Goal: Task Accomplishment & Management: Use online tool/utility

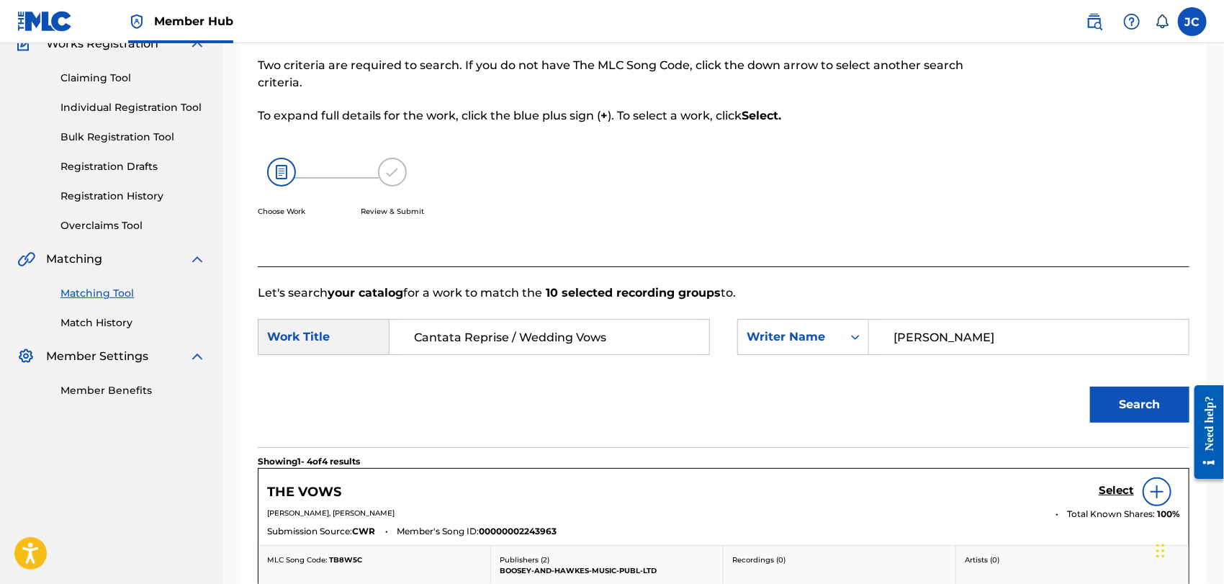
scroll to position [160, 0]
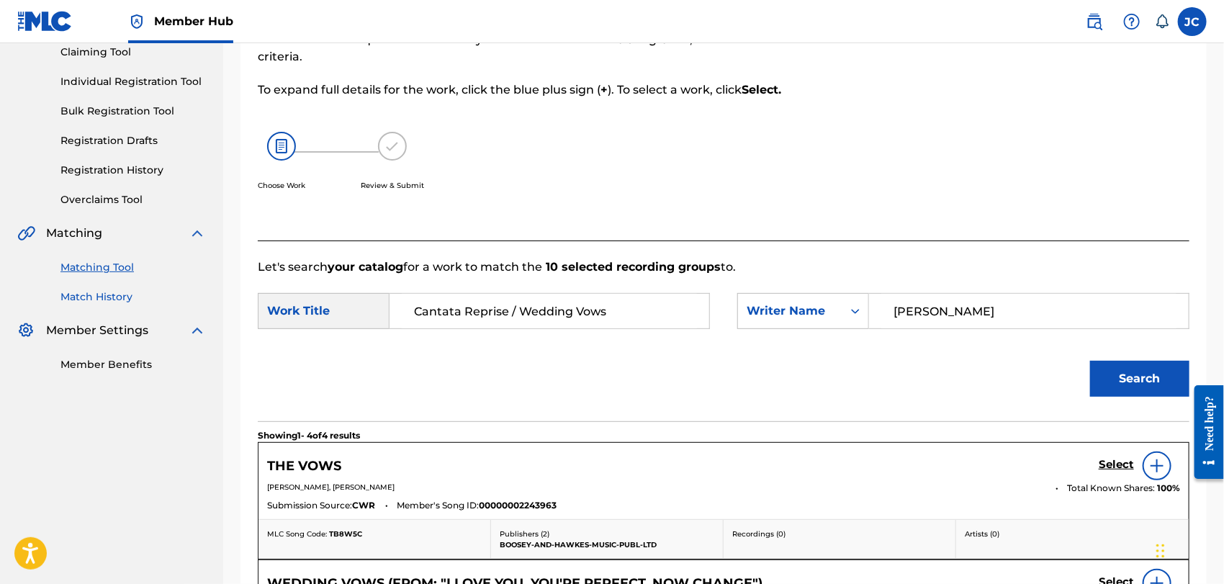
click at [119, 298] on link "Match History" at bounding box center [132, 296] width 145 height 15
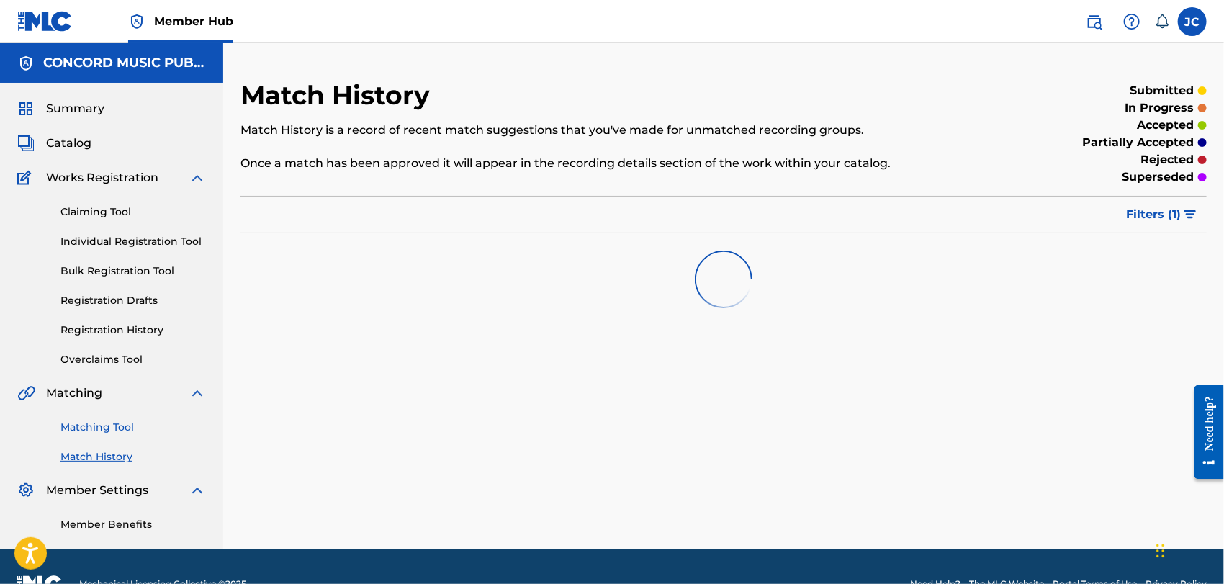
click at [107, 422] on link "Matching Tool" at bounding box center [132, 427] width 145 height 15
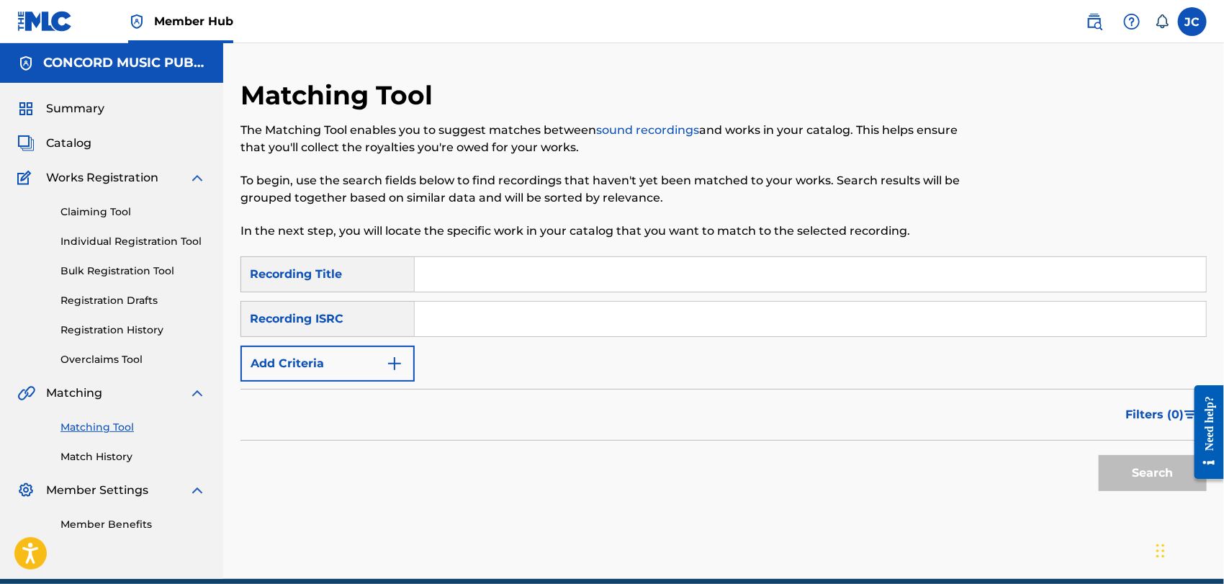
paste input "QM6DC1549563"
type input "QM6DC1549563"
click at [1166, 491] on div "Search" at bounding box center [1148, 469] width 115 height 58
drag, startPoint x: 1155, startPoint y: 485, endPoint x: 1144, endPoint y: 320, distance: 165.9
click at [1154, 485] on button "Search" at bounding box center [1152, 473] width 108 height 36
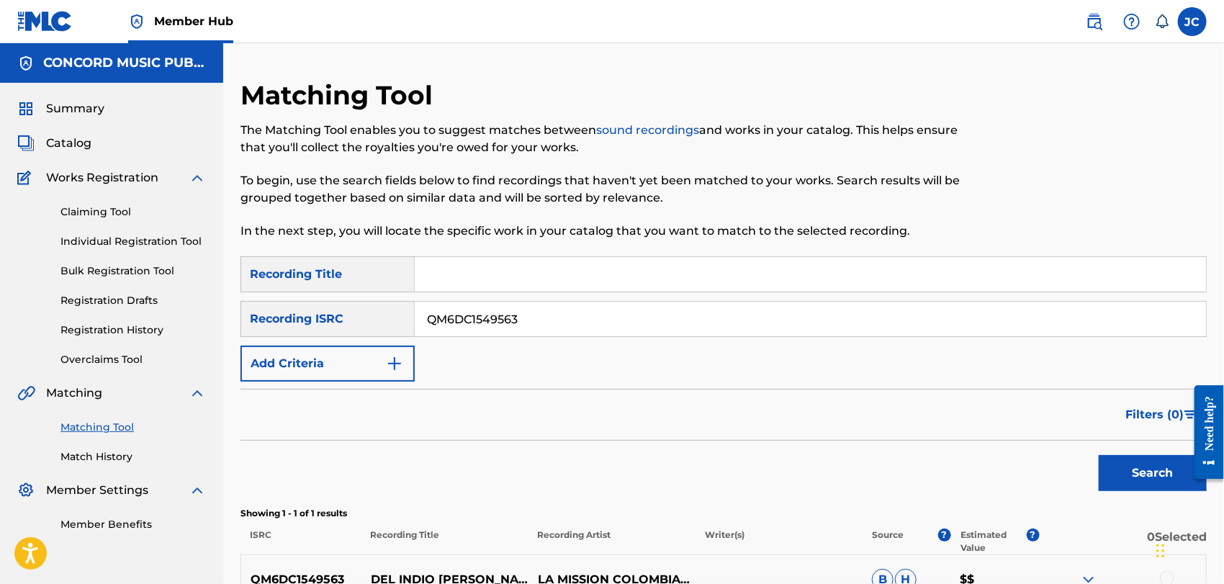
scroll to position [161, 0]
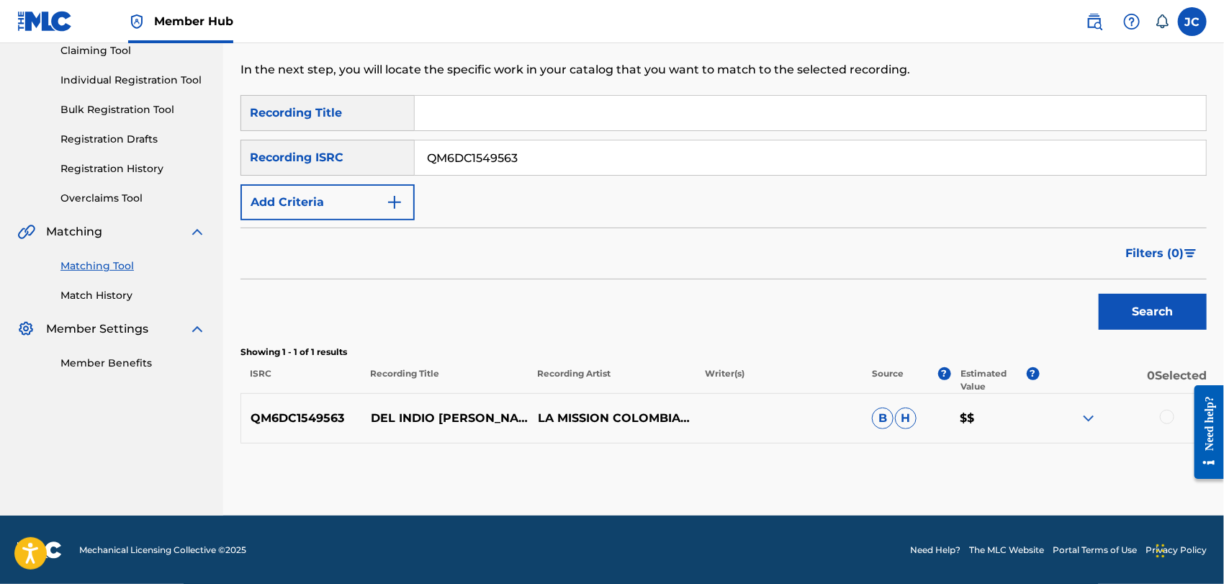
click at [1175, 412] on div at bounding box center [1122, 418] width 167 height 17
click at [1169, 418] on div at bounding box center [1167, 417] width 14 height 14
click at [1013, 478] on button "Match 1 Group" at bounding box center [1011, 466] width 159 height 36
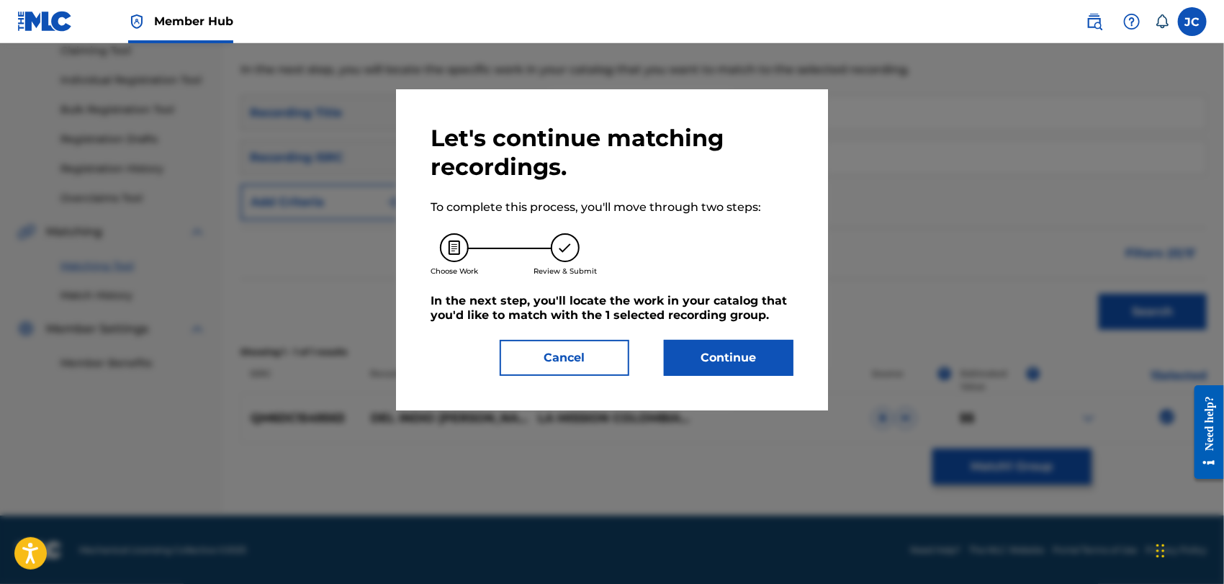
click at [767, 376] on div "Let's continue matching recordings. To complete this process, you'll move throu…" at bounding box center [612, 249] width 432 height 321
click at [754, 355] on button "Continue" at bounding box center [729, 358] width 130 height 36
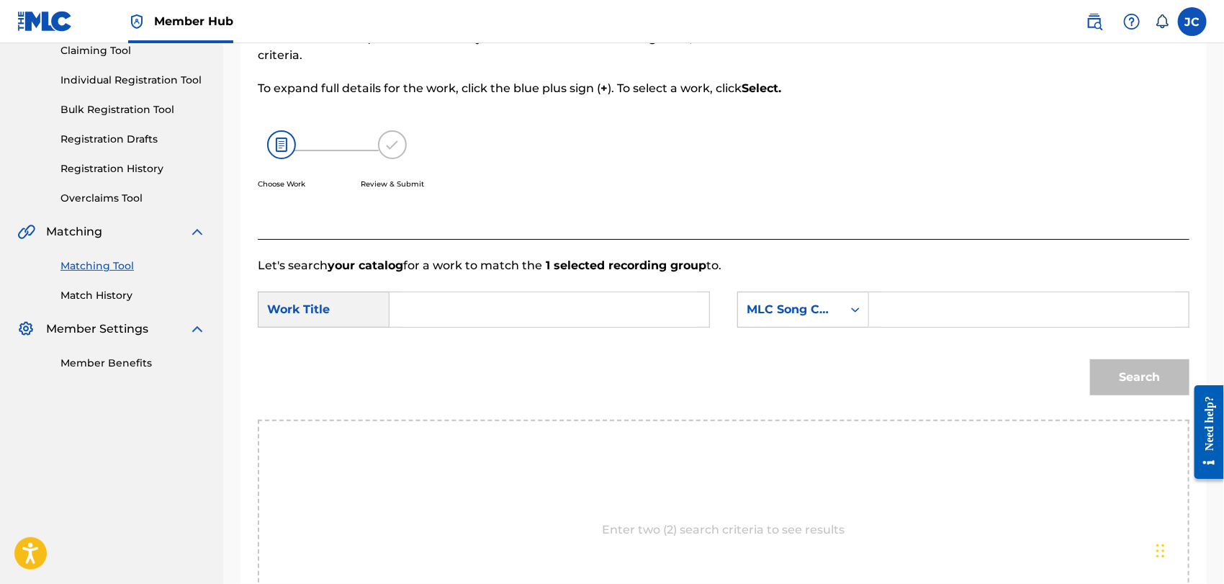
click at [529, 321] on input "Search Form" at bounding box center [549, 309] width 295 height 35
paste input "Indiferencia"
type input "Indiferencia"
click at [831, 307] on div "MLC Song Code" at bounding box center [789, 309] width 87 height 17
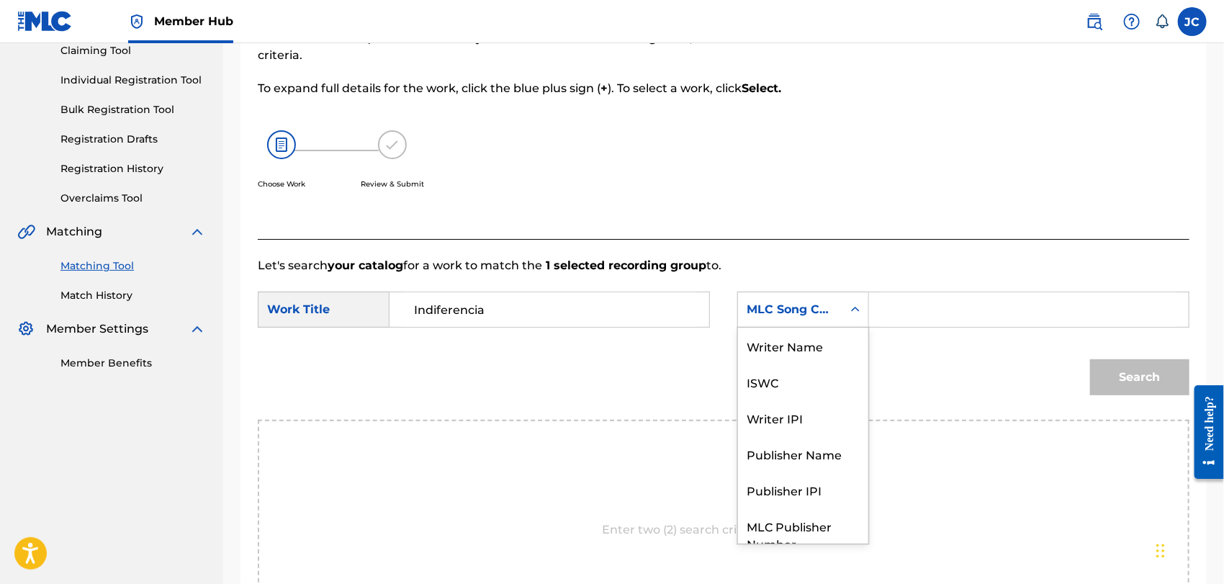
scroll to position [0, 0]
click at [823, 336] on div "Writer Name" at bounding box center [803, 345] width 130 height 36
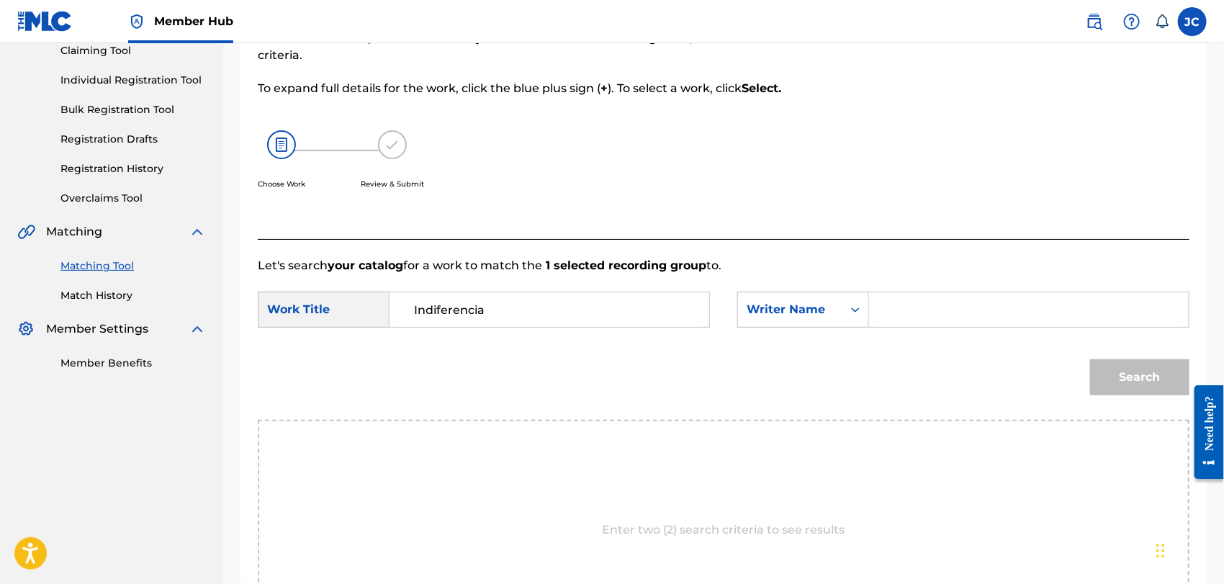
click at [1031, 317] on input "Search Form" at bounding box center [1028, 309] width 295 height 35
paste input "[PERSON_NAME]"
type input "[PERSON_NAME]"
click at [1115, 380] on button "Search" at bounding box center [1139, 377] width 99 height 36
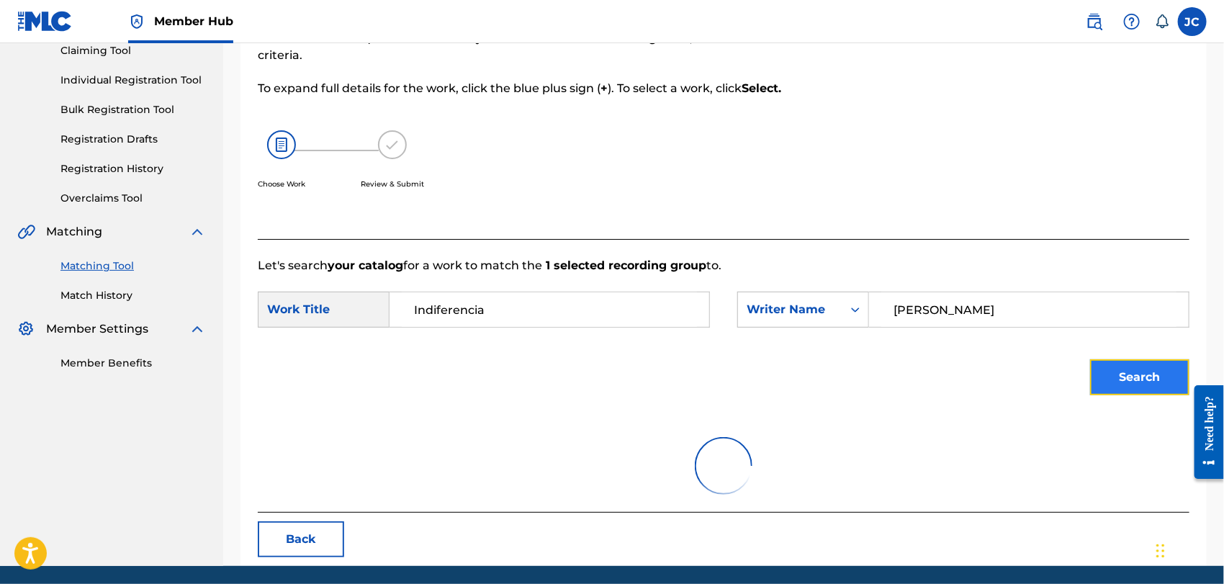
scroll to position [150, 0]
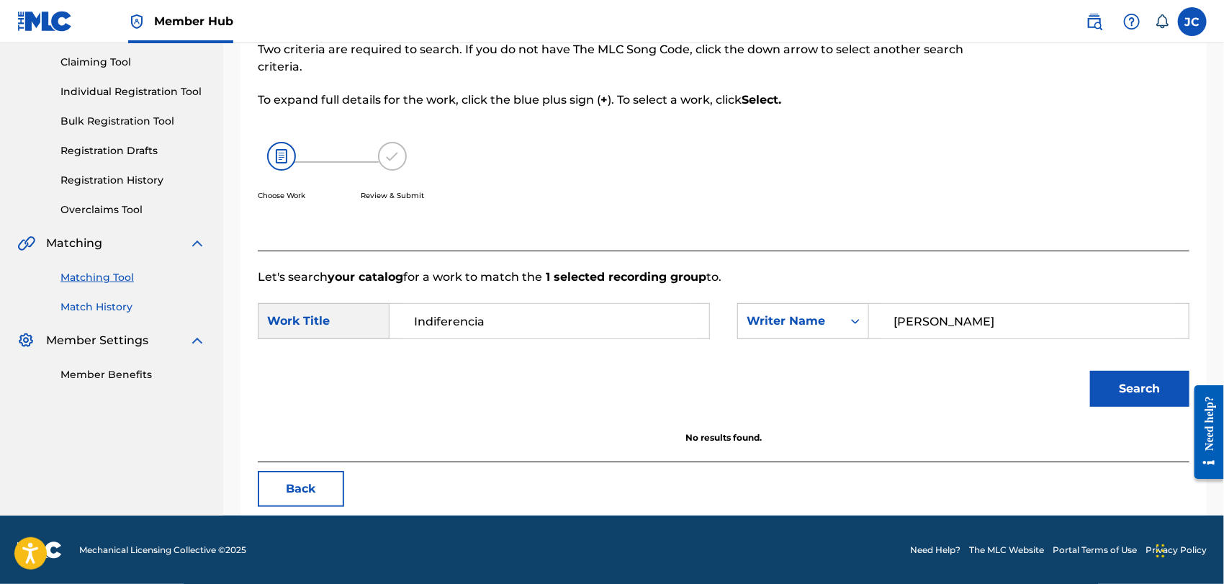
click at [98, 312] on link "Match History" at bounding box center [132, 306] width 145 height 15
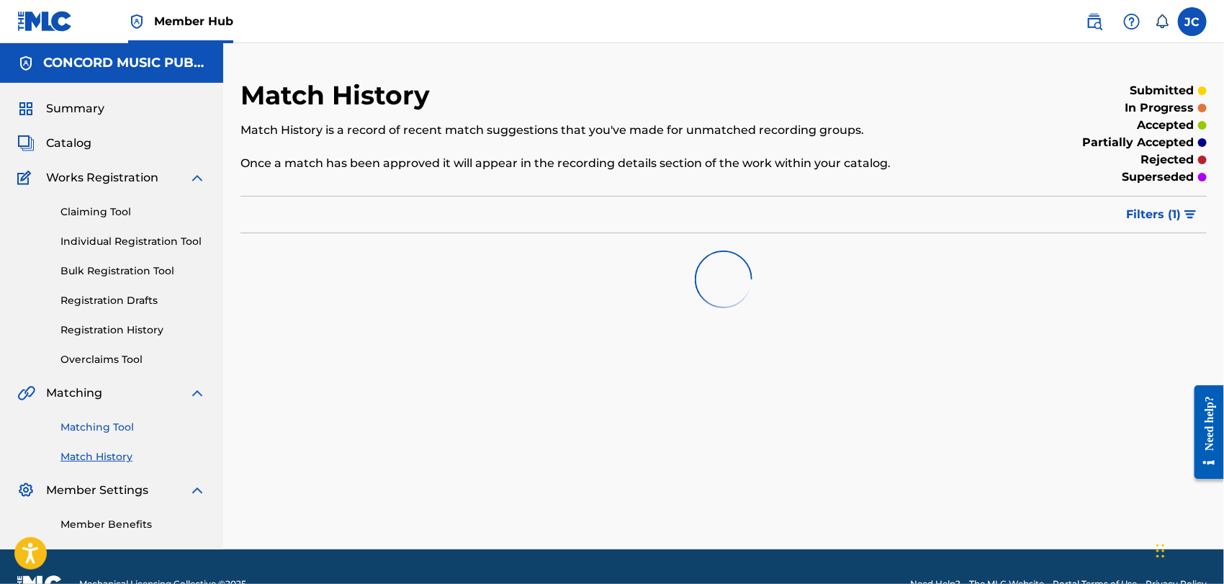
click at [125, 420] on link "Matching Tool" at bounding box center [132, 427] width 145 height 15
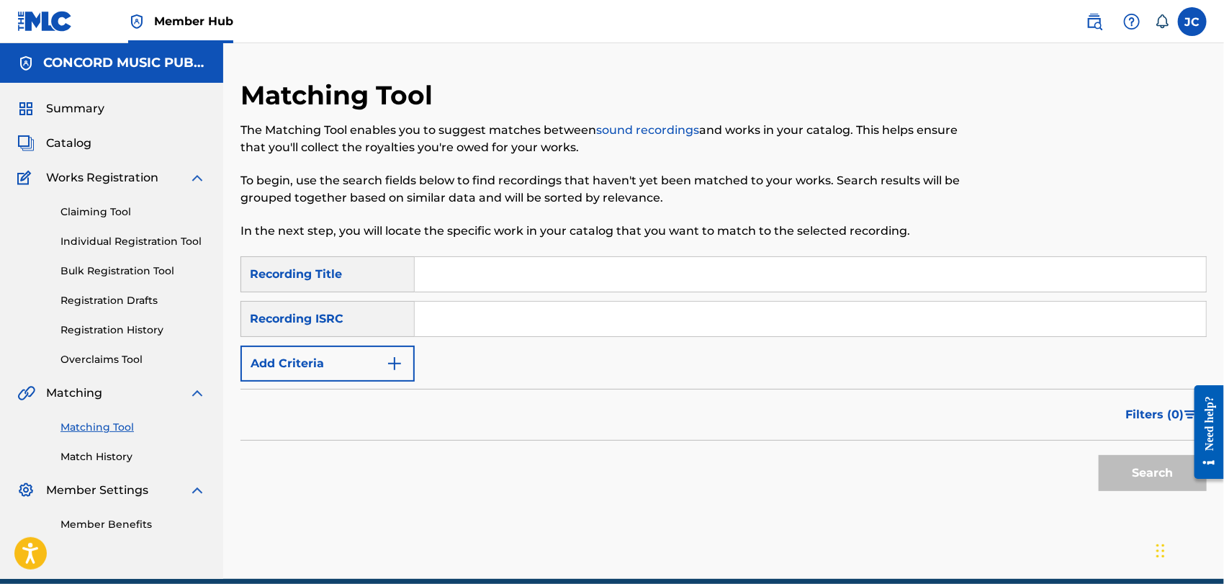
paste input "US23A1556956"
type input "US23A1556956"
click at [1147, 477] on button "Search" at bounding box center [1152, 473] width 108 height 36
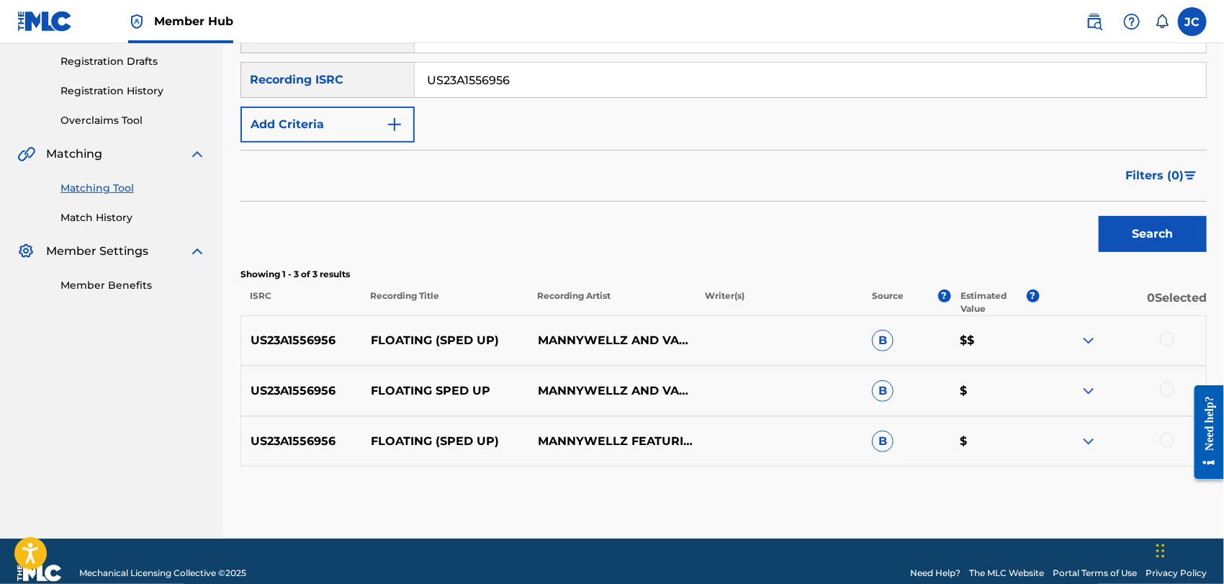
scroll to position [240, 0]
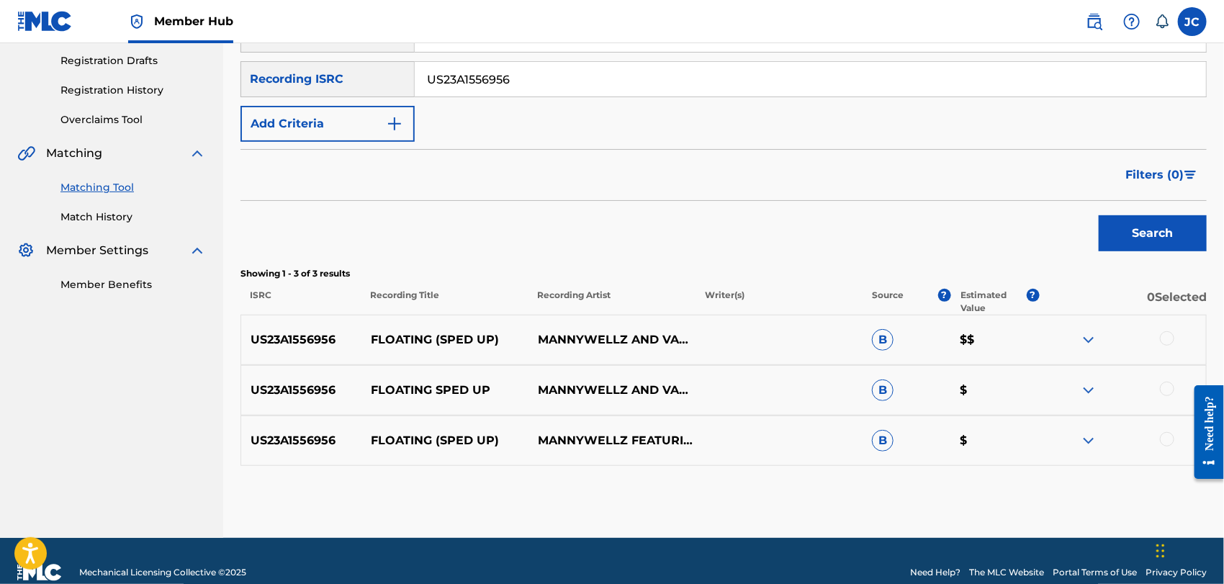
click at [1165, 338] on div at bounding box center [1167, 338] width 14 height 14
click at [1172, 383] on div at bounding box center [1167, 388] width 14 height 14
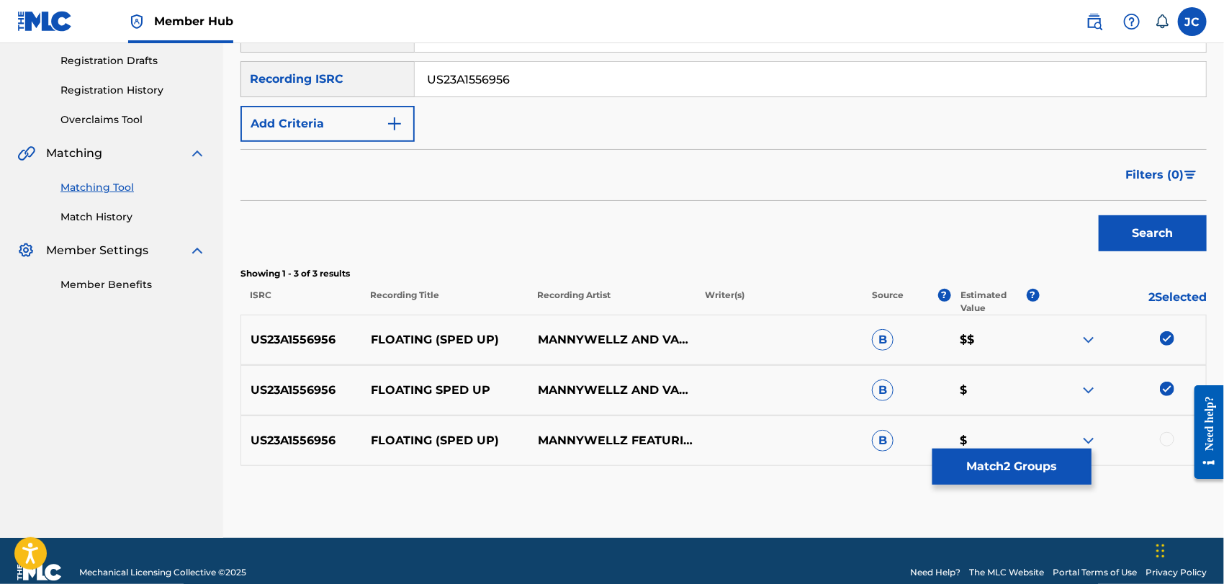
click at [1167, 438] on div at bounding box center [1167, 439] width 14 height 14
click at [1056, 464] on button "Match 3 Groups" at bounding box center [1011, 466] width 159 height 36
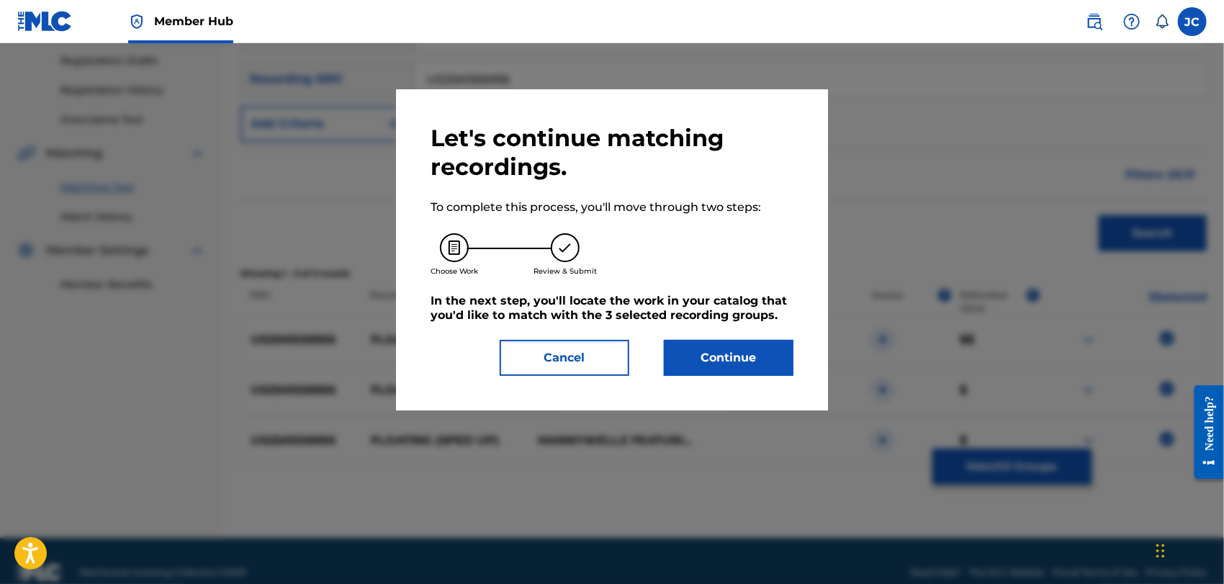
click at [803, 380] on div "Let's continue matching recordings. To complete this process, you'll move throu…" at bounding box center [612, 249] width 432 height 321
click at [767, 361] on button "Continue" at bounding box center [729, 358] width 130 height 36
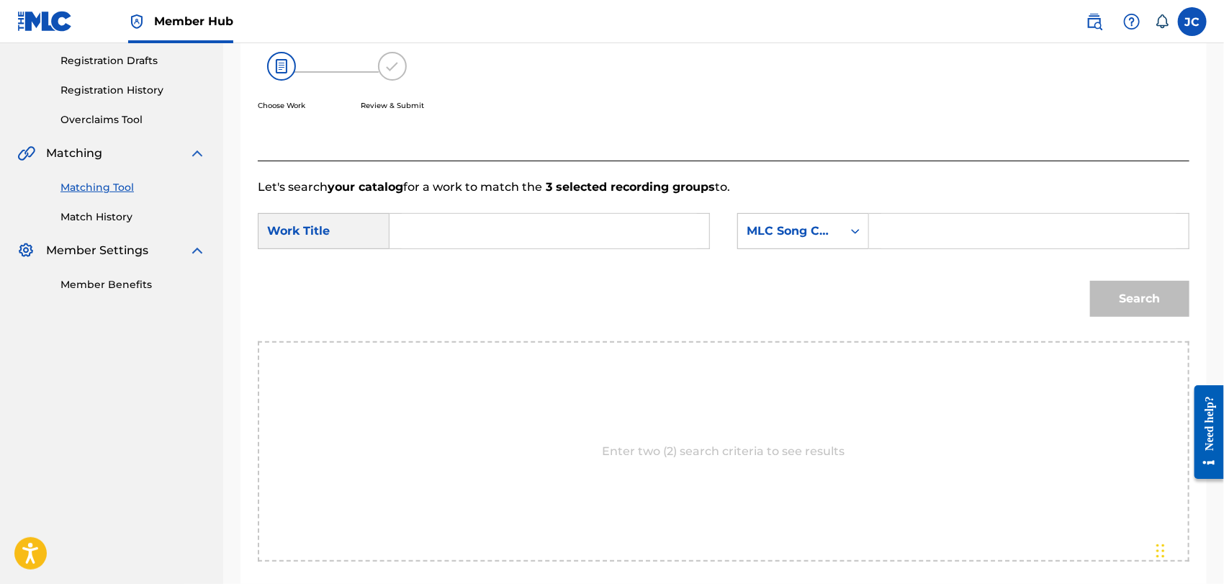
click at [522, 227] on input "Search Form" at bounding box center [549, 231] width 295 height 35
paste input "Floating"
type input "Floating"
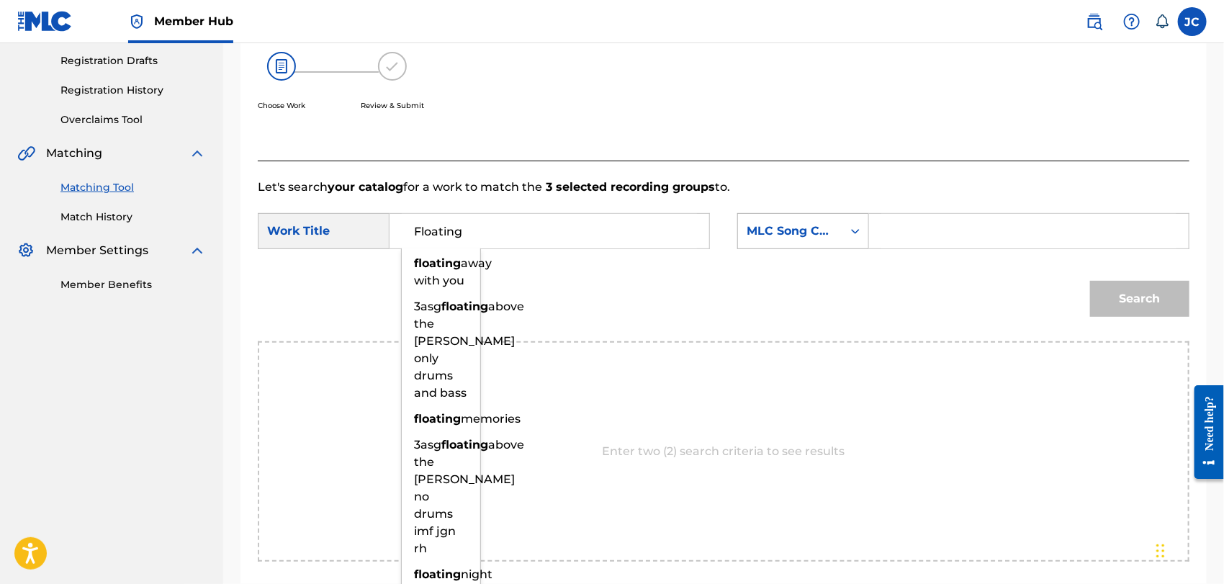
click at [827, 237] on div "MLC Song Code" at bounding box center [789, 230] width 87 height 17
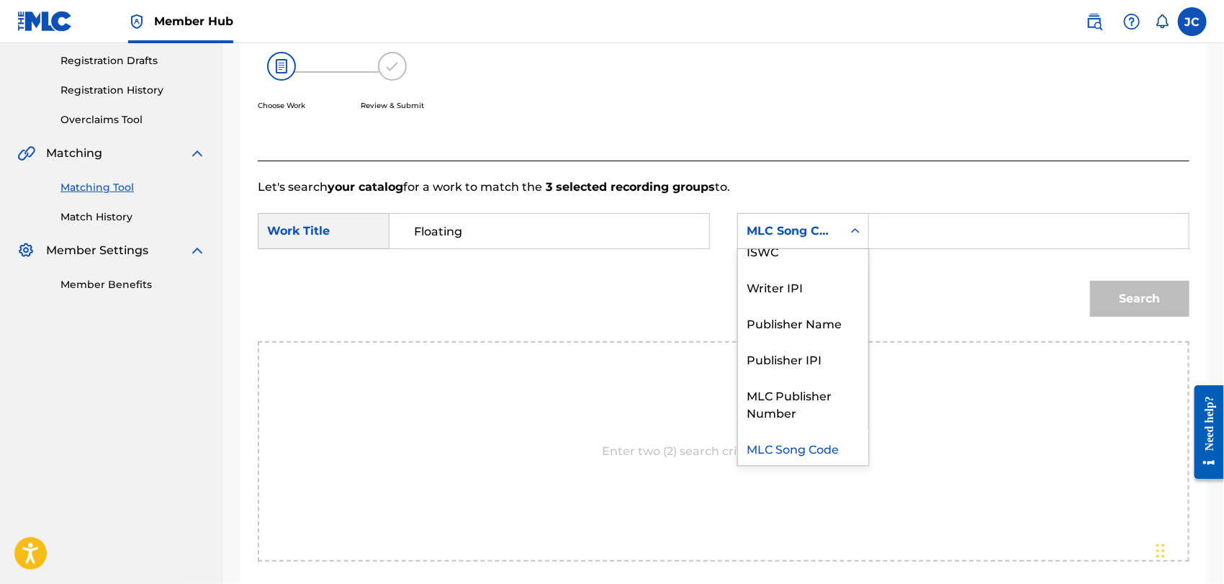
scroll to position [0, 0]
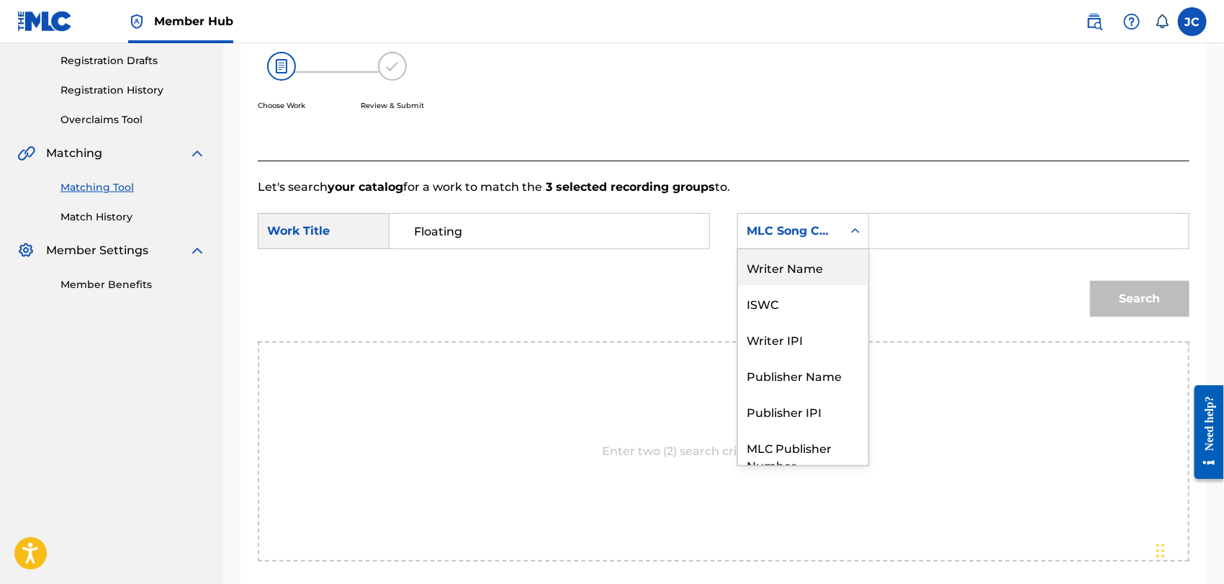
drag, startPoint x: 807, startPoint y: 264, endPoint x: 835, endPoint y: 258, distance: 28.8
click at [807, 265] on div "Writer Name" at bounding box center [803, 267] width 130 height 36
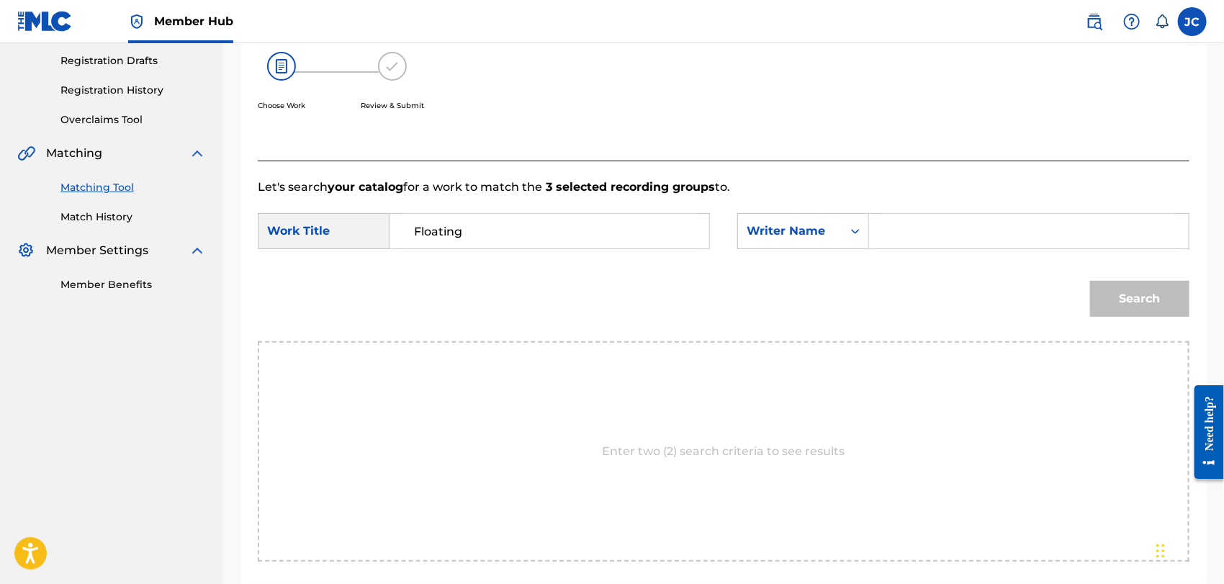
click at [1043, 235] on input "Search Form" at bounding box center [1028, 231] width 295 height 35
paste input "Ajomale"
type input "Ajomale"
click at [1100, 295] on button "Search" at bounding box center [1139, 299] width 99 height 36
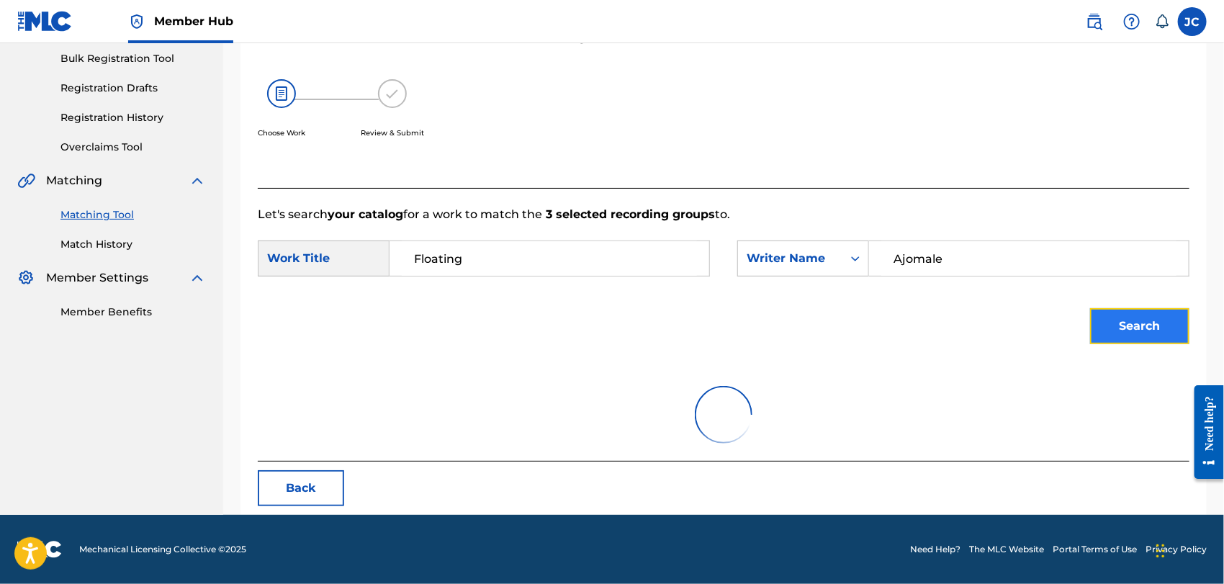
scroll to position [240, 0]
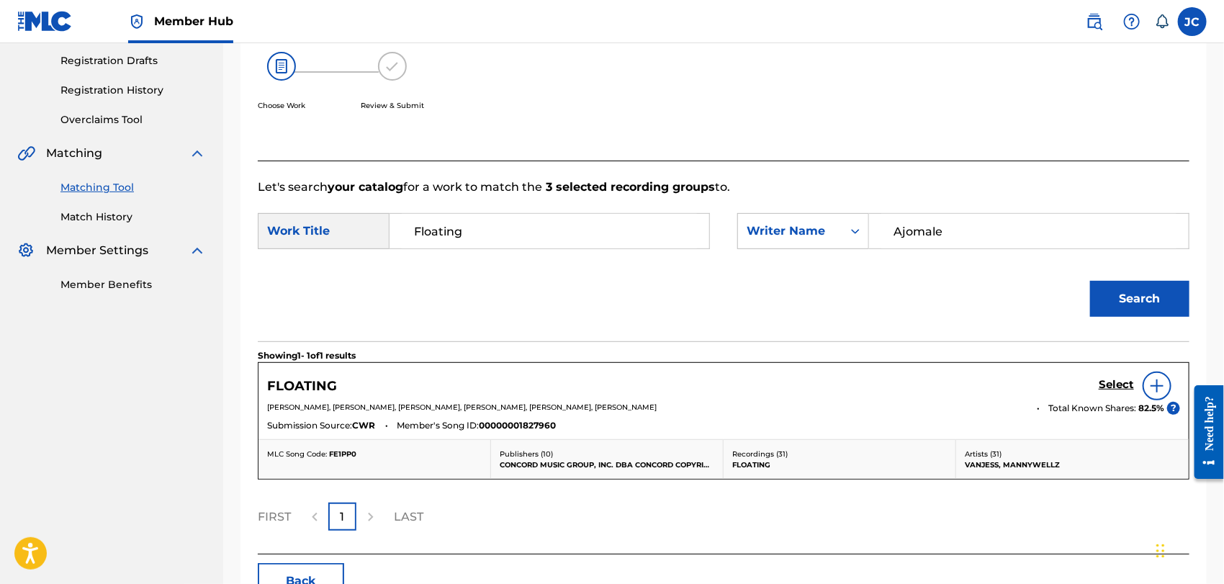
click at [1157, 388] on img at bounding box center [1156, 385] width 17 height 17
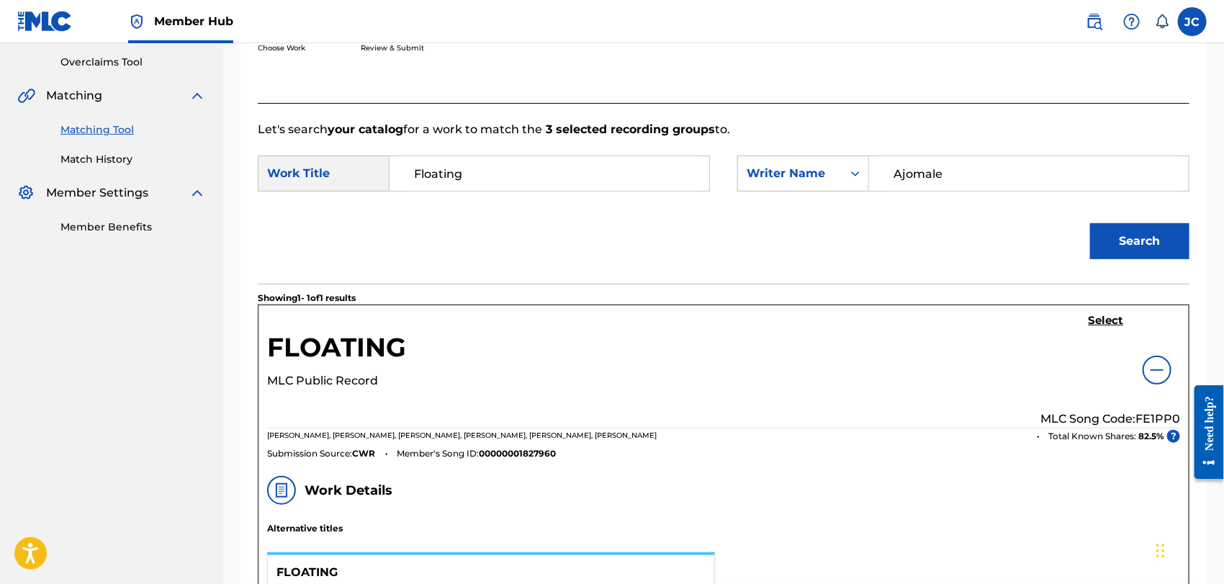
scroll to position [160, 0]
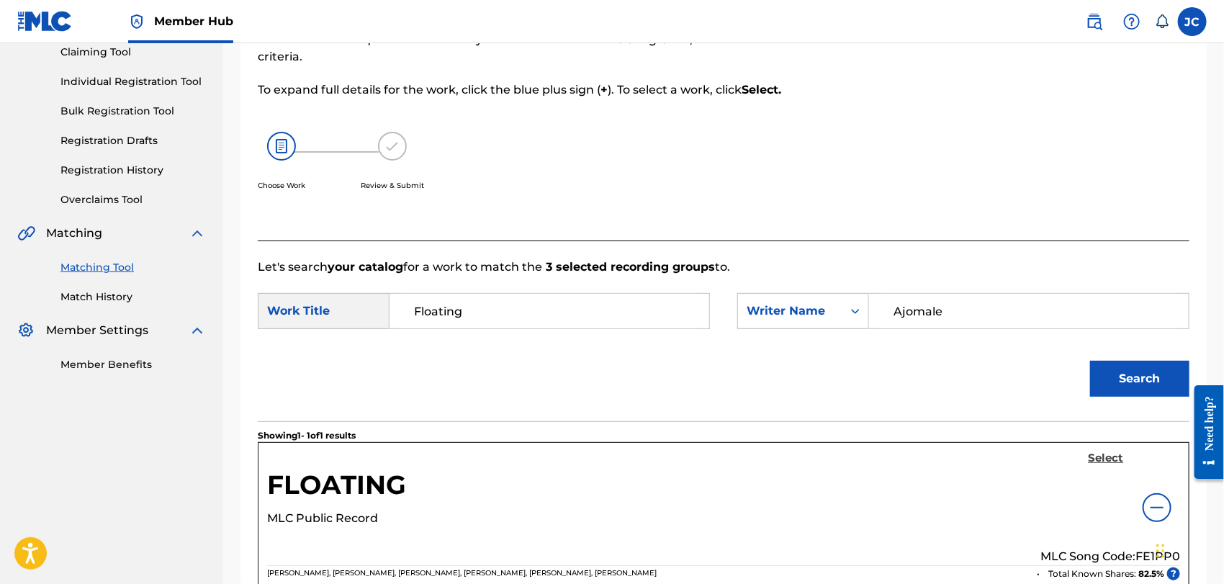
click at [1114, 462] on h5 "Select" at bounding box center [1105, 458] width 35 height 14
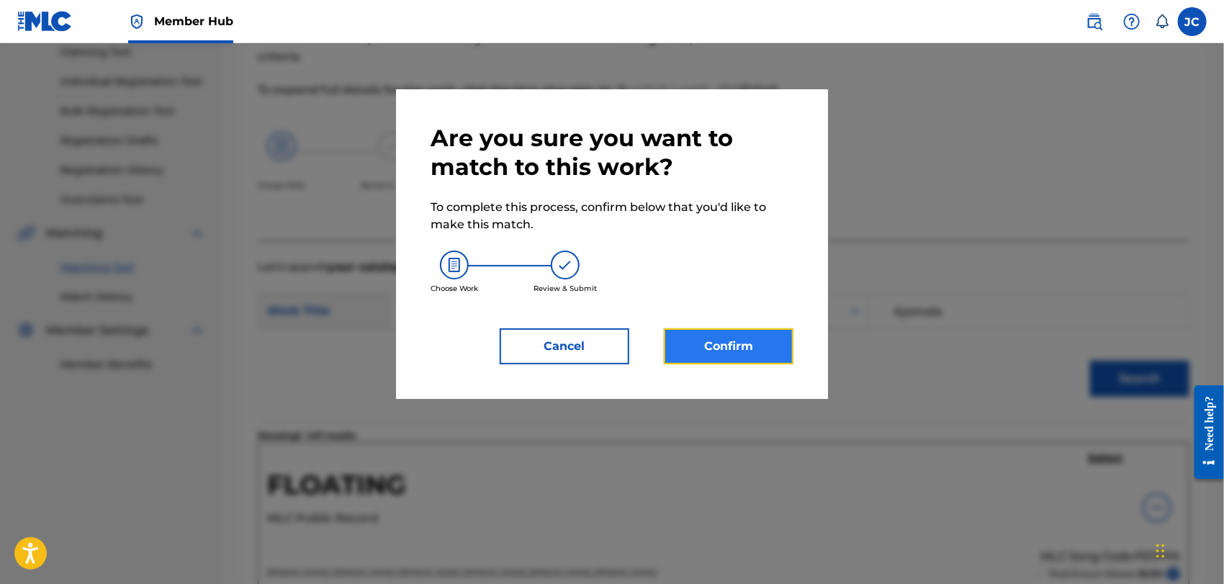
click at [748, 359] on button "Confirm" at bounding box center [729, 346] width 130 height 36
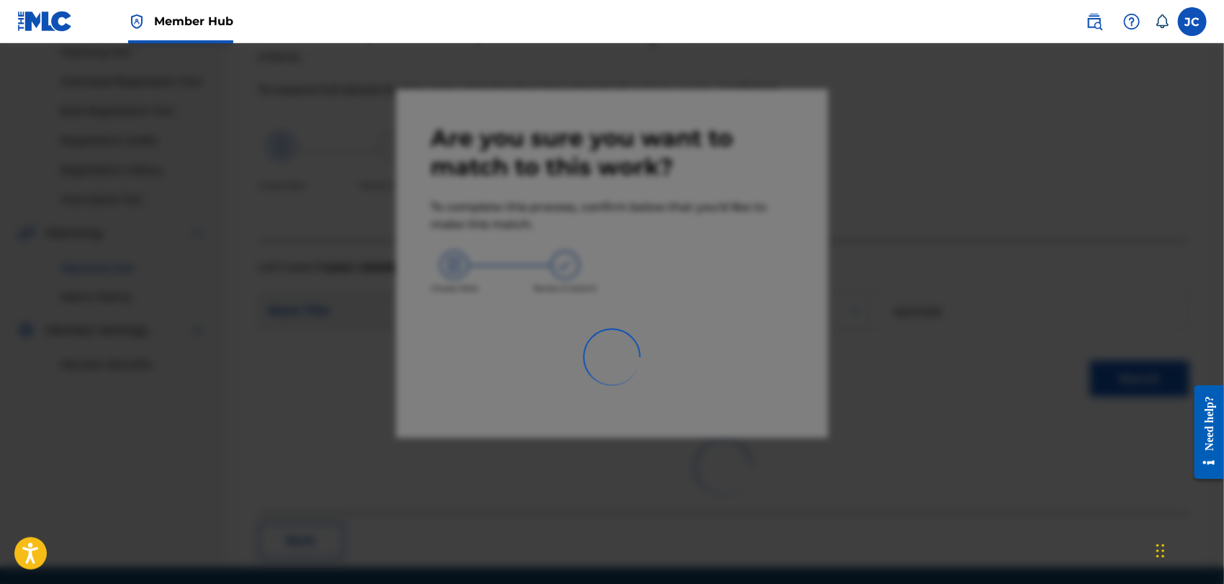
scroll to position [55, 0]
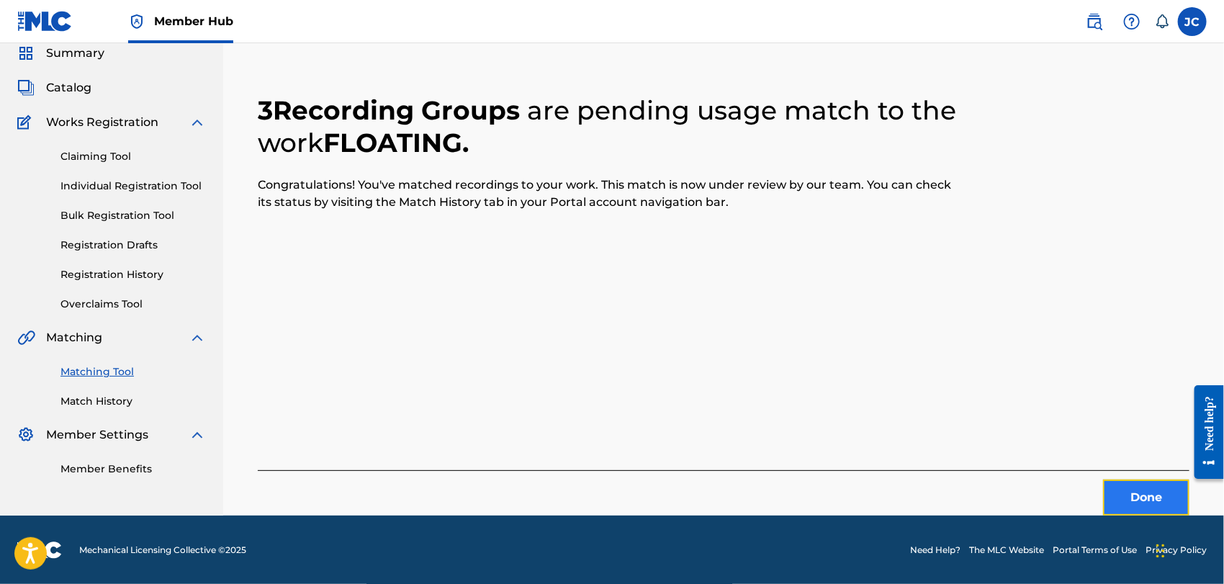
click at [1122, 482] on button "Done" at bounding box center [1146, 497] width 86 height 36
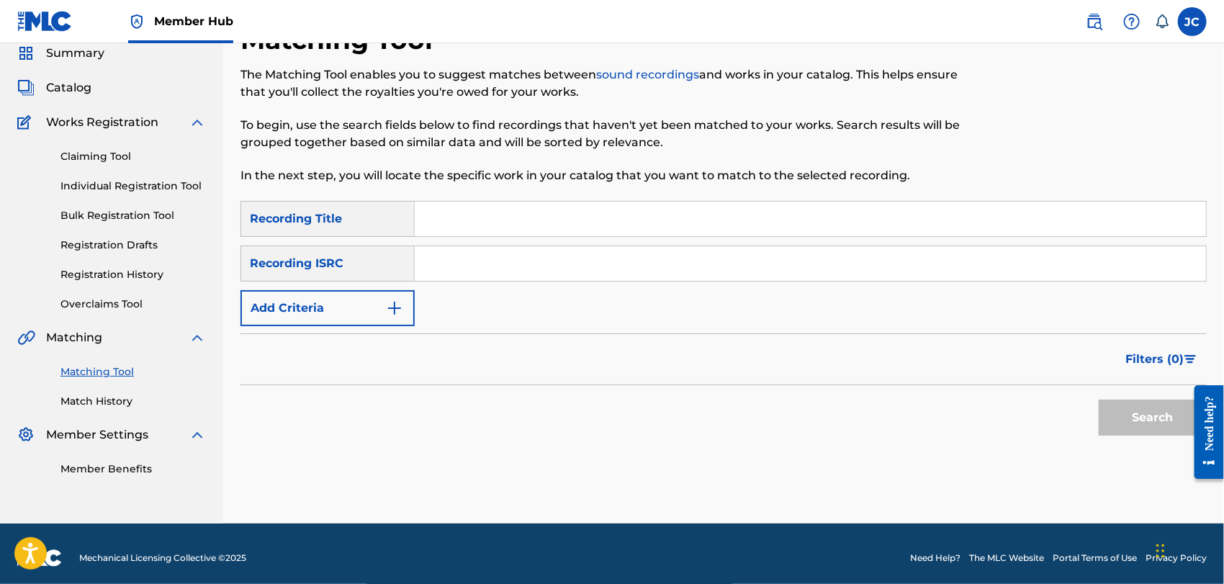
paste input "GBKQU1276984"
type input "GBKQU1276984"
click at [1144, 431] on button "Search" at bounding box center [1152, 417] width 108 height 36
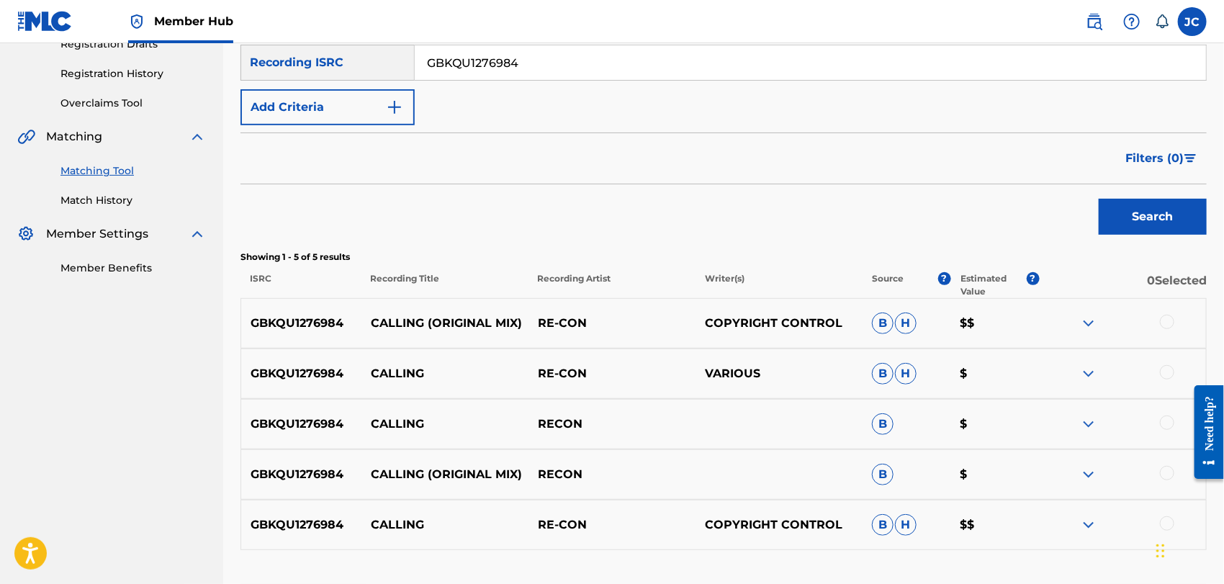
scroll to position [295, 0]
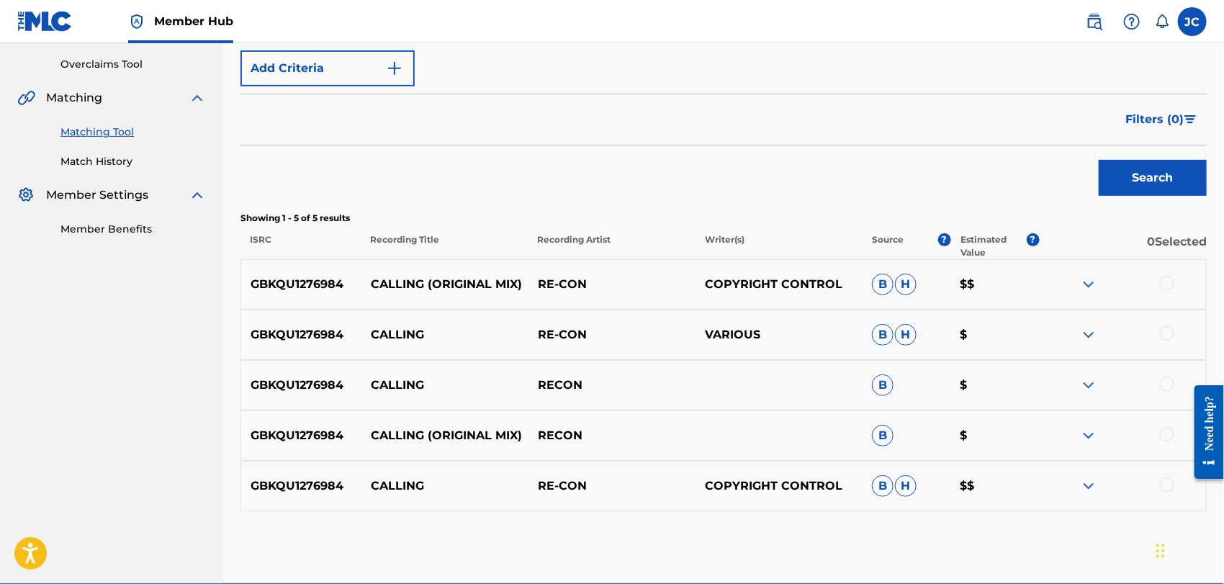
click at [1169, 284] on div at bounding box center [1167, 283] width 14 height 14
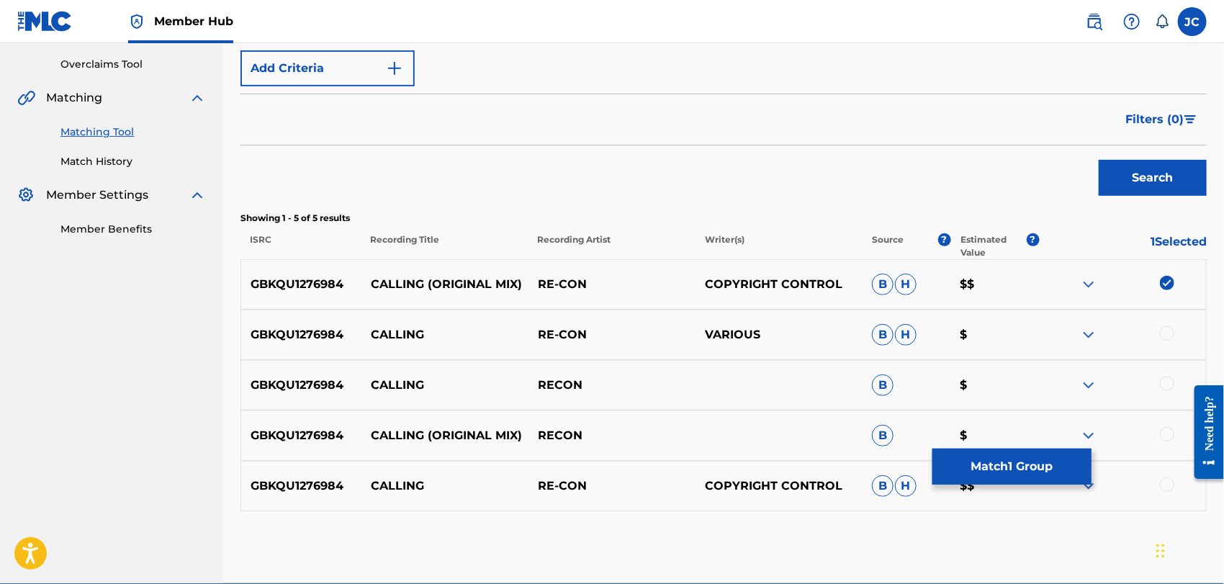
click at [1169, 335] on div at bounding box center [1167, 333] width 14 height 14
click at [1176, 378] on div at bounding box center [1122, 384] width 167 height 17
click at [1173, 382] on div at bounding box center [1167, 383] width 14 height 14
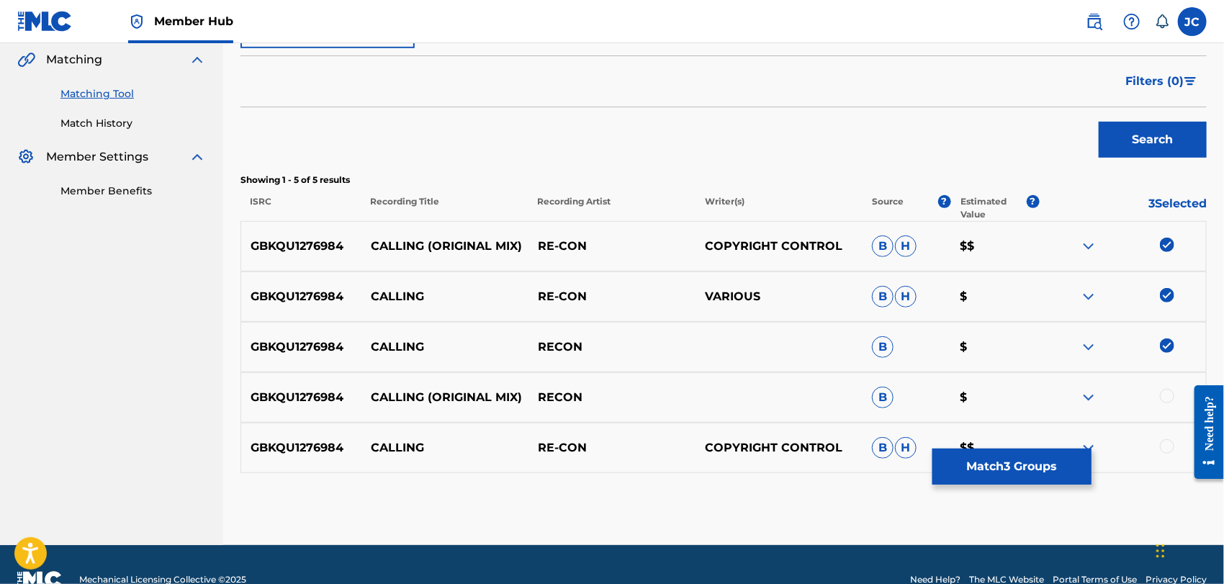
scroll to position [363, 0]
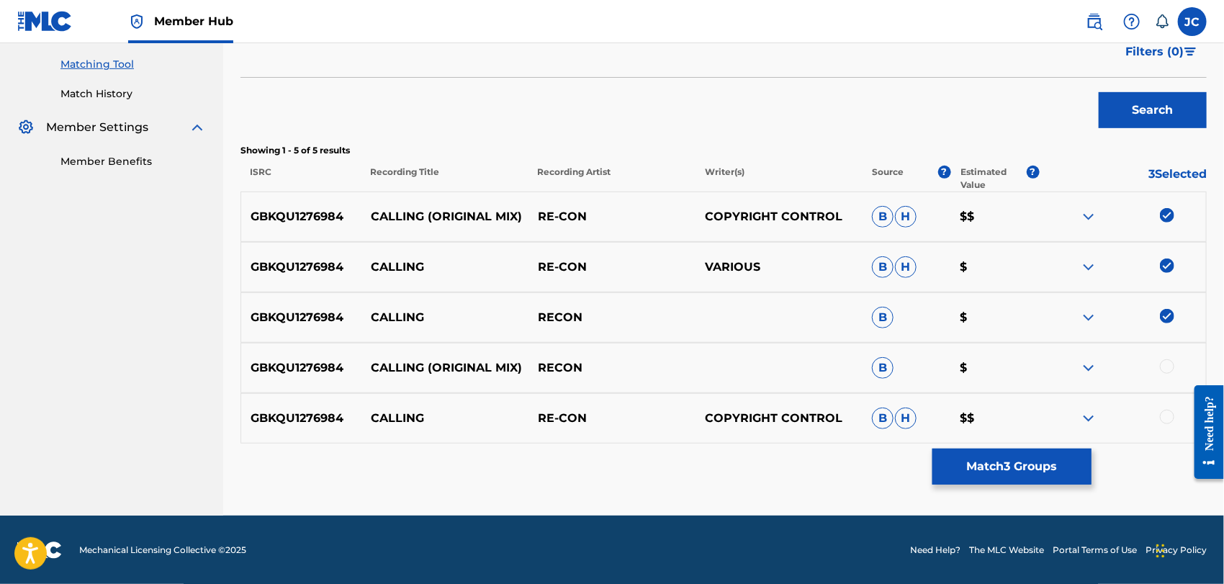
click at [1164, 359] on div at bounding box center [1167, 366] width 14 height 14
click at [1163, 422] on div at bounding box center [1122, 418] width 167 height 17
click at [1170, 417] on div at bounding box center [1167, 417] width 14 height 14
click at [1054, 456] on button "Match 5 Groups" at bounding box center [1011, 466] width 159 height 36
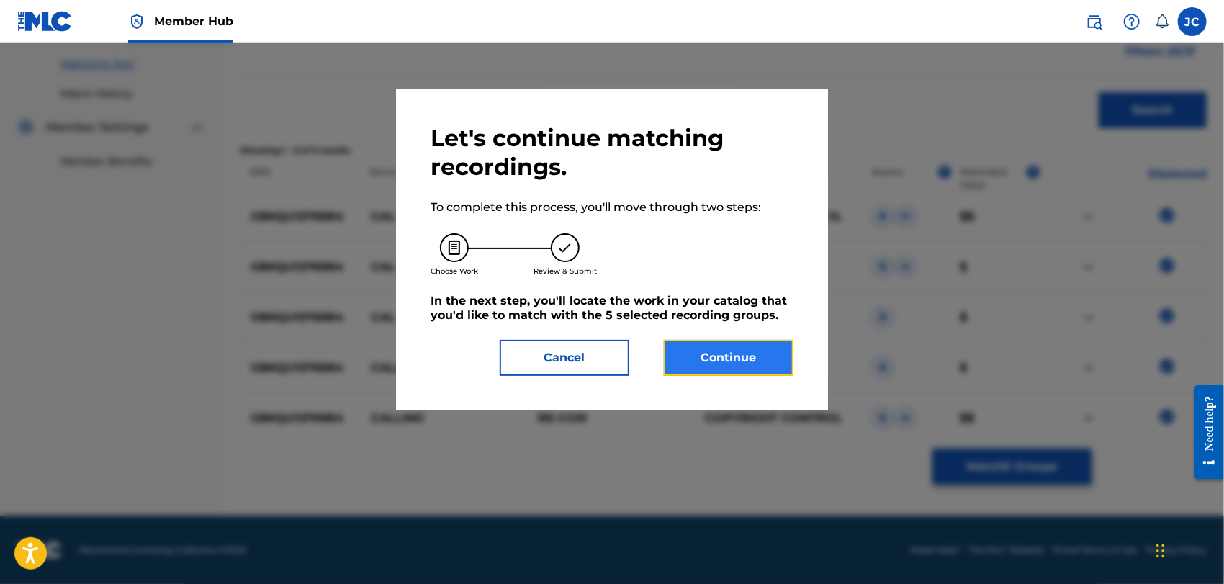
click at [773, 347] on button "Continue" at bounding box center [729, 358] width 130 height 36
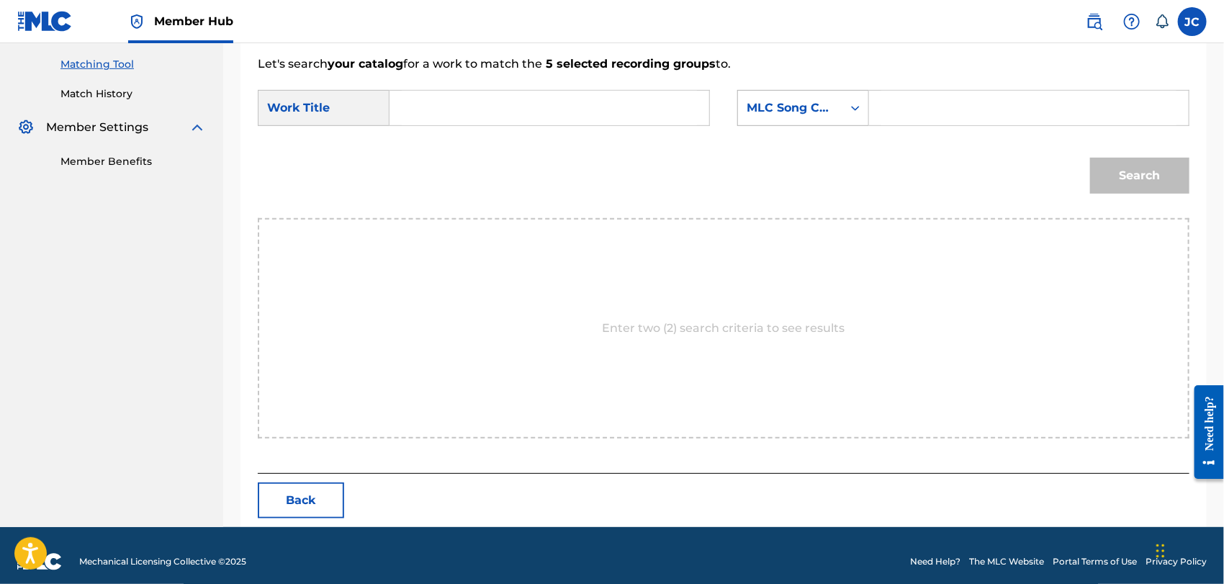
click at [811, 99] on div "MLC Song Code" at bounding box center [789, 107] width 87 height 17
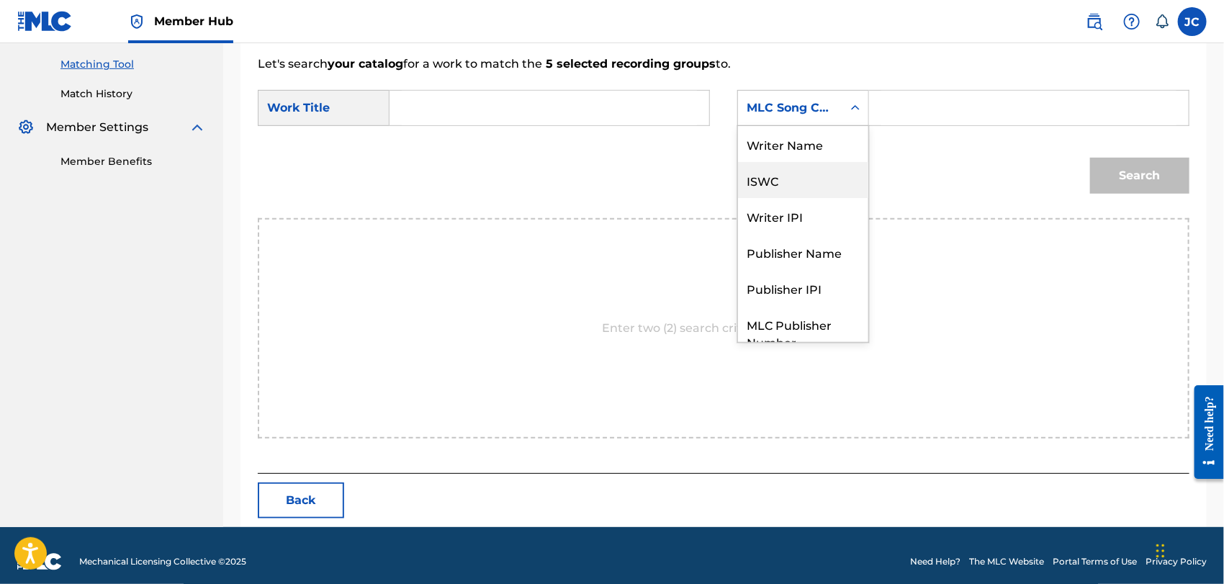
scroll to position [0, 0]
click at [809, 142] on div "Writer Name" at bounding box center [803, 144] width 130 height 36
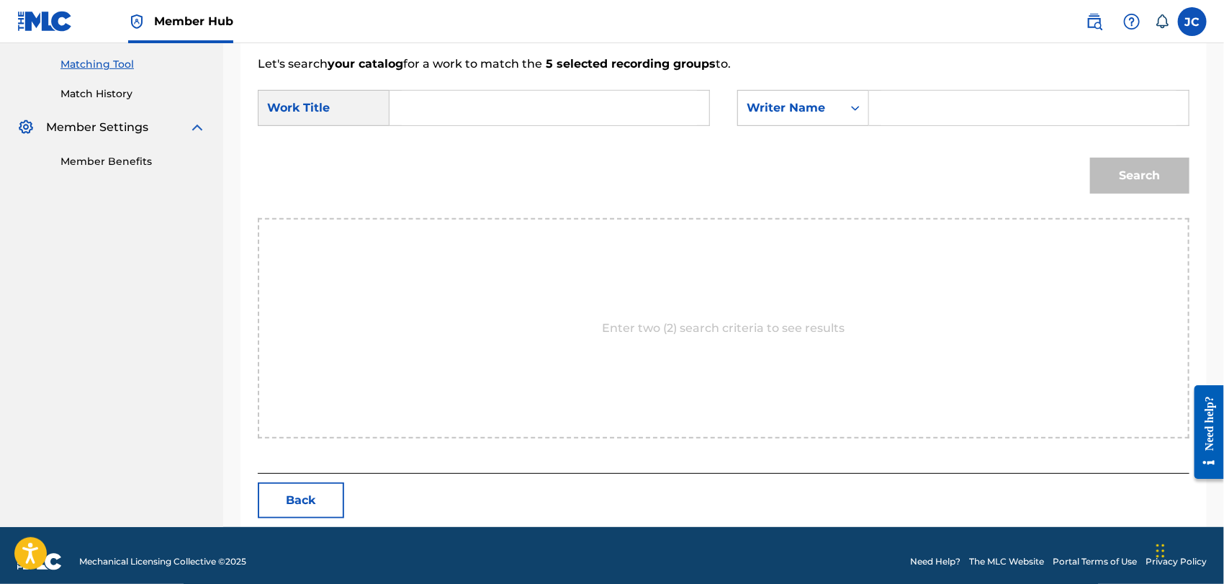
click at [977, 105] on input "Search Form" at bounding box center [1028, 108] width 295 height 35
type input "[PERSON_NAME]"
click at [659, 117] on input "Search Form" at bounding box center [549, 108] width 295 height 35
paste input "Calling"
type input "Calling"
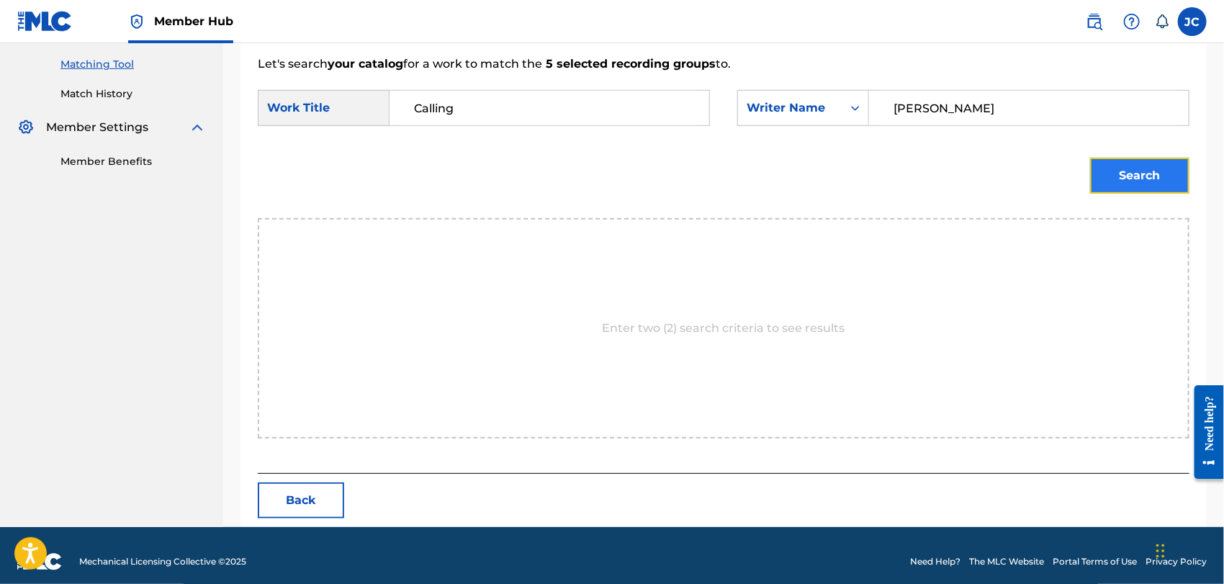
click at [1152, 179] on button "Search" at bounding box center [1139, 176] width 99 height 36
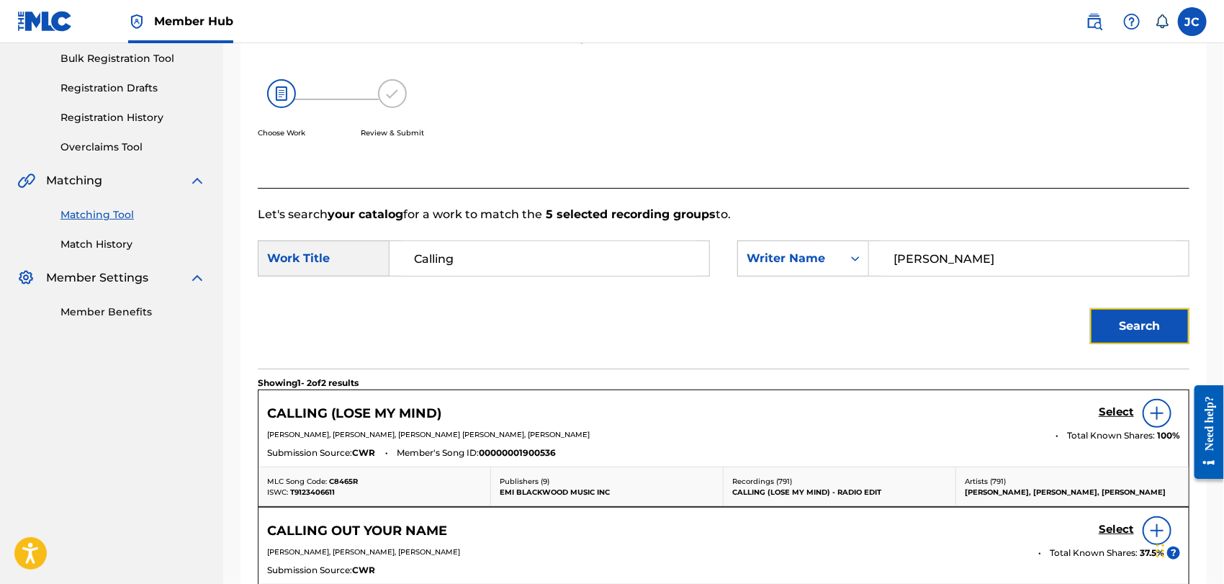
scroll to position [363, 0]
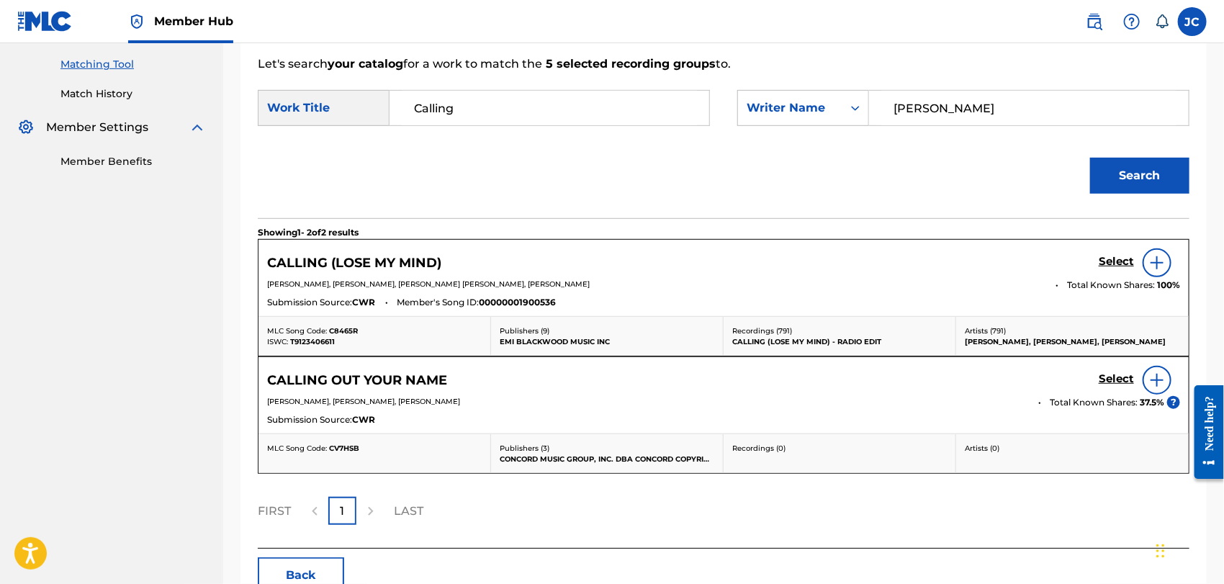
click at [1160, 262] on img at bounding box center [1156, 262] width 17 height 17
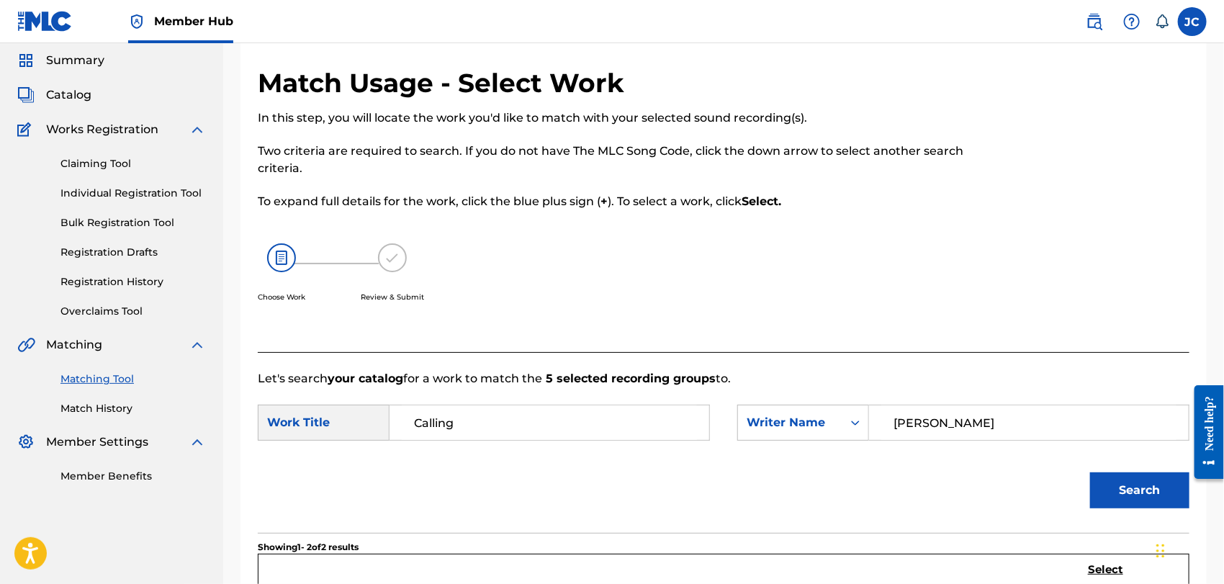
scroll to position [0, 0]
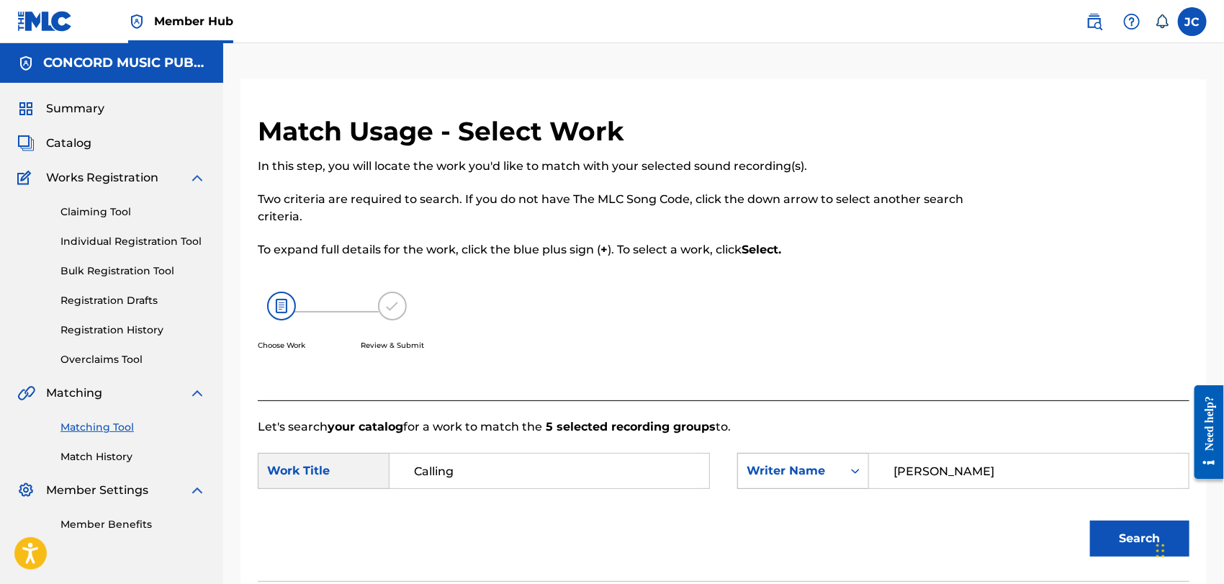
drag, startPoint x: 983, startPoint y: 456, endPoint x: 804, endPoint y: 456, distance: 179.2
click at [804, 456] on div "SearchWithCriteria95988123-344e-451f-b40e-df89e29a1135 Writer Name [PERSON_NAME]" at bounding box center [963, 471] width 452 height 36
paste input "Search Form"
click at [905, 461] on input "Search Form" at bounding box center [1028, 470] width 295 height 35
paste input "INGROSSO"
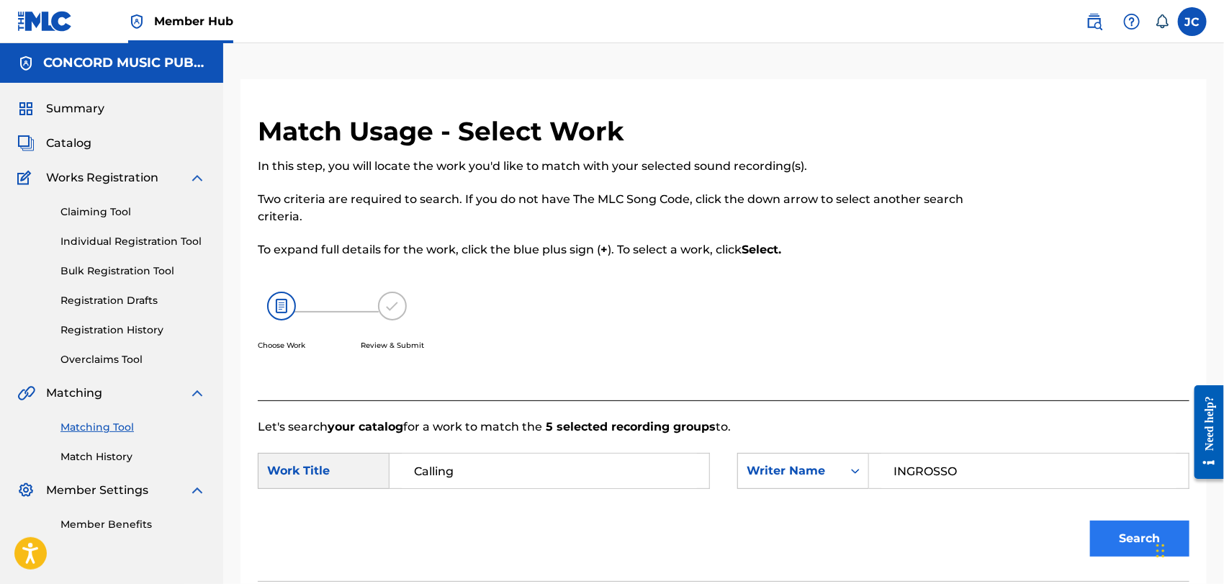
type input "INGROSSO"
click at [1099, 537] on button "Search" at bounding box center [1139, 538] width 99 height 36
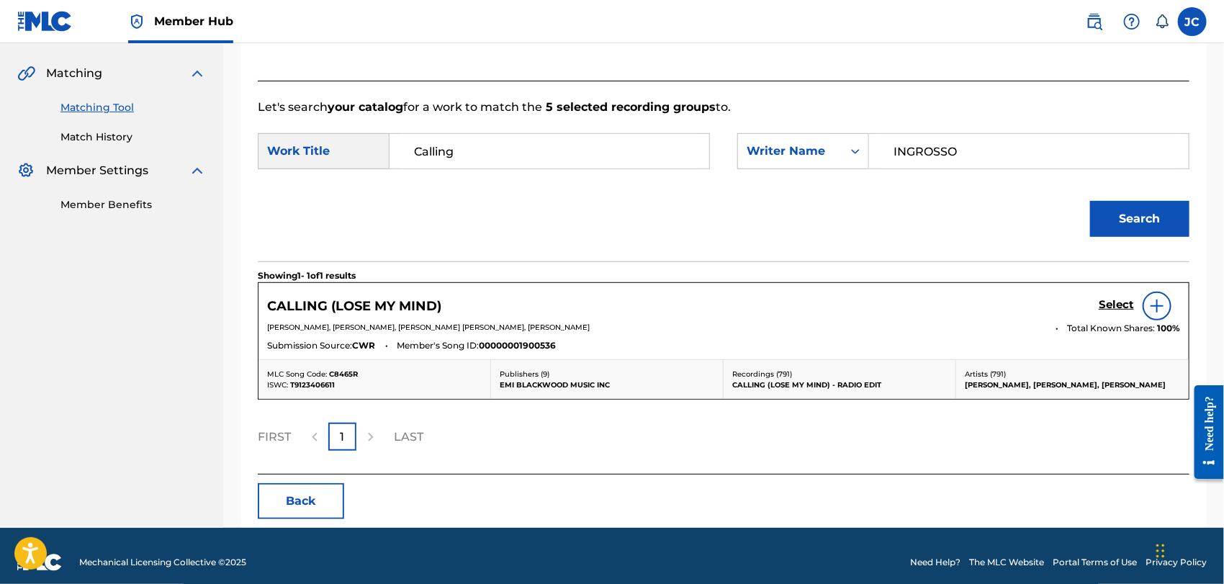
click at [1154, 308] on img at bounding box center [1156, 305] width 17 height 17
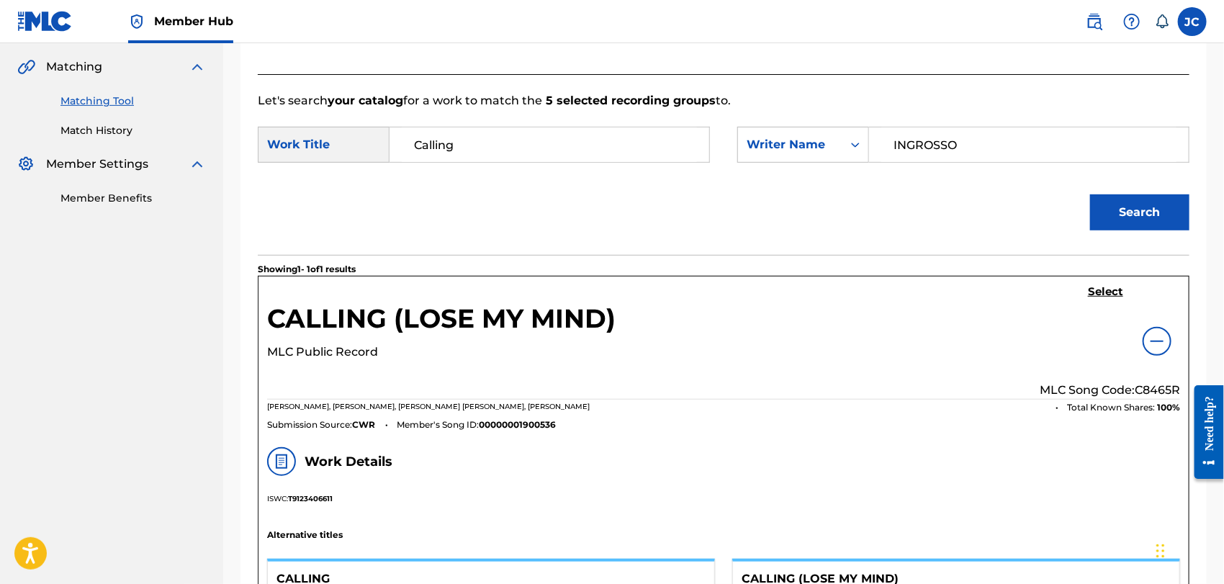
scroll to position [160, 0]
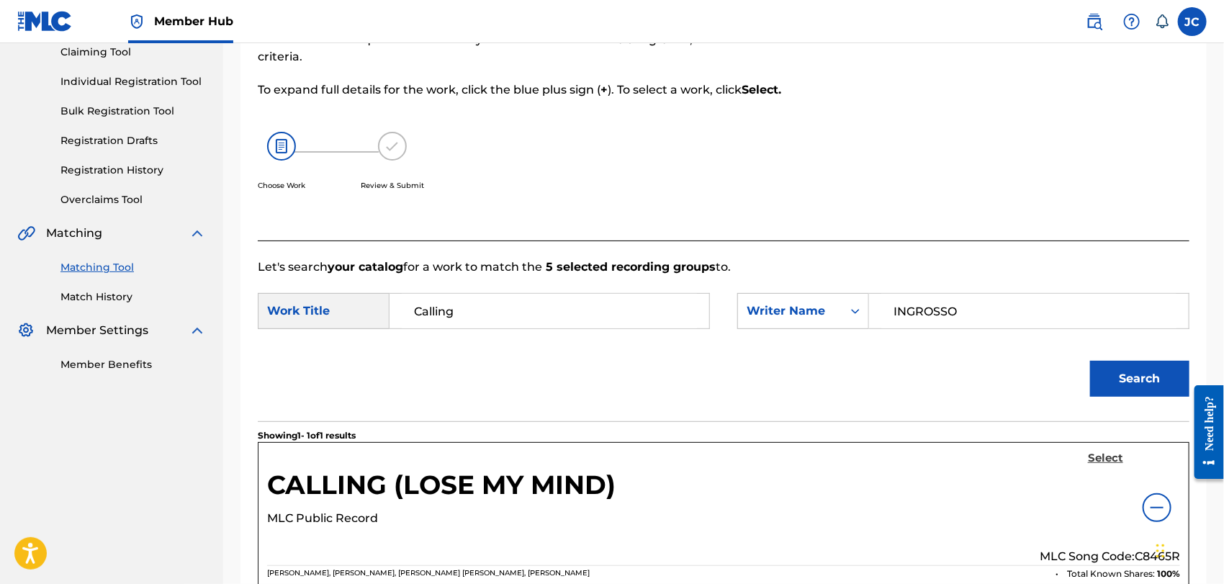
click at [1099, 451] on h5 "Select" at bounding box center [1105, 458] width 35 height 14
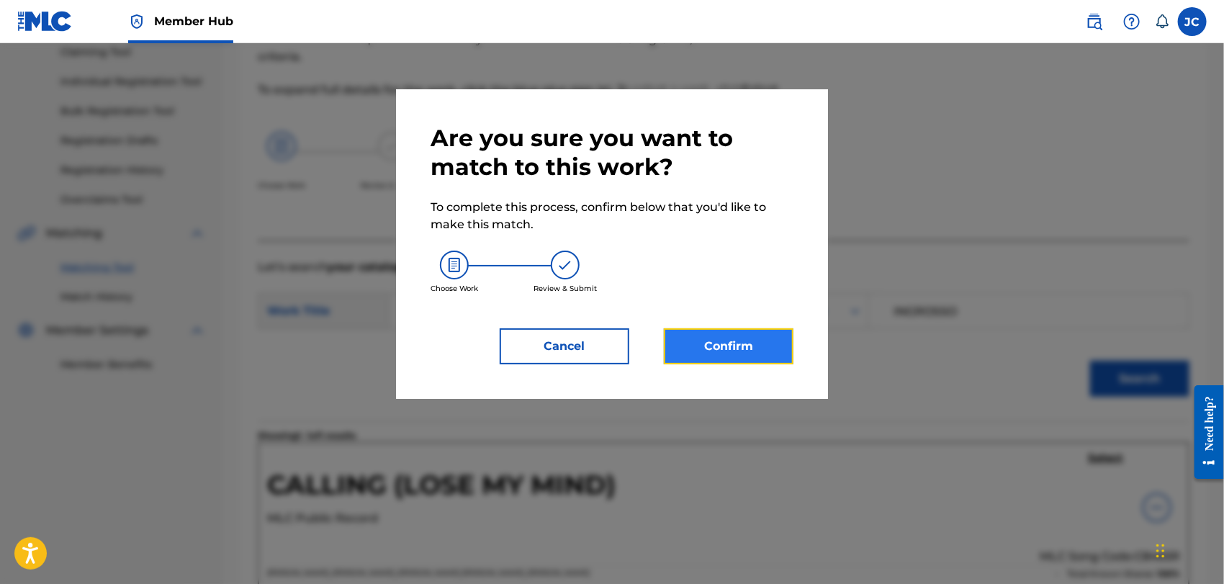
click at [757, 346] on button "Confirm" at bounding box center [729, 346] width 130 height 36
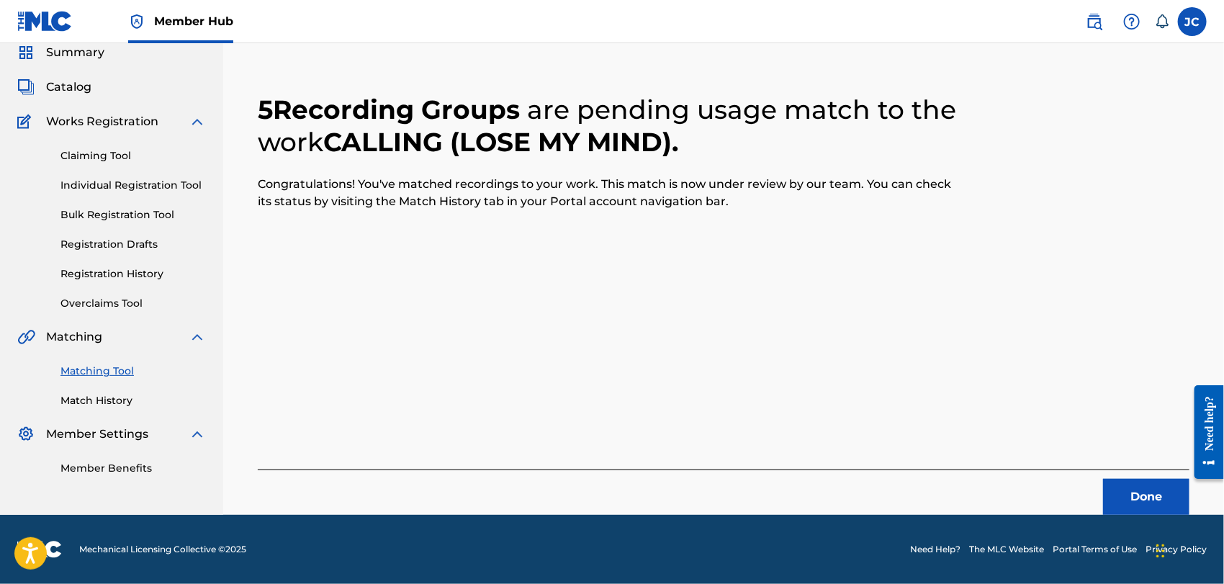
scroll to position [55, 0]
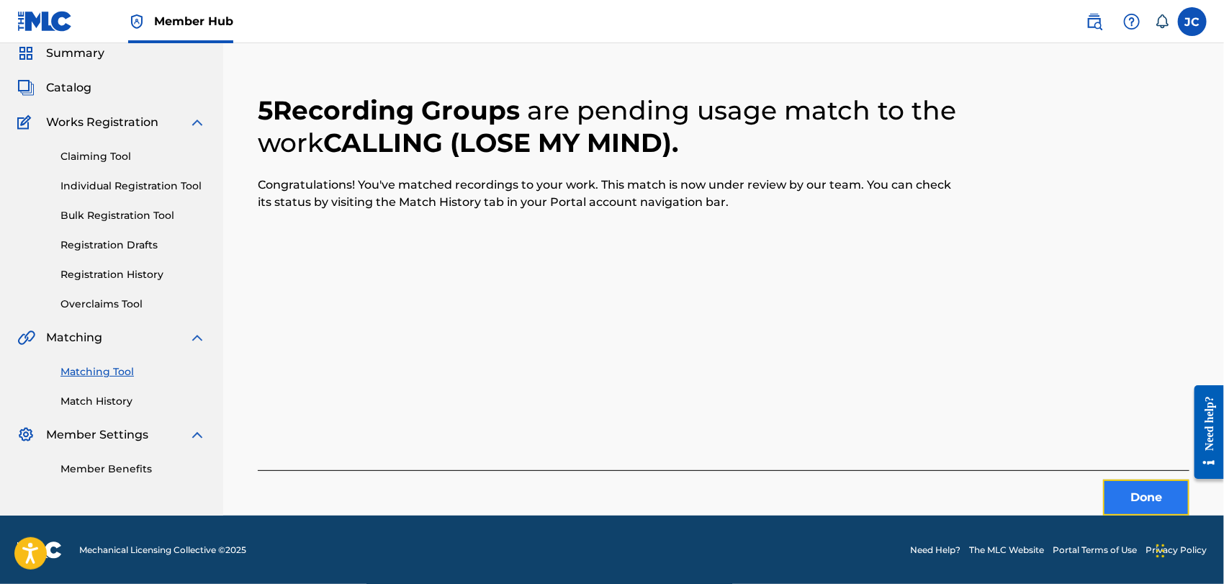
click at [1134, 489] on button "Done" at bounding box center [1146, 497] width 86 height 36
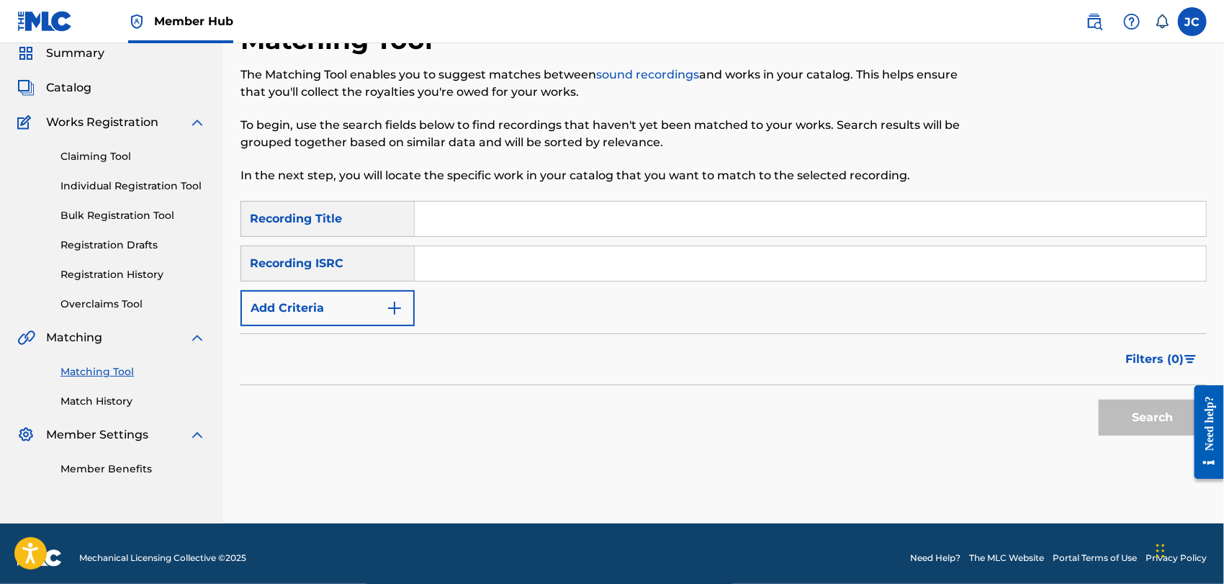
click at [585, 297] on div "SearchWithCriteriafcd9d54b-8889-478d-b975-20248f758506 Recording Title SearchWi…" at bounding box center [723, 263] width 966 height 125
click at [593, 278] on input "Search Form" at bounding box center [810, 263] width 791 height 35
paste input "USA561393046"
type input "USA561393046"
click at [1167, 433] on button "Search" at bounding box center [1152, 417] width 108 height 36
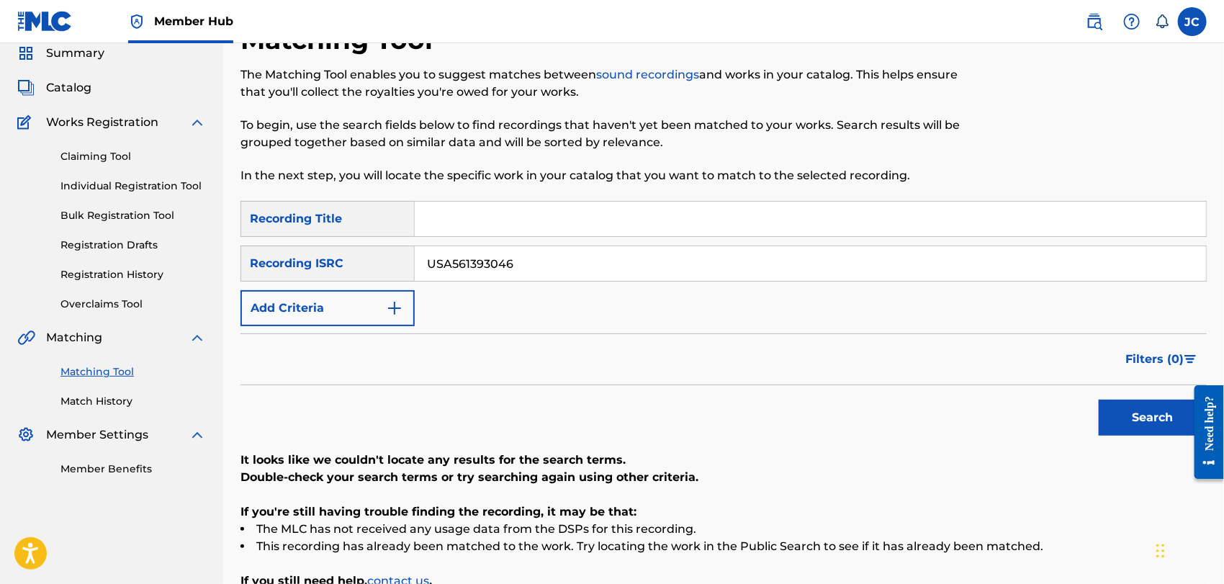
scroll to position [202, 0]
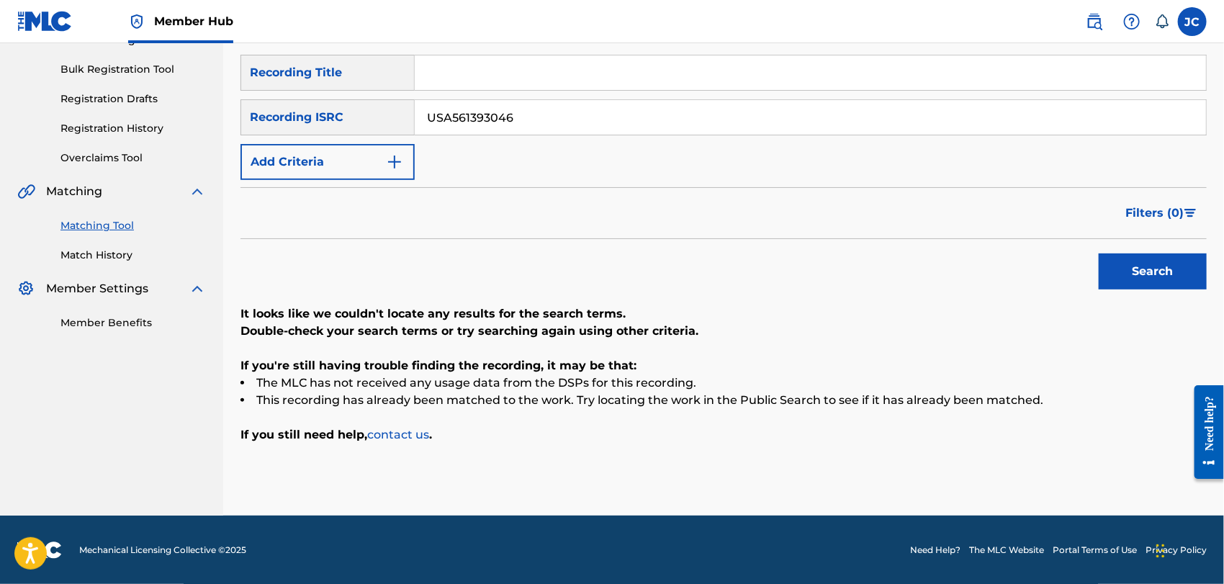
drag, startPoint x: 456, startPoint y: 128, endPoint x: 54, endPoint y: 145, distance: 402.0
click at [54, 145] on main "CONCORD MUSIC PUBLISHING LLC Summary Catalog Works Registration Claiming Tool I…" at bounding box center [612, 179] width 1224 height 674
click at [519, 80] on input "Search Form" at bounding box center [810, 72] width 791 height 35
click at [478, 83] on input "Search Form" at bounding box center [810, 72] width 791 height 35
paste input "Cry Me a River"
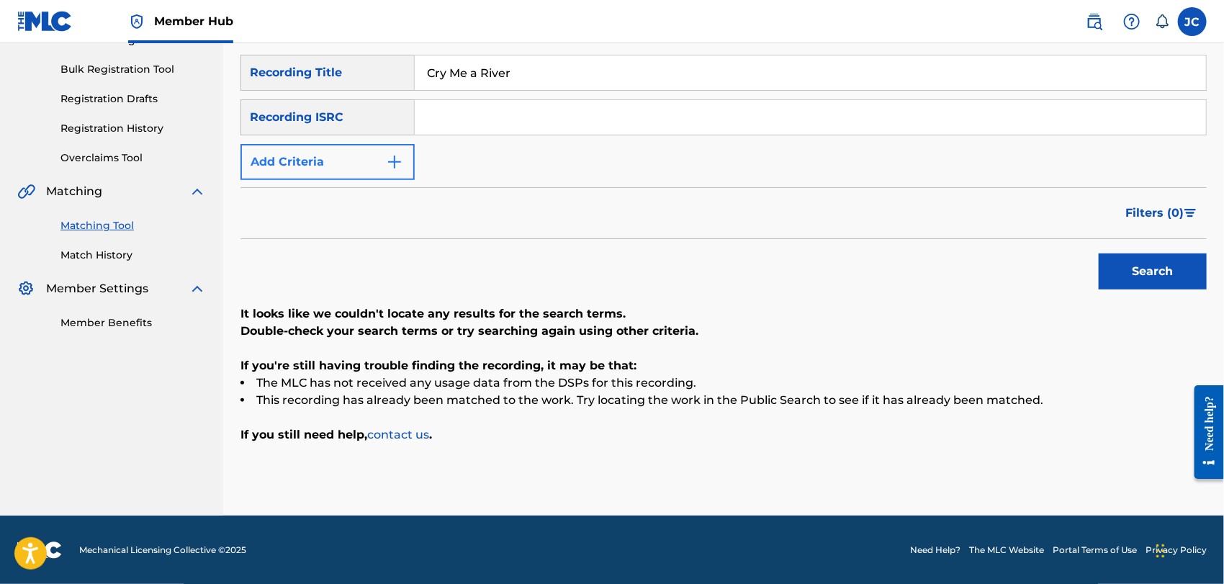
type input "Cry Me a River"
click at [362, 173] on button "Add Criteria" at bounding box center [327, 162] width 174 height 36
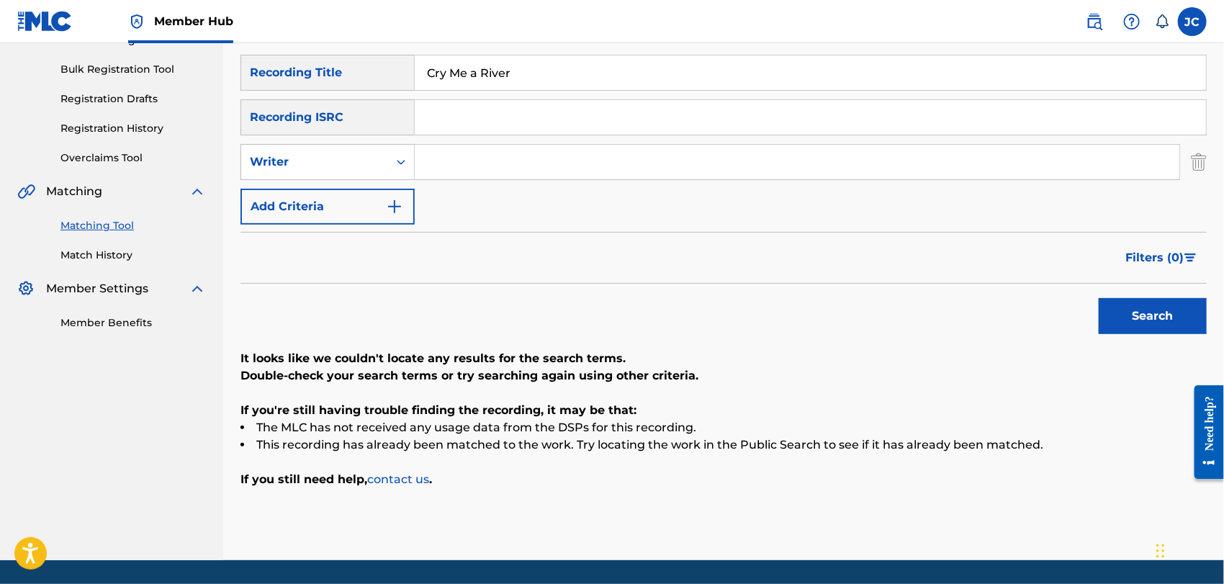
click at [510, 168] on input "Search Form" at bounding box center [797, 162] width 764 height 35
click at [551, 162] on input "Search Form" at bounding box center [797, 162] width 764 height 35
type input "OPEL"
click at [1137, 316] on button "Search" at bounding box center [1152, 316] width 108 height 36
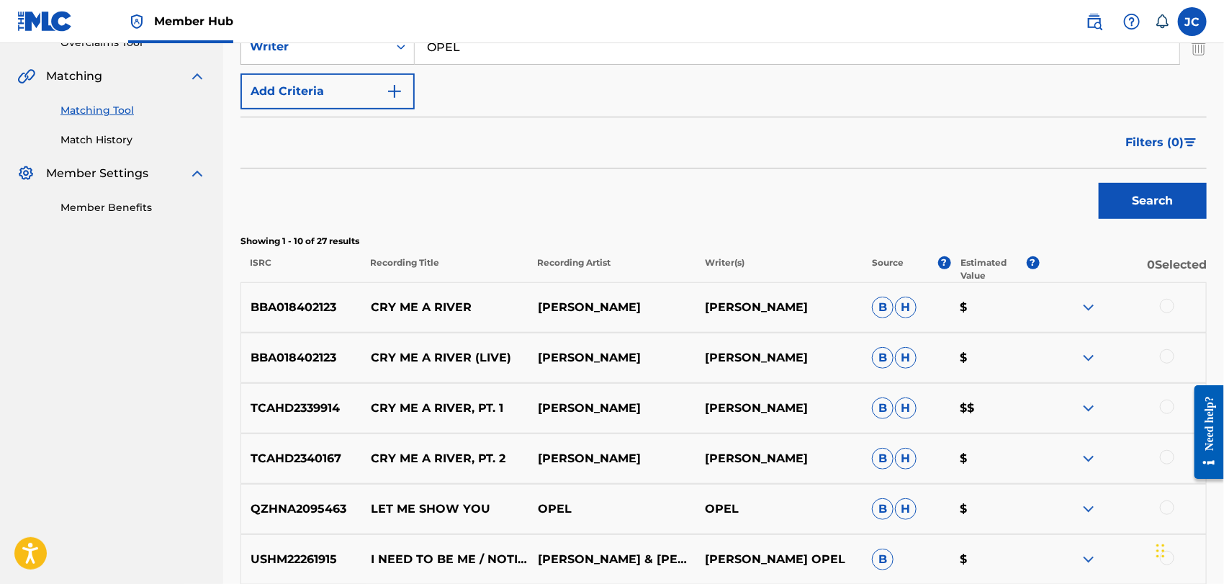
scroll to position [362, 0]
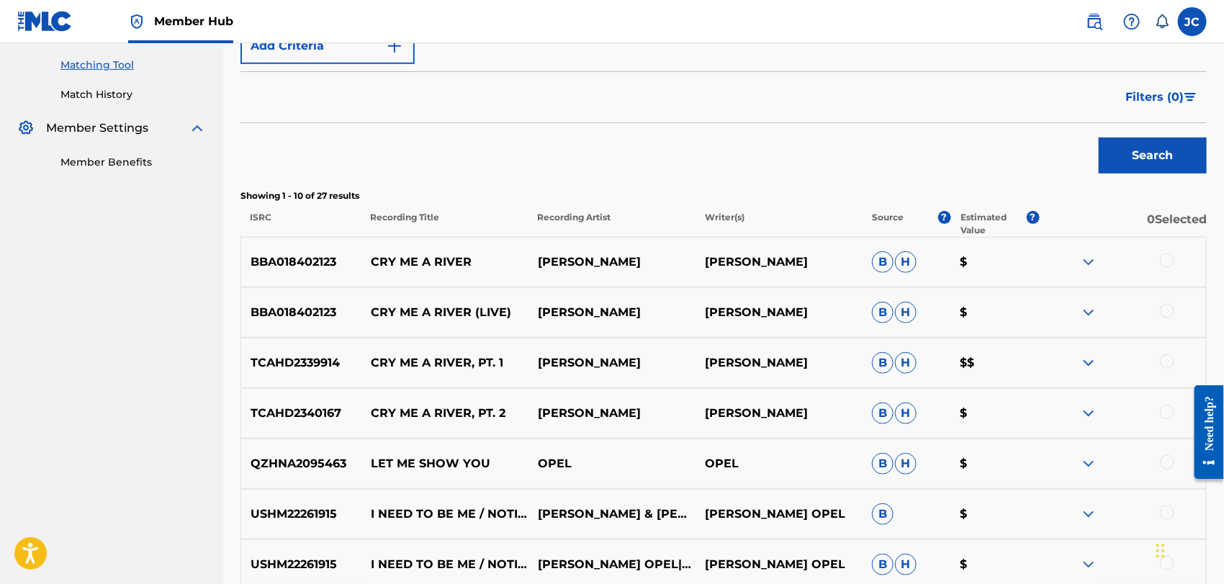
click at [1170, 262] on div at bounding box center [1167, 260] width 14 height 14
click at [1175, 315] on div at bounding box center [1122, 312] width 167 height 17
click at [1174, 361] on div at bounding box center [1167, 361] width 14 height 14
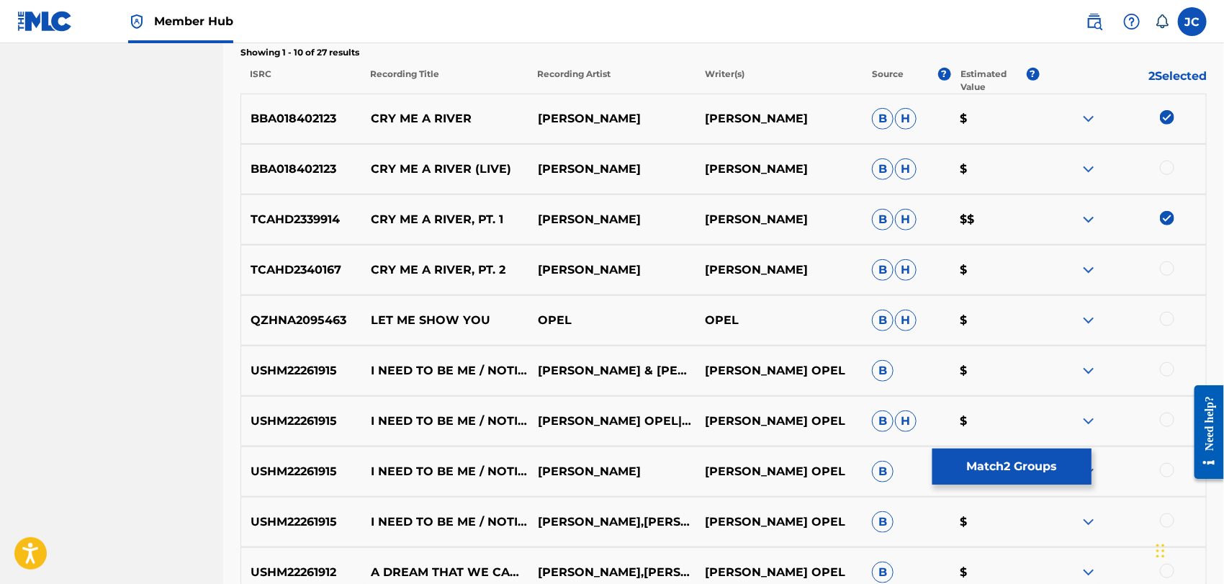
scroll to position [522, 0]
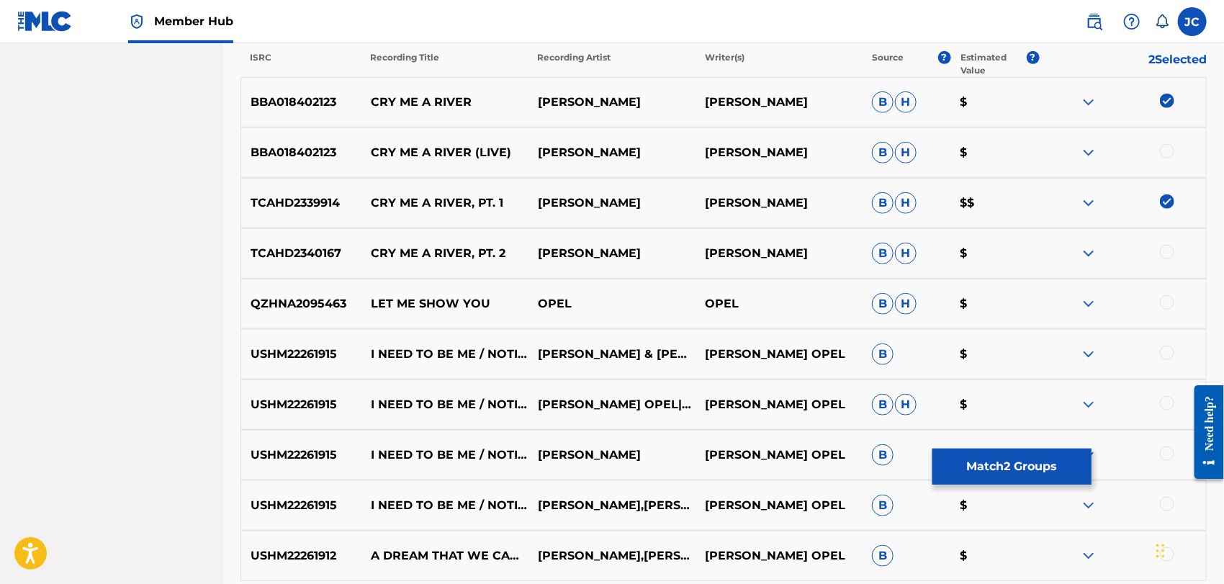
click at [1164, 152] on div at bounding box center [1167, 151] width 14 height 14
click at [1160, 204] on img at bounding box center [1167, 201] width 14 height 14
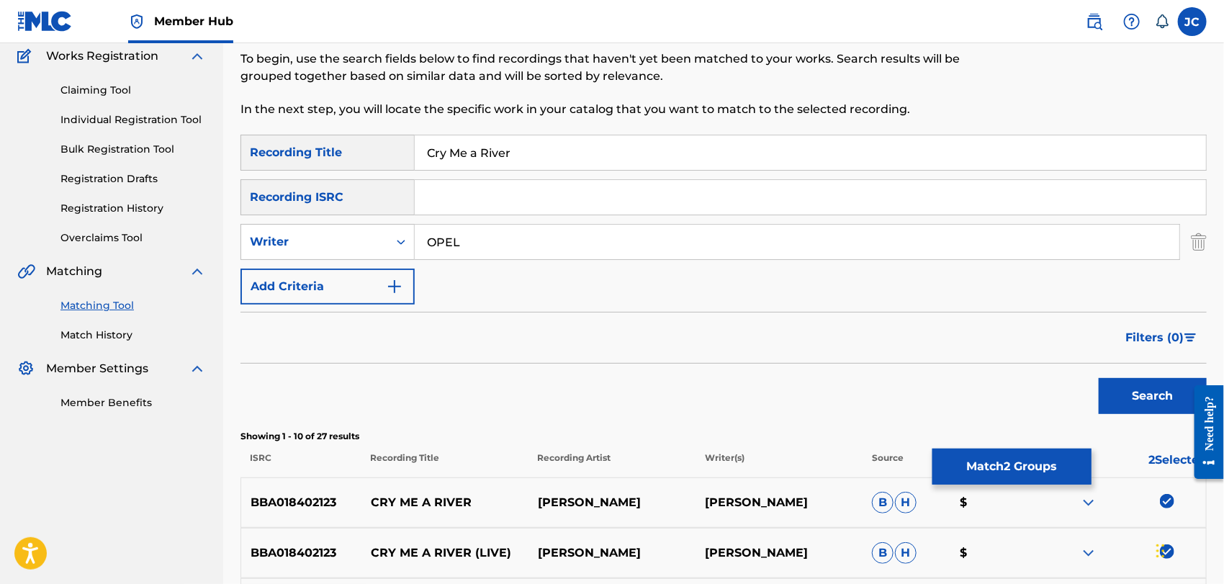
scroll to position [0, 0]
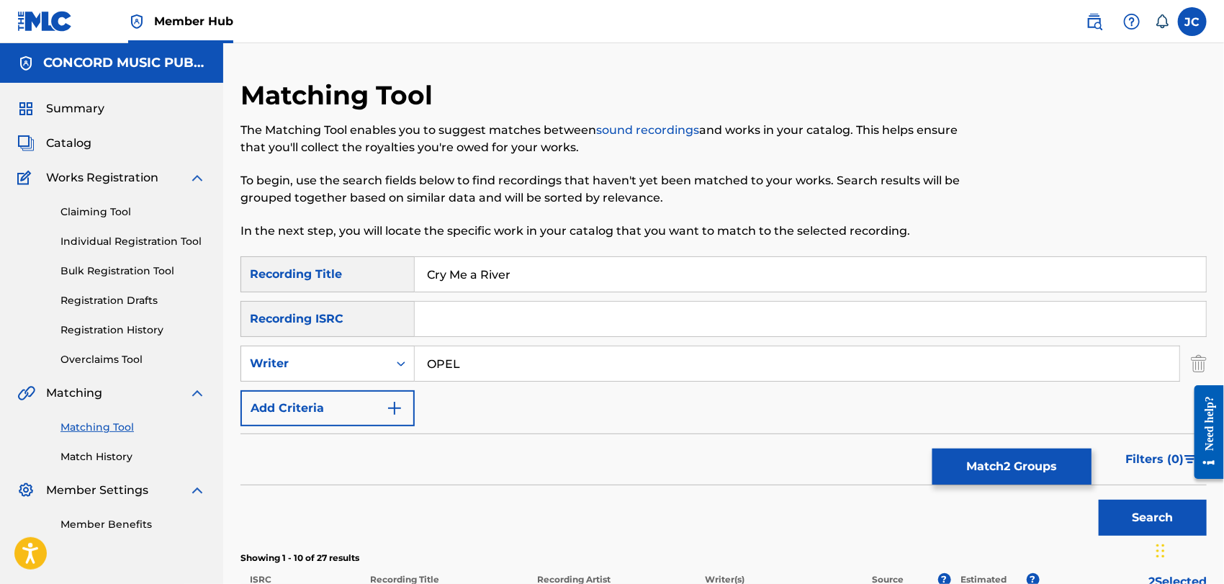
click at [93, 446] on div "Matching Tool Match History" at bounding box center [111, 433] width 189 height 63
click at [99, 458] on link "Match History" at bounding box center [132, 456] width 145 height 15
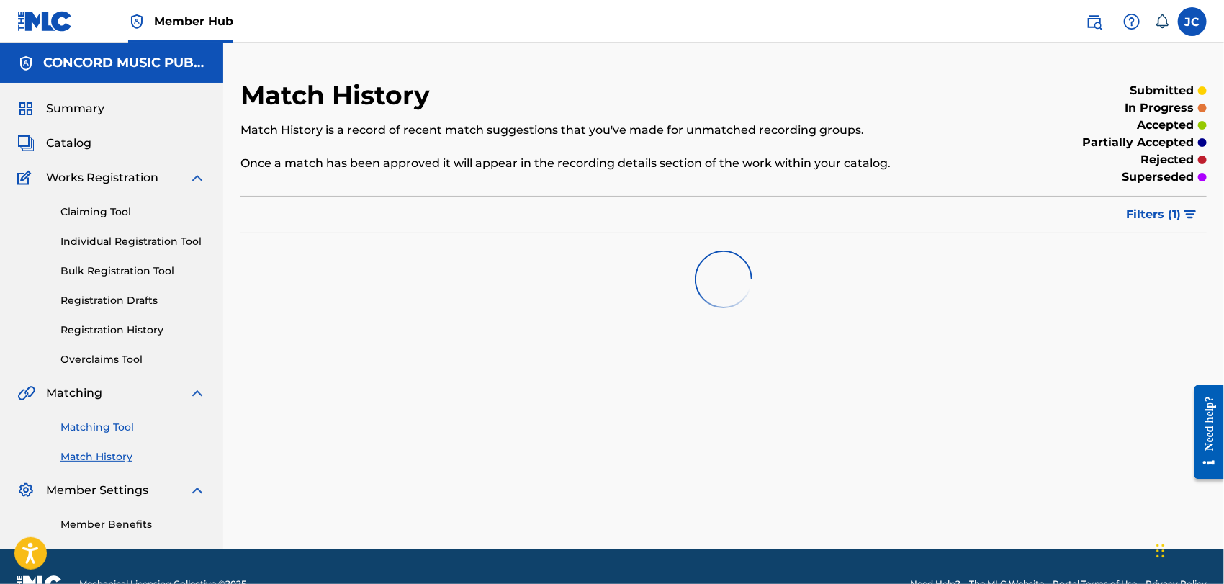
click at [130, 420] on link "Matching Tool" at bounding box center [132, 427] width 145 height 15
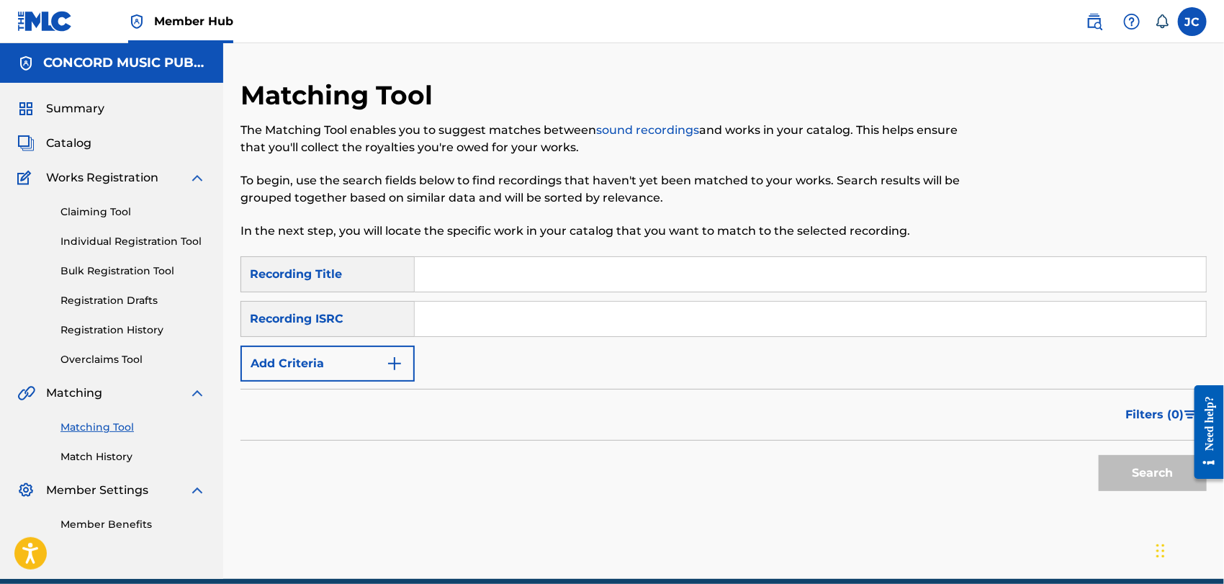
paste input "HKI190435625"
click at [1126, 457] on button "Search" at bounding box center [1152, 473] width 108 height 36
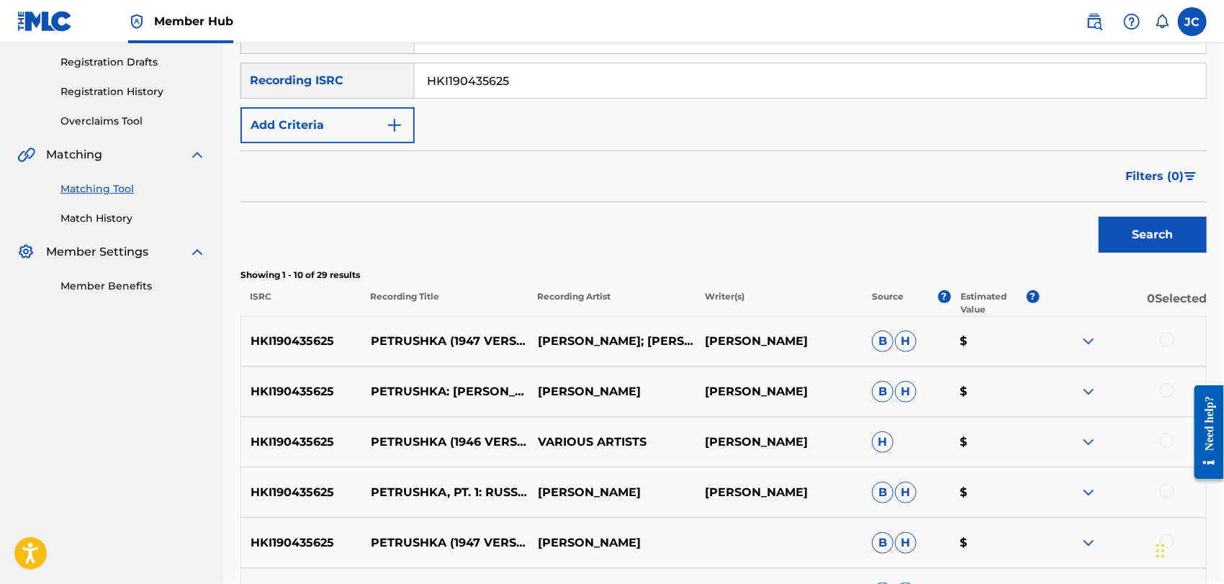
scroll to position [240, 0]
click at [1177, 214] on div "Search" at bounding box center [1148, 230] width 115 height 58
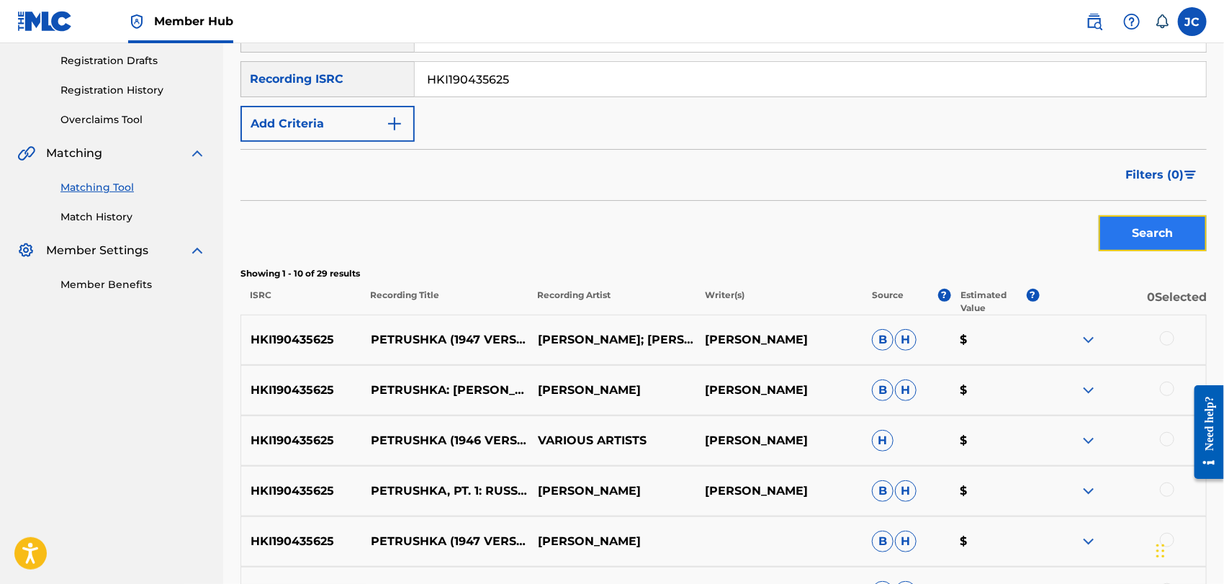
click at [1175, 238] on button "Search" at bounding box center [1152, 233] width 108 height 36
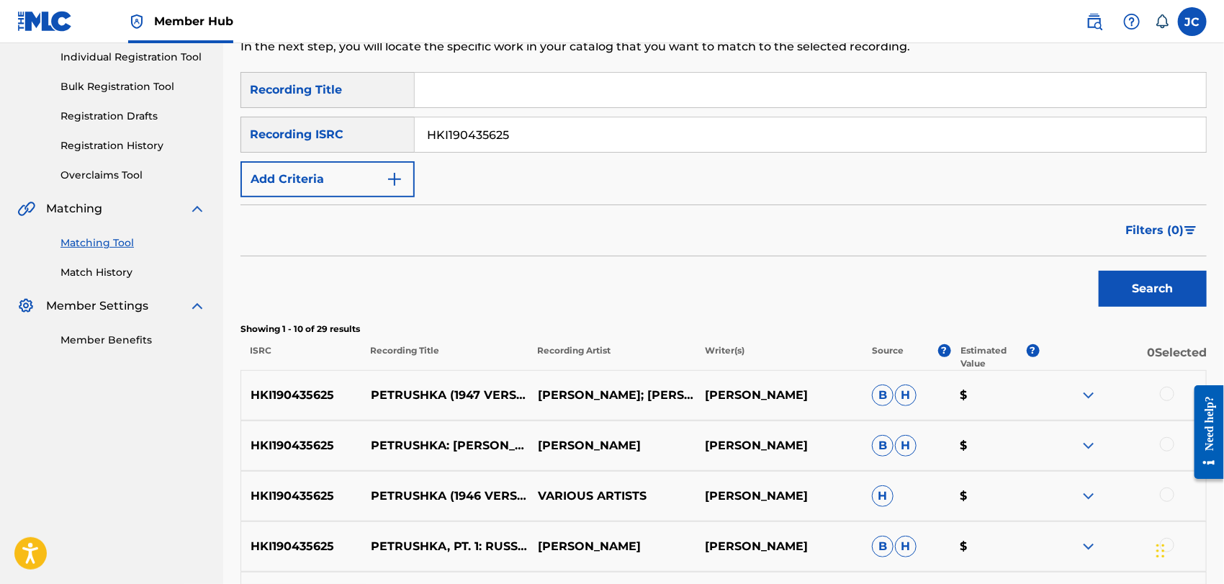
scroll to position [160, 0]
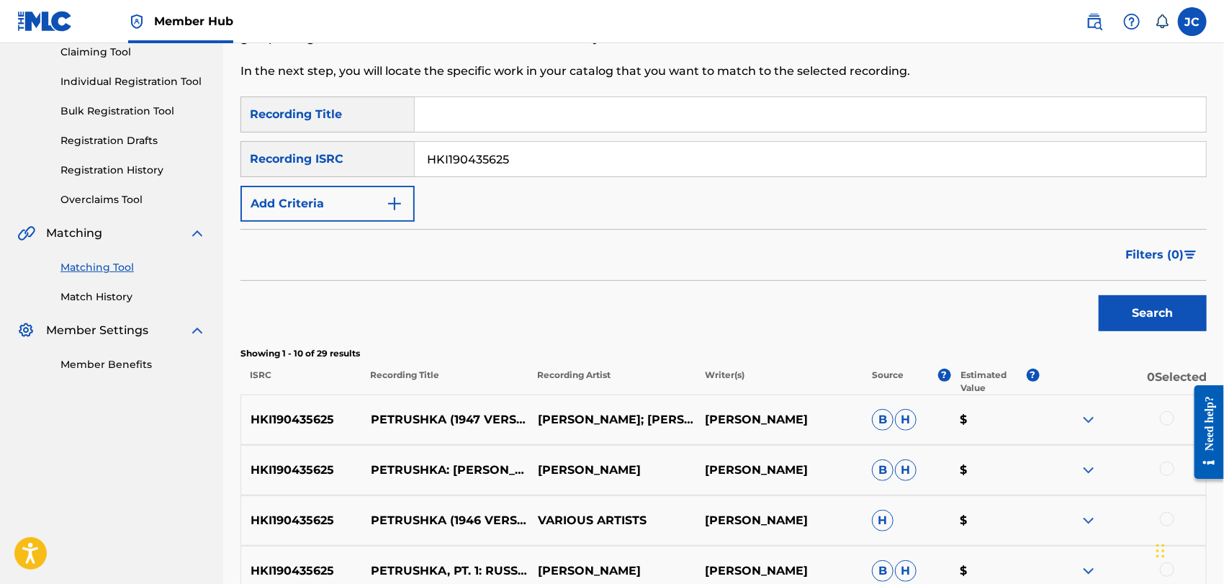
click at [519, 163] on input "HKI190435625" at bounding box center [810, 159] width 791 height 35
paste input "NLRD51401863"
type input "NLRD51401863"
click at [1158, 309] on button "Search" at bounding box center [1152, 313] width 108 height 36
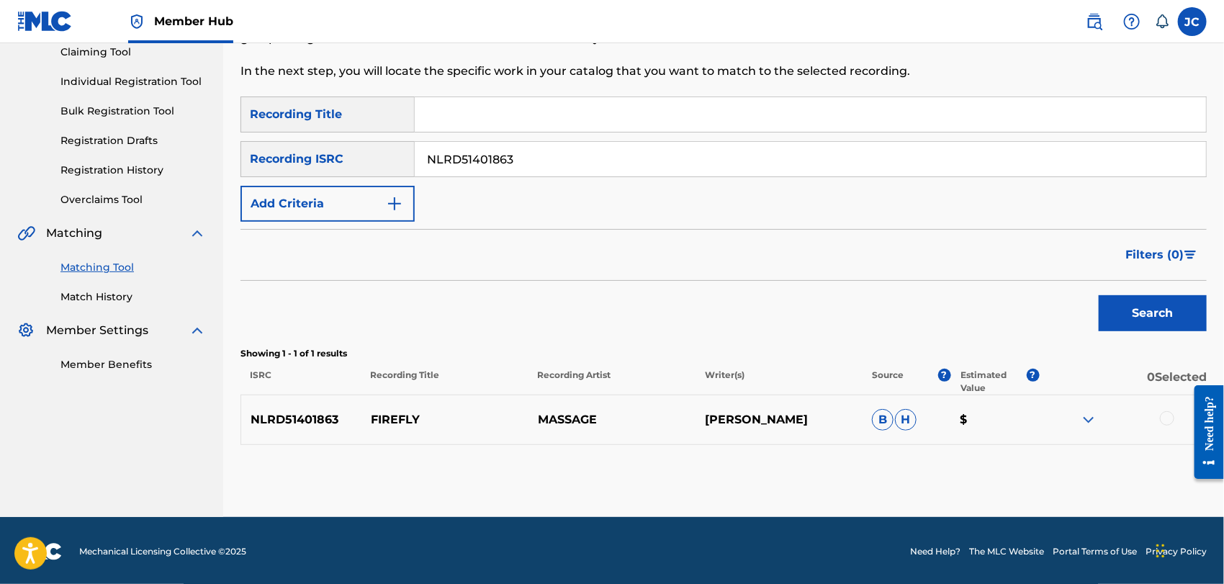
click at [1167, 416] on div at bounding box center [1167, 418] width 14 height 14
click at [1050, 462] on button "Match 1 Group" at bounding box center [1011, 466] width 159 height 36
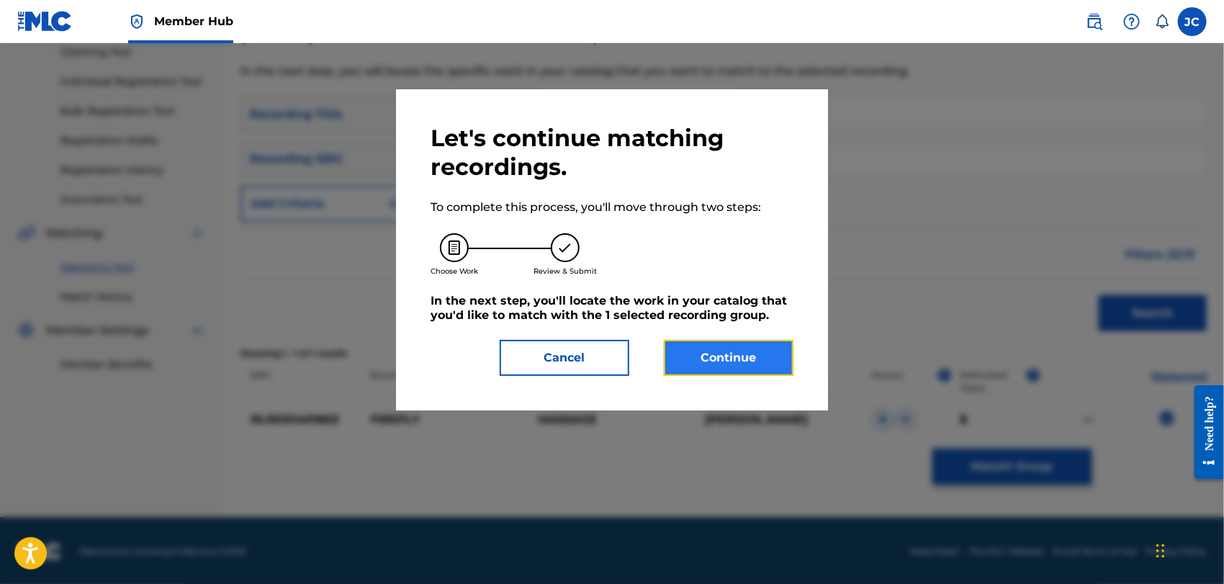
click at [736, 363] on button "Continue" at bounding box center [729, 358] width 130 height 36
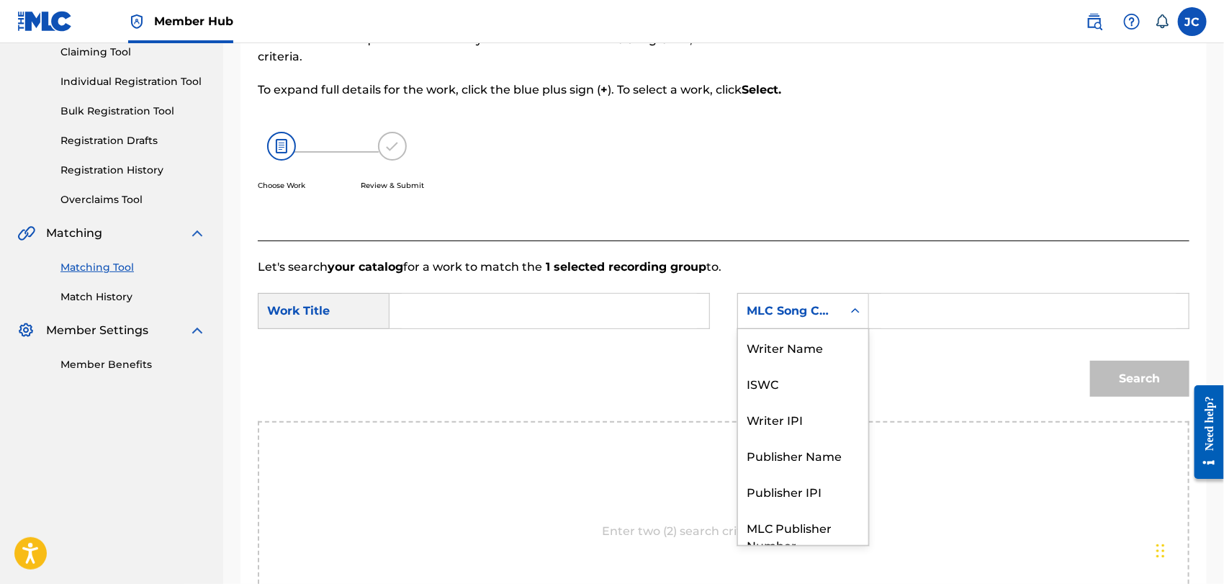
click at [780, 325] on div "MLC Song Code" at bounding box center [803, 311] width 132 height 36
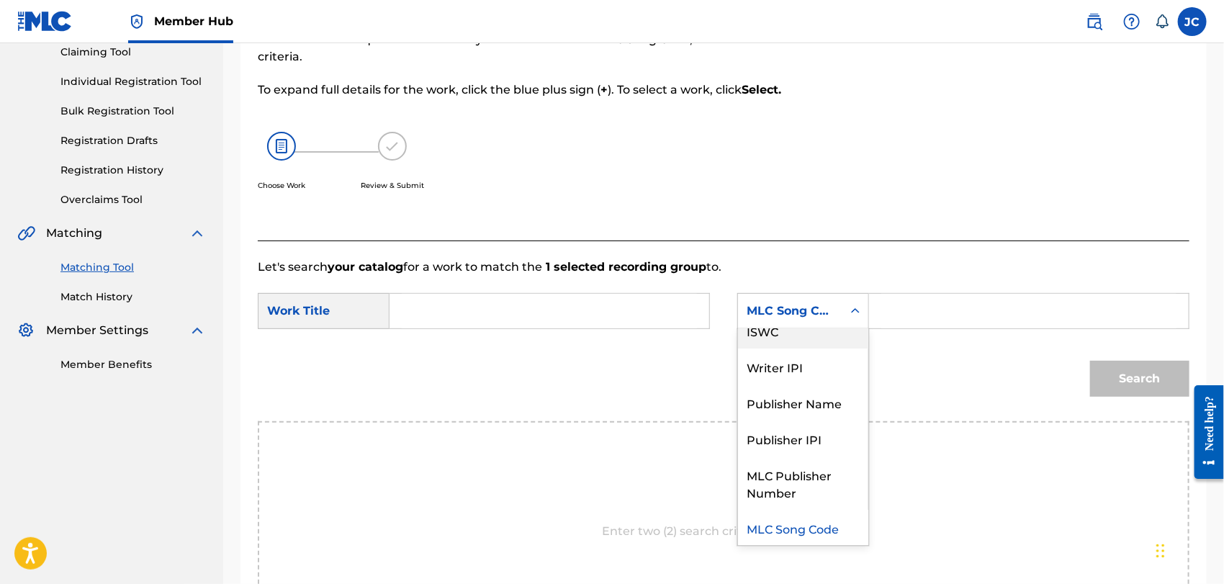
scroll to position [0, 0]
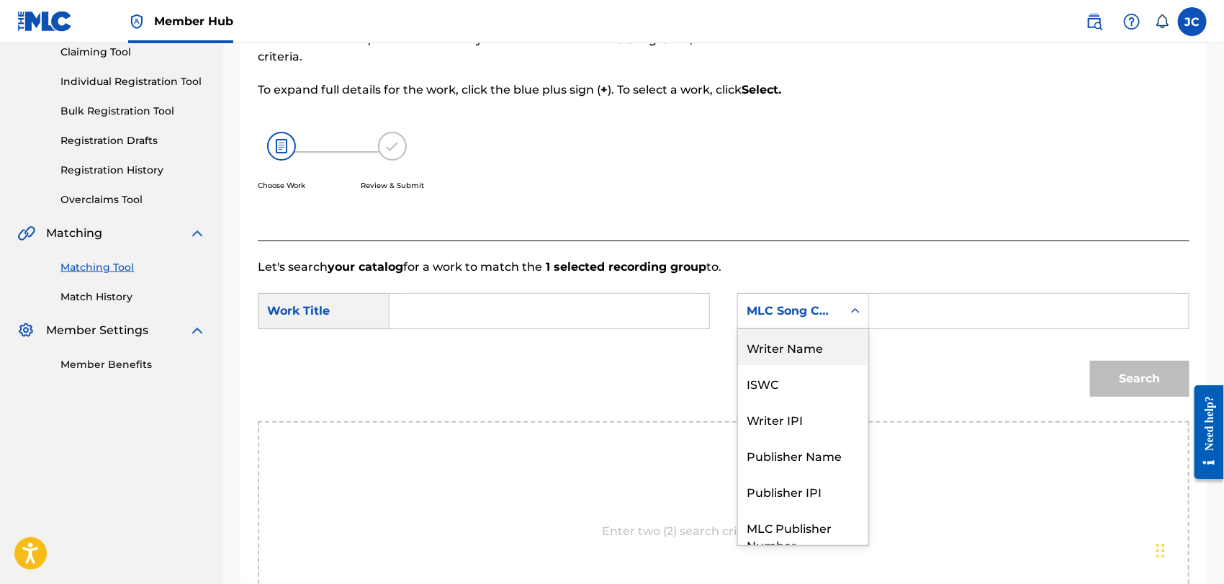
drag, startPoint x: 794, startPoint y: 347, endPoint x: 824, endPoint y: 337, distance: 31.9
click at [797, 348] on div "Writer Name" at bounding box center [803, 347] width 130 height 36
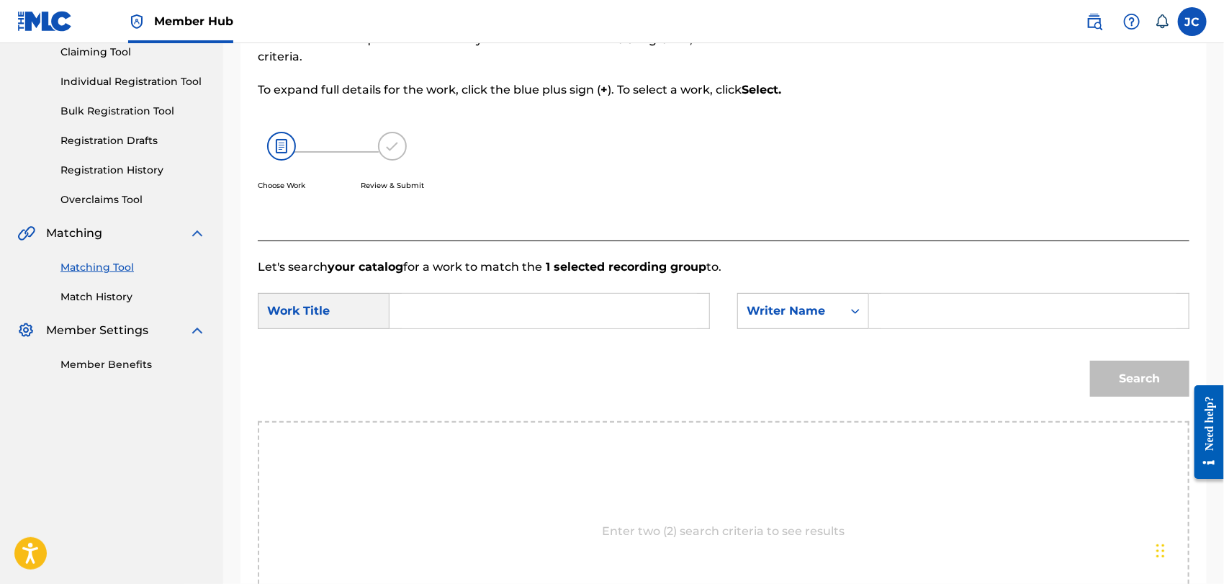
click at [905, 312] on input "Search Form" at bounding box center [1028, 311] width 295 height 35
drag, startPoint x: 950, startPoint y: 311, endPoint x: 1207, endPoint y: 352, distance: 260.2
click at [1207, 352] on div "Match Usage - Select Work In this step, you will locate the work you'd like to …" at bounding box center [723, 324] width 1000 height 810
type input "HEMBERG"
click at [487, 317] on input "Search Form" at bounding box center [549, 311] width 295 height 35
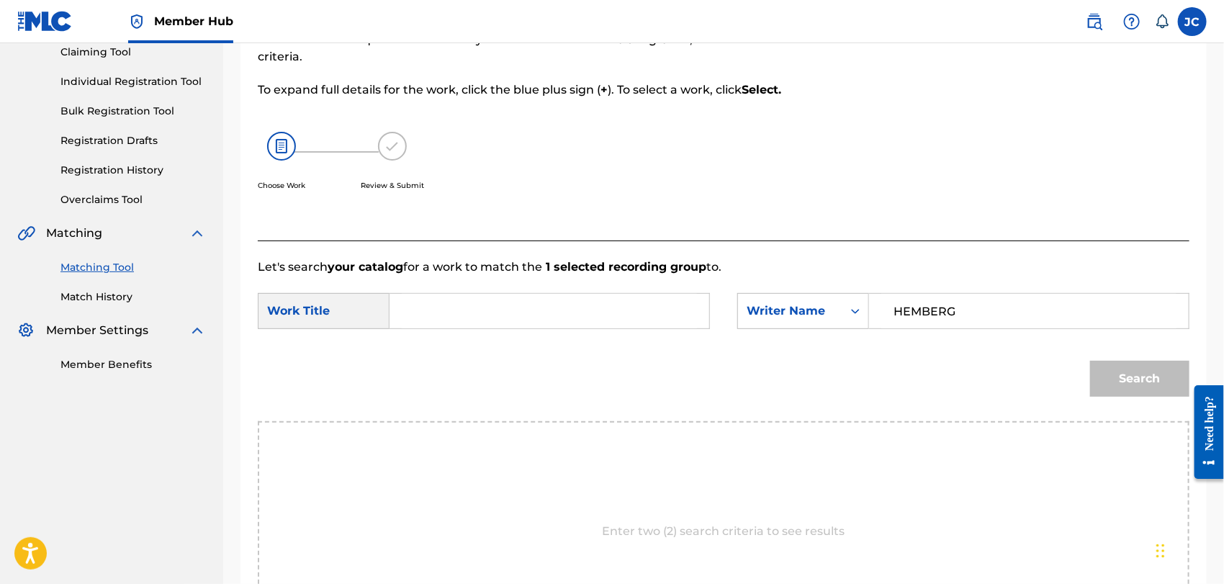
paste input "Firefly"
type input "Firefly"
click at [1155, 377] on button "Search" at bounding box center [1139, 379] width 99 height 36
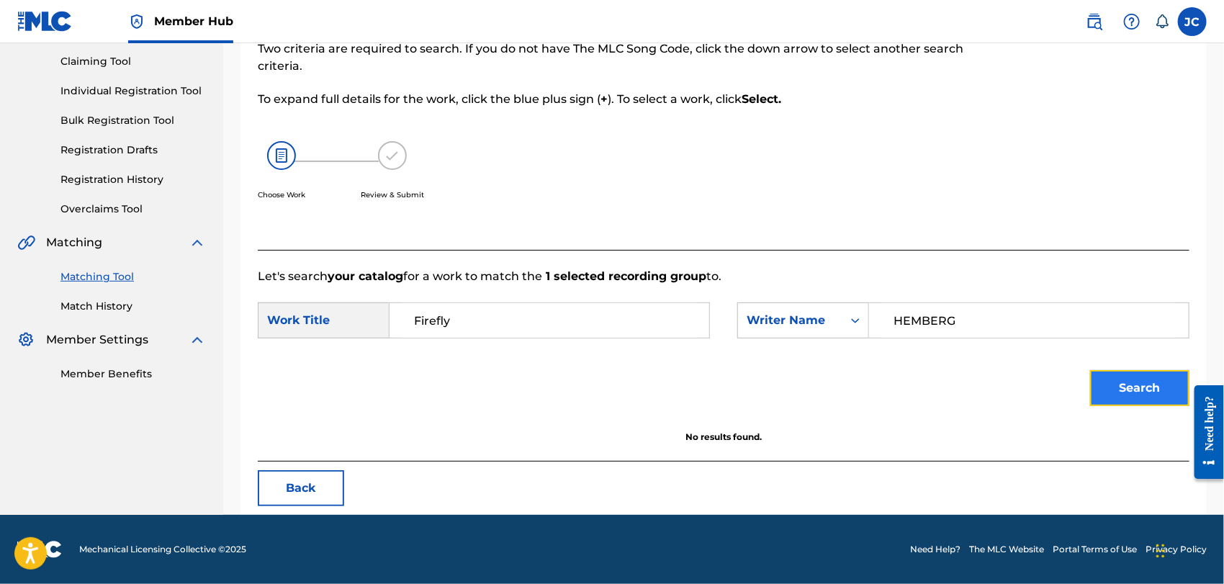
scroll to position [150, 0]
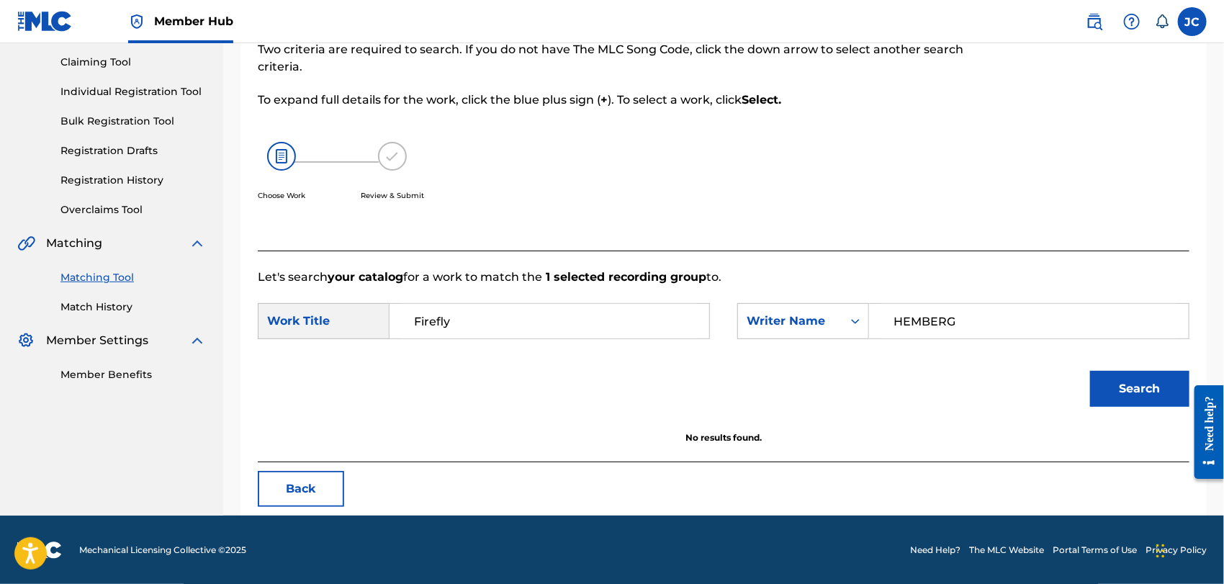
drag, startPoint x: 974, startPoint y: 315, endPoint x: 755, endPoint y: 295, distance: 219.7
click at [757, 295] on form "SearchWithCriteriadf18d06a-4de4-4a9a-be9f-195e0dbcc55b Work Title Firefly Searc…" at bounding box center [723, 358] width 931 height 145
type input "[PERSON_NAME]"
click at [1151, 399] on button "Search" at bounding box center [1139, 389] width 99 height 36
click at [125, 304] on link "Match History" at bounding box center [132, 306] width 145 height 15
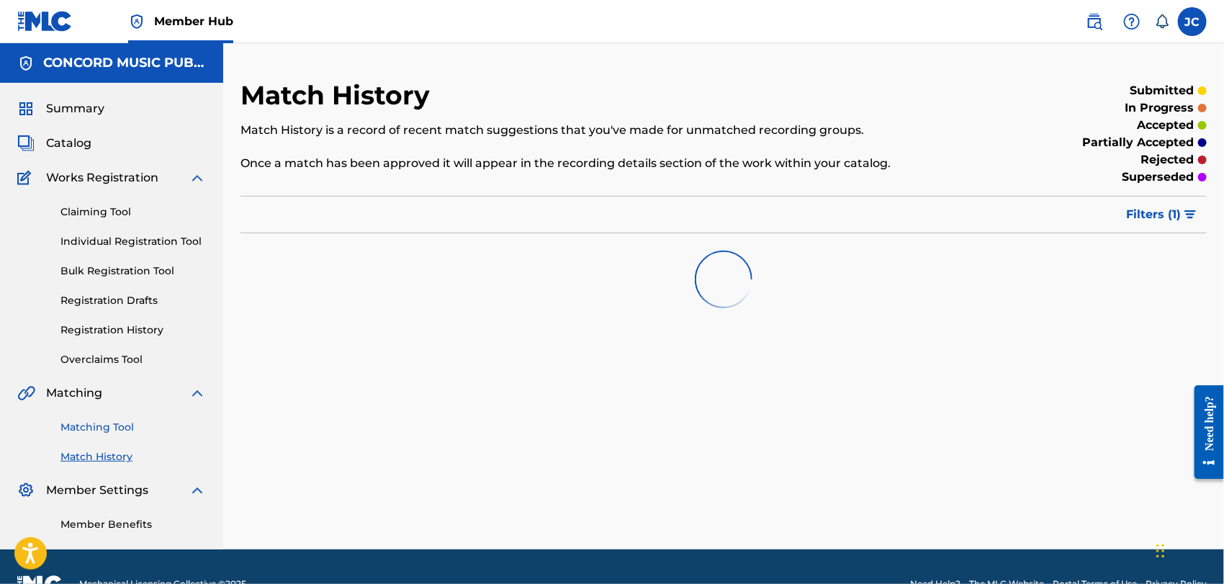
click at [112, 428] on link "Matching Tool" at bounding box center [132, 427] width 145 height 15
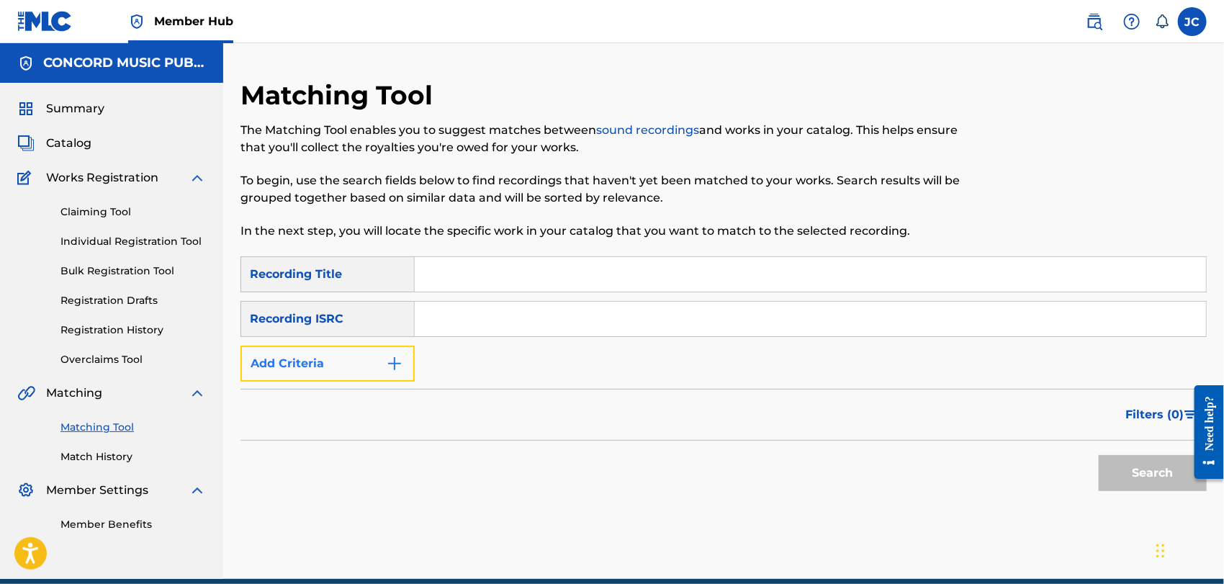
click at [358, 374] on button "Add Criteria" at bounding box center [327, 363] width 174 height 36
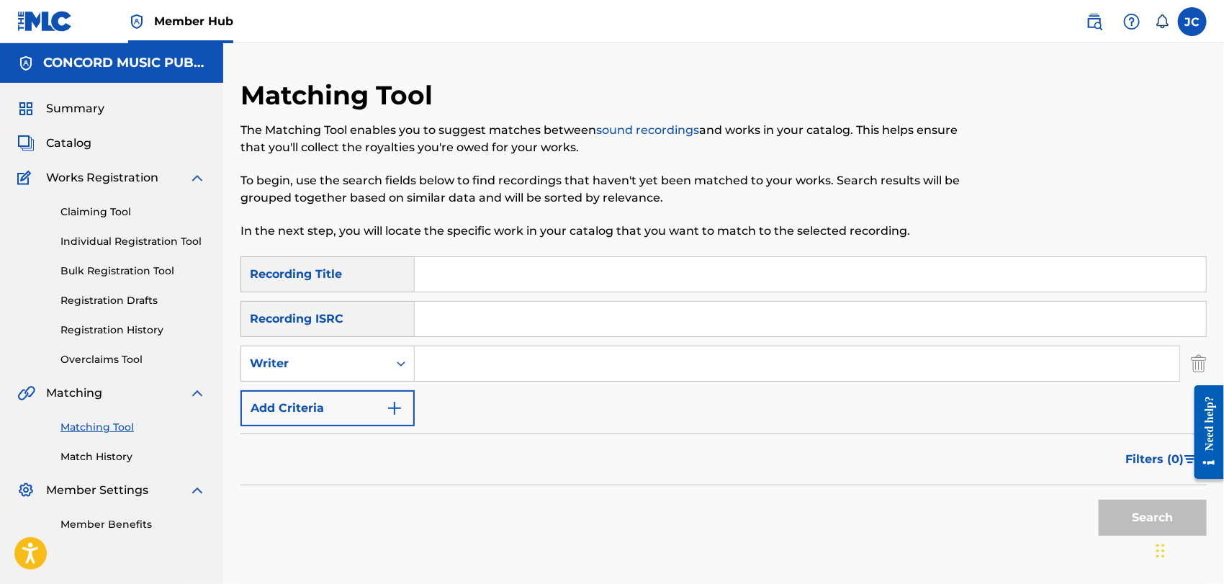
click at [429, 354] on input "Search Form" at bounding box center [797, 363] width 764 height 35
paste input "Firefly"
type input "Firefly"
click at [467, 283] on input "Search Form" at bounding box center [810, 274] width 791 height 35
paste input "Firefly"
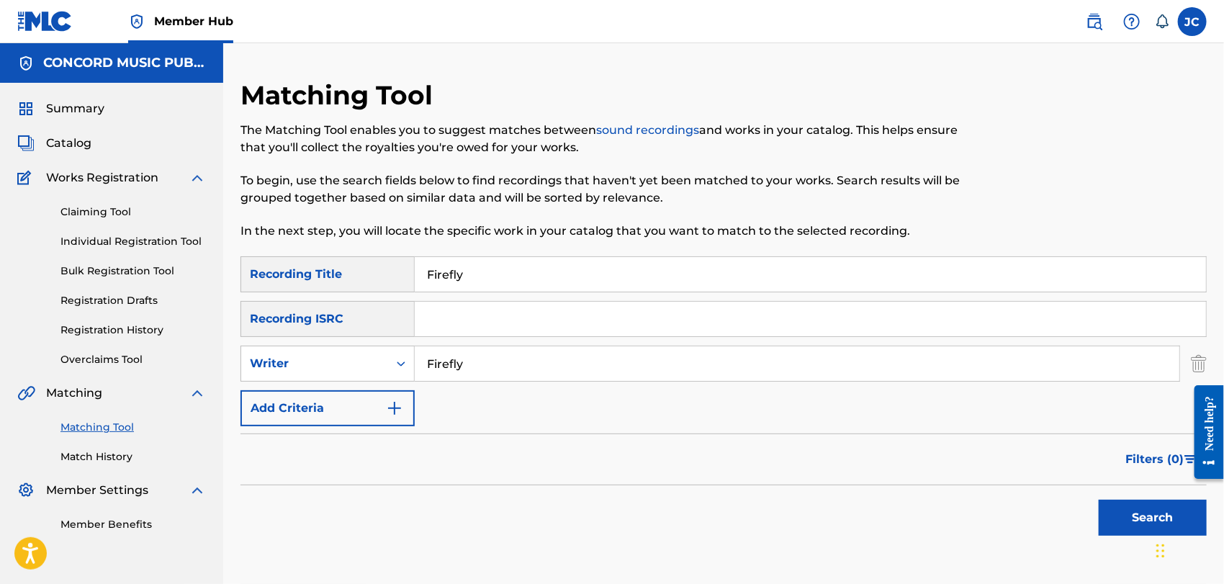
type input "Firefly"
drag, startPoint x: 599, startPoint y: 373, endPoint x: 379, endPoint y: 381, distance: 220.4
click at [380, 380] on div "SearchWithCriteriae1e25e1c-31dc-486e-836d-b1c7137e90eb Writer Firefly" at bounding box center [723, 363] width 966 height 36
paste input "Search Form"
click at [587, 361] on input "Search Form" at bounding box center [797, 363] width 764 height 35
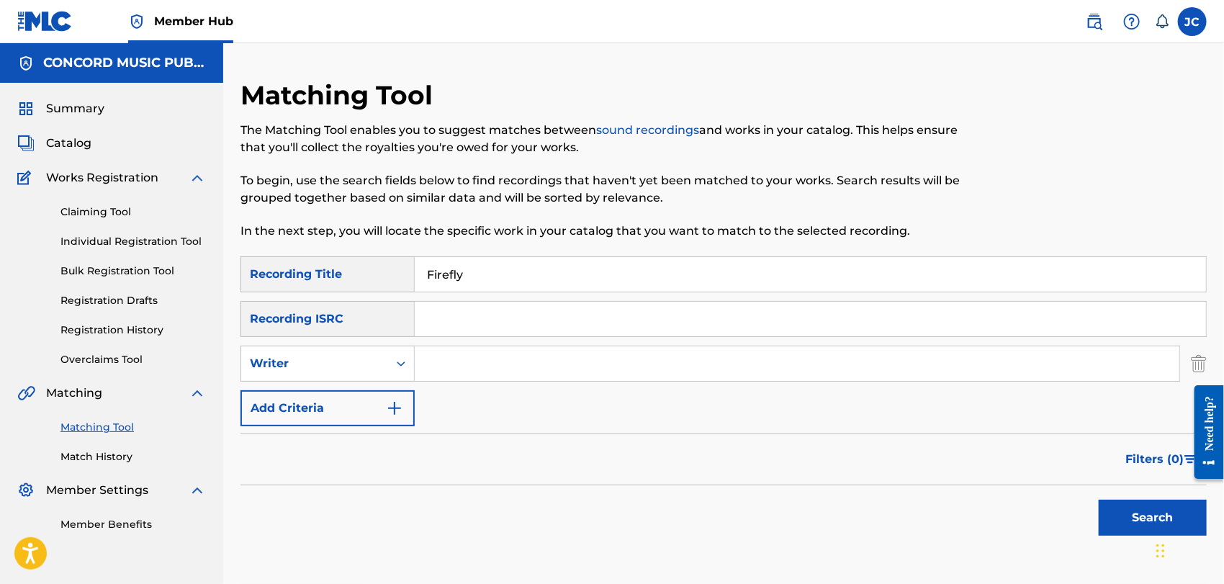
paste input "HEMBERG"
type input "HEMBERG"
click at [1130, 523] on button "Search" at bounding box center [1152, 518] width 108 height 36
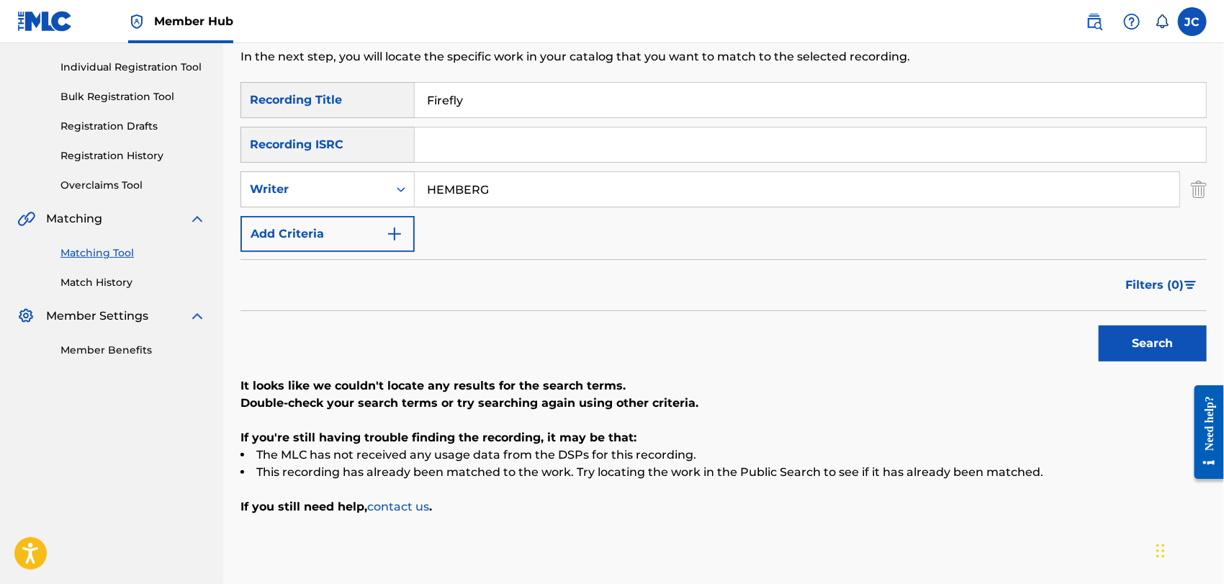
scroll to position [240, 0]
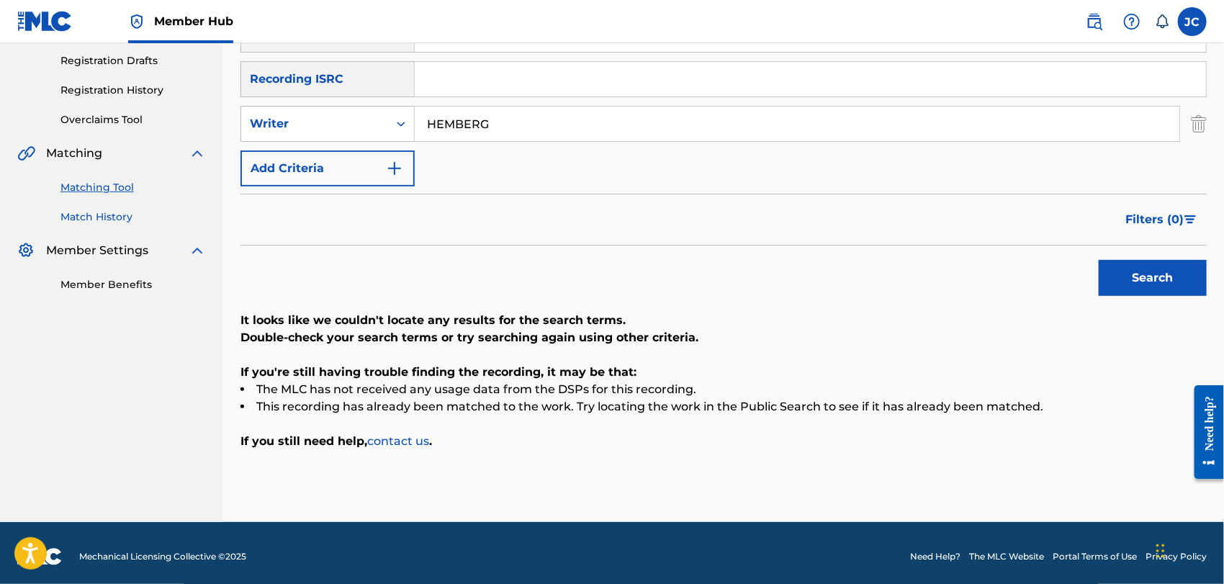
click at [110, 210] on link "Match History" at bounding box center [132, 216] width 145 height 15
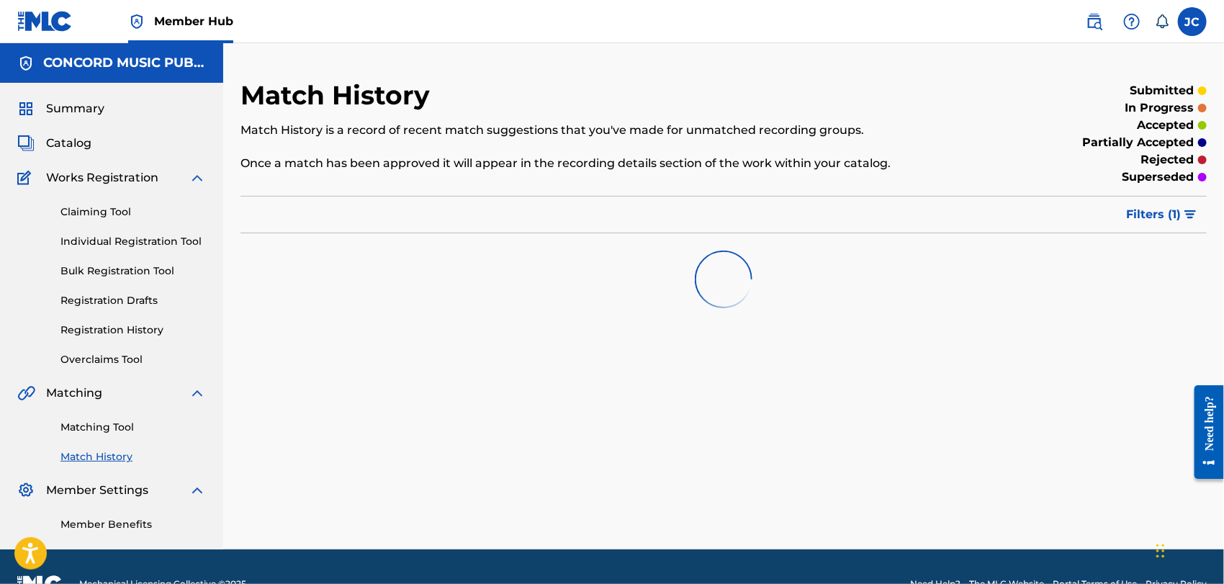
click at [103, 435] on div "Matching Tool Match History" at bounding box center [111, 433] width 189 height 63
click at [103, 430] on link "Matching Tool" at bounding box center [132, 427] width 145 height 15
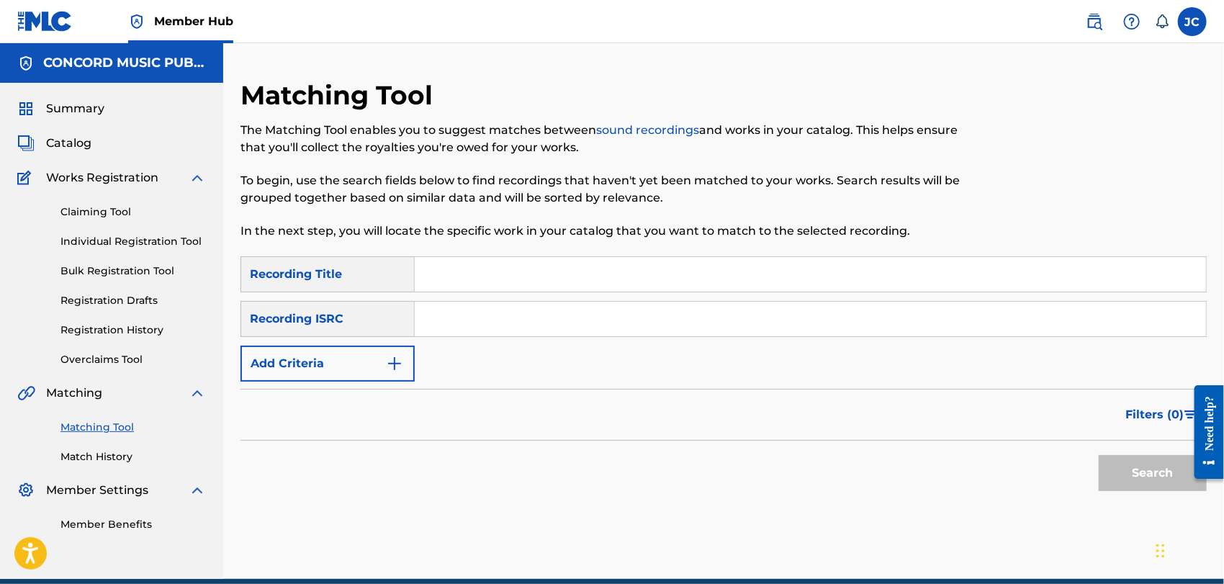
paste input "USASX1142201"
click at [1135, 479] on button "Search" at bounding box center [1152, 473] width 108 height 36
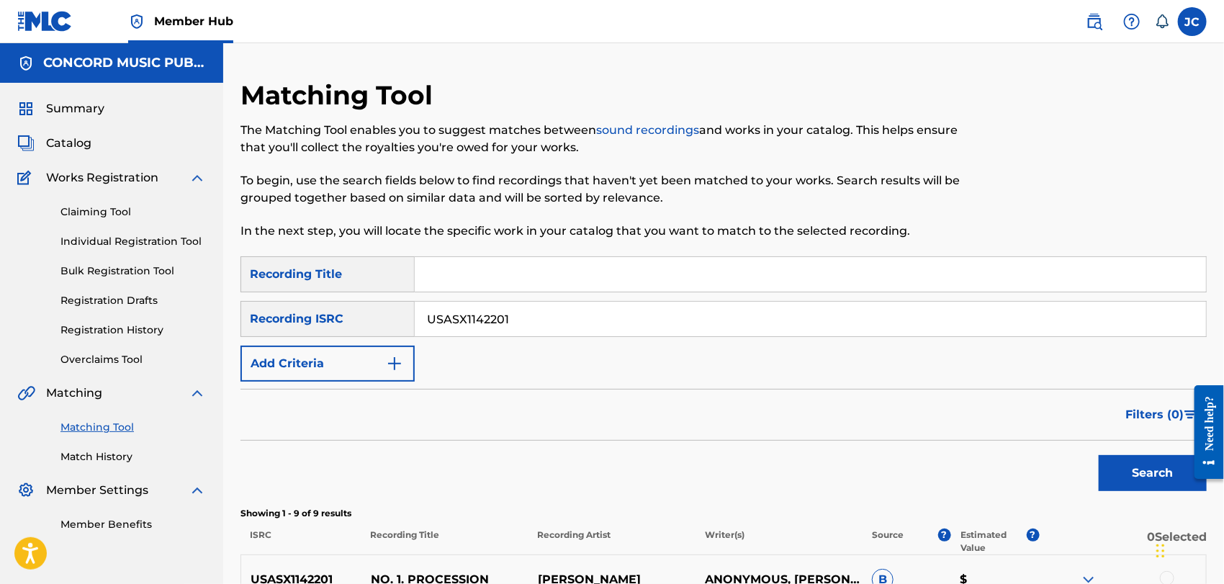
click at [601, 324] on input "USASX1142201" at bounding box center [810, 319] width 791 height 35
click at [1150, 472] on button "Search" at bounding box center [1152, 473] width 108 height 36
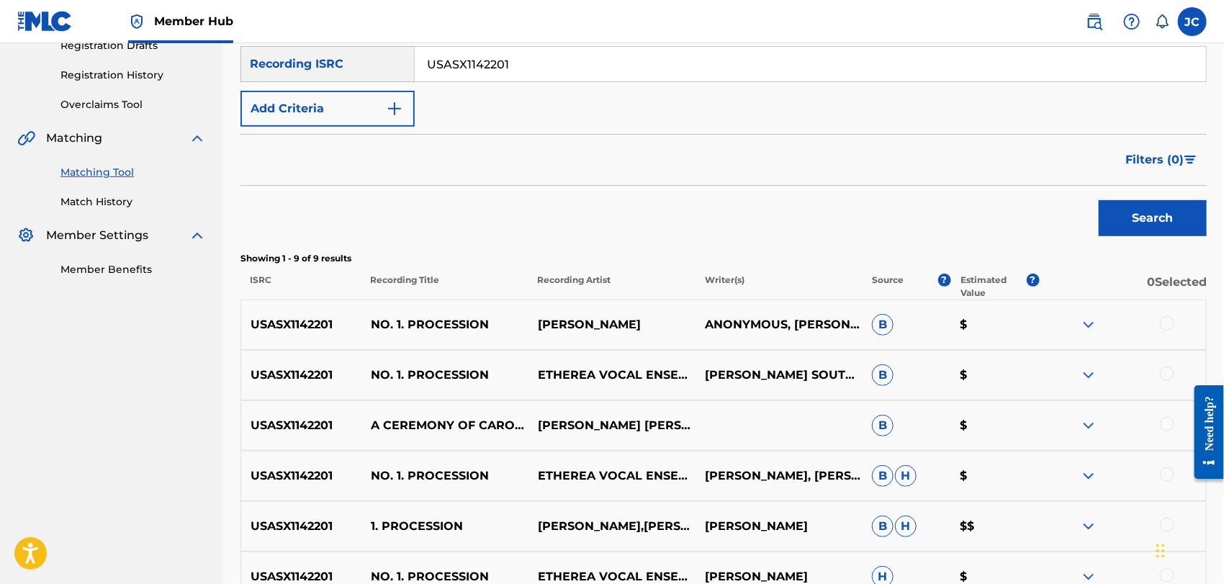
scroll to position [160, 0]
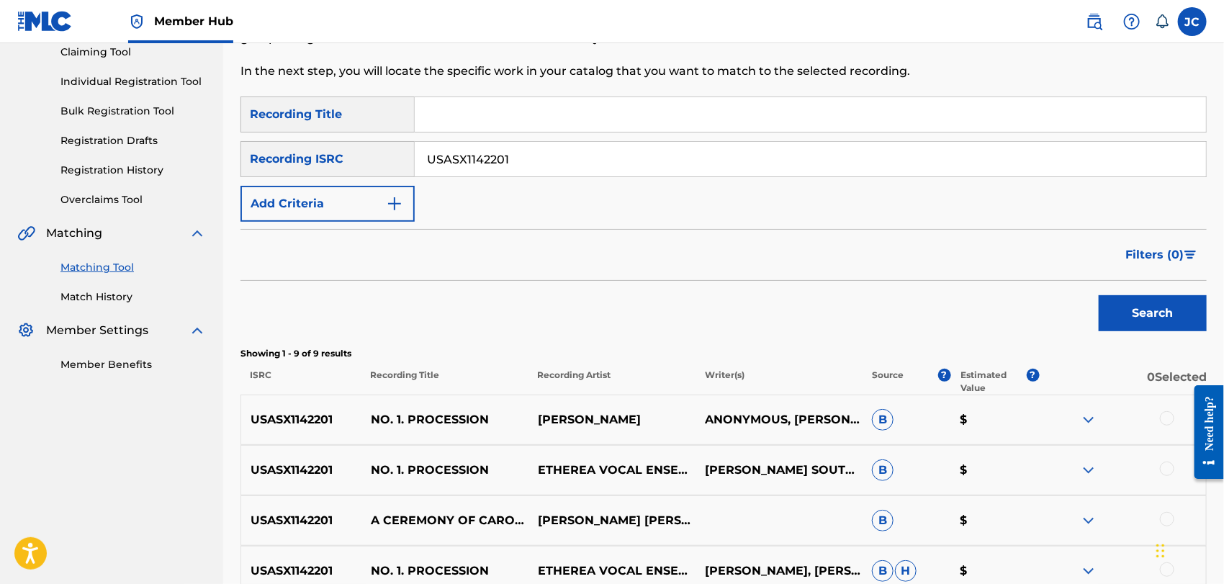
drag, startPoint x: 517, startPoint y: 168, endPoint x: 327, endPoint y: 158, distance: 189.6
click at [327, 158] on div "SearchWithCriteria5f60d484-a001-4b3e-9b19-35cce37e79a1 Recording ISRC USASX1142…" at bounding box center [723, 159] width 966 height 36
paste input "HKR0915004"
type input "USHKR0915004"
click at [1140, 312] on button "Search" at bounding box center [1152, 313] width 108 height 36
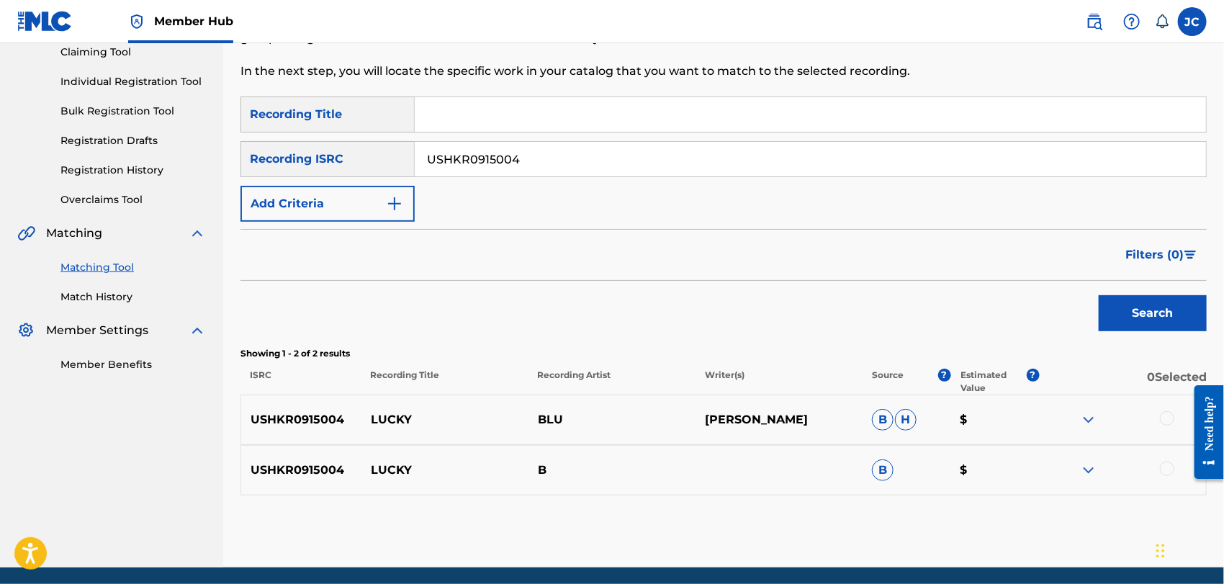
scroll to position [212, 0]
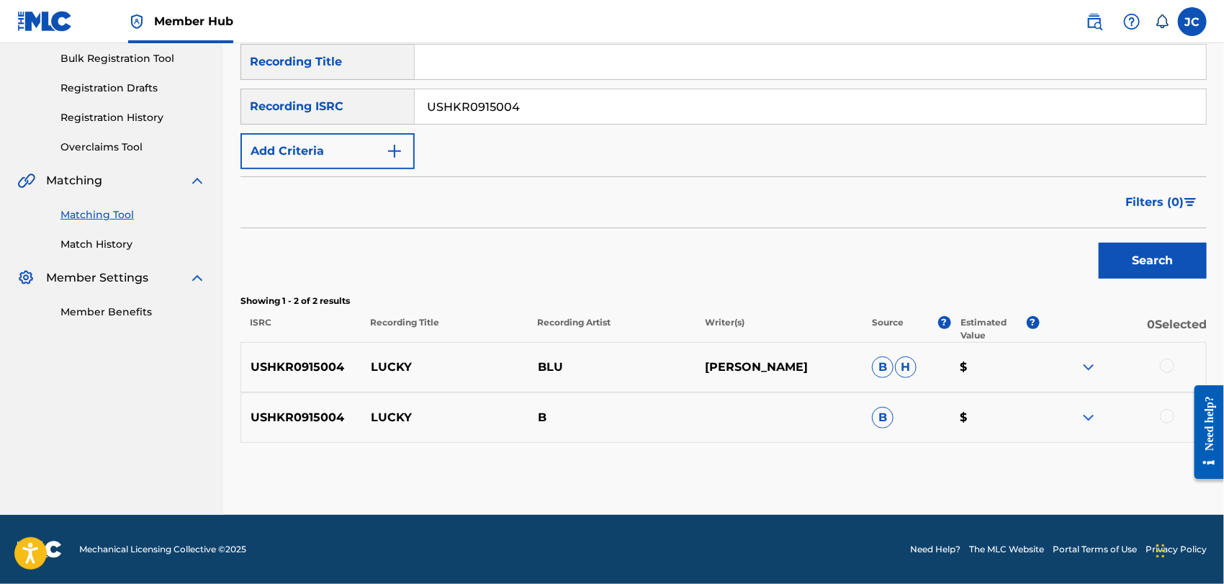
click at [1169, 363] on div at bounding box center [1167, 365] width 14 height 14
click at [1171, 424] on div at bounding box center [1122, 417] width 167 height 17
click at [1170, 416] on div at bounding box center [1167, 416] width 14 height 14
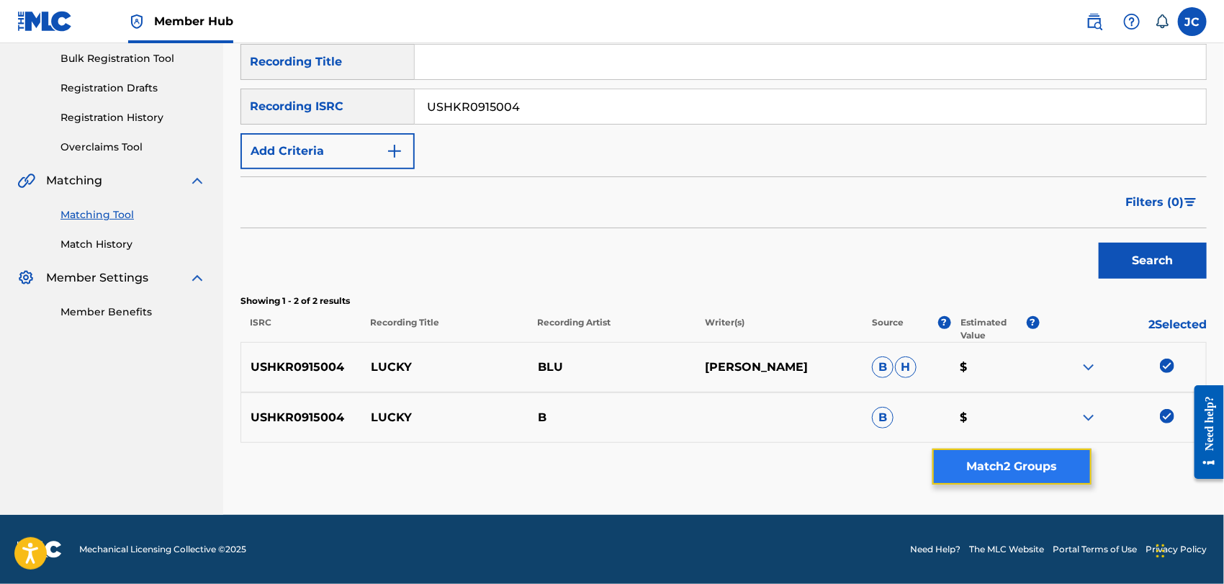
click at [1048, 465] on button "Match 2 Groups" at bounding box center [1011, 466] width 159 height 36
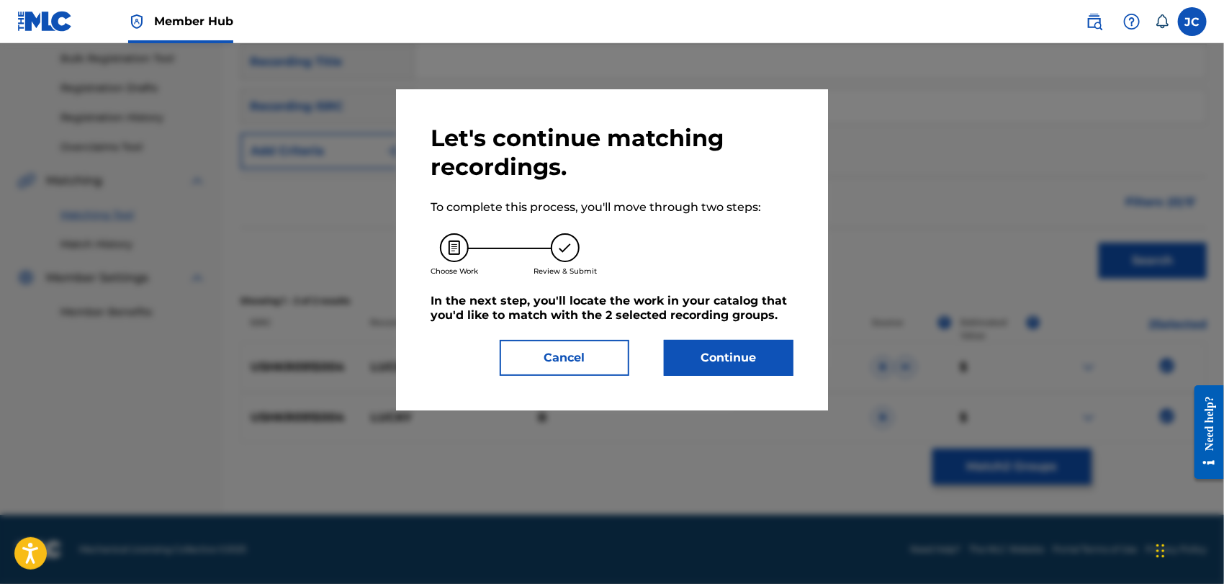
click at [754, 336] on div "Let's continue matching recordings. To complete this process, you'll move throu…" at bounding box center [611, 250] width 363 height 252
click at [744, 353] on button "Continue" at bounding box center [729, 358] width 130 height 36
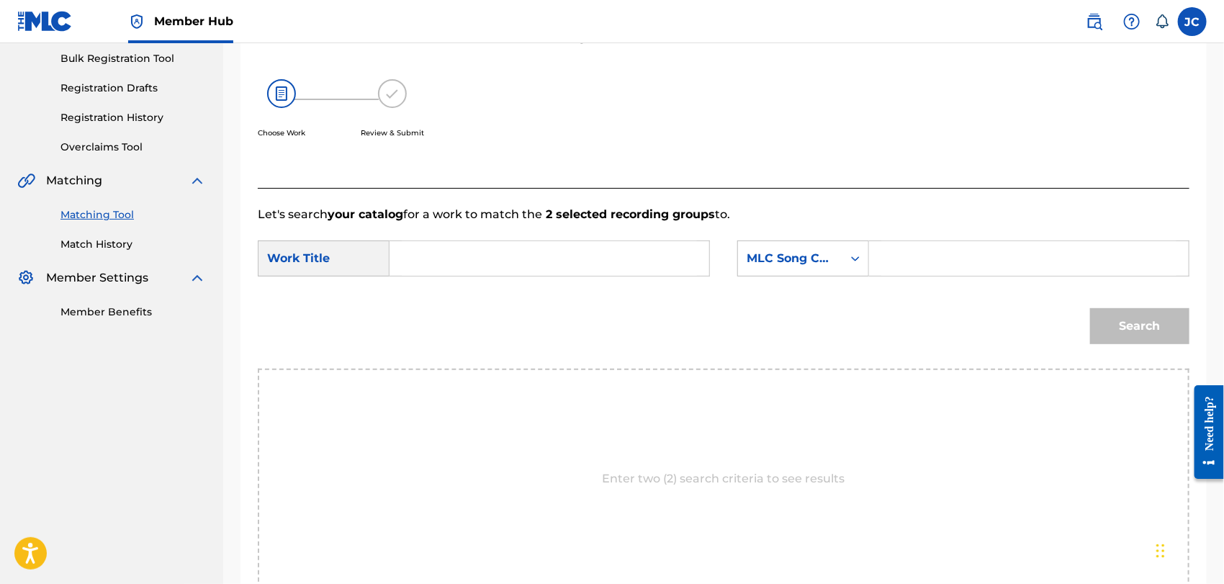
click at [139, 240] on link "Match History" at bounding box center [132, 244] width 145 height 15
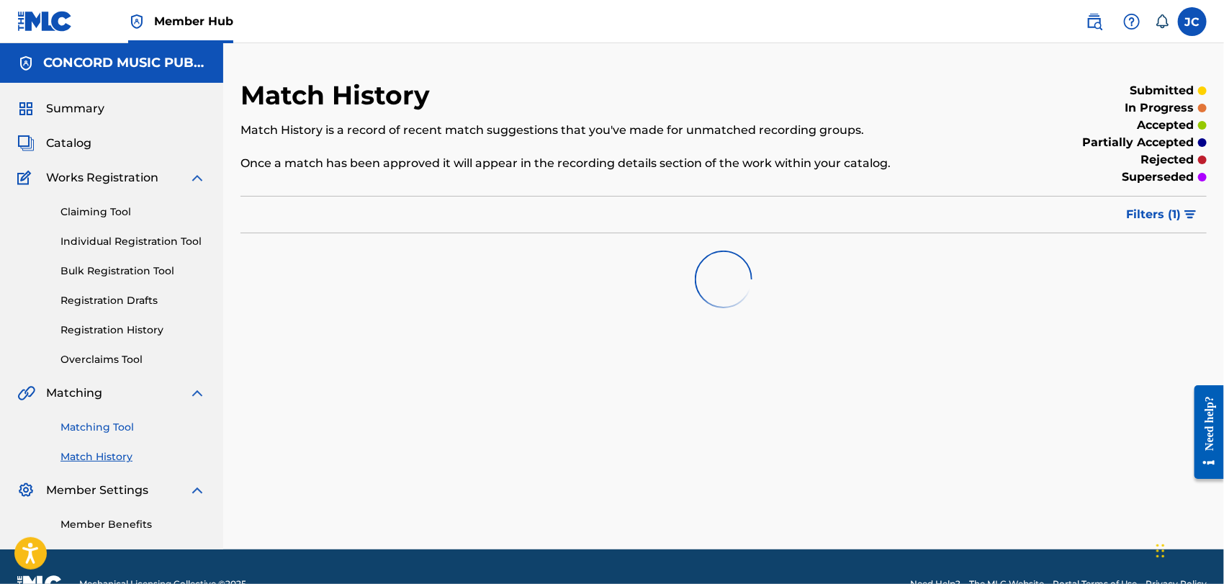
click at [109, 425] on link "Matching Tool" at bounding box center [132, 427] width 145 height 15
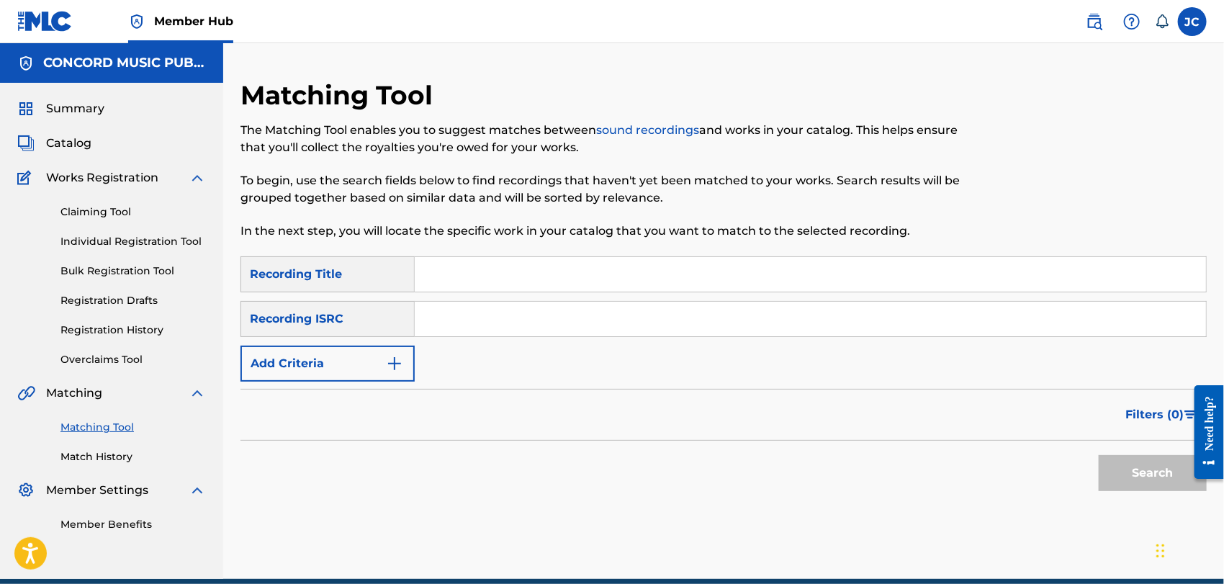
click at [576, 315] on input "Search Form" at bounding box center [810, 319] width 791 height 35
paste input "US6R21364822"
type input "US6R21364822"
click at [1165, 469] on button "Search" at bounding box center [1152, 473] width 108 height 36
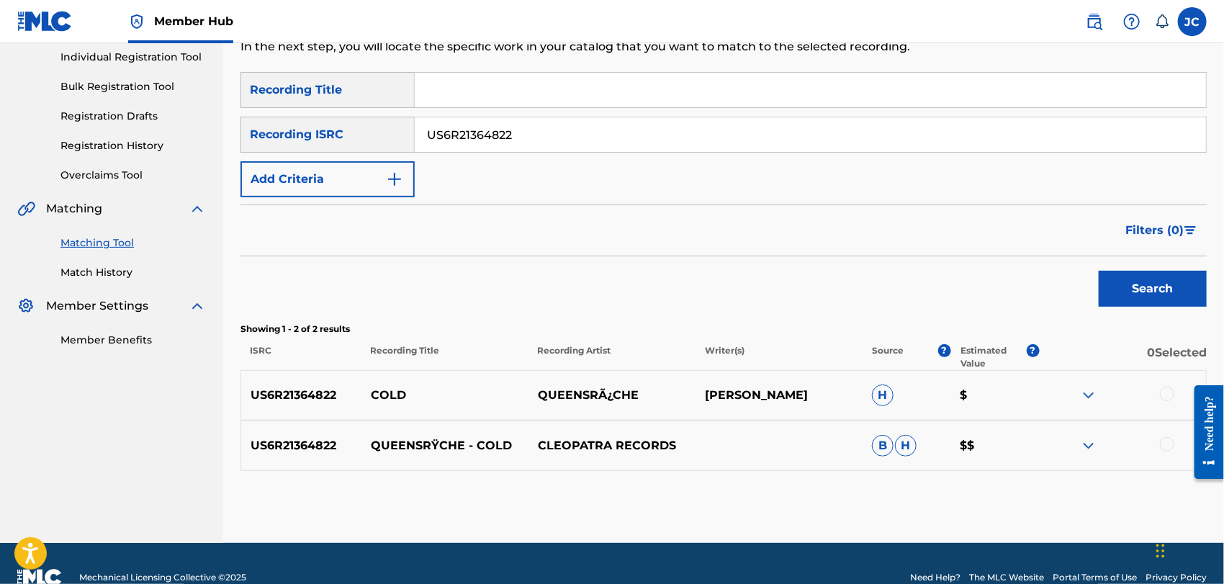
scroll to position [212, 0]
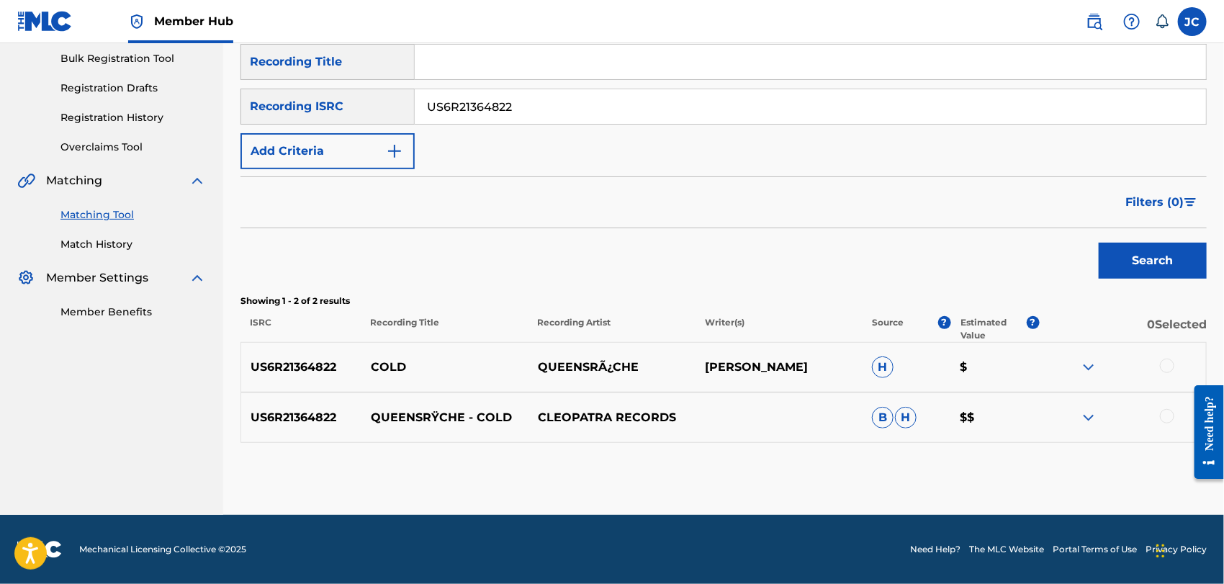
click at [1163, 369] on div at bounding box center [1167, 365] width 14 height 14
click at [1167, 416] on div at bounding box center [1167, 416] width 14 height 14
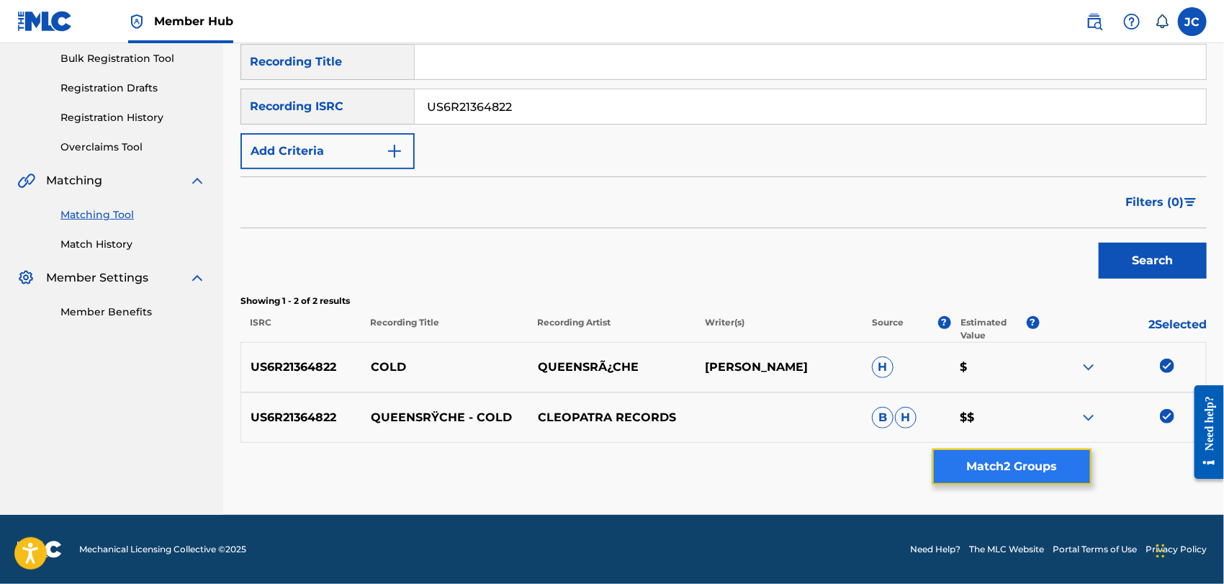
click at [1065, 453] on button "Match 2 Groups" at bounding box center [1011, 466] width 159 height 36
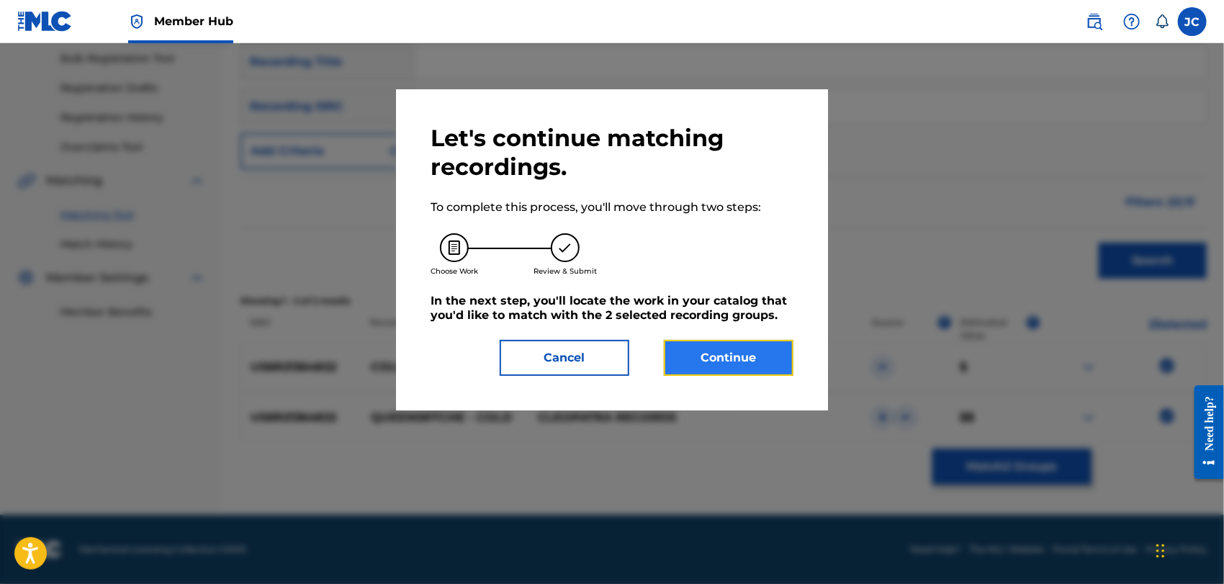
click at [762, 343] on button "Continue" at bounding box center [729, 358] width 130 height 36
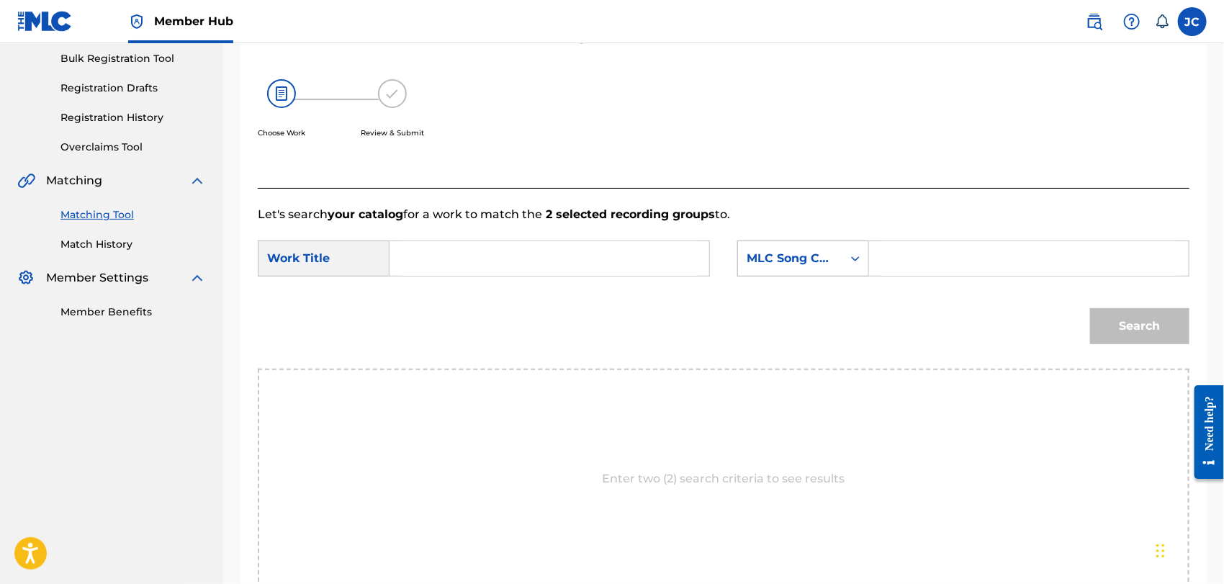
click at [836, 272] on div "MLC Song Code" at bounding box center [803, 258] width 132 height 36
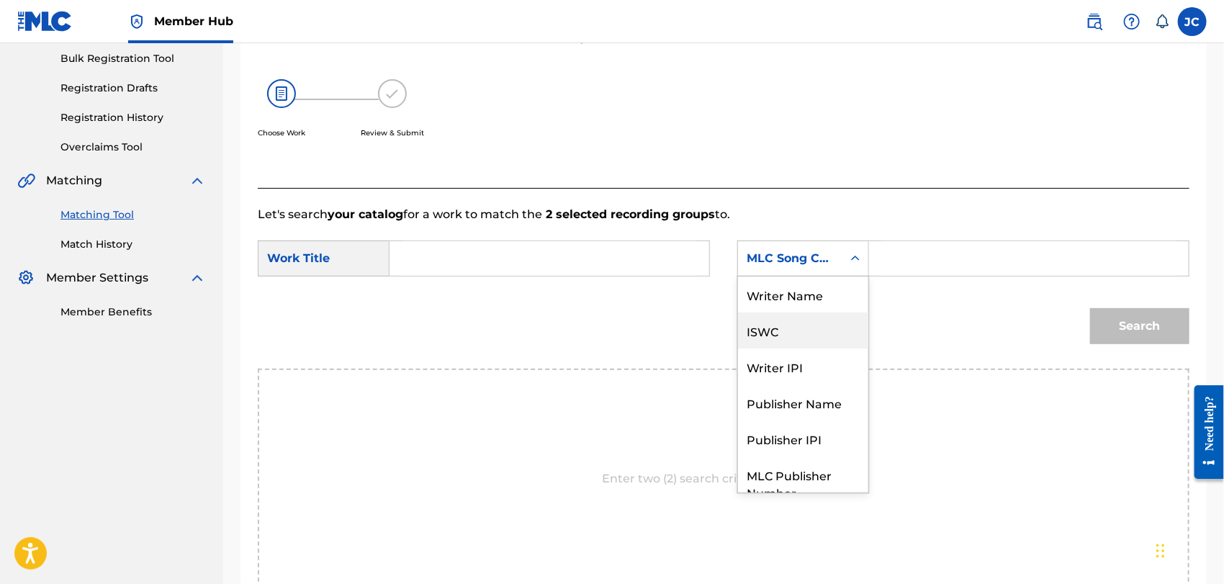
scroll to position [0, 0]
drag, startPoint x: 817, startPoint y: 294, endPoint x: 845, endPoint y: 277, distance: 32.6
click at [819, 290] on div "Writer Name" at bounding box center [803, 294] width 130 height 36
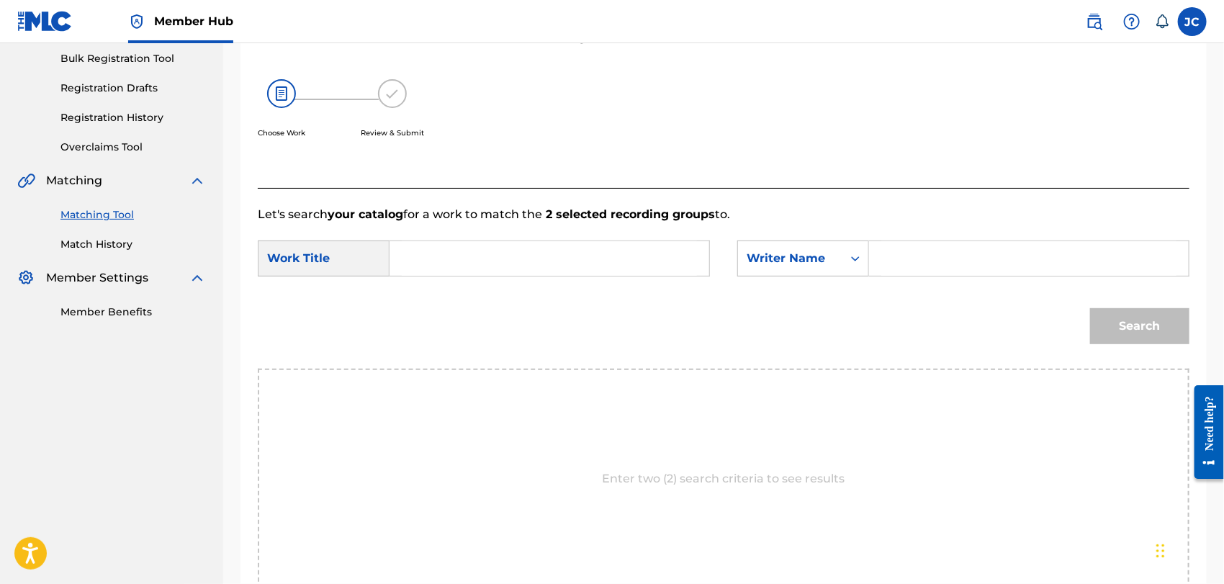
click at [926, 266] on input "Search Form" at bounding box center [1028, 258] width 295 height 35
type input "[PERSON_NAME]"
click at [528, 258] on input "Search Form" at bounding box center [549, 258] width 295 height 35
paste input "Cold"
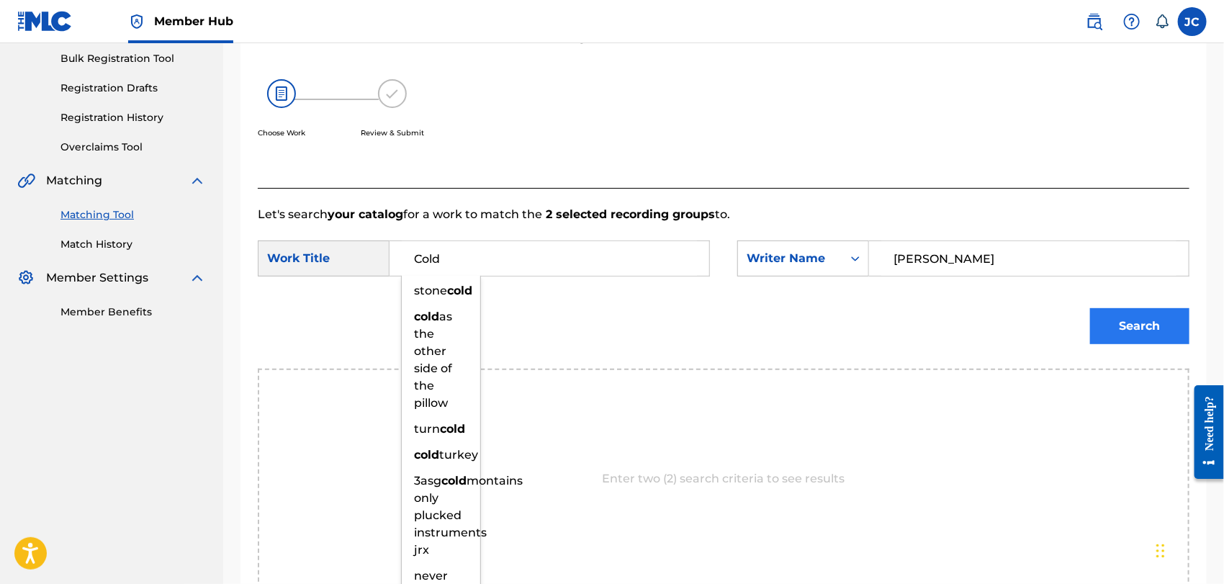
type input "Cold"
click at [1093, 319] on button "Search" at bounding box center [1139, 326] width 99 height 36
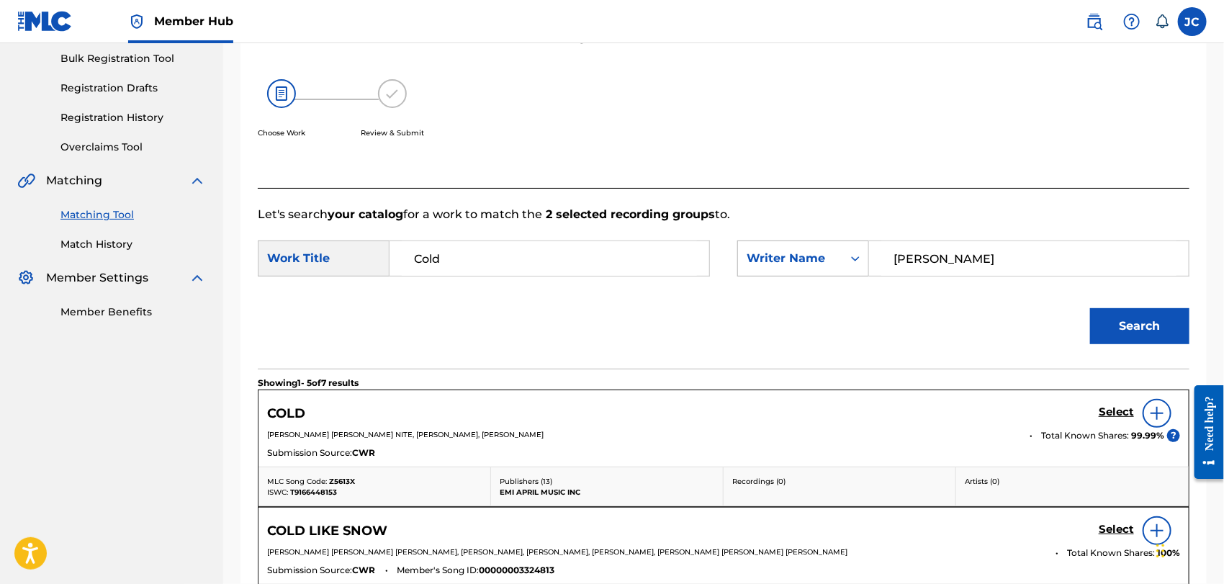
drag, startPoint x: 964, startPoint y: 266, endPoint x: 765, endPoint y: 270, distance: 199.4
click at [769, 268] on div "SearchWithCriteria00cade11-cf3a-4cd0-ba84-1320e71fa04a Writer Name [PERSON_NAME]" at bounding box center [963, 258] width 452 height 36
click at [1164, 327] on button "Search" at bounding box center [1139, 326] width 99 height 36
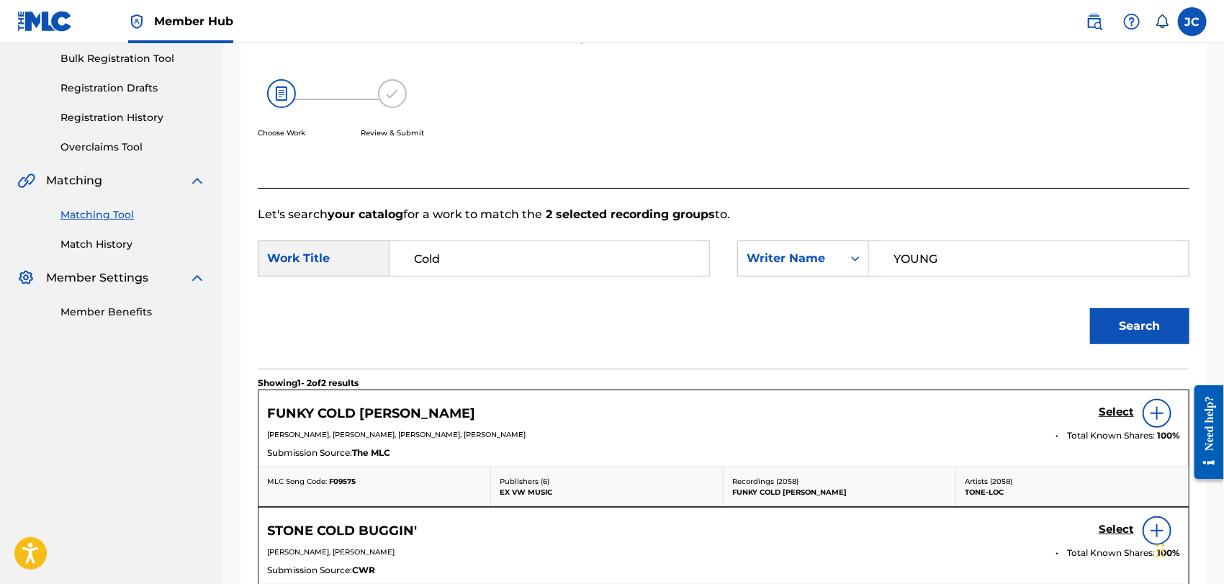
drag, startPoint x: 1002, startPoint y: 264, endPoint x: 616, endPoint y: 231, distance: 387.2
click at [618, 231] on form "SearchWithCriteriadf18d06a-4de4-4a9a-be9f-195e0dbcc55b Work Title Cold SearchWi…" at bounding box center [723, 295] width 931 height 145
type input "DIKE"
click at [1154, 320] on button "Search" at bounding box center [1139, 326] width 99 height 36
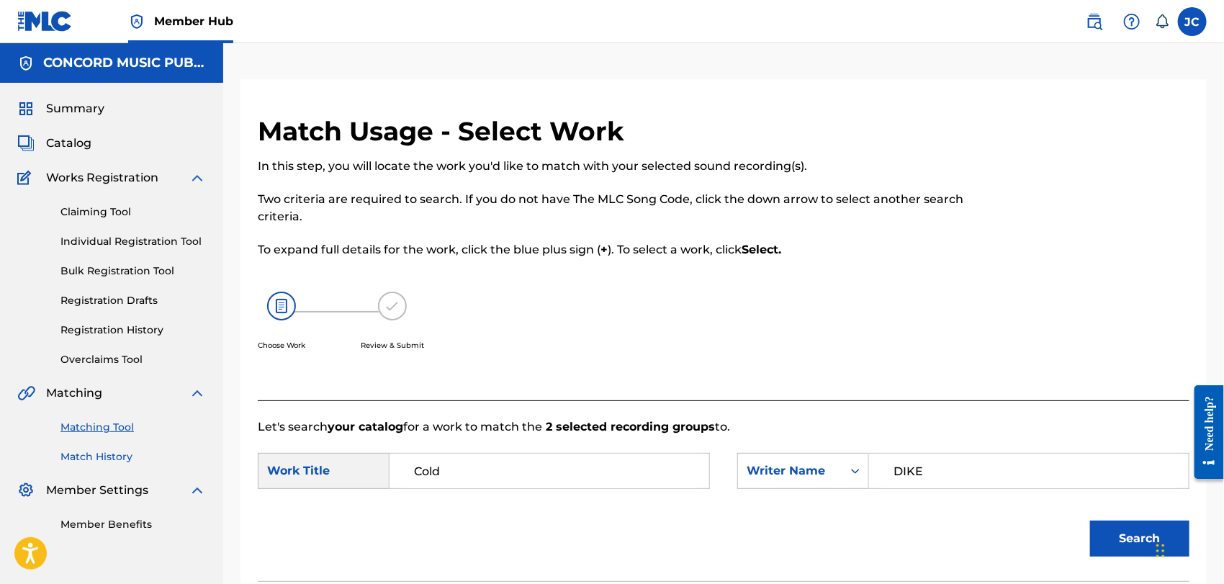
click at [101, 454] on link "Match History" at bounding box center [132, 456] width 145 height 15
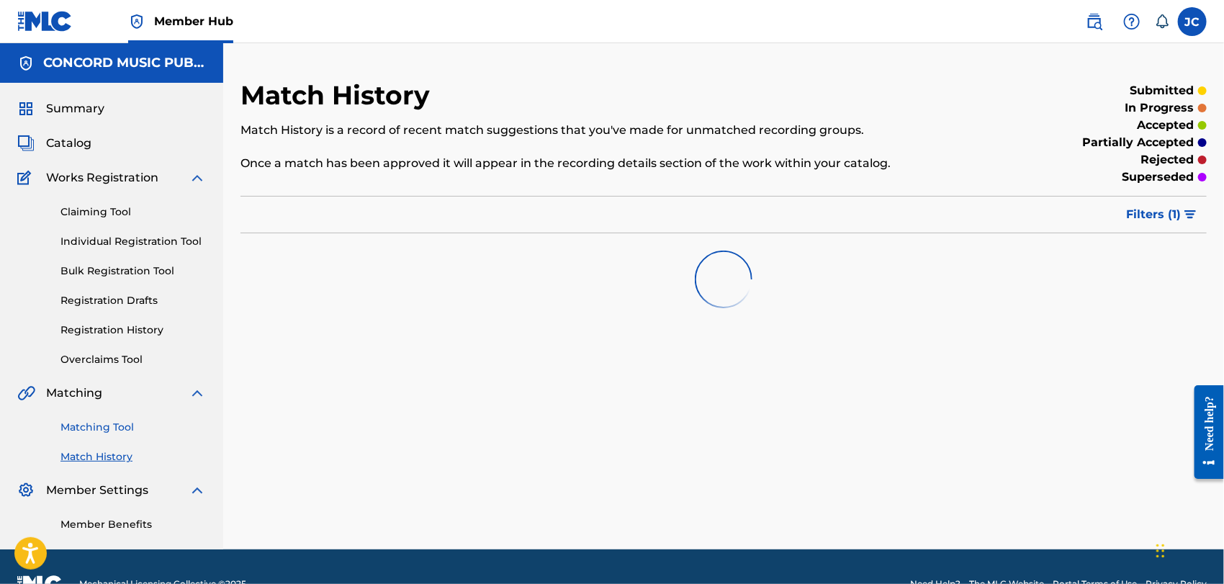
click at [117, 422] on link "Matching Tool" at bounding box center [132, 427] width 145 height 15
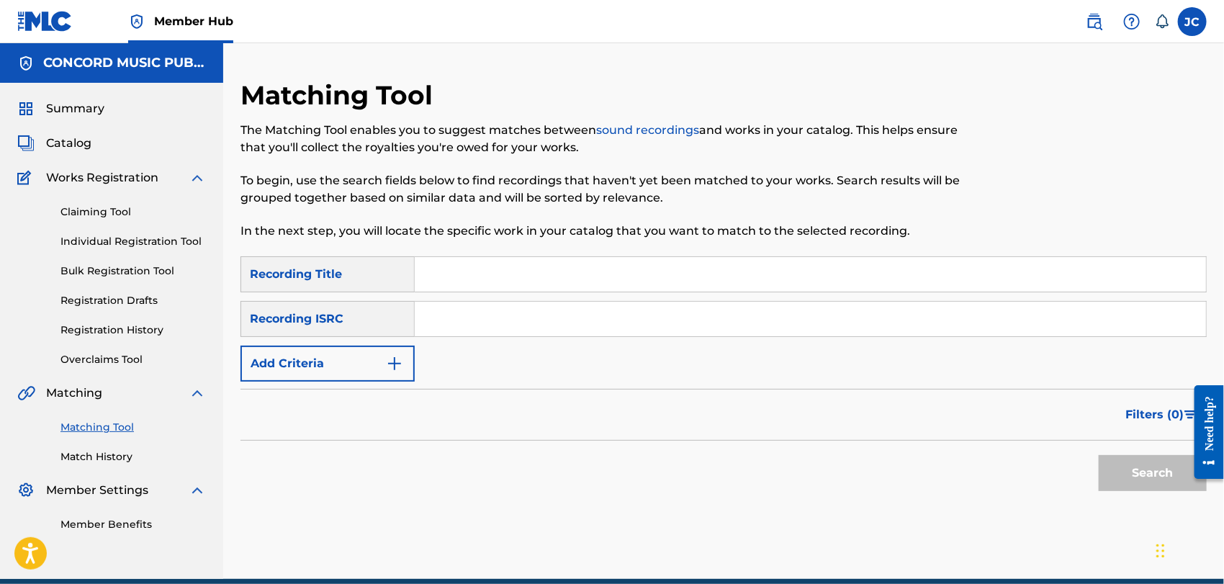
click at [474, 332] on input "Search Form" at bounding box center [810, 319] width 791 height 35
paste input "USUYG1312171"
type input "USUYG1312171"
click at [1125, 470] on button "Search" at bounding box center [1152, 473] width 108 height 36
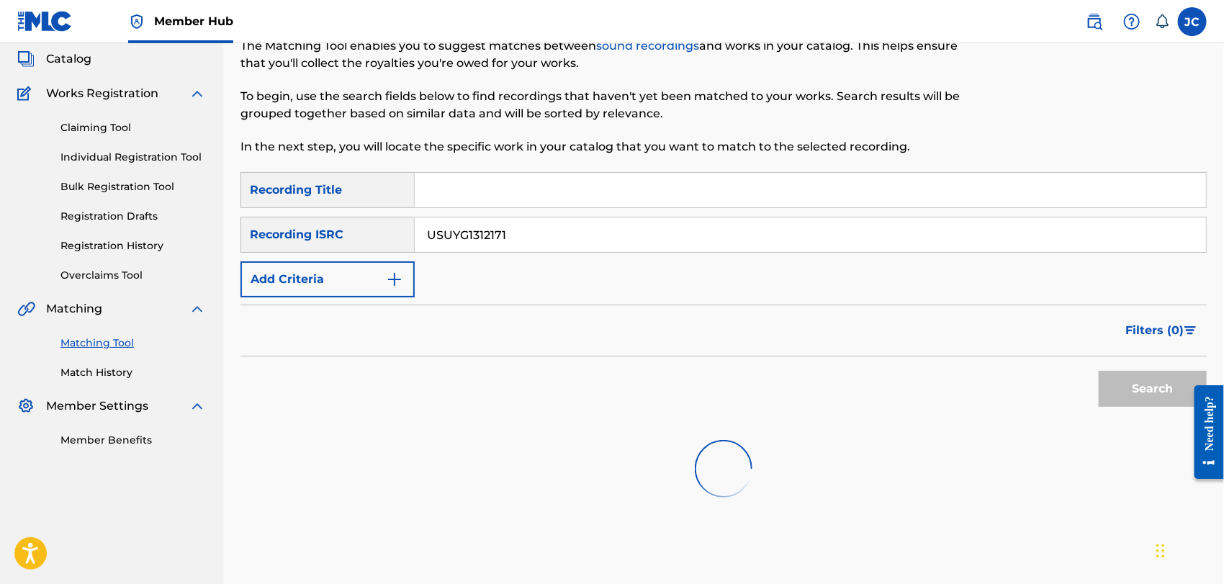
scroll to position [161, 0]
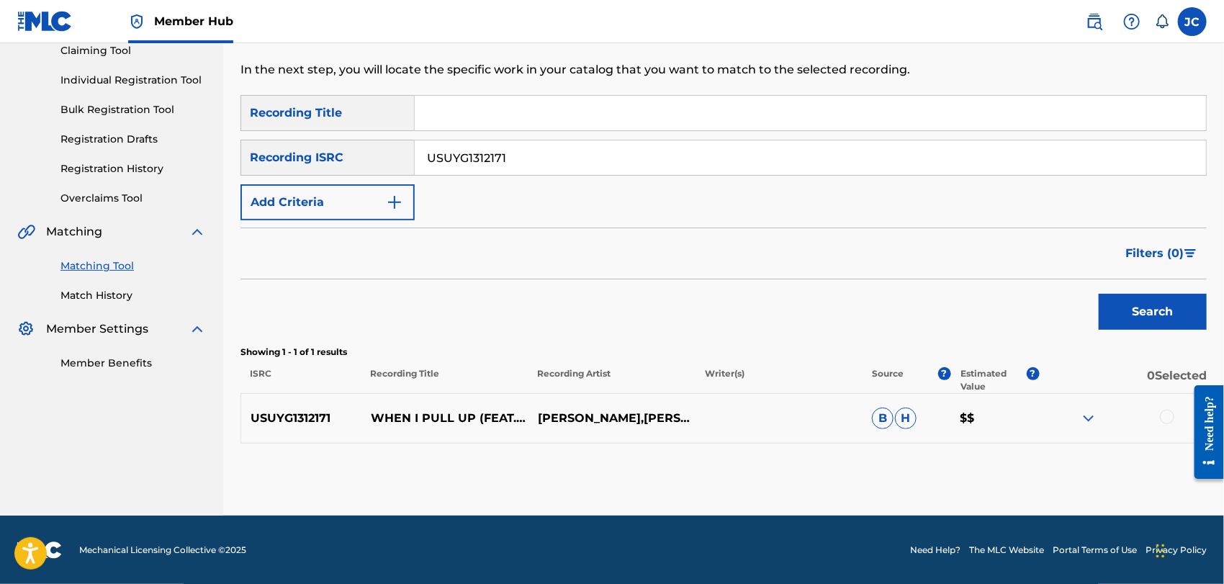
click at [1154, 410] on div at bounding box center [1122, 418] width 167 height 17
click at [1163, 414] on div at bounding box center [1167, 417] width 14 height 14
click at [1036, 465] on button "Match 1 Group" at bounding box center [1011, 466] width 159 height 36
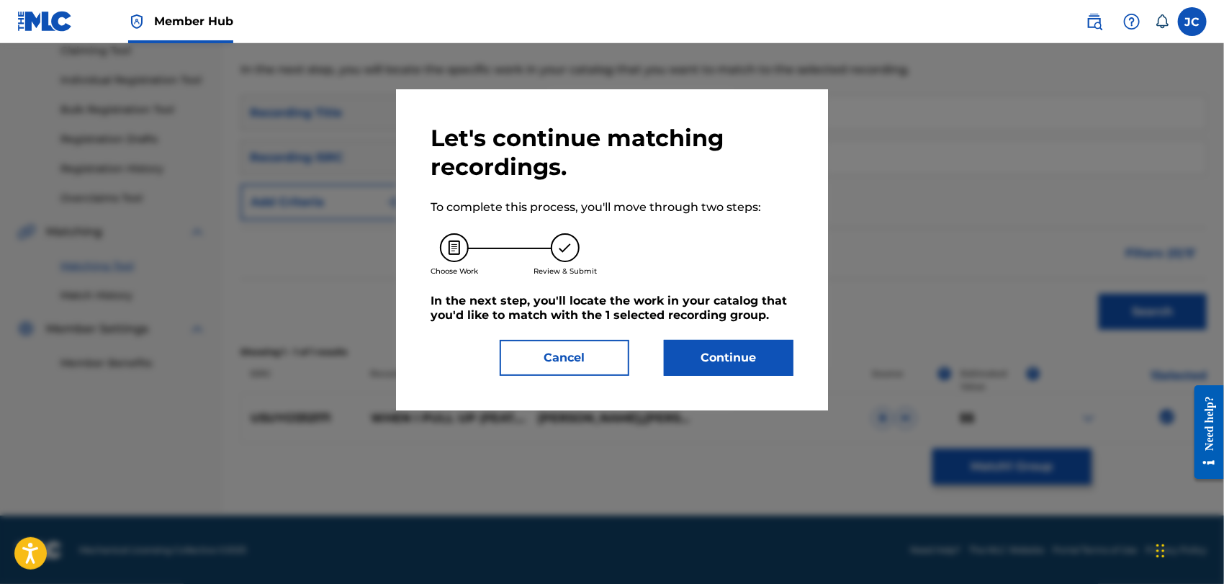
click at [713, 381] on div "Let's continue matching recordings. To complete this process, you'll move throu…" at bounding box center [612, 249] width 432 height 321
click at [720, 370] on button "Continue" at bounding box center [729, 358] width 130 height 36
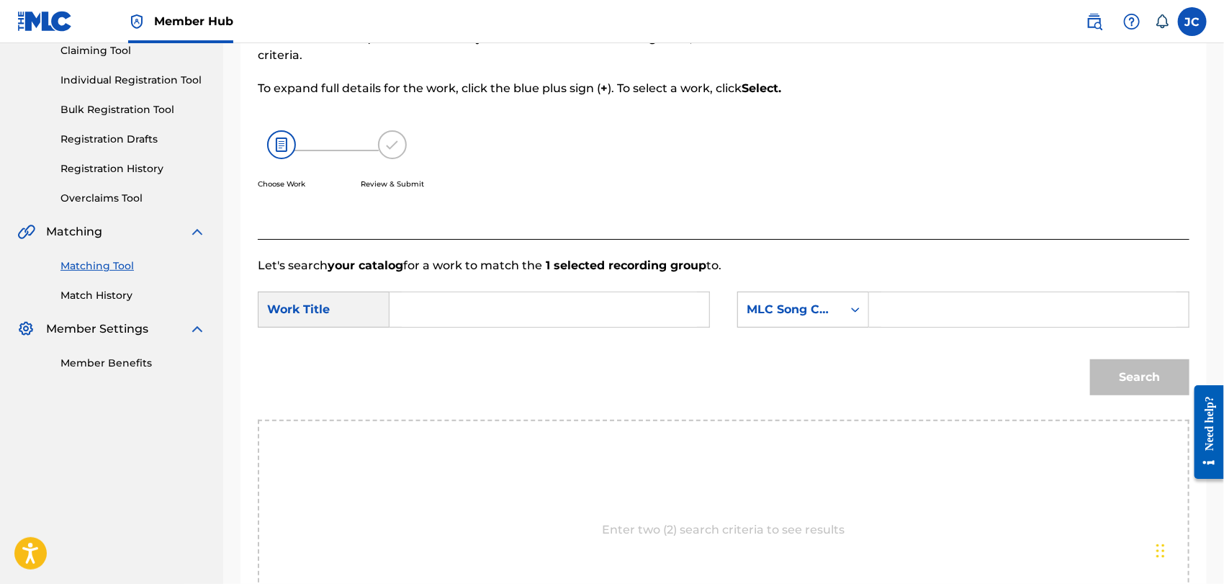
click at [486, 276] on form "SearchWithCriteriadf18d06a-4de4-4a9a-be9f-195e0dbcc55b Work Title SearchWithCri…" at bounding box center [723, 346] width 931 height 145
click at [495, 310] on input "Search Form" at bounding box center [549, 309] width 295 height 35
paste input "When I Pull Up"
type input "When I Pull Up"
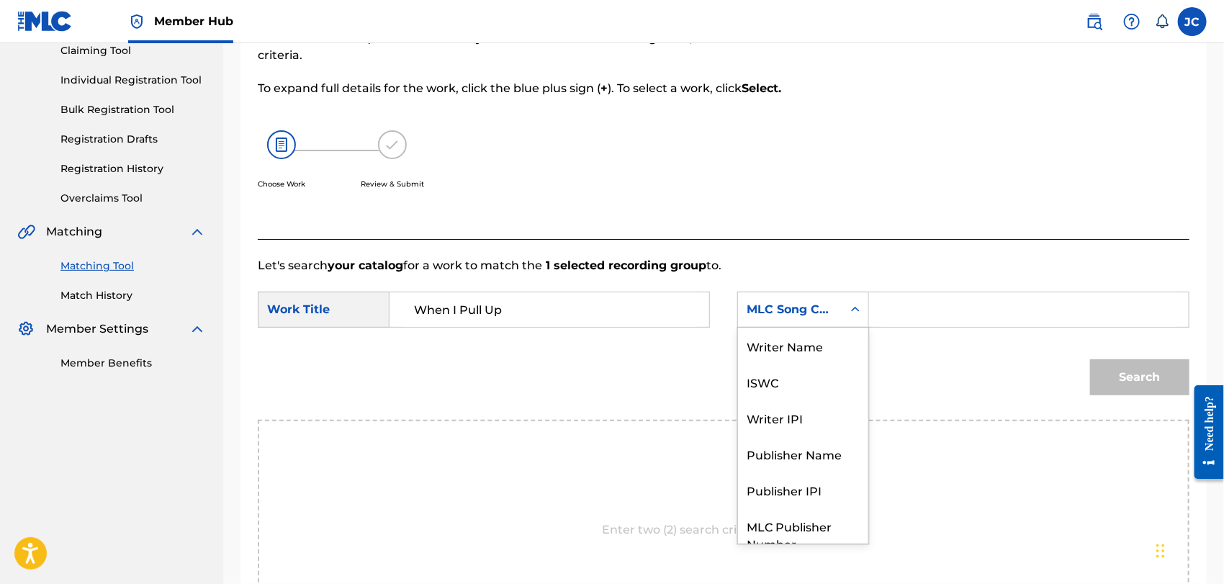
click at [826, 303] on div "MLC Song Code" at bounding box center [789, 309] width 87 height 17
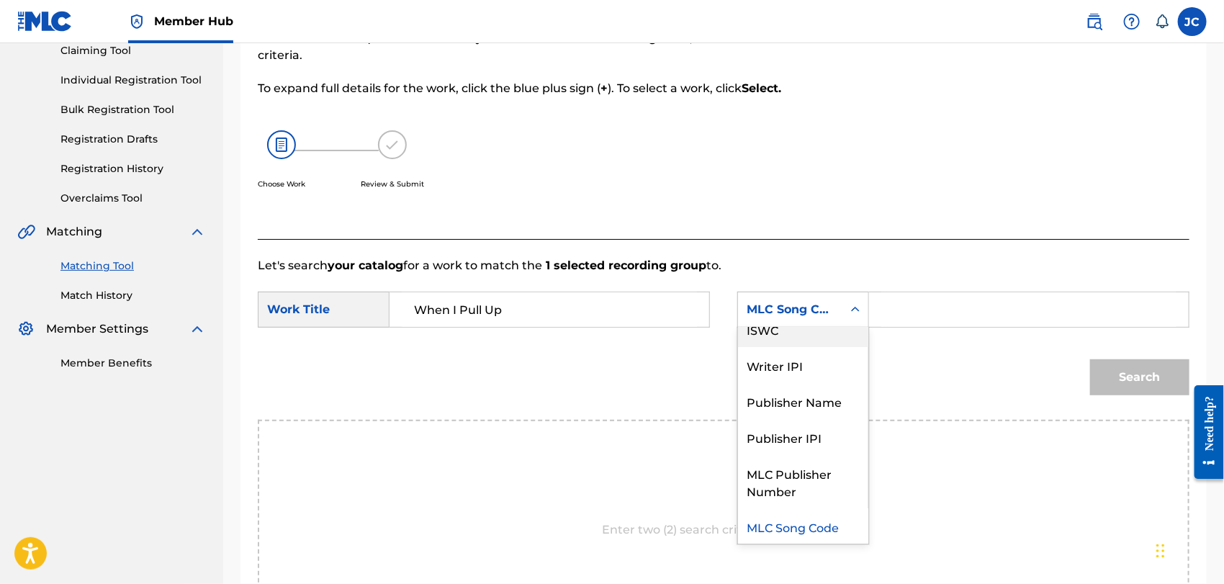
scroll to position [0, 0]
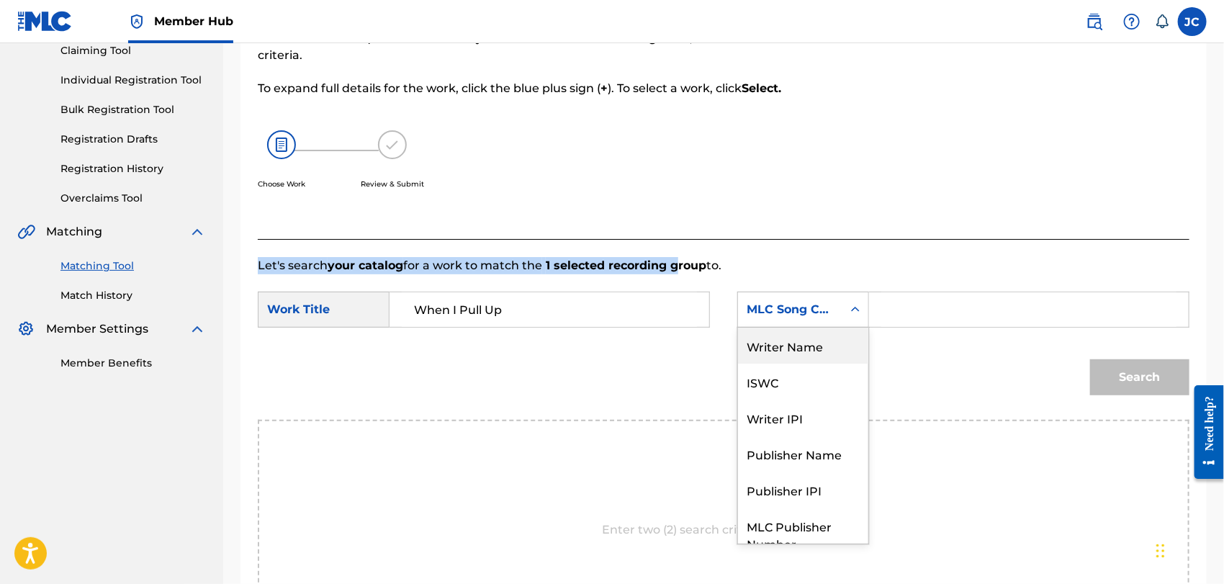
drag, startPoint x: 679, startPoint y: 240, endPoint x: 687, endPoint y: 253, distance: 14.2
click at [684, 250] on div "Match Usage - Select Work In this step, you will locate the work you'd like to …" at bounding box center [723, 341] width 966 height 774
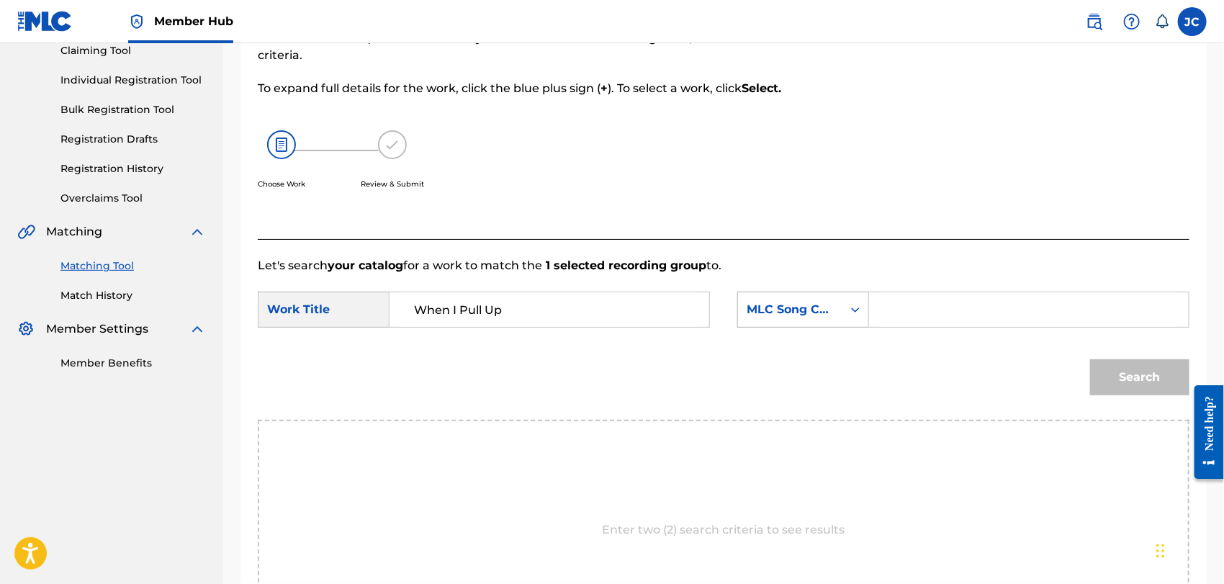
click at [858, 312] on icon "Search Form" at bounding box center [855, 309] width 14 height 14
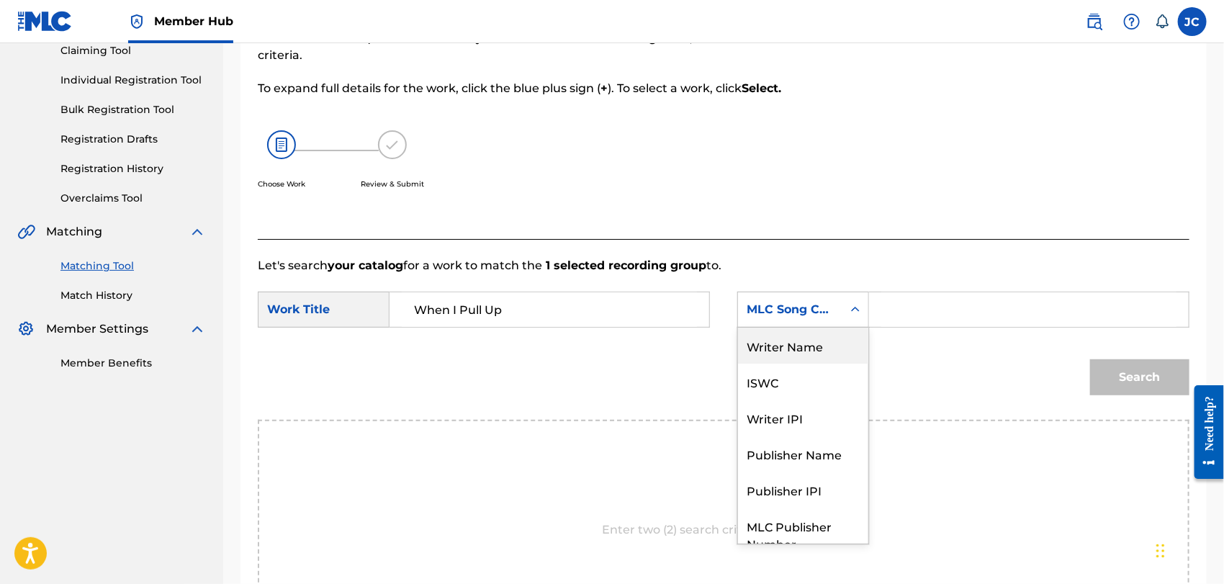
click at [805, 339] on div "Writer Name" at bounding box center [803, 345] width 130 height 36
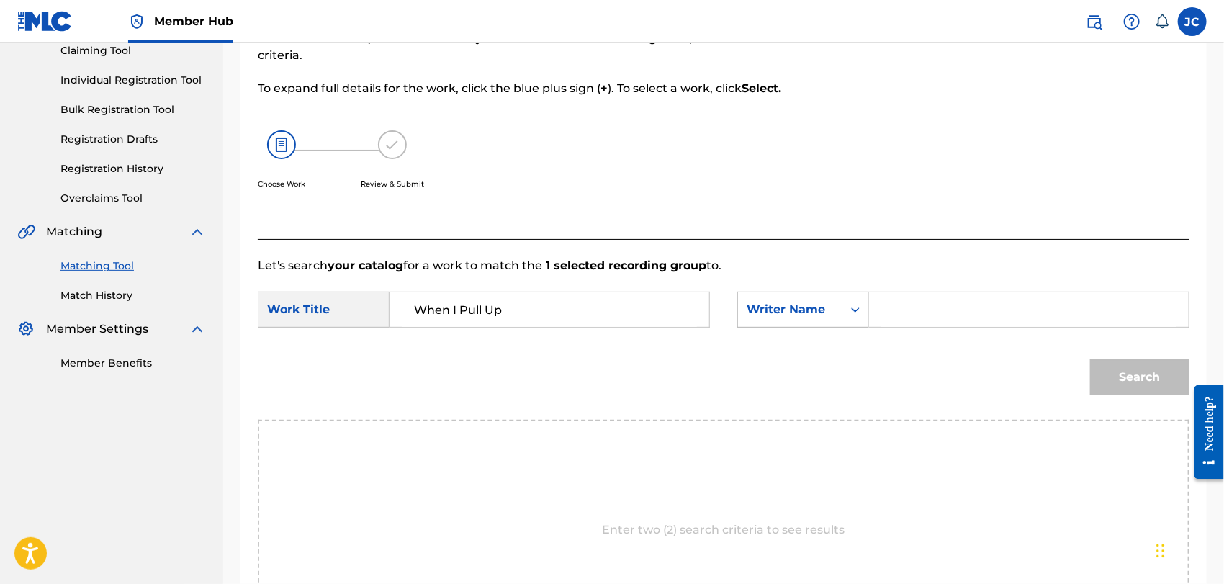
click at [820, 320] on div "Writer Name" at bounding box center [790, 309] width 104 height 27
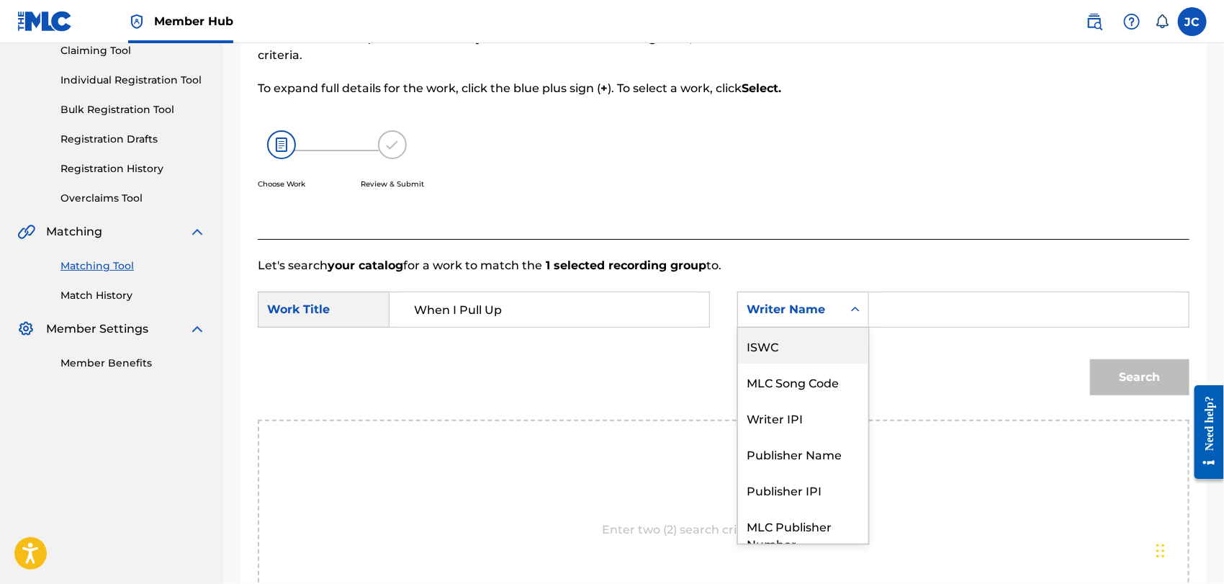
click at [820, 348] on div "ISWC" at bounding box center [803, 345] width 130 height 36
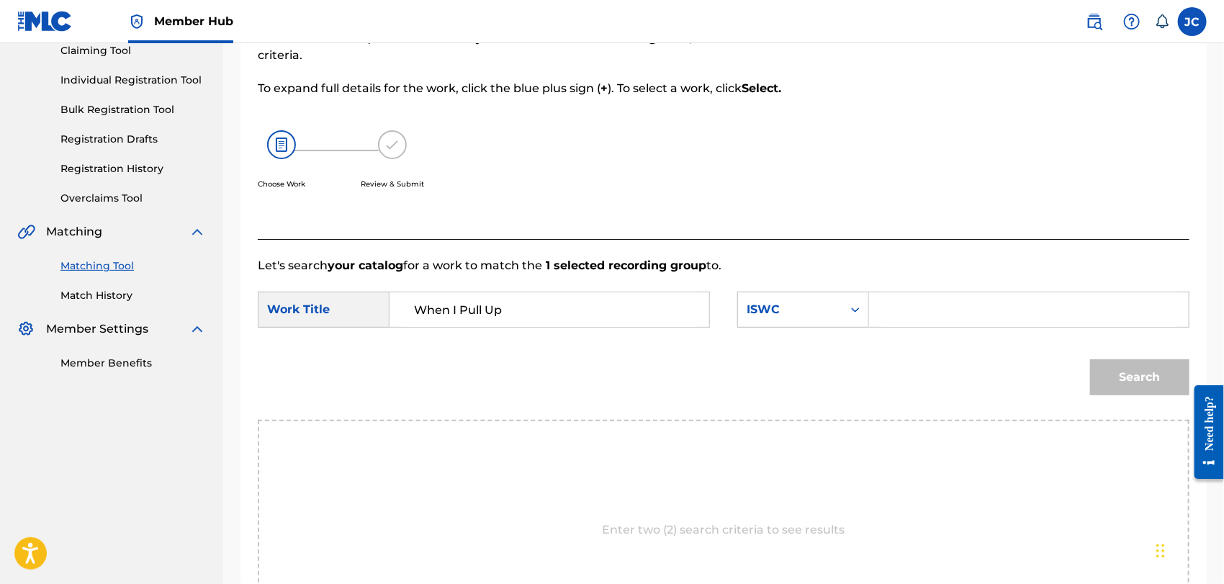
drag, startPoint x: 839, startPoint y: 330, endPoint x: 935, endPoint y: 302, distance: 99.6
click at [935, 302] on input "Search Form" at bounding box center [1028, 309] width 295 height 35
click at [891, 330] on div "SearchWithCriteriadf18d06a-4de4-4a9a-be9f-195e0dbcc55b Work Title When I Pull U…" at bounding box center [723, 314] width 931 height 45
drag, startPoint x: 910, startPoint y: 312, endPoint x: 943, endPoint y: 311, distance: 32.4
click at [910, 312] on input "Search Form" at bounding box center [1028, 309] width 295 height 35
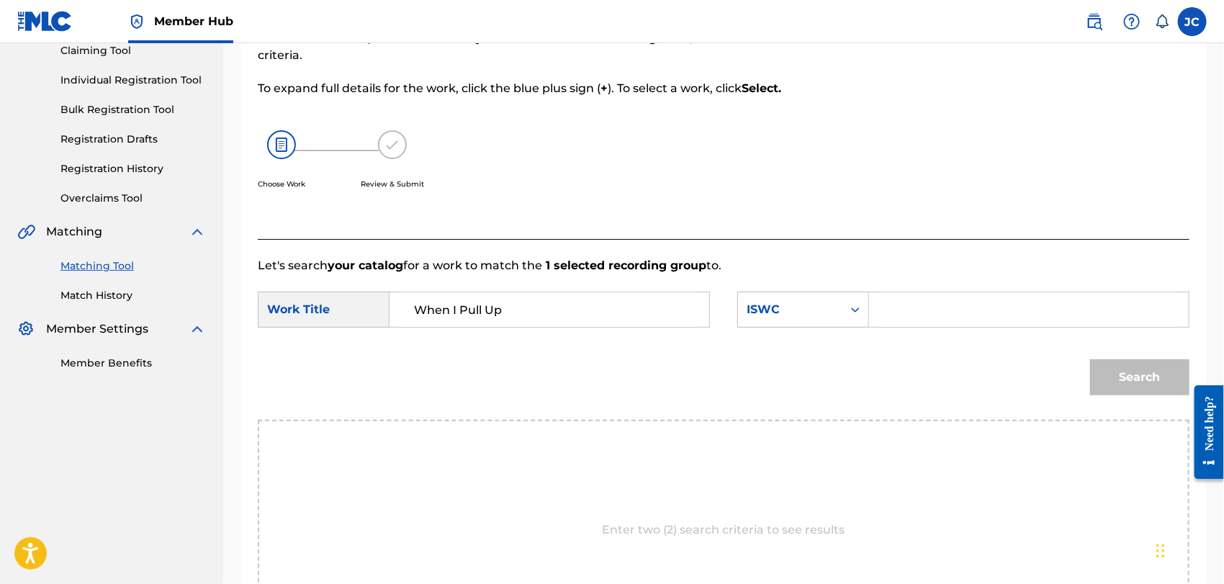
paste input "[PERSON_NAME]"
type input "[PERSON_NAME]"
click at [1134, 376] on button "Search" at bounding box center [1139, 377] width 99 height 36
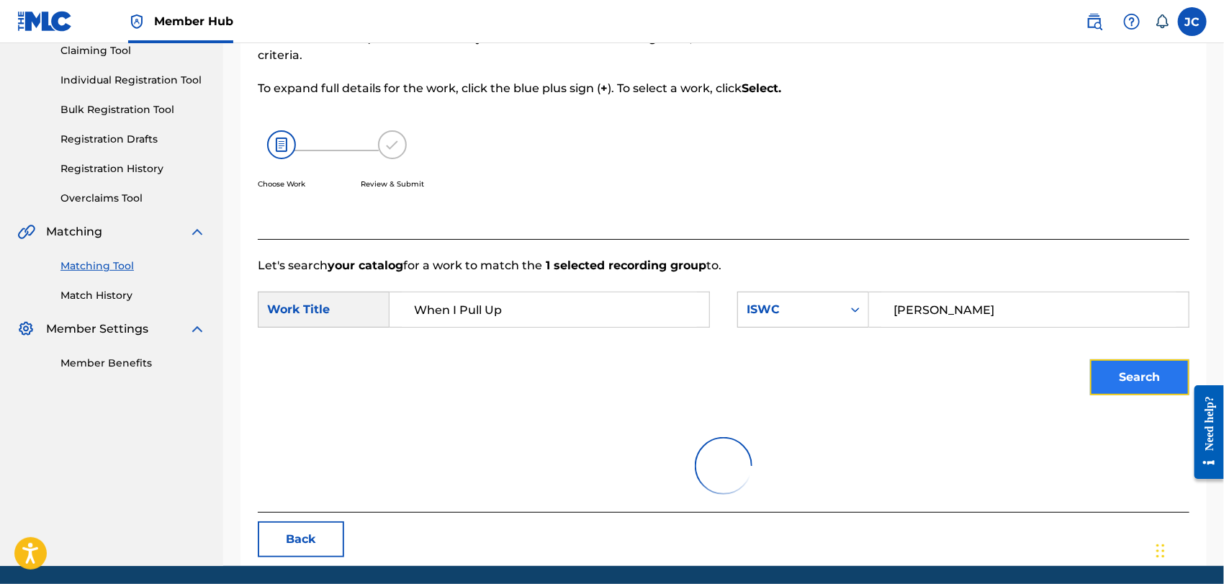
scroll to position [150, 0]
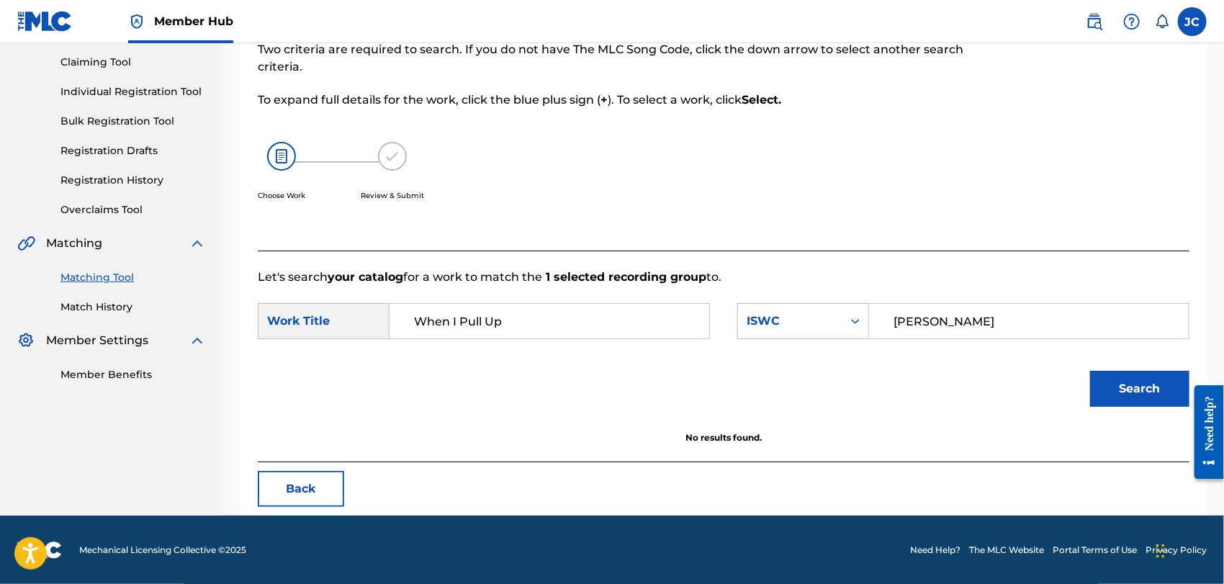
click at [816, 322] on div "ISWC" at bounding box center [789, 320] width 87 height 17
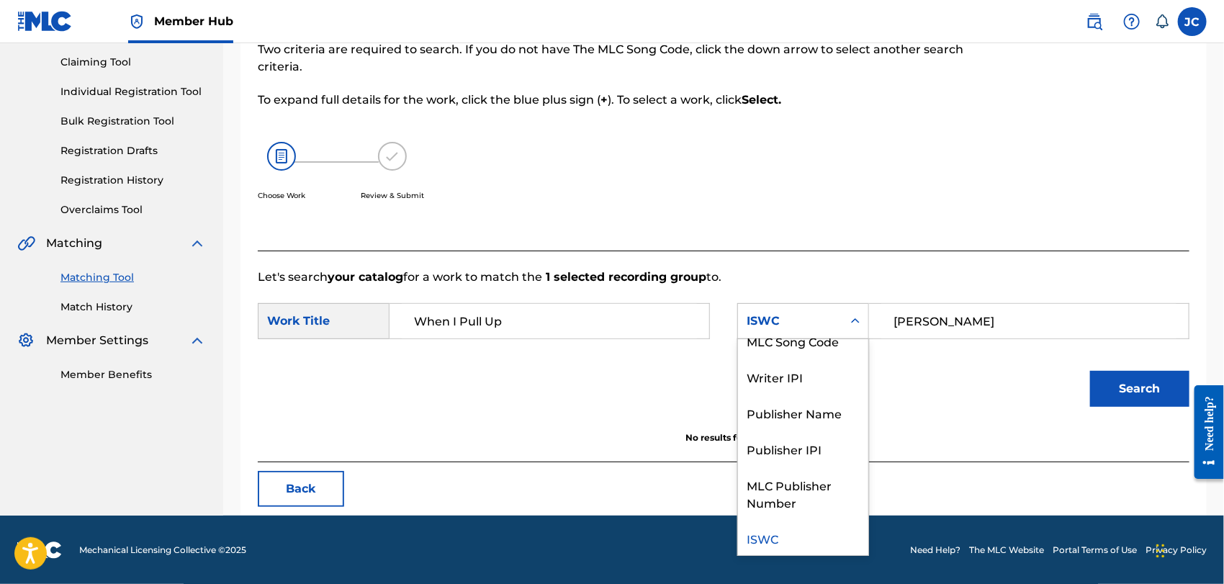
scroll to position [0, 0]
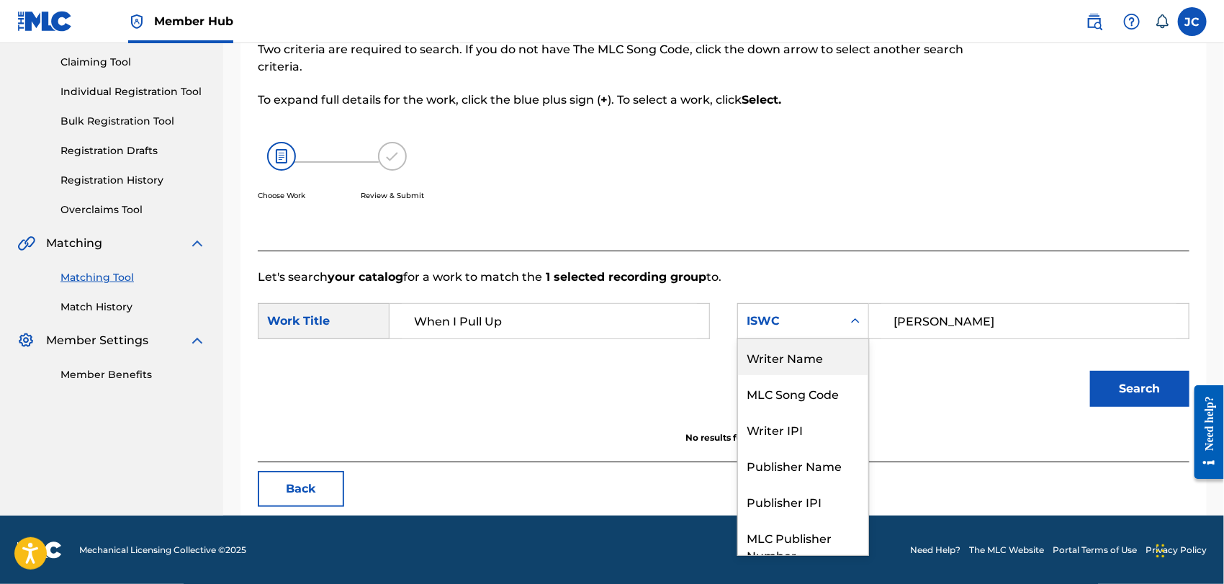
click at [807, 353] on div "Writer Name" at bounding box center [803, 357] width 130 height 36
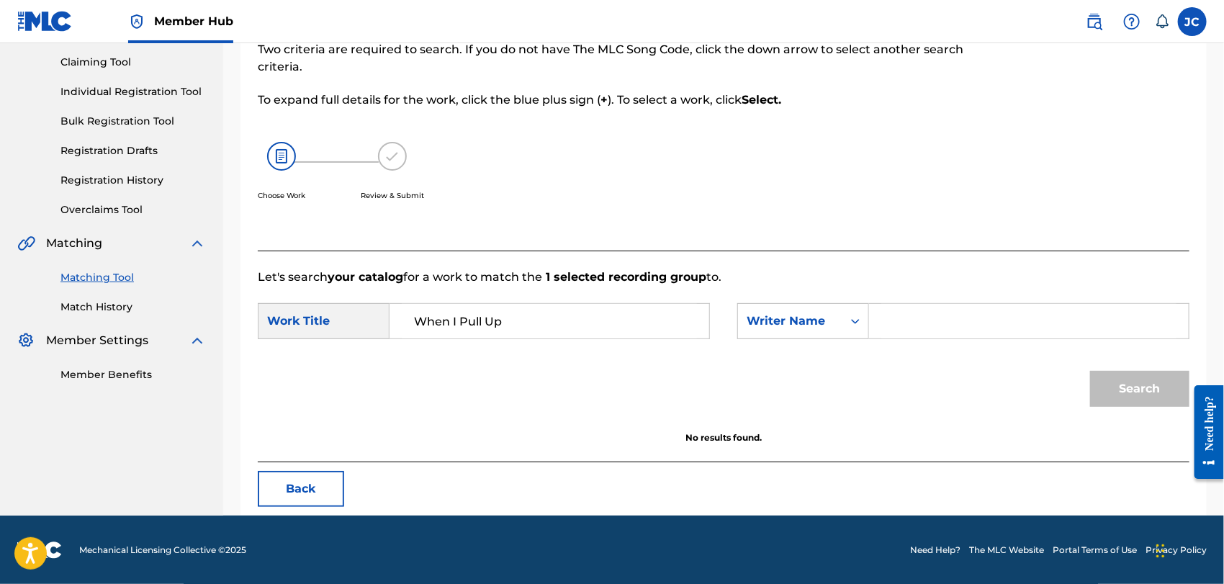
click at [1072, 351] on form "SearchWithCriteriadf18d06a-4de4-4a9a-be9f-195e0dbcc55b Work Title When I Pull U…" at bounding box center [723, 358] width 931 height 145
click at [1062, 335] on input "Search Form" at bounding box center [1028, 321] width 295 height 35
paste input "[PERSON_NAME]"
type input "[PERSON_NAME]"
click at [1136, 387] on button "Search" at bounding box center [1139, 389] width 99 height 36
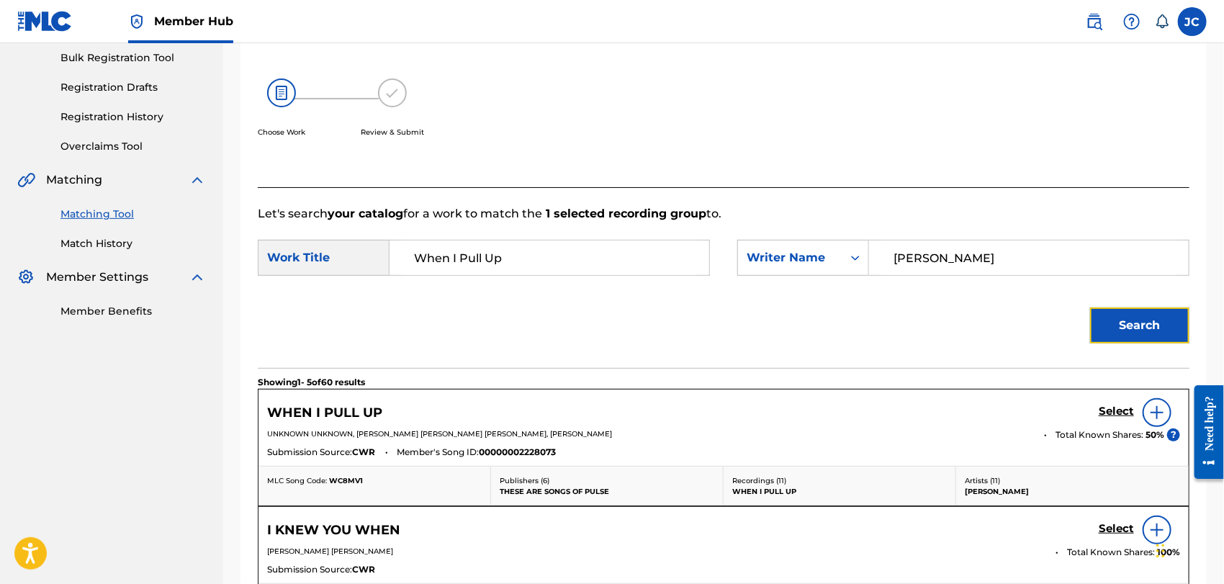
scroll to position [230, 0]
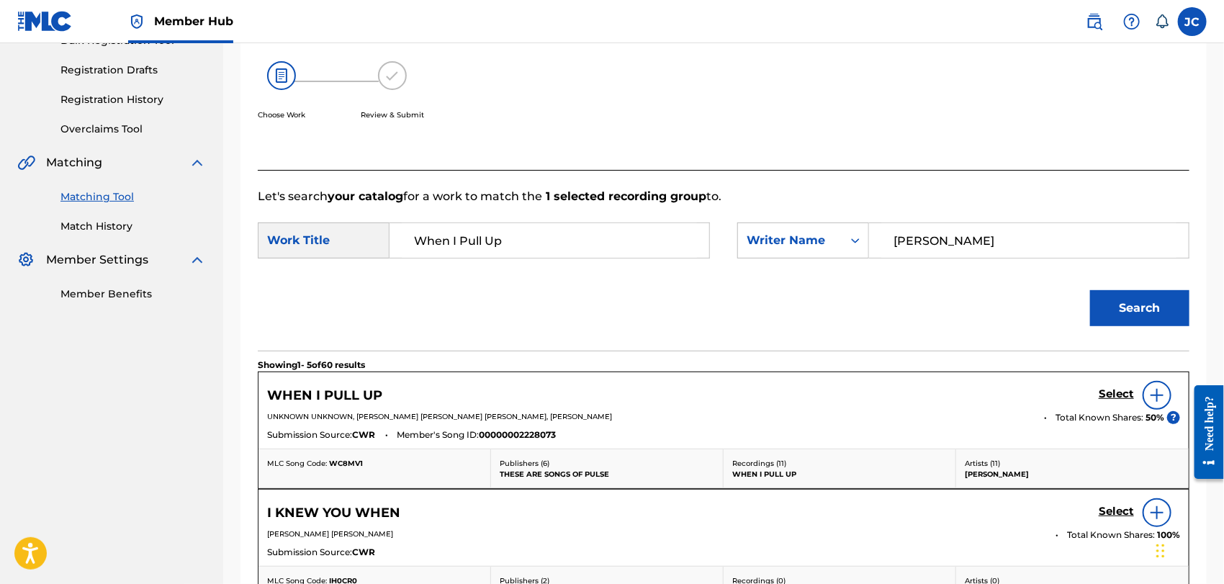
click at [1157, 394] on img at bounding box center [1156, 395] width 17 height 17
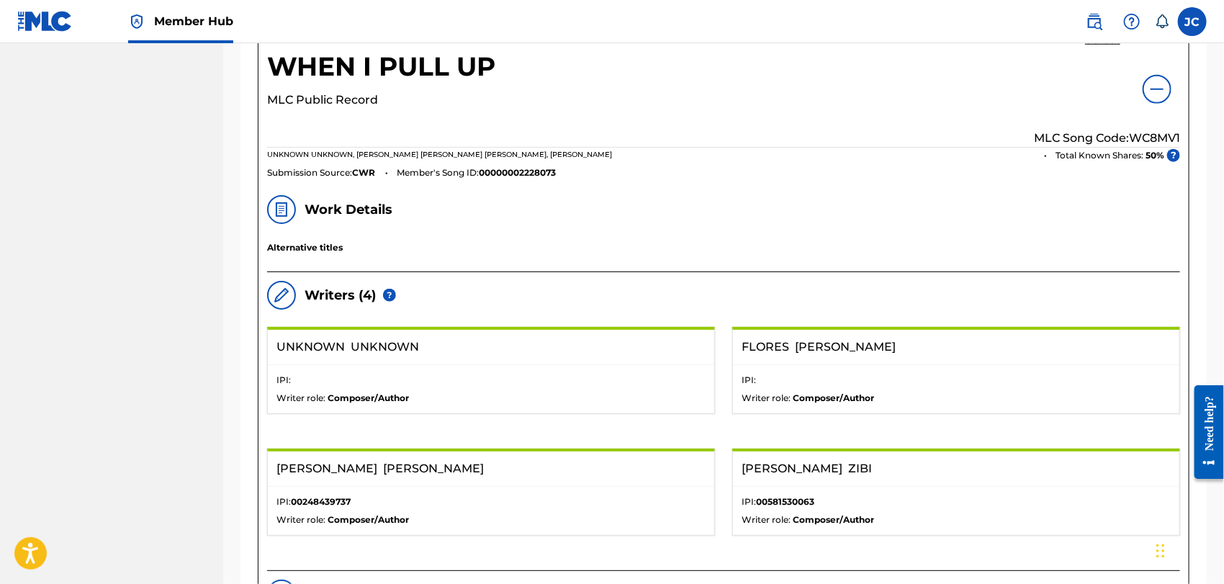
scroll to position [550, 0]
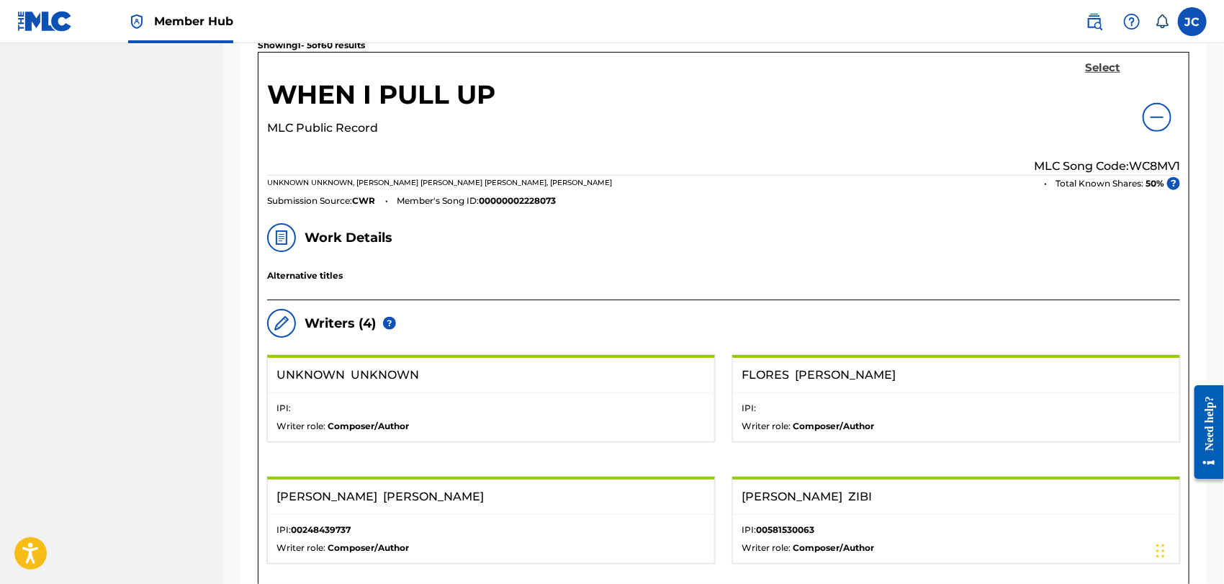
click at [1110, 66] on h5 "Select" at bounding box center [1102, 68] width 35 height 14
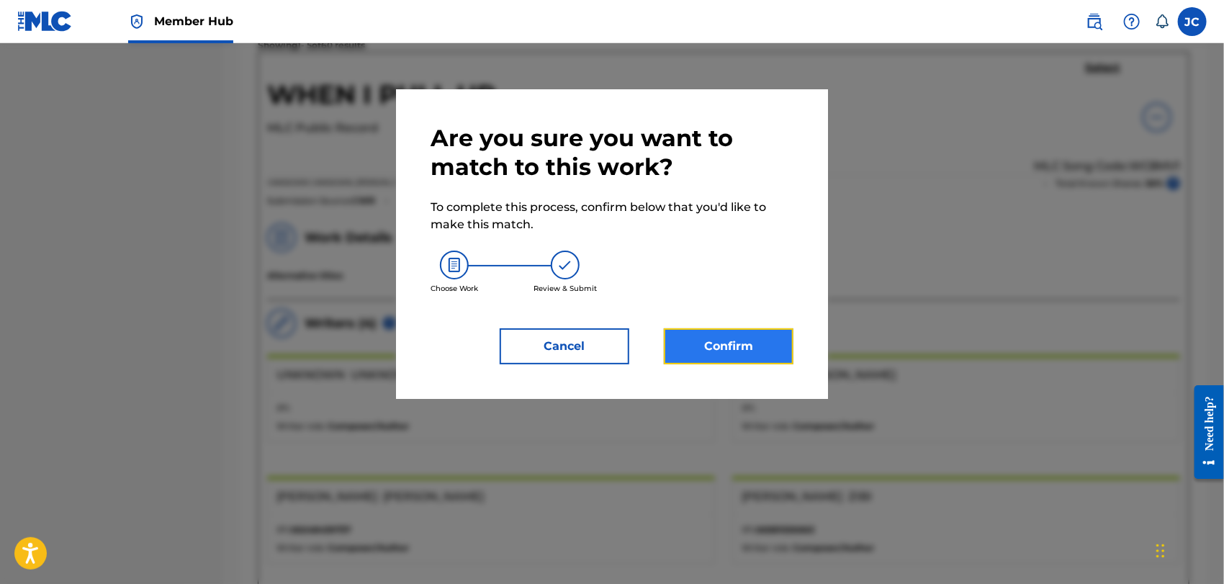
click at [766, 342] on button "Confirm" at bounding box center [729, 346] width 130 height 36
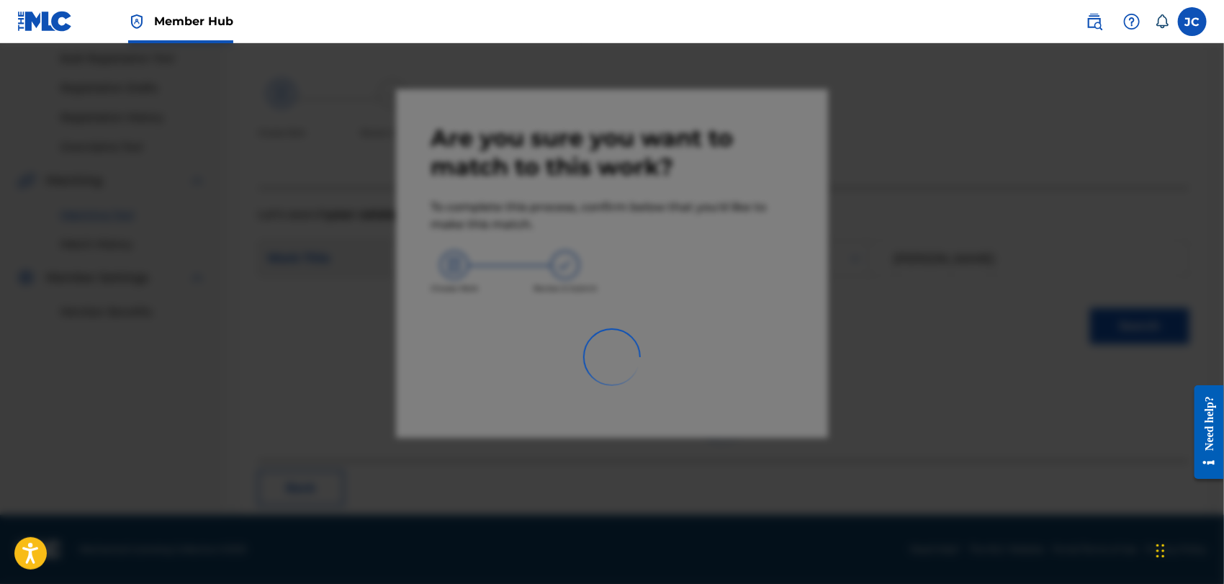
scroll to position [55, 0]
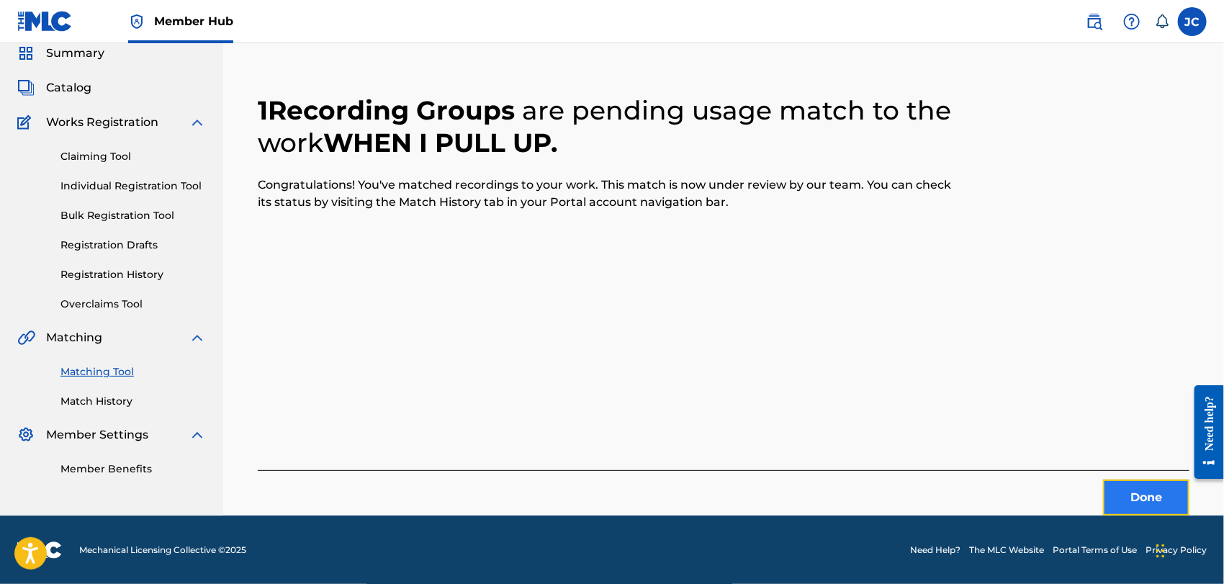
click at [1139, 481] on button "Done" at bounding box center [1146, 497] width 86 height 36
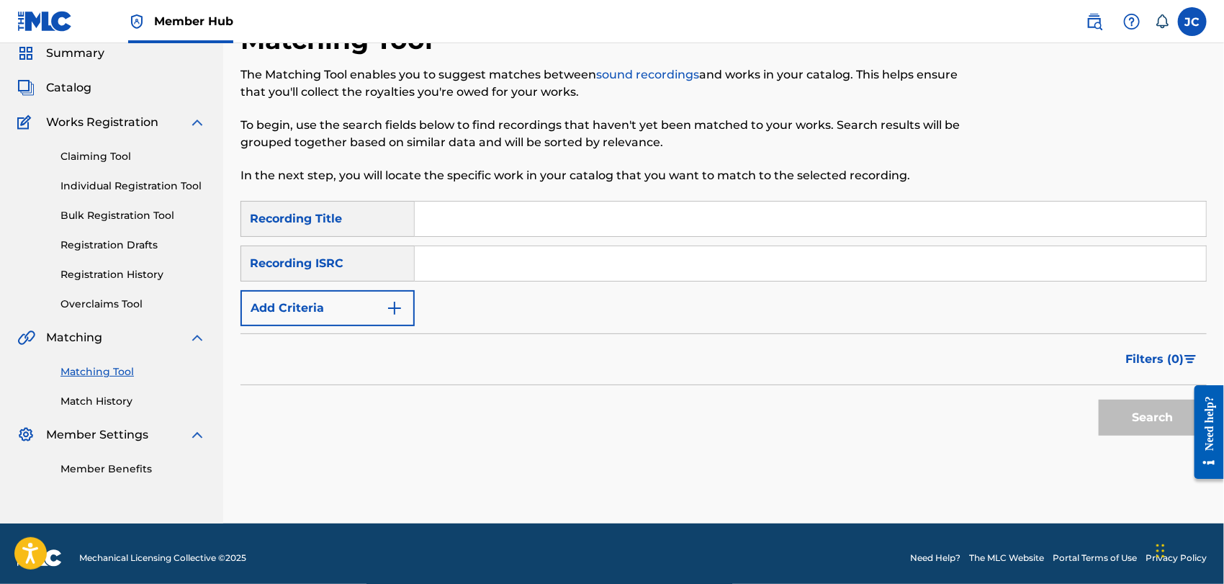
click at [541, 277] on input "Search Form" at bounding box center [810, 263] width 791 height 35
paste input "QZDQH1816385"
type input "QZDQH1816385"
click at [1140, 424] on button "Search" at bounding box center [1152, 417] width 108 height 36
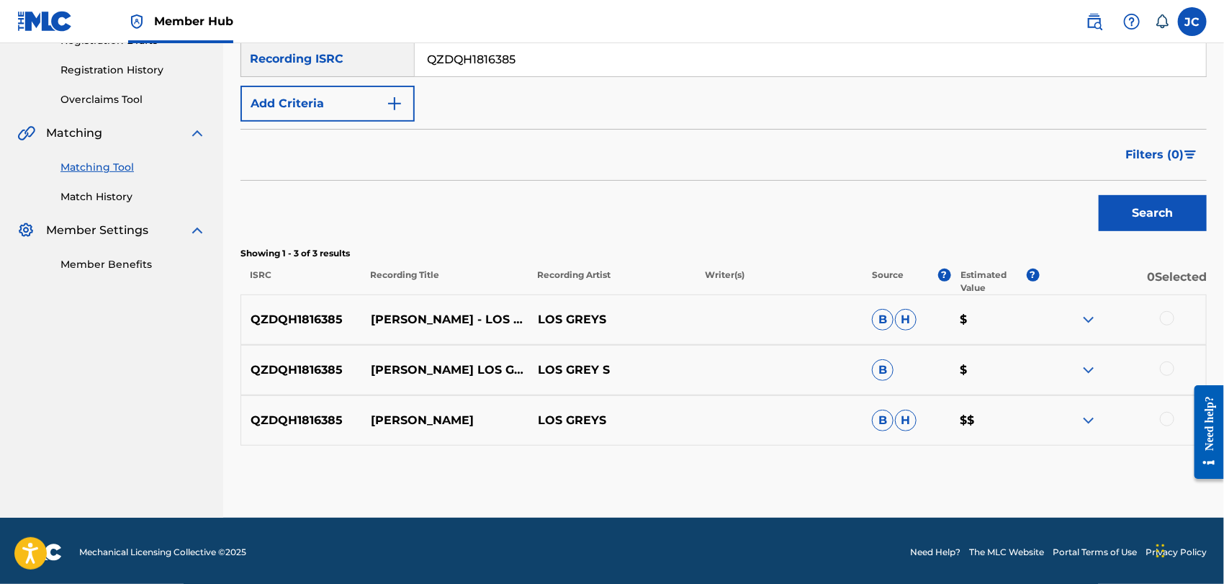
scroll to position [263, 0]
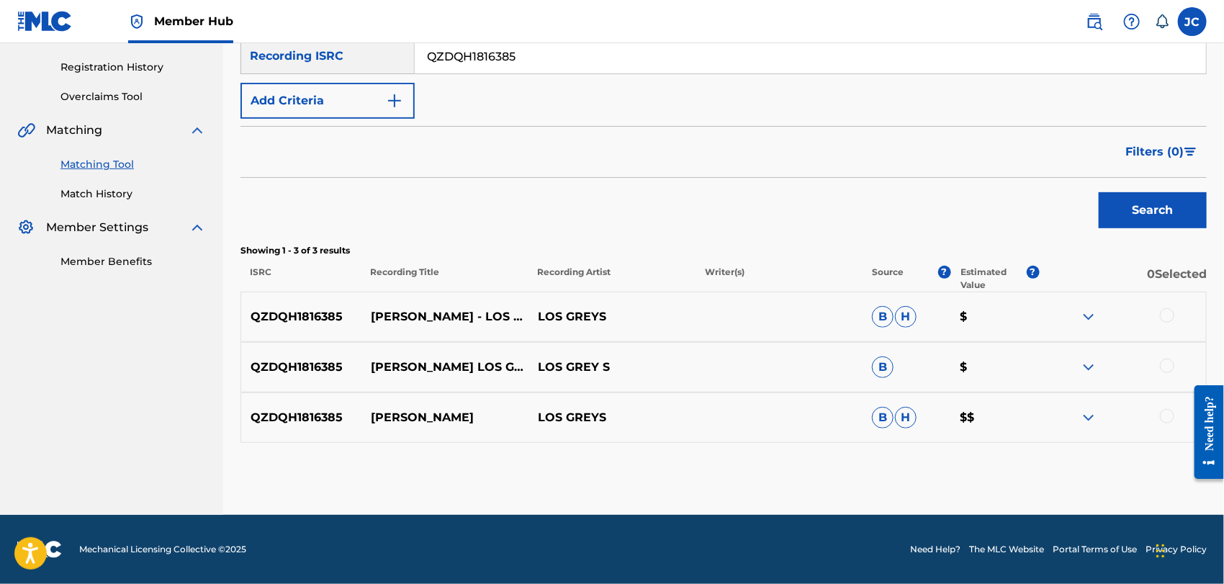
click at [1170, 313] on div at bounding box center [1167, 315] width 14 height 14
click at [1162, 371] on div at bounding box center [1122, 366] width 167 height 17
click at [1164, 366] on div at bounding box center [1167, 365] width 14 height 14
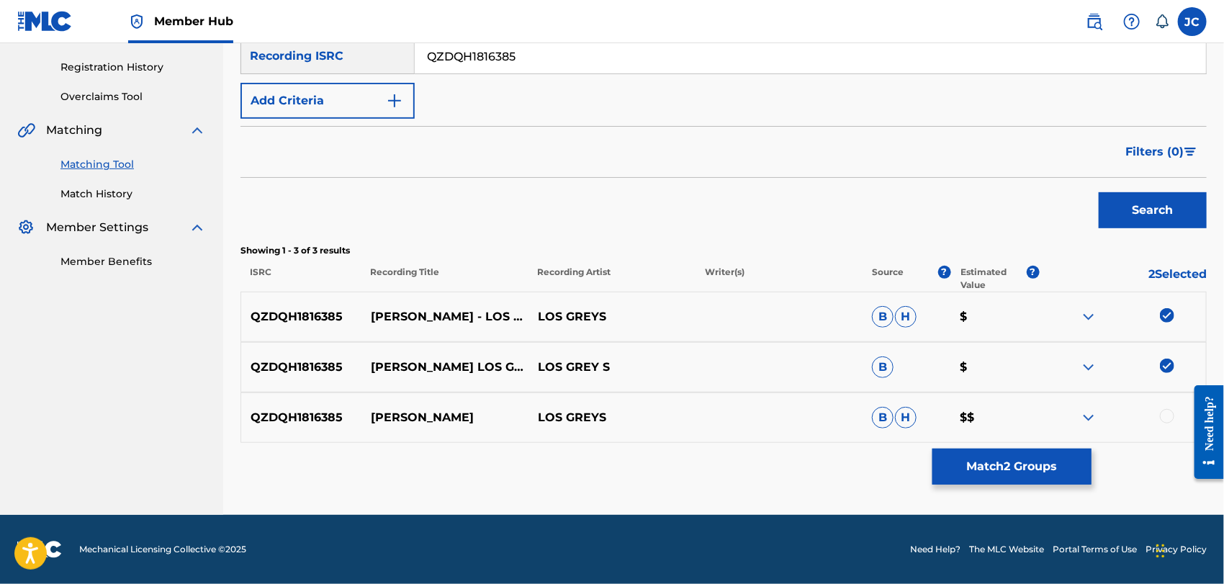
click at [1170, 423] on div at bounding box center [1122, 417] width 167 height 17
click at [1169, 418] on div at bounding box center [1167, 416] width 14 height 14
click at [1031, 462] on button "Match 3 Groups" at bounding box center [1011, 466] width 159 height 36
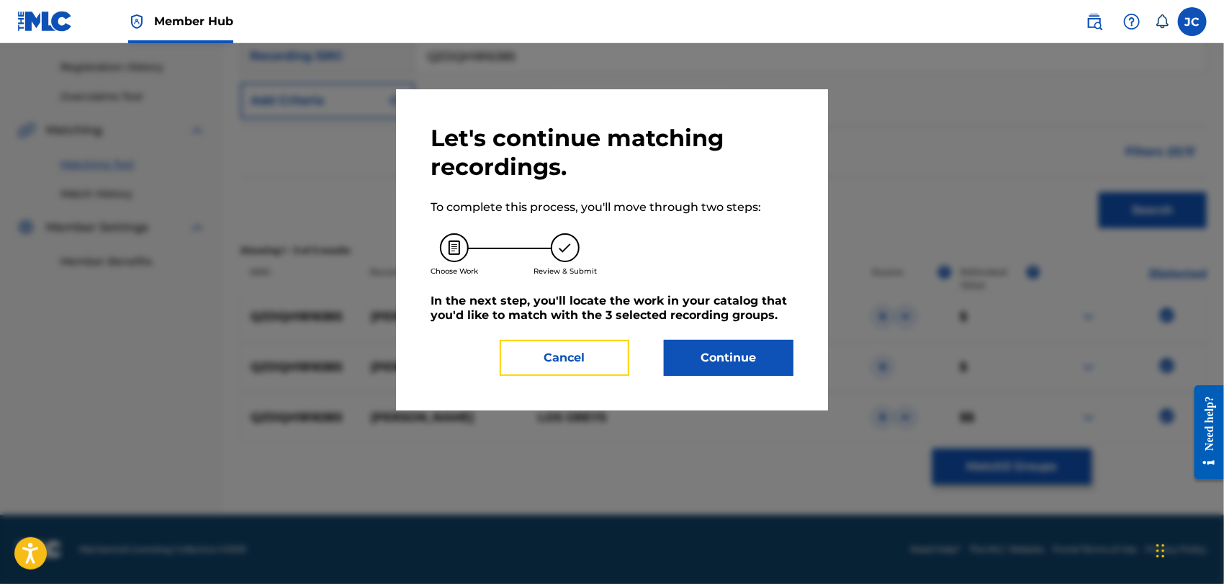
drag, startPoint x: 621, startPoint y: 343, endPoint x: 670, endPoint y: 341, distance: 49.0
click at [624, 345] on button "Cancel" at bounding box center [565, 358] width 130 height 36
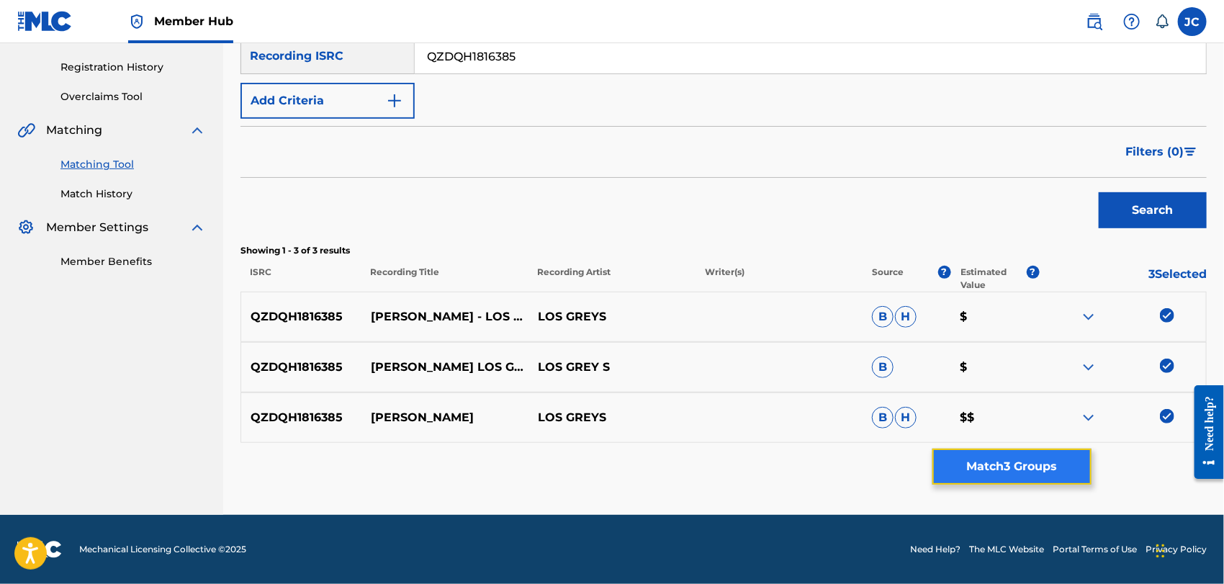
click at [979, 448] on button "Match 3 Groups" at bounding box center [1011, 466] width 159 height 36
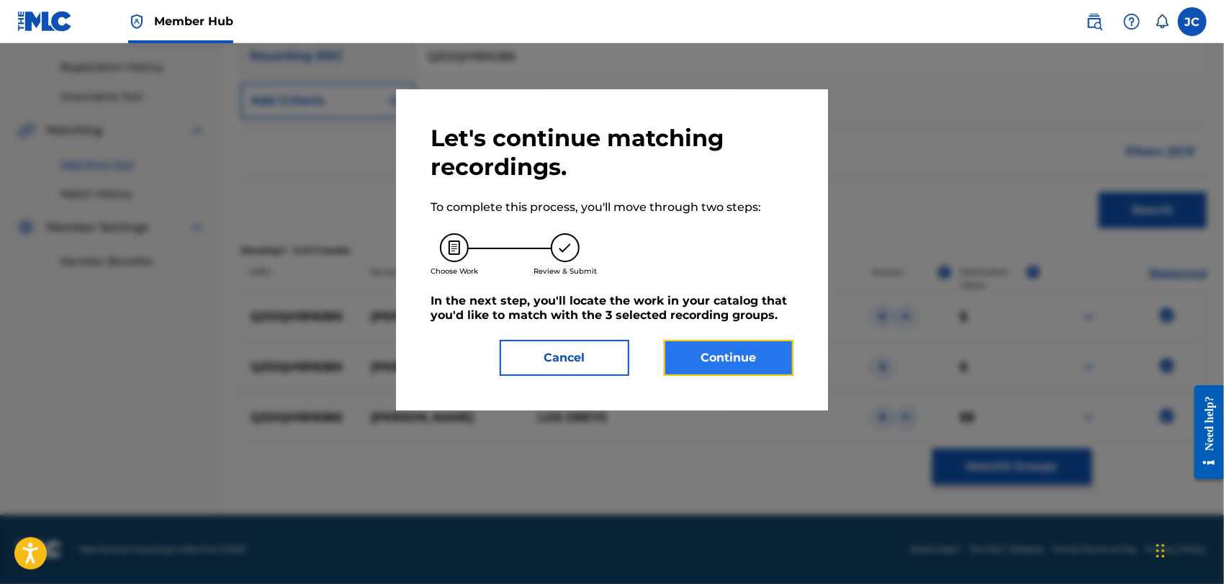
click at [728, 357] on button "Continue" at bounding box center [729, 358] width 130 height 36
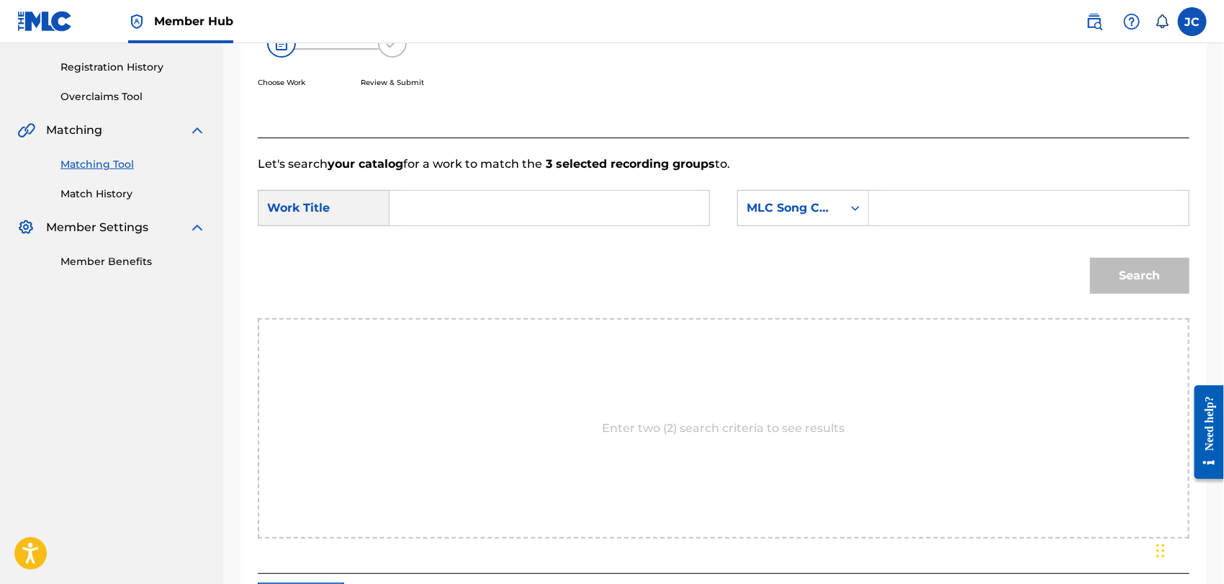
click at [528, 191] on input "Search Form" at bounding box center [549, 208] width 295 height 35
paste input "[PERSON_NAME]"
type input "[PERSON_NAME]"
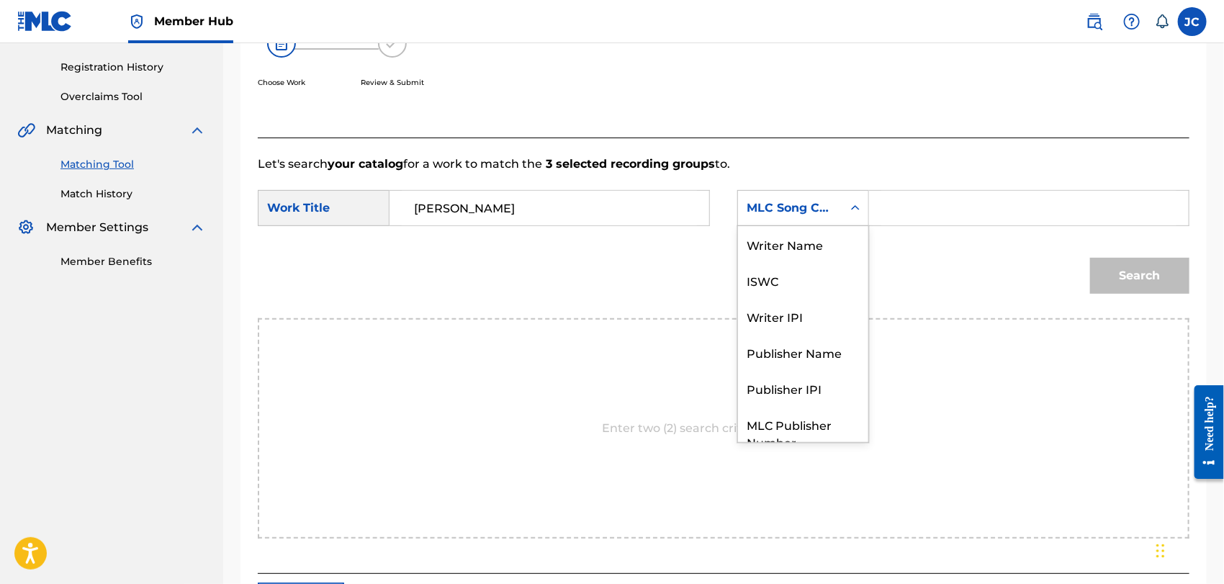
click at [779, 209] on div "MLC Song Code" at bounding box center [789, 207] width 87 height 17
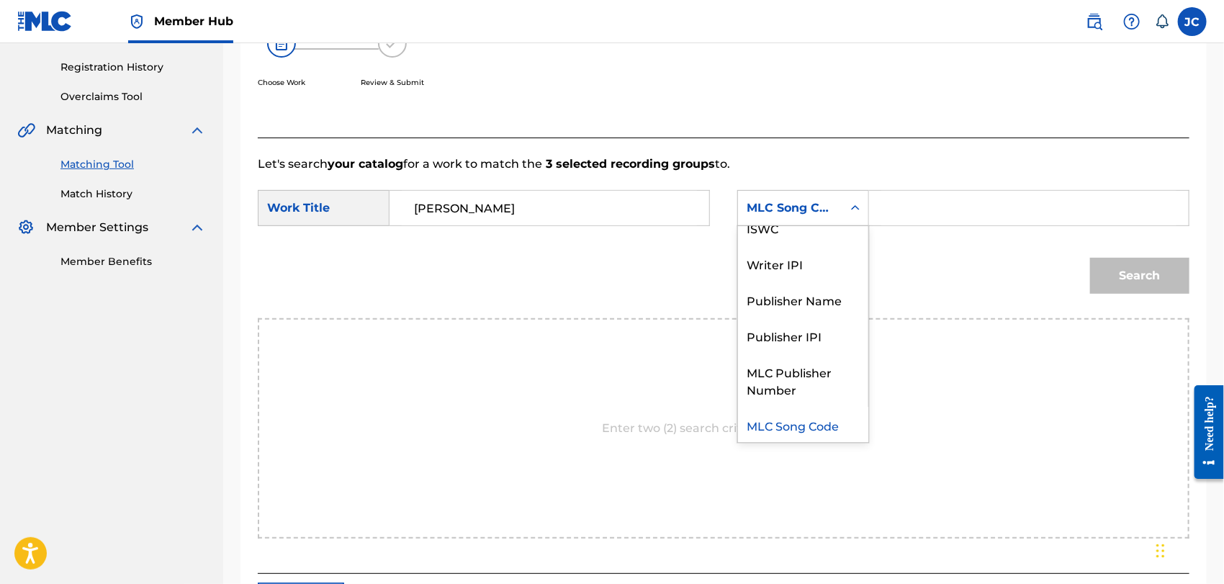
scroll to position [0, 0]
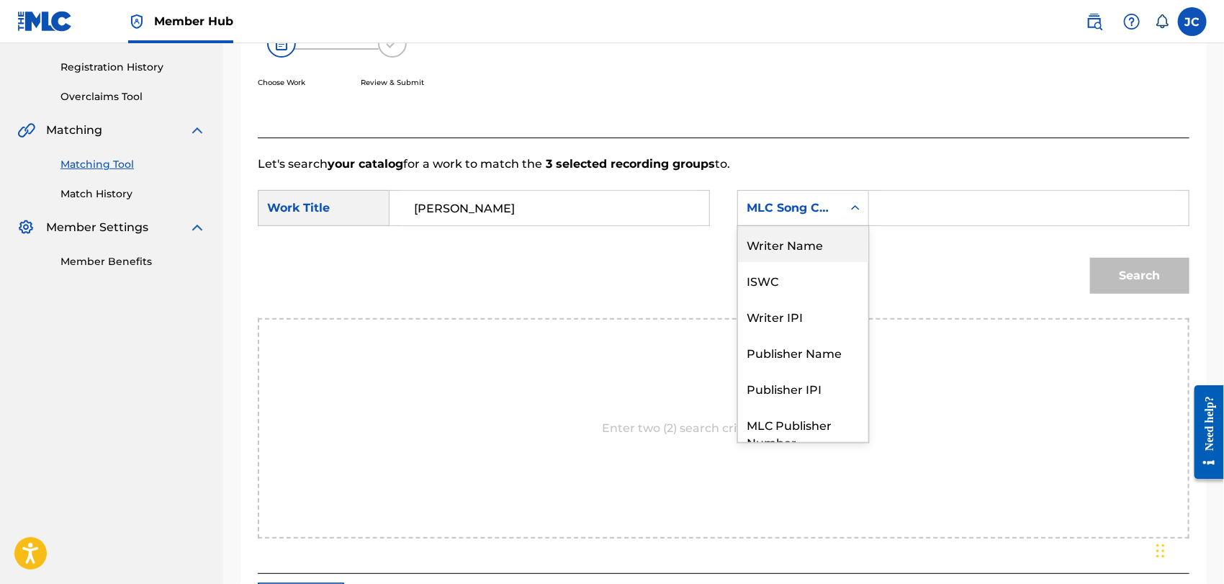
click at [777, 258] on div "Writer Name" at bounding box center [803, 244] width 130 height 36
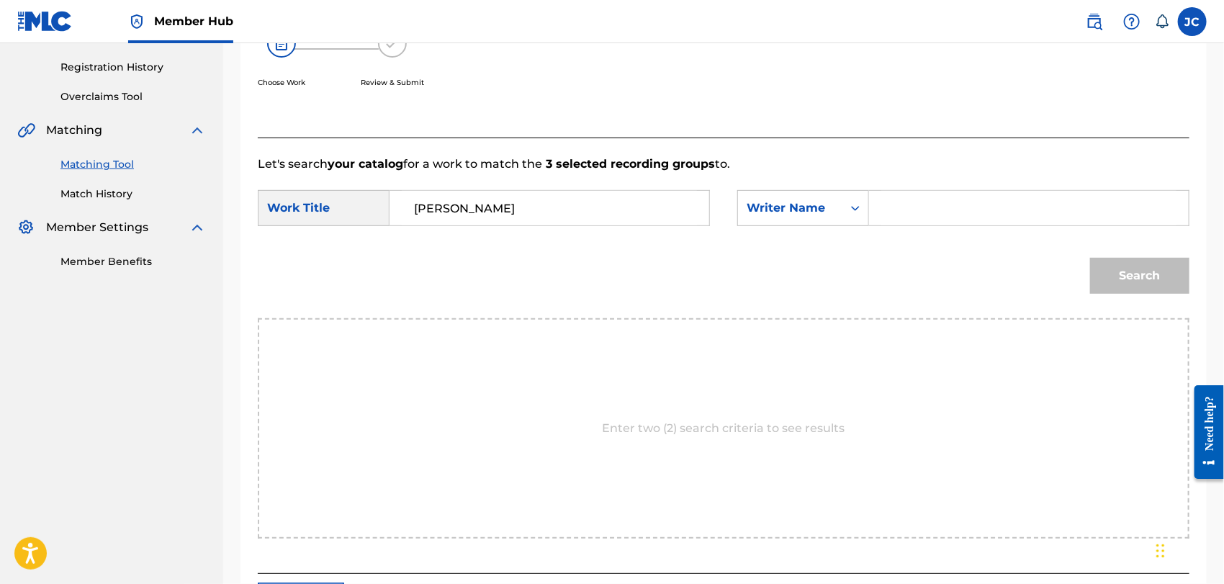
click at [995, 194] on input "Search Form" at bounding box center [1028, 208] width 295 height 35
paste input "MERLANO"
type input "MERLANO"
click at [1074, 255] on div "Search" at bounding box center [723, 280] width 931 height 75
click at [1137, 282] on button "Search" at bounding box center [1139, 276] width 99 height 36
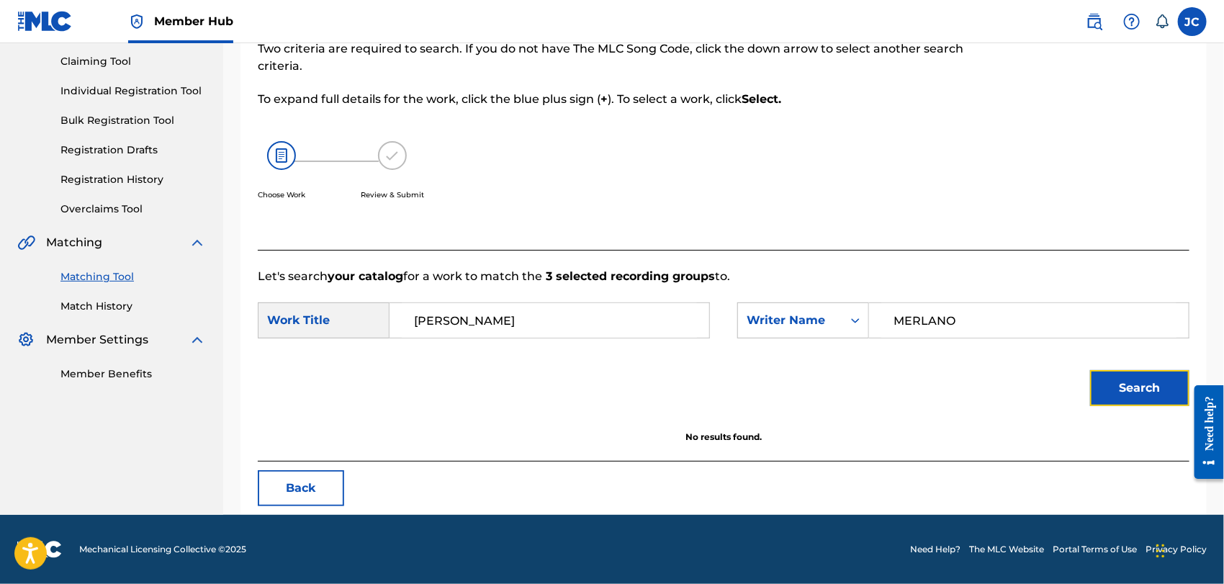
scroll to position [150, 0]
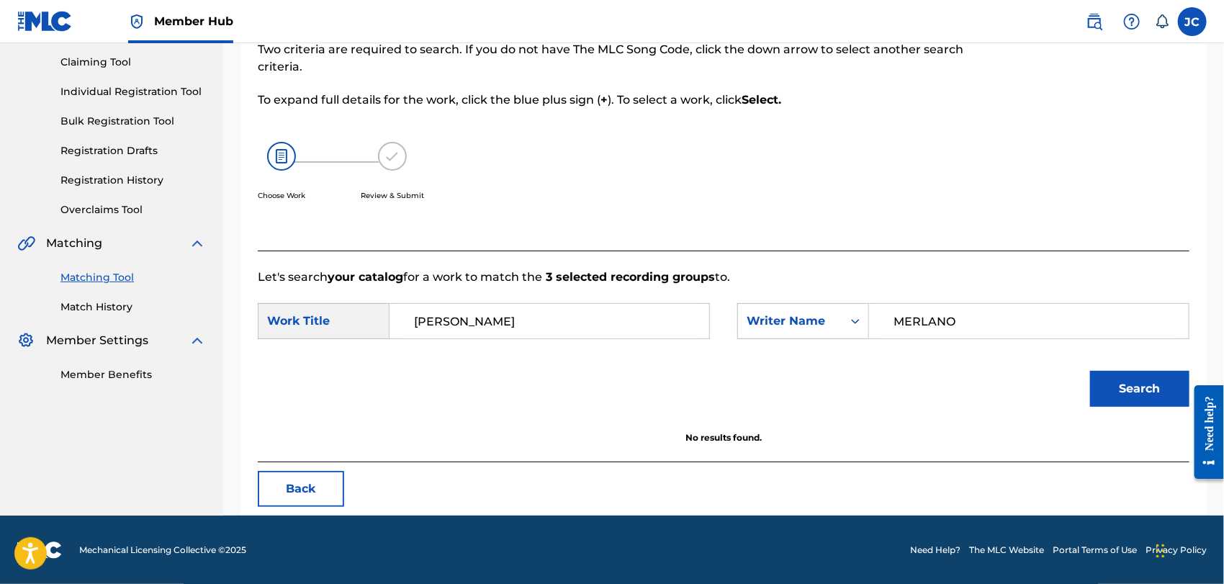
click at [131, 308] on link "Match History" at bounding box center [132, 306] width 145 height 15
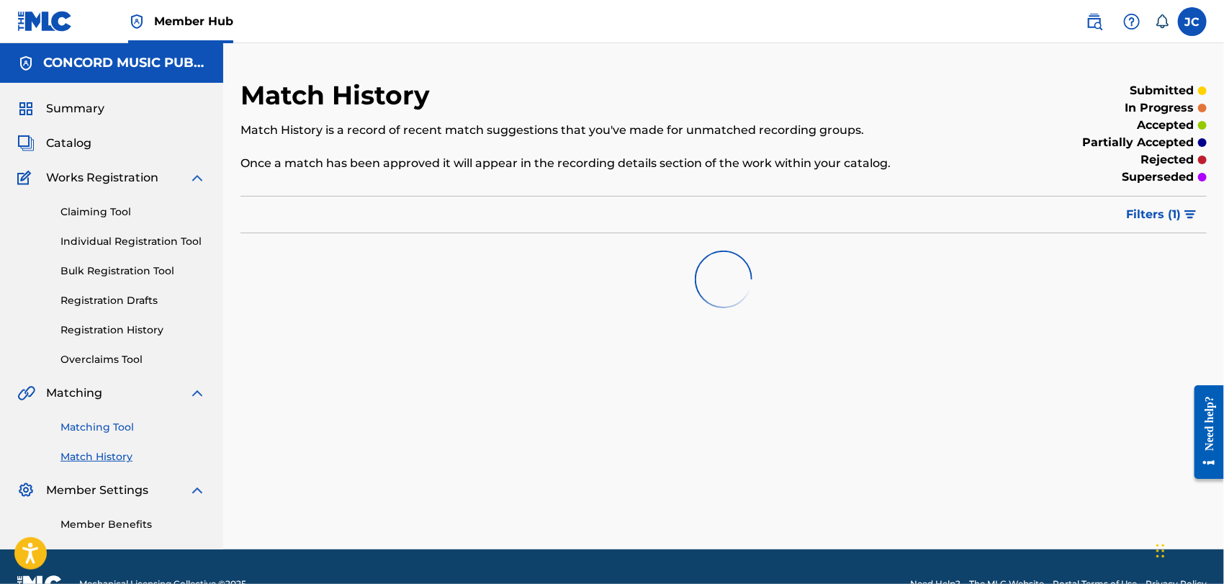
click at [117, 422] on link "Matching Tool" at bounding box center [132, 427] width 145 height 15
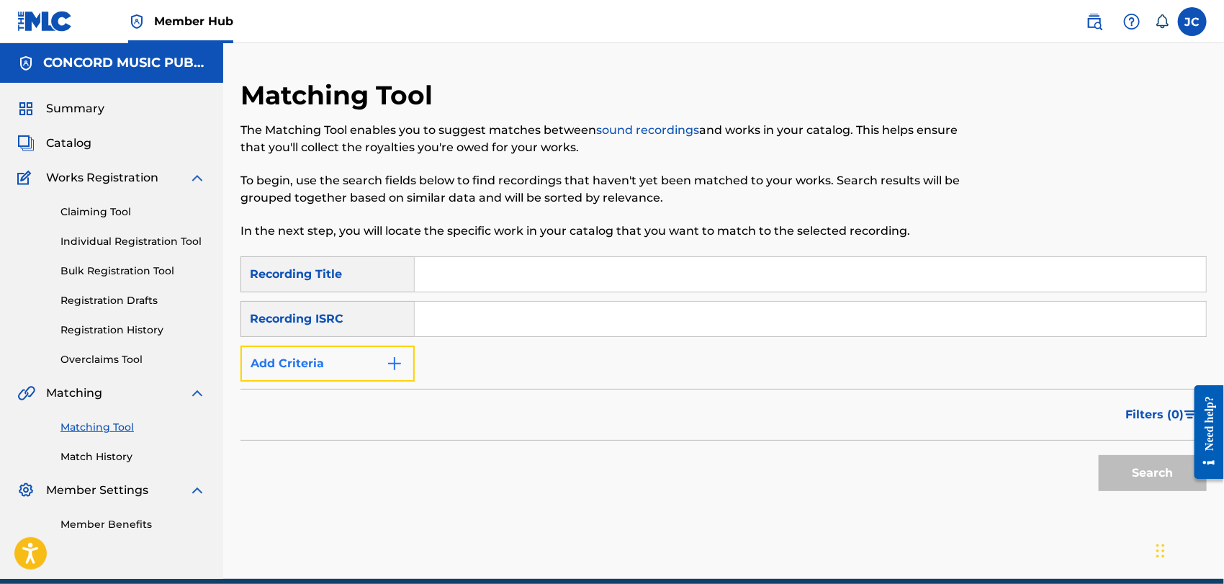
click at [376, 363] on button "Add Criteria" at bounding box center [327, 363] width 174 height 36
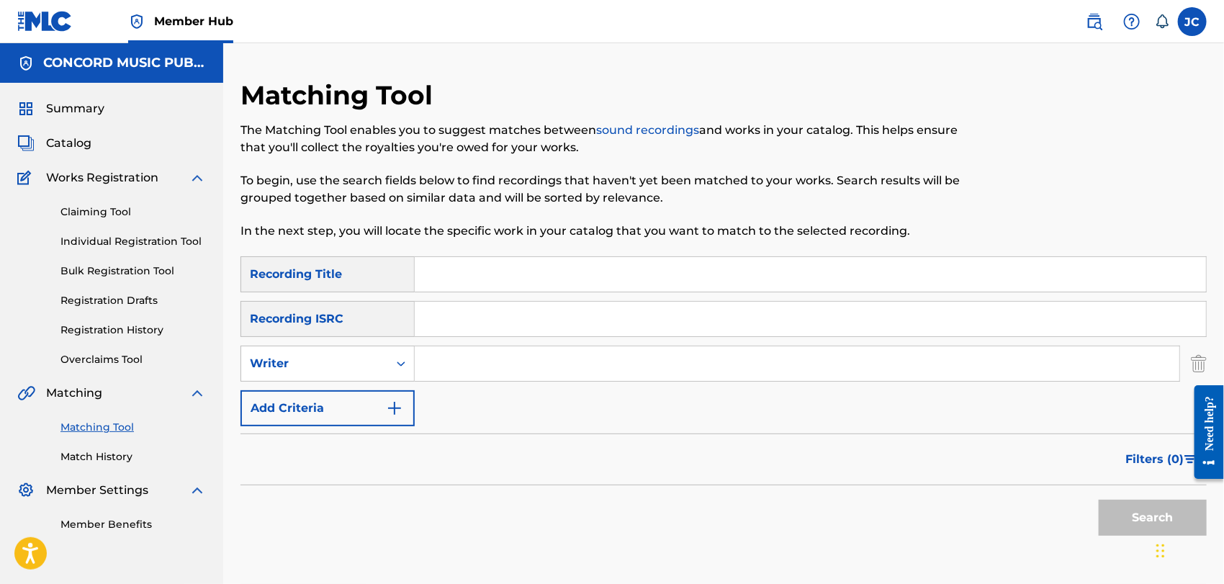
click at [482, 365] on input "Search Form" at bounding box center [797, 363] width 764 height 35
paste input "MERLANO"
type input "MERLANO"
drag, startPoint x: 559, startPoint y: 262, endPoint x: 582, endPoint y: 271, distance: 24.9
click at [559, 263] on input "Search Form" at bounding box center [810, 274] width 791 height 35
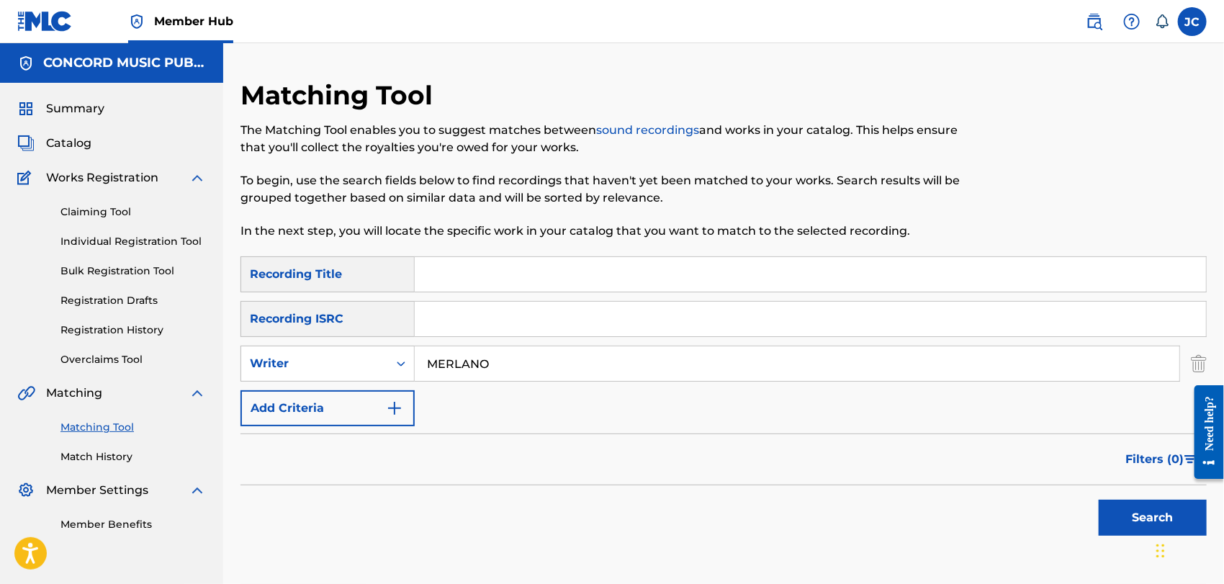
paste input "[PERSON_NAME]"
type input "[PERSON_NAME]"
click at [1137, 512] on button "Search" at bounding box center [1152, 518] width 108 height 36
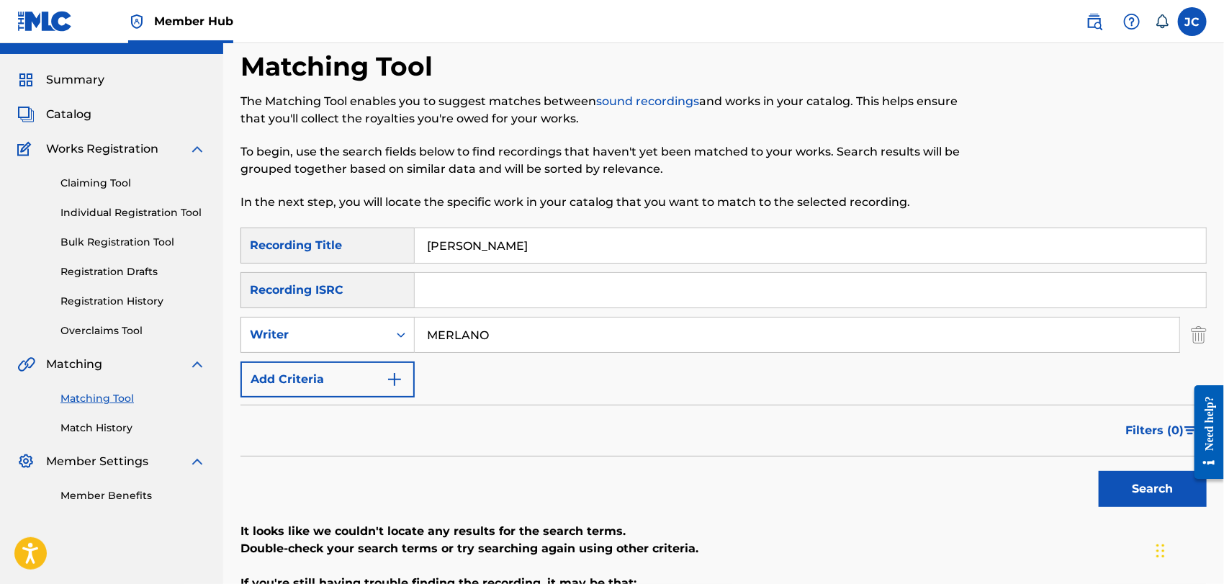
scroll to position [80, 0]
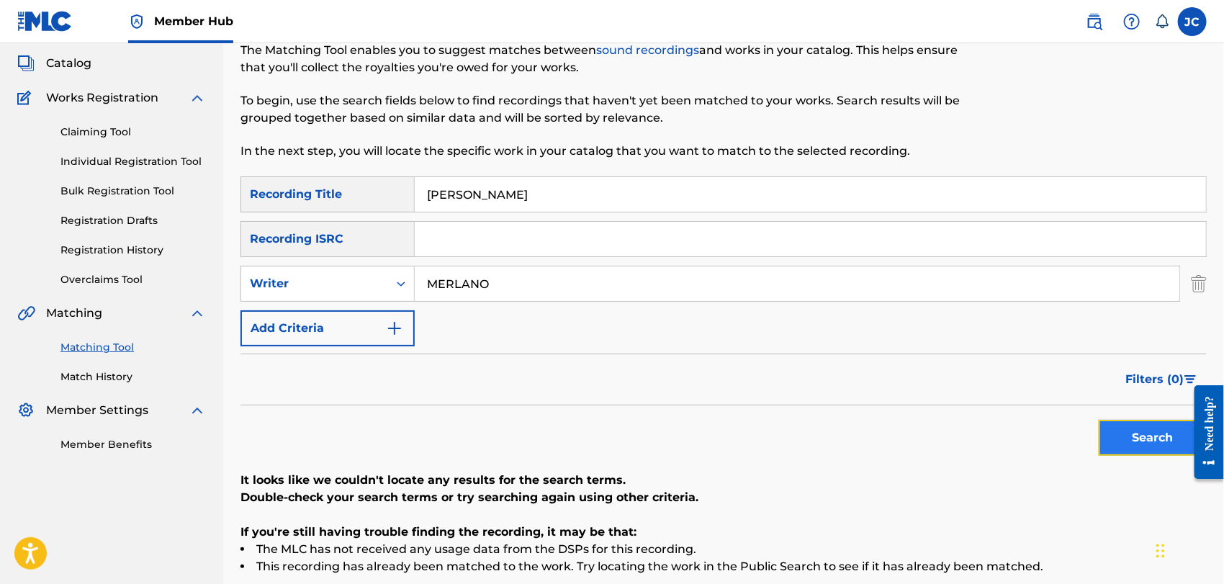
click at [1139, 443] on button "Search" at bounding box center [1152, 438] width 108 height 36
drag, startPoint x: 608, startPoint y: 294, endPoint x: 544, endPoint y: 318, distance: 68.3
click at [341, 290] on div "SearchWithCriteriae1e25e1c-31dc-486e-836d-b1c7137e90eb Writer [PERSON_NAME]" at bounding box center [723, 284] width 966 height 36
paste input "[PERSON_NAME]"
type input "[PERSON_NAME]"
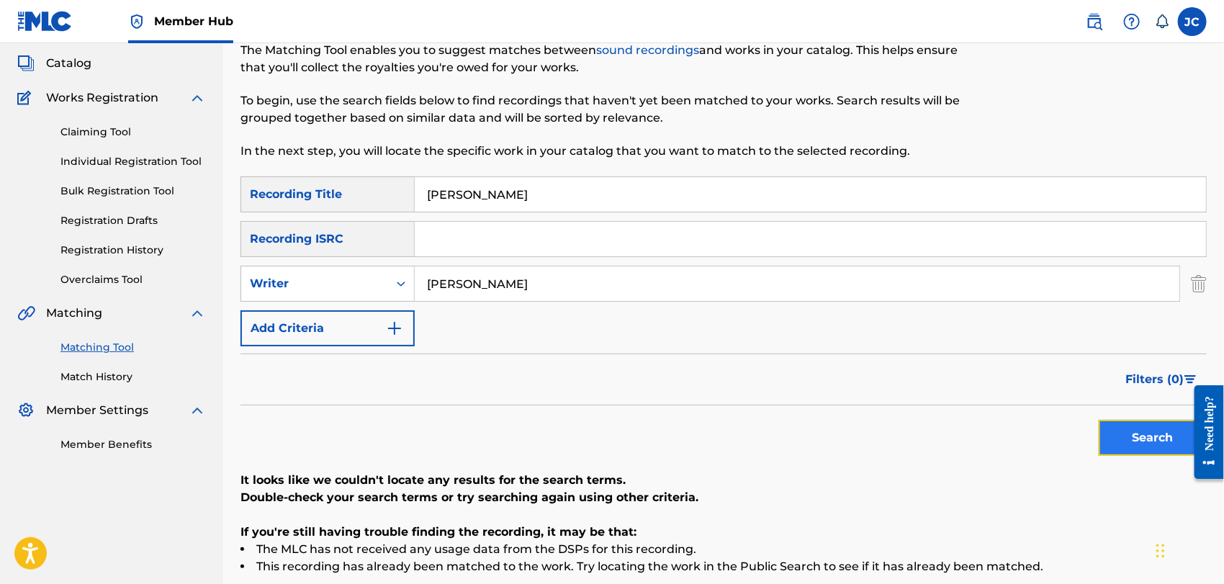
click at [1149, 438] on button "Search" at bounding box center [1152, 438] width 108 height 36
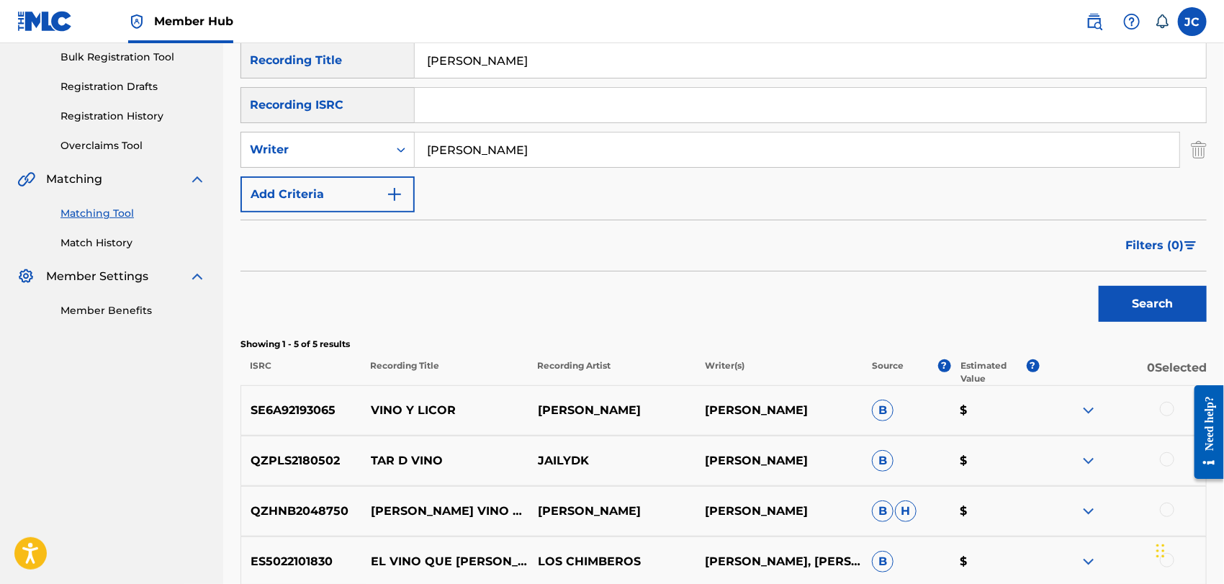
scroll to position [320, 0]
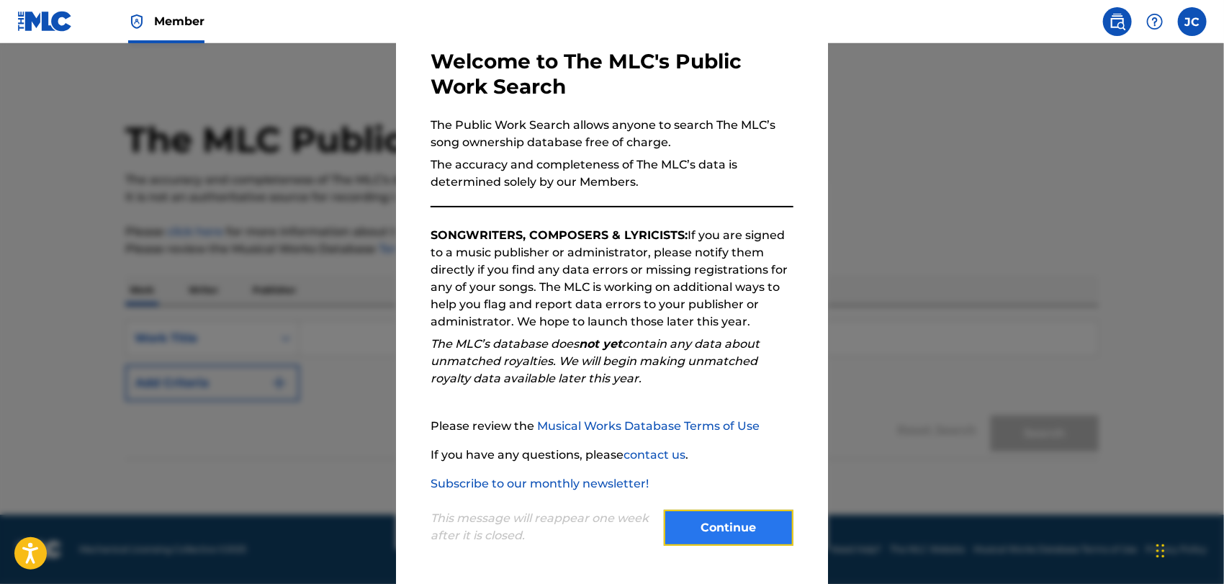
click at [728, 530] on button "Continue" at bounding box center [729, 528] width 130 height 36
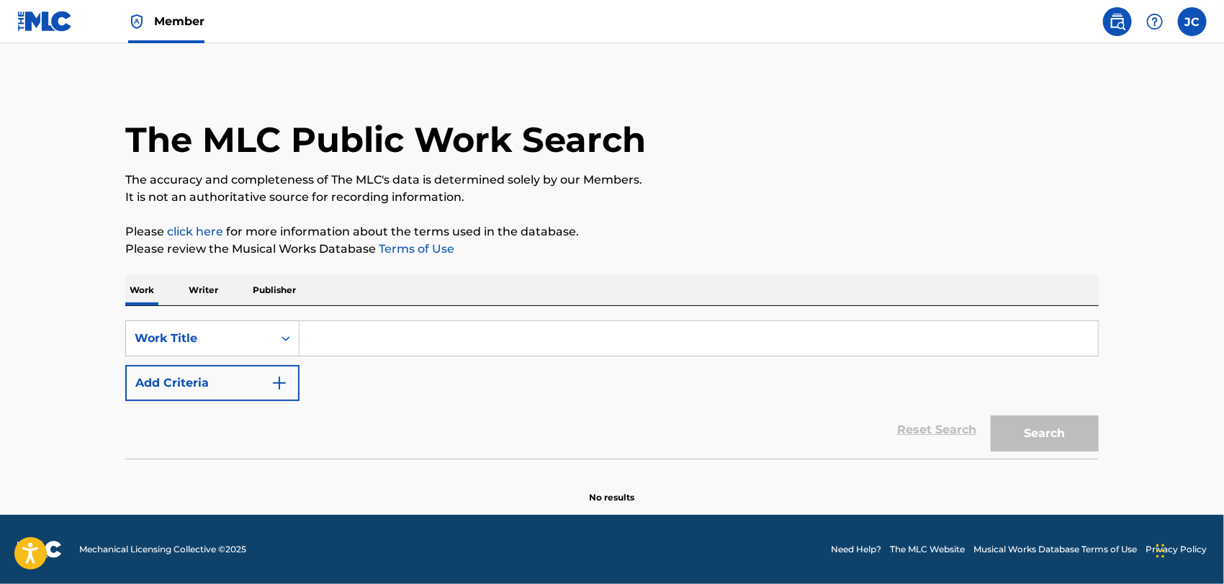
click at [59, 24] on img at bounding box center [44, 21] width 55 height 21
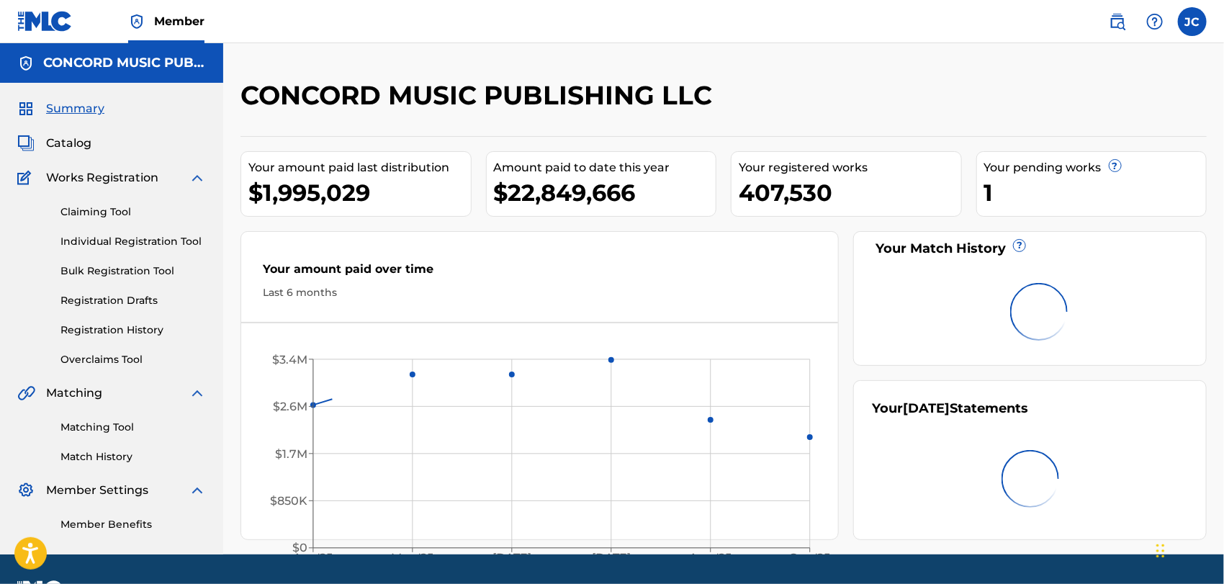
click at [111, 416] on div "Matching Tool Match History" at bounding box center [111, 433] width 189 height 63
click at [111, 423] on link "Matching Tool" at bounding box center [132, 427] width 145 height 15
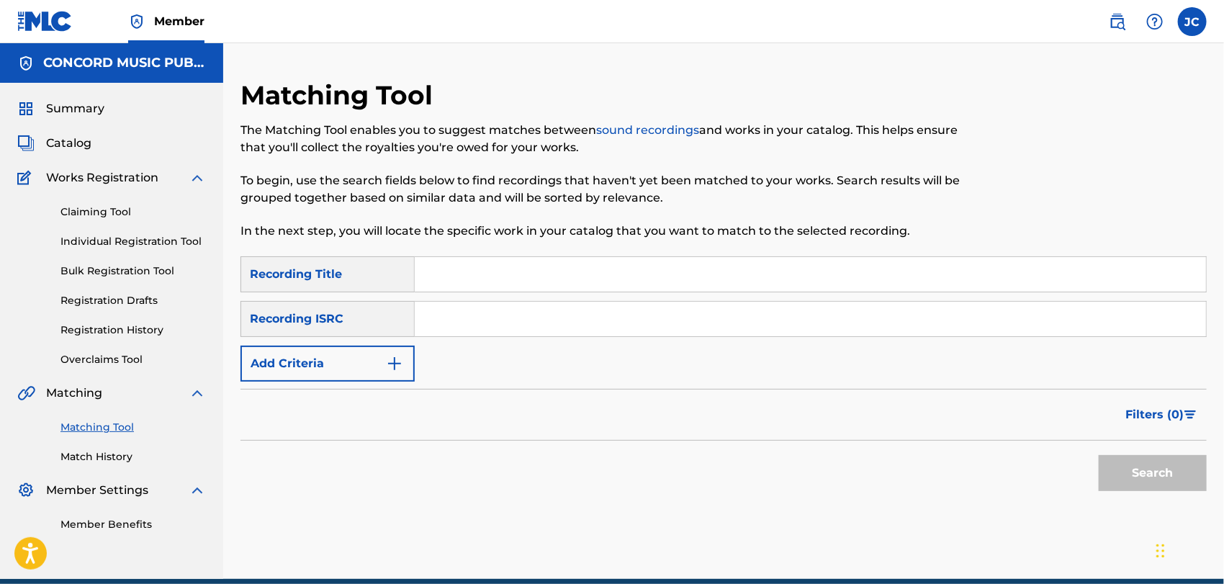
click at [491, 333] on input "Search Form" at bounding box center [810, 319] width 791 height 35
click at [661, 324] on input "Search Form" at bounding box center [810, 319] width 791 height 35
paste input "QMBZ91439930"
type input "QMBZ91439930"
click at [1120, 471] on button "Search" at bounding box center [1152, 473] width 108 height 36
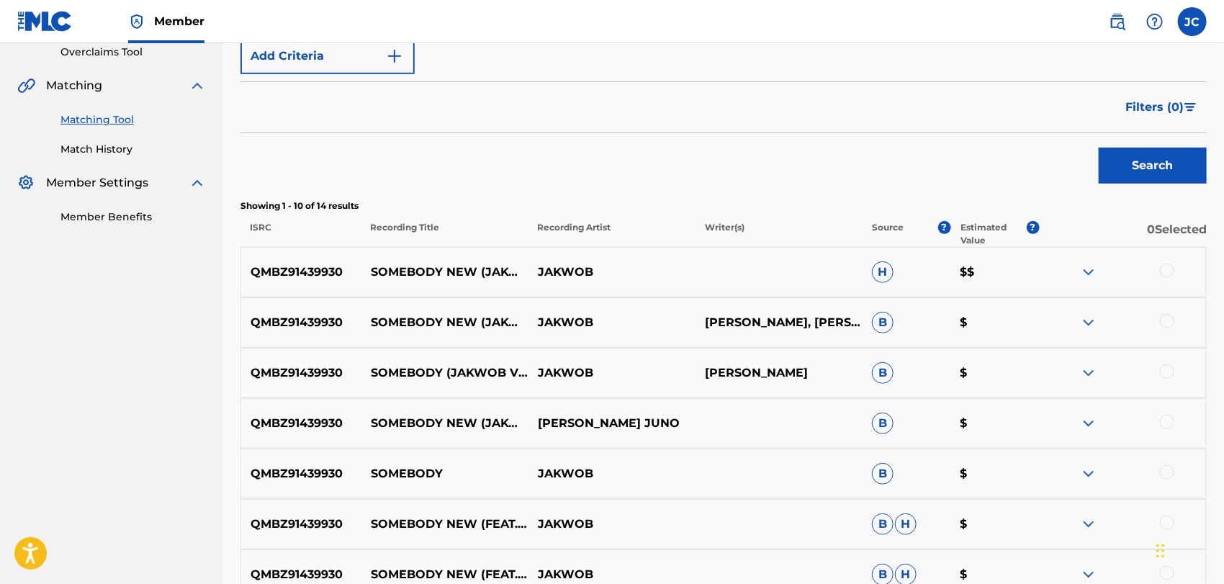
scroll to position [316, 0]
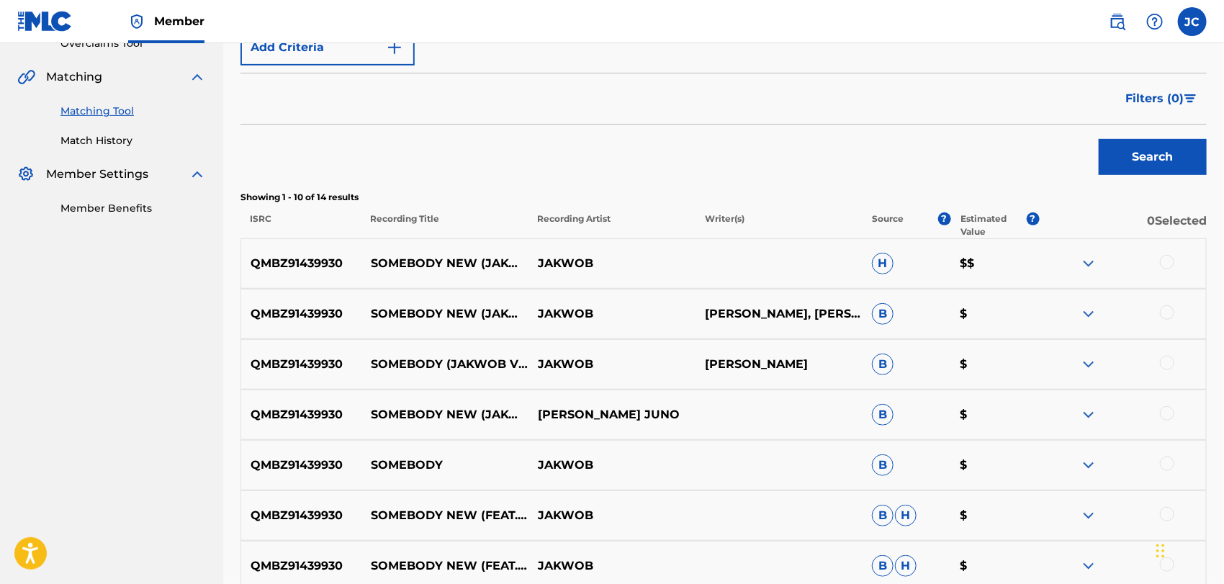
click at [1166, 266] on div at bounding box center [1167, 262] width 14 height 14
click at [1166, 312] on div at bounding box center [1167, 312] width 14 height 14
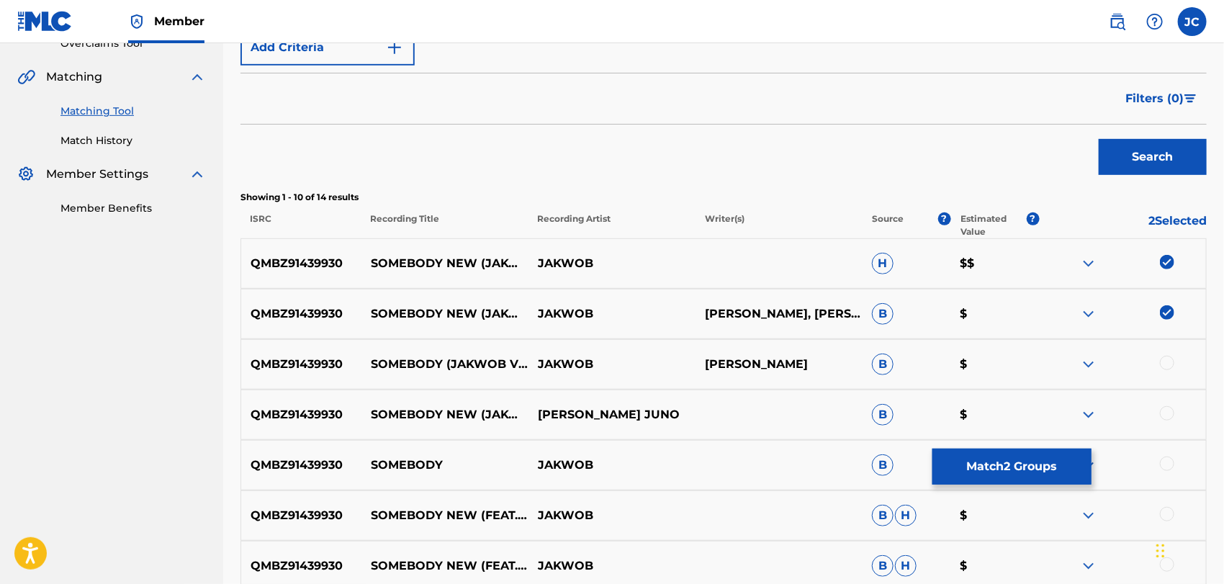
click at [1170, 353] on div "QMBZ91439930 SOMEBODY (JAKWOB VIP) JAKWOB TIFFANI AMBER SINGH-BROWN B $" at bounding box center [723, 364] width 966 height 50
click at [1167, 367] on div at bounding box center [1167, 363] width 14 height 14
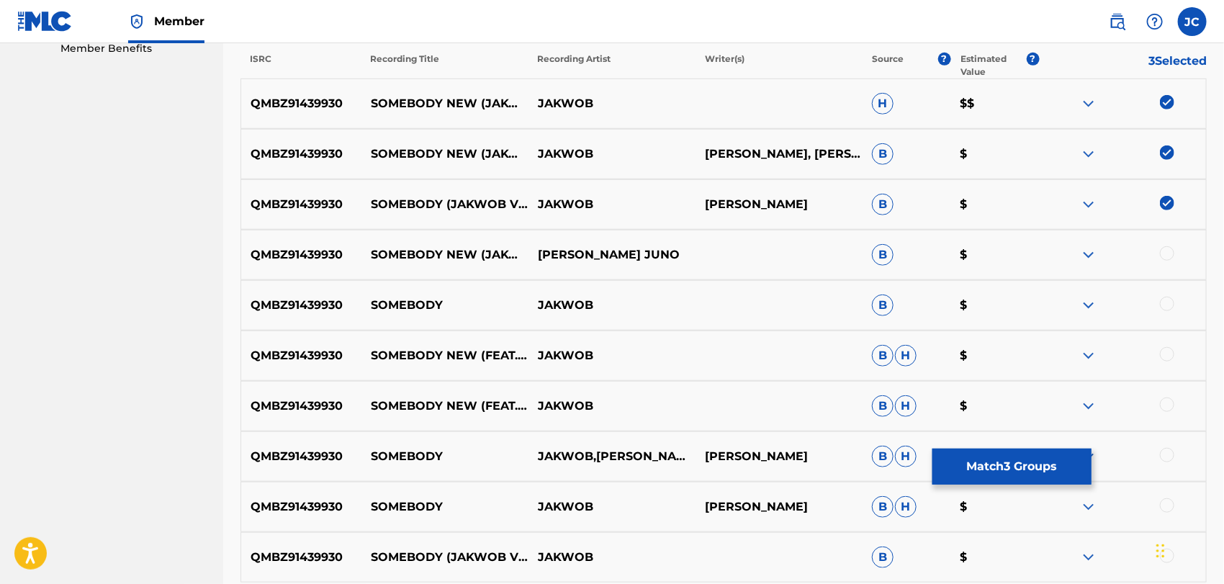
scroll to position [556, 0]
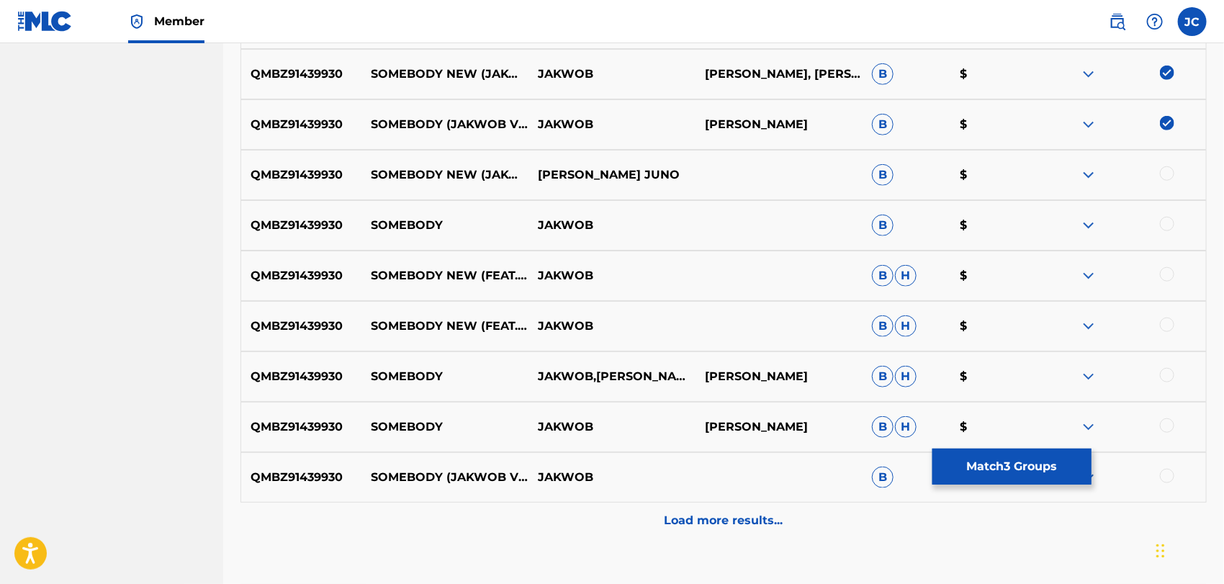
click at [1165, 173] on div at bounding box center [1167, 173] width 14 height 14
click at [1167, 226] on div at bounding box center [1167, 224] width 14 height 14
click at [1165, 266] on div "QMBZ91439930 SOMEBODY NEW (FEAT. TIFFANI JUNO) [JAKWOB VIP] JAKWOB B H $" at bounding box center [723, 275] width 966 height 50
click at [1165, 275] on div at bounding box center [1167, 274] width 14 height 14
click at [1164, 318] on div at bounding box center [1167, 324] width 14 height 14
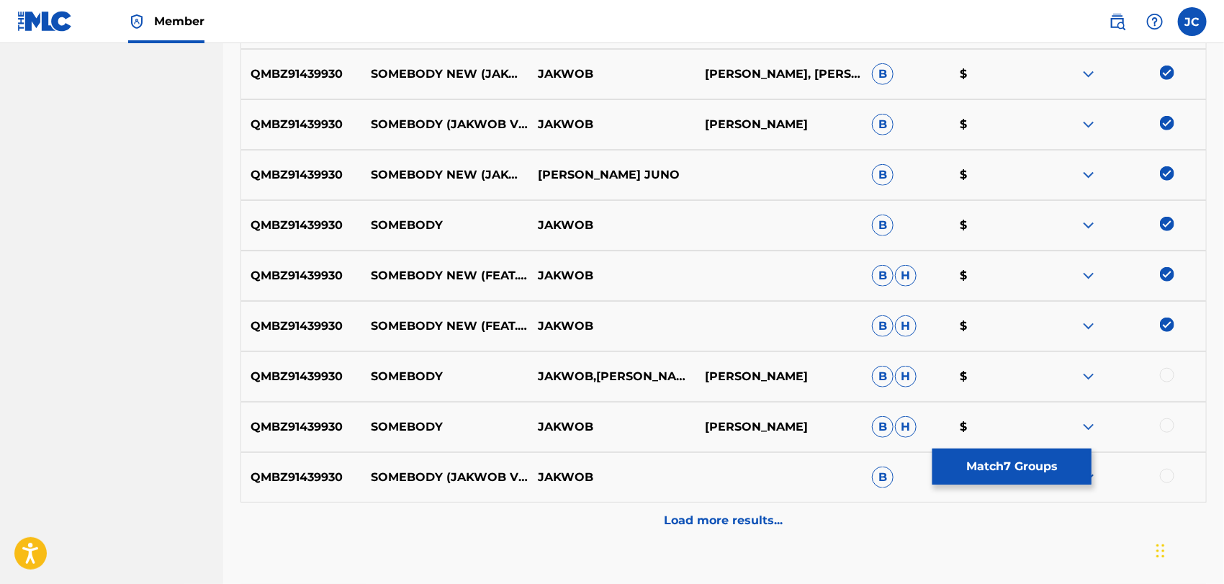
click at [1169, 374] on div at bounding box center [1167, 375] width 14 height 14
click at [1168, 433] on div at bounding box center [1122, 426] width 167 height 17
click at [1169, 421] on div at bounding box center [1167, 425] width 14 height 14
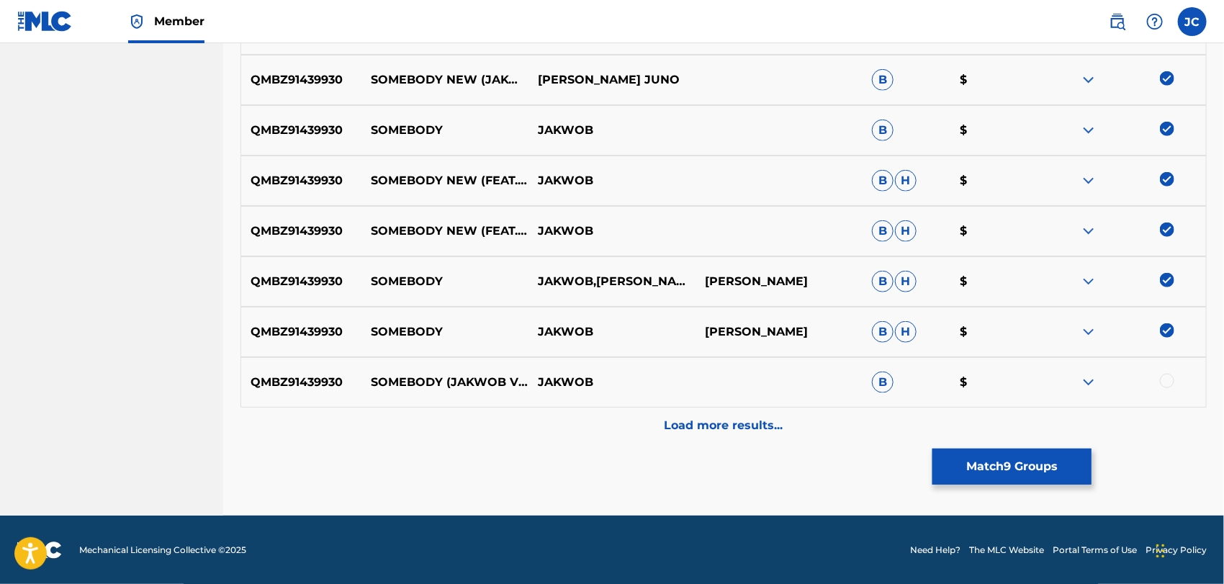
click at [1171, 379] on div at bounding box center [1167, 381] width 14 height 14
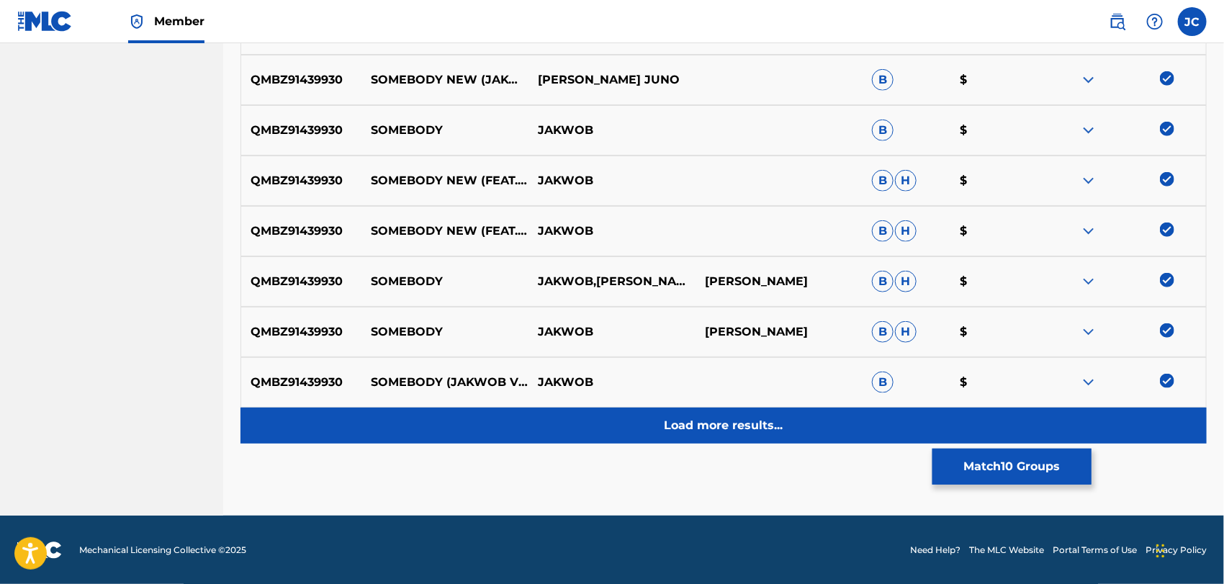
click at [1165, 417] on div "Load more results..." at bounding box center [723, 425] width 966 height 36
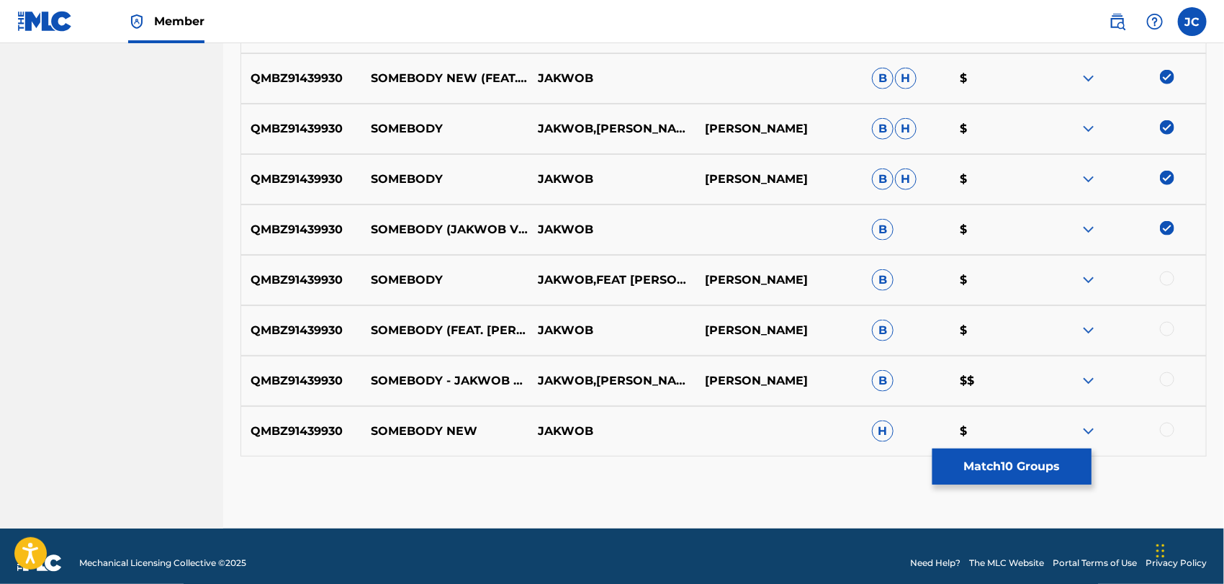
scroll to position [817, 0]
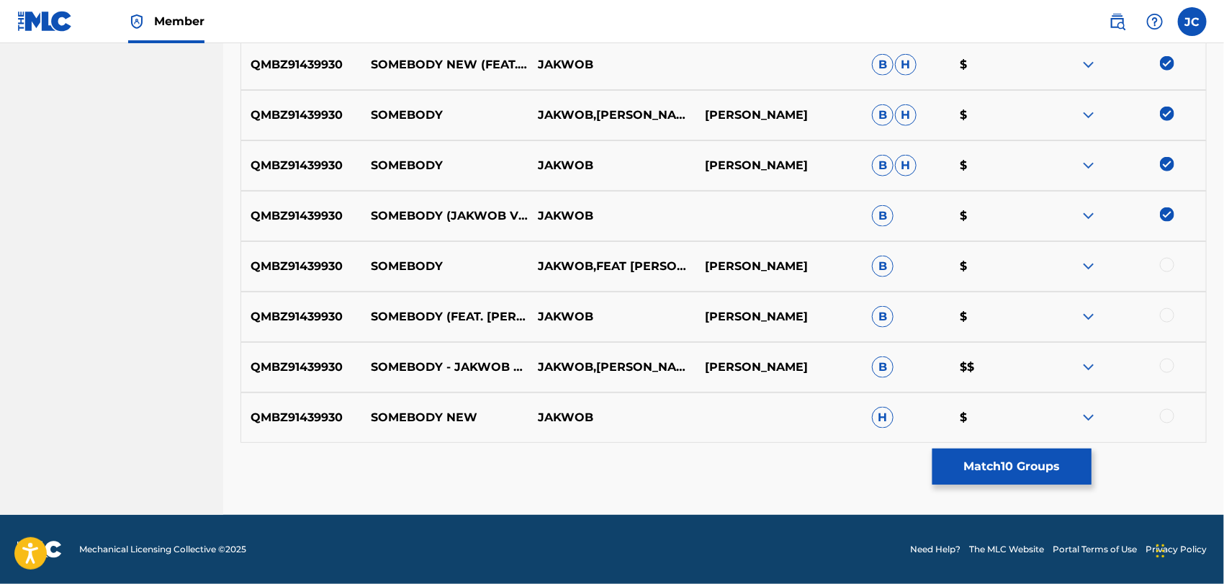
click at [1166, 272] on div at bounding box center [1122, 266] width 167 height 17
click at [1170, 266] on div at bounding box center [1167, 265] width 14 height 14
click at [1158, 319] on div at bounding box center [1122, 316] width 167 height 17
click at [1163, 314] on div at bounding box center [1167, 315] width 14 height 14
click at [1166, 365] on div at bounding box center [1167, 365] width 14 height 14
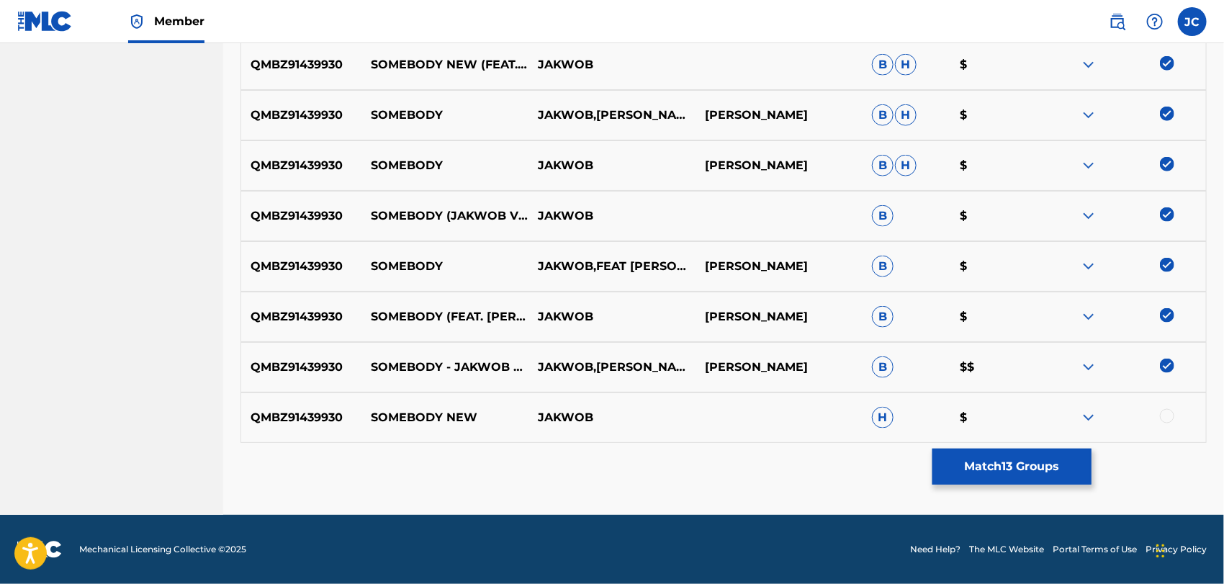
click at [1166, 410] on div at bounding box center [1167, 416] width 14 height 14
click at [1025, 456] on button "Match 14 Groups" at bounding box center [1011, 466] width 159 height 36
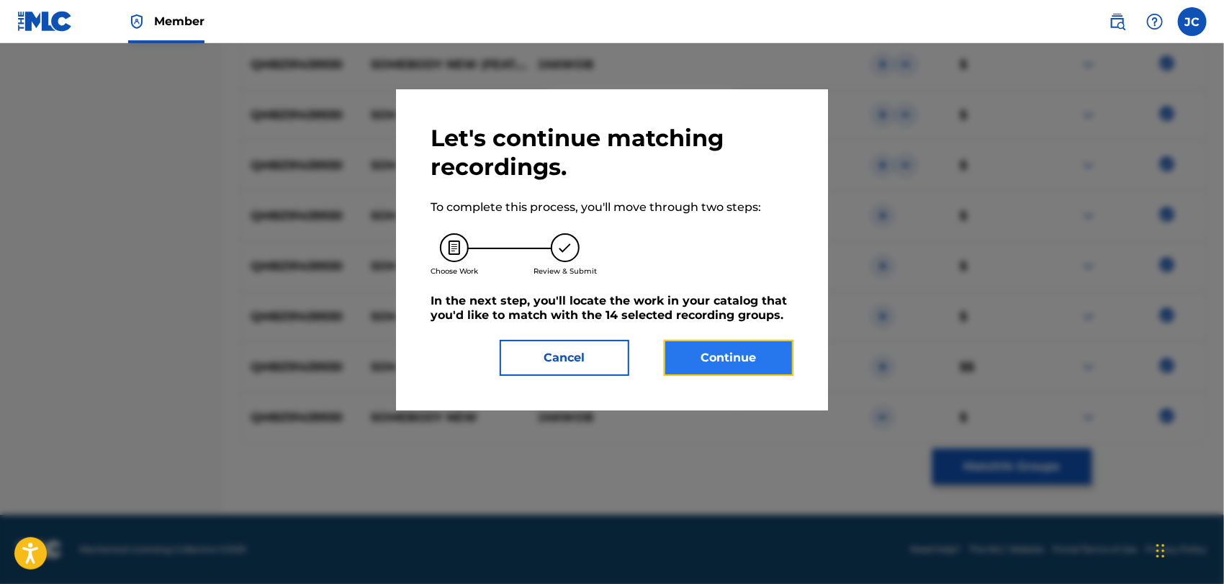
click at [783, 367] on button "Continue" at bounding box center [729, 358] width 130 height 36
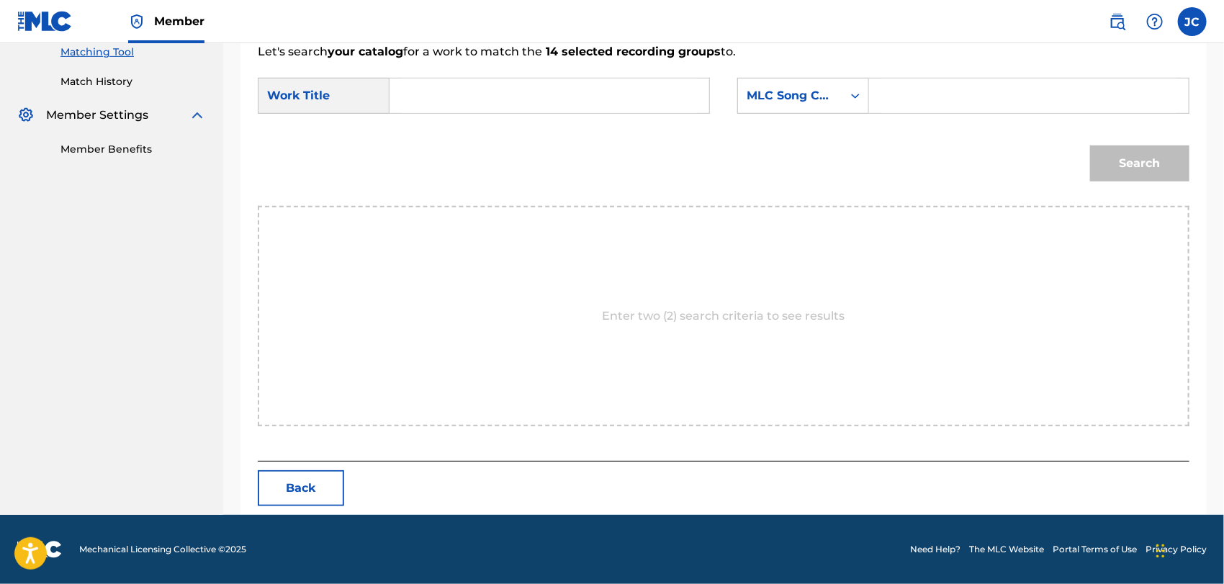
scroll to position [374, 0]
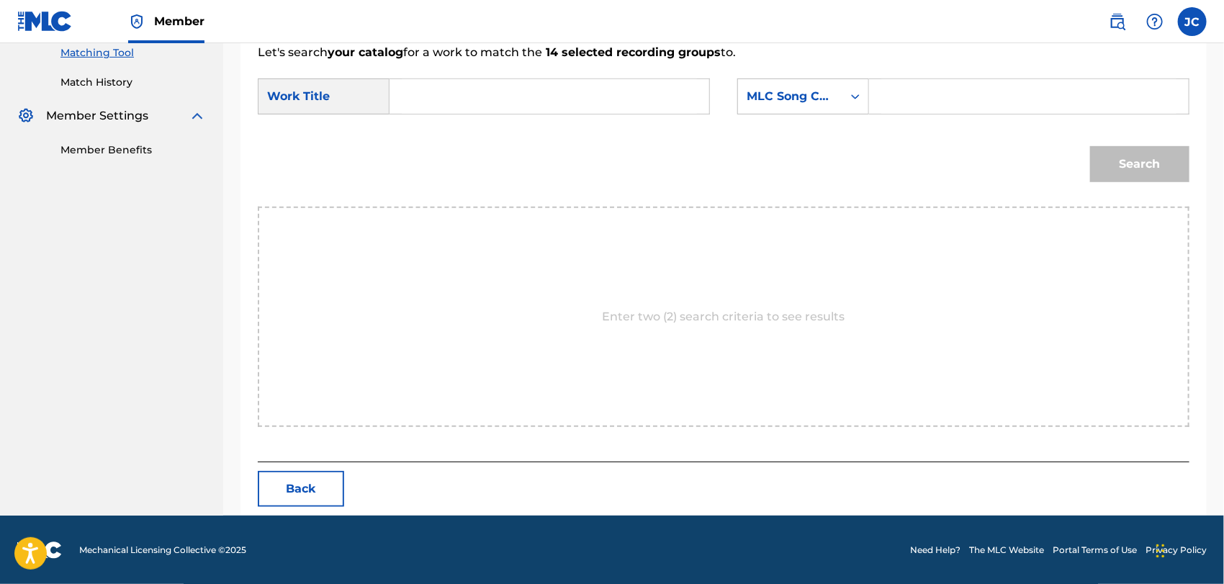
click at [533, 94] on input "Search Form" at bounding box center [549, 96] width 295 height 35
paste input "Somebody New"
type input "Somebody New"
click at [739, 83] on div "MLC Song Code" at bounding box center [790, 96] width 104 height 27
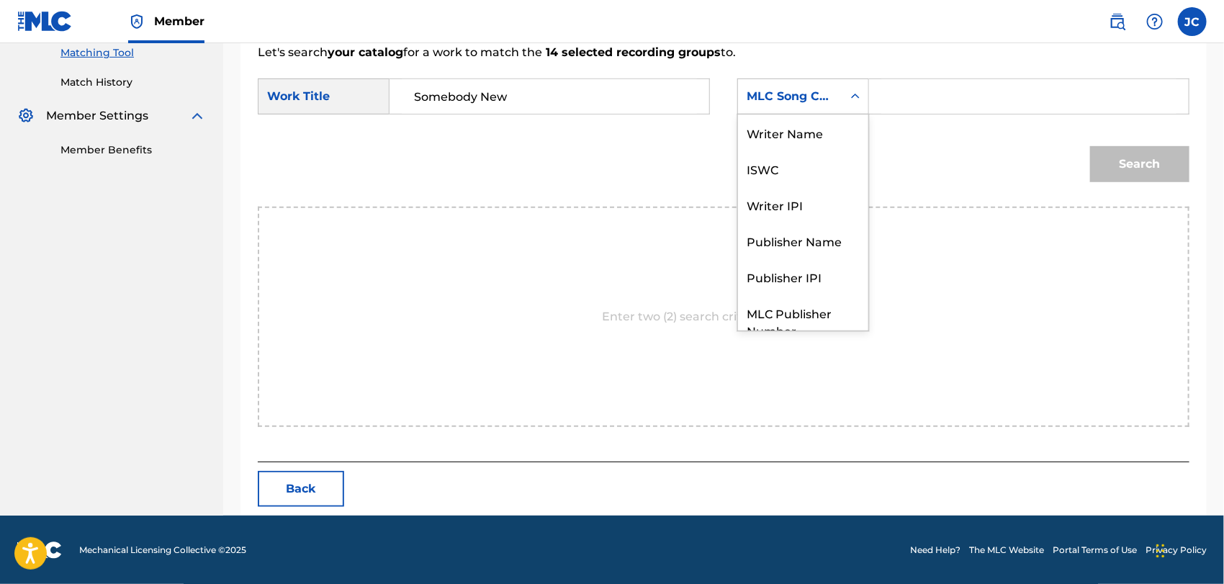
drag, startPoint x: 810, startPoint y: 94, endPoint x: 793, endPoint y: 123, distance: 34.2
click at [811, 94] on div "MLC Song Code" at bounding box center [789, 96] width 87 height 17
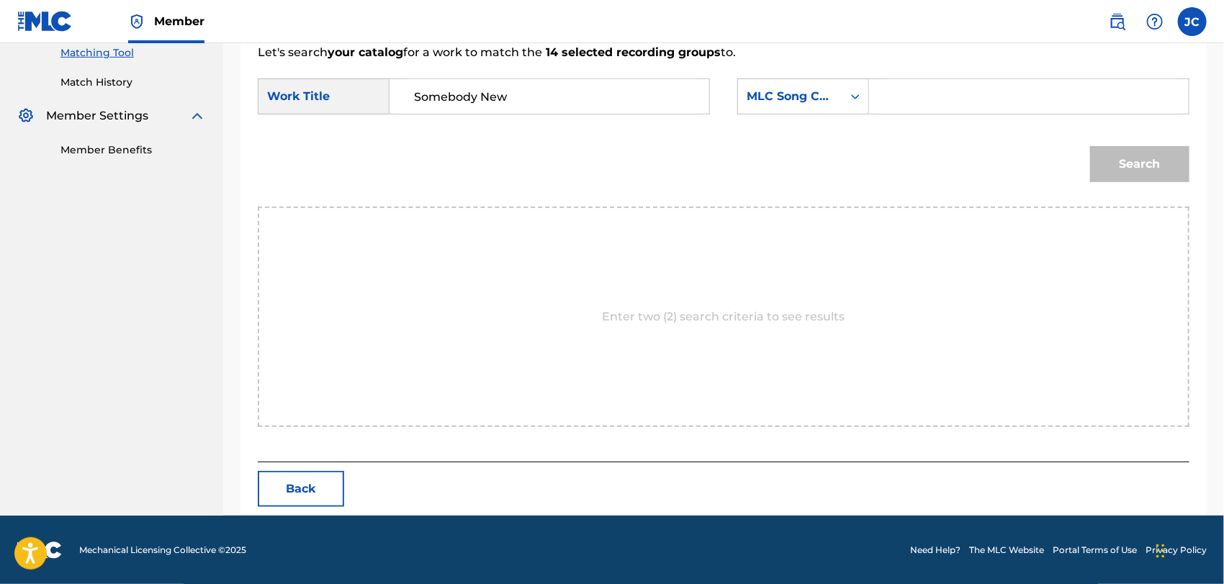
click at [789, 99] on div "MLC Song Code" at bounding box center [789, 96] width 87 height 17
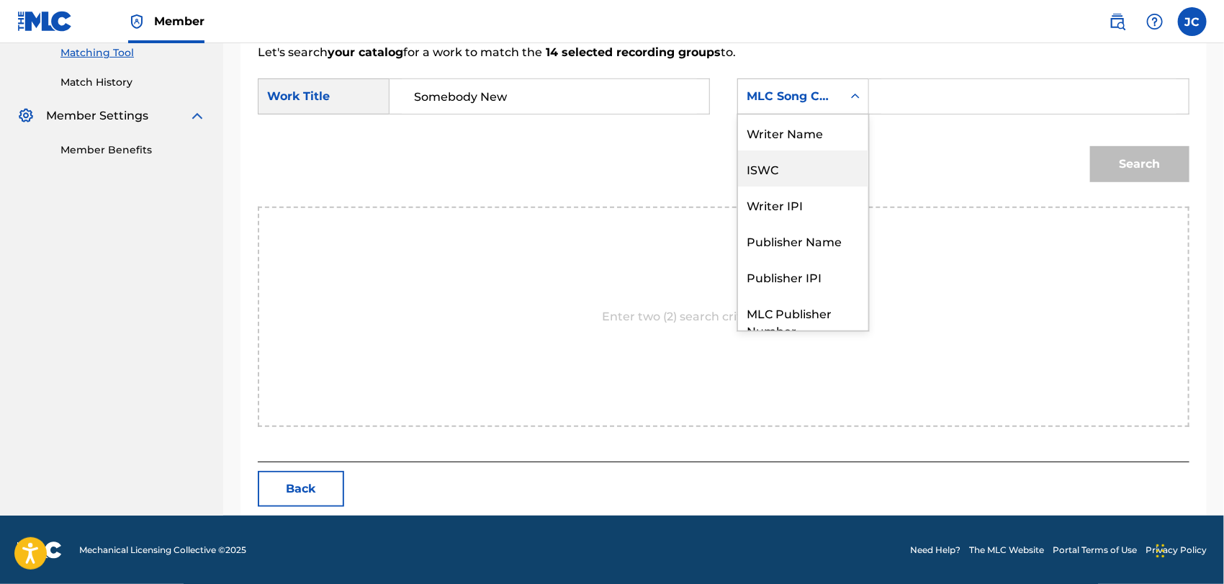
scroll to position [0, 0]
click at [798, 126] on div "Writer Name" at bounding box center [803, 132] width 130 height 36
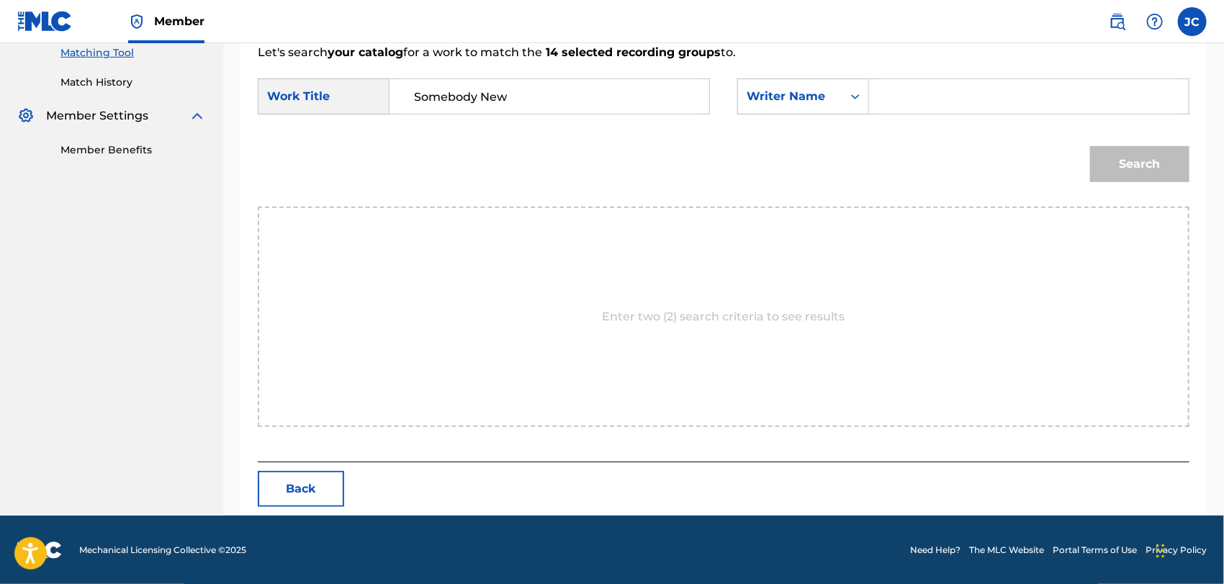
click at [897, 114] on div "SearchWithCriteria449c213b-ff88-4d3b-b400-374531480651 Work Title Somebody New …" at bounding box center [723, 100] width 931 height 45
click at [906, 96] on input "Search Form" at bounding box center [1028, 96] width 295 height 35
type input "levin"
click at [1160, 174] on button "Search" at bounding box center [1139, 164] width 99 height 36
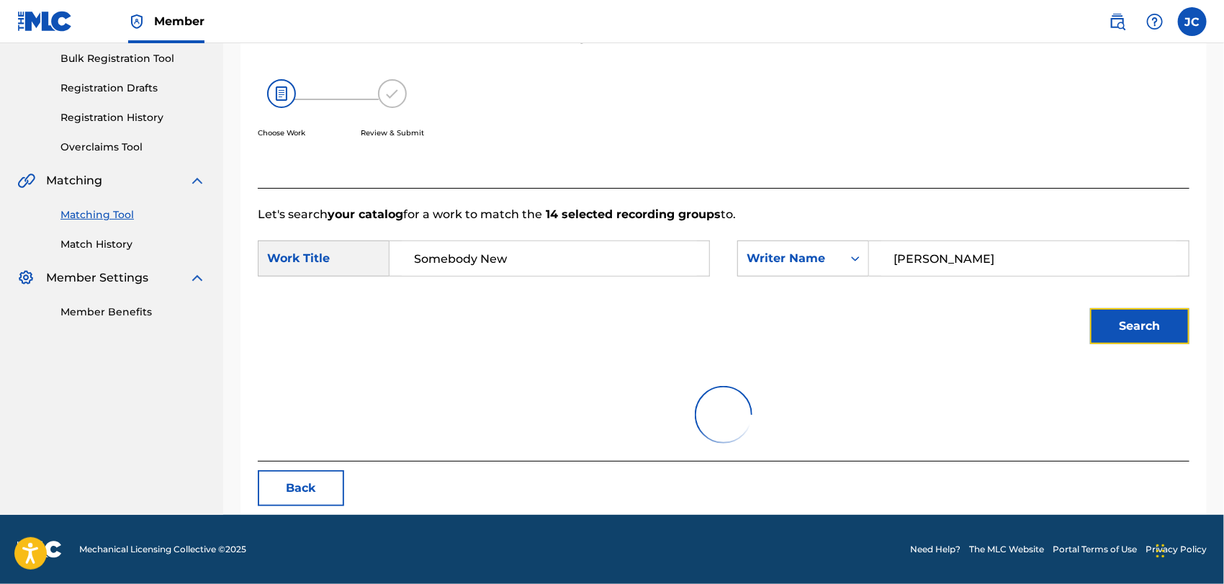
scroll to position [374, 0]
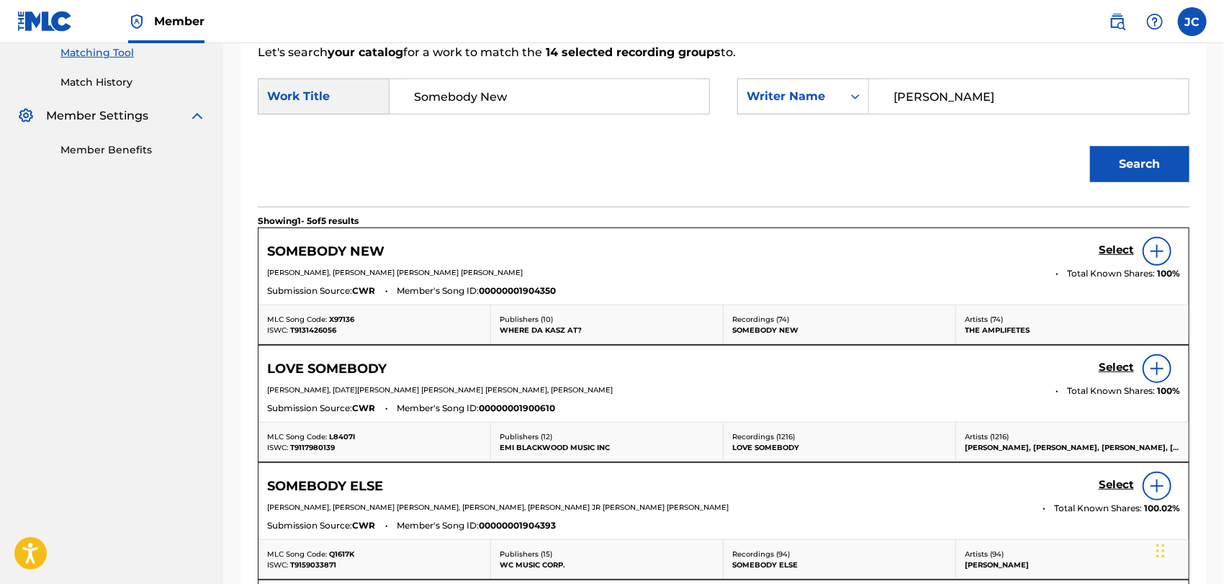
click at [1158, 259] on div at bounding box center [1156, 251] width 29 height 29
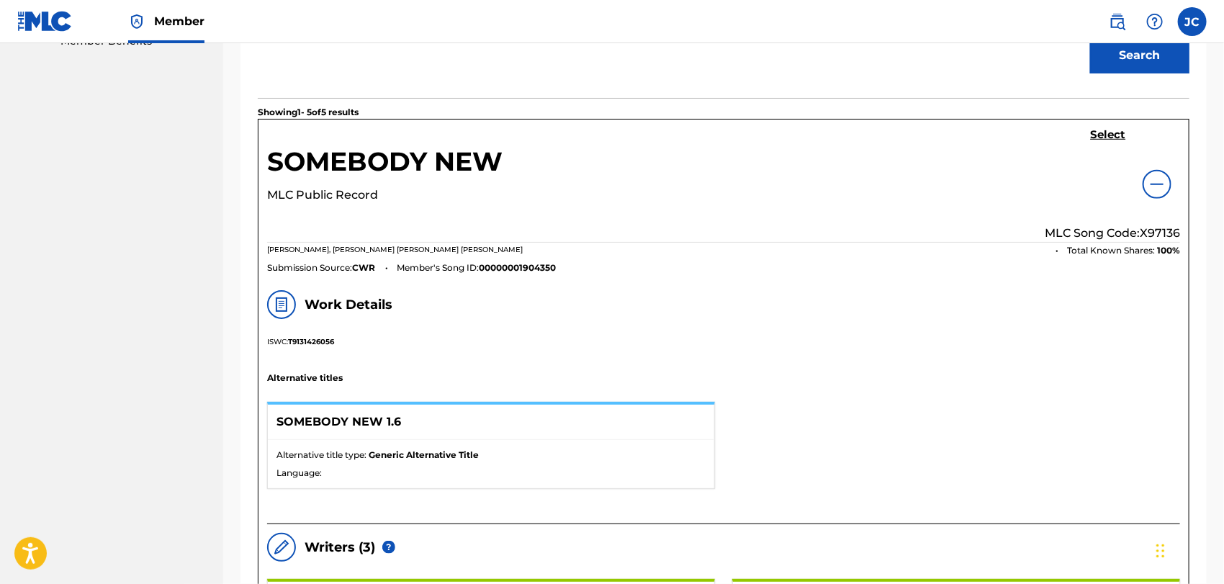
scroll to position [455, 0]
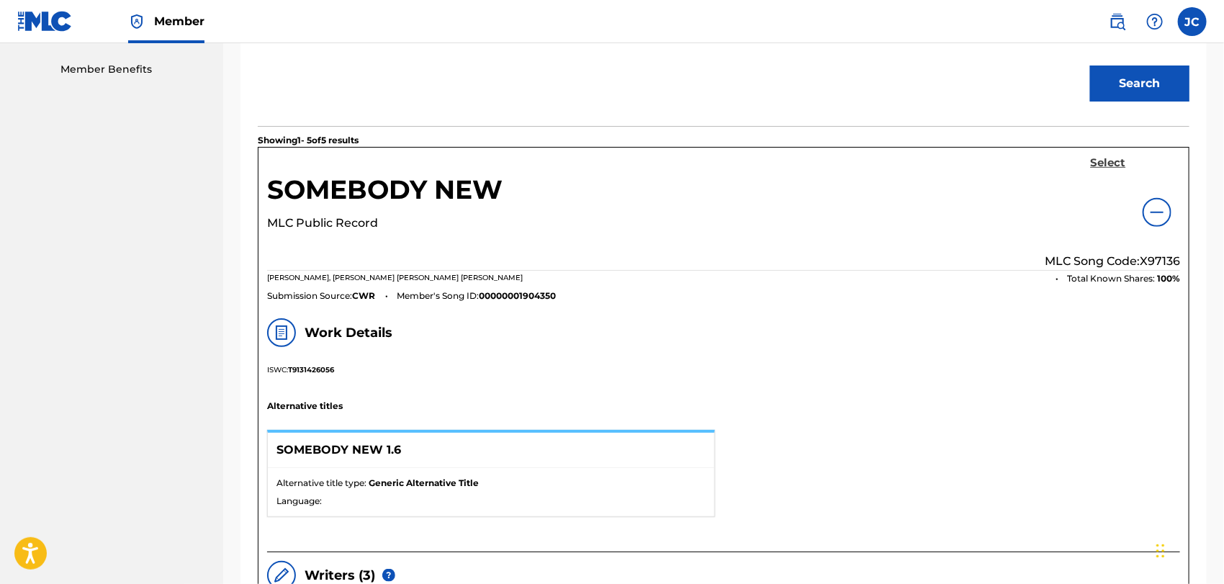
click at [1112, 169] on link "Select" at bounding box center [1107, 164] width 35 height 16
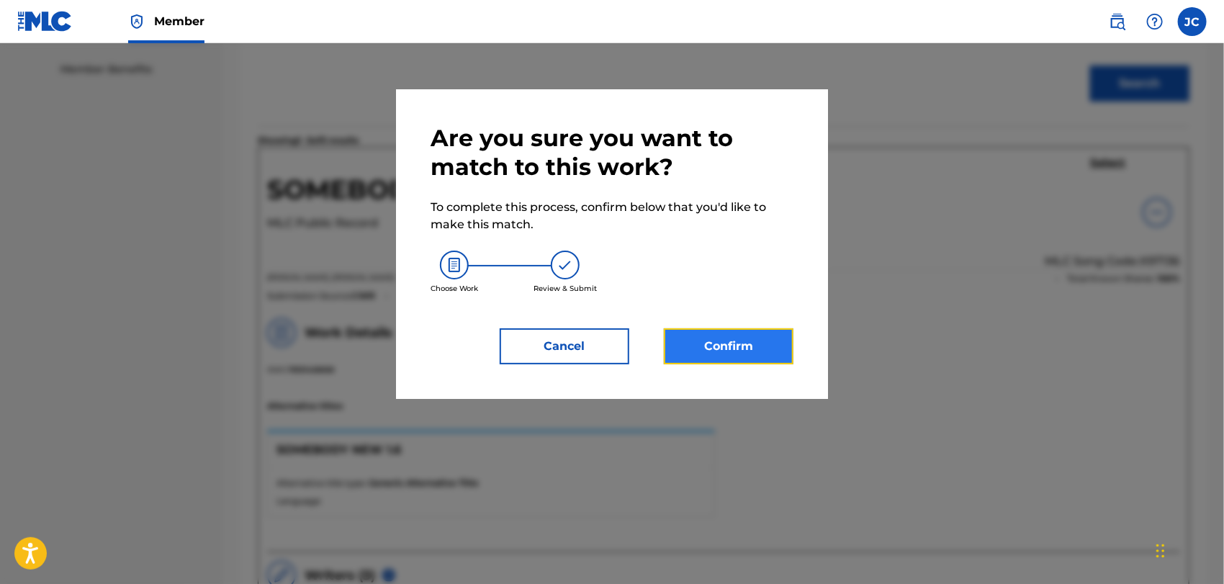
click at [741, 363] on button "Confirm" at bounding box center [729, 346] width 130 height 36
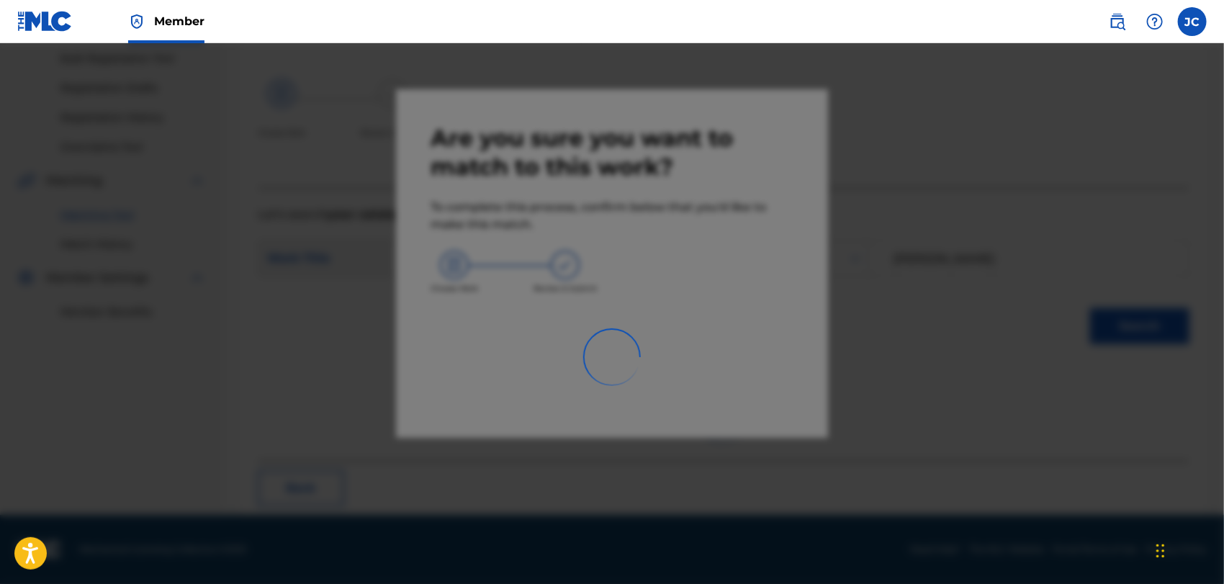
scroll to position [212, 0]
click at [746, 353] on div at bounding box center [612, 335] width 1224 height 584
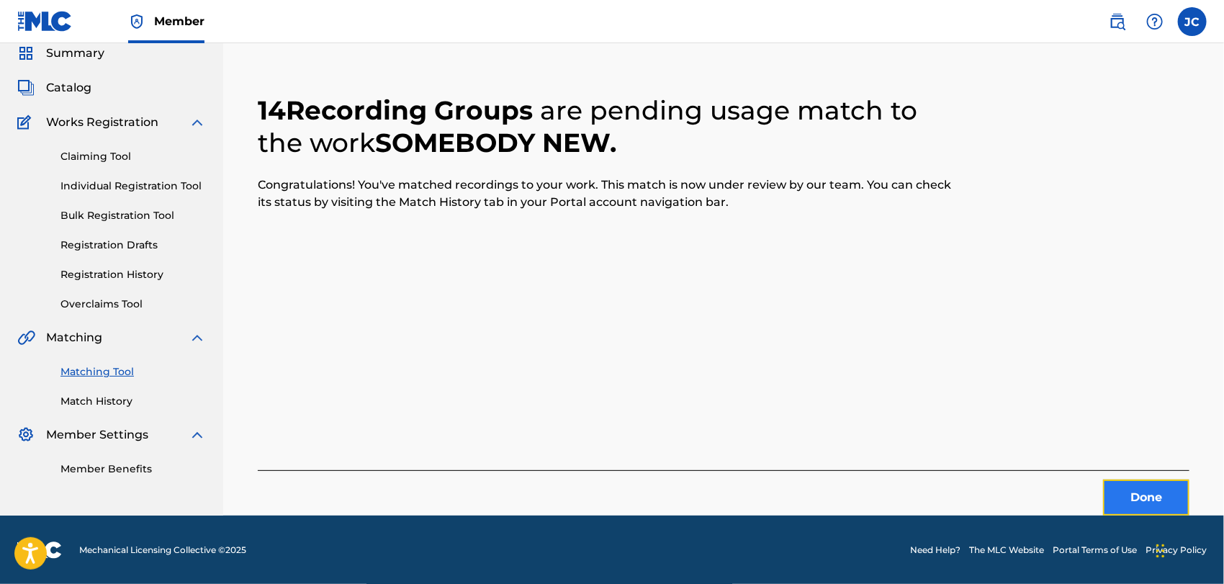
click at [1162, 491] on button "Done" at bounding box center [1146, 497] width 86 height 36
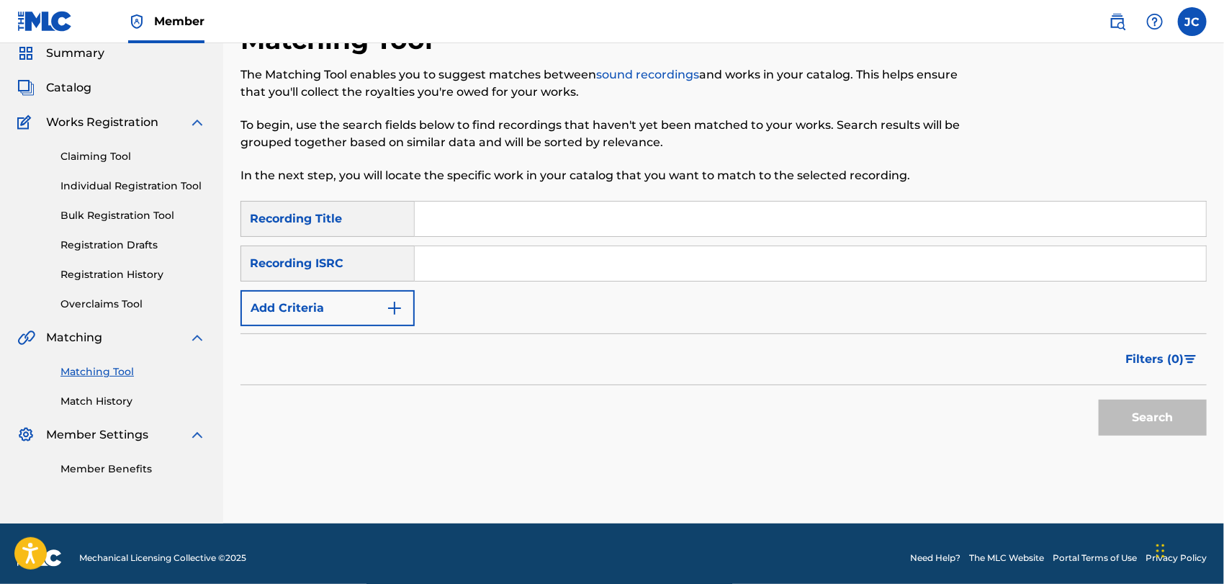
click at [613, 268] on input "Search Form" at bounding box center [810, 263] width 791 height 35
paste input "NLA507000207"
click at [1125, 423] on button "Search" at bounding box center [1152, 417] width 108 height 36
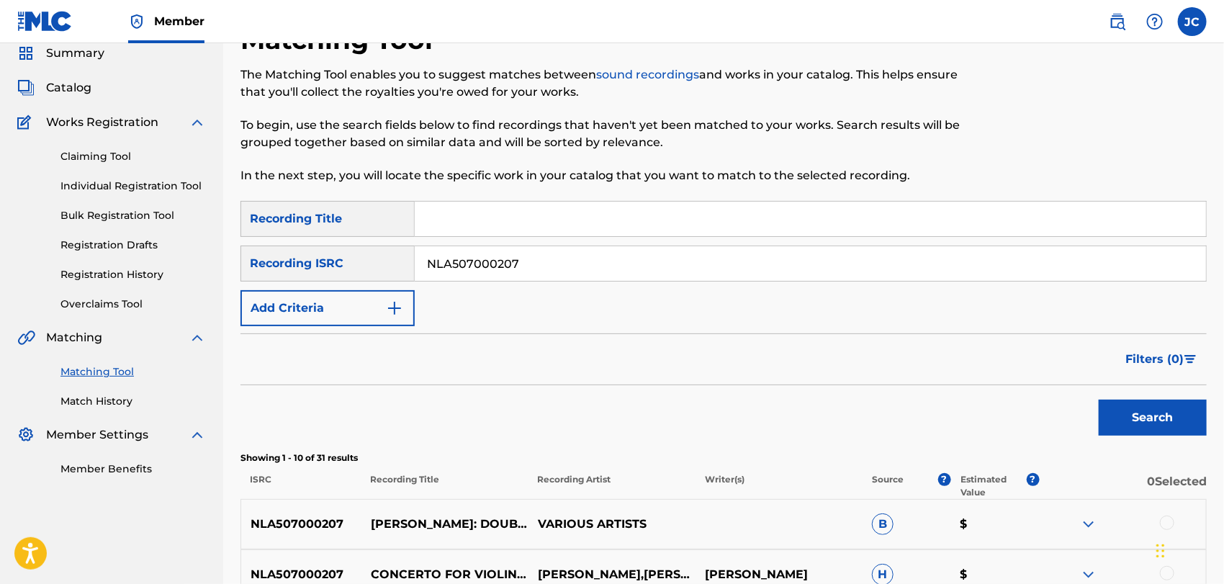
drag, startPoint x: 608, startPoint y: 258, endPoint x: 327, endPoint y: 256, distance: 280.7
click at [327, 256] on div "SearchWithCriteria16624c10-8942-40fe-818f-fb4ce236632a Recording ISRC NLA507000…" at bounding box center [723, 263] width 966 height 36
drag, startPoint x: 635, startPoint y: 276, endPoint x: 357, endPoint y: 273, distance: 277.9
click at [357, 273] on div "SearchWithCriteria16624c10-8942-40fe-818f-fb4ce236632a Recording ISRC v" at bounding box center [723, 263] width 966 height 36
paste input "GBEWA2102430"
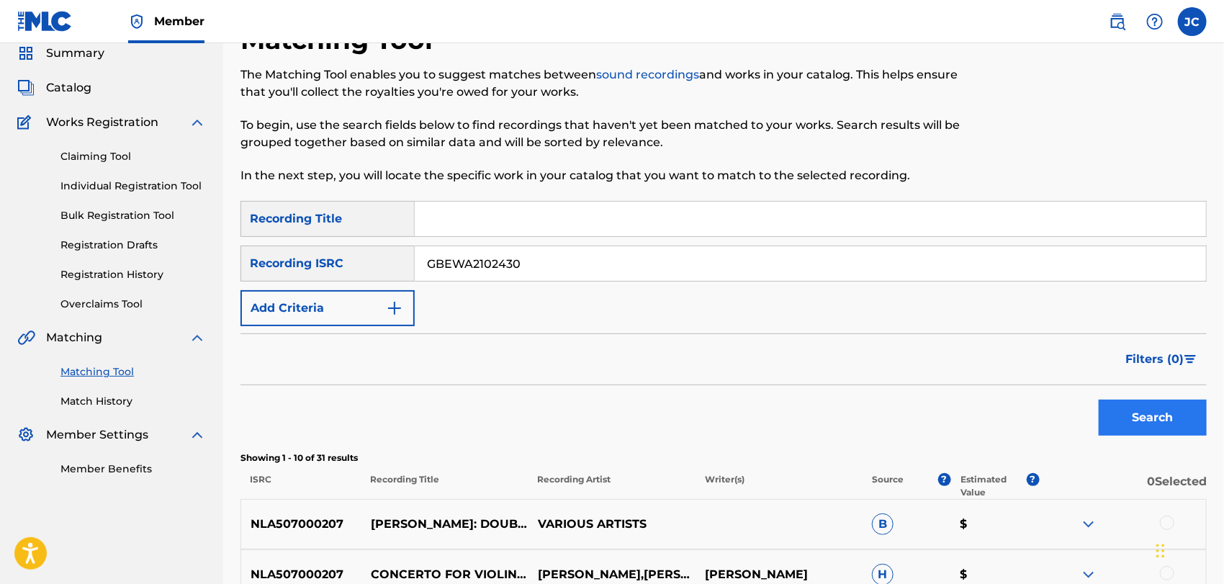
type input "GBEWA2102430"
click at [1101, 410] on button "Search" at bounding box center [1152, 417] width 108 height 36
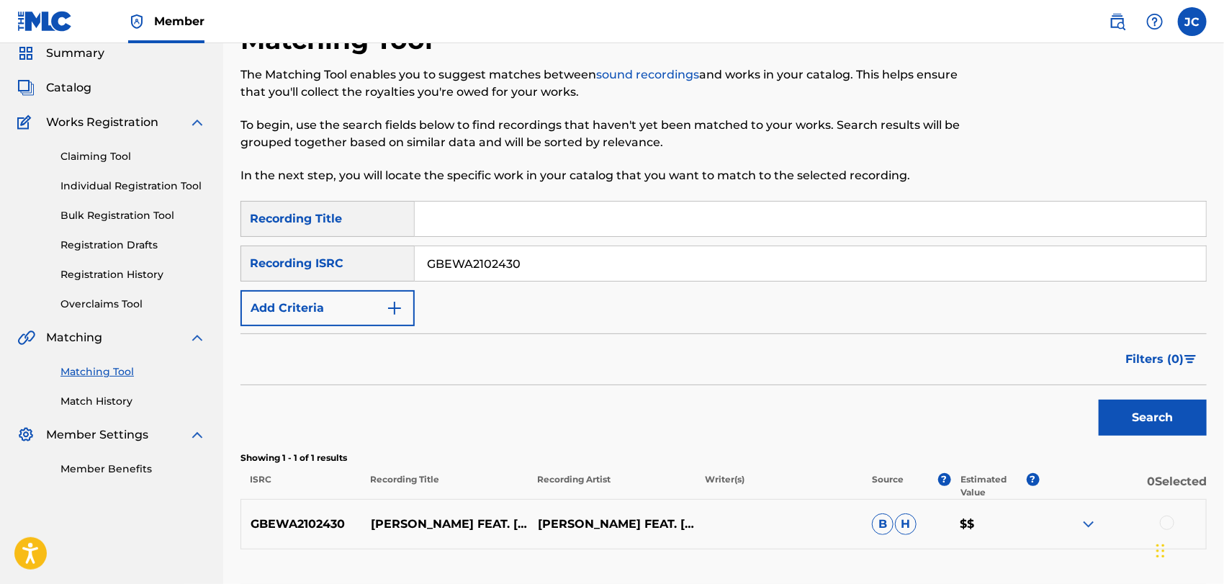
scroll to position [161, 0]
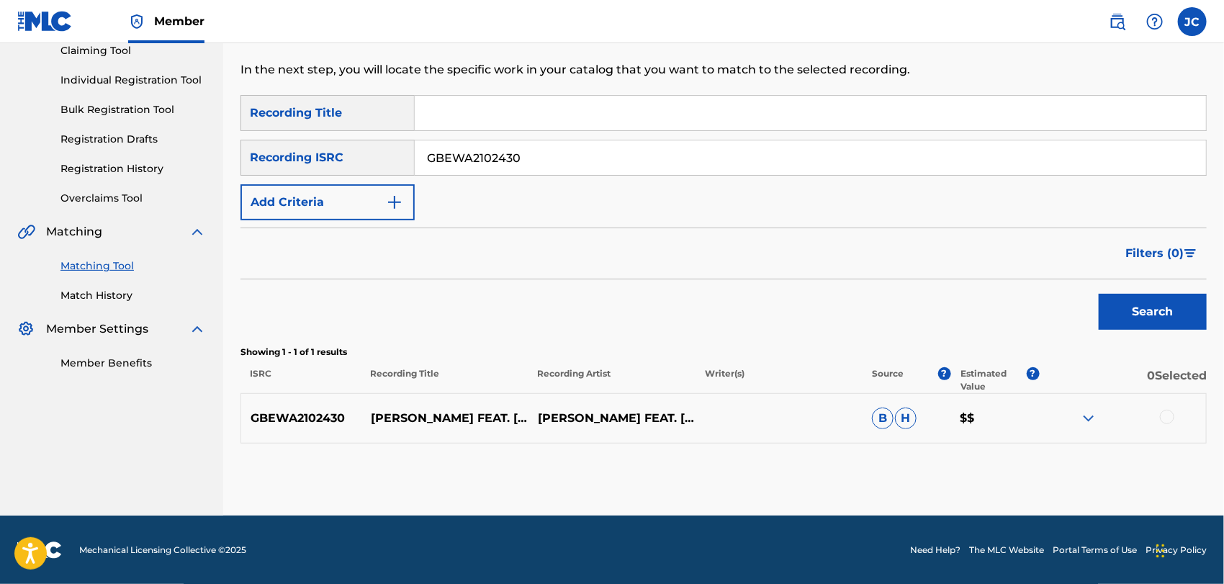
click at [1175, 415] on div at bounding box center [1122, 418] width 167 height 17
click at [1163, 417] on div at bounding box center [1167, 417] width 14 height 14
click at [1041, 468] on button "Match 1 Group" at bounding box center [1011, 466] width 159 height 36
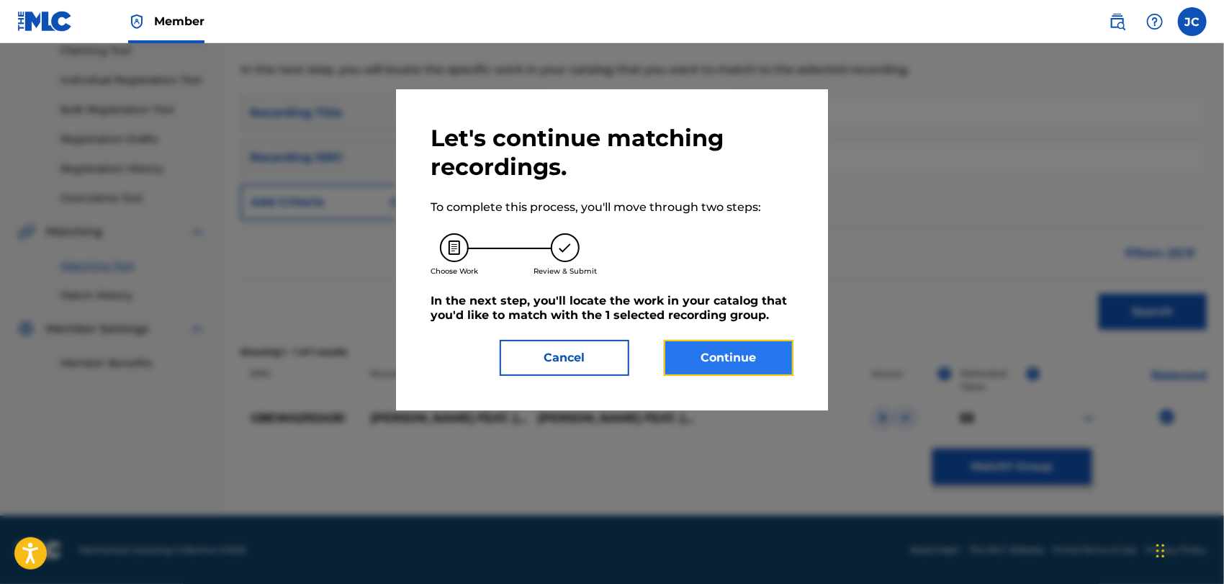
click at [762, 369] on button "Continue" at bounding box center [729, 358] width 130 height 36
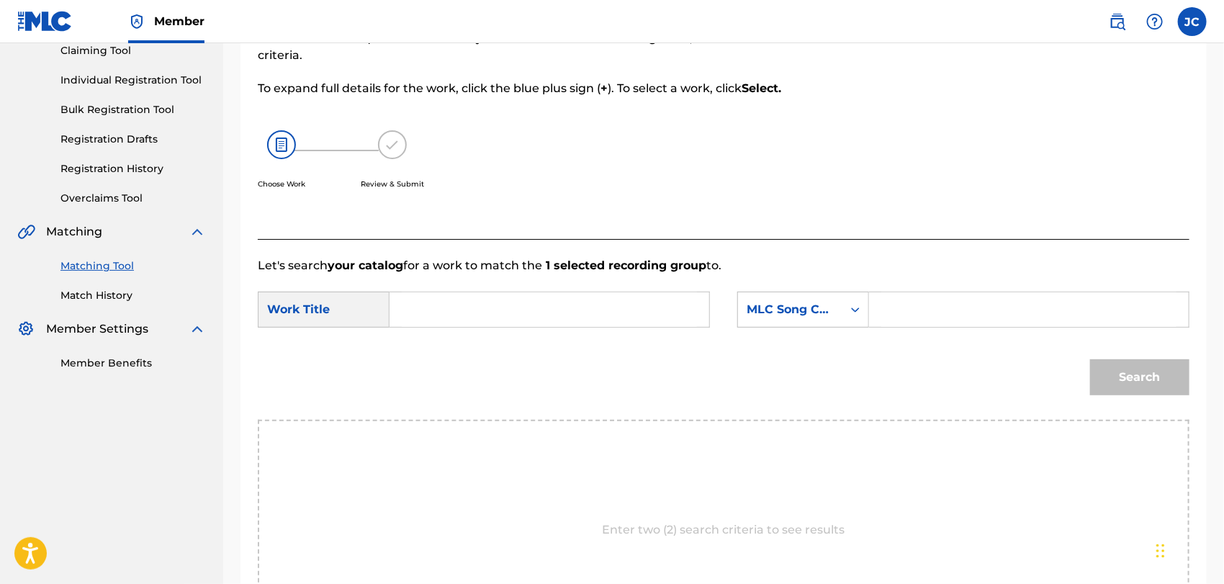
click at [442, 311] on input "Search Form" at bounding box center [549, 309] width 295 height 35
paste input "Happy If You Are"
type input "Happy If You Are"
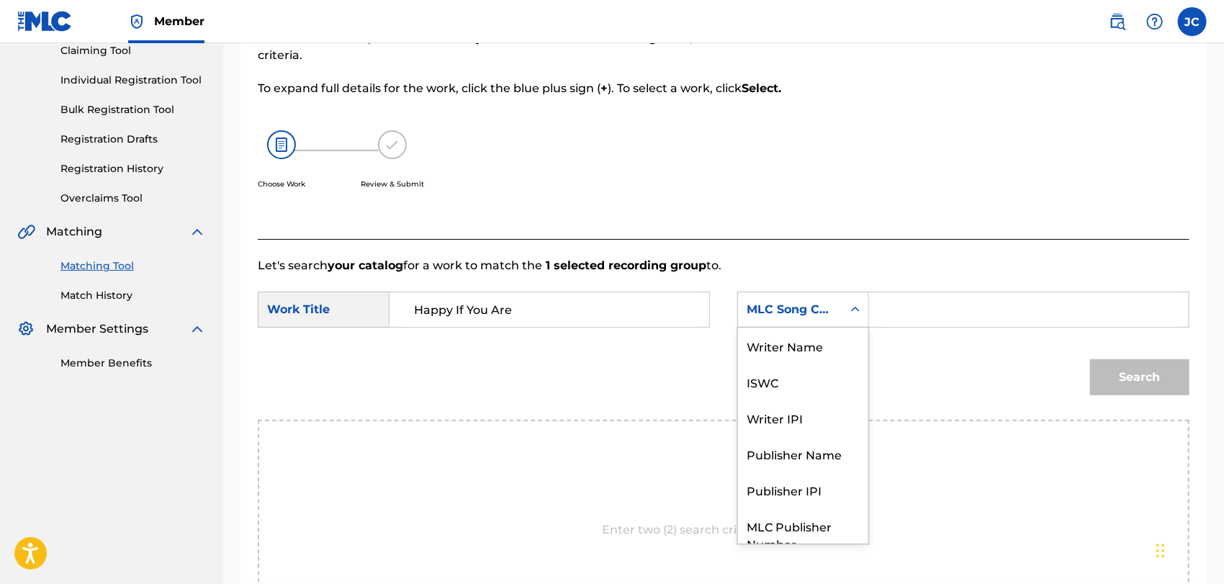
click at [841, 323] on div "MLC Song Code" at bounding box center [803, 310] width 132 height 36
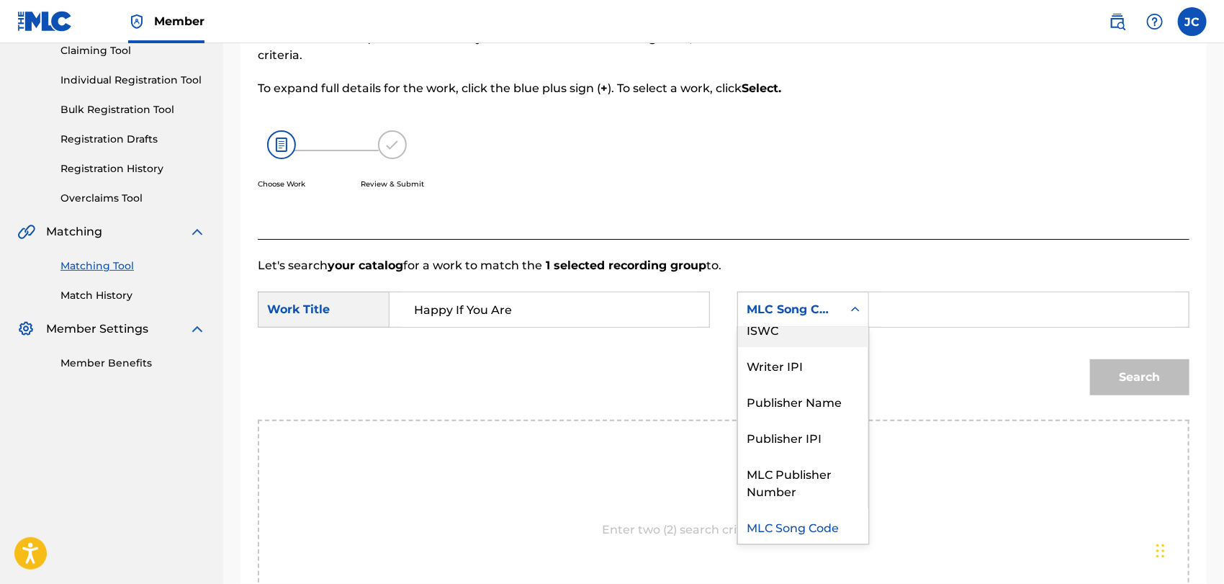
scroll to position [0, 0]
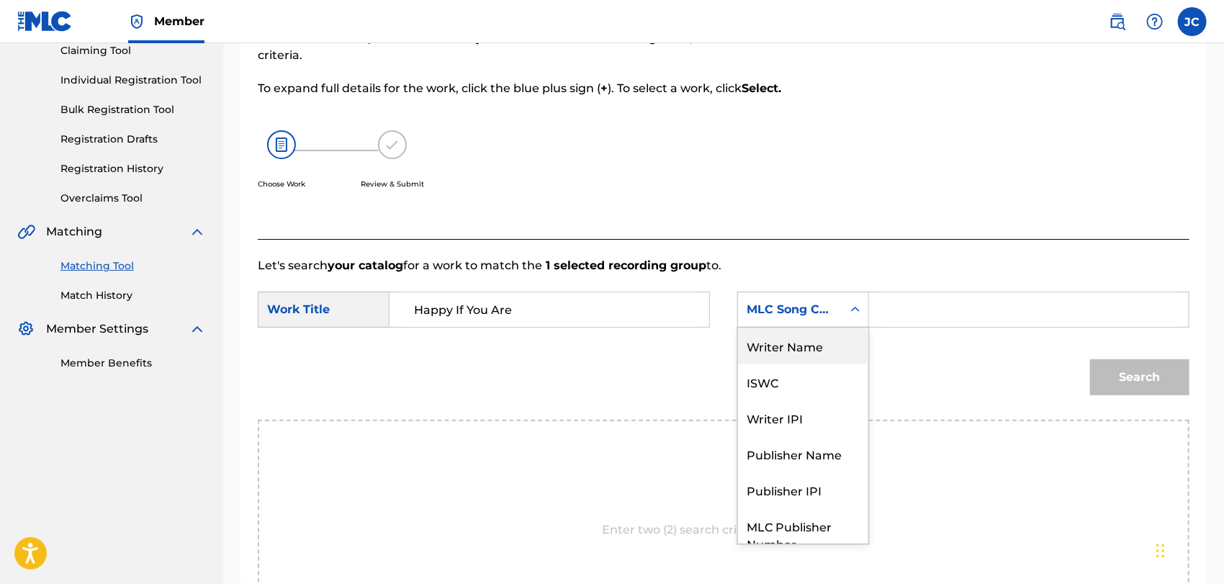
click at [801, 351] on div "Writer Name" at bounding box center [803, 345] width 130 height 36
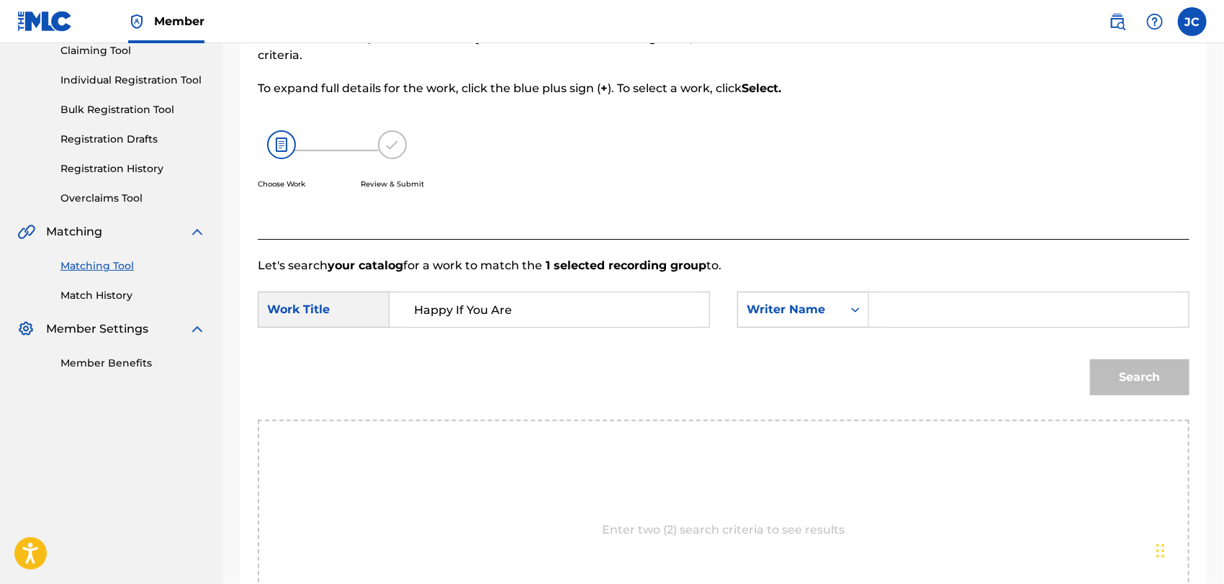
click at [933, 299] on input "Search Form" at bounding box center [1028, 309] width 295 height 35
paste input "Spadati"
click at [1165, 370] on button "Search" at bounding box center [1139, 377] width 99 height 36
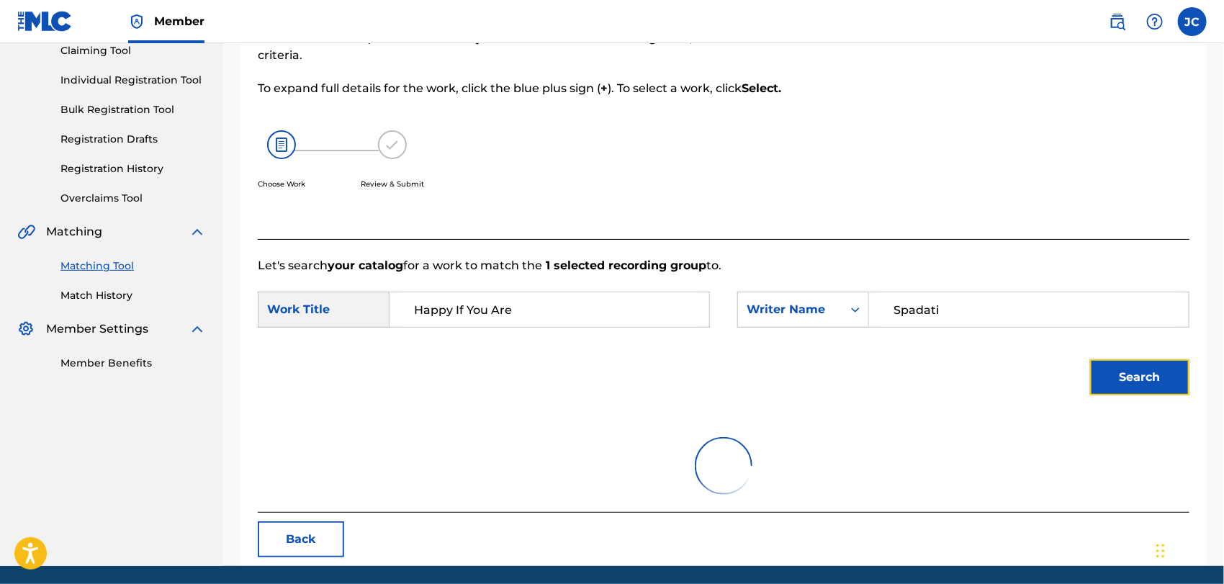
scroll to position [150, 0]
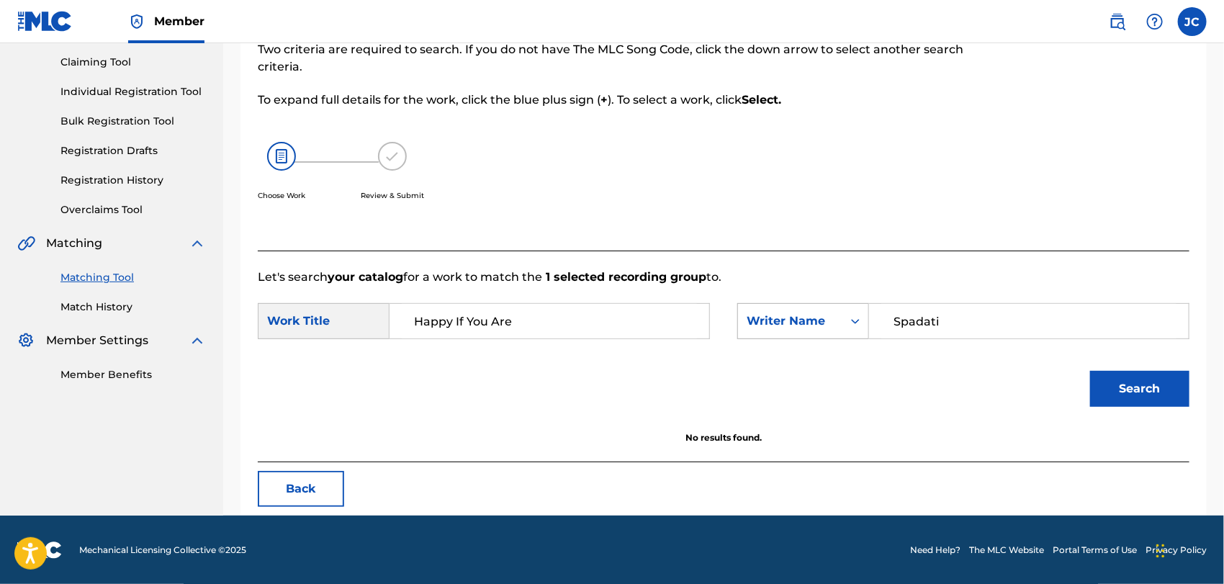
drag, startPoint x: 939, startPoint y: 315, endPoint x: 867, endPoint y: 322, distance: 71.6
click at [867, 322] on div "SearchWithCriteria68c9e810-f0e7-4f28-85fe-75a029aacb90 Writer Name Spadati" at bounding box center [963, 321] width 452 height 36
paste input "Arajuur"
click at [1111, 381] on button "Search" at bounding box center [1139, 389] width 99 height 36
drag, startPoint x: 990, startPoint y: 339, endPoint x: 910, endPoint y: 336, distance: 79.9
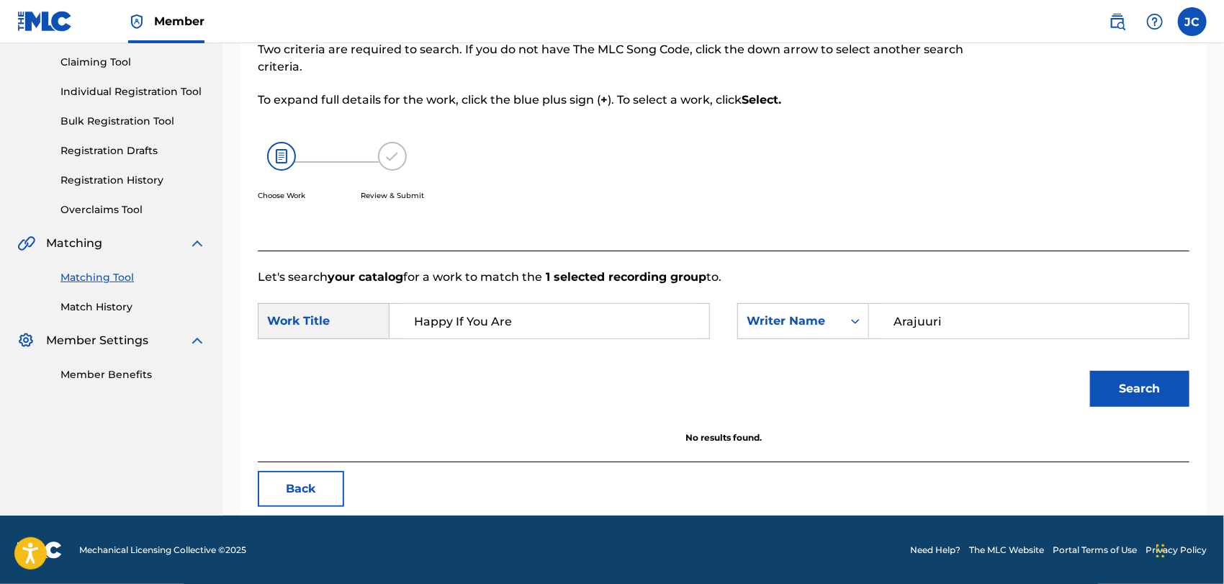
click at [910, 336] on div "SearchWithCriteria449c213b-ff88-4d3b-b400-374531480651 Work Title Happy If You …" at bounding box center [723, 325] width 931 height 45
drag, startPoint x: 1000, startPoint y: 317, endPoint x: 815, endPoint y: 317, distance: 185.0
click at [815, 317] on div "SearchWithCriteria68c9e810-f0e7-4f28-85fe-75a029aacb90 Writer Name Arajuuri" at bounding box center [963, 321] width 452 height 36
paste input "Judge"
type input "Judge"
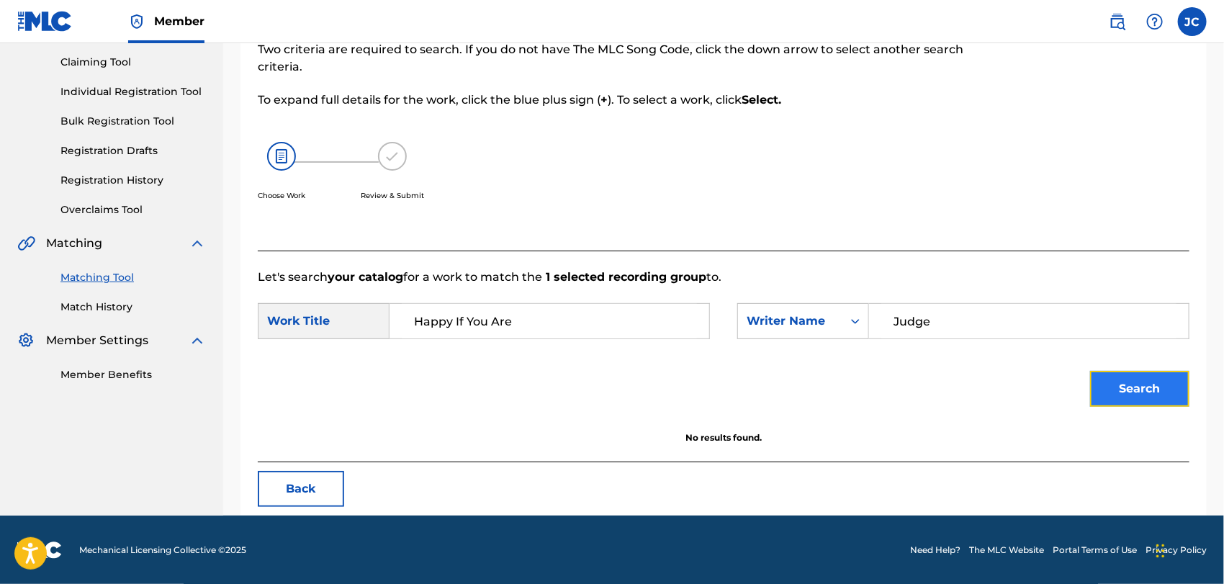
click at [1176, 397] on button "Search" at bounding box center [1139, 389] width 99 height 36
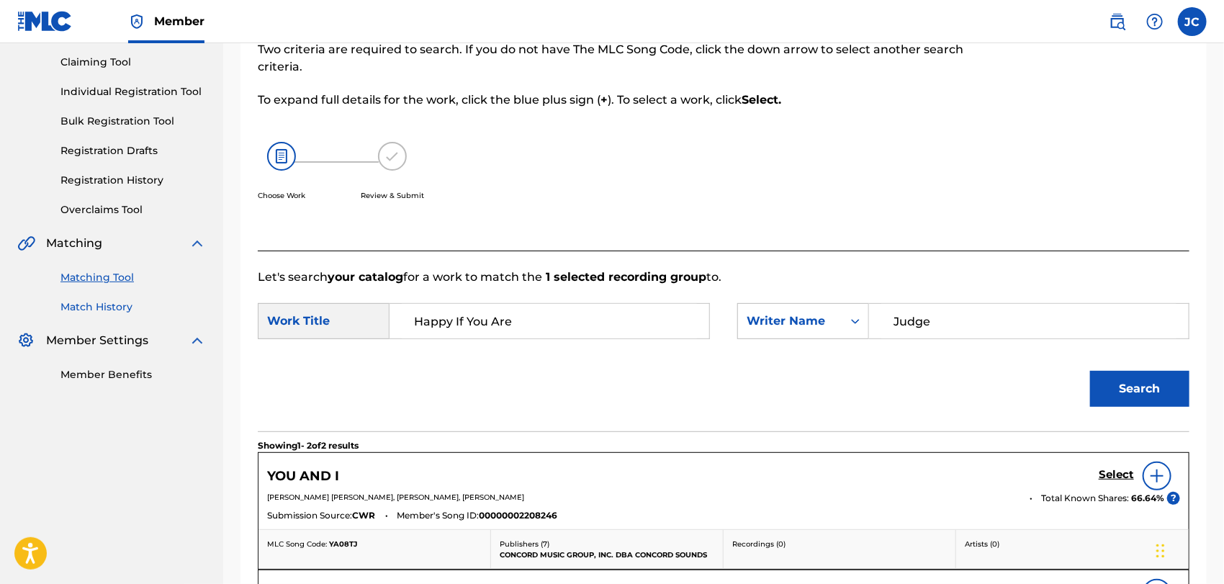
click at [112, 311] on link "Match History" at bounding box center [132, 306] width 145 height 15
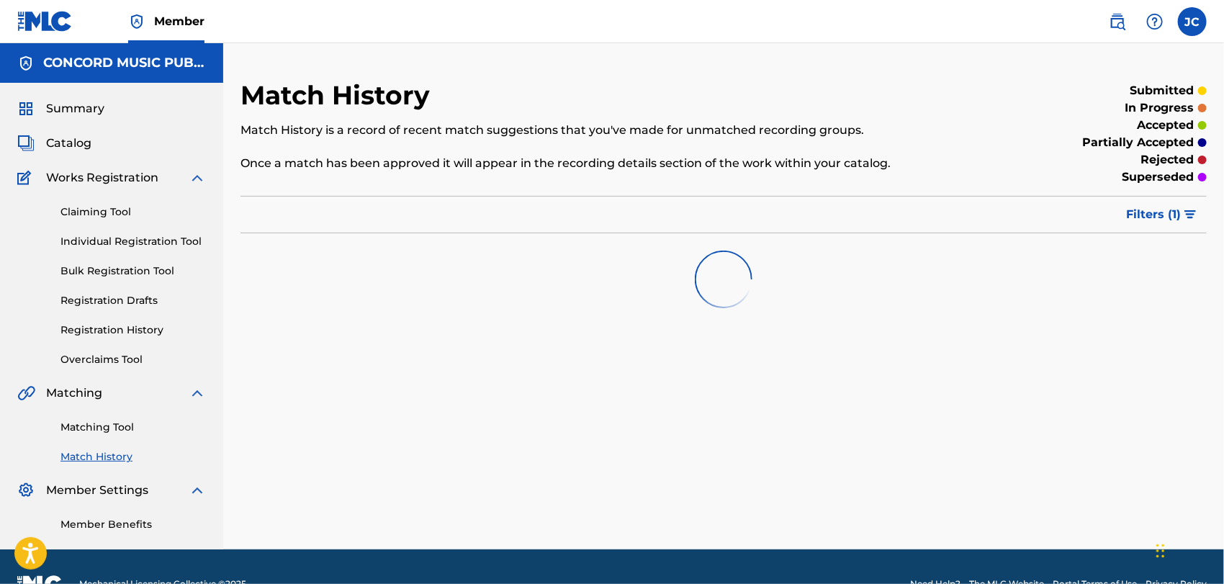
click at [132, 435] on div "Matching Tool Match History" at bounding box center [111, 433] width 189 height 63
click at [127, 428] on link "Matching Tool" at bounding box center [132, 427] width 145 height 15
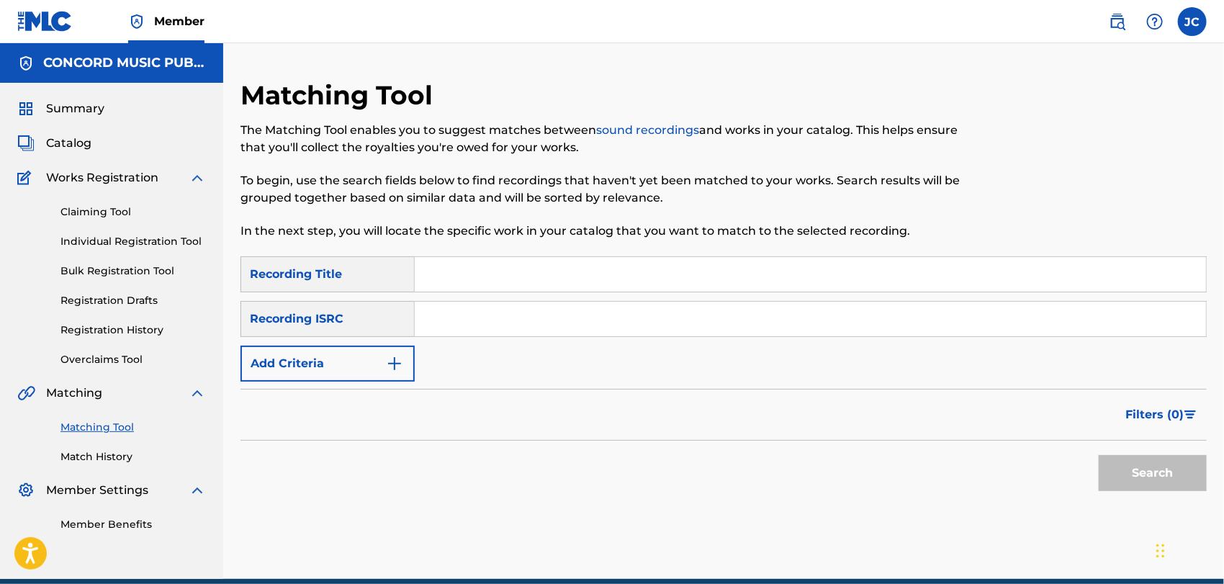
drag, startPoint x: 475, startPoint y: 274, endPoint x: 359, endPoint y: 324, distance: 126.1
click at [475, 275] on input "Search Form" at bounding box center [810, 274] width 791 height 35
paste input "Happy If You Are"
type input "Happy If You Are"
drag, startPoint x: 355, startPoint y: 336, endPoint x: 363, endPoint y: 376, distance: 40.4
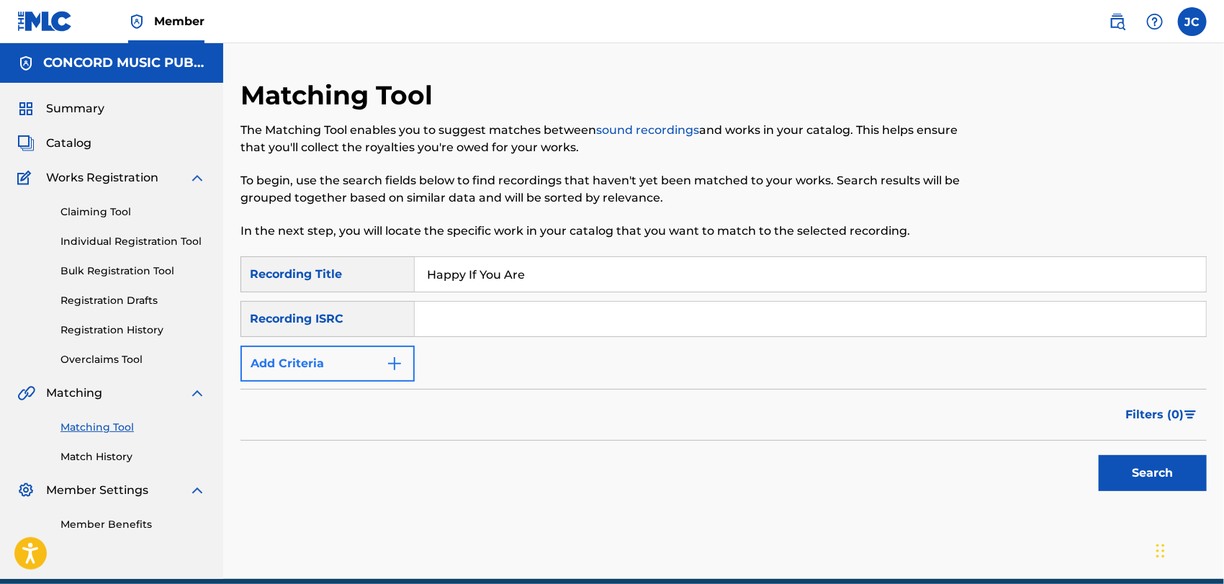
click at [355, 338] on div "SearchWithCriteria9a666371-1142-44af-9620-c068b301c2f0 Recording Title Happy If…" at bounding box center [723, 318] width 966 height 125
click at [366, 387] on form "SearchWithCriteria9a666371-1142-44af-9620-c068b301c2f0 Recording Title Happy If…" at bounding box center [723, 377] width 966 height 242
click at [360, 358] on button "Add Criteria" at bounding box center [327, 363] width 174 height 36
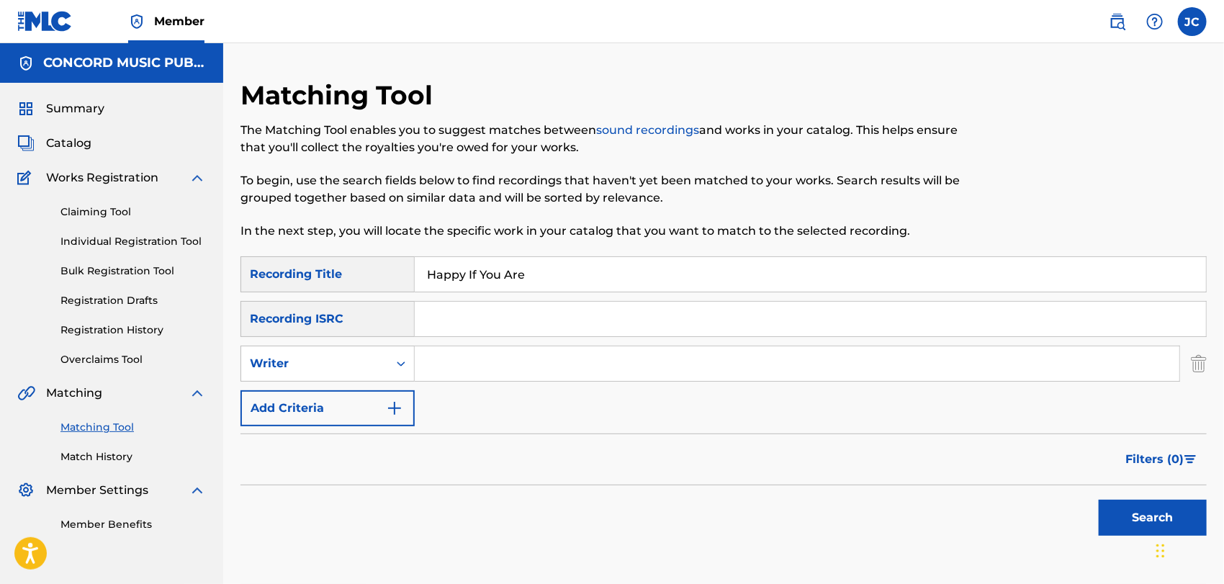
click at [728, 365] on input "Search Form" at bounding box center [797, 363] width 764 height 35
paste input "Spadati"
type input "Spadati"
click at [1119, 514] on button "Search" at bounding box center [1152, 518] width 108 height 36
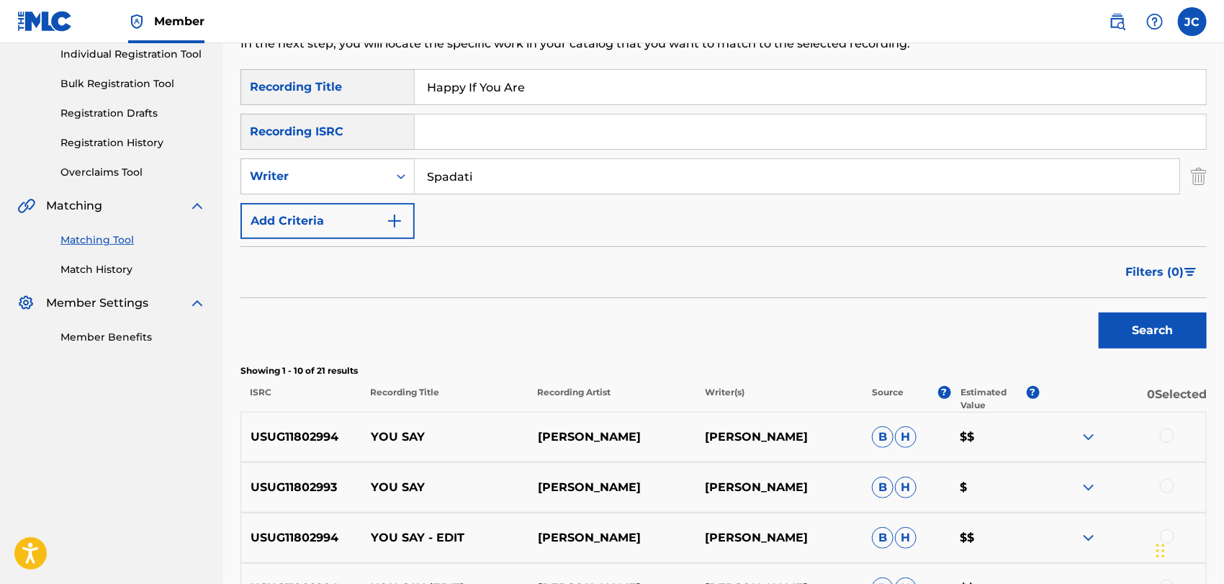
scroll to position [160, 0]
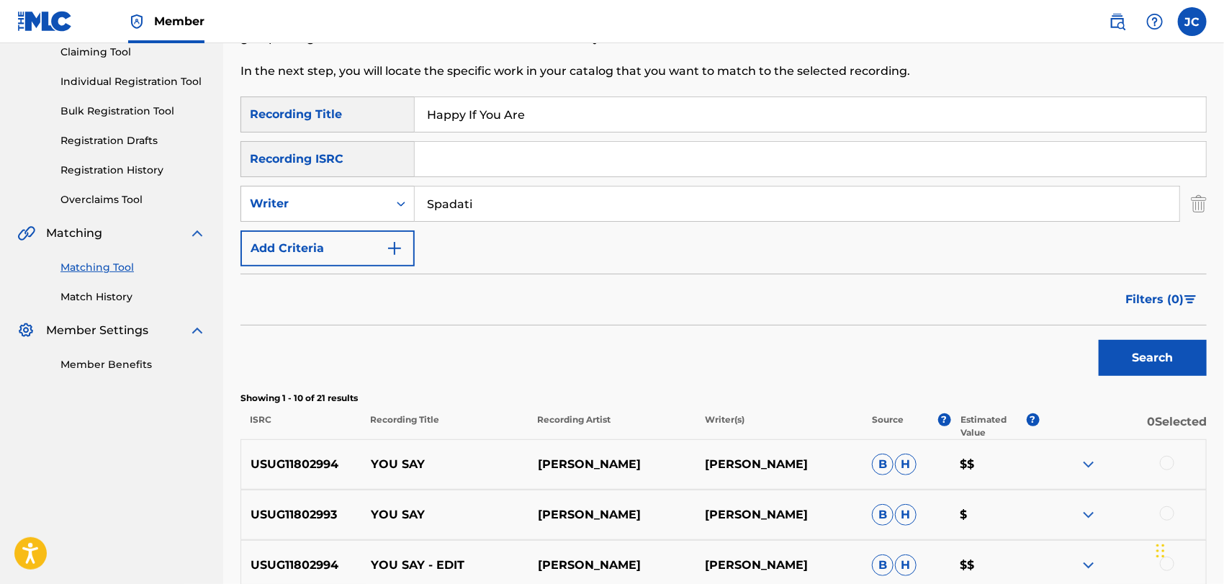
click at [56, 286] on div "Matching Tool Match History" at bounding box center [111, 273] width 189 height 63
click at [75, 297] on link "Match History" at bounding box center [132, 296] width 145 height 15
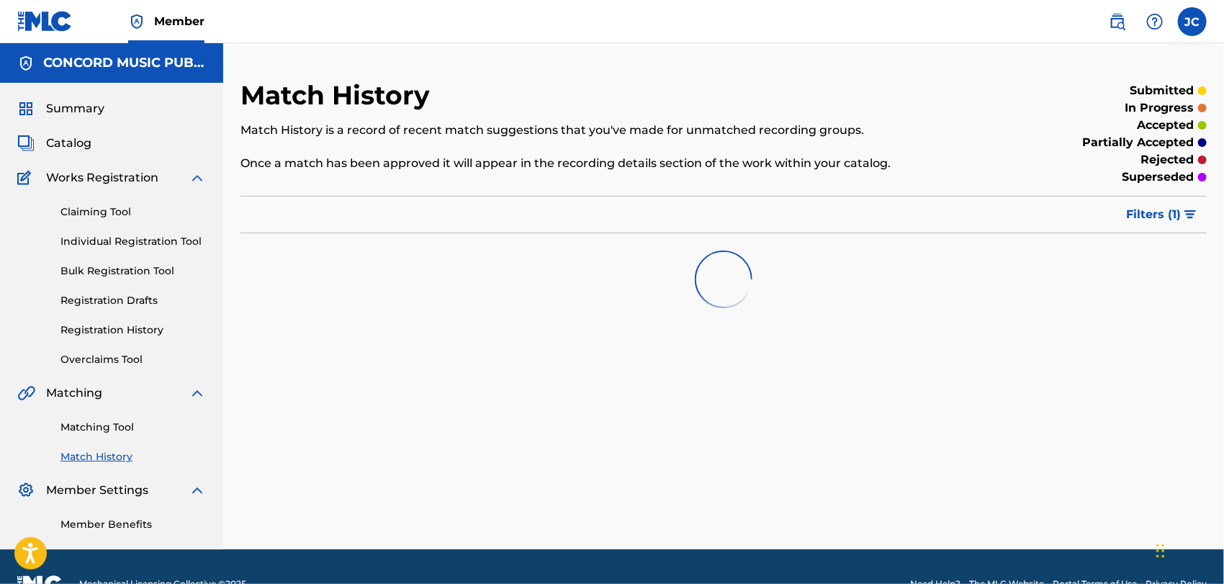
click at [81, 436] on div "Matching Tool Match History" at bounding box center [111, 433] width 189 height 63
click at [94, 428] on link "Matching Tool" at bounding box center [132, 427] width 145 height 15
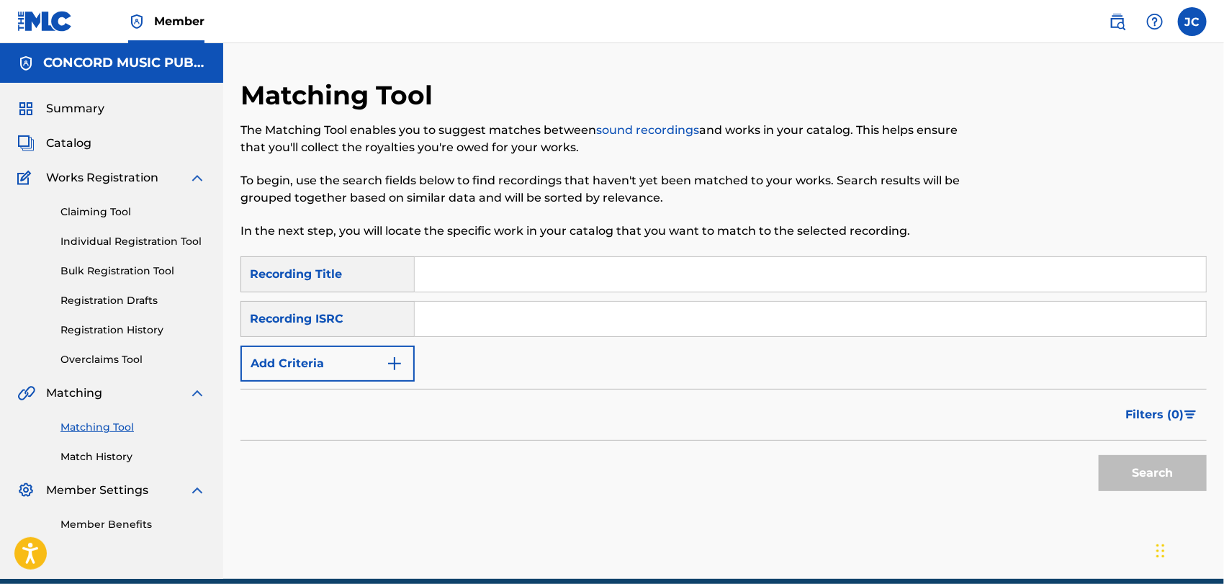
click at [562, 320] on input "Search Form" at bounding box center [810, 319] width 791 height 35
paste input "GBPS81501062"
type input "GBPS81501062"
click at [1180, 486] on button "Search" at bounding box center [1152, 473] width 108 height 36
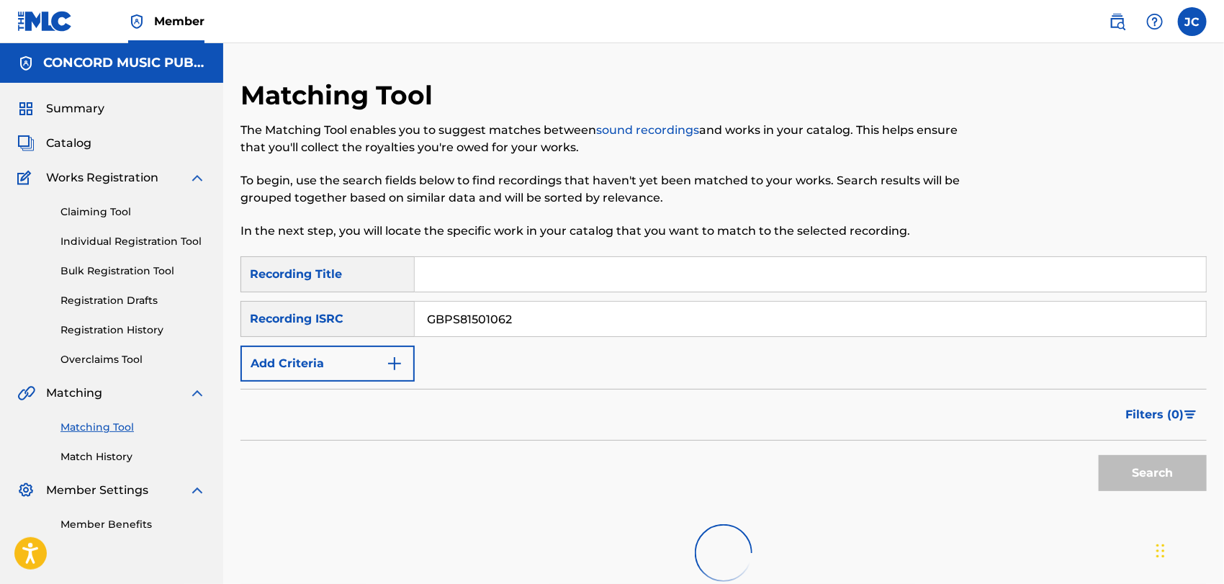
click at [1163, 482] on div "Search" at bounding box center [1148, 469] width 115 height 58
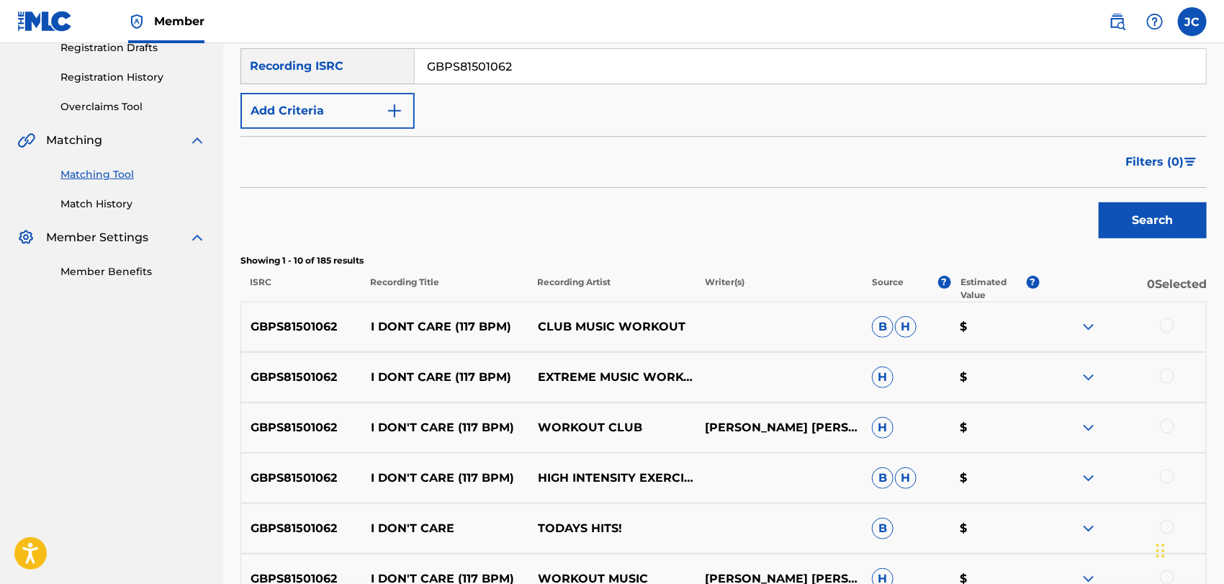
scroll to position [396, 0]
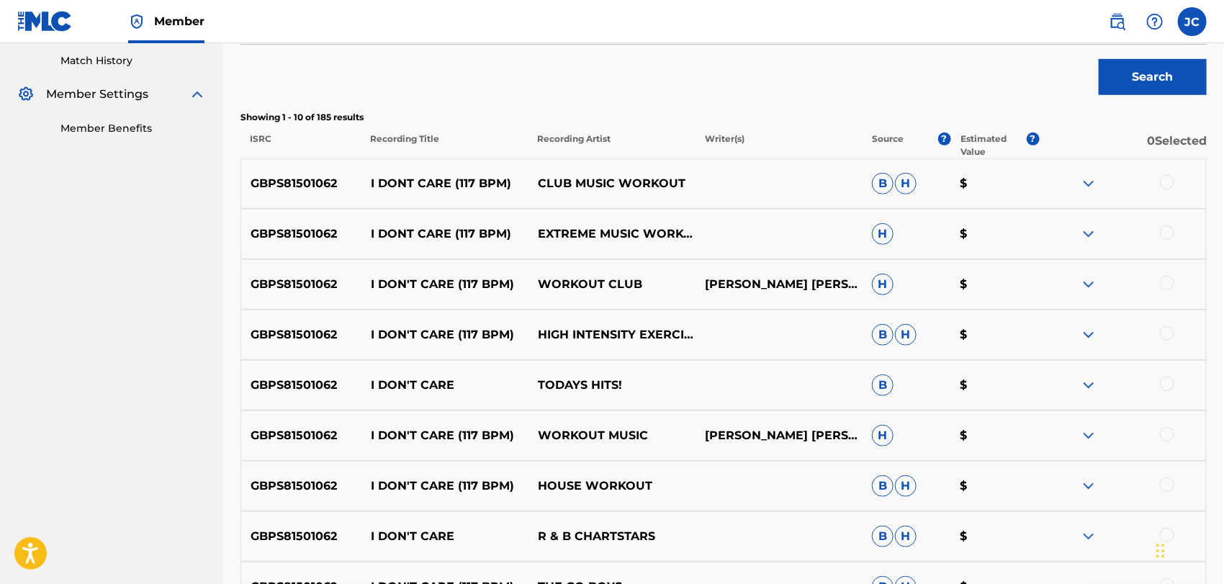
click at [1164, 178] on div at bounding box center [1167, 182] width 14 height 14
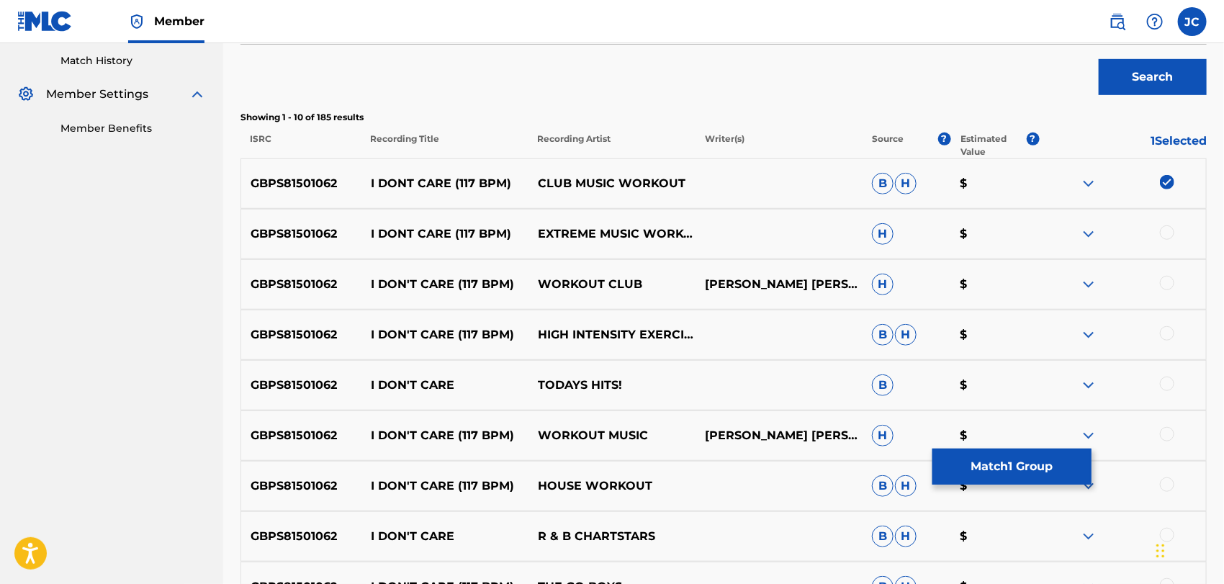
click at [1166, 240] on div at bounding box center [1122, 233] width 167 height 17
click at [1167, 235] on div at bounding box center [1167, 232] width 14 height 14
click at [1172, 289] on div at bounding box center [1122, 284] width 167 height 17
click at [1169, 278] on div at bounding box center [1167, 283] width 14 height 14
click at [1163, 348] on div "GBPS81501062 I DON'T CARE (117 BPM) HIGH INTENSITY EXERCISE MUSIC B H $" at bounding box center [723, 334] width 966 height 50
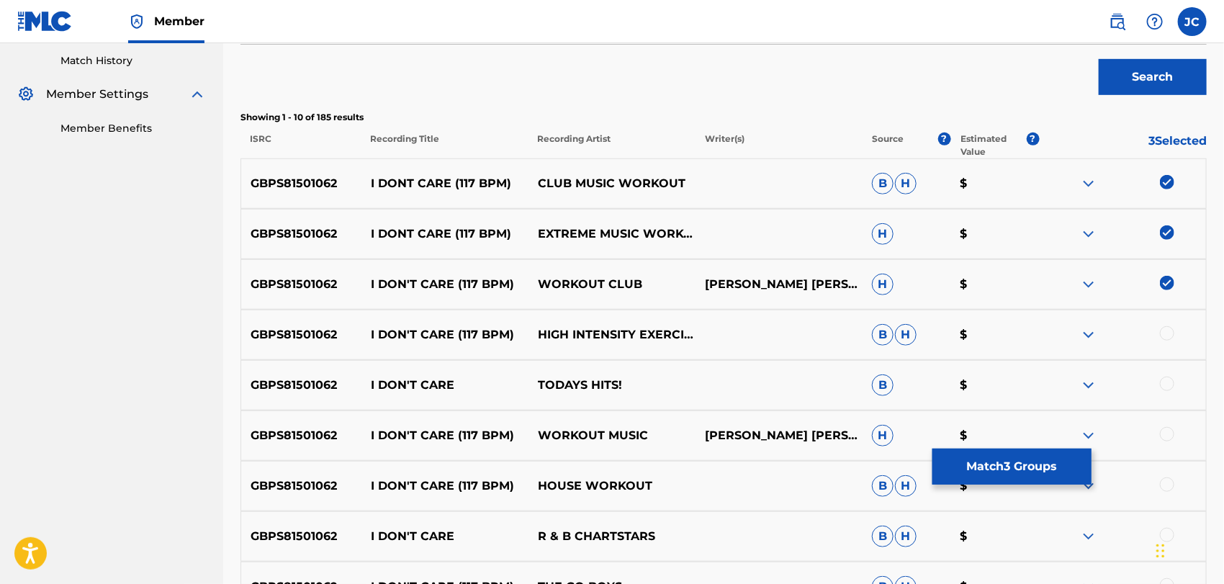
drag, startPoint x: 1167, startPoint y: 330, endPoint x: 1173, endPoint y: 356, distance: 26.5
click at [1168, 330] on div at bounding box center [1167, 333] width 14 height 14
click at [1176, 390] on div at bounding box center [1122, 384] width 167 height 17
click at [1169, 383] on div at bounding box center [1167, 383] width 14 height 14
click at [1166, 427] on div at bounding box center [1167, 434] width 14 height 14
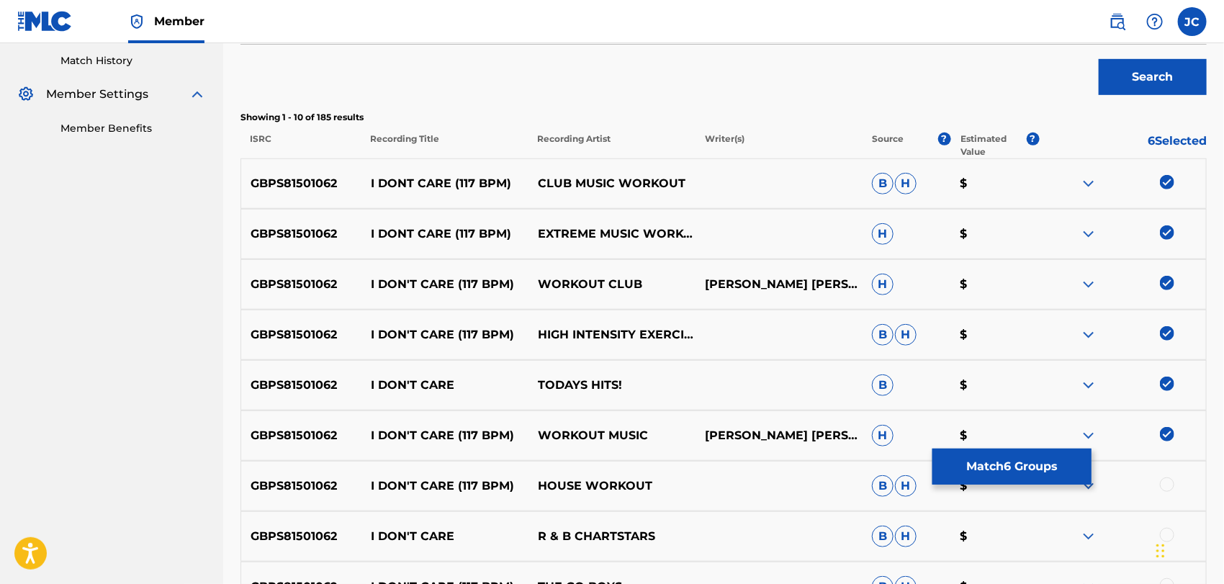
scroll to position [556, 0]
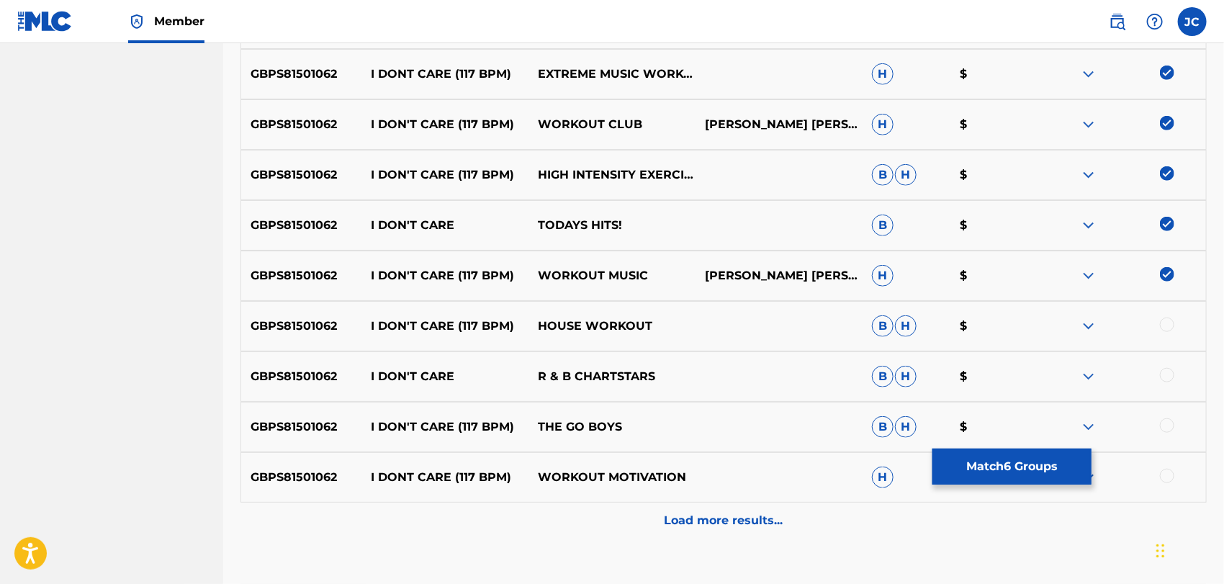
click at [1168, 312] on div "GBPS81501062 I DON'T CARE (117 BPM) HOUSE WORKOUT B H $" at bounding box center [723, 326] width 966 height 50
click at [1168, 320] on div at bounding box center [1167, 324] width 14 height 14
click at [1169, 370] on div at bounding box center [1167, 375] width 14 height 14
click at [1164, 418] on div at bounding box center [1167, 425] width 14 height 14
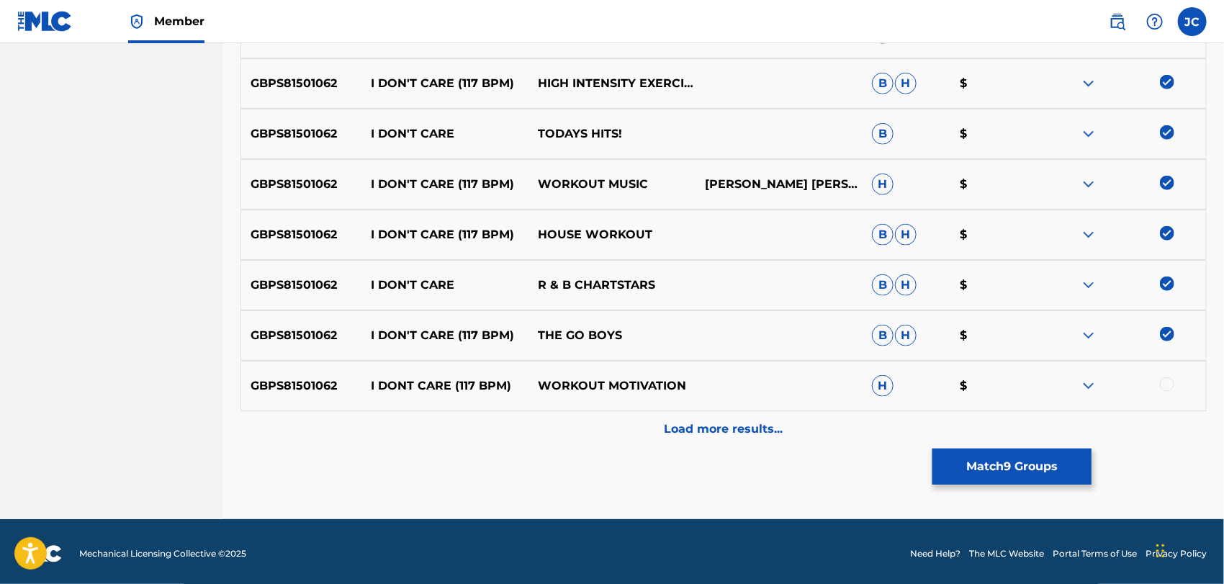
scroll to position [651, 0]
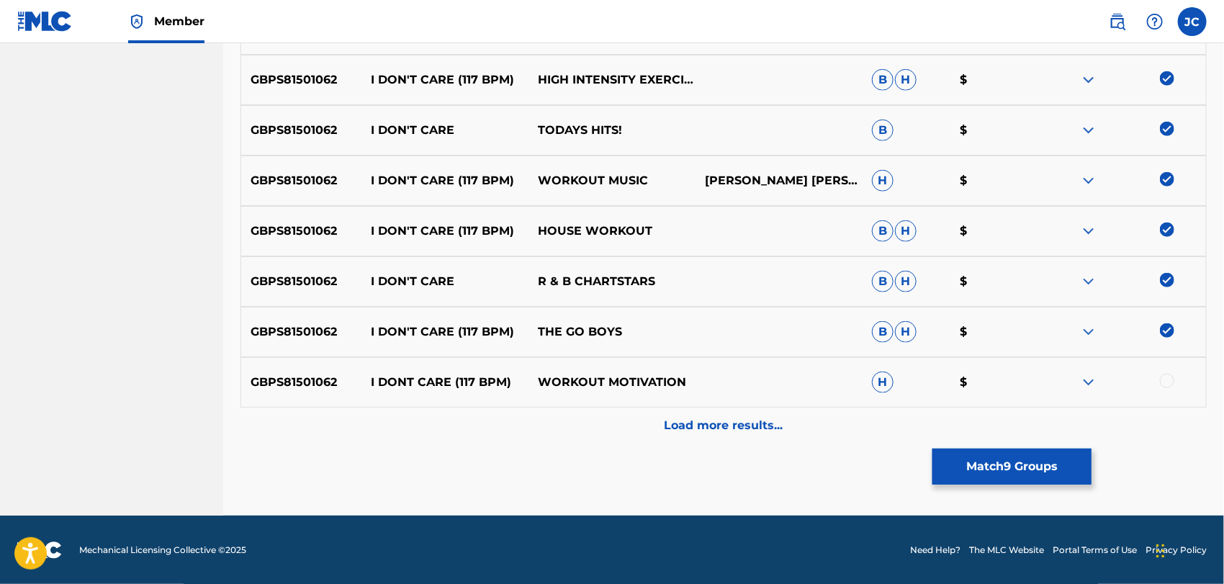
click at [1165, 392] on div "GBPS81501062 I DONT CARE (117 BPM) WORKOUT MOTIVATION H $" at bounding box center [723, 382] width 966 height 50
click at [1165, 384] on div at bounding box center [1167, 381] width 14 height 14
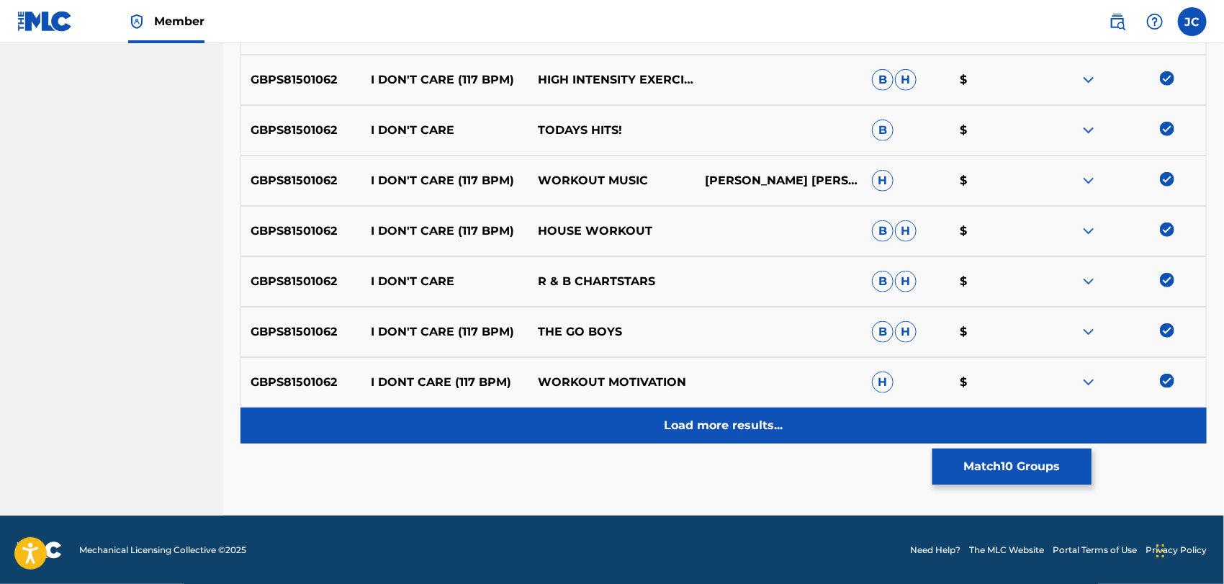
click at [1162, 431] on div "Load more results..." at bounding box center [723, 425] width 966 height 36
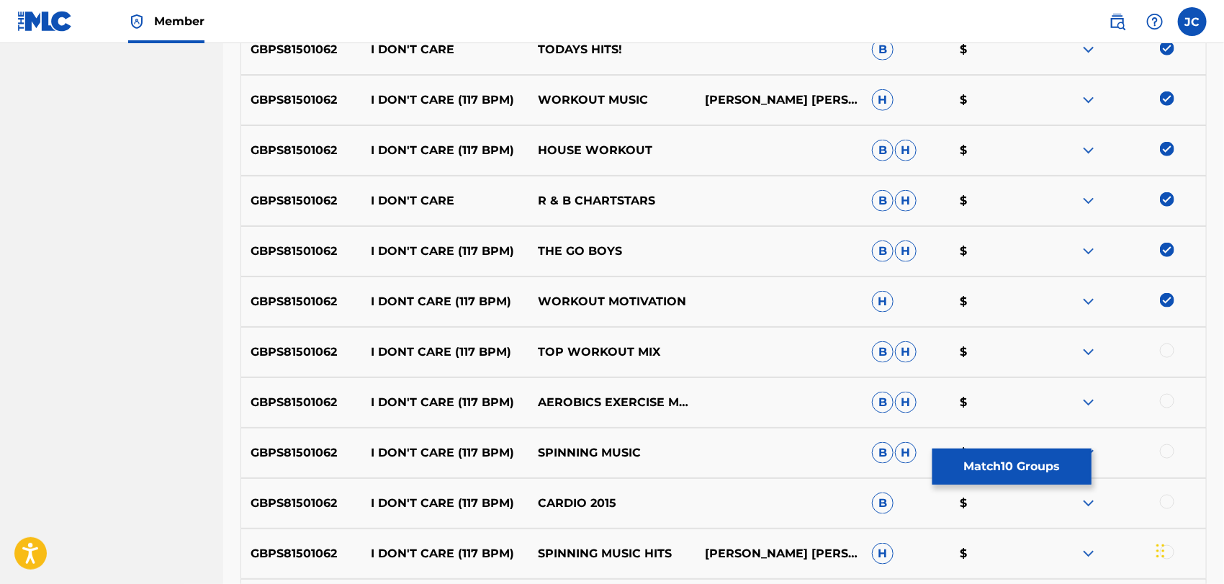
click at [1167, 352] on div at bounding box center [1167, 350] width 14 height 14
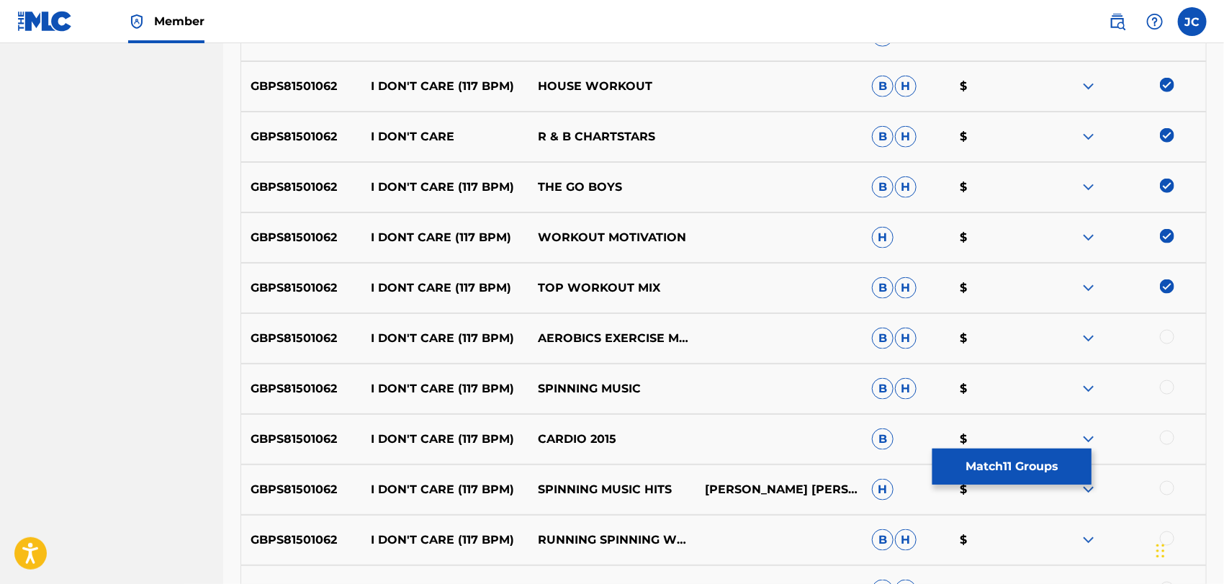
scroll to position [891, 0]
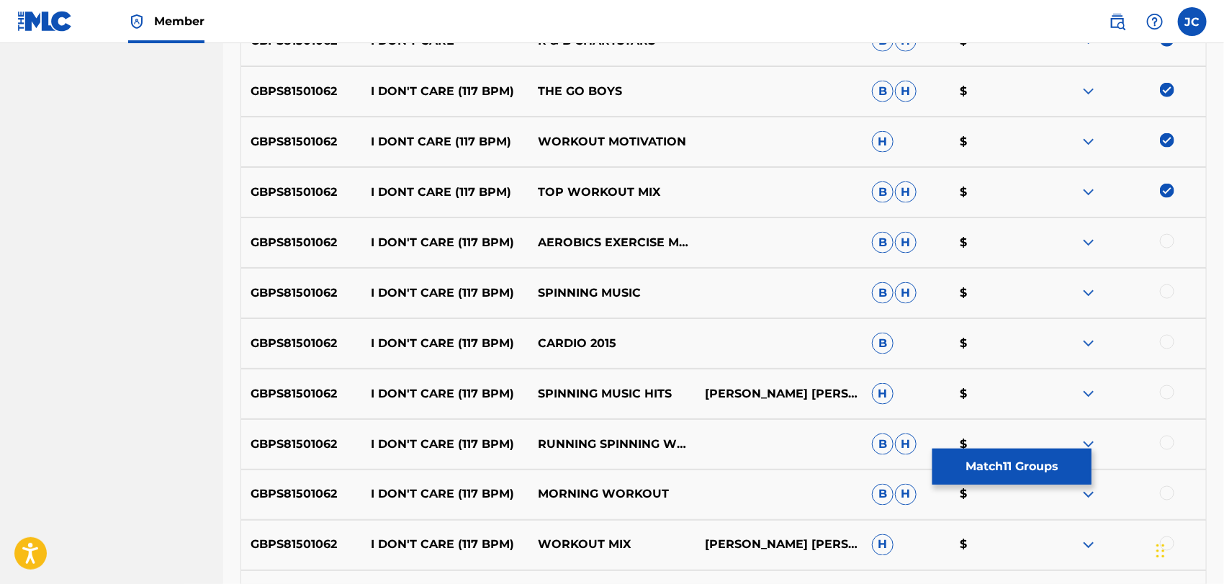
click at [1169, 242] on div at bounding box center [1167, 241] width 14 height 14
click at [1170, 282] on div "GBPS81501062 I DON'T CARE (117 BPM) SPINNING MUSIC B H $" at bounding box center [723, 293] width 966 height 50
click at [1169, 295] on div at bounding box center [1167, 291] width 14 height 14
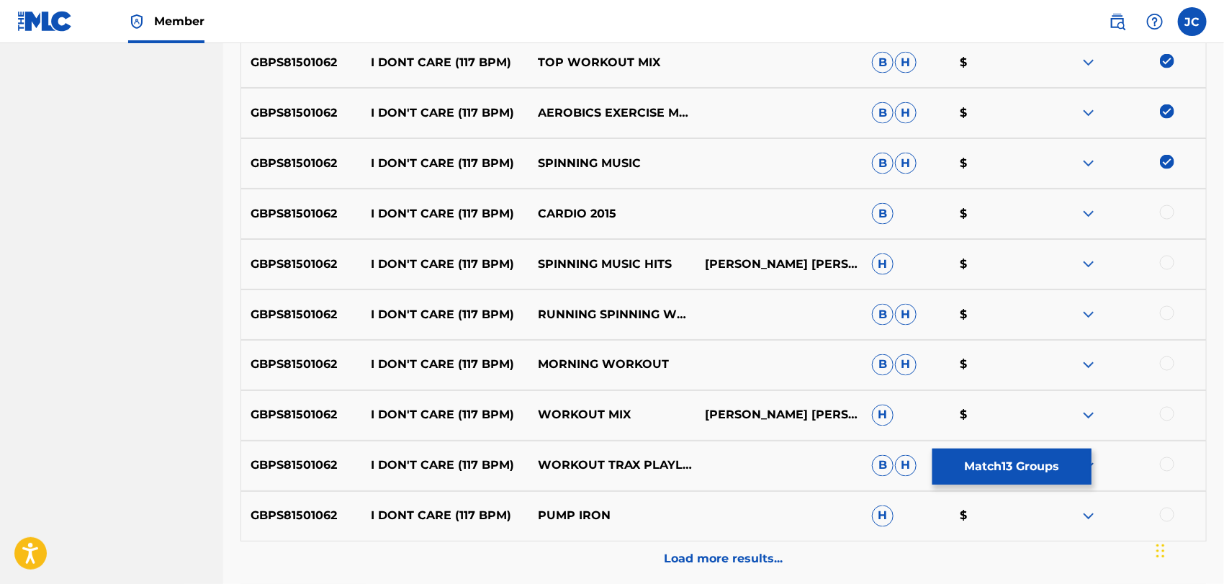
scroll to position [1051, 0]
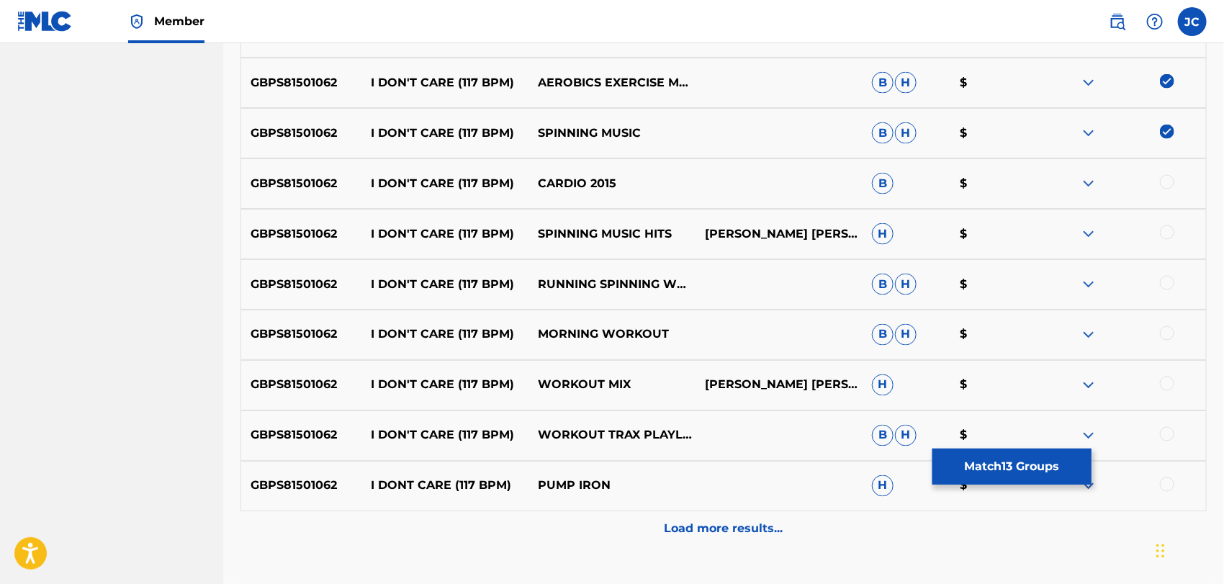
click at [1162, 176] on div at bounding box center [1167, 182] width 14 height 14
click at [1163, 223] on div "GBPS81501062 I DON'T CARE (117 BPM) SPINNING MUSIC HITS LARRY TERRENCE O. WADE …" at bounding box center [723, 234] width 966 height 50
click at [1165, 232] on div at bounding box center [1167, 232] width 14 height 14
click at [1165, 284] on div at bounding box center [1167, 283] width 14 height 14
click at [1165, 345] on div "GBPS81501062 I DON'T CARE (117 BPM) MORNING WORKOUT B H $" at bounding box center [723, 334] width 966 height 50
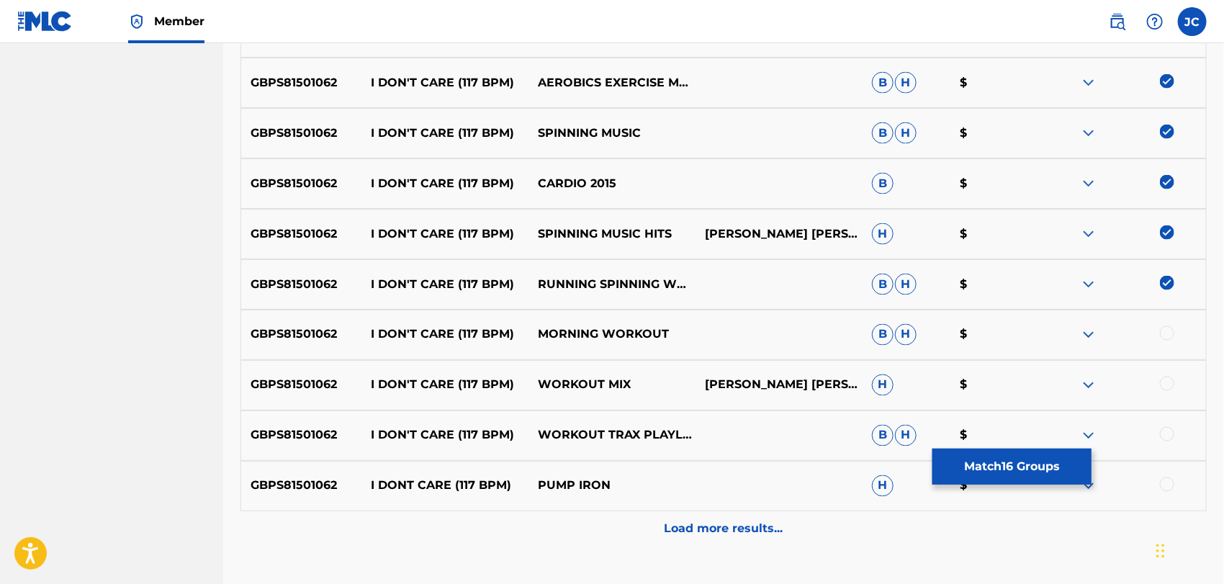
click at [1165, 338] on div at bounding box center [1167, 333] width 14 height 14
click at [1170, 392] on div at bounding box center [1122, 384] width 167 height 17
click at [1169, 384] on div at bounding box center [1167, 383] width 14 height 14
click at [1169, 433] on div at bounding box center [1167, 434] width 14 height 14
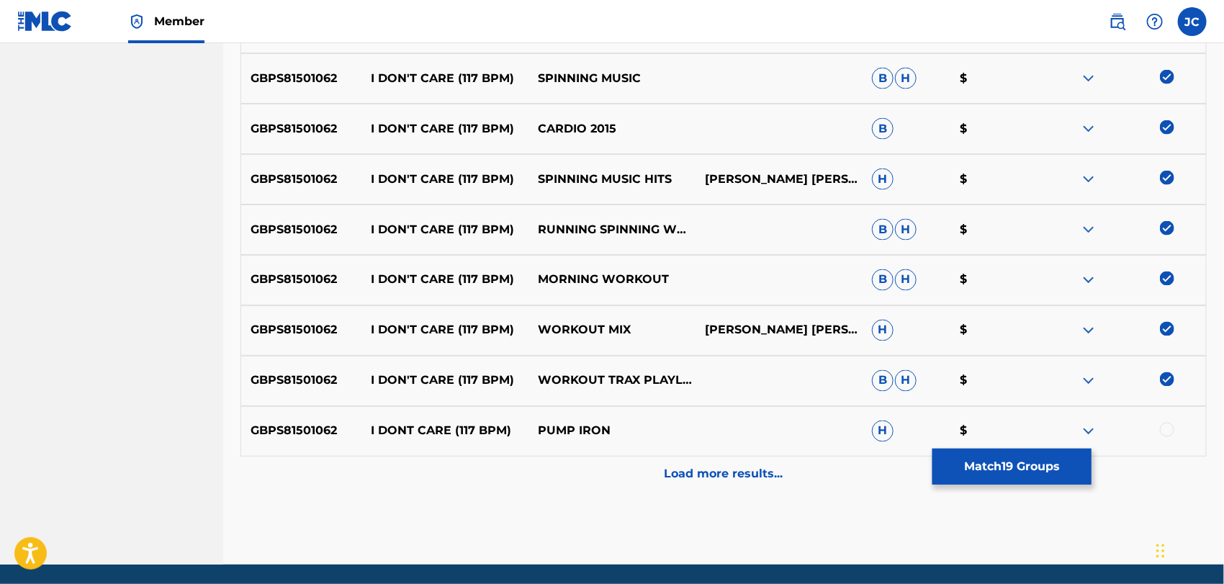
scroll to position [1155, 0]
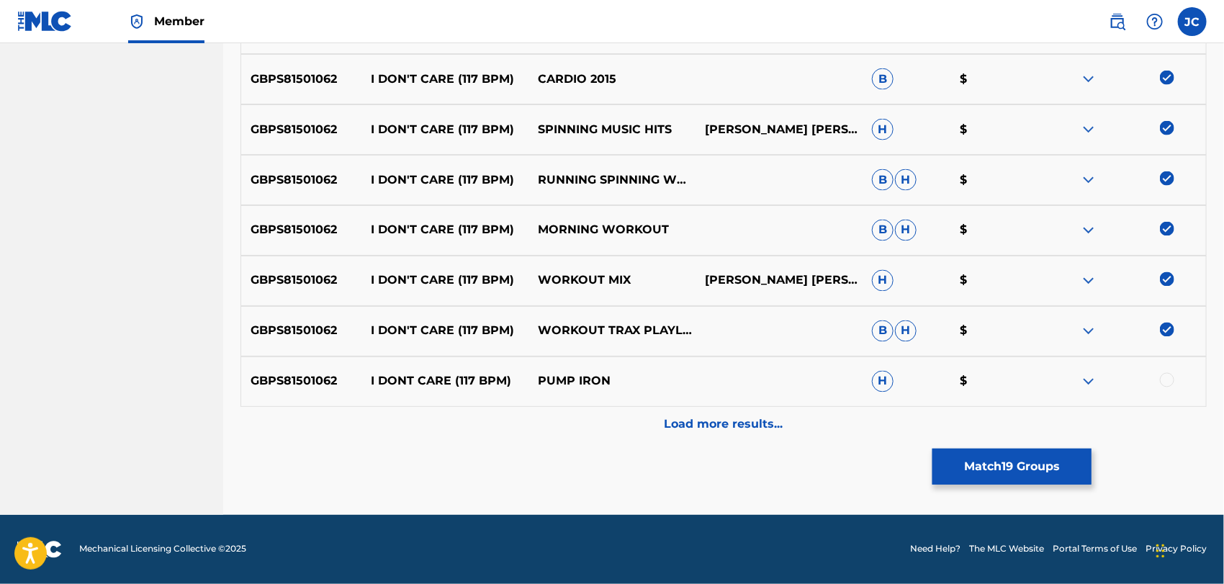
click at [1170, 387] on div at bounding box center [1122, 381] width 167 height 17
click at [1169, 381] on div at bounding box center [1167, 380] width 14 height 14
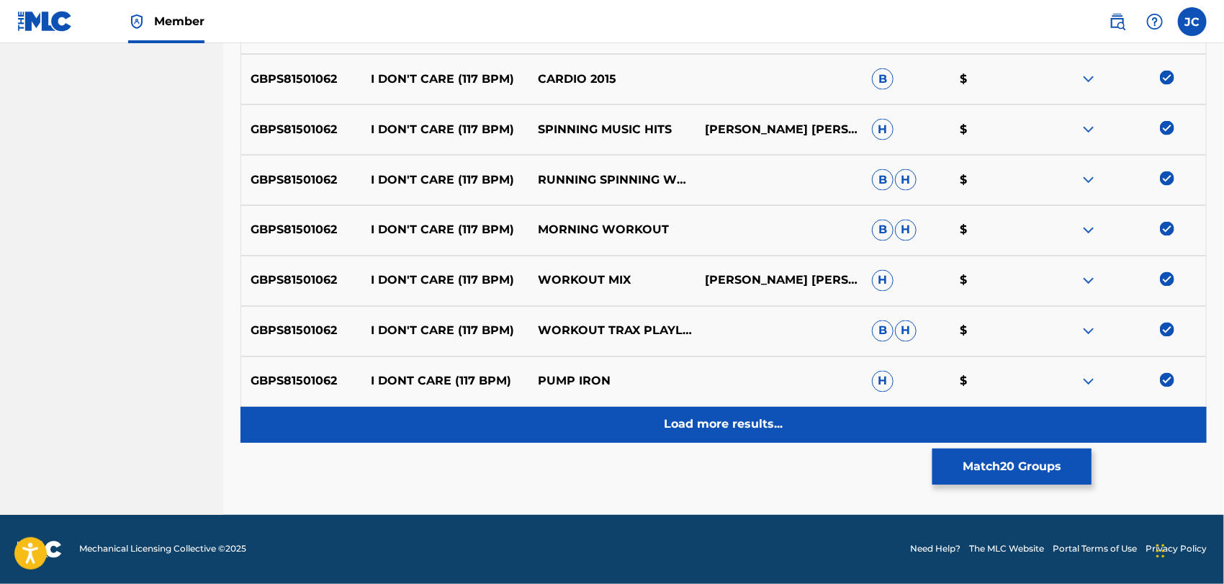
click at [1159, 440] on div "Load more results..." at bounding box center [723, 425] width 966 height 36
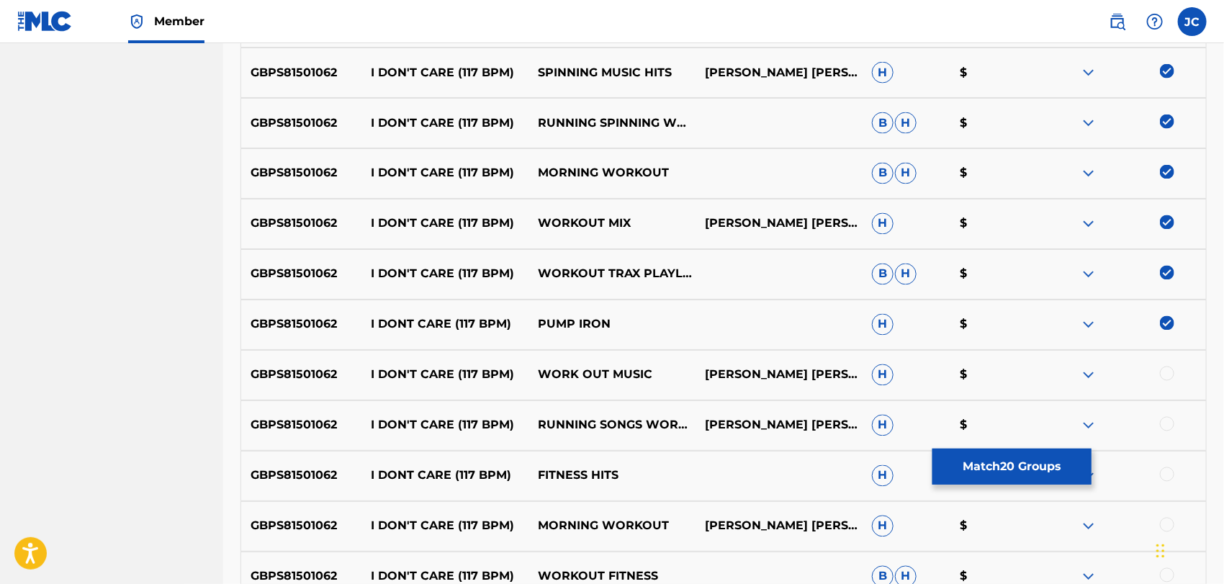
scroll to position [1395, 0]
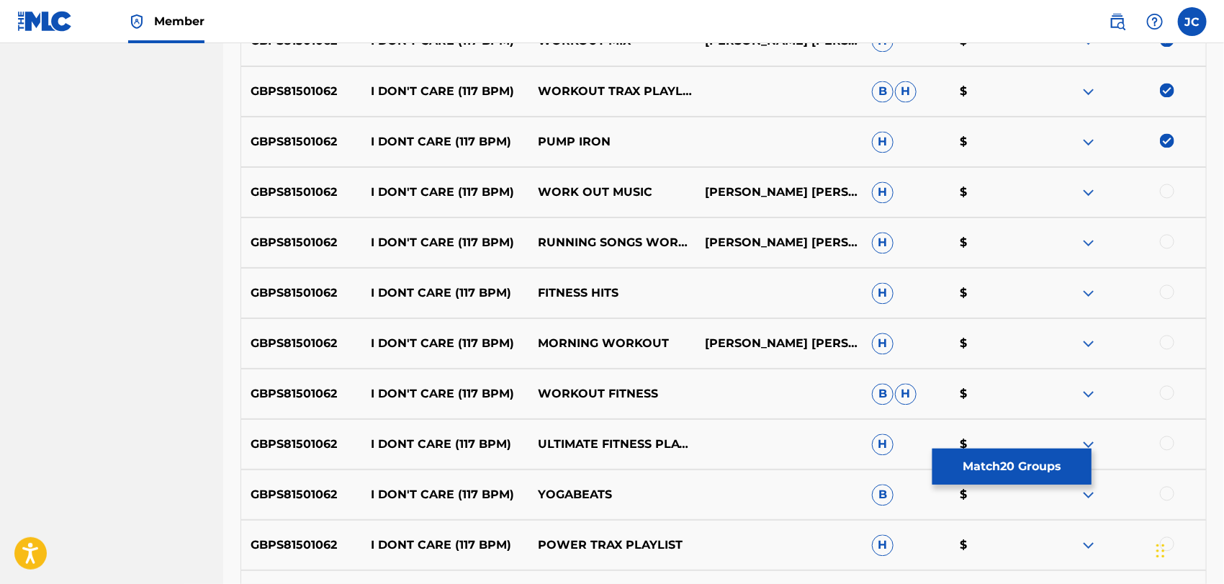
click at [1171, 180] on div "GBPS81501062 I DON'T CARE (117 BPM) WORK OUT MUSIC LARRY TERRENCE O. WADE CALLI…" at bounding box center [723, 192] width 966 height 50
click at [1170, 187] on div at bounding box center [1167, 191] width 14 height 14
click at [1162, 243] on div at bounding box center [1167, 241] width 14 height 14
click at [1167, 276] on div "GBPS81501062 I DONT CARE (117 BPM) FITNESS HITS H $" at bounding box center [723, 293] width 966 height 50
click at [1167, 282] on div "GBPS81501062 I DONT CARE (117 BPM) FITNESS HITS H $" at bounding box center [723, 293] width 966 height 50
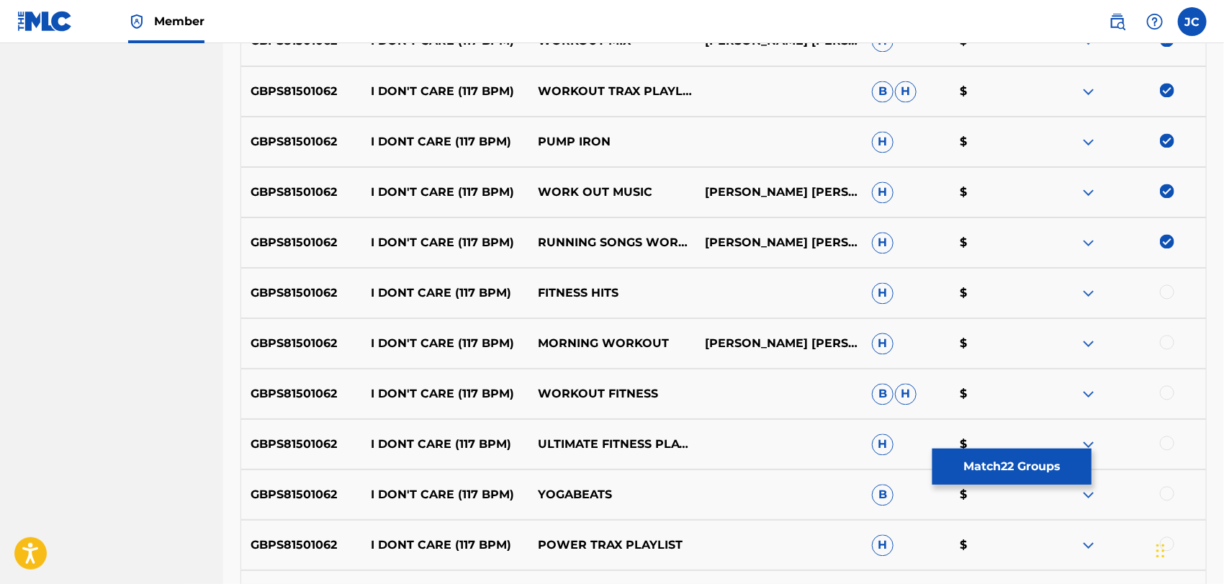
click at [1169, 297] on div at bounding box center [1167, 291] width 14 height 14
click at [1171, 341] on div at bounding box center [1167, 342] width 14 height 14
click at [1169, 393] on div at bounding box center [1167, 392] width 14 height 14
click at [1169, 442] on div at bounding box center [1167, 442] width 14 height 14
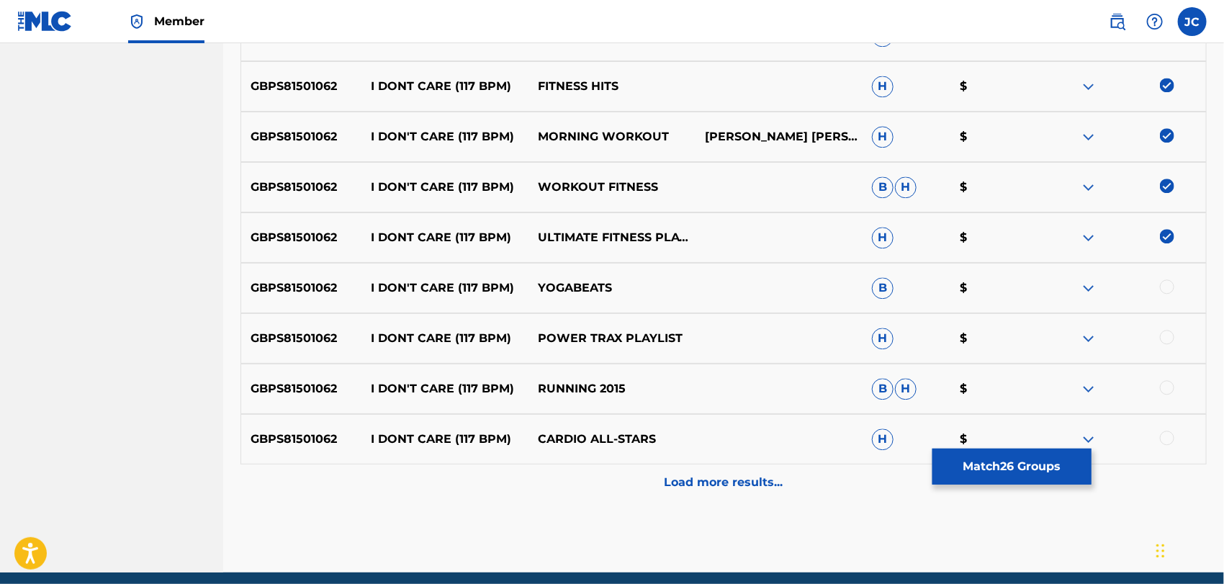
scroll to position [1635, 0]
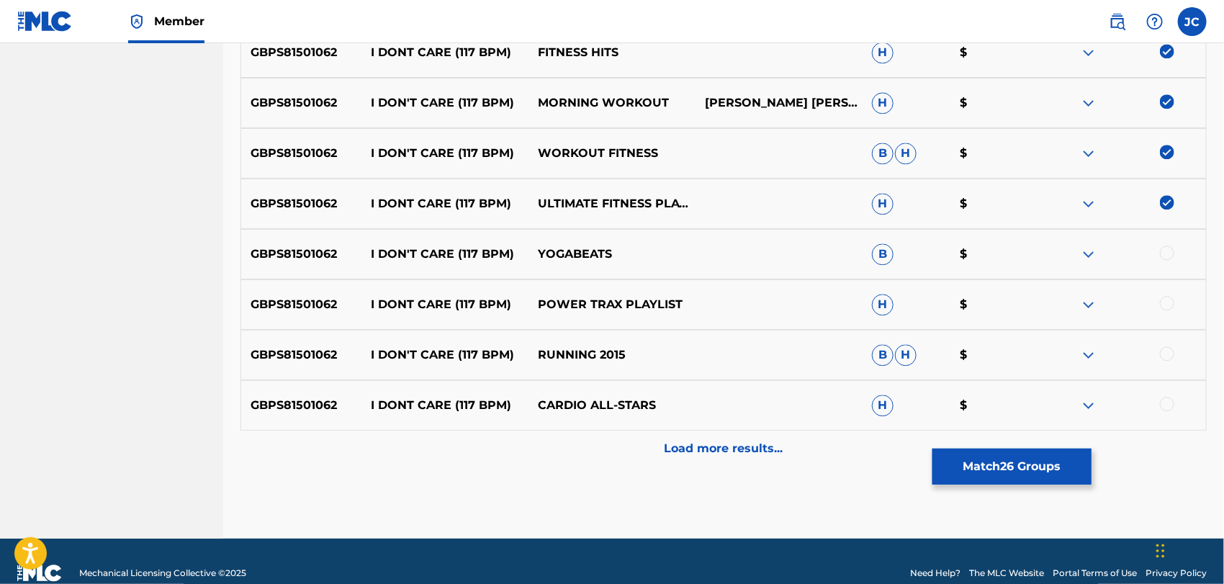
click at [1169, 248] on div at bounding box center [1167, 252] width 14 height 14
click at [1171, 310] on div at bounding box center [1122, 304] width 167 height 17
click at [1169, 303] on div at bounding box center [1167, 303] width 14 height 14
click at [1171, 343] on div "GBPS81501062 I DON'T CARE (117 BPM) RUNNING 2015 B H $" at bounding box center [723, 355] width 966 height 50
click at [1171, 346] on div at bounding box center [1122, 354] width 167 height 17
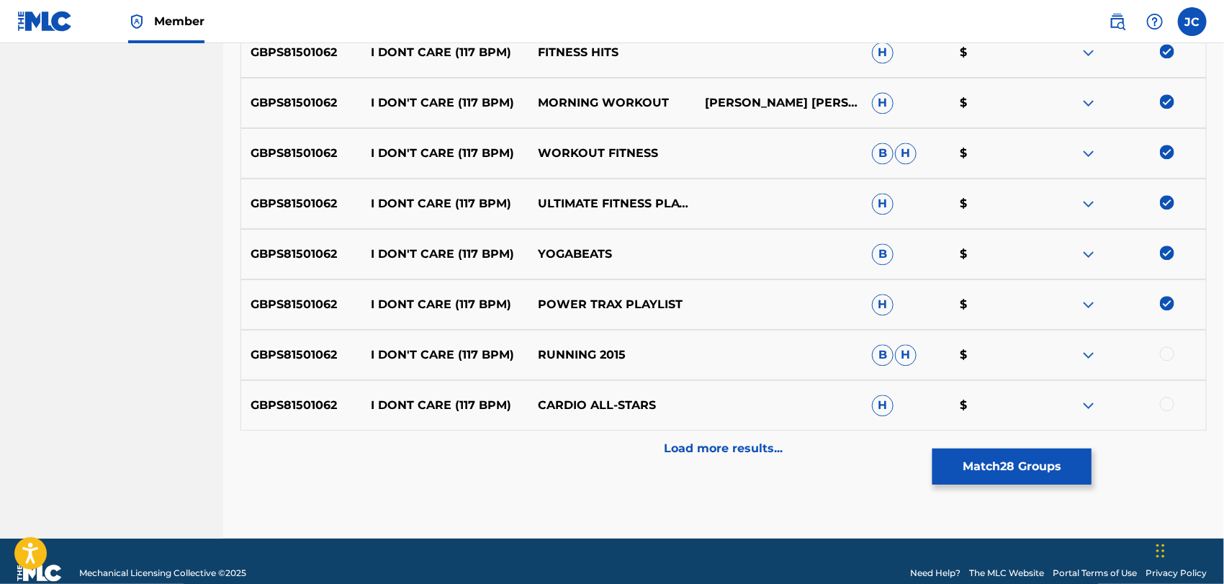
click at [1171, 346] on div at bounding box center [1122, 354] width 167 height 17
click at [1171, 350] on div at bounding box center [1167, 353] width 14 height 14
click at [1167, 405] on div at bounding box center [1167, 404] width 14 height 14
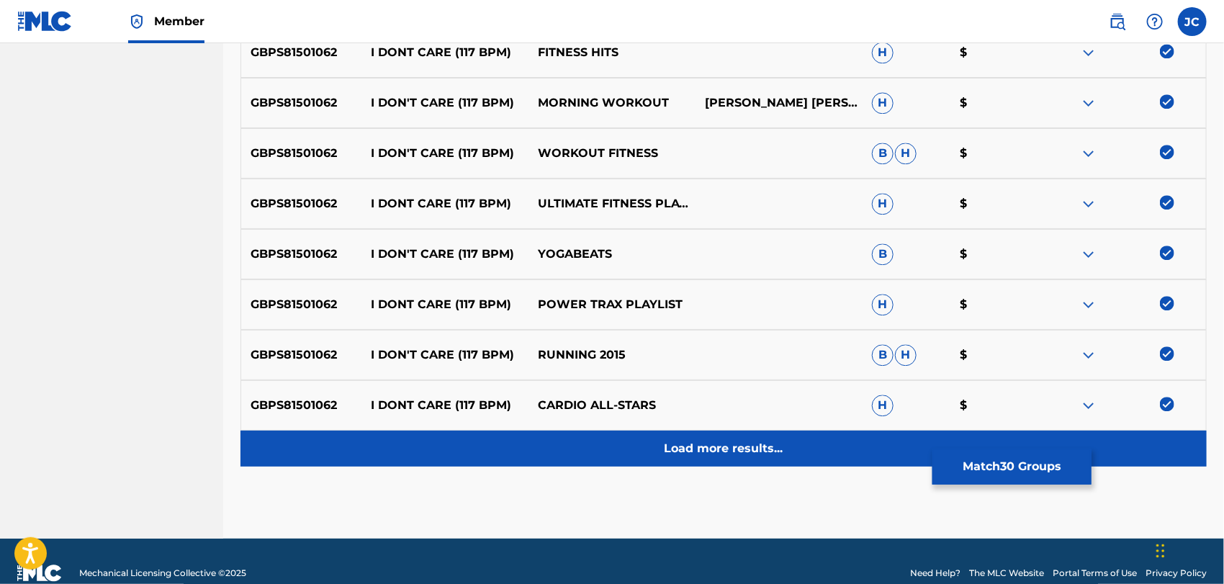
click at [1157, 449] on div "Load more results..." at bounding box center [723, 448] width 966 height 36
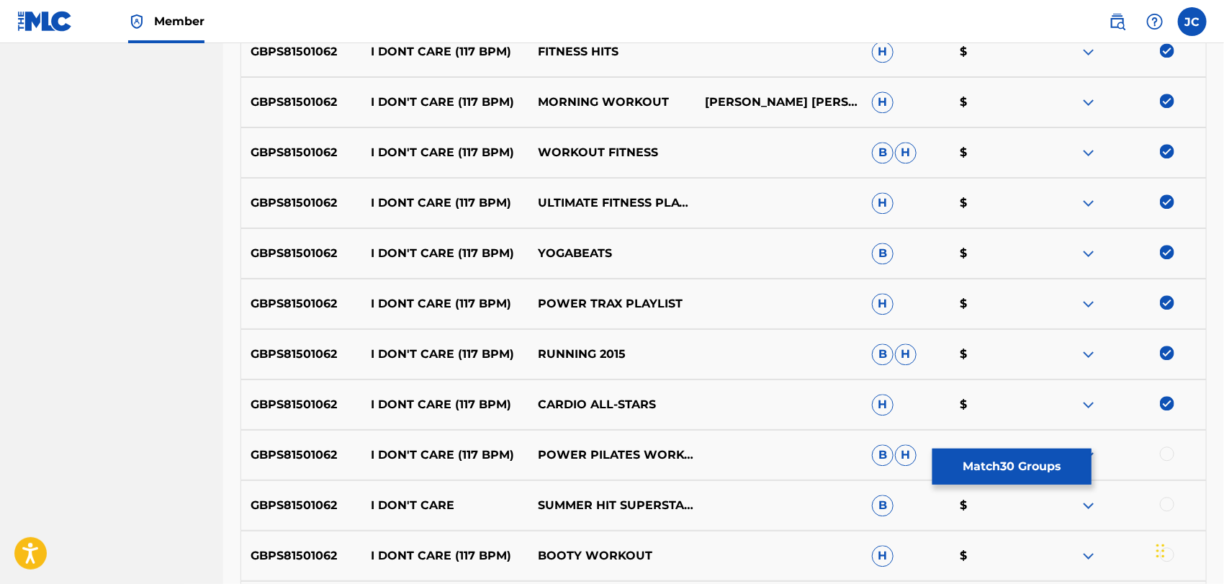
scroll to position [1875, 0]
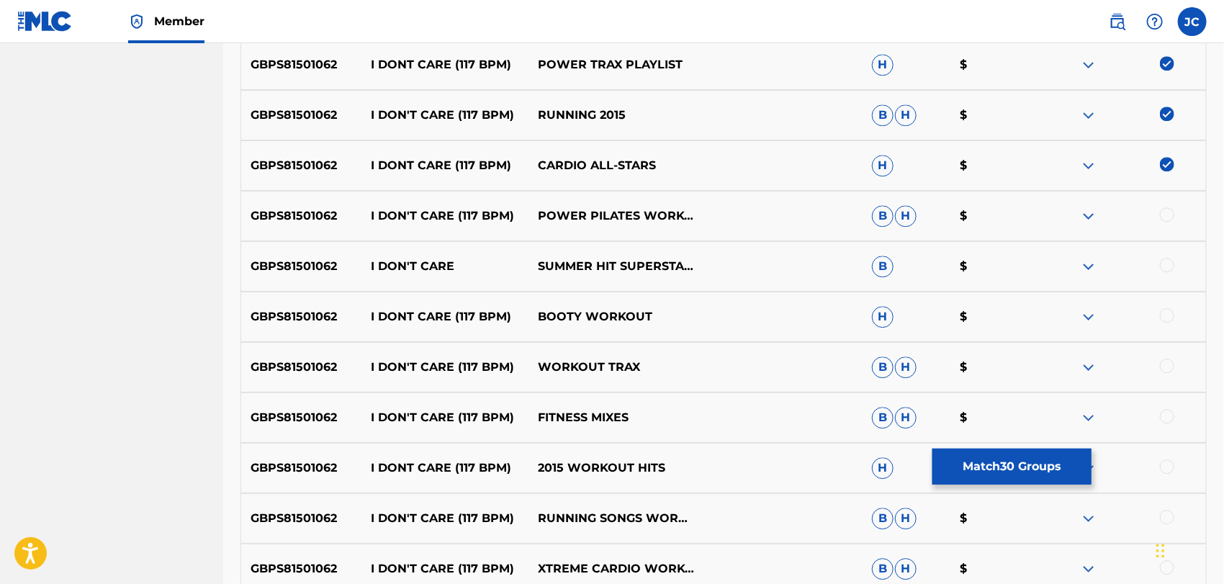
click at [1167, 221] on div at bounding box center [1122, 215] width 167 height 17
click at [1167, 218] on div at bounding box center [1167, 214] width 14 height 14
click at [1167, 261] on div at bounding box center [1167, 265] width 14 height 14
click at [1165, 314] on div at bounding box center [1167, 315] width 14 height 14
click at [1163, 374] on div at bounding box center [1122, 366] width 167 height 17
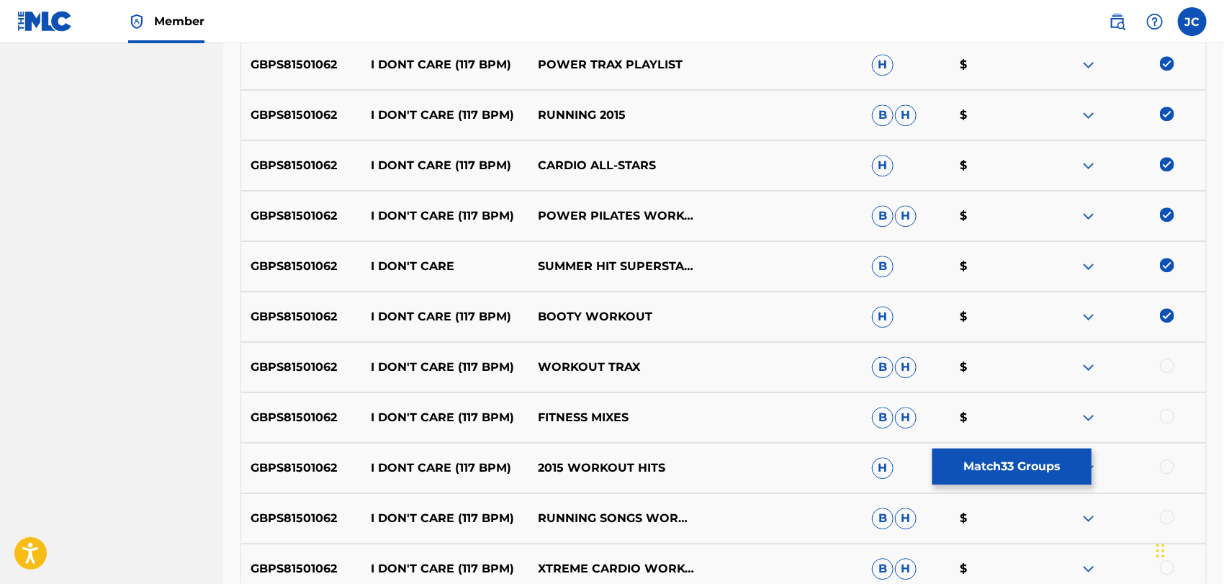
click at [1166, 359] on div at bounding box center [1167, 365] width 14 height 14
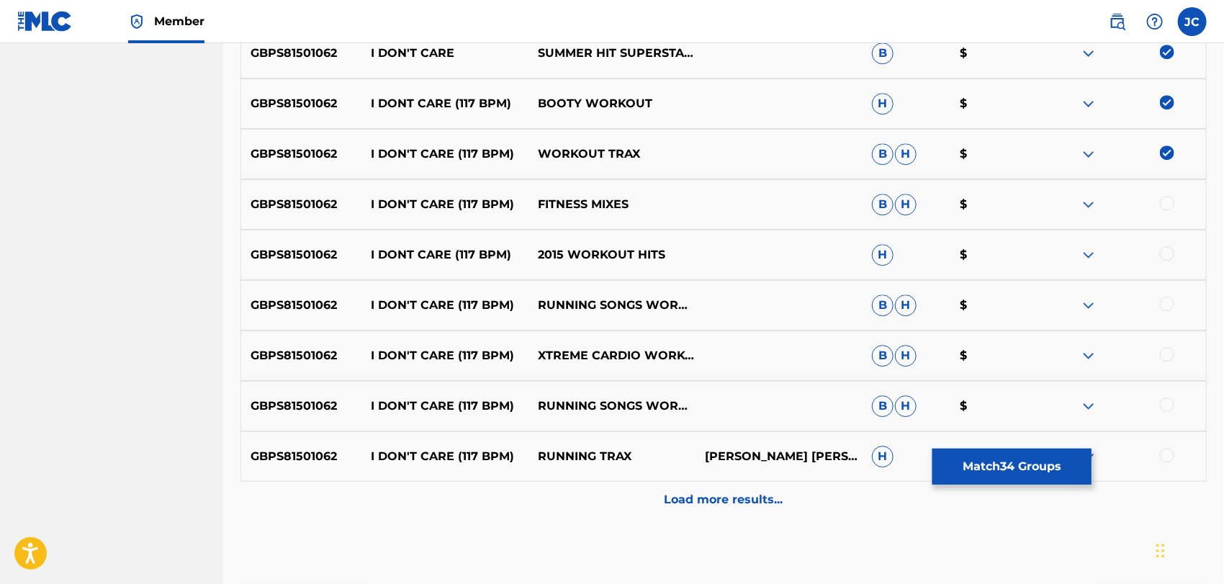
scroll to position [2115, 0]
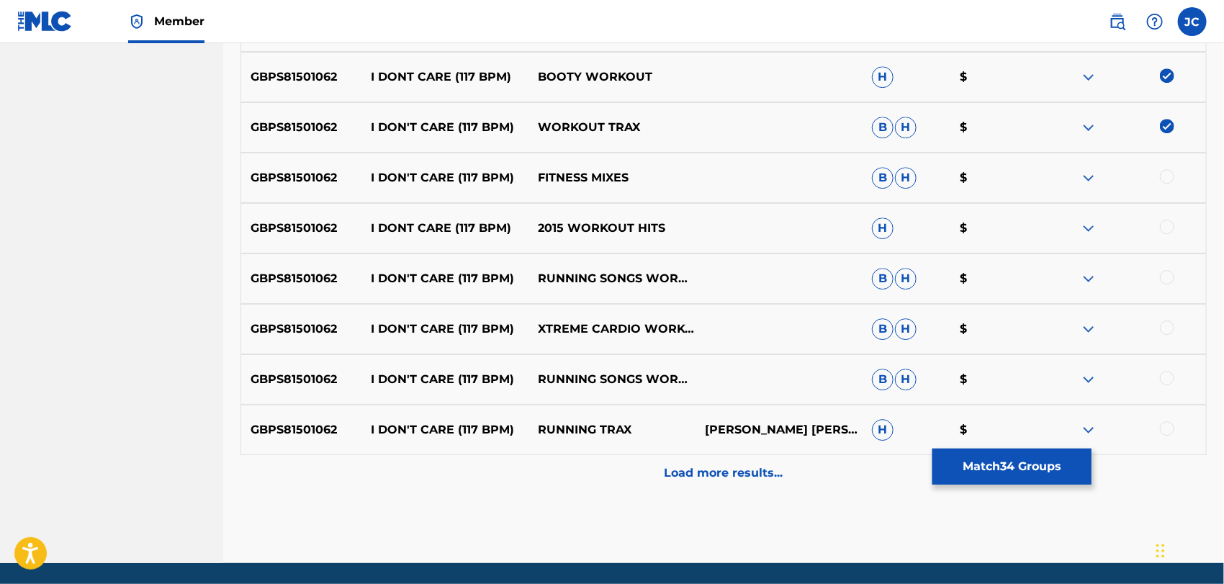
click at [1162, 176] on div at bounding box center [1167, 176] width 14 height 14
click at [1169, 220] on div at bounding box center [1167, 227] width 14 height 14
click at [1169, 270] on div at bounding box center [1167, 277] width 14 height 14
click at [1168, 324] on div at bounding box center [1167, 327] width 14 height 14
click at [1168, 376] on div at bounding box center [1167, 378] width 14 height 14
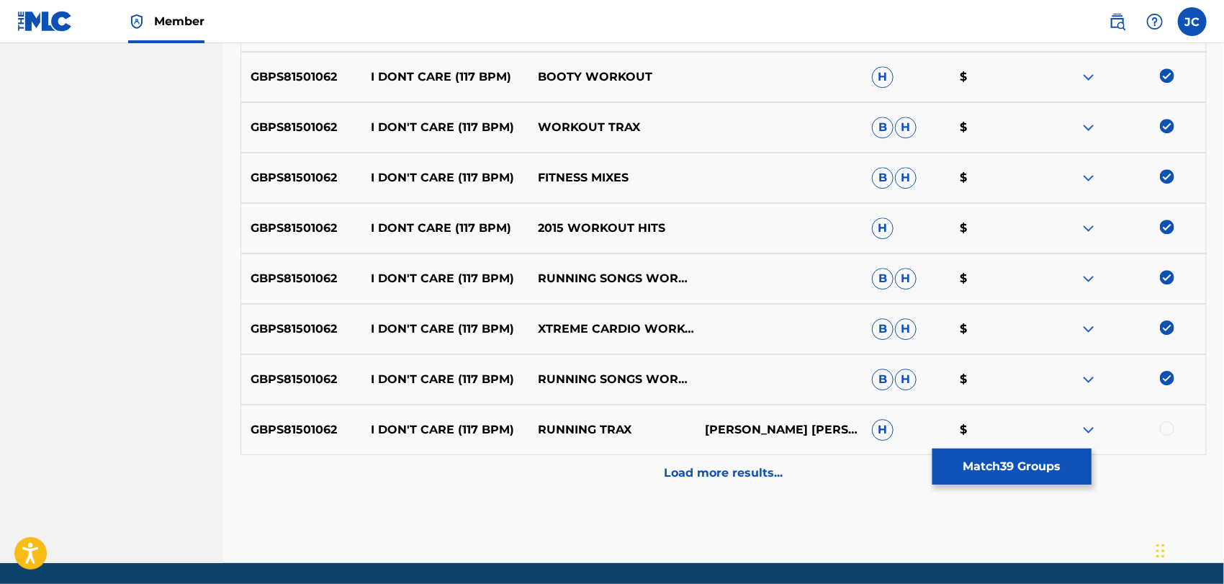
click at [1169, 425] on div at bounding box center [1167, 428] width 14 height 14
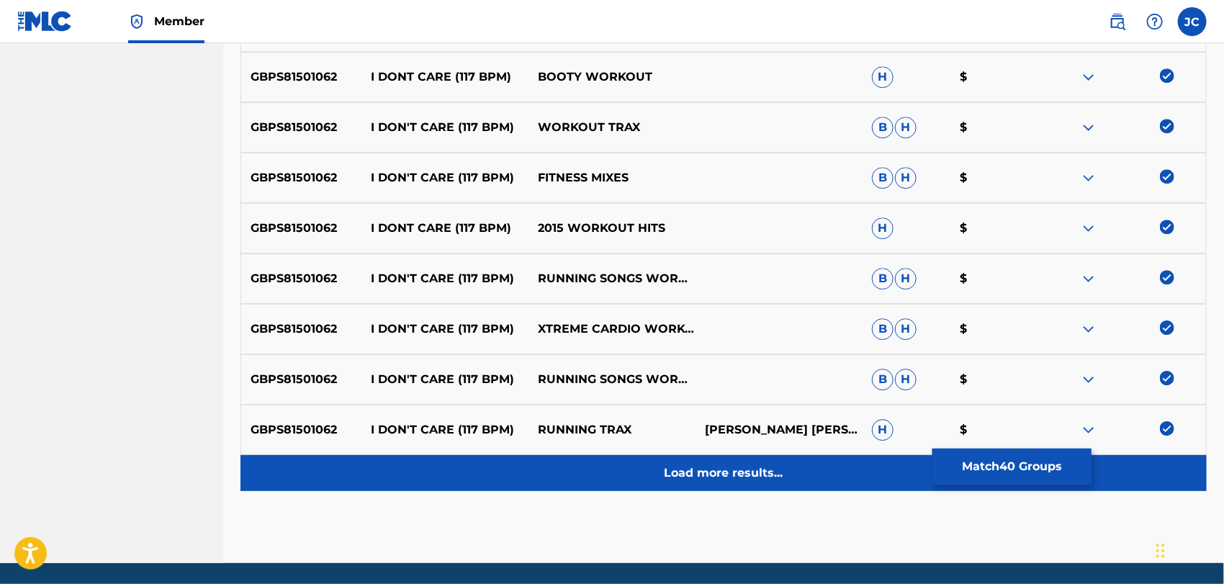
click at [1159, 469] on div "Load more results..." at bounding box center [723, 473] width 966 height 36
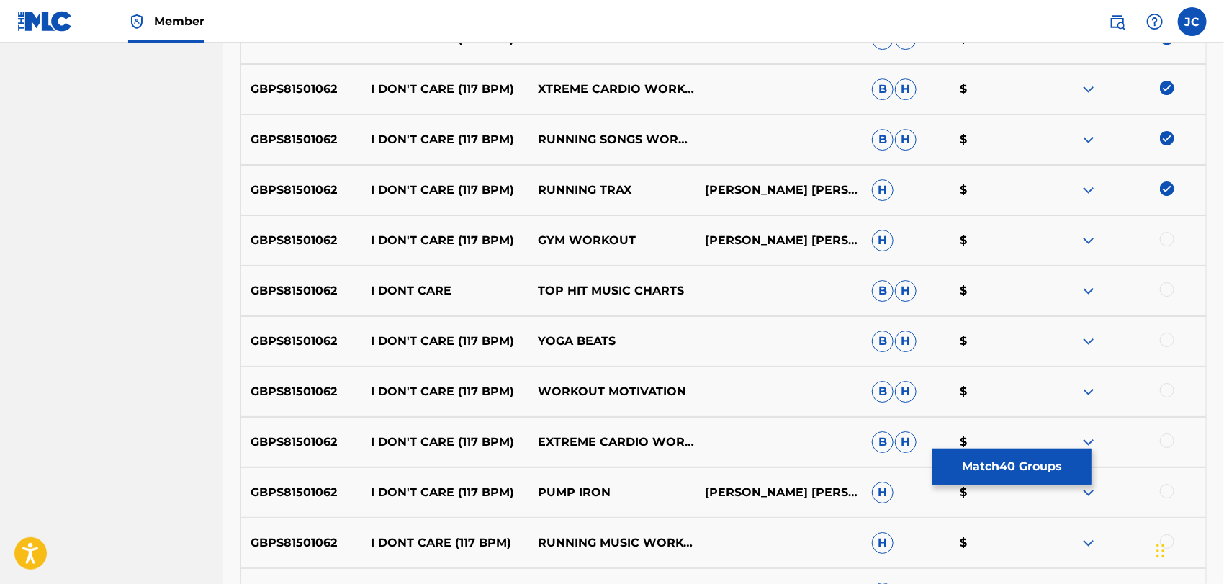
scroll to position [2355, 0]
click at [1160, 235] on div at bounding box center [1167, 238] width 14 height 14
click at [1160, 286] on div at bounding box center [1167, 288] width 14 height 14
click at [1160, 330] on div "GBPS81501062 I DON'T CARE (117 BPM) YOGA BEATS B H $" at bounding box center [723, 340] width 966 height 50
click at [1169, 338] on div at bounding box center [1167, 339] width 14 height 14
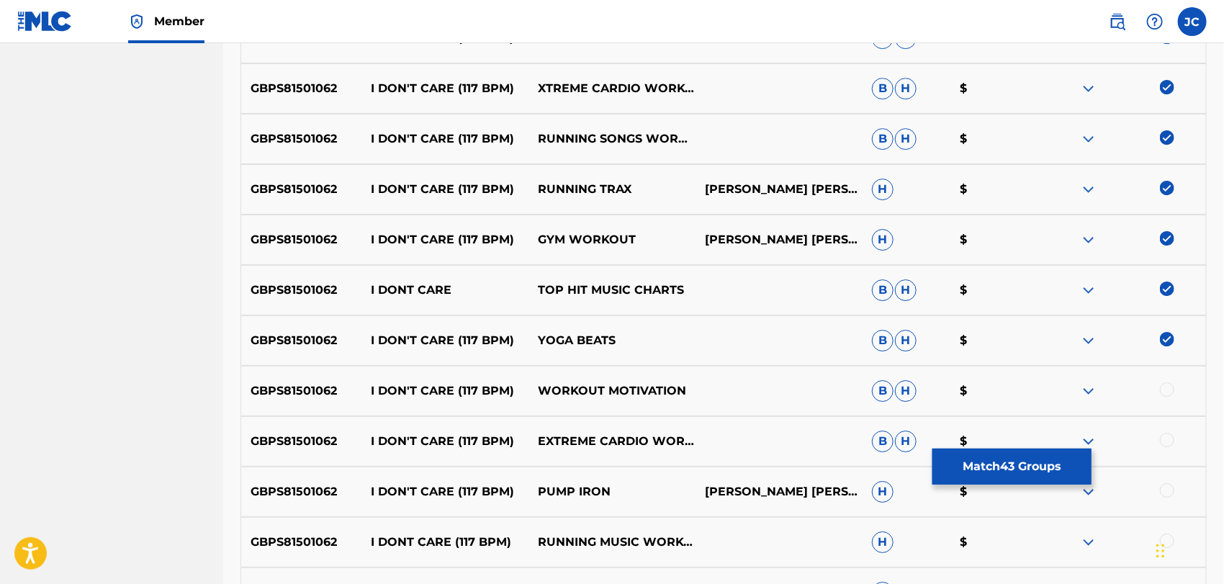
click at [1172, 396] on div at bounding box center [1122, 390] width 167 height 17
click at [1172, 392] on div at bounding box center [1167, 389] width 14 height 14
click at [1158, 452] on div "GBPS81501062 I DON'T CARE (117 BPM) EXTREME CARDIO WORKOUT B H $" at bounding box center [723, 441] width 966 height 50
click at [1167, 431] on div "GBPS81501062 I DON'T CARE (117 BPM) EXTREME CARDIO WORKOUT B H $" at bounding box center [723, 441] width 966 height 50
click at [1170, 433] on div at bounding box center [1167, 440] width 14 height 14
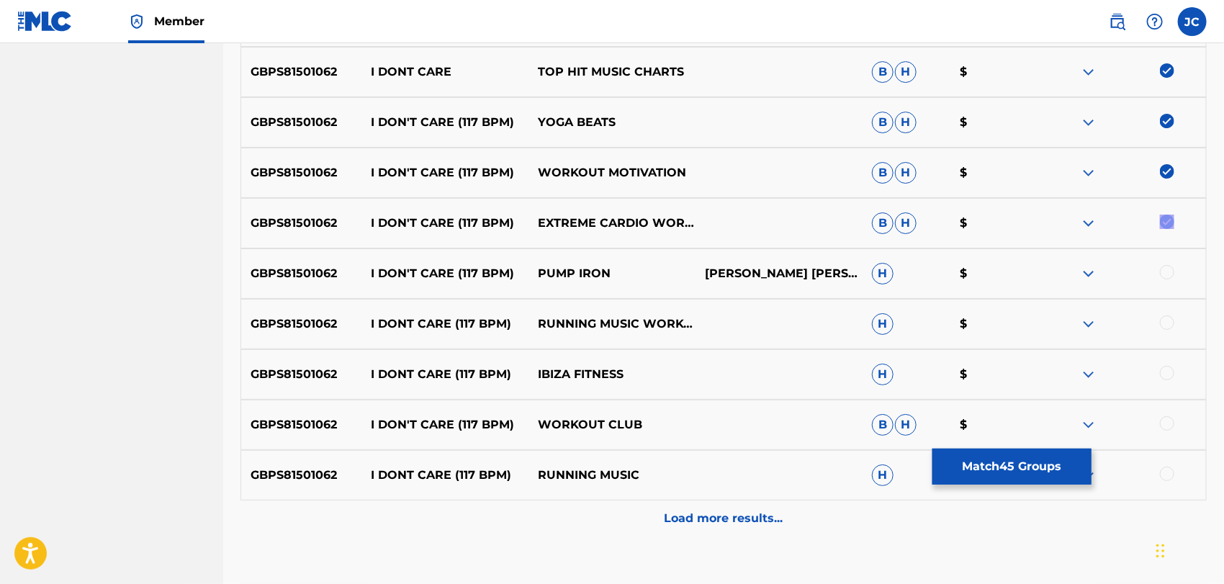
scroll to position [2595, 0]
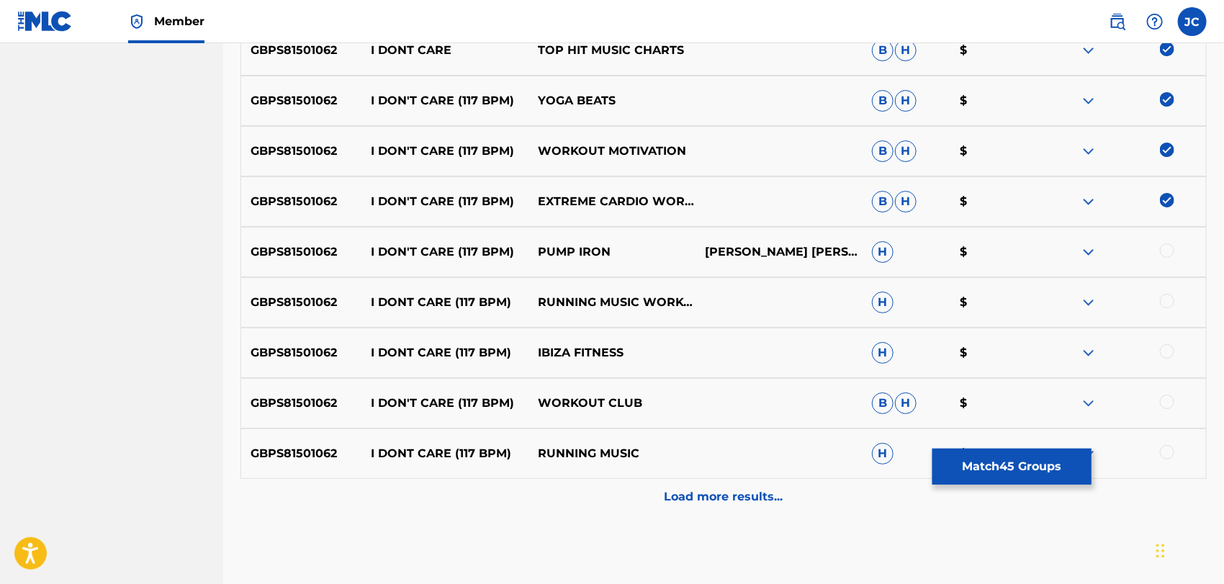
click at [1163, 248] on div at bounding box center [1167, 250] width 14 height 14
click at [1169, 292] on div "GBPS81501062 I DONT CARE (117 BPM) RUNNING MUSIC WORKOUT H $" at bounding box center [723, 302] width 966 height 50
click at [1169, 297] on div at bounding box center [1167, 301] width 14 height 14
click at [1162, 356] on div at bounding box center [1167, 351] width 14 height 14
click at [1169, 397] on div at bounding box center [1167, 401] width 14 height 14
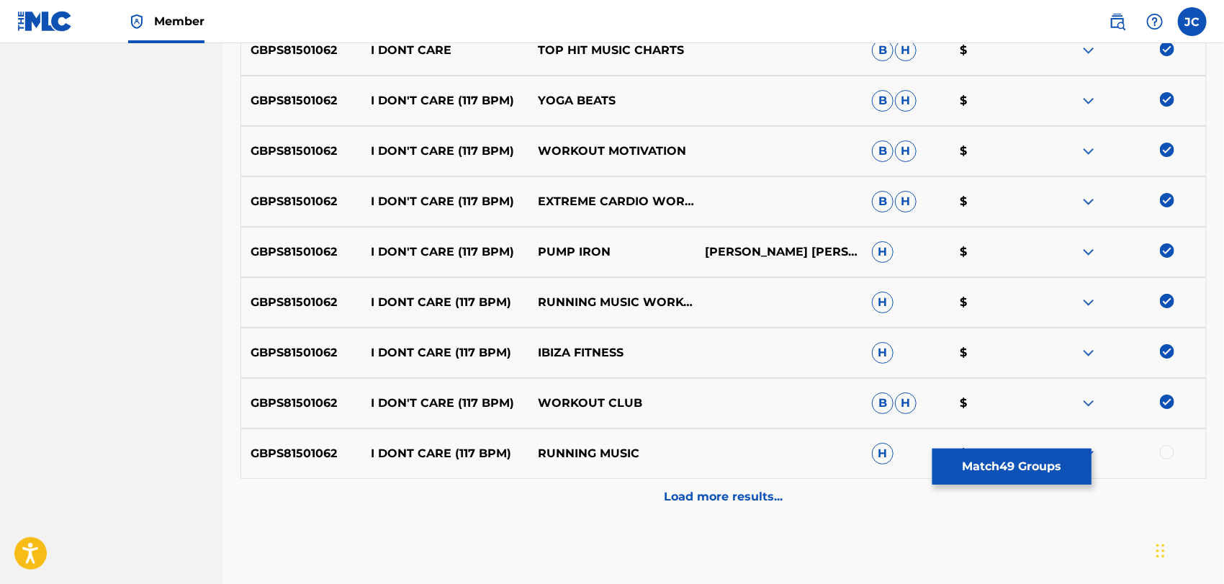
click at [1167, 459] on div at bounding box center [1122, 453] width 167 height 17
click at [1167, 454] on div at bounding box center [1167, 452] width 14 height 14
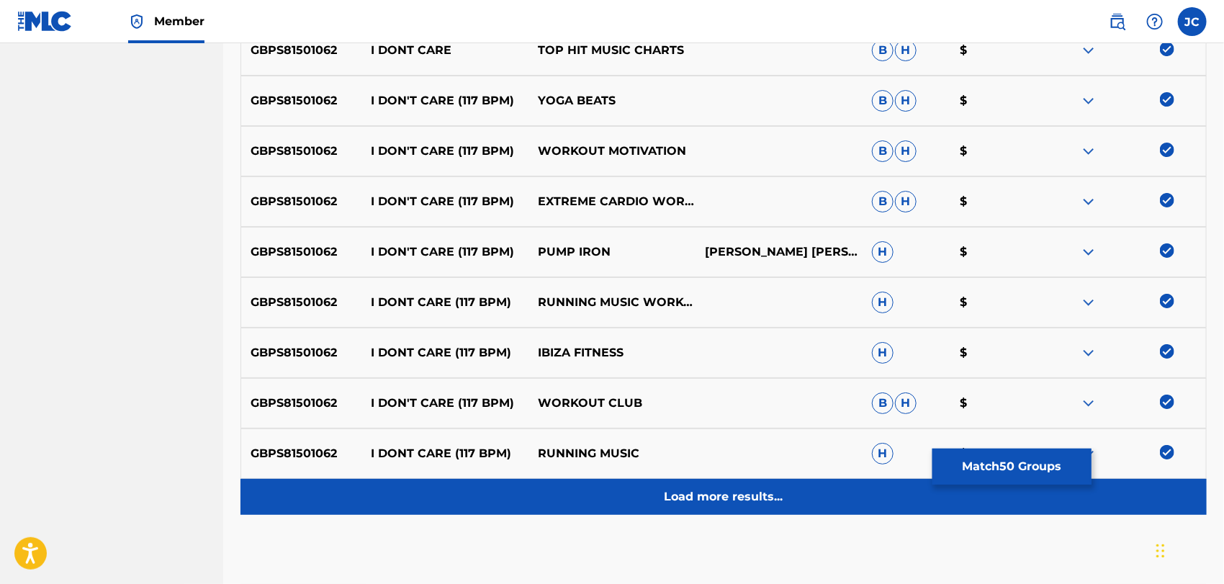
click at [1142, 497] on div "Load more results..." at bounding box center [723, 497] width 966 height 36
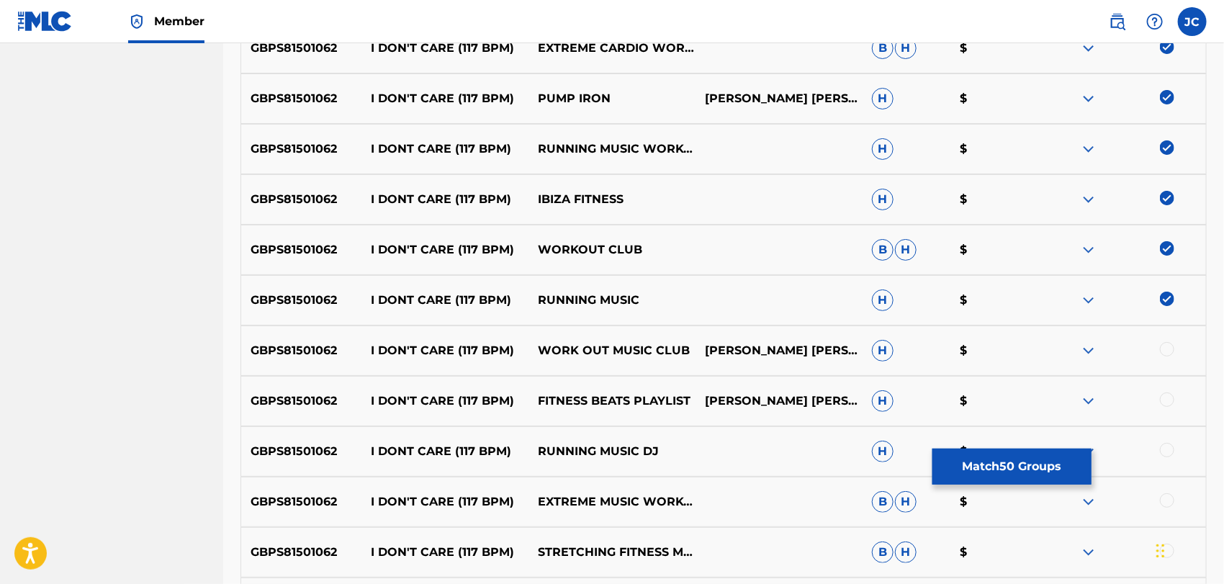
scroll to position [2755, 0]
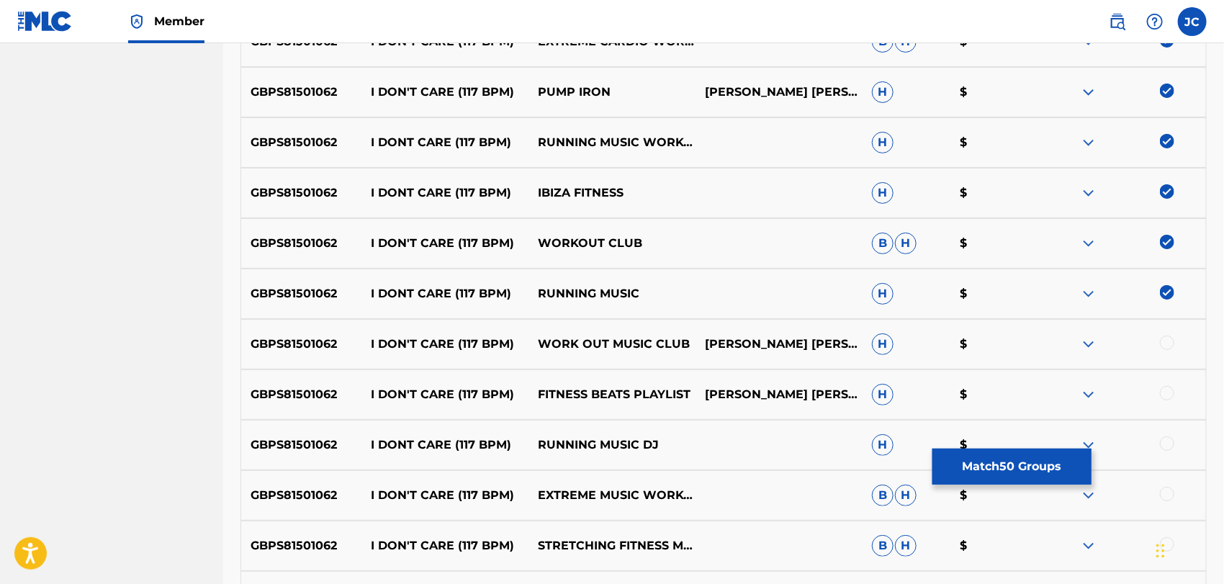
click at [1169, 347] on div at bounding box center [1167, 342] width 14 height 14
click at [1169, 386] on div at bounding box center [1167, 393] width 14 height 14
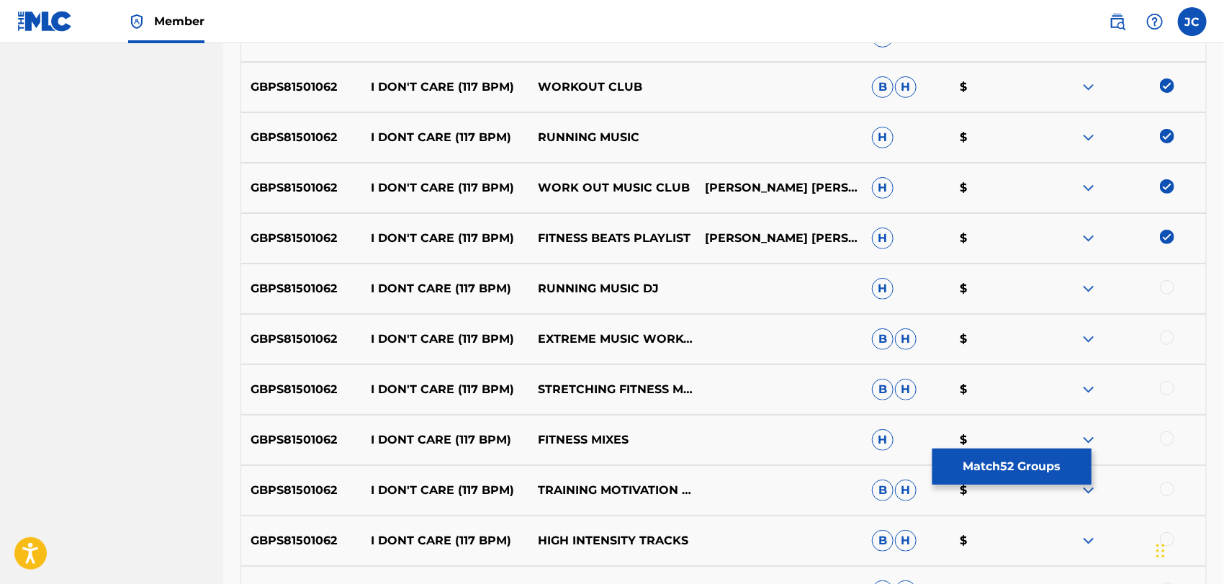
scroll to position [2914, 0]
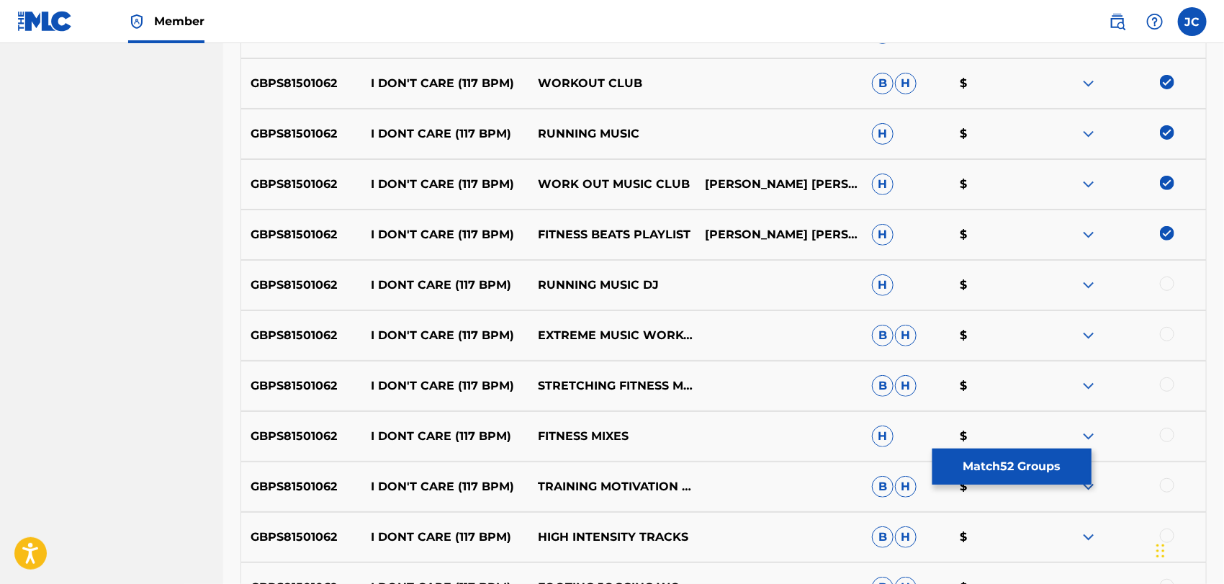
click at [1167, 283] on div at bounding box center [1167, 283] width 14 height 14
click at [1175, 345] on div "GBPS81501062 I DON'T CARE (117 BPM) EXTREME MUSIC WORKOUT B H $" at bounding box center [723, 335] width 966 height 50
click at [1169, 332] on div at bounding box center [1167, 334] width 14 height 14
click at [1174, 374] on div "GBPS81501062 I DON'T CARE (117 BPM) STRETCHING FITNESS MUSIC SPECIALISTS B H $" at bounding box center [723, 386] width 966 height 50
click at [1170, 380] on div at bounding box center [1167, 384] width 14 height 14
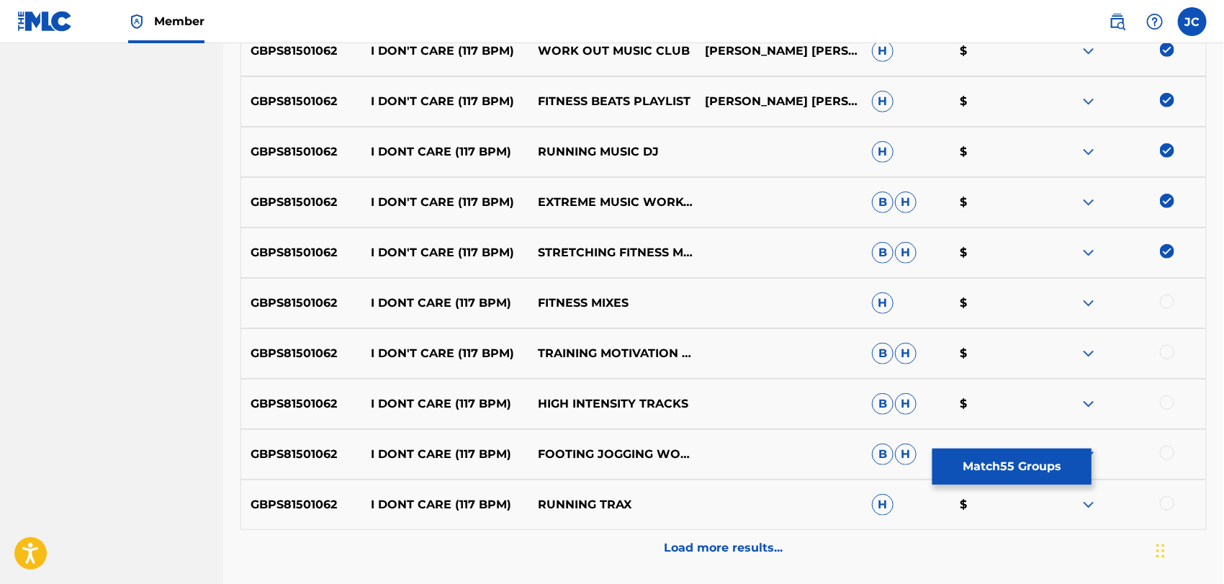
scroll to position [3075, 0]
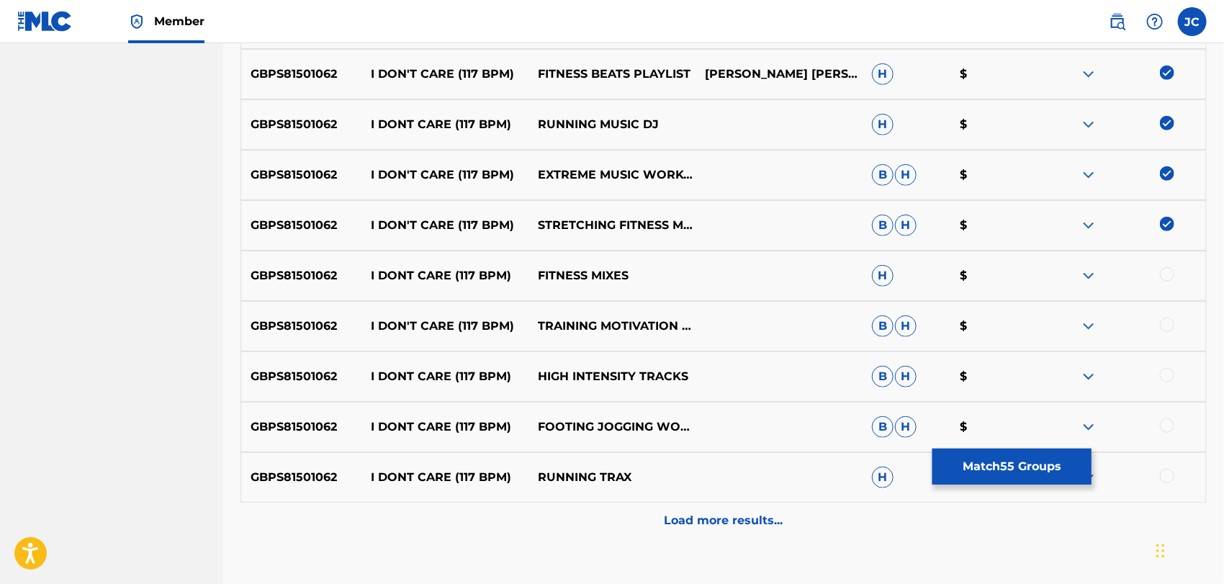
click at [1163, 268] on div at bounding box center [1167, 274] width 14 height 14
click at [1160, 339] on div "GBPS81501062 I DON'T CARE (117 BPM) TRAINING MOTIVATION MUSIC B H $" at bounding box center [723, 326] width 966 height 50
click at [1163, 324] on div at bounding box center [1167, 324] width 14 height 14
click at [1165, 371] on div at bounding box center [1167, 375] width 14 height 14
click at [1170, 417] on div "GBPS81501062 I DONT CARE (117 BPM) FOOTING JOGGING WORKOUT B H $" at bounding box center [723, 427] width 966 height 50
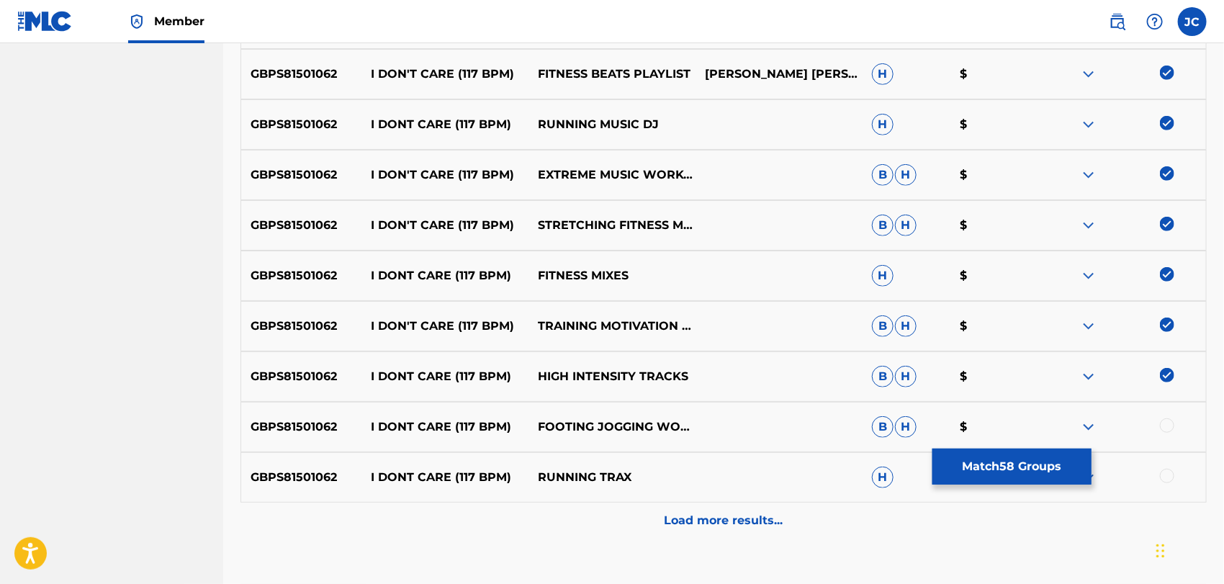
click at [1169, 430] on div at bounding box center [1167, 425] width 14 height 14
click at [1169, 485] on div at bounding box center [1122, 477] width 167 height 17
click at [1167, 474] on div at bounding box center [1167, 476] width 14 height 14
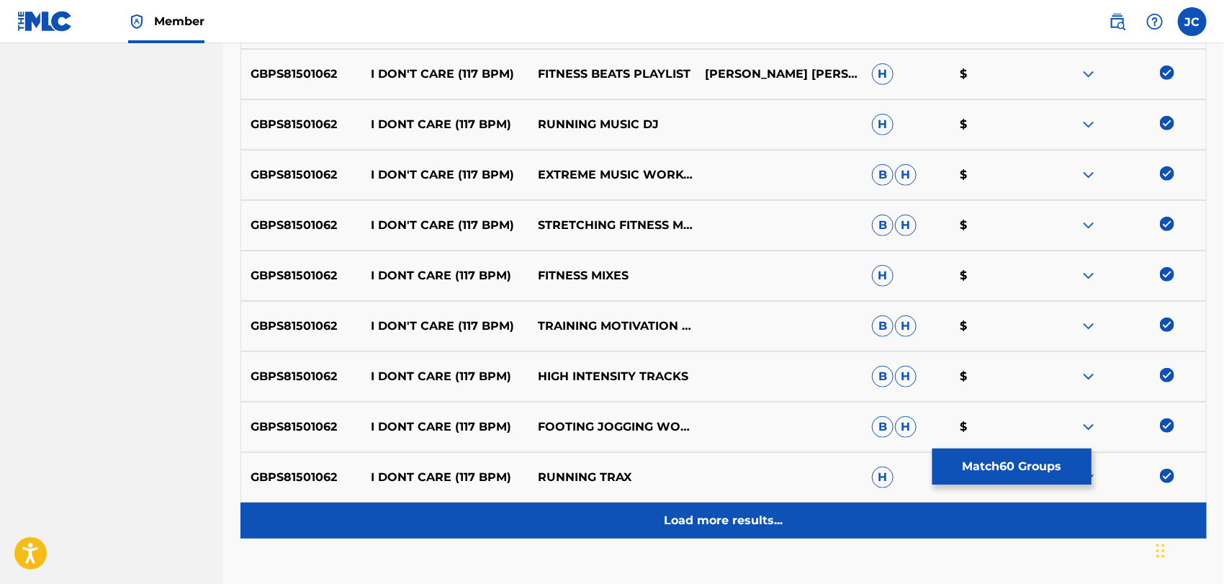
click at [1145, 523] on div "Load more results..." at bounding box center [723, 520] width 966 height 36
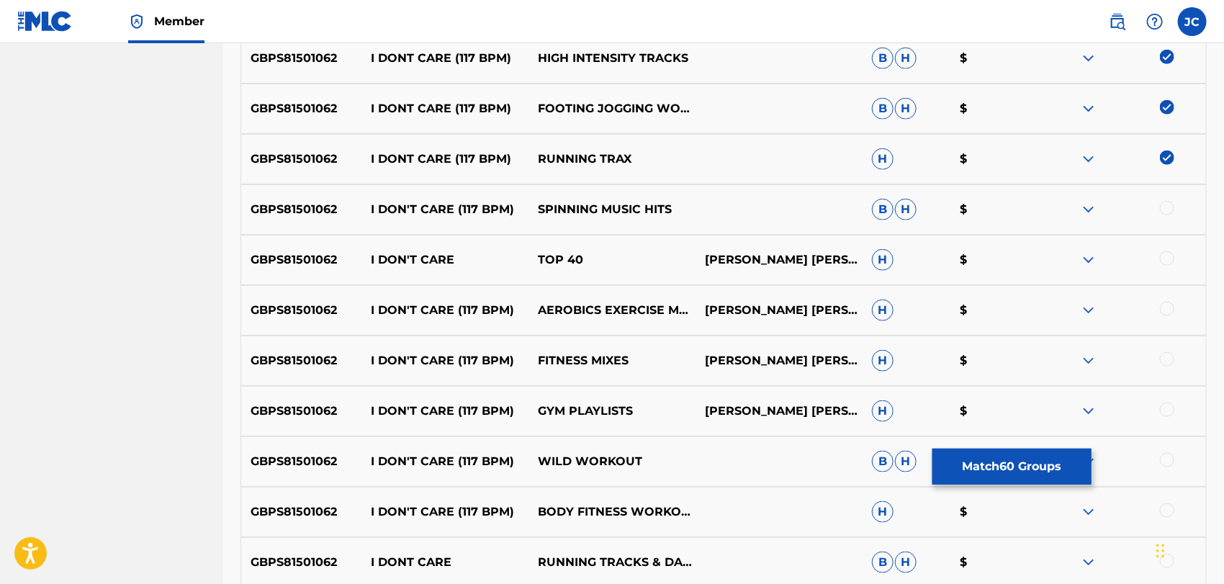
scroll to position [3394, 0]
click at [1170, 209] on div at bounding box center [1167, 206] width 14 height 14
click at [1168, 274] on div "GBPS81501062 I DON'T CARE TOP 40 LARRY TERRENCE O. WADE CALLIER H $" at bounding box center [723, 258] width 966 height 50
click at [1168, 260] on div at bounding box center [1167, 257] width 14 height 14
click at [1168, 302] on div at bounding box center [1167, 307] width 14 height 14
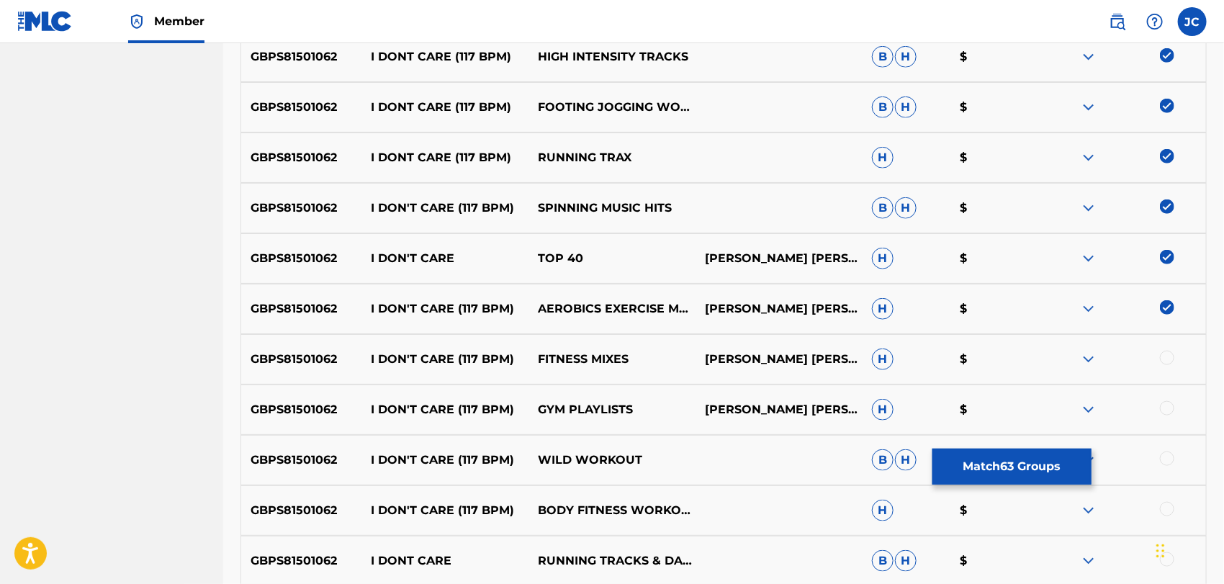
click at [1163, 365] on div at bounding box center [1122, 359] width 167 height 17
click at [1163, 360] on div at bounding box center [1167, 358] width 14 height 14
click at [1170, 413] on div at bounding box center [1167, 408] width 14 height 14
click at [1172, 453] on div at bounding box center [1167, 458] width 14 height 14
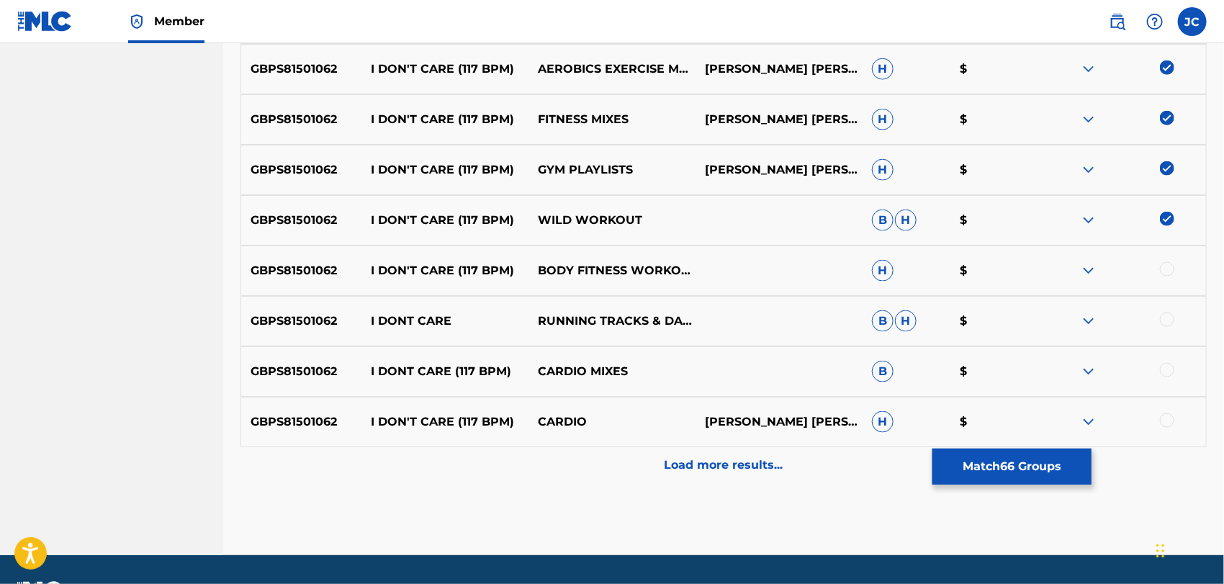
click at [1173, 264] on div at bounding box center [1167, 269] width 14 height 14
click at [1166, 318] on div at bounding box center [1167, 319] width 14 height 14
click at [1167, 372] on div at bounding box center [1167, 370] width 14 height 14
click at [1166, 440] on div "GBPS81501062 I DON'T CARE (117 BPM) CARDIO LARRY TERRENCE O. WADE CALLIER H $" at bounding box center [723, 422] width 966 height 50
click at [1165, 423] on div at bounding box center [1167, 420] width 14 height 14
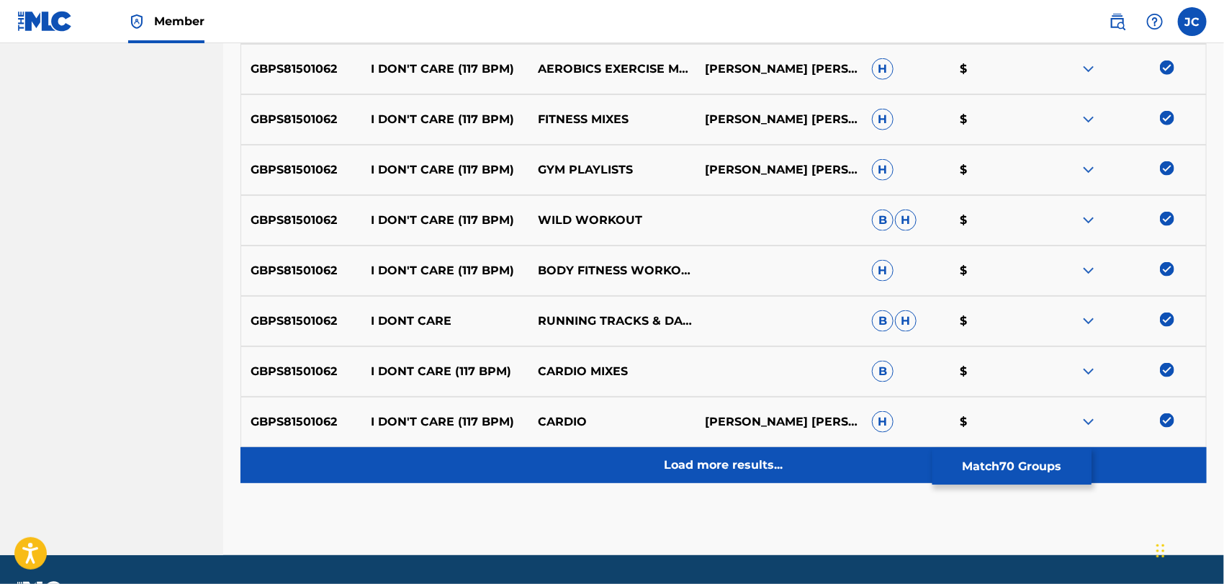
click at [1144, 469] on div "Load more results..." at bounding box center [723, 465] width 966 height 36
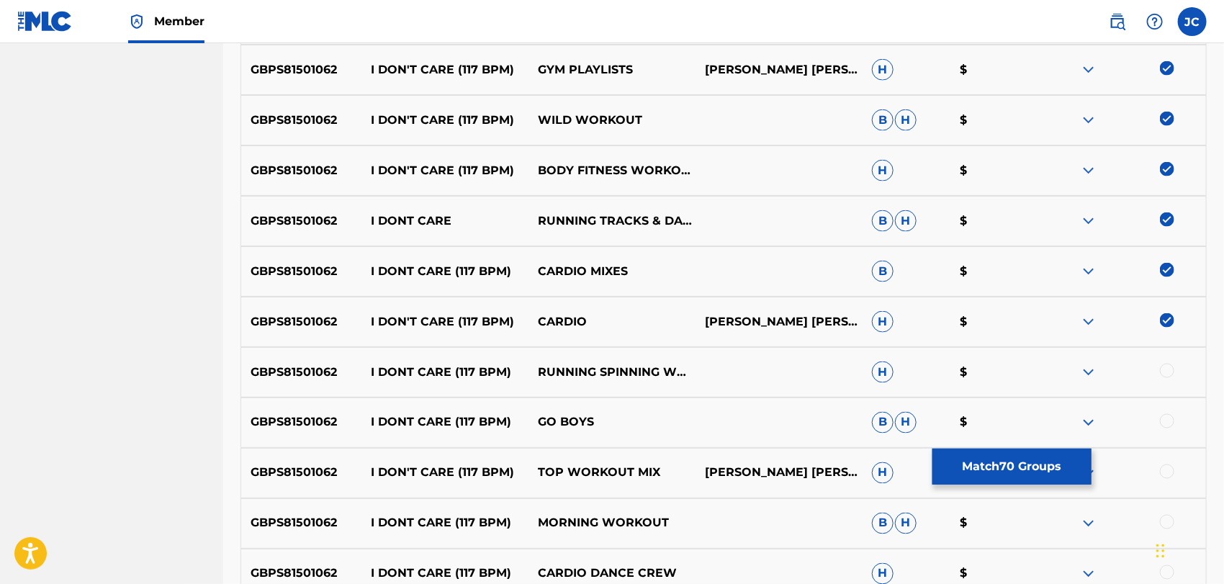
scroll to position [3874, 0]
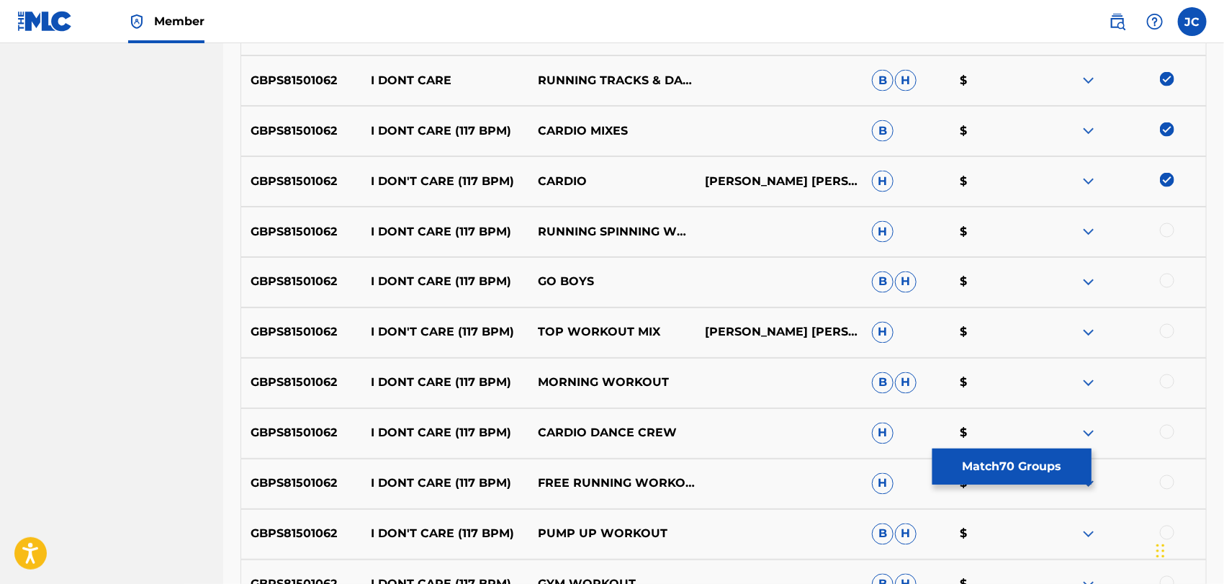
click at [1175, 224] on div at bounding box center [1122, 231] width 167 height 17
click at [1172, 230] on div at bounding box center [1167, 230] width 14 height 14
click at [1168, 276] on div at bounding box center [1167, 281] width 14 height 14
click at [1165, 327] on div at bounding box center [1167, 331] width 14 height 14
click at [1165, 371] on div "GBPS81501062 I DONT CARE (117 BPM) MORNING WORKOUT B H $" at bounding box center [723, 383] width 966 height 50
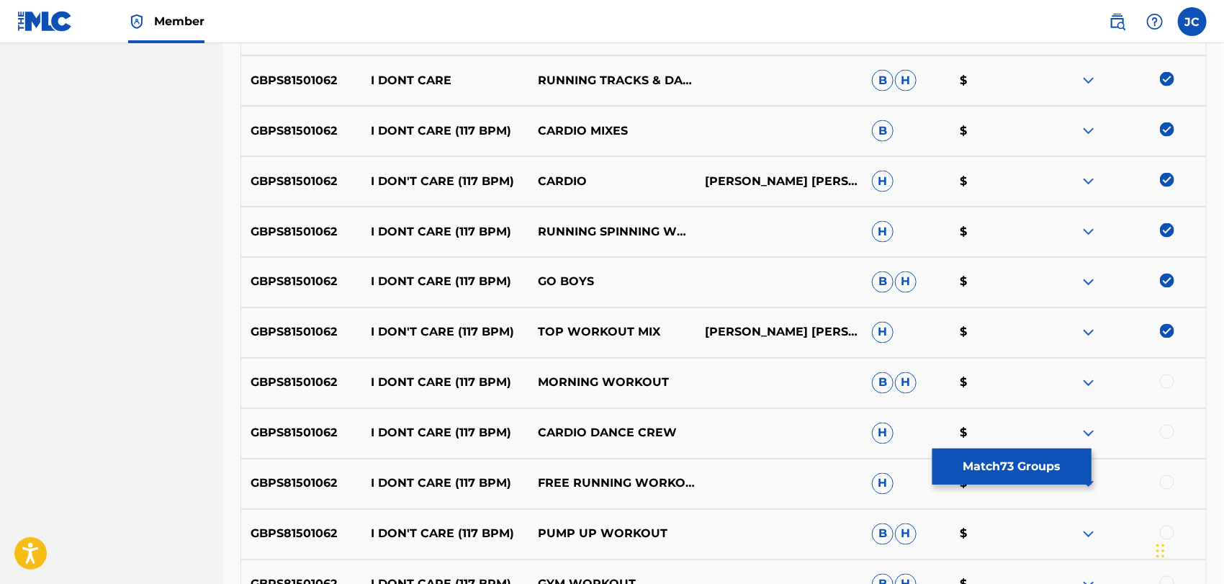
click at [1165, 390] on div at bounding box center [1122, 382] width 167 height 17
click at [1165, 387] on div at bounding box center [1167, 381] width 14 height 14
click at [1166, 433] on div at bounding box center [1167, 432] width 14 height 14
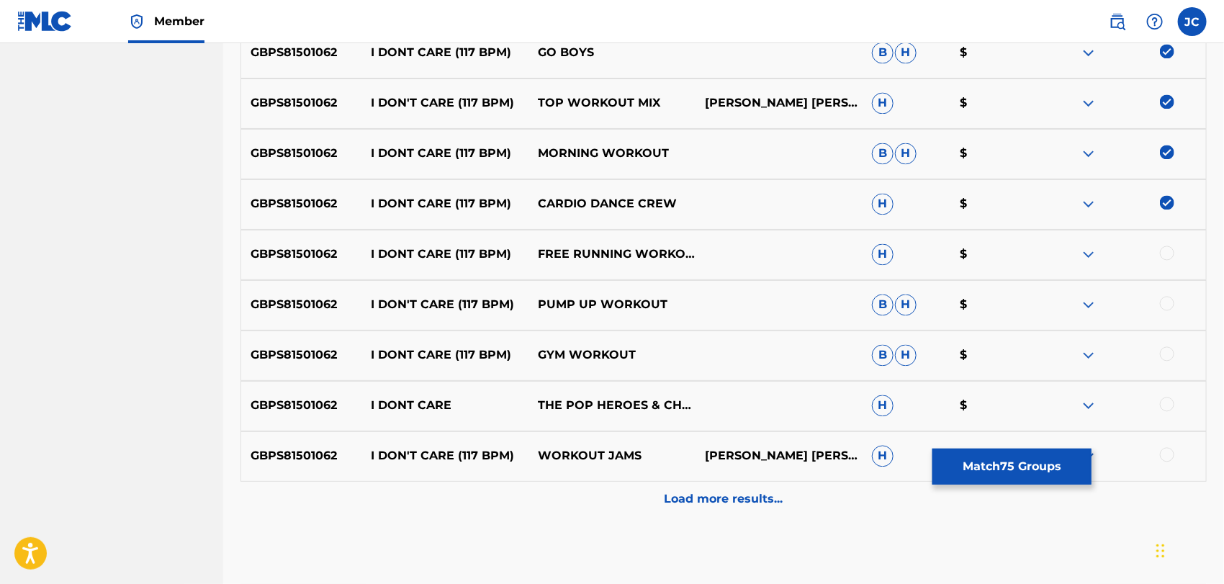
scroll to position [4114, 0]
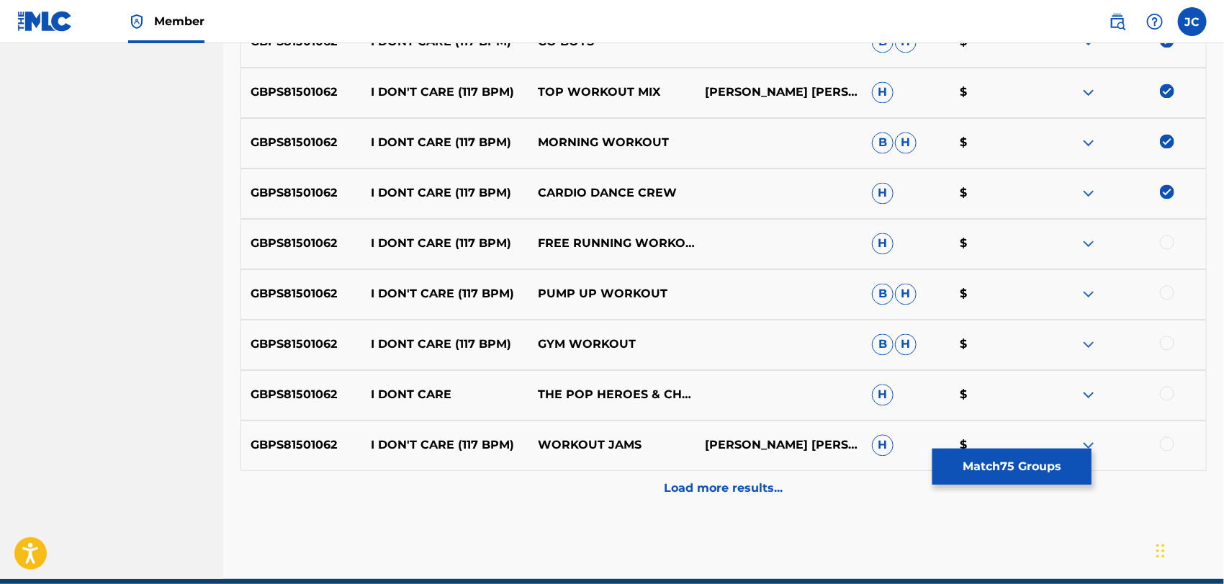
click at [1169, 244] on div at bounding box center [1167, 242] width 14 height 14
click at [1175, 299] on div at bounding box center [1122, 294] width 167 height 17
click at [1168, 294] on div at bounding box center [1167, 293] width 14 height 14
click at [1168, 336] on div at bounding box center [1167, 343] width 14 height 14
click at [1168, 416] on div "GBPS81501062 I DONT CARE THE POP HEROES & CHART HITS ALLSTARS & PARTY TIME DJS …" at bounding box center [723, 395] width 966 height 50
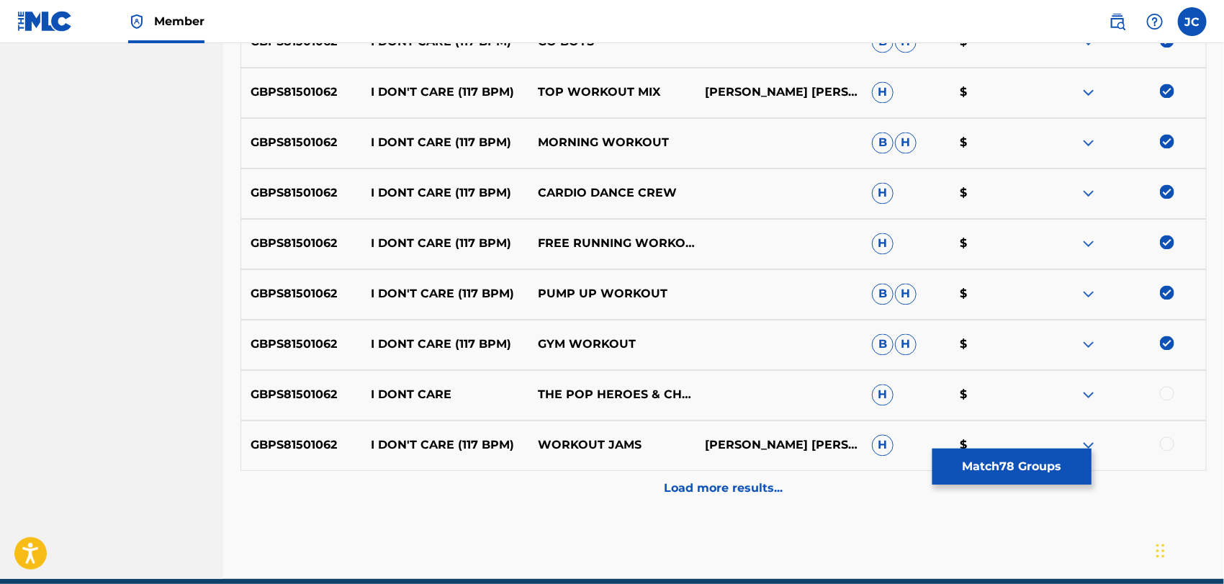
click at [1167, 398] on div at bounding box center [1167, 394] width 14 height 14
click at [1167, 441] on div at bounding box center [1167, 444] width 14 height 14
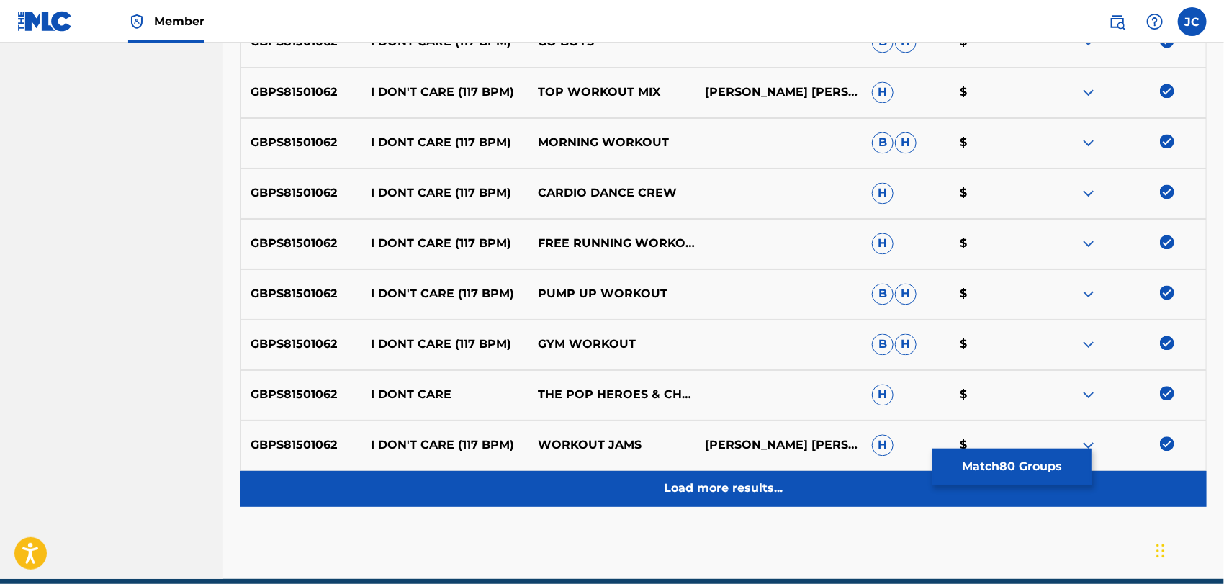
click at [1134, 503] on div "Load more results..." at bounding box center [723, 489] width 966 height 36
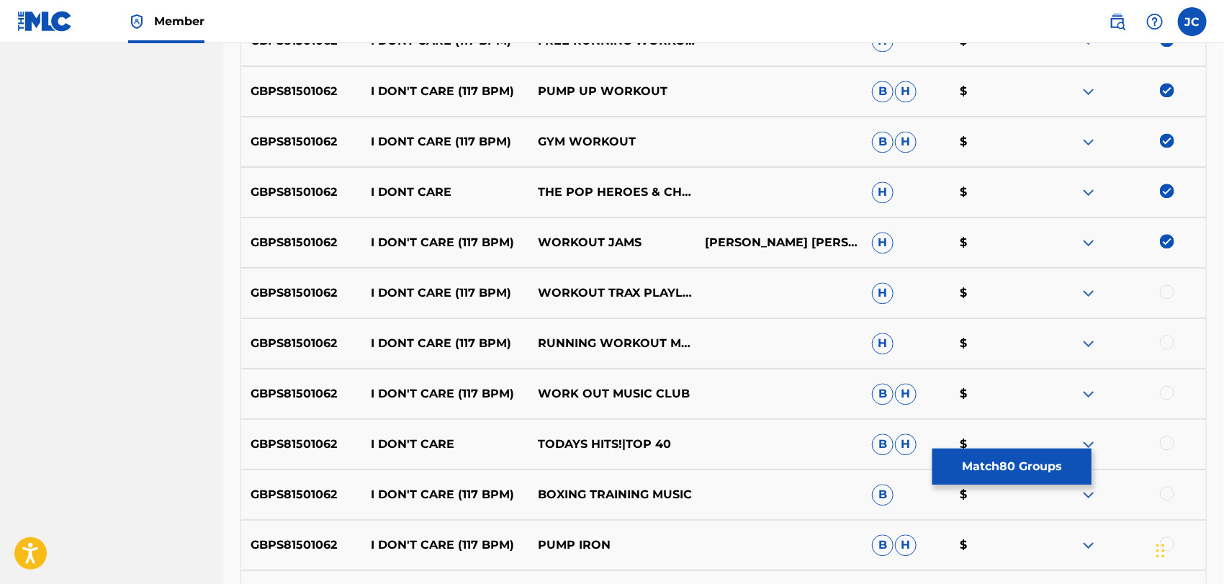
scroll to position [4354, 0]
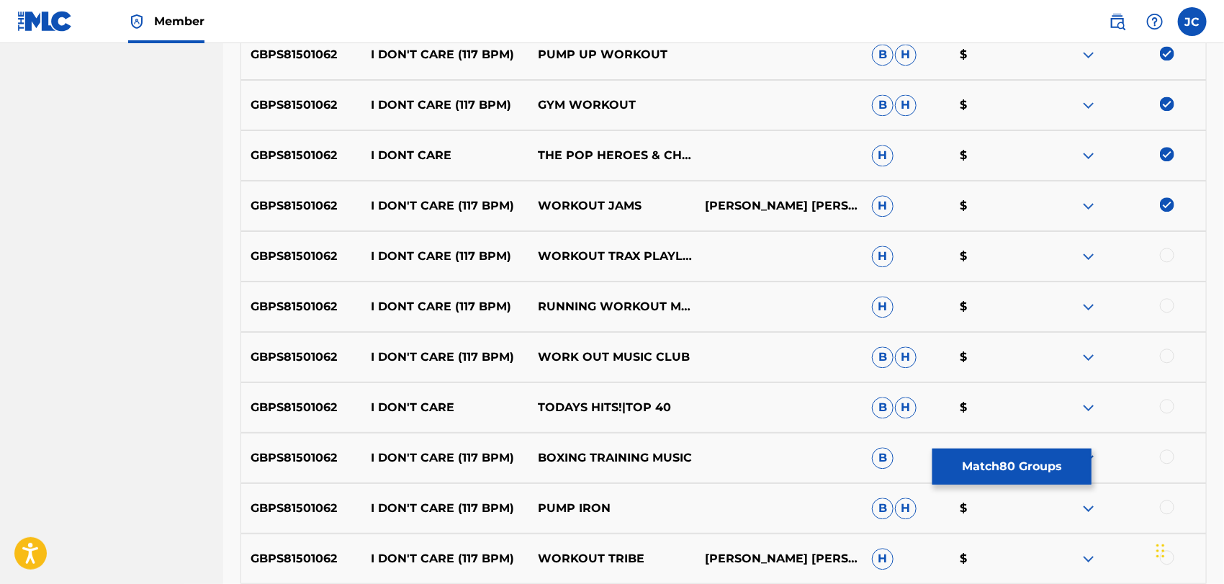
click at [1167, 254] on div at bounding box center [1167, 255] width 14 height 14
click at [1170, 307] on div at bounding box center [1167, 305] width 14 height 14
click at [1170, 351] on div at bounding box center [1167, 355] width 14 height 14
click at [1170, 400] on div at bounding box center [1167, 406] width 14 height 14
click at [1168, 460] on div at bounding box center [1167, 456] width 14 height 14
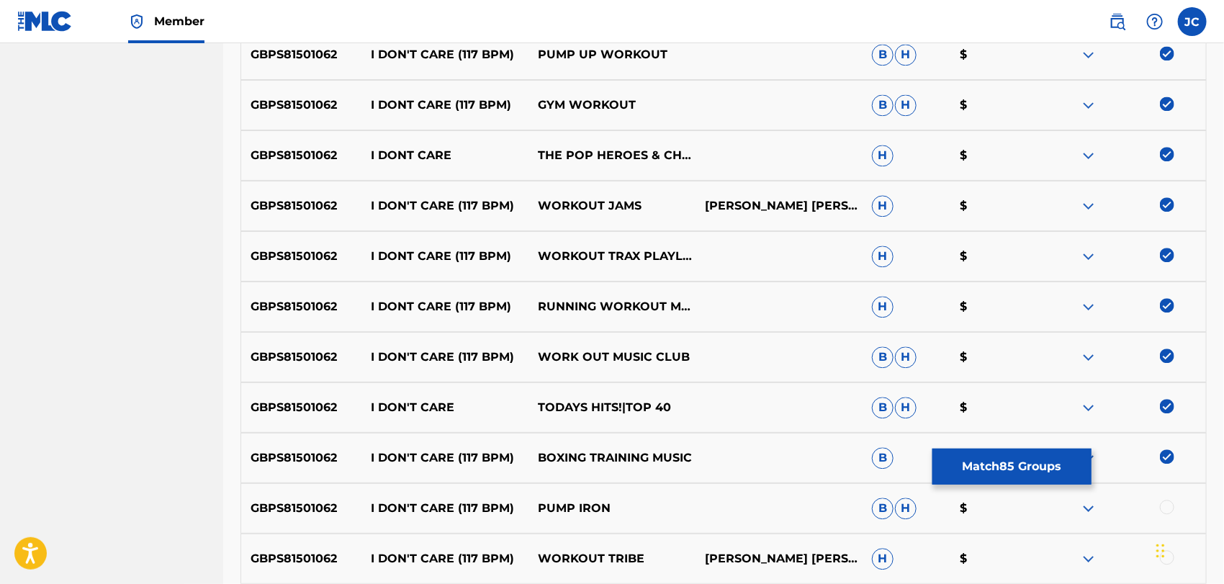
click at [1175, 495] on div "GBPS81501062 I DON'T CARE (117 BPM) PUMP IRON B H $" at bounding box center [723, 508] width 966 height 50
click at [1170, 505] on div at bounding box center [1167, 507] width 14 height 14
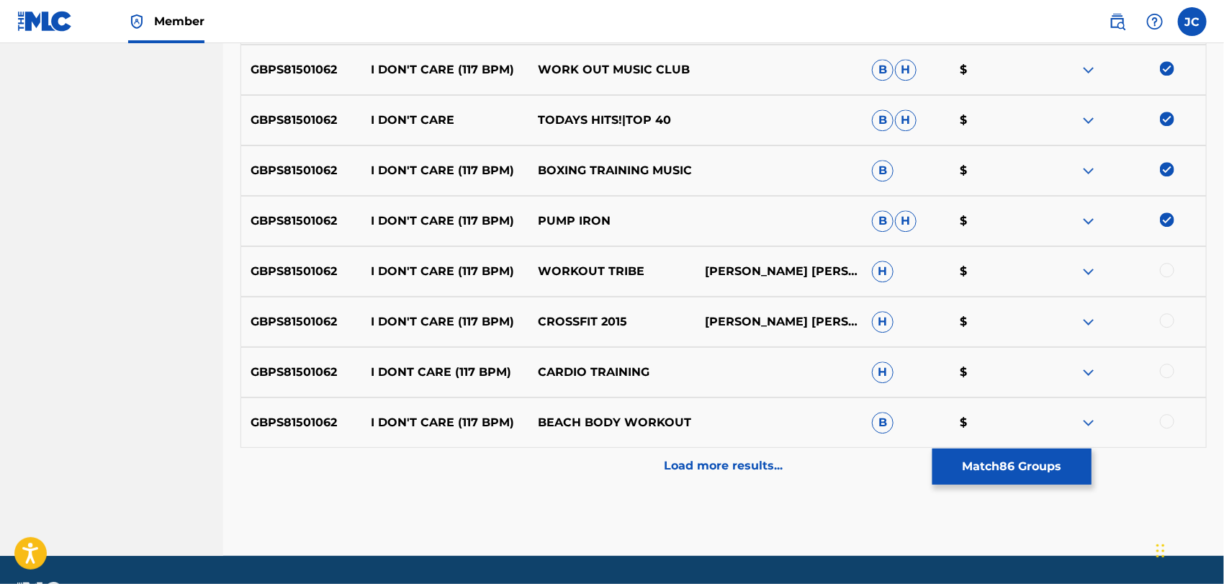
scroll to position [4674, 0]
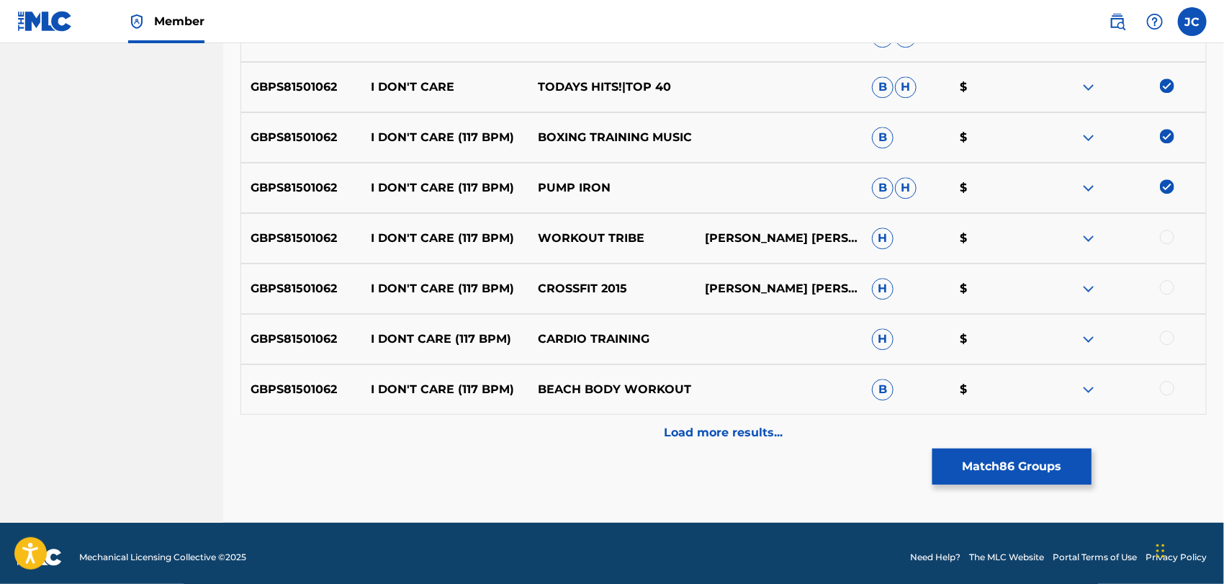
click at [1163, 243] on div at bounding box center [1122, 238] width 167 height 17
click at [1171, 289] on div at bounding box center [1167, 287] width 14 height 14
click at [1157, 227] on div "GBPS81501062 I DON'T CARE (117 BPM) WORKOUT TRIBE LARRY TERRENCE O. WADE CALLIE…" at bounding box center [723, 238] width 966 height 50
click at [1167, 241] on div at bounding box center [1167, 237] width 14 height 14
click at [1172, 341] on div at bounding box center [1167, 337] width 14 height 14
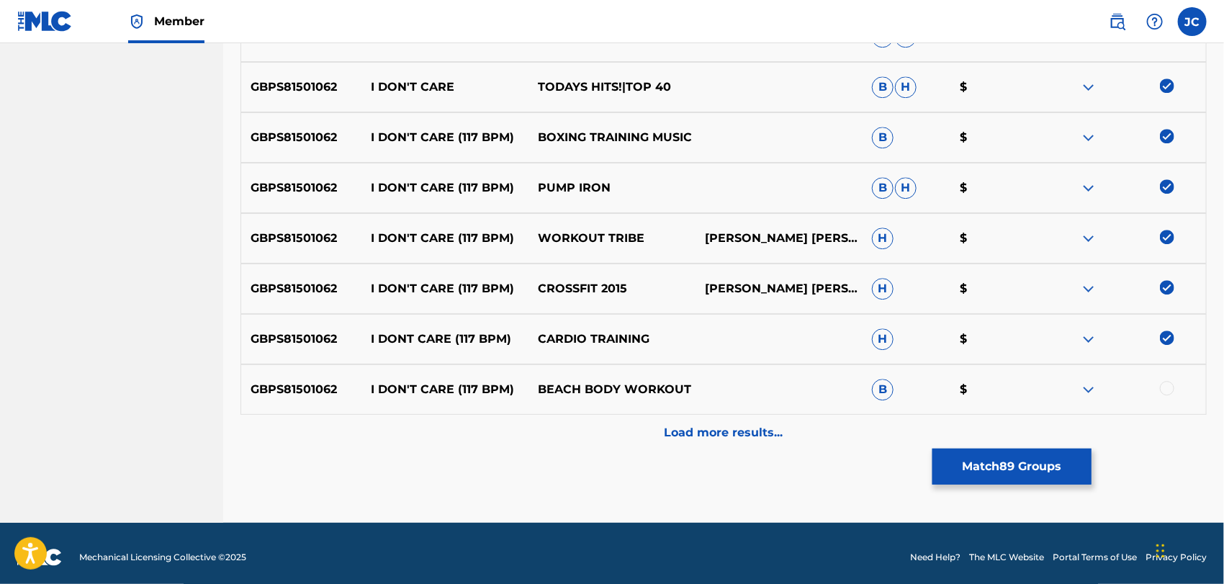
click at [1167, 387] on div at bounding box center [1167, 388] width 14 height 14
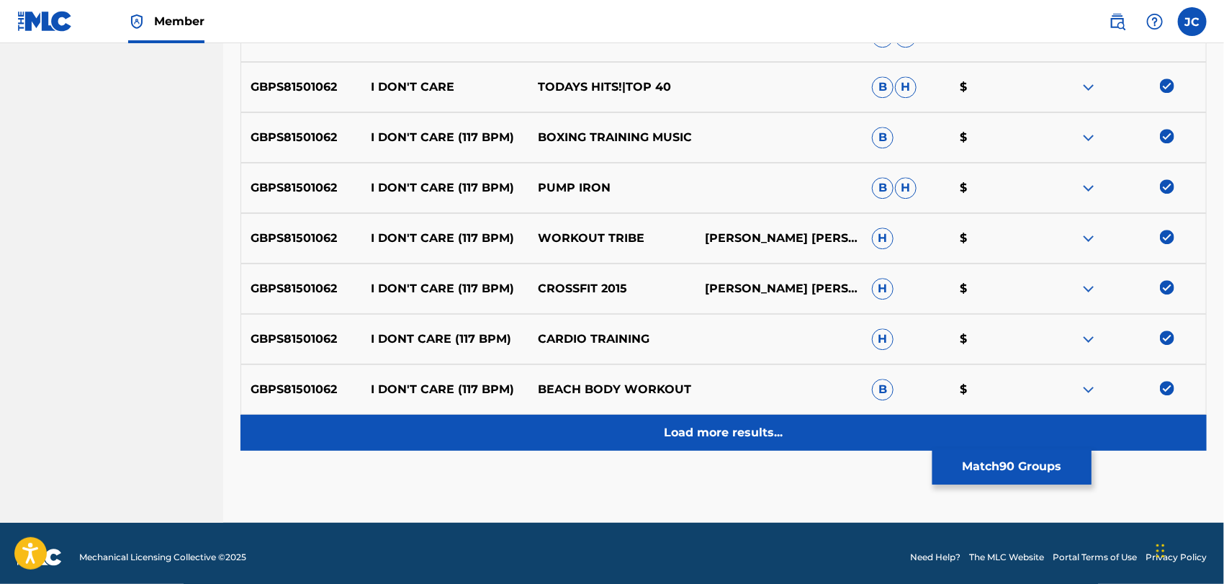
click at [1146, 434] on div "Load more results..." at bounding box center [723, 433] width 966 height 36
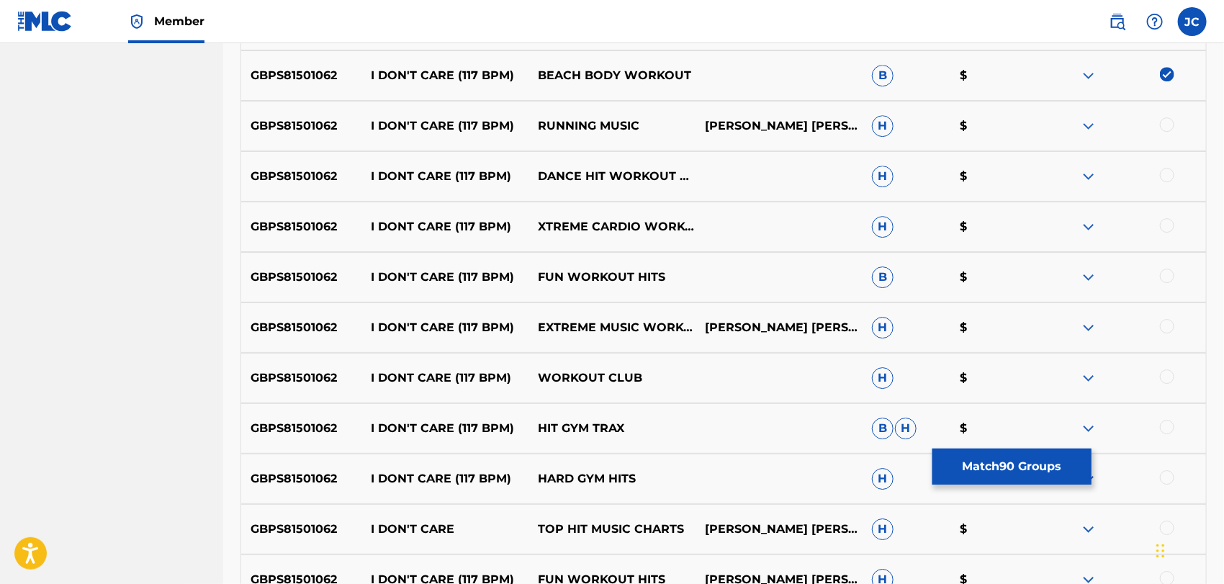
scroll to position [4994, 0]
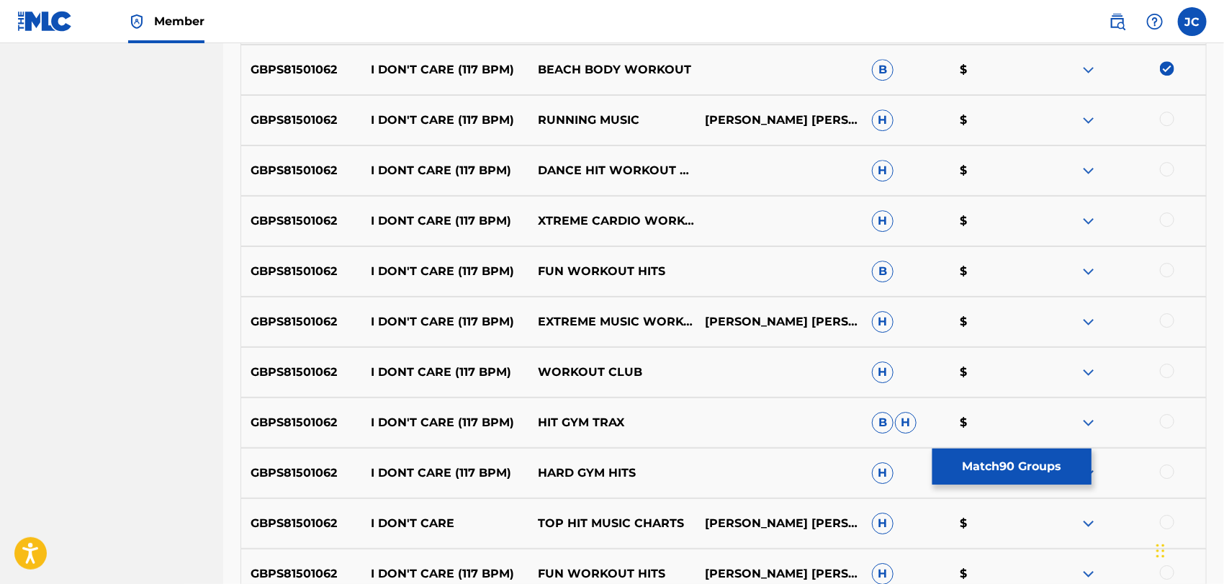
click at [1163, 107] on div "GBPS81501062 I DON'T CARE (117 BPM) RUNNING MUSIC LARRY TERRENCE O. WADE CALLIE…" at bounding box center [723, 120] width 966 height 50
click at [1163, 121] on div at bounding box center [1167, 119] width 14 height 14
click at [1172, 177] on div at bounding box center [1122, 170] width 167 height 17
drag, startPoint x: 1170, startPoint y: 167, endPoint x: 1169, endPoint y: 202, distance: 35.3
click at [1169, 166] on div at bounding box center [1167, 169] width 14 height 14
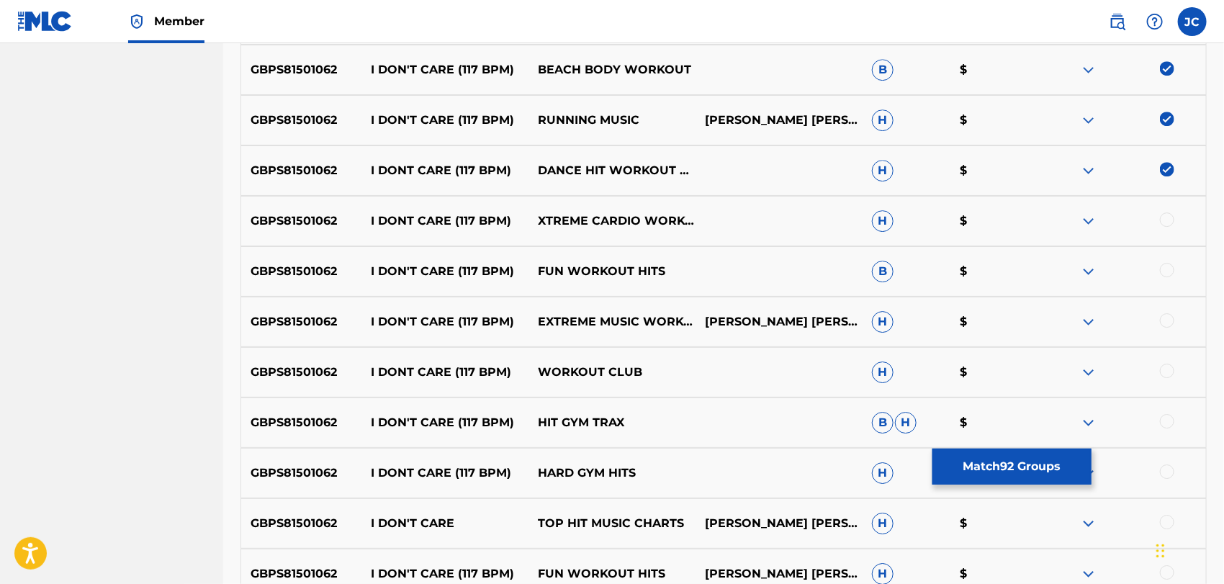
click at [1169, 227] on div at bounding box center [1122, 220] width 167 height 17
click at [1165, 216] on div at bounding box center [1167, 219] width 14 height 14
click at [1166, 266] on div at bounding box center [1167, 270] width 14 height 14
click at [1167, 317] on div at bounding box center [1167, 320] width 14 height 14
click at [1170, 361] on div "GBPS81501062 I DONT CARE (117 BPM) WORKOUT CLUB H $" at bounding box center [723, 372] width 966 height 50
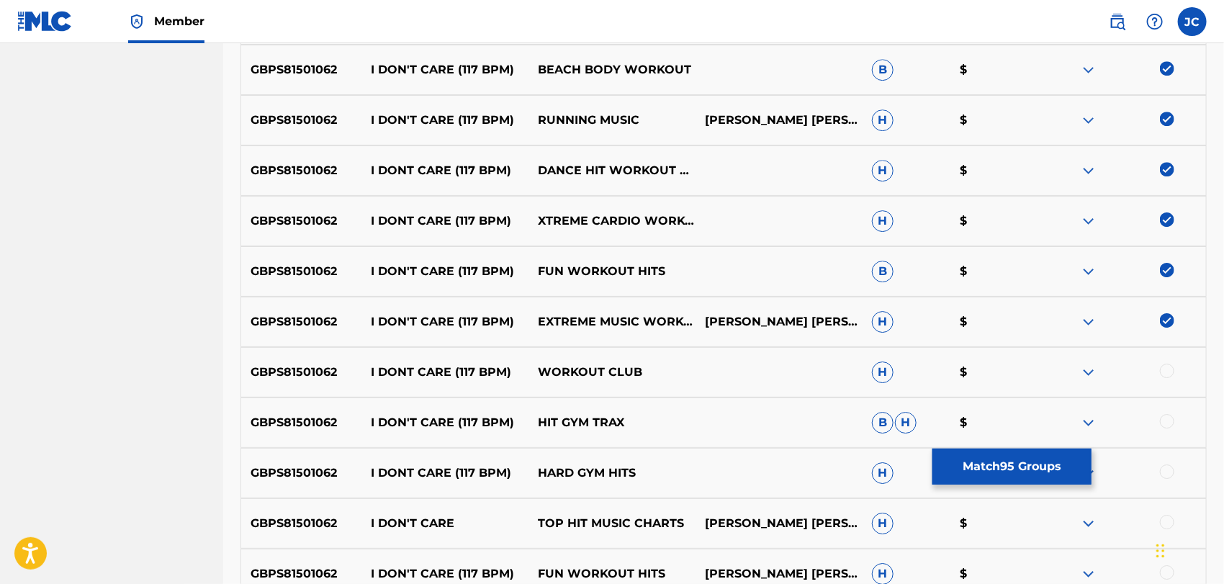
click at [1170, 374] on div at bounding box center [1167, 370] width 14 height 14
click at [1170, 423] on div at bounding box center [1167, 421] width 14 height 14
click at [1166, 471] on div at bounding box center [1167, 471] width 14 height 14
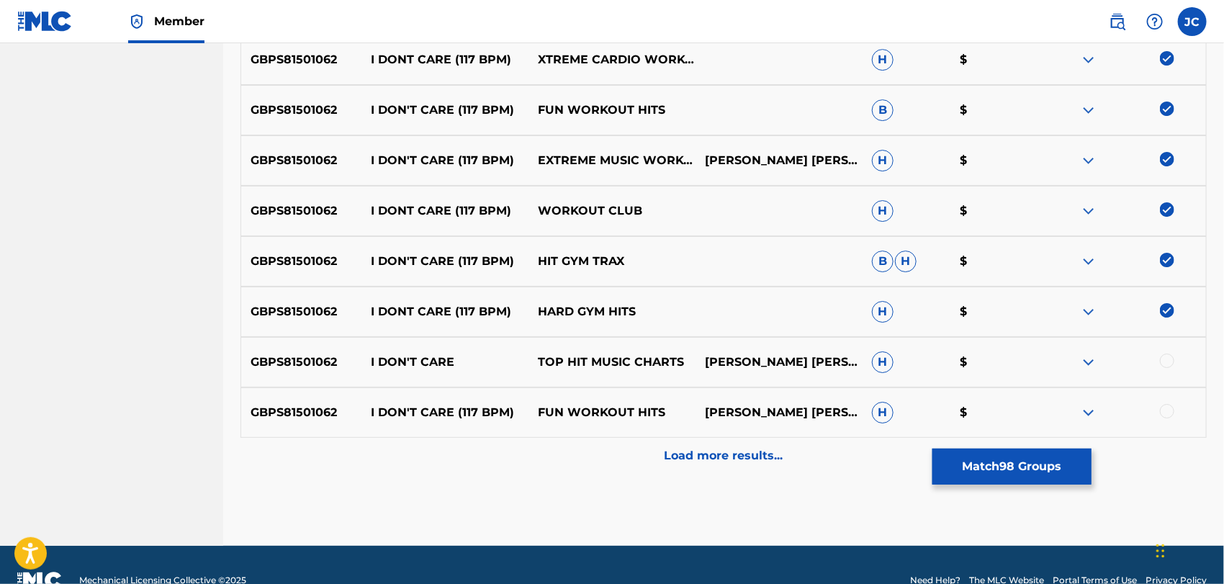
scroll to position [5186, 0]
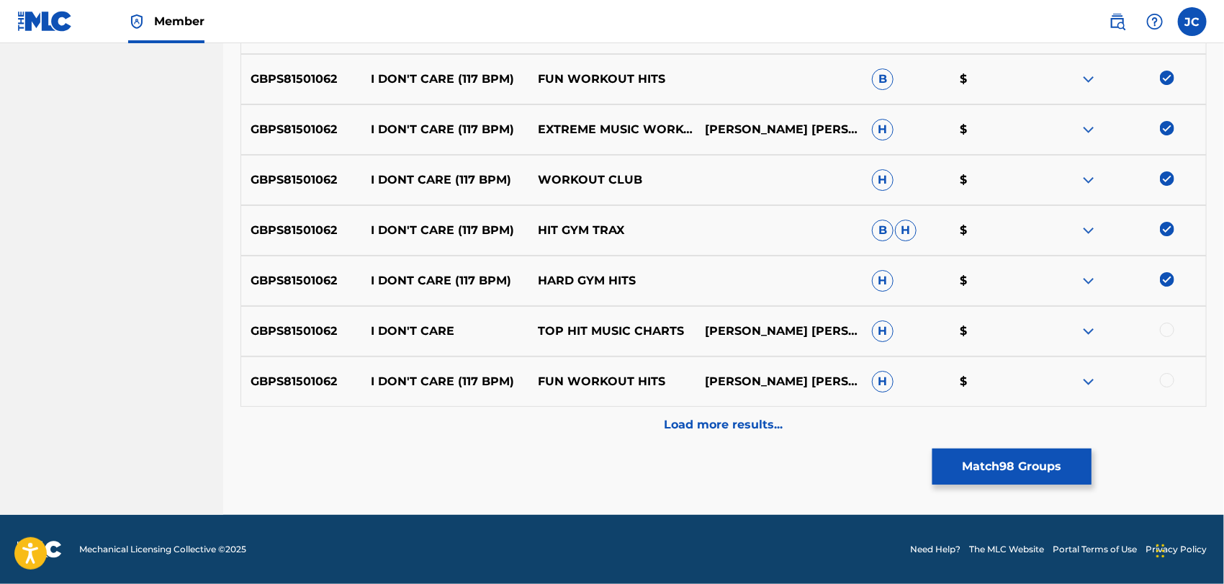
click at [1162, 331] on div at bounding box center [1167, 329] width 14 height 14
click at [1172, 386] on div at bounding box center [1122, 381] width 167 height 17
click at [1166, 384] on div at bounding box center [1167, 380] width 14 height 14
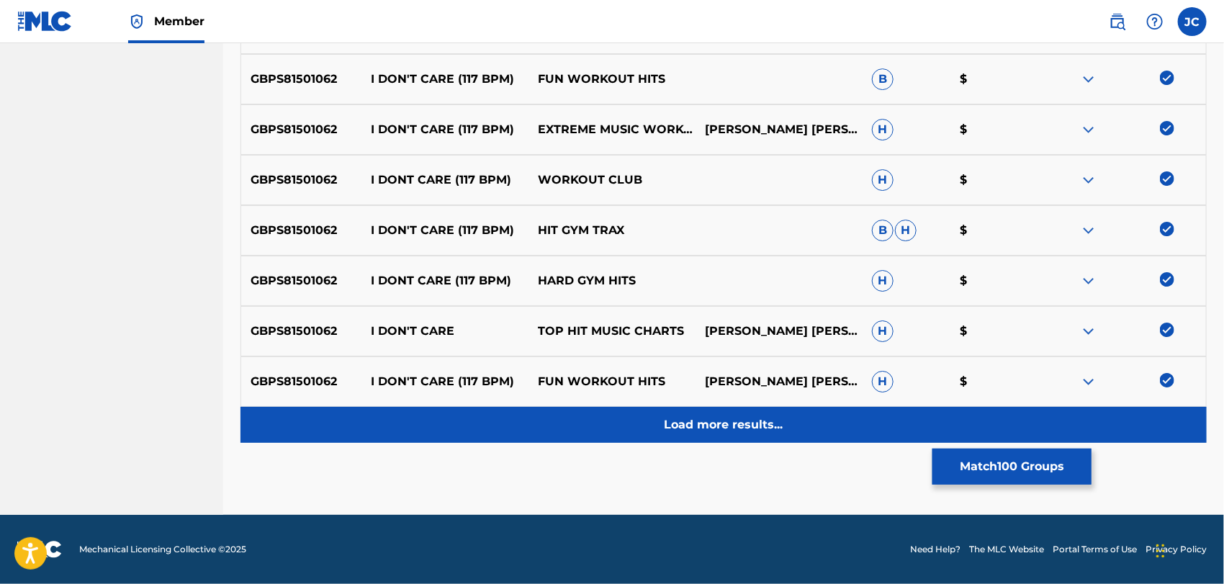
click at [1158, 424] on div "Load more results..." at bounding box center [723, 425] width 966 height 36
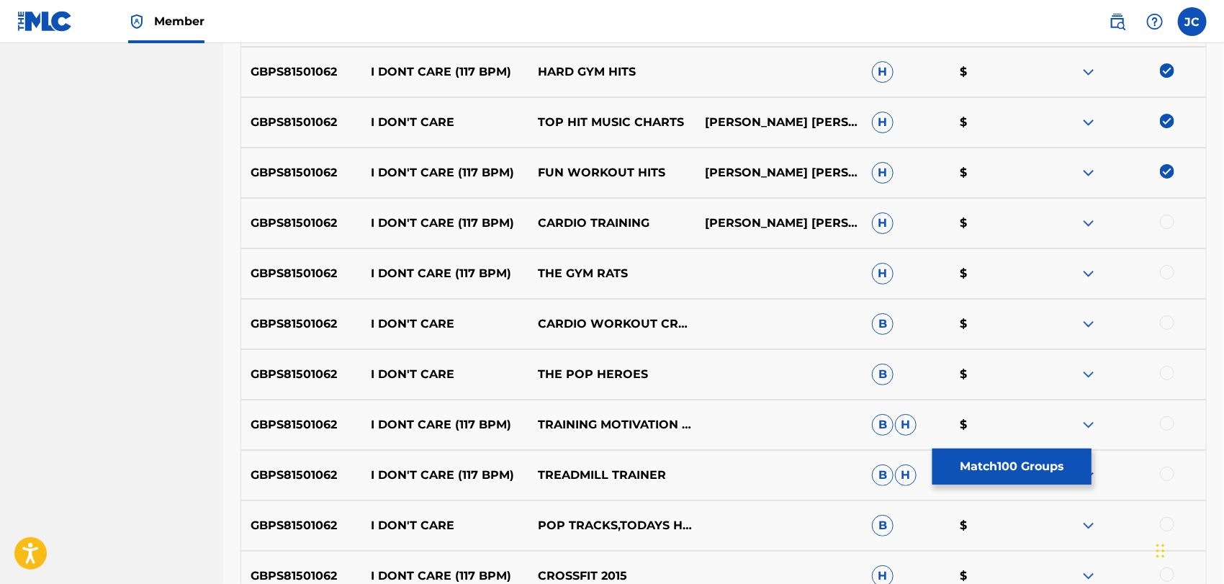
scroll to position [5426, 0]
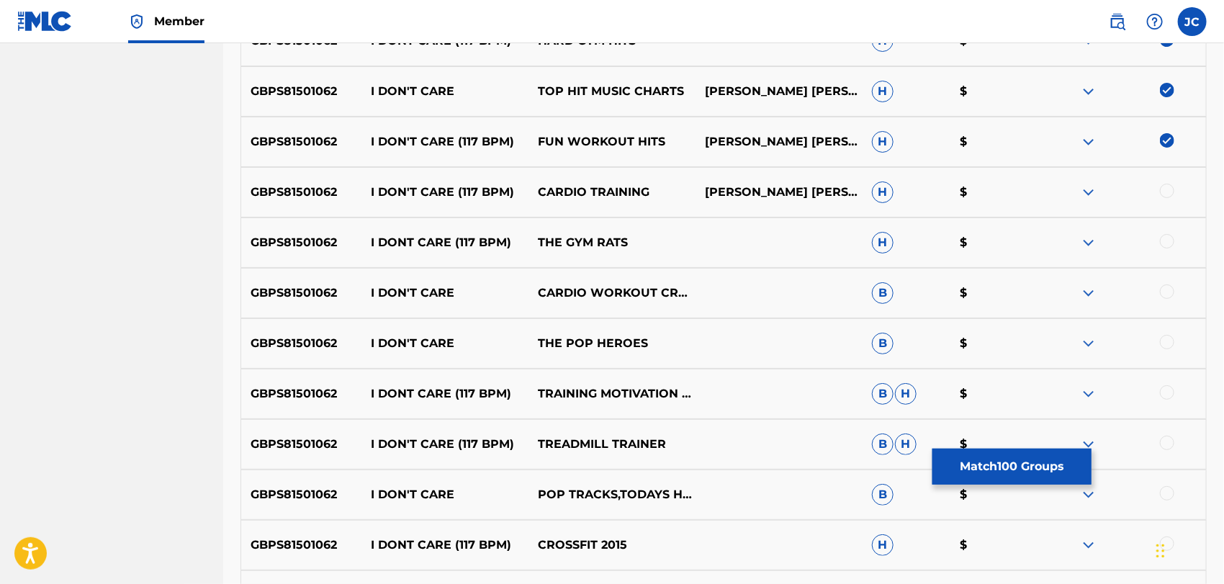
click at [1172, 194] on div at bounding box center [1167, 191] width 14 height 14
click at [1163, 238] on div at bounding box center [1167, 241] width 14 height 14
click at [1172, 293] on div at bounding box center [1167, 291] width 14 height 14
click at [1169, 338] on div at bounding box center [1167, 342] width 14 height 14
click at [1169, 388] on div at bounding box center [1167, 392] width 14 height 14
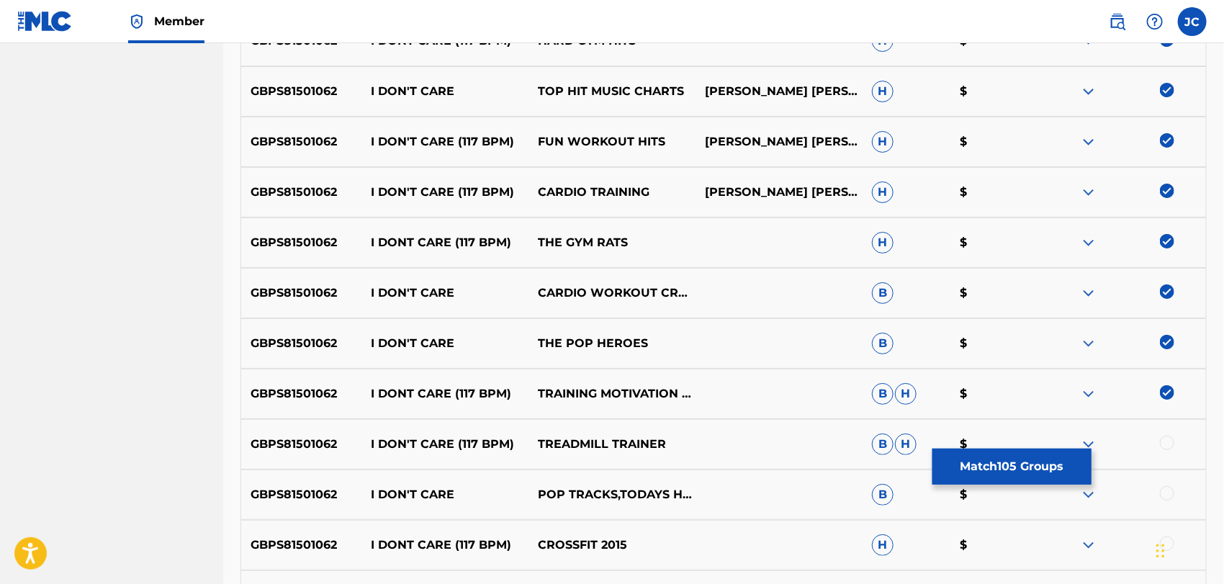
click at [1169, 435] on div at bounding box center [1167, 442] width 14 height 14
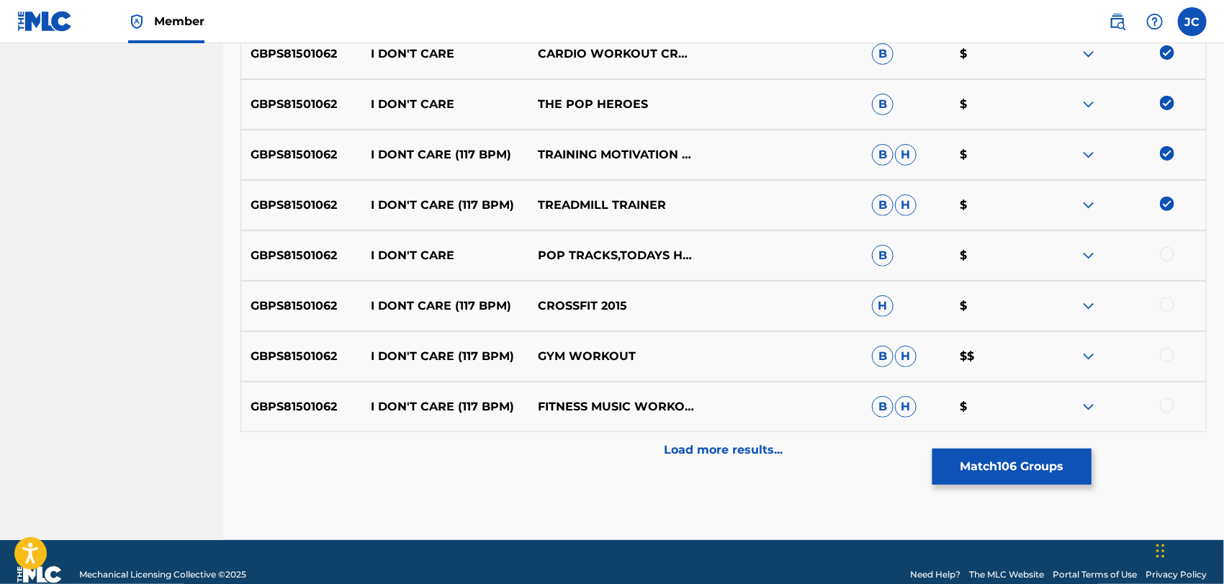
scroll to position [5666, 0]
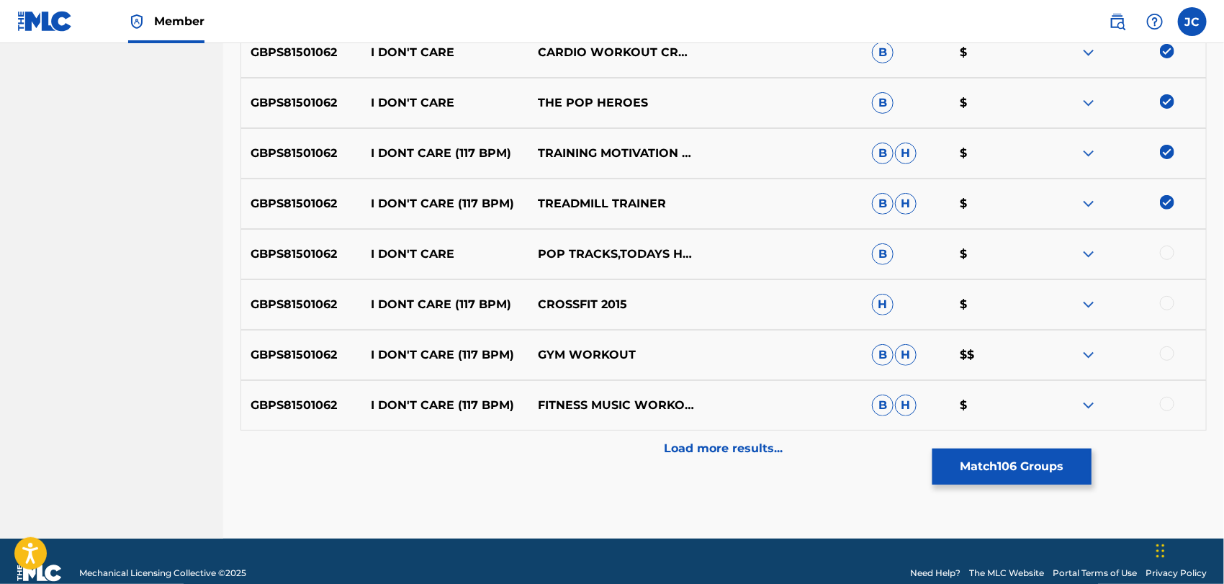
click at [1165, 245] on div at bounding box center [1167, 252] width 14 height 14
click at [1167, 301] on div at bounding box center [1167, 303] width 14 height 14
click at [1167, 376] on div "GBPS81501062 I DON'T CARE (117 BPM) GYM WORKOUT B H $$" at bounding box center [723, 355] width 966 height 50
drag, startPoint x: 1167, startPoint y: 353, endPoint x: 1170, endPoint y: 365, distance: 11.7
click at [1168, 353] on div at bounding box center [1167, 353] width 14 height 14
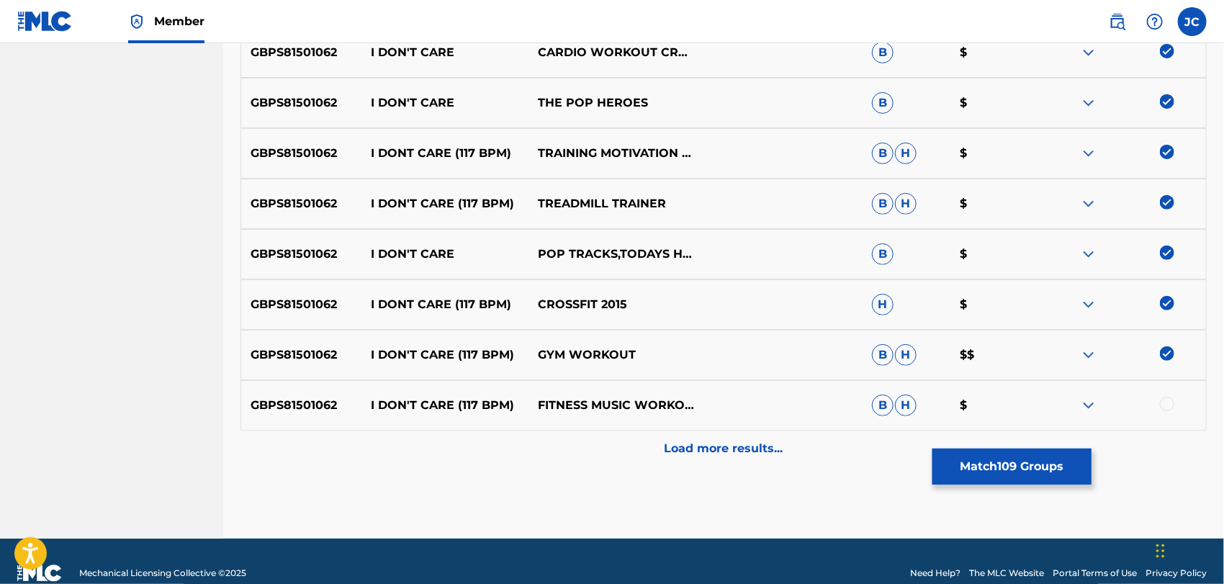
click at [1170, 414] on div "GBPS81501062 I DON'T CARE (117 BPM) FITNESS MUSIC WORKOUT B H $" at bounding box center [723, 405] width 966 height 50
click at [1167, 403] on div at bounding box center [1167, 404] width 14 height 14
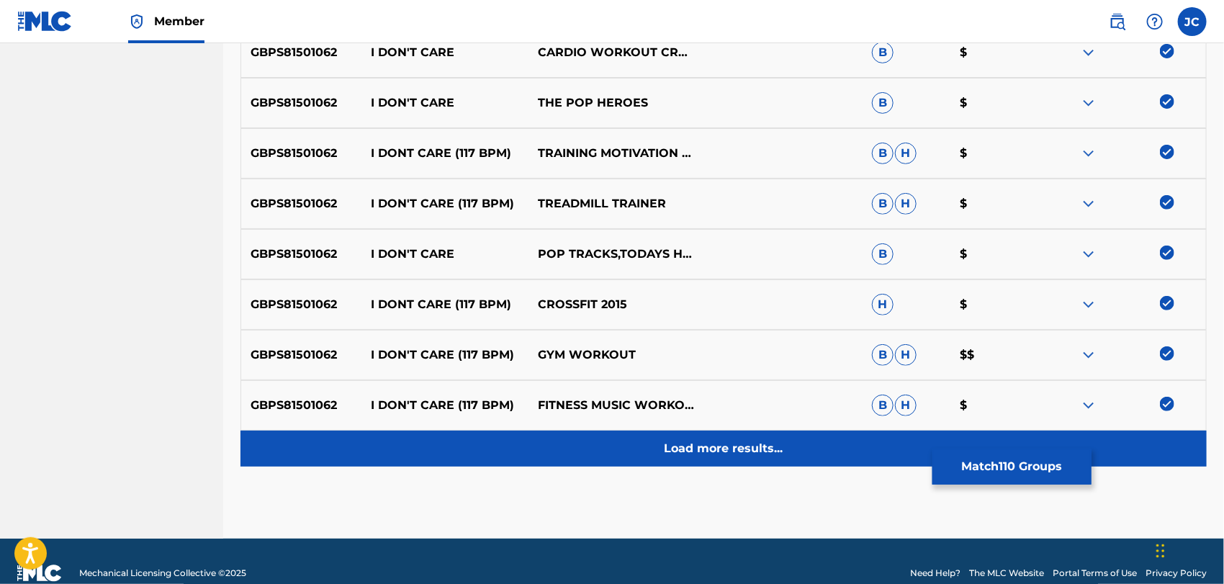
click at [1165, 442] on div "Load more results..." at bounding box center [723, 448] width 966 height 36
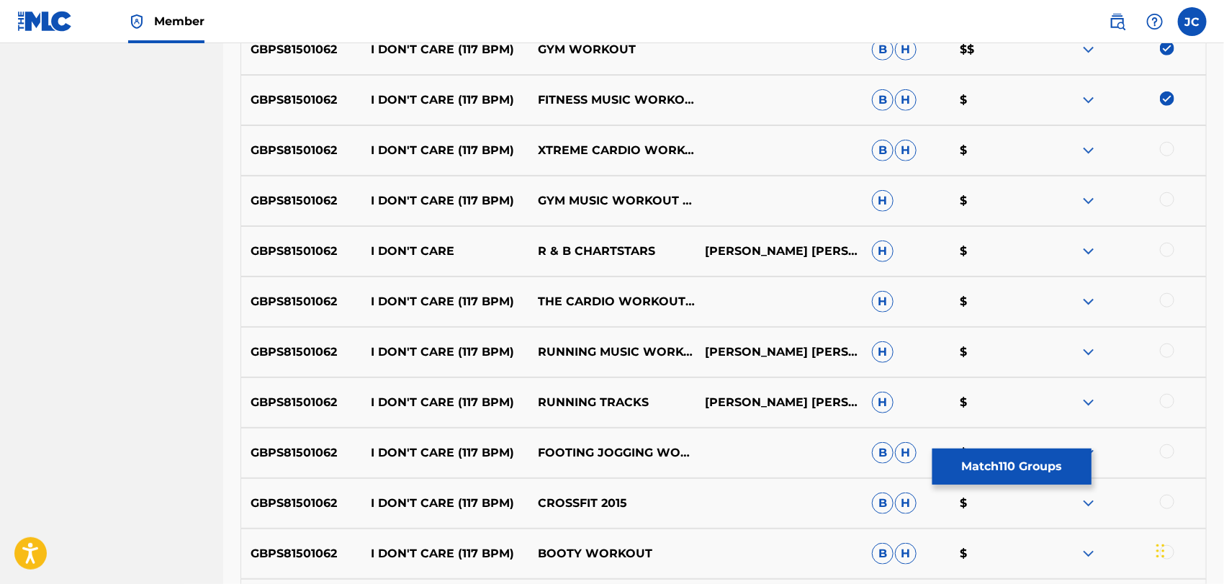
scroll to position [5986, 0]
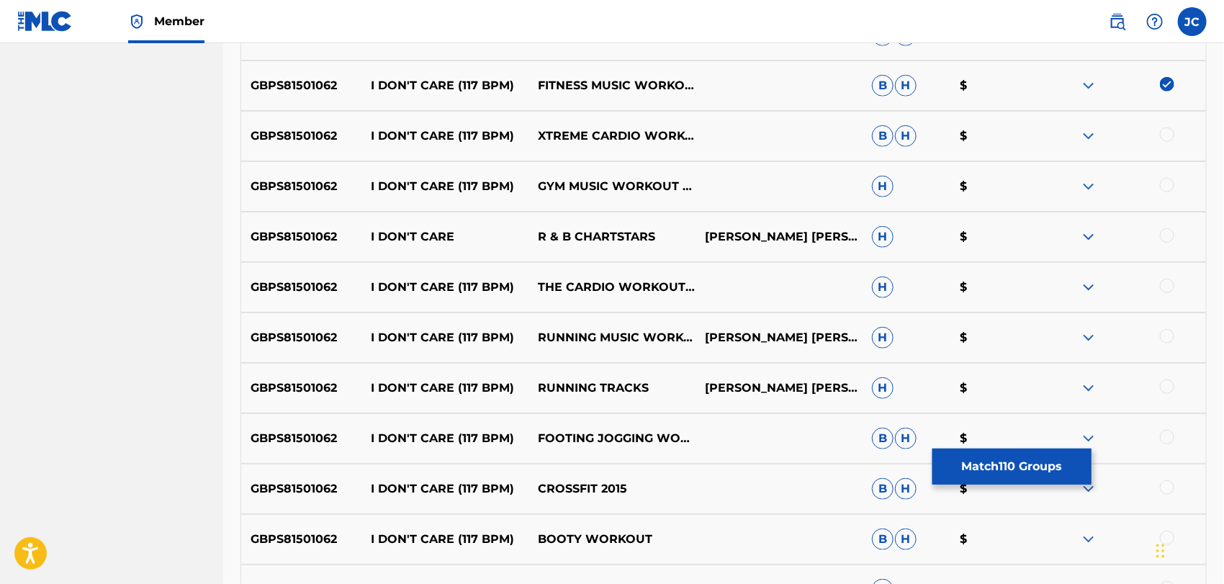
click at [1170, 139] on div at bounding box center [1167, 134] width 14 height 14
click at [1169, 182] on div at bounding box center [1167, 185] width 14 height 14
click at [1169, 232] on div at bounding box center [1167, 235] width 14 height 14
click at [1169, 299] on div "GBPS81501062 I DON'T CARE (117 BPM) THE CARDIO WORKOUT CREW H $" at bounding box center [723, 287] width 966 height 50
click at [1167, 292] on div at bounding box center [1122, 287] width 167 height 17
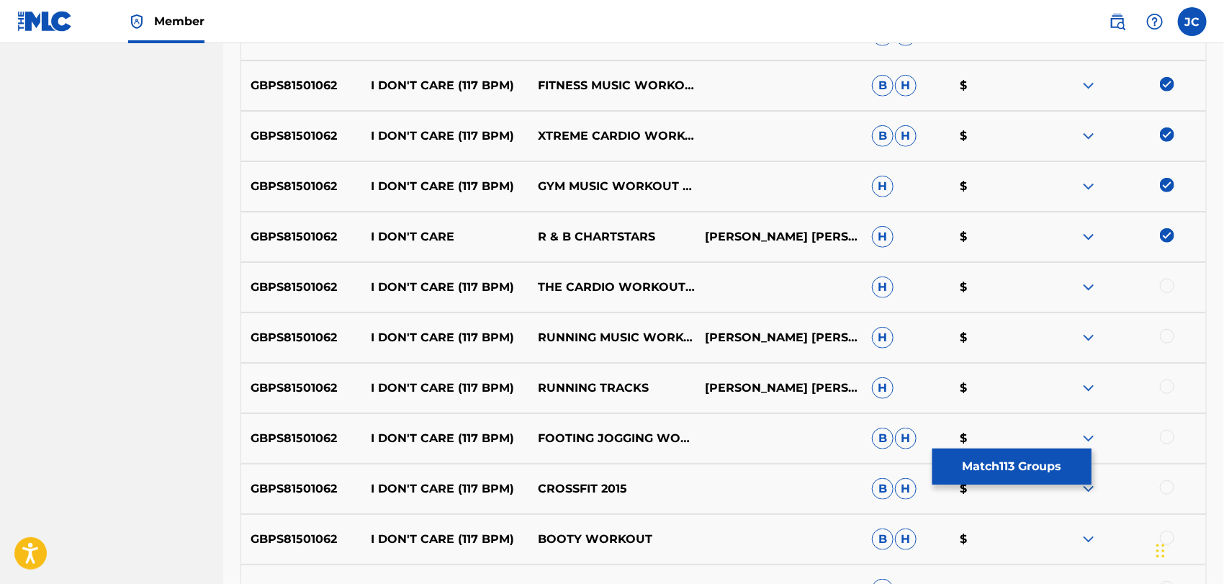
click at [1170, 335] on div at bounding box center [1167, 336] width 14 height 14
click at [1170, 386] on div at bounding box center [1167, 386] width 14 height 14
click at [1169, 277] on div "GBPS81501062 I DON'T CARE (117 BPM) THE CARDIO WORKOUT CREW H $" at bounding box center [723, 287] width 966 height 50
click at [1169, 284] on div at bounding box center [1167, 286] width 14 height 14
click at [1170, 430] on div at bounding box center [1167, 437] width 14 height 14
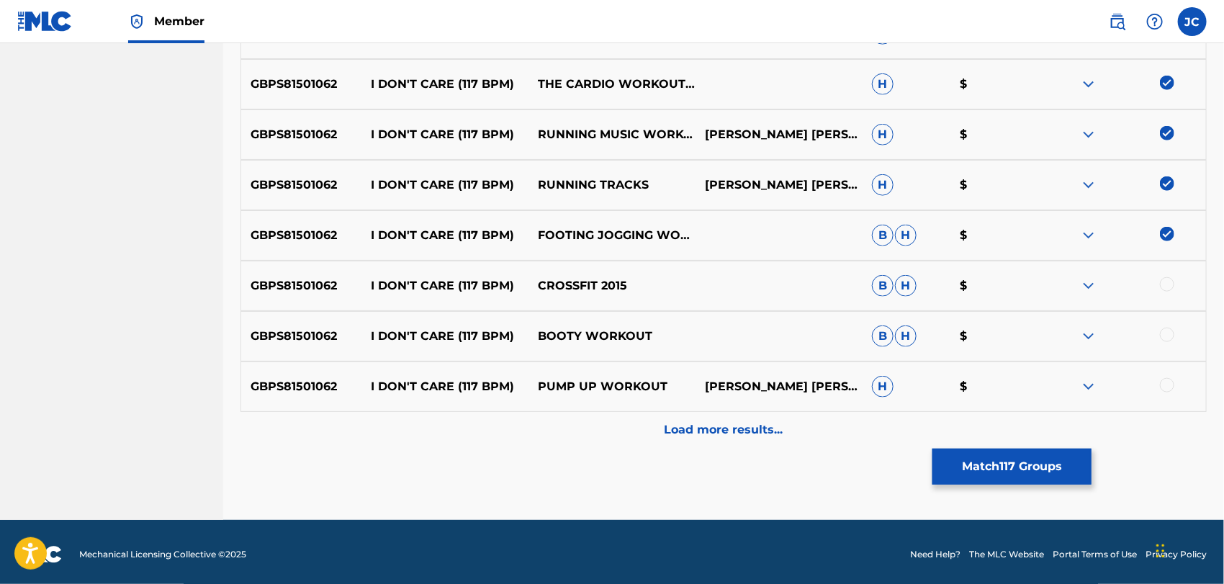
scroll to position [6194, 0]
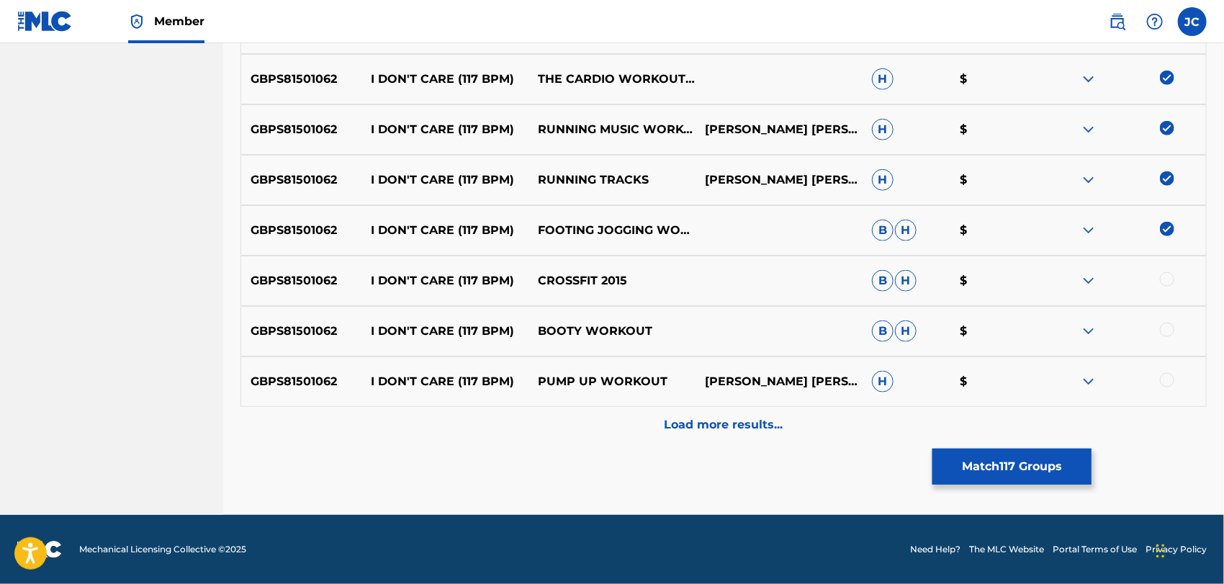
click at [1162, 270] on div "GBPS81501062 I DON'T CARE (117 BPM) CROSSFIT 2015 B H $" at bounding box center [723, 281] width 966 height 50
click at [1165, 279] on div at bounding box center [1167, 279] width 14 height 14
click at [1172, 336] on div at bounding box center [1122, 330] width 167 height 17
click at [1171, 327] on div at bounding box center [1167, 329] width 14 height 14
click at [1175, 388] on div at bounding box center [1122, 381] width 167 height 17
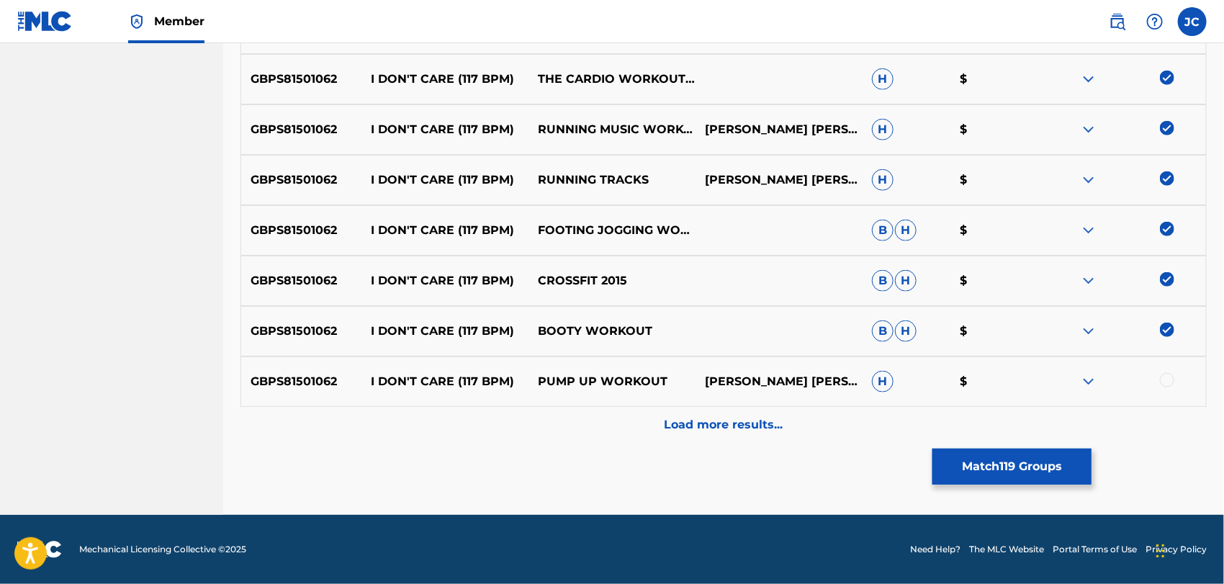
click at [1170, 382] on div at bounding box center [1167, 380] width 14 height 14
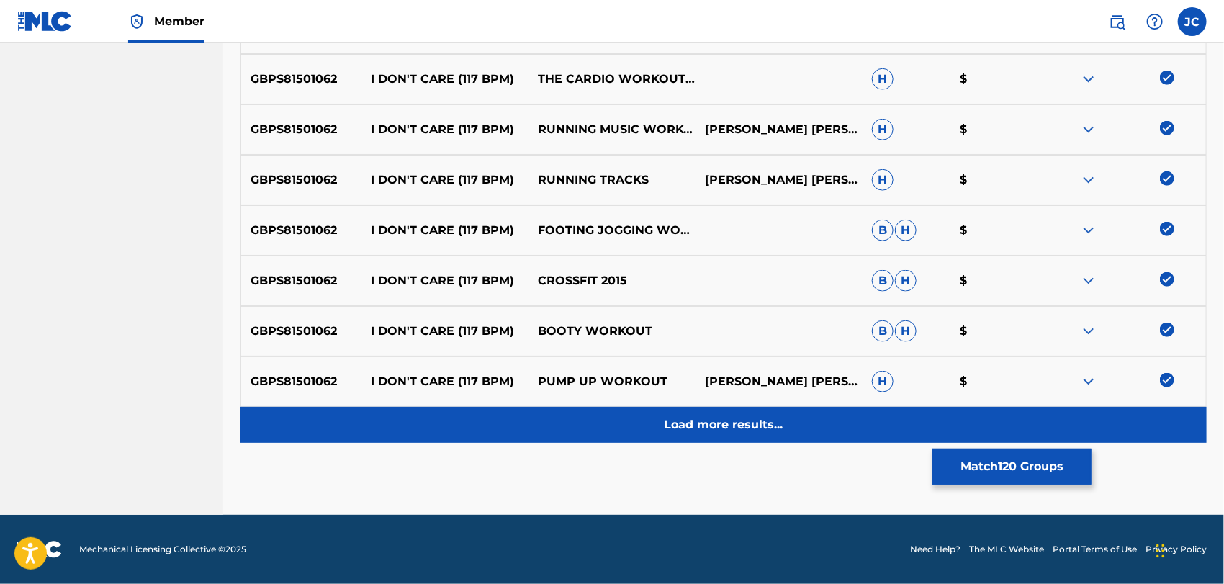
click at [1171, 422] on div "Load more results..." at bounding box center [723, 425] width 966 height 36
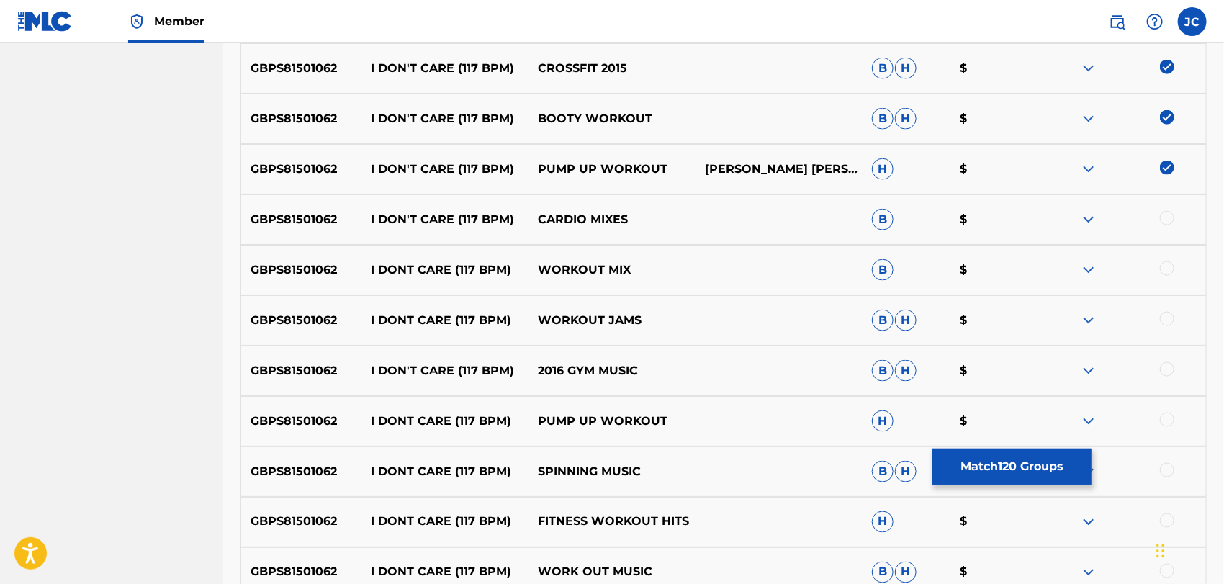
scroll to position [6433, 0]
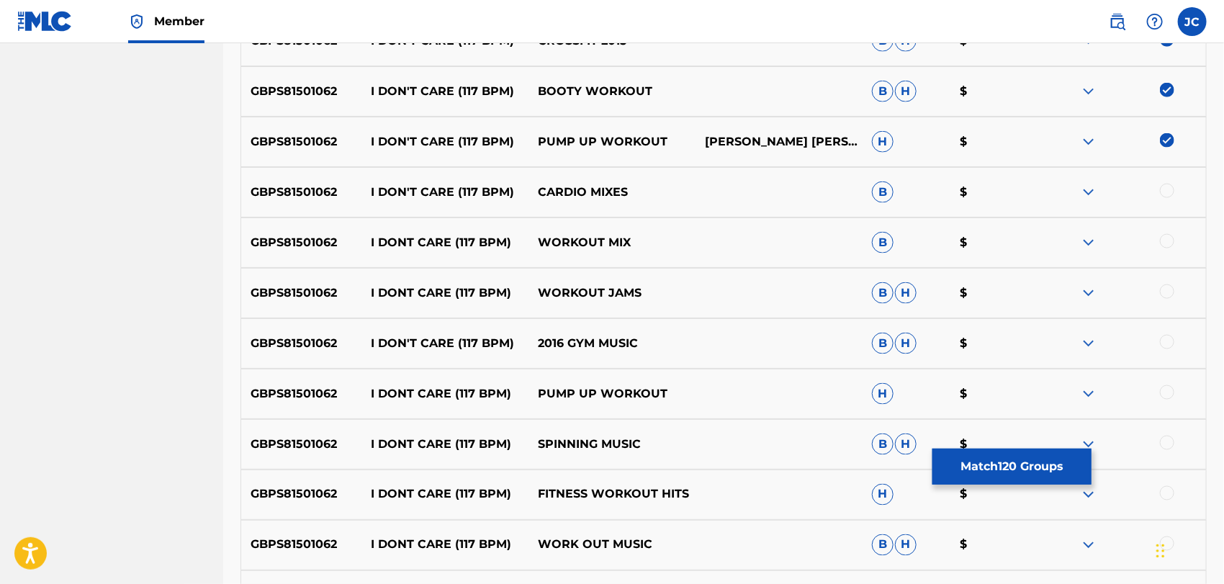
click at [1173, 188] on div at bounding box center [1167, 191] width 14 height 14
click at [1173, 235] on div at bounding box center [1122, 242] width 167 height 17
click at [1172, 240] on div at bounding box center [1167, 241] width 14 height 14
click at [1166, 284] on div at bounding box center [1167, 291] width 14 height 14
click at [1163, 333] on div "GBPS81501062 I DON'T CARE (117 BPM) 2016 GYM MUSIC B H $" at bounding box center [723, 343] width 966 height 50
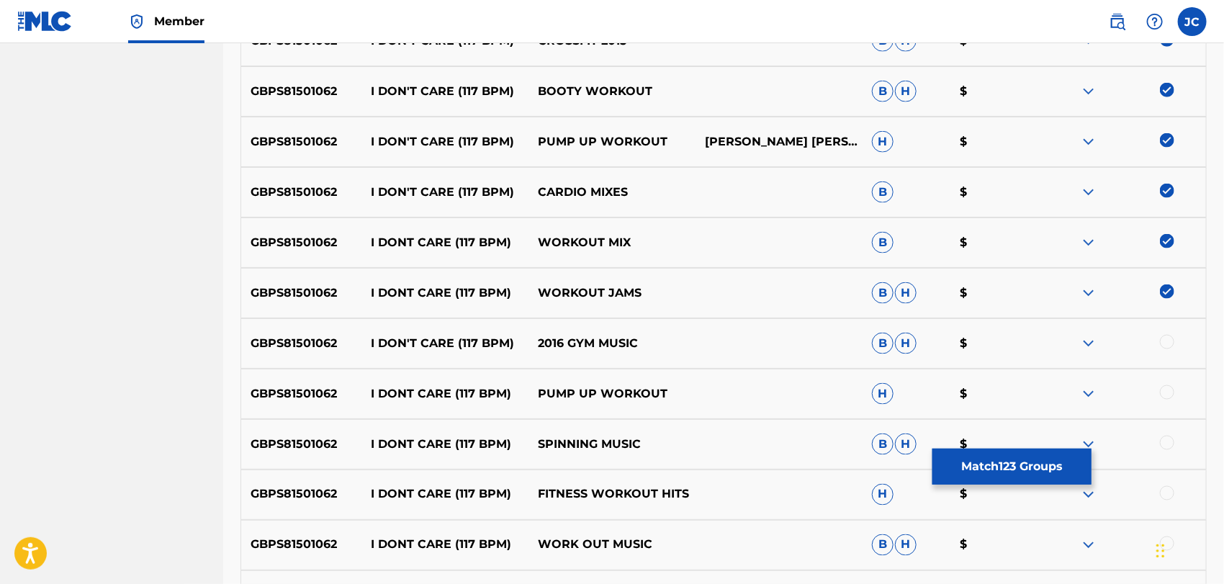
click at [1166, 347] on div at bounding box center [1167, 342] width 14 height 14
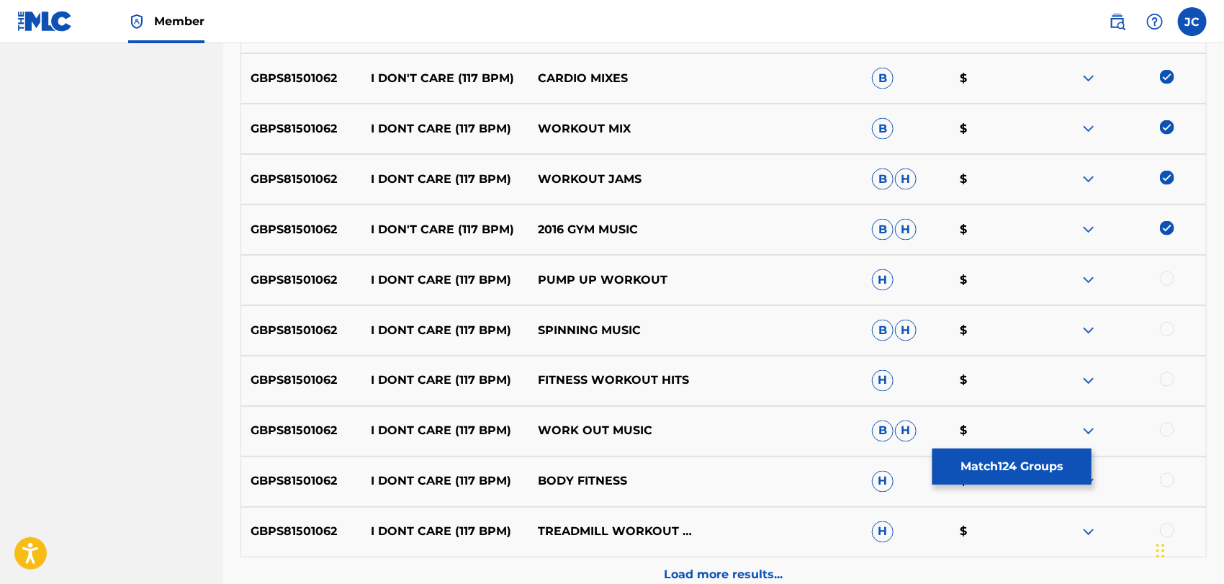
scroll to position [6593, 0]
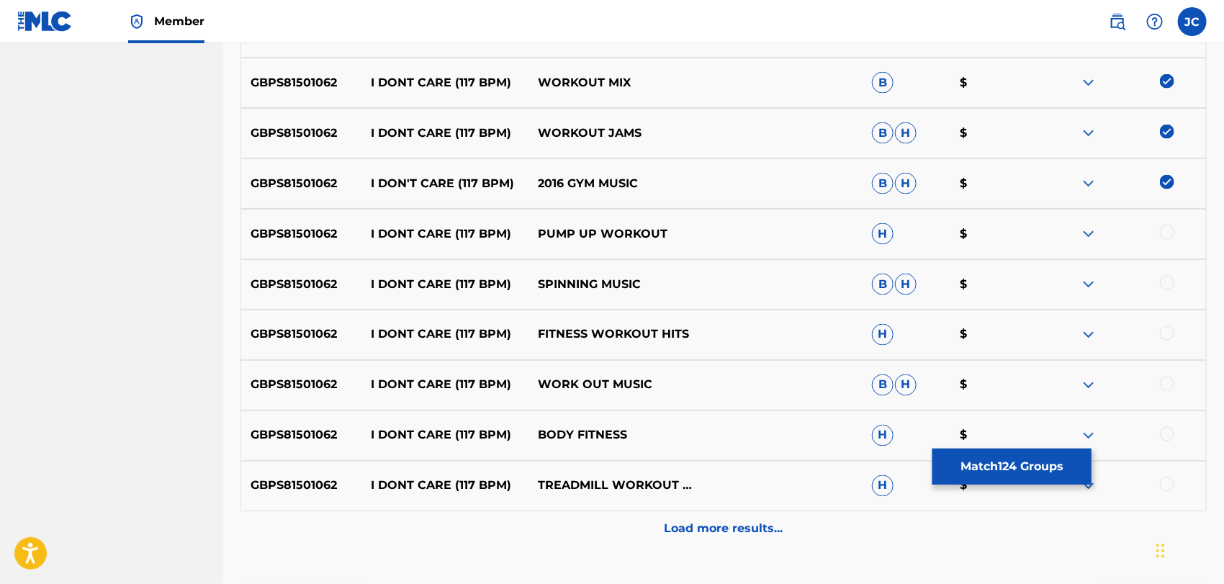
click at [1170, 237] on div at bounding box center [1167, 232] width 14 height 14
click at [1170, 272] on div "GBPS81501062 I DONT CARE (117 BPM) SPINNING MUSIC B H $" at bounding box center [723, 284] width 966 height 50
click at [1168, 284] on div at bounding box center [1167, 283] width 14 height 14
click at [1168, 327] on div at bounding box center [1167, 333] width 14 height 14
click at [1167, 384] on div at bounding box center [1167, 383] width 14 height 14
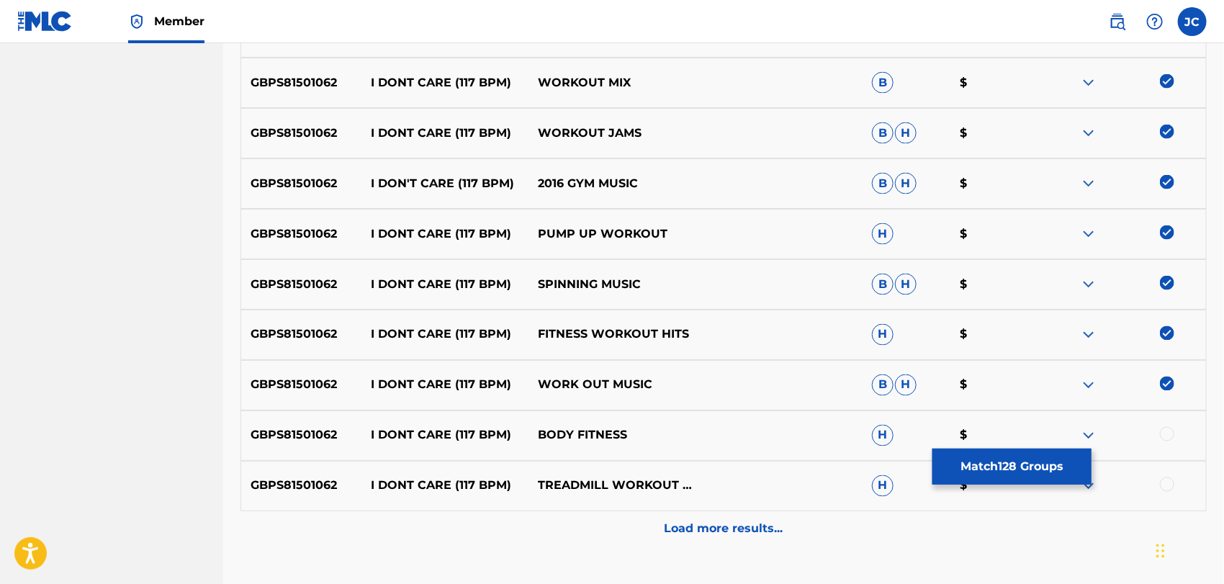
click at [1168, 421] on div "GBPS81501062 I DONT CARE (117 BPM) BODY FITNESS H $" at bounding box center [723, 435] width 966 height 50
click at [1168, 428] on div at bounding box center [1167, 434] width 14 height 14
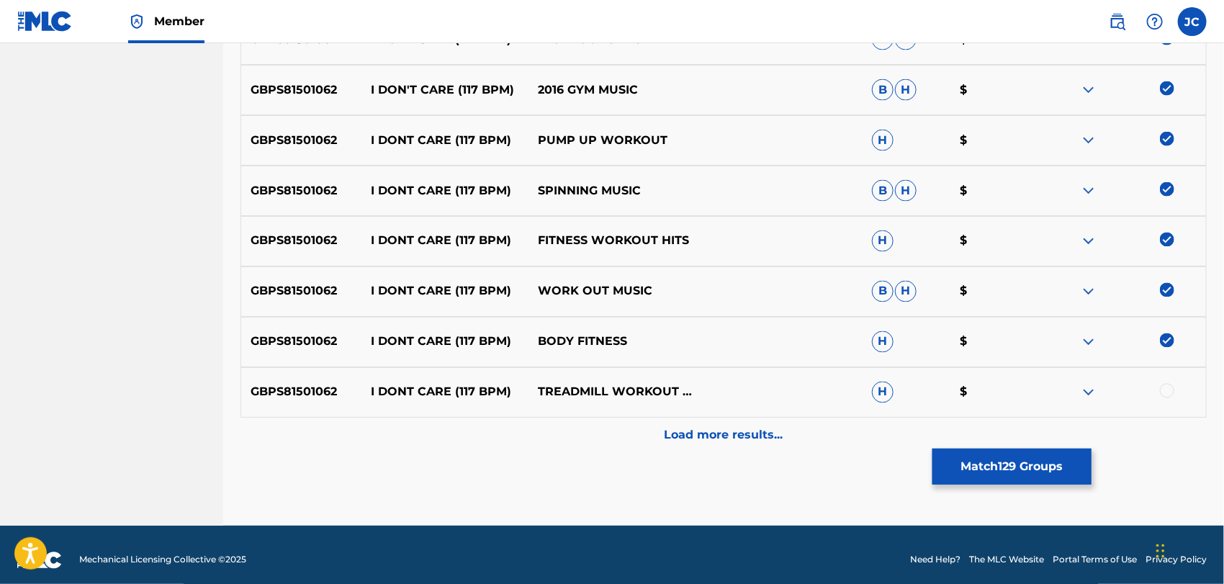
scroll to position [6697, 0]
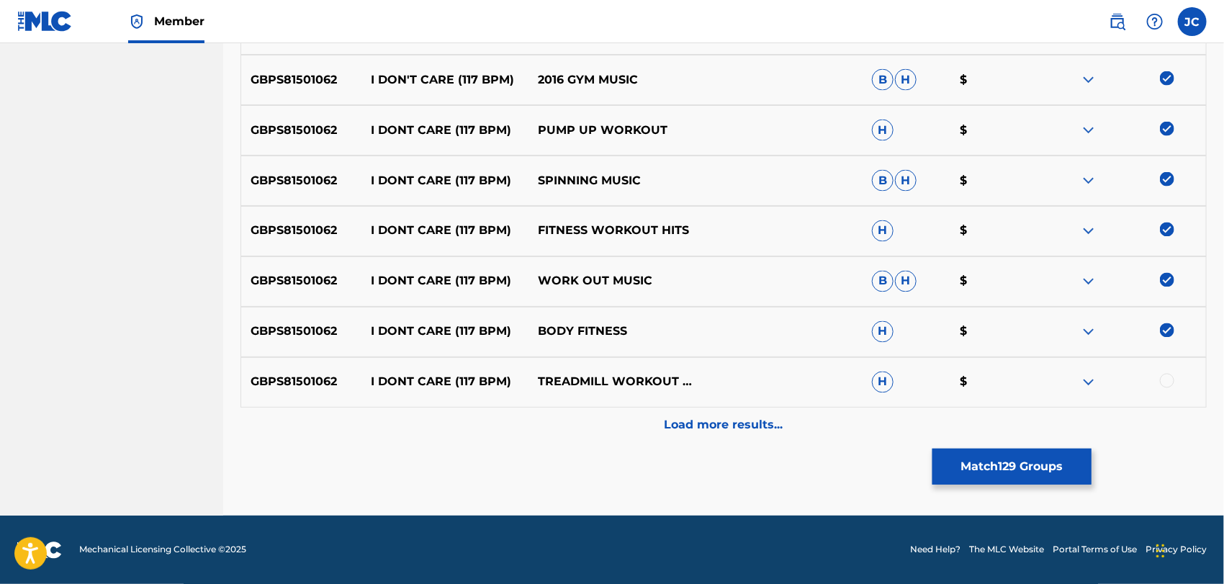
click at [1164, 355] on div "GBPS81501062 I DONT CARE (117 BPM) BODY FITNESS H $" at bounding box center [723, 332] width 966 height 50
click at [1165, 378] on div at bounding box center [1167, 381] width 14 height 14
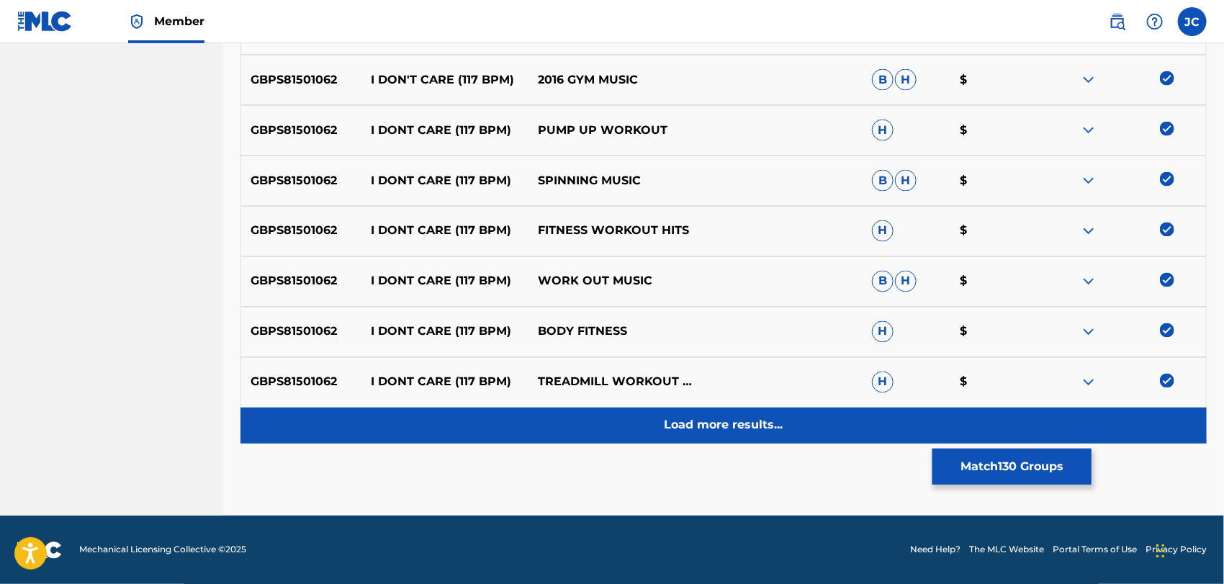
click at [1157, 423] on div "Load more results..." at bounding box center [723, 425] width 966 height 36
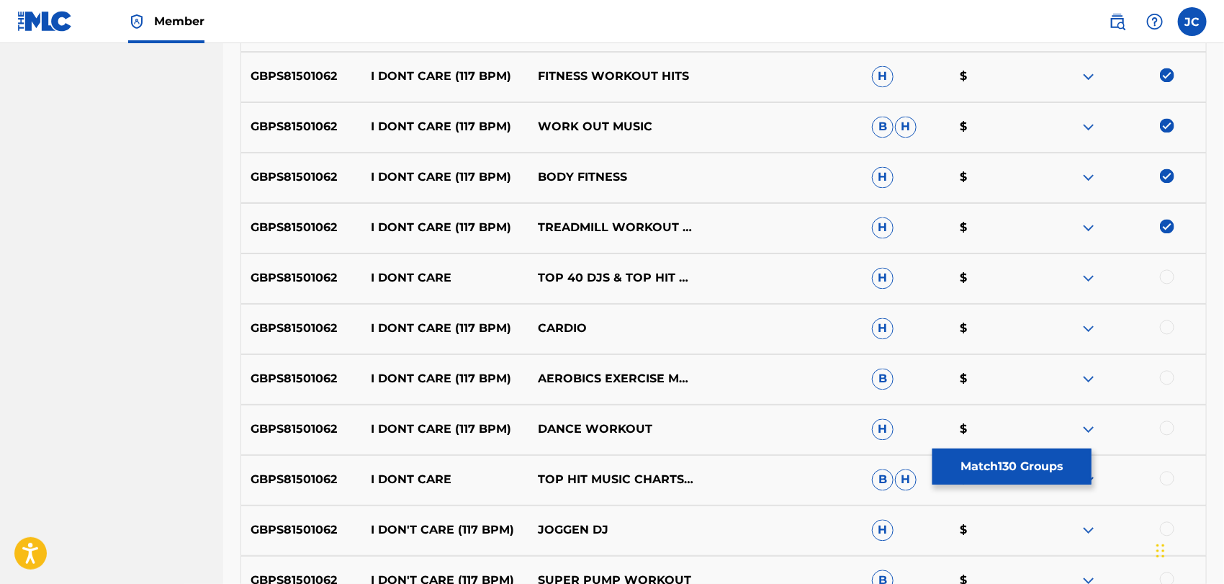
scroll to position [6857, 0]
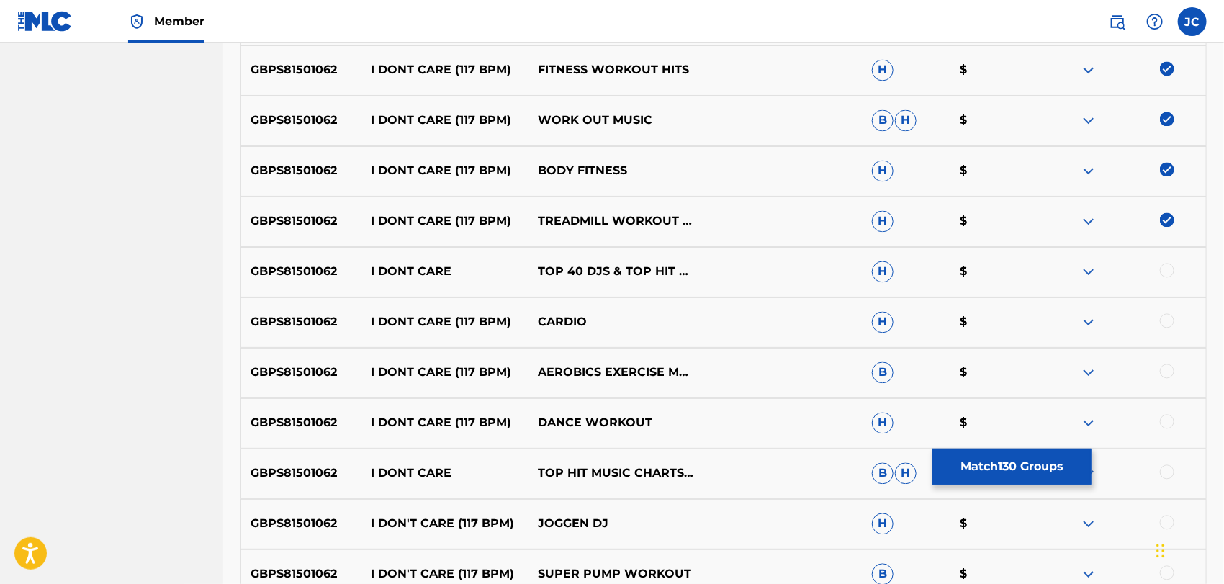
click at [1170, 279] on div at bounding box center [1122, 271] width 167 height 17
click at [1171, 277] on div at bounding box center [1122, 271] width 167 height 17
click at [1167, 274] on div at bounding box center [1167, 270] width 14 height 14
click at [1172, 319] on div at bounding box center [1167, 321] width 14 height 14
click at [1172, 369] on div at bounding box center [1167, 371] width 14 height 14
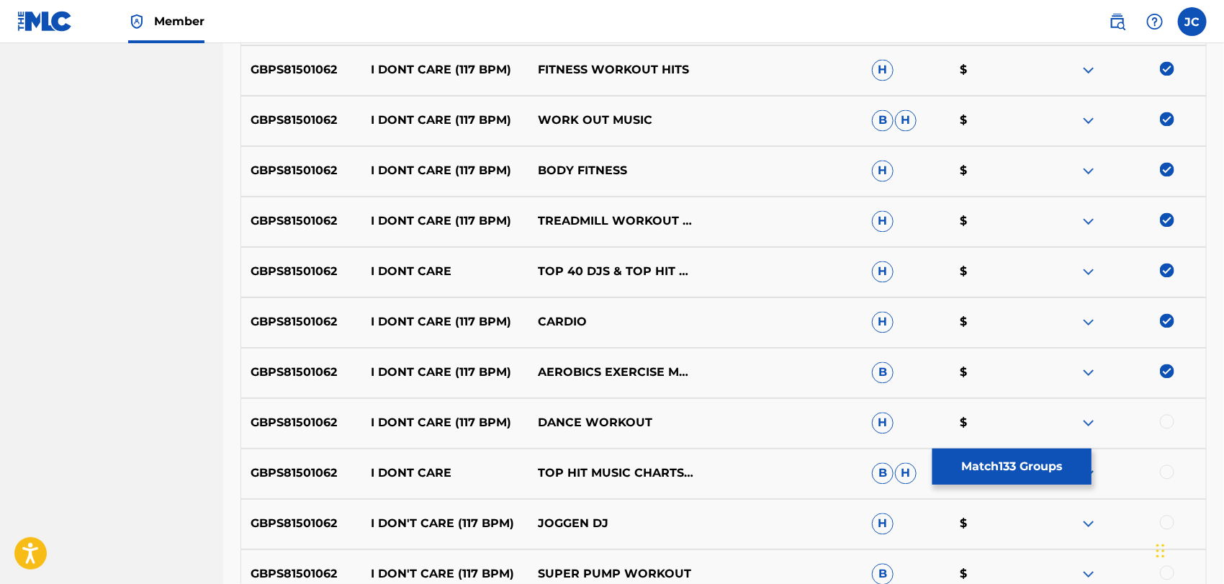
click at [1172, 428] on div at bounding box center [1122, 423] width 167 height 17
click at [1170, 415] on div at bounding box center [1167, 422] width 14 height 14
click at [1172, 460] on div "GBPS81501062 I DONT CARE TOP HIT MUSIC CHARTS & TOP 40 & TOP 40 DJS B H $" at bounding box center [723, 473] width 966 height 50
click at [1172, 463] on div "GBPS81501062 I DONT CARE TOP HIT MUSIC CHARTS & TOP 40 & TOP 40 DJS B H $" at bounding box center [723, 473] width 966 height 50
click at [1165, 470] on div at bounding box center [1167, 472] width 14 height 14
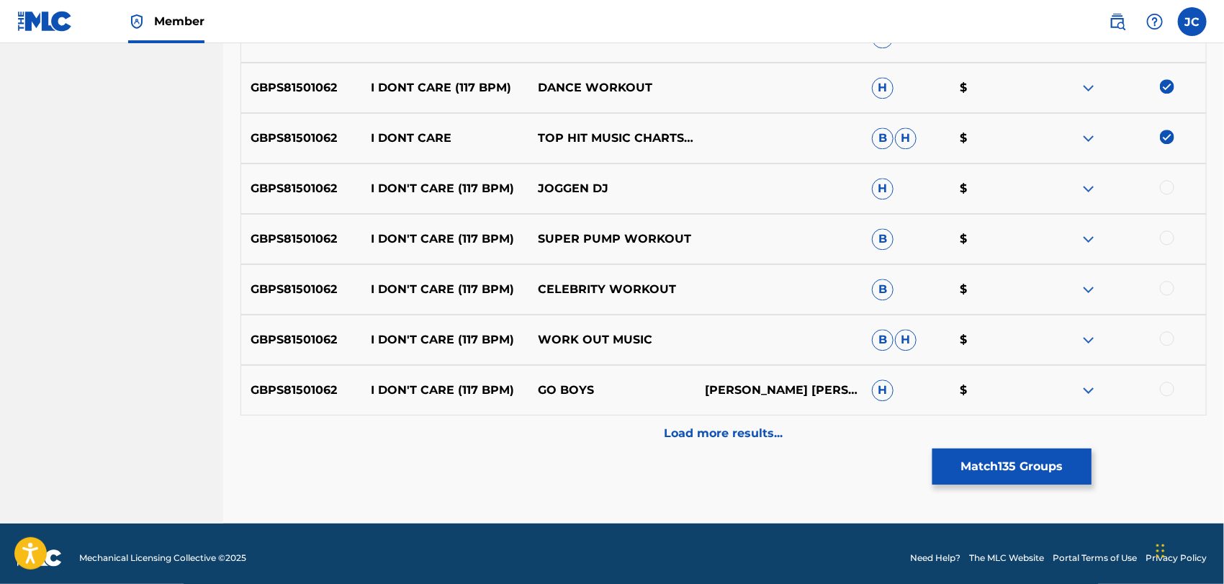
scroll to position [7201, 0]
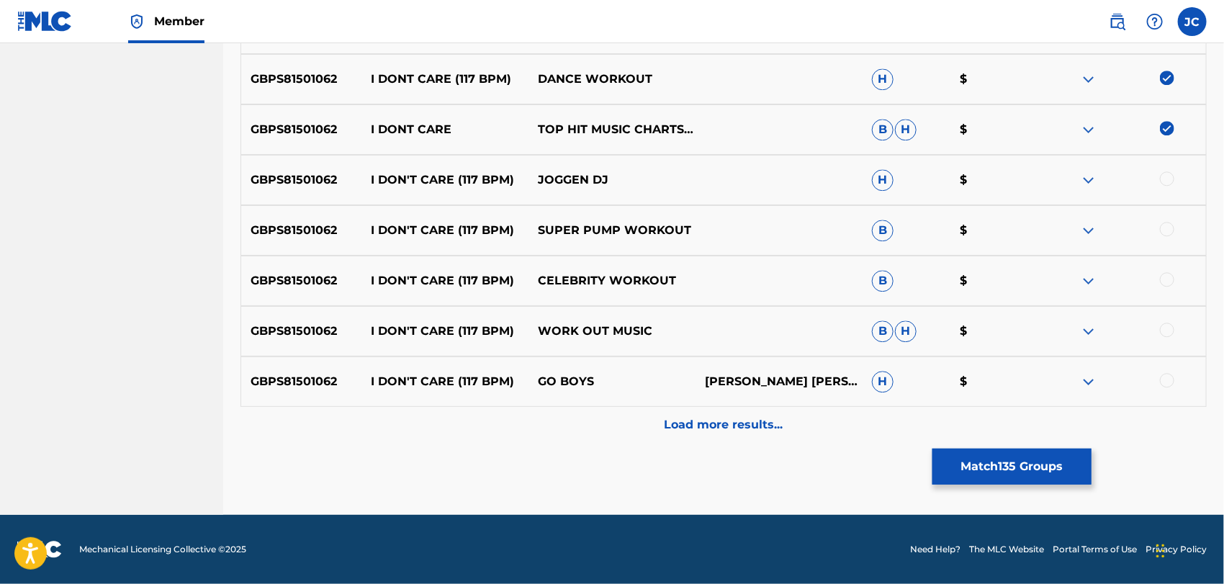
drag, startPoint x: 1174, startPoint y: 174, endPoint x: 1169, endPoint y: 186, distance: 13.2
click at [1173, 173] on div at bounding box center [1122, 179] width 167 height 17
click at [1169, 180] on div at bounding box center [1167, 178] width 14 height 14
click at [1169, 232] on div at bounding box center [1167, 229] width 14 height 14
click at [1170, 281] on div at bounding box center [1167, 279] width 14 height 14
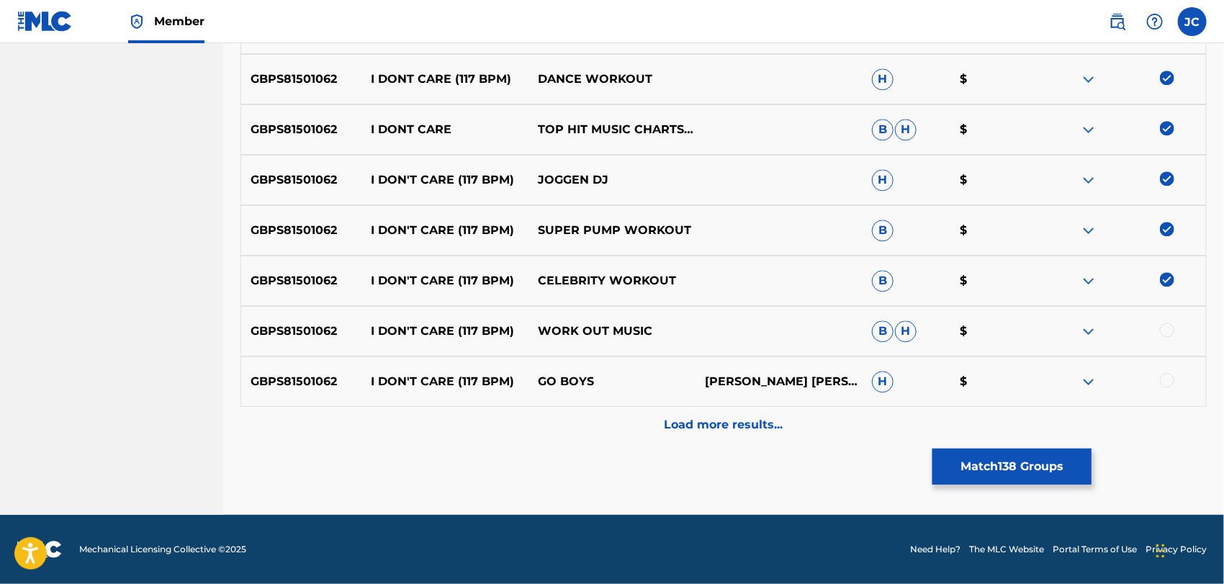
click at [1168, 333] on div at bounding box center [1167, 329] width 14 height 14
click at [1167, 384] on div at bounding box center [1167, 380] width 14 height 14
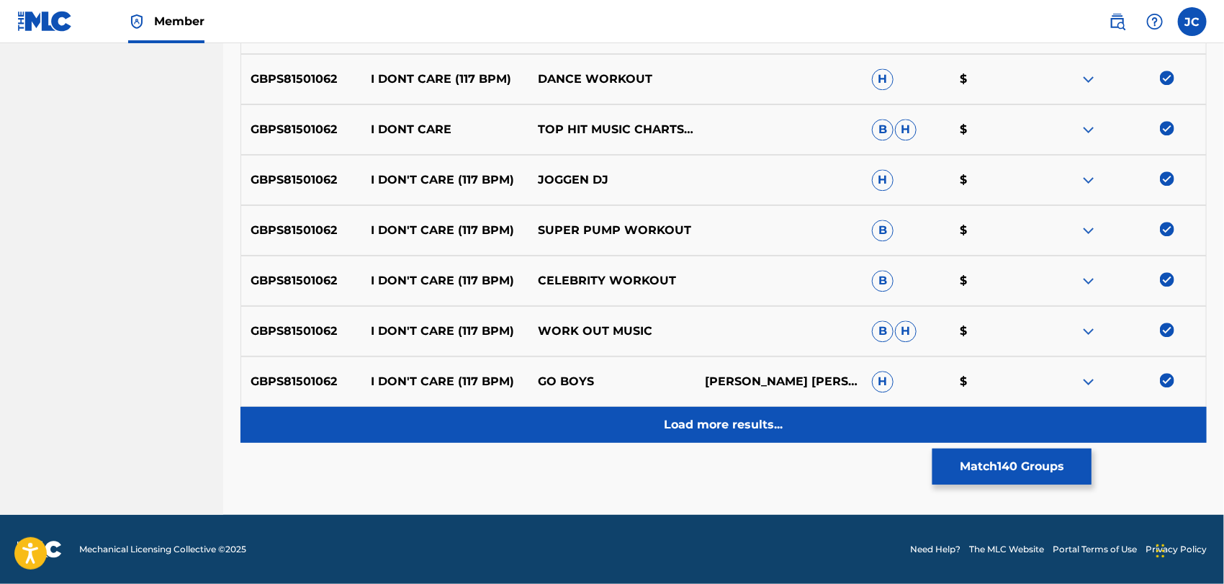
click at [1147, 415] on div "Load more results..." at bounding box center [723, 425] width 966 height 36
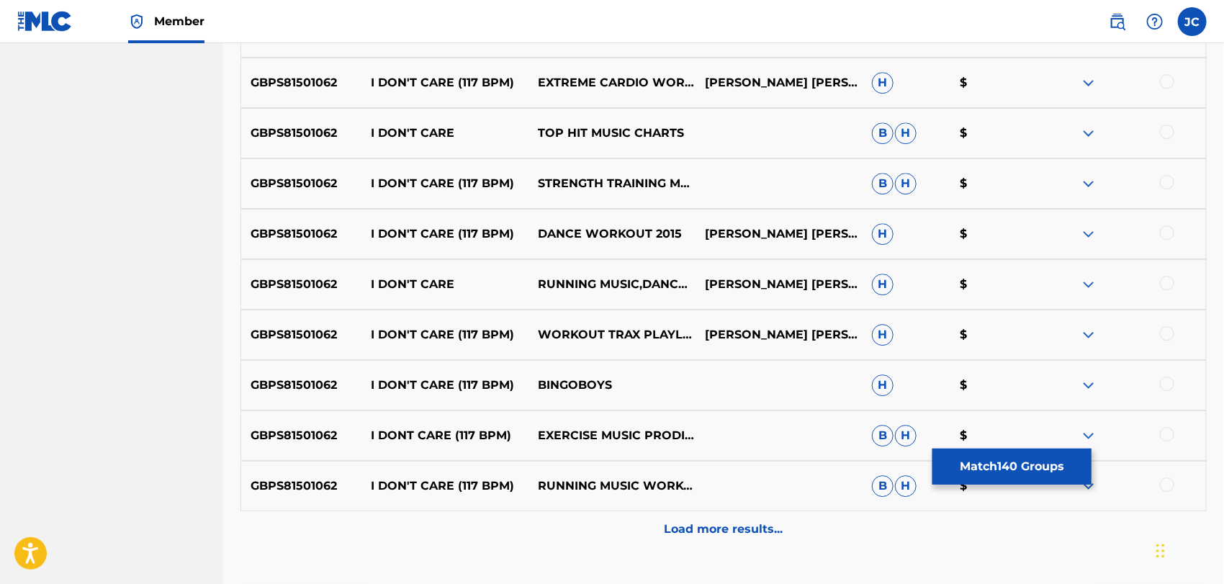
scroll to position [7521, 0]
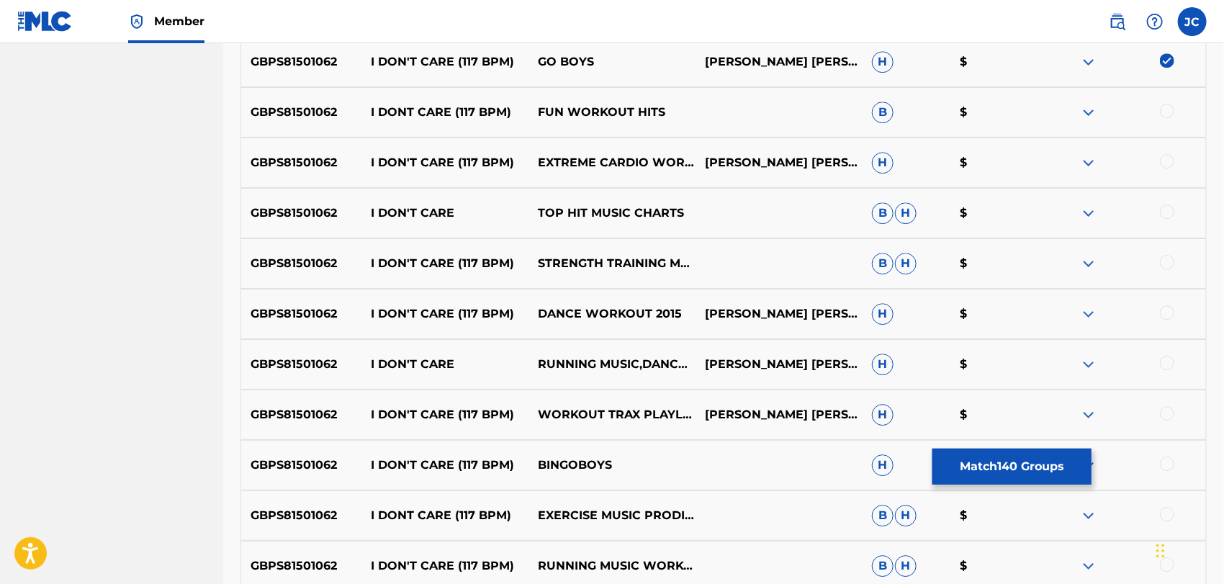
click at [1173, 111] on div at bounding box center [1167, 111] width 14 height 14
click at [1167, 148] on div "GBPS81501062 I DON'T CARE (117 BPM) EXTREME CARDIO WORKOUT LARRY TERRENCE O. WA…" at bounding box center [723, 162] width 966 height 50
click at [1164, 163] on div at bounding box center [1167, 161] width 14 height 14
click at [1165, 214] on div at bounding box center [1167, 211] width 14 height 14
click at [1170, 253] on div "GBPS81501062 I DON'T CARE (117 BPM) STRENGTH TRAINING MUSIC B H $" at bounding box center [723, 263] width 966 height 50
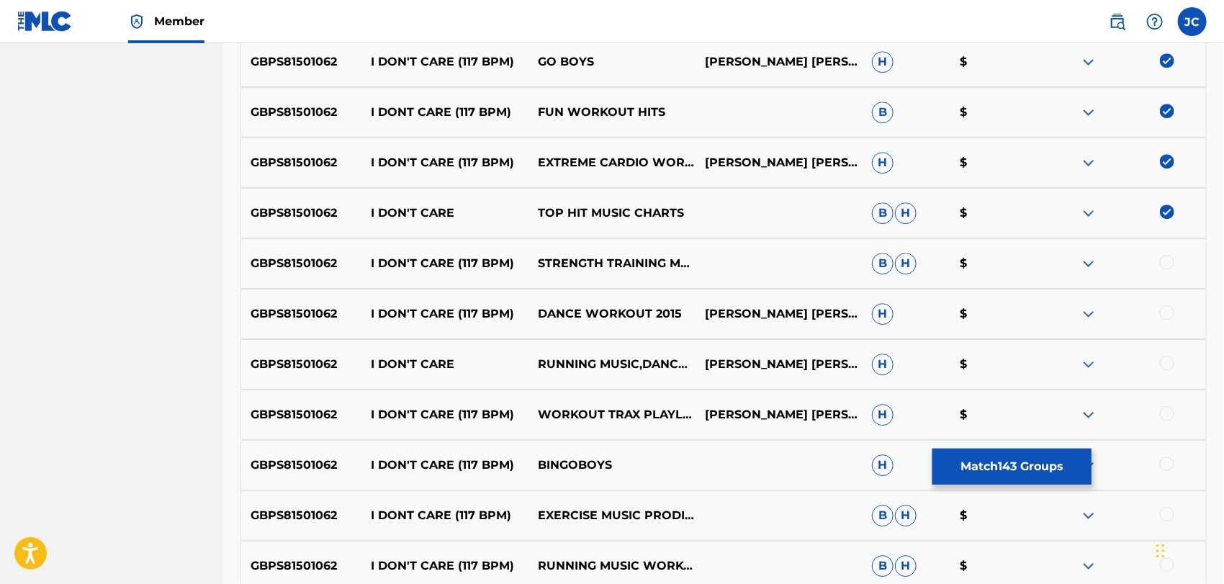
click at [1170, 263] on div at bounding box center [1167, 262] width 14 height 14
click at [1170, 312] on div at bounding box center [1167, 312] width 14 height 14
click at [1165, 364] on div at bounding box center [1167, 363] width 14 height 14
click at [1165, 410] on div at bounding box center [1167, 413] width 14 height 14
click at [1168, 457] on div at bounding box center [1167, 463] width 14 height 14
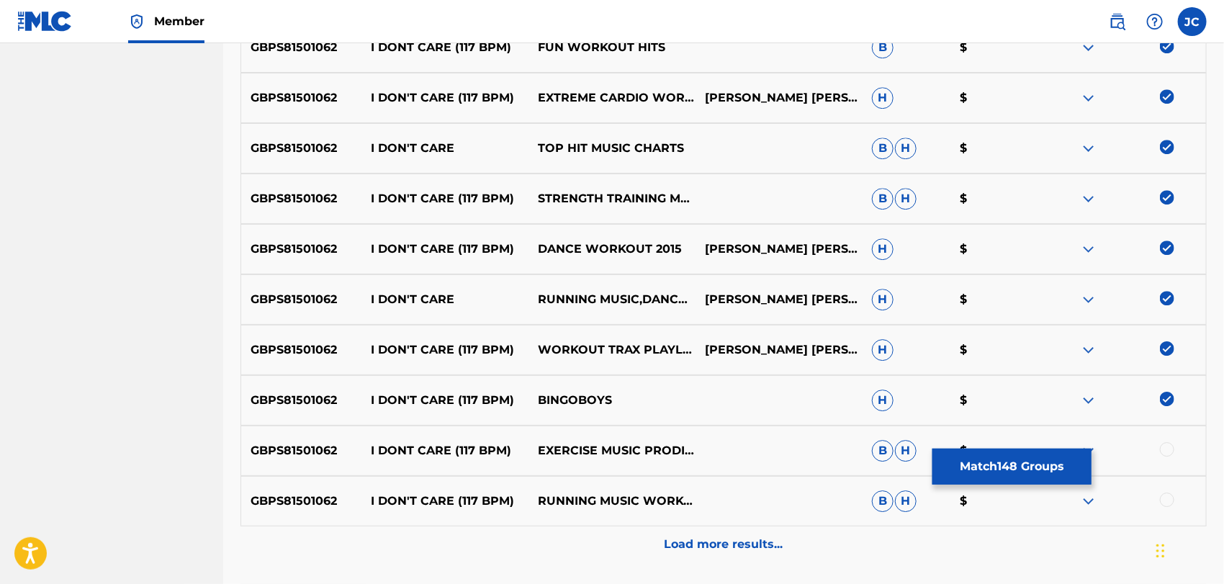
scroll to position [7704, 0]
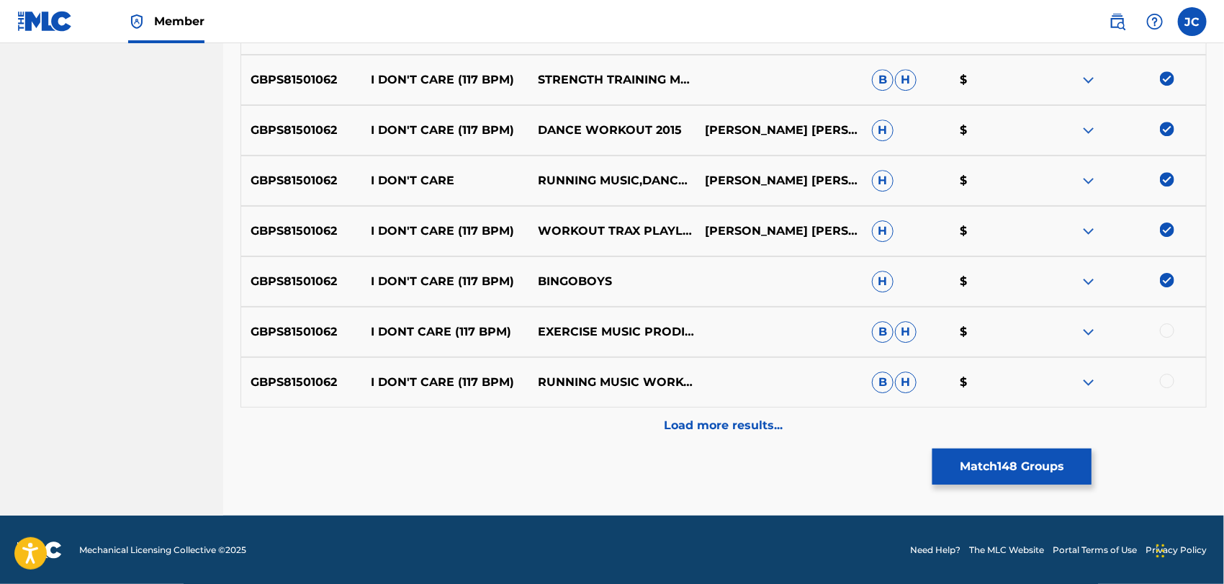
click at [1170, 312] on div "GBPS81501062 I DONT CARE (117 BPM) EXERCISE MUSIC PRODIGY B H $" at bounding box center [723, 332] width 966 height 50
click at [1170, 327] on div at bounding box center [1167, 330] width 14 height 14
click at [1170, 382] on div at bounding box center [1167, 381] width 14 height 14
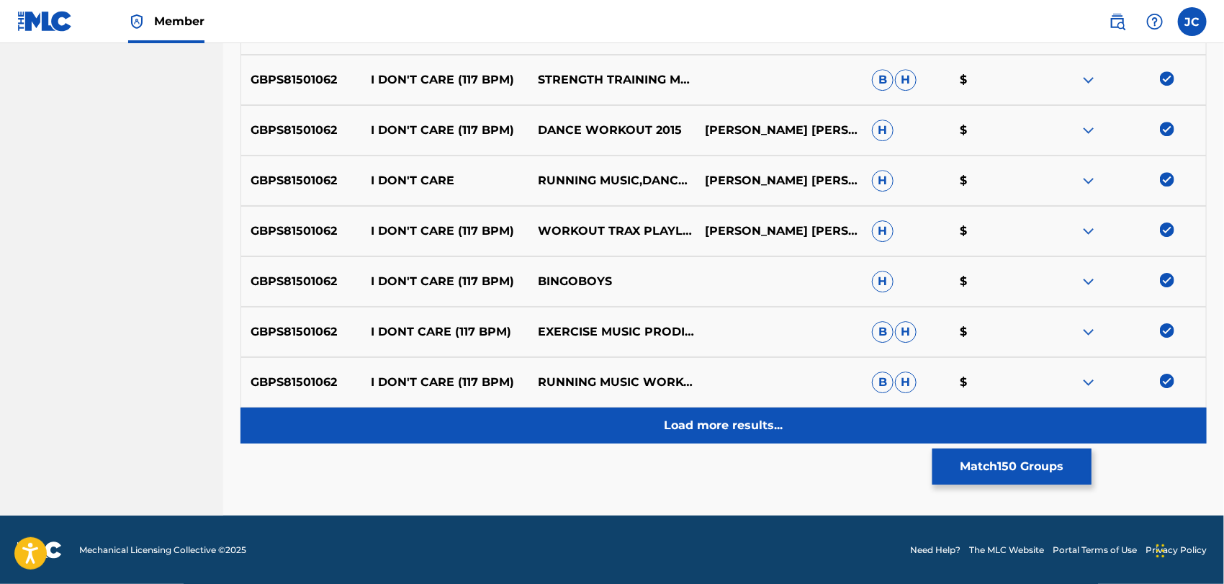
click at [1171, 425] on div "Load more results..." at bounding box center [723, 425] width 966 height 36
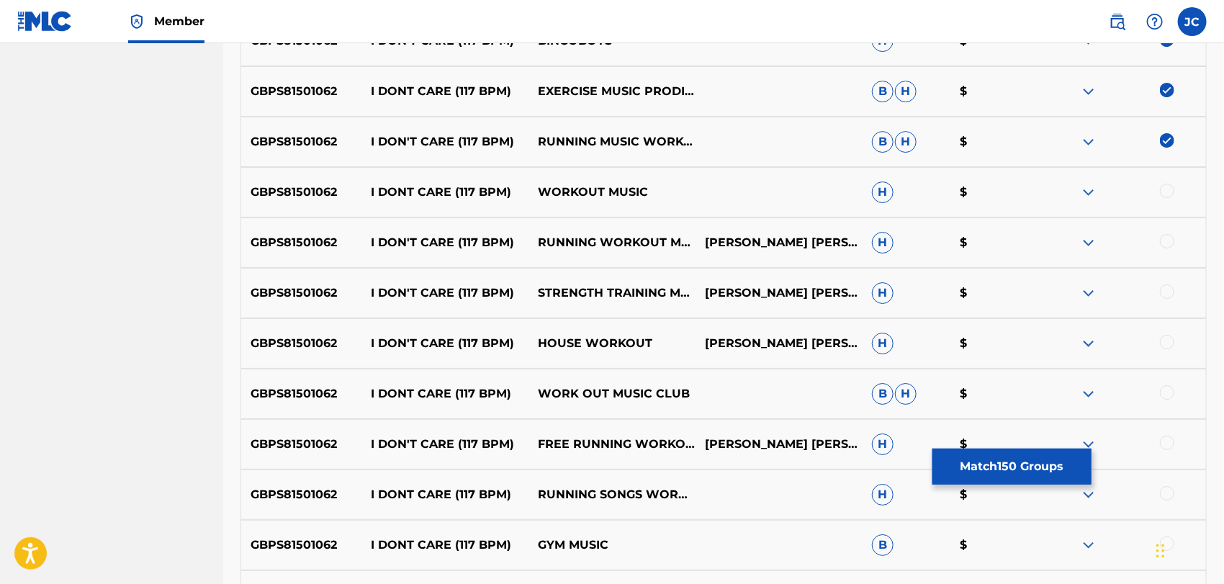
scroll to position [8025, 0]
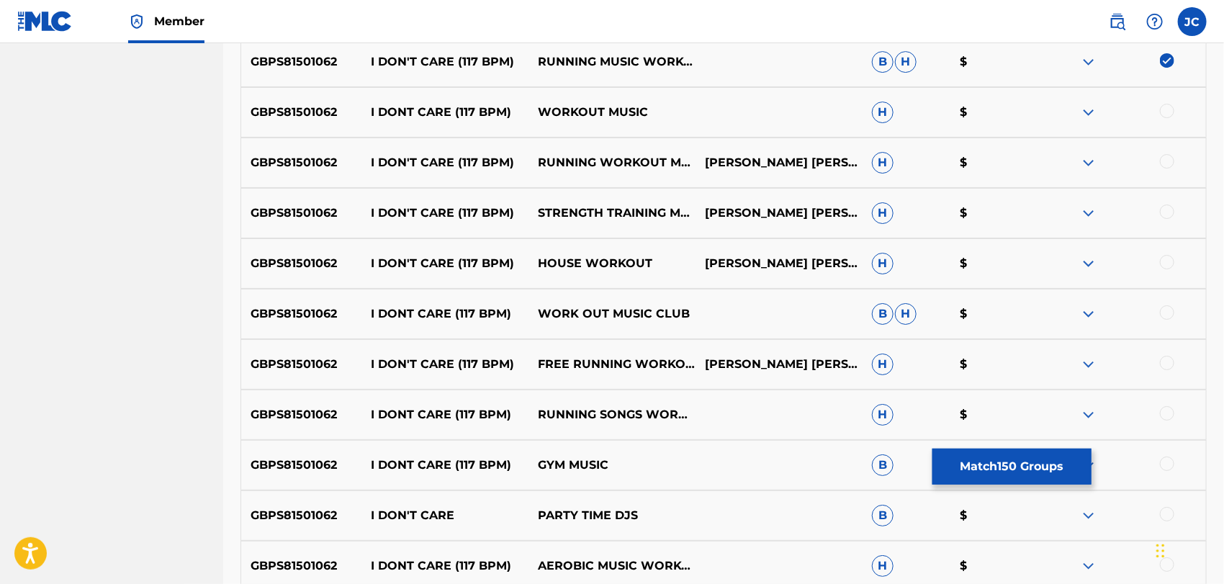
click at [1172, 112] on div at bounding box center [1167, 111] width 14 height 14
click at [1167, 161] on div at bounding box center [1167, 161] width 14 height 14
click at [1171, 208] on div at bounding box center [1167, 211] width 14 height 14
click at [1170, 271] on div at bounding box center [1122, 263] width 167 height 17
click at [1167, 261] on div at bounding box center [1167, 262] width 14 height 14
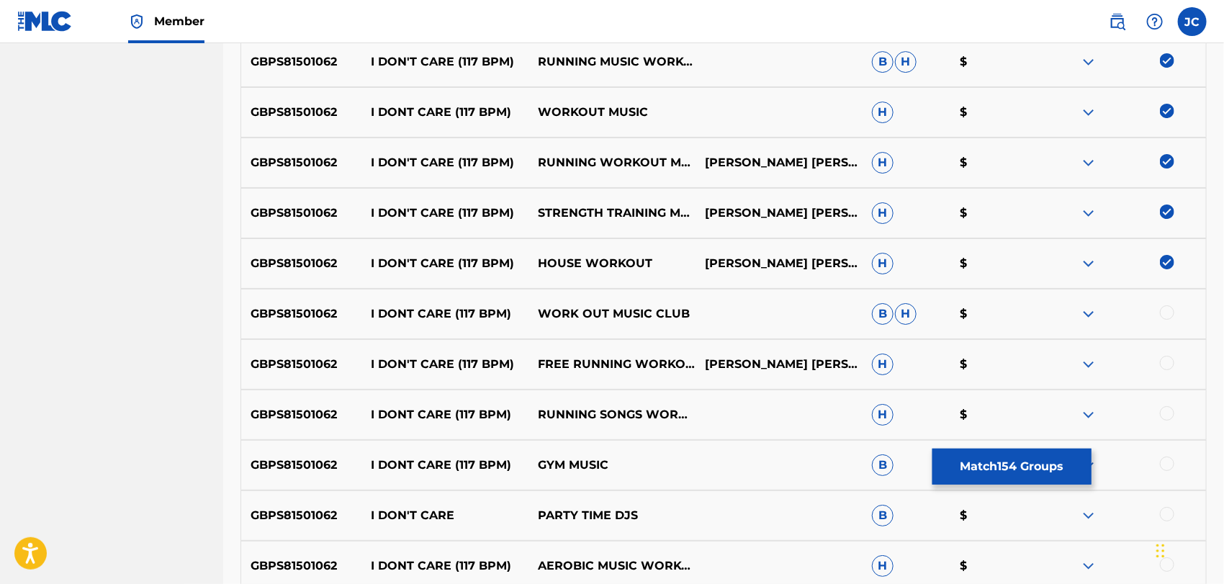
click at [1168, 307] on div at bounding box center [1167, 312] width 14 height 14
click at [1175, 370] on div at bounding box center [1122, 364] width 167 height 17
click at [1173, 369] on div at bounding box center [1122, 364] width 167 height 17
click at [1170, 363] on div at bounding box center [1167, 363] width 14 height 14
click at [1168, 412] on div at bounding box center [1167, 413] width 14 height 14
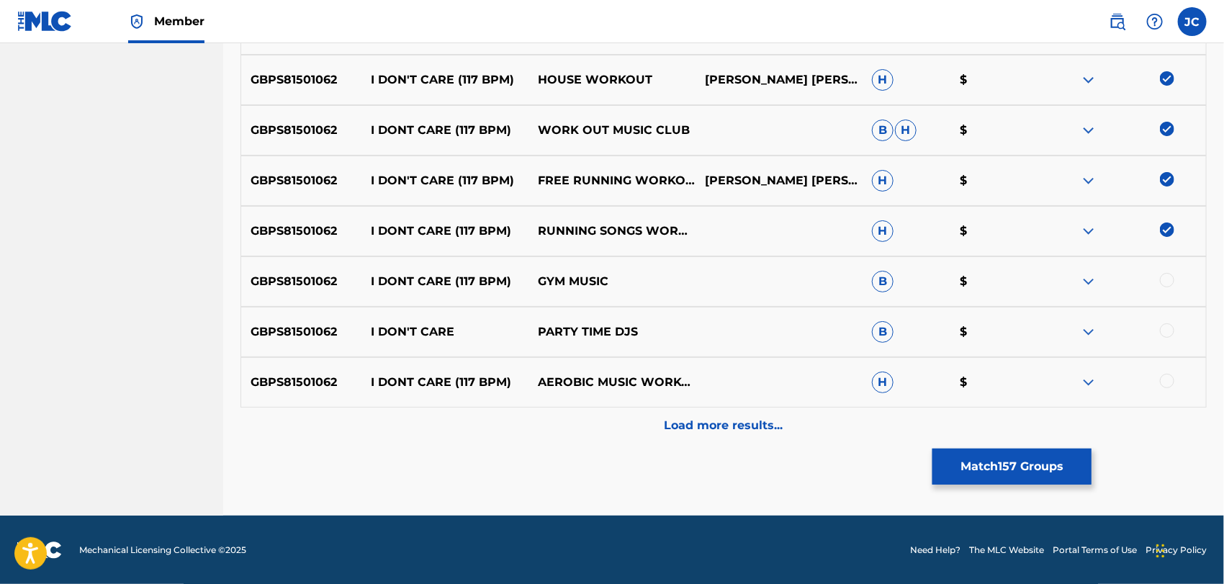
scroll to position [8209, 0]
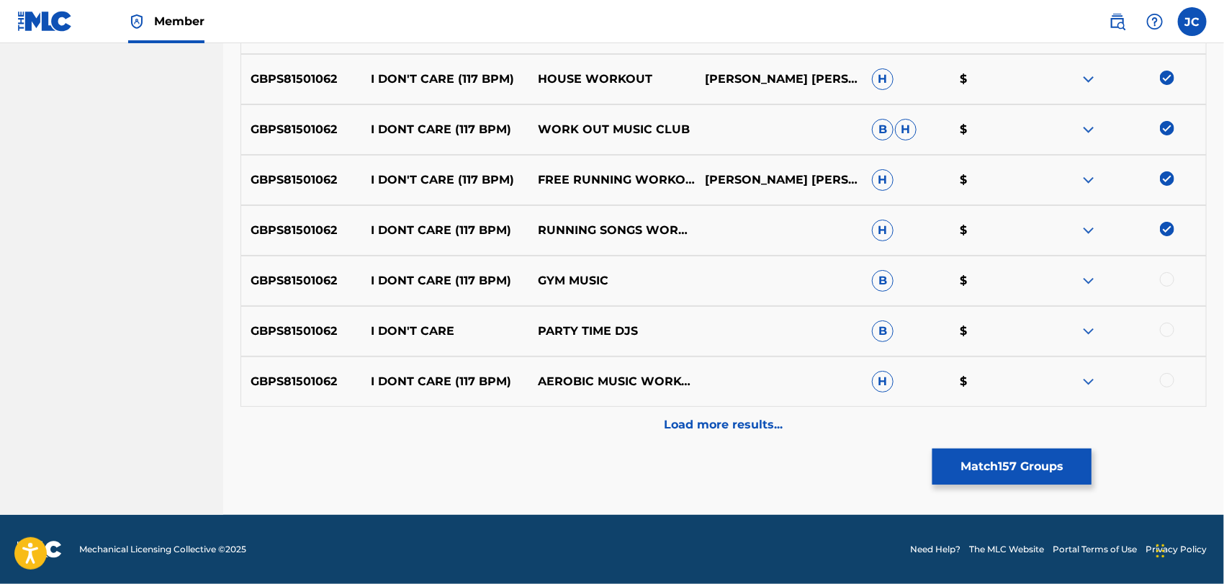
click at [1162, 278] on div at bounding box center [1167, 279] width 14 height 14
click at [1167, 326] on div at bounding box center [1167, 329] width 14 height 14
click at [1168, 397] on div "GBPS81501062 I DONT CARE (117 BPM) AEROBIC MUSIC WORKOUT H $" at bounding box center [723, 381] width 966 height 50
click at [1168, 379] on div at bounding box center [1167, 380] width 14 height 14
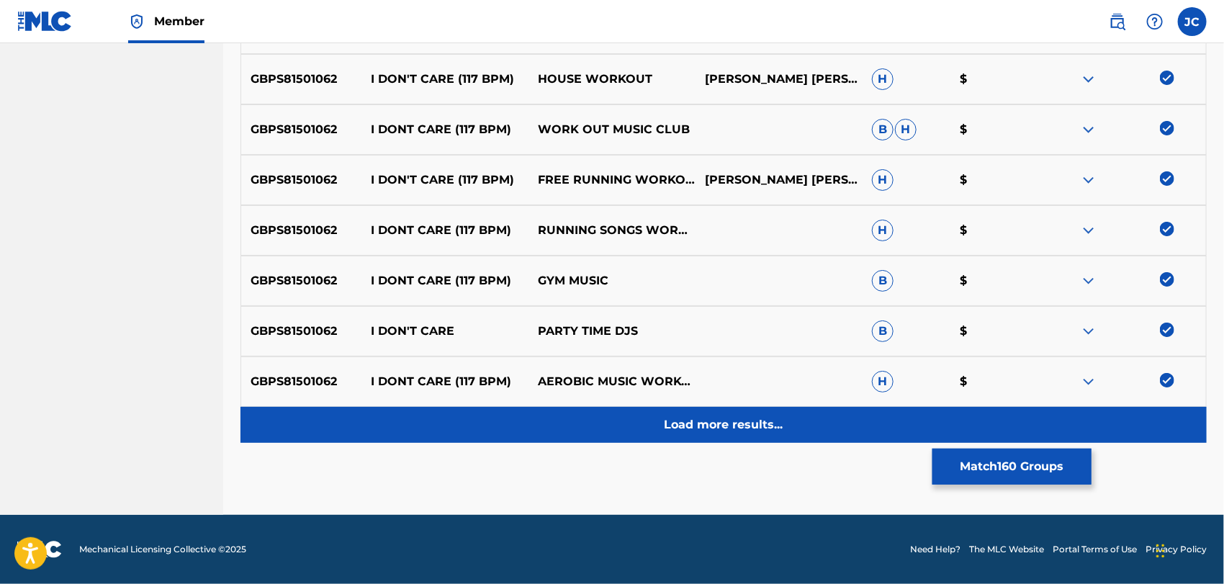
click at [1172, 422] on div "Load more results..." at bounding box center [723, 425] width 966 height 36
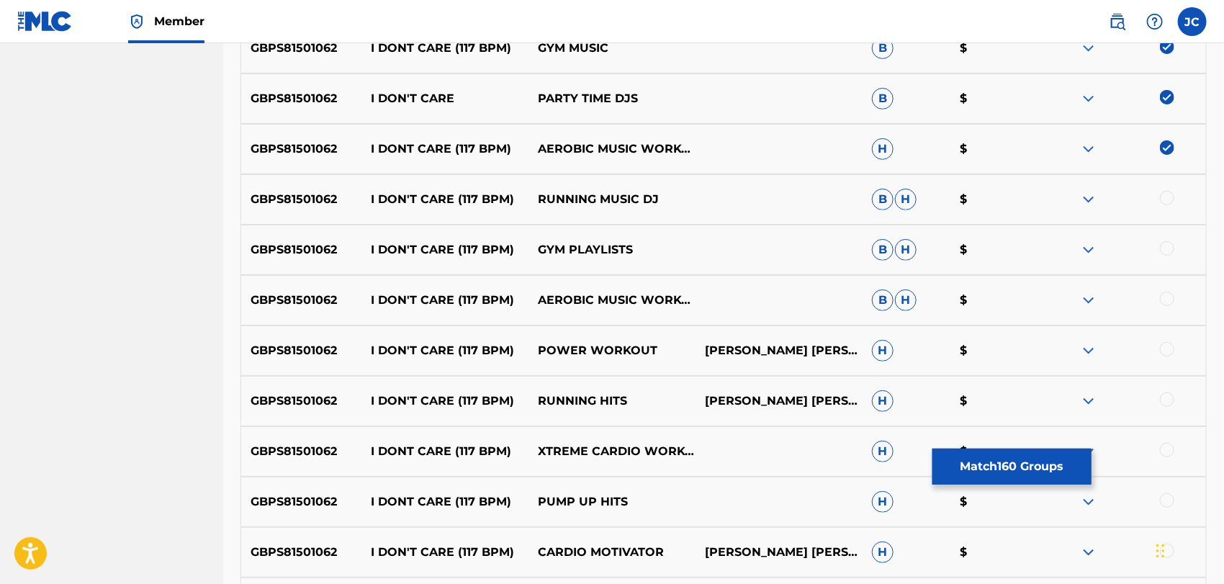
scroll to position [8449, 0]
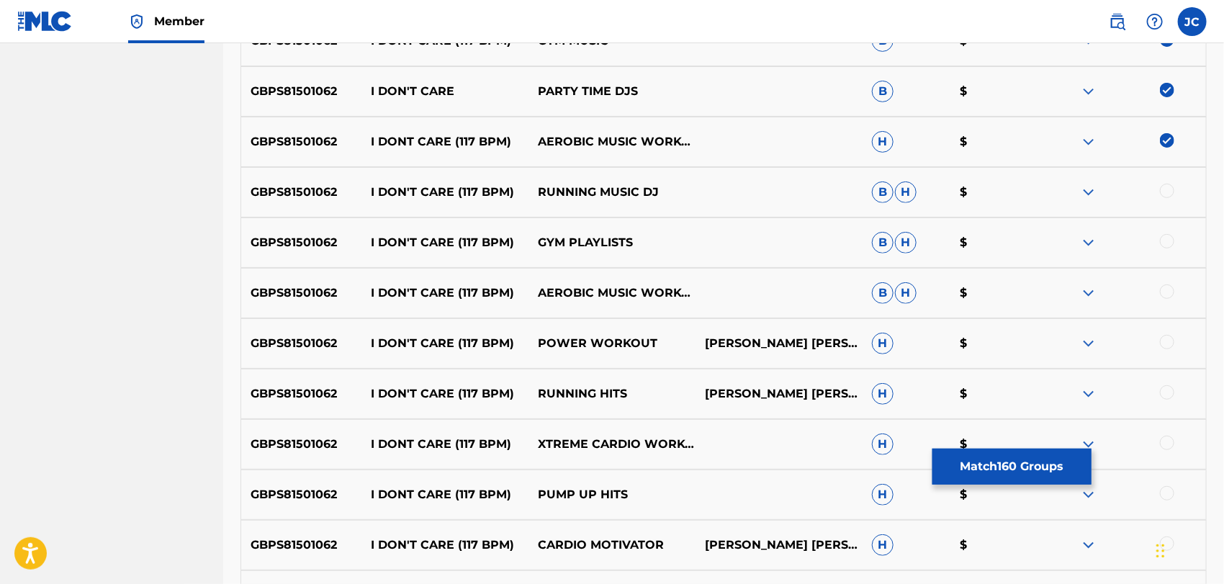
click at [1169, 194] on div at bounding box center [1167, 191] width 14 height 14
click at [1164, 244] on div at bounding box center [1167, 241] width 14 height 14
click at [1164, 297] on div at bounding box center [1167, 291] width 14 height 14
click at [1164, 327] on div "GBPS81501062 I DON'T CARE (117 BPM) POWER WORKOUT LARRY TERRENCE O. WADE CALLIE…" at bounding box center [723, 343] width 966 height 50
click at [1164, 341] on div at bounding box center [1167, 342] width 14 height 14
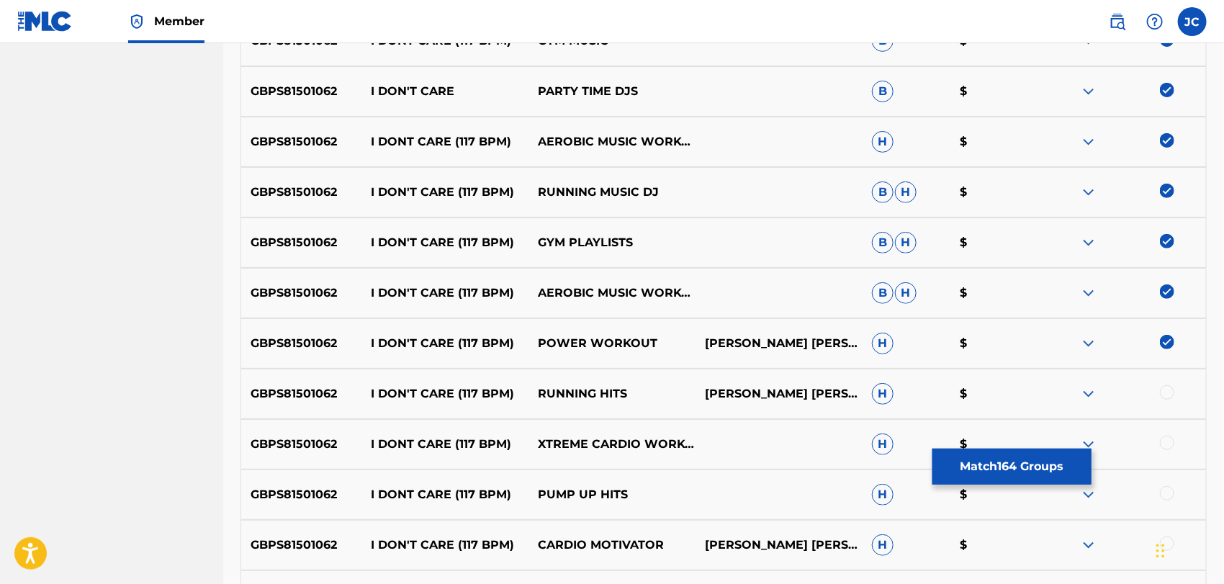
click at [1168, 391] on div at bounding box center [1167, 392] width 14 height 14
click at [1165, 436] on div at bounding box center [1167, 442] width 14 height 14
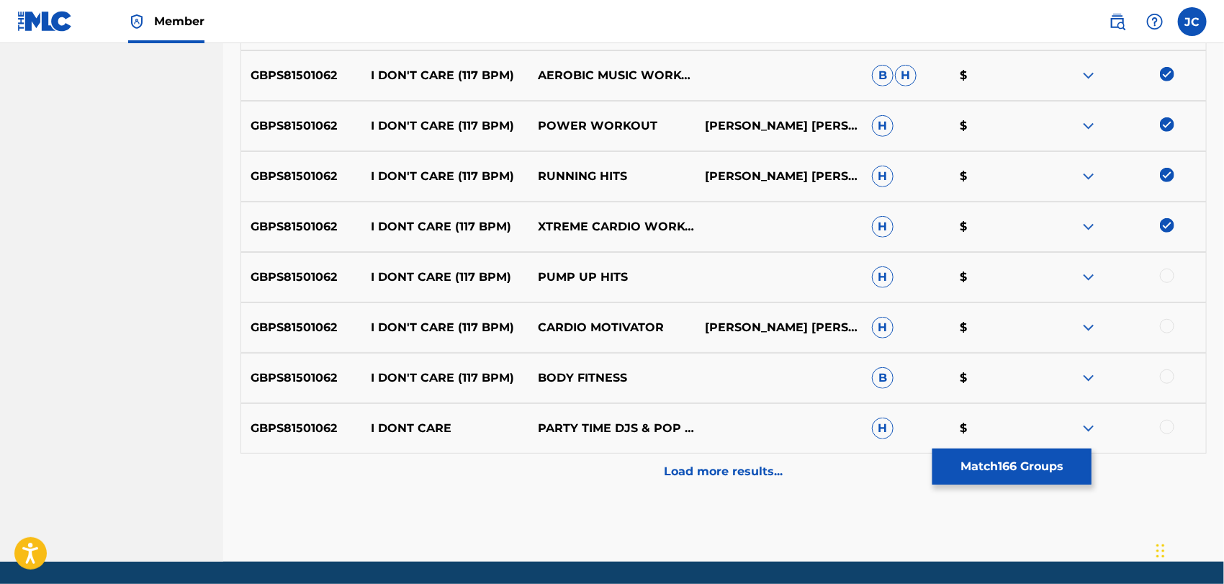
scroll to position [8689, 0]
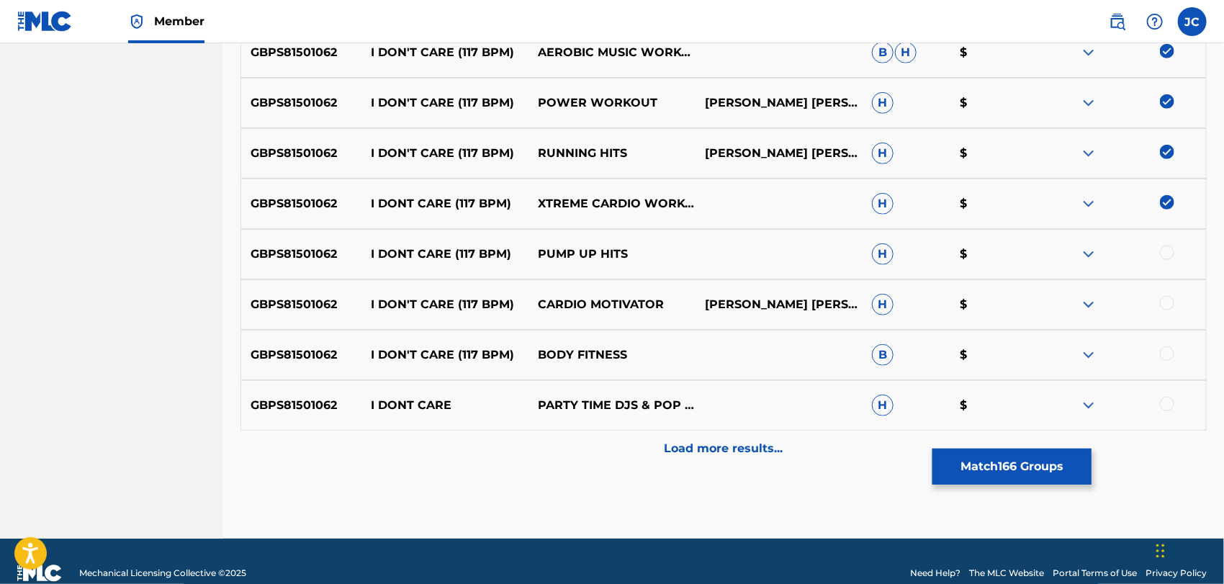
click at [1167, 254] on div at bounding box center [1167, 252] width 14 height 14
click at [1172, 302] on div at bounding box center [1167, 303] width 14 height 14
click at [1172, 354] on div at bounding box center [1167, 353] width 14 height 14
click at [1172, 423] on div "GBPS81501062 I DONT CARE PARTY TIME DJS & POP PARTY DJZ & THE POP HEROES H $" at bounding box center [723, 405] width 966 height 50
click at [1169, 403] on div at bounding box center [1167, 404] width 14 height 14
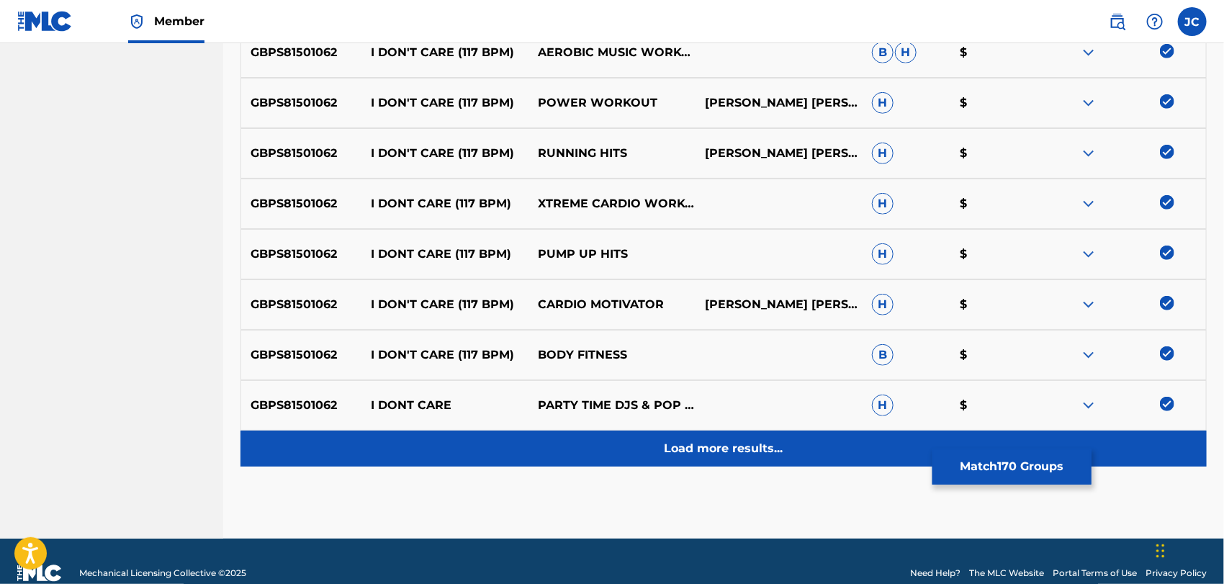
click at [1160, 448] on div "Load more results..." at bounding box center [723, 448] width 966 height 36
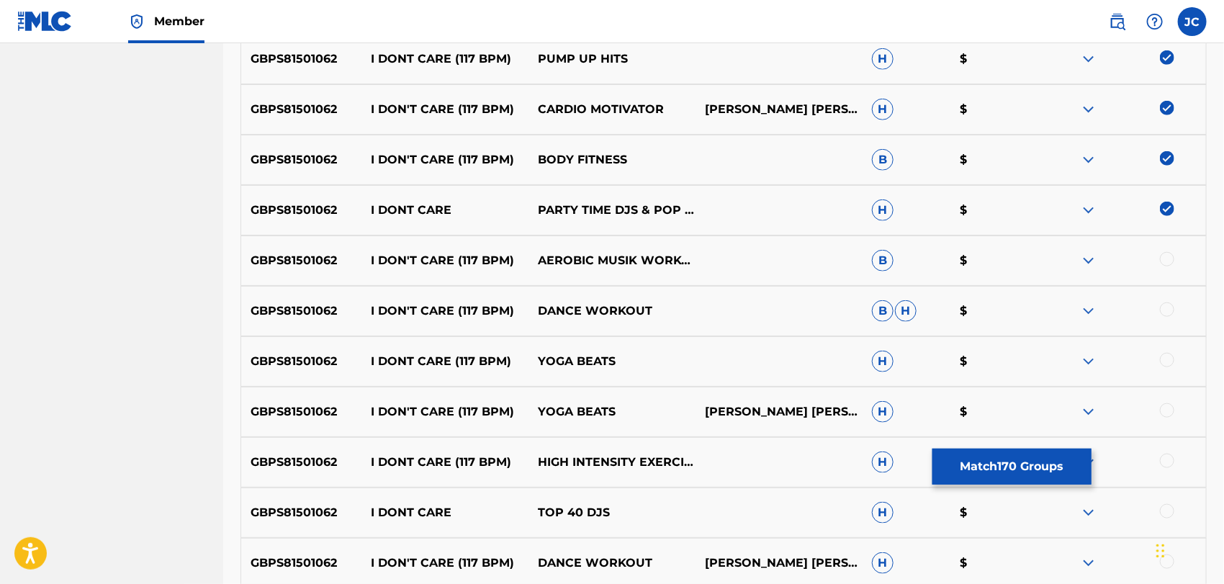
scroll to position [9009, 0]
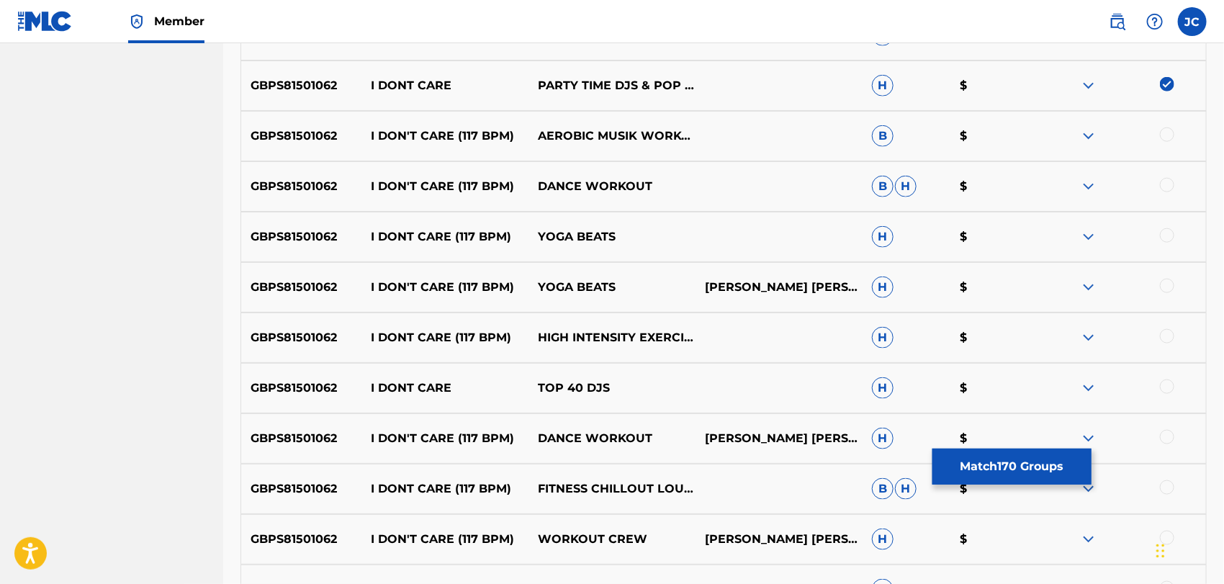
click at [1171, 139] on div at bounding box center [1167, 134] width 14 height 14
click at [1171, 180] on div at bounding box center [1167, 185] width 14 height 14
click at [1171, 217] on div "GBPS81501062 I DONT CARE (117 BPM) YOGA BEATS H $" at bounding box center [723, 237] width 966 height 50
click at [1169, 235] on div at bounding box center [1167, 235] width 14 height 14
click at [1169, 286] on div at bounding box center [1167, 286] width 14 height 14
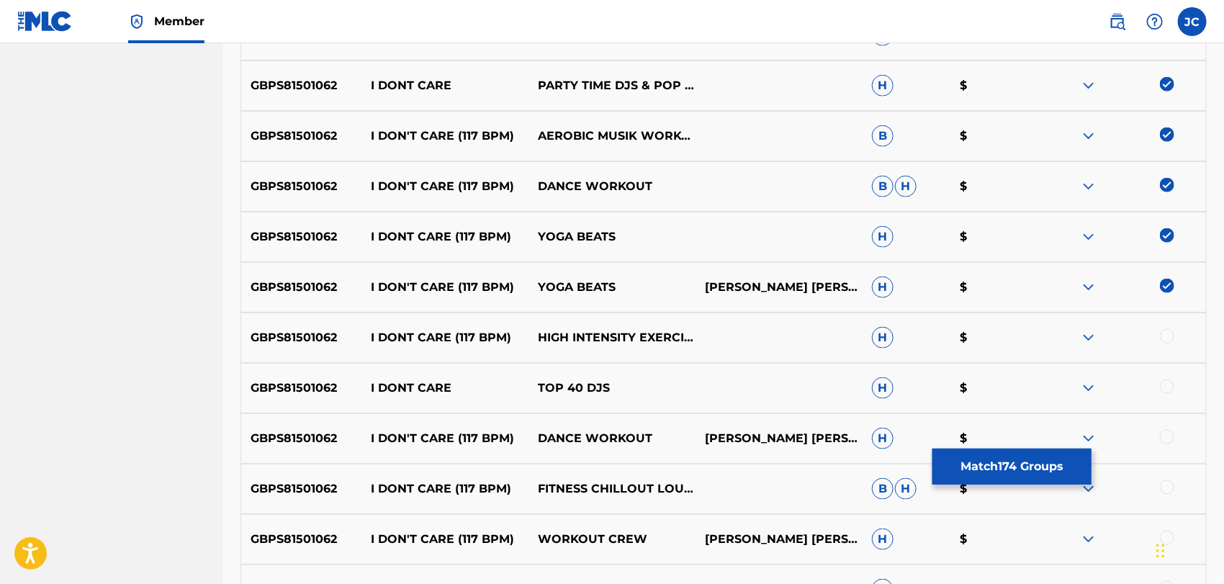
click at [1172, 344] on div at bounding box center [1122, 337] width 167 height 17
click at [1171, 341] on div at bounding box center [1122, 337] width 167 height 17
click at [1173, 376] on div "GBPS81501062 I DONT CARE TOP 40 DJS H $" at bounding box center [723, 388] width 966 height 50
click at [1167, 334] on div at bounding box center [1167, 336] width 14 height 14
click at [1167, 387] on div at bounding box center [1167, 386] width 14 height 14
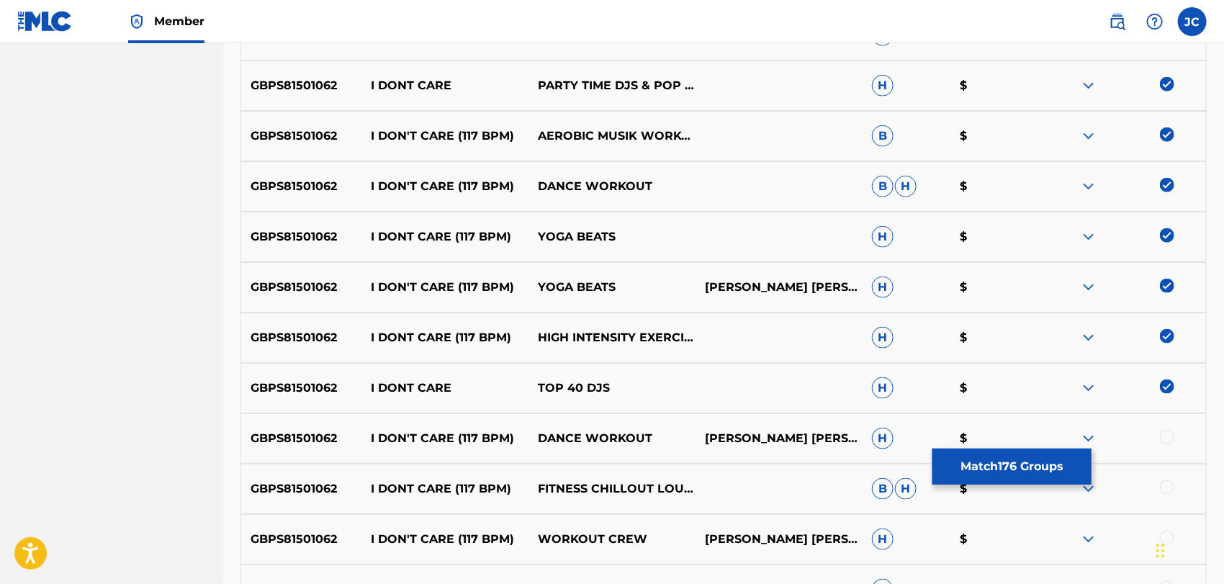
click at [1168, 441] on div at bounding box center [1167, 437] width 14 height 14
click at [1165, 479] on div "GBPS81501062 I DONT CARE (117 BPM) FITNESS CHILLOUT LOUNGE WORKOUT B H $" at bounding box center [723, 489] width 966 height 50
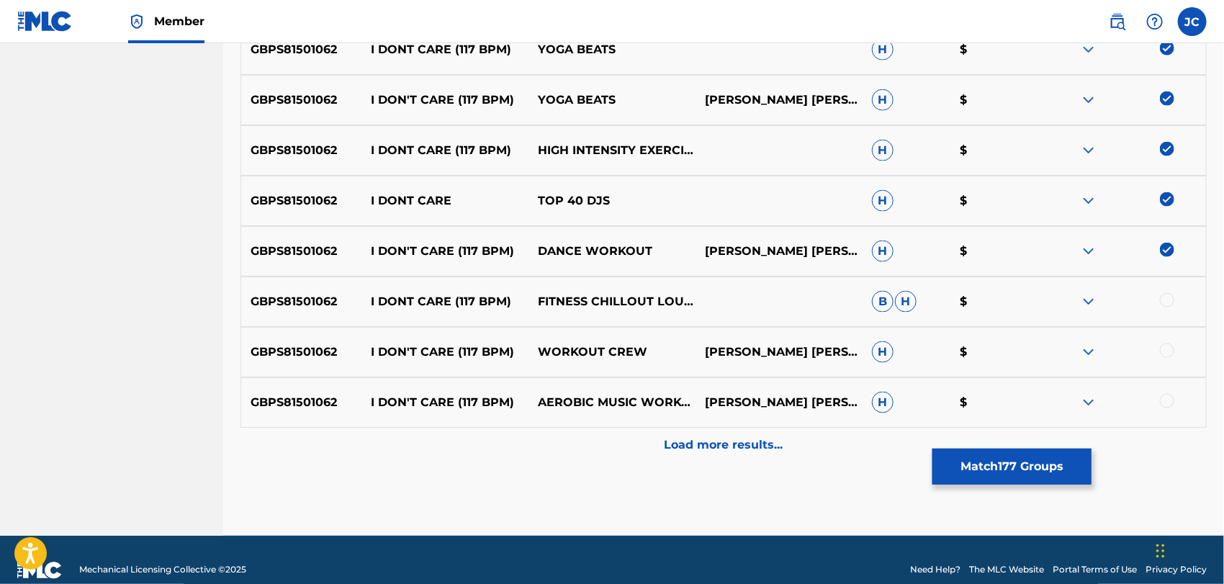
scroll to position [9217, 0]
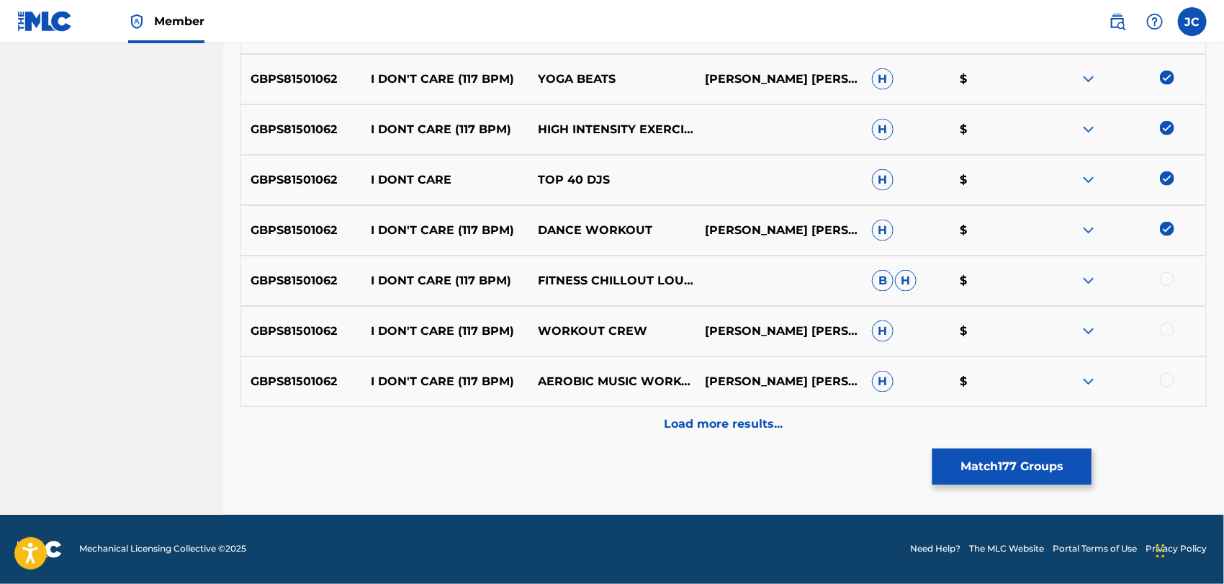
click at [1166, 278] on div at bounding box center [1167, 279] width 14 height 14
click at [1169, 325] on div at bounding box center [1167, 329] width 14 height 14
click at [1170, 376] on div at bounding box center [1167, 380] width 14 height 14
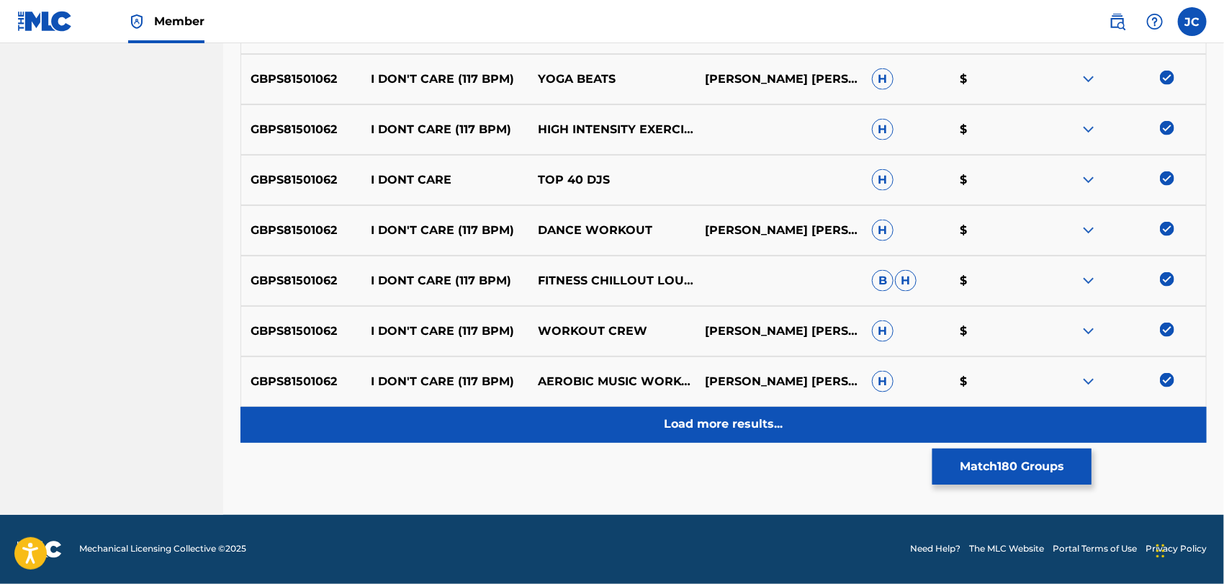
click at [1176, 425] on div "Load more results..." at bounding box center [723, 425] width 966 height 36
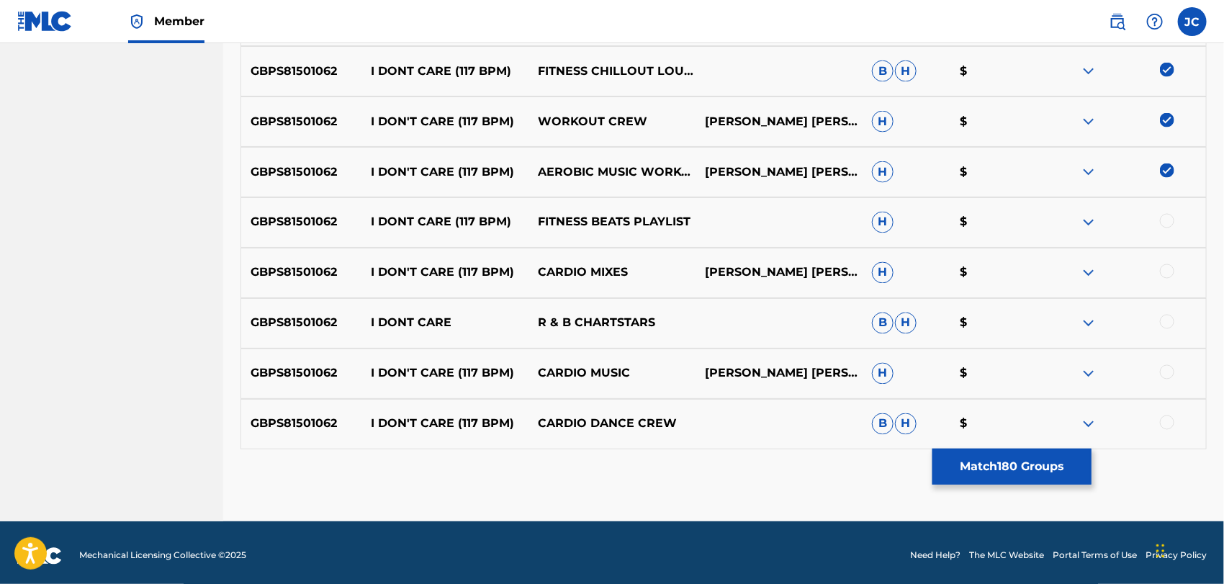
scroll to position [9432, 0]
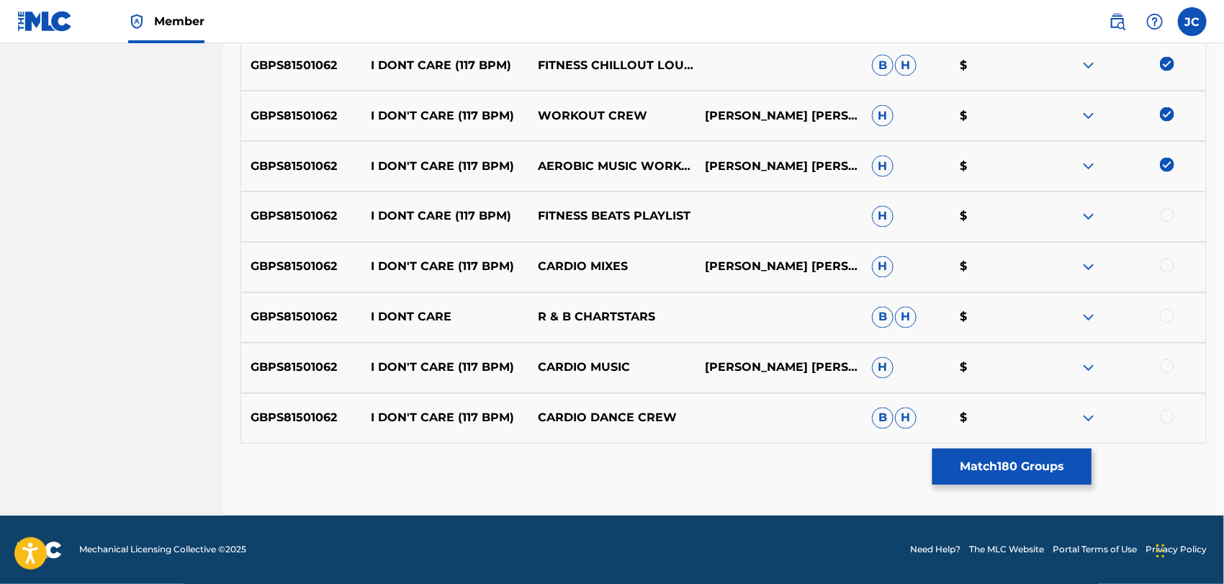
click at [1169, 215] on div at bounding box center [1167, 215] width 14 height 14
click at [1167, 266] on div at bounding box center [1167, 265] width 14 height 14
click at [1168, 312] on div at bounding box center [1167, 316] width 14 height 14
click at [1170, 352] on div "GBPS81501062 I DON'T CARE (117 BPM) CARDIO MUSIC LARRY TERRENCE O. WADE CALLIER…" at bounding box center [723, 368] width 966 height 50
click at [1170, 360] on div at bounding box center [1167, 366] width 14 height 14
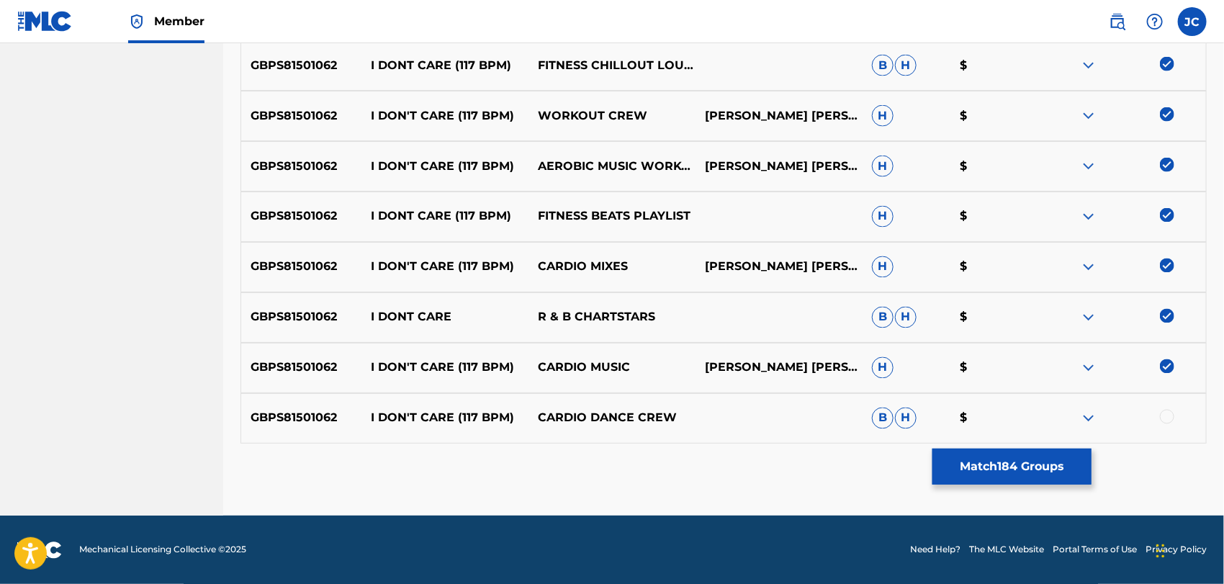
click at [1162, 415] on div at bounding box center [1167, 417] width 14 height 14
click at [1018, 457] on button "Match 185 Groups" at bounding box center [1011, 466] width 159 height 36
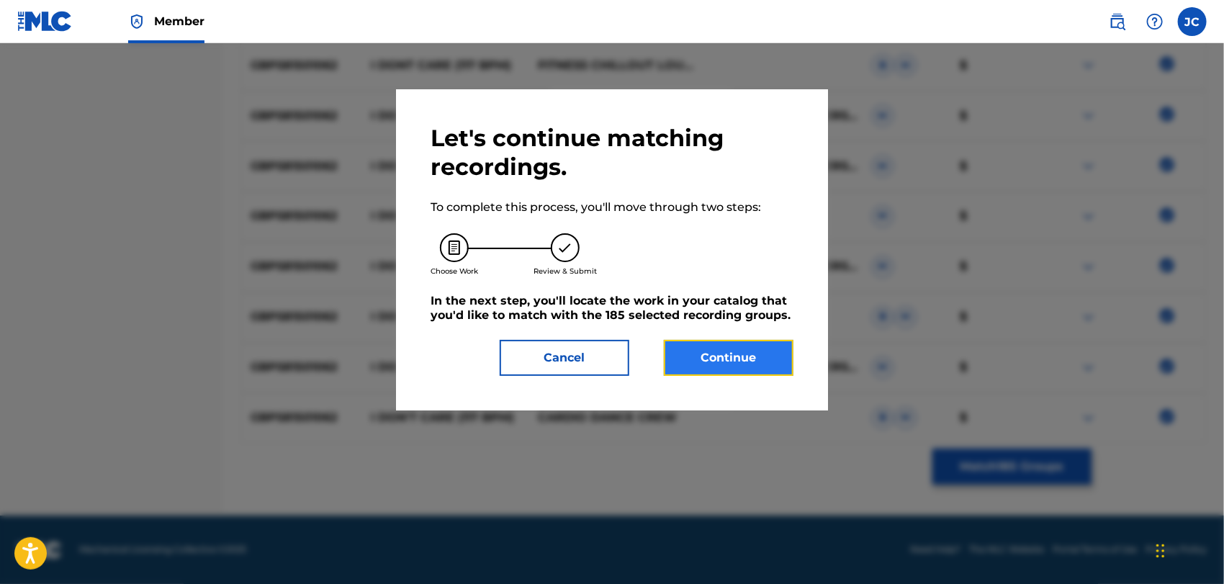
click at [718, 341] on button "Continue" at bounding box center [729, 358] width 130 height 36
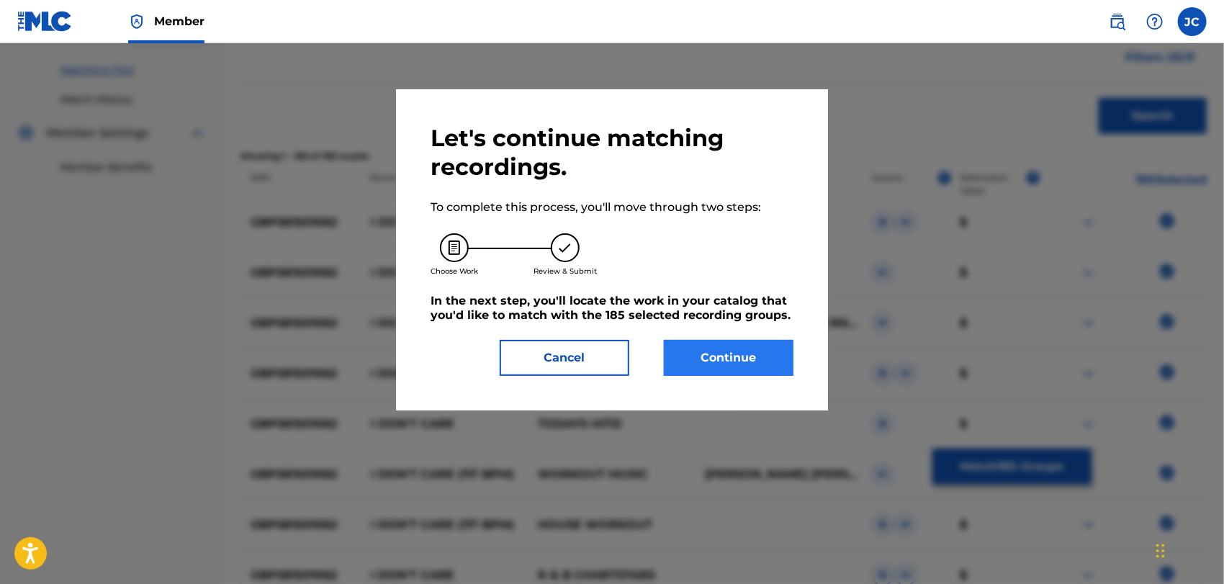
scroll to position [374, 0]
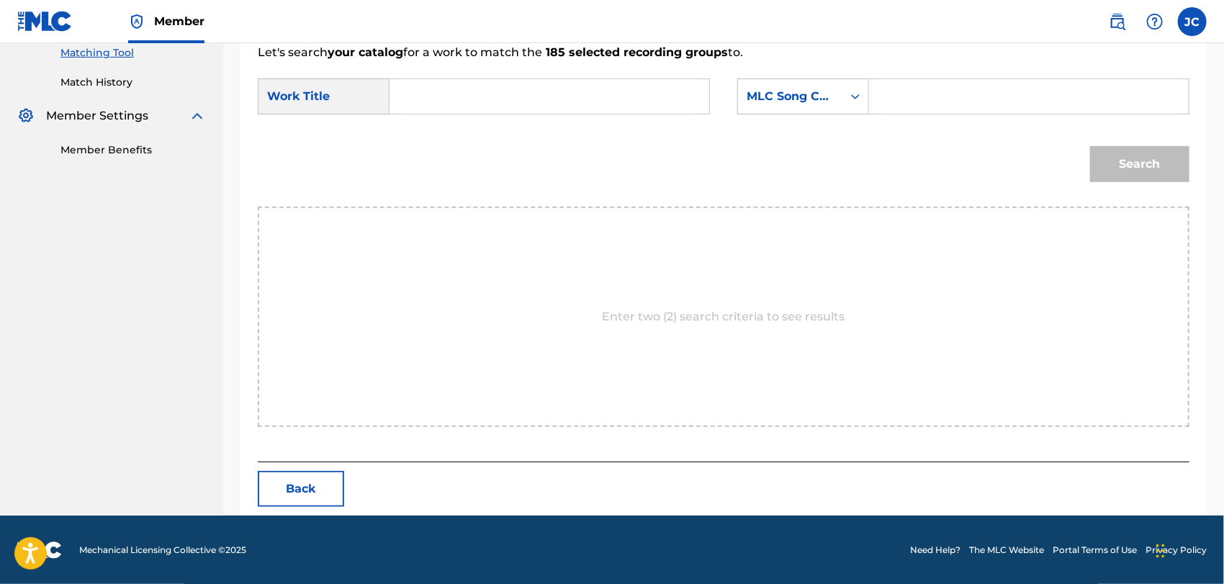
click at [507, 101] on input "Search Form" at bounding box center [549, 96] width 295 height 35
paste input "I Don't Care"
type input "I Don't Care"
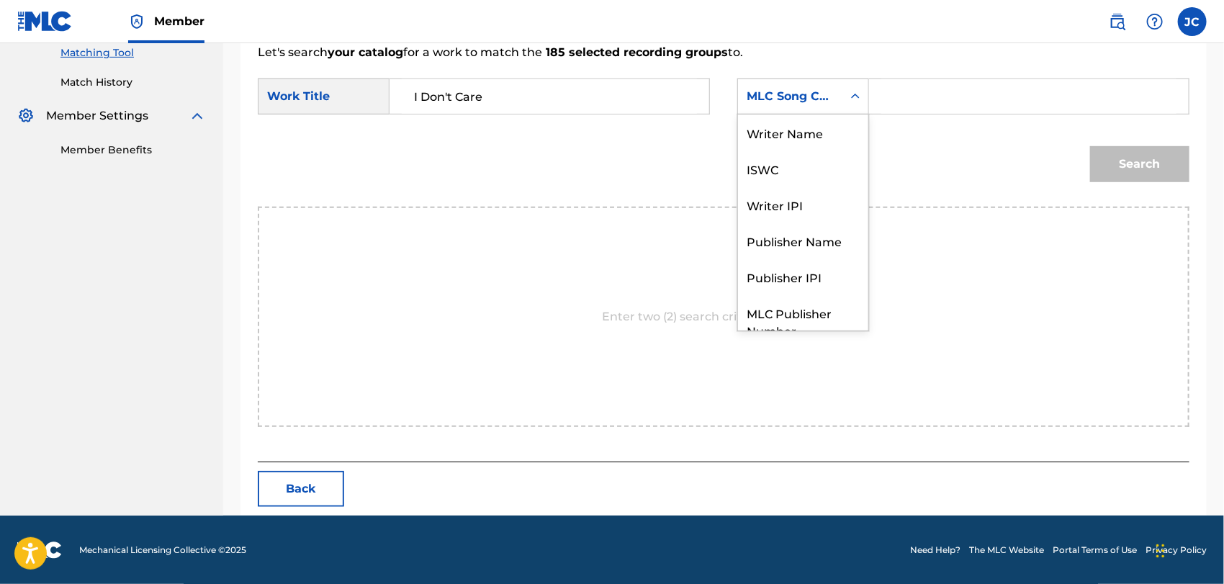
click at [775, 105] on div "MLC Song Code" at bounding box center [790, 96] width 104 height 27
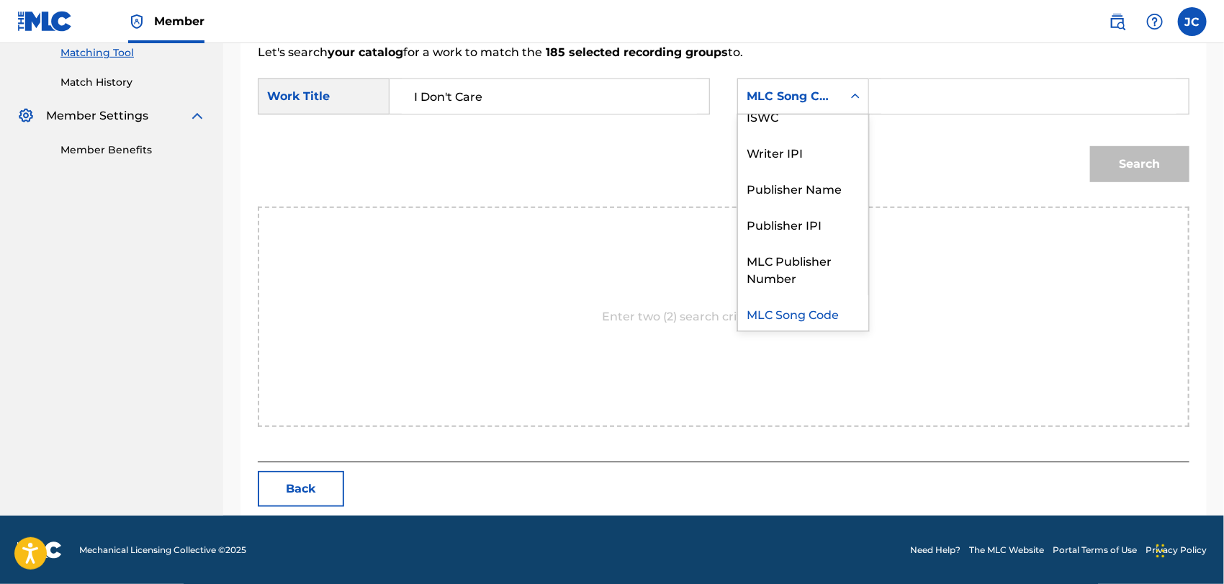
scroll to position [0, 0]
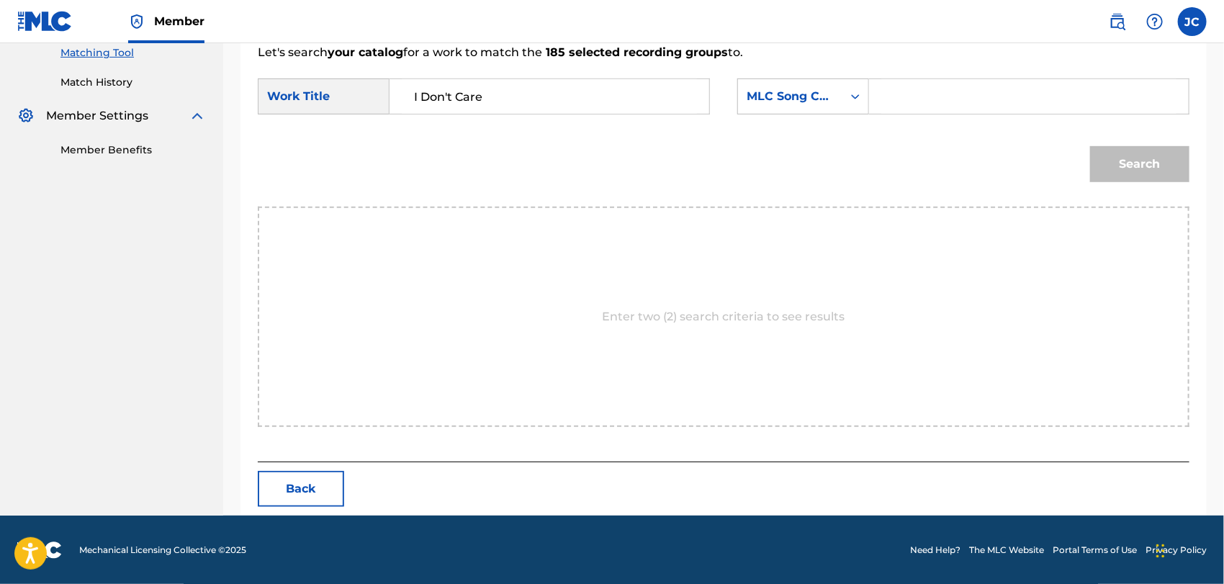
click at [792, 112] on div "MLC Song Code" at bounding box center [803, 96] width 132 height 36
click at [947, 136] on div "Search" at bounding box center [723, 169] width 931 height 75
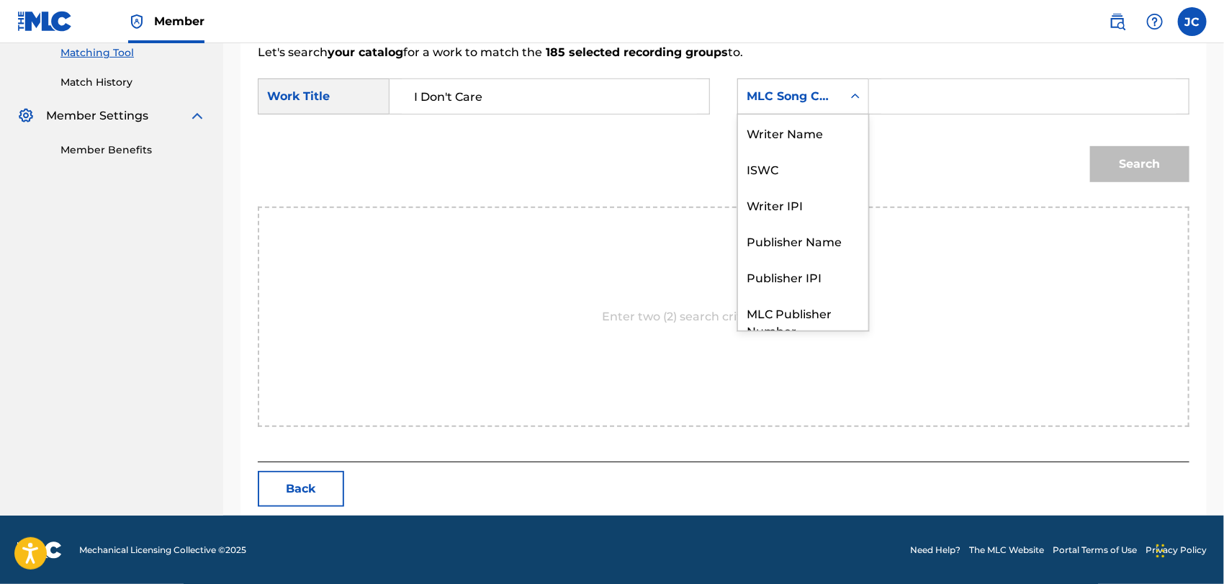
click at [818, 89] on div "MLC Song Code" at bounding box center [789, 96] width 87 height 17
drag, startPoint x: 821, startPoint y: 133, endPoint x: 864, endPoint y: 117, distance: 46.2
click at [821, 134] on div "Writer Name" at bounding box center [803, 132] width 130 height 36
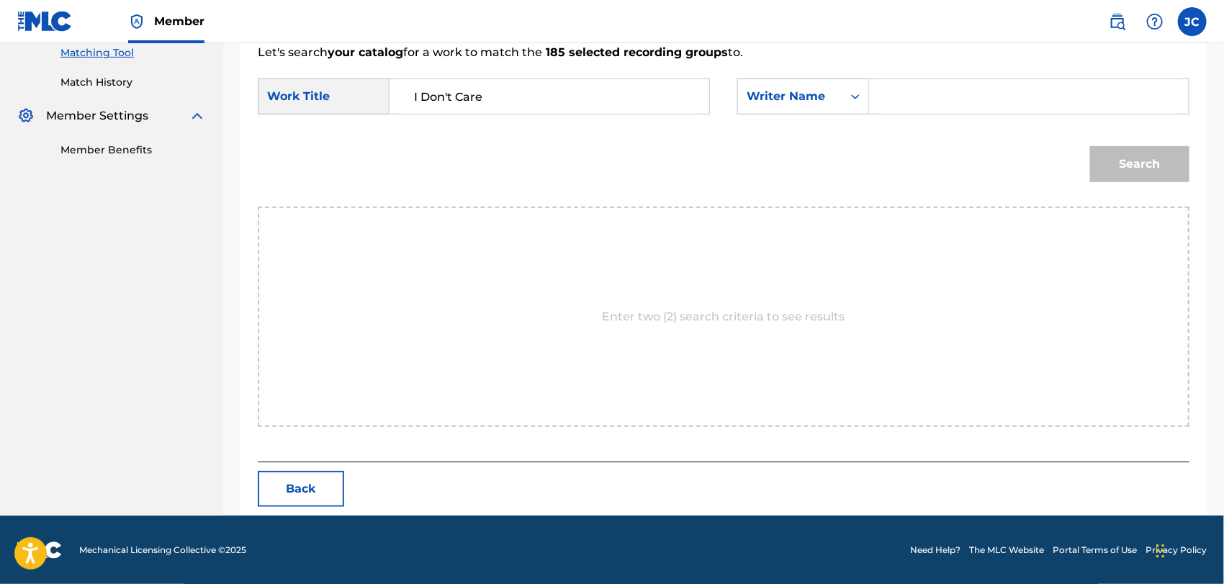
click at [923, 83] on input "Search Form" at bounding box center [1028, 96] width 295 height 35
click at [927, 99] on input "Search Form" at bounding box center [1028, 96] width 295 height 35
paste input "GREENBAUM"
type input "GREENBAUM"
click at [1134, 154] on button "Search" at bounding box center [1139, 164] width 99 height 36
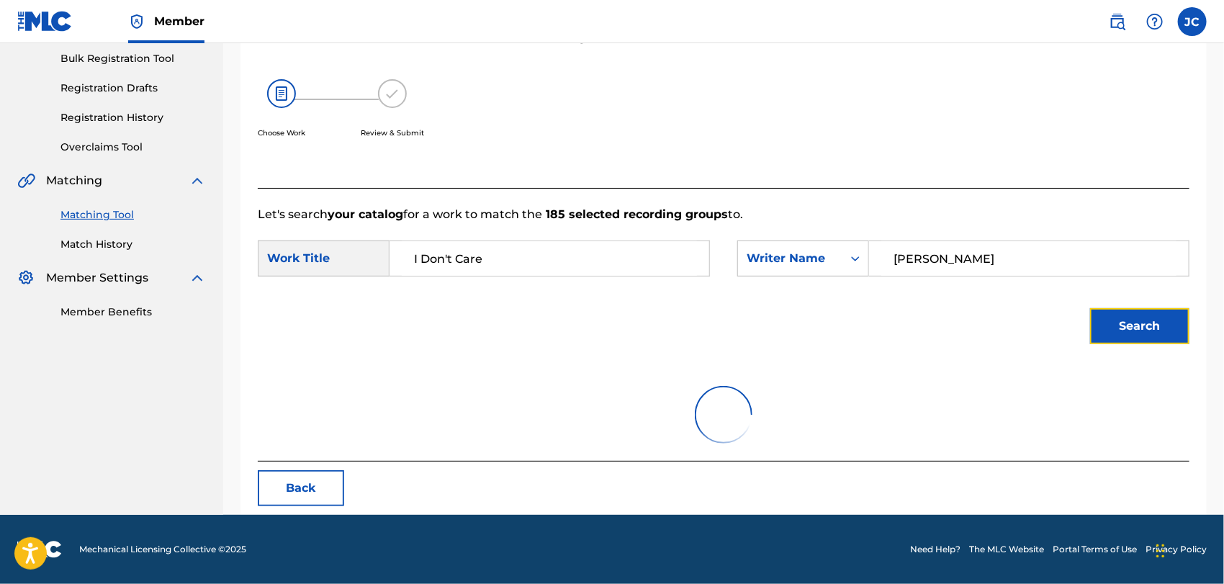
scroll to position [332, 0]
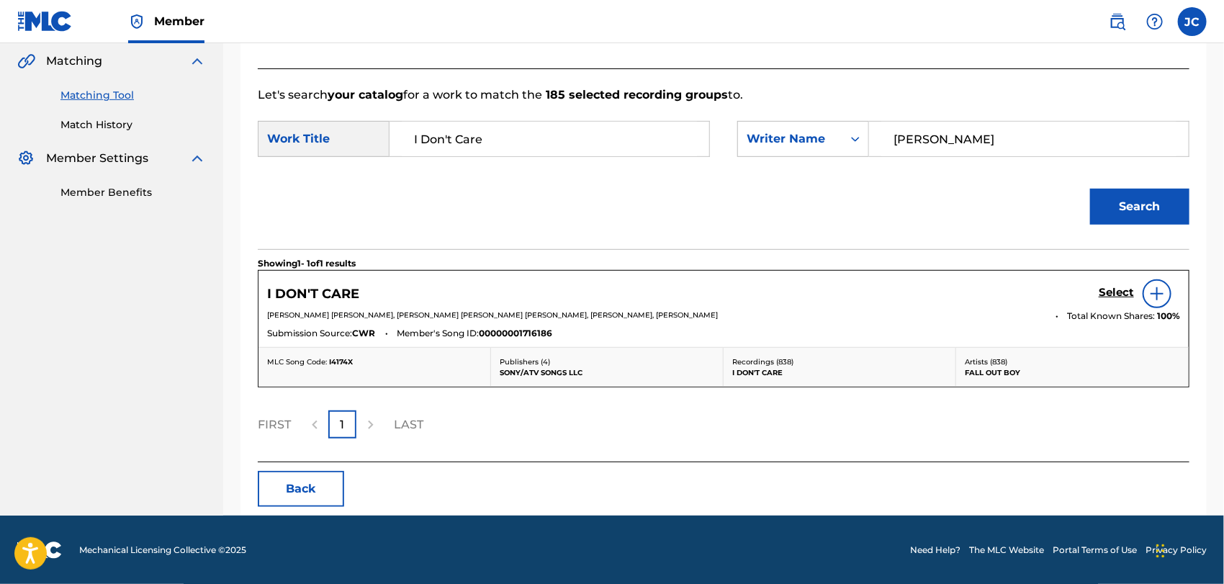
click at [1157, 294] on img at bounding box center [1156, 293] width 17 height 17
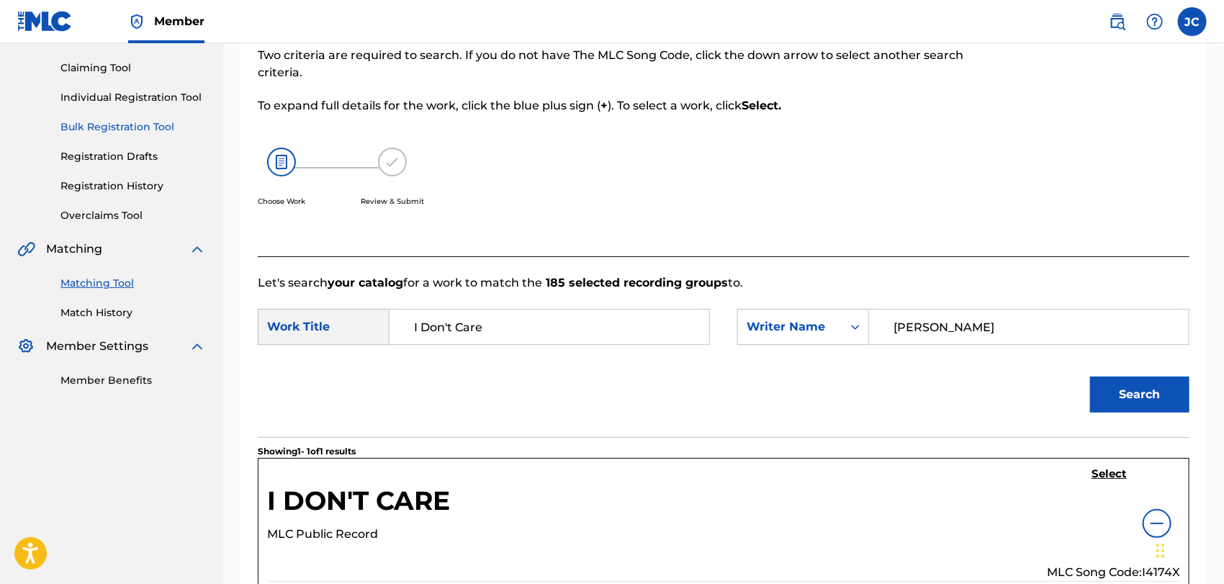
scroll to position [0, 0]
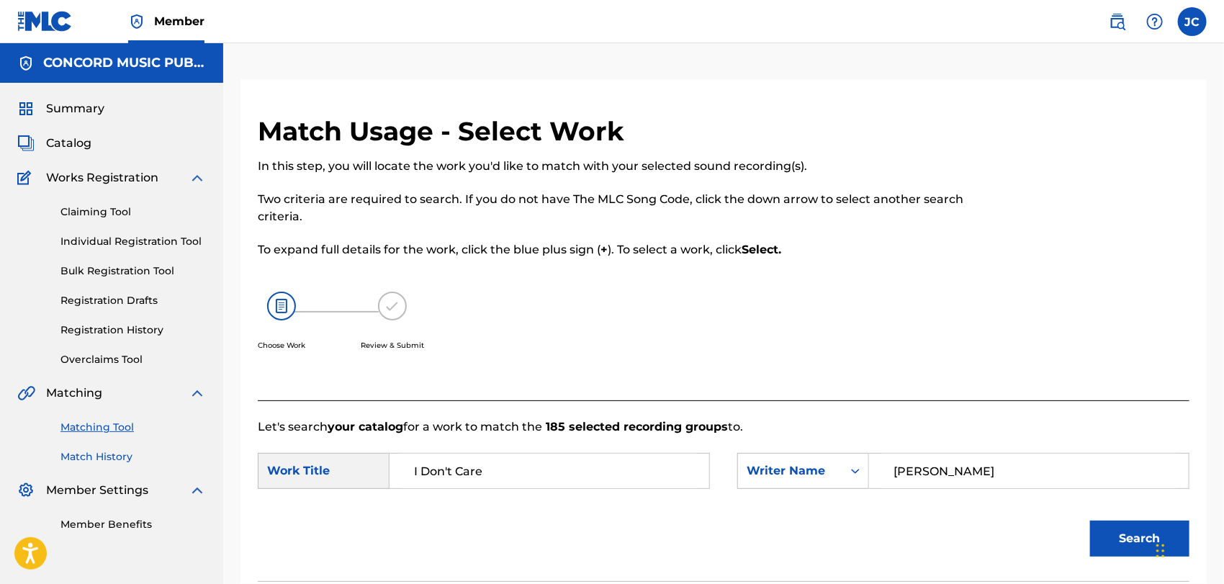
click at [119, 462] on link "Match History" at bounding box center [132, 456] width 145 height 15
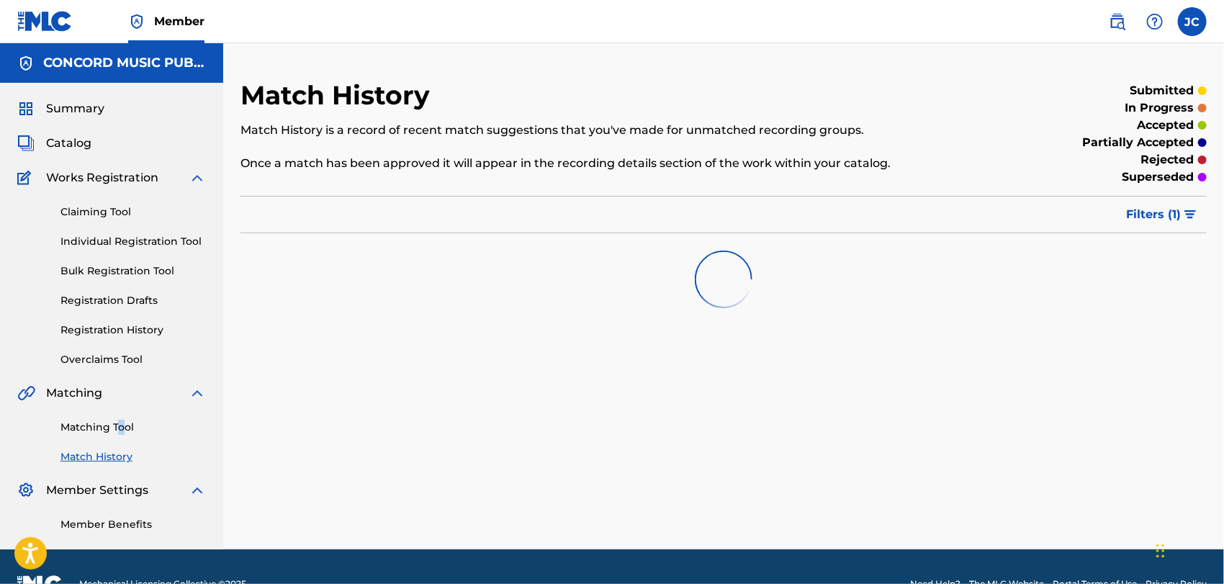
click at [121, 416] on div "Matching Tool Match History" at bounding box center [111, 433] width 189 height 63
click at [125, 420] on link "Matching Tool" at bounding box center [132, 427] width 145 height 15
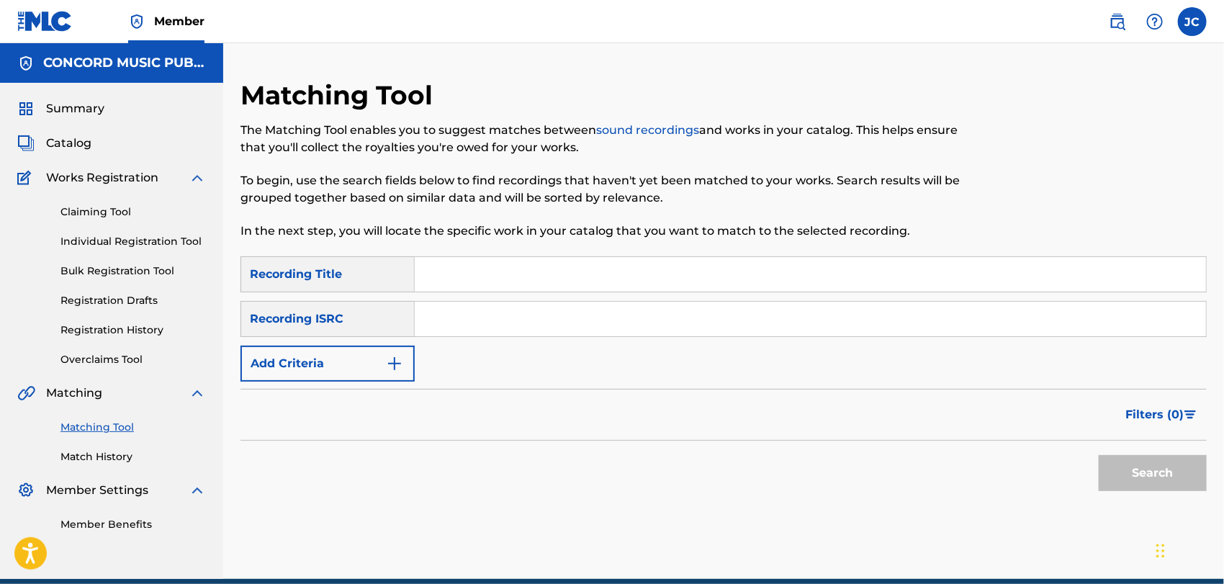
click at [487, 322] on input "Search Form" at bounding box center [810, 319] width 791 height 35
paste input "NLA506100510"
click at [1162, 459] on button "Search" at bounding box center [1152, 473] width 108 height 36
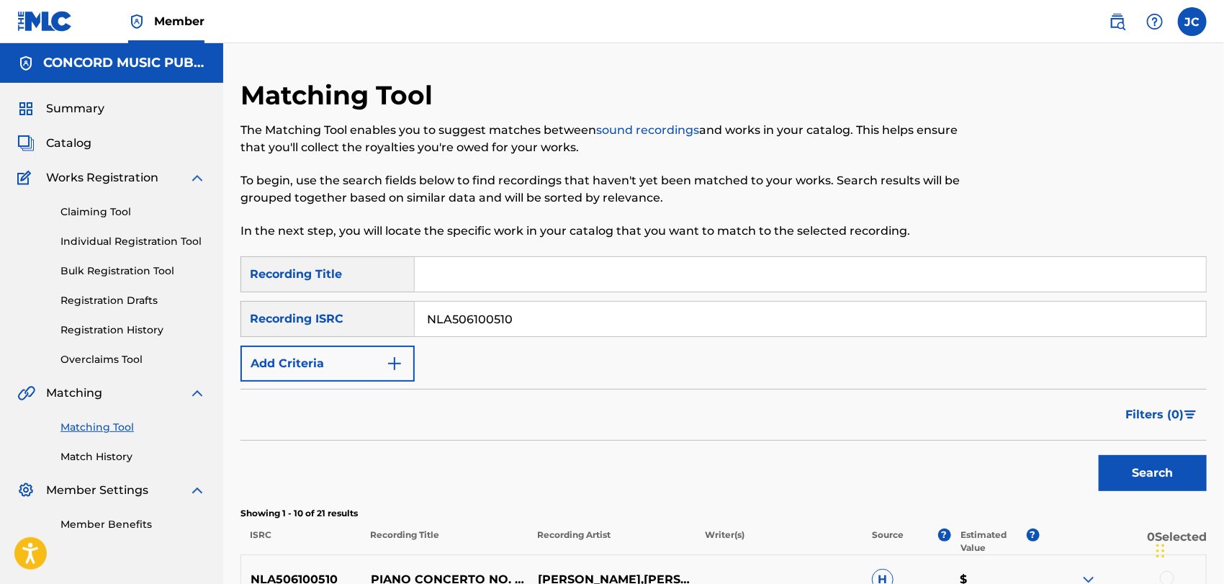
drag, startPoint x: 537, startPoint y: 322, endPoint x: 270, endPoint y: 322, distance: 267.0
click at [283, 319] on div "SearchWithCriteria16624c10-8942-40fe-818f-fb4ce236632a Recording ISRC NLA506100…" at bounding box center [723, 319] width 966 height 36
paste input "USA4T04162"
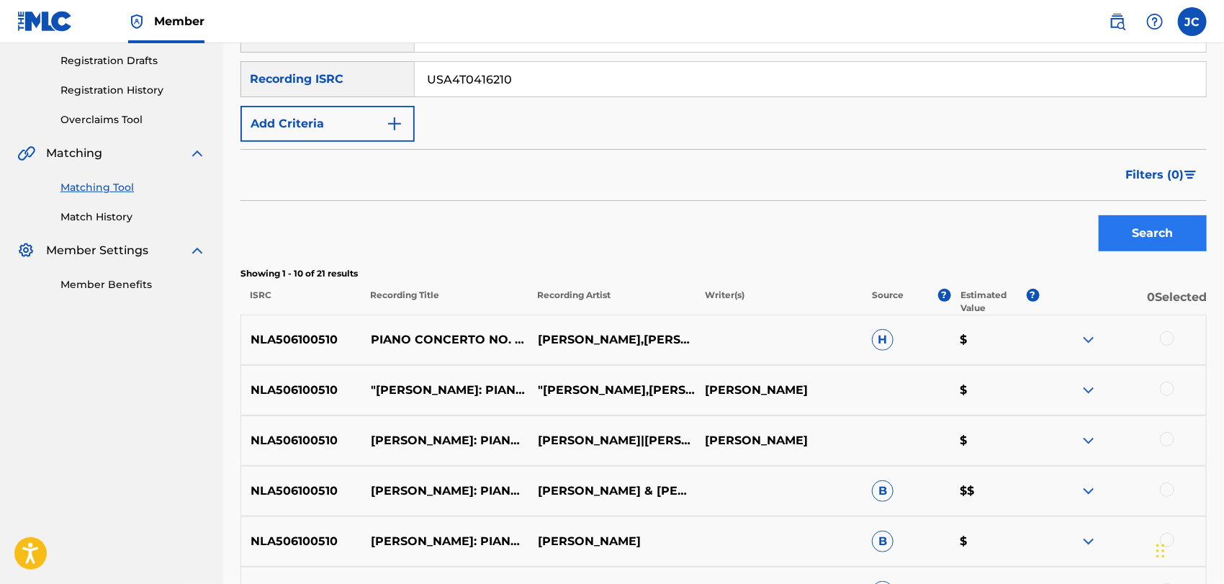
type input "USA4T0416210"
click at [1109, 228] on button "Search" at bounding box center [1152, 233] width 108 height 36
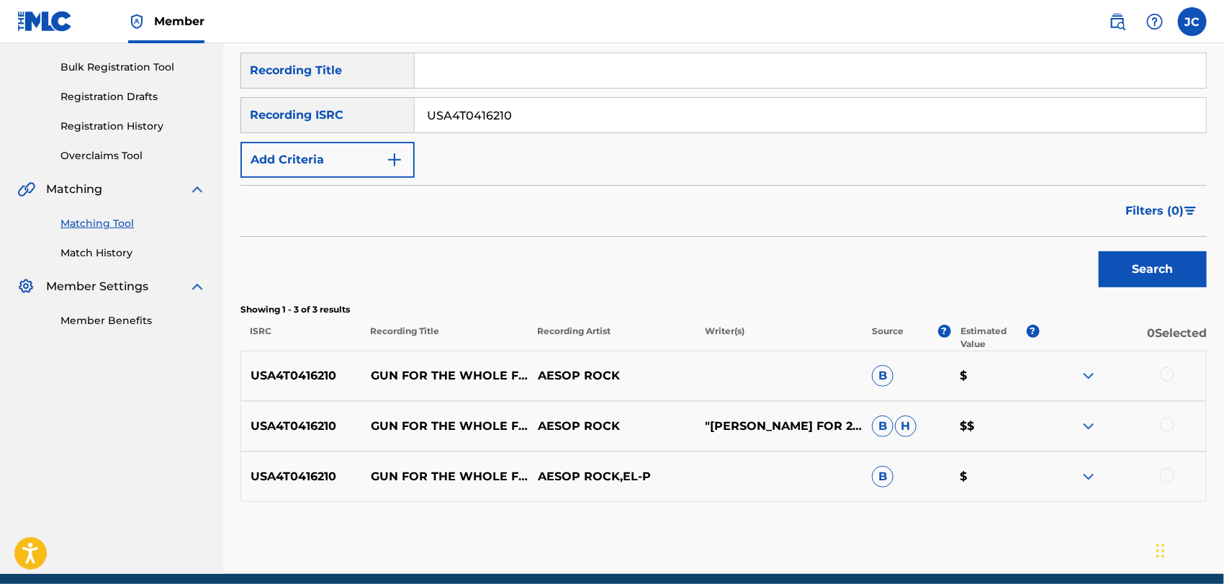
scroll to position [240, 0]
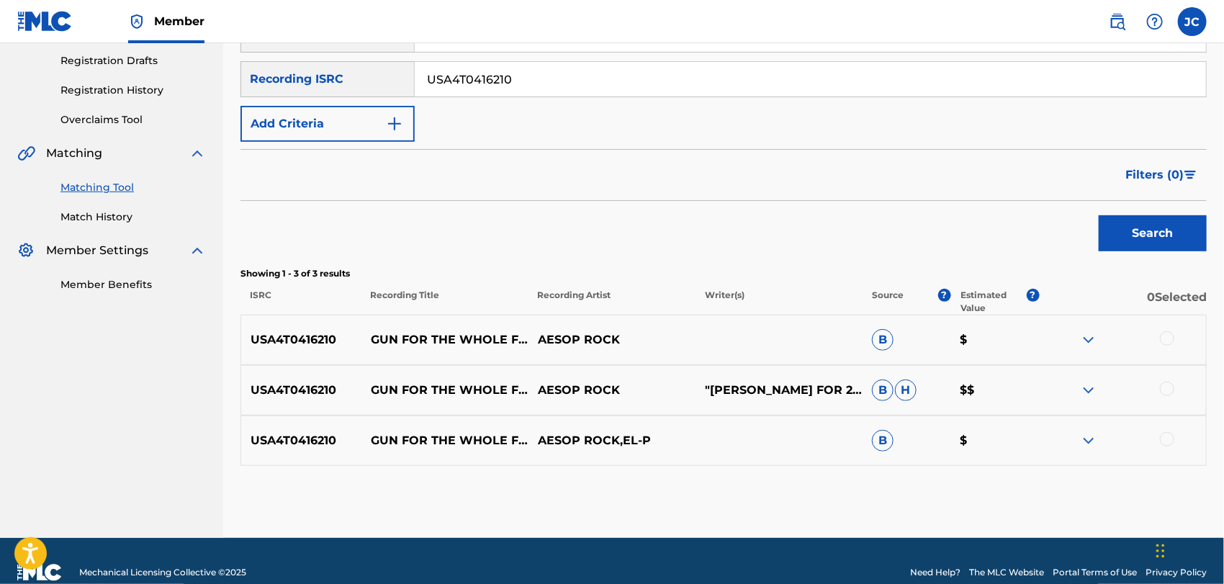
click at [1167, 335] on div at bounding box center [1167, 338] width 14 height 14
click at [1175, 394] on div at bounding box center [1122, 389] width 167 height 17
click at [1170, 388] on div at bounding box center [1167, 388] width 14 height 14
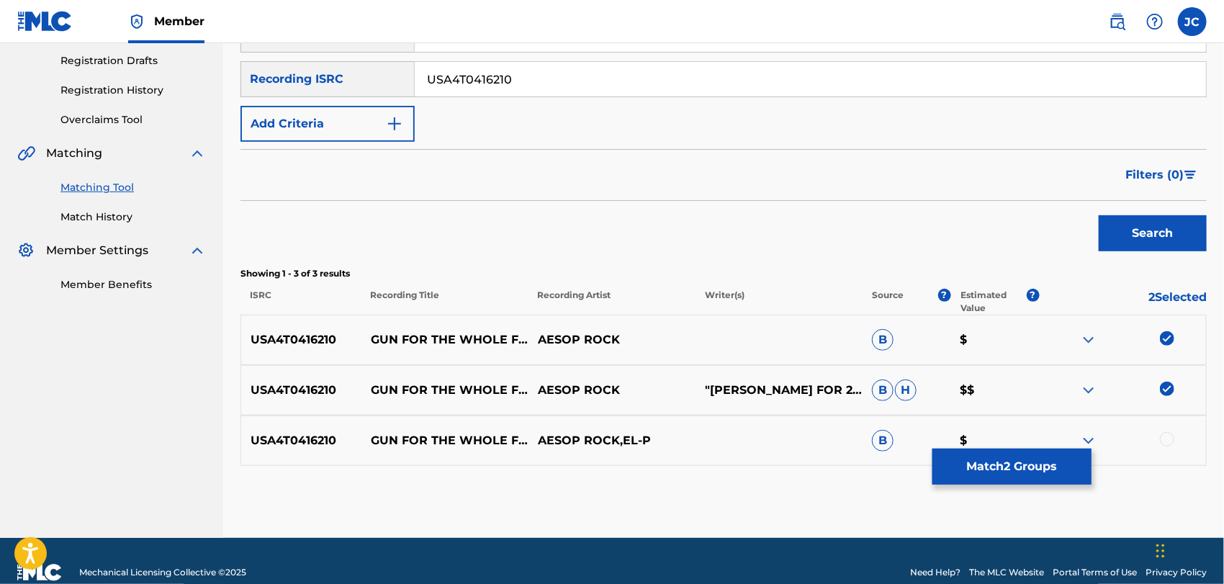
click at [1175, 440] on div at bounding box center [1122, 440] width 167 height 17
click at [1164, 437] on div at bounding box center [1167, 439] width 14 height 14
click at [1033, 453] on button "Match 3 Groups" at bounding box center [1011, 466] width 159 height 36
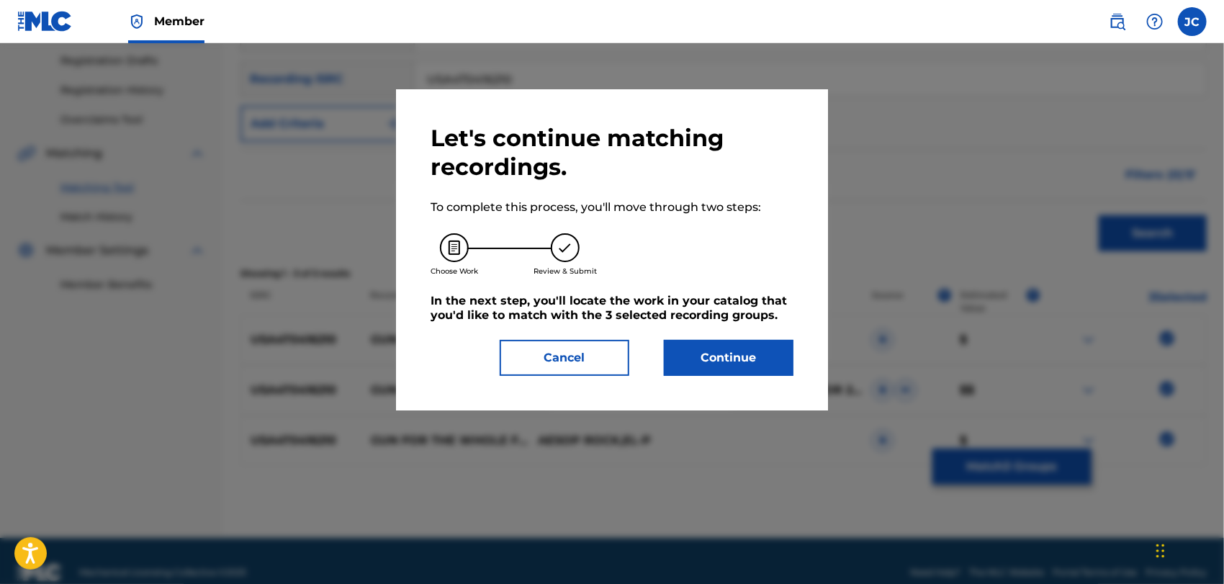
click at [664, 333] on div "Let's continue matching recordings. To complete this process, you'll move throu…" at bounding box center [611, 250] width 363 height 252
click at [680, 347] on button "Continue" at bounding box center [729, 358] width 130 height 36
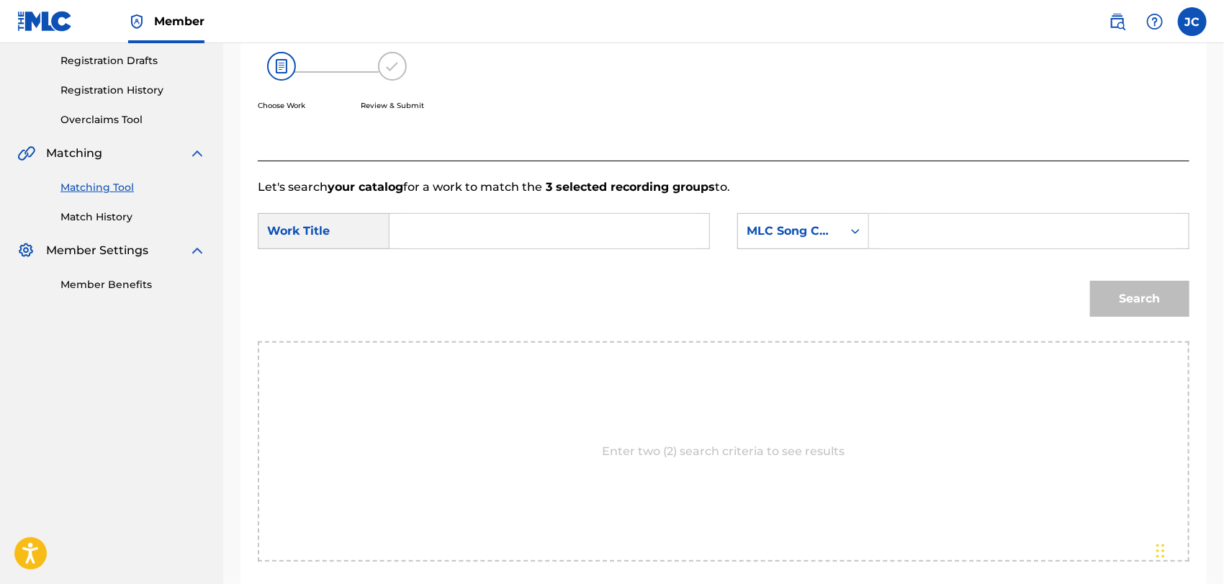
click at [506, 214] on input "Search Form" at bounding box center [549, 231] width 295 height 35
paste input "Gun For The Whole Family"
type input "Gun For The Whole Family"
click at [811, 245] on div "MLC Song Code" at bounding box center [803, 231] width 132 height 36
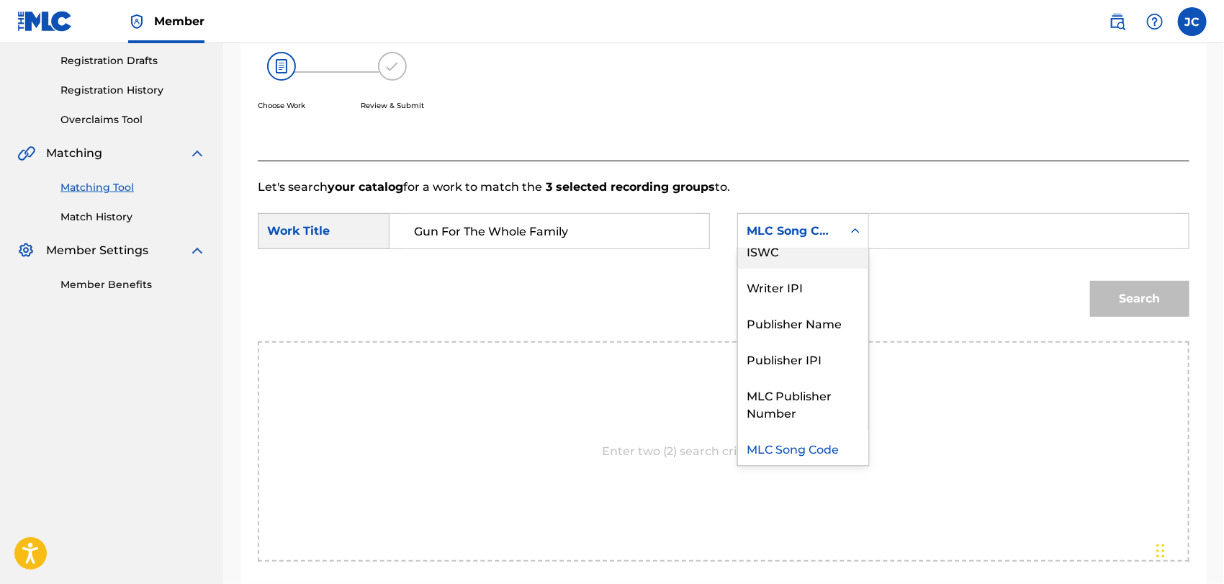
scroll to position [0, 0]
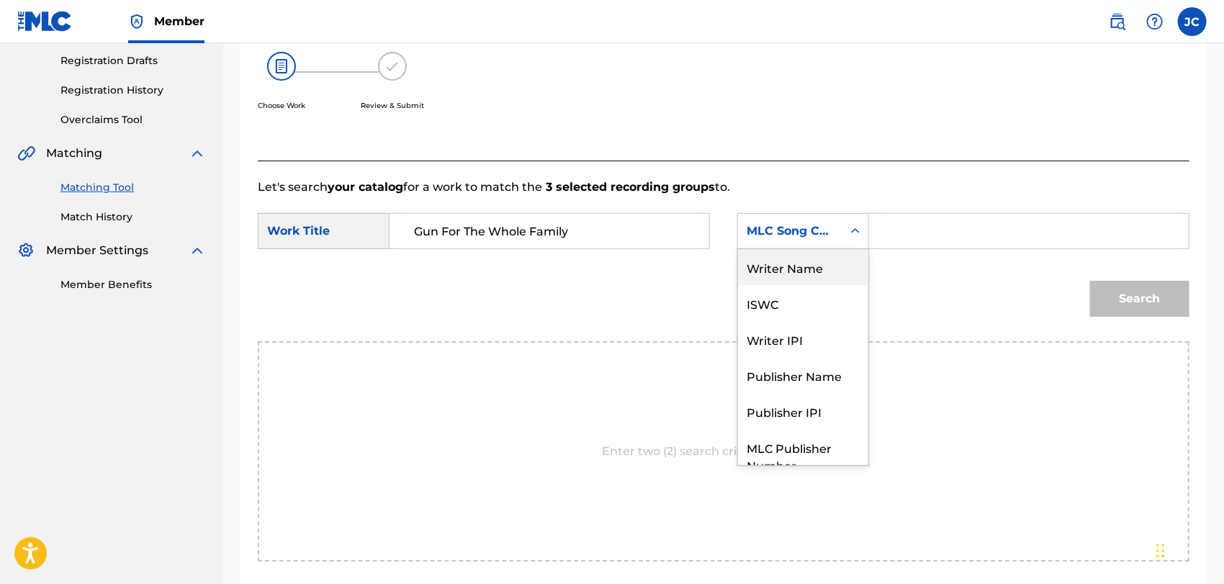
click at [811, 261] on div "Writer Name" at bounding box center [803, 267] width 130 height 36
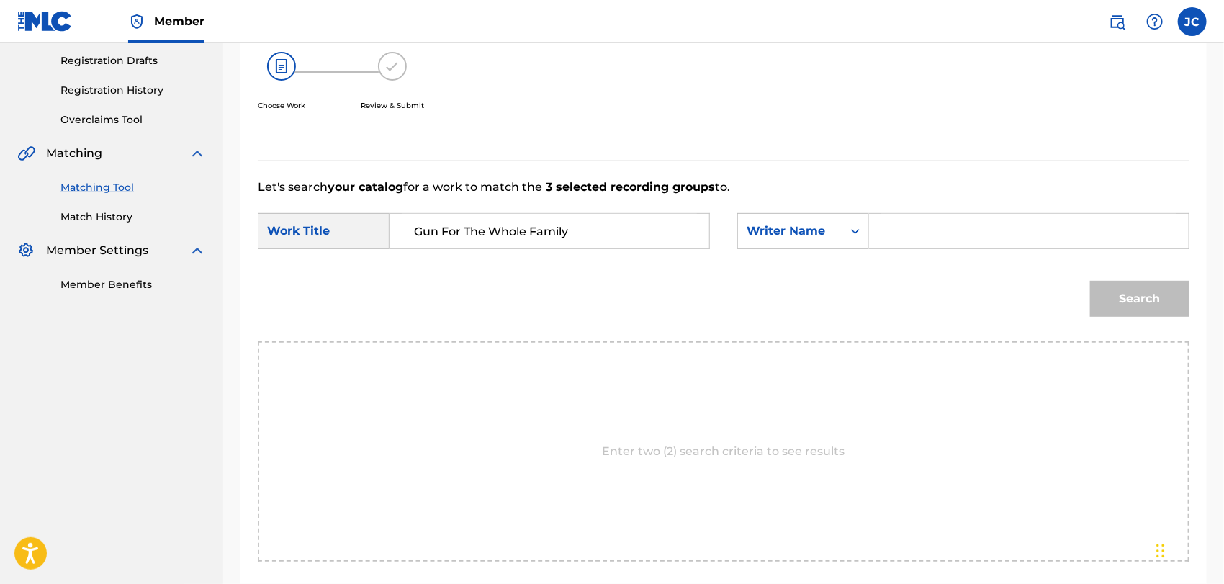
click at [952, 215] on input "Search Form" at bounding box center [1028, 231] width 295 height 35
type input "Meline"
click at [1162, 289] on button "Search" at bounding box center [1139, 299] width 99 height 36
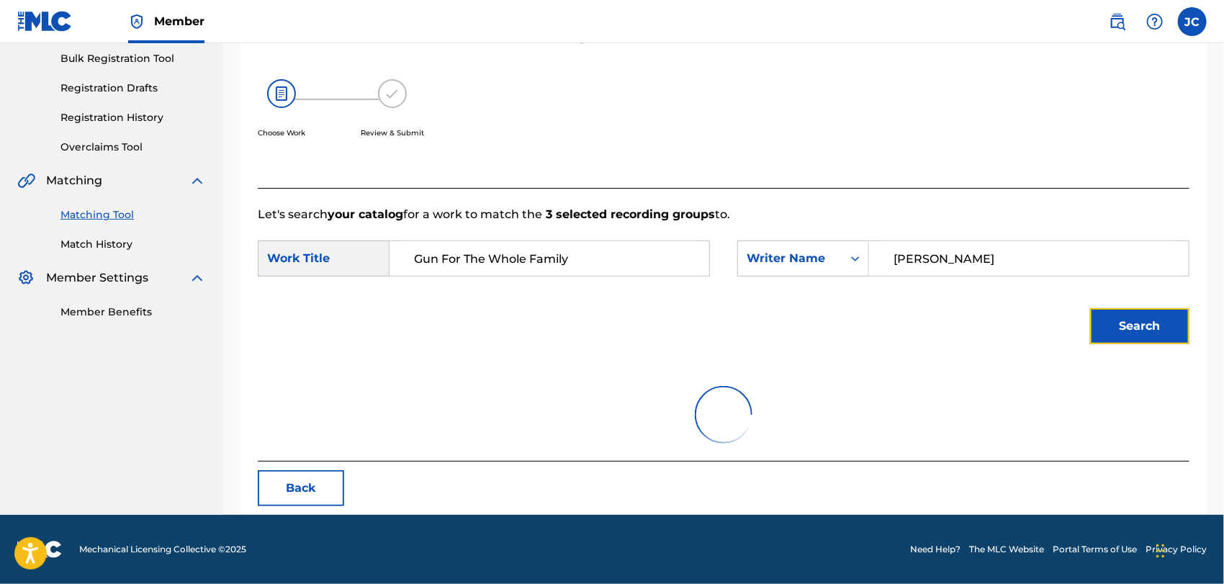
scroll to position [240, 0]
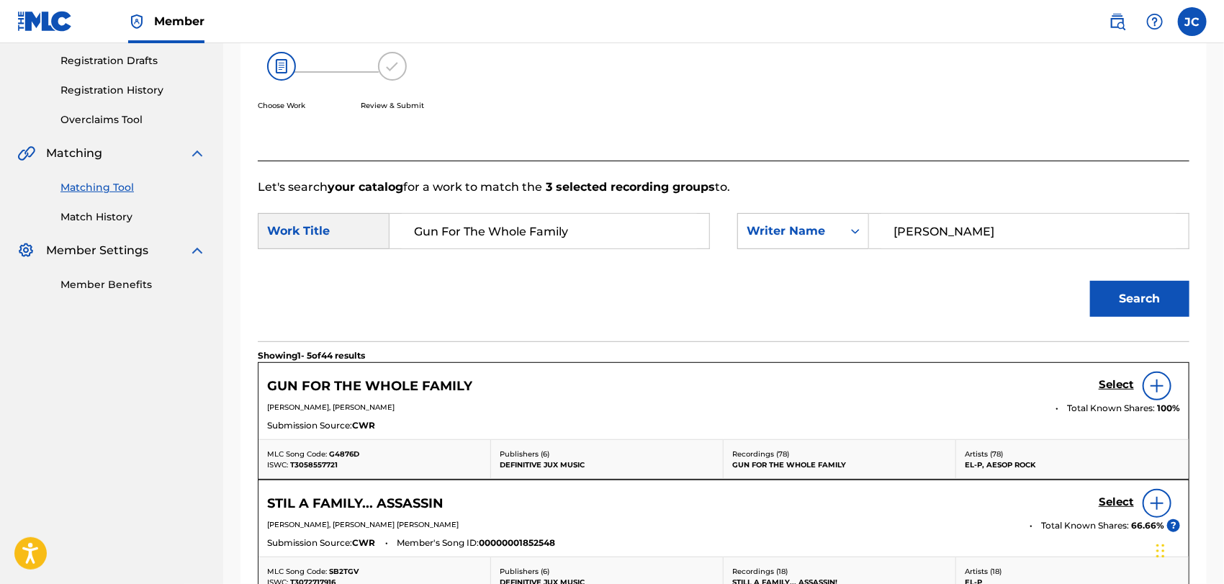
click at [1157, 392] on img at bounding box center [1156, 385] width 17 height 17
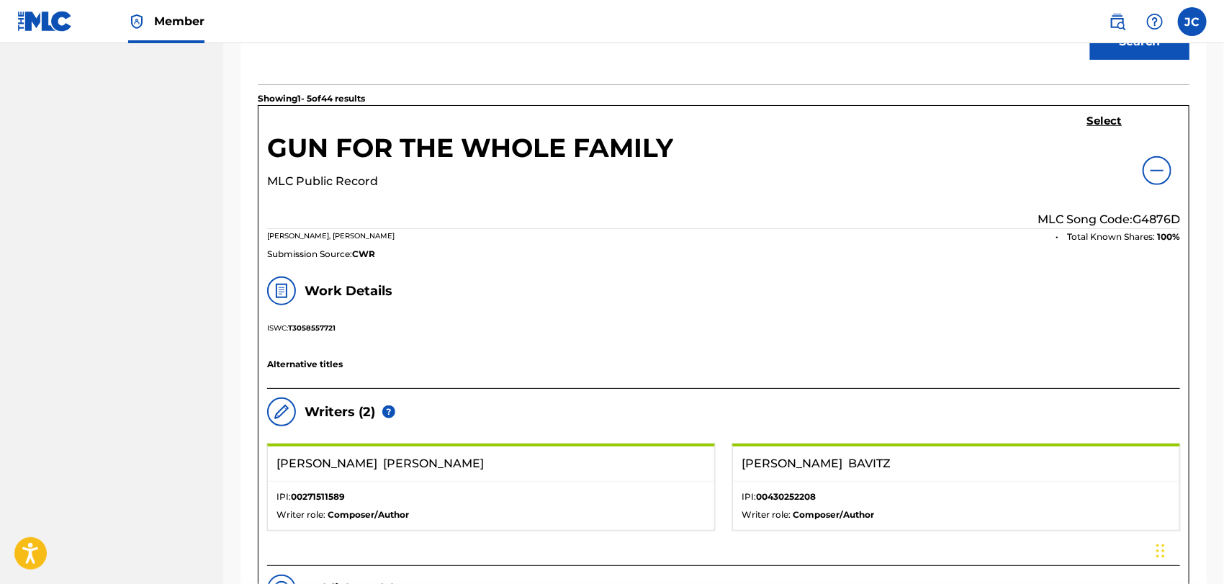
scroll to position [479, 0]
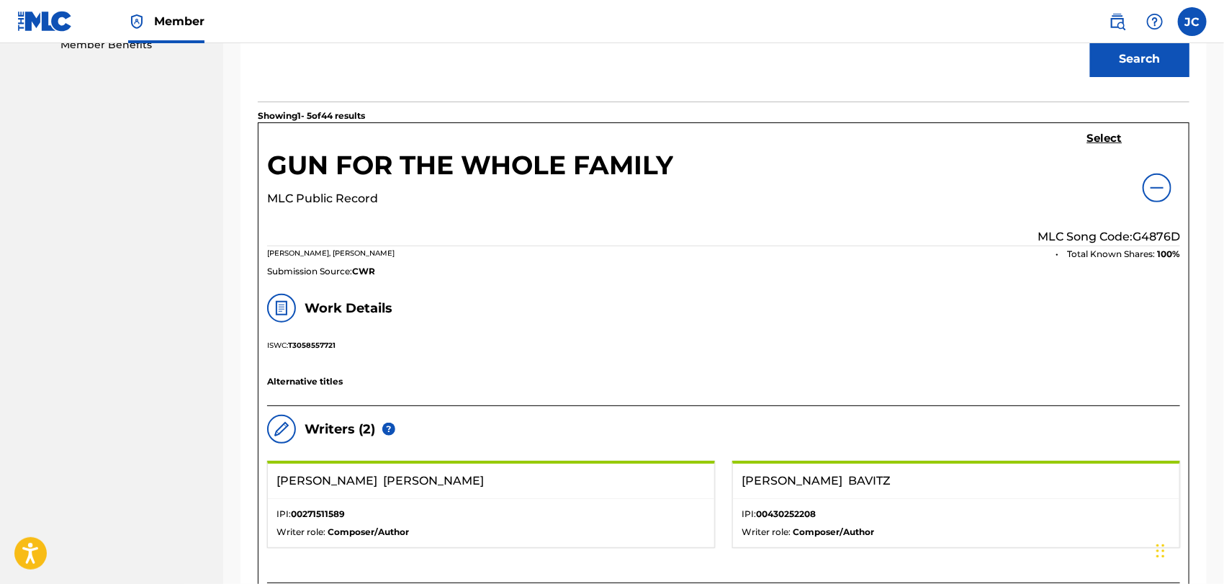
click at [1119, 150] on div "Select MLC Song Code: G4876D" at bounding box center [1108, 189] width 143 height 114
click at [1103, 143] on h5 "Select" at bounding box center [1104, 139] width 35 height 14
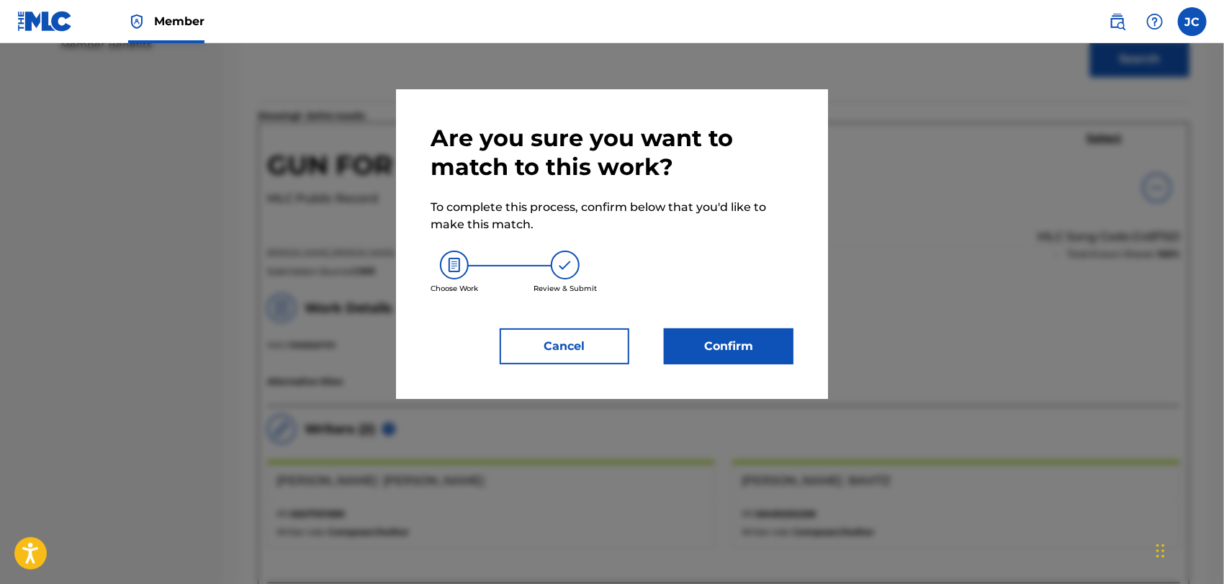
click at [797, 352] on div "Are you sure you want to match to this work? To complete this process, confirm …" at bounding box center [612, 243] width 432 height 309
click at [766, 346] on button "Confirm" at bounding box center [729, 346] width 130 height 36
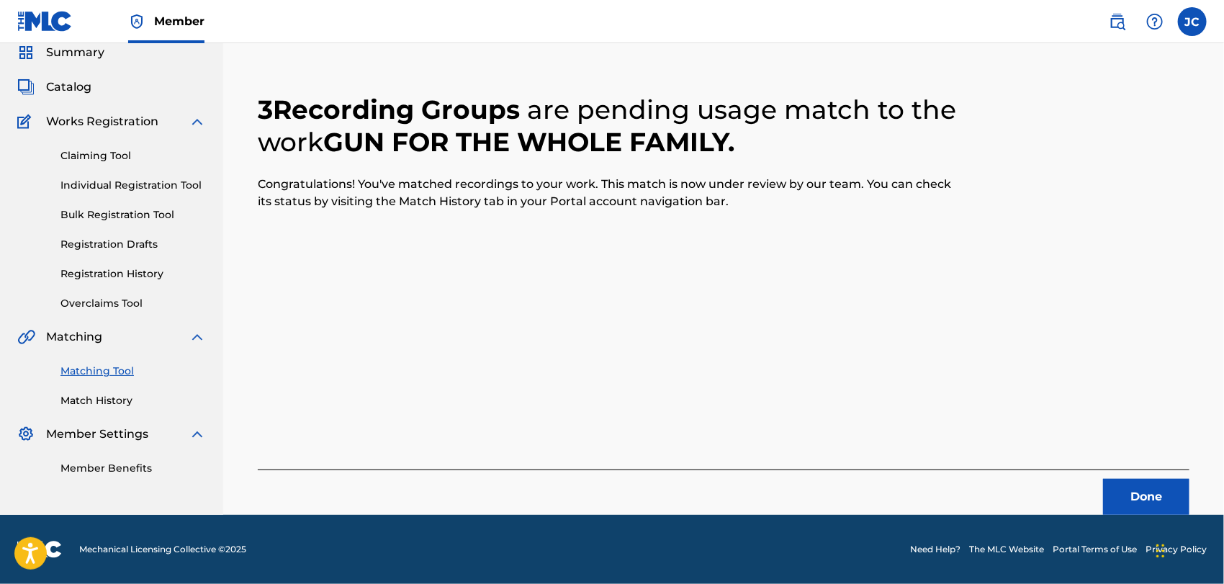
scroll to position [55, 0]
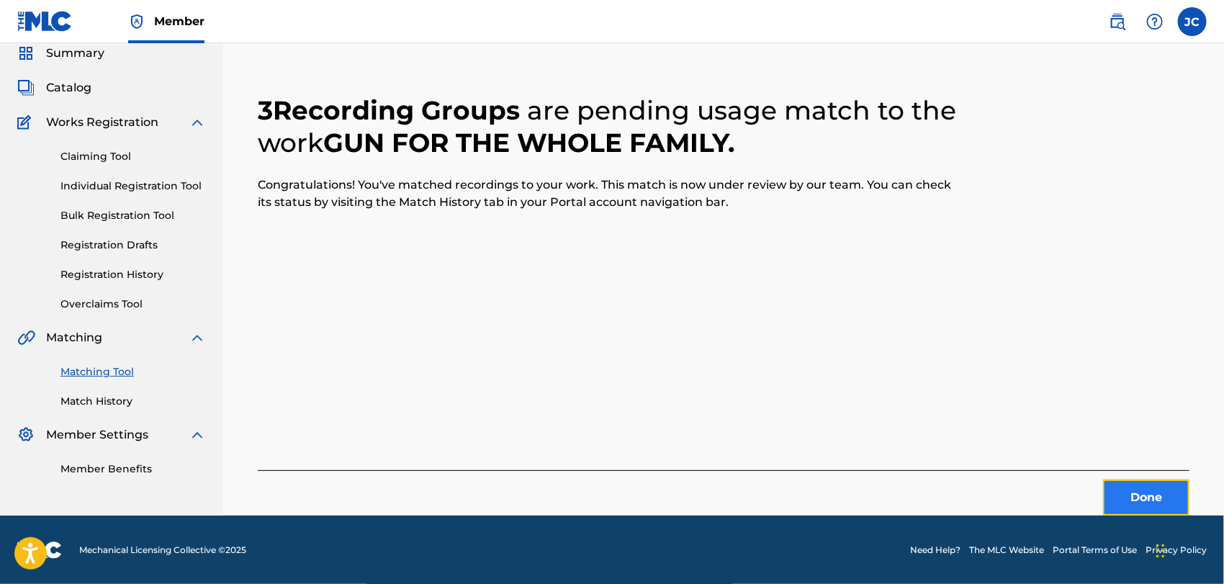
click at [1139, 493] on button "Done" at bounding box center [1146, 497] width 86 height 36
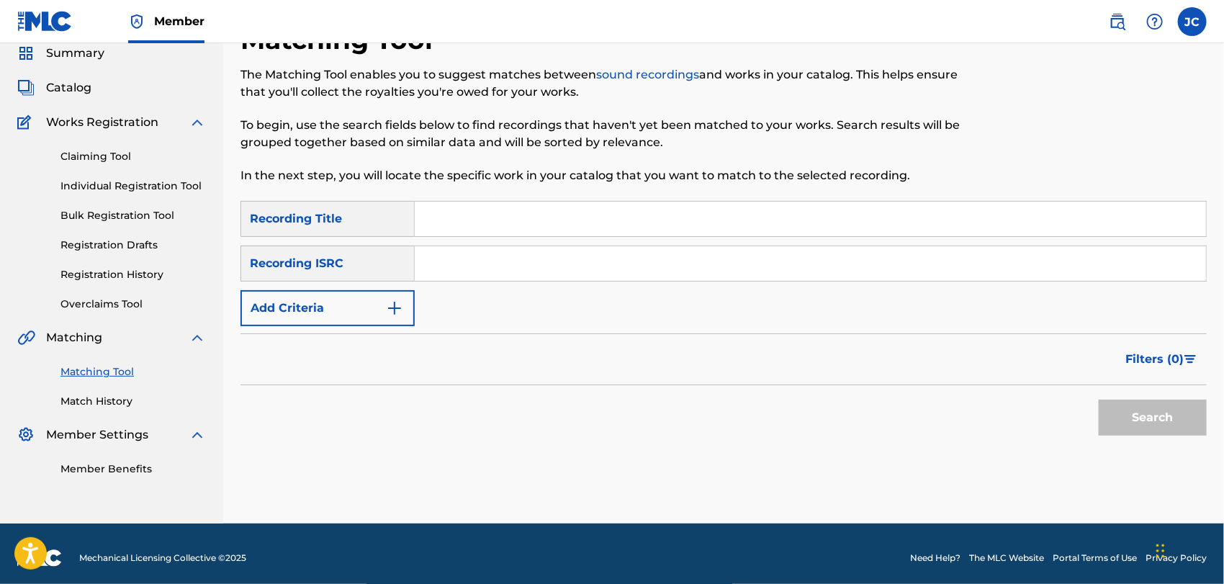
click at [651, 286] on div "SearchWithCriteria9a666371-1142-44af-9620-c068b301c2f0 Recording Title SearchWi…" at bounding box center [723, 263] width 966 height 125
click at [658, 260] on input "Search Form" at bounding box center [810, 263] width 791 height 35
paste input "USKWY1000124"
type input "USKWY1000124"
click at [1122, 402] on button "Search" at bounding box center [1152, 417] width 108 height 36
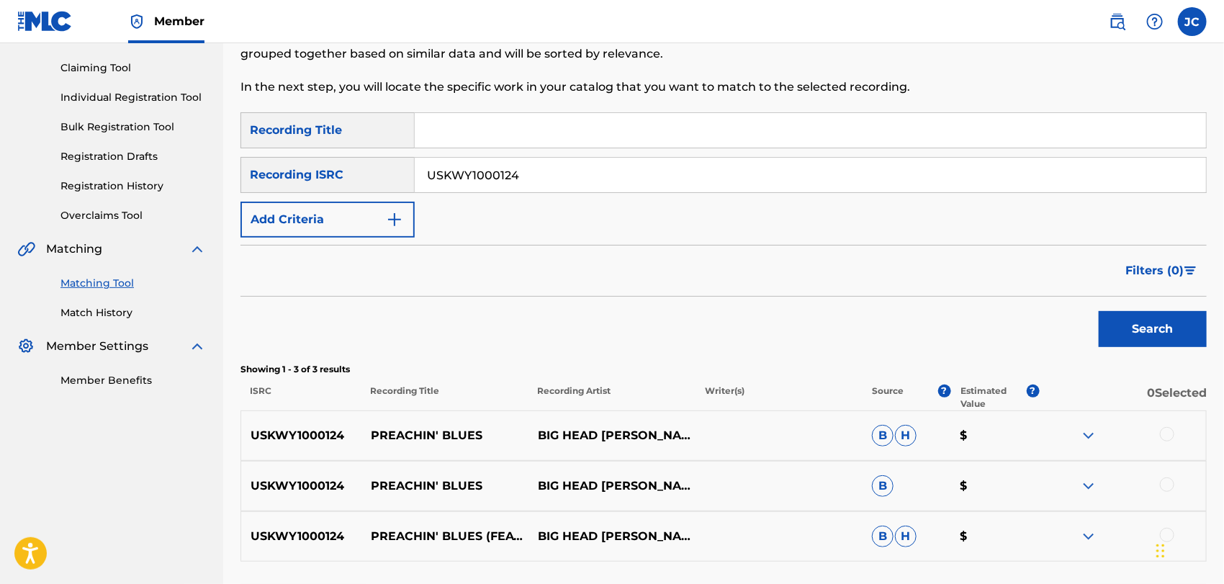
scroll to position [263, 0]
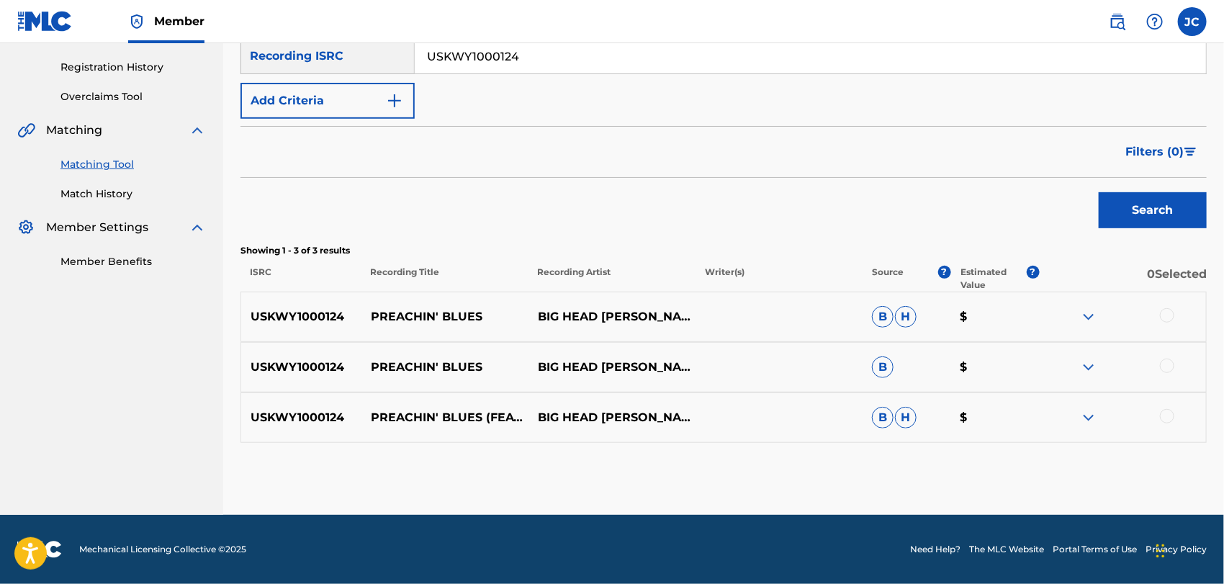
click at [1163, 318] on div at bounding box center [1167, 315] width 14 height 14
click at [1164, 369] on div at bounding box center [1167, 365] width 14 height 14
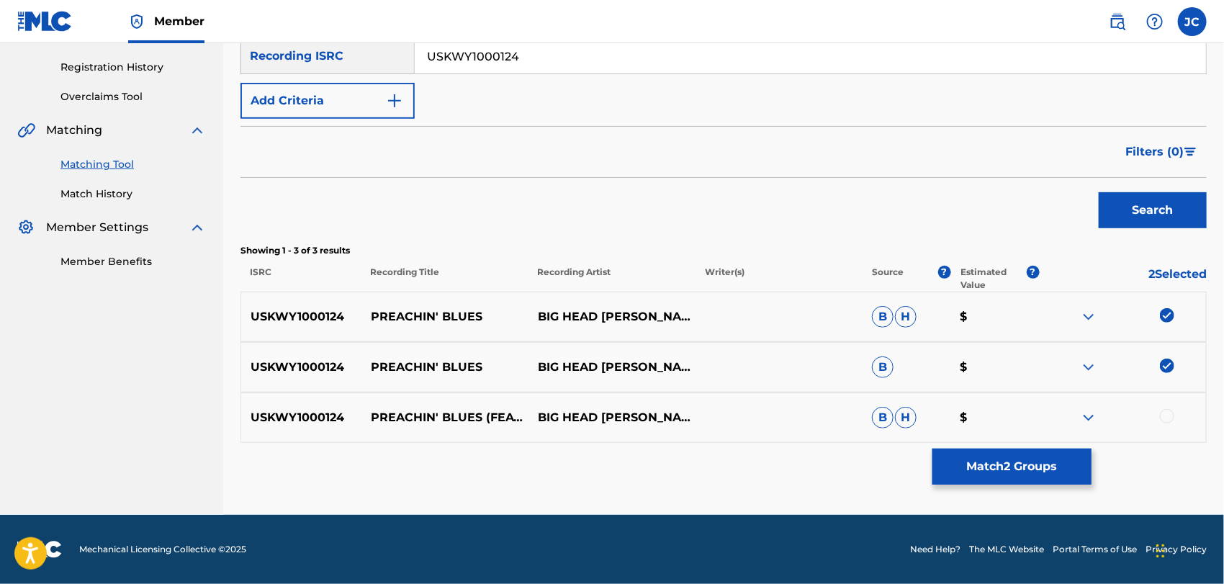
click at [1169, 407] on div "USKWY1000124 PREACHIN' BLUES (FEAT. CEDRIC BURNSIDE & LIGHTNIN' MALCOLM) BIG HE…" at bounding box center [723, 417] width 966 height 50
click at [1169, 418] on div at bounding box center [1167, 416] width 14 height 14
click at [989, 476] on button "Match 3 Groups" at bounding box center [1011, 466] width 159 height 36
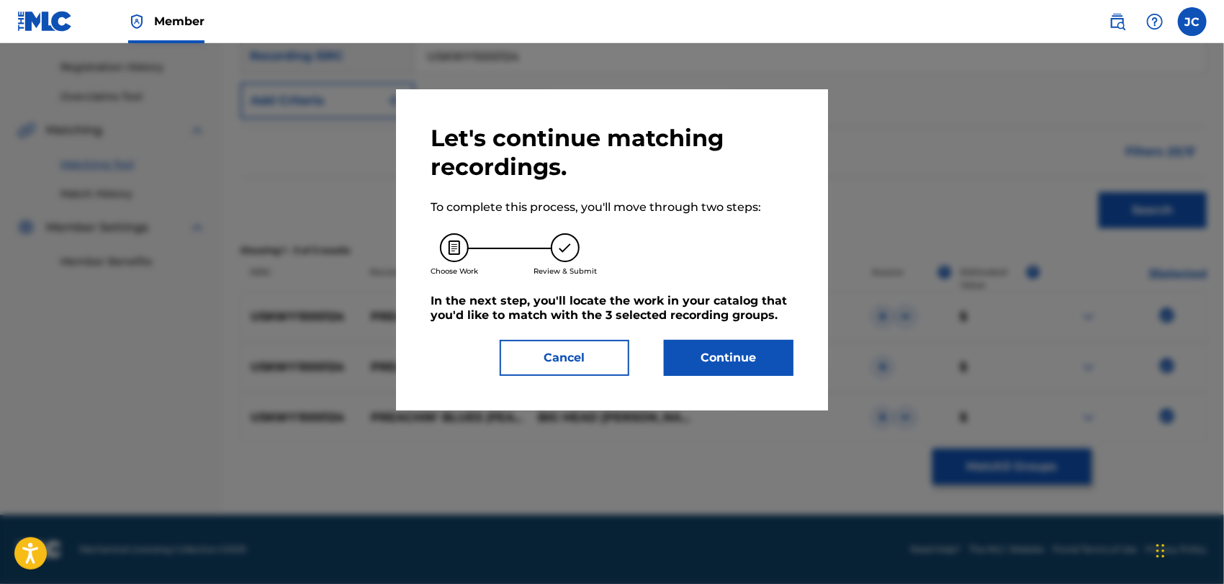
click at [773, 381] on div "Let's continue matching recordings. To complete this process, you'll move throu…" at bounding box center [612, 249] width 432 height 321
click at [766, 363] on button "Continue" at bounding box center [729, 358] width 130 height 36
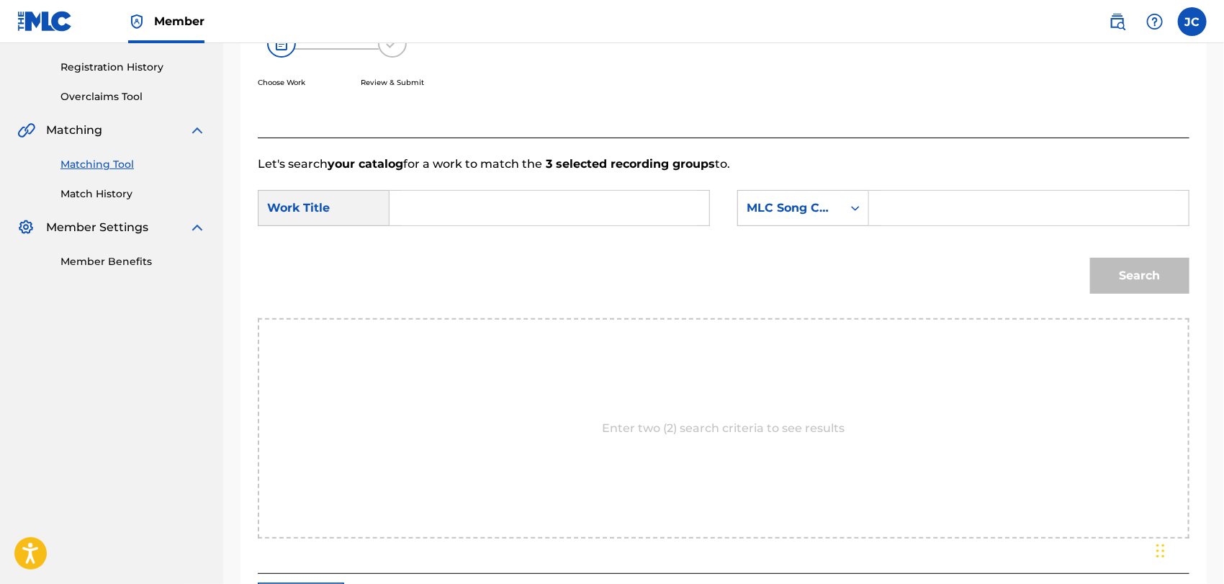
click at [533, 214] on input "Search Form" at bounding box center [549, 208] width 295 height 35
paste input "Preachin' Blues"
type input "Preachin' Blues"
click at [754, 213] on div "MLC Song Code" at bounding box center [789, 207] width 87 height 17
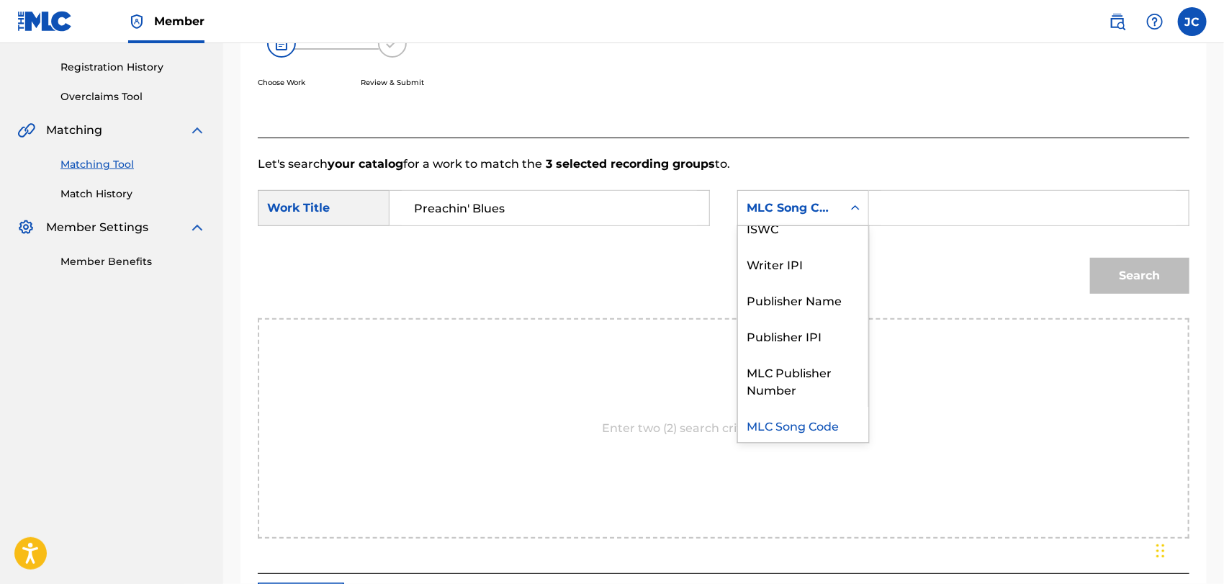
scroll to position [0, 0]
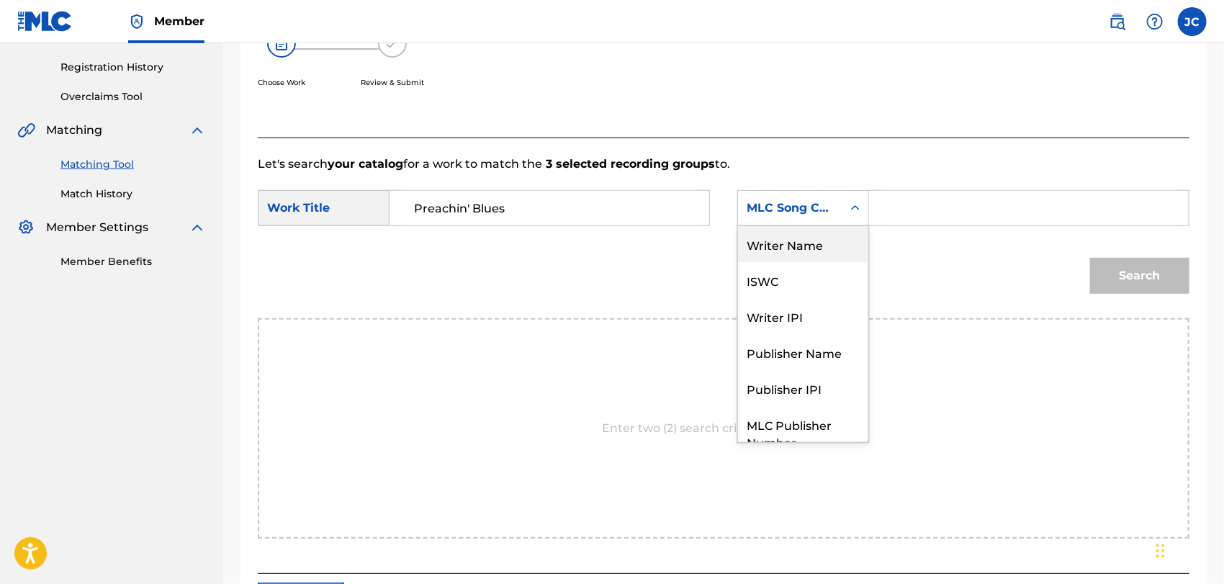
drag, startPoint x: 795, startPoint y: 226, endPoint x: 808, endPoint y: 226, distance: 13.7
click at [795, 226] on div "Writer Name" at bounding box center [803, 244] width 130 height 36
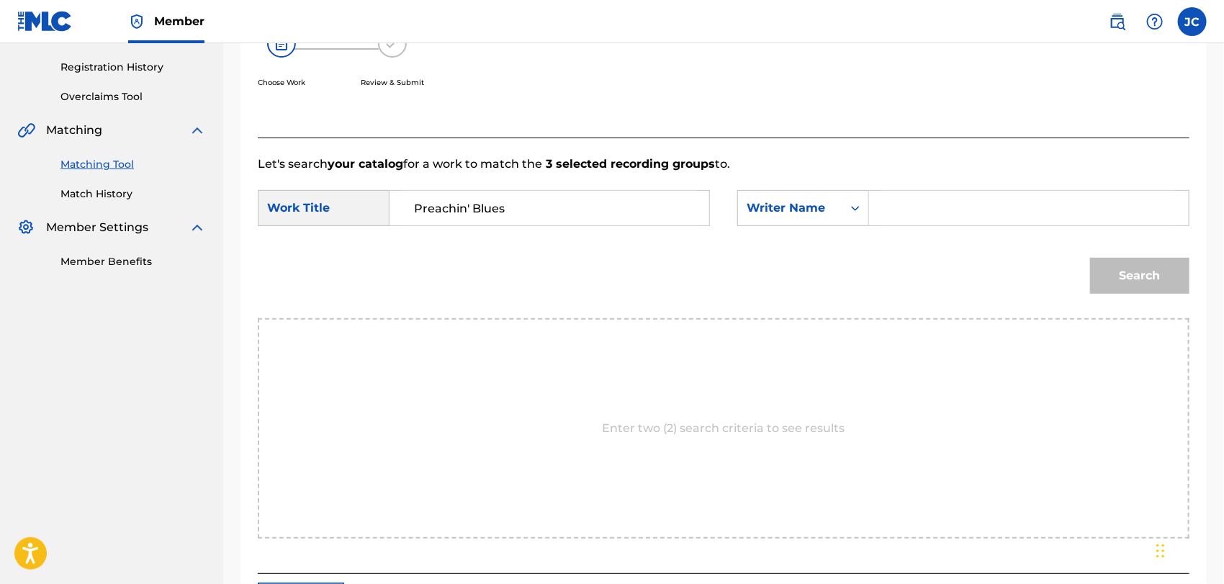
click at [1068, 212] on input "Search Form" at bounding box center [1028, 208] width 295 height 35
paste input "JOHNSON"
type input "JOHNSON"
click at [1153, 289] on button "Search" at bounding box center [1139, 276] width 99 height 36
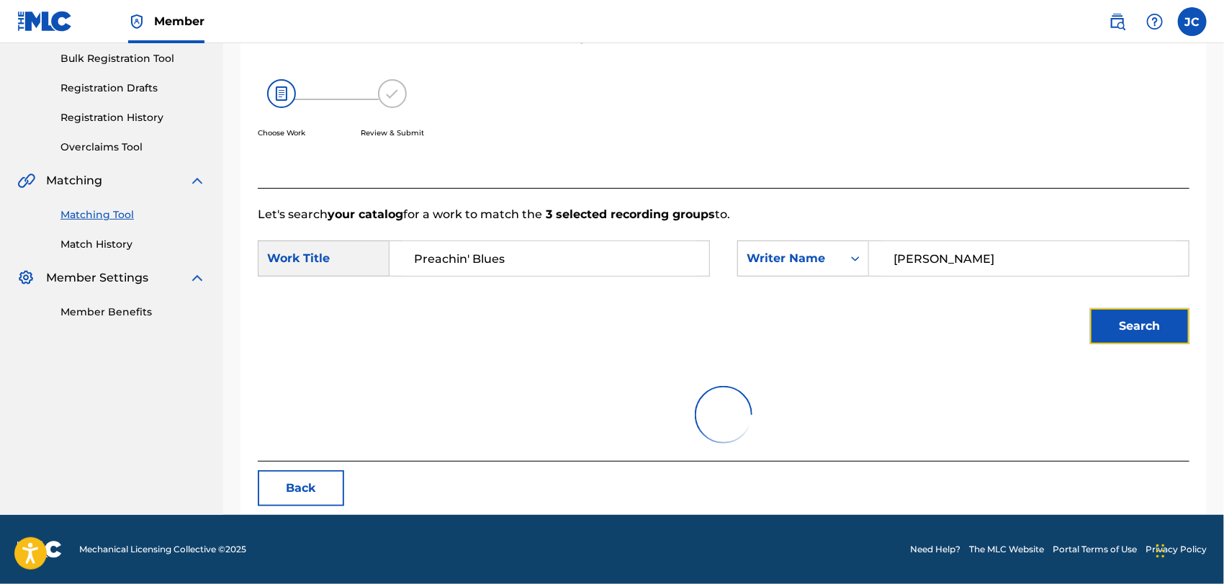
scroll to position [263, 0]
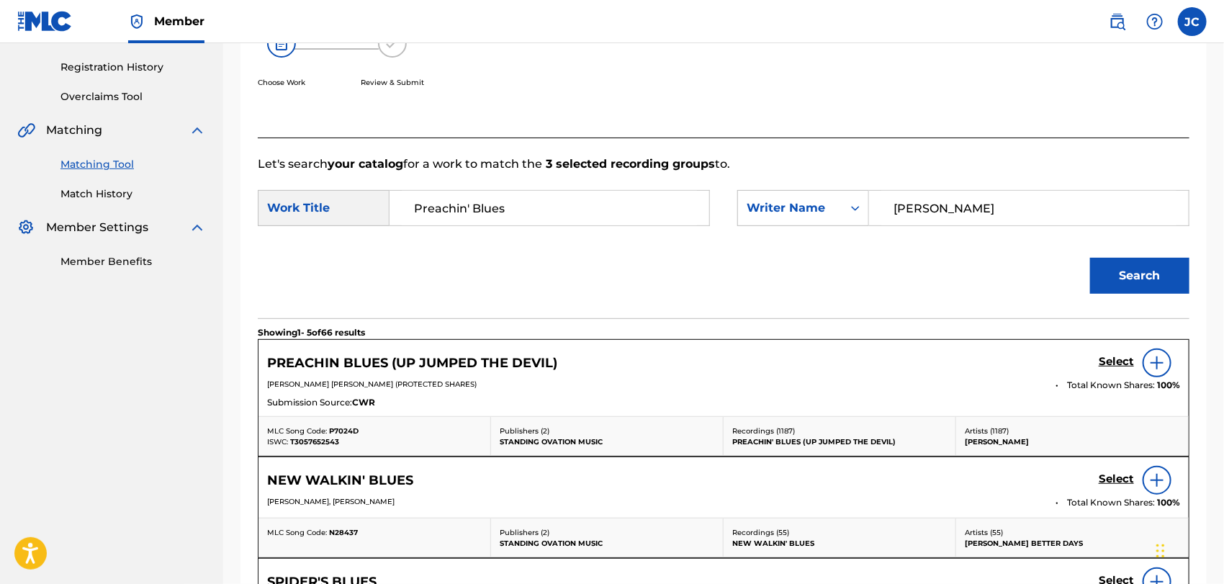
click at [1162, 360] on img at bounding box center [1156, 362] width 17 height 17
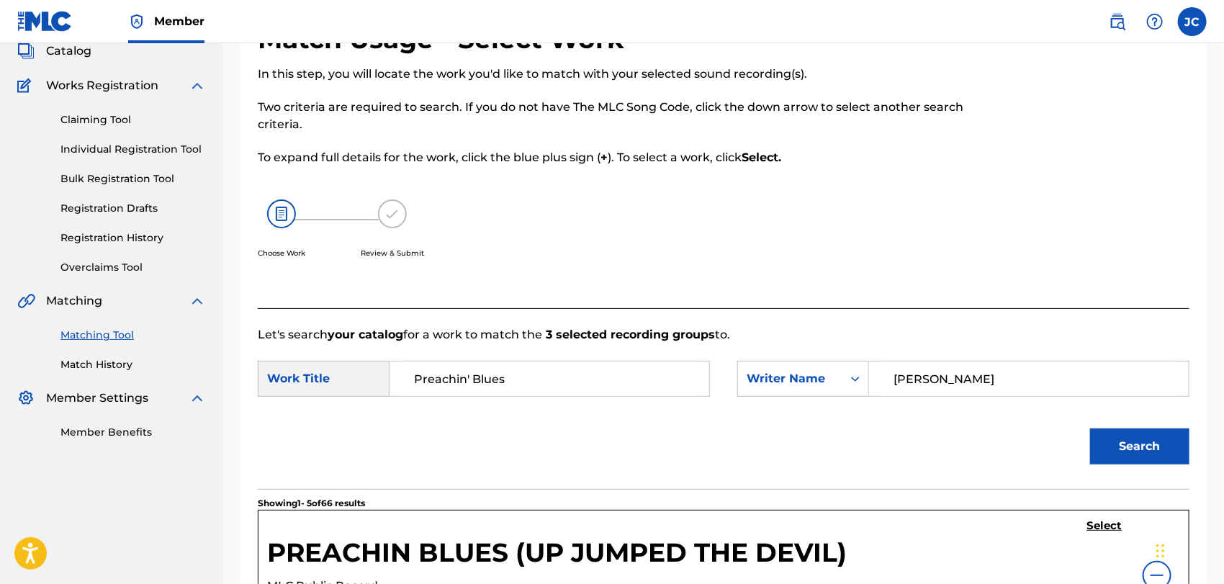
scroll to position [23, 0]
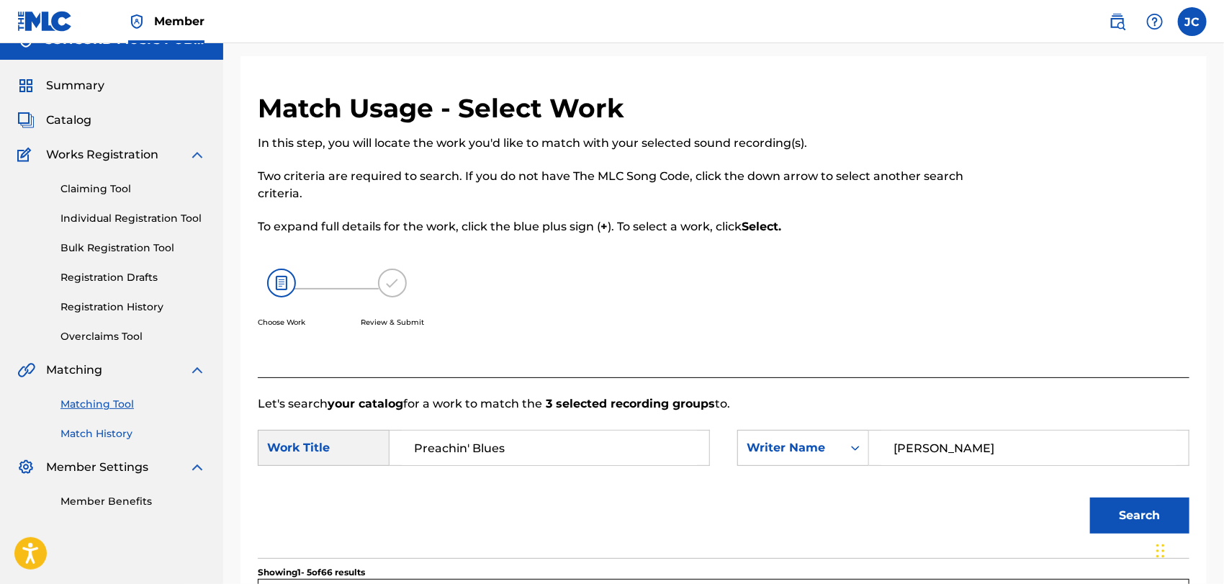
click at [91, 437] on link "Match History" at bounding box center [132, 433] width 145 height 15
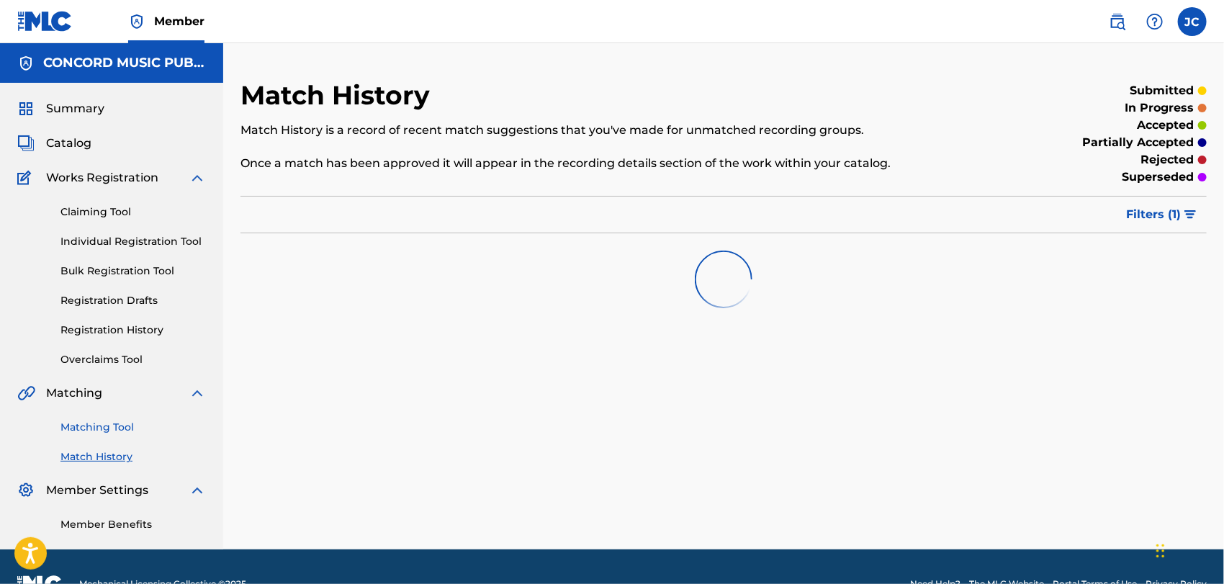
click at [99, 425] on link "Matching Tool" at bounding box center [132, 427] width 145 height 15
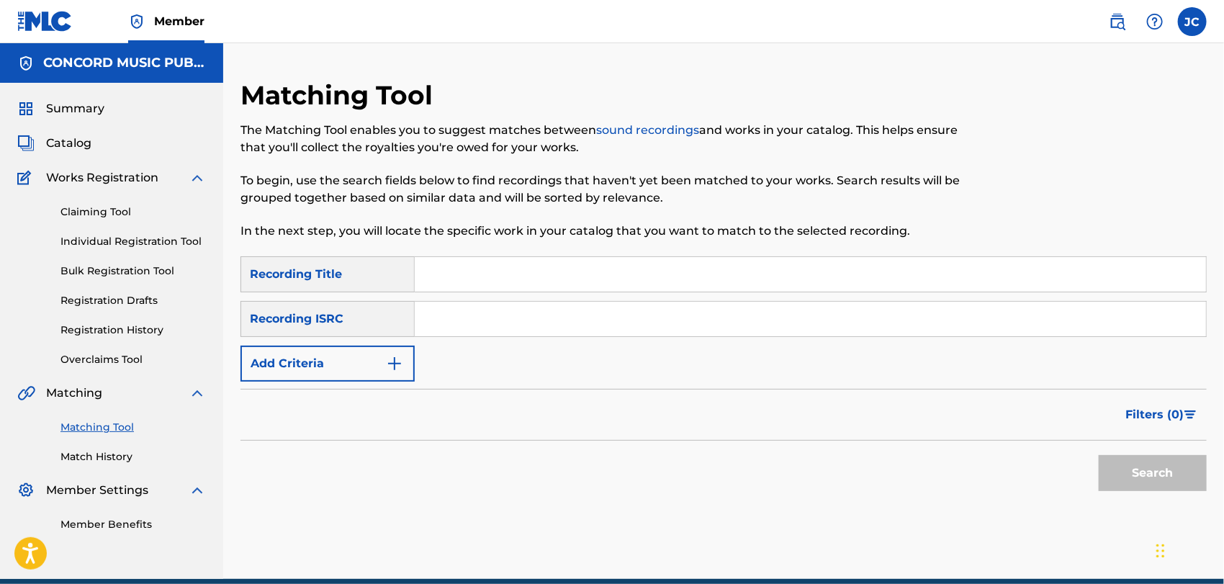
drag, startPoint x: 574, startPoint y: 315, endPoint x: 622, endPoint y: 320, distance: 48.4
click at [574, 315] on input "Search Form" at bounding box center [810, 319] width 791 height 35
paste input "NLA507300470"
click at [1156, 466] on button "Search" at bounding box center [1152, 473] width 108 height 36
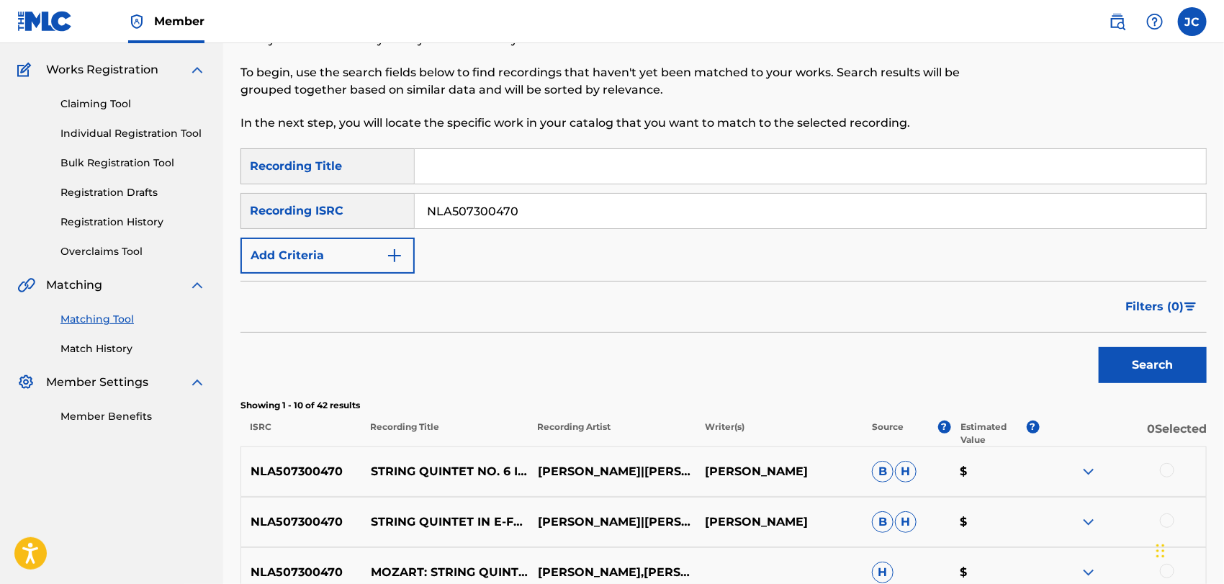
scroll to position [240, 0]
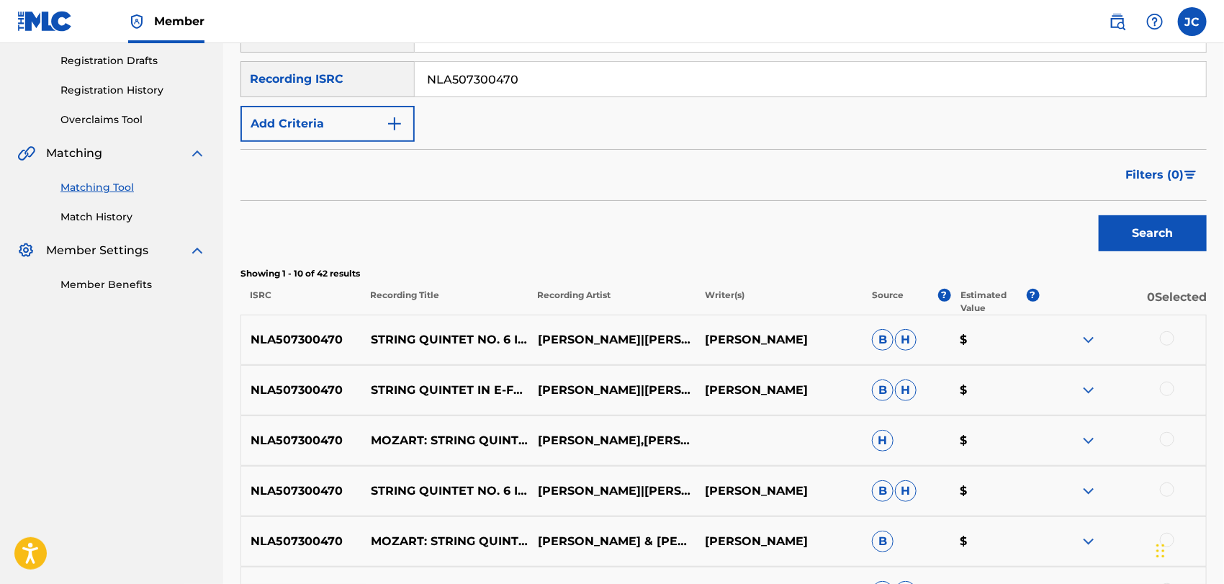
click at [636, 58] on div "SearchWithCriteria9a666371-1142-44af-9620-c068b301c2f0 Recording Title SearchWi…" at bounding box center [723, 79] width 966 height 125
click at [635, 58] on div "SearchWithCriteria9a666371-1142-44af-9620-c068b301c2f0 Recording Title SearchWi…" at bounding box center [723, 79] width 966 height 125
click at [634, 71] on input "NLA507300470" at bounding box center [810, 79] width 791 height 35
paste input "T2H2000178"
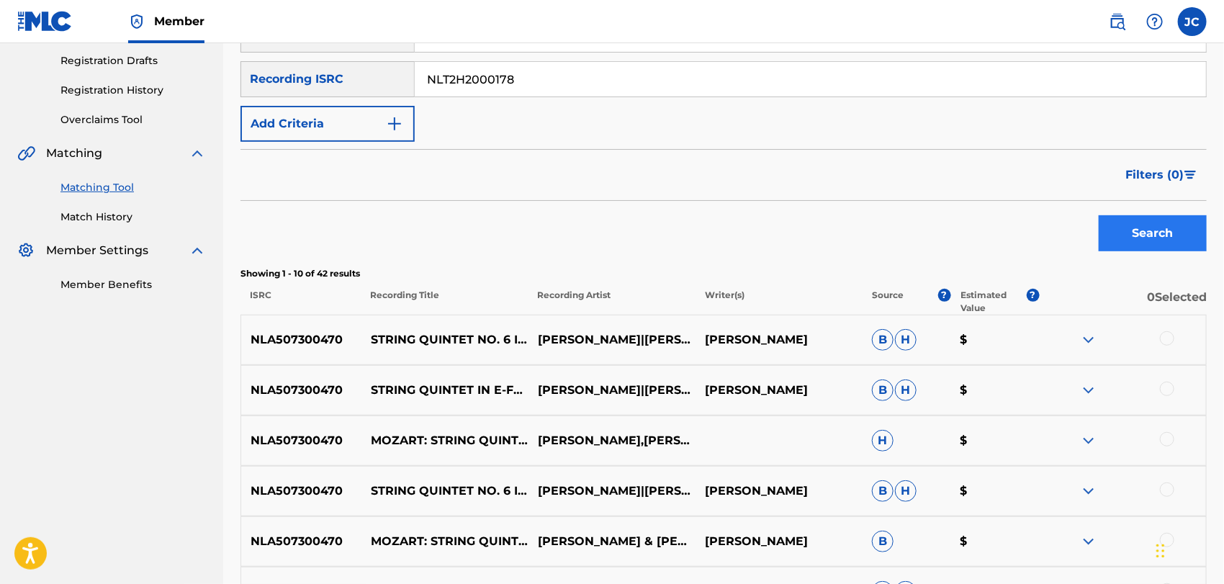
type input "NLT2H2000178"
click at [1113, 229] on button "Search" at bounding box center [1152, 233] width 108 height 36
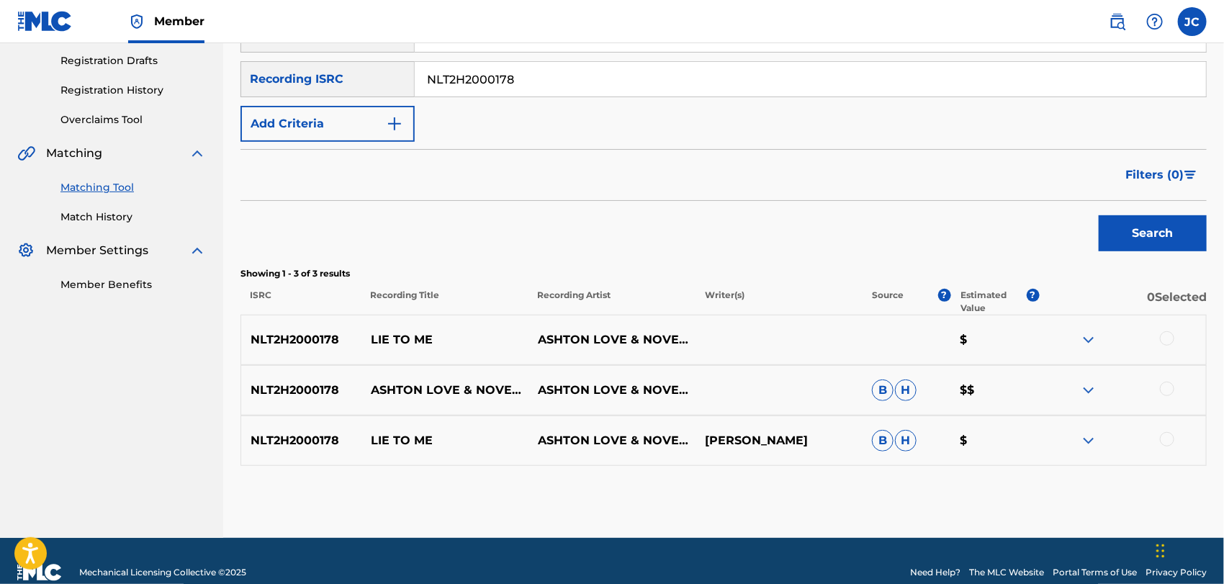
click at [1162, 340] on div at bounding box center [1167, 338] width 14 height 14
click at [1166, 391] on div at bounding box center [1167, 388] width 14 height 14
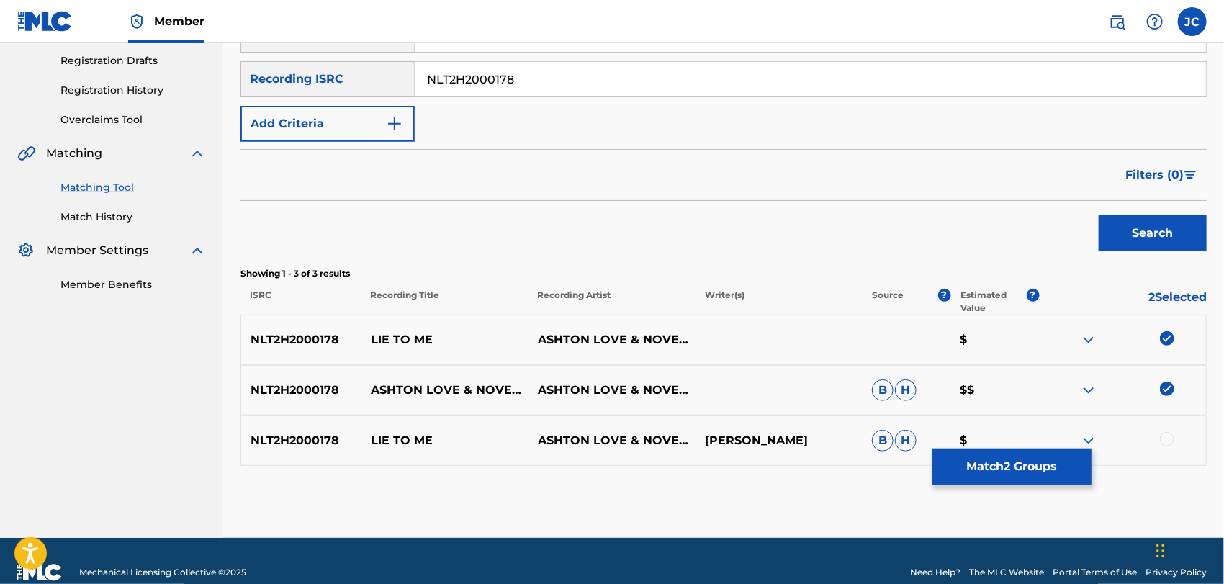
click at [1165, 451] on div "NLT2H2000178 LIE TO ME ASHTON LOVE & NOVEMBER LIGHTS ASHTON LOVE B H $" at bounding box center [723, 440] width 966 height 50
click at [1165, 439] on div at bounding box center [1167, 439] width 14 height 14
click at [982, 475] on button "Match 3 Groups" at bounding box center [1011, 466] width 159 height 36
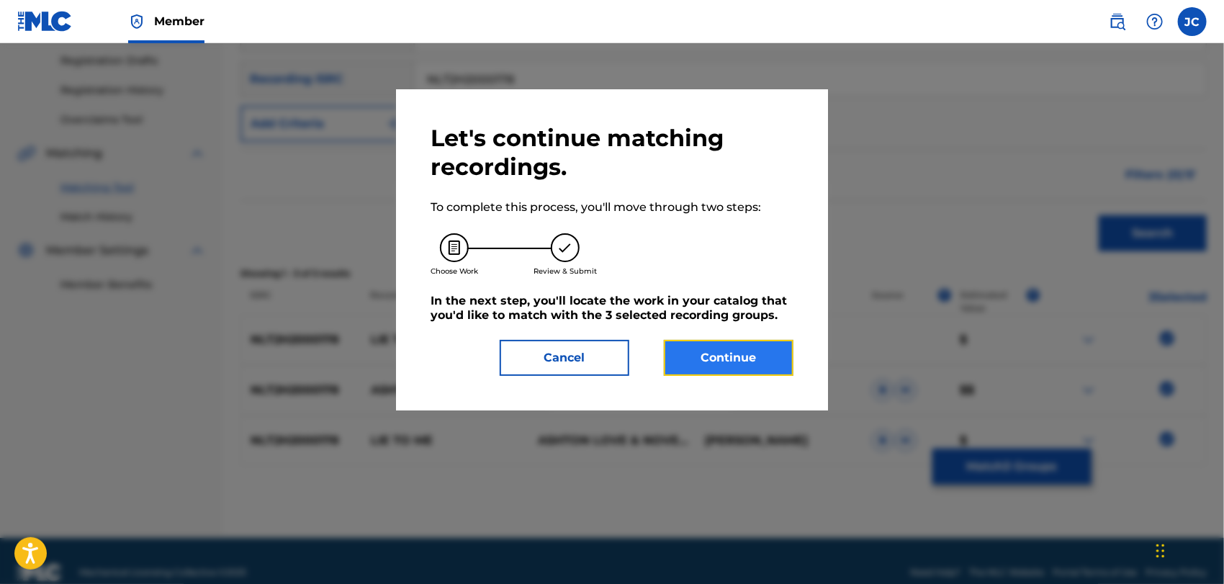
click at [777, 364] on button "Continue" at bounding box center [729, 358] width 130 height 36
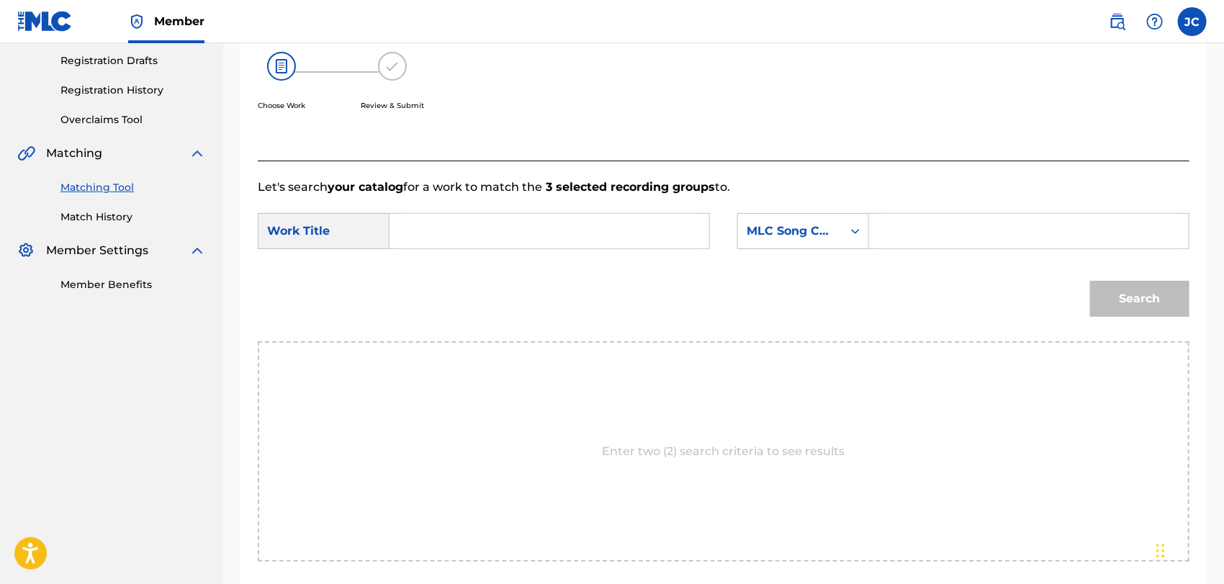
drag, startPoint x: 582, startPoint y: 223, endPoint x: 605, endPoint y: 225, distance: 23.8
click at [582, 223] on input "Search Form" at bounding box center [549, 231] width 295 height 35
paste input "Lie To Me"
type input "Lie To Me"
click at [779, 225] on div "MLC Song Code" at bounding box center [789, 230] width 87 height 17
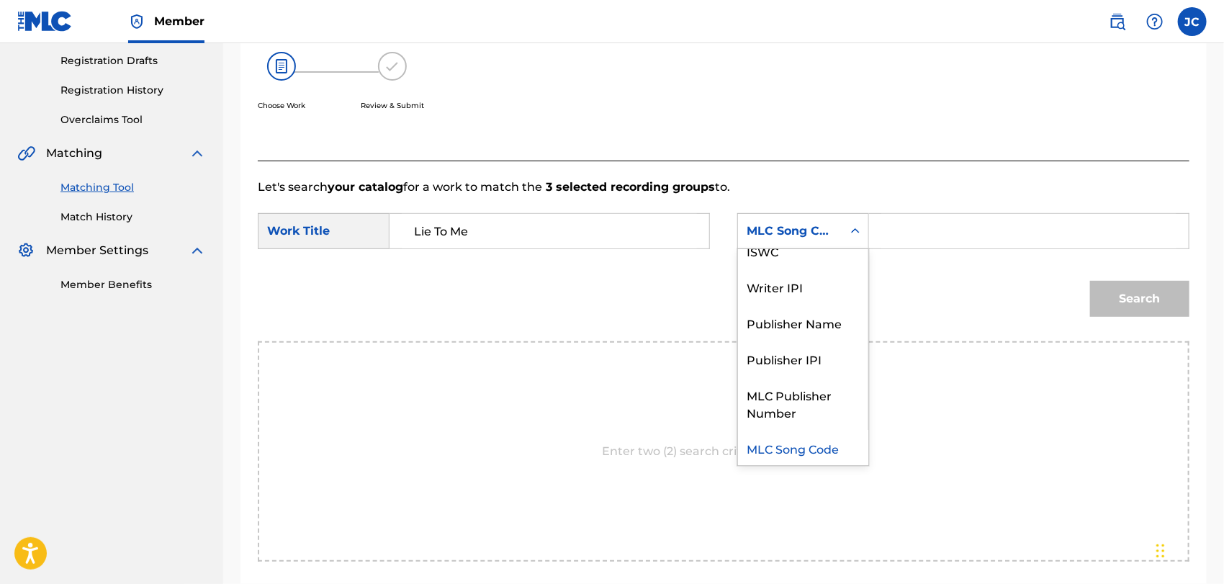
scroll to position [0, 0]
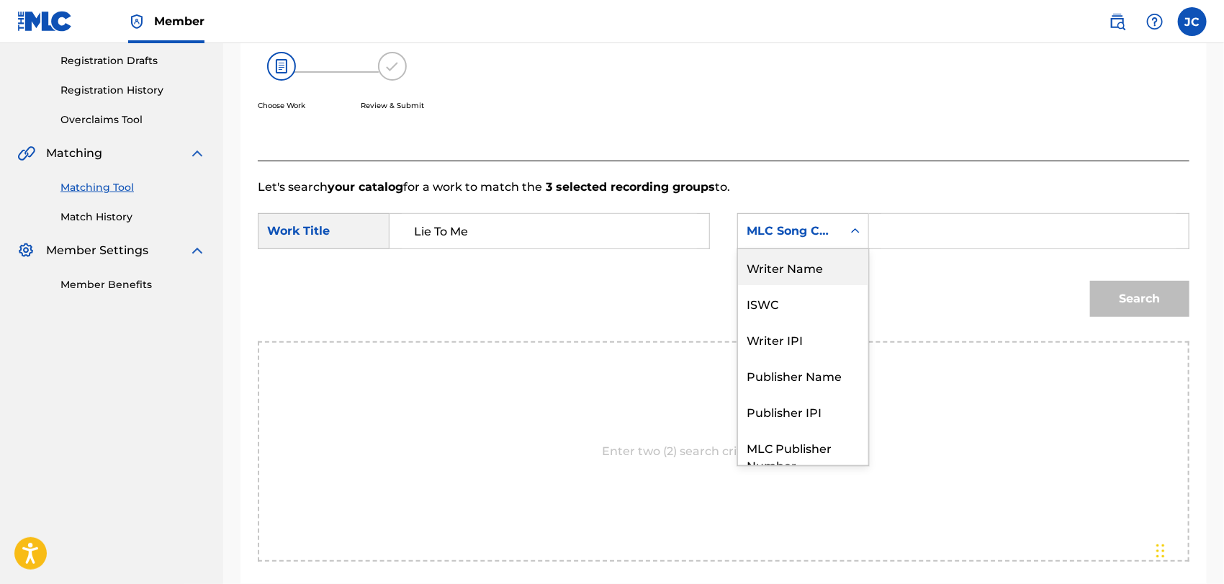
click at [784, 260] on div "Writer Name" at bounding box center [803, 267] width 130 height 36
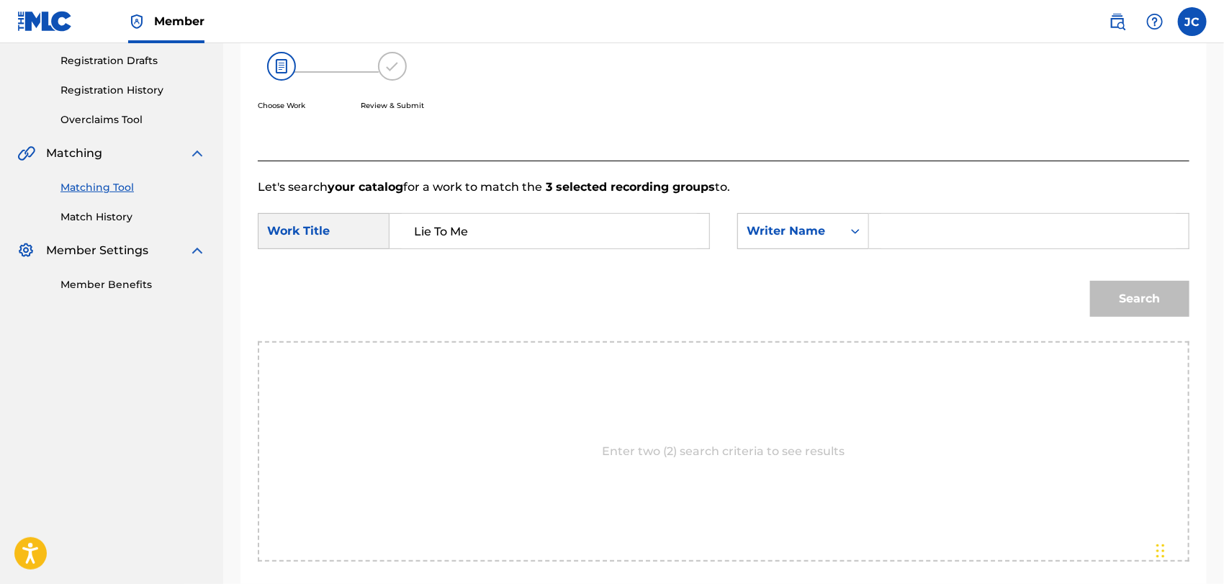
click at [917, 222] on input "Search Form" at bounding box center [1028, 231] width 295 height 35
paste input "Love"
click at [1120, 275] on div "Search" at bounding box center [1136, 295] width 107 height 58
click at [1123, 289] on button "Search" at bounding box center [1139, 299] width 99 height 36
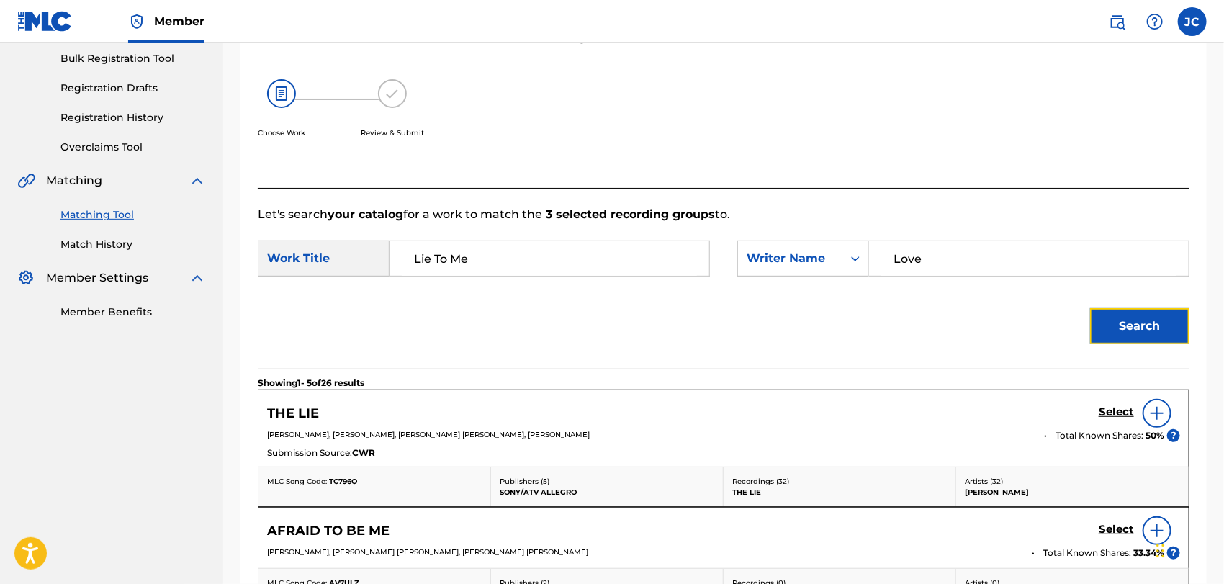
scroll to position [240, 0]
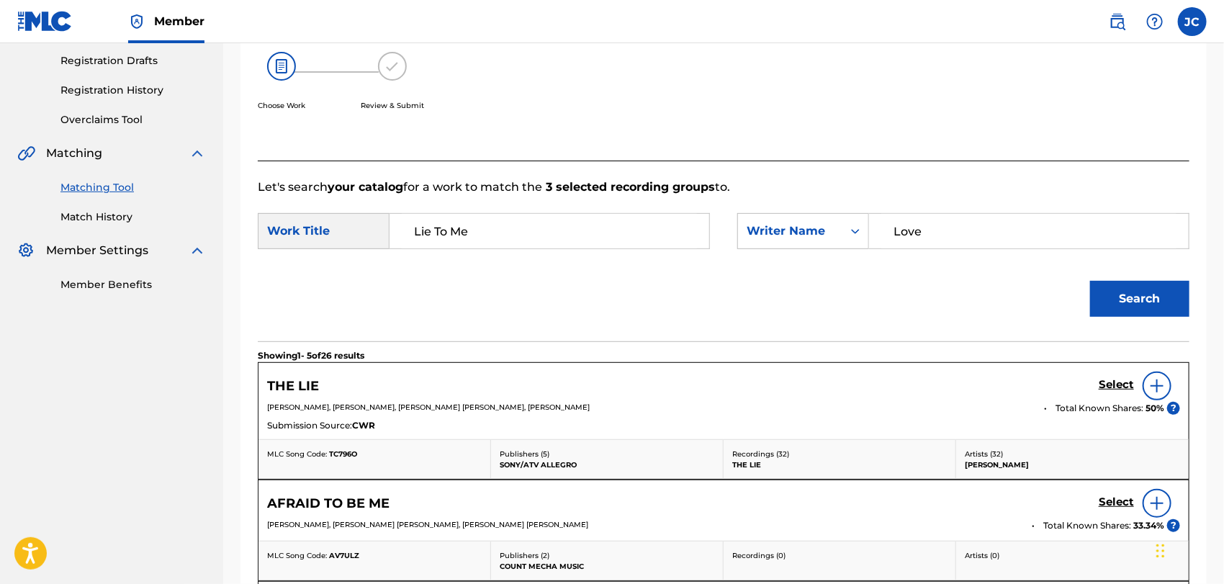
click at [1003, 261] on form "SearchWithCriteria449c213b-ff88-4d3b-b400-374531480651 Work Title Lie To Me Sea…" at bounding box center [723, 268] width 931 height 145
drag, startPoint x: 993, startPoint y: 218, endPoint x: 831, endPoint y: 220, distance: 162.0
click at [828, 217] on div "SearchWithCriteria327a6bbc-8a9c-404c-a919-75630397e5a6 Writer Name Love" at bounding box center [963, 231] width 452 height 36
paste input "ights"
type input "Lights"
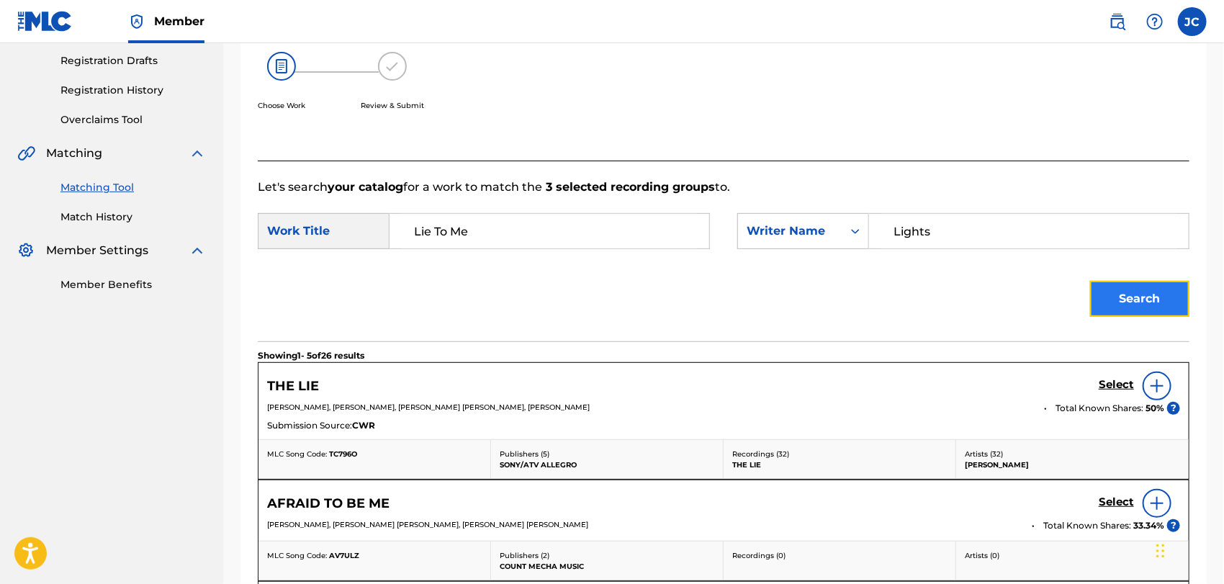
click at [1168, 281] on button "Search" at bounding box center [1139, 299] width 99 height 36
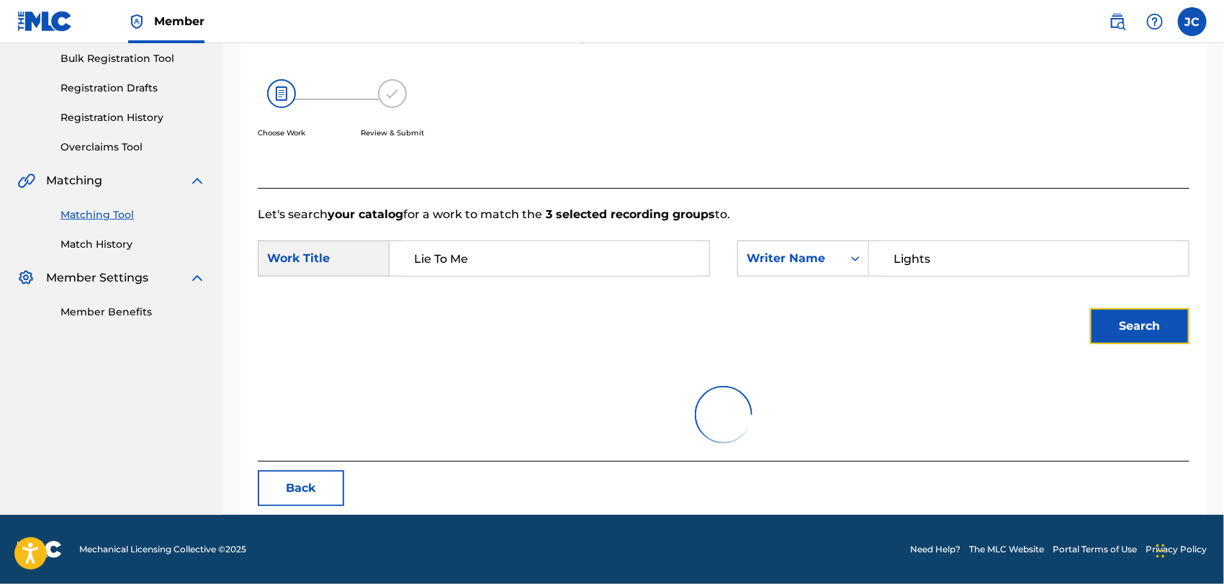
scroll to position [150, 0]
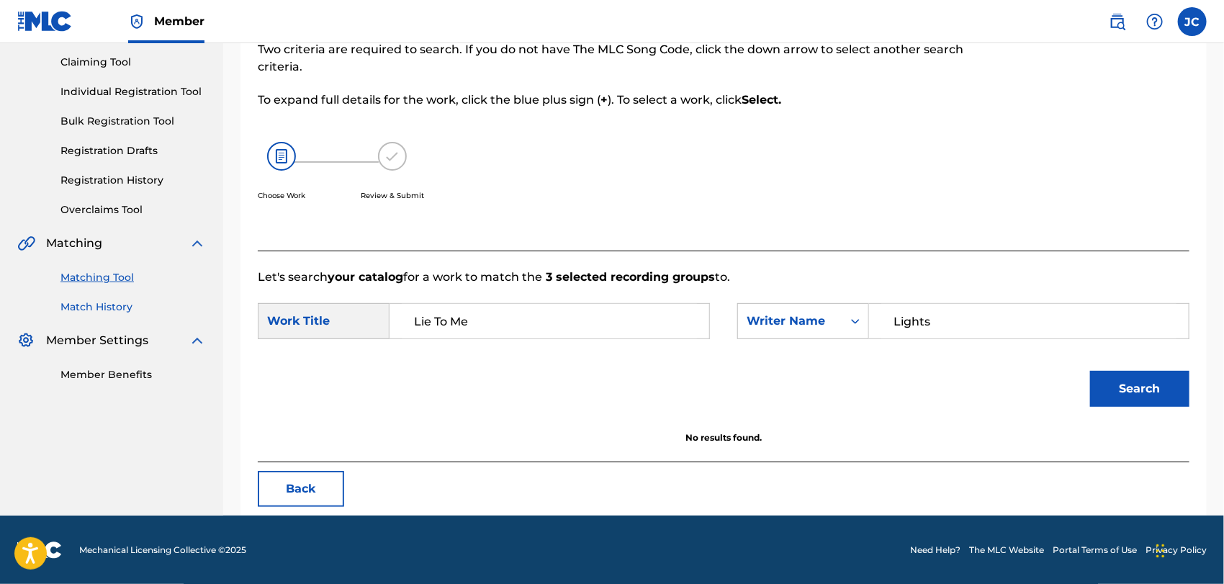
click at [119, 310] on link "Match History" at bounding box center [132, 306] width 145 height 15
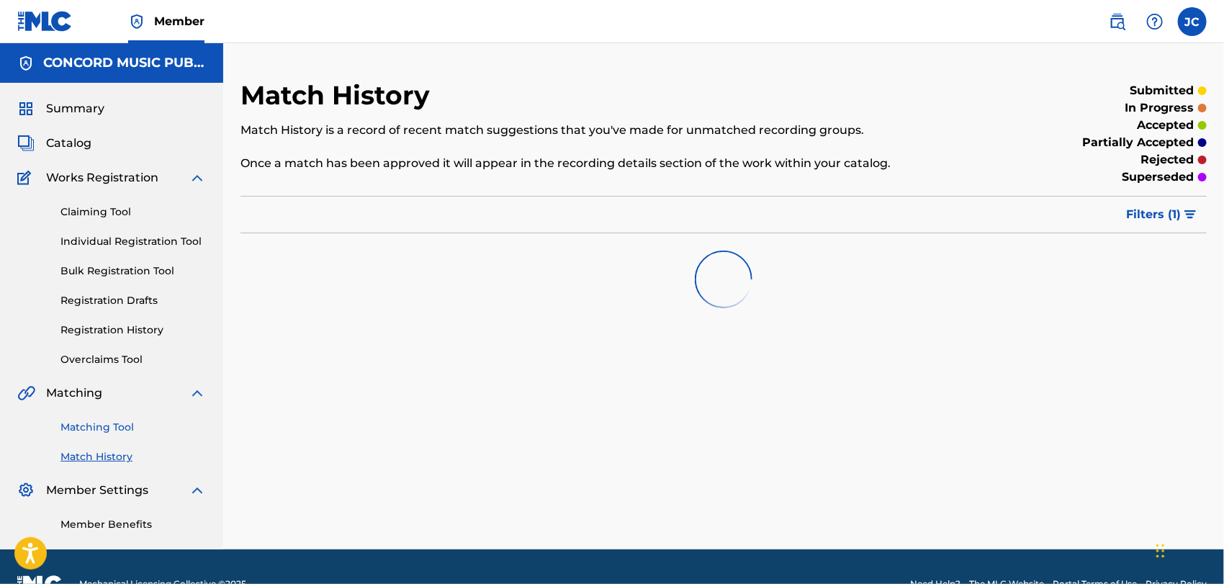
click at [129, 420] on link "Matching Tool" at bounding box center [132, 427] width 145 height 15
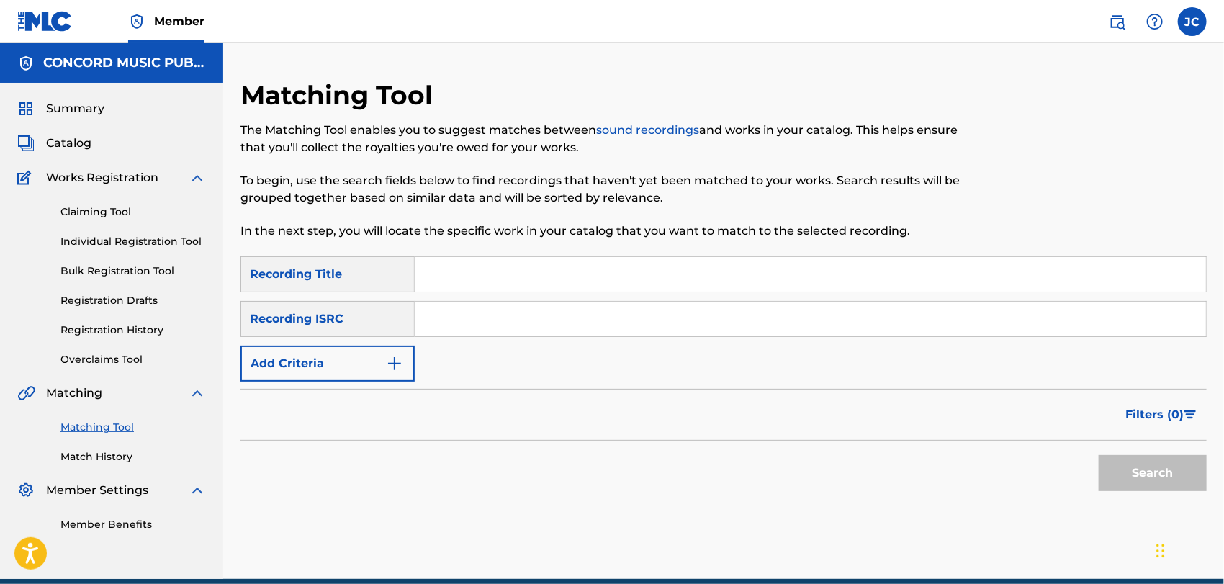
click at [466, 268] on input "Search Form" at bounding box center [810, 274] width 791 height 35
paste input "Lie To Me"
type input "Lie To Me"
drag, startPoint x: 415, startPoint y: 376, endPoint x: 406, endPoint y: 377, distance: 9.5
click at [410, 377] on div "SearchWithCriteria9a666371-1142-44af-9620-c068b301c2f0 Recording Title Lie To M…" at bounding box center [723, 318] width 966 height 125
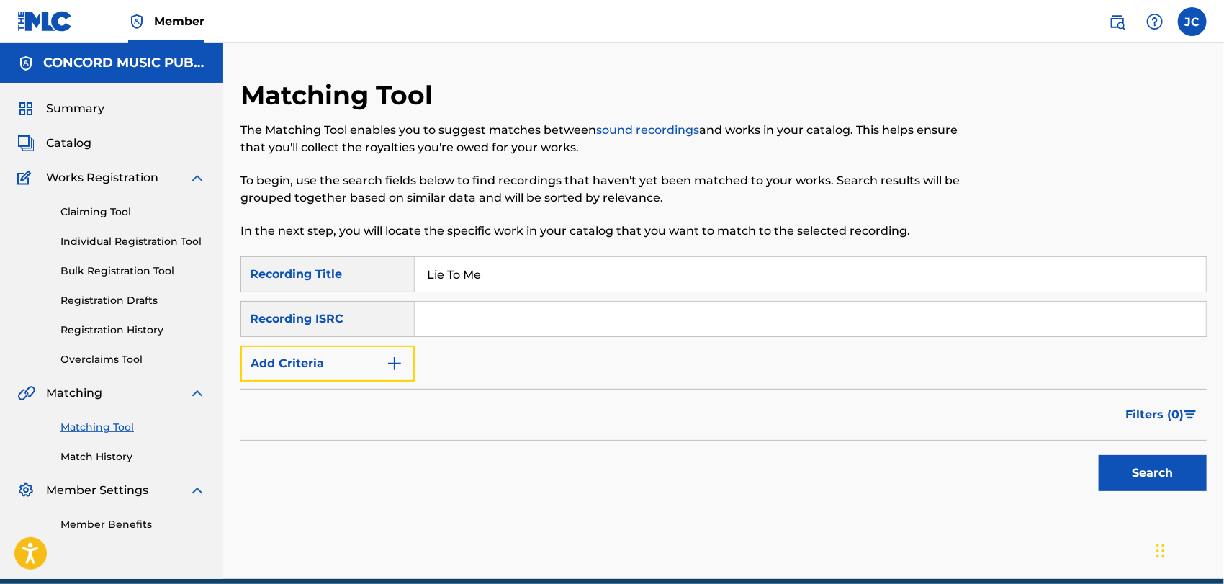
drag, startPoint x: 392, startPoint y: 379, endPoint x: 512, endPoint y: 337, distance: 127.9
click at [392, 379] on button "Add Criteria" at bounding box center [327, 363] width 174 height 36
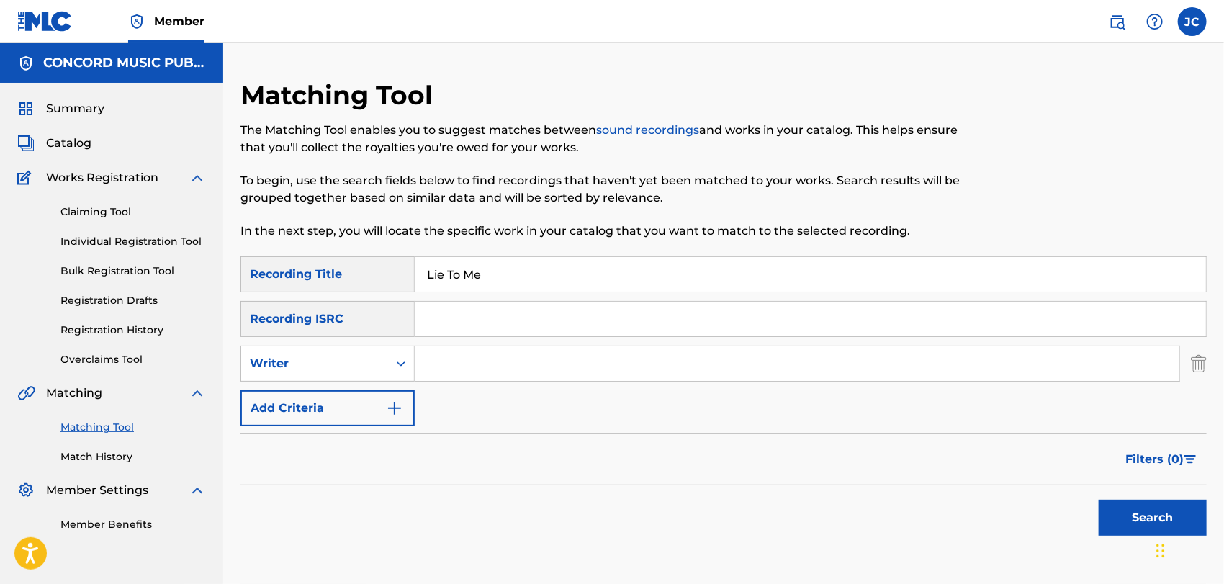
click at [512, 336] on div "Search Form" at bounding box center [811, 319] width 792 height 36
drag, startPoint x: 504, startPoint y: 372, endPoint x: 518, endPoint y: 375, distance: 14.7
click at [504, 372] on input "Search Form" at bounding box center [797, 363] width 764 height 35
paste input "Love"
type input "Love"
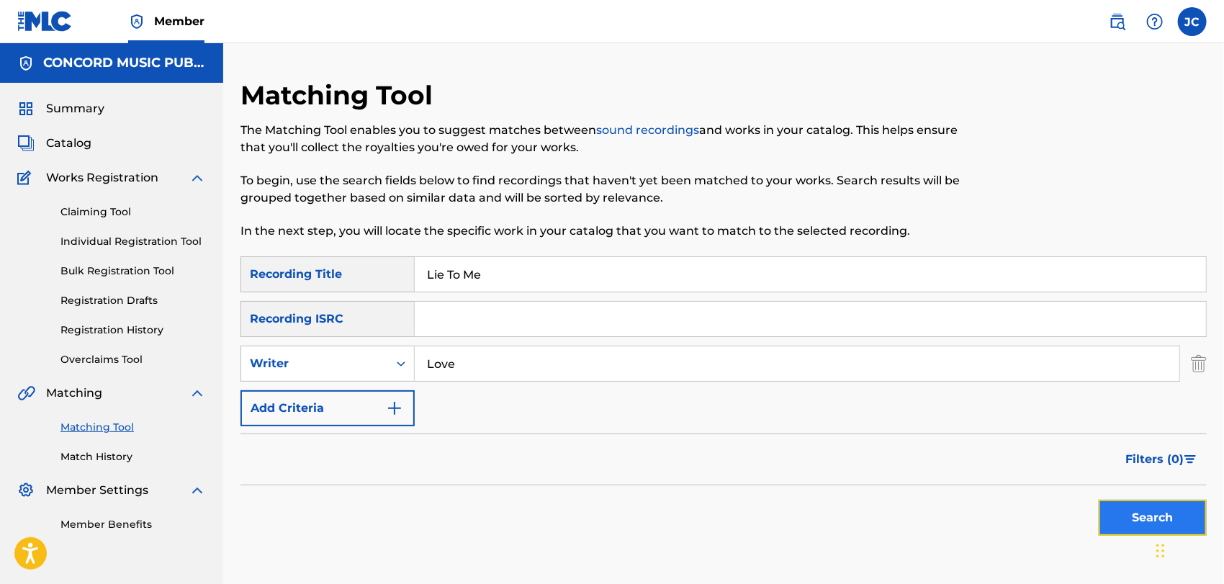
click at [1103, 502] on button "Search" at bounding box center [1152, 518] width 108 height 36
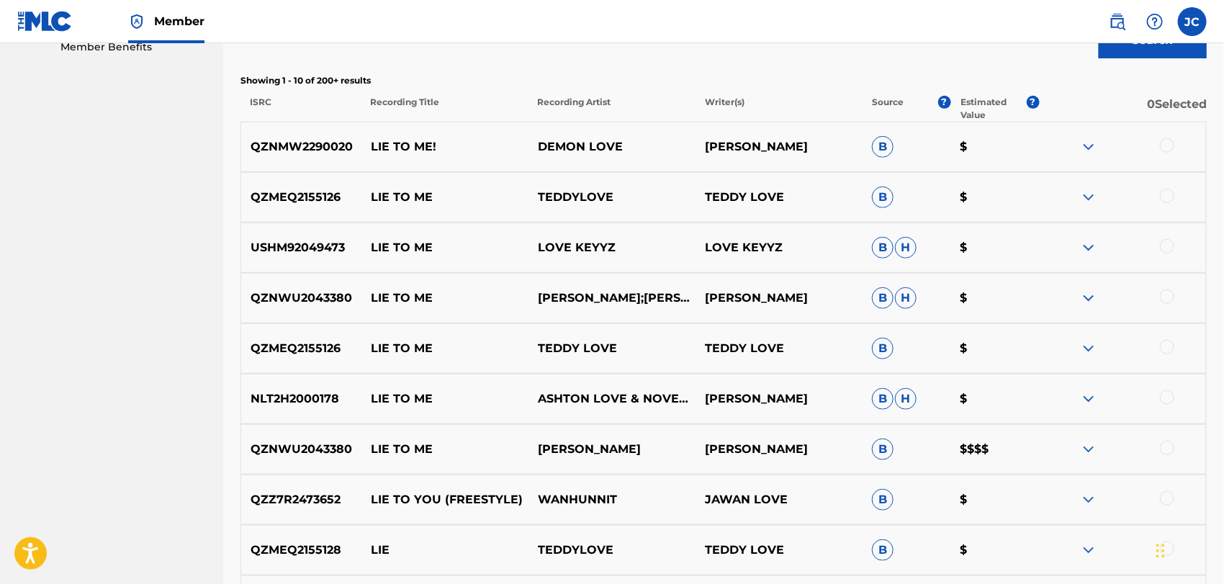
scroll to position [479, 0]
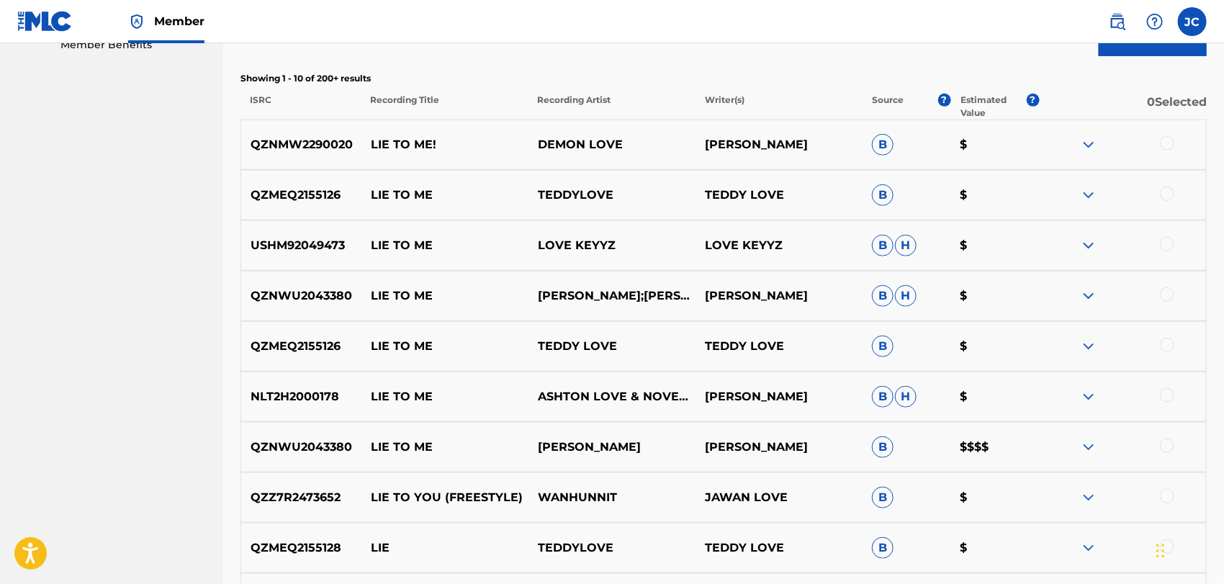
click at [1163, 397] on div at bounding box center [1167, 395] width 14 height 14
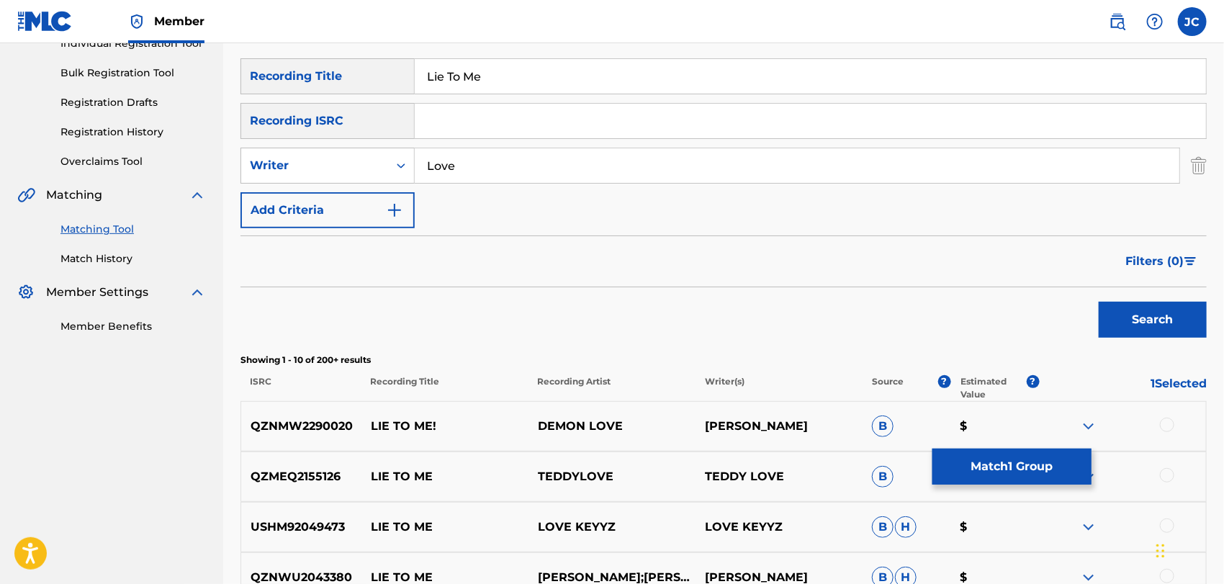
scroll to position [136, 0]
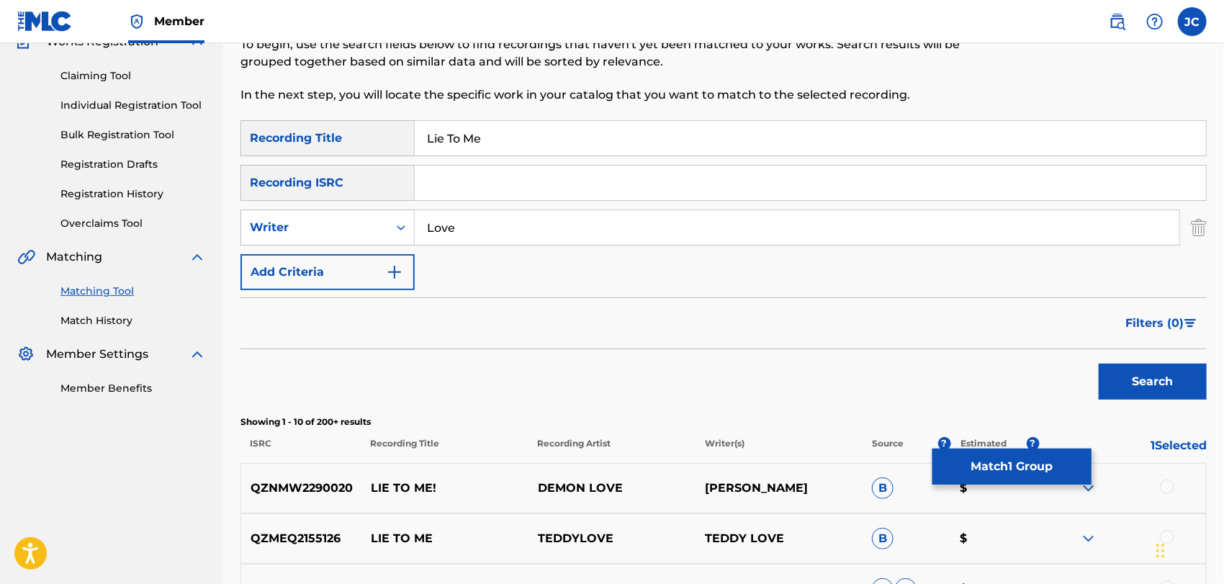
click at [96, 333] on div "Summary Catalog Works Registration Claiming Tool Individual Registration Tool B…" at bounding box center [111, 180] width 223 height 466
click at [104, 323] on link "Match History" at bounding box center [132, 320] width 145 height 15
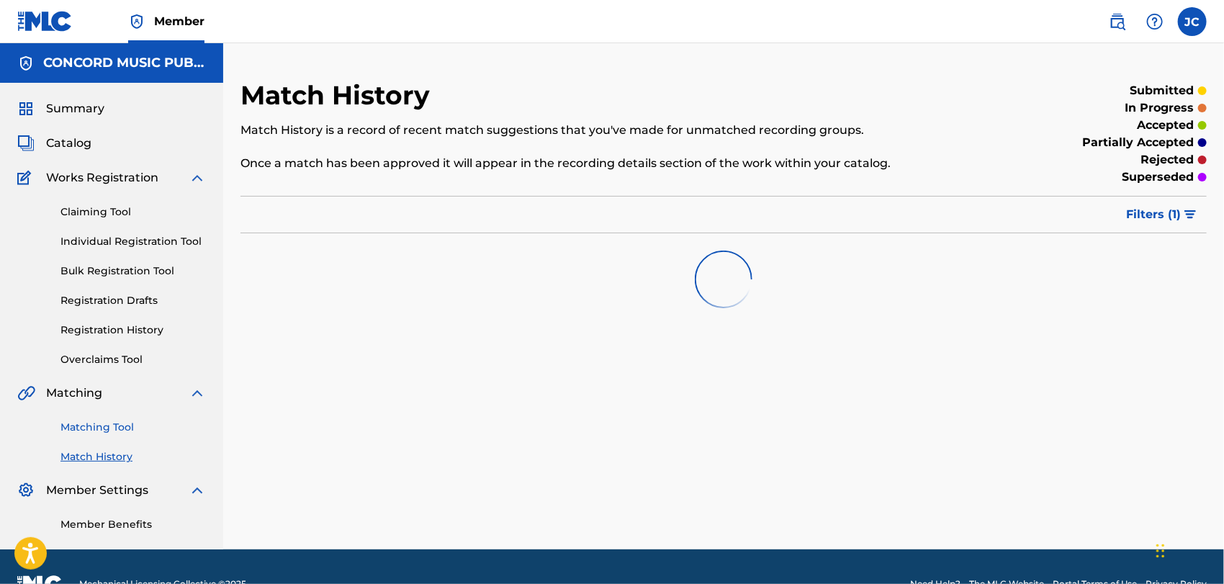
click at [132, 420] on link "Matching Tool" at bounding box center [132, 427] width 145 height 15
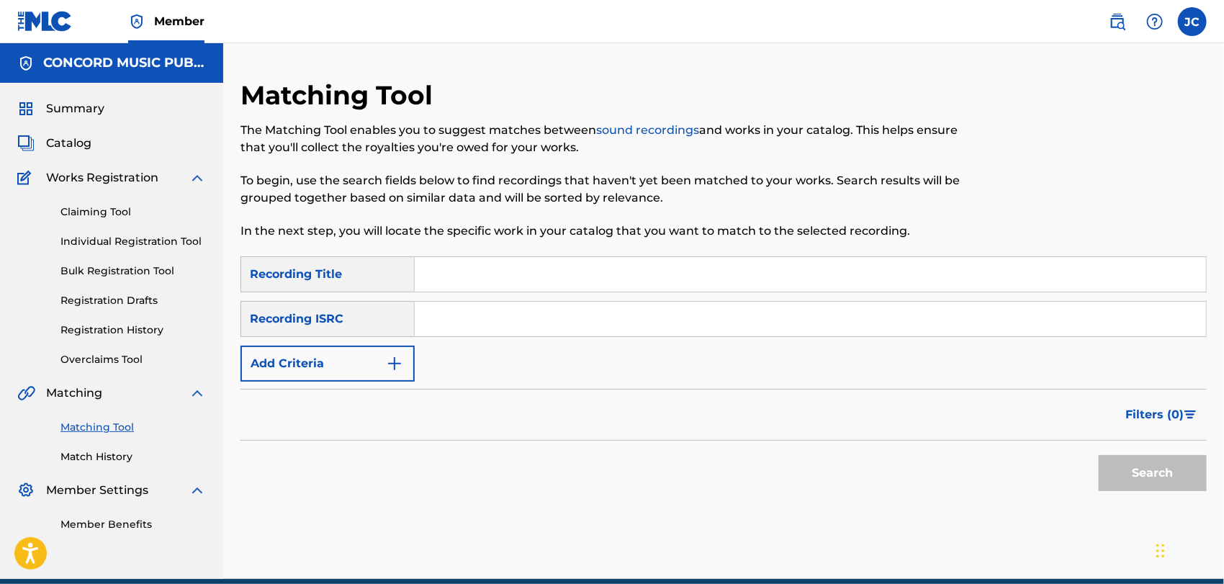
paste input "FR6P11600180"
type input "FR6P11600180"
click at [1143, 474] on button "Search" at bounding box center [1152, 473] width 108 height 36
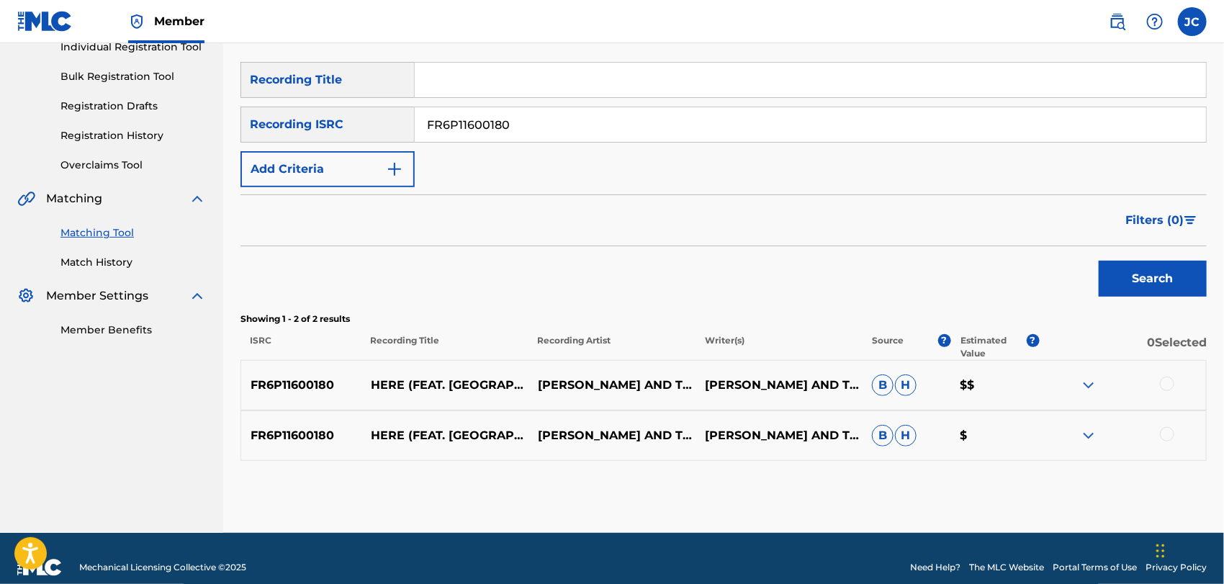
scroll to position [212, 0]
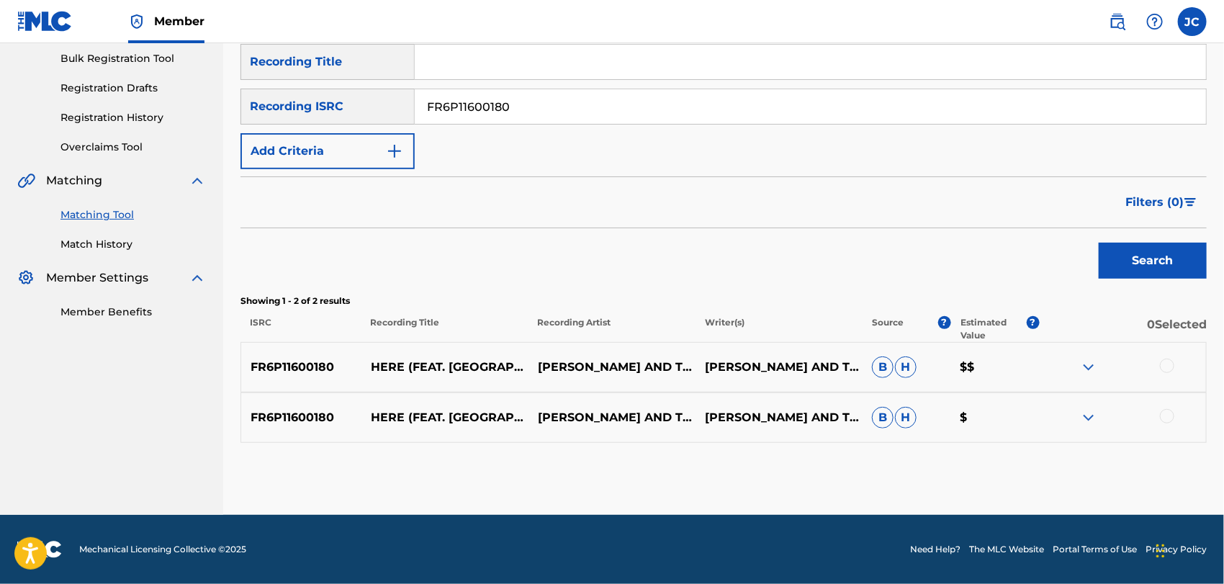
click at [1167, 368] on div at bounding box center [1167, 365] width 14 height 14
click at [1154, 415] on div at bounding box center [1122, 417] width 167 height 17
click at [1165, 414] on div at bounding box center [1167, 416] width 14 height 14
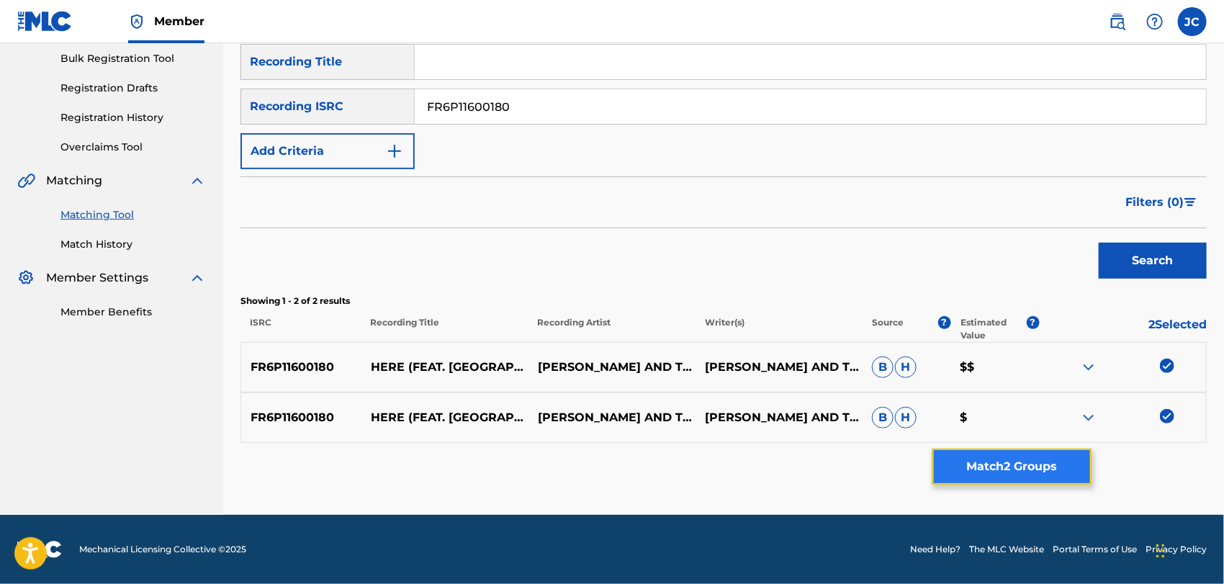
click at [1006, 451] on button "Match 2 Groups" at bounding box center [1011, 466] width 159 height 36
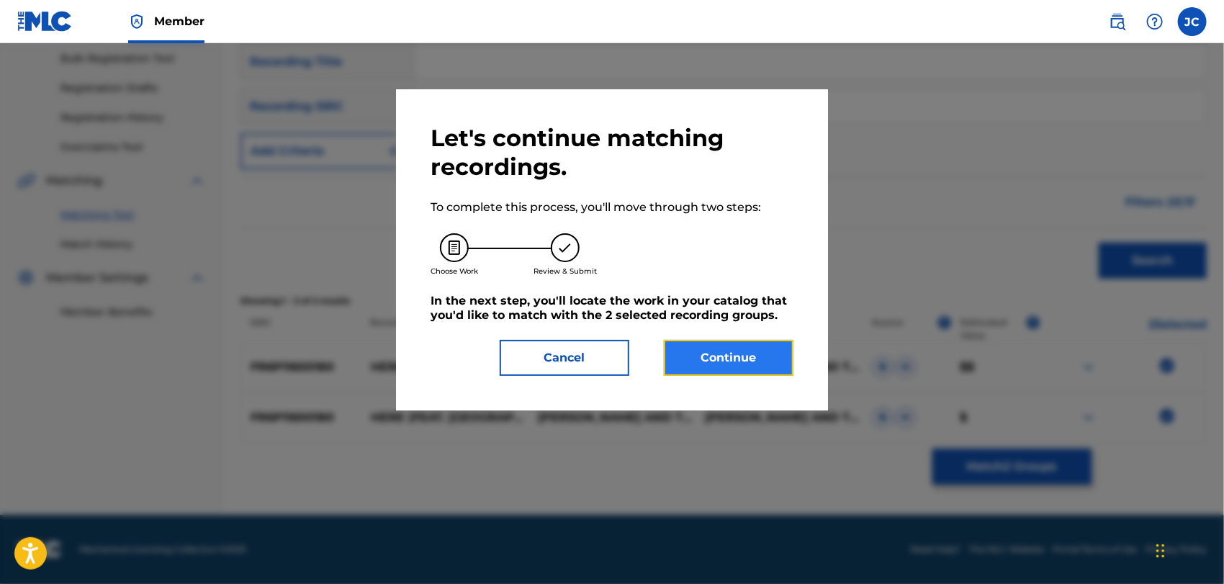
click at [783, 369] on button "Continue" at bounding box center [729, 358] width 130 height 36
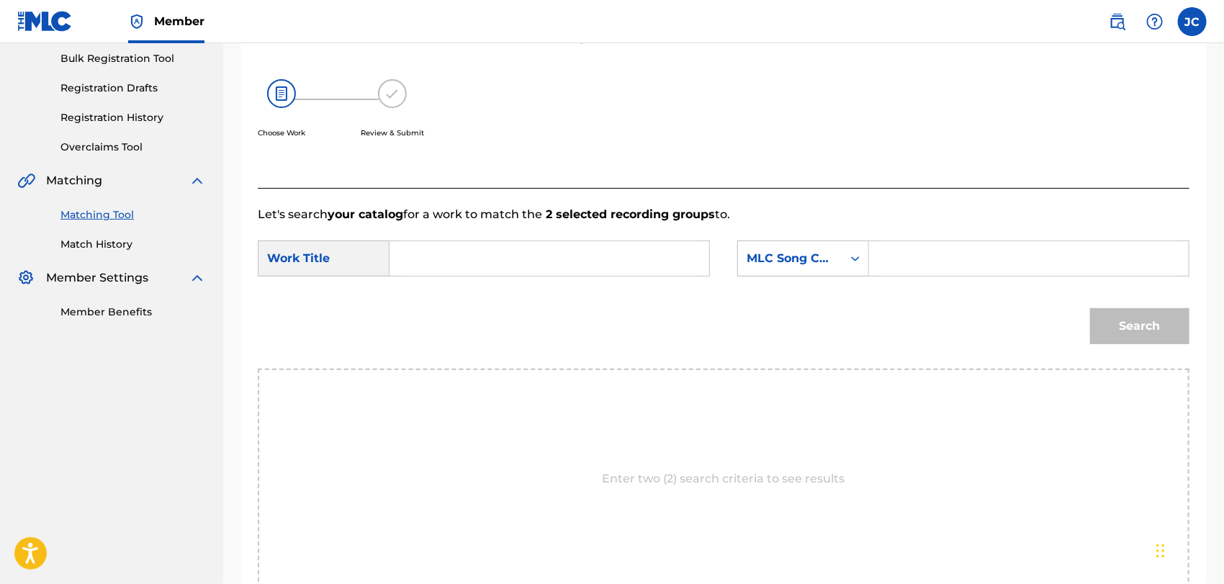
click at [564, 253] on input "Search Form" at bounding box center [549, 258] width 295 height 35
paste input "Here"
type input "Here"
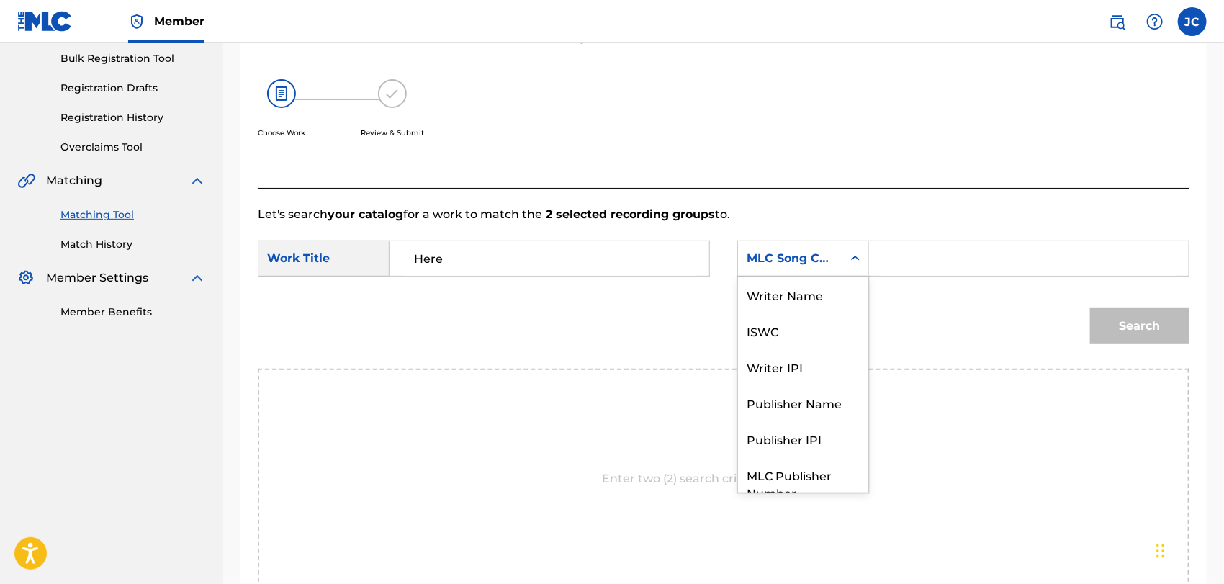
click at [787, 272] on div "MLC Song Code" at bounding box center [803, 258] width 132 height 36
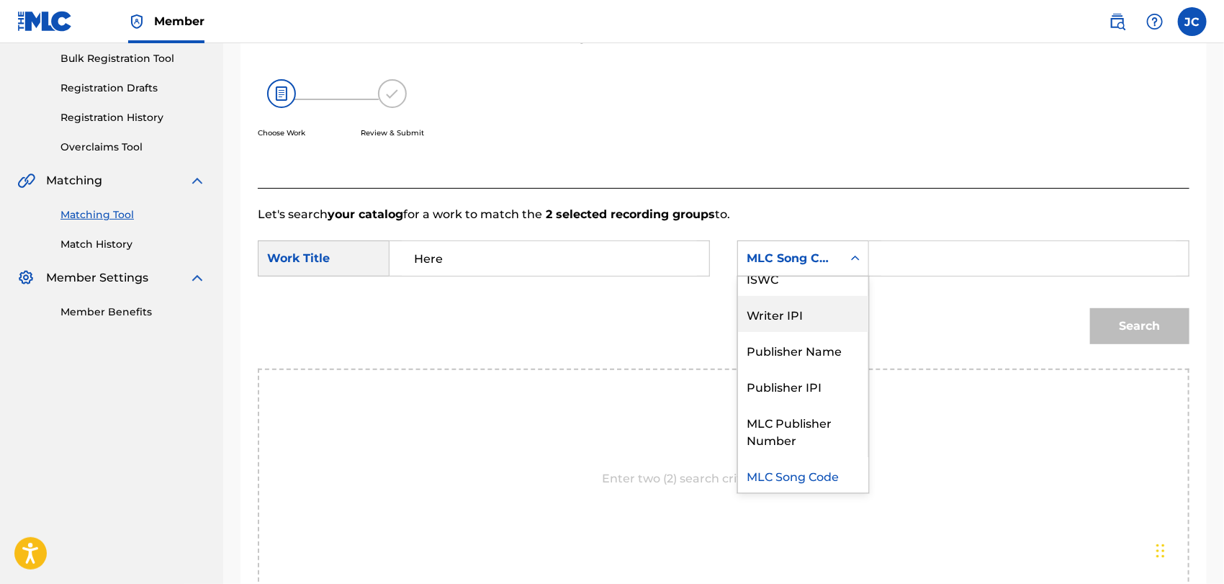
scroll to position [0, 0]
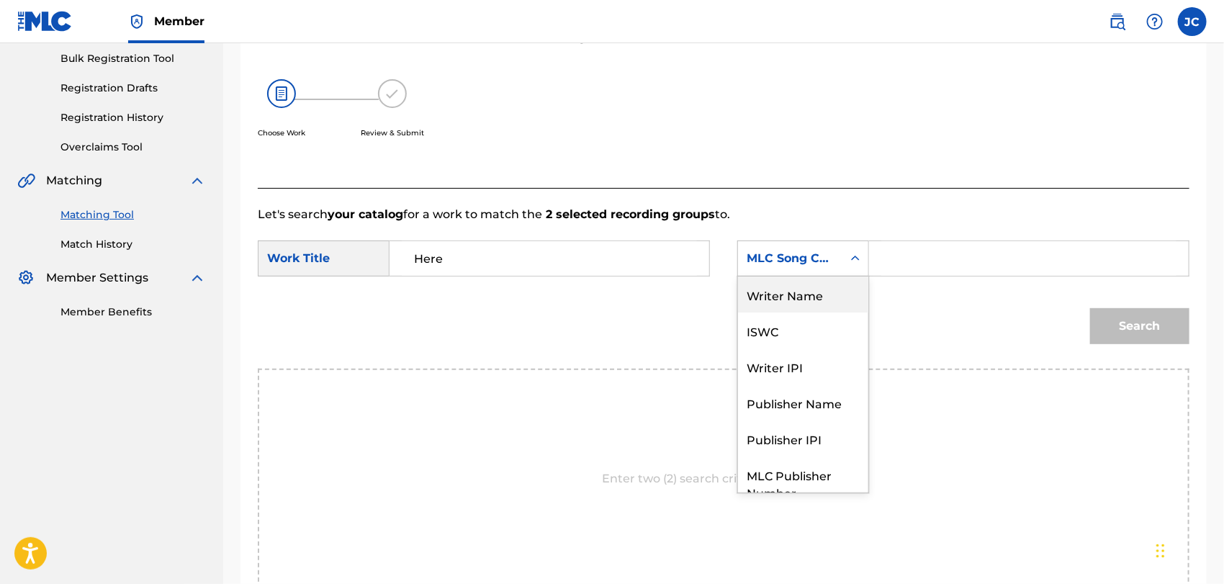
click at [777, 301] on div "Writer Name" at bounding box center [803, 294] width 130 height 36
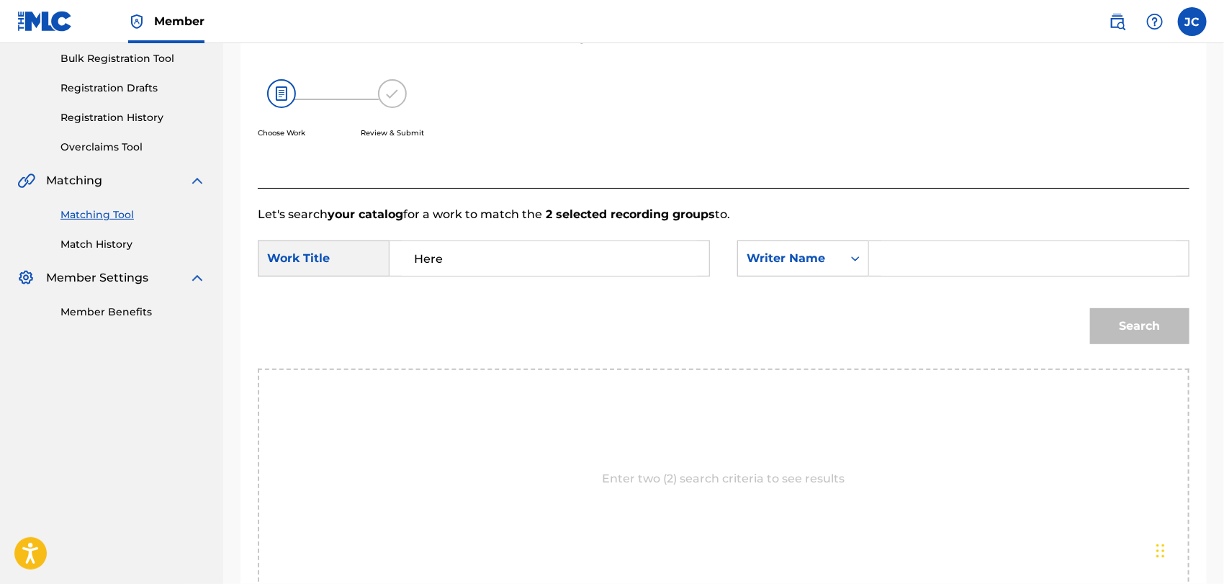
click at [941, 261] on input "Search Form" at bounding box center [1028, 258] width 295 height 35
paste input "LETISSIER"
type input "LETISSIER"
click at [1192, 309] on div "Match Usage - Select Work In this step, you will locate the work you'd like to …" at bounding box center [723, 290] width 966 height 774
click at [1172, 324] on button "Search" at bounding box center [1139, 326] width 99 height 36
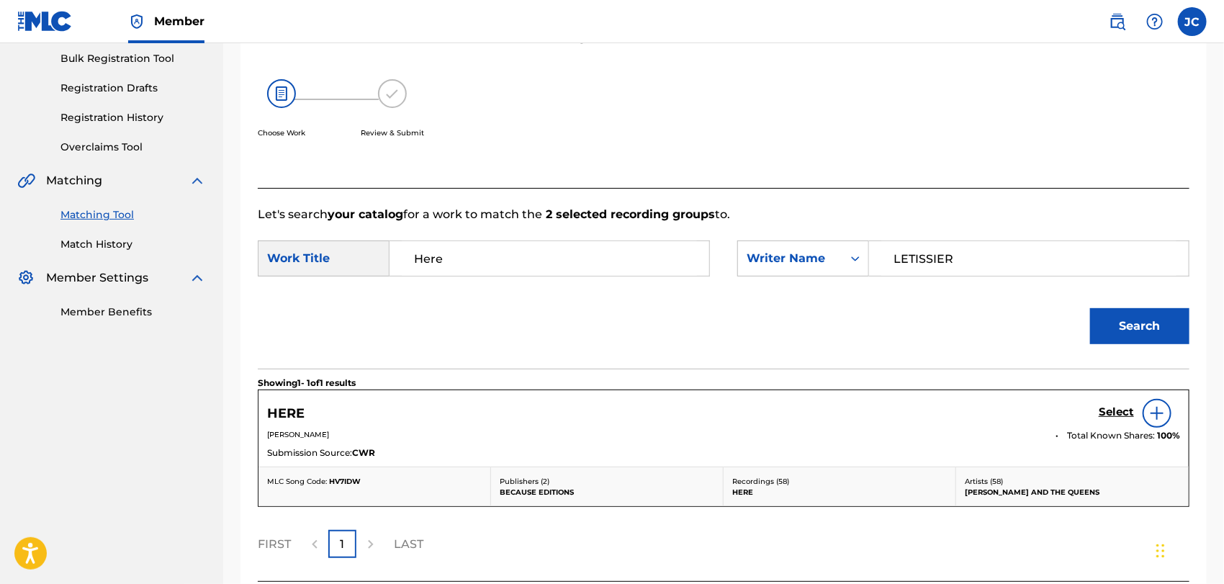
click at [1156, 416] on img at bounding box center [1156, 413] width 17 height 17
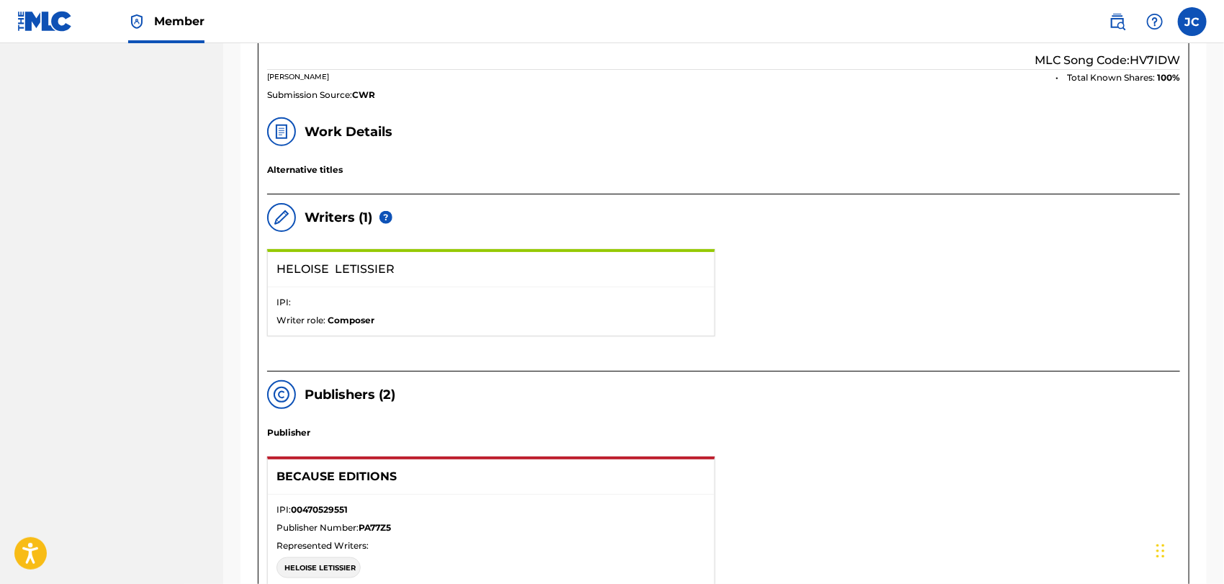
scroll to position [452, 0]
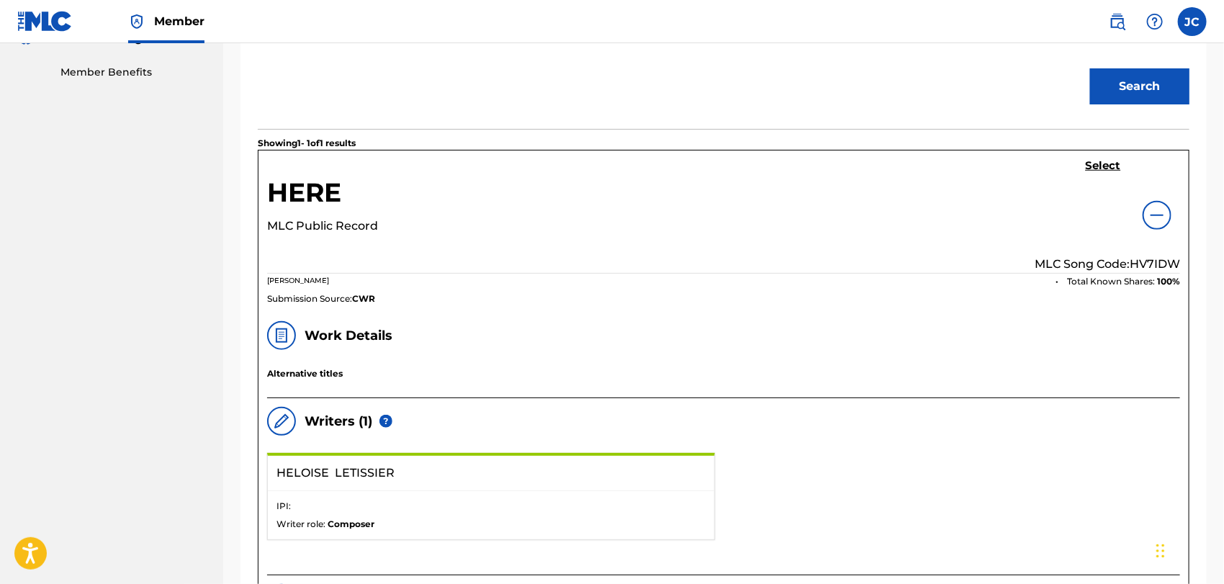
click at [1124, 169] on div "Select MLC Song Code: HV7IDW" at bounding box center [1106, 216] width 145 height 114
click at [1103, 169] on h5 "Select" at bounding box center [1102, 166] width 35 height 14
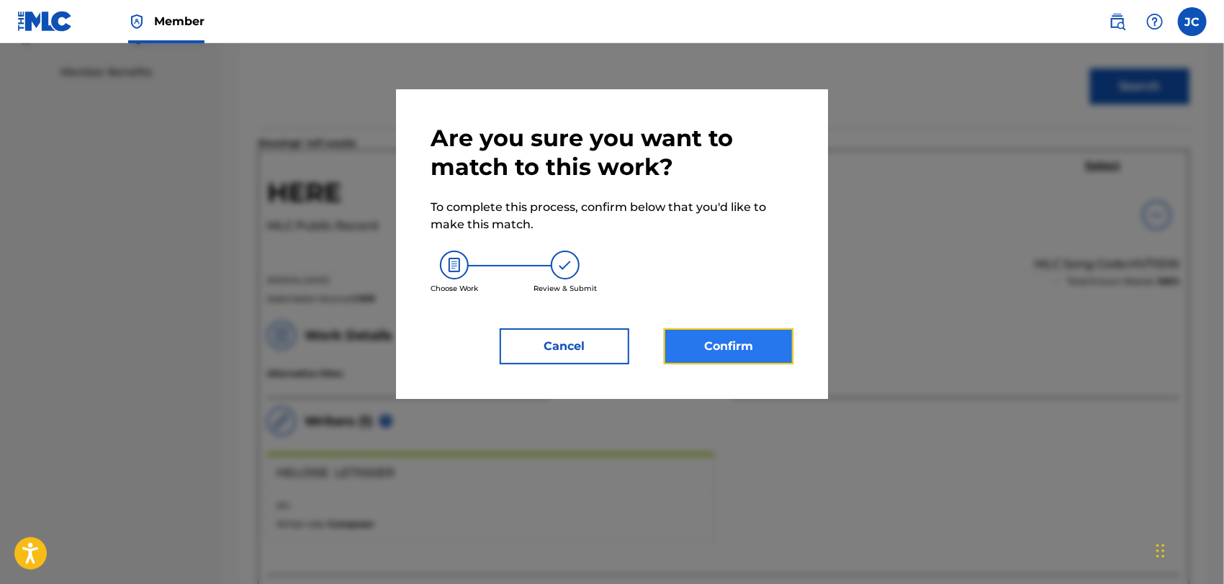
click at [706, 348] on button "Confirm" at bounding box center [729, 346] width 130 height 36
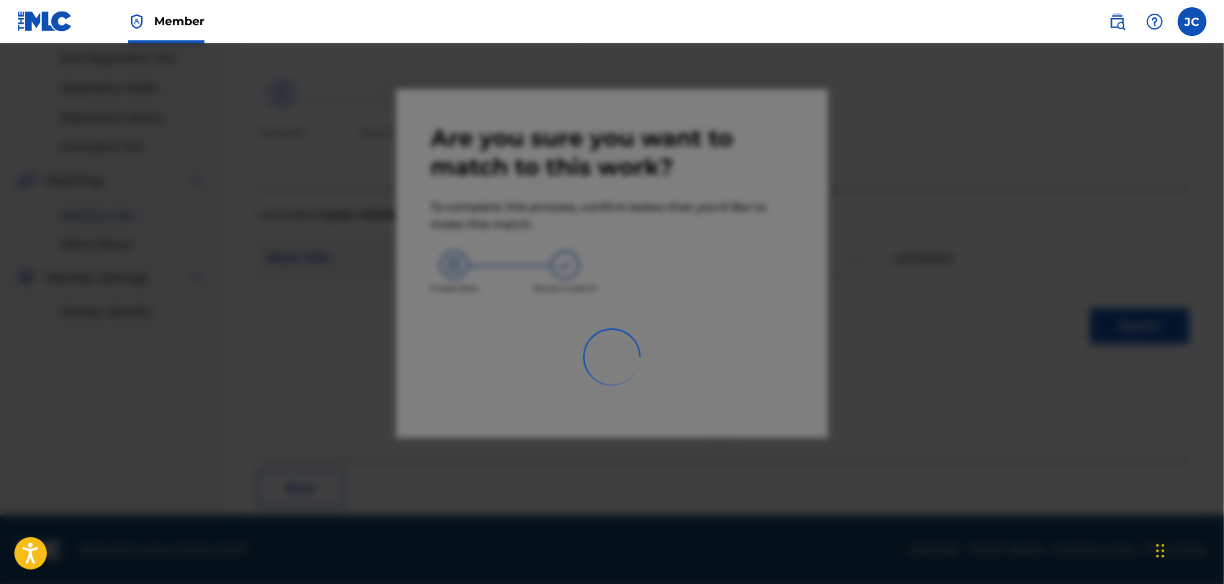
scroll to position [55, 0]
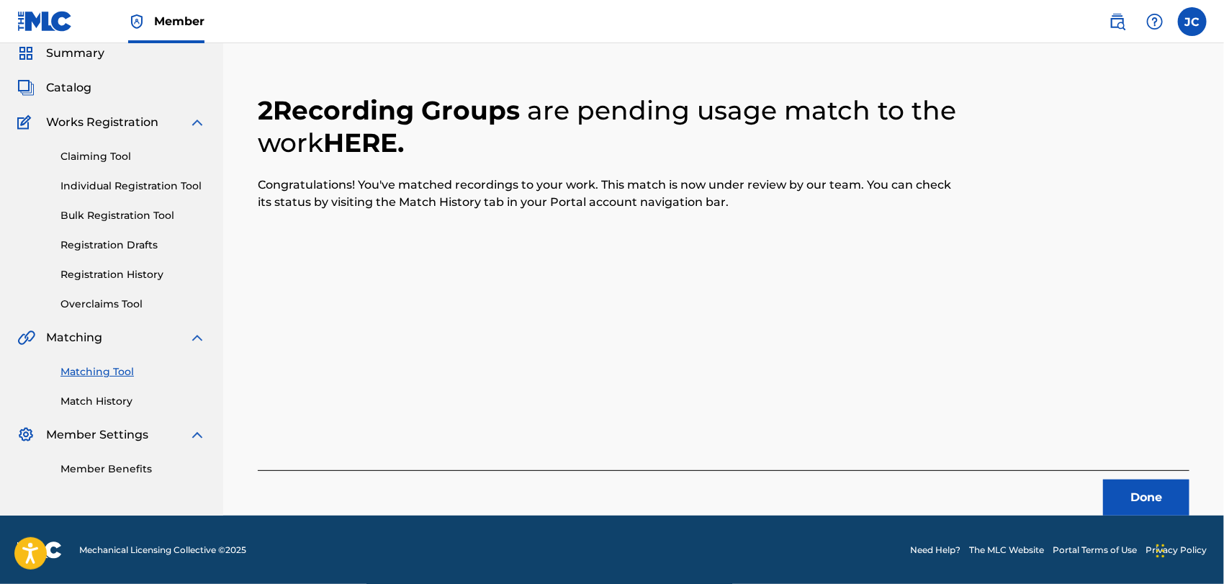
click at [1095, 468] on div "2 Recording Groups are pending usage match to the work HERE . Congratulations! …" at bounding box center [723, 288] width 931 height 456
click at [1116, 481] on button "Done" at bounding box center [1146, 497] width 86 height 36
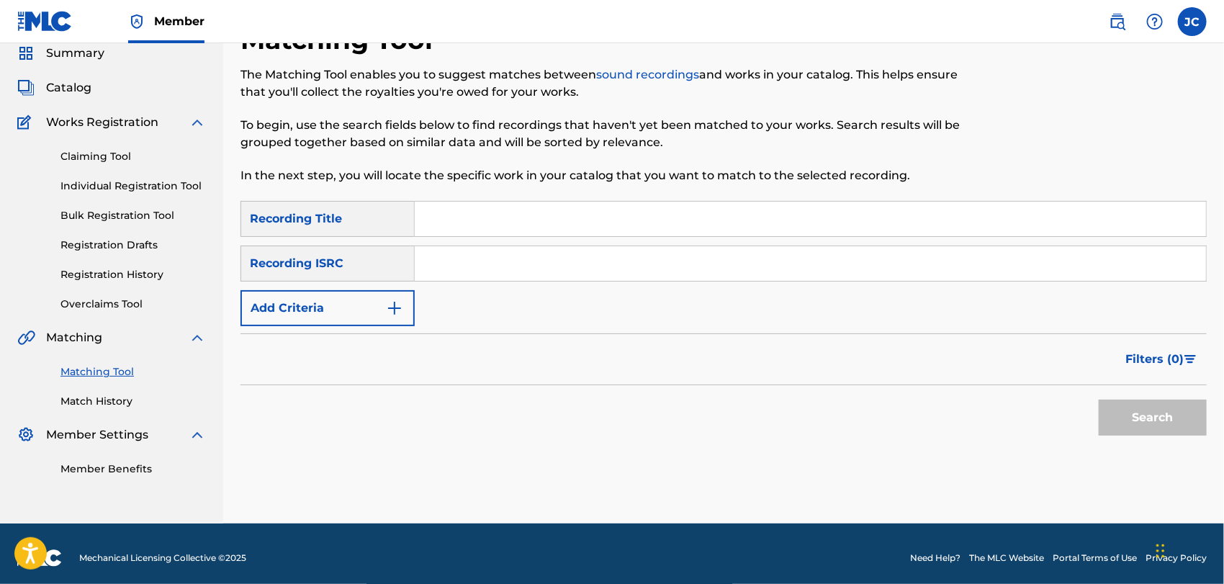
click at [620, 262] on input "Search Form" at bounding box center [810, 263] width 791 height 35
paste input "DEF058402994"
click at [1112, 416] on button "Search" at bounding box center [1152, 417] width 108 height 36
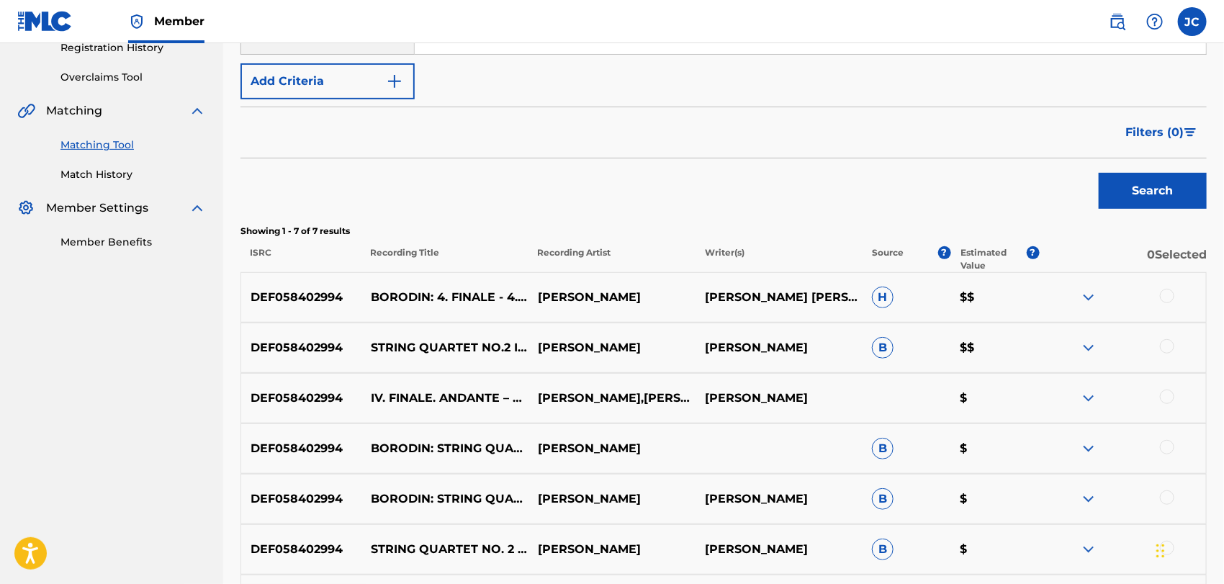
scroll to position [135, 0]
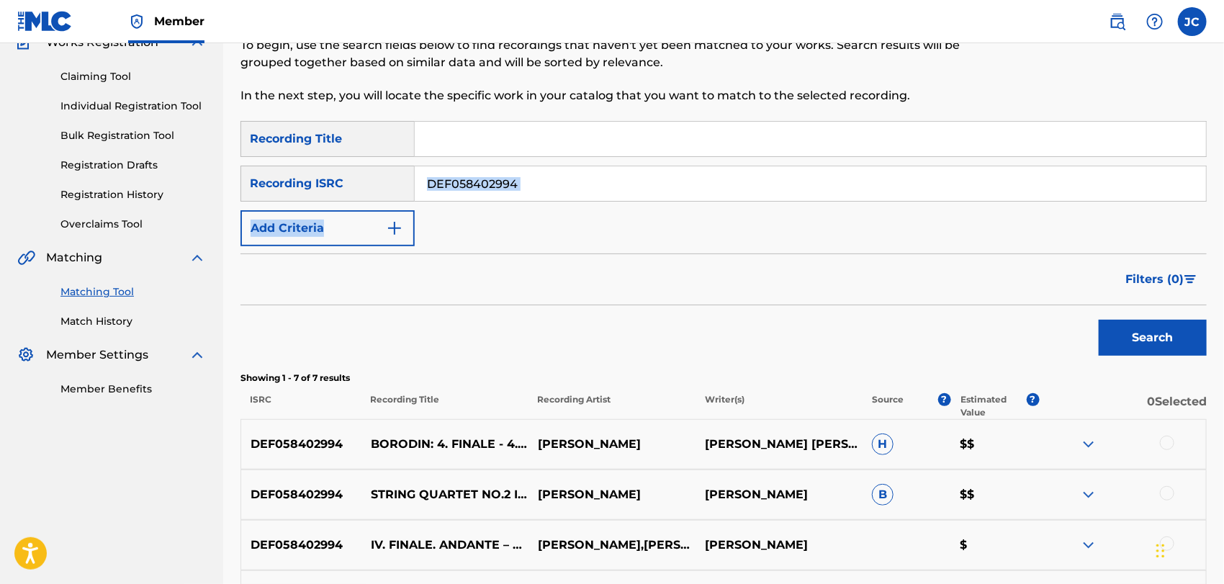
drag, startPoint x: 530, startPoint y: 200, endPoint x: 489, endPoint y: 194, distance: 42.1
click at [489, 194] on div "SearchWithCriteria9a666371-1142-44af-9620-c068b301c2f0 Recording Title SearchWi…" at bounding box center [723, 183] width 966 height 125
click at [420, 188] on input "DEF058402994" at bounding box center [810, 183] width 791 height 35
drag, startPoint x: 617, startPoint y: 194, endPoint x: 397, endPoint y: 182, distance: 219.9
click at [397, 182] on div "SearchWithCriteria16624c10-8942-40fe-818f-fb4ce236632a Recording ISRC DEF058402…" at bounding box center [723, 184] width 966 height 36
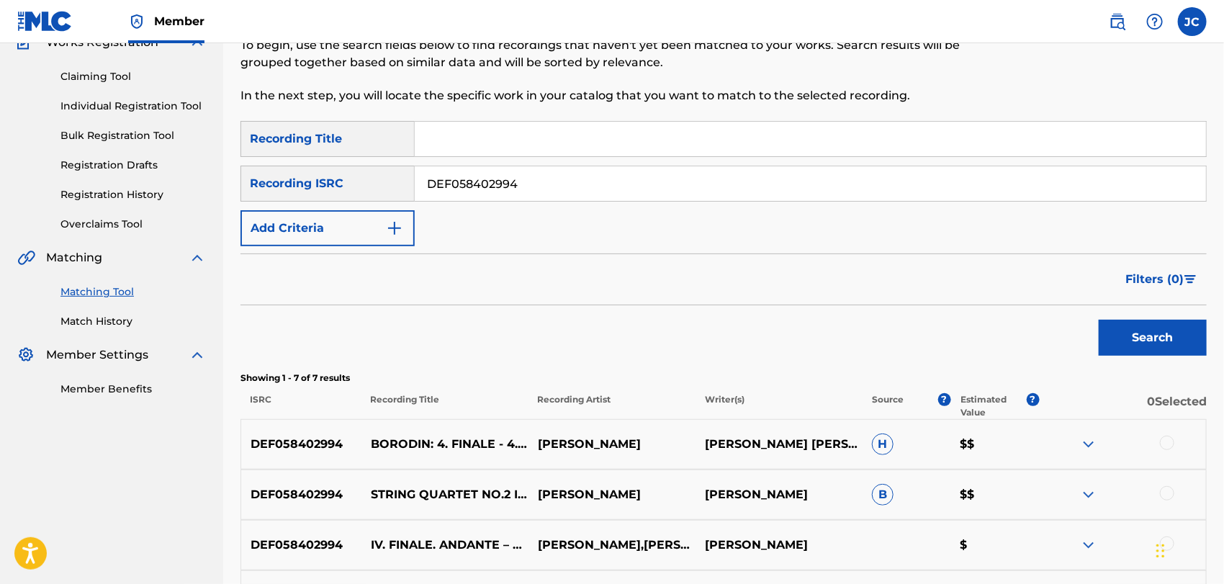
paste input "704958"
click at [1109, 317] on div "Search" at bounding box center [1148, 334] width 115 height 58
click at [1116, 331] on button "Search" at bounding box center [1152, 338] width 108 height 36
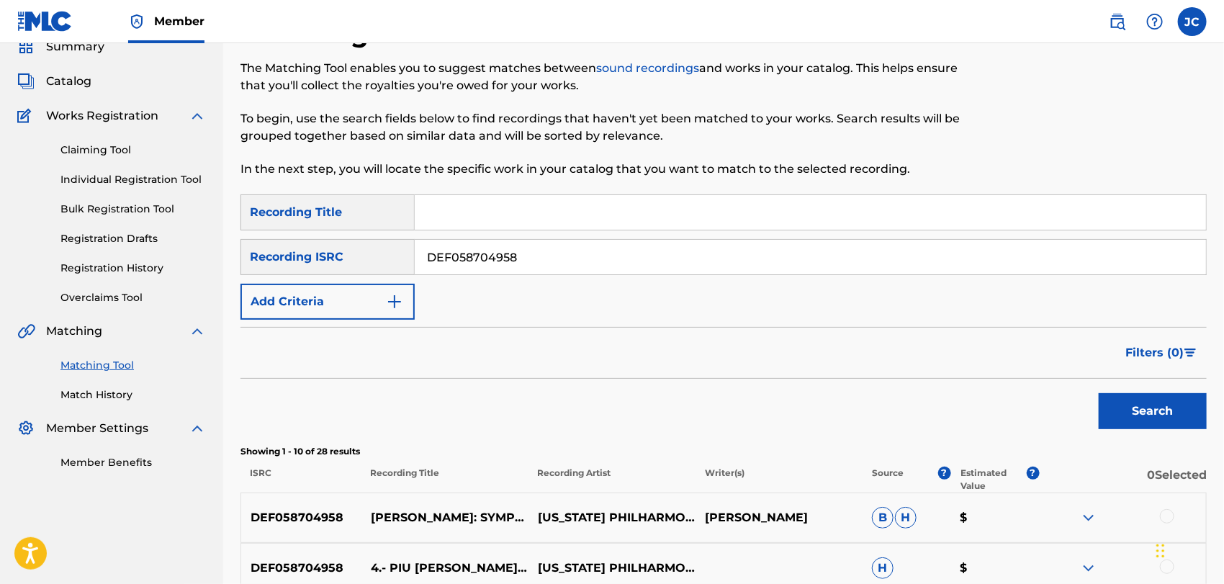
scroll to position [44, 0]
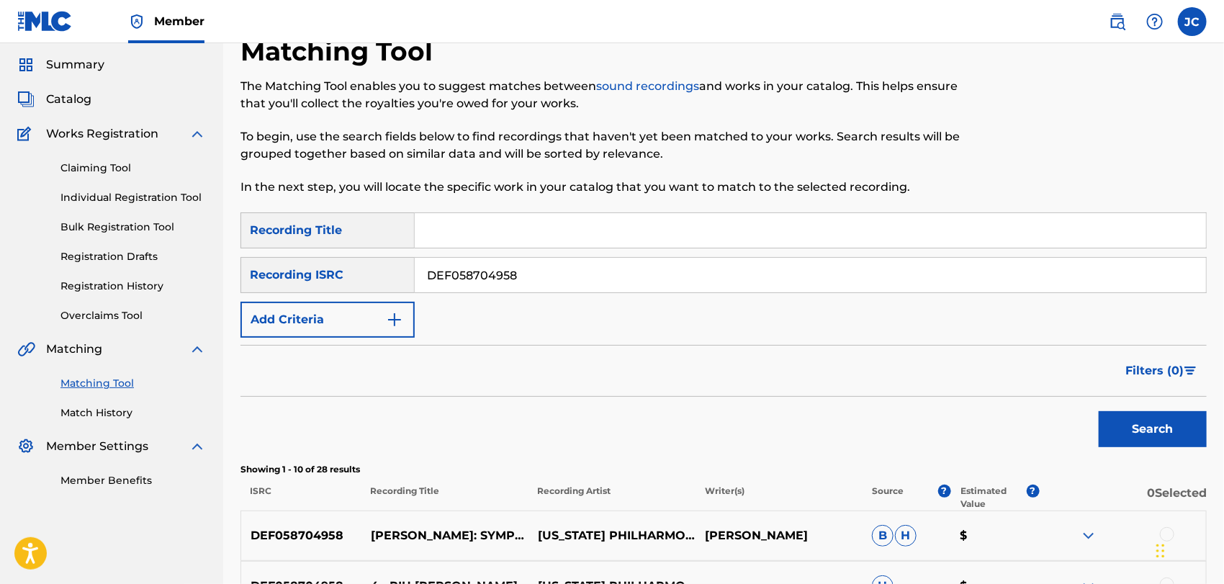
drag, startPoint x: 595, startPoint y: 276, endPoint x: 417, endPoint y: 279, distance: 177.8
click at [420, 279] on input "DEF058704958" at bounding box center [810, 275] width 791 height 35
paste input "N961631910"
click at [1113, 411] on button "Search" at bounding box center [1152, 429] width 108 height 36
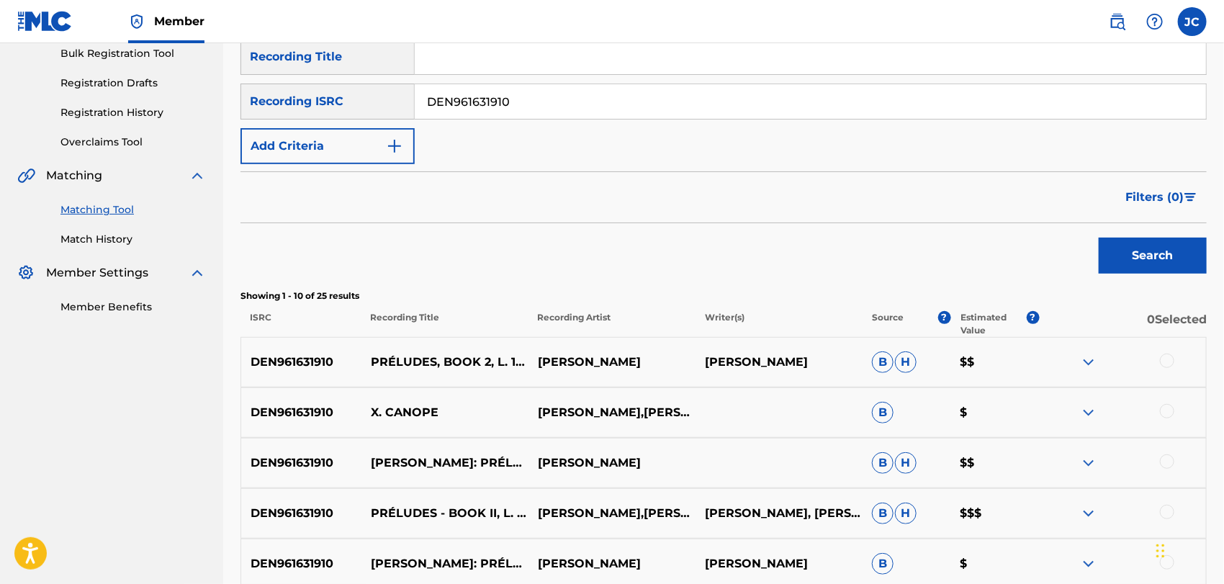
scroll to position [124, 0]
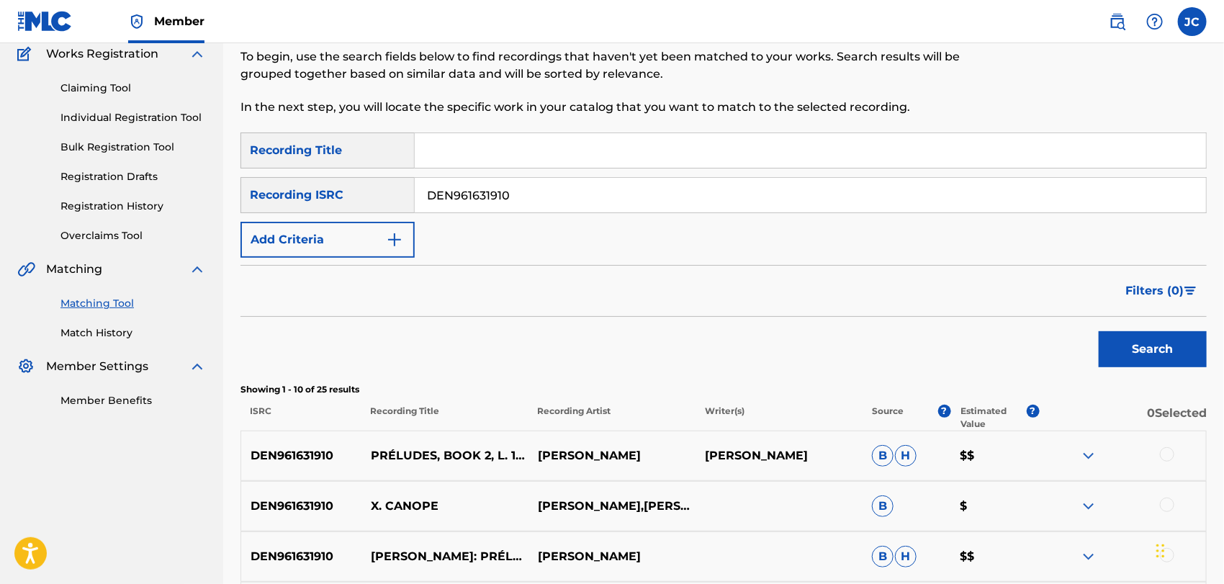
drag, startPoint x: 524, startPoint y: 203, endPoint x: 282, endPoint y: 203, distance: 241.8
click at [282, 203] on div "SearchWithCriteria16624c10-8942-40fe-818f-fb4ce236632a Recording ISRC DEN961631…" at bounding box center [723, 195] width 966 height 36
paste input "USB4U0600044"
type input "USB4U0600044"
click at [1103, 339] on button "Search" at bounding box center [1152, 349] width 108 height 36
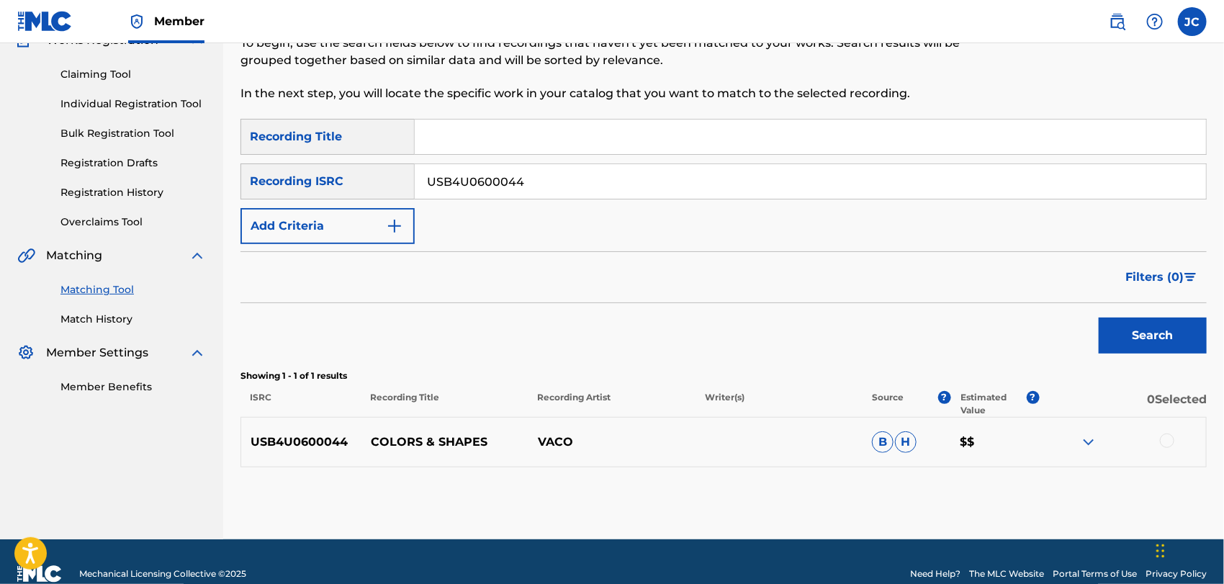
scroll to position [161, 0]
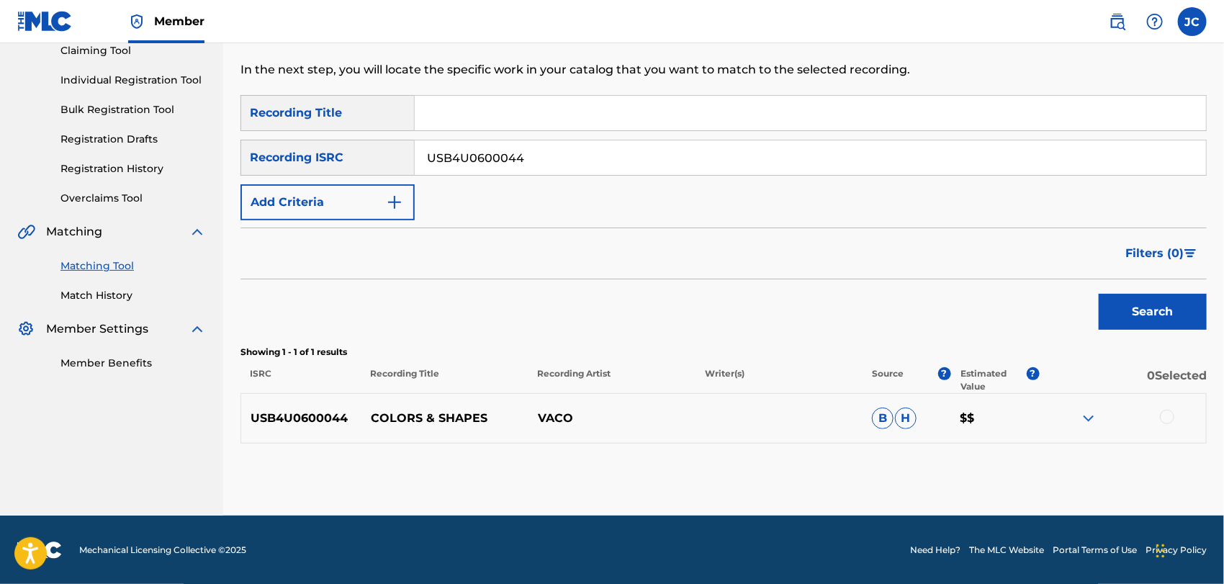
click at [1162, 412] on div at bounding box center [1167, 417] width 14 height 14
drag, startPoint x: 1035, startPoint y: 445, endPoint x: 1036, endPoint y: 469, distance: 23.8
click at [1034, 447] on div "Matching Tool The Matching Tool enables you to suggest matches between sound re…" at bounding box center [723, 216] width 966 height 597
click at [1036, 469] on button "Match 1 Group" at bounding box center [1011, 466] width 159 height 36
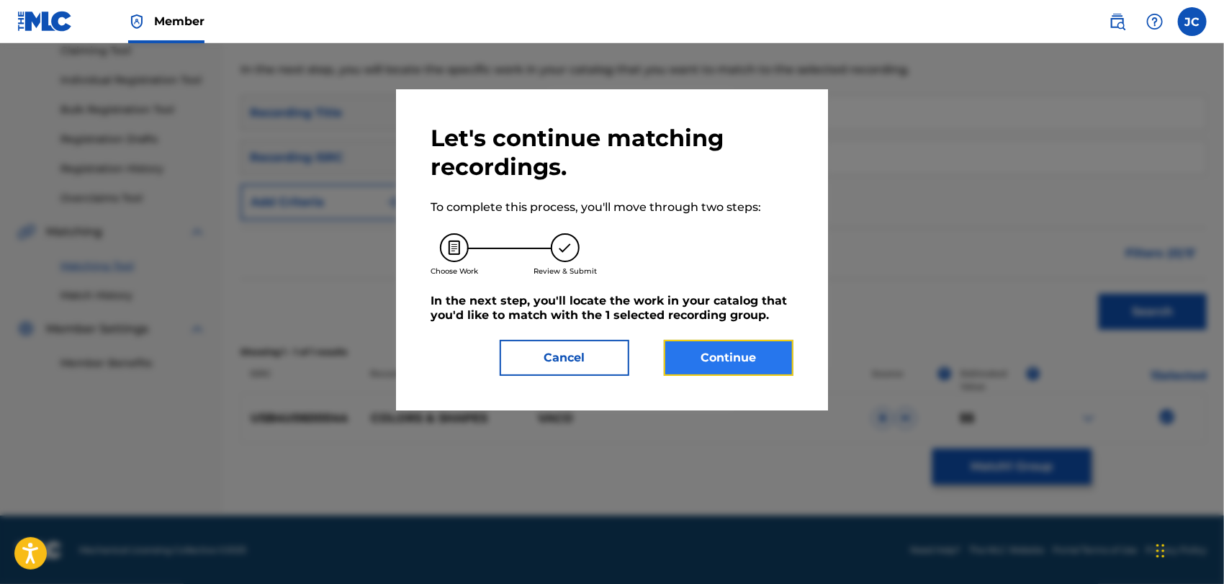
click at [702, 359] on button "Continue" at bounding box center [729, 358] width 130 height 36
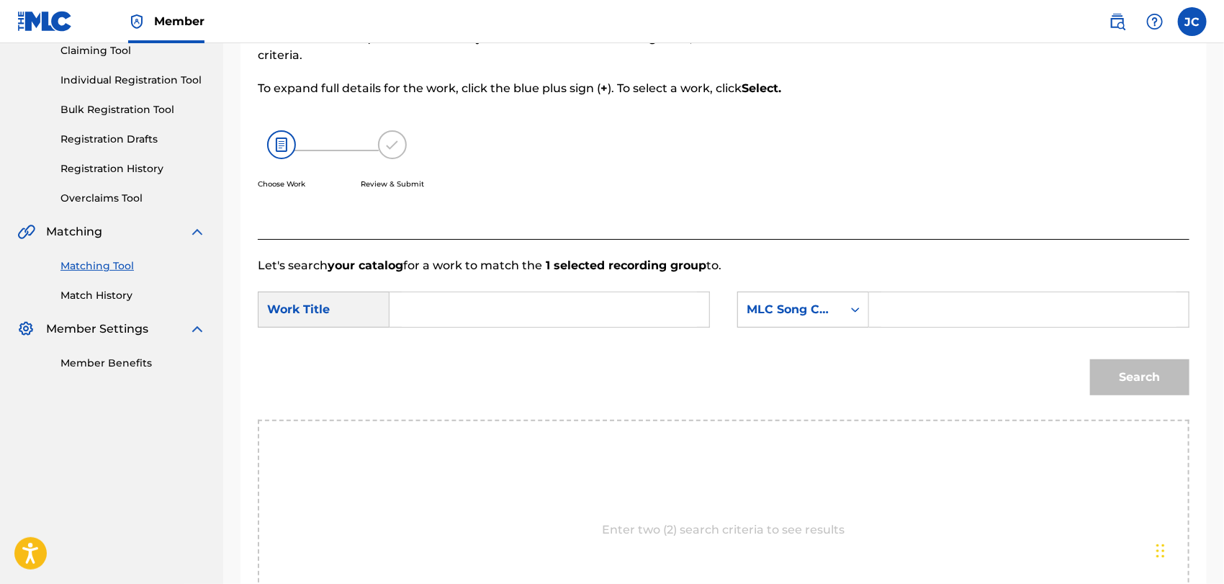
click at [482, 318] on input "Search Form" at bounding box center [549, 309] width 295 height 35
paste input "Been Through Enough"
type input "Been Through Enough"
click at [806, 308] on div "MLC Song Code" at bounding box center [789, 309] width 87 height 17
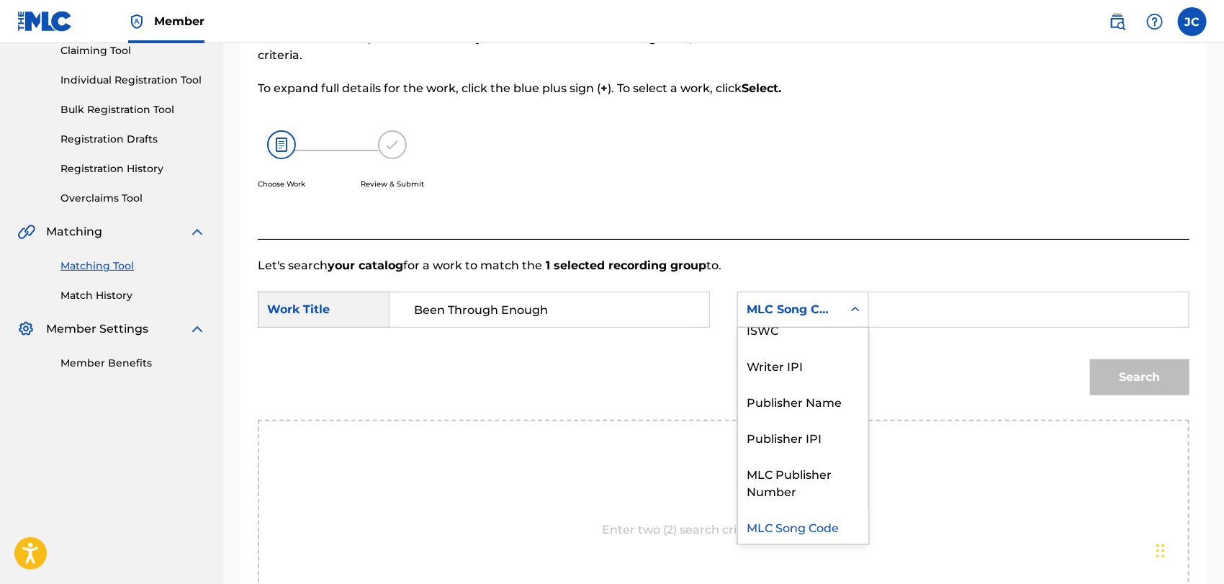
scroll to position [0, 0]
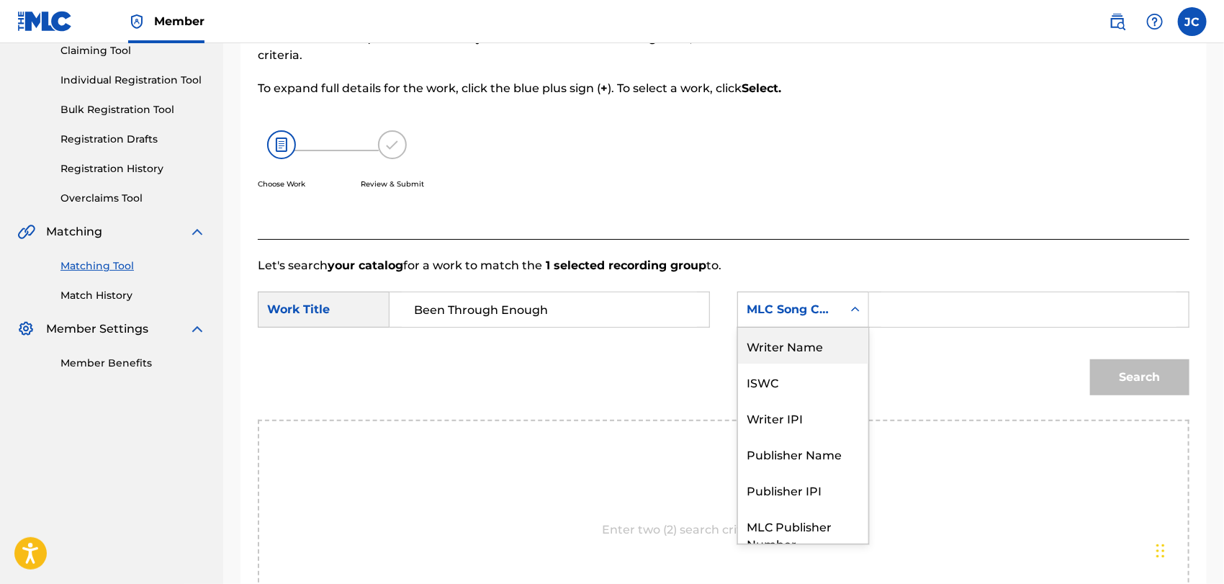
click at [801, 333] on div "Writer Name" at bounding box center [803, 345] width 130 height 36
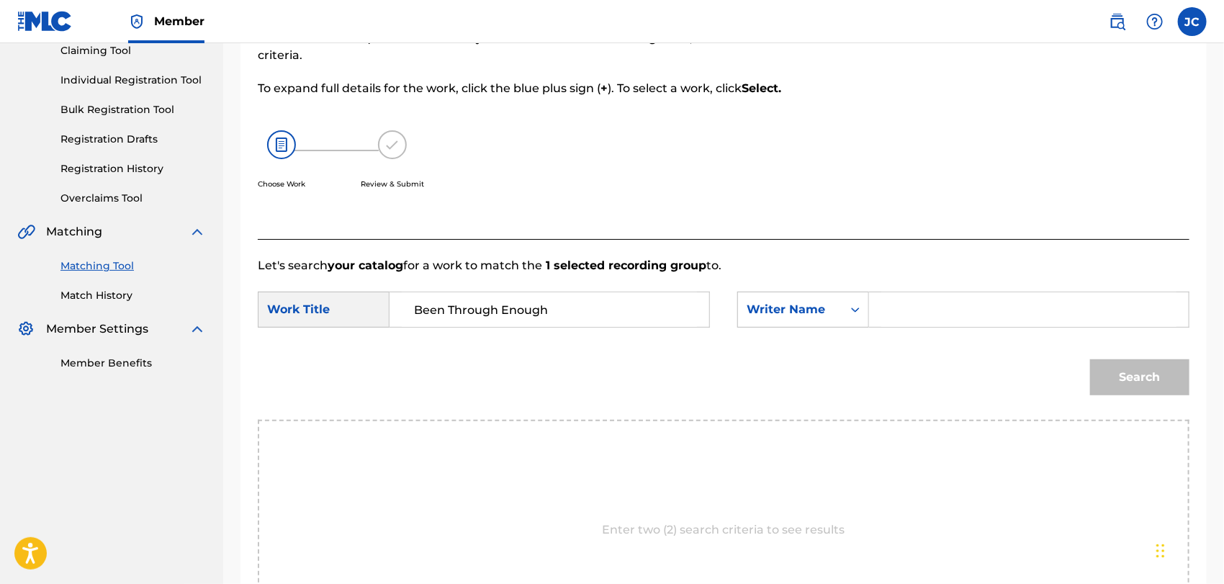
click at [910, 310] on input "Search Form" at bounding box center [1028, 309] width 295 height 35
paste input "Thomas"
type input "Thomas"
click at [1124, 363] on button "Search" at bounding box center [1139, 377] width 99 height 36
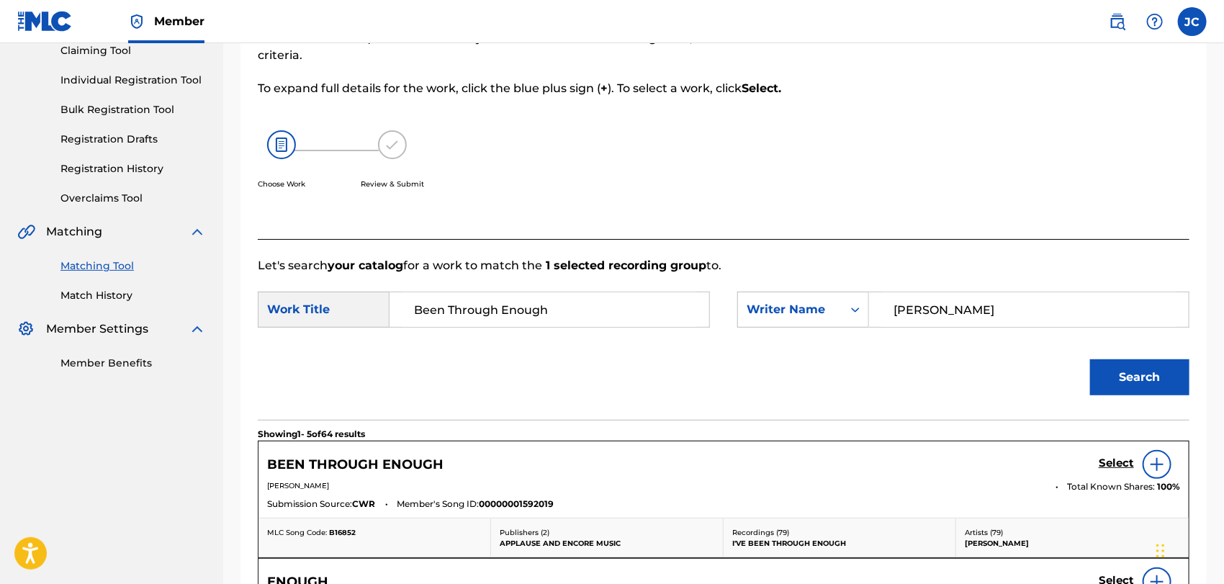
click at [1156, 474] on div at bounding box center [1156, 464] width 29 height 29
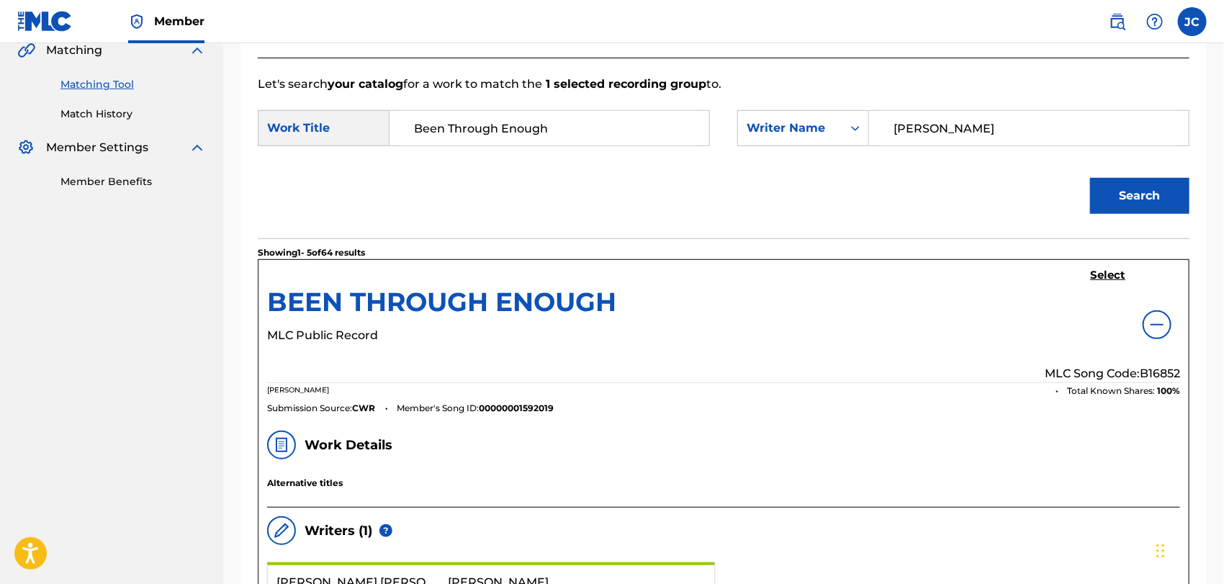
scroll to position [161, 0]
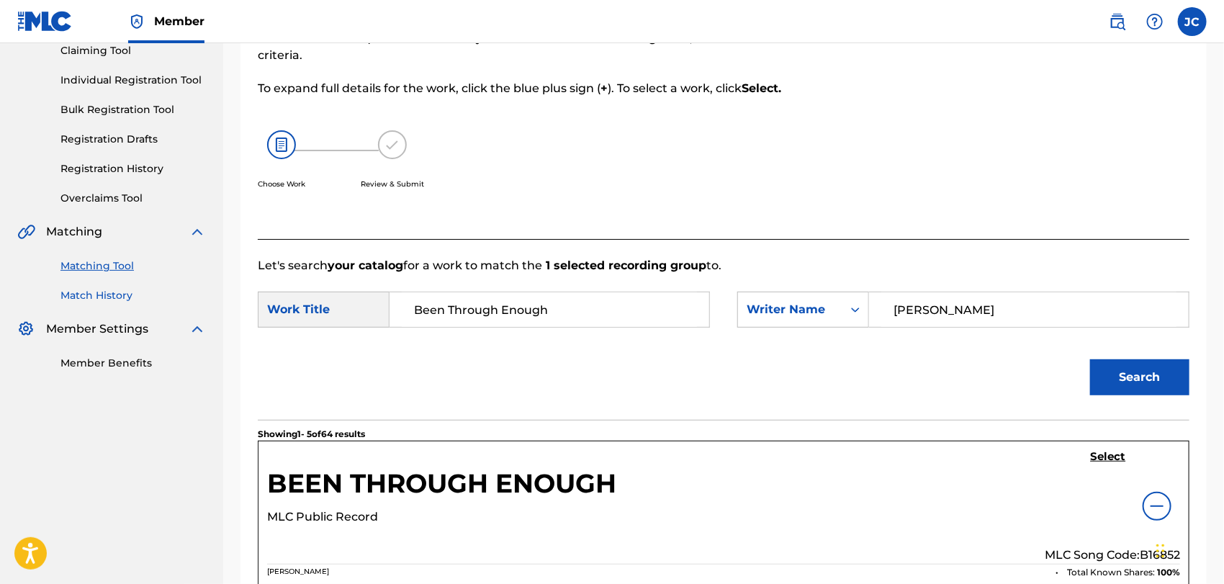
click at [105, 301] on link "Match History" at bounding box center [132, 295] width 145 height 15
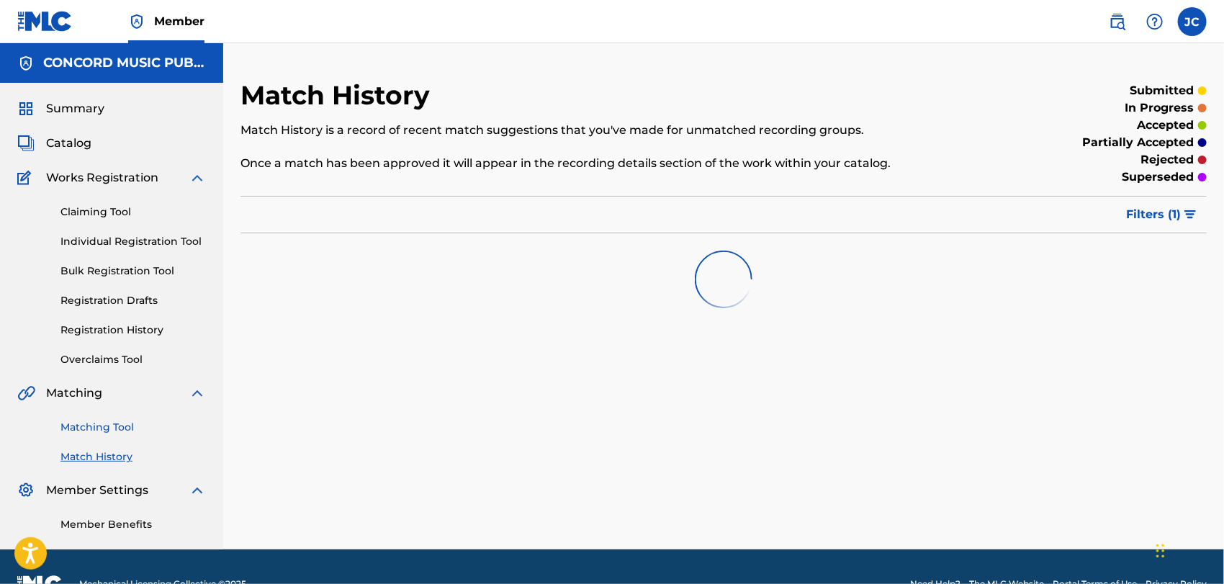
click at [109, 432] on link "Matching Tool" at bounding box center [132, 427] width 145 height 15
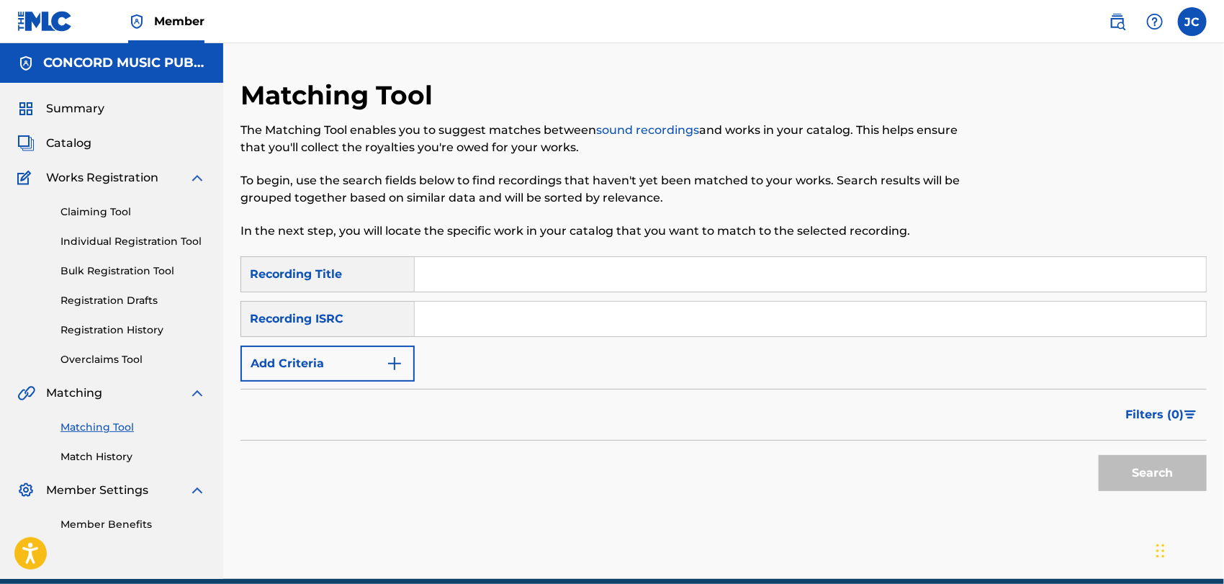
drag, startPoint x: 419, startPoint y: 348, endPoint x: 487, endPoint y: 335, distance: 69.5
click at [420, 347] on div "SearchWithCriteria9a666371-1142-44af-9620-c068b301c2f0 Recording Title SearchWi…" at bounding box center [723, 318] width 966 height 125
click at [510, 327] on input "Search Form" at bounding box center [810, 319] width 791 height 35
paste input "USC4R2441756"
type input "USC4R2441756"
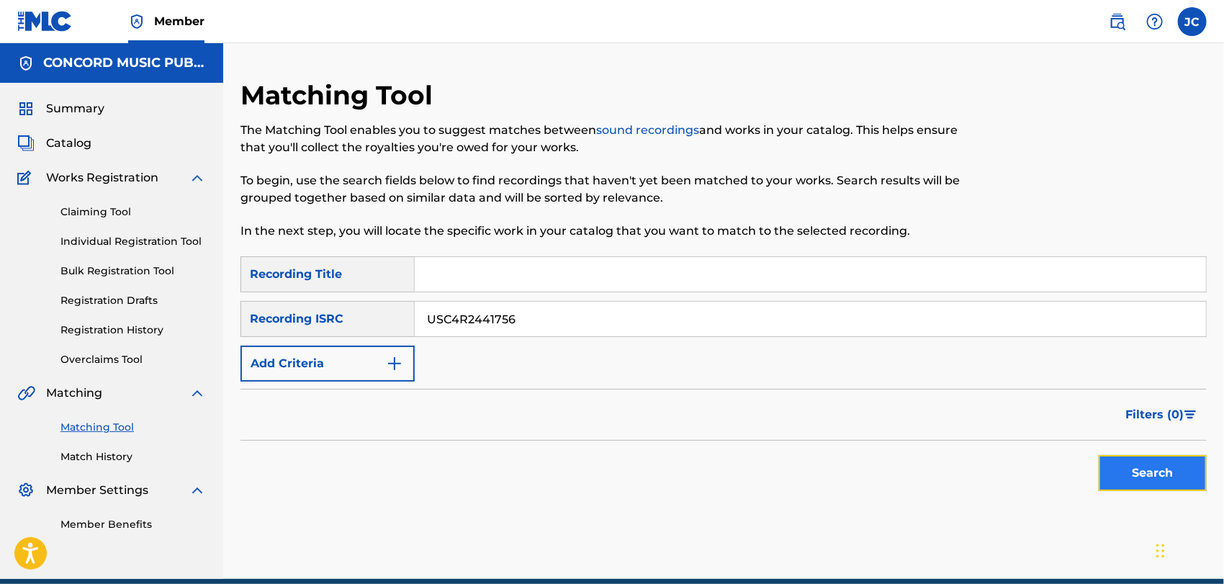
click at [1128, 488] on button "Search" at bounding box center [1152, 473] width 108 height 36
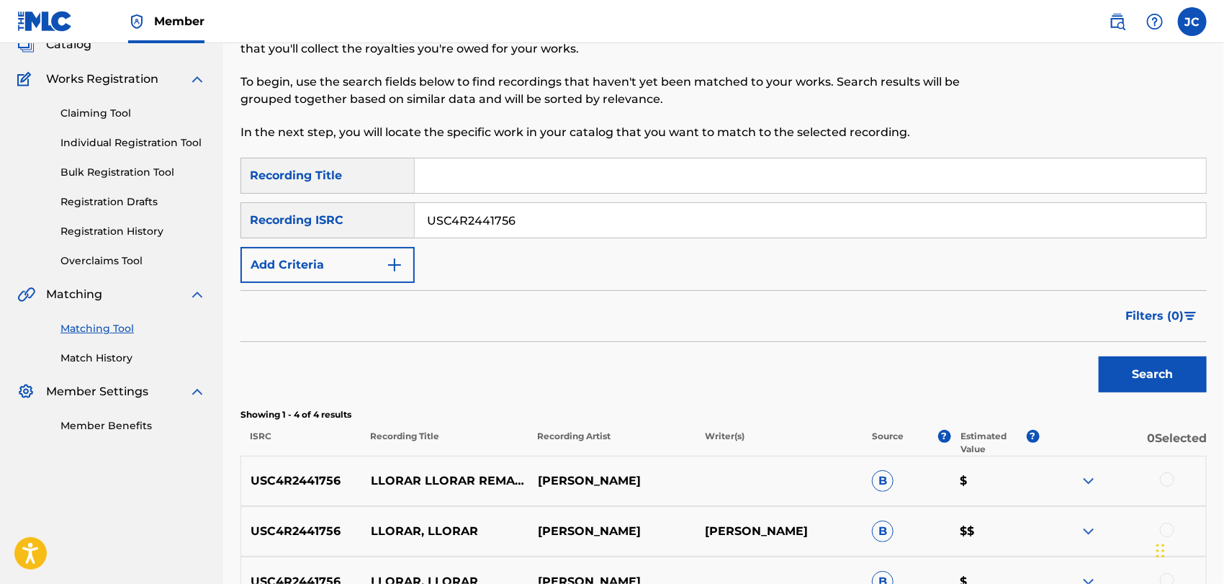
scroll to position [313, 0]
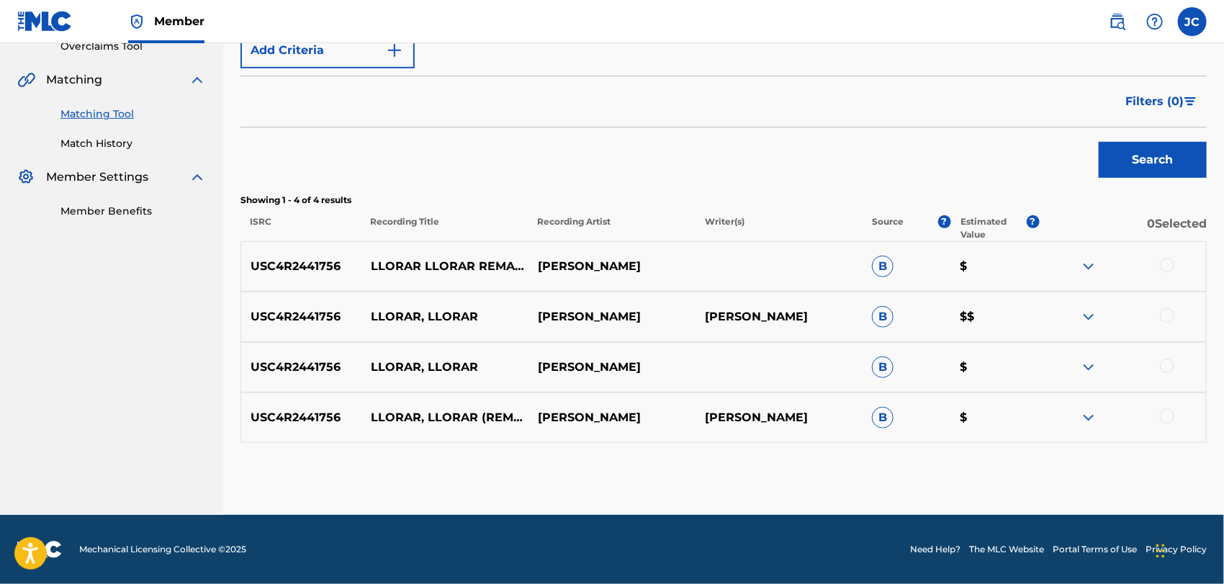
click at [1163, 268] on div at bounding box center [1167, 265] width 14 height 14
click at [1169, 315] on div at bounding box center [1167, 315] width 14 height 14
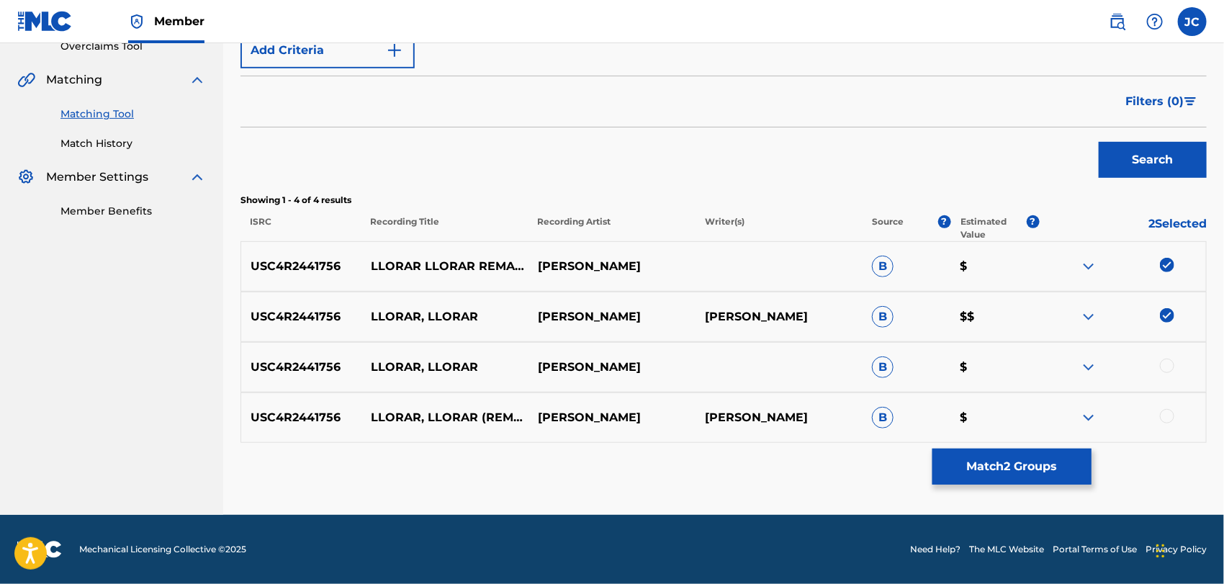
click at [1167, 366] on div at bounding box center [1167, 365] width 14 height 14
click at [1169, 415] on div at bounding box center [1167, 416] width 14 height 14
click at [931, 458] on div "Matching Tool The Matching Tool enables you to suggest matches between sound re…" at bounding box center [723, 140] width 966 height 749
click at [949, 470] on button "Match 4 Groups" at bounding box center [1011, 466] width 159 height 36
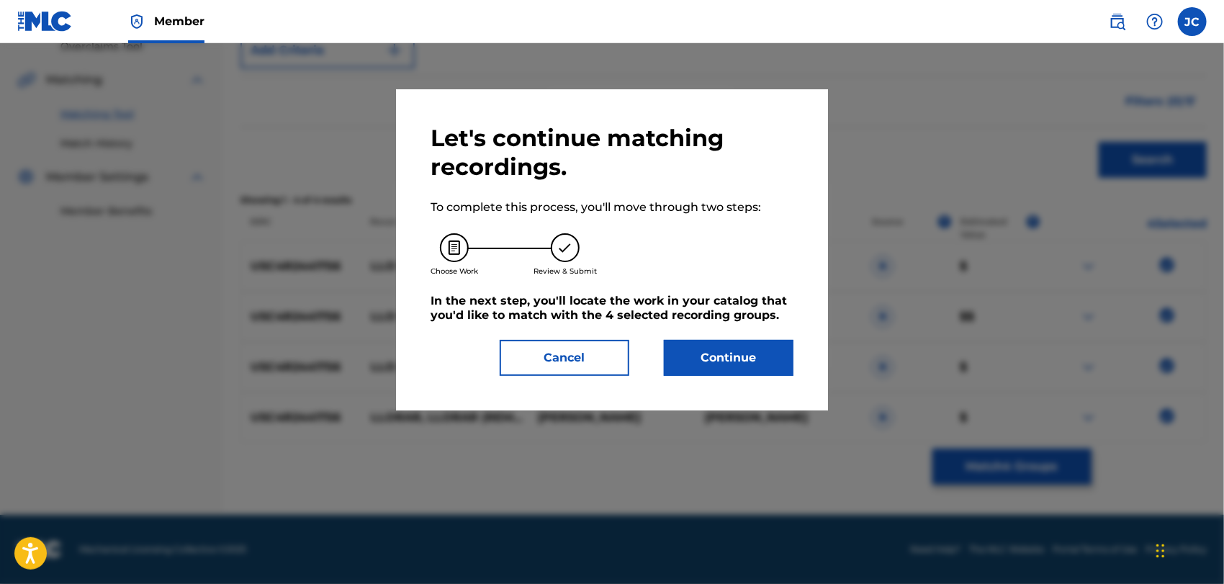
drag, startPoint x: 667, startPoint y: 333, endPoint x: 787, endPoint y: 412, distance: 143.3
click at [668, 334] on div "Let's continue matching recordings. To complete this process, you'll move throu…" at bounding box center [611, 250] width 363 height 252
click at [758, 367] on button "Continue" at bounding box center [729, 358] width 130 height 36
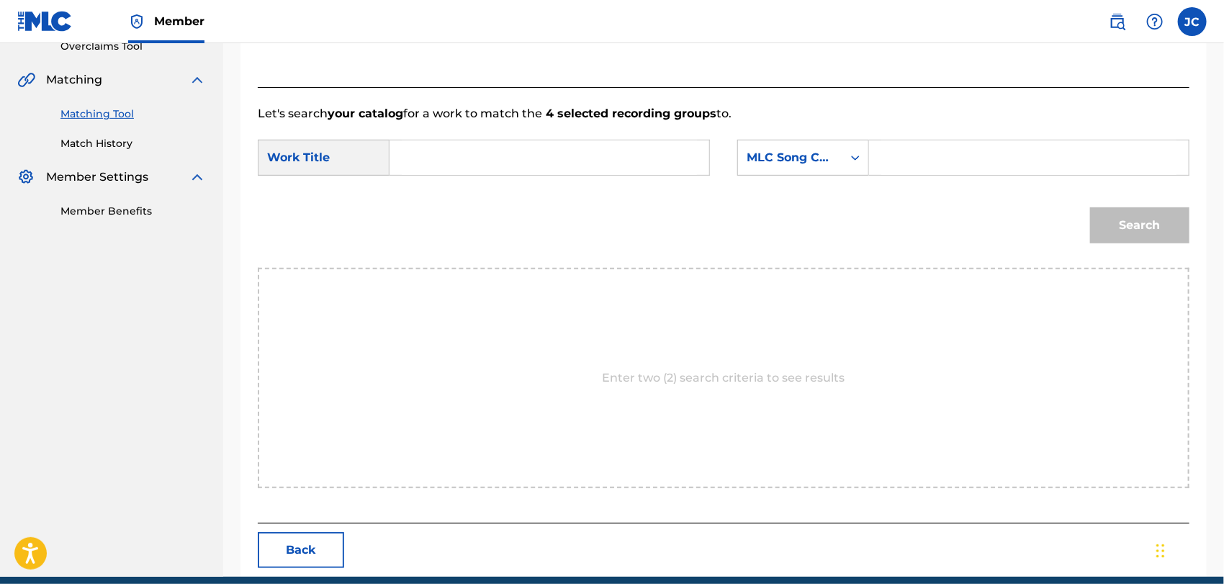
click at [582, 144] on input "Search Form" at bounding box center [549, 157] width 295 height 35
paste input "Llorar, Llorar"
type input "Llorar, Llorar"
click at [835, 161] on div "MLC Song Code" at bounding box center [790, 157] width 104 height 27
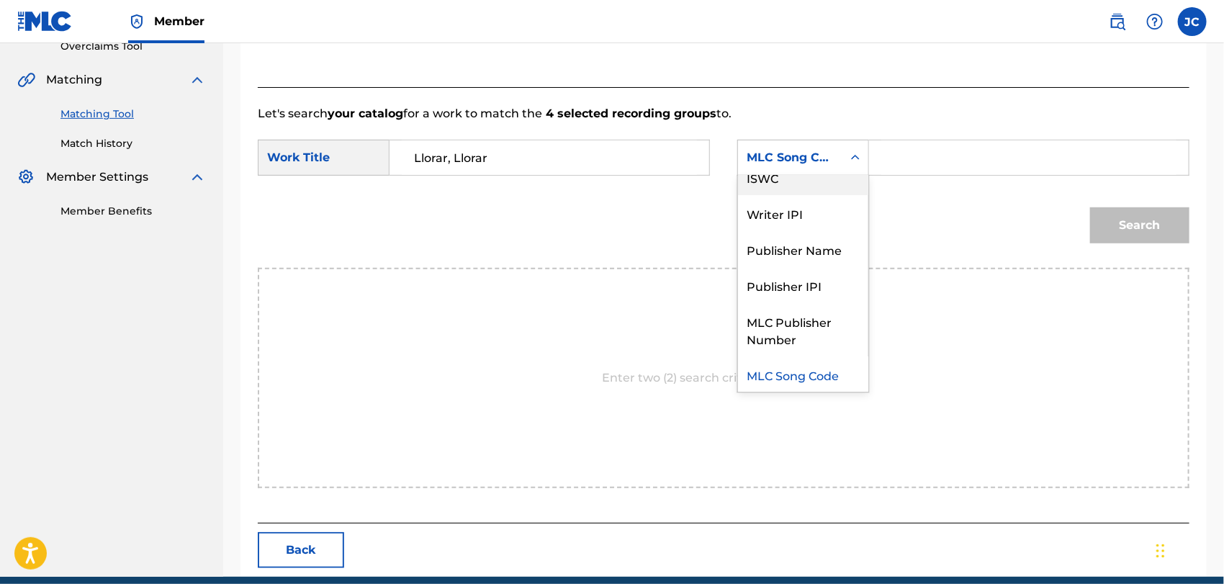
scroll to position [0, 0]
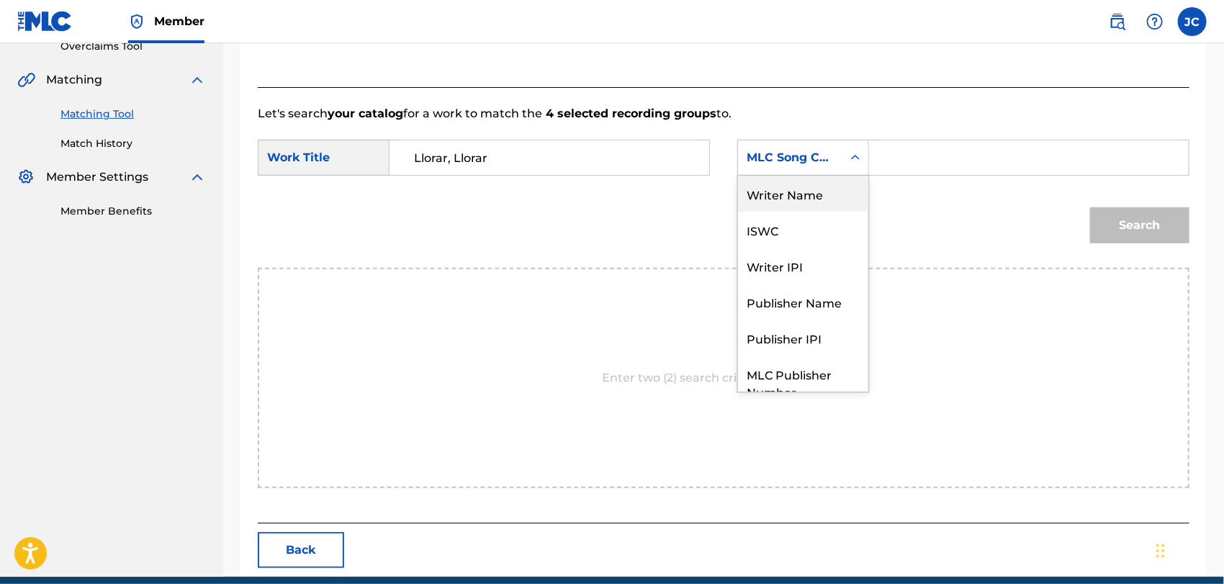
click at [799, 198] on div "Writer Name" at bounding box center [803, 194] width 130 height 36
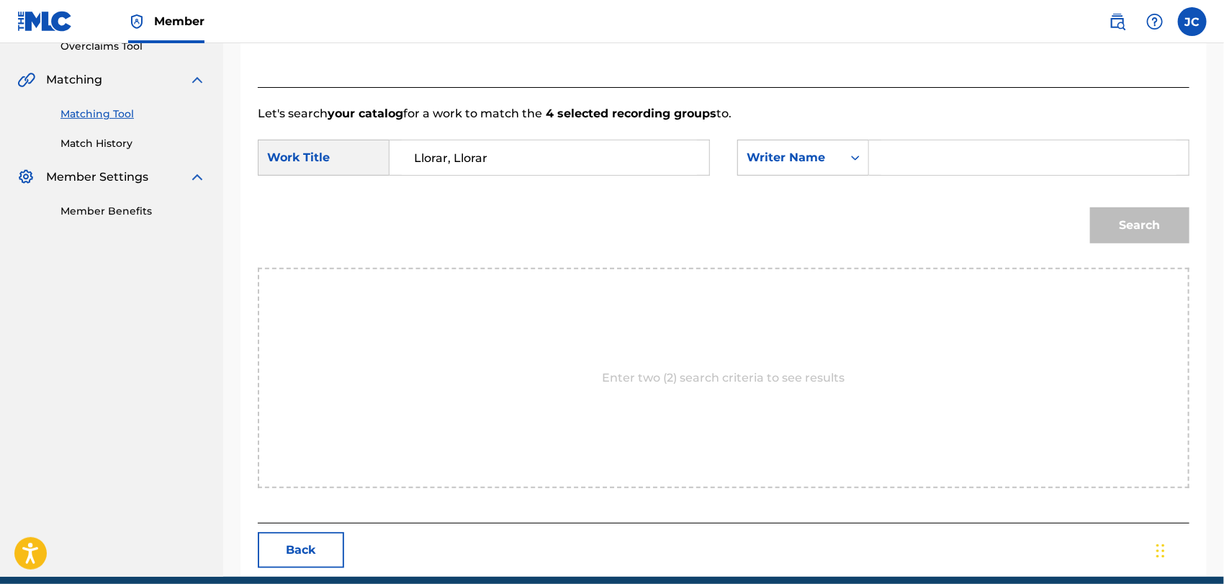
drag, startPoint x: 951, startPoint y: 146, endPoint x: 977, endPoint y: 153, distance: 26.9
click at [951, 146] on input "Search Form" at bounding box center [1028, 157] width 295 height 35
paste input "Lopez"
click at [1143, 214] on button "Search" at bounding box center [1139, 225] width 99 height 36
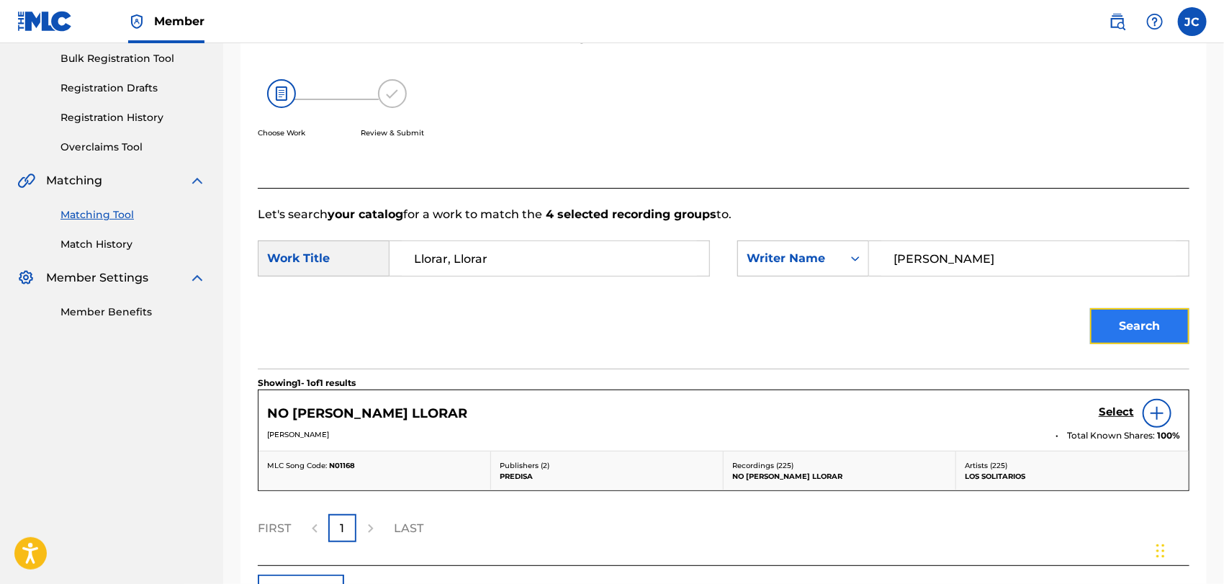
scroll to position [313, 0]
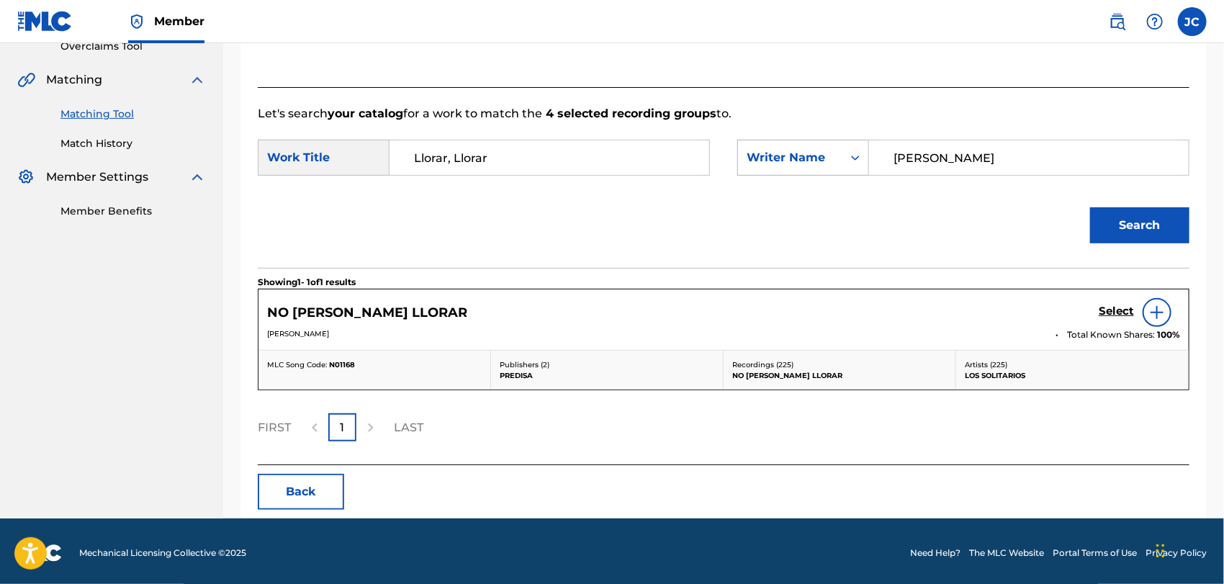
drag, startPoint x: 975, startPoint y: 161, endPoint x: 753, endPoint y: 163, distance: 222.4
click at [753, 163] on div "SearchWithCriteria73690bbd-8bdd-40e5-ada4-55b5e5051ccc Writer Name Lopez" at bounding box center [963, 158] width 452 height 36
paste input "AGUILAR BARRAZA"
drag, startPoint x: 952, startPoint y: 155, endPoint x: 785, endPoint y: 163, distance: 166.5
click at [785, 163] on div "SearchWithCriteria73690bbd-8bdd-40e5-ada4-55b5e5051ccc Writer Name AGUILAR BARR…" at bounding box center [963, 158] width 452 height 36
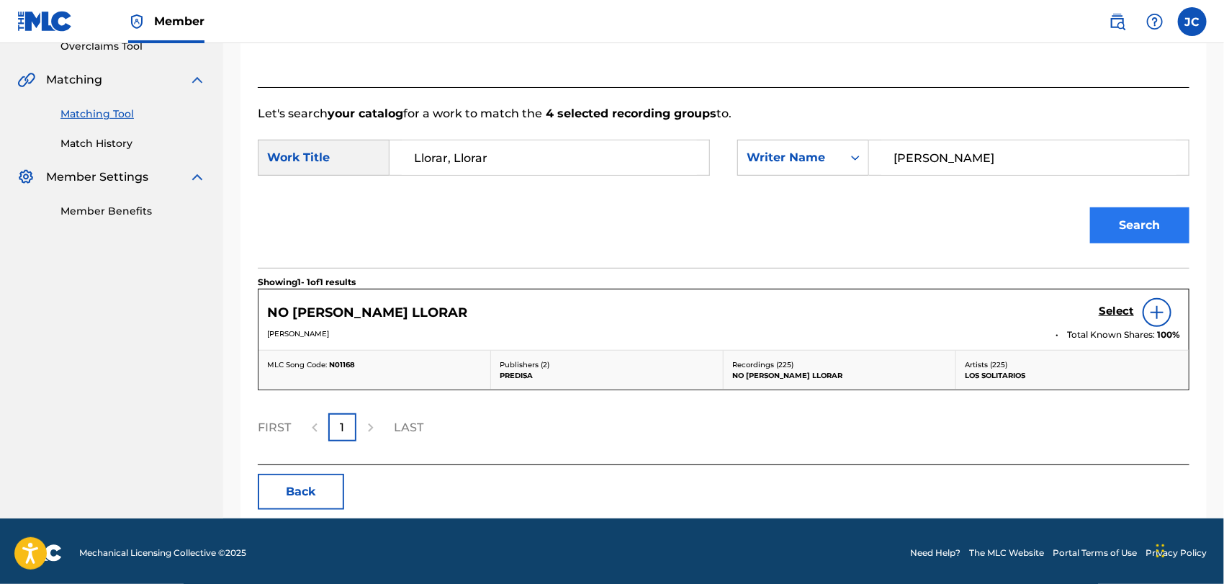
type input "BARRAZA"
drag, startPoint x: 1109, startPoint y: 216, endPoint x: 1107, endPoint y: 223, distance: 7.5
click at [1109, 219] on button "Search" at bounding box center [1139, 225] width 99 height 36
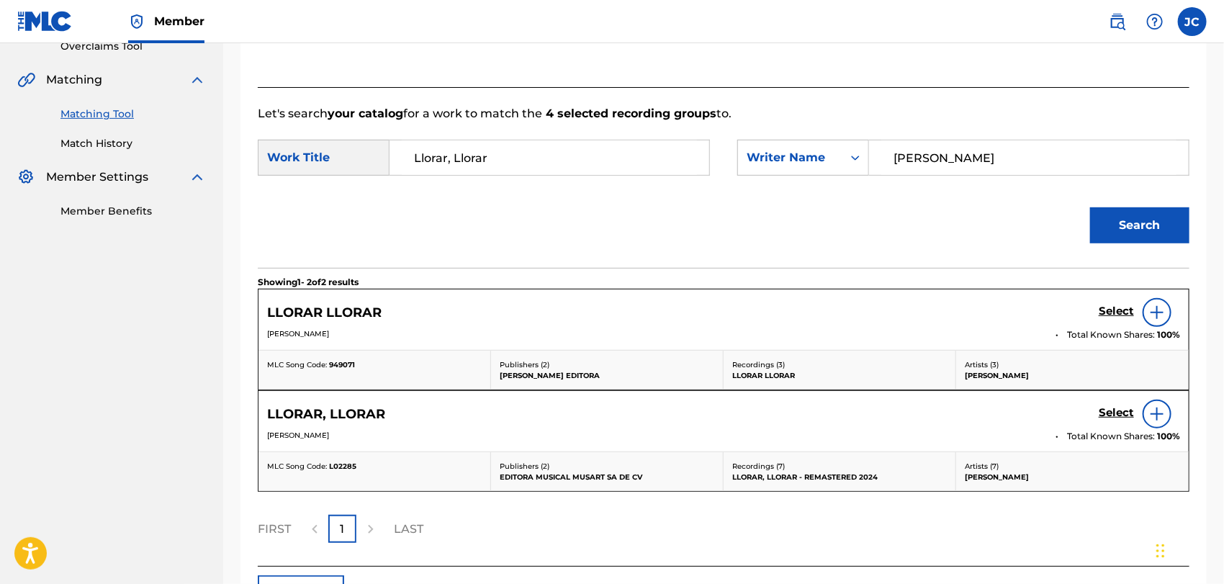
click at [1154, 321] on div at bounding box center [1156, 312] width 29 height 29
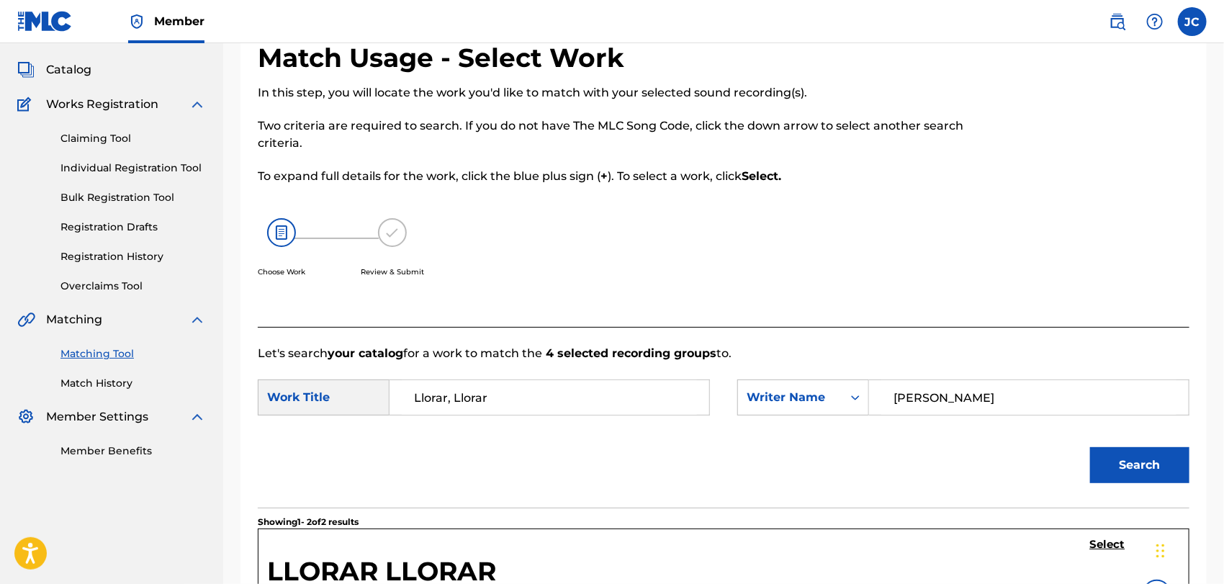
scroll to position [0, 0]
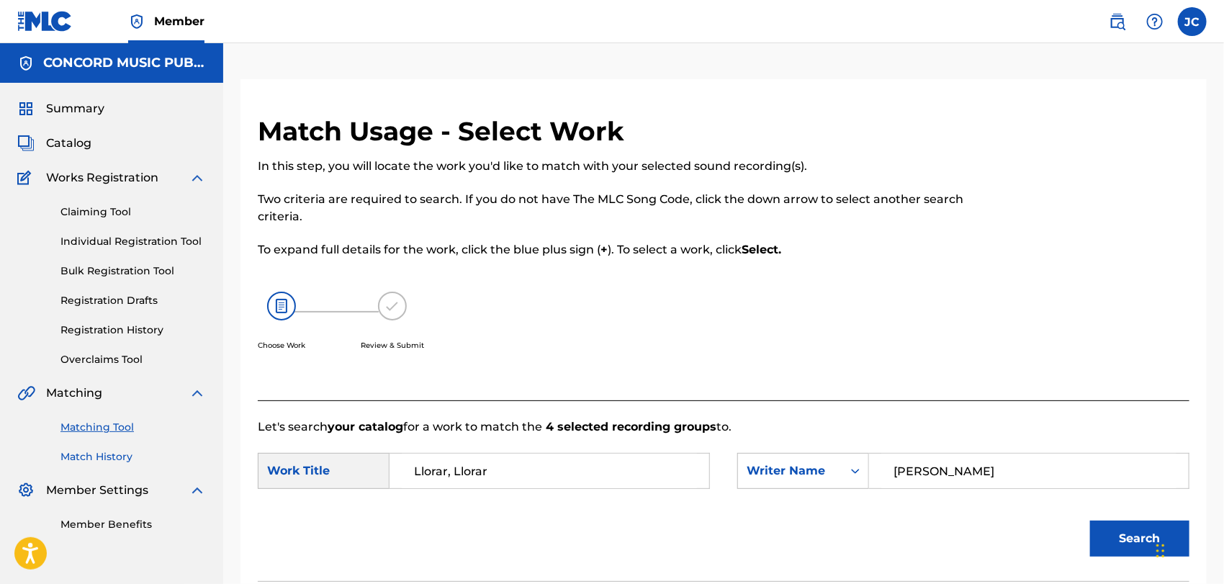
click at [110, 462] on link "Match History" at bounding box center [132, 456] width 145 height 15
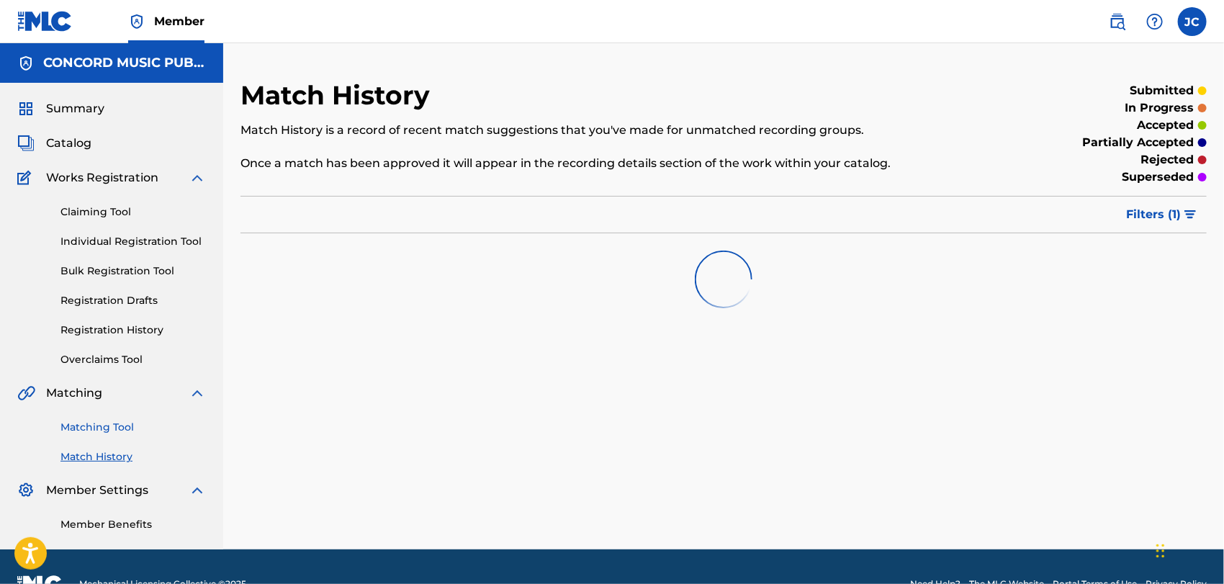
click at [118, 431] on link "Matching Tool" at bounding box center [132, 427] width 145 height 15
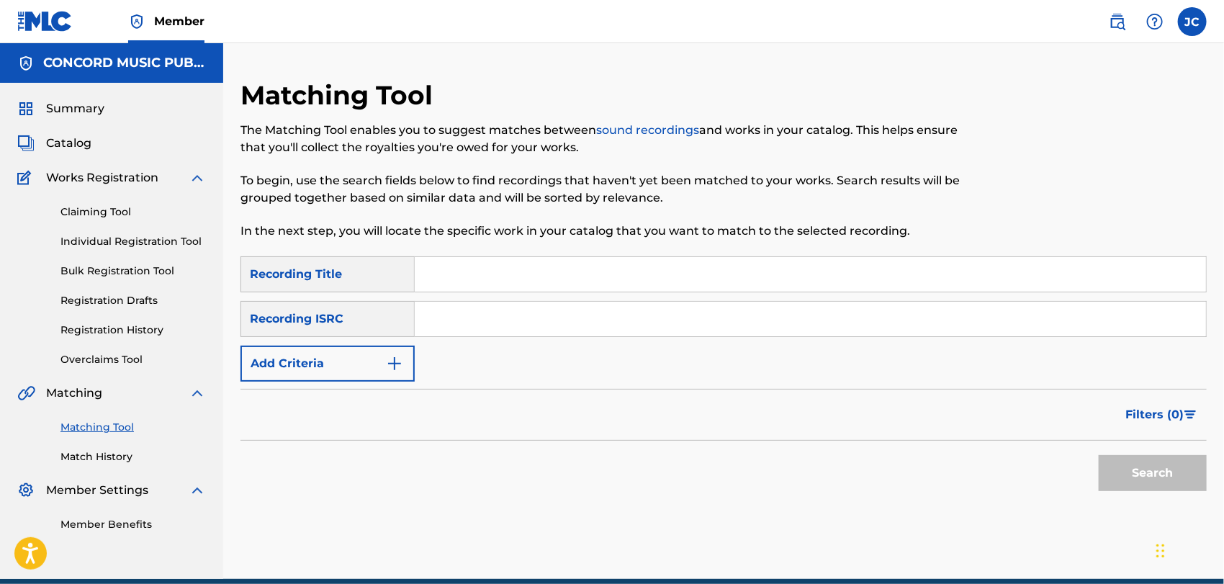
click at [489, 304] on input "Search Form" at bounding box center [810, 319] width 791 height 35
paste input "TCABX1417760"
click at [1142, 479] on button "Search" at bounding box center [1152, 473] width 108 height 36
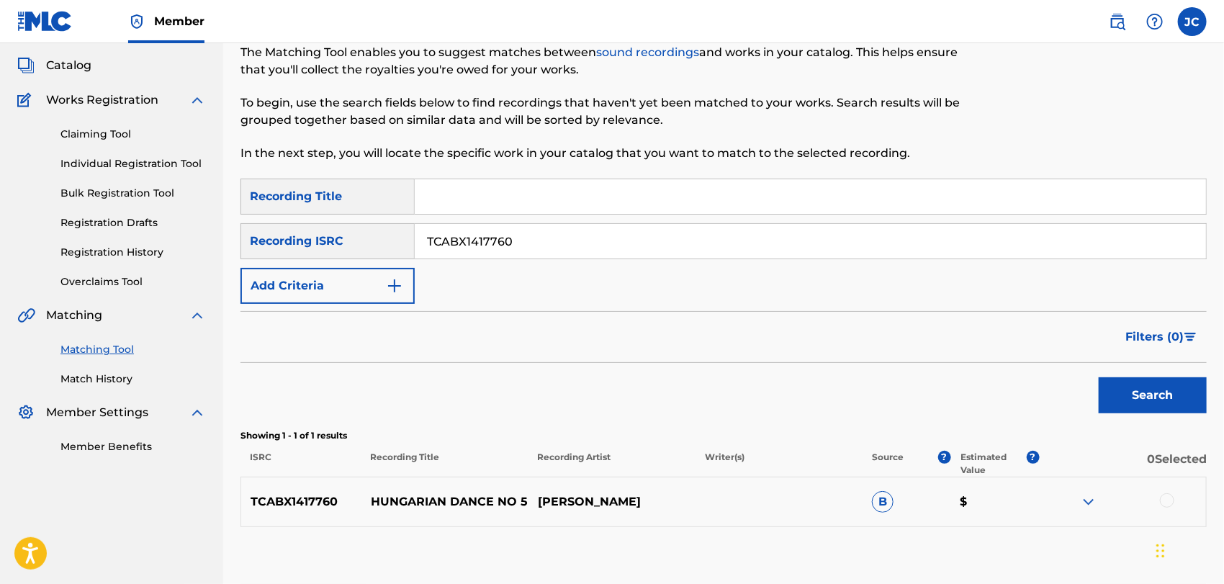
scroll to position [161, 0]
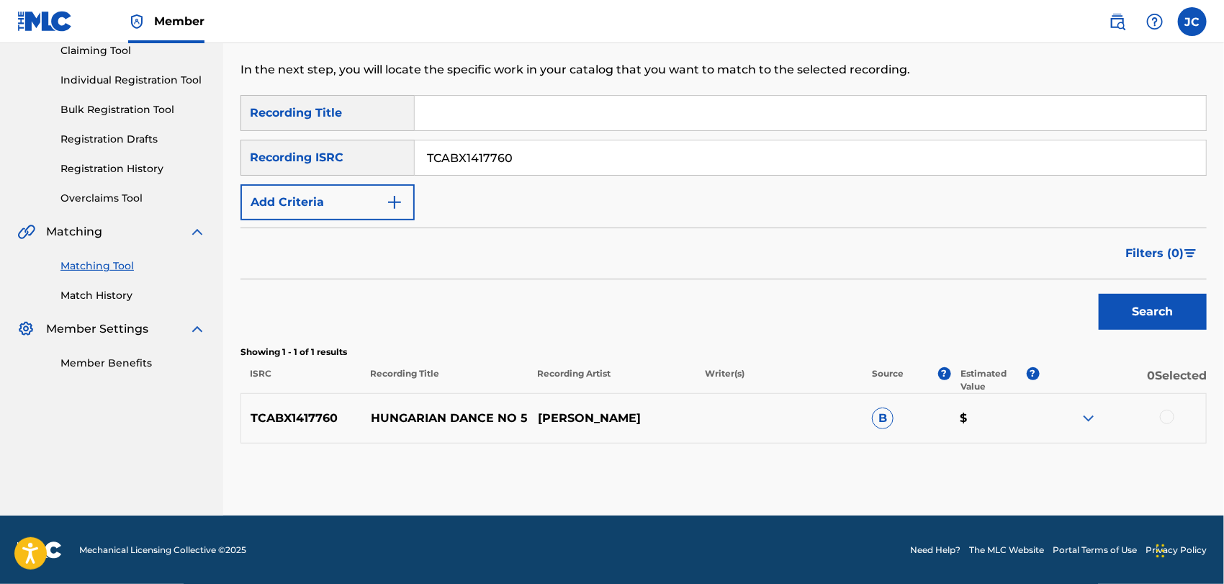
drag, startPoint x: 541, startPoint y: 150, endPoint x: 325, endPoint y: 145, distance: 216.7
click at [325, 145] on div "SearchWithCriteria16624c10-8942-40fe-818f-fb4ce236632a Recording ISRC TCABX1417…" at bounding box center [723, 158] width 966 height 36
paste input "FR59R1944582"
type input "FR59R1944582"
click at [1113, 313] on button "Search" at bounding box center [1152, 312] width 108 height 36
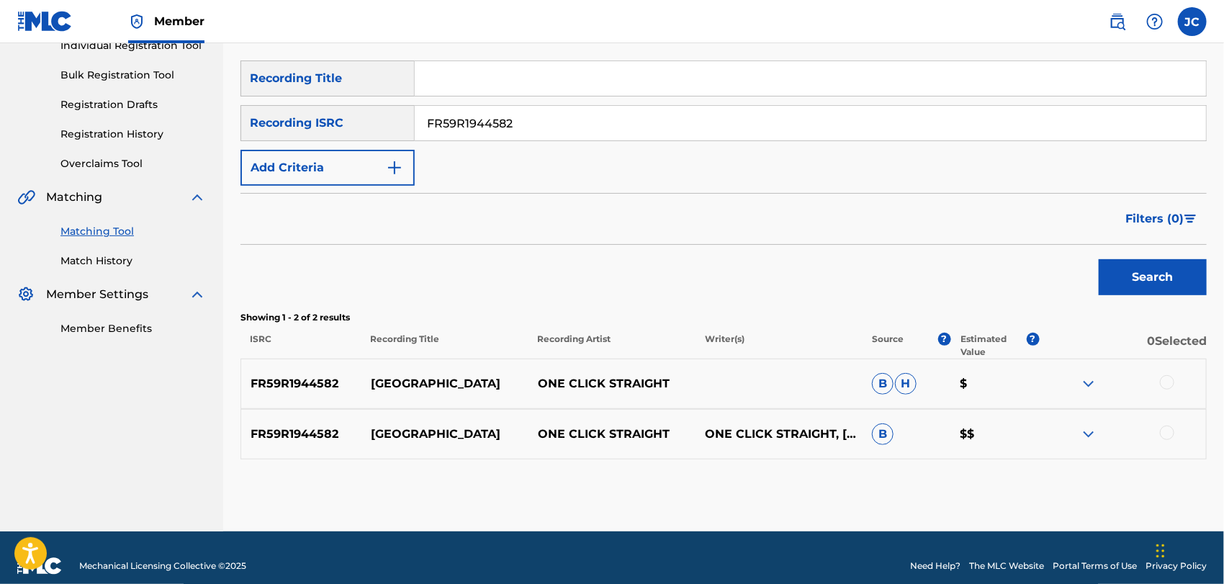
scroll to position [212, 0]
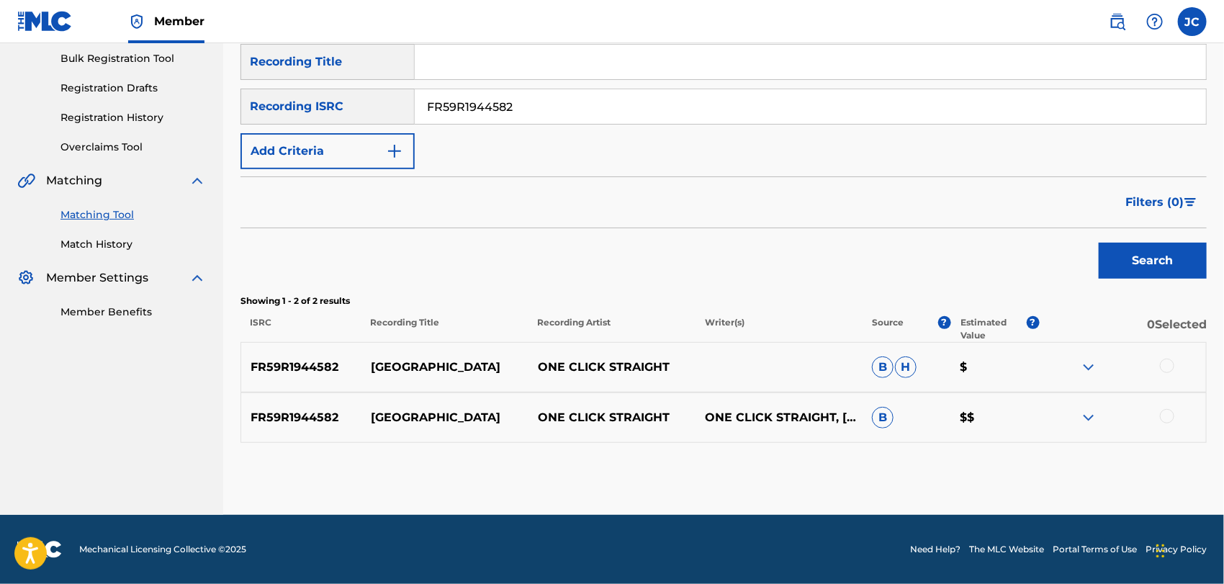
click at [1171, 369] on div at bounding box center [1167, 365] width 14 height 14
drag, startPoint x: 1171, startPoint y: 404, endPoint x: 1171, endPoint y: 417, distance: 13.0
click at [1171, 405] on div "FR59R1944582 MANILA ONE CLICK STRAIGHT ONE CLICK STRAIGHT, SAM MARQUEZ, TIM MAR…" at bounding box center [723, 417] width 966 height 50
drag, startPoint x: 1171, startPoint y: 417, endPoint x: 1072, endPoint y: 438, distance: 101.6
click at [1170, 417] on div at bounding box center [1167, 416] width 14 height 14
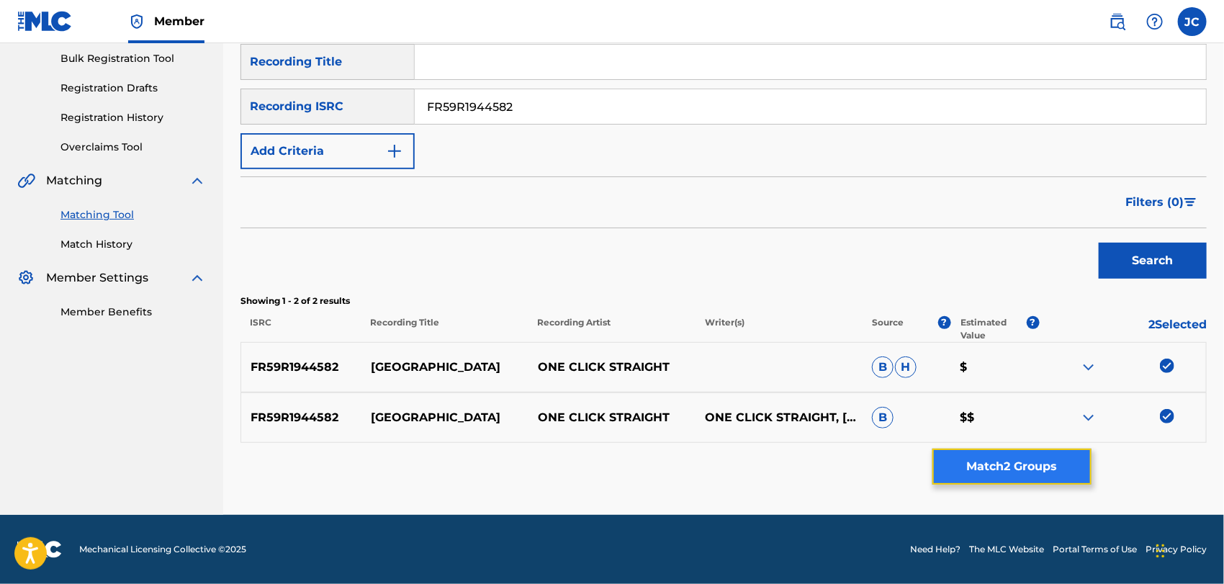
click at [1023, 465] on button "Match 2 Groups" at bounding box center [1011, 466] width 159 height 36
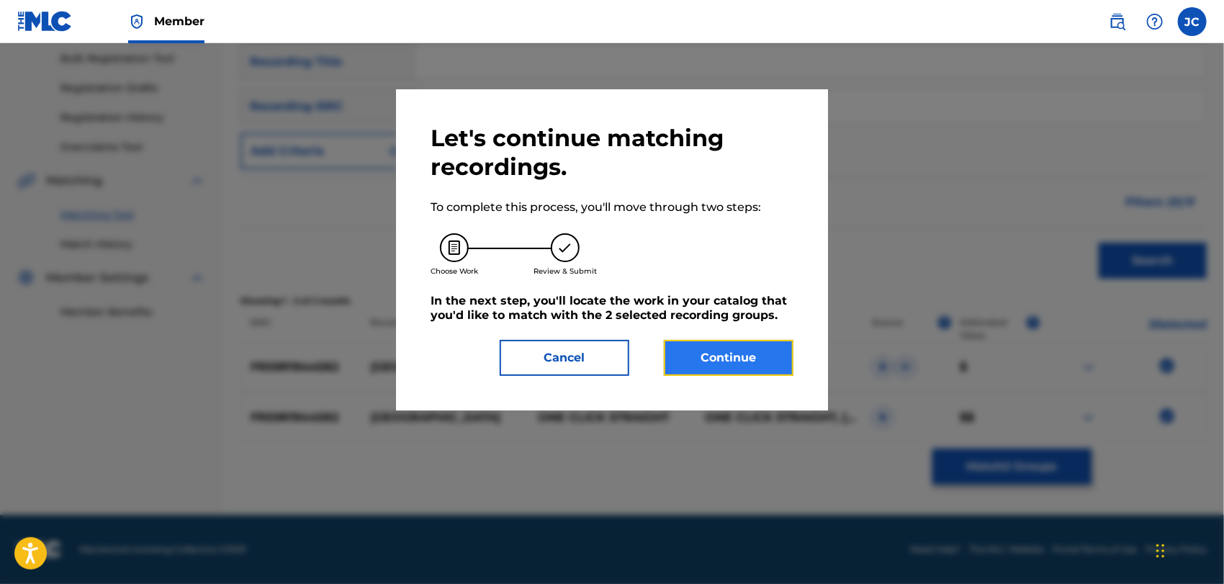
click at [754, 370] on button "Continue" at bounding box center [729, 358] width 130 height 36
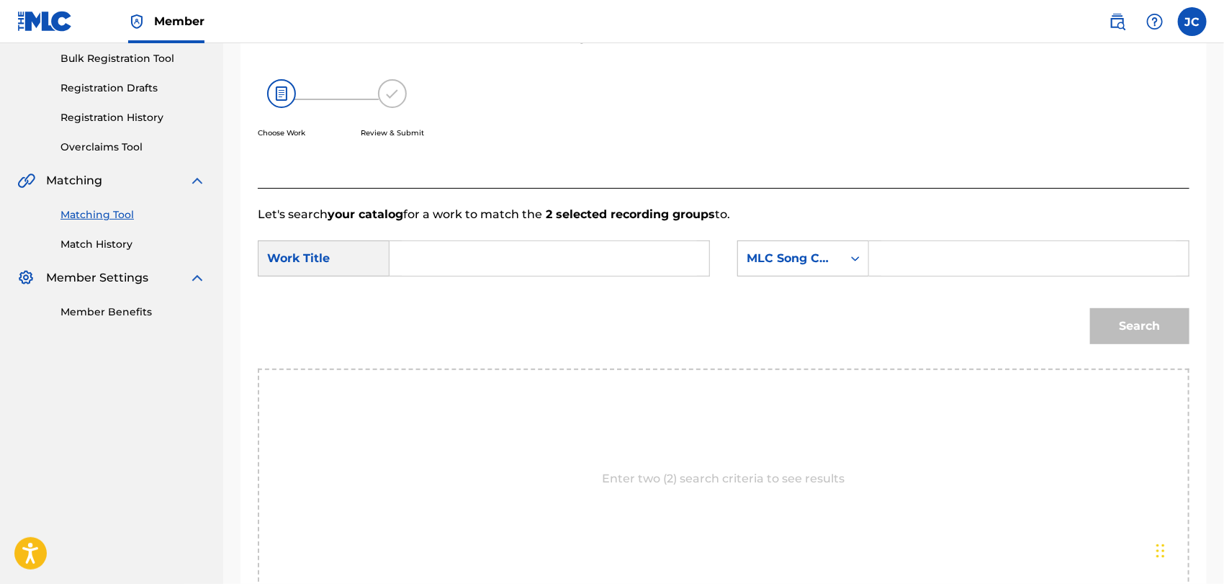
click at [574, 241] on input "Search Form" at bounding box center [549, 258] width 295 height 35
paste input "Manila"
type input "Manila"
click at [815, 267] on div "MLC Song Code" at bounding box center [790, 258] width 104 height 27
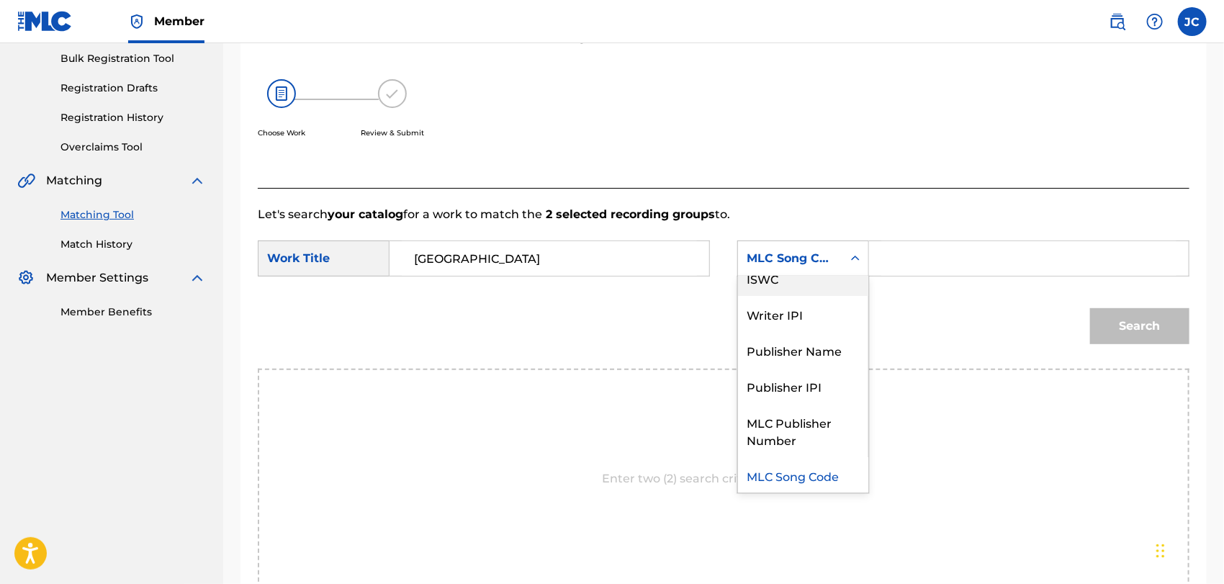
scroll to position [0, 0]
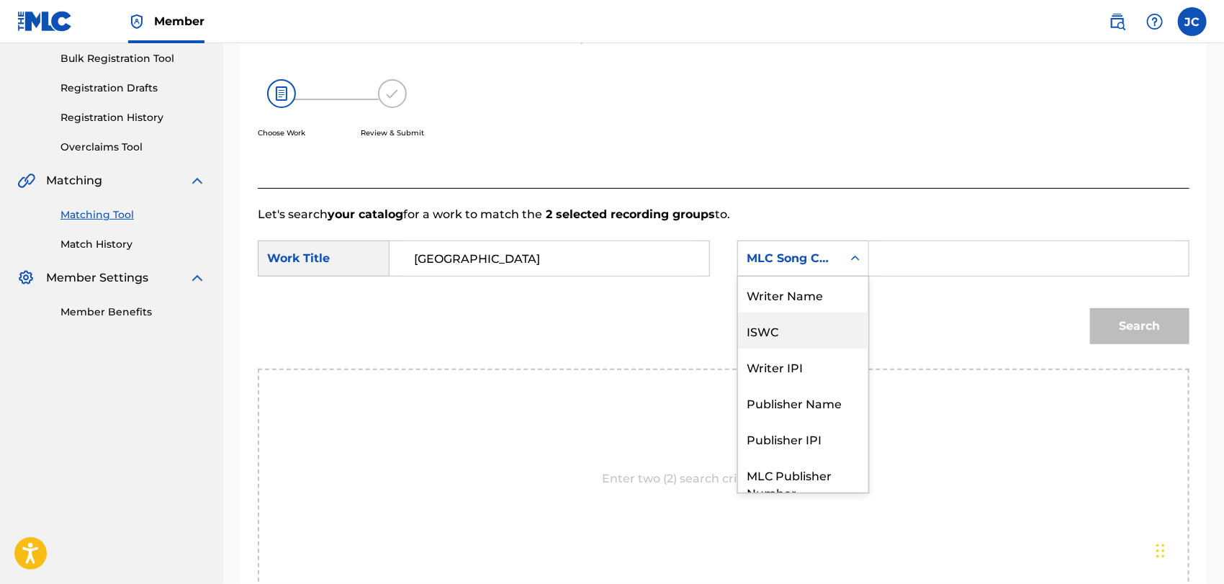
click at [799, 310] on div "Writer Name" at bounding box center [803, 294] width 130 height 36
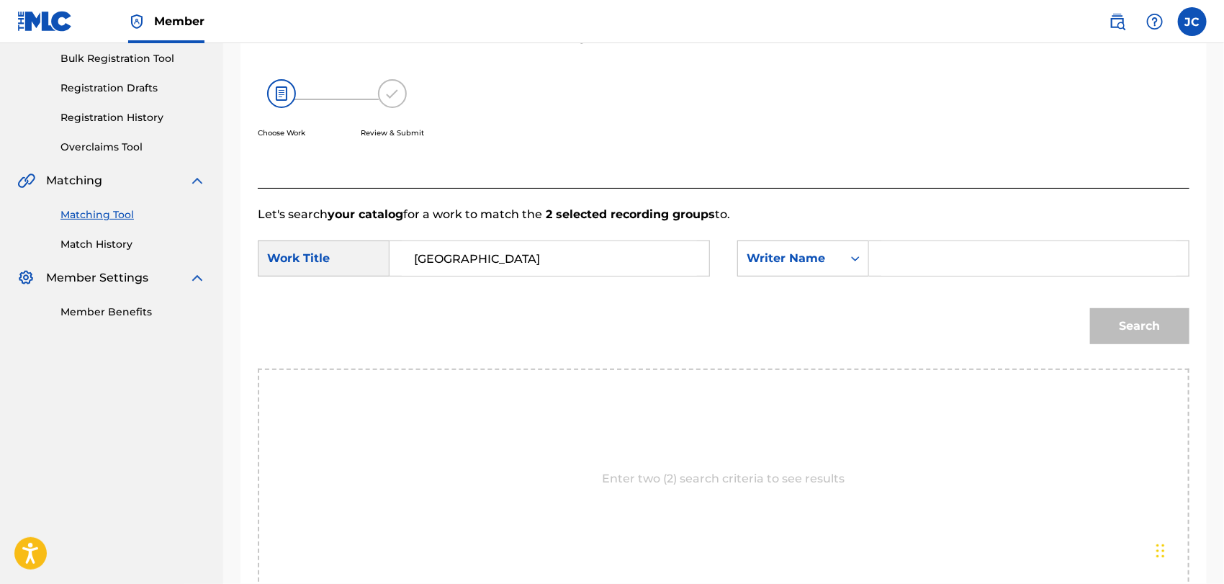
click at [970, 249] on input "Search Form" at bounding box center [1028, 258] width 295 height 35
paste input "Marquez"
drag, startPoint x: 1110, startPoint y: 308, endPoint x: 1138, endPoint y: 315, distance: 29.0
click at [1111, 309] on button "Search" at bounding box center [1139, 326] width 99 height 36
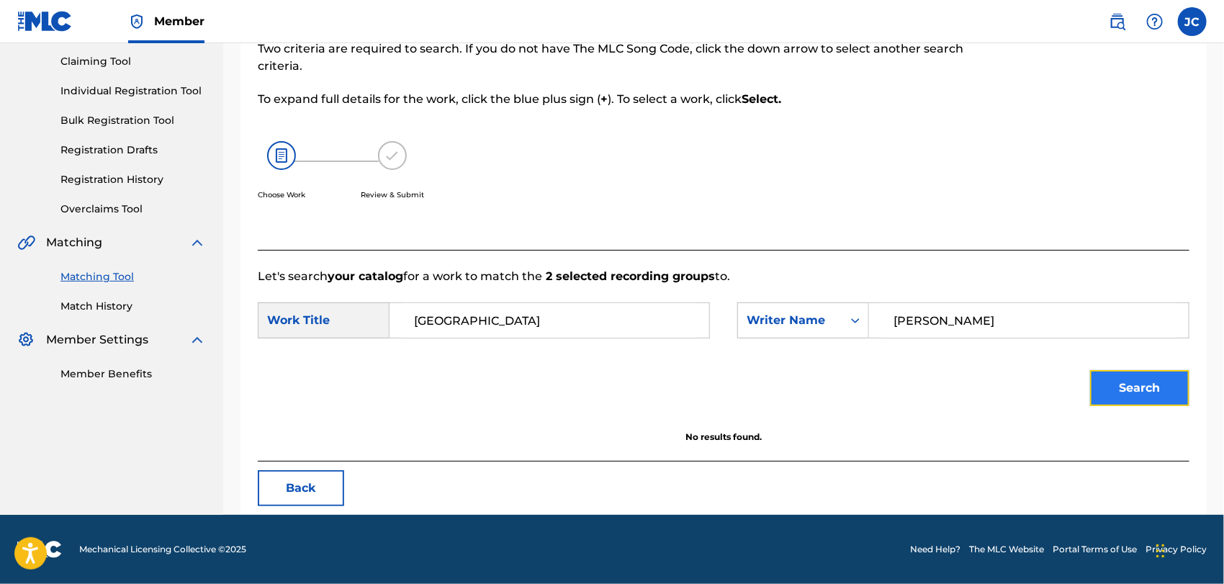
scroll to position [150, 0]
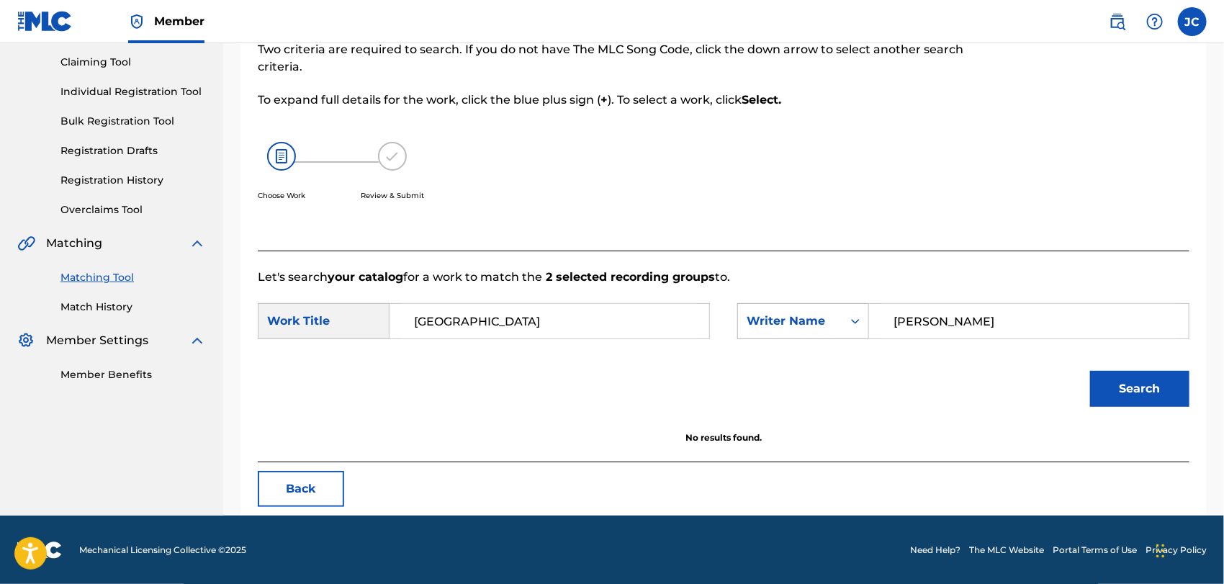
drag, startPoint x: 972, startPoint y: 318, endPoint x: 809, endPoint y: 316, distance: 163.4
click at [809, 316] on div "SearchWithCriteria16047127-720c-4efd-9649-05121ccf1ce5 Writer Name Marquez" at bounding box center [963, 321] width 452 height 36
paste input "SANTAMARIA"
type input "SANTAMARIA"
click at [1128, 387] on button "Search" at bounding box center [1139, 389] width 99 height 36
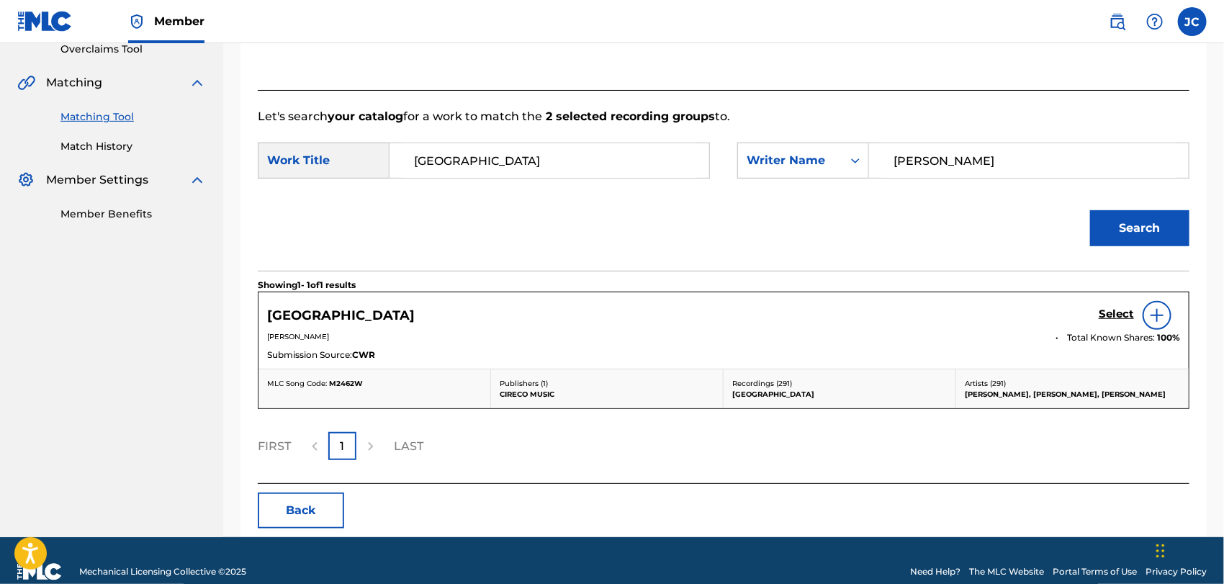
click at [1157, 313] on img at bounding box center [1156, 315] width 17 height 17
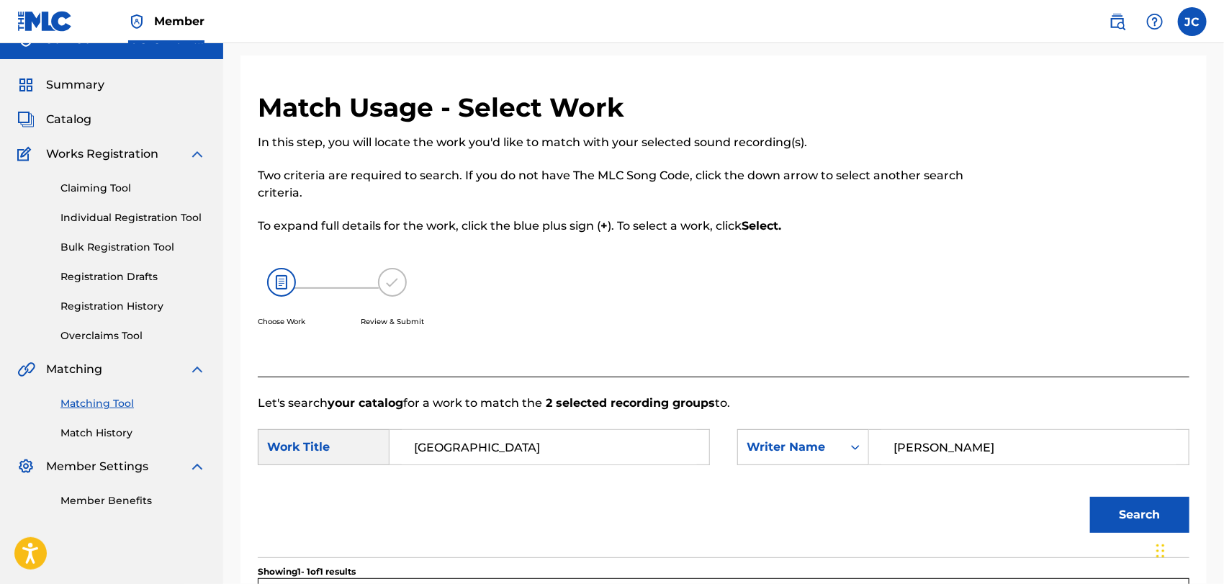
scroll to position [0, 0]
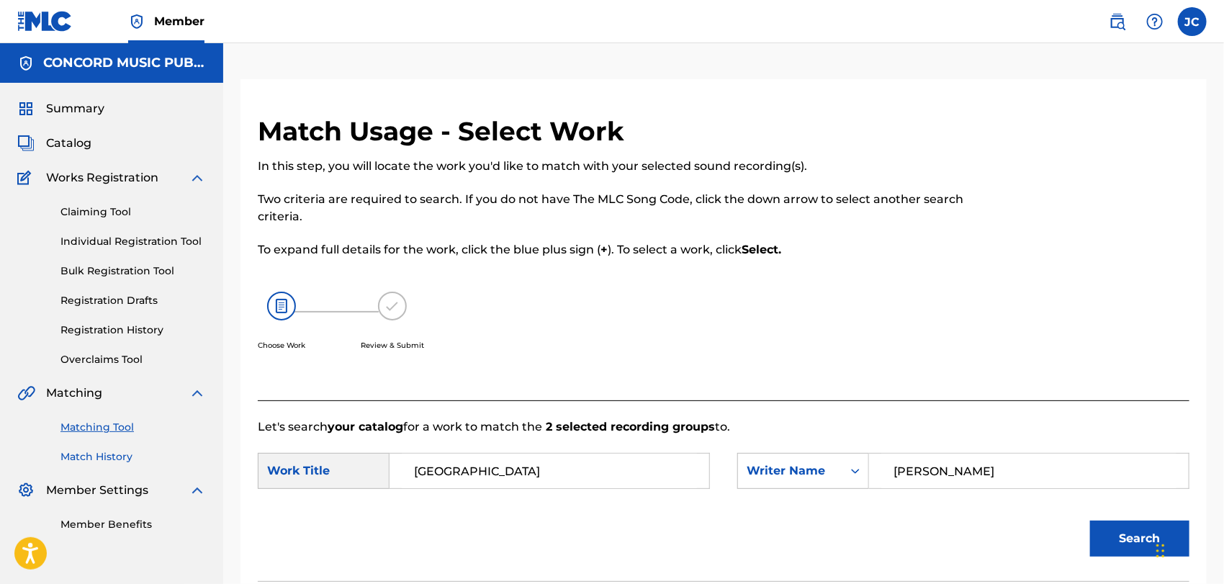
click at [121, 462] on link "Match History" at bounding box center [132, 456] width 145 height 15
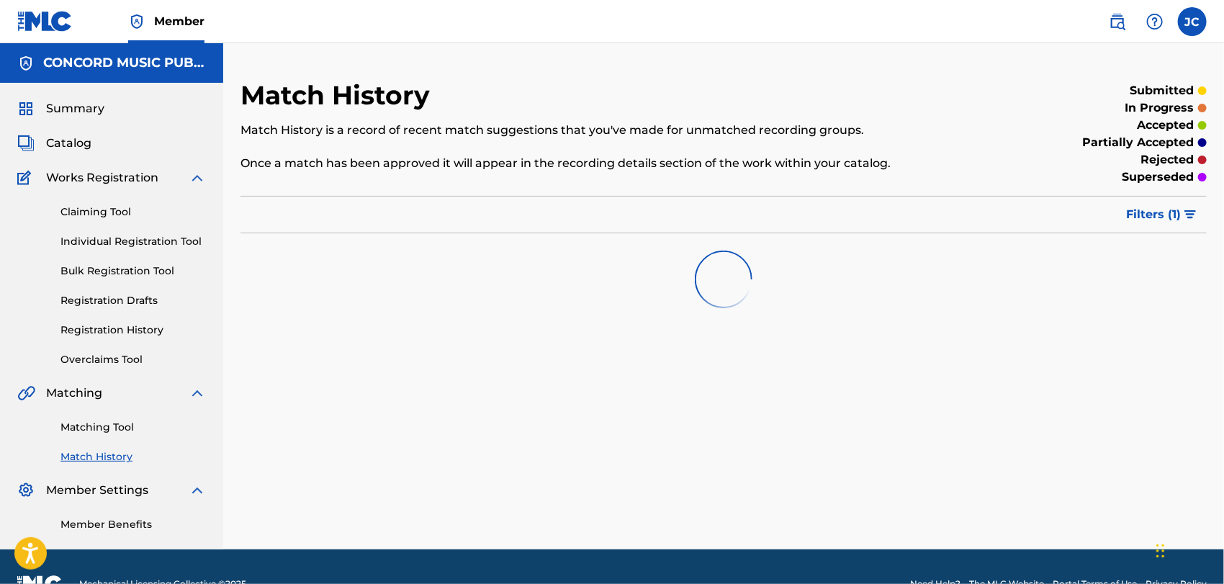
click at [104, 435] on div "Matching Tool Match History" at bounding box center [111, 433] width 189 height 63
click at [109, 428] on link "Matching Tool" at bounding box center [132, 427] width 145 height 15
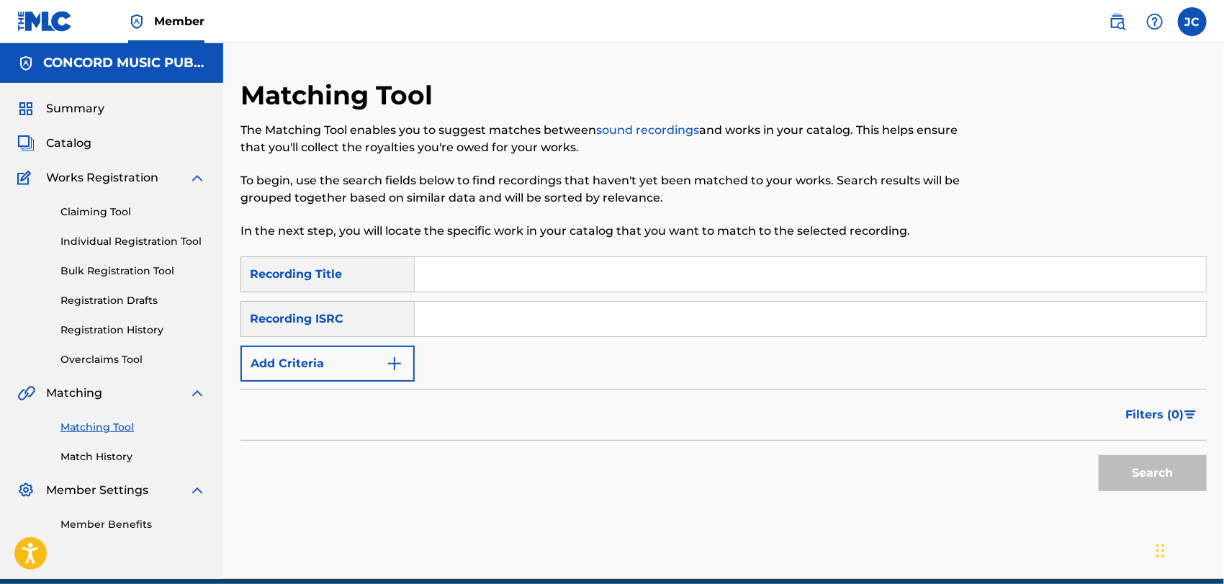
drag, startPoint x: 559, startPoint y: 325, endPoint x: 572, endPoint y: 327, distance: 13.8
click at [559, 325] on input "Search Form" at bounding box center [810, 319] width 791 height 35
paste input "HKI199340215"
type input "HKI199340215"
click at [1159, 461] on button "Search" at bounding box center [1152, 473] width 108 height 36
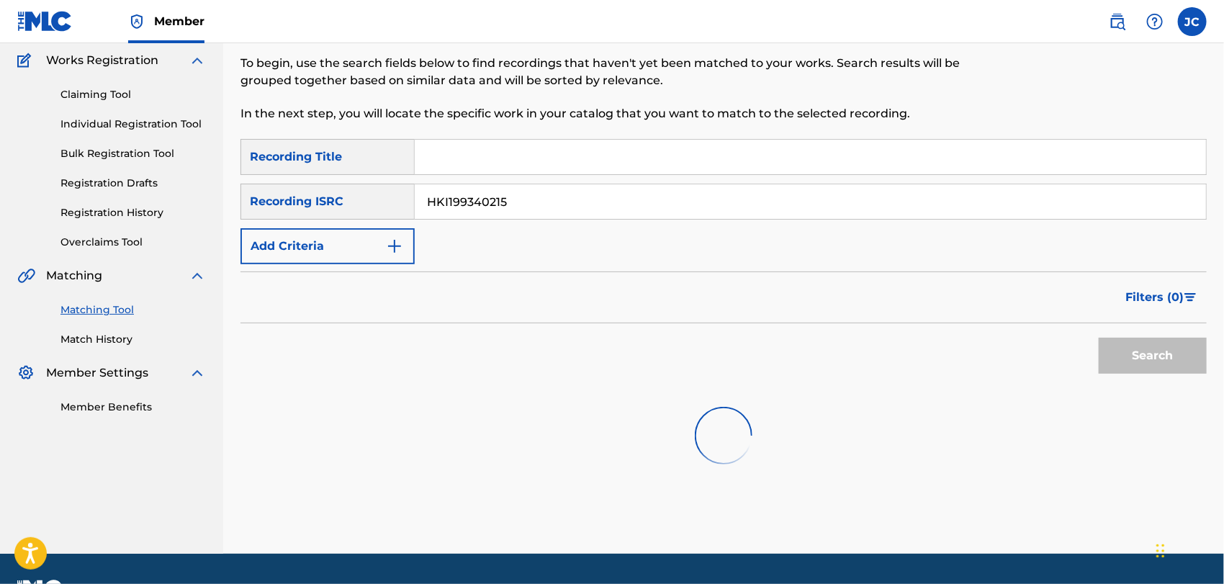
scroll to position [236, 0]
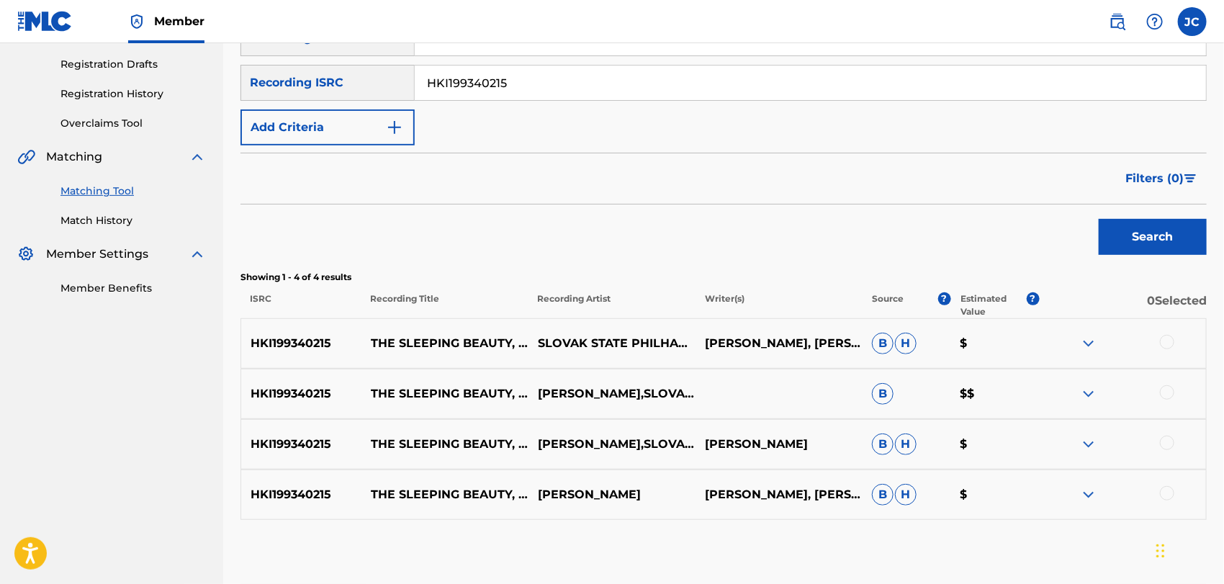
click at [1164, 343] on div at bounding box center [1167, 342] width 14 height 14
click at [1165, 392] on div at bounding box center [1167, 392] width 14 height 14
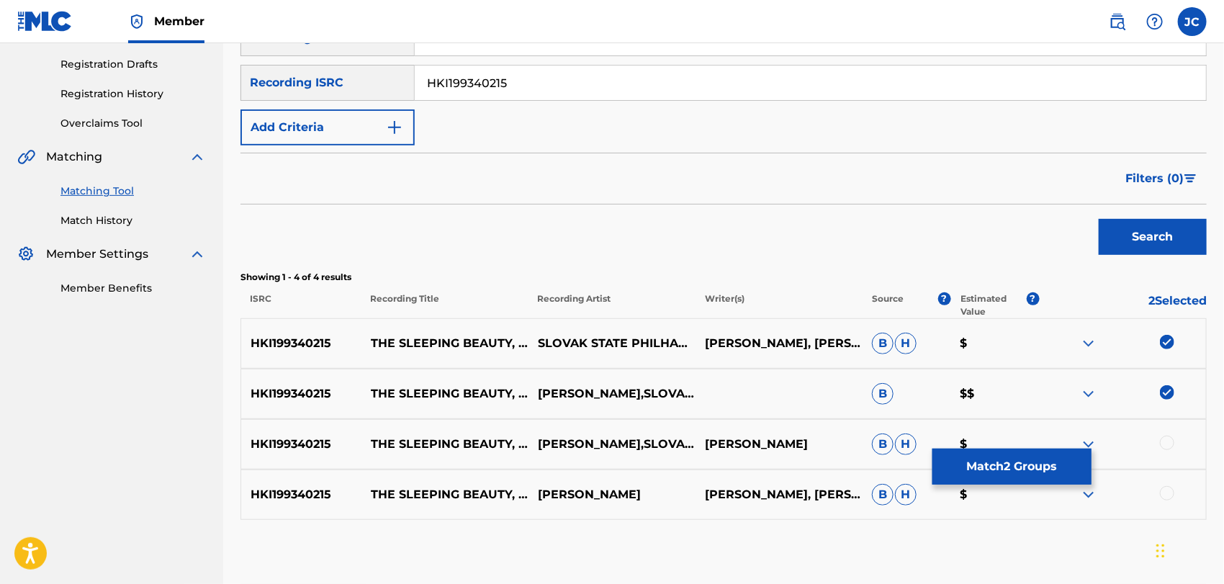
click at [1169, 443] on div at bounding box center [1167, 442] width 14 height 14
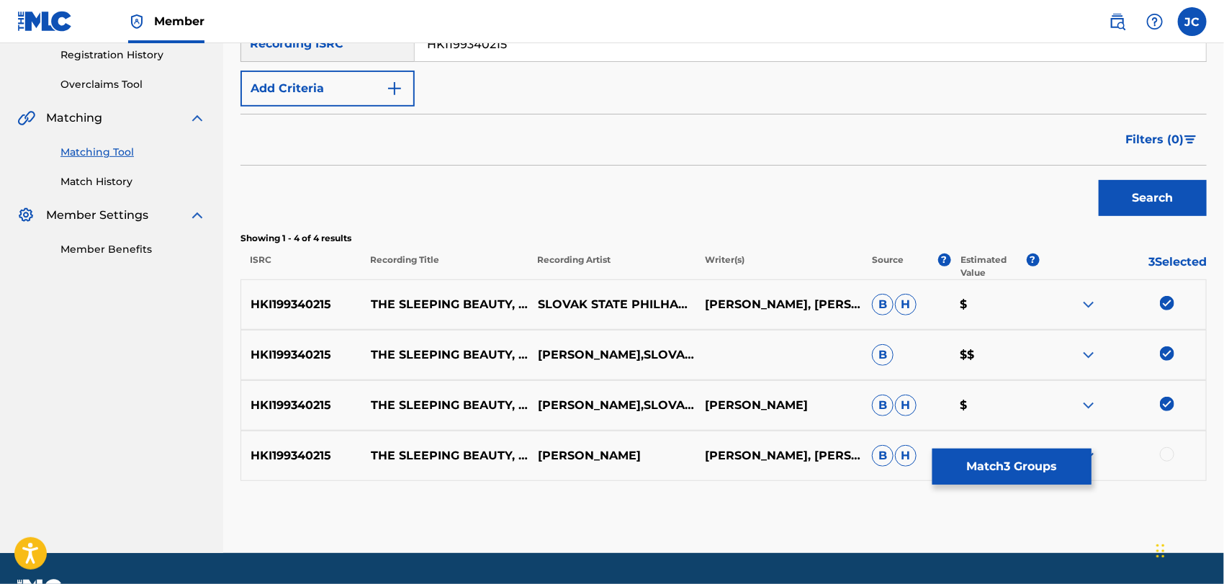
scroll to position [313, 0]
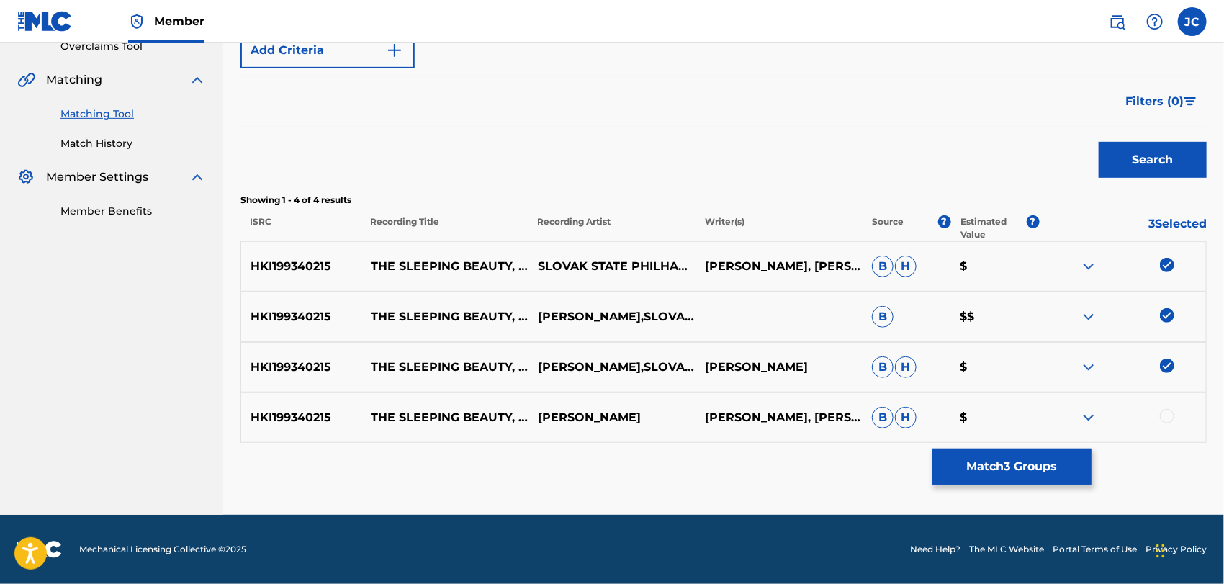
click at [1170, 416] on div at bounding box center [1167, 416] width 14 height 14
click at [1036, 460] on button "Match 4 Groups" at bounding box center [1011, 466] width 159 height 36
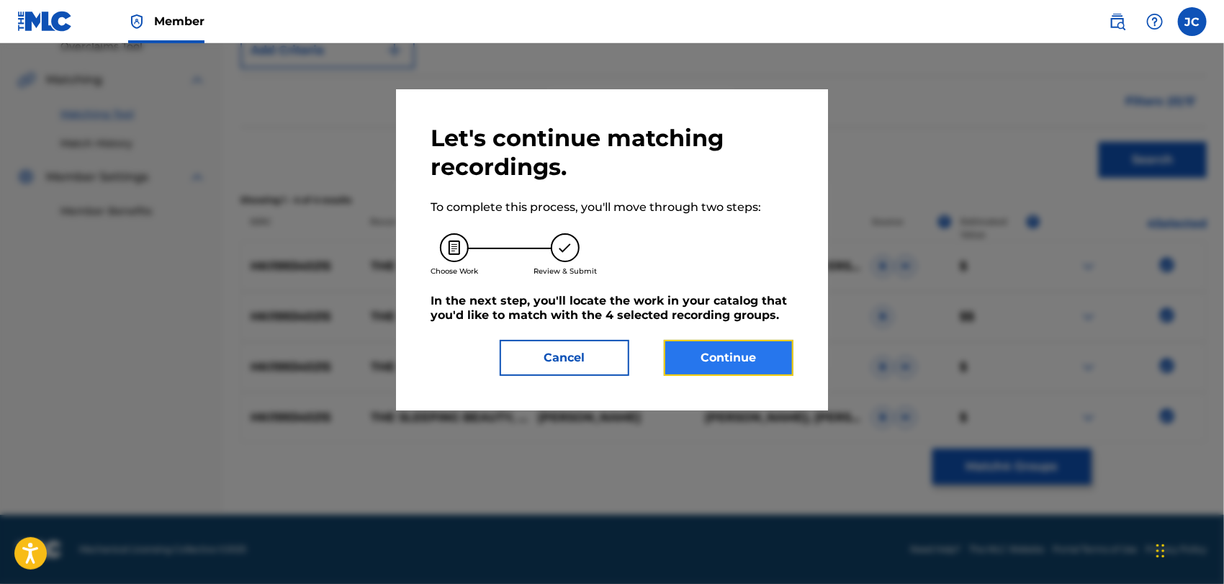
click at [764, 369] on button "Continue" at bounding box center [729, 358] width 130 height 36
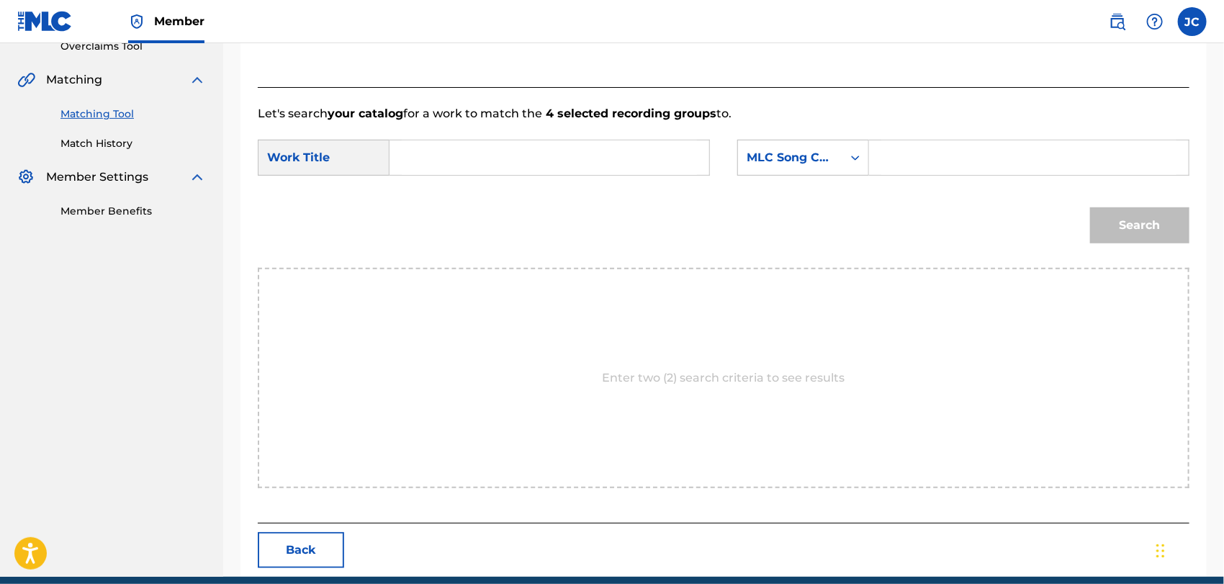
click at [113, 148] on link "Match History" at bounding box center [132, 143] width 145 height 15
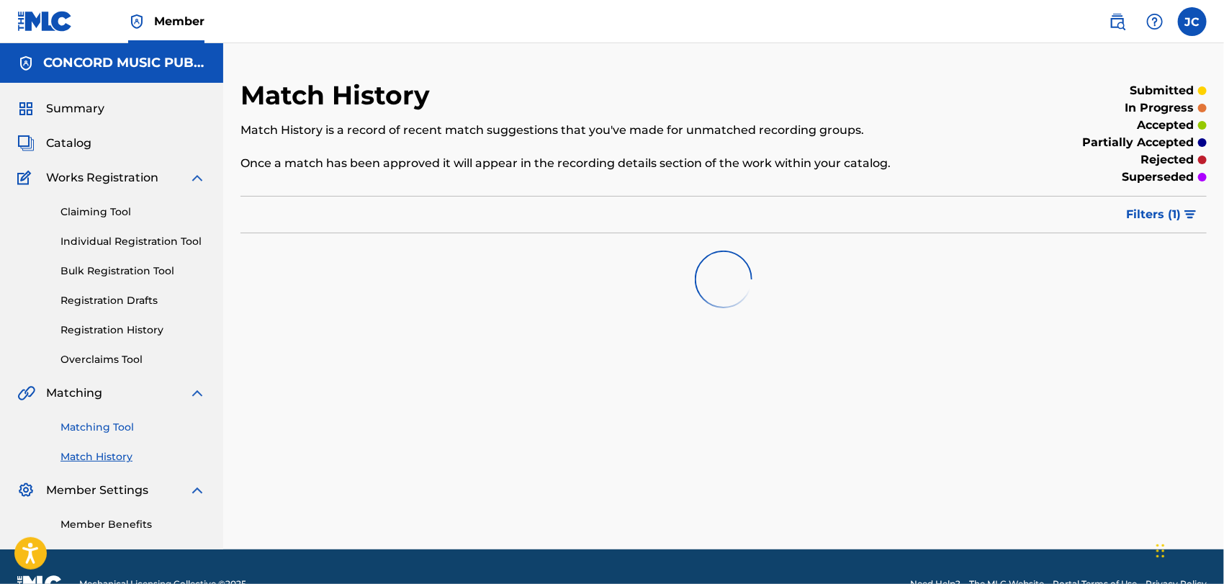
click at [117, 425] on link "Matching Tool" at bounding box center [132, 427] width 145 height 15
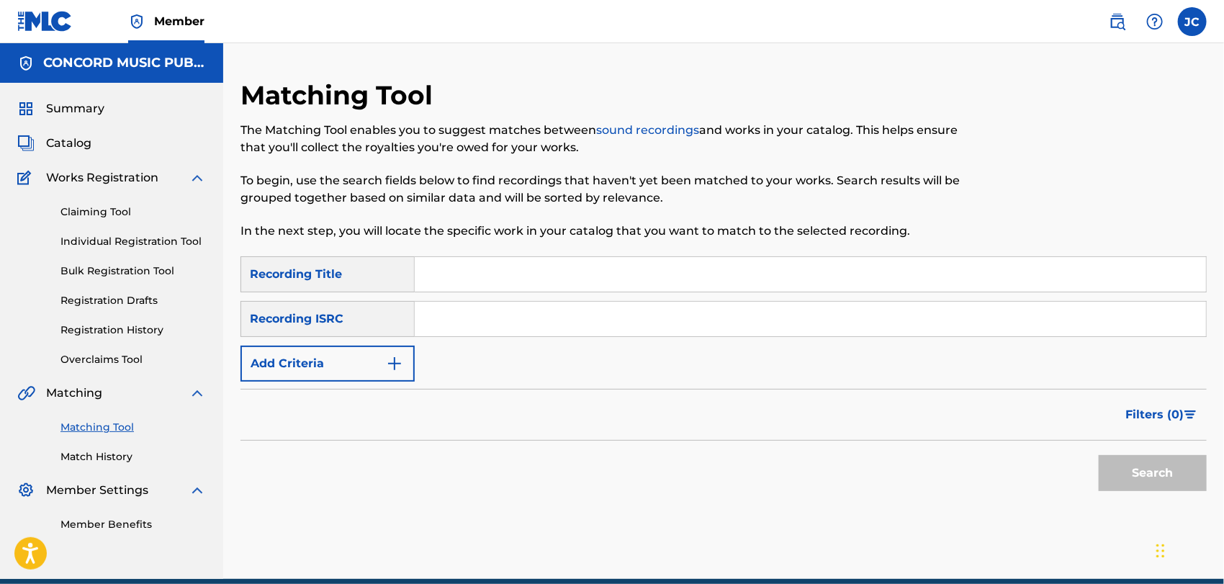
click at [529, 309] on input "Search Form" at bounding box center [810, 319] width 791 height 35
paste input "ZAT191500033"
type input "ZAT191500033"
click at [1153, 469] on button "Search" at bounding box center [1152, 473] width 108 height 36
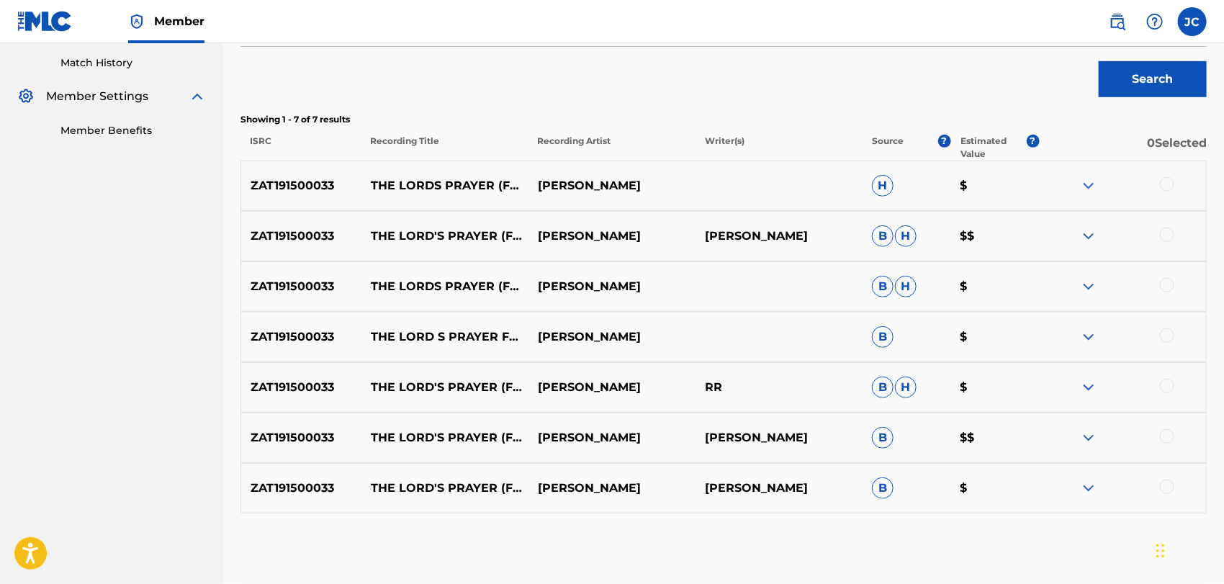
scroll to position [396, 0]
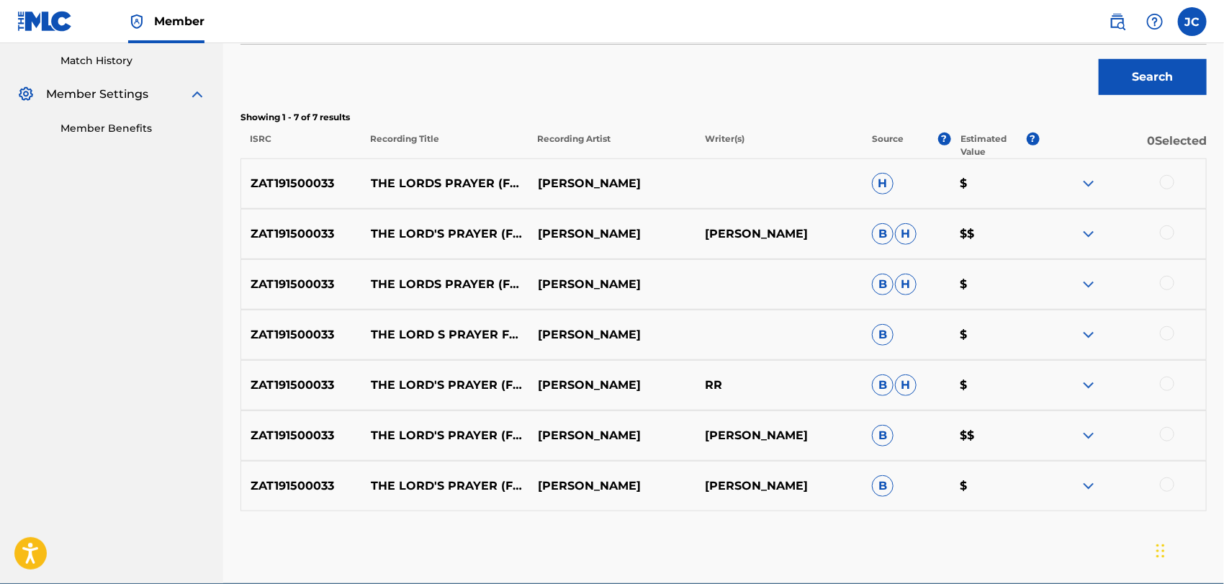
click at [1163, 189] on div at bounding box center [1122, 183] width 167 height 17
drag, startPoint x: 1163, startPoint y: 187, endPoint x: 1170, endPoint y: 235, distance: 48.7
click at [1163, 189] on div at bounding box center [1122, 183] width 167 height 17
click at [1170, 238] on div at bounding box center [1167, 232] width 14 height 14
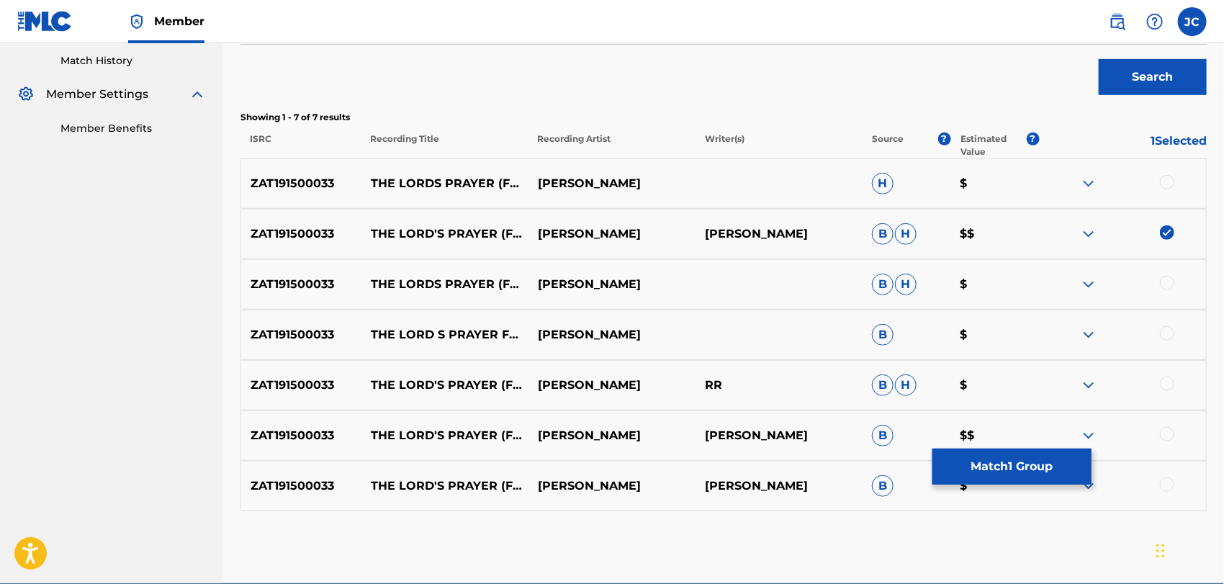
click at [1167, 298] on div "ZAT191500033 THE LORDS PRAYER (FOR THINE) (LIVE) NTOKOZO MBAMBO B H $" at bounding box center [723, 284] width 966 height 50
click at [1169, 277] on div at bounding box center [1167, 283] width 14 height 14
click at [1175, 191] on div at bounding box center [1122, 183] width 167 height 17
click at [1168, 179] on div at bounding box center [1167, 182] width 14 height 14
click at [1170, 329] on div at bounding box center [1167, 333] width 14 height 14
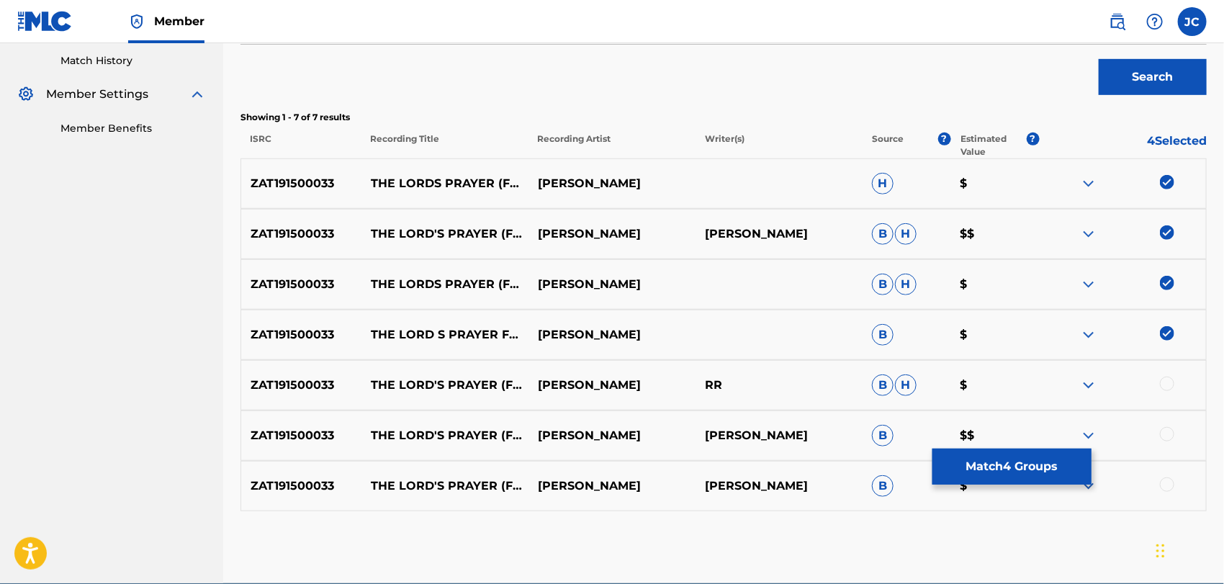
scroll to position [464, 0]
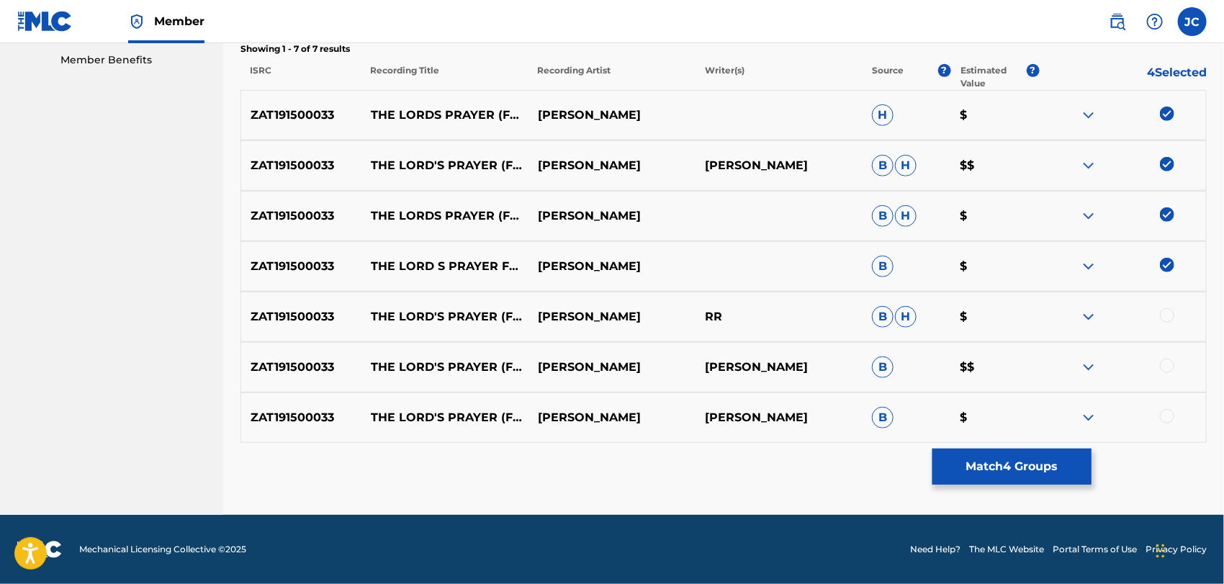
click at [1169, 308] on div at bounding box center [1167, 315] width 14 height 14
click at [1162, 357] on div "ZAT191500033 THE LORD'S PRAYER (FOR THINE) - LIVE NTOKOZO MBAMBO NTOKOZO MBAMBO…" at bounding box center [723, 367] width 966 height 50
click at [1164, 366] on div at bounding box center [1167, 365] width 14 height 14
drag, startPoint x: 1169, startPoint y: 405, endPoint x: 1170, endPoint y: 423, distance: 17.3
click at [1169, 407] on div "ZAT191500033 THE LORD'S PRAYER (FOR THINE) (LIVE) NTOKOZO MBAMBO NTOKOZO MBAMBO…" at bounding box center [723, 417] width 966 height 50
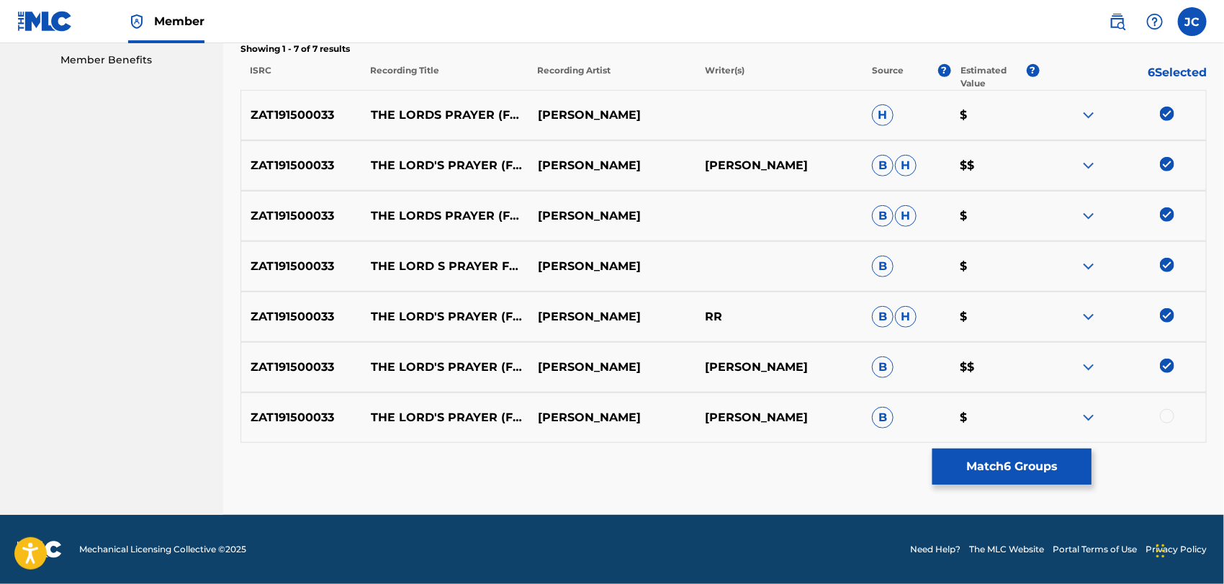
click at [1170, 423] on div at bounding box center [1122, 417] width 167 height 17
click at [1169, 423] on div at bounding box center [1122, 417] width 167 height 17
click at [1167, 414] on div at bounding box center [1167, 416] width 14 height 14
click at [1038, 440] on div "ZAT191500033 THE LORD'S PRAYER (FOR THINE) (LIVE) NTOKOZO MBAMBO NTOKOZO MBAMBO…" at bounding box center [723, 417] width 966 height 50
click at [1036, 459] on button "Match 7 Groups" at bounding box center [1011, 466] width 159 height 36
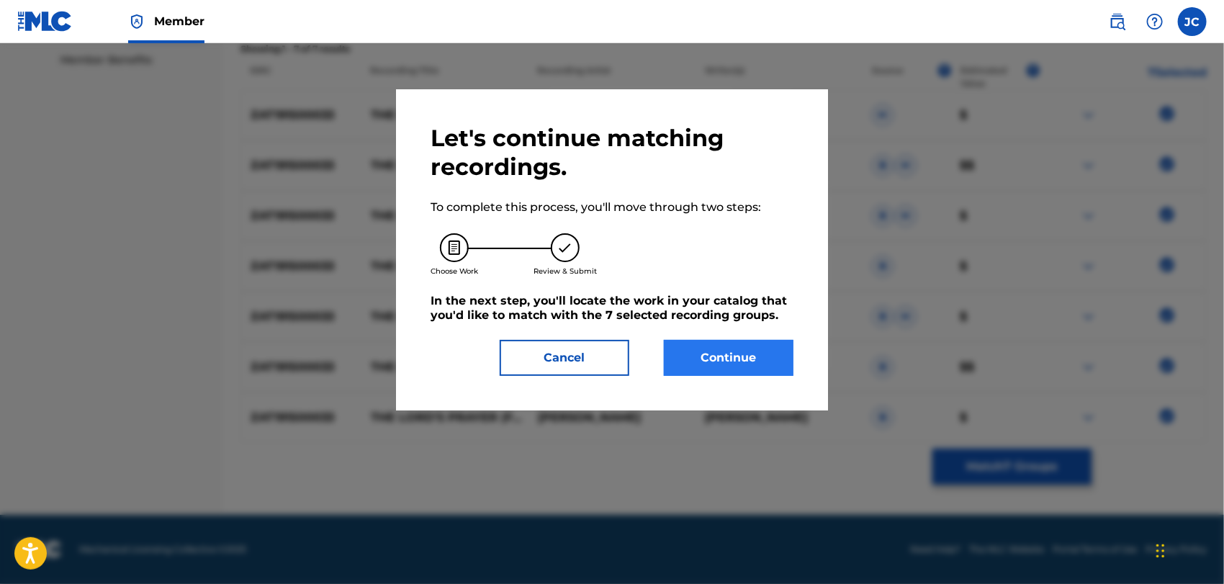
drag, startPoint x: 698, startPoint y: 314, endPoint x: 737, endPoint y: 357, distance: 58.1
click at [703, 323] on div "Let's continue matching recordings. To complete this process, you'll move throu…" at bounding box center [611, 250] width 363 height 252
click at [738, 357] on button "Continue" at bounding box center [729, 358] width 130 height 36
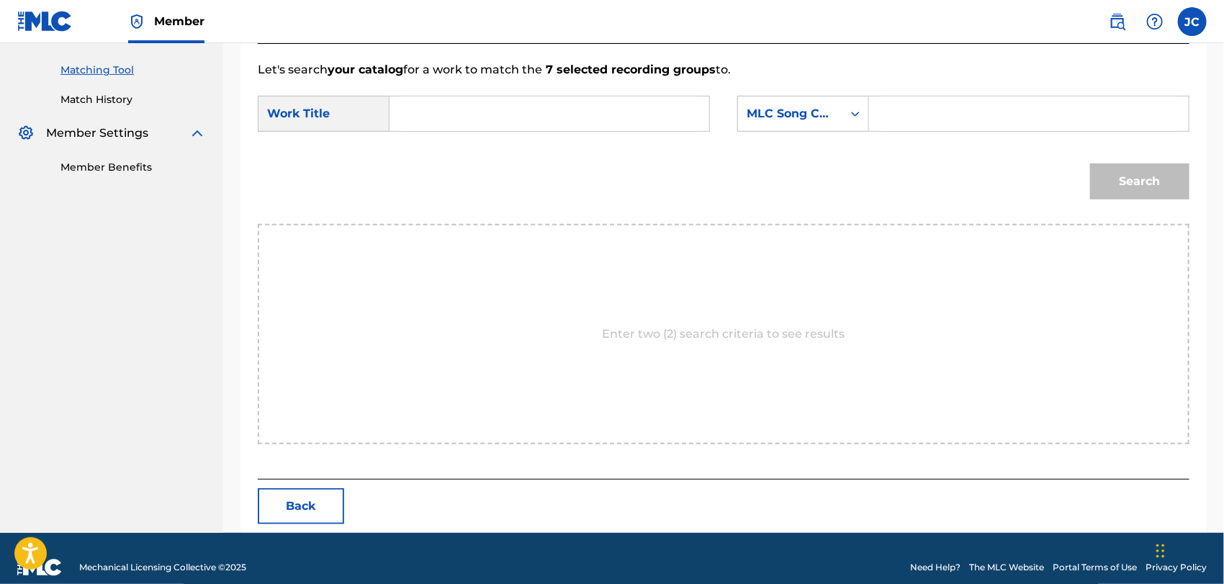
scroll to position [374, 0]
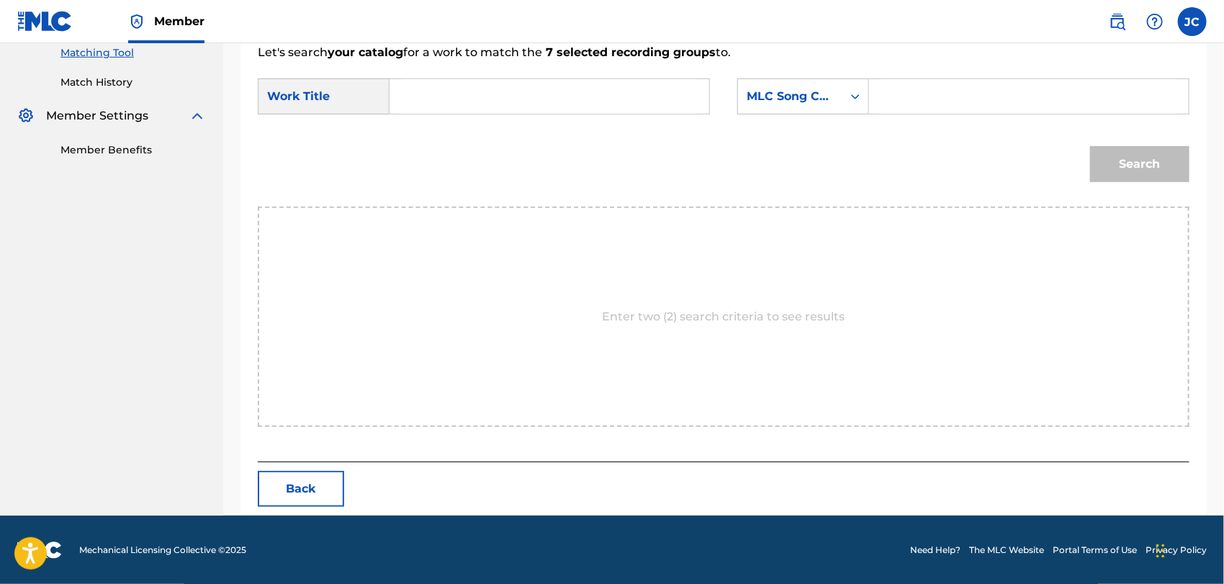
click at [546, 87] on input "Search Form" at bounding box center [549, 96] width 295 height 35
paste input "The Lord's Prayer"
type input "The Lord's Prayer"
click at [806, 102] on div "MLC Song Code" at bounding box center [789, 96] width 87 height 17
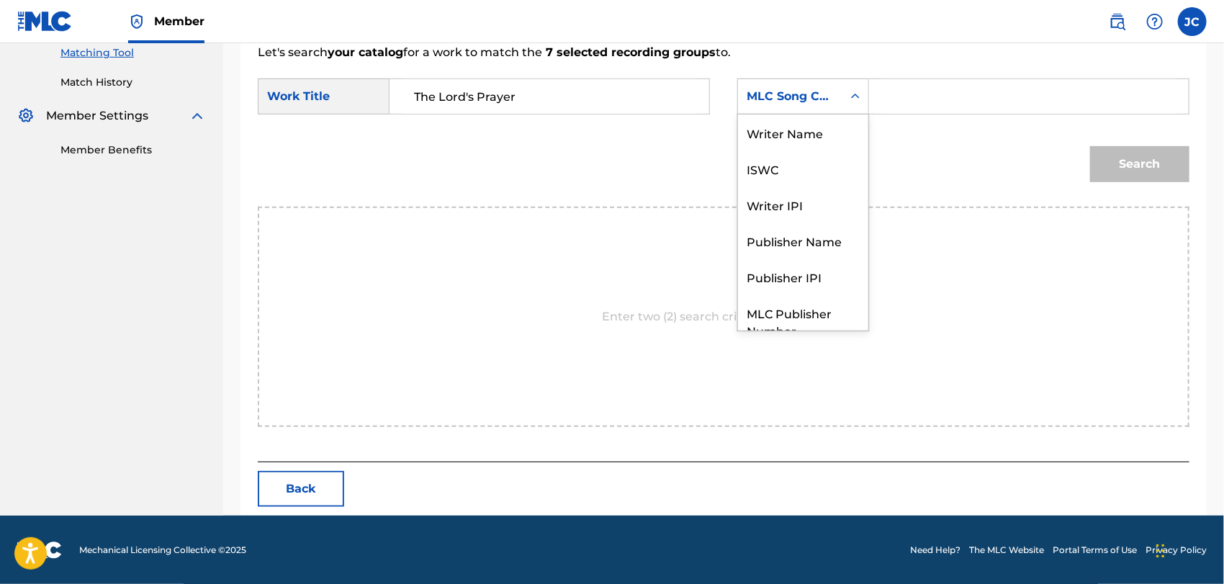
scroll to position [0, 0]
click at [805, 134] on div "Writer Name" at bounding box center [803, 132] width 130 height 36
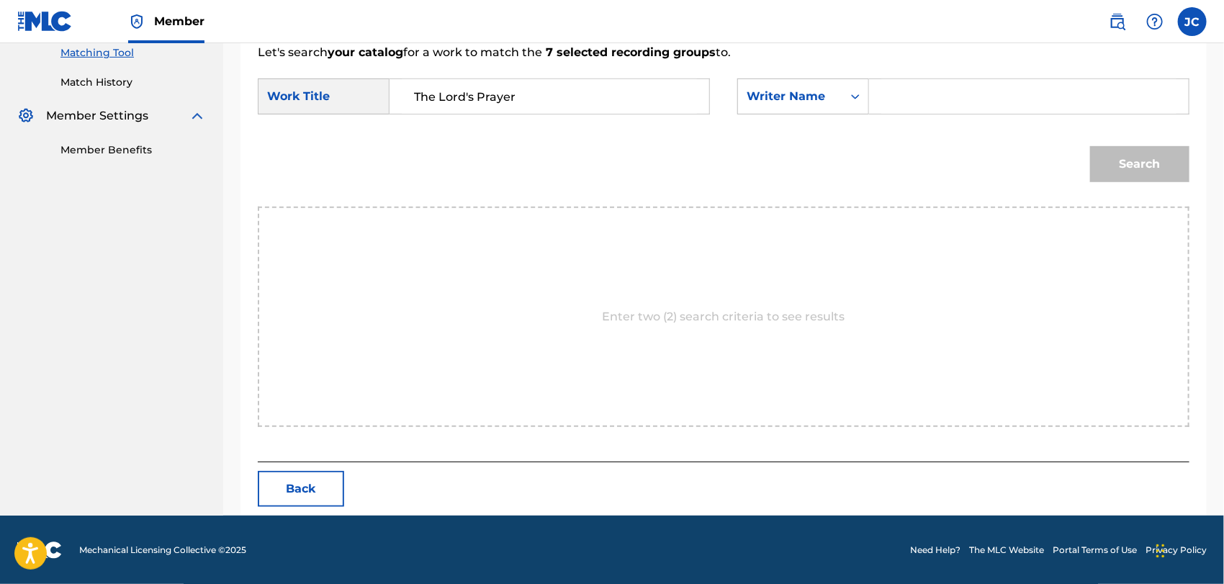
click at [907, 91] on input "Search Form" at bounding box center [1028, 96] width 295 height 35
paste input "Mbambo"
click at [1165, 168] on button "Search" at bounding box center [1139, 164] width 99 height 36
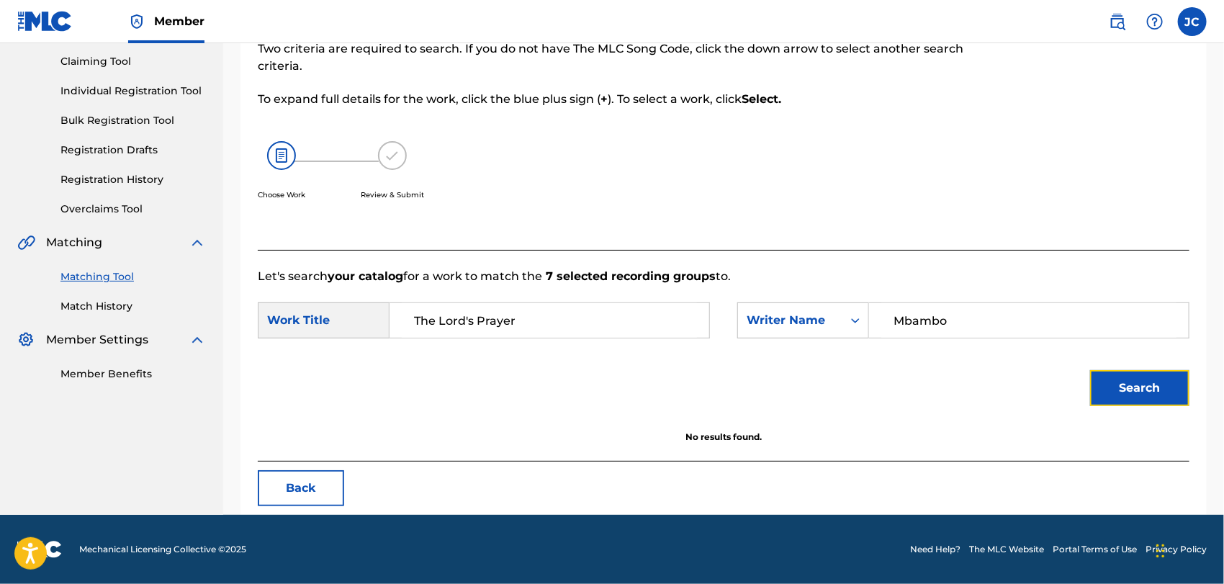
scroll to position [150, 0]
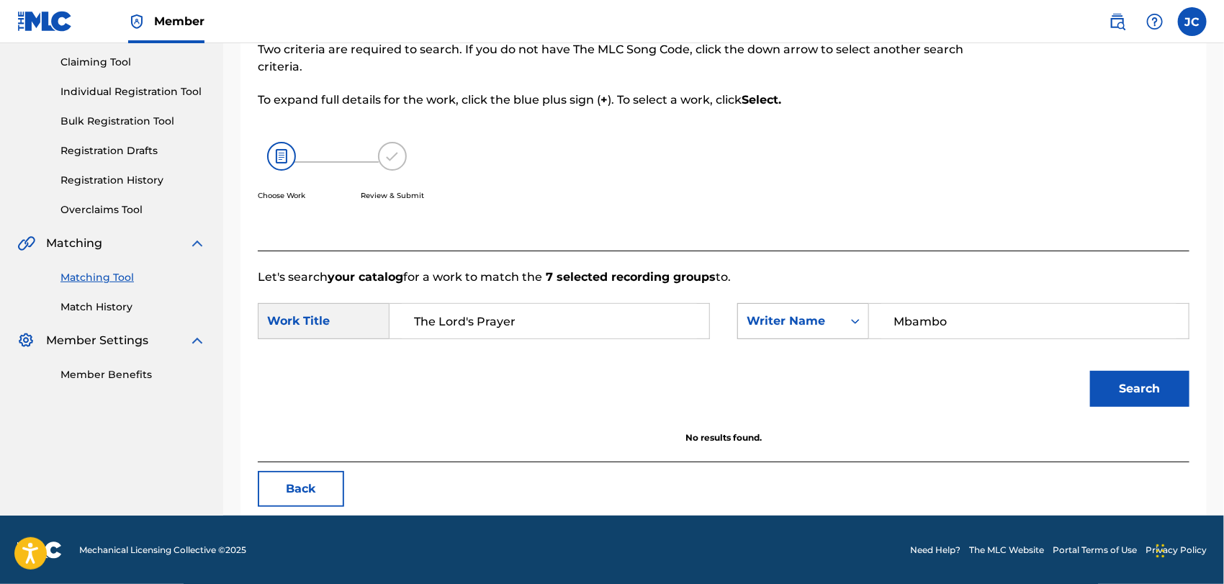
drag, startPoint x: 1041, startPoint y: 320, endPoint x: 849, endPoint y: 320, distance: 192.9
click at [849, 320] on div "SearchWithCriteriae2b508b6-b530-490b-8bc9-79b3dc382502 Writer Name Mbambo" at bounding box center [963, 321] width 452 height 36
paste input "RAUTAVAARA"
type input "RAUTAVAARA"
click at [1128, 392] on button "Search" at bounding box center [1139, 389] width 99 height 36
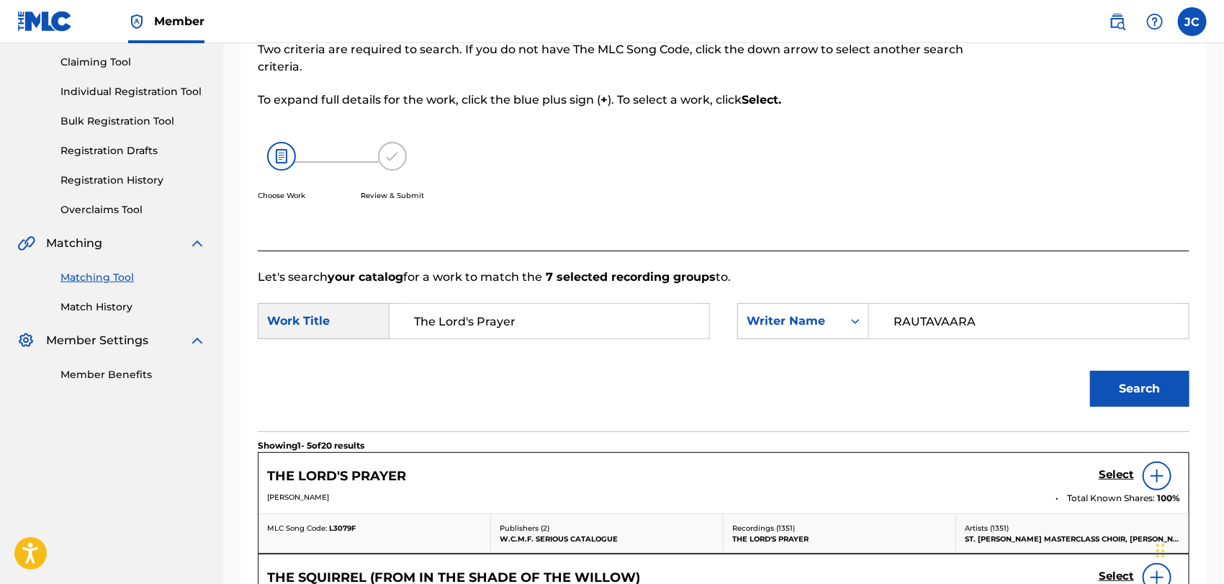
click at [1160, 476] on img at bounding box center [1156, 475] width 17 height 17
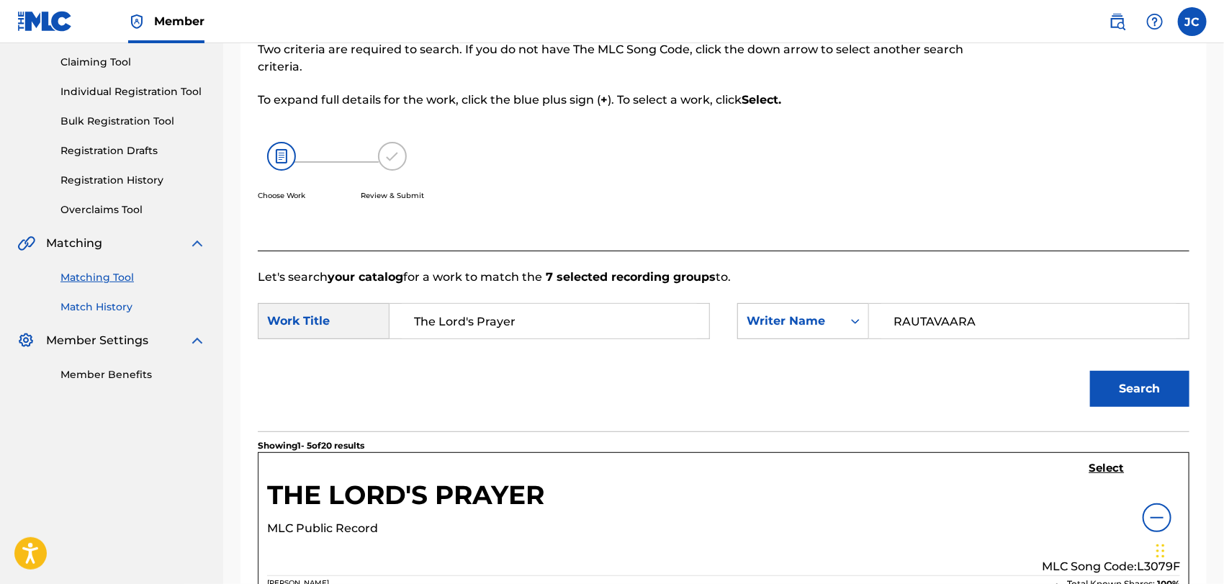
click at [125, 303] on link "Match History" at bounding box center [132, 306] width 145 height 15
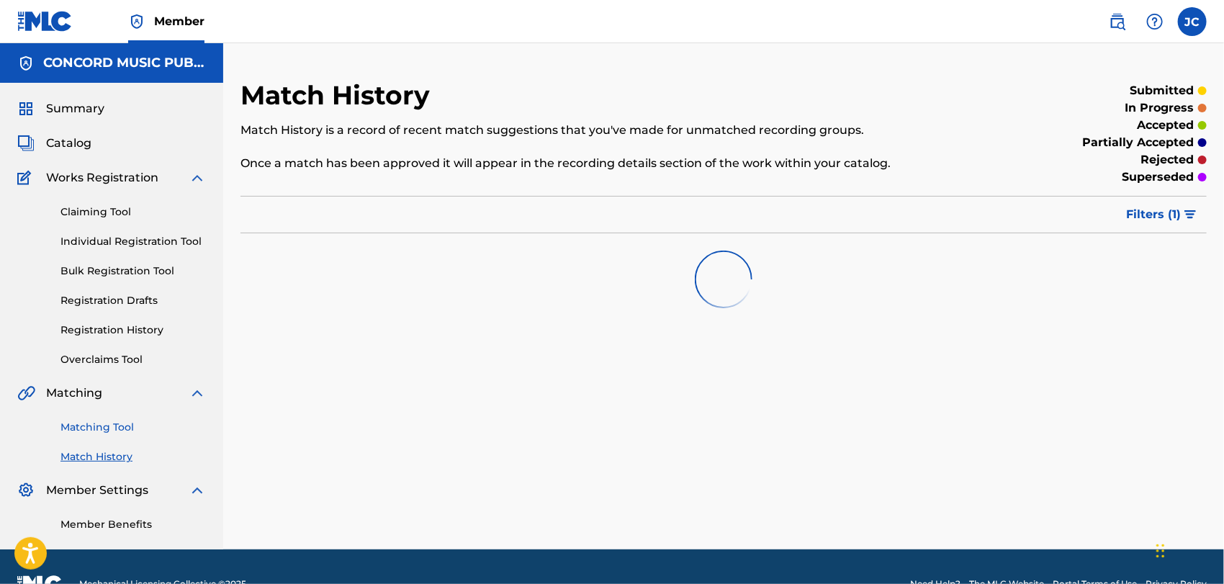
click at [109, 430] on link "Matching Tool" at bounding box center [132, 427] width 145 height 15
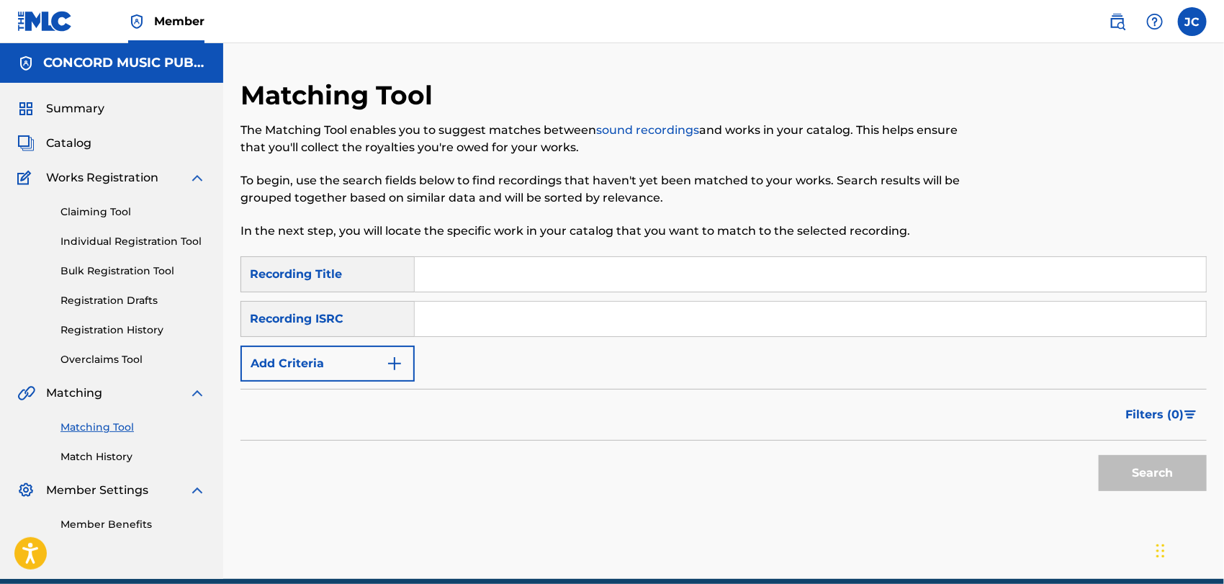
click at [502, 296] on div "SearchWithCriteria9a666371-1142-44af-9620-c068b301c2f0 Recording Title SearchWi…" at bounding box center [723, 318] width 966 height 125
click at [497, 318] on input "Search Form" at bounding box center [810, 319] width 791 height 35
paste input "DEF057503600"
click at [1101, 453] on div "Search" at bounding box center [1148, 469] width 115 height 58
click at [1126, 479] on button "Search" at bounding box center [1152, 473] width 108 height 36
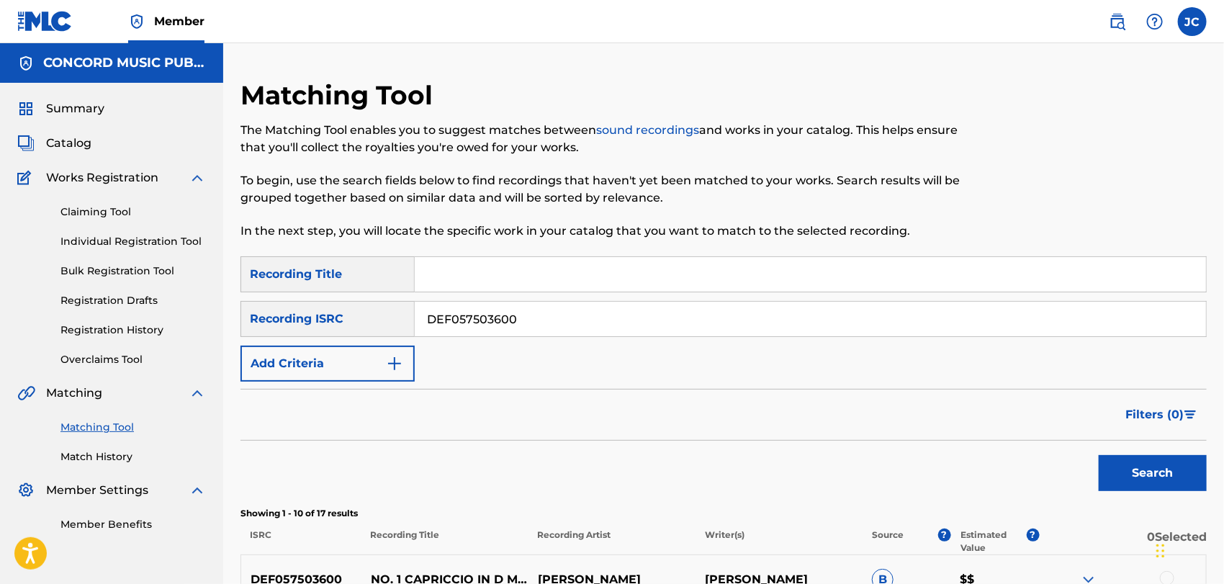
drag, startPoint x: 559, startPoint y: 315, endPoint x: 397, endPoint y: 318, distance: 162.0
click at [392, 315] on div "SearchWithCriteria16624c10-8942-40fe-818f-fb4ce236632a Recording ISRC DEF057503…" at bounding box center [723, 319] width 966 height 36
paste input "NLA509300311"
click at [1155, 471] on button "Search" at bounding box center [1152, 473] width 108 height 36
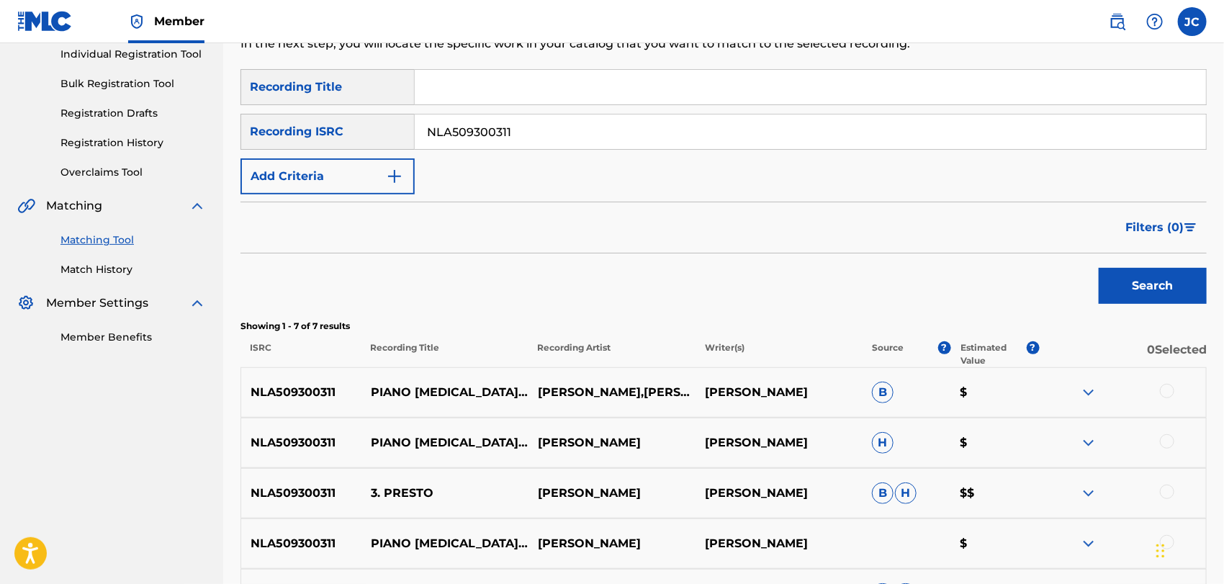
scroll to position [160, 0]
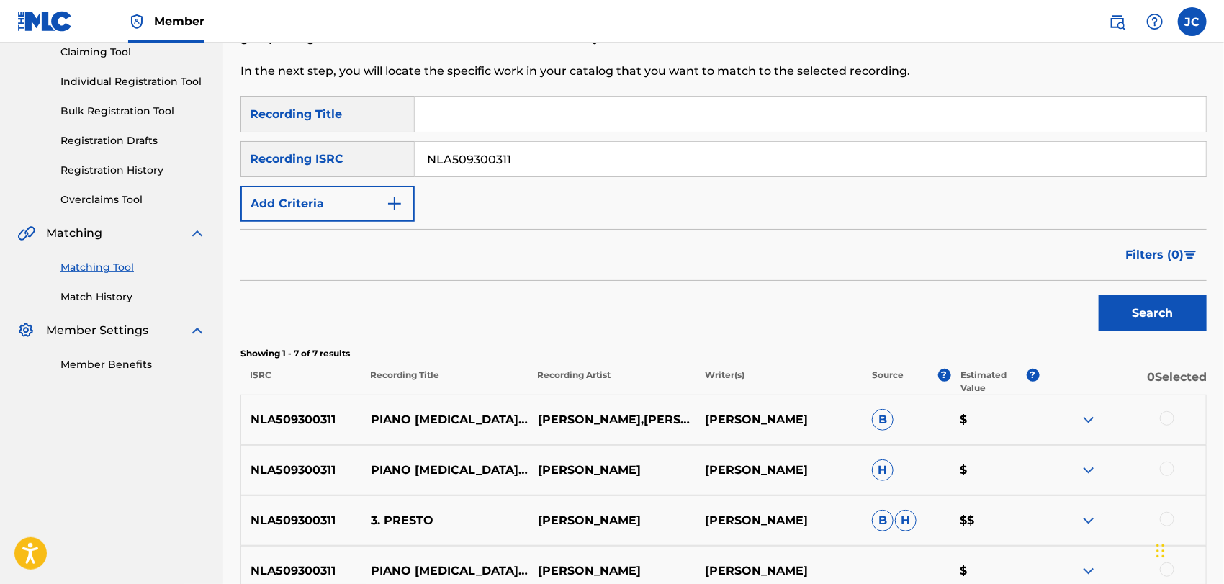
drag, startPoint x: 610, startPoint y: 166, endPoint x: 359, endPoint y: 145, distance: 252.0
click at [353, 145] on div "SearchWithCriteria16624c10-8942-40fe-818f-fb4ce236632a Recording ISRC NLA509300…" at bounding box center [723, 159] width 966 height 36
paste input "MXF360737688"
type input "MXF360737688"
click at [1113, 301] on button "Search" at bounding box center [1152, 313] width 108 height 36
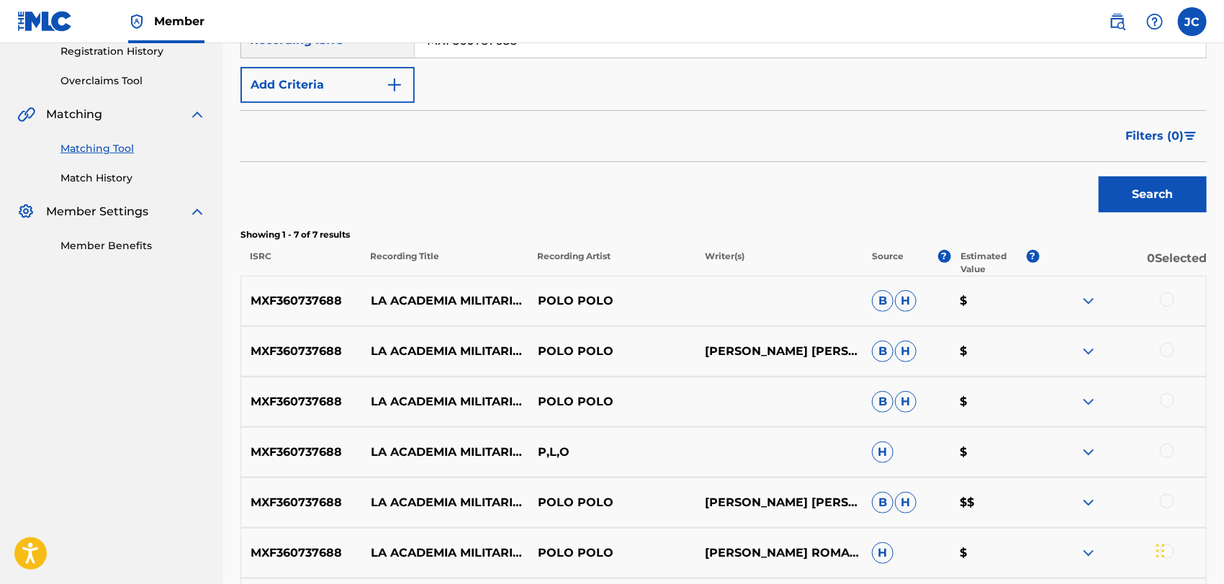
scroll to position [363, 0]
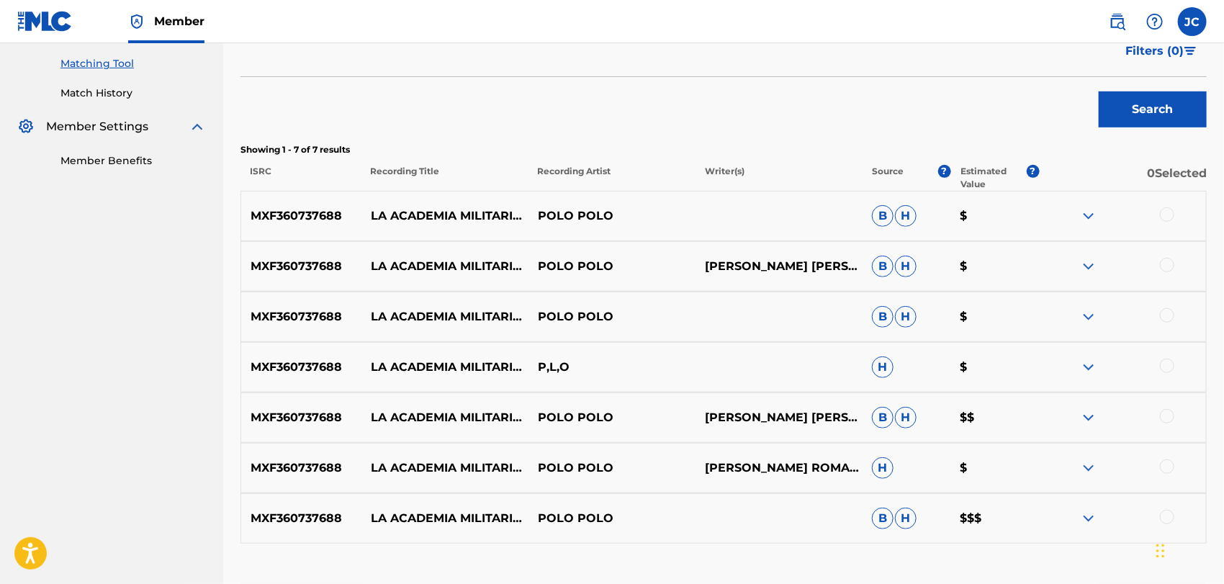
click at [1171, 216] on div at bounding box center [1167, 214] width 14 height 14
drag, startPoint x: 1164, startPoint y: 253, endPoint x: 1167, endPoint y: 261, distance: 9.4
click at [1164, 256] on div "MXF360737688 LA ACADEMIA MILITARIZADA (EN VIVO) POLO POLO LEOPOLDO GARCÍA BENÍT…" at bounding box center [723, 266] width 966 height 50
click at [1170, 266] on div at bounding box center [1167, 265] width 14 height 14
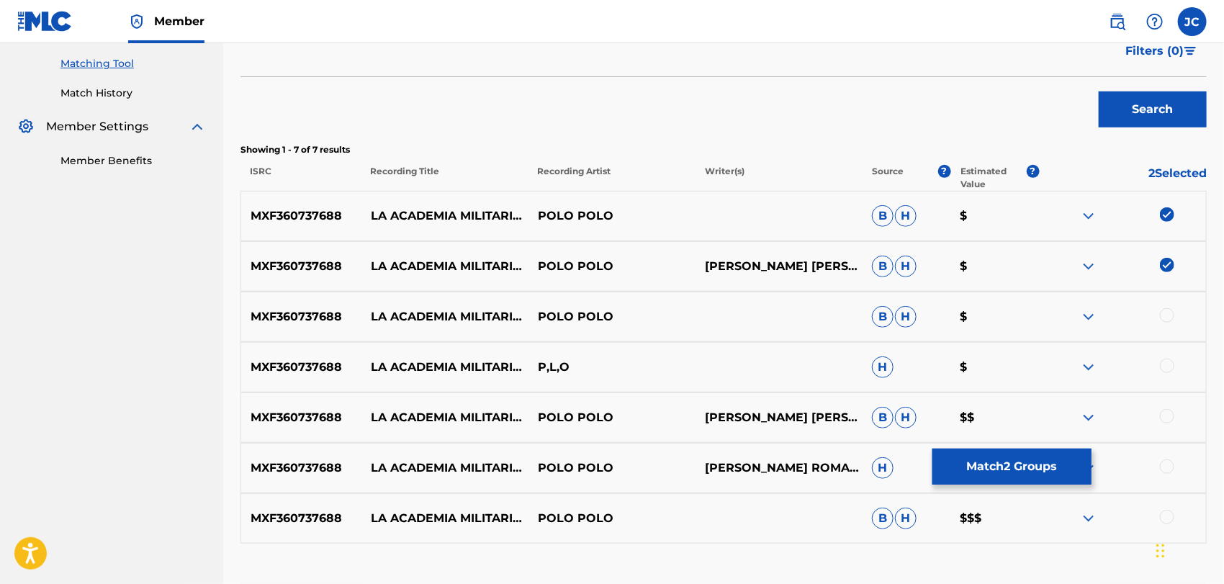
click at [1172, 317] on div at bounding box center [1167, 315] width 14 height 14
click at [1169, 366] on div at bounding box center [1167, 365] width 14 height 14
click at [1172, 395] on div "MXF360737688 LA ACADEMIA MILITARIZADA POLO POLO LEOPOLDO GARCÍA BENÍTEZ PELÁEZ …" at bounding box center [723, 417] width 966 height 50
click at [1172, 416] on div at bounding box center [1167, 416] width 14 height 14
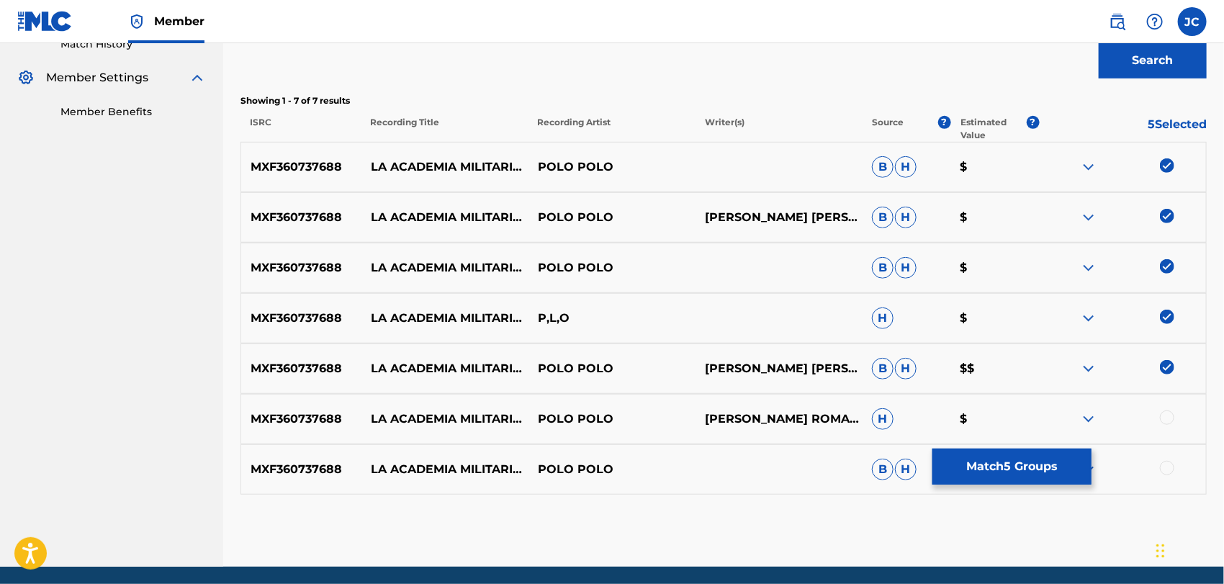
scroll to position [464, 0]
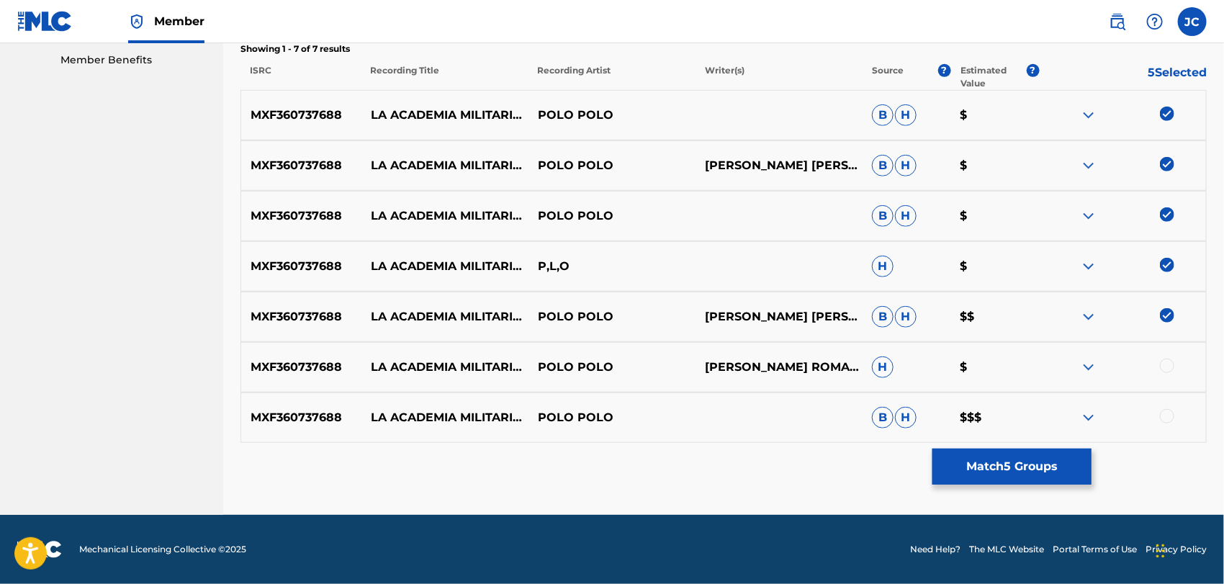
click at [1167, 361] on div at bounding box center [1167, 365] width 14 height 14
click at [1166, 413] on div at bounding box center [1167, 416] width 14 height 14
drag, startPoint x: 1092, startPoint y: 462, endPoint x: 1021, endPoint y: 468, distance: 70.8
click at [1090, 462] on div "Matching Tool The Matching Tool enables you to suggest matches between sound re…" at bounding box center [723, 65] width 966 height 900
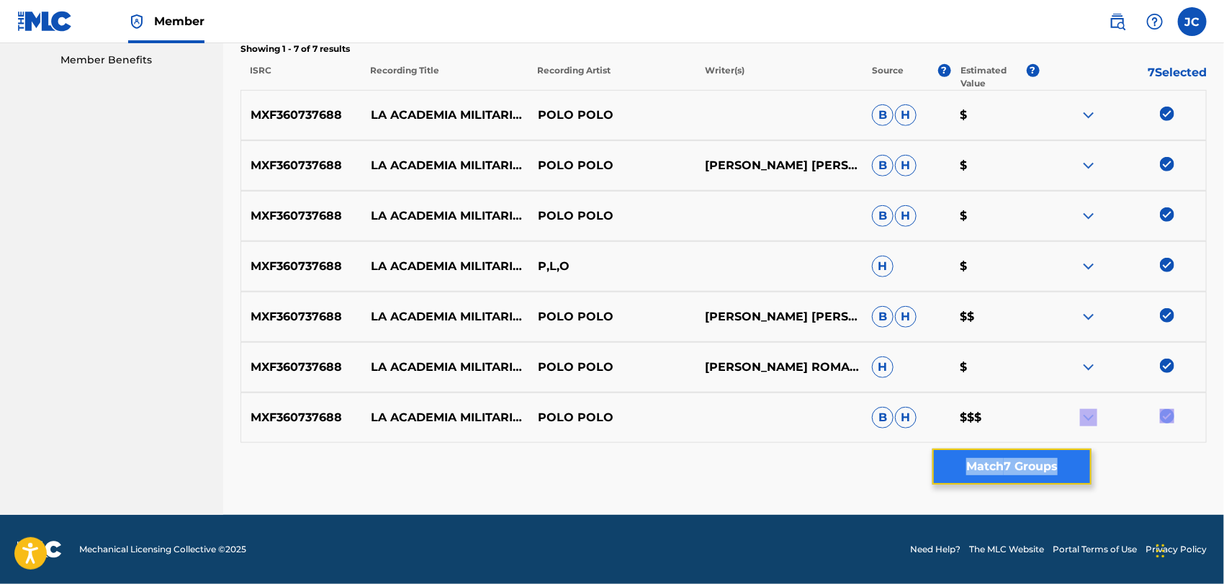
click at [1021, 468] on button "Match 7 Groups" at bounding box center [1011, 466] width 159 height 36
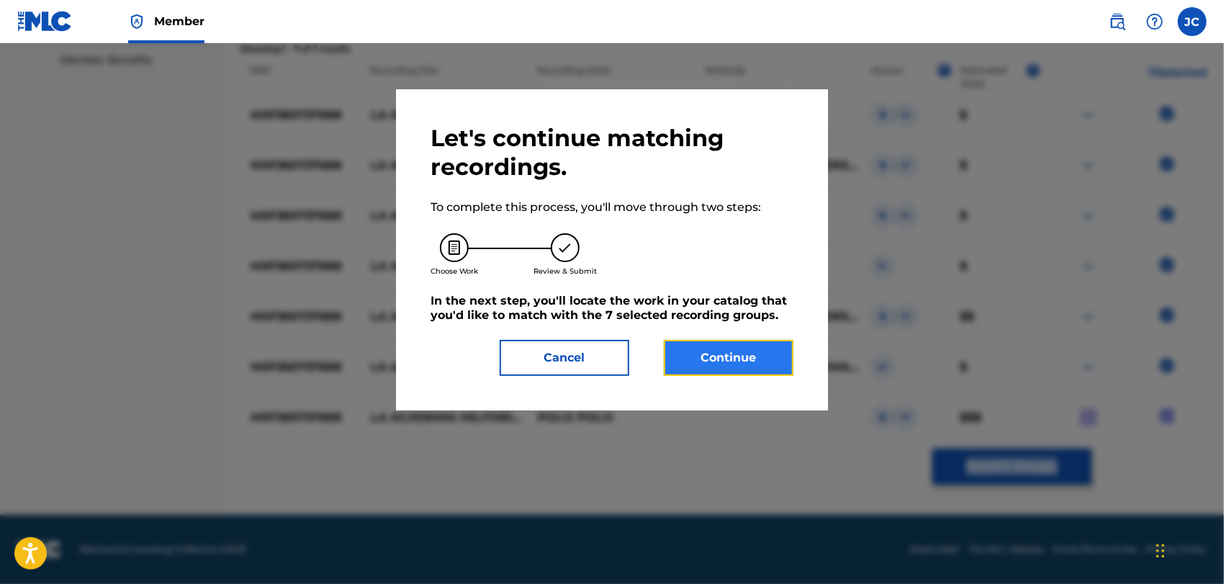
click at [786, 361] on button "Continue" at bounding box center [729, 358] width 130 height 36
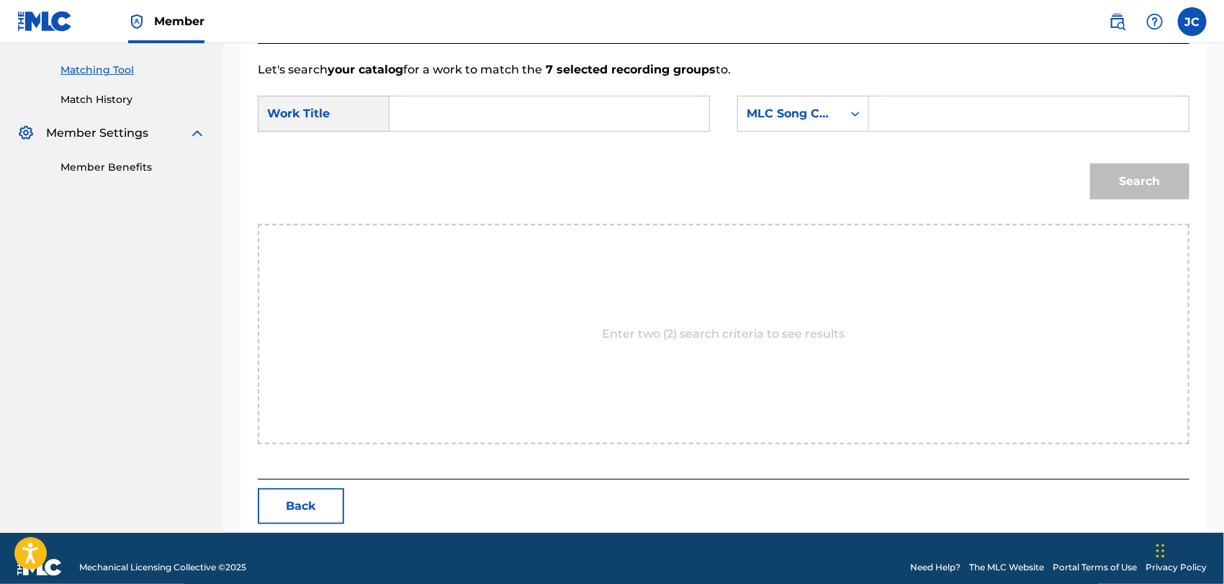
scroll to position [374, 0]
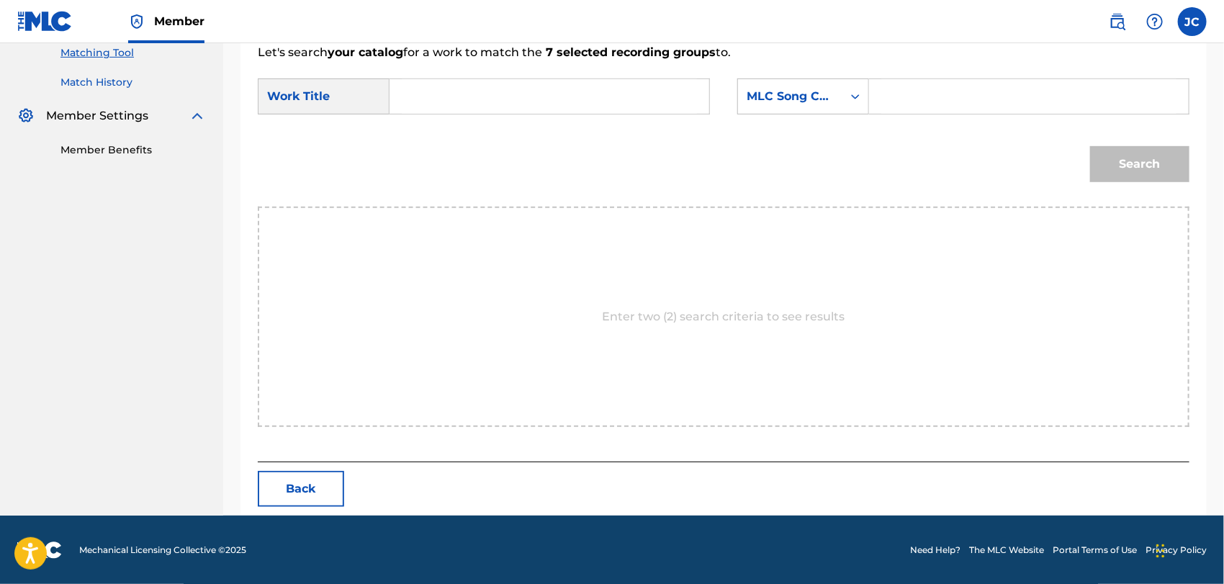
click at [104, 83] on link "Match History" at bounding box center [132, 82] width 145 height 15
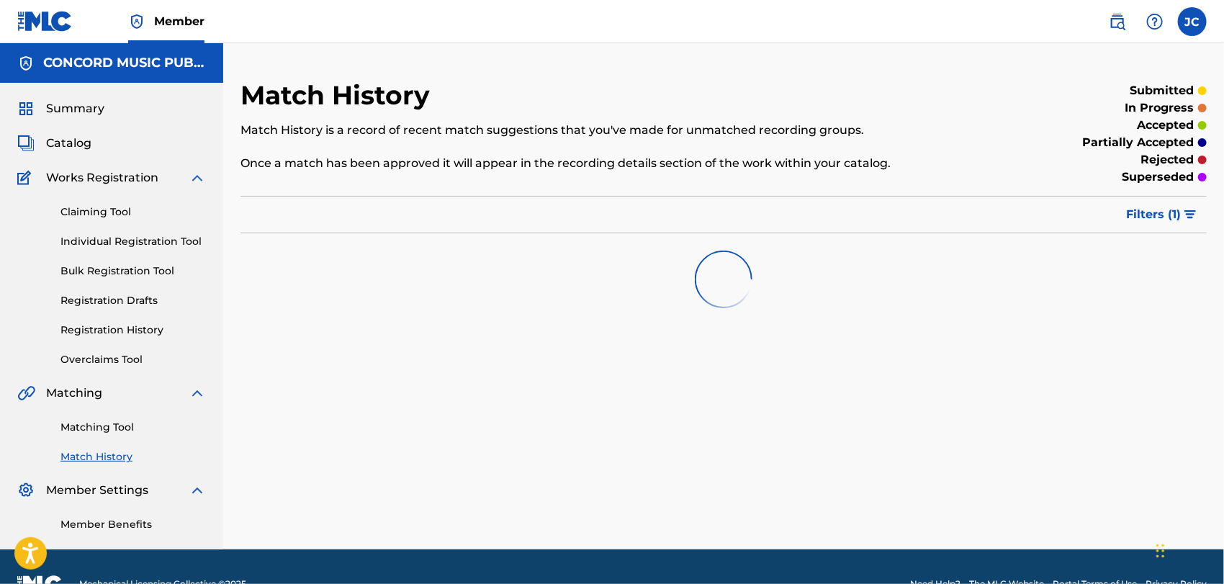
click at [120, 418] on div "Matching Tool Match History" at bounding box center [111, 433] width 189 height 63
click at [120, 423] on link "Matching Tool" at bounding box center [132, 427] width 145 height 15
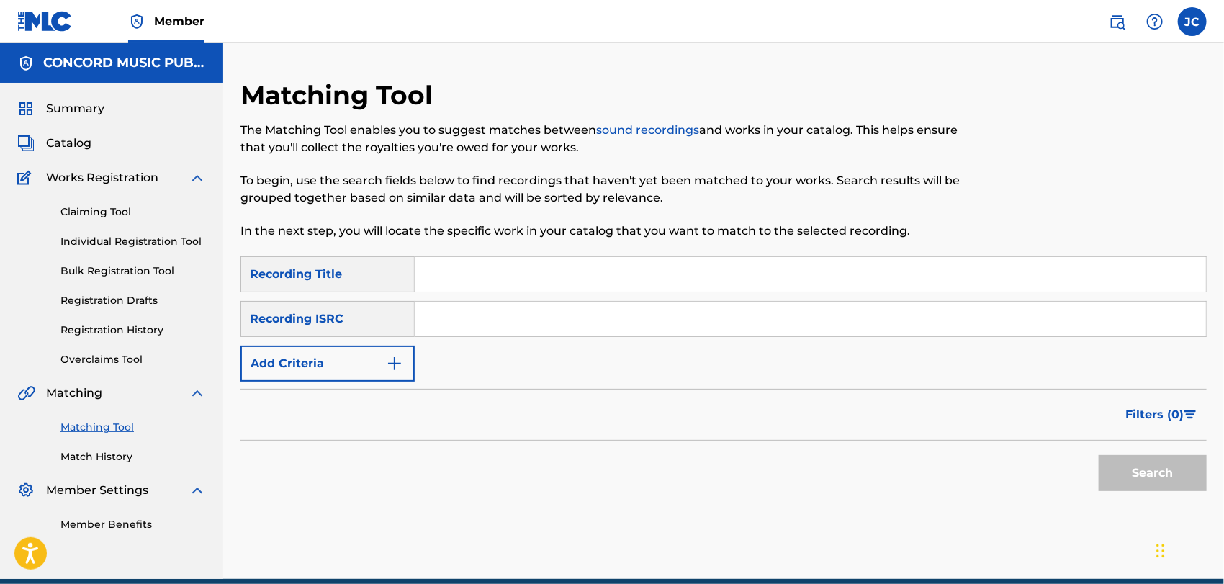
click at [524, 324] on input "Search Form" at bounding box center [810, 319] width 791 height 35
paste input "BEX018092442"
type input "BEX018092442"
click at [1108, 456] on button "Search" at bounding box center [1152, 473] width 108 height 36
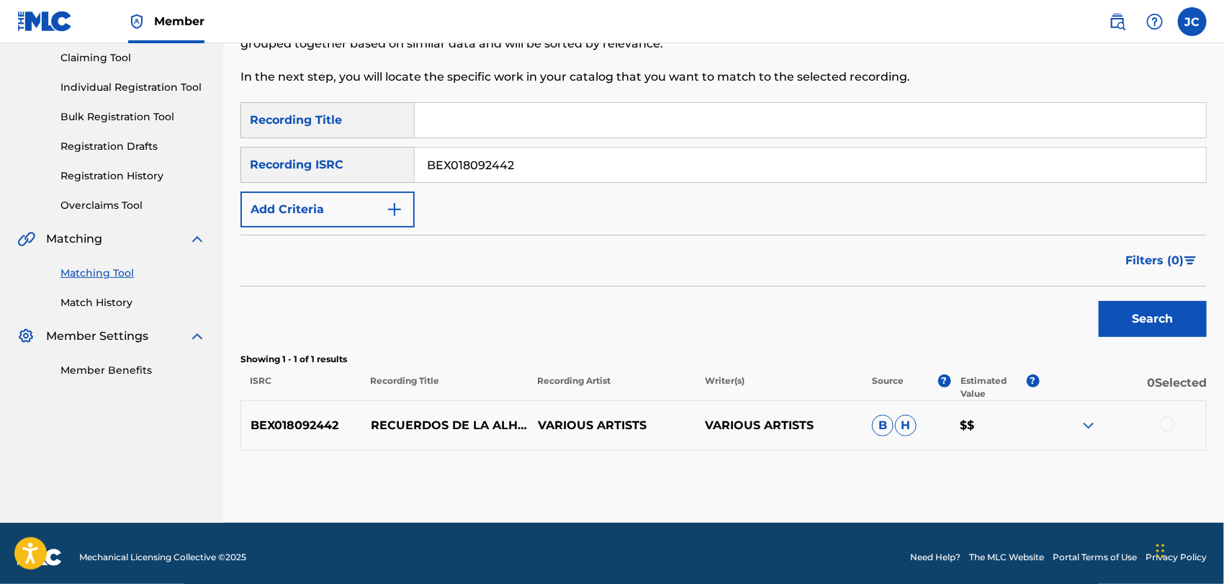
scroll to position [161, 0]
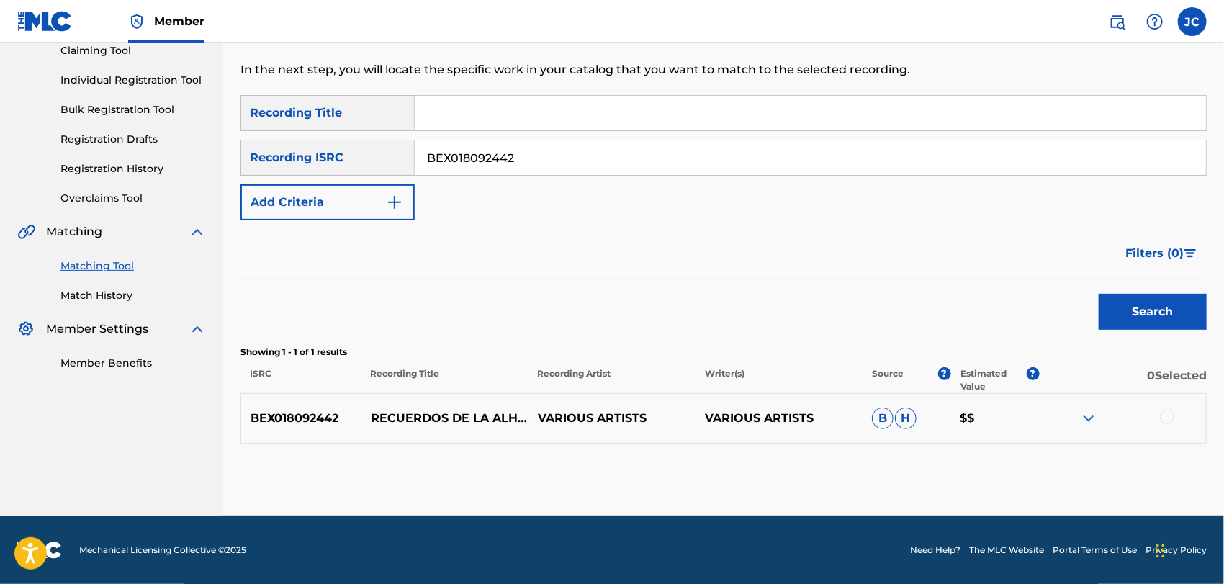
click at [1168, 415] on div at bounding box center [1167, 417] width 14 height 14
click at [1040, 466] on button "Match 1 Group" at bounding box center [1011, 466] width 159 height 36
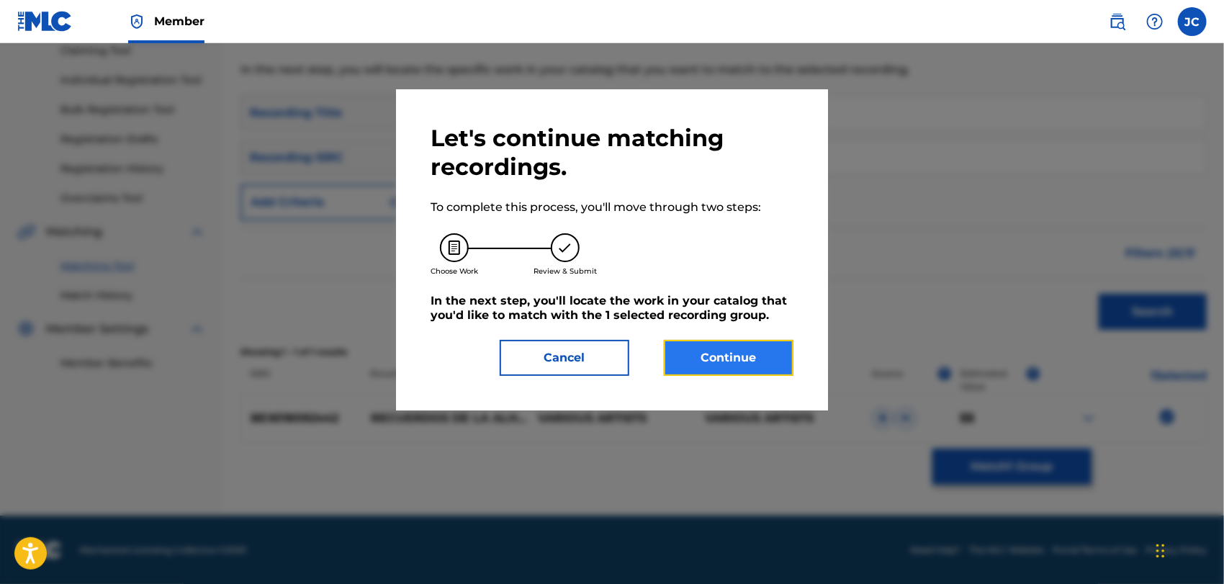
click at [728, 352] on button "Continue" at bounding box center [729, 358] width 130 height 36
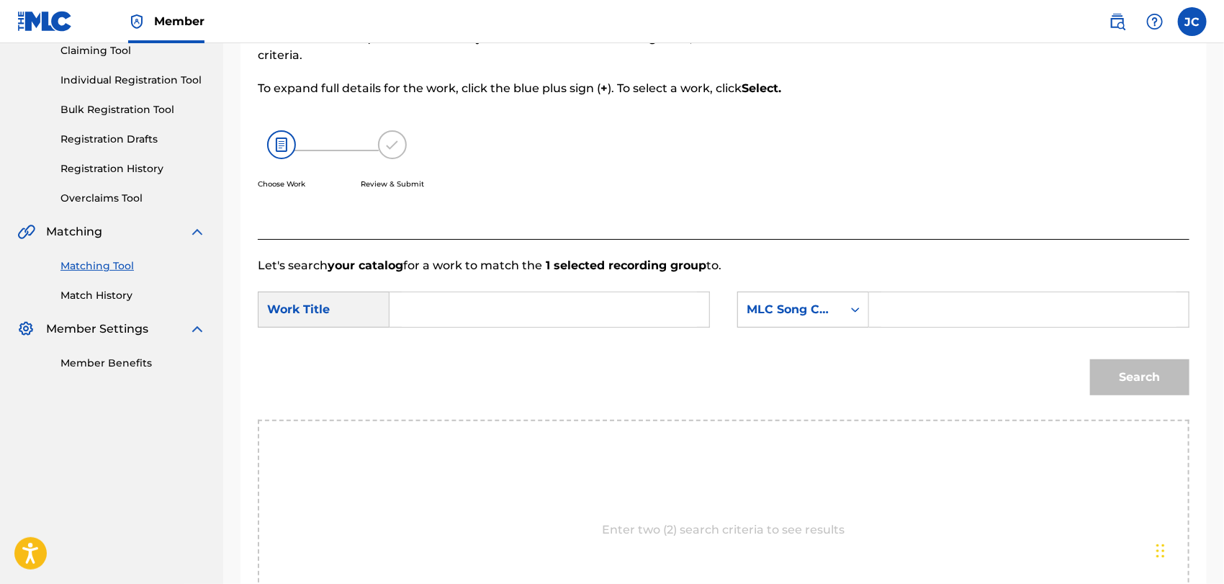
click at [496, 310] on input "Search Form" at bounding box center [549, 309] width 295 height 35
paste input "Recuerdos De La Alhambra"
type input "Recuerdos De La Alhambra"
click at [805, 341] on form "SearchWithCriteria449c213b-ff88-4d3b-b400-374531480651 Work Title Recuerdos De …" at bounding box center [723, 346] width 931 height 145
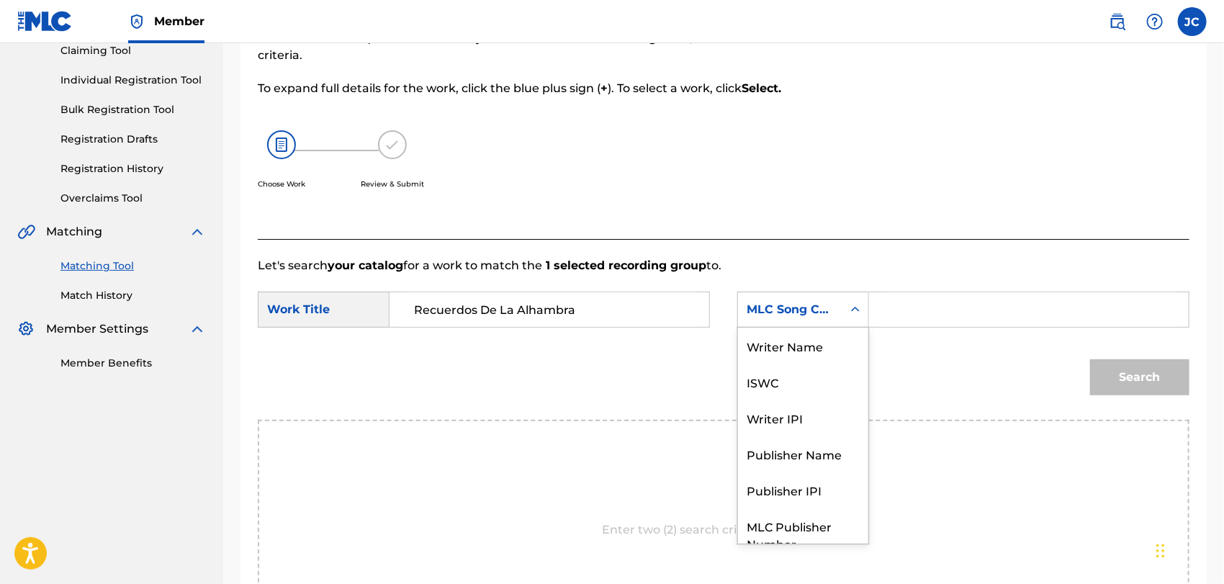
click at [800, 318] on div "MLC Song Code" at bounding box center [790, 309] width 104 height 27
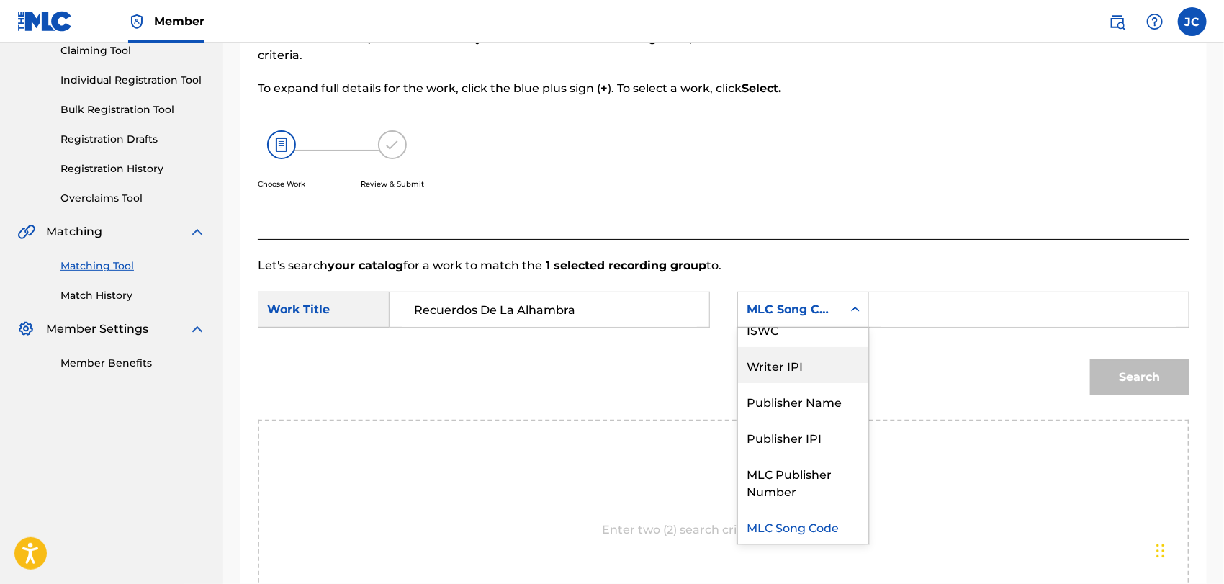
scroll to position [0, 0]
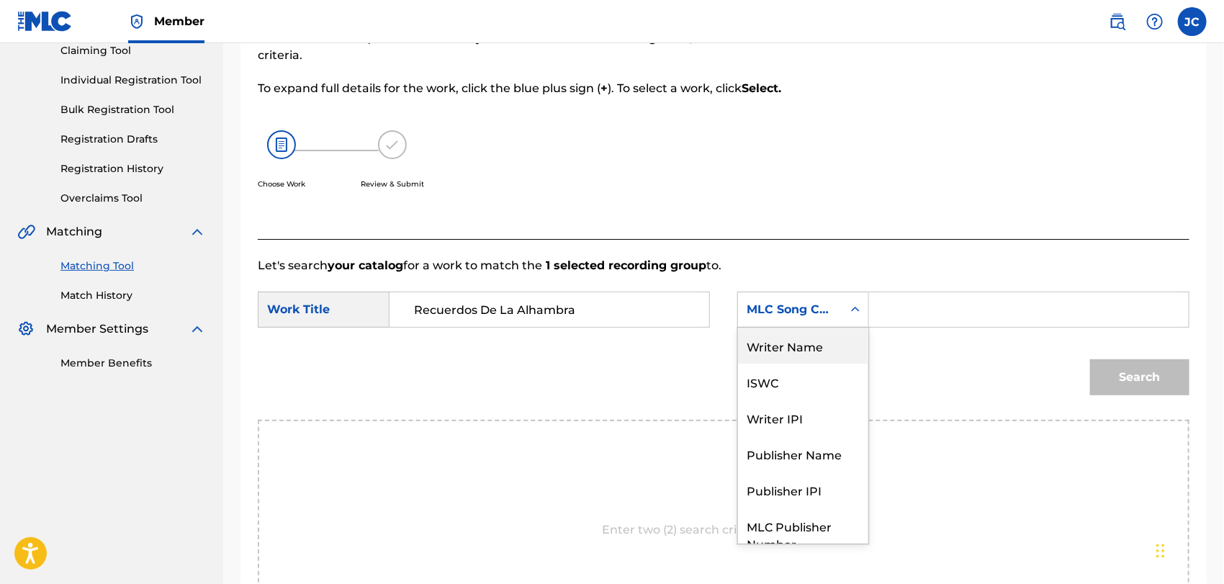
click at [791, 348] on div "Writer Name" at bounding box center [803, 345] width 130 height 36
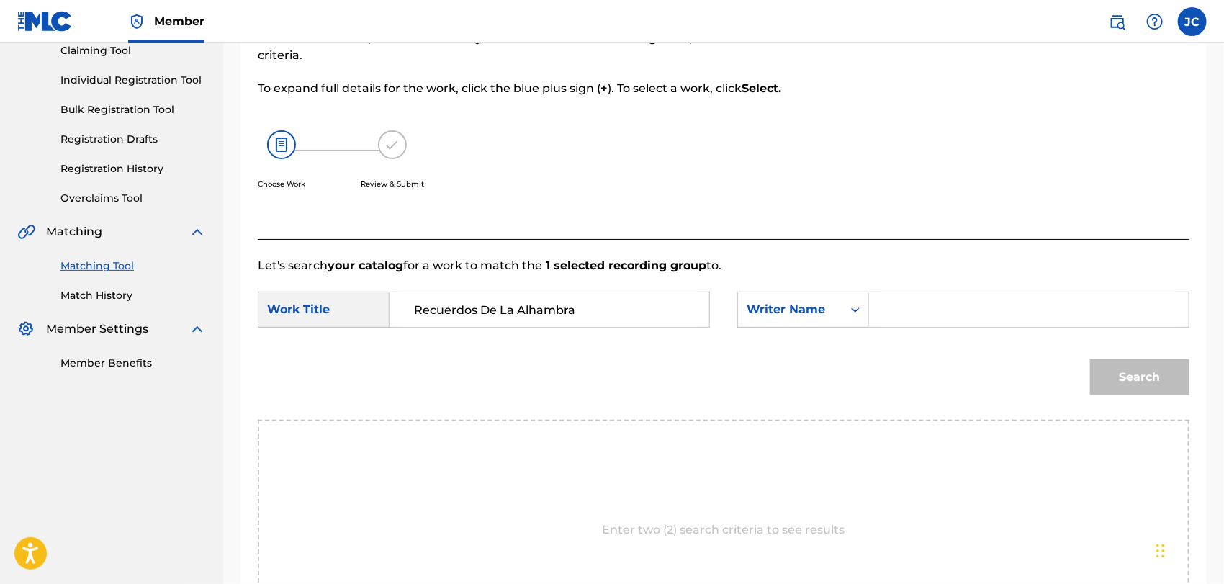
click at [906, 312] on input "Search Form" at bounding box center [1028, 309] width 295 height 35
paste input "Vandecaveye"
type input "Vandecaveye"
click at [1123, 405] on div "Search" at bounding box center [723, 382] width 931 height 75
click at [1139, 363] on button "Search" at bounding box center [1139, 377] width 99 height 36
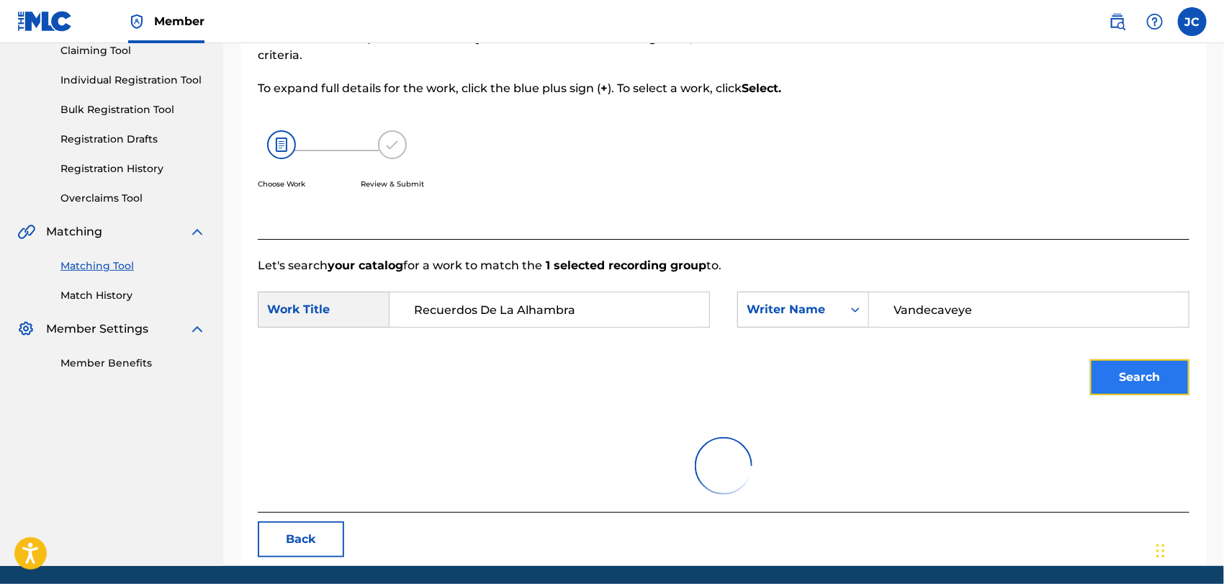
scroll to position [150, 0]
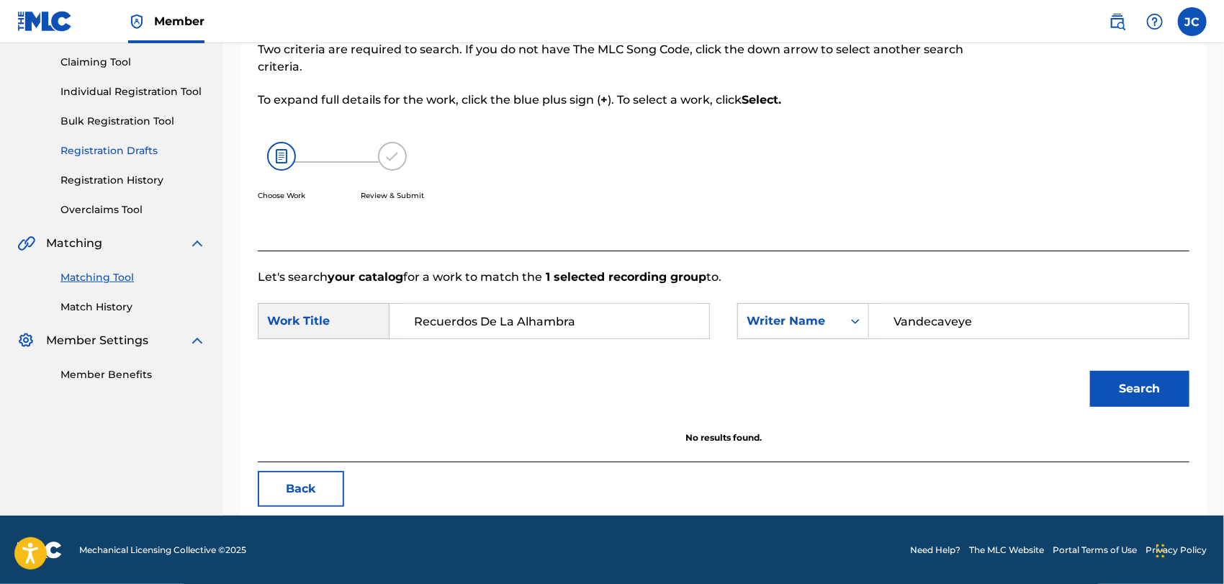
click at [132, 303] on link "Match History" at bounding box center [132, 306] width 145 height 15
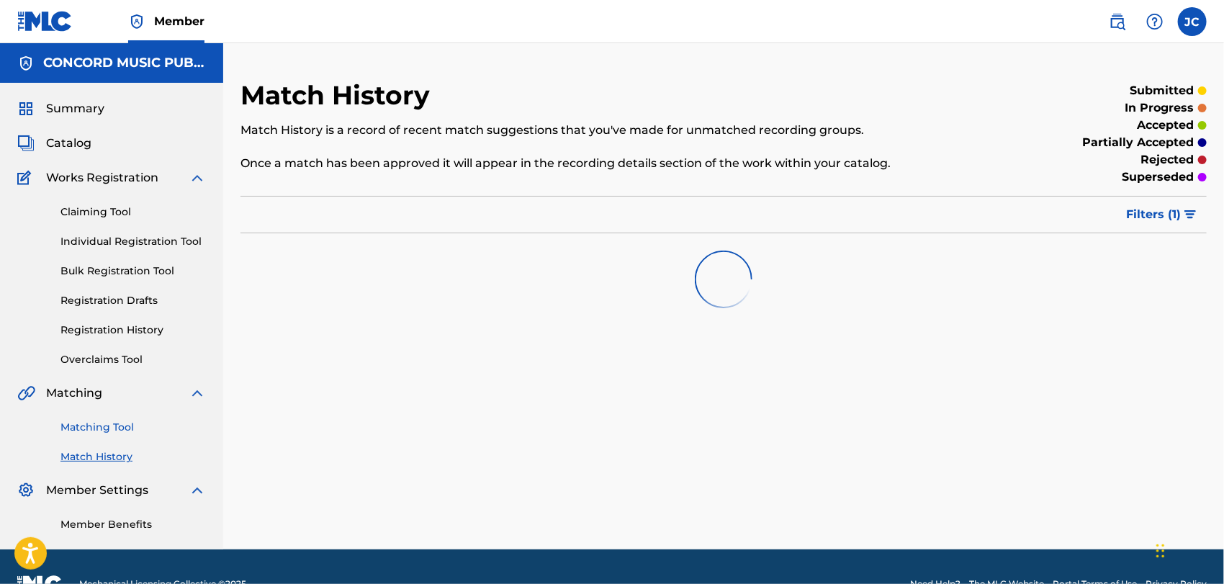
click at [109, 426] on link "Matching Tool" at bounding box center [132, 427] width 145 height 15
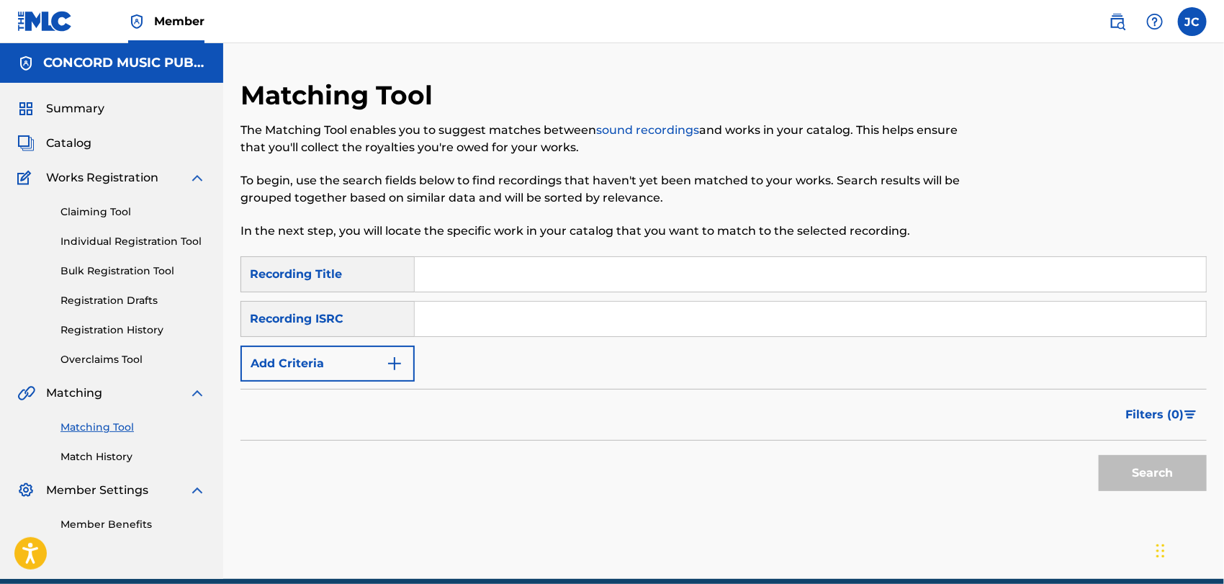
click at [583, 317] on input "Search Form" at bounding box center [810, 319] width 791 height 35
paste input "FRZ149006120"
drag, startPoint x: 1156, startPoint y: 468, endPoint x: 1142, endPoint y: 459, distance: 16.8
click at [1156, 468] on button "Search" at bounding box center [1152, 473] width 108 height 36
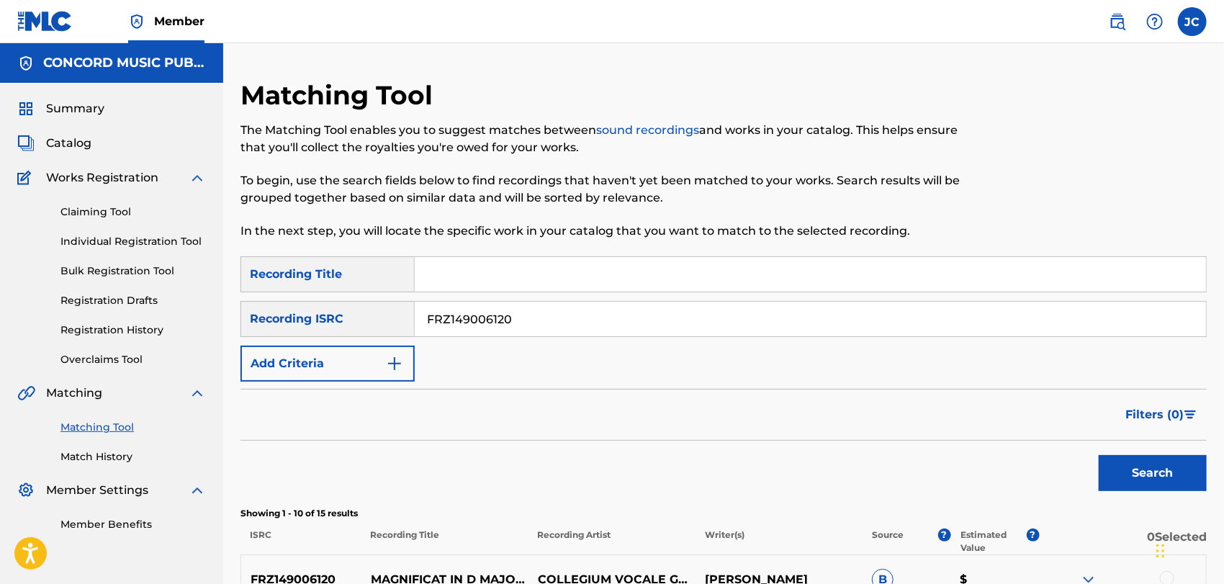
drag, startPoint x: 579, startPoint y: 326, endPoint x: 314, endPoint y: 320, distance: 265.7
click at [314, 320] on div "SearchWithCriteria16624c10-8942-40fe-818f-fb4ce236632a Recording ISRC FRZ149006…" at bounding box center [723, 319] width 966 height 36
paste input "USAT22406452"
type input "USAT22406452"
click at [1136, 465] on button "Search" at bounding box center [1152, 473] width 108 height 36
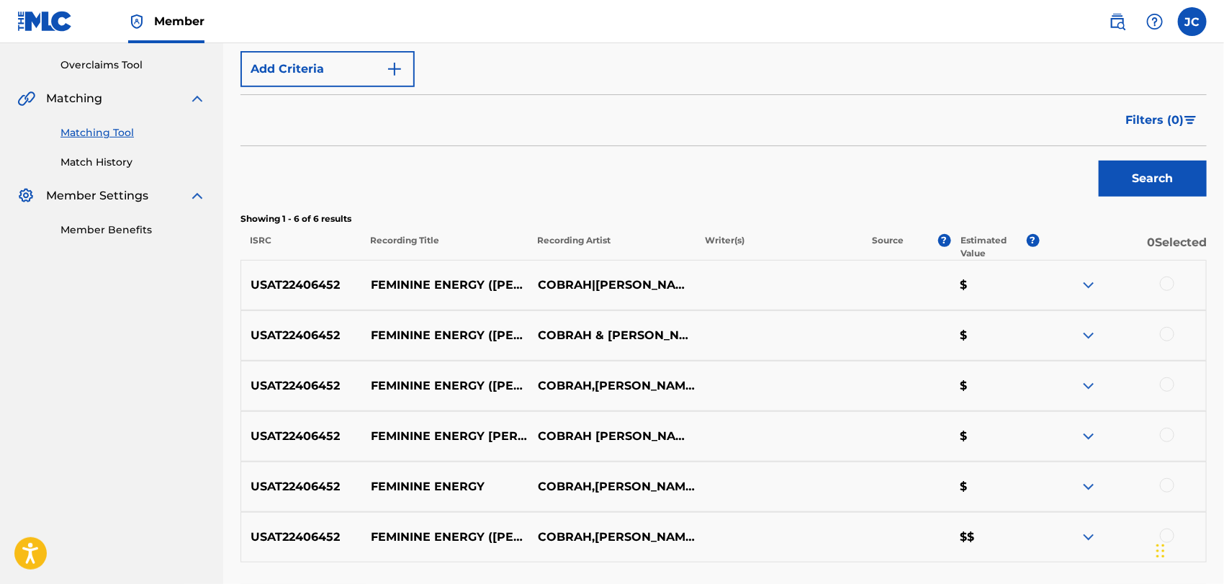
scroll to position [363, 0]
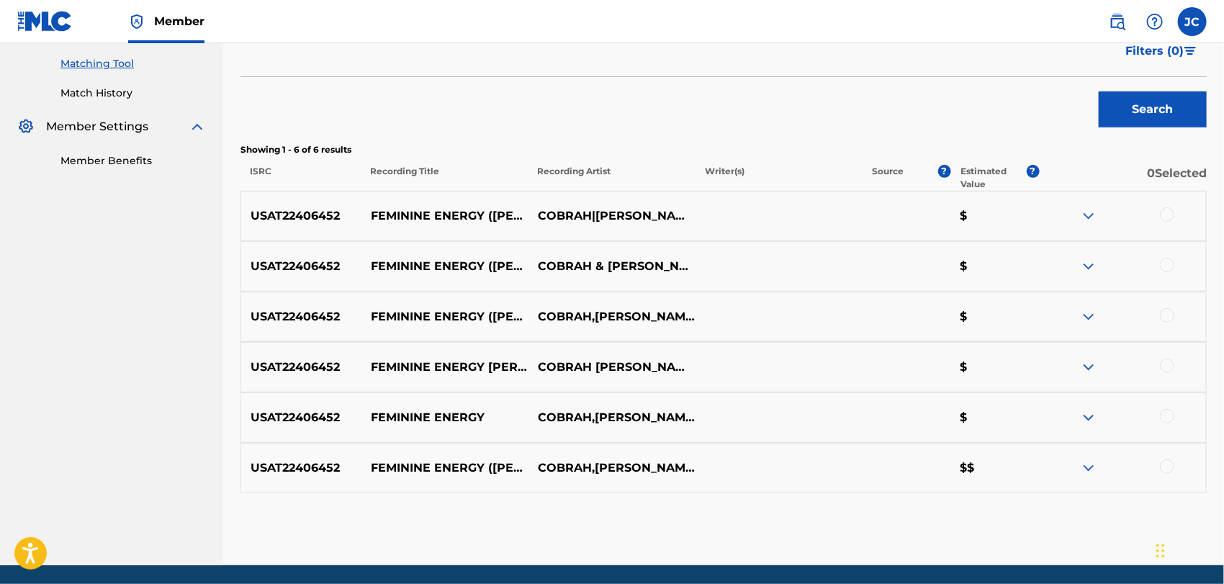
click at [1177, 215] on div at bounding box center [1122, 215] width 167 height 17
drag, startPoint x: 1166, startPoint y: 212, endPoint x: 1167, endPoint y: 221, distance: 8.7
click at [1166, 214] on div at bounding box center [1167, 214] width 14 height 14
click at [1179, 272] on div at bounding box center [1122, 266] width 167 height 17
click at [1166, 264] on div at bounding box center [1167, 265] width 14 height 14
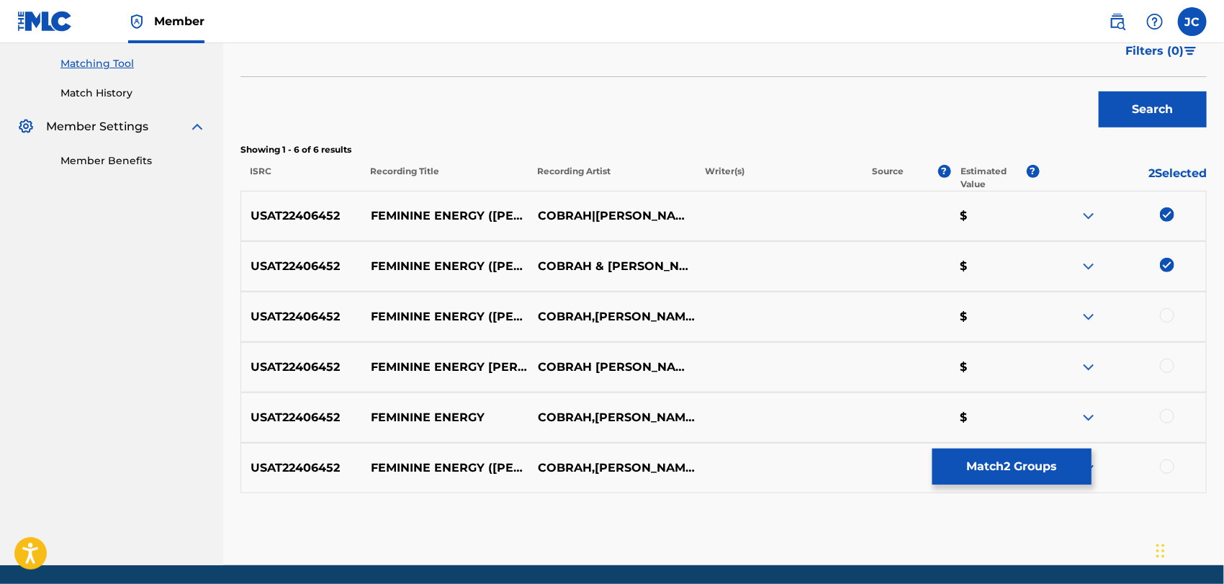
click at [1177, 308] on div at bounding box center [1122, 316] width 167 height 17
click at [1170, 312] on div at bounding box center [1167, 315] width 14 height 14
click at [1171, 358] on div at bounding box center [1122, 366] width 167 height 17
click at [1169, 369] on div at bounding box center [1167, 365] width 14 height 14
click at [1166, 413] on div at bounding box center [1167, 416] width 14 height 14
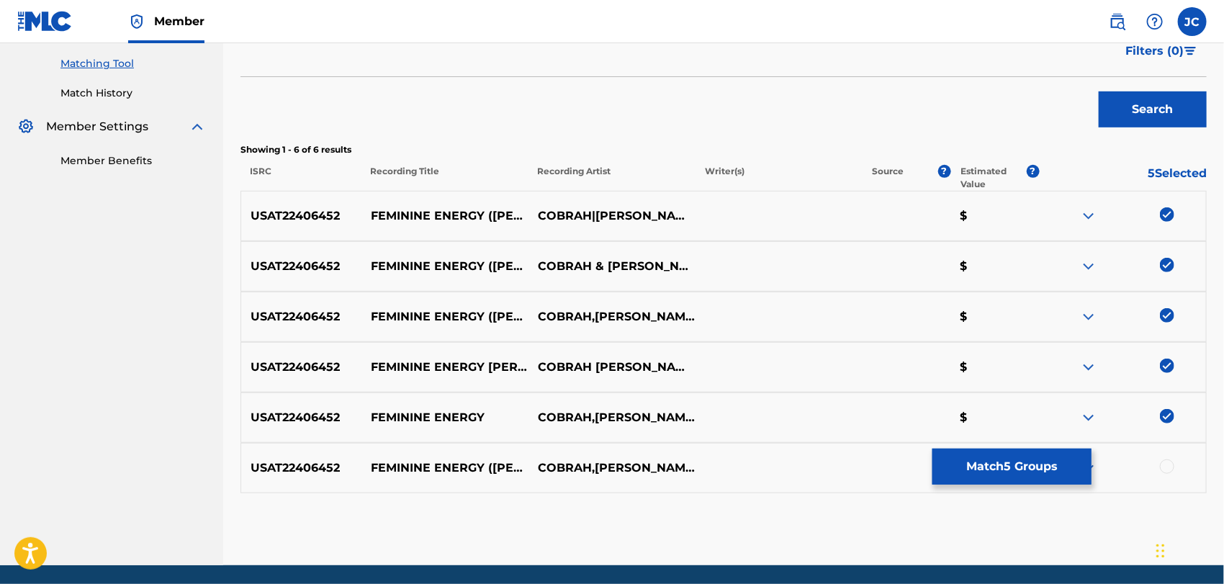
scroll to position [414, 0]
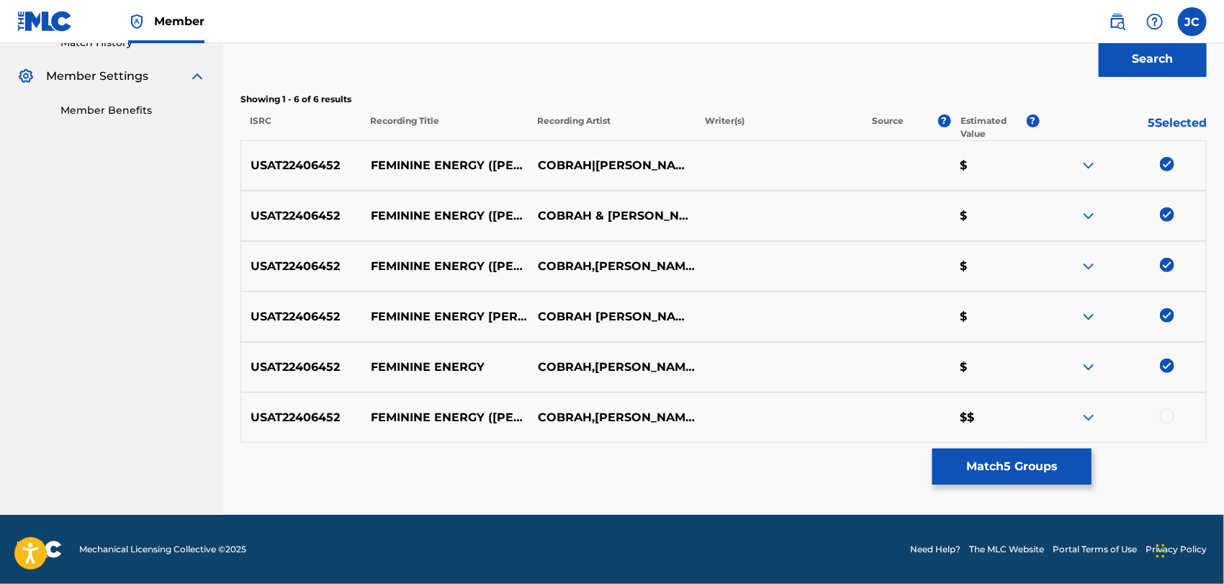
click at [1170, 413] on div at bounding box center [1167, 416] width 14 height 14
click at [1051, 454] on button "Match 6 Groups" at bounding box center [1011, 466] width 159 height 36
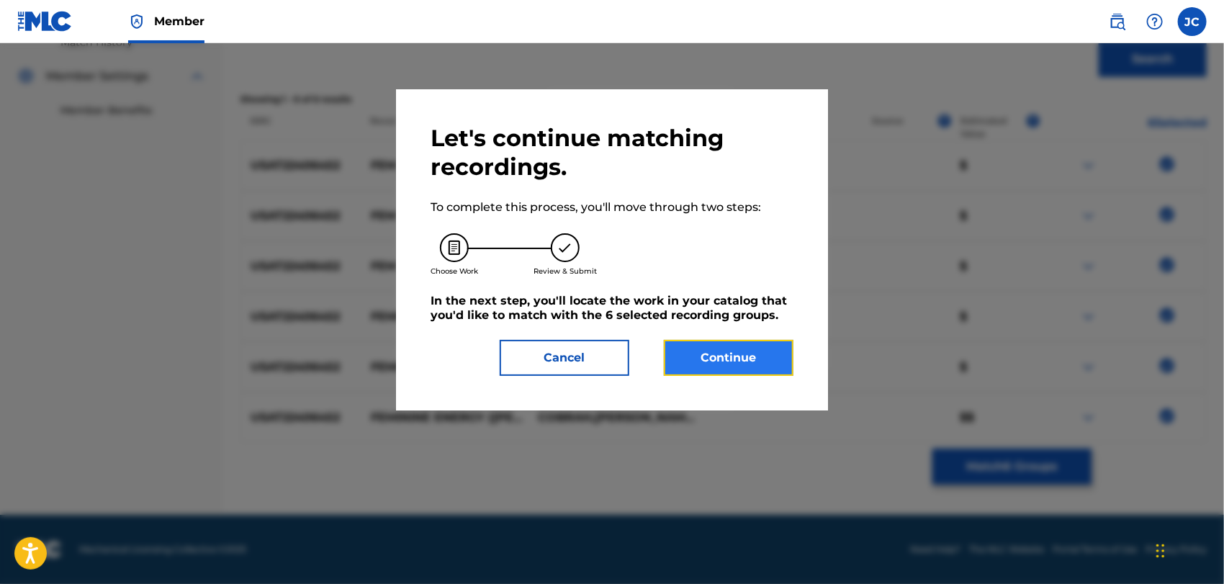
click at [711, 356] on button "Continue" at bounding box center [729, 358] width 130 height 36
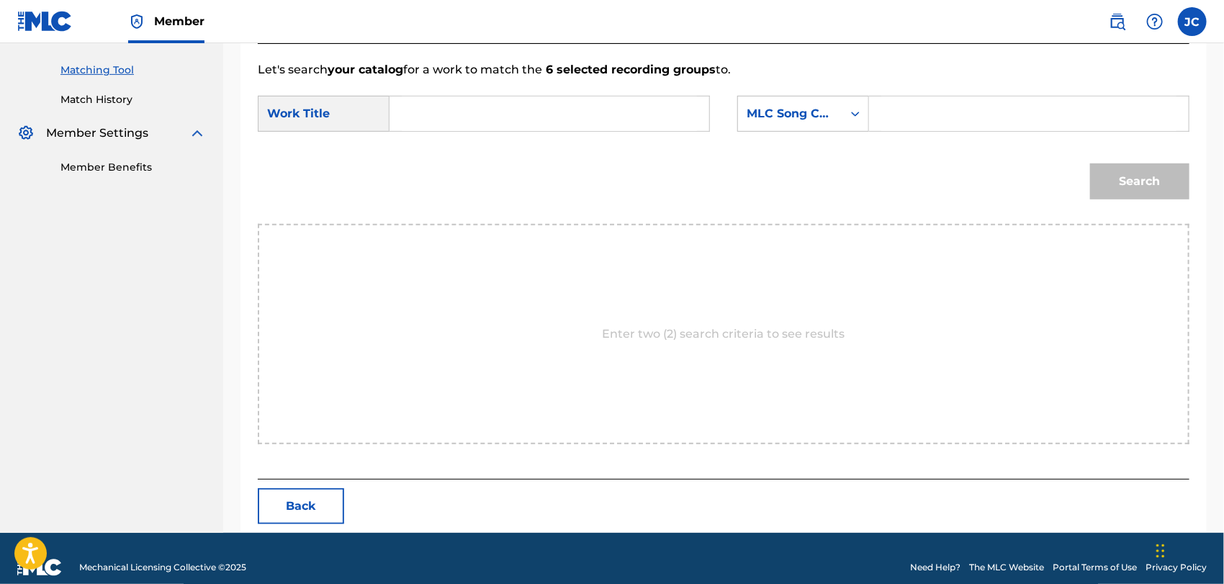
scroll to position [374, 0]
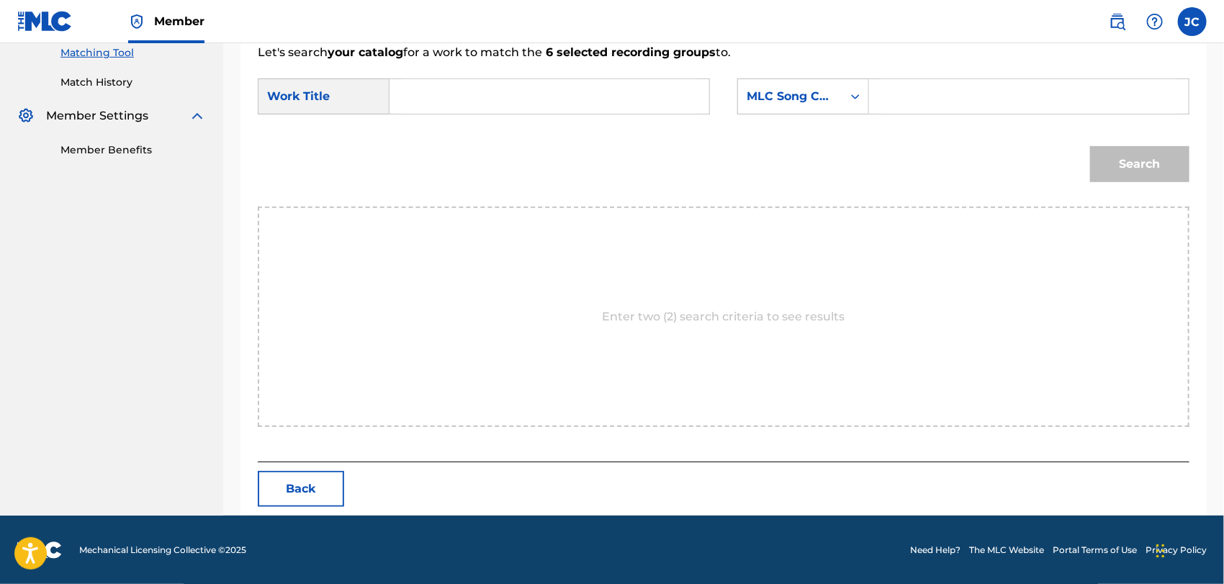
drag, startPoint x: 526, startPoint y: 59, endPoint x: 529, endPoint y: 76, distance: 17.5
click at [527, 59] on p "Let's search your catalog for a work to match the 6 selected recording groups t…" at bounding box center [723, 52] width 931 height 17
click at [529, 76] on form "SearchWithCriteria449c213b-ff88-4d3b-b400-374531480651 Work Title SearchWithCri…" at bounding box center [723, 133] width 931 height 145
click at [548, 97] on input "Search Form" at bounding box center [549, 96] width 295 height 35
paste input "FEMININE ENERGY"
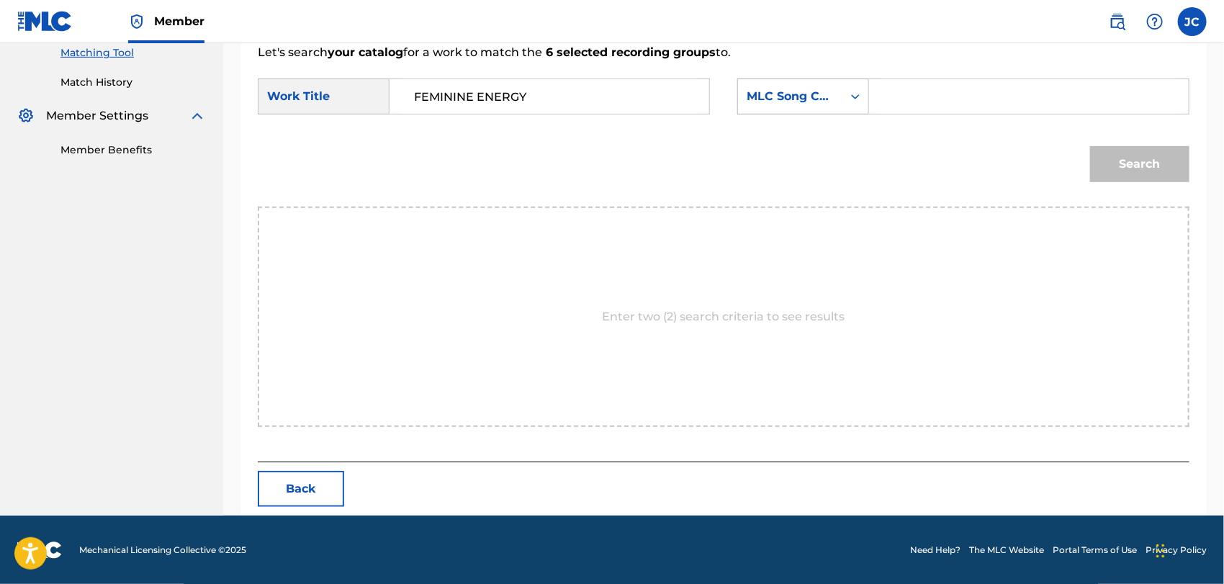
type input "FEMININE ENERGY"
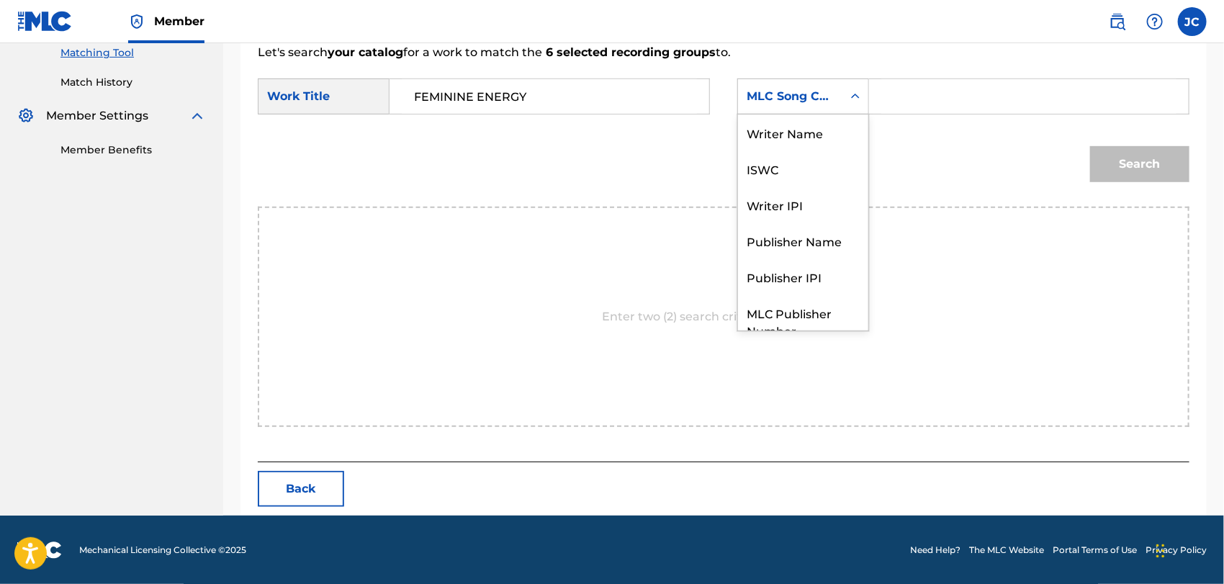
click at [824, 107] on div "MLC Song Code" at bounding box center [790, 96] width 104 height 27
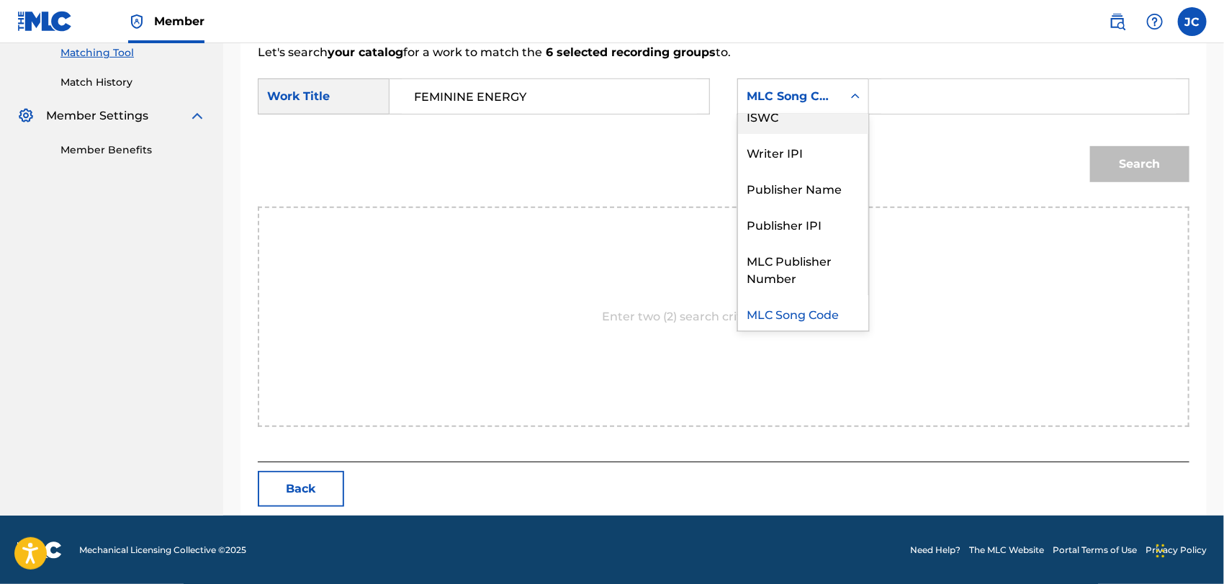
scroll to position [0, 0]
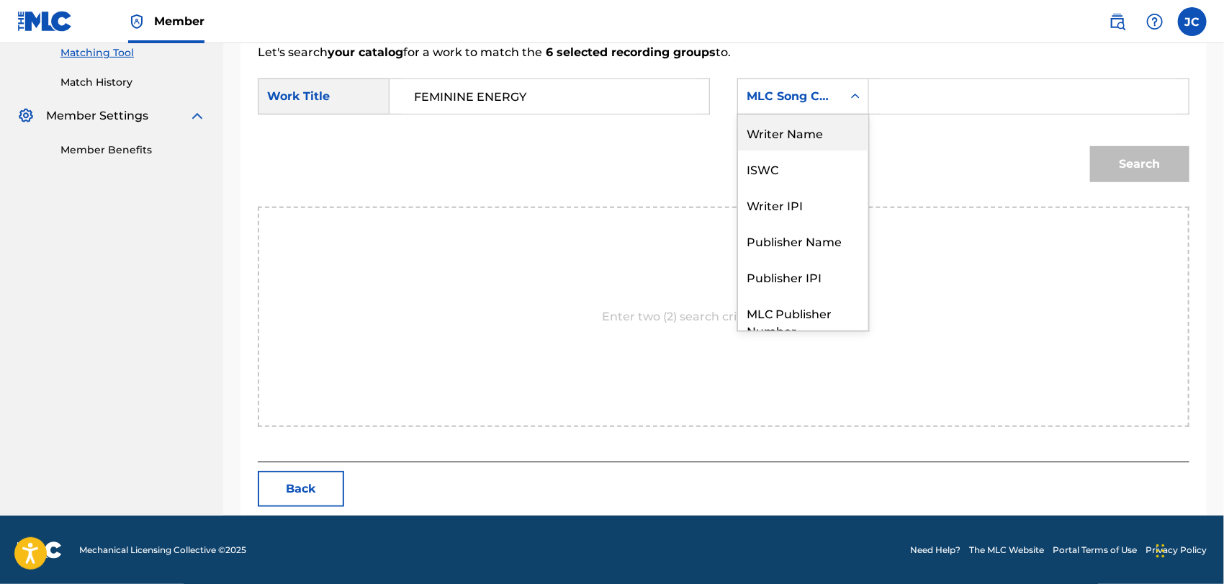
click at [789, 117] on div "Writer Name" at bounding box center [803, 132] width 130 height 36
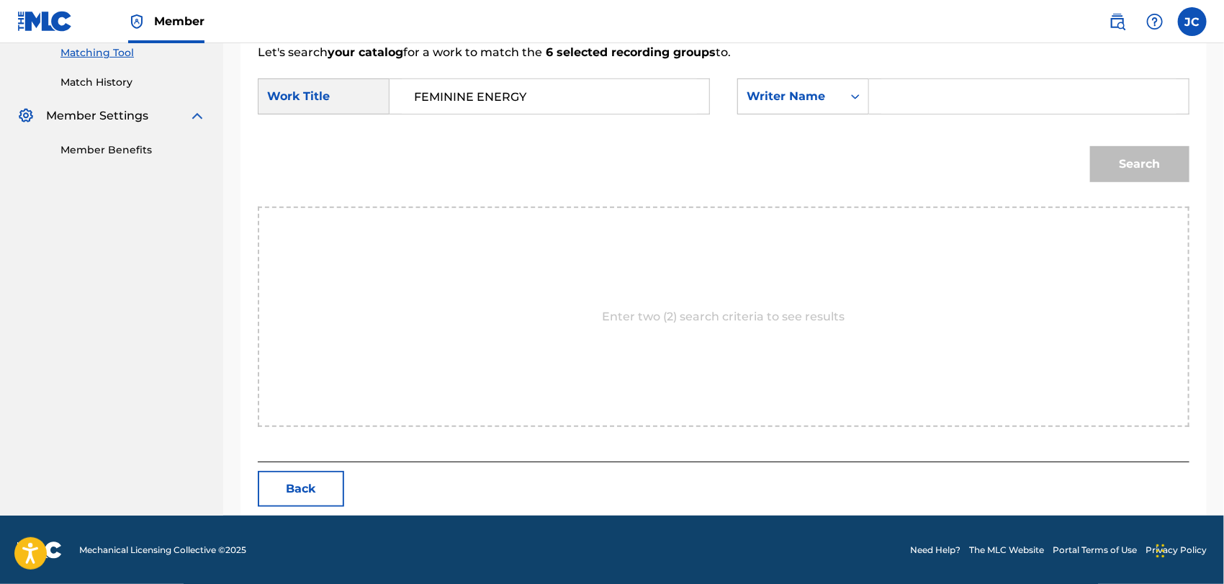
click at [875, 99] on div "Search Form" at bounding box center [1029, 96] width 320 height 36
click at [923, 96] on input "Search Form" at bounding box center [1028, 96] width 295 height 35
paste input "Christensen"
type input "Christensen"
click at [1175, 156] on button "Search" at bounding box center [1139, 164] width 99 height 36
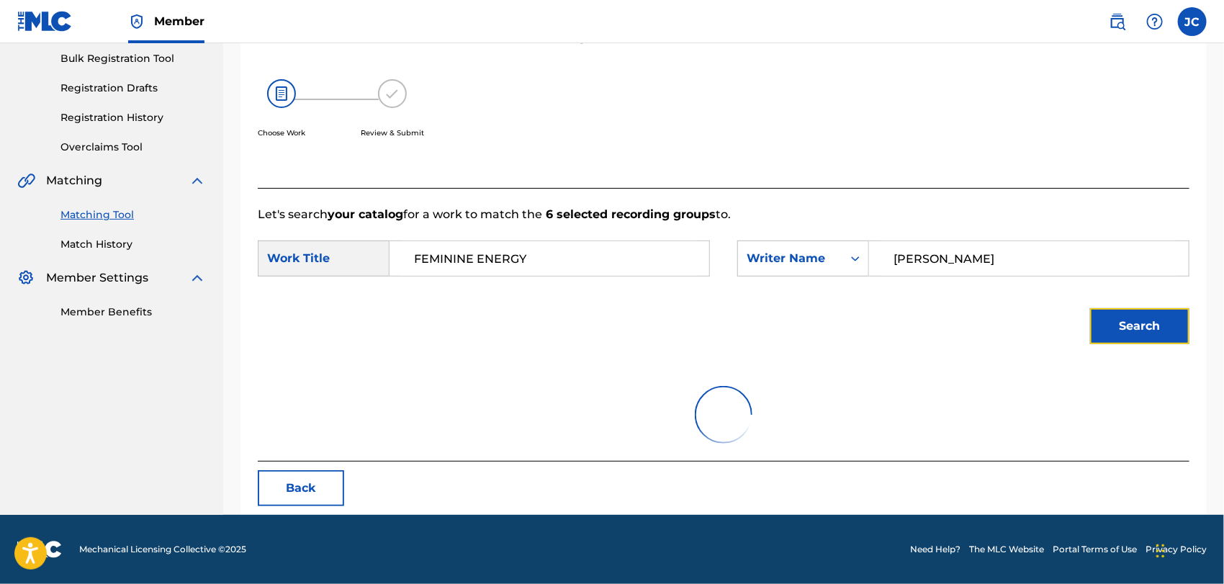
scroll to position [374, 0]
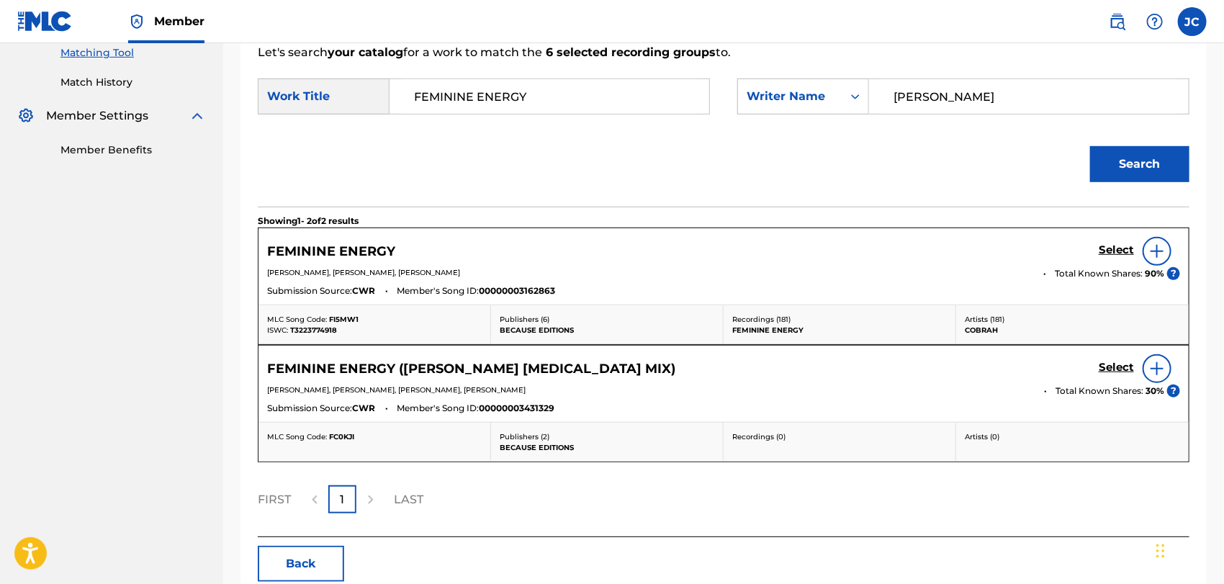
click at [1153, 247] on img at bounding box center [1156, 251] width 17 height 17
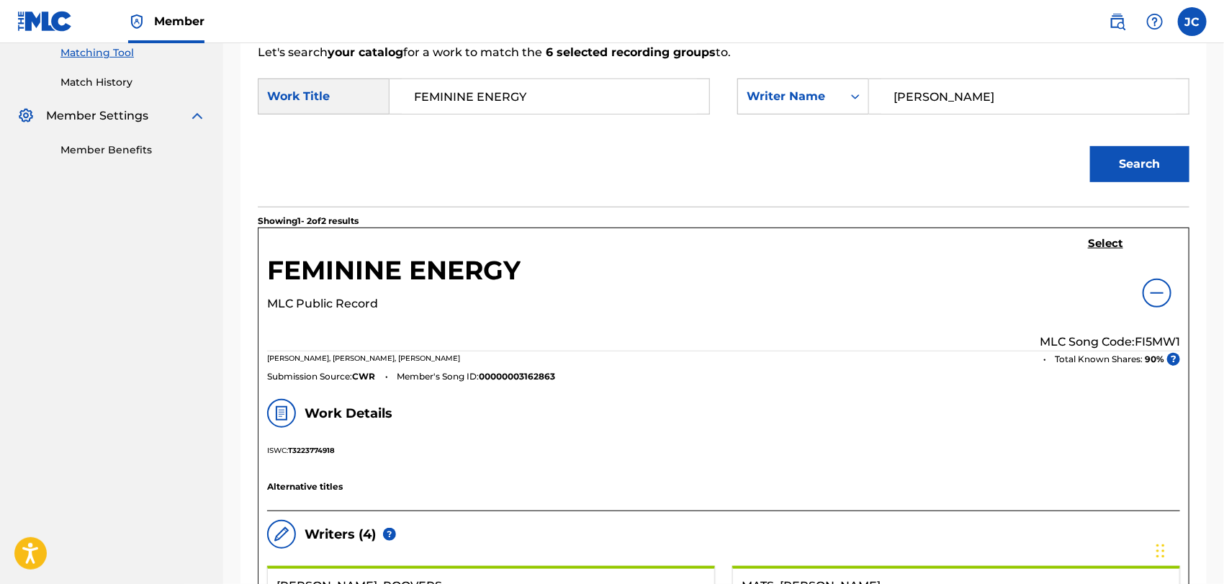
click at [1100, 253] on div "Select MLC Song Code: FI5MW1" at bounding box center [1109, 294] width 140 height 114
click at [1108, 238] on h5 "Select" at bounding box center [1105, 244] width 35 height 14
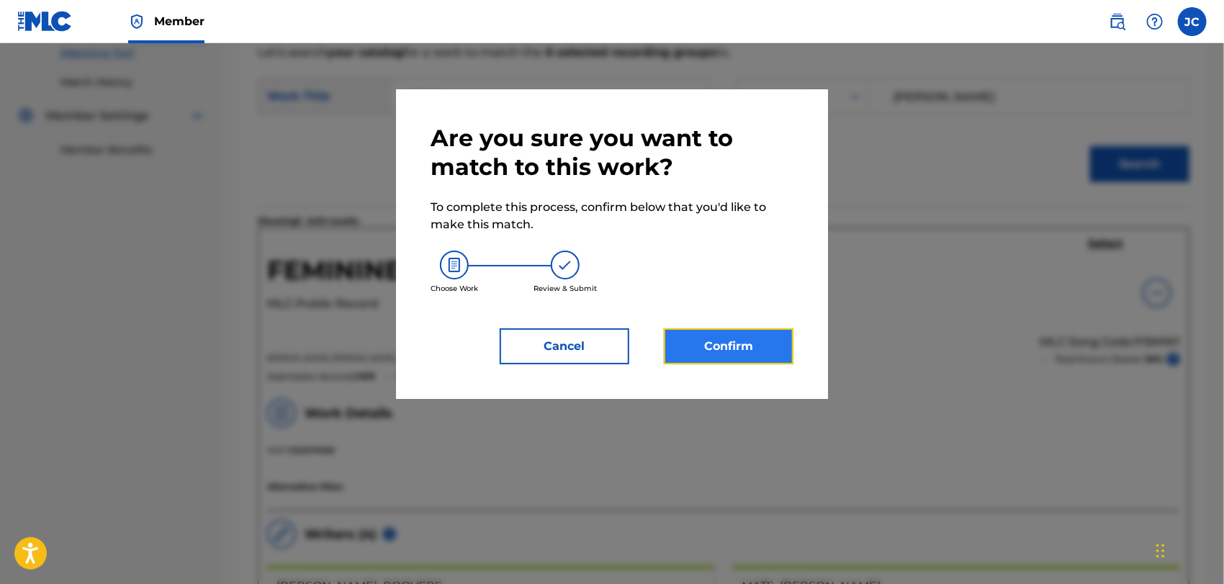
click at [766, 340] on button "Confirm" at bounding box center [729, 346] width 130 height 36
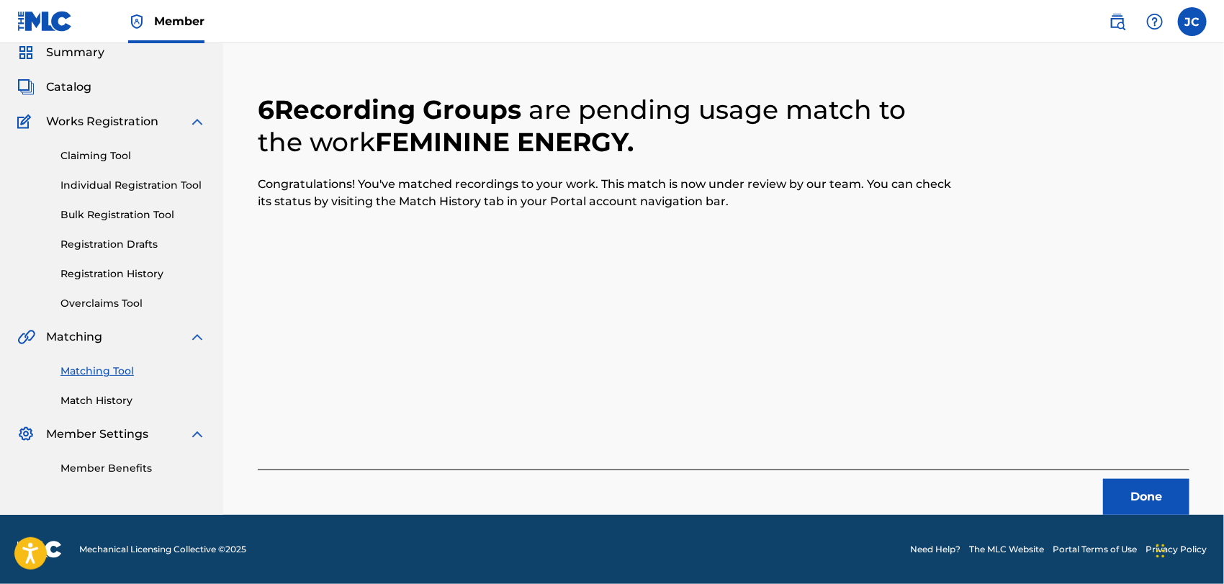
scroll to position [55, 0]
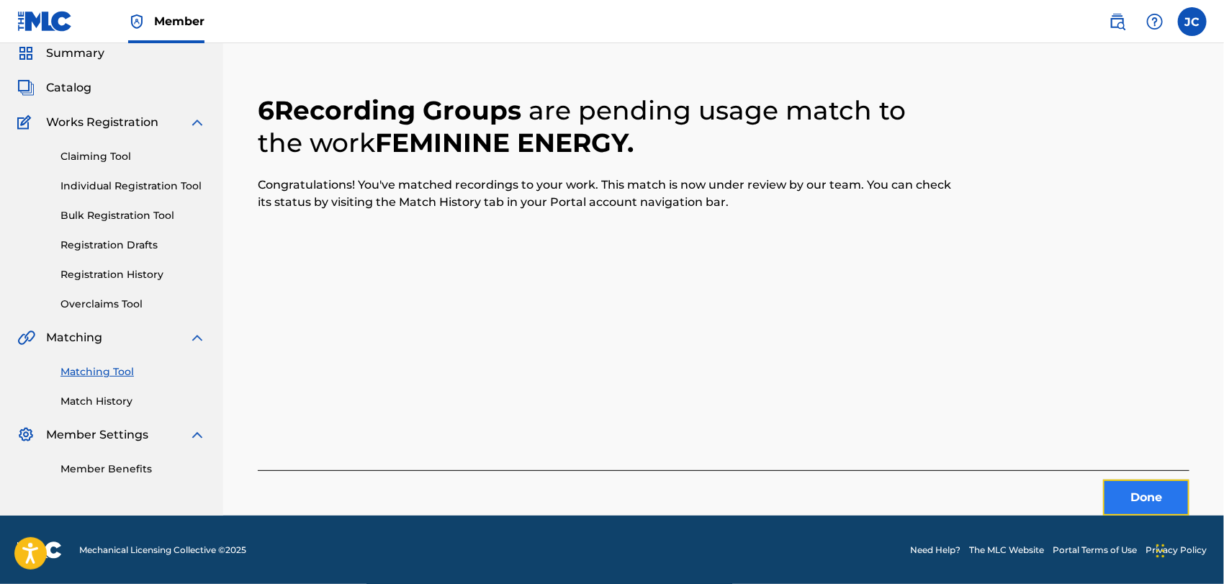
click at [1161, 488] on button "Done" at bounding box center [1146, 497] width 86 height 36
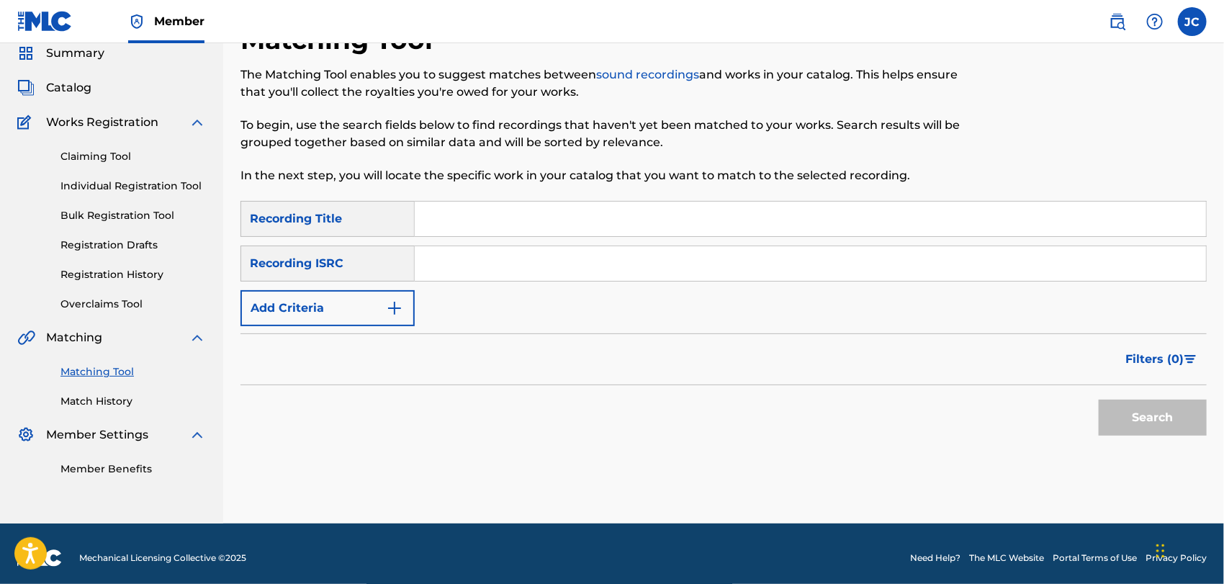
click at [736, 254] on input "Search Form" at bounding box center [810, 263] width 791 height 35
paste input "USUS12000561"
type input "USUS12000561"
click at [1134, 442] on div "SearchWithCriteria9a666371-1142-44af-9620-c068b301c2f0 Recording Title SearchWi…" at bounding box center [723, 326] width 966 height 250
click at [1129, 421] on button "Search" at bounding box center [1152, 417] width 108 height 36
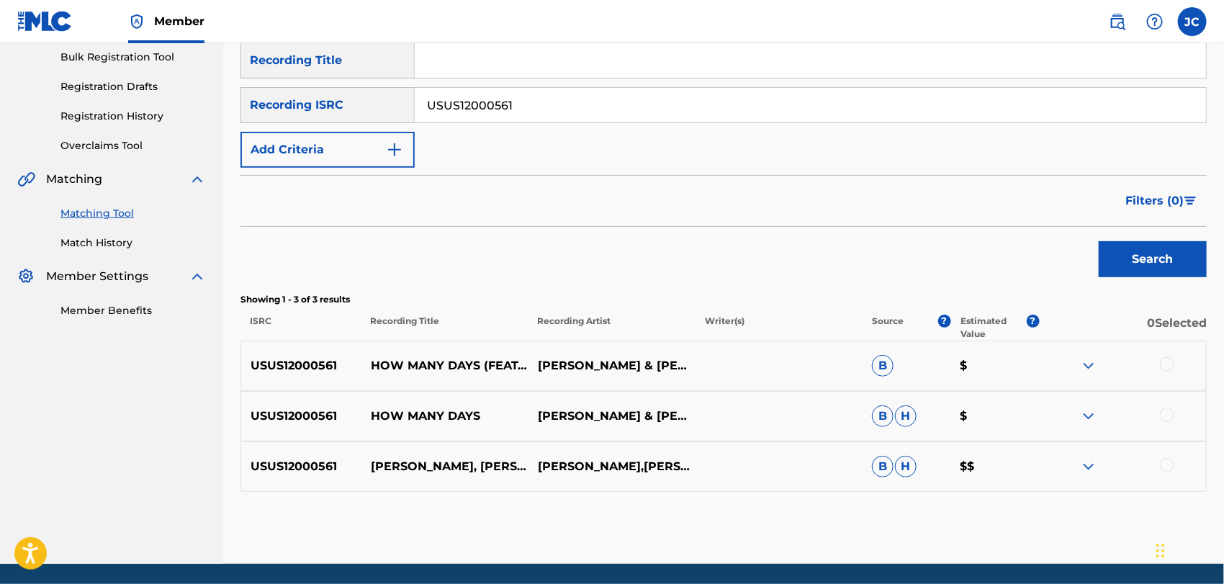
scroll to position [263, 0]
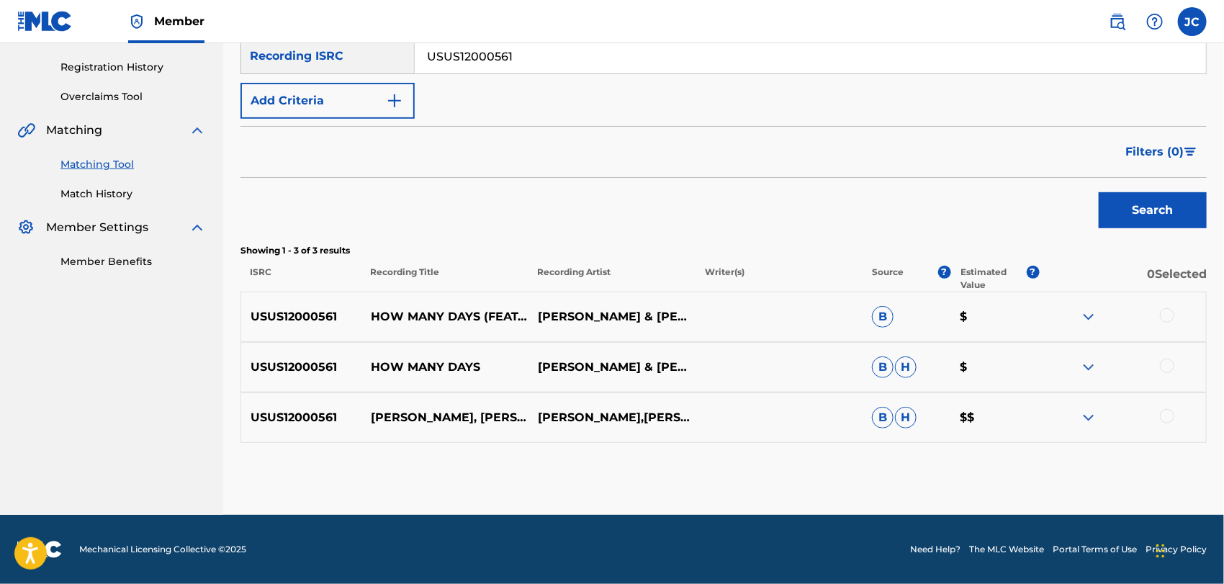
click at [1170, 320] on div at bounding box center [1167, 315] width 14 height 14
click at [1173, 366] on div at bounding box center [1167, 365] width 14 height 14
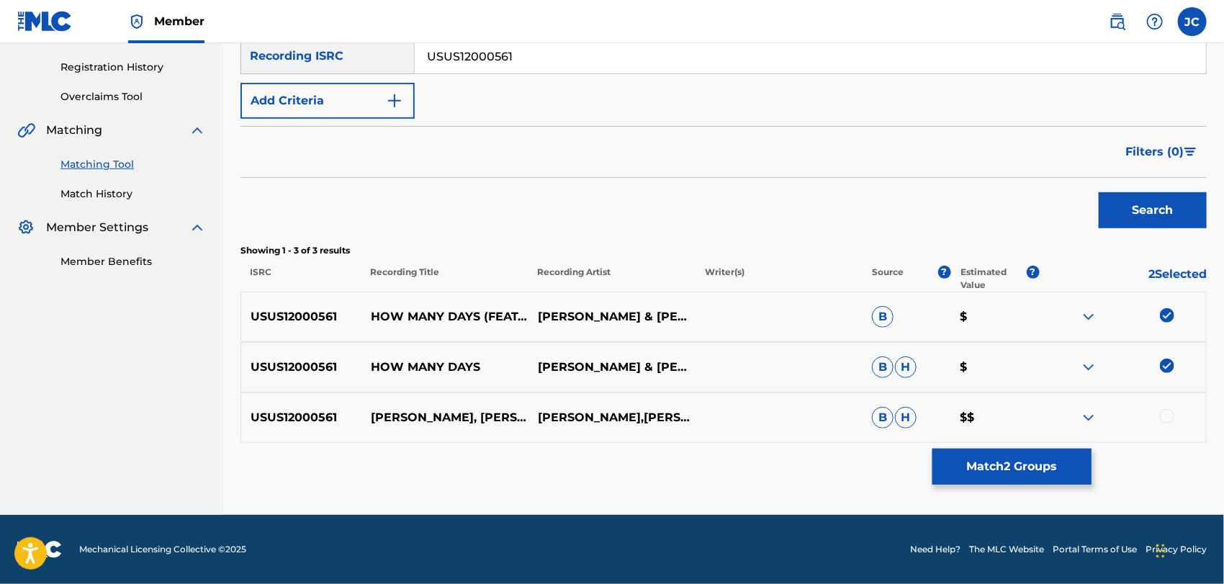
click at [1173, 421] on div at bounding box center [1122, 417] width 167 height 17
click at [1162, 420] on div at bounding box center [1122, 417] width 167 height 17
click at [1166, 420] on div at bounding box center [1167, 416] width 14 height 14
click at [1060, 457] on button "Match 3 Groups" at bounding box center [1011, 466] width 159 height 36
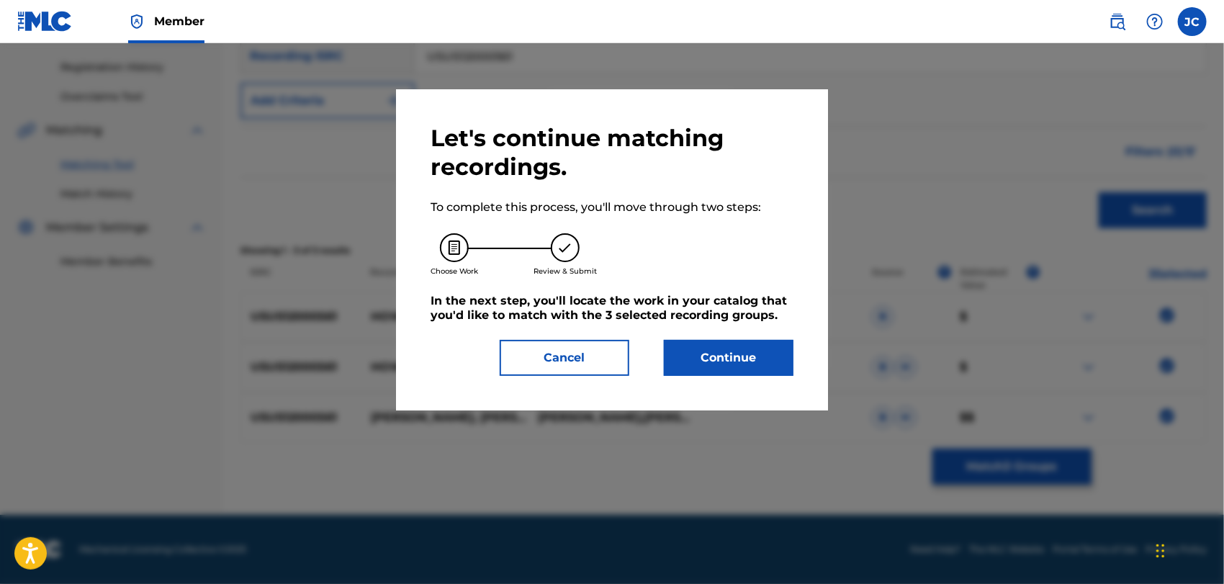
click at [806, 387] on div "Let's continue matching recordings. To complete this process, you'll move throu…" at bounding box center [612, 249] width 432 height 321
click at [746, 361] on button "Continue" at bounding box center [729, 358] width 130 height 36
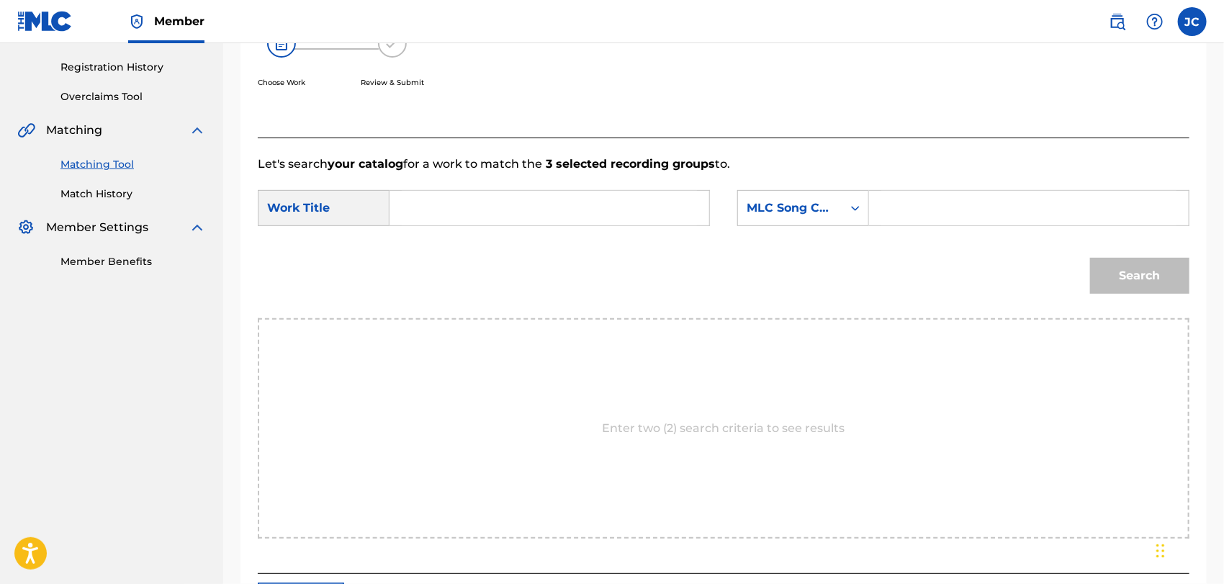
click at [631, 207] on input "Search Form" at bounding box center [549, 208] width 295 height 35
paste input "How Many Days ("
type input "How Many Days"
click at [871, 232] on div "SearchWithCriteria449c213b-ff88-4d3b-b400-374531480651 Work Title How Many Days…" at bounding box center [723, 212] width 931 height 45
drag, startPoint x: 846, startPoint y: 198, endPoint x: 839, endPoint y: 204, distance: 8.7
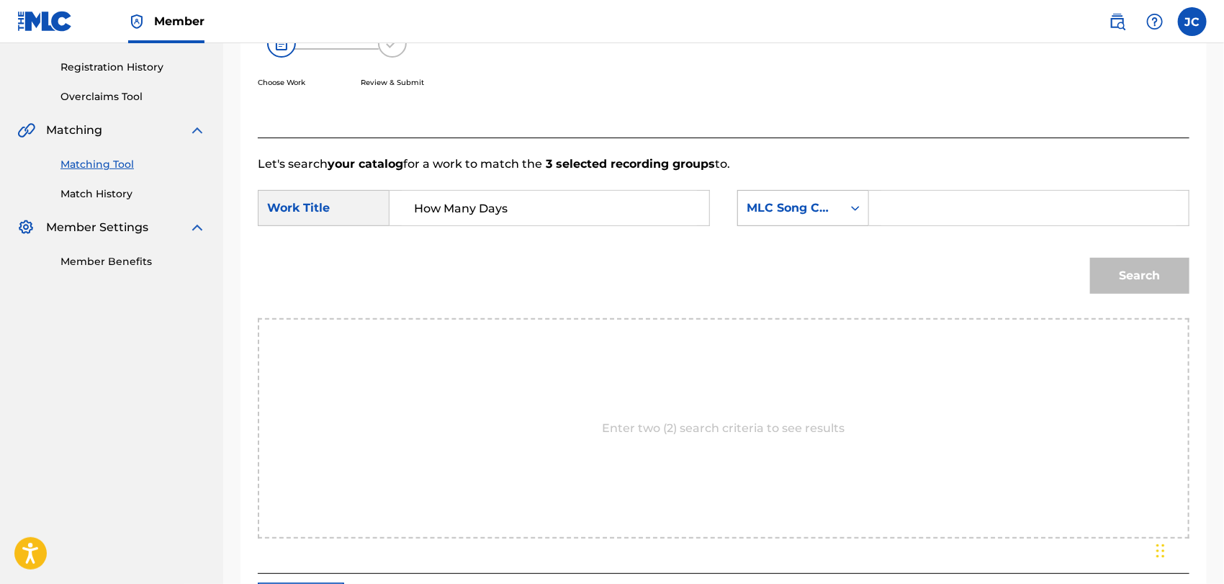
click at [846, 197] on div "Search Form" at bounding box center [855, 208] width 26 height 26
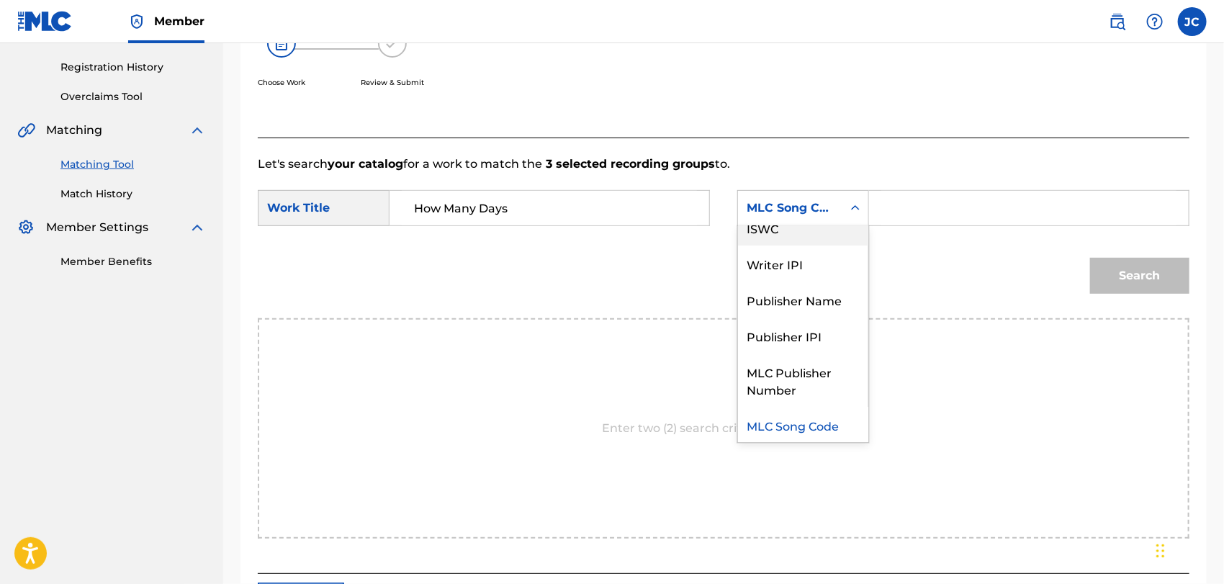
scroll to position [0, 0]
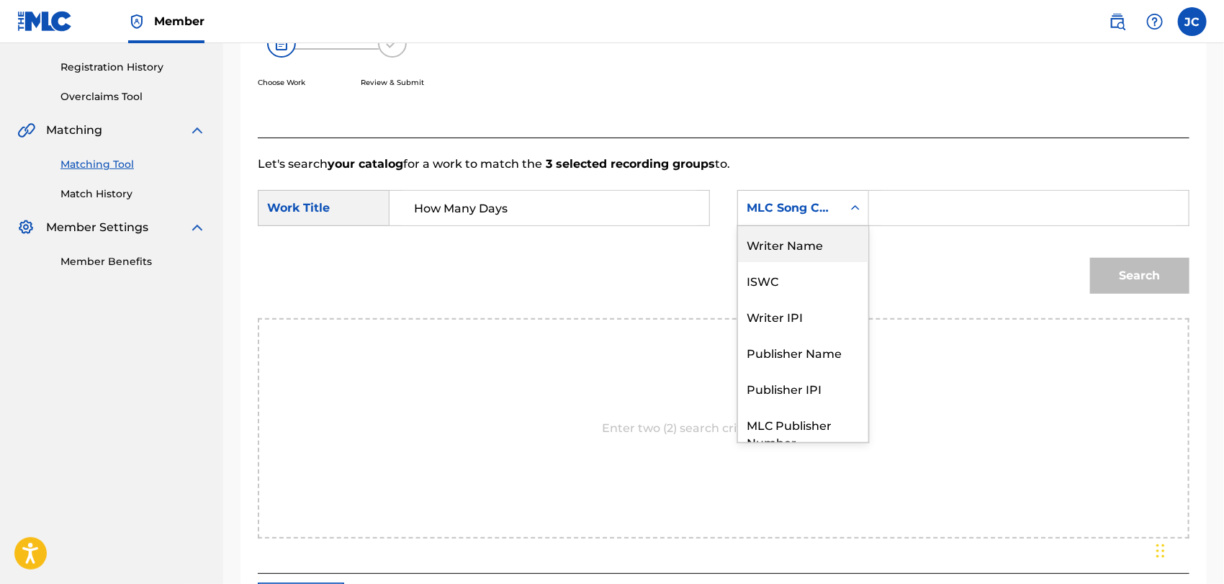
click at [820, 241] on div "Writer Name" at bounding box center [803, 244] width 130 height 36
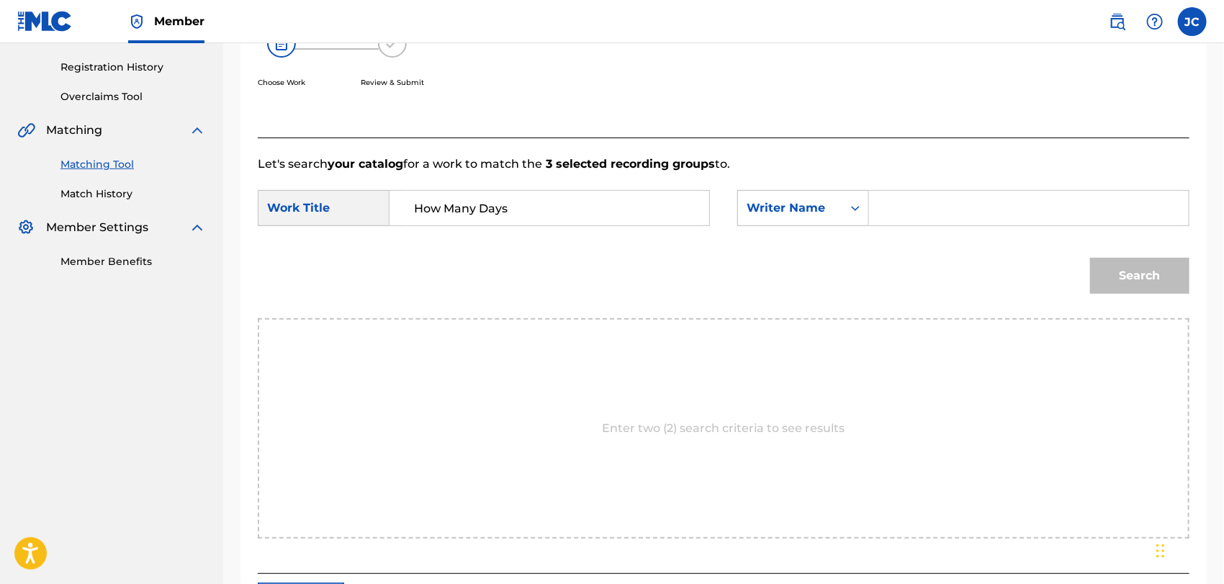
click at [964, 200] on input "Search Form" at bounding box center [1028, 208] width 295 height 35
paste input "Albinsson"
type input "Albinsson"
click at [1158, 276] on button "Search" at bounding box center [1139, 276] width 99 height 36
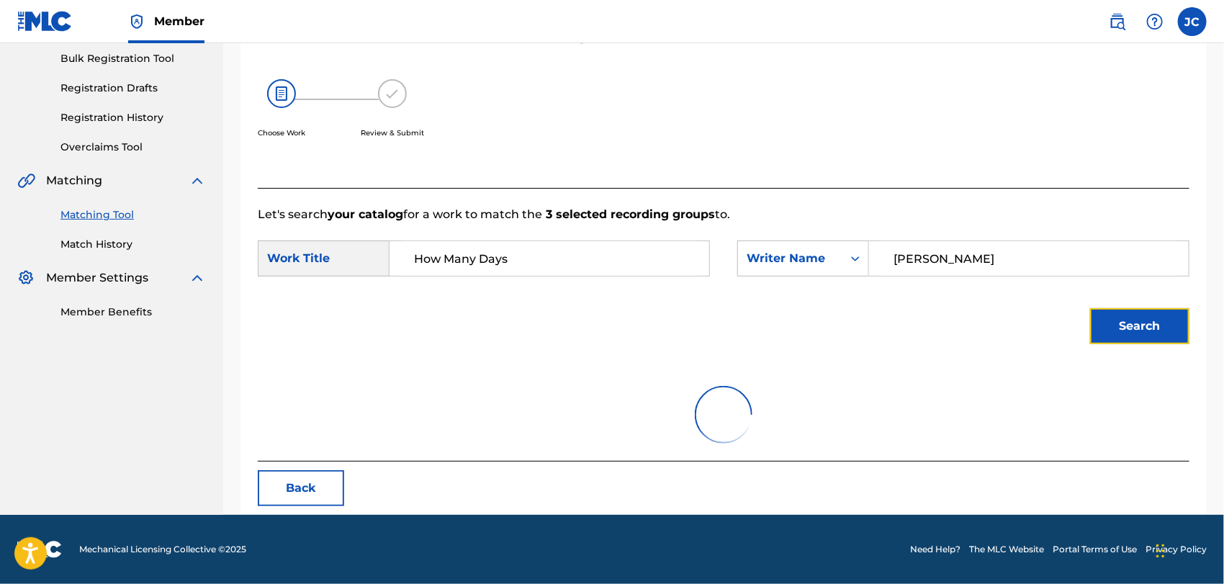
scroll to position [263, 0]
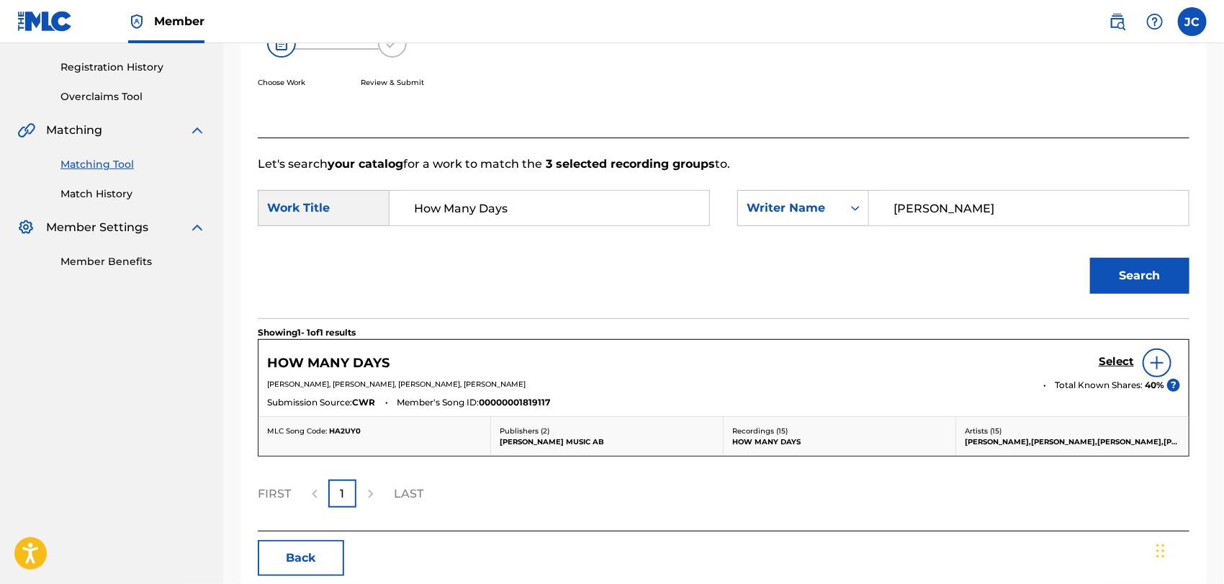
click at [1165, 360] on div at bounding box center [1156, 362] width 29 height 29
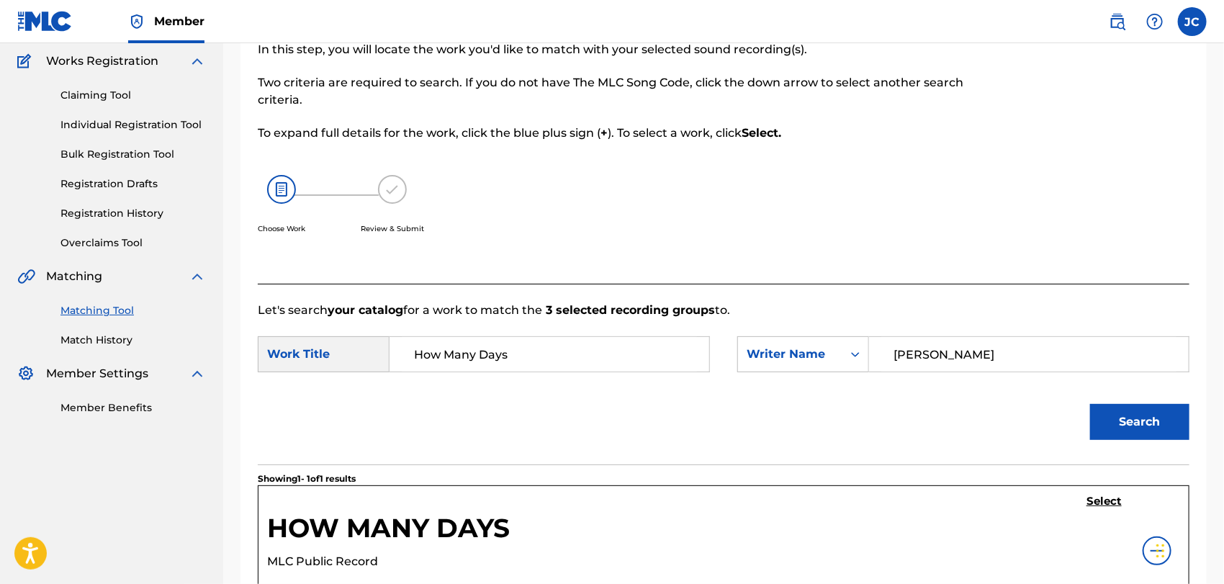
scroll to position [0, 0]
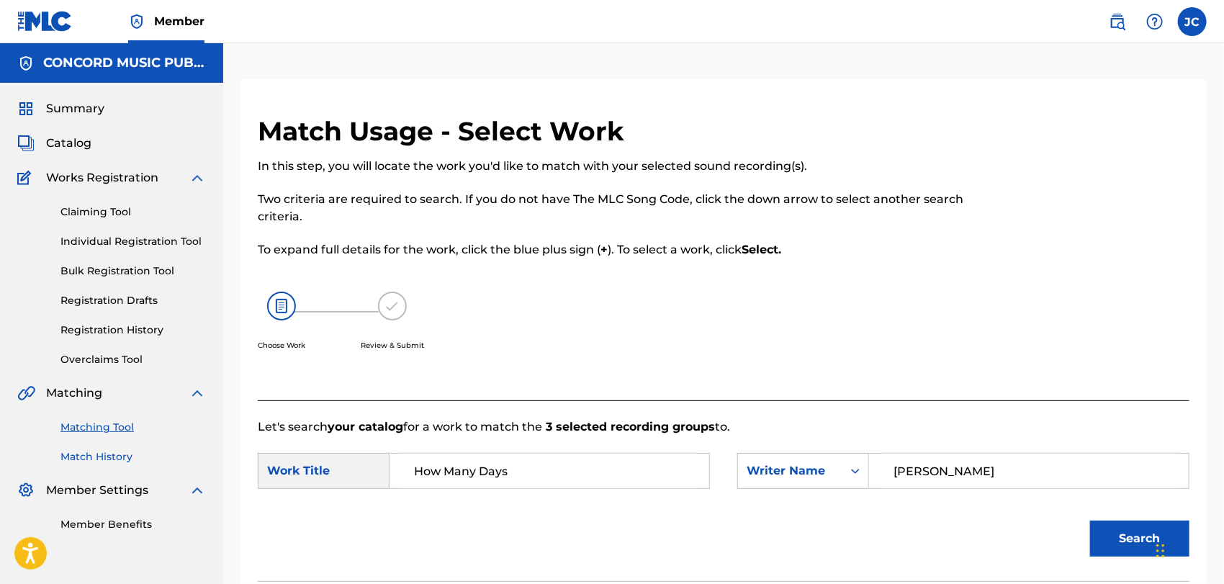
click at [111, 458] on link "Match History" at bounding box center [132, 456] width 145 height 15
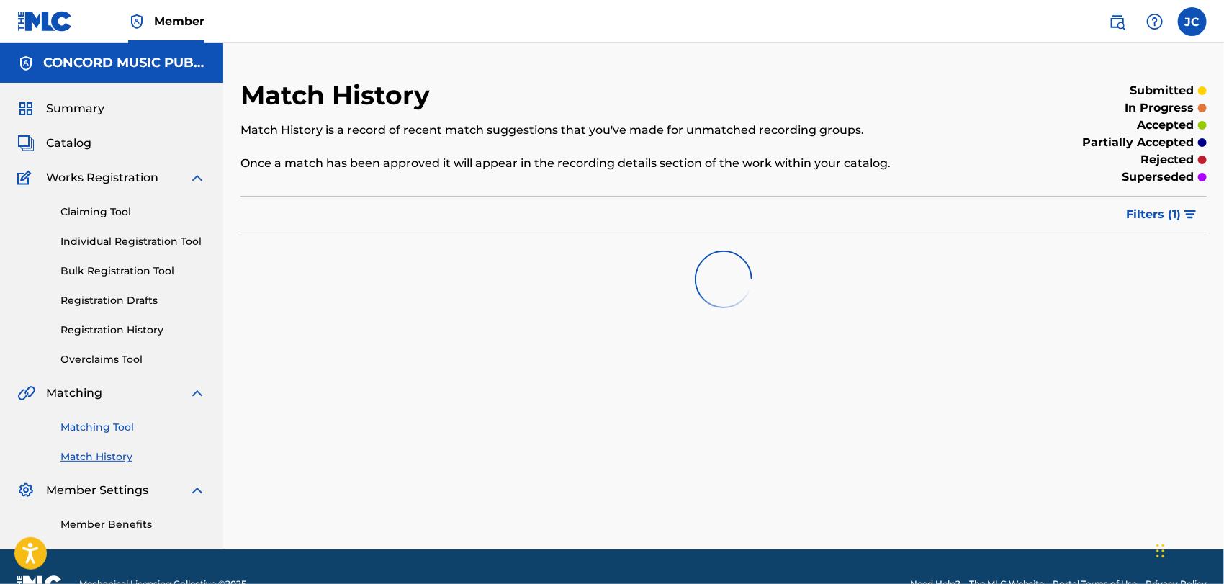
drag, startPoint x: 130, startPoint y: 446, endPoint x: 116, endPoint y: 426, distance: 23.8
click at [130, 445] on div "Matching Tool Match History" at bounding box center [111, 433] width 189 height 63
click at [125, 416] on div "Matching Tool Match History" at bounding box center [111, 433] width 189 height 63
click at [127, 422] on link "Matching Tool" at bounding box center [132, 427] width 145 height 15
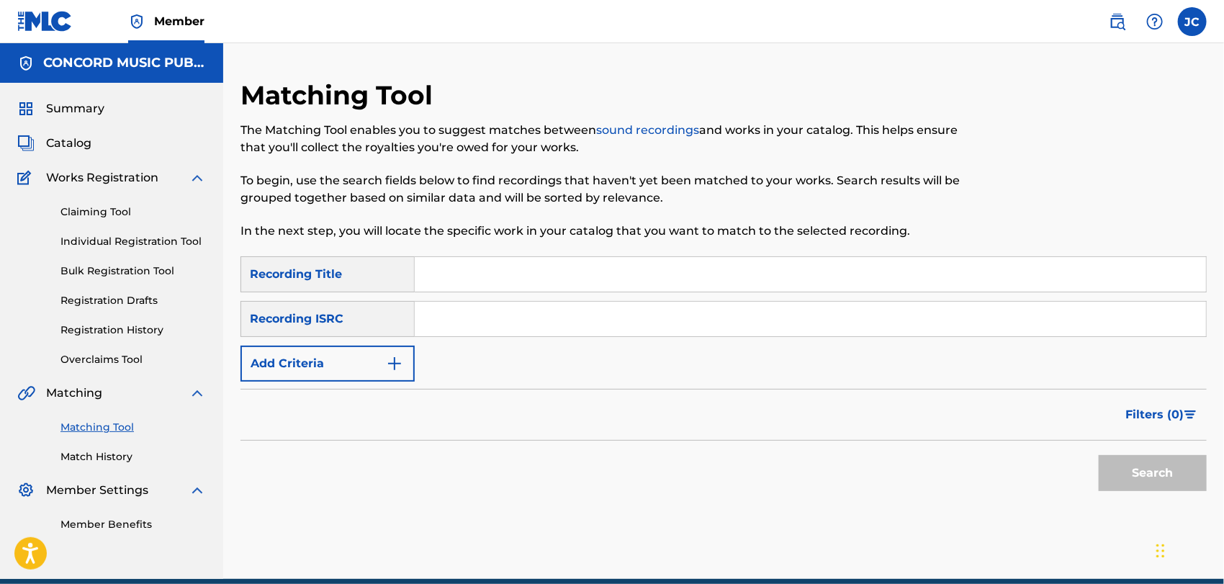
drag, startPoint x: 510, startPoint y: 328, endPoint x: 763, endPoint y: 363, distance: 255.0
click at [511, 328] on input "Search Form" at bounding box center [810, 319] width 791 height 35
paste input "DEX042000002"
type input "DEX042000002"
click at [1188, 467] on button "Search" at bounding box center [1152, 473] width 108 height 36
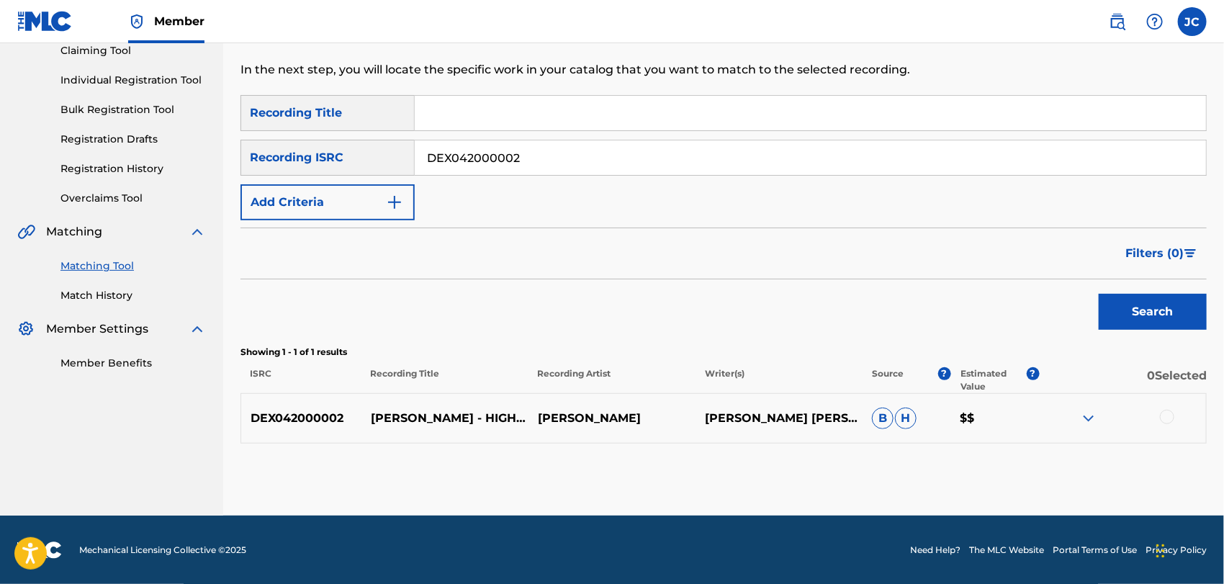
scroll to position [161, 0]
click at [1169, 419] on div at bounding box center [1167, 417] width 14 height 14
click at [1000, 442] on div "DEX042000002 DENNIS CRUZ - HIGH (MHD081) DENNIS CRUZ DENIS DE GALDO TROYANO B H…" at bounding box center [723, 418] width 966 height 50
click at [1002, 464] on button "Match 1 Group" at bounding box center [1011, 466] width 159 height 36
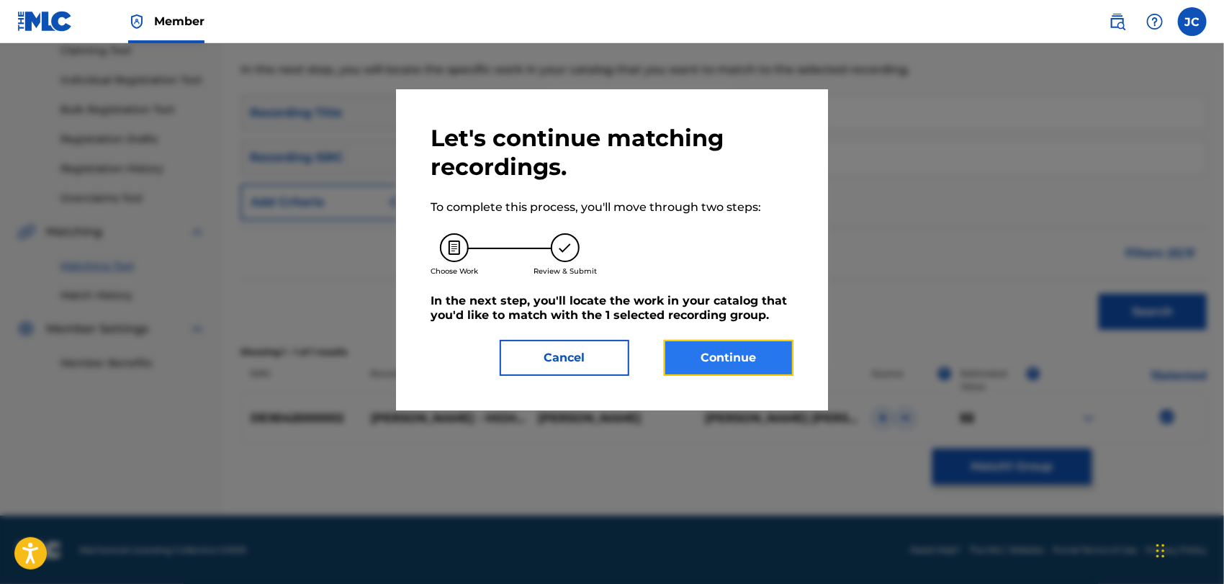
click at [759, 348] on button "Continue" at bounding box center [729, 358] width 130 height 36
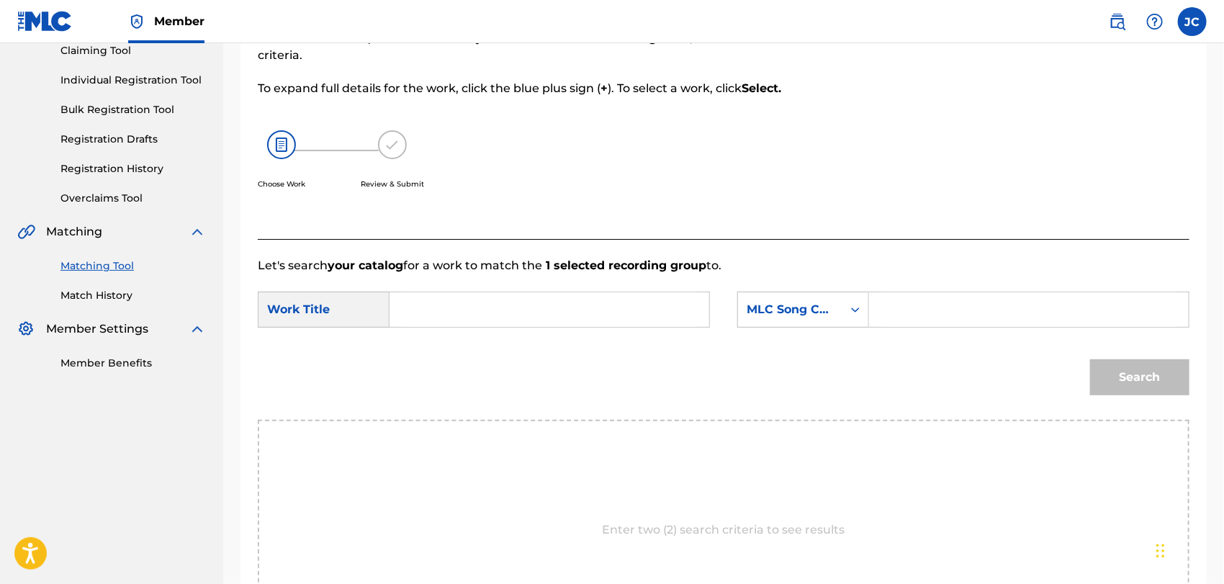
click at [625, 327] on div "SearchWithCriteria449c213b-ff88-4d3b-b400-374531480651 Work Title SearchWithCri…" at bounding box center [723, 314] width 931 height 45
click at [618, 313] on input "Search Form" at bounding box center [549, 309] width 295 height 35
paste input "High"
type input "High"
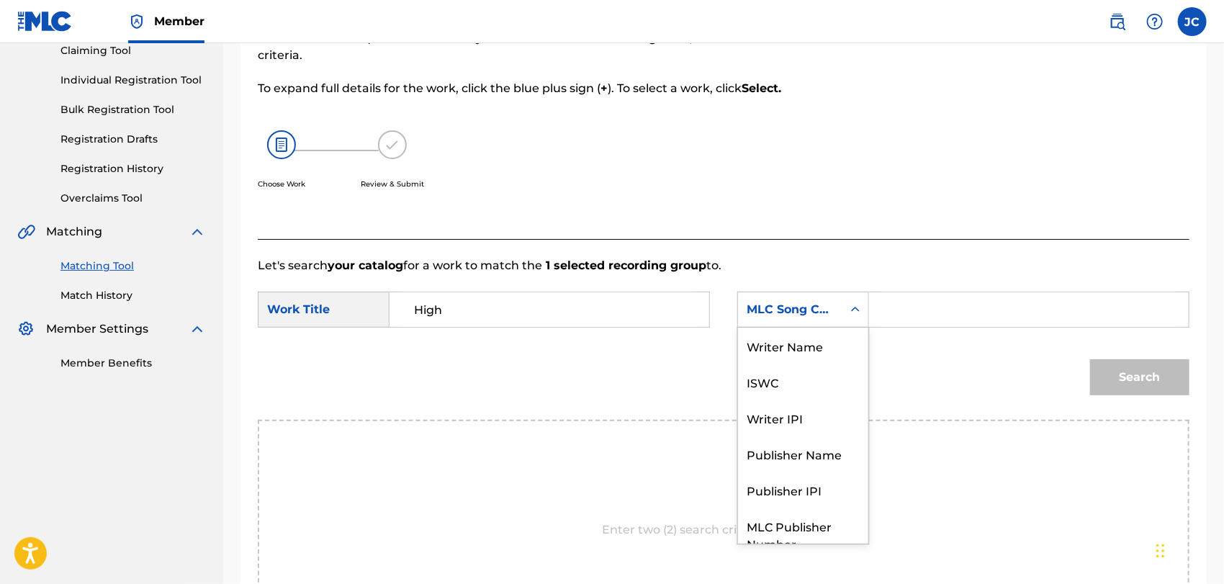
drag, startPoint x: 787, startPoint y: 303, endPoint x: 795, endPoint y: 315, distance: 14.6
click at [788, 302] on div "MLC Song Code" at bounding box center [789, 309] width 87 height 17
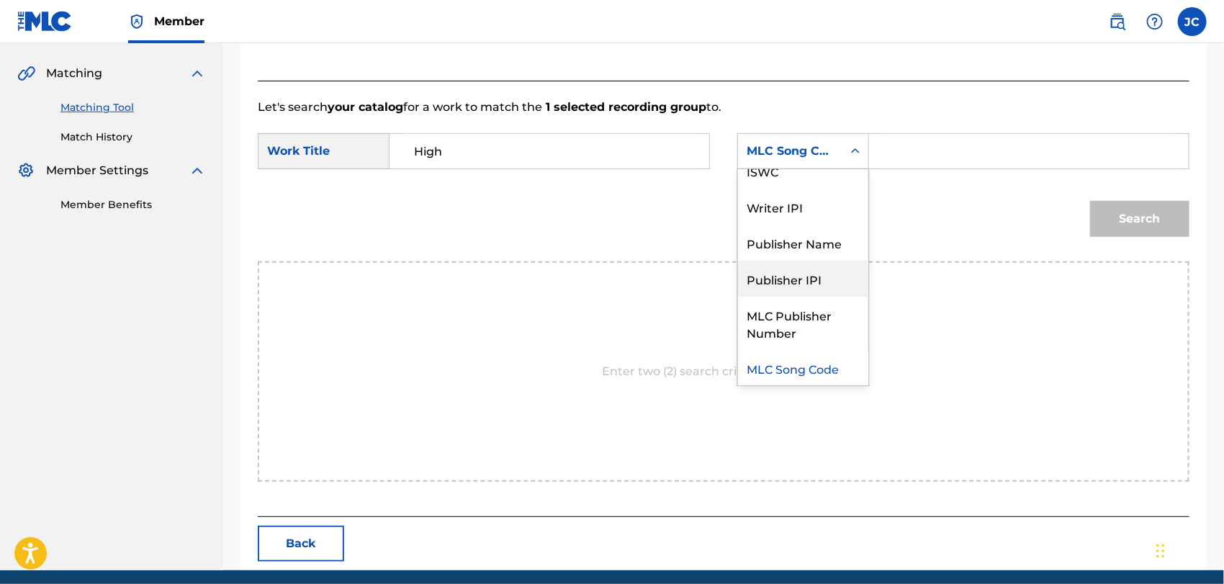
scroll to position [0, 0]
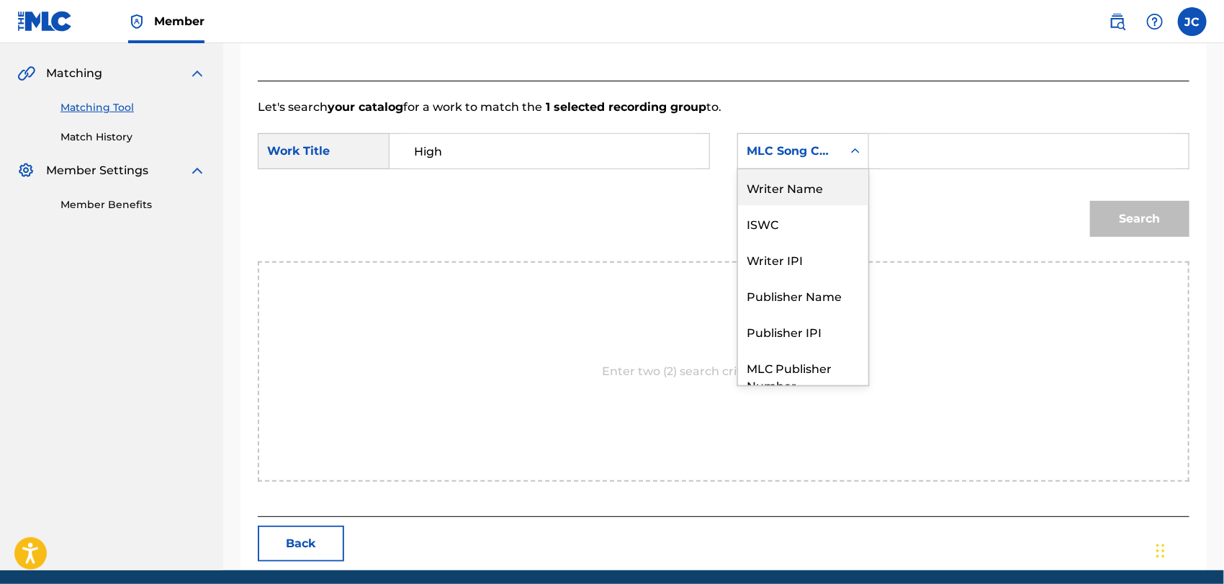
drag, startPoint x: 788, startPoint y: 199, endPoint x: 732, endPoint y: 155, distance: 71.3
click at [789, 199] on div "Writer Name" at bounding box center [803, 187] width 130 height 36
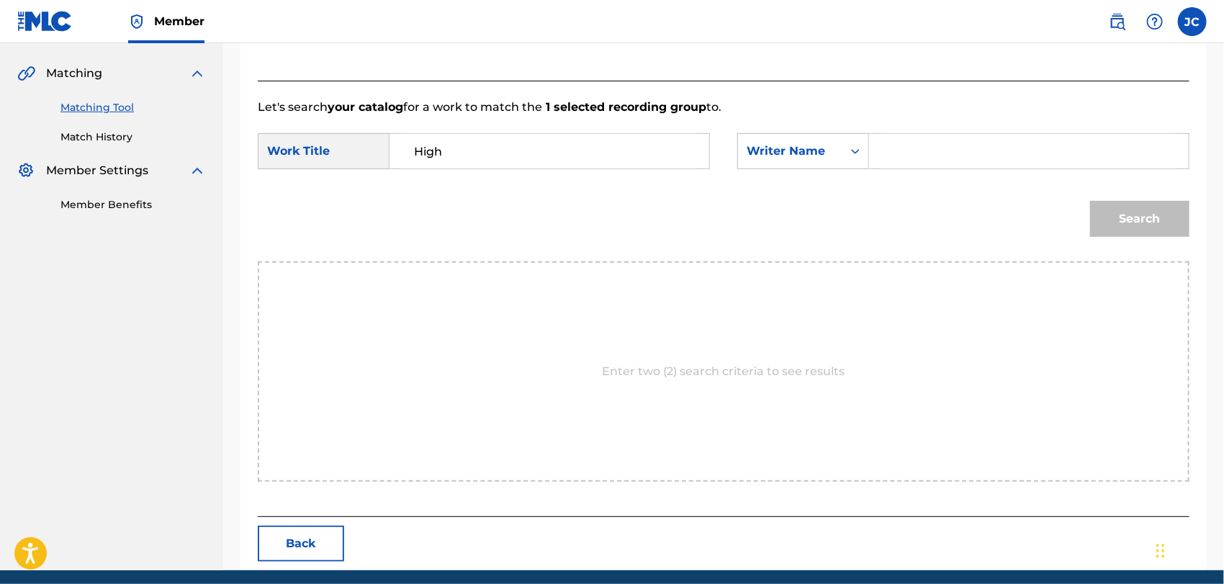
click at [1012, 151] on input "Search Form" at bounding box center [1028, 151] width 295 height 35
paste input "Troyano"
type input "Troyano"
click at [1121, 227] on button "Search" at bounding box center [1139, 219] width 99 height 36
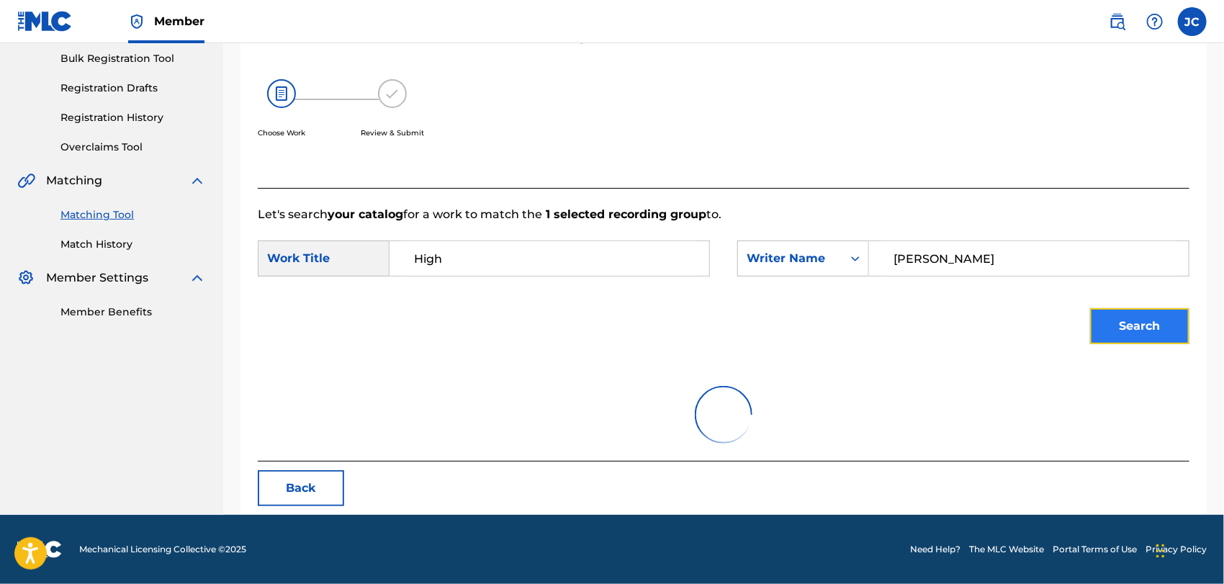
scroll to position [320, 0]
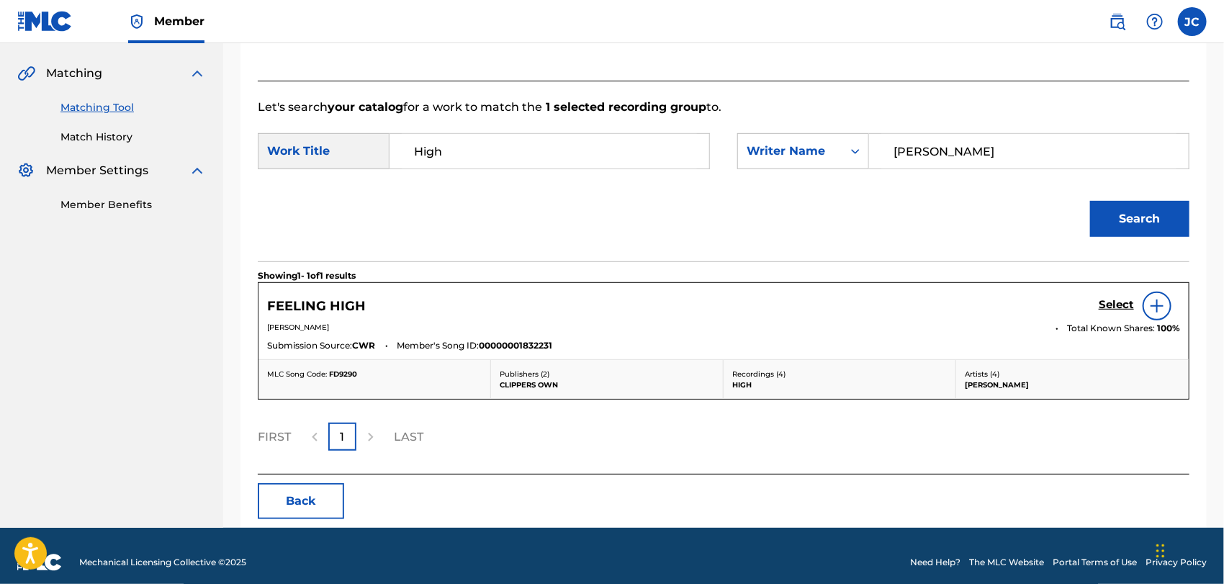
click at [1154, 307] on img at bounding box center [1156, 305] width 17 height 17
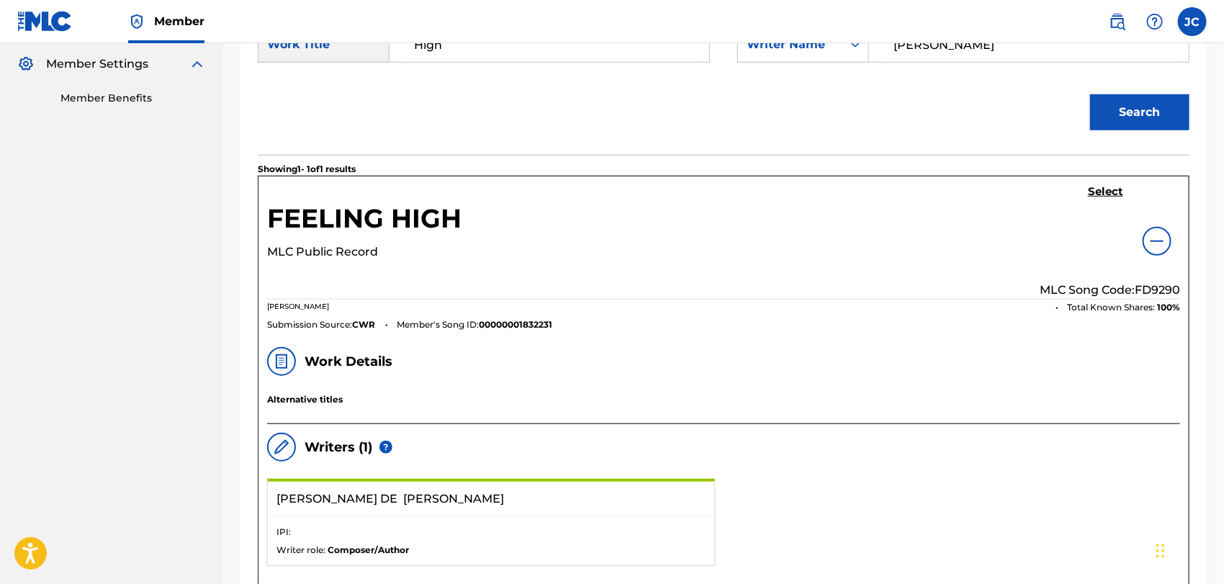
scroll to position [399, 0]
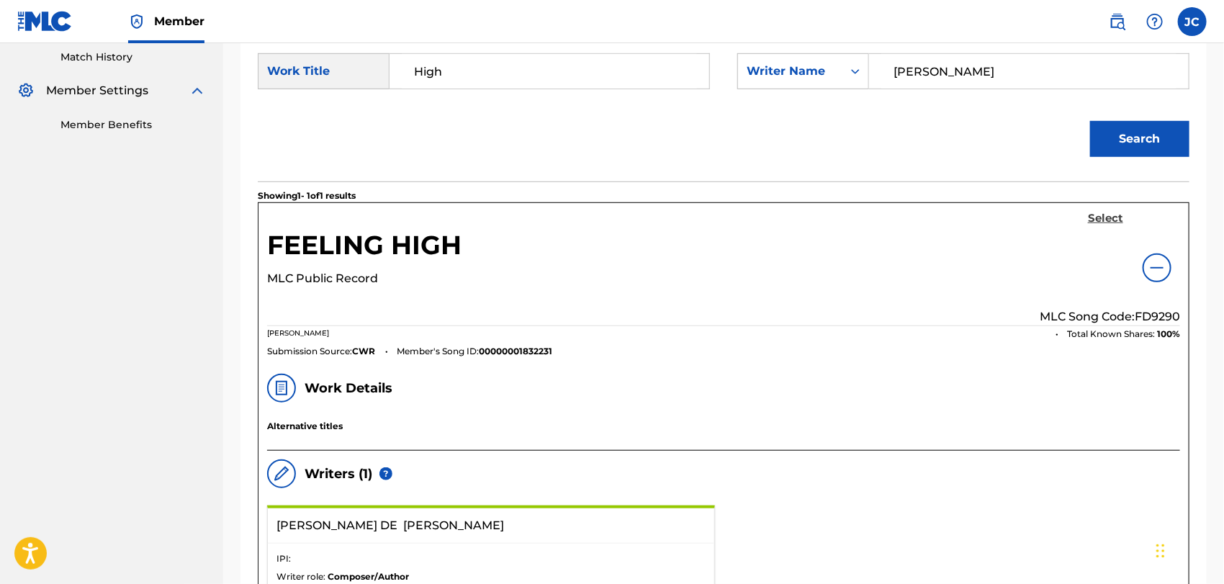
click at [1100, 221] on h5 "Select" at bounding box center [1105, 219] width 35 height 14
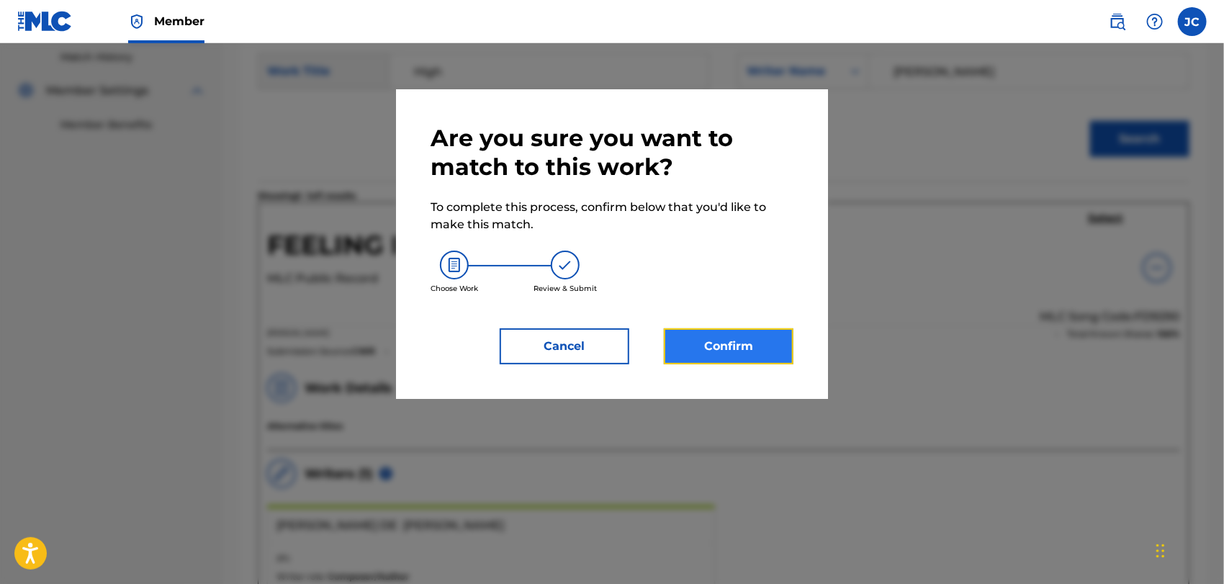
click at [734, 344] on button "Confirm" at bounding box center [729, 346] width 130 height 36
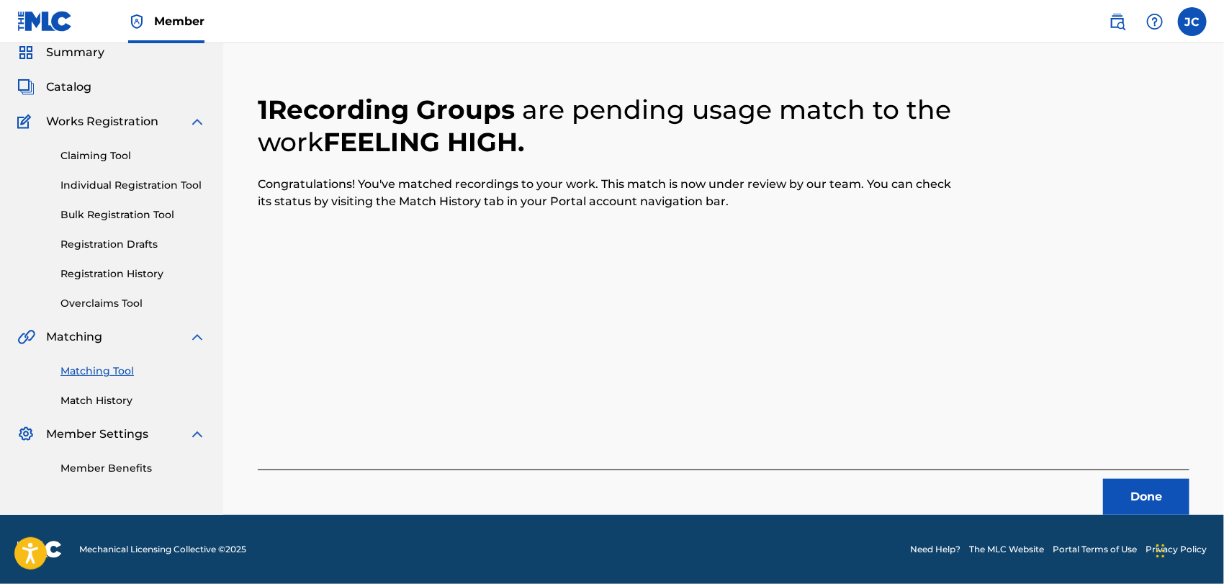
scroll to position [55, 0]
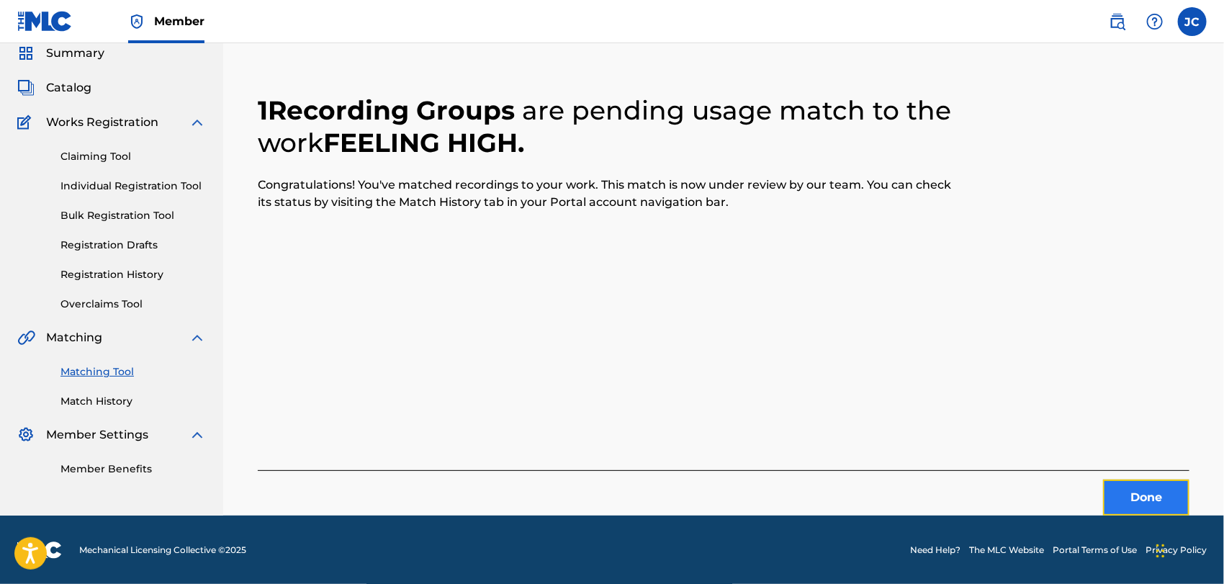
click at [1123, 490] on button "Done" at bounding box center [1146, 497] width 86 height 36
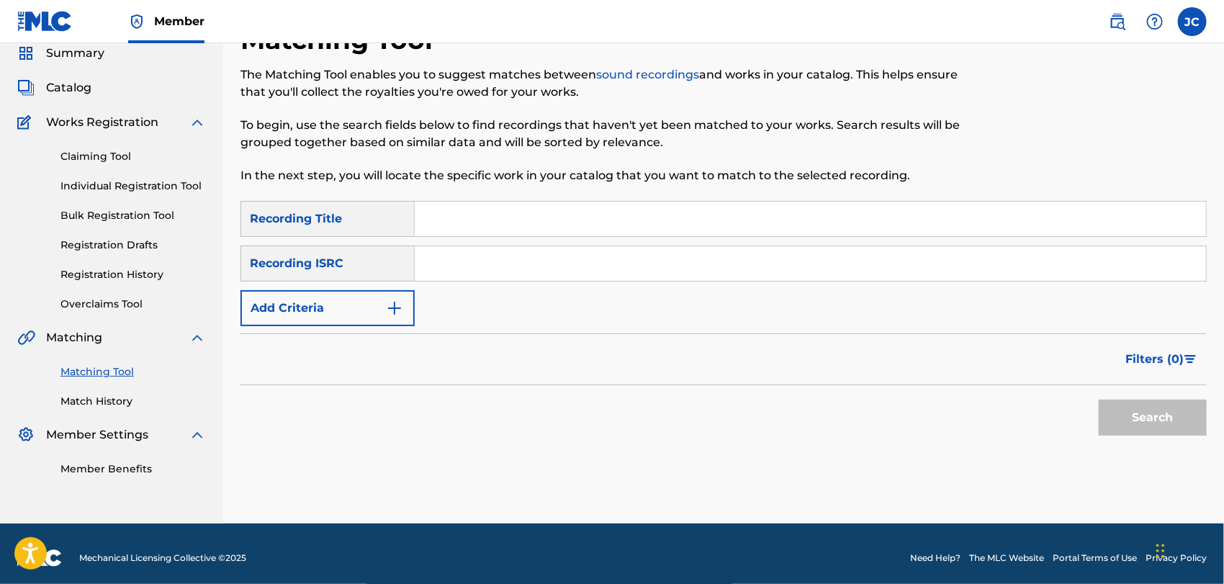
drag, startPoint x: 788, startPoint y: 267, endPoint x: 849, endPoint y: 284, distance: 62.7
click at [794, 271] on input "Search Form" at bounding box center [810, 263] width 791 height 35
paste input "US38Y2429497"
type input "US38Y2429497"
click at [1167, 418] on button "Search" at bounding box center [1152, 417] width 108 height 36
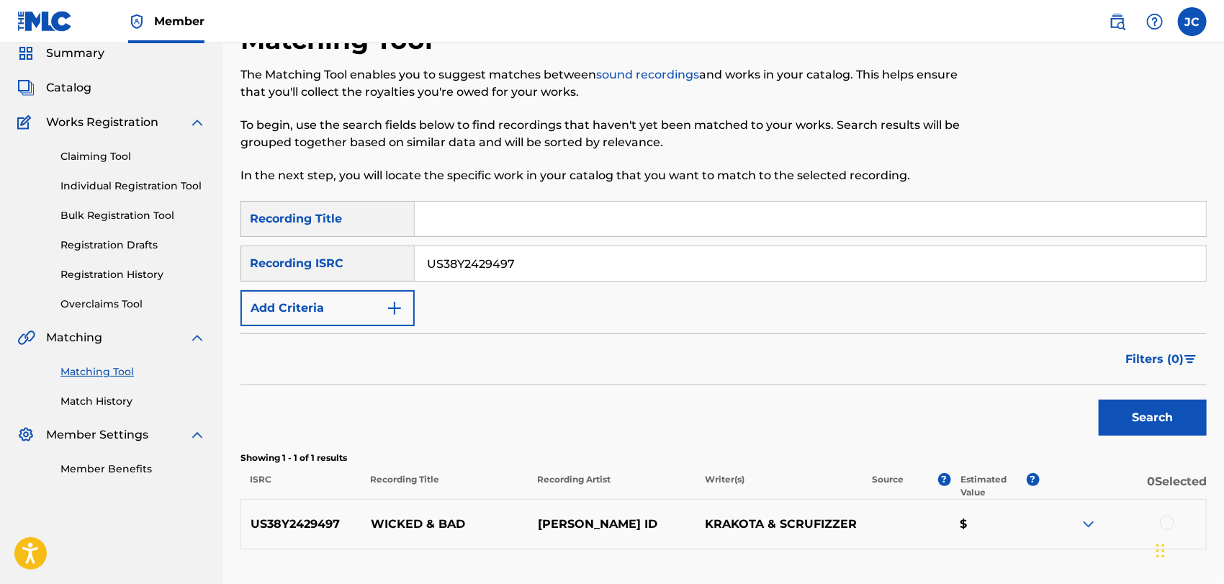
scroll to position [161, 0]
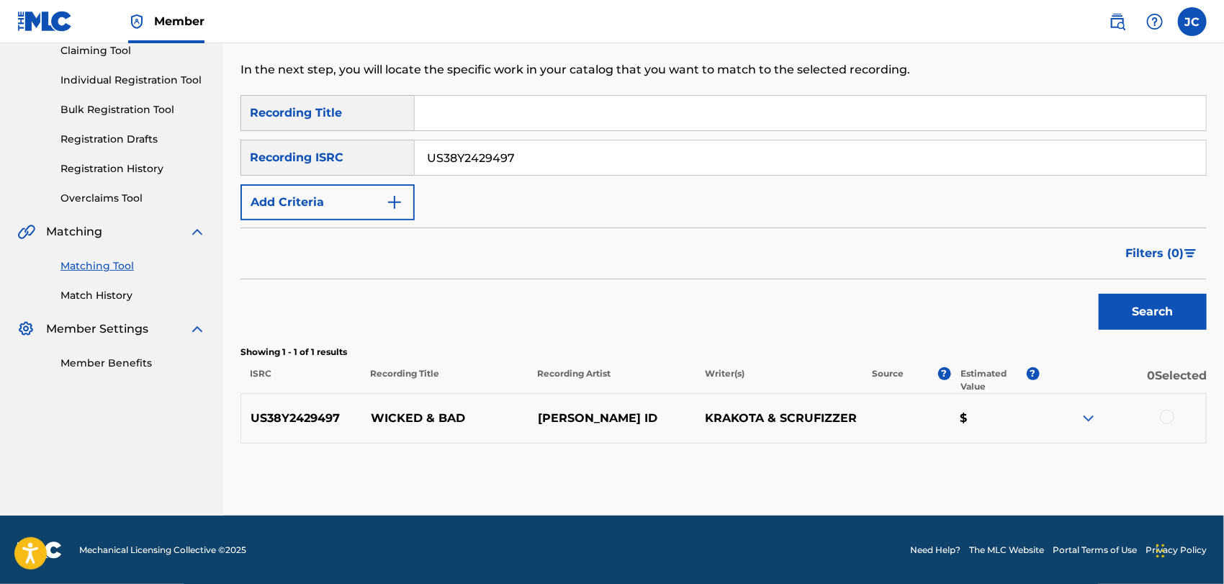
click at [1157, 418] on div at bounding box center [1122, 418] width 167 height 17
click at [1162, 418] on div at bounding box center [1167, 417] width 14 height 14
click at [1028, 456] on button "Match 1 Group" at bounding box center [1011, 466] width 159 height 36
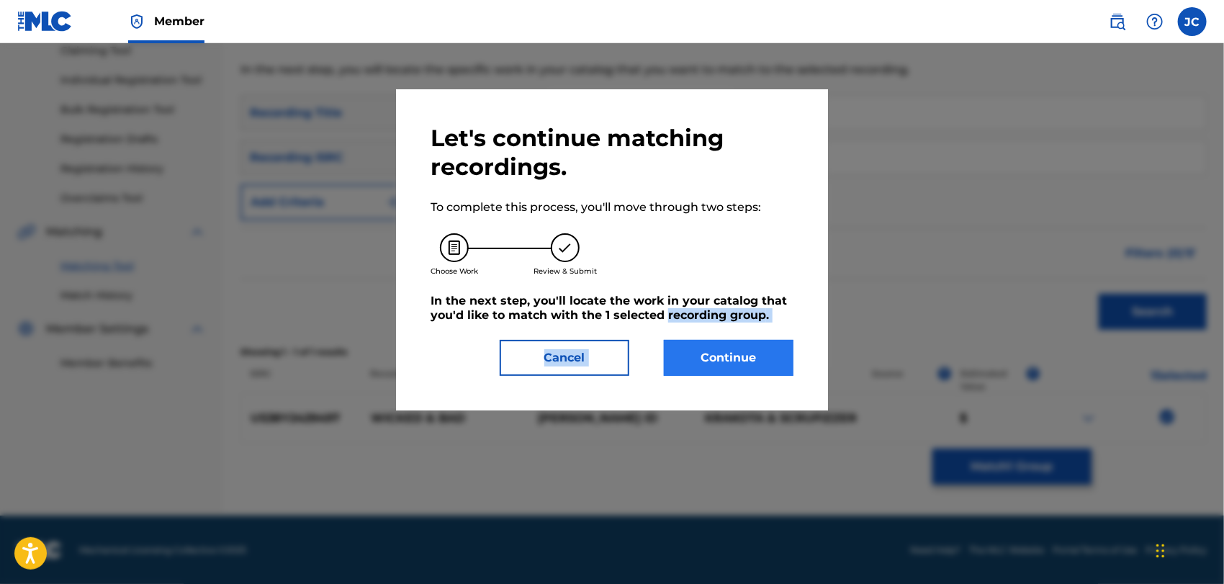
drag, startPoint x: 668, startPoint y: 325, endPoint x: 690, endPoint y: 351, distance: 34.2
click at [679, 340] on div "Let's continue matching recordings. To complete this process, you'll move throu…" at bounding box center [611, 250] width 363 height 252
click at [702, 358] on button "Continue" at bounding box center [729, 358] width 130 height 36
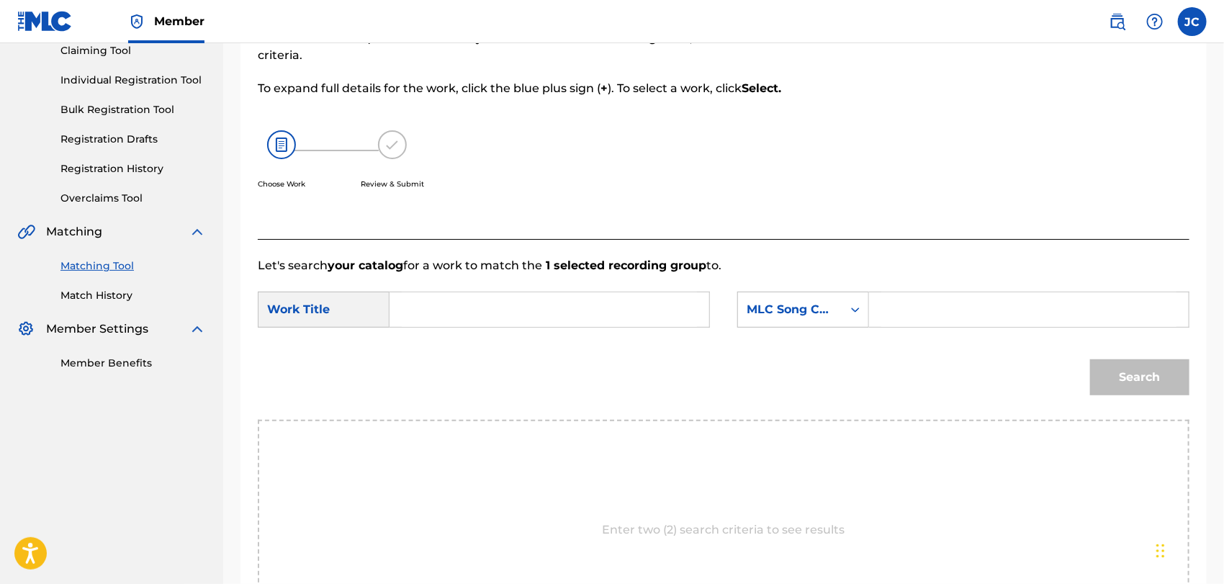
click at [518, 317] on input "Search Form" at bounding box center [549, 309] width 295 height 35
paste input "Wicked & Bad"
type input "Wicked & Bad"
click at [859, 331] on div "SearchWithCriteria449c213b-ff88-4d3b-b400-374531480651 Work Title Wicked & Bad …" at bounding box center [723, 314] width 931 height 45
click at [824, 340] on form "SearchWithCriteria449c213b-ff88-4d3b-b400-374531480651 Work Title Wicked & Bad …" at bounding box center [723, 346] width 931 height 145
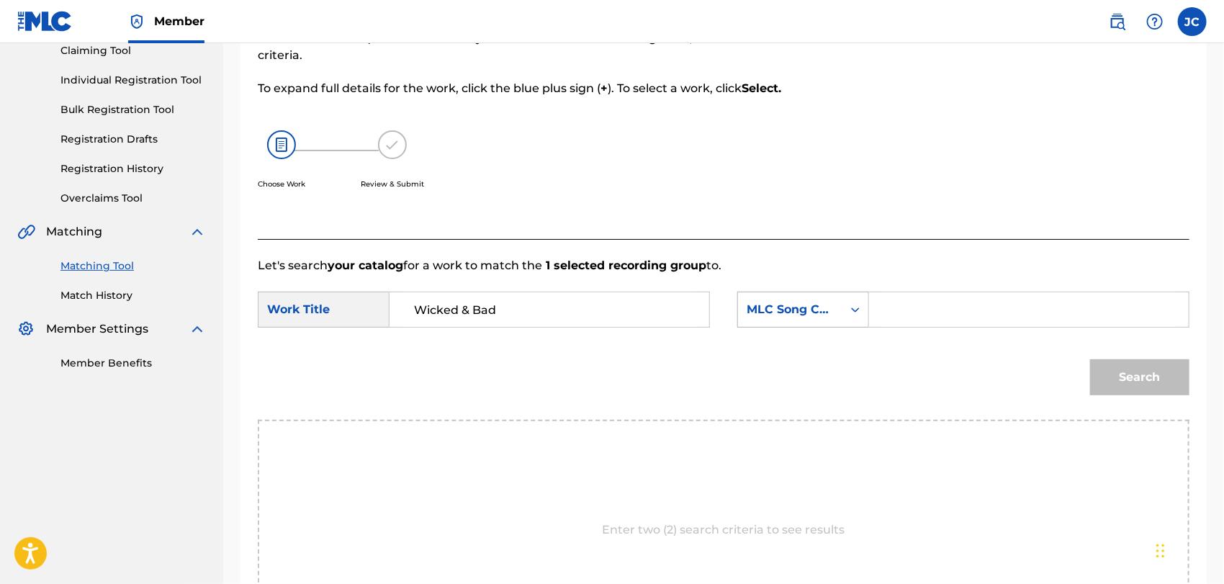
click at [814, 307] on div "MLC Song Code" at bounding box center [789, 309] width 87 height 17
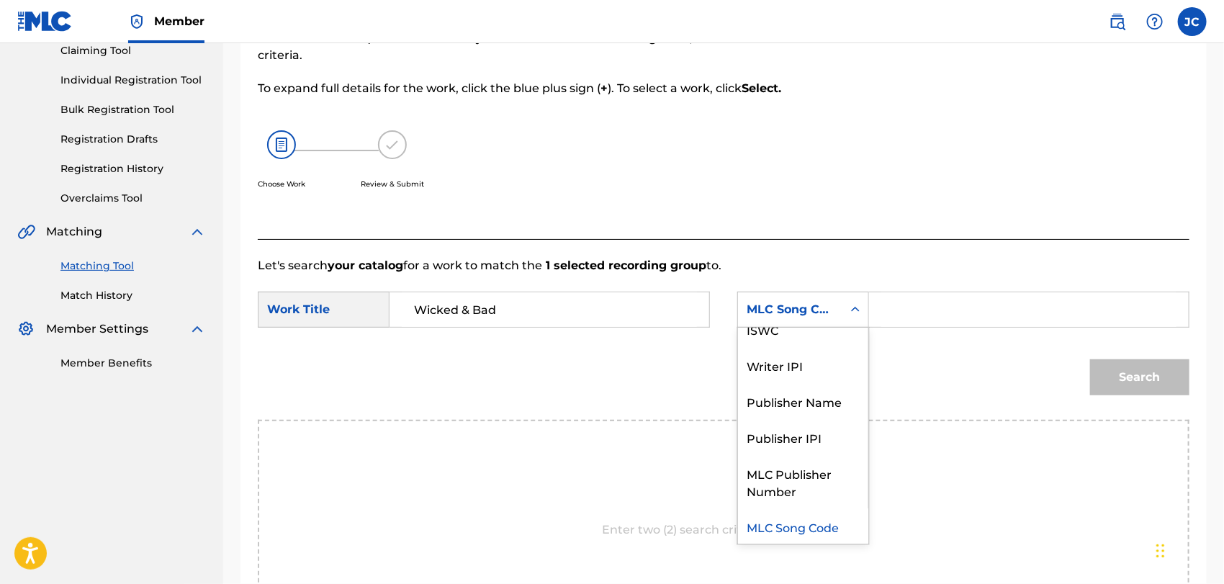
scroll to position [0, 0]
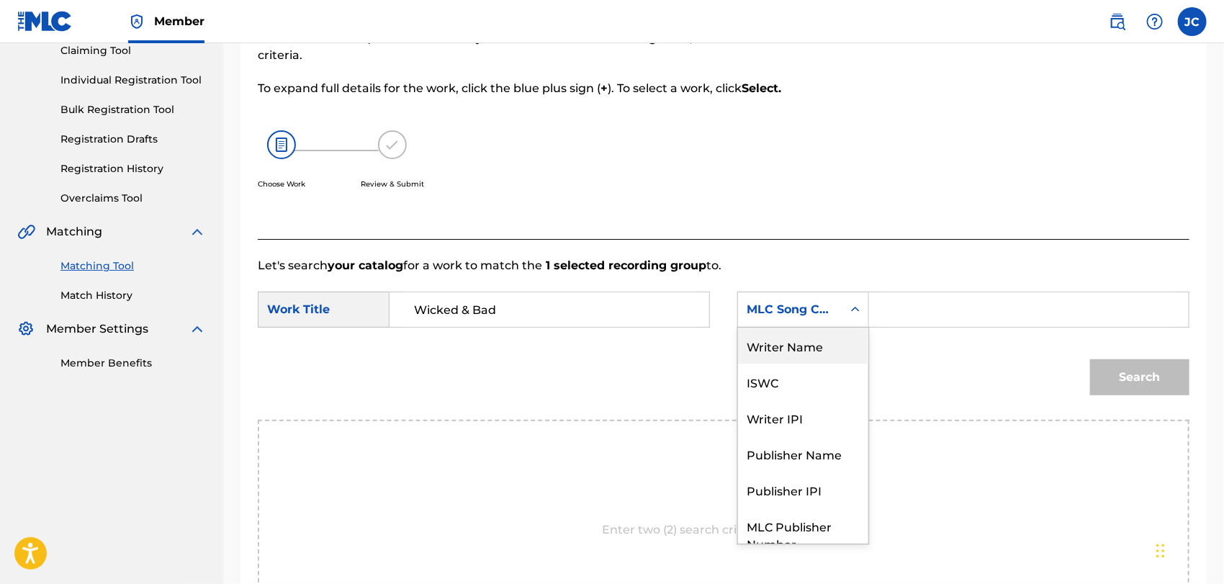
drag, startPoint x: 797, startPoint y: 347, endPoint x: 520, endPoint y: 7, distance: 438.0
click at [794, 345] on div "Writer Name" at bounding box center [803, 345] width 130 height 36
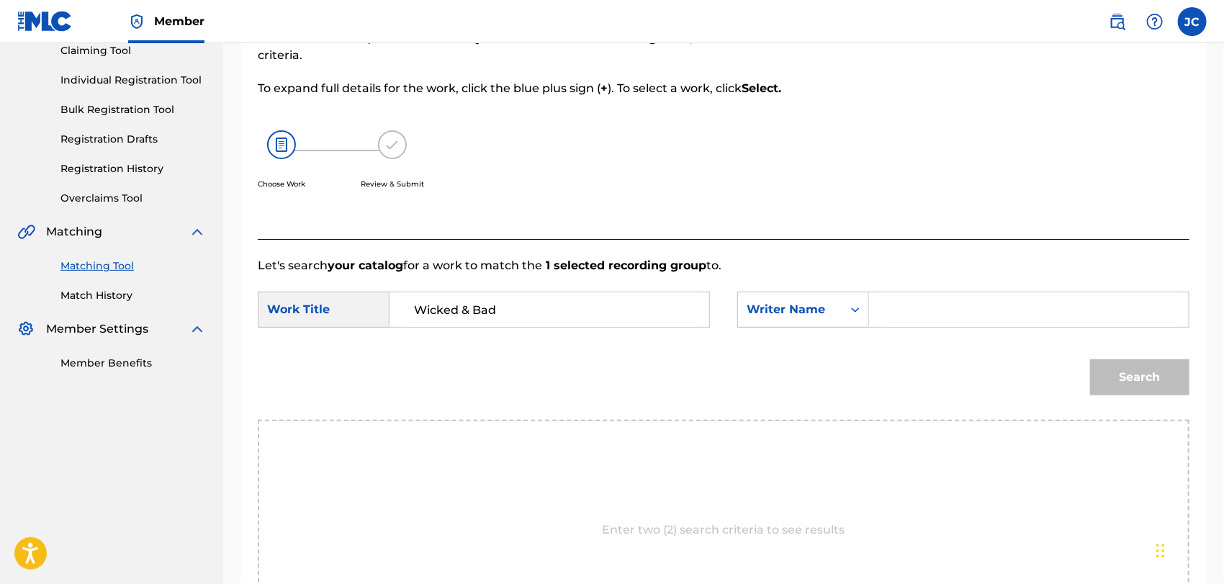
click at [905, 314] on input "Search Form" at bounding box center [1028, 309] width 295 height 35
paste input "Bryson"
type input "Bryson"
click at [1168, 359] on button "Search" at bounding box center [1139, 377] width 99 height 36
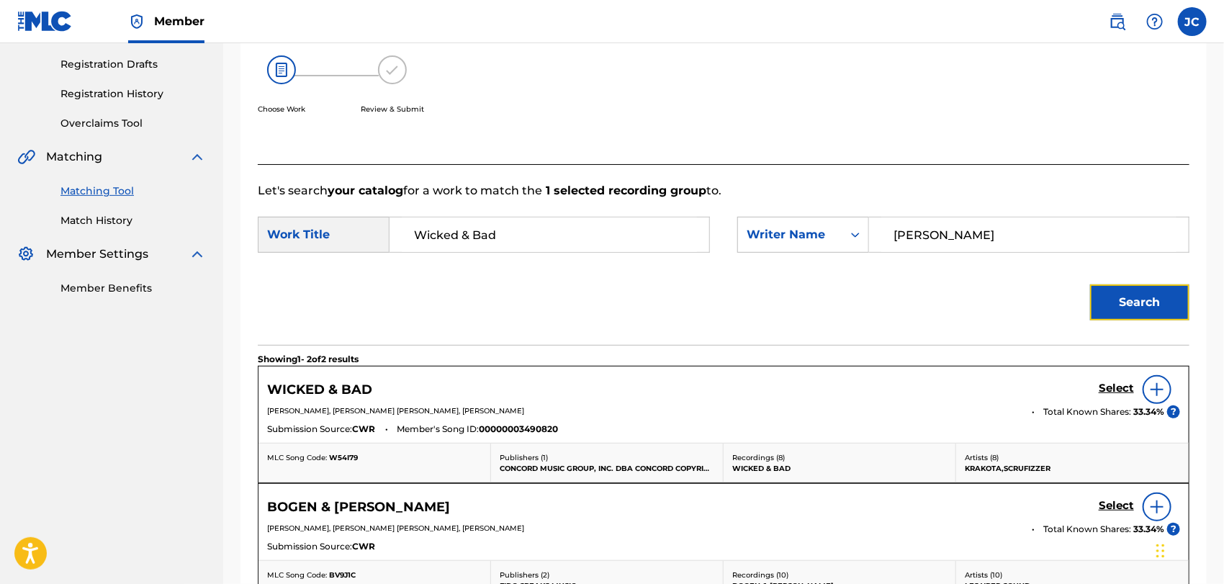
scroll to position [322, 0]
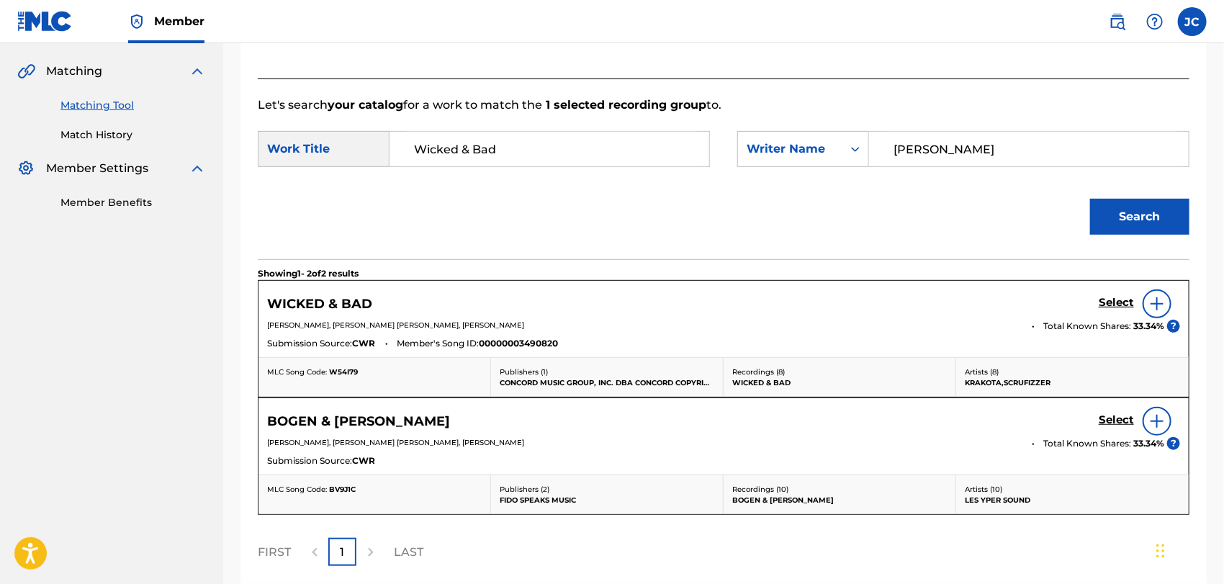
click at [1157, 301] on img at bounding box center [1156, 303] width 17 height 17
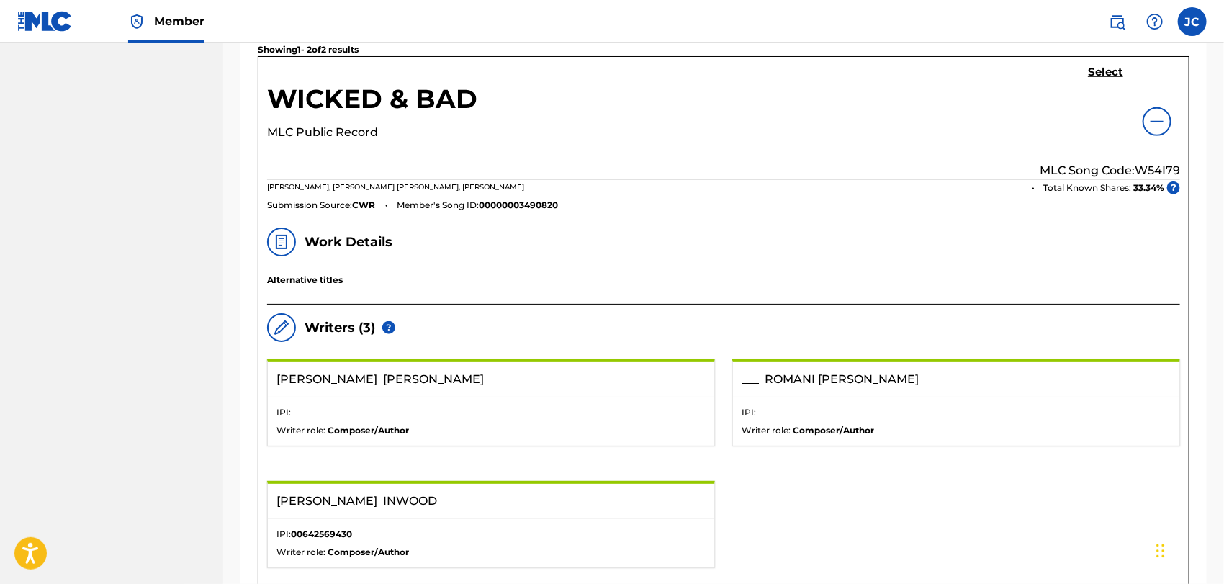
scroll to position [402, 0]
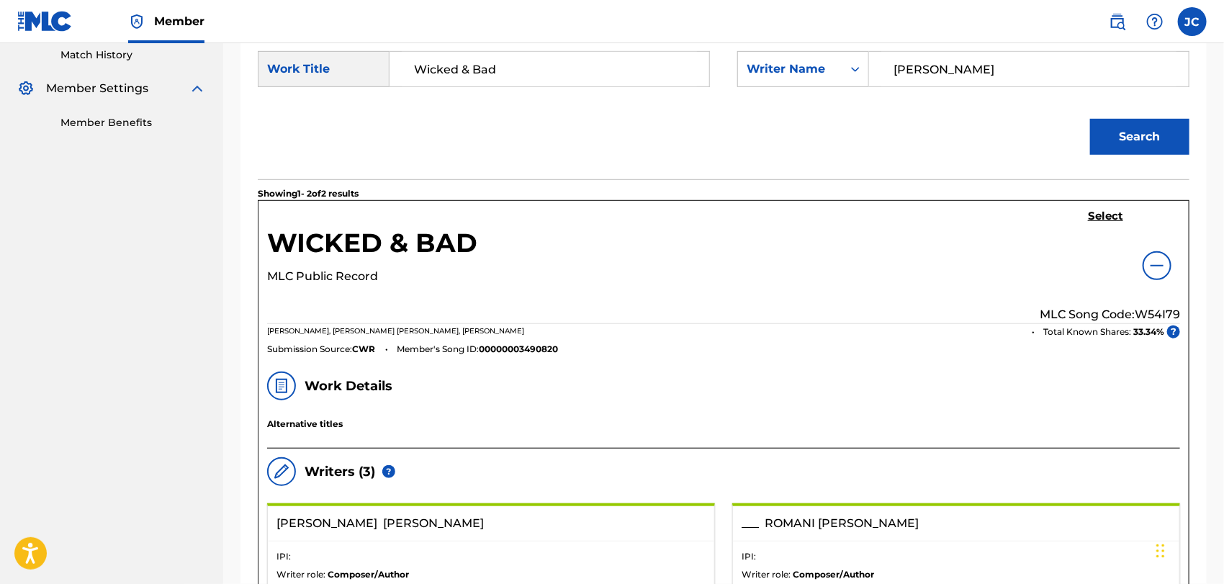
click at [1094, 207] on div "WICKED & BAD MLC Public Record Select MLC Song Code: W54I79 HARRY BRYSON, ROMAN…" at bounding box center [723, 282] width 930 height 162
click at [1090, 212] on h5 "Select" at bounding box center [1105, 216] width 35 height 14
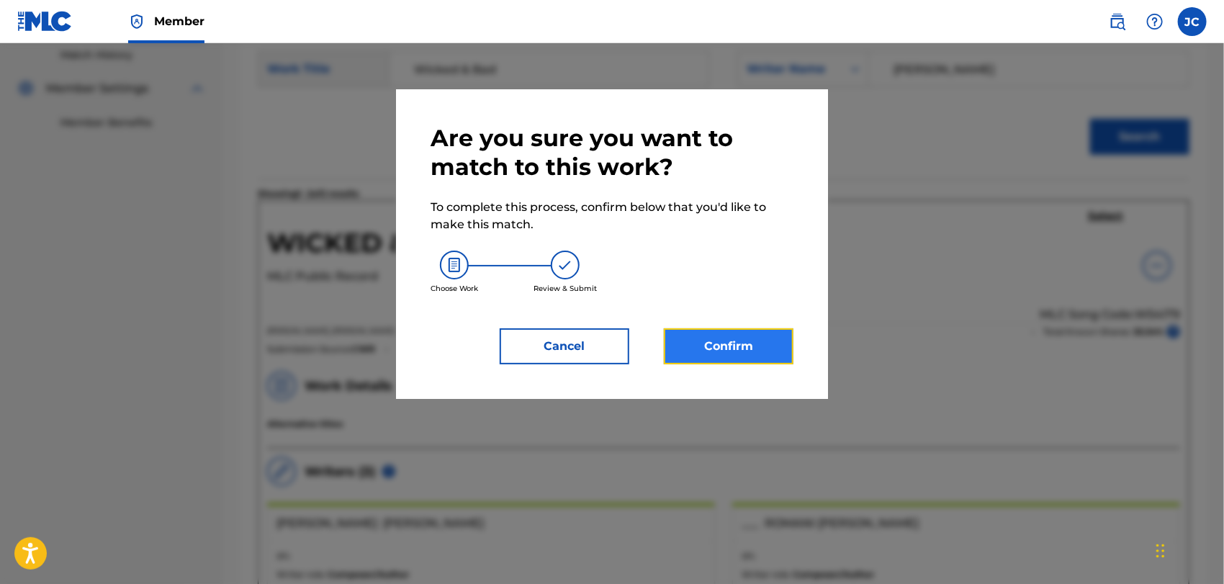
click at [667, 341] on button "Confirm" at bounding box center [729, 346] width 130 height 36
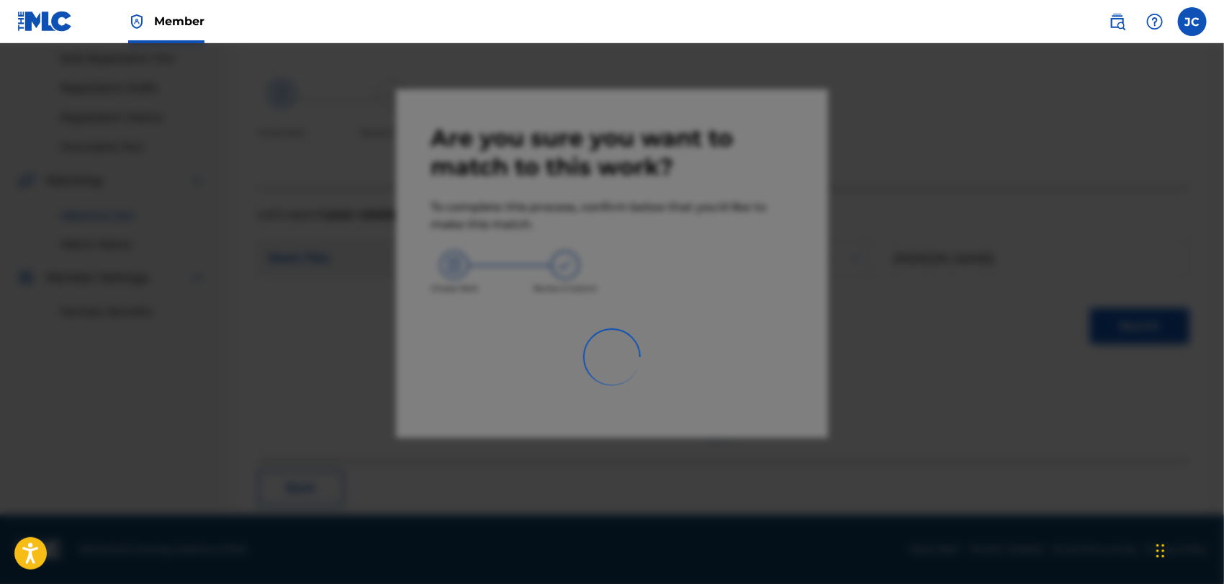
scroll to position [55, 0]
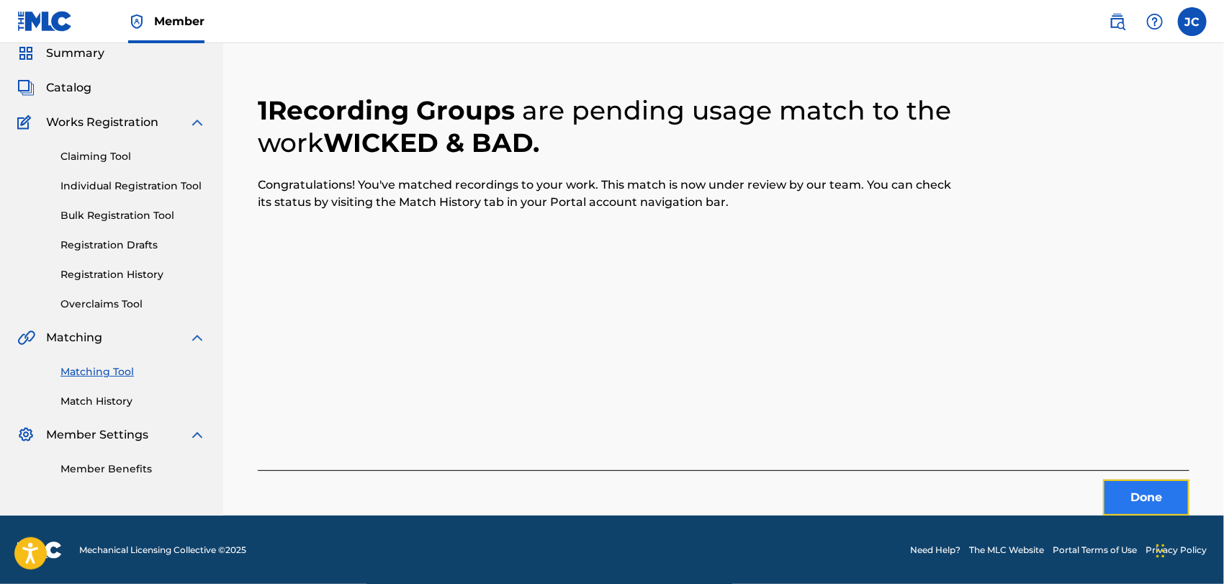
click at [1146, 480] on button "Done" at bounding box center [1146, 497] width 86 height 36
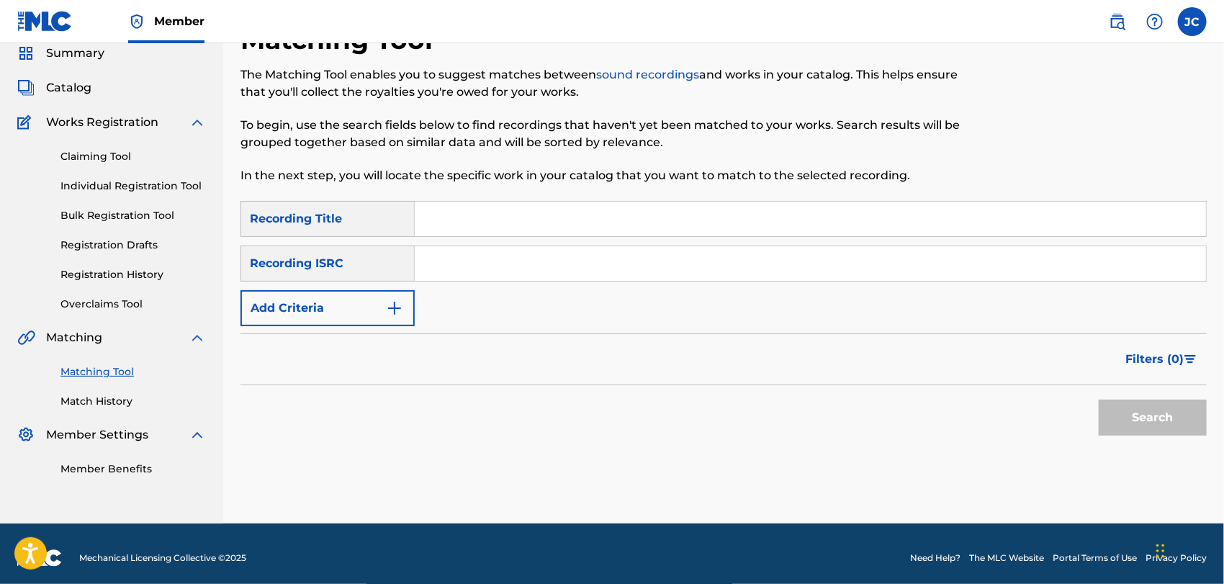
click at [692, 270] on input "Search Form" at bounding box center [810, 263] width 791 height 35
paste input "CA5KR1814559"
type input "CA5KR1814559"
click at [1094, 389] on div "Search" at bounding box center [1148, 414] width 115 height 58
click at [1119, 399] on button "Search" at bounding box center [1152, 417] width 108 height 36
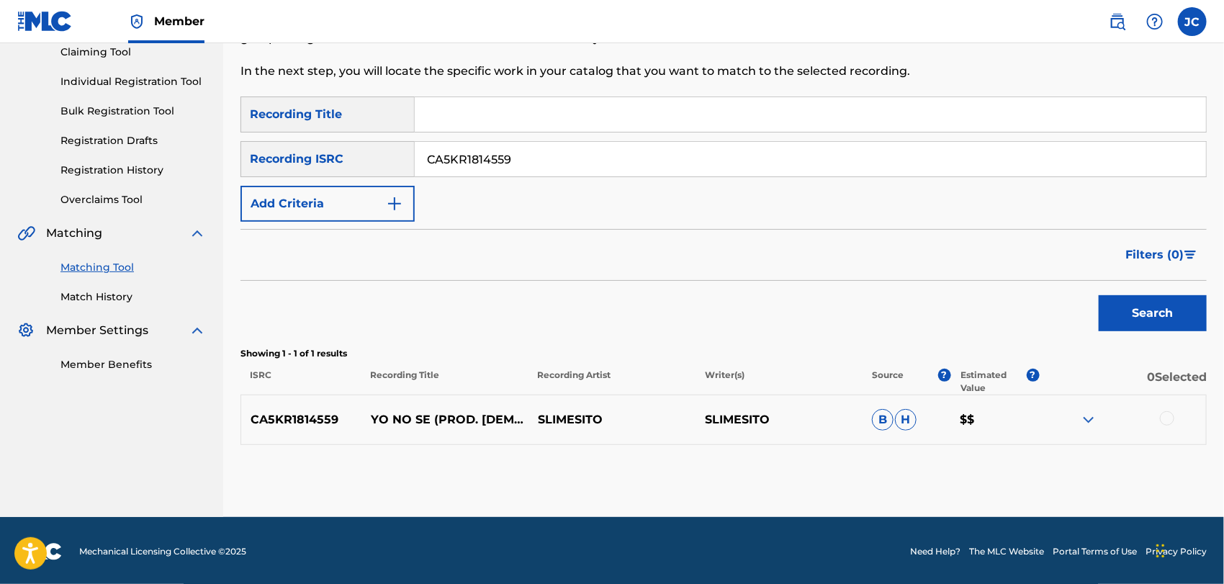
scroll to position [161, 0]
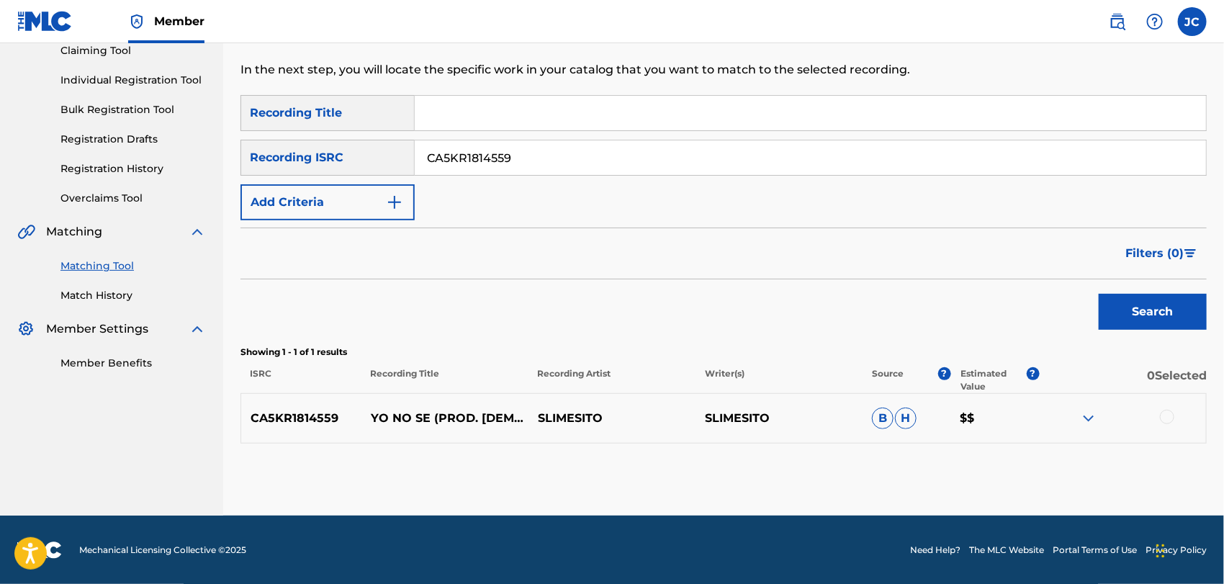
click at [1154, 415] on div at bounding box center [1122, 418] width 167 height 17
click at [1166, 418] on div at bounding box center [1167, 417] width 14 height 14
drag, startPoint x: 1059, startPoint y: 444, endPoint x: 1043, endPoint y: 461, distance: 23.4
click at [1043, 461] on button "Match 1 Group" at bounding box center [1011, 466] width 159 height 36
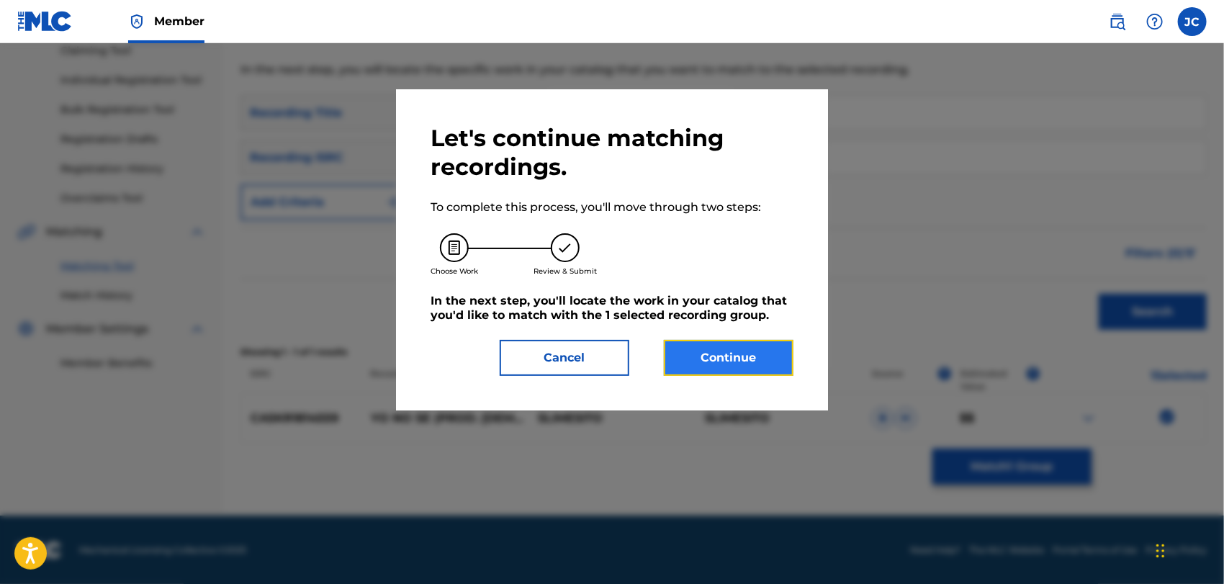
click at [708, 348] on button "Continue" at bounding box center [729, 358] width 130 height 36
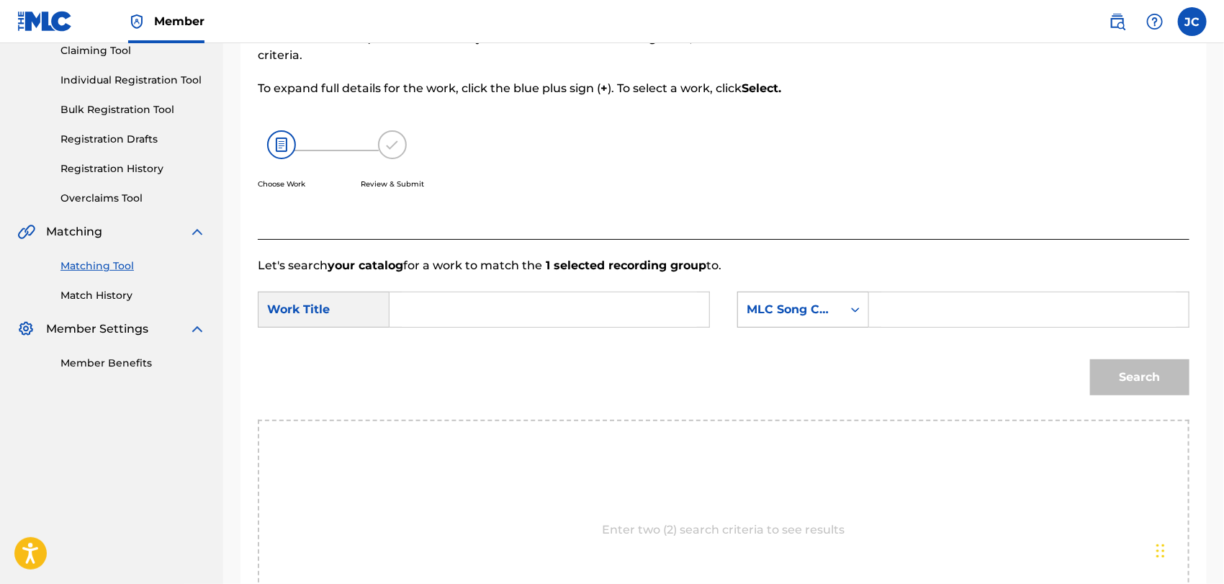
click at [836, 325] on div "MLC Song Code" at bounding box center [803, 310] width 132 height 36
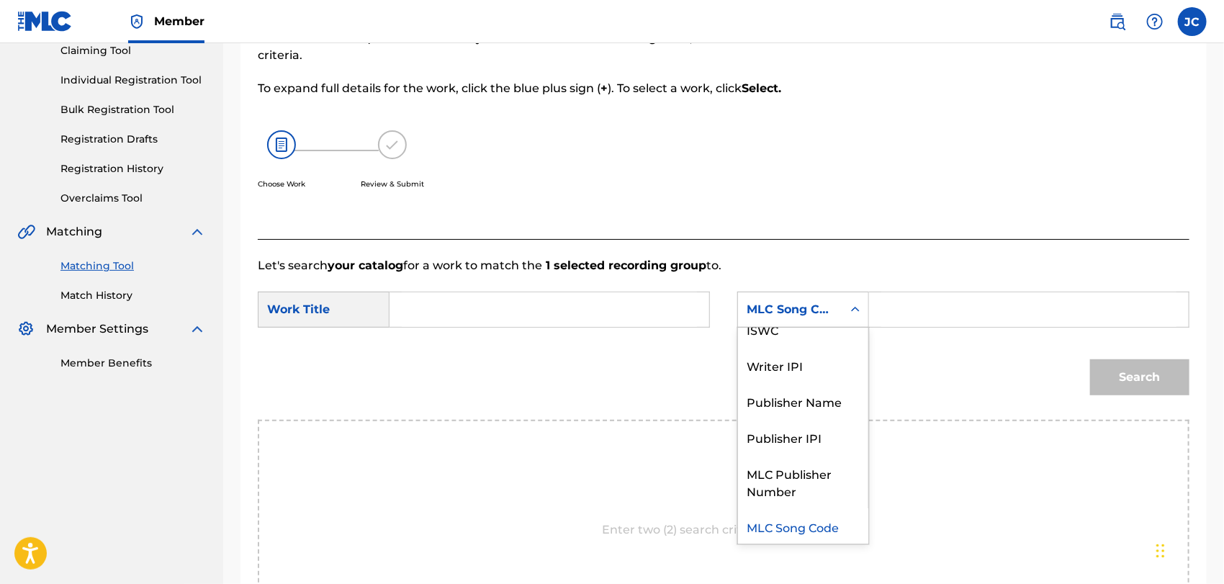
scroll to position [0, 0]
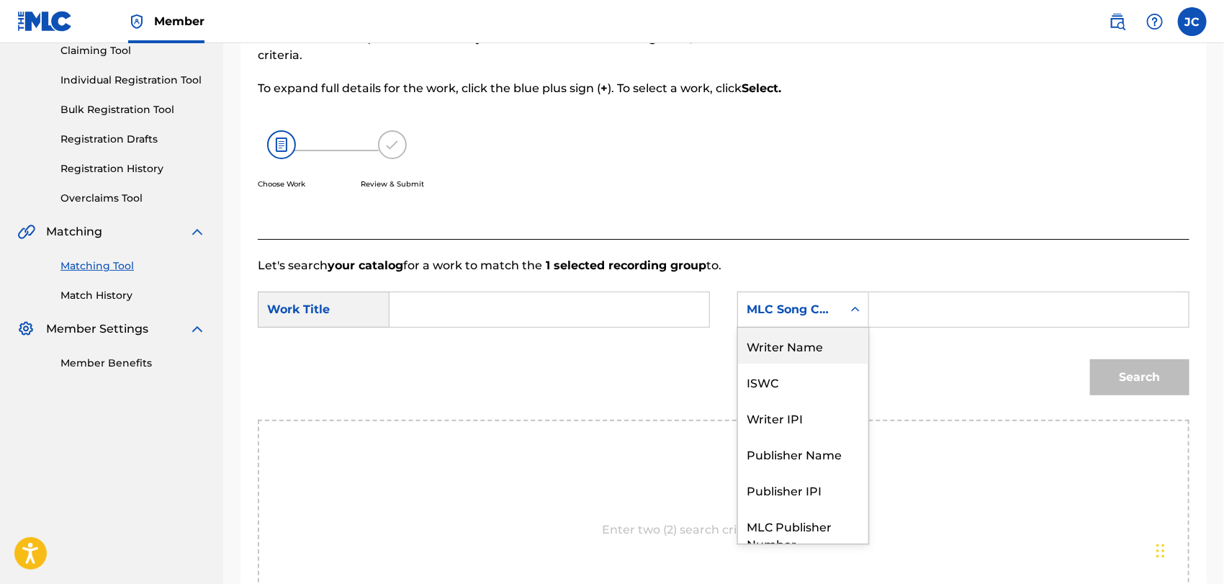
click at [796, 341] on div "Writer Name" at bounding box center [803, 345] width 130 height 36
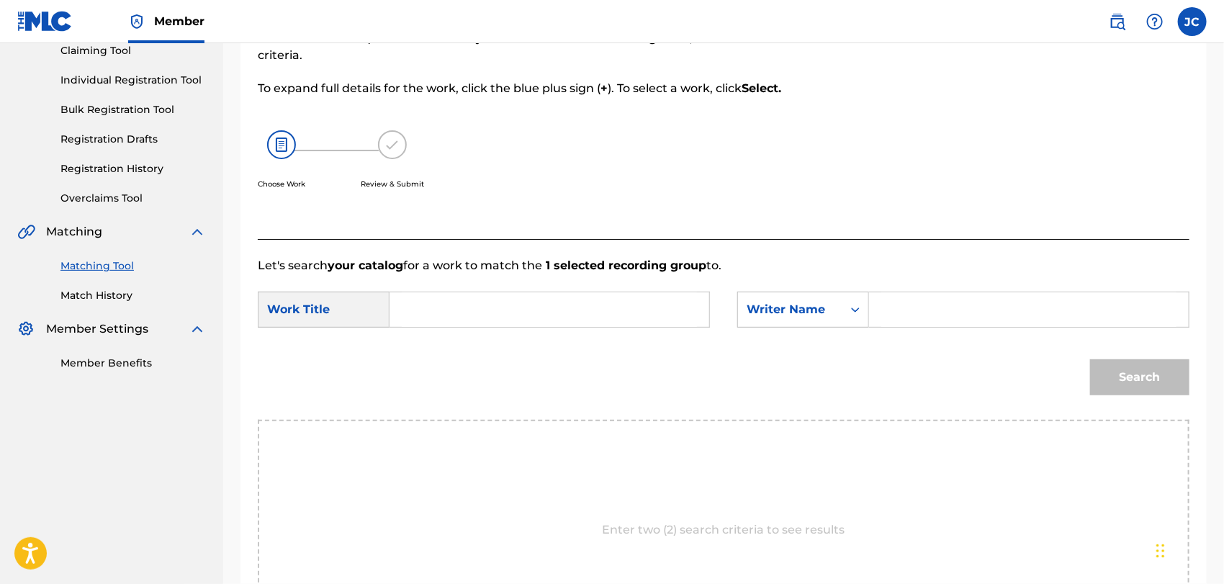
click at [875, 312] on div "Search Form" at bounding box center [1029, 310] width 320 height 36
click at [889, 308] on input "Search Form" at bounding box center [1028, 309] width 295 height 35
paste input "Claros"
type input "Claros"
drag, startPoint x: 483, startPoint y: 298, endPoint x: 581, endPoint y: 322, distance: 100.7
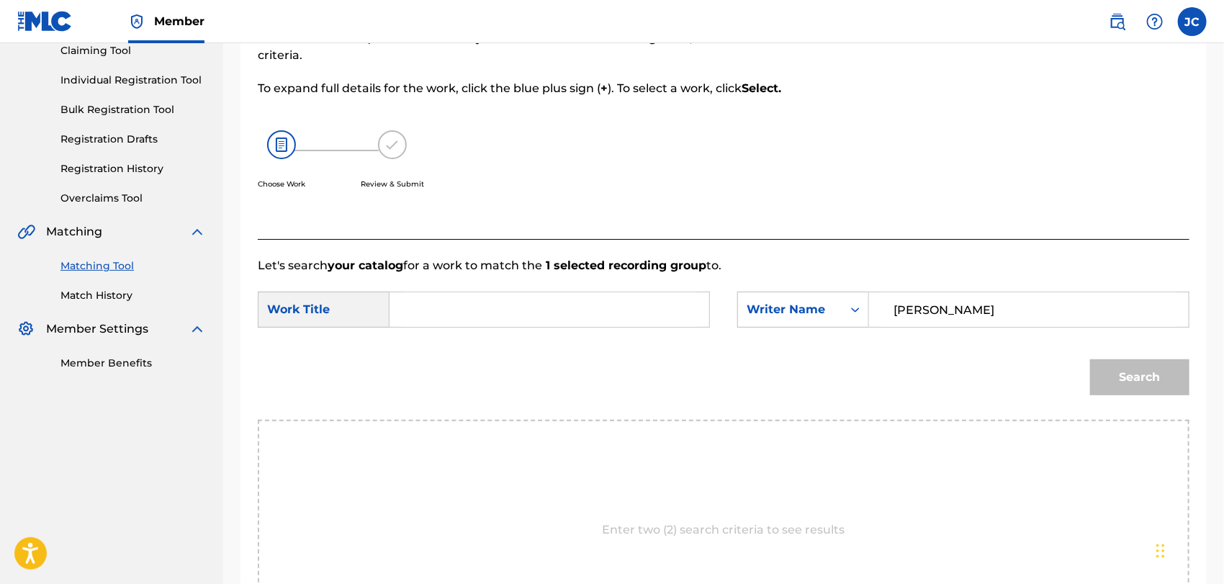
click at [484, 298] on input "Search Form" at bounding box center [549, 309] width 295 height 35
paste input "Yo No Se"
type input "Yo No Se"
click at [1199, 385] on div "Match Usage - Select Work In this step, you will locate the work you'd like to …" at bounding box center [723, 341] width 966 height 774
click at [1135, 381] on button "Search" at bounding box center [1139, 377] width 99 height 36
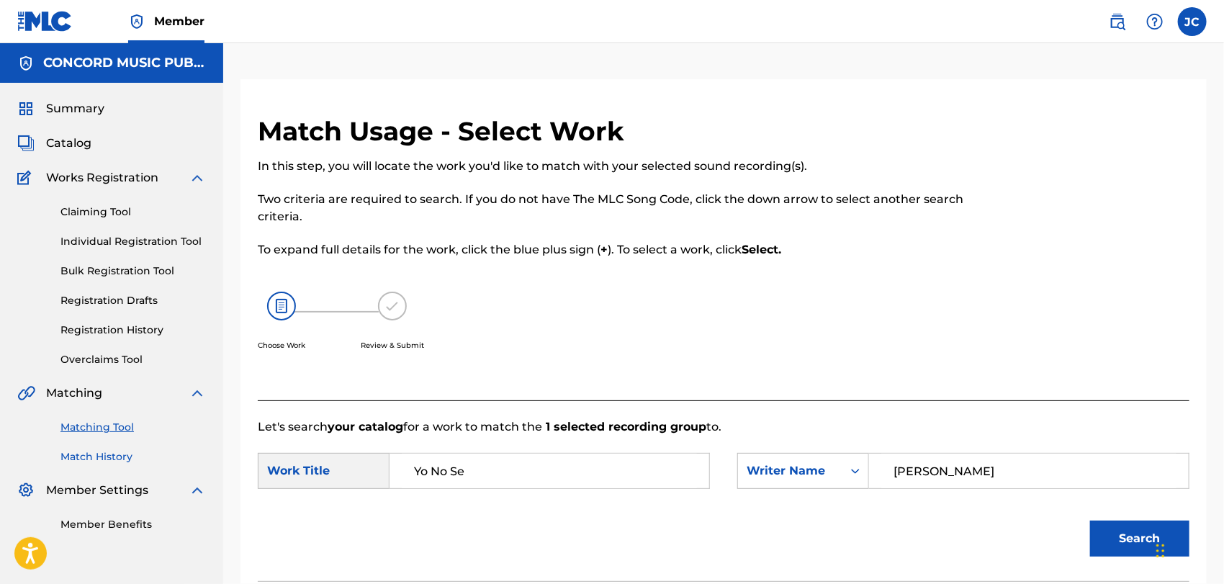
click at [113, 451] on link "Match History" at bounding box center [132, 456] width 145 height 15
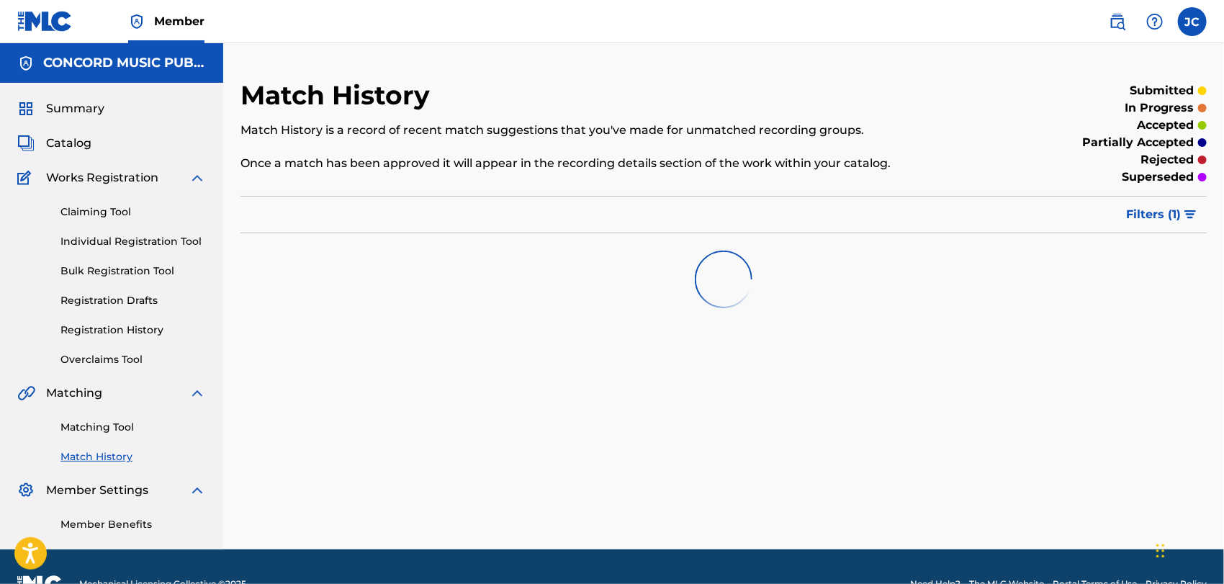
click at [108, 417] on div "Matching Tool Match History" at bounding box center [111, 433] width 189 height 63
click at [110, 417] on div "Matching Tool Match History" at bounding box center [111, 433] width 189 height 63
click at [112, 422] on link "Matching Tool" at bounding box center [132, 427] width 145 height 15
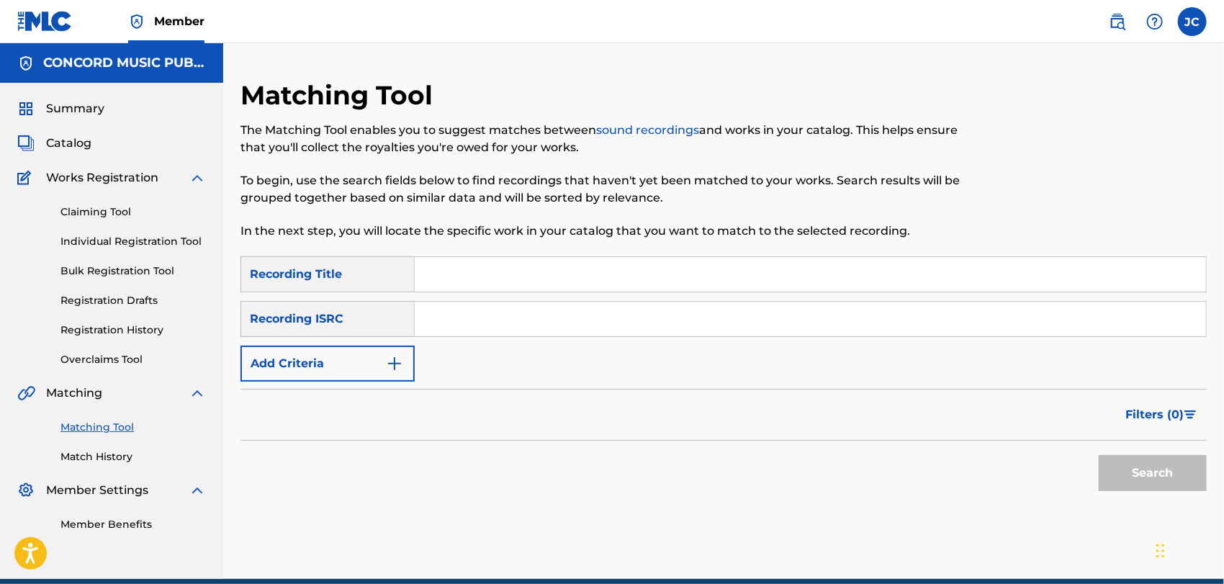
click at [408, 321] on div "Recording ISRC" at bounding box center [327, 319] width 174 height 36
drag, startPoint x: 471, startPoint y: 320, endPoint x: 483, endPoint y: 323, distance: 11.9
click at [472, 320] on input "Search Form" at bounding box center [810, 319] width 791 height 35
paste input "USK461800004"
type input "USK461800004"
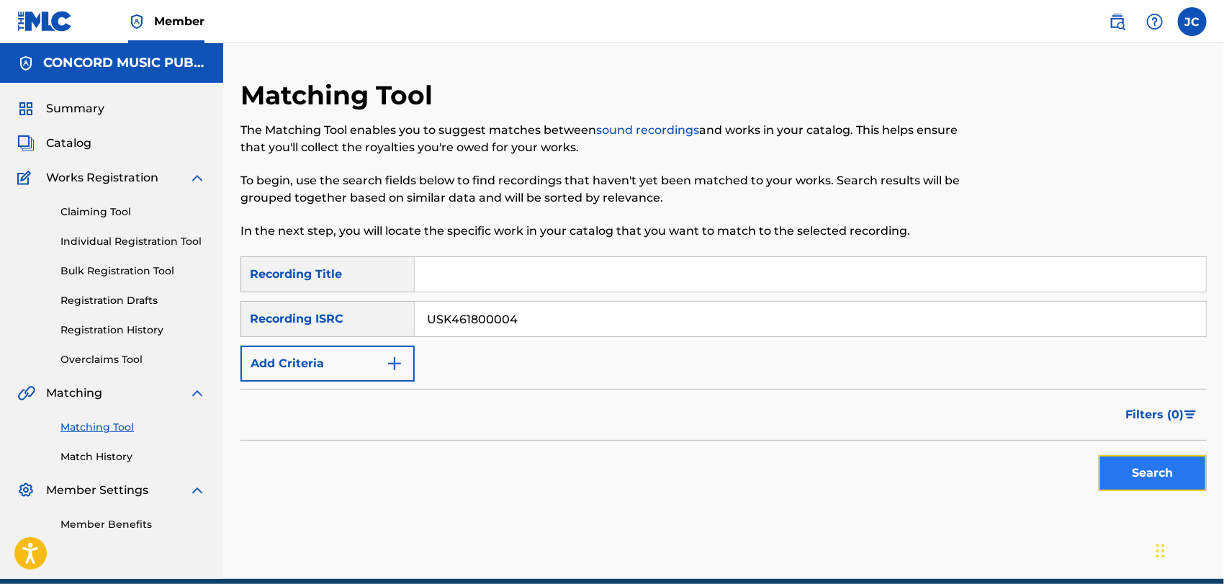
click at [1111, 466] on button "Search" at bounding box center [1152, 473] width 108 height 36
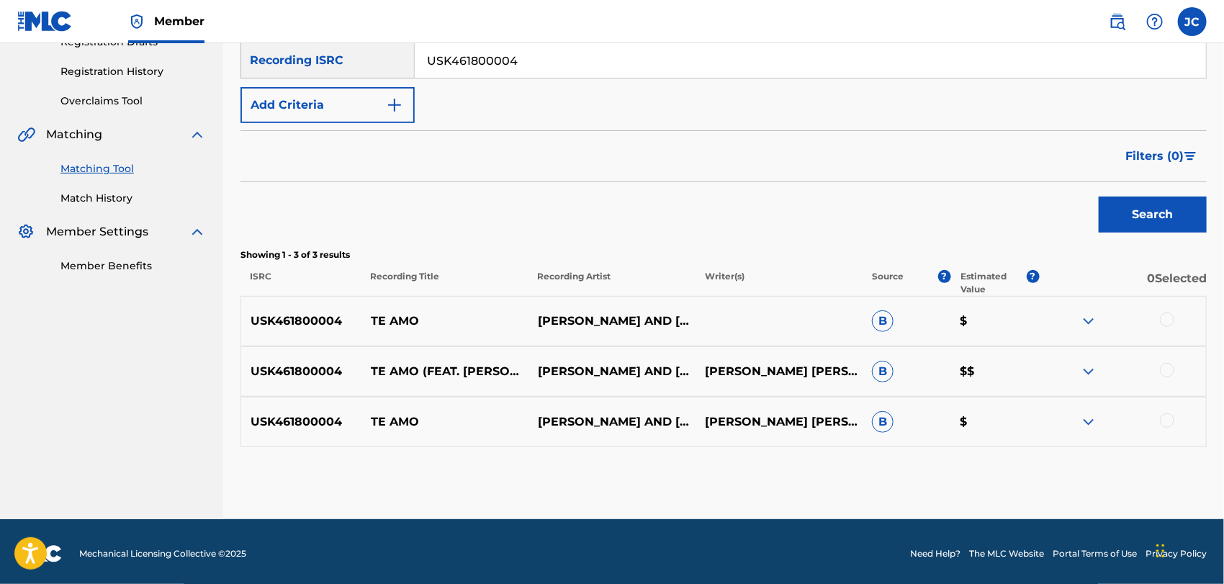
scroll to position [263, 0]
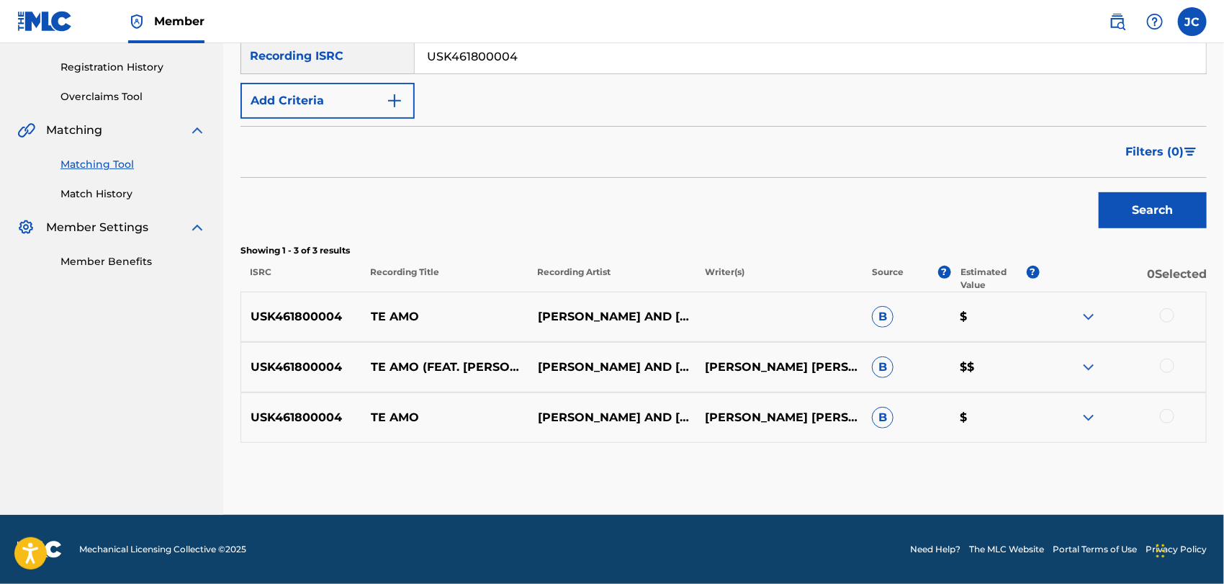
click at [536, 79] on div "SearchWithCriteria9a666371-1142-44af-9620-c068b301c2f0 Recording Title SearchWi…" at bounding box center [723, 56] width 966 height 125
click at [540, 69] on input "USK461800004" at bounding box center [810, 56] width 791 height 35
click at [1172, 202] on button "Search" at bounding box center [1152, 210] width 108 height 36
click at [1165, 316] on div at bounding box center [1167, 315] width 14 height 14
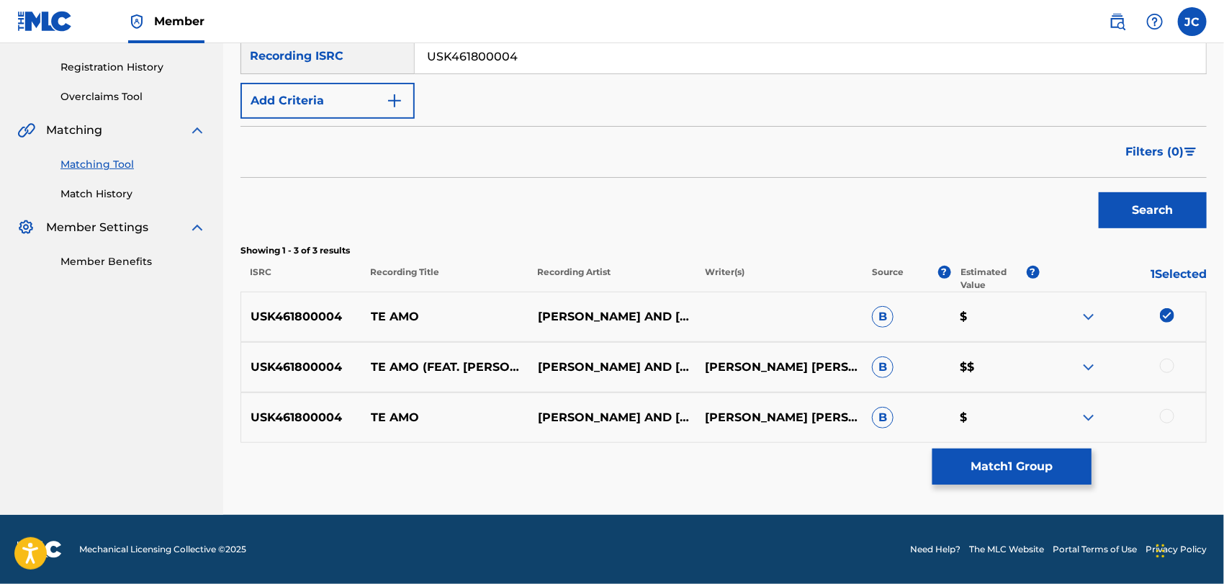
click at [1161, 358] on div at bounding box center [1122, 366] width 167 height 17
click at [1167, 376] on div "USK461800004 TE AMO (FEAT. DON POTTER & RUTH FAZAL) KIMBERLY AND ALBERTO RIVERA…" at bounding box center [723, 367] width 966 height 50
click at [1174, 370] on div at bounding box center [1122, 366] width 167 height 17
click at [1165, 356] on div "USK461800004 TE AMO (FEAT. DON POTTER & RUTH FAZAL) KIMBERLY AND ALBERTO RIVERA…" at bounding box center [723, 367] width 966 height 50
click at [1168, 366] on div at bounding box center [1167, 365] width 14 height 14
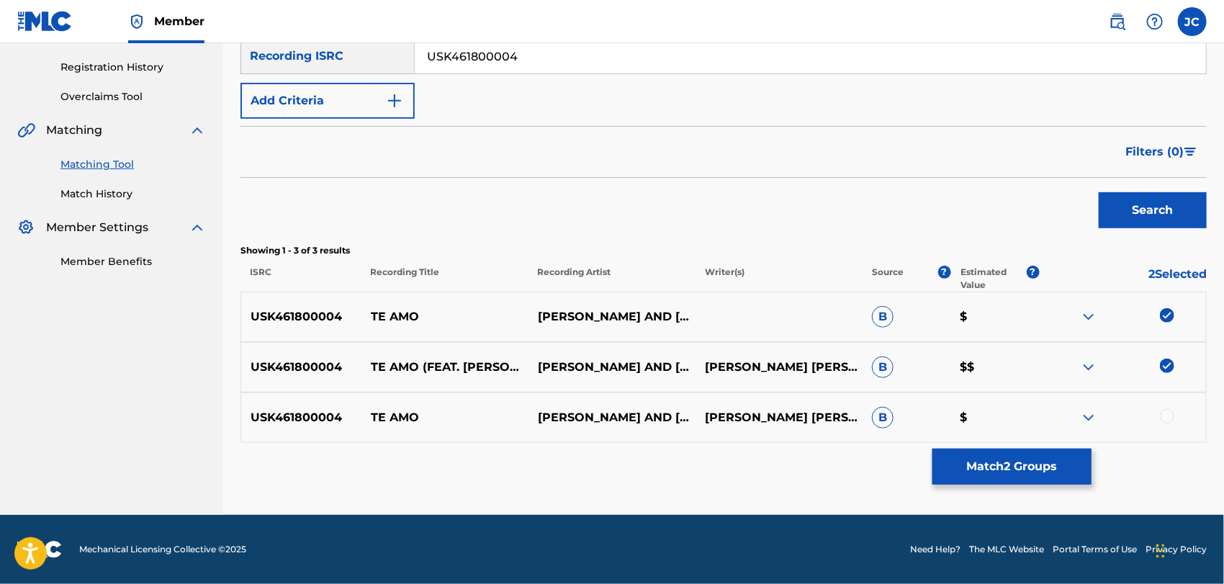
click at [1168, 420] on div at bounding box center [1167, 416] width 14 height 14
click at [1033, 477] on button "Match 3 Groups" at bounding box center [1011, 466] width 159 height 36
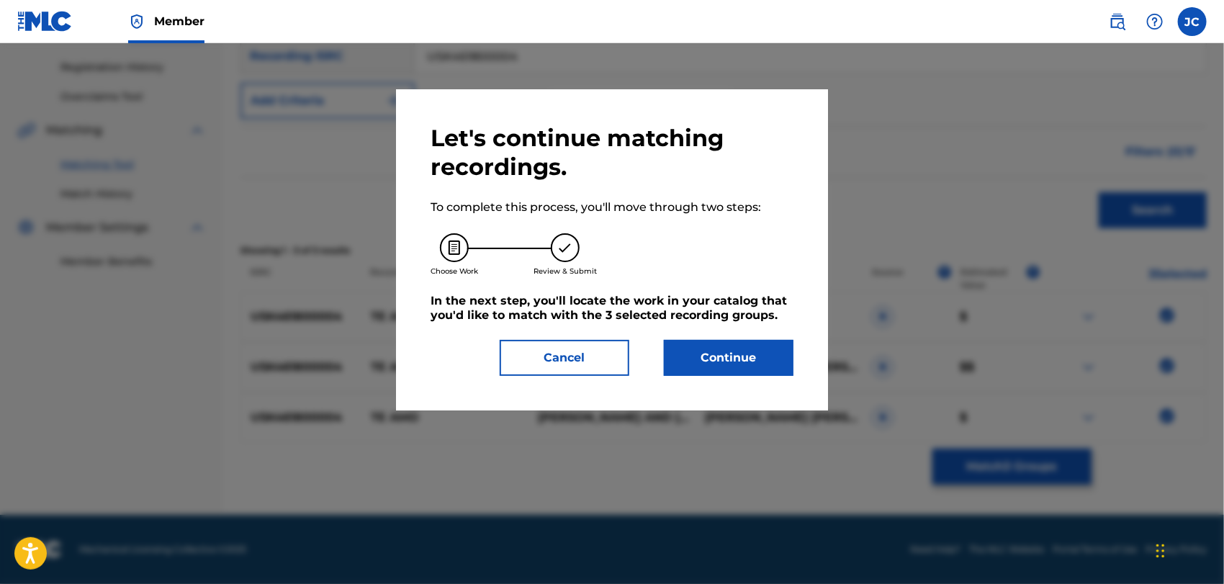
click at [754, 387] on div "Let's continue matching recordings. To complete this process, you'll move throu…" at bounding box center [612, 249] width 432 height 321
click at [754, 351] on button "Continue" at bounding box center [729, 358] width 130 height 36
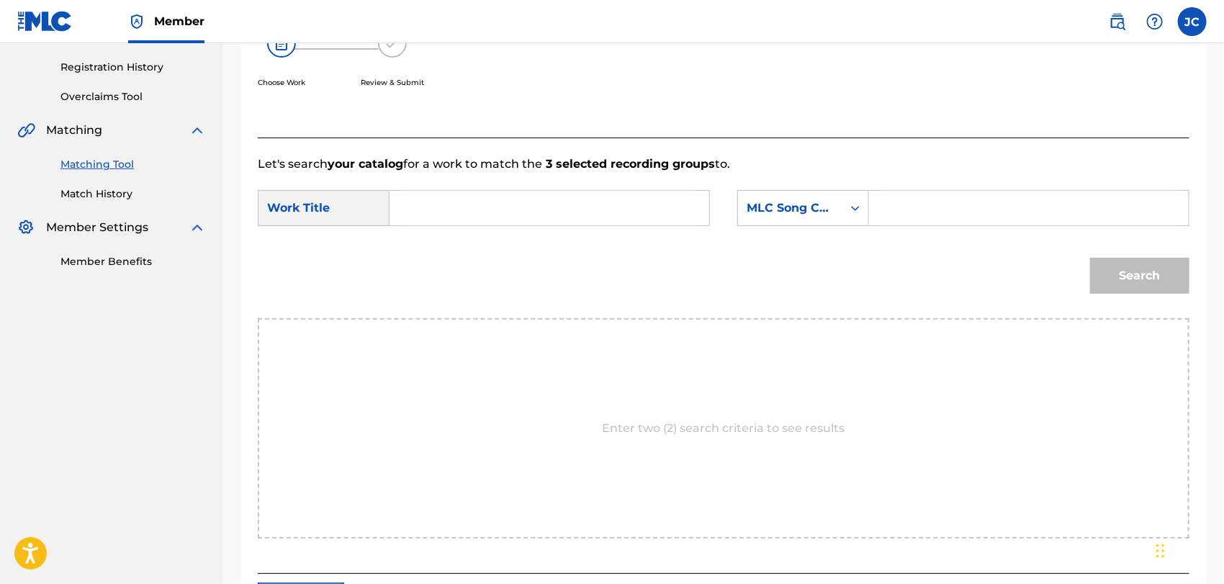
click at [484, 231] on div "SearchWithCriteria449c213b-ff88-4d3b-b400-374531480651 Work Title SearchWithCri…" at bounding box center [723, 212] width 931 height 45
drag, startPoint x: 489, startPoint y: 214, endPoint x: 559, endPoint y: 214, distance: 70.5
click at [489, 214] on input "Search Form" at bounding box center [549, 208] width 295 height 35
paste input "Te Amo"
type input "Te Amo"
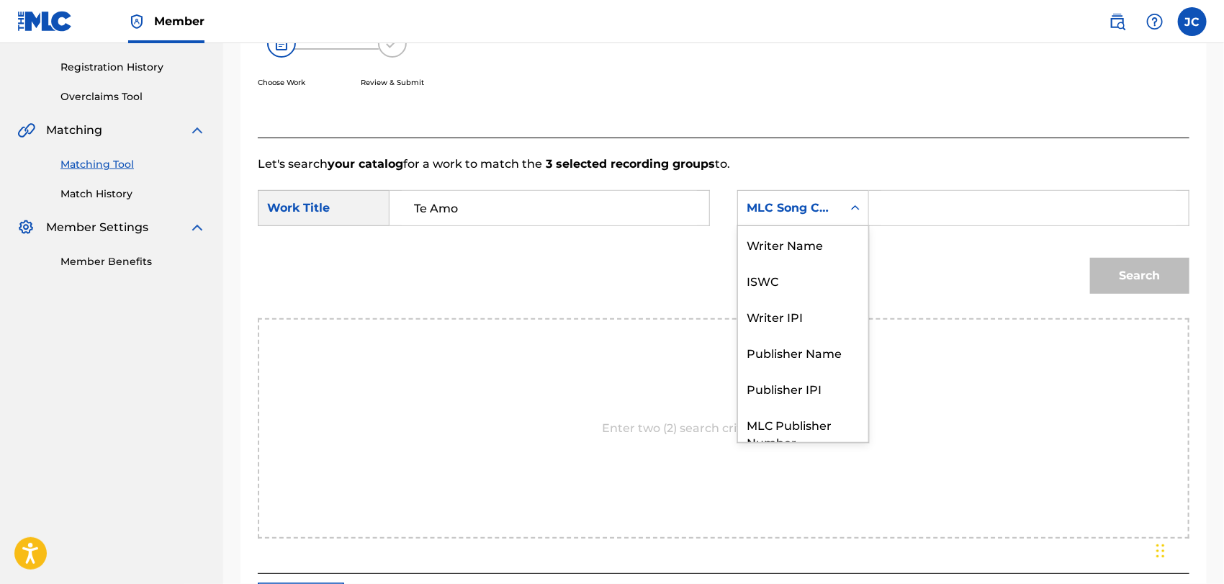
click at [763, 217] on div "MLC Song Code" at bounding box center [790, 207] width 104 height 27
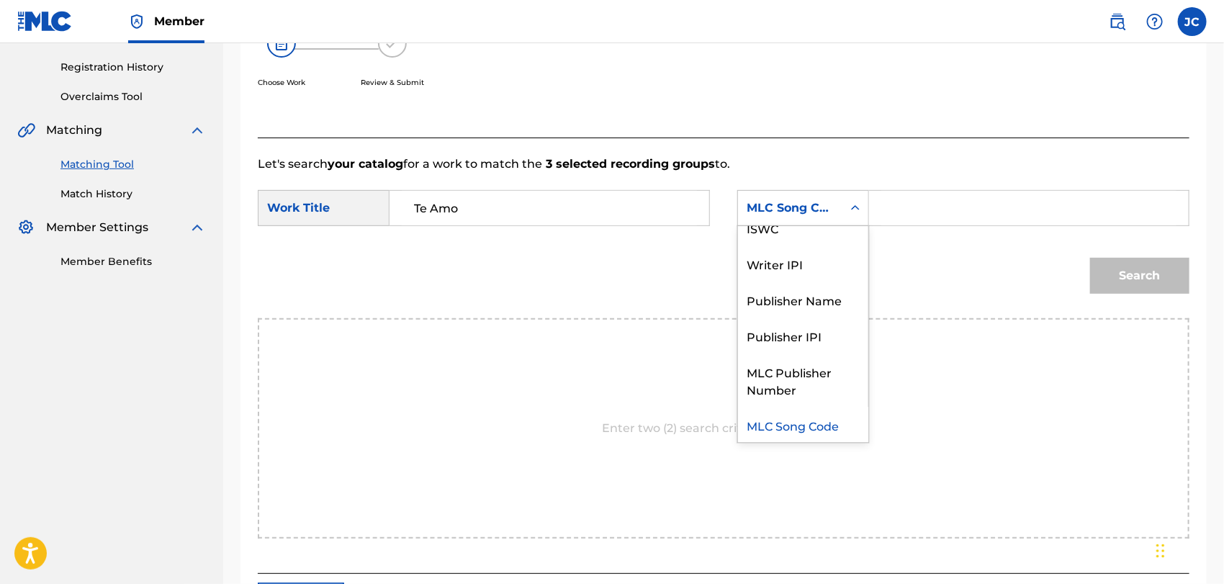
scroll to position [0, 0]
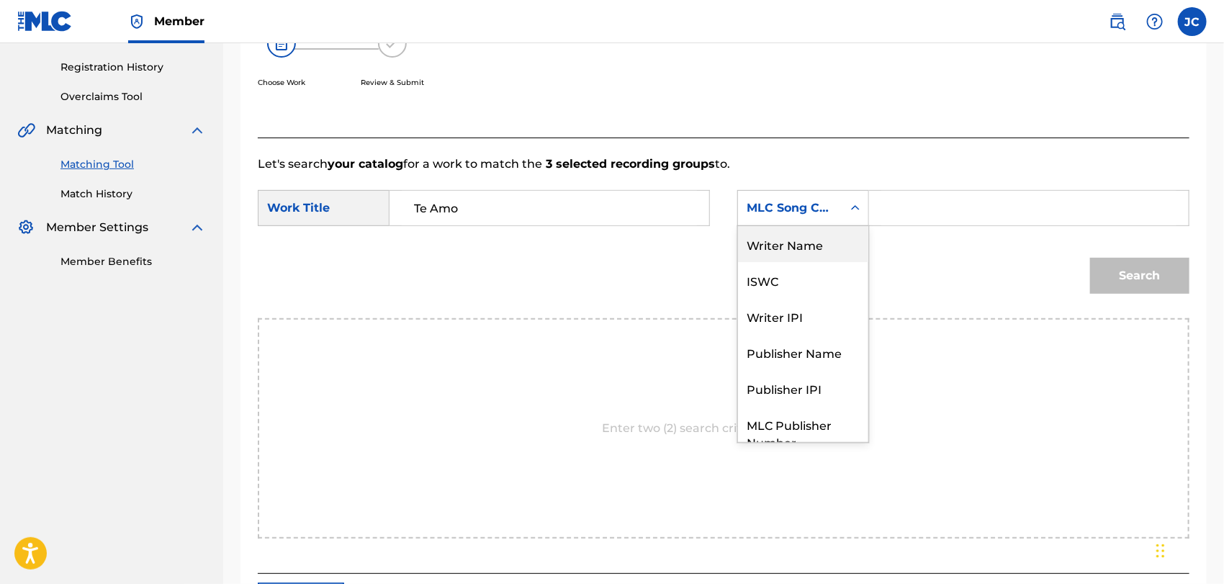
click at [783, 260] on div "Writer Name" at bounding box center [803, 244] width 130 height 36
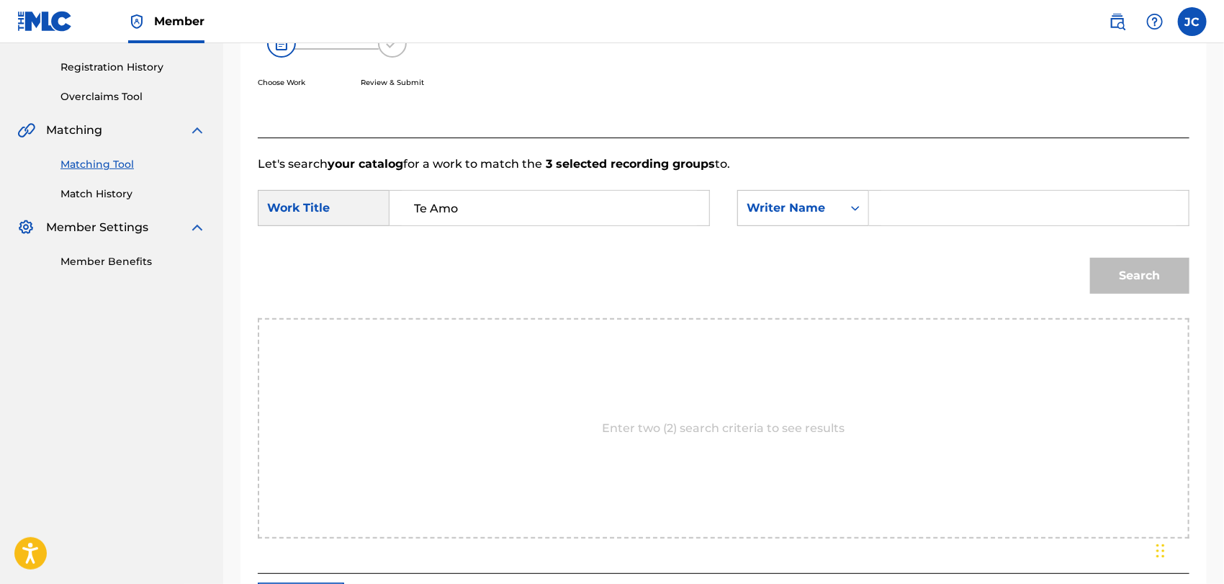
drag, startPoint x: 954, startPoint y: 209, endPoint x: 977, endPoint y: 214, distance: 22.9
click at [954, 208] on input "Search Form" at bounding box center [1028, 208] width 295 height 35
paste input "RIVERA"
click at [1191, 274] on div "Match Usage - Select Work In this step, you will locate the work you'd like to …" at bounding box center [723, 239] width 966 height 774
click at [1152, 272] on button "Search" at bounding box center [1139, 276] width 99 height 36
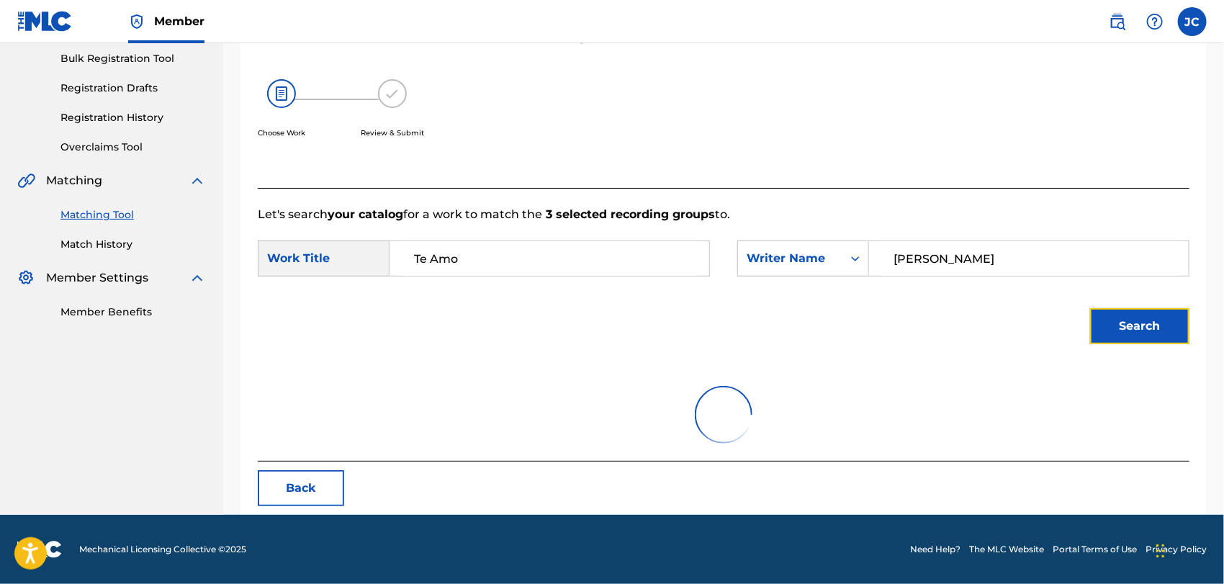
scroll to position [263, 0]
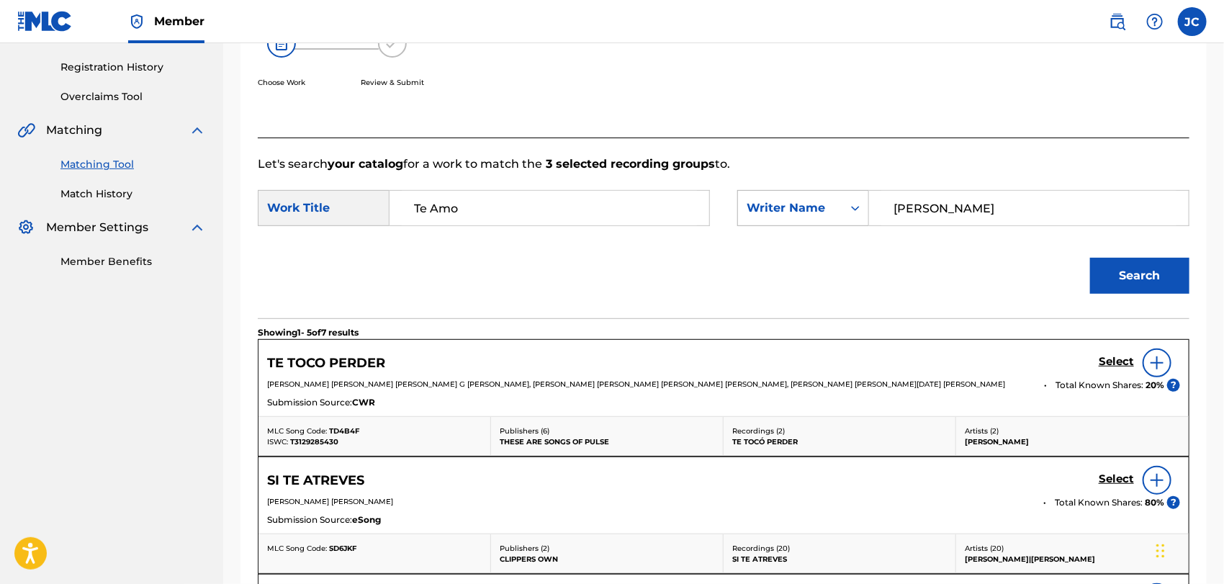
paste input "Rivera"
drag, startPoint x: 967, startPoint y: 196, endPoint x: 836, endPoint y: 194, distance: 131.7
click at [836, 194] on div "SearchWithCriteriaa3c9d57e-2517-4d4d-b607-03441b065ca9 Writer Name Rivera" at bounding box center [963, 208] width 452 height 36
type input "Rivera"
click at [1111, 279] on button "Search" at bounding box center [1139, 276] width 99 height 36
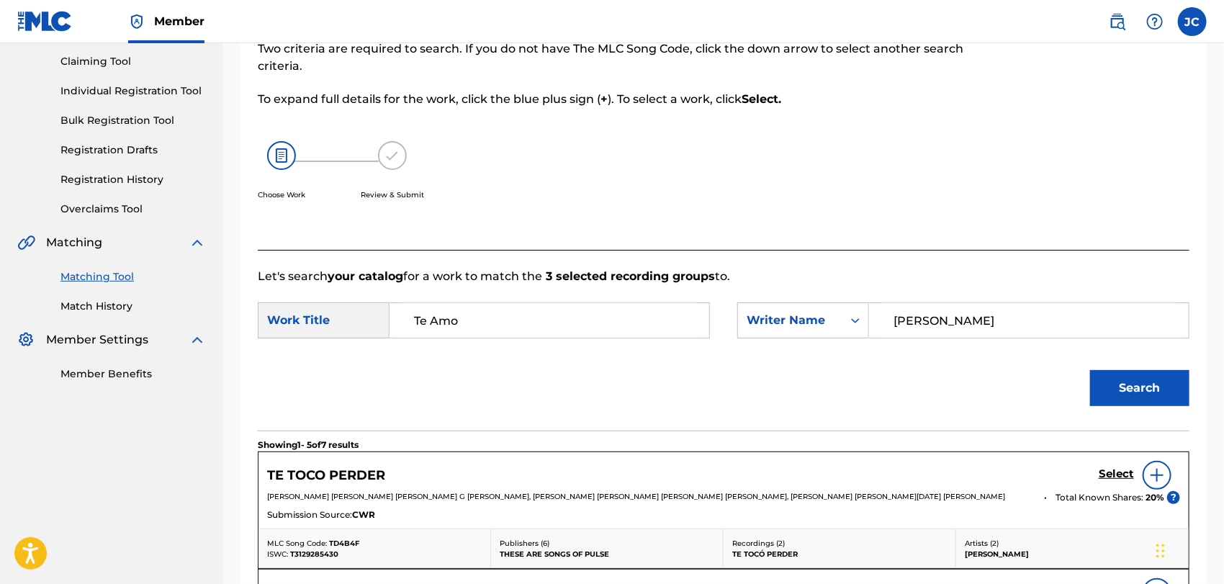
scroll to position [23, 0]
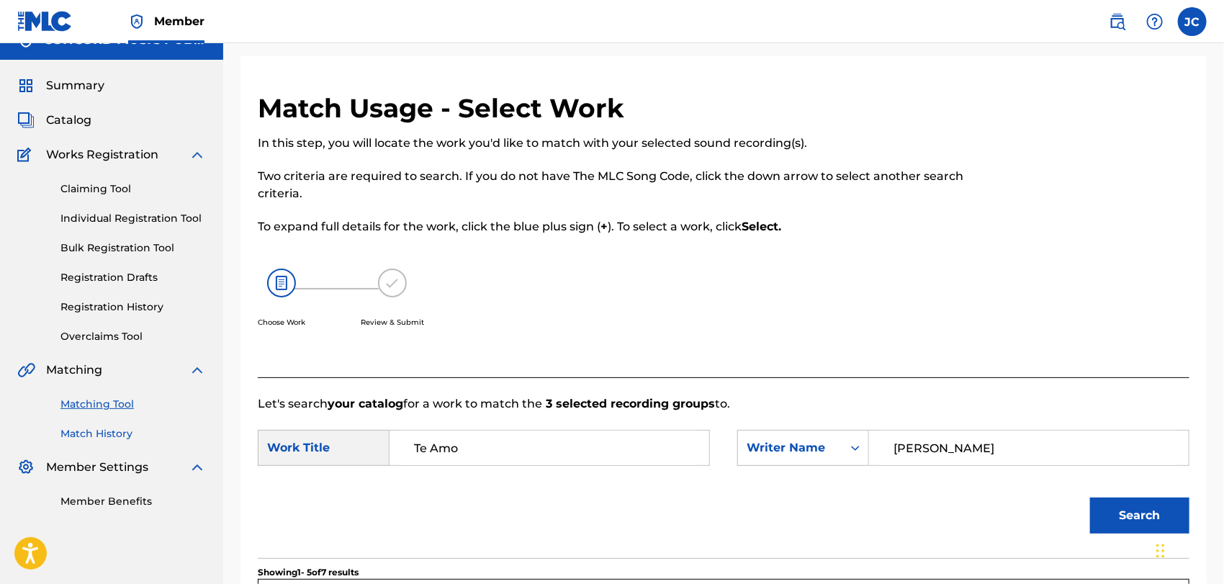
click at [94, 440] on link "Match History" at bounding box center [132, 433] width 145 height 15
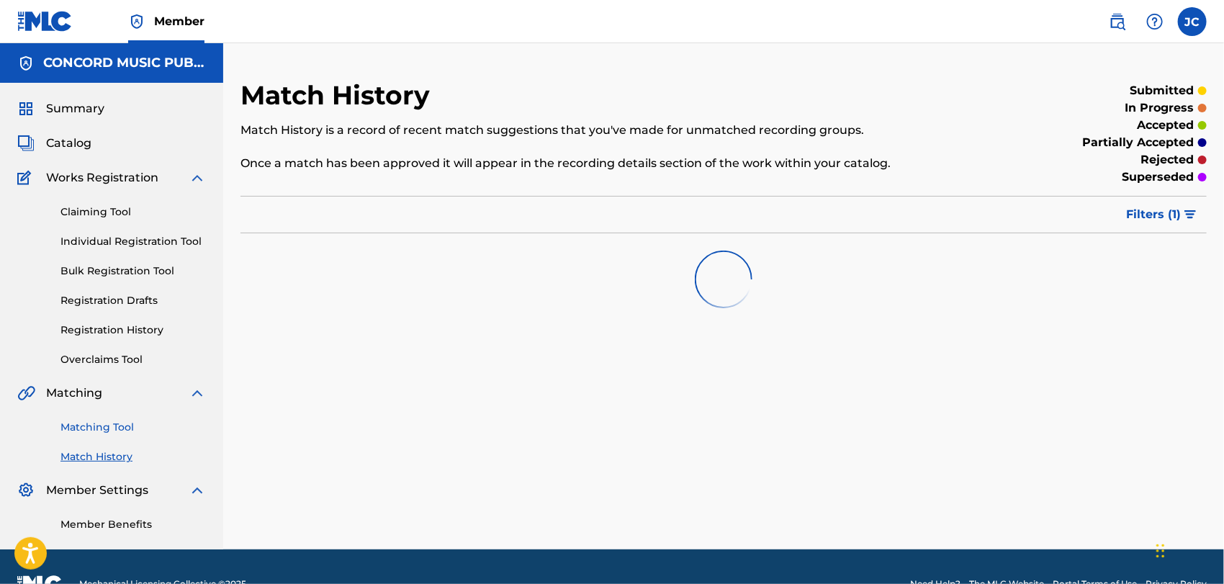
click at [109, 425] on link "Matching Tool" at bounding box center [132, 427] width 145 height 15
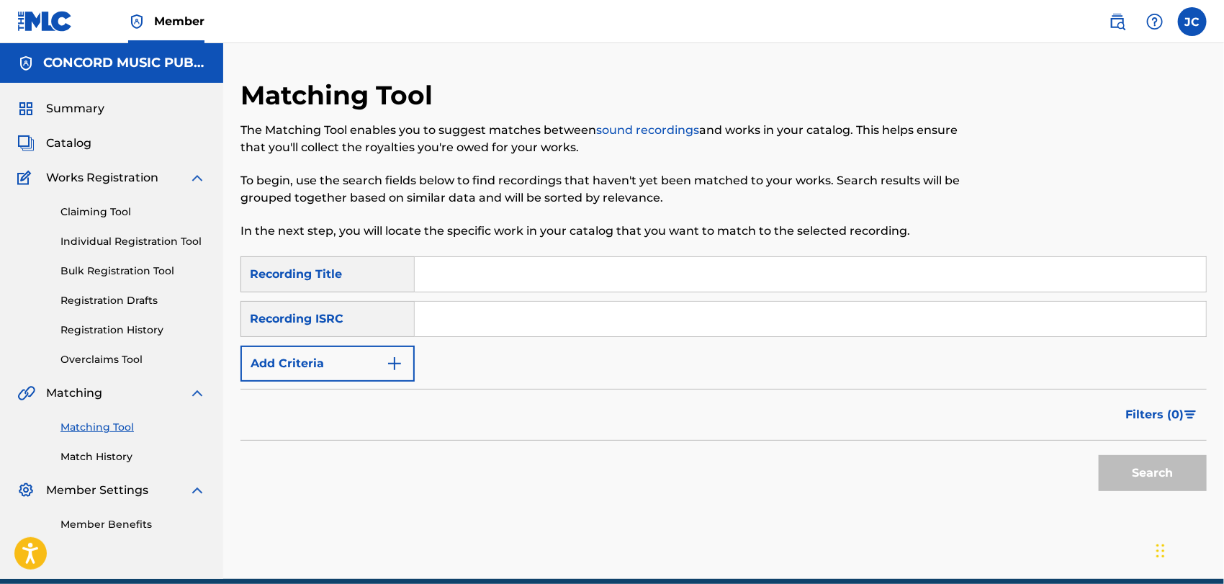
click at [523, 293] on div "SearchWithCriteria9a666371-1142-44af-9620-c068b301c2f0 Recording Title SearchWi…" at bounding box center [723, 318] width 966 height 125
click at [525, 319] on input "Search Form" at bounding box center [810, 319] width 791 height 35
paste input "US57M0641605"
type input "US57M0641605"
click at [1160, 487] on button "Search" at bounding box center [1152, 473] width 108 height 36
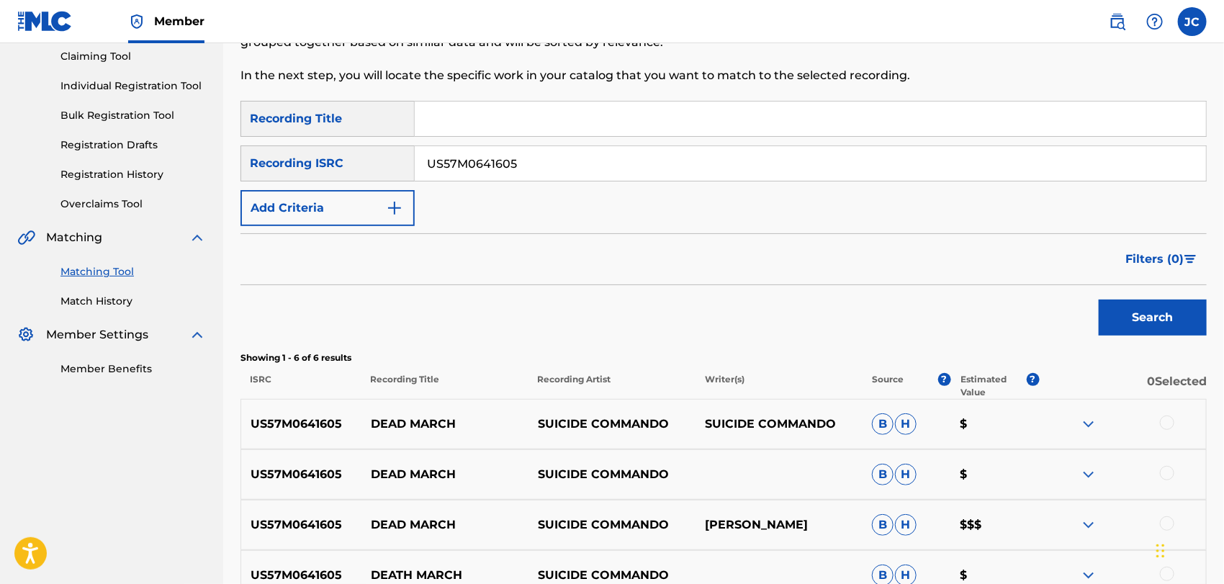
scroll to position [396, 0]
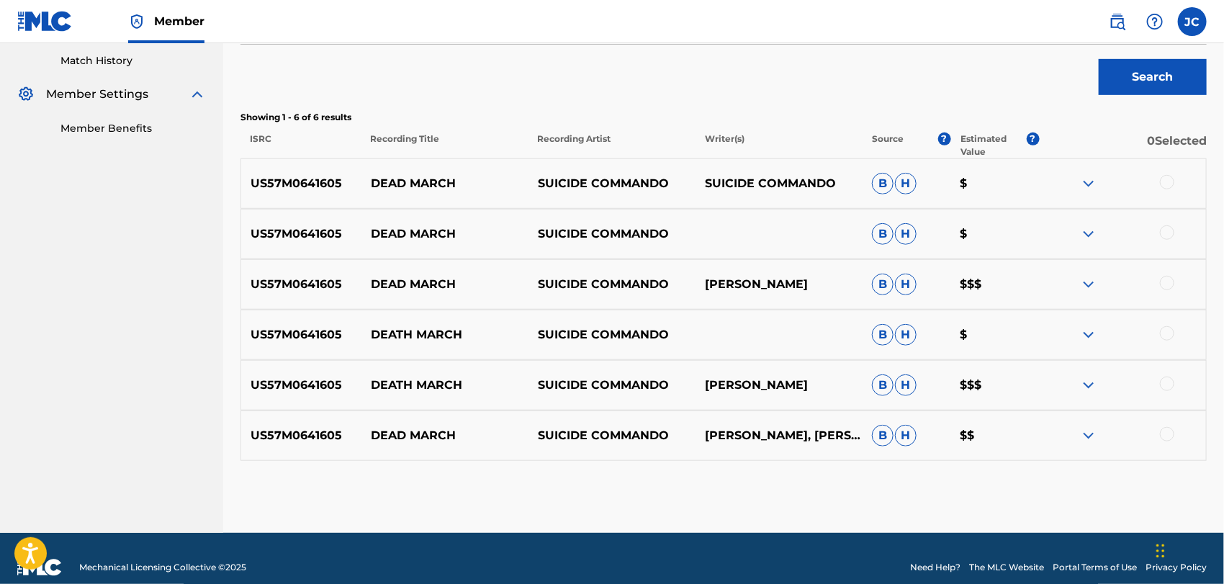
click at [1175, 183] on div at bounding box center [1122, 183] width 167 height 17
click at [1172, 183] on div at bounding box center [1167, 182] width 14 height 14
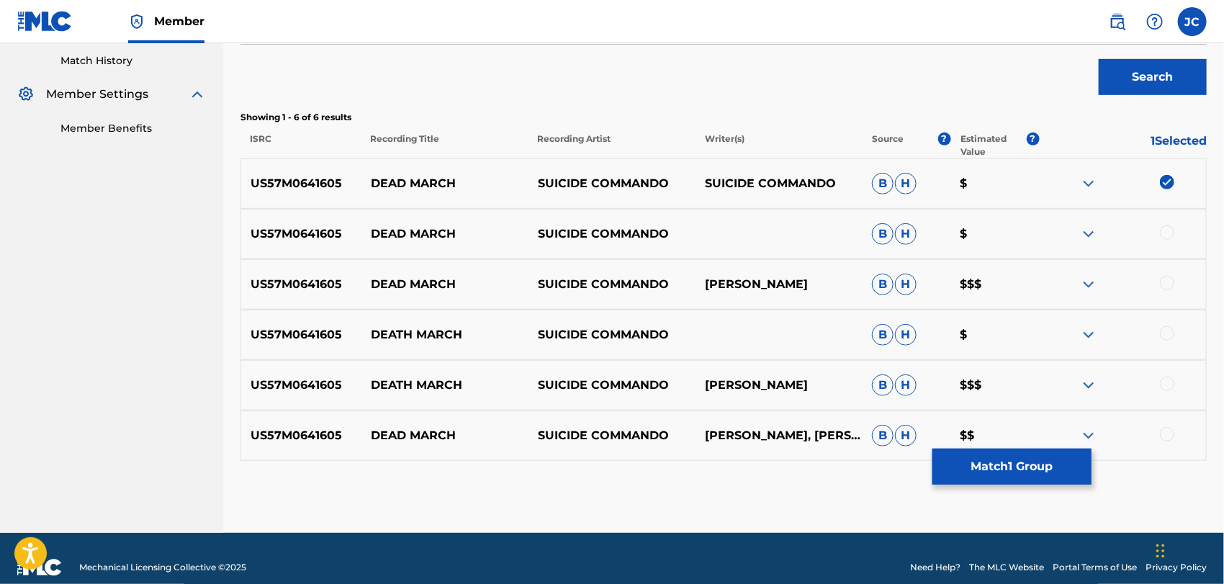
click at [1180, 222] on div "US57M0641605 DEAD MARCH SUICIDE COMMANDO B H $" at bounding box center [723, 234] width 966 height 50
click at [1175, 226] on div at bounding box center [1122, 233] width 167 height 17
click at [1170, 232] on div at bounding box center [1167, 232] width 14 height 14
click at [1172, 278] on div at bounding box center [1167, 283] width 14 height 14
click at [1165, 333] on div at bounding box center [1167, 333] width 14 height 14
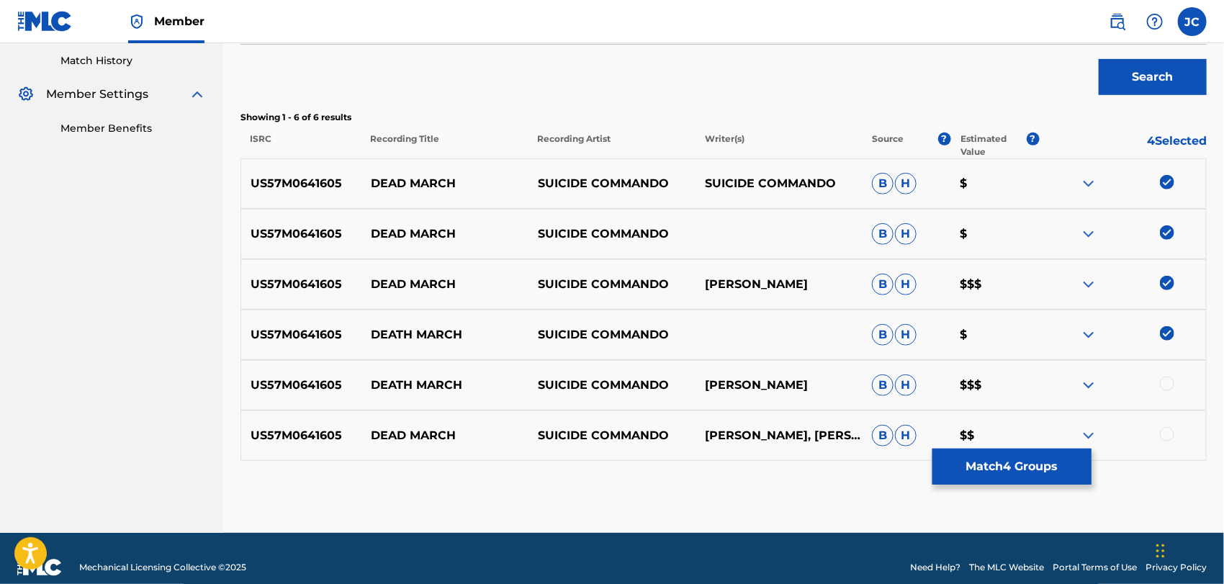
click at [1170, 390] on div at bounding box center [1122, 384] width 167 height 17
click at [1169, 376] on div at bounding box center [1167, 383] width 14 height 14
drag, startPoint x: 1169, startPoint y: 432, endPoint x: 1161, endPoint y: 435, distance: 8.4
click at [1169, 433] on div at bounding box center [1167, 434] width 14 height 14
click at [984, 471] on button "Match 6 Groups" at bounding box center [1011, 466] width 159 height 36
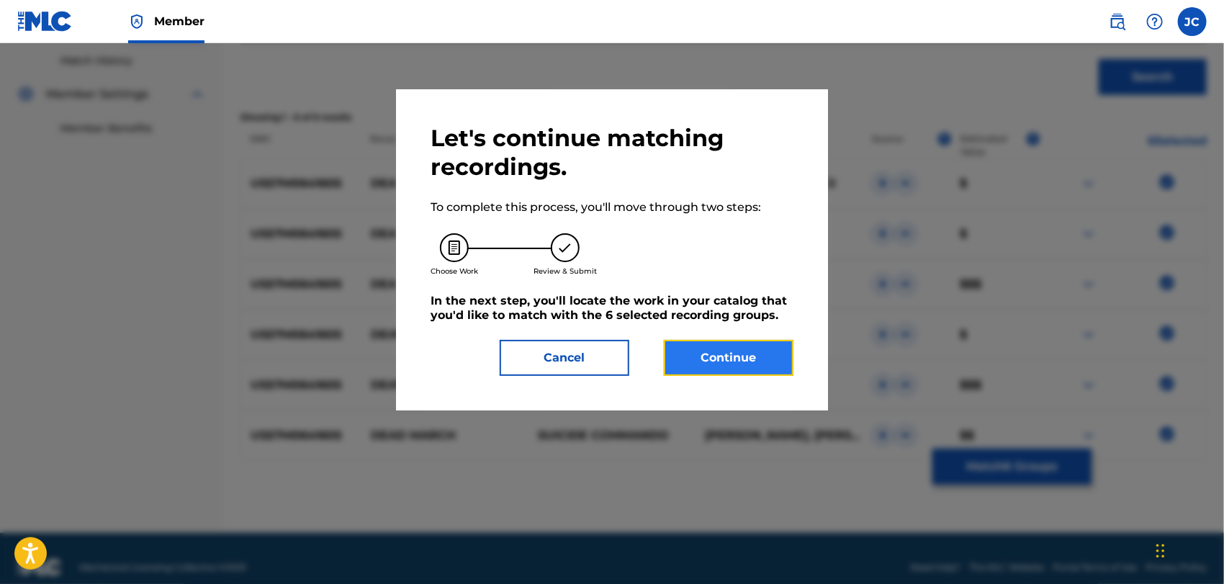
click at [728, 355] on button "Continue" at bounding box center [729, 358] width 130 height 36
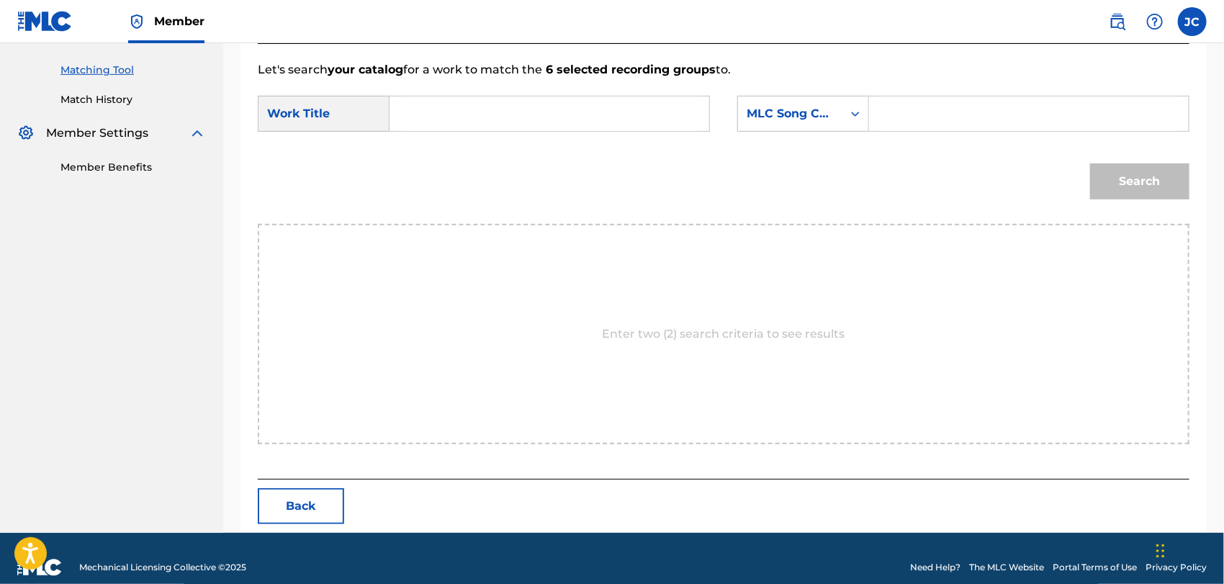
scroll to position [374, 0]
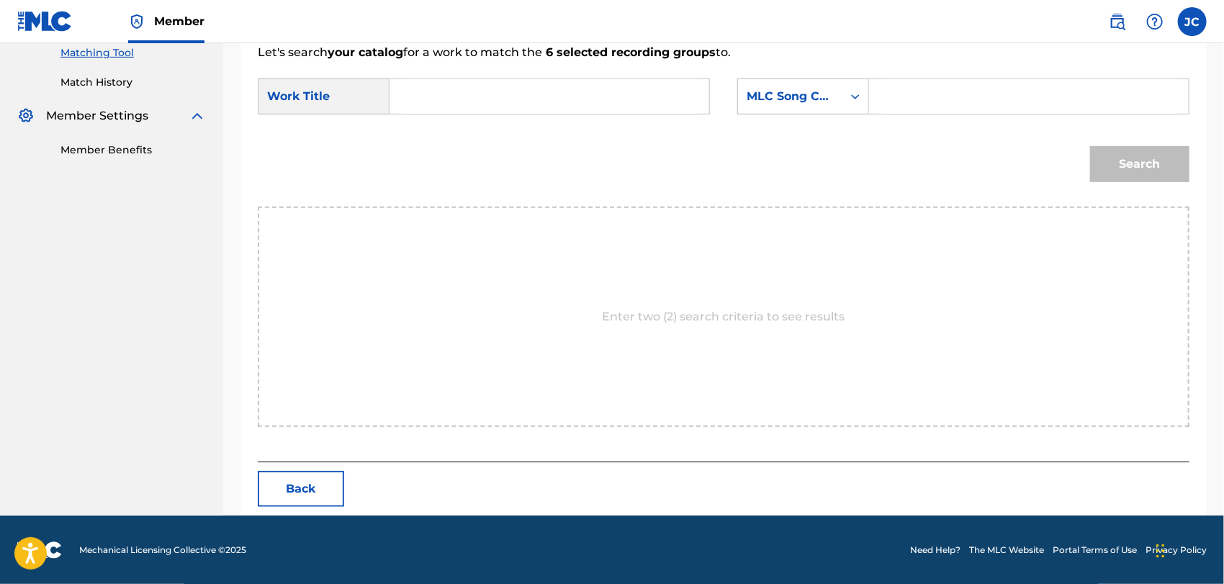
drag, startPoint x: 426, startPoint y: 104, endPoint x: 484, endPoint y: 110, distance: 57.9
click at [426, 103] on input "Search Form" at bounding box center [549, 96] width 295 height 35
paste input "Dead March"
type input "Dead March"
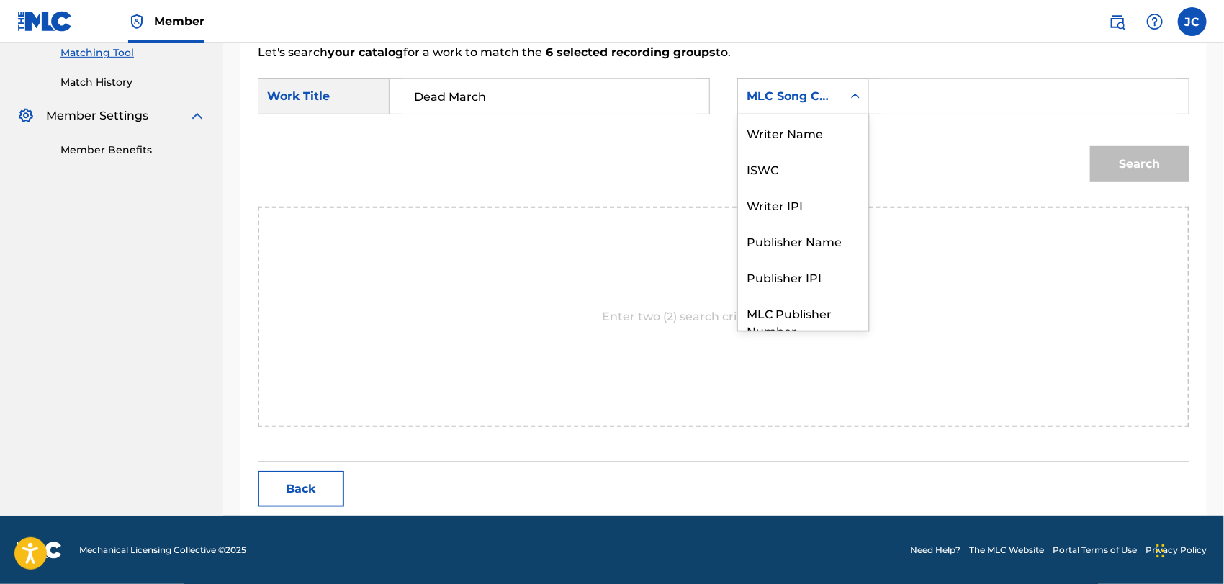
click at [782, 104] on div "MLC Song Code" at bounding box center [790, 96] width 104 height 27
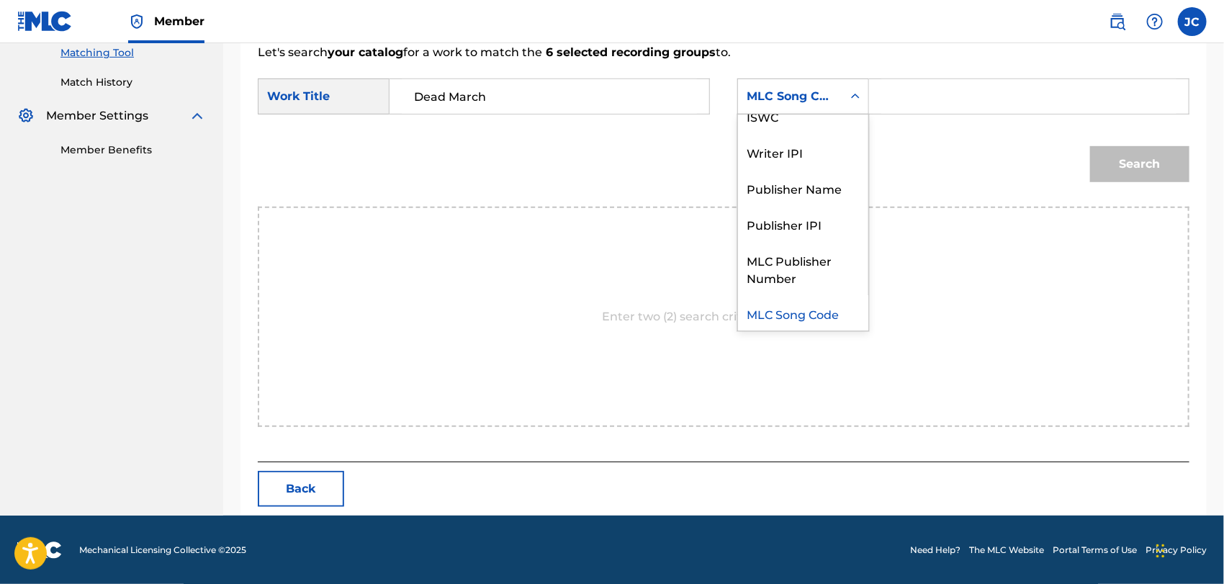
scroll to position [0, 0]
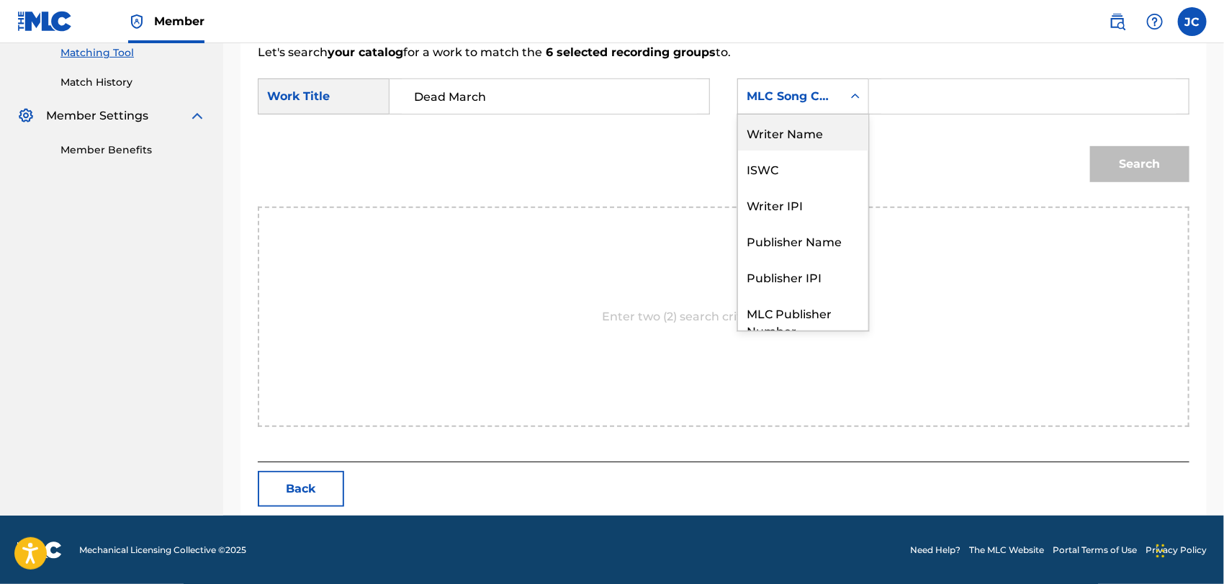
click at [781, 140] on div "Writer Name" at bounding box center [803, 132] width 130 height 36
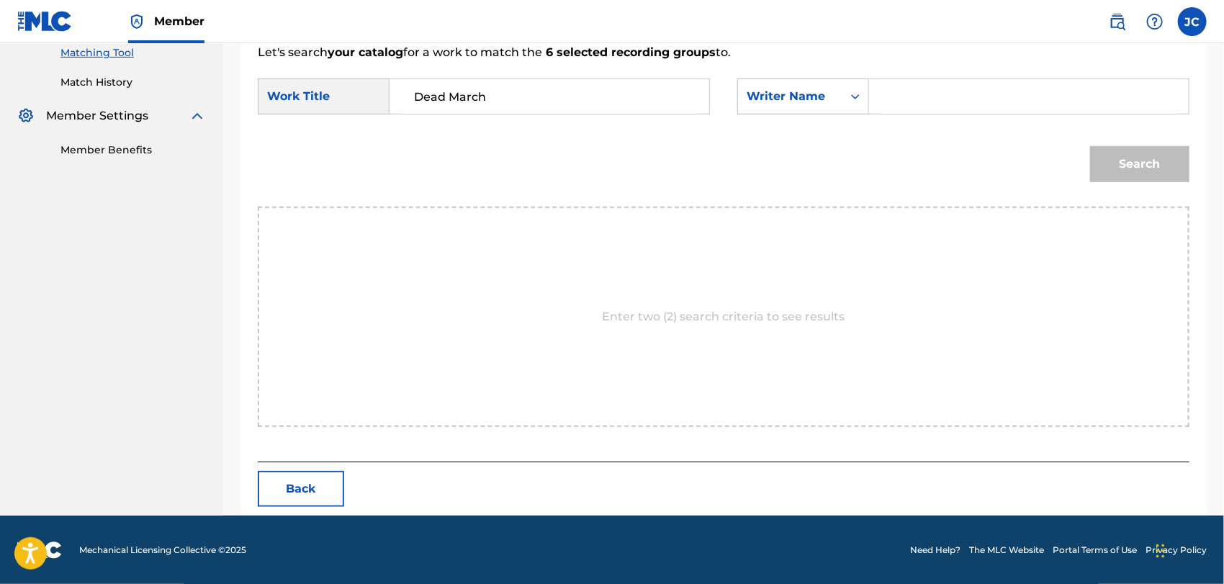
click at [993, 86] on input "Search Form" at bounding box center [1028, 96] width 295 height 35
paste input "Roy"
click at [1177, 172] on button "Search" at bounding box center [1139, 164] width 99 height 36
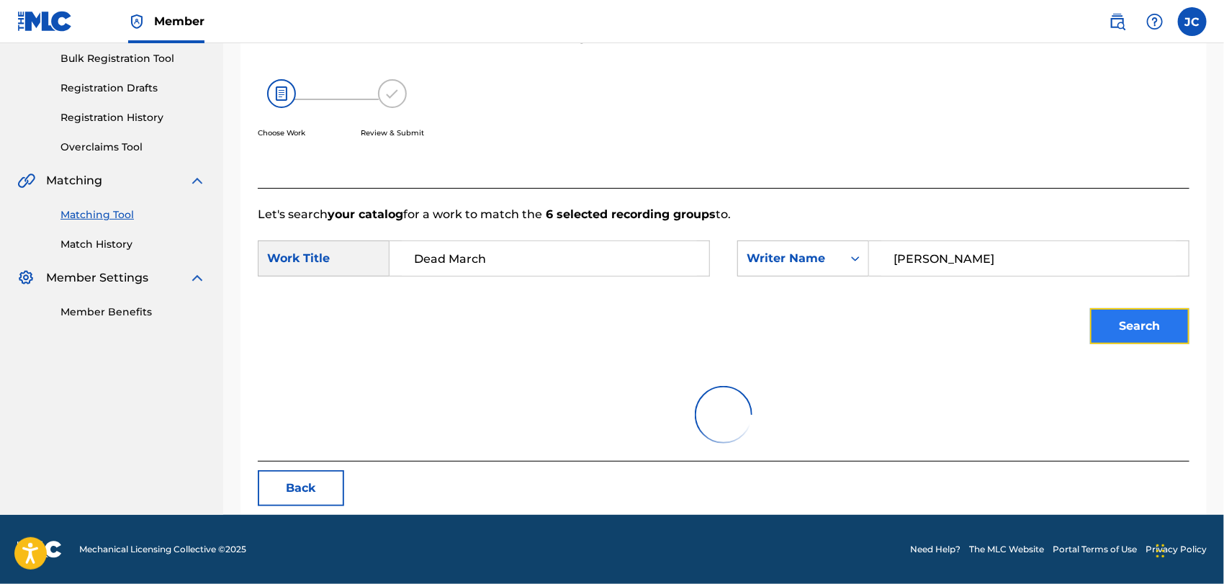
scroll to position [374, 0]
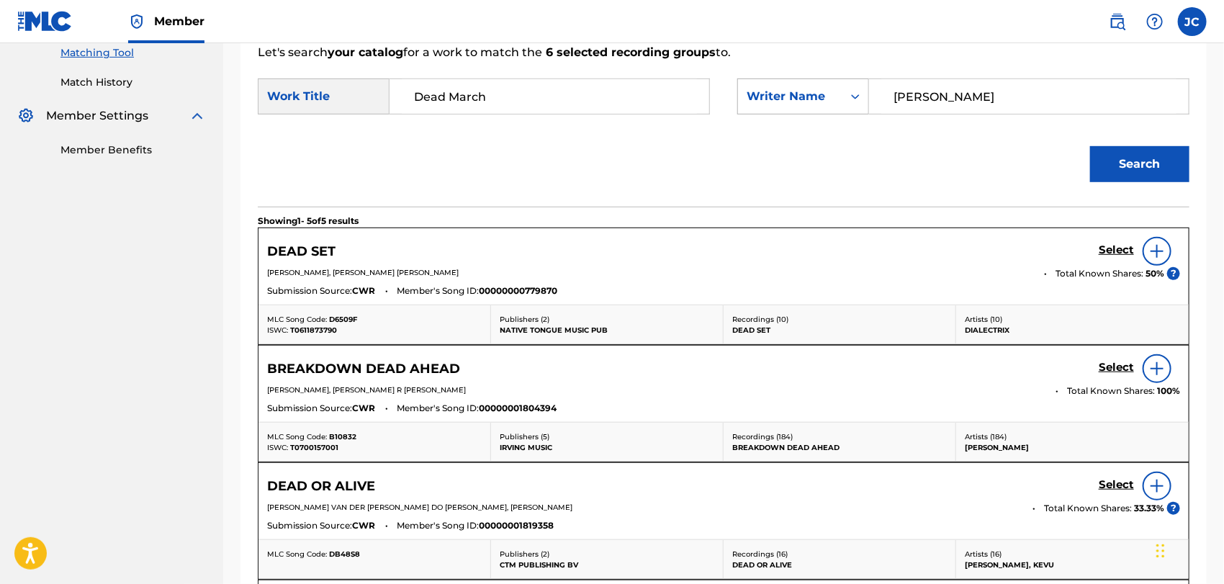
drag, startPoint x: 988, startPoint y: 104, endPoint x: 749, endPoint y: 100, distance: 238.3
click at [749, 100] on div "SearchWithCriteria7efc863c-58d6-4896-af57-a4c3ef1898e5 Writer Name Roy" at bounding box center [963, 96] width 452 height 36
paste input "van"
type input "van Roy"
click at [1166, 168] on button "Search" at bounding box center [1139, 164] width 99 height 36
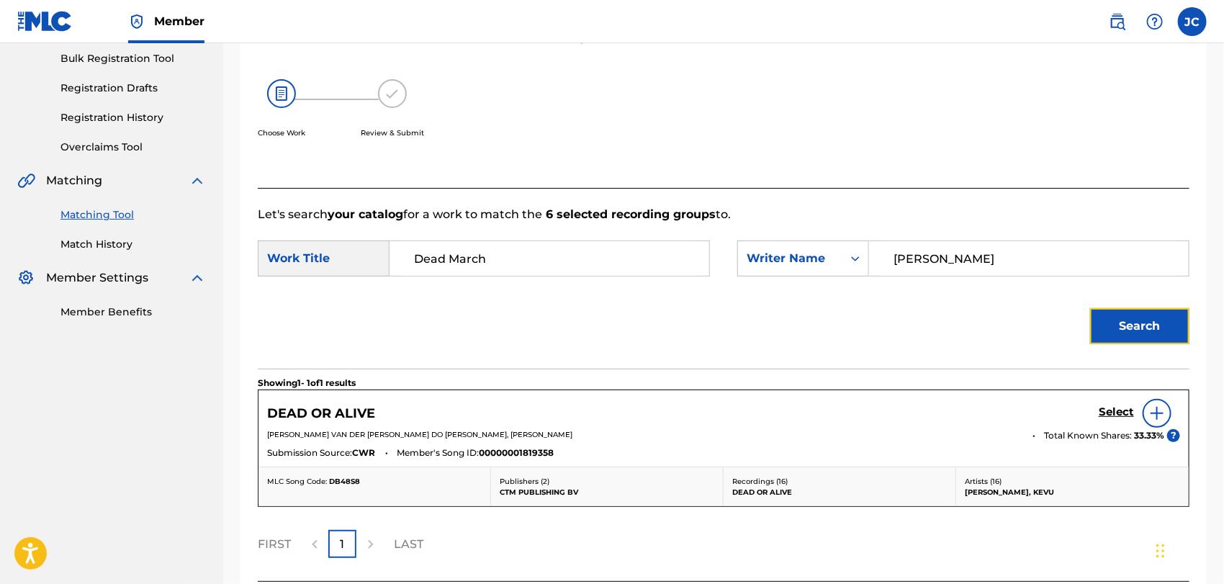
scroll to position [332, 0]
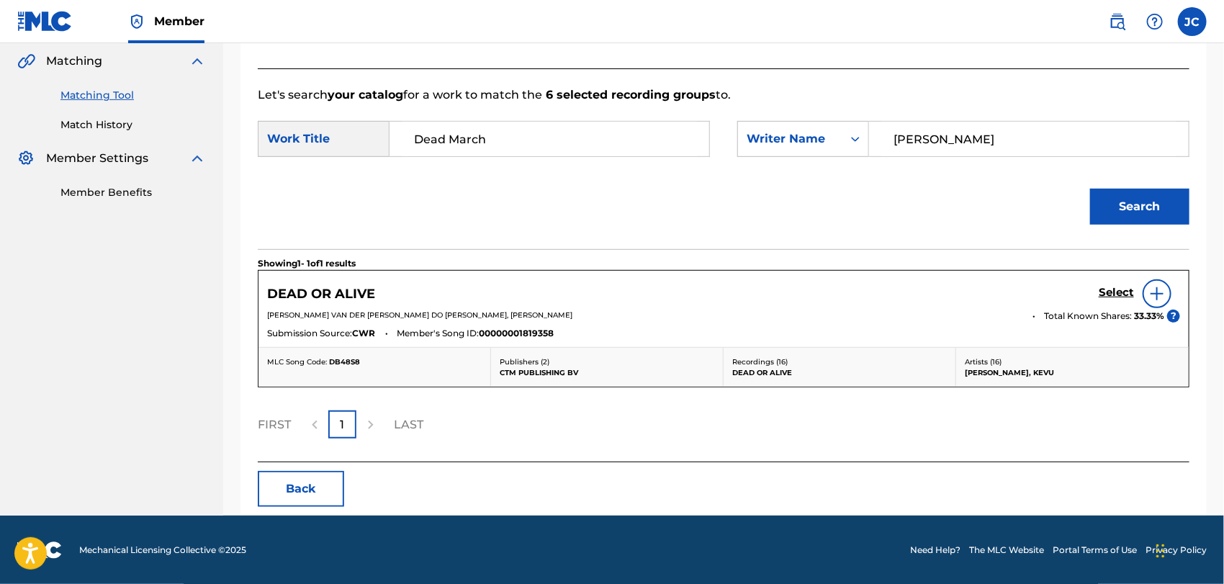
click at [913, 143] on input "van Roy" at bounding box center [1028, 139] width 295 height 35
paste input "Search Form"
drag, startPoint x: 959, startPoint y: 129, endPoint x: 856, endPoint y: 145, distance: 104.2
click at [856, 145] on div "SearchWithCriteria7efc863c-58d6-4896-af57-a4c3ef1898e5 Writer Name van Roy" at bounding box center [963, 139] width 452 height 36
drag, startPoint x: 1036, startPoint y: 184, endPoint x: 1036, endPoint y: 153, distance: 31.0
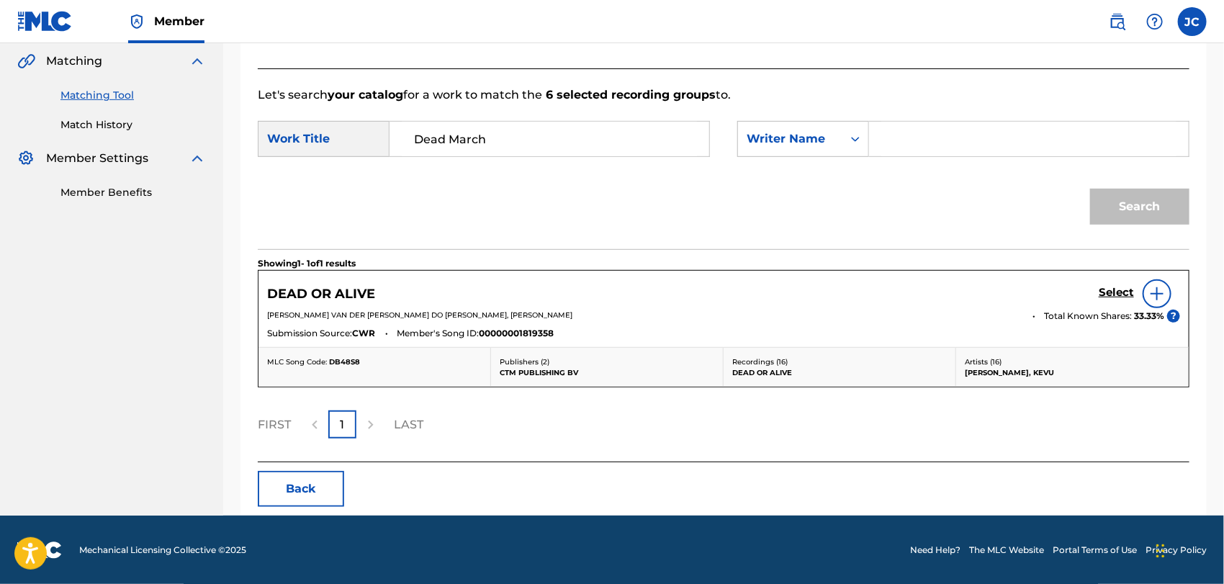
click at [1036, 180] on div "Search" at bounding box center [723, 211] width 931 height 75
click at [1036, 150] on input "Search Form" at bounding box center [1028, 139] width 295 height 35
paste input "CERULLI"
type input "CERULLI"
click at [1111, 232] on div "Search" at bounding box center [723, 211] width 931 height 75
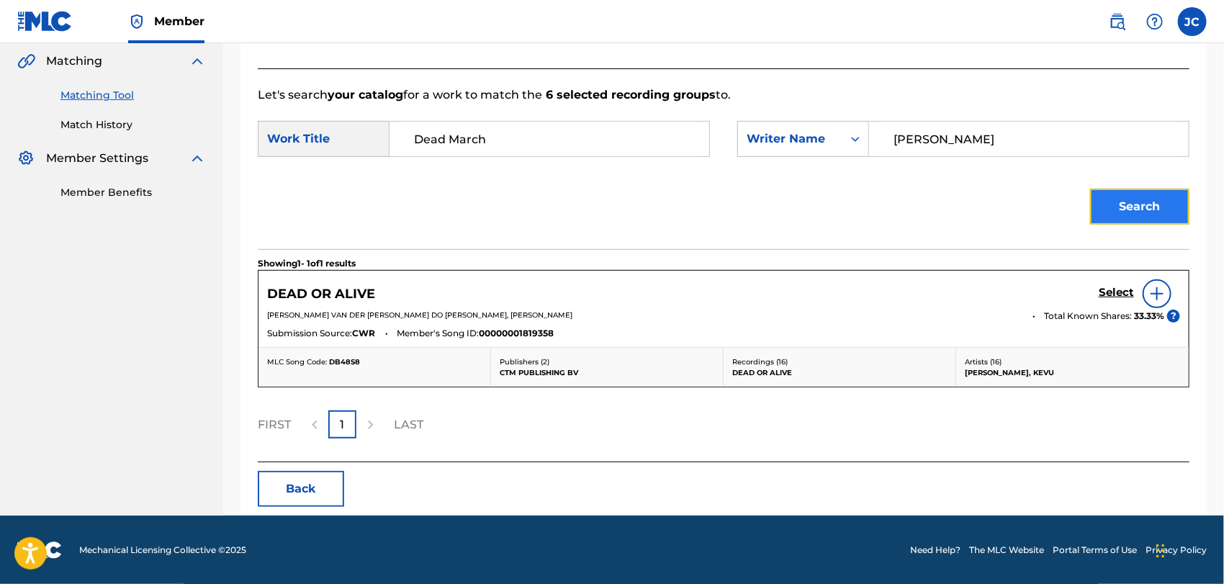
click at [1117, 223] on button "Search" at bounding box center [1139, 207] width 99 height 36
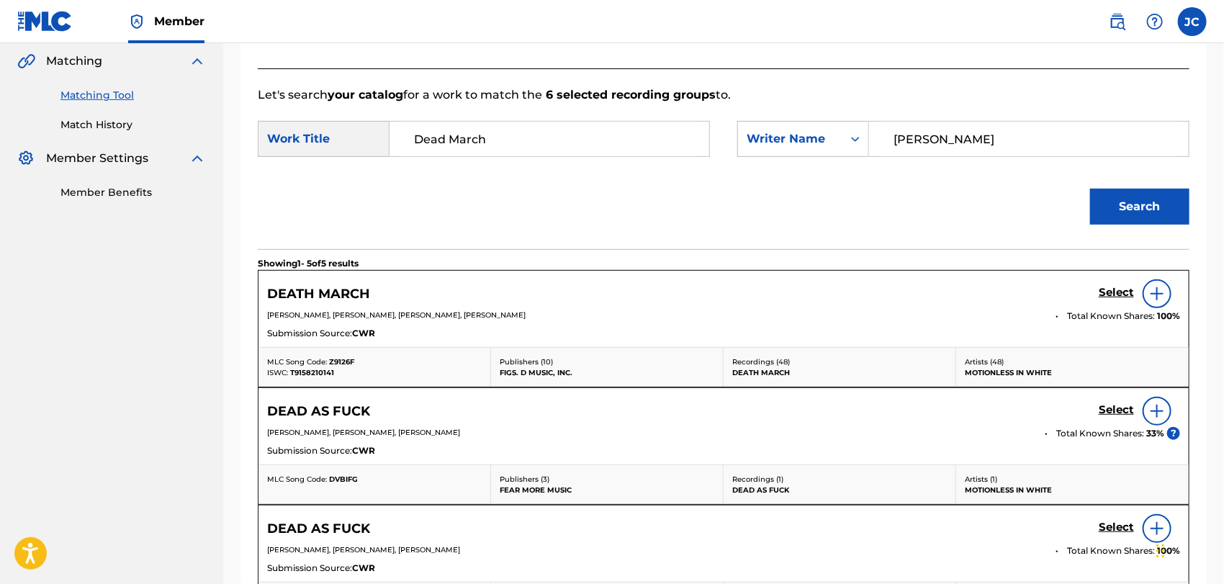
click at [1145, 293] on div at bounding box center [1156, 293] width 29 height 29
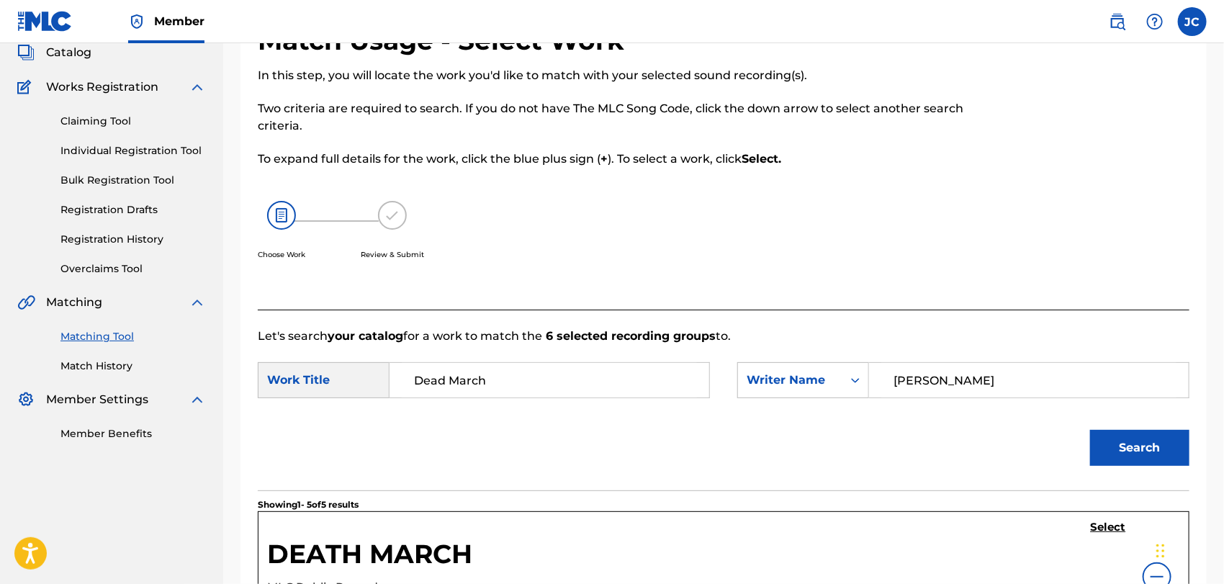
scroll to position [0, 0]
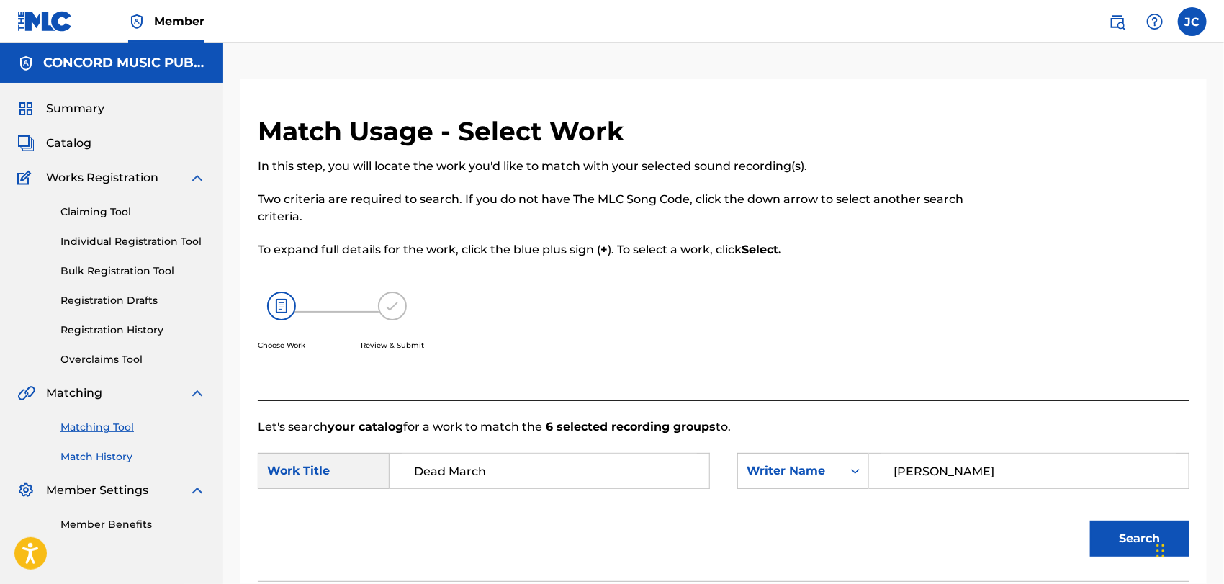
click at [98, 450] on link "Match History" at bounding box center [132, 456] width 145 height 15
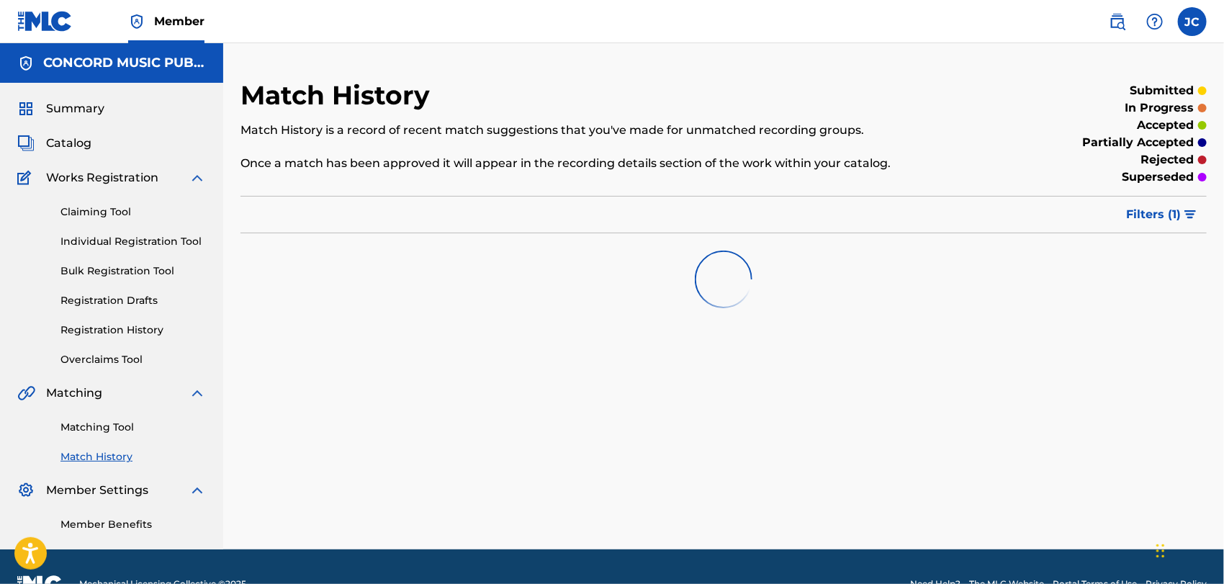
drag, startPoint x: 122, startPoint y: 428, endPoint x: 230, endPoint y: 419, distance: 108.3
click at [122, 428] on link "Matching Tool" at bounding box center [132, 427] width 145 height 15
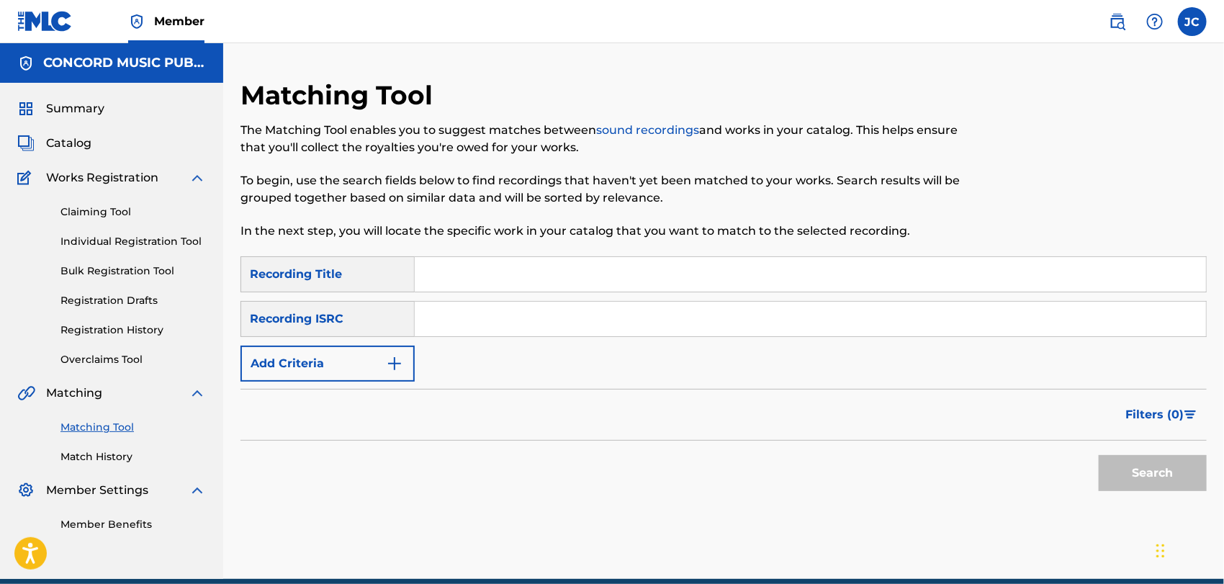
click at [512, 308] on input "Search Form" at bounding box center [810, 319] width 791 height 35
paste input "NLA460912018"
click at [1164, 461] on button "Search" at bounding box center [1152, 473] width 108 height 36
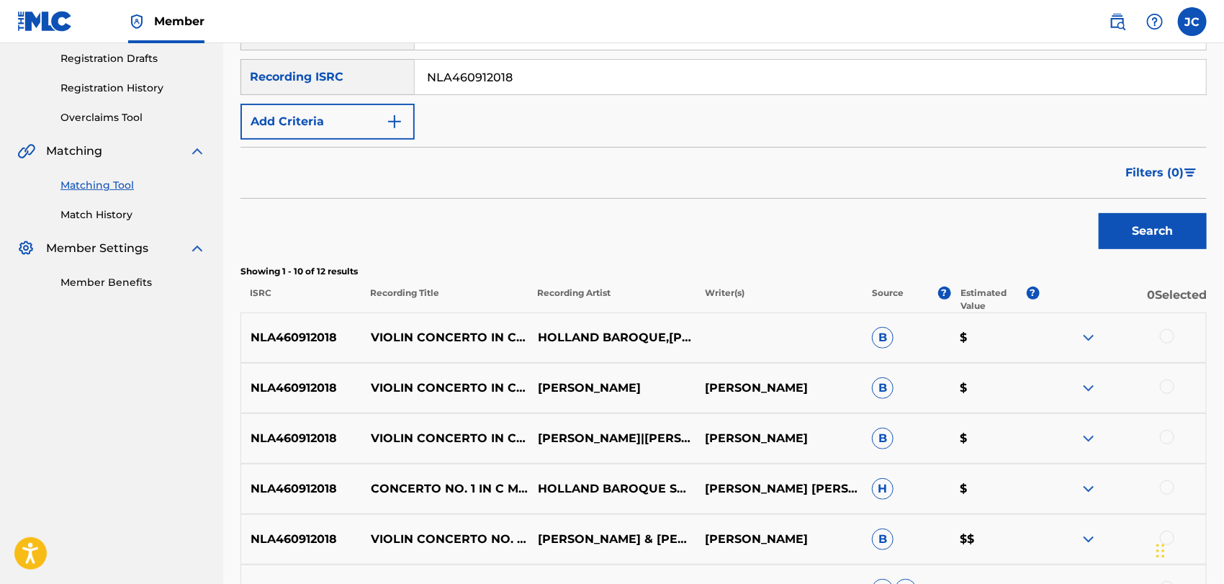
scroll to position [155, 0]
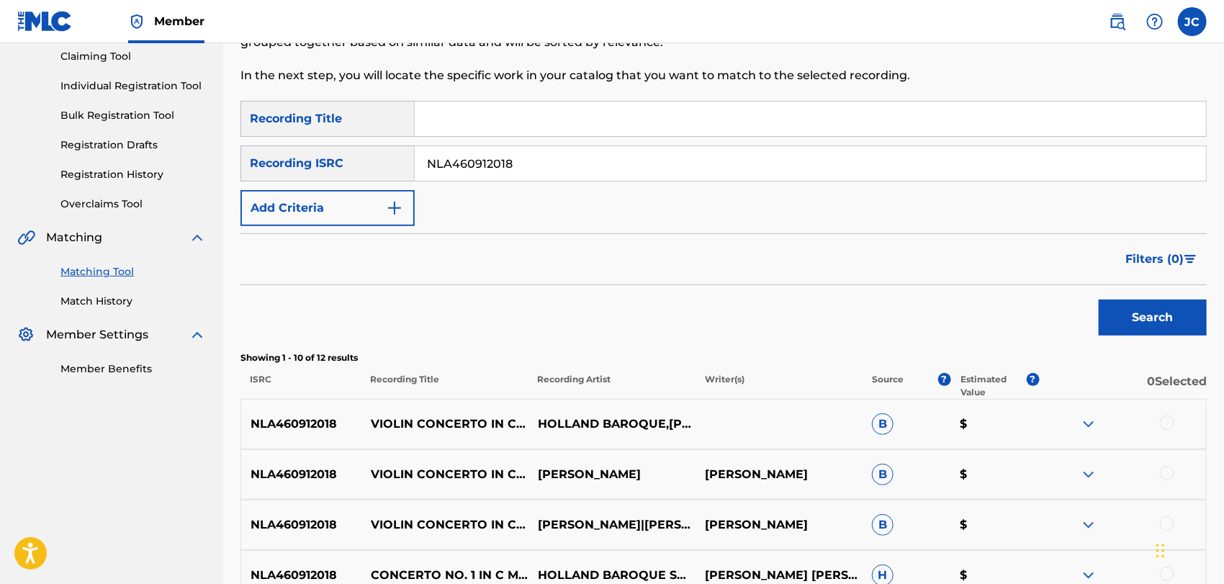
paste input "QM6XS2412897"
drag, startPoint x: 599, startPoint y: 147, endPoint x: 294, endPoint y: 146, distance: 305.2
click at [294, 146] on div "SearchWithCriteria16624c10-8942-40fe-818f-fb4ce236632a Recording ISRC QM6XS2412…" at bounding box center [723, 163] width 966 height 36
type input "QM6XS2412897"
click at [1116, 315] on button "Search" at bounding box center [1152, 317] width 108 height 36
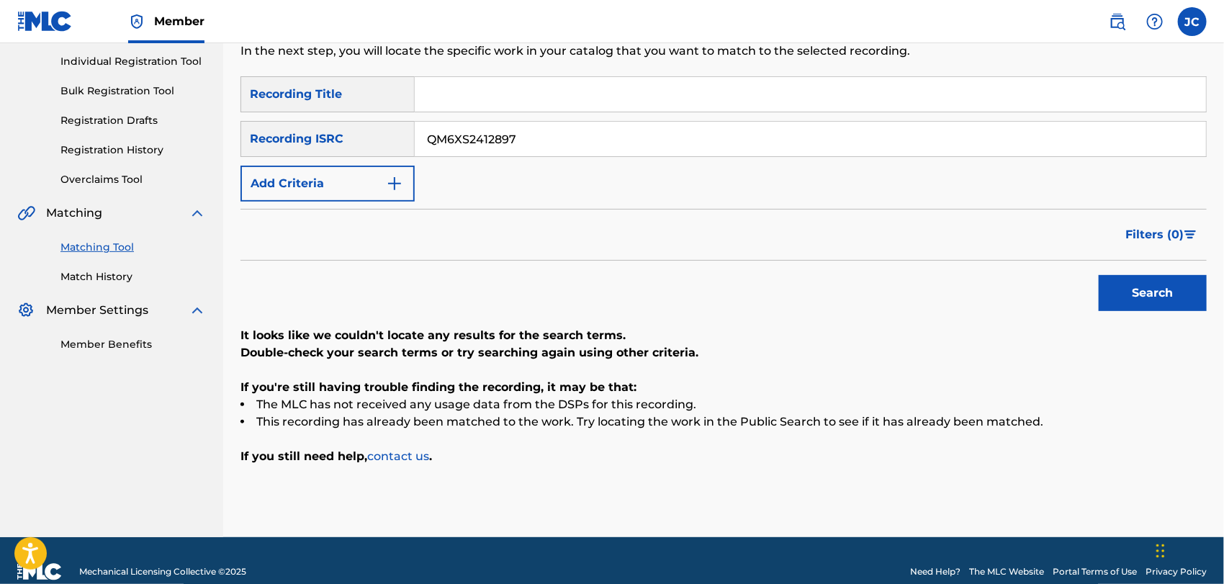
scroll to position [202, 0]
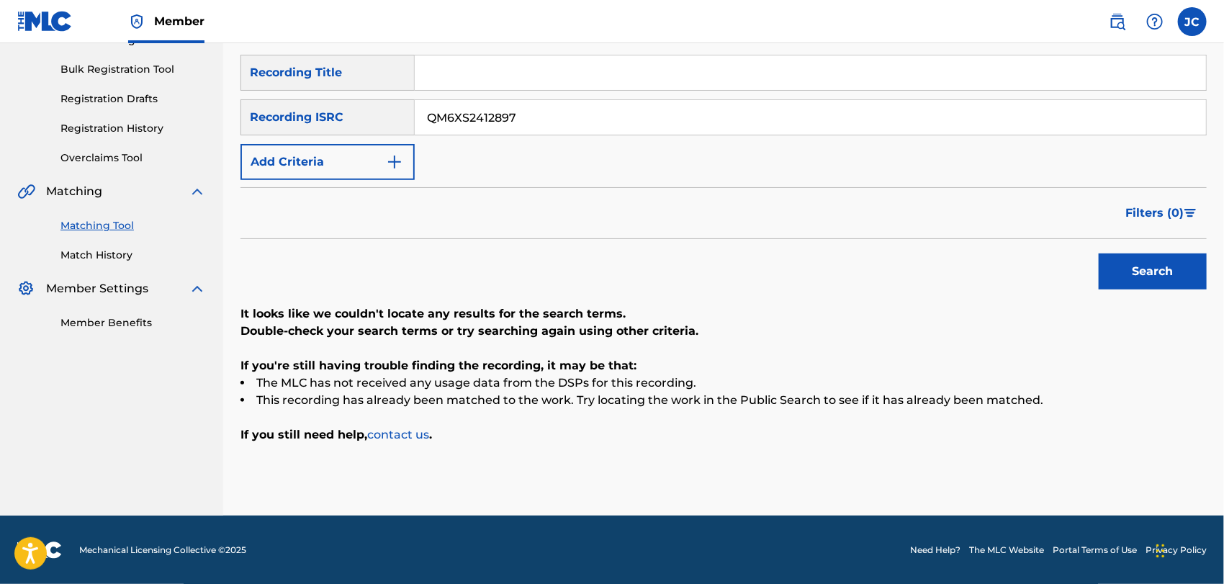
click at [562, 59] on input "Search Form" at bounding box center [810, 72] width 791 height 35
paste input "MANATEE"
type input "MANATEE"
drag, startPoint x: 571, startPoint y: 108, endPoint x: 294, endPoint y: 108, distance: 277.8
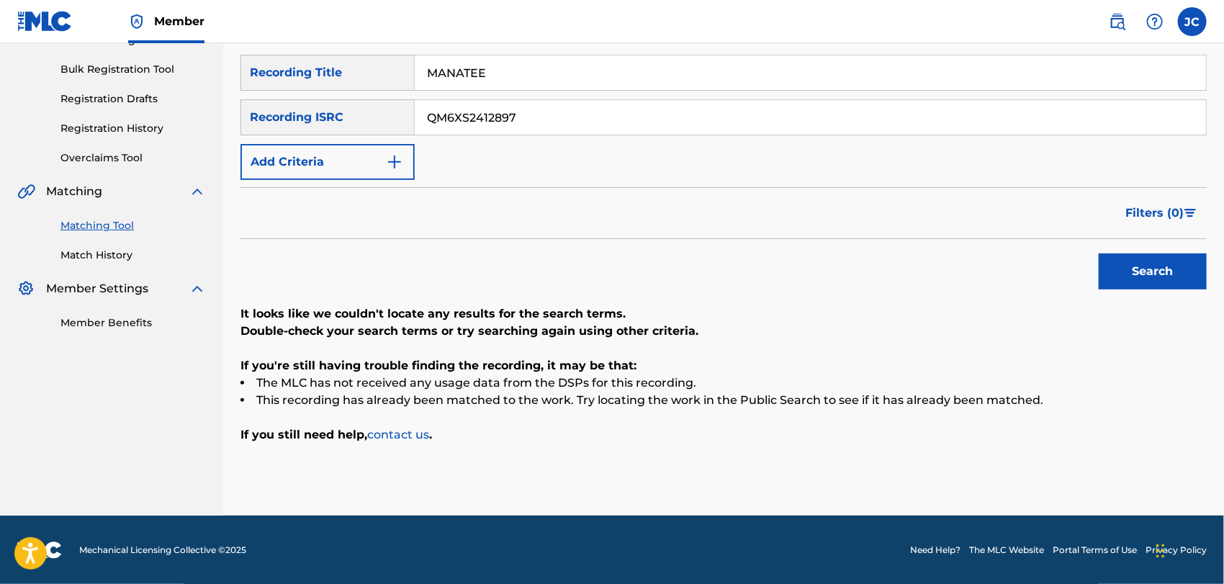
click at [294, 108] on div "SearchWithCriteria16624c10-8942-40fe-818f-fb4ce236632a Recording ISRC QM6XS2412…" at bounding box center [723, 117] width 966 height 36
click at [389, 163] on img "Search Form" at bounding box center [394, 161] width 17 height 17
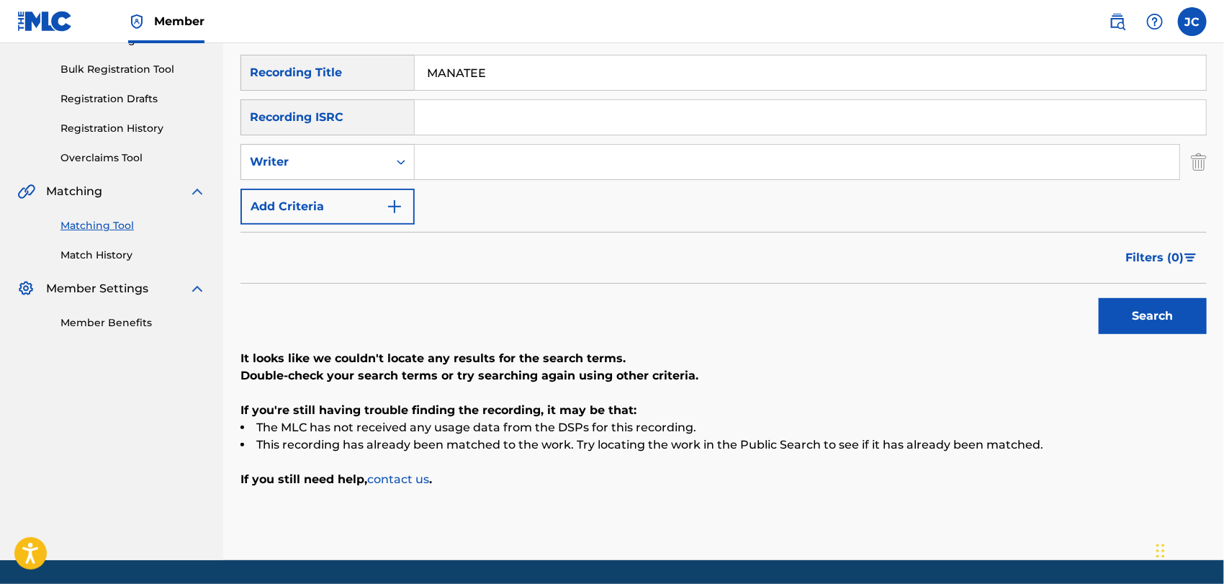
click at [510, 155] on input "Search Form" at bounding box center [797, 162] width 764 height 35
paste input "Pointer"
type input "Pointer"
click at [1153, 331] on button "Search" at bounding box center [1152, 316] width 108 height 36
click at [101, 274] on div "Summary Catalog Works Registration Claiming Tool Individual Registration Tool B…" at bounding box center [111, 114] width 223 height 466
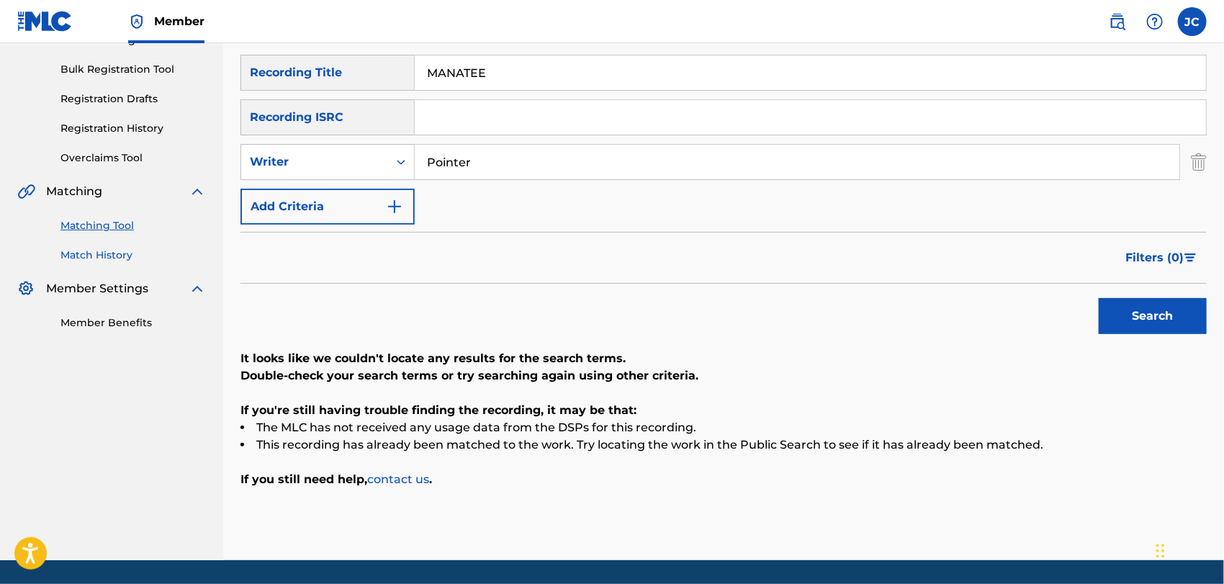
click
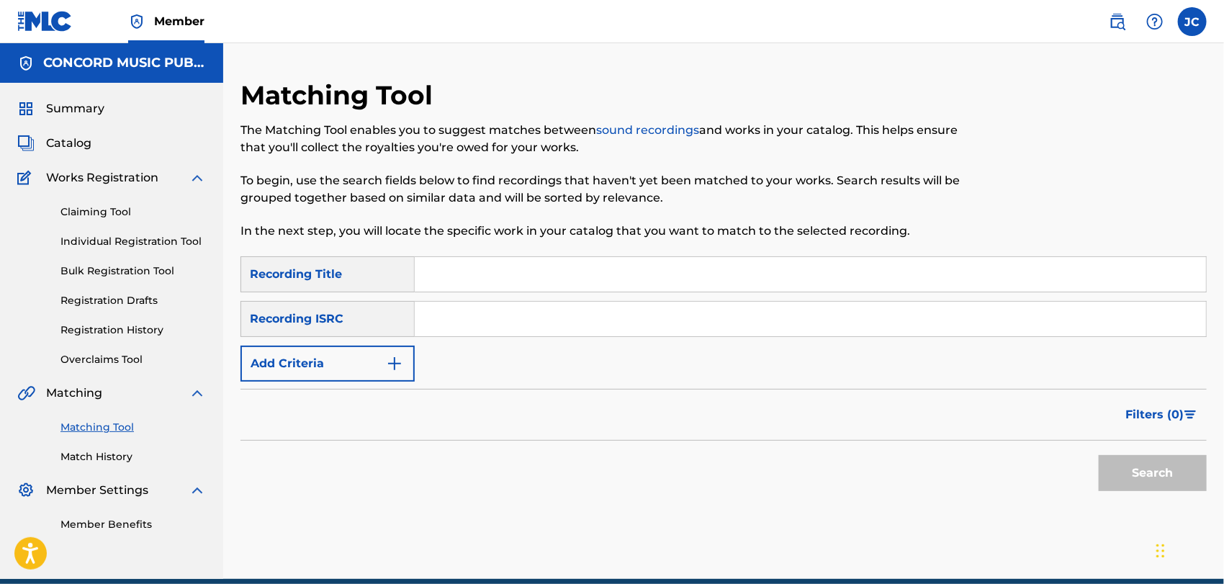
paste input "CH0011300526"
type input "CH0011300526"
drag, startPoint x: 1081, startPoint y: 451, endPoint x: 1176, endPoint y: 473, distance: 97.6
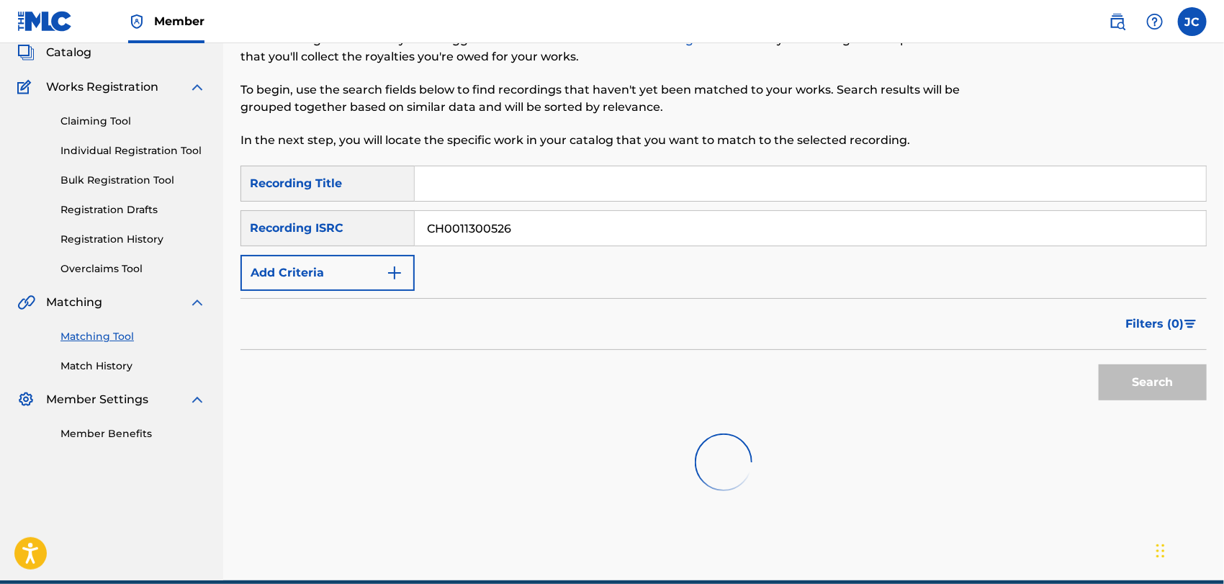
scroll to position [155, 0]
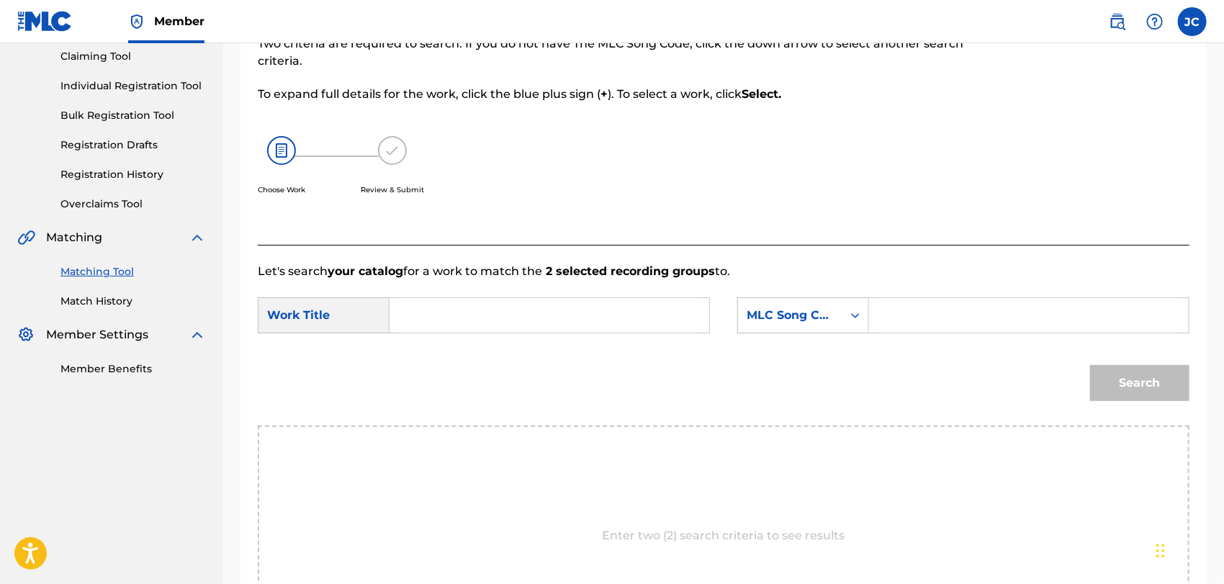
paste input "Long Stick Goes Boom"
type input "Long Stick Goes Boom"
drag, startPoint x: 764, startPoint y: 314, endPoint x: 772, endPoint y: 325, distance: 13.6
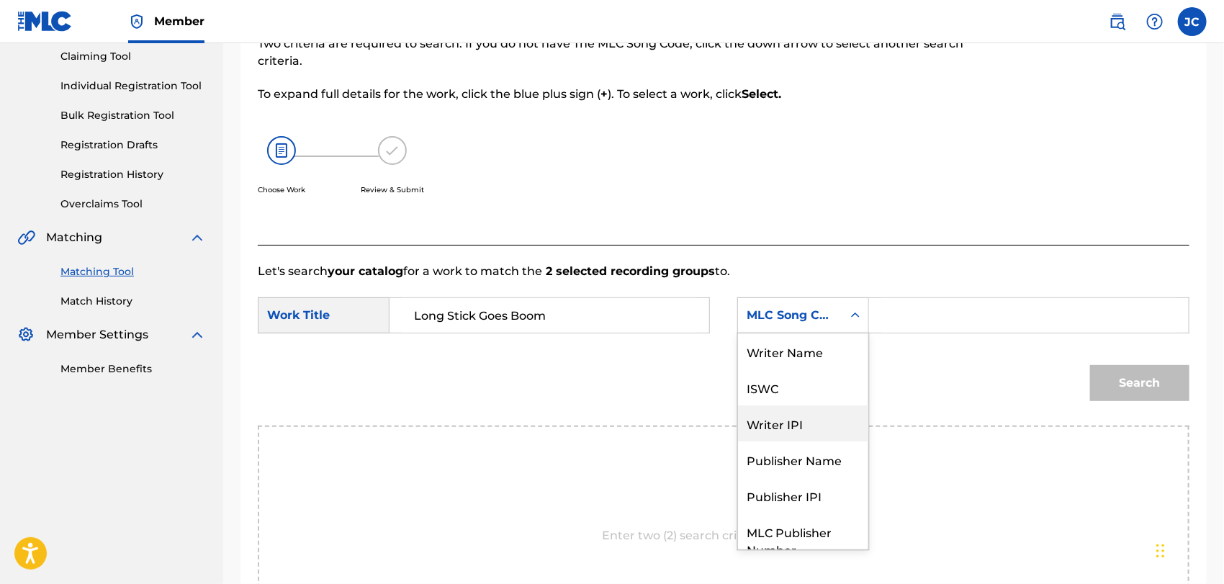
scroll to position [0, 0]
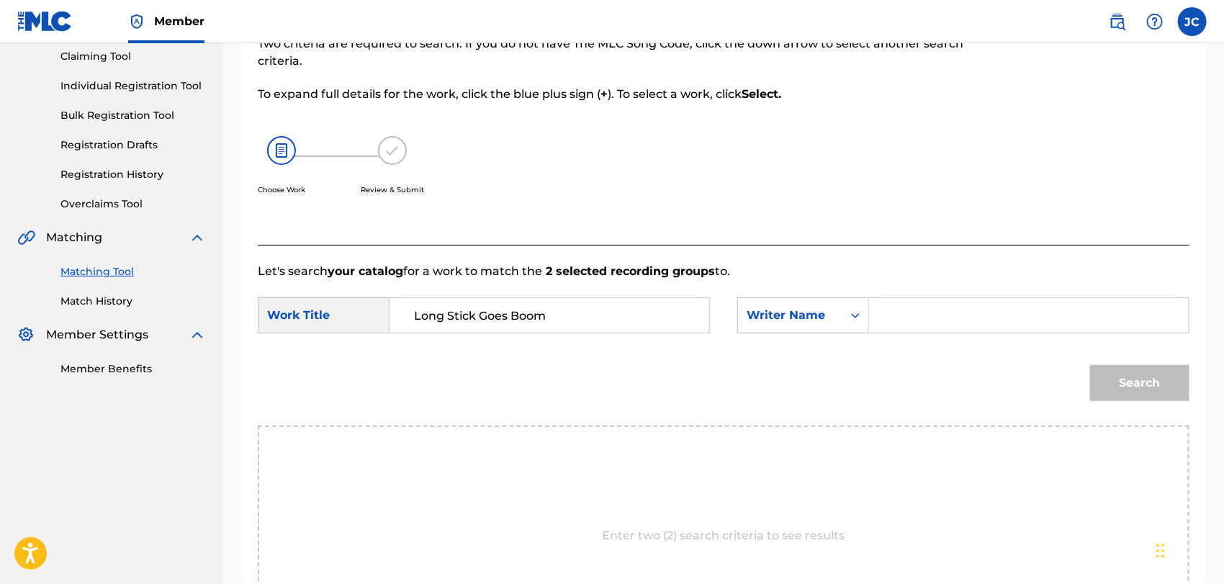
paste input "Storace"
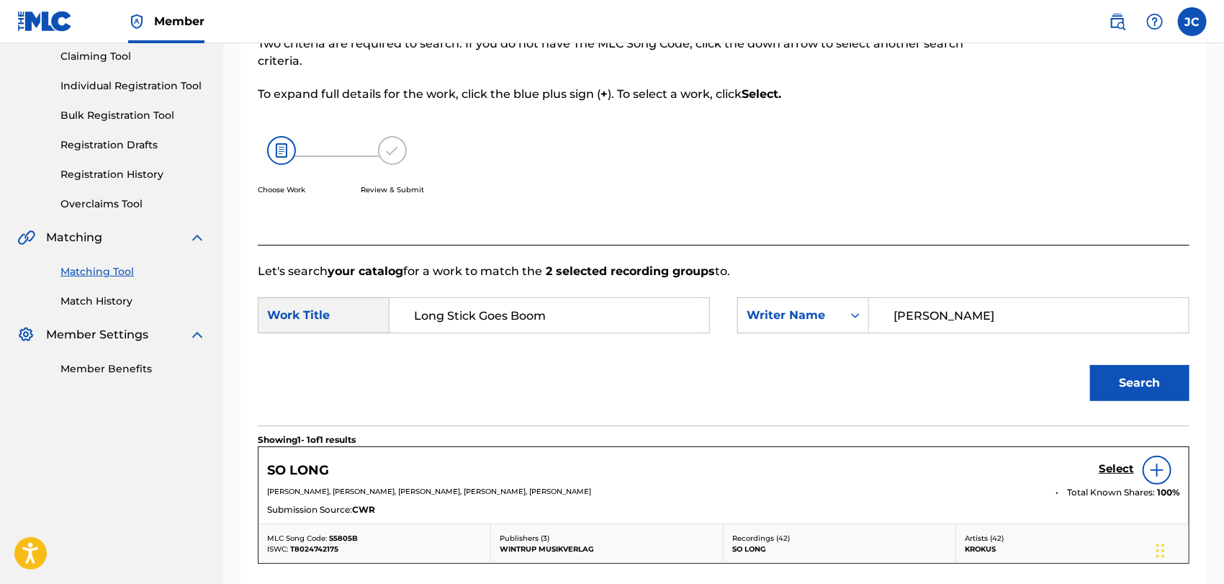
paste input "Rohr"
drag, startPoint x: 1016, startPoint y: 306, endPoint x: 896, endPoint y: 309, distance: 120.2
drag, startPoint x: 1029, startPoint y: 302, endPoint x: 772, endPoint y: 302, distance: 257.0
paste input "Search Form"
type input "Rohr"
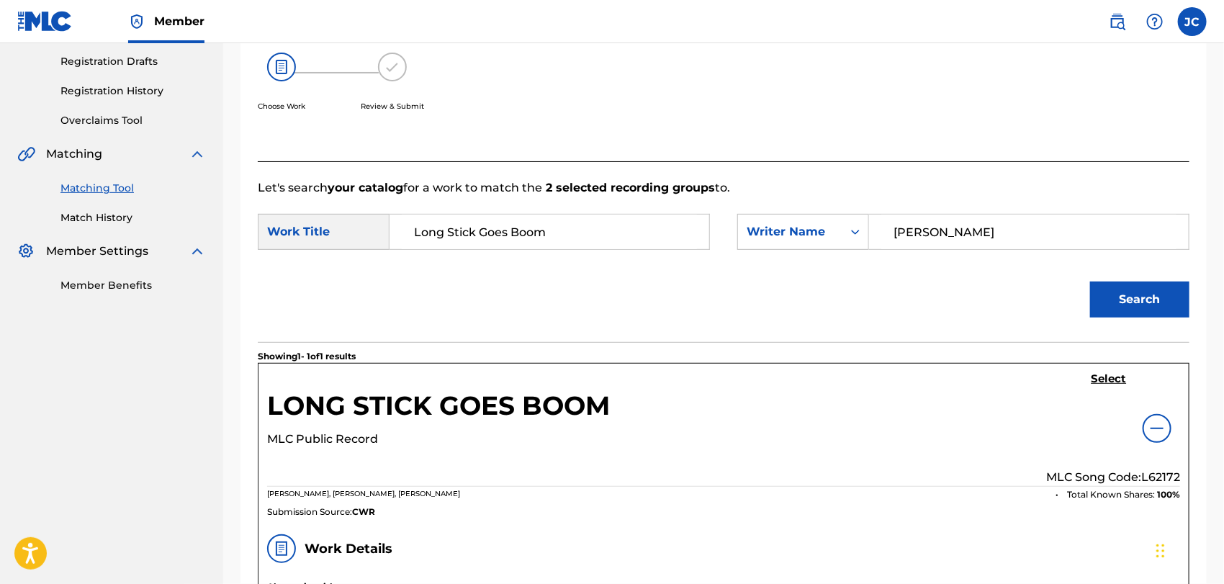
scroll to position [236, 0]
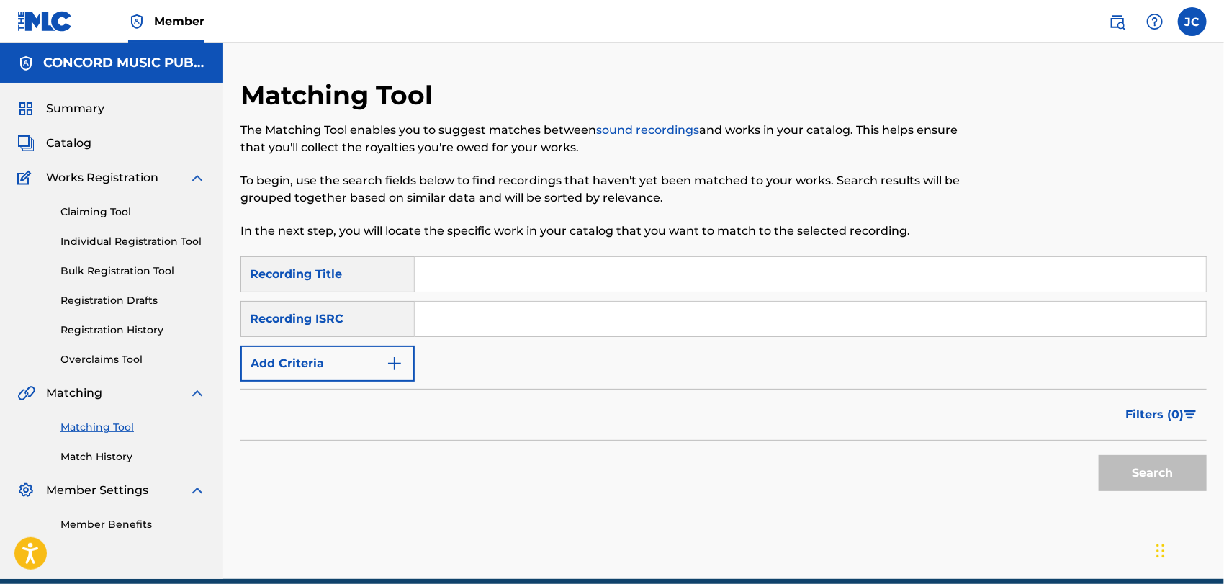
paste input "USLD91715944"
type input "USLD91715944"
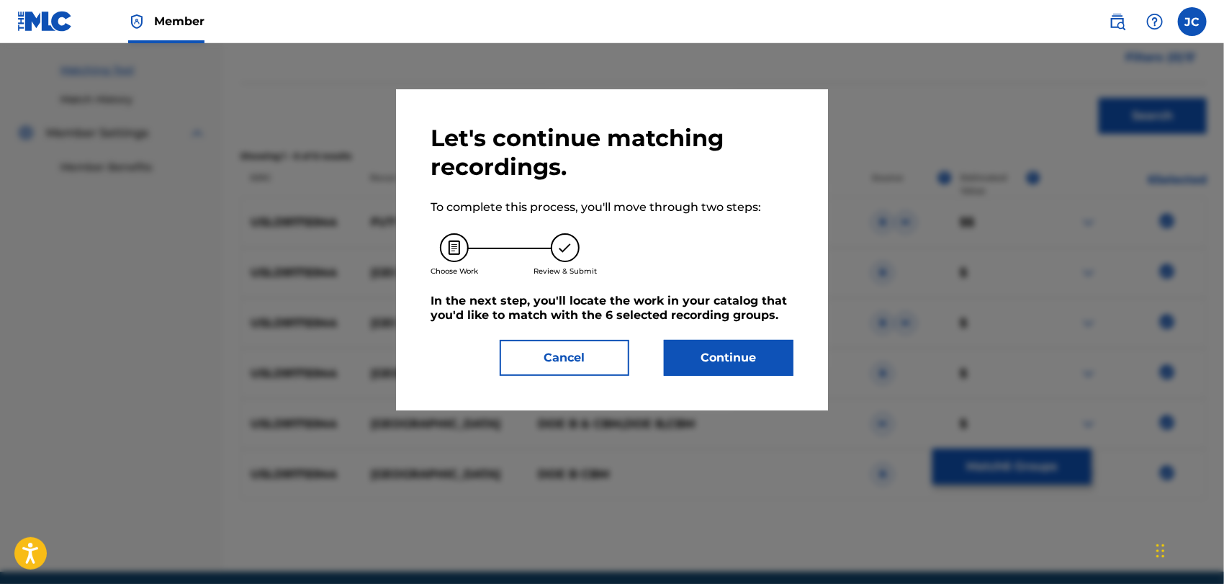
scroll to position [374, 0]
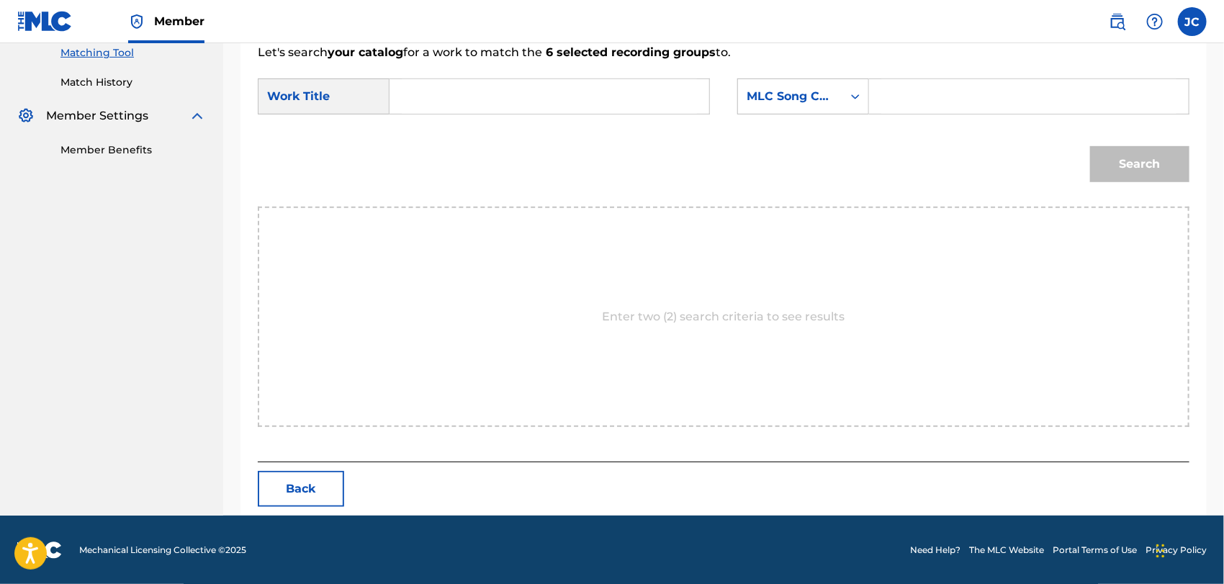
paste input "Mexico"
type input "Mexico"
drag, startPoint x: 483, startPoint y: 110, endPoint x: 322, endPoint y: 107, distance: 160.5
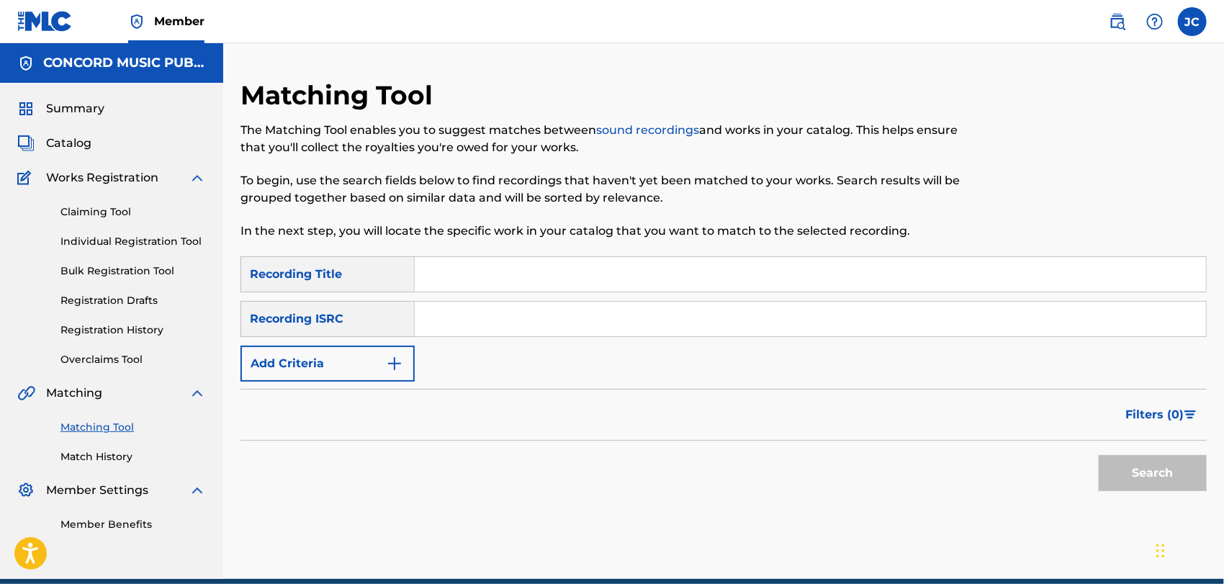
paste input "GB5DF1400005"
type input "GB5DF1400005"
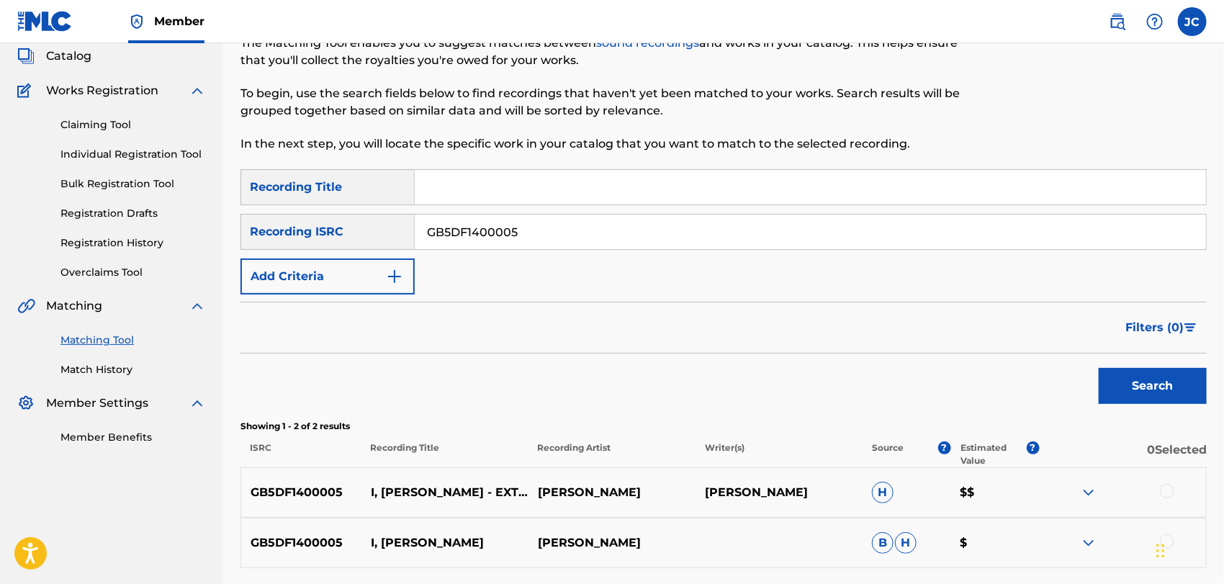
scroll to position [212, 0]
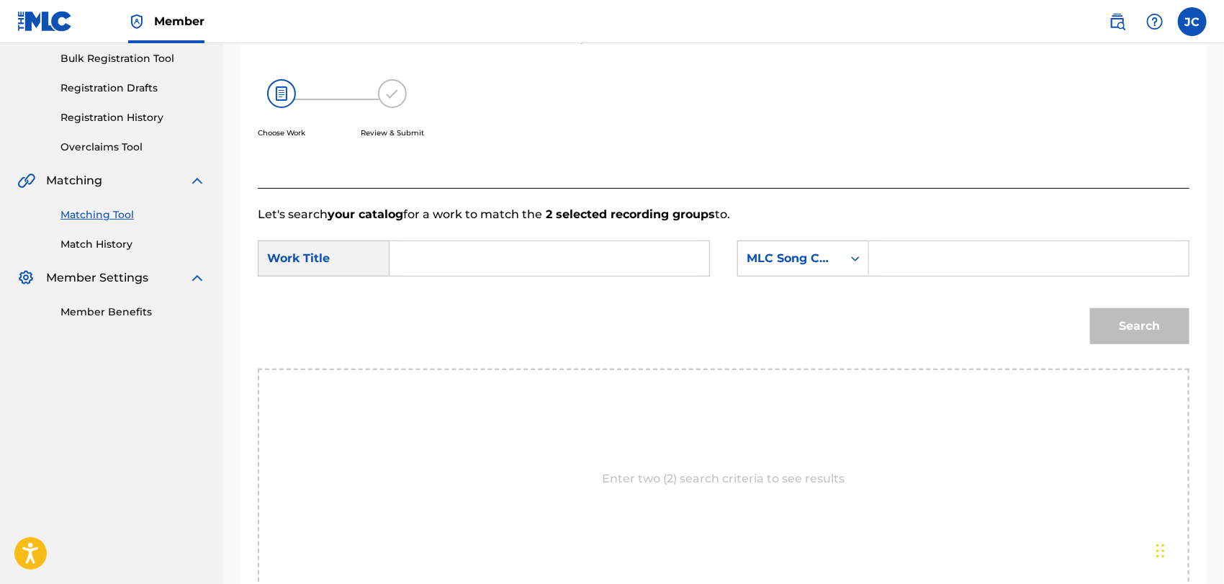
paste input "I, Don Quixote"
type input "I, Don Quixote"
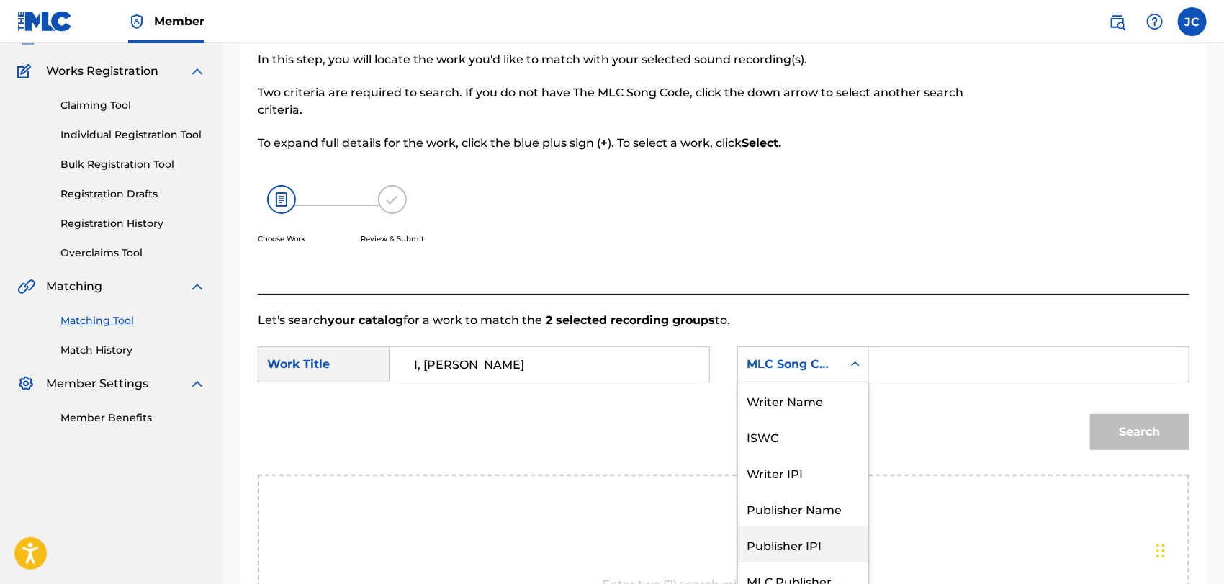
scroll to position [240, 0]
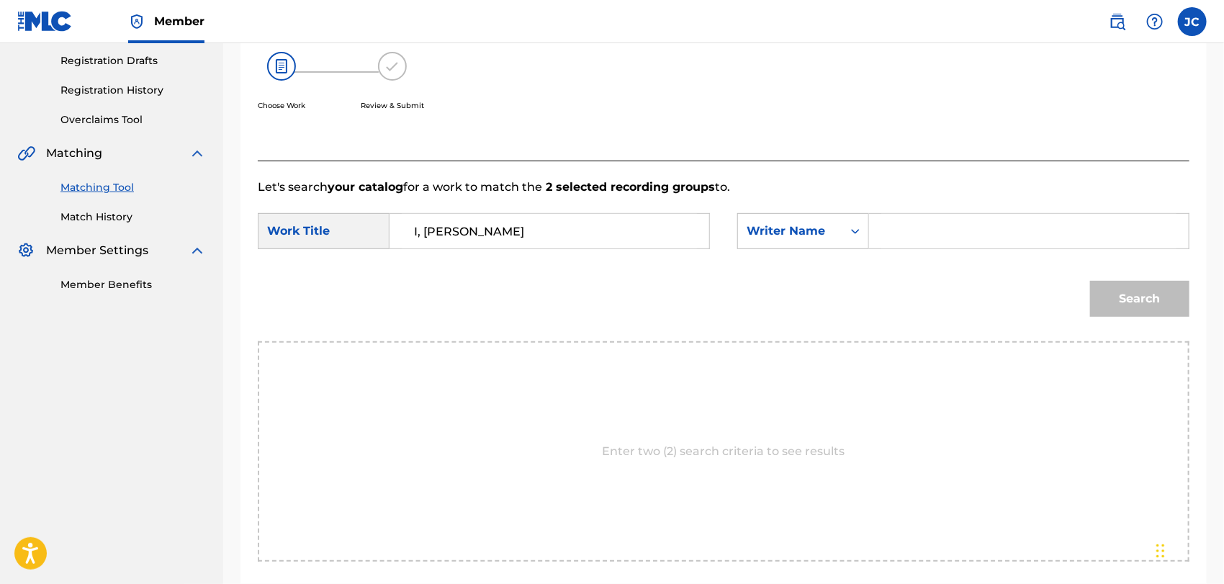
paste input "LEIGH"
type input "LEIGH"
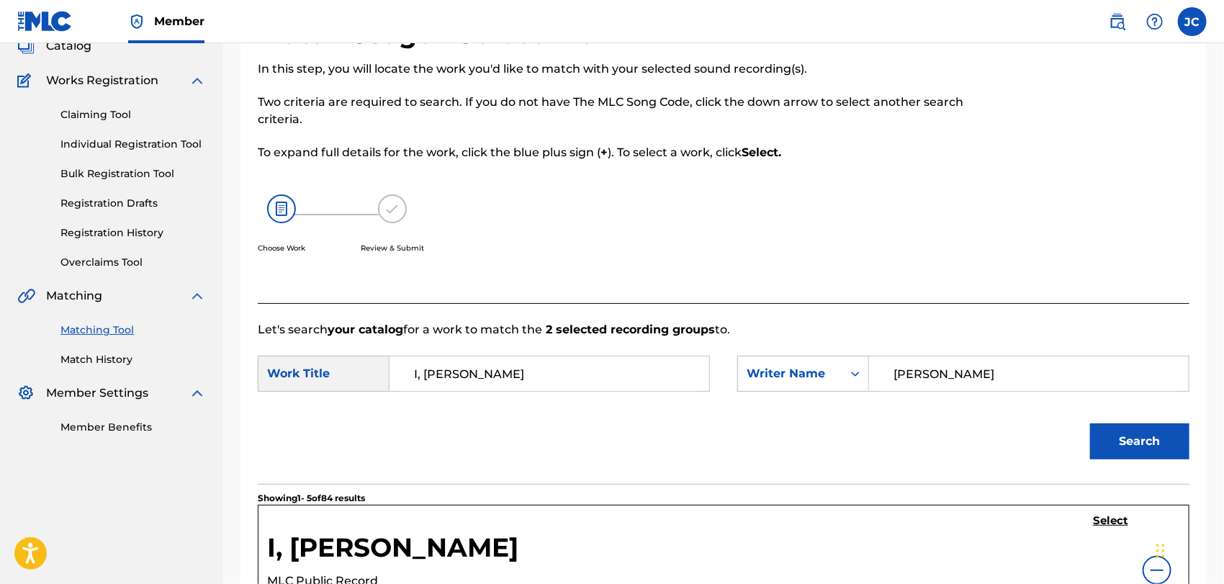
scroll to position [0, 0]
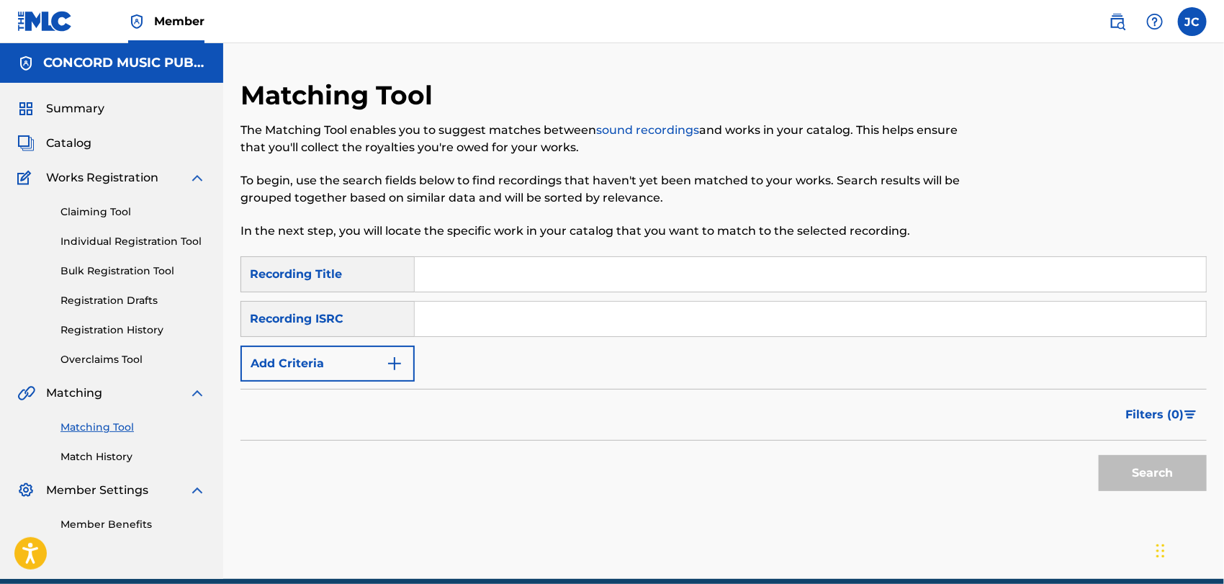
paste input "USYJH0700043"
type input "USYJH0700043"
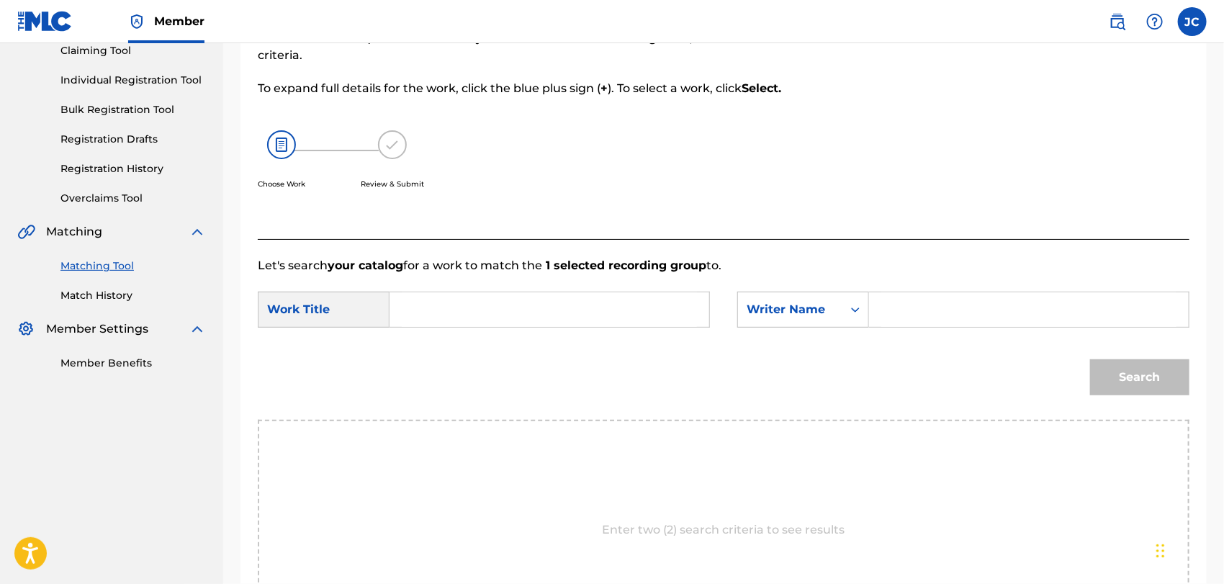
paste input "BREWSTER"
type input "BREWSTER"
paste input "BEANS IS BACK"
type input "BEANS IS BACK"
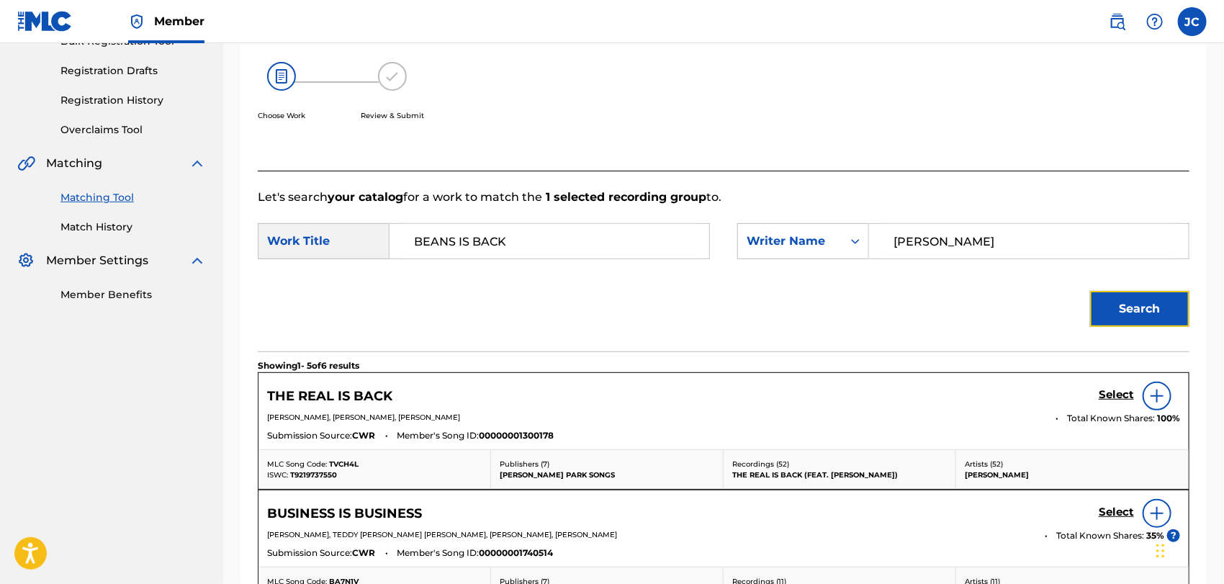
scroll to position [322, 0]
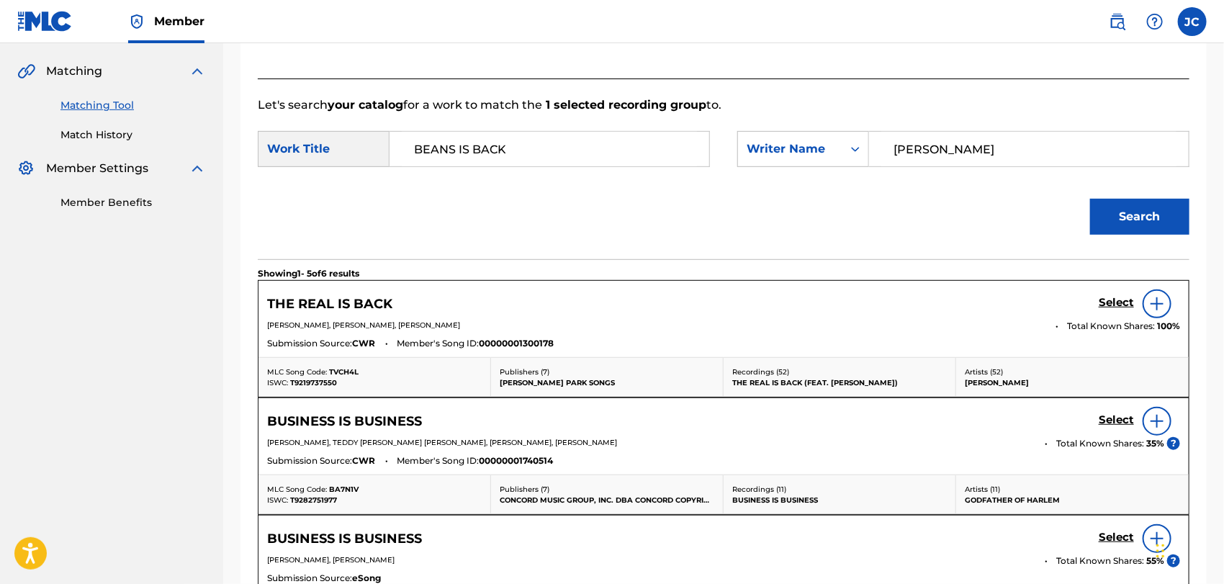
drag, startPoint x: 1003, startPoint y: 140, endPoint x: 715, endPoint y: 135, distance: 288.7
type input "grant"
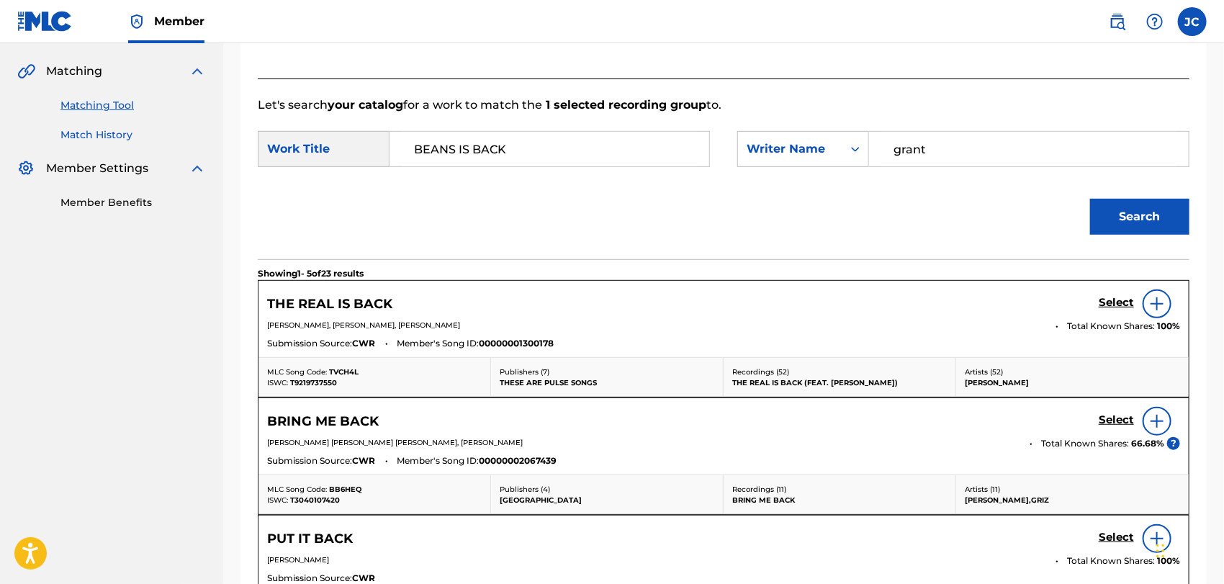
drag, startPoint x: 63, startPoint y: 144, endPoint x: 73, endPoint y: 137, distance: 12.4
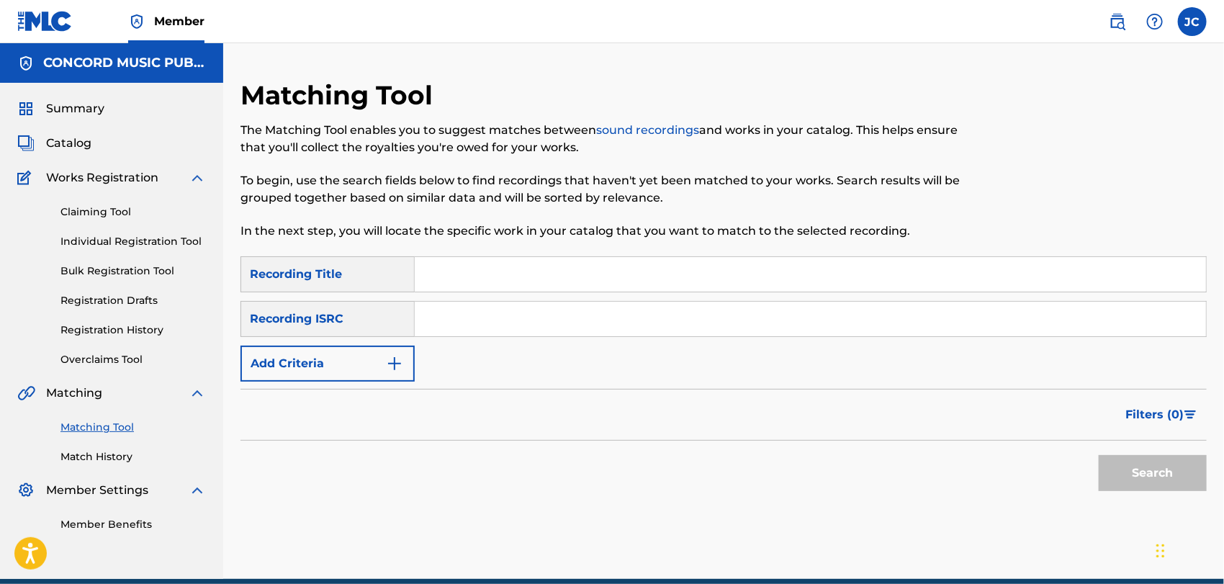
drag, startPoint x: 536, startPoint y: 324, endPoint x: 520, endPoint y: 330, distance: 16.8
paste input "SEAEW1564020"
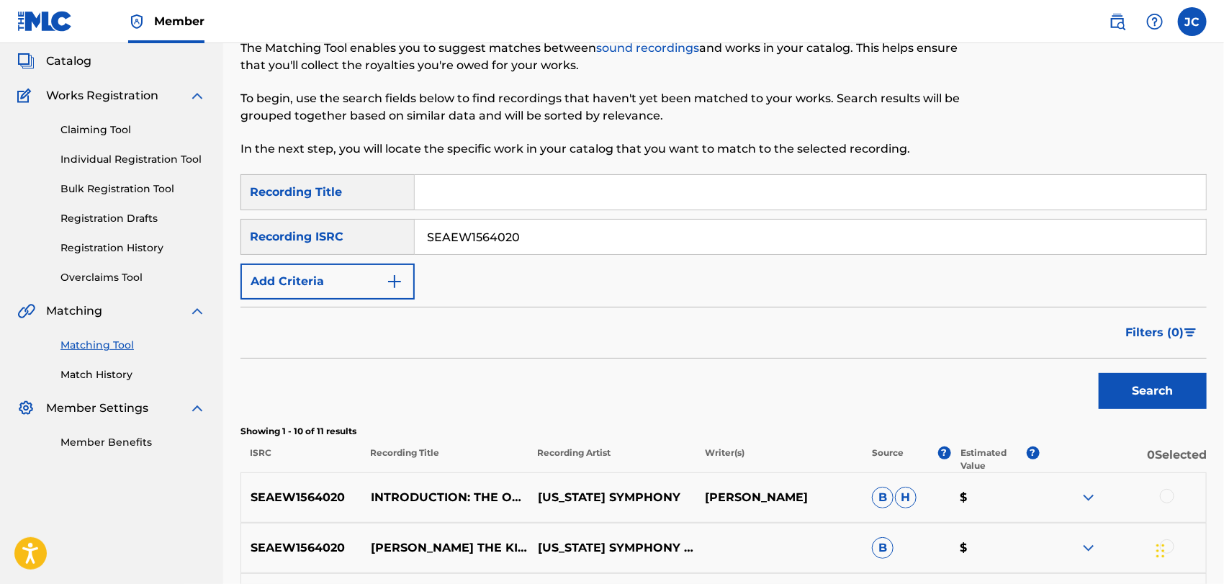
scroll to position [80, 0]
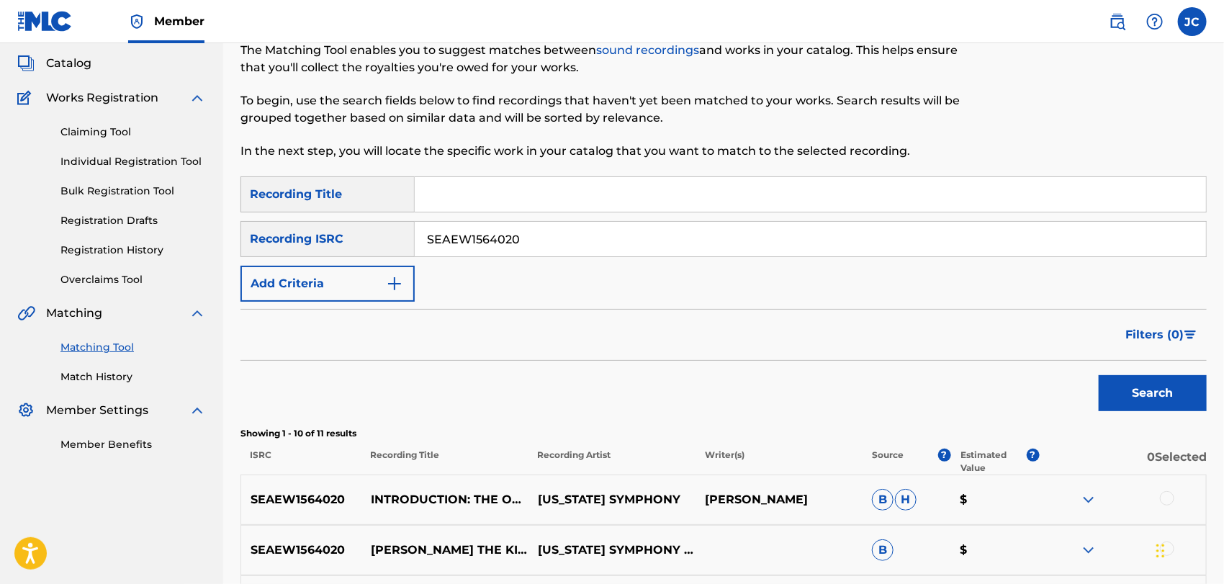
drag, startPoint x: 558, startPoint y: 238, endPoint x: 419, endPoint y: 238, distance: 138.9
paste input "PHUM70900204"
type input "PHUM70900204"
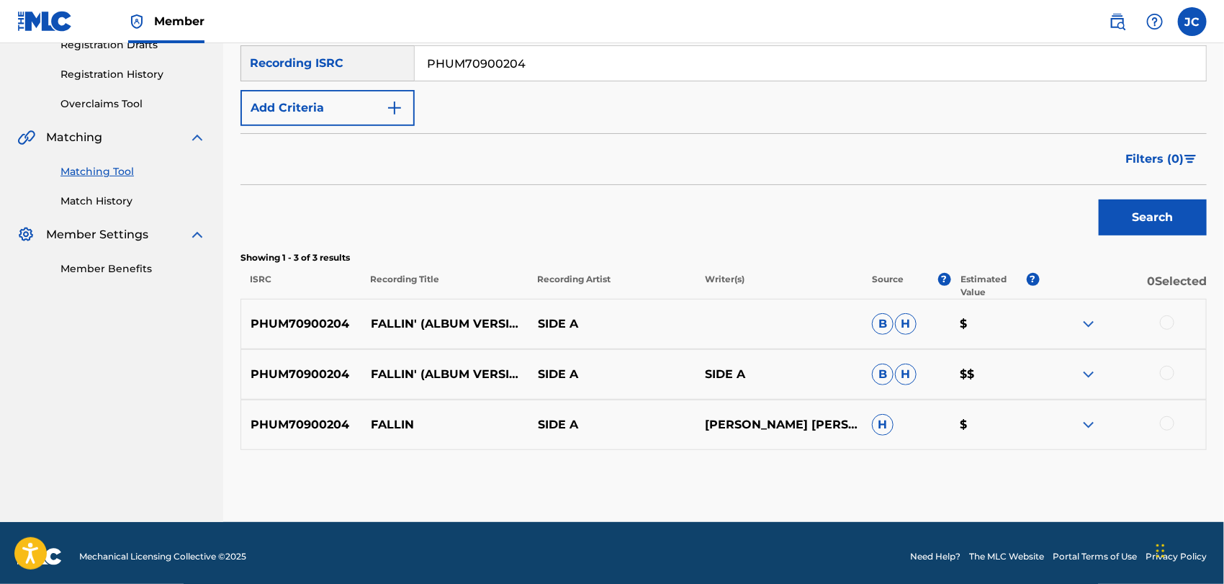
scroll to position [263, 0]
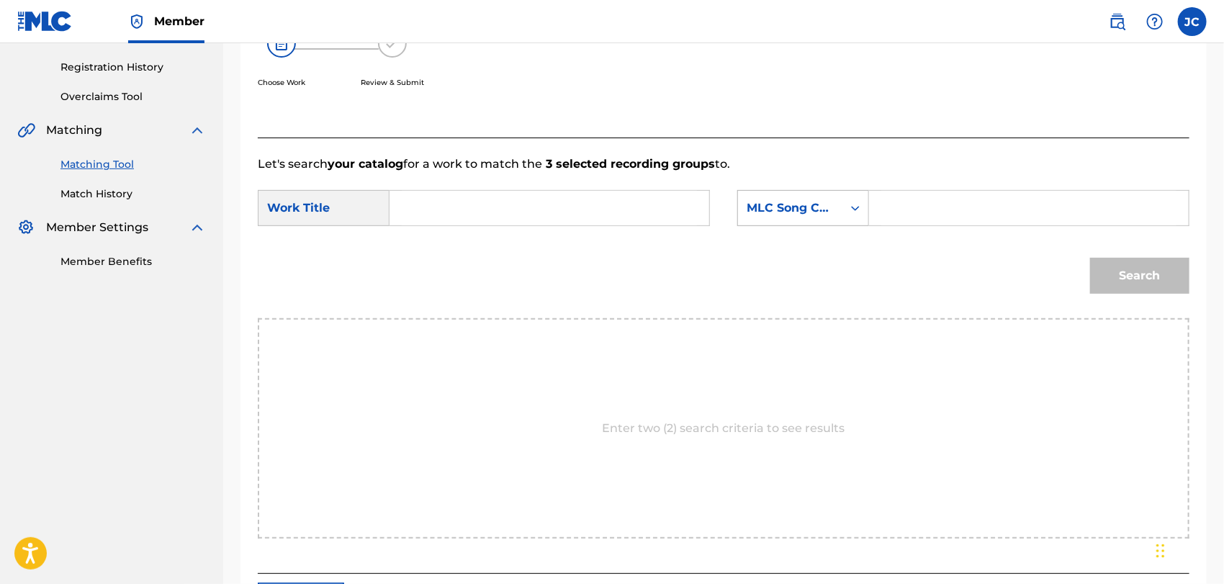
drag, startPoint x: 790, startPoint y: 195, endPoint x: 800, endPoint y: 219, distance: 25.8
click at [790, 196] on div "MLC Song Code" at bounding box center [790, 207] width 104 height 27
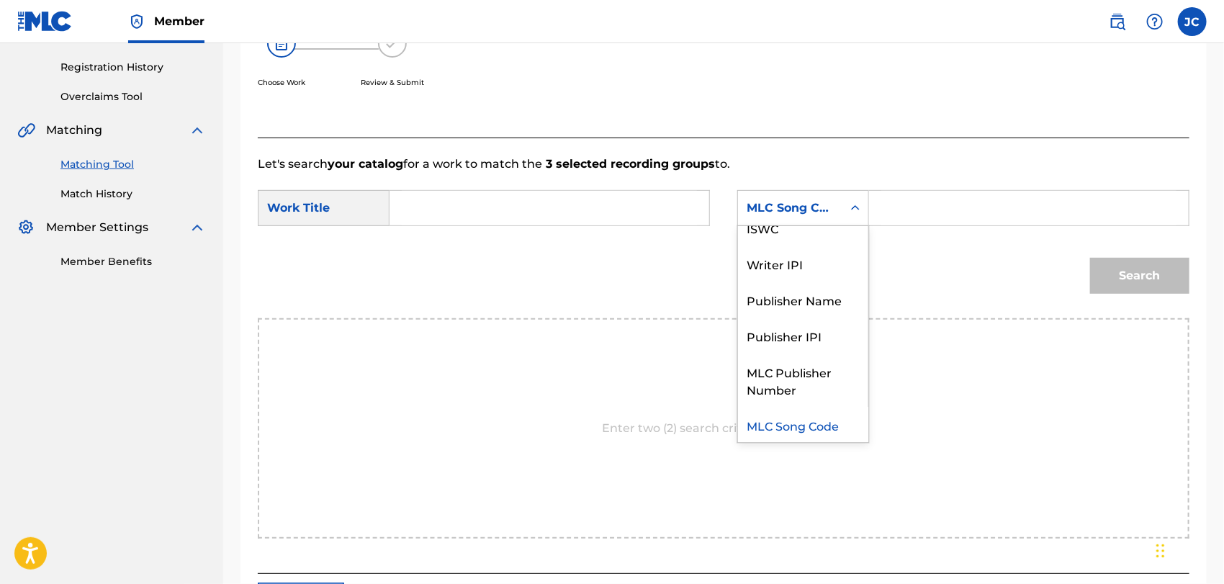
scroll to position [0, 0]
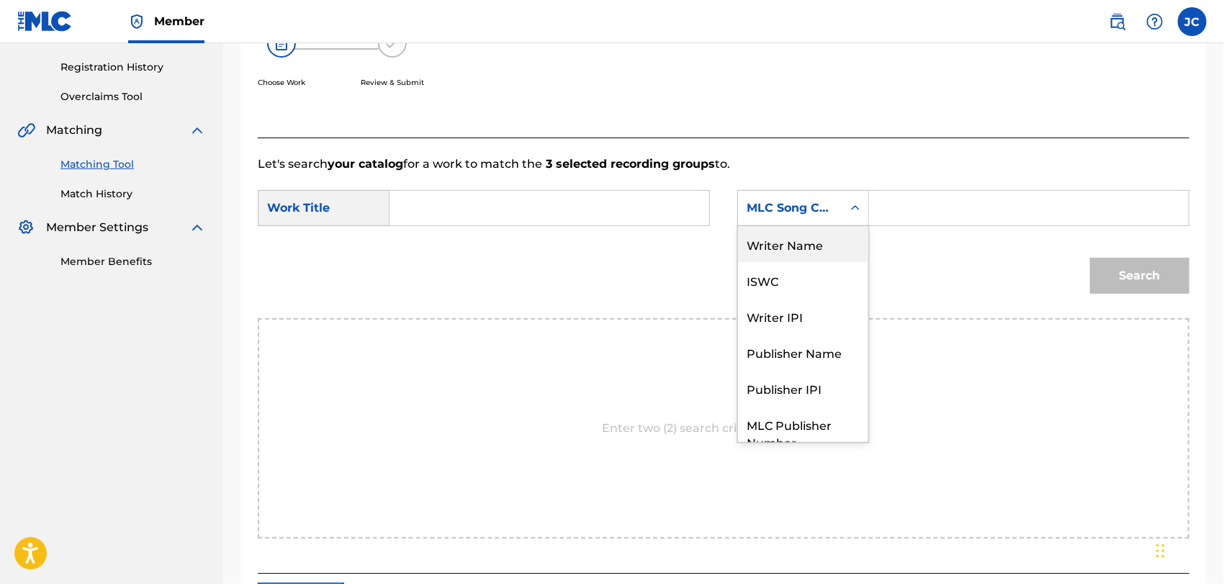
drag, startPoint x: 812, startPoint y: 245, endPoint x: 882, endPoint y: 232, distance: 70.9
click at [825, 245] on div "Writer Name" at bounding box center [803, 244] width 130 height 36
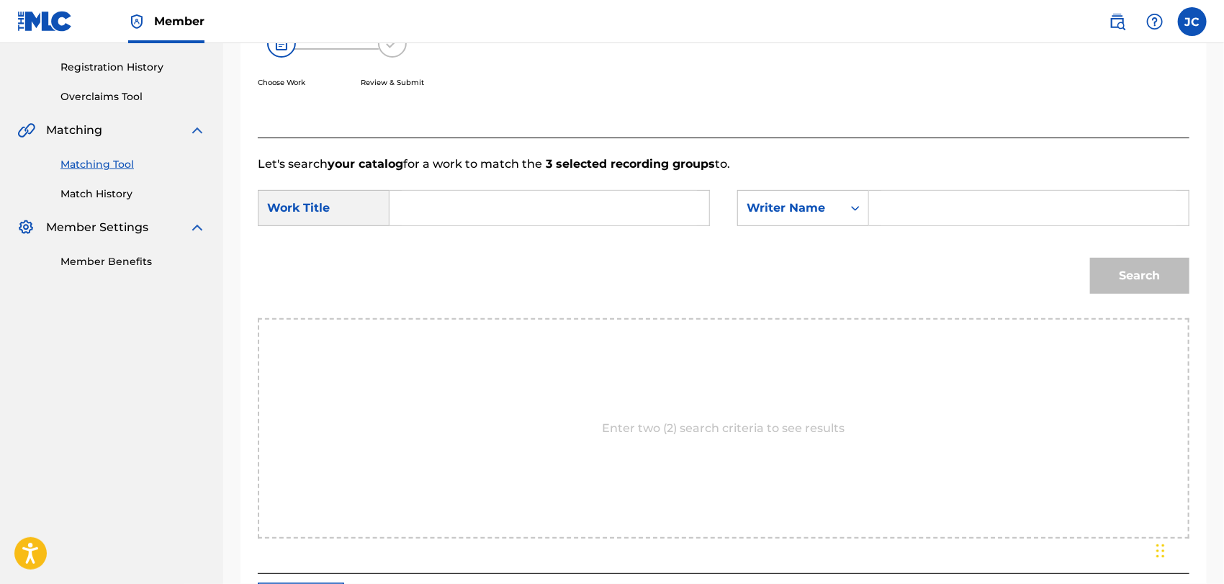
click at [1015, 214] on input "Search Form" at bounding box center [1028, 208] width 295 height 35
type input "weiss"
click at [510, 212] on input "Search Form" at bounding box center [549, 208] width 295 height 35
type input "fallin"
click at [1154, 273] on button "Search" at bounding box center [1139, 276] width 99 height 36
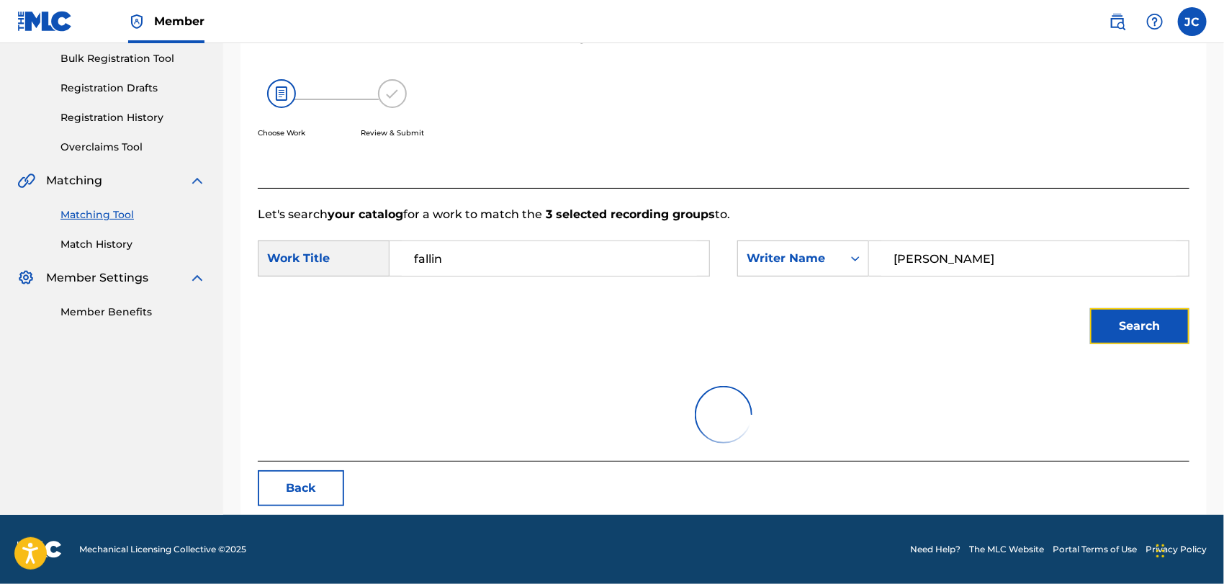
scroll to position [263, 0]
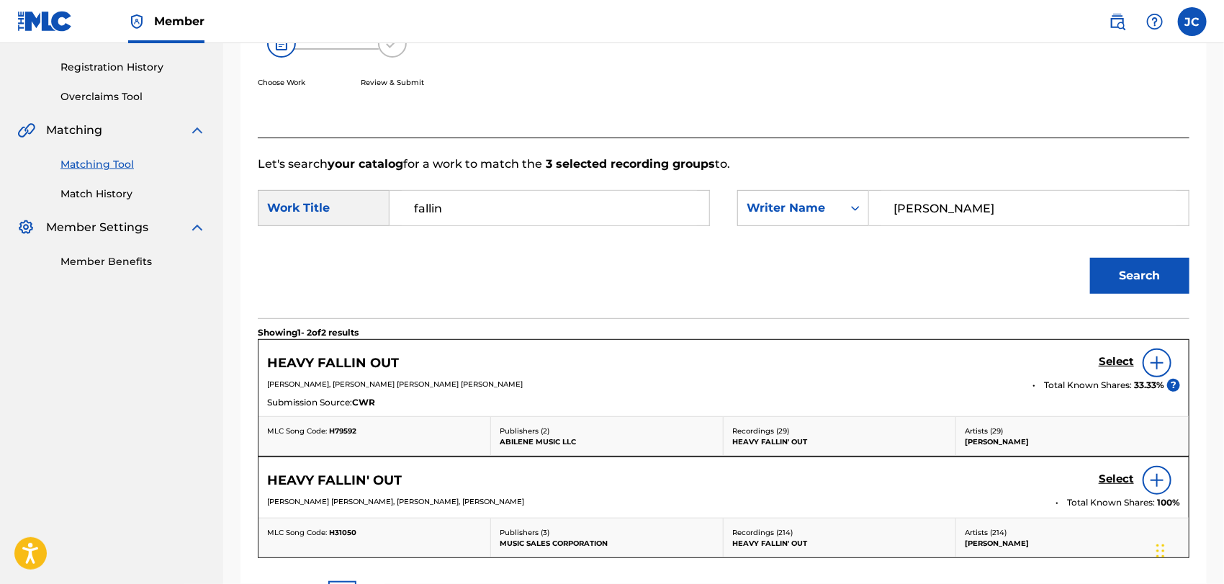
click at [935, 214] on input "weiss" at bounding box center [1028, 208] width 295 height 35
paste
click at [1180, 270] on button "Search" at bounding box center [1139, 276] width 99 height 36
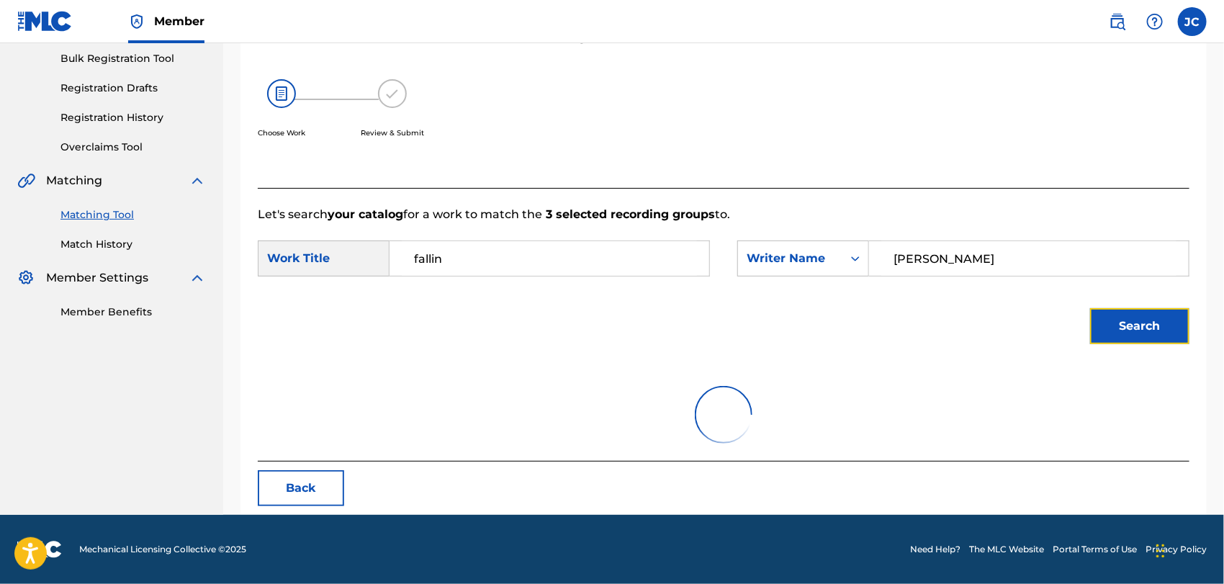
scroll to position [150, 0]
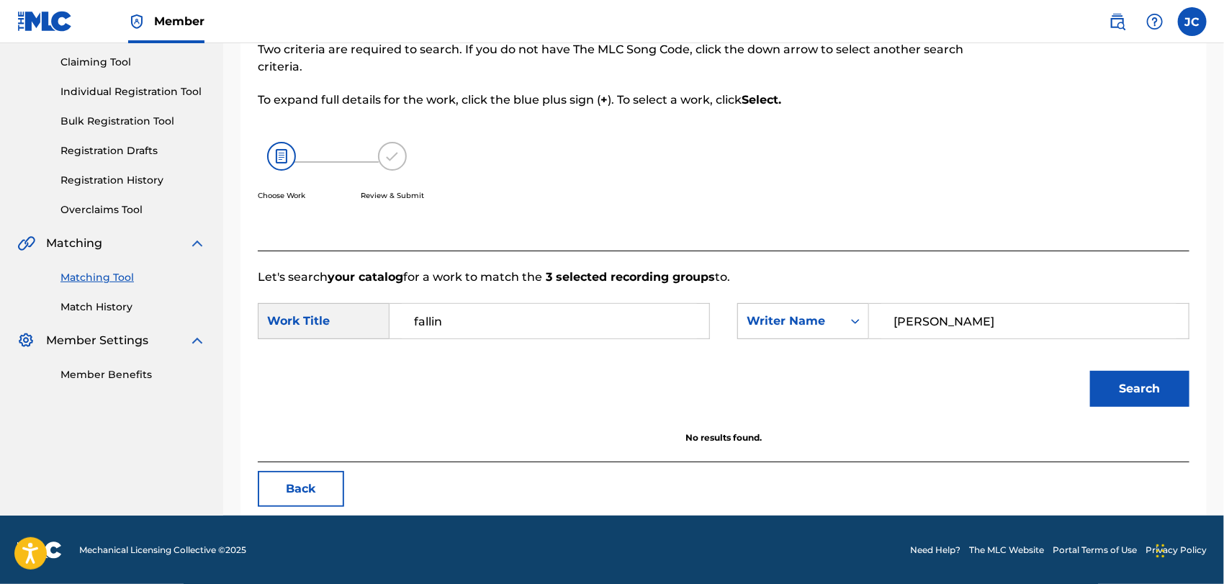
click at [944, 330] on input "Welch" at bounding box center [1028, 321] width 295 height 35
click at [1163, 376] on button "Search" at bounding box center [1139, 389] width 99 height 36
click at [1018, 334] on input "Shaffer /" at bounding box center [1028, 321] width 295 height 35
type input "Shaffer"
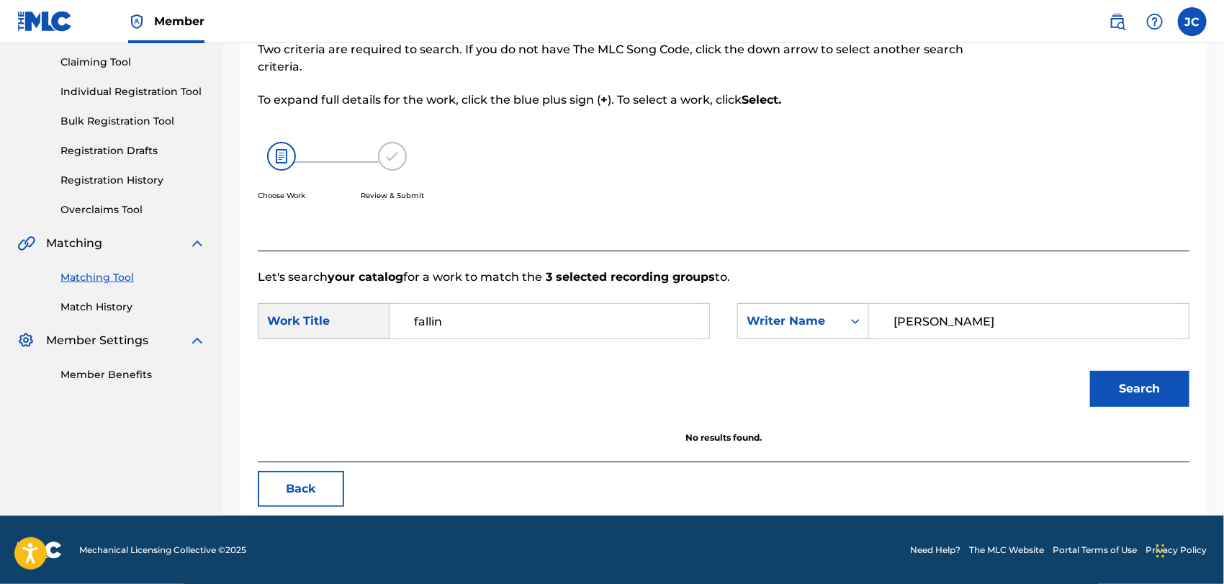
click at [998, 333] on input "Shaffer" at bounding box center [1028, 321] width 295 height 35
drag, startPoint x: 998, startPoint y: 343, endPoint x: 992, endPoint y: 325, distance: 19.6
click at [995, 339] on div "SearchWithCriteria449c213b-ff88-4d3b-b400-374531480651 Work Title fallin Search…" at bounding box center [723, 325] width 931 height 45
drag, startPoint x: 995, startPoint y: 317, endPoint x: 641, endPoint y: 304, distance: 355.1
click at [641, 304] on div "SearchWithCriteria449c213b-ff88-4d3b-b400-374531480651 Work Title fallin Search…" at bounding box center [723, 325] width 931 height 45
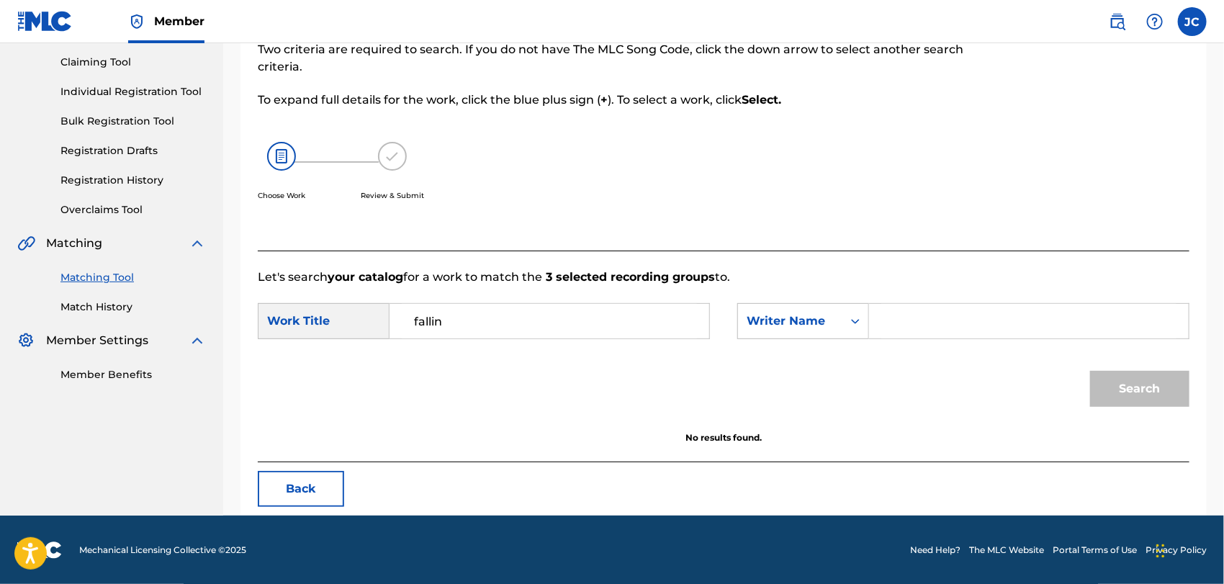
click at [926, 335] on input "Search Form" at bounding box center [1028, 321] width 295 height 35
type input "CREATORE"
click at [1104, 374] on button "Search" at bounding box center [1139, 389] width 99 height 36
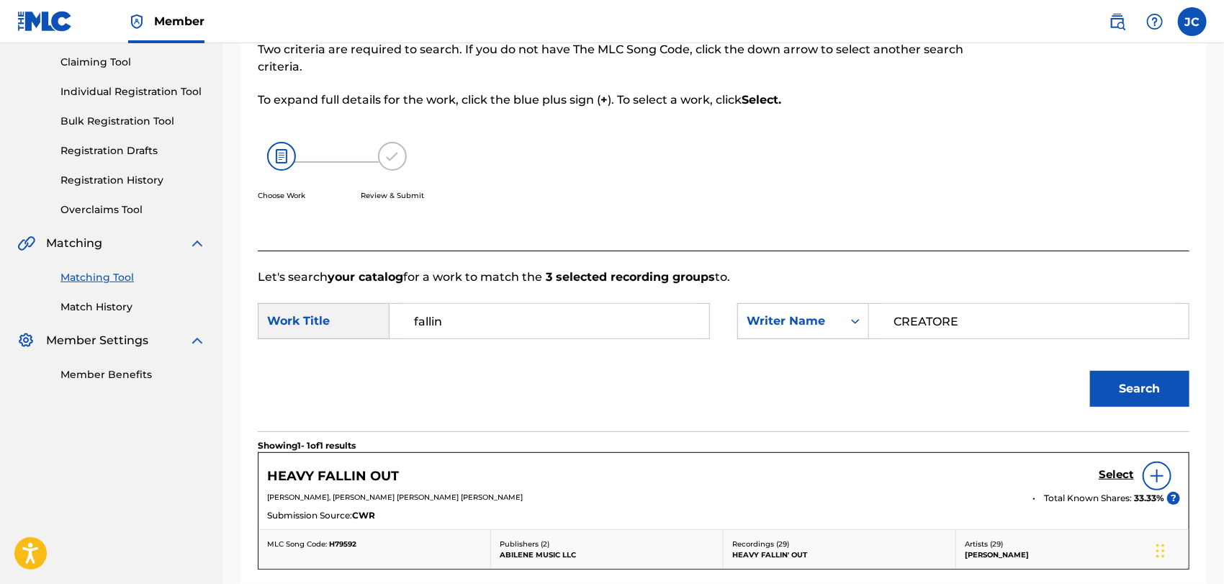
click at [1165, 471] on div at bounding box center [1156, 475] width 29 height 29
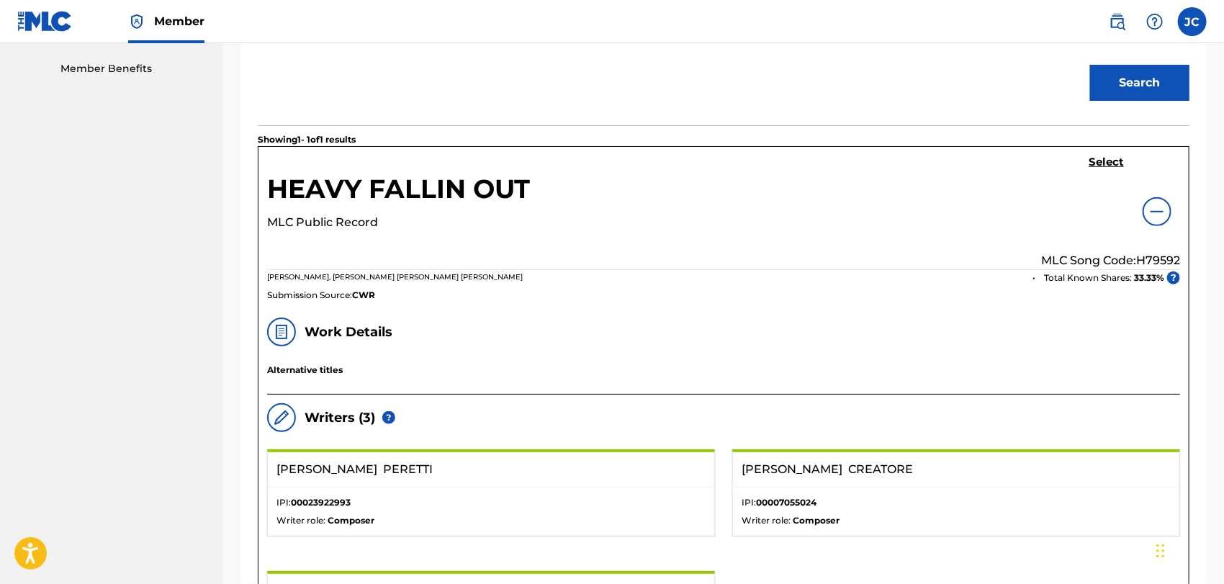
scroll to position [390, 0]
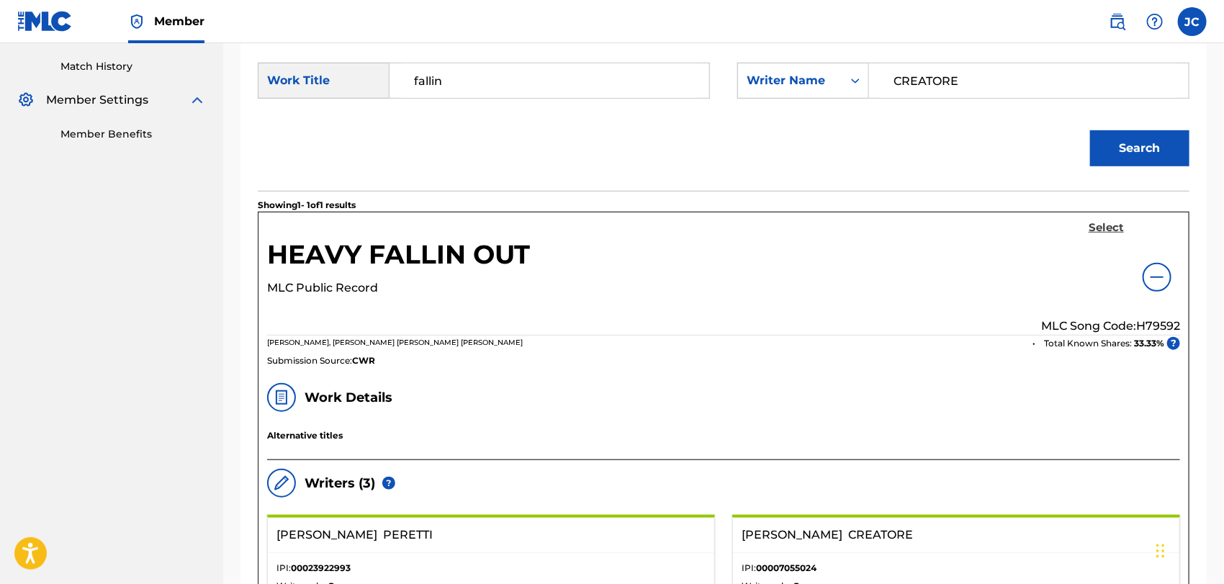
click at [1106, 229] on h5 "Select" at bounding box center [1105, 228] width 35 height 14
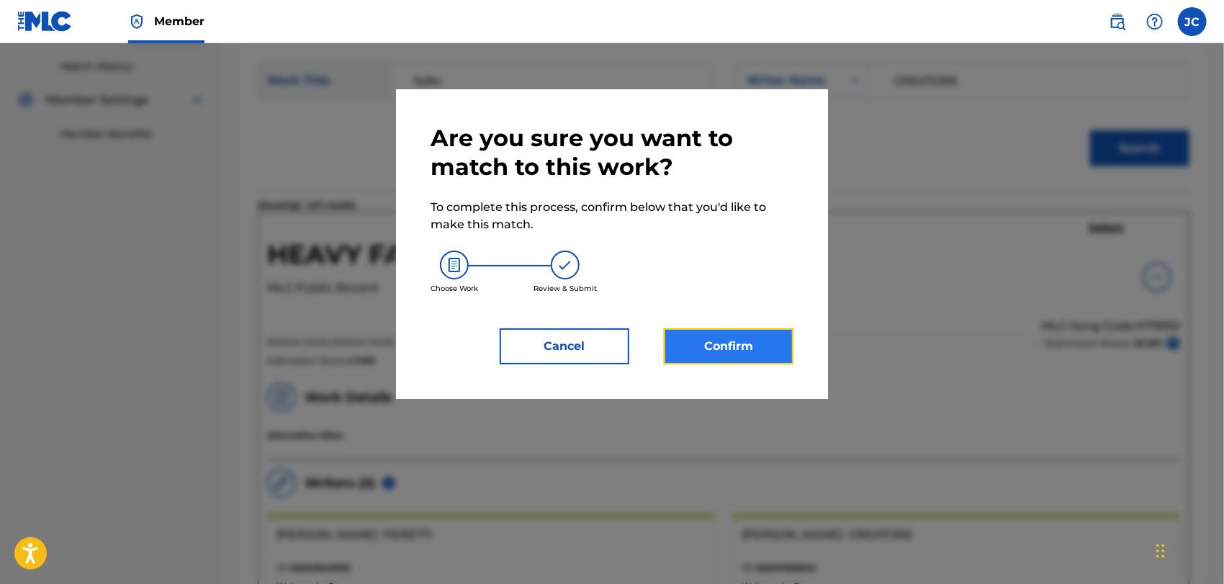
click at [782, 331] on button "Confirm" at bounding box center [729, 346] width 130 height 36
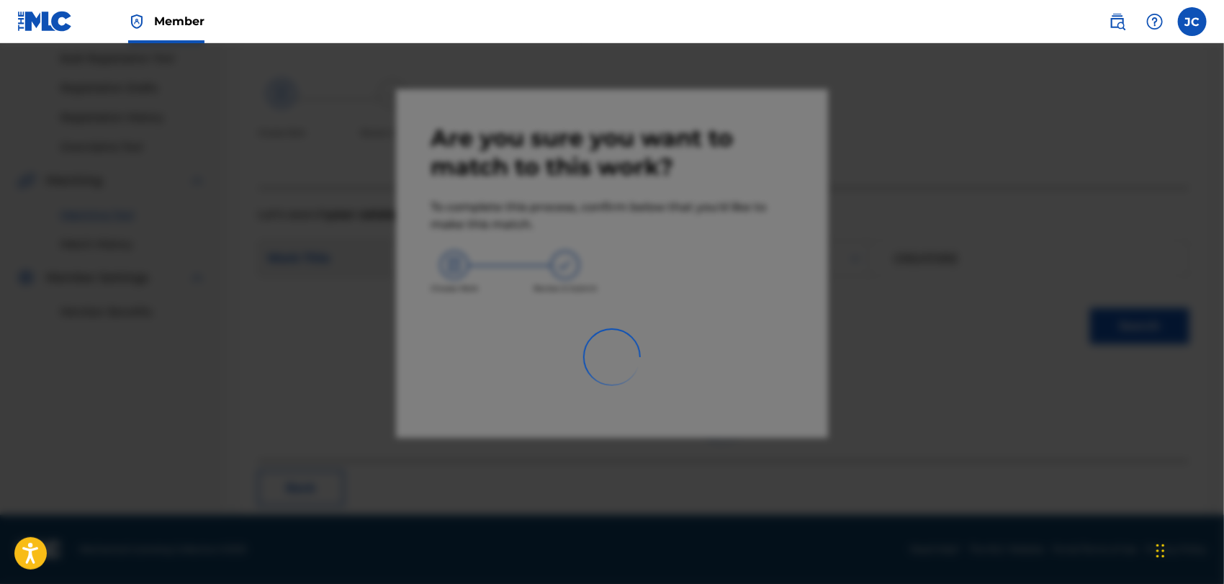
scroll to position [55, 0]
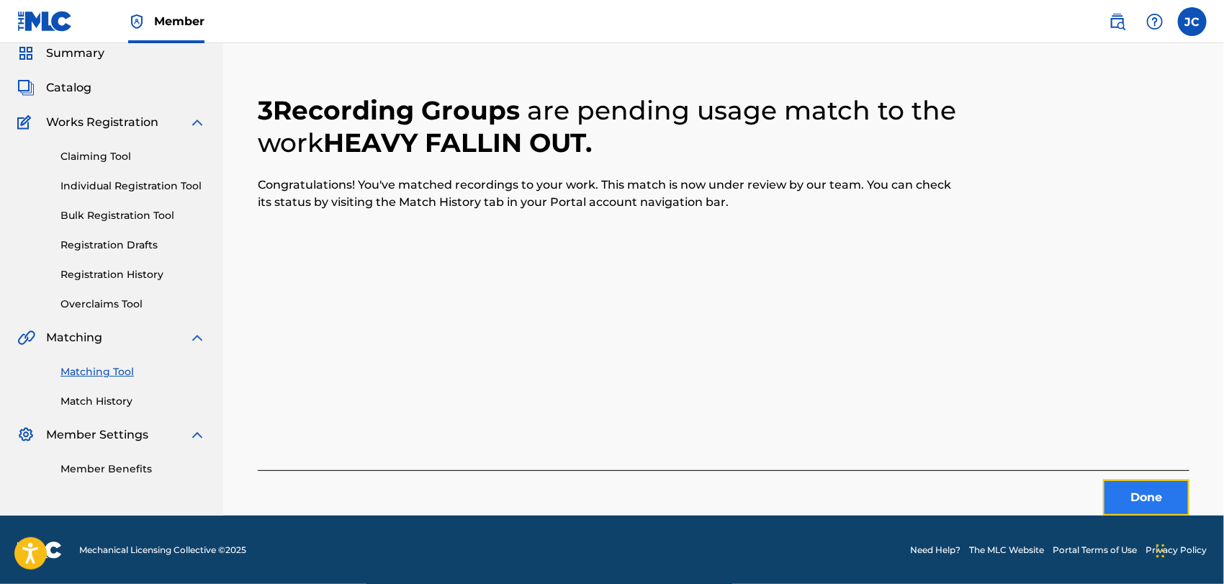
click at [1143, 489] on button "Done" at bounding box center [1146, 497] width 86 height 36
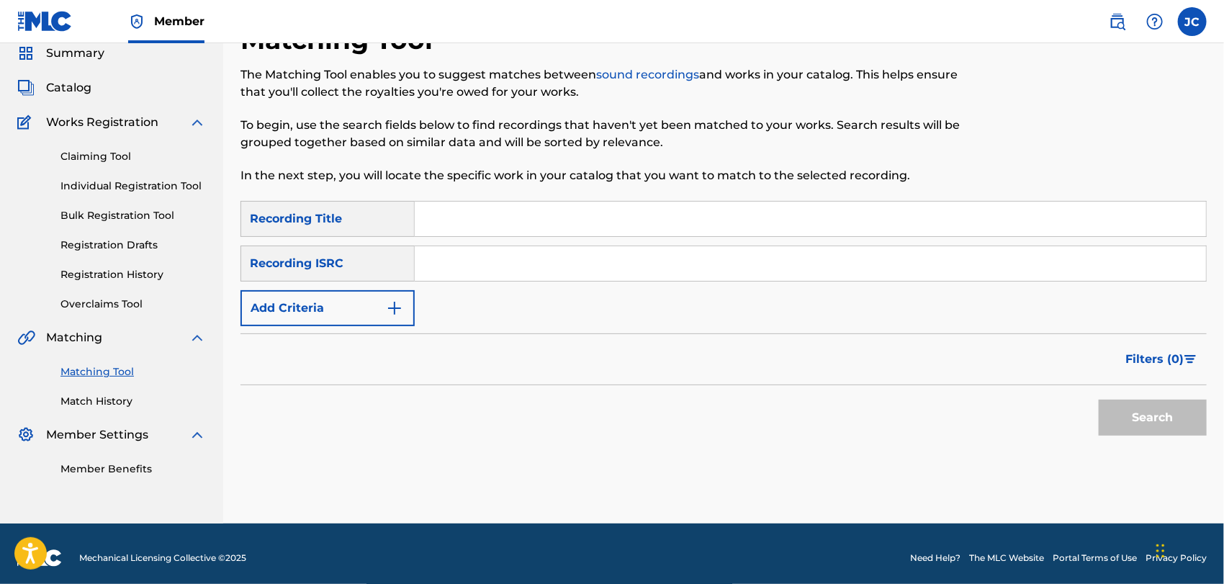
click at [616, 276] on input "Search Form" at bounding box center [810, 263] width 791 height 35
type input "ITZV21900183"
click at [1147, 440] on div "Search" at bounding box center [1148, 414] width 115 height 58
click at [1140, 418] on button "Search" at bounding box center [1152, 417] width 108 height 36
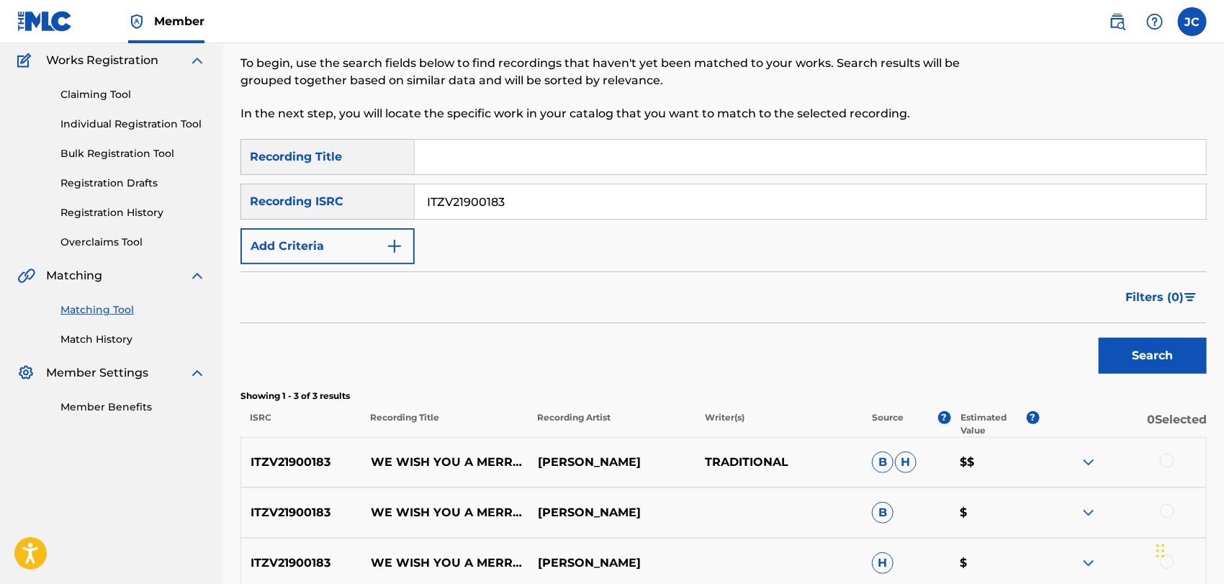
scroll to position [215, 0]
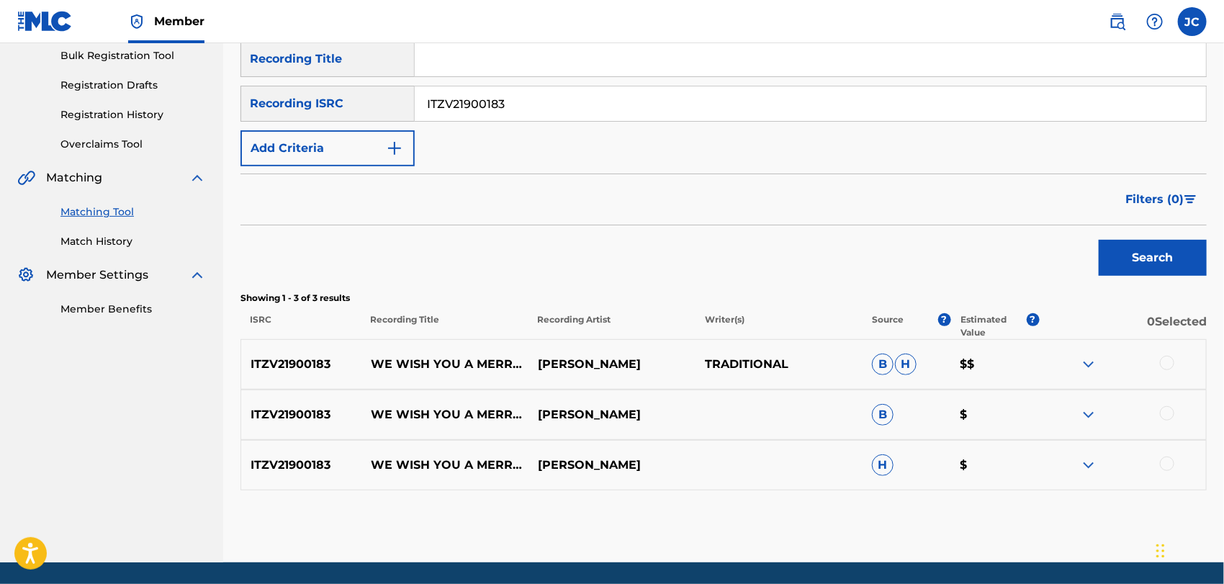
click at [1169, 360] on div at bounding box center [1167, 363] width 14 height 14
click at [1169, 419] on div at bounding box center [1167, 413] width 14 height 14
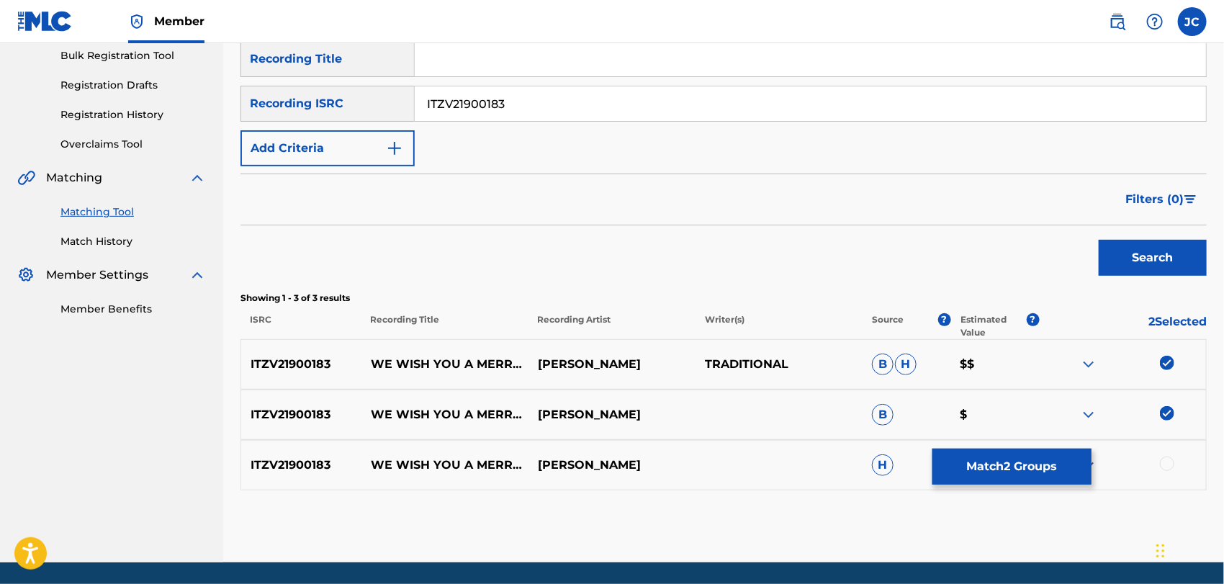
click at [1169, 461] on div at bounding box center [1167, 463] width 14 height 14
click at [1036, 476] on button "Match 3 Groups" at bounding box center [1011, 466] width 159 height 36
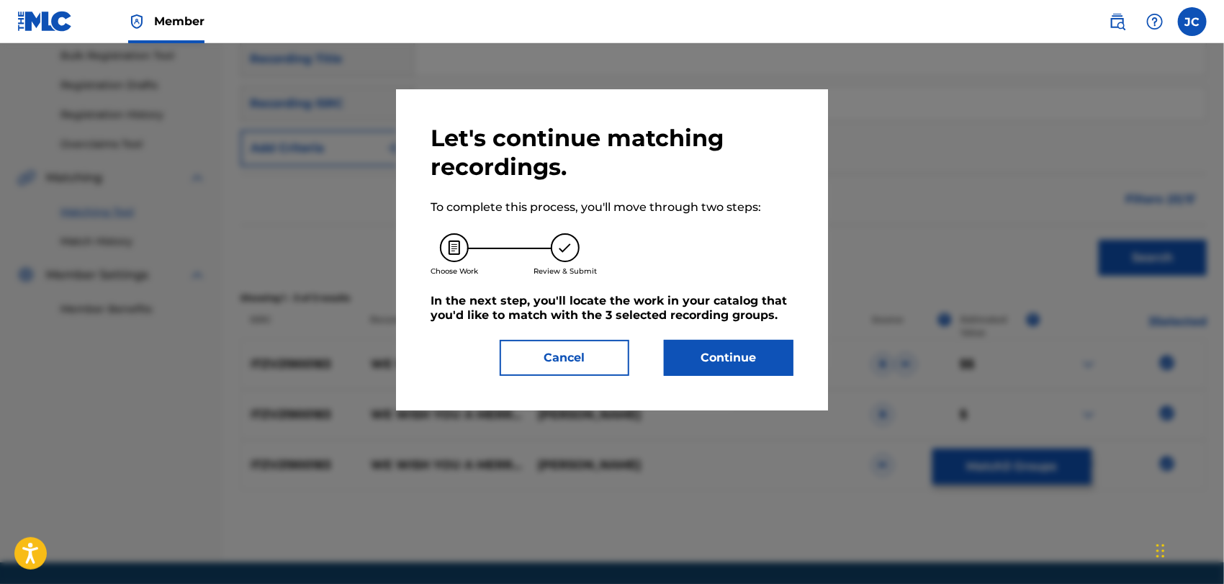
click at [722, 331] on div "Let's continue matching recordings. To complete this process, you'll move throu…" at bounding box center [611, 250] width 363 height 252
click at [713, 340] on button "Continue" at bounding box center [729, 358] width 130 height 36
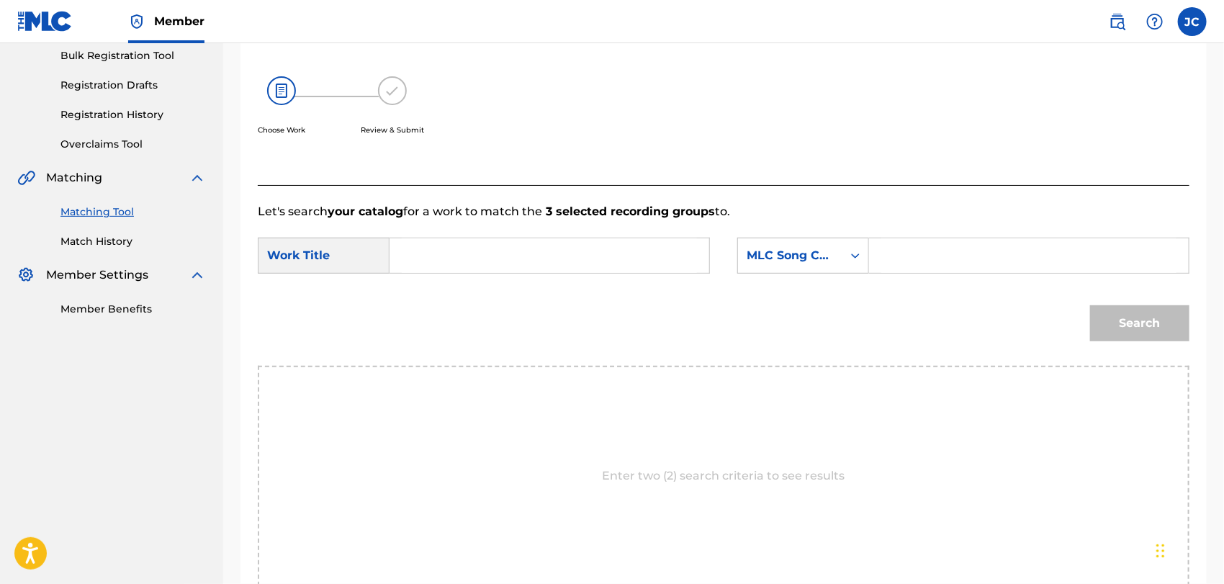
click at [841, 292] on div "Search" at bounding box center [723, 328] width 931 height 75
click at [828, 261] on div "MLC Song Code" at bounding box center [789, 255] width 87 height 17
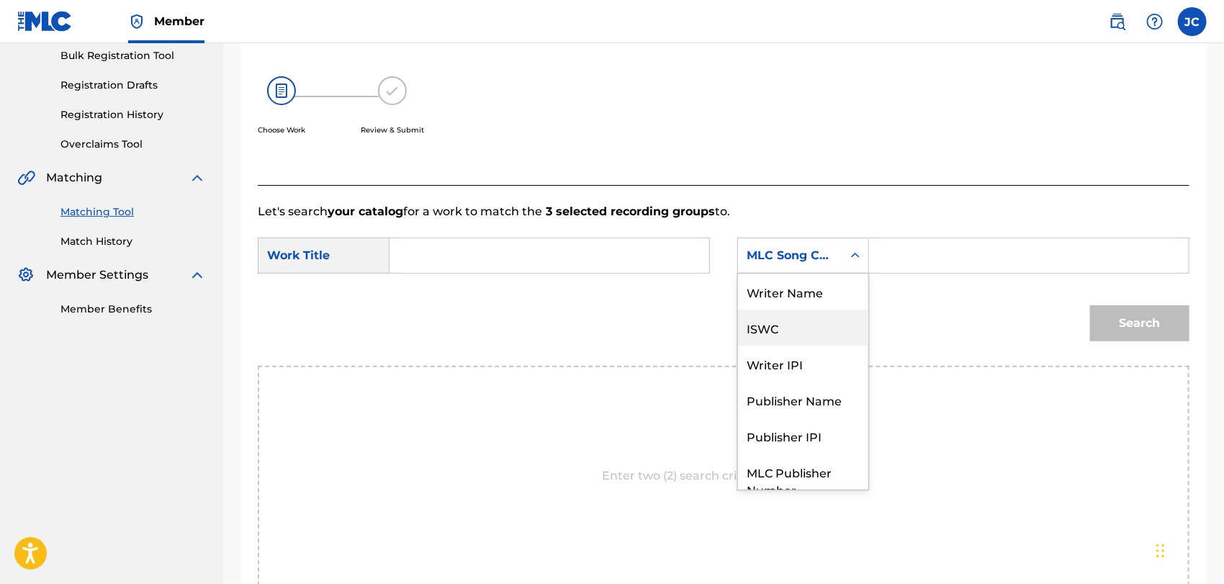
scroll to position [0, 0]
click at [808, 281] on div "Writer Name" at bounding box center [803, 292] width 130 height 36
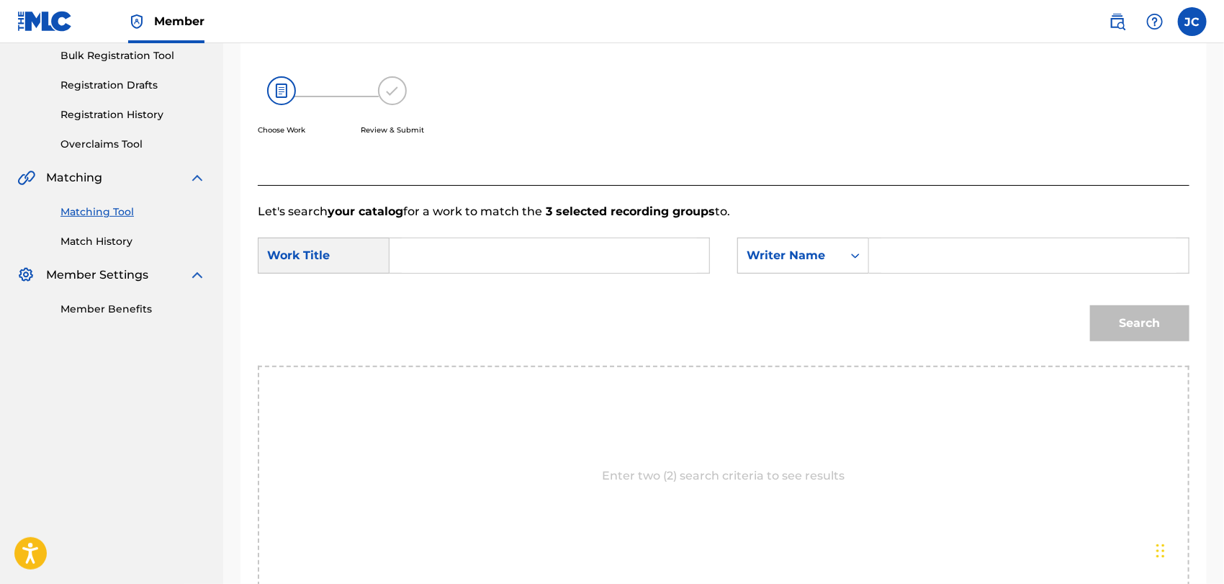
drag, startPoint x: 828, startPoint y: 276, endPoint x: 973, endPoint y: 247, distance: 148.4
click at [973, 247] on input "Search Form" at bounding box center [1028, 255] width 295 height 35
type input "cole"
click at [520, 266] on input "Search Form" at bounding box center [549, 255] width 295 height 35
click at [640, 248] on input "Search Form" at bounding box center [549, 255] width 295 height 35
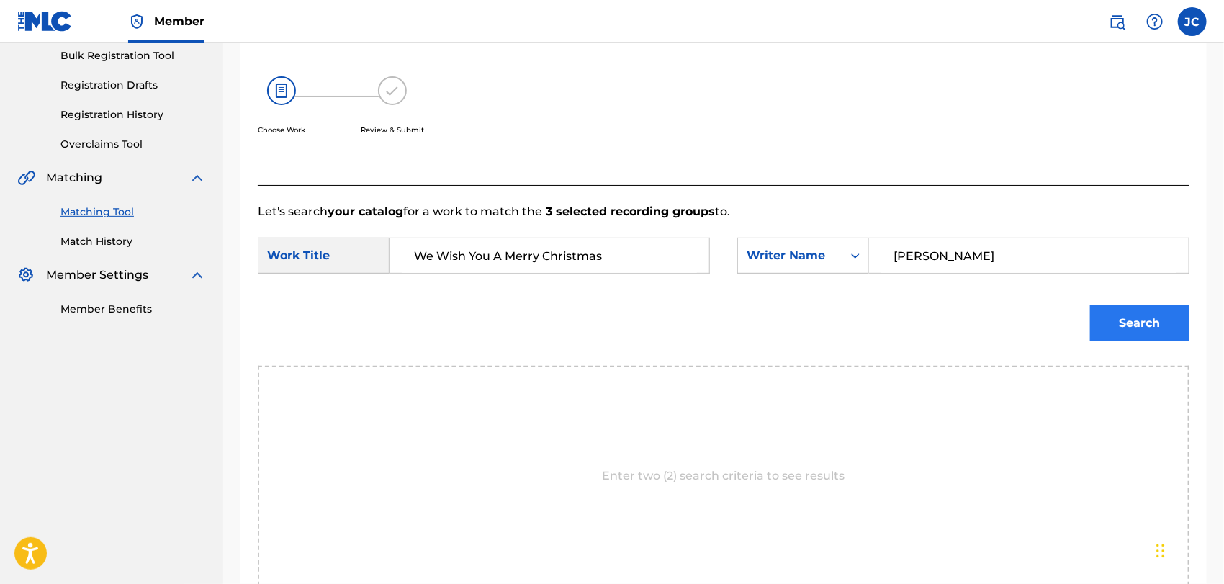
type input "We Wish You A Merry Christmas"
click at [1117, 318] on button "Search" at bounding box center [1139, 323] width 99 height 36
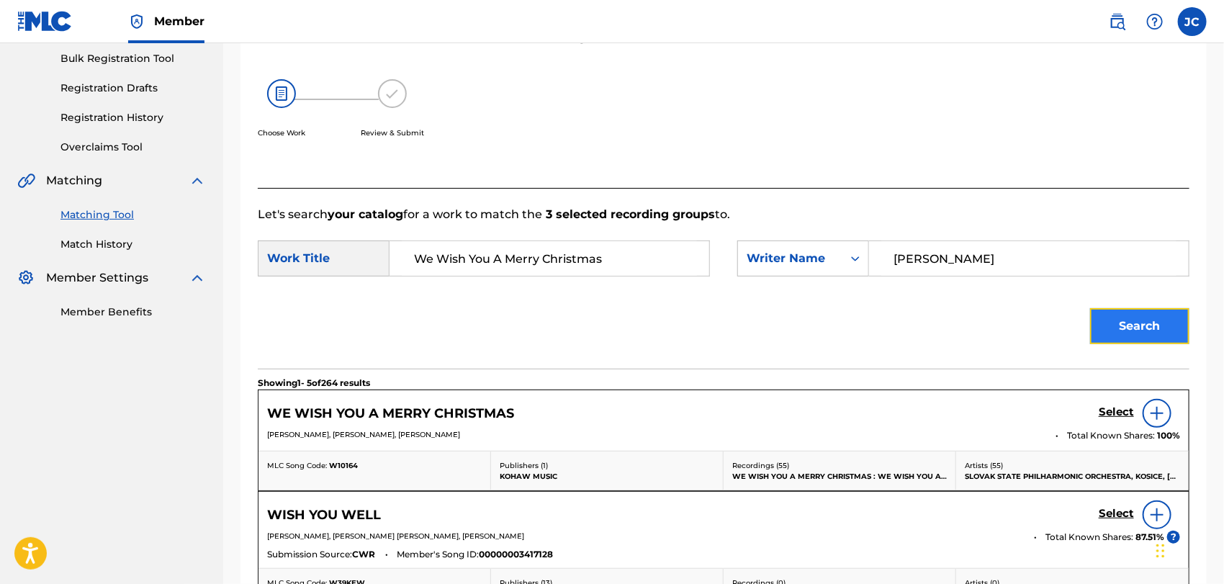
scroll to position [215, 0]
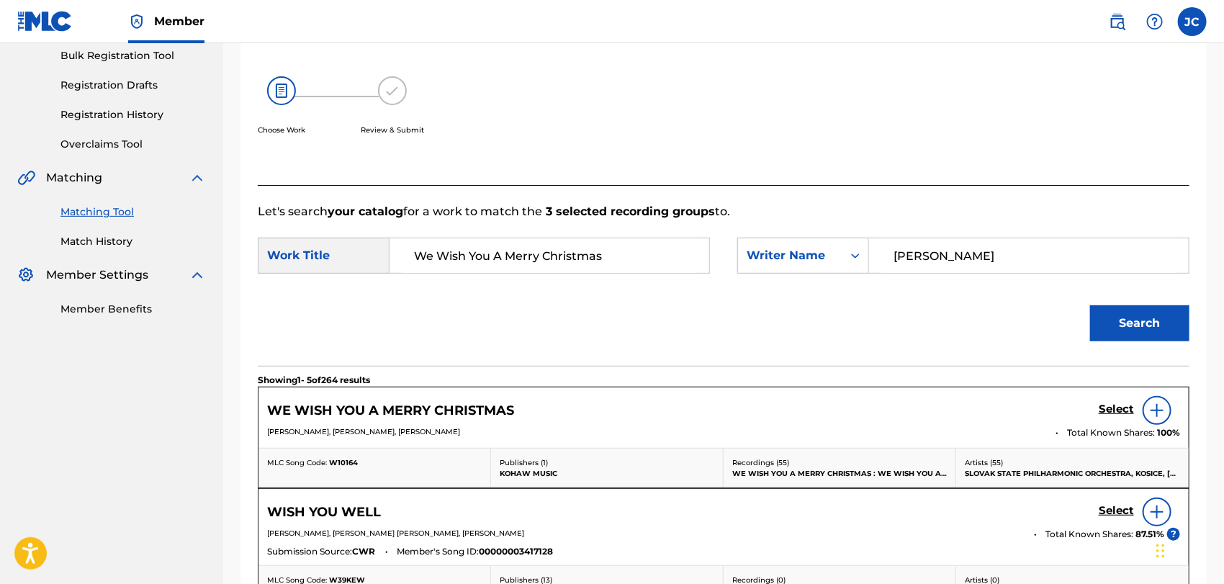
click at [1162, 410] on img at bounding box center [1156, 410] width 17 height 17
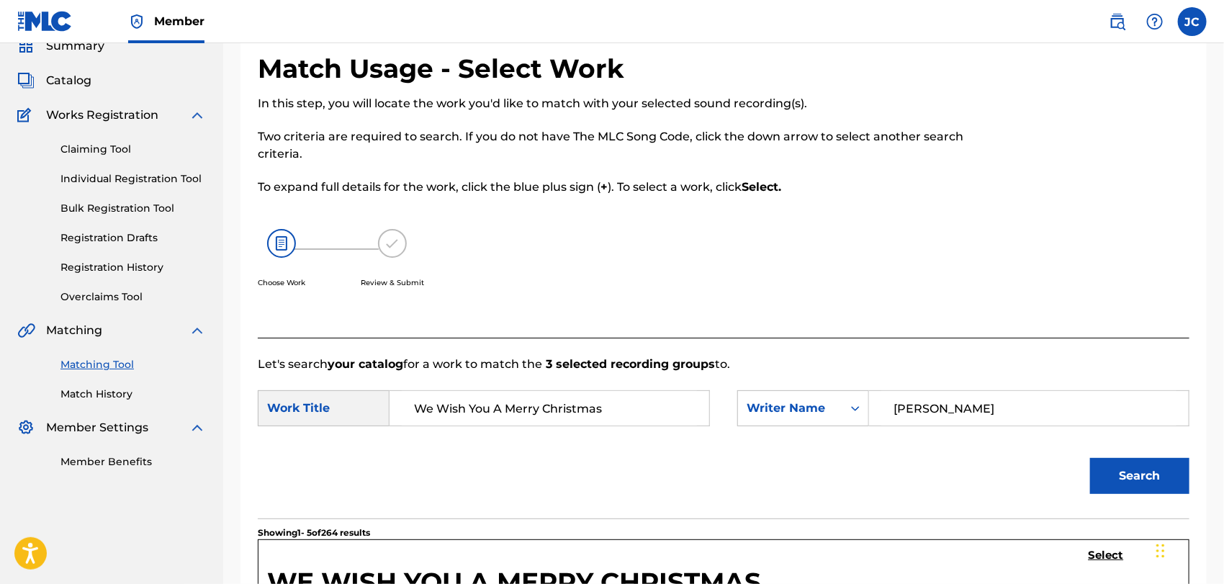
scroll to position [0, 0]
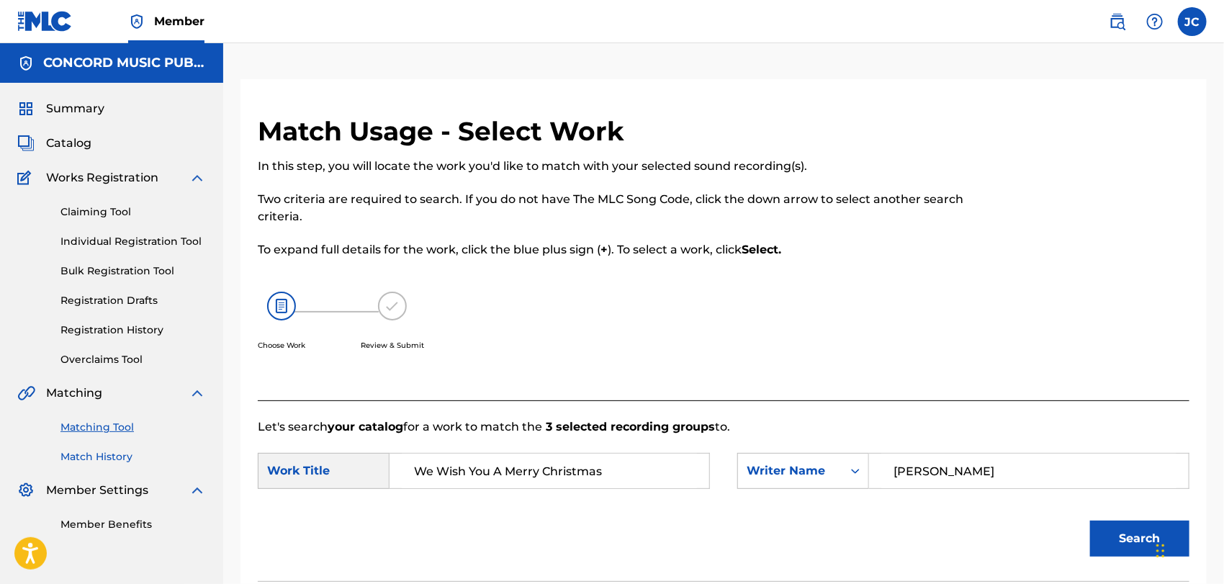
click at [110, 455] on link "Match History" at bounding box center [132, 456] width 145 height 15
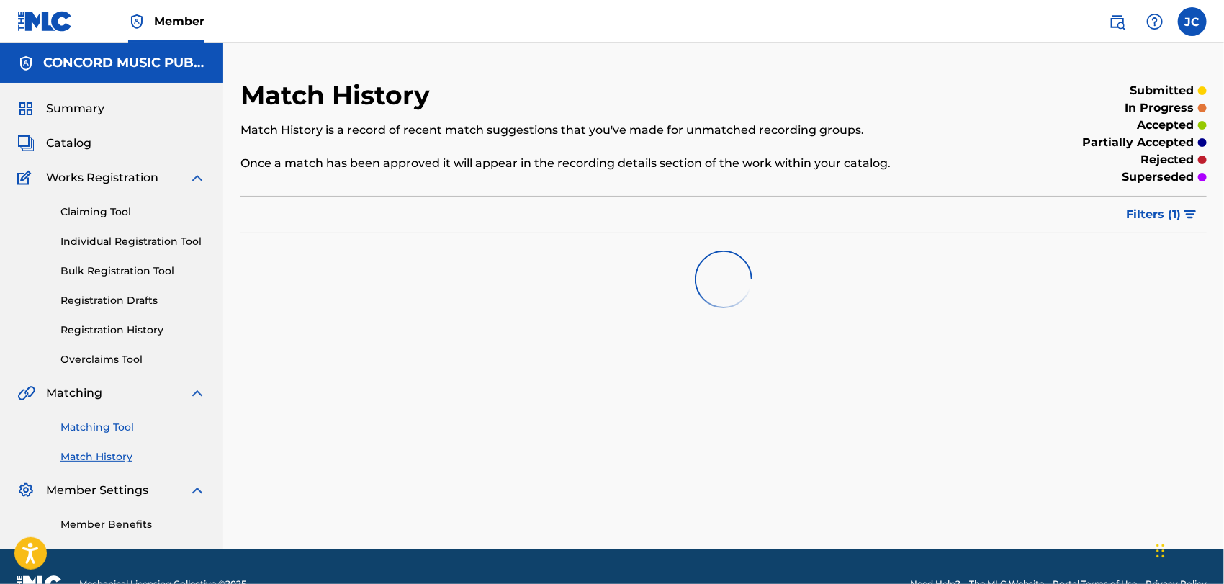
click at [127, 429] on link "Matching Tool" at bounding box center [132, 427] width 145 height 15
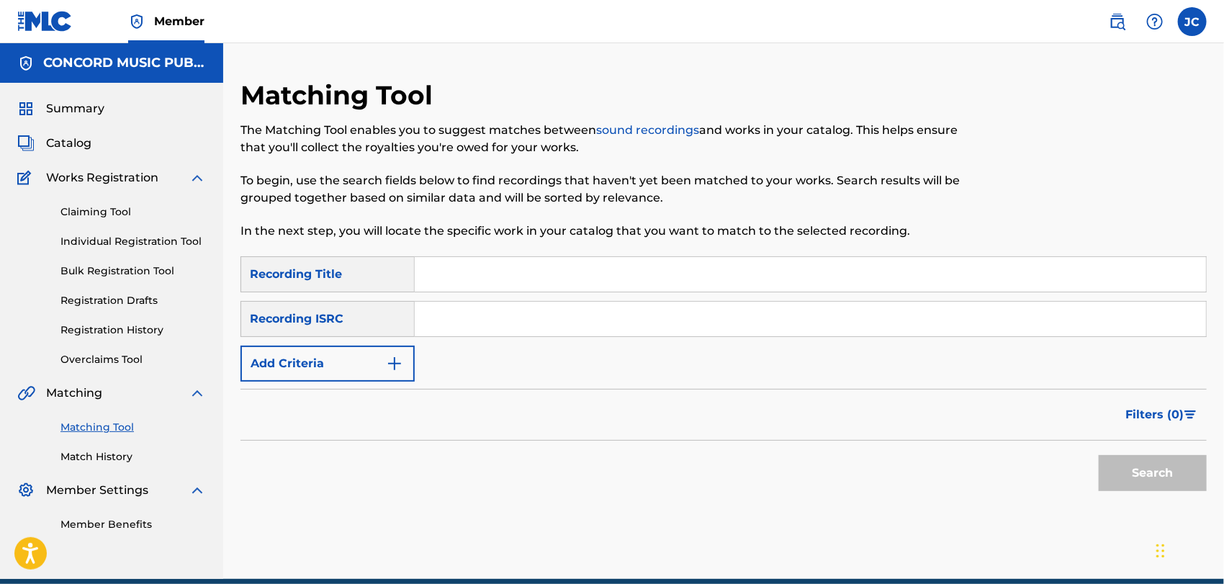
click at [500, 318] on input "Search Form" at bounding box center [810, 319] width 791 height 35
click at [1124, 461] on button "Search" at bounding box center [1152, 473] width 108 height 36
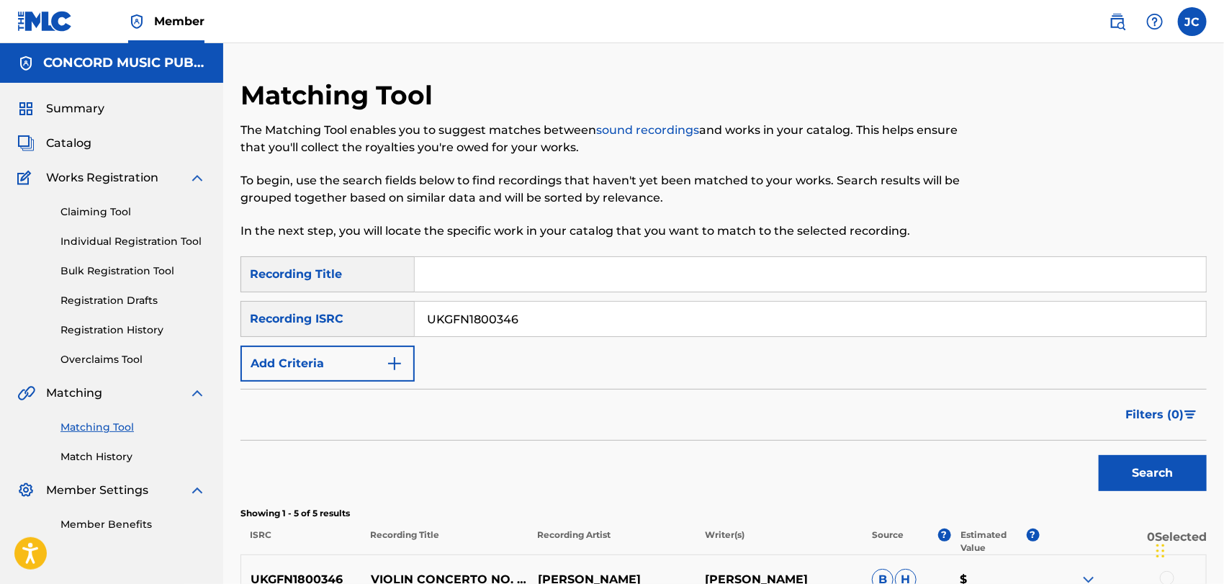
scroll to position [236, 0]
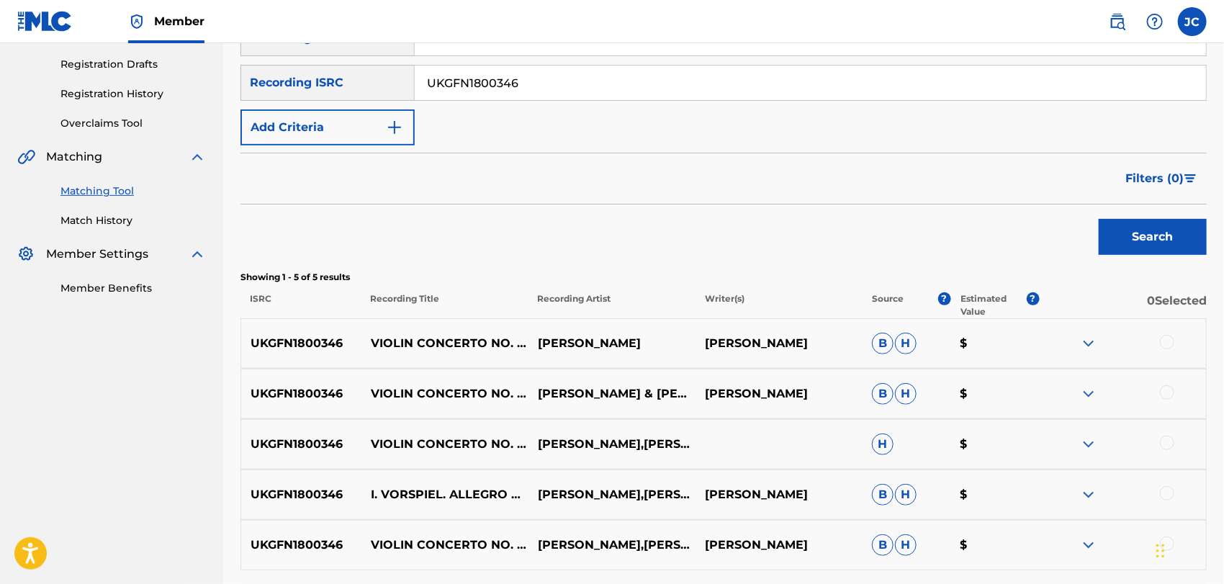
click at [559, 104] on div "SearchWithCriteria9a666371-1142-44af-9620-c068b301c2f0 Recording Title SearchWi…" at bounding box center [723, 82] width 966 height 125
click at [559, 90] on input "UKGFN1800346" at bounding box center [810, 82] width 791 height 35
type input "KRRAR2227523"
click at [1223, 240] on div "Matching Tool The Matching Tool enables you to suggest matches between sound re…" at bounding box center [723, 242] width 1000 height 799
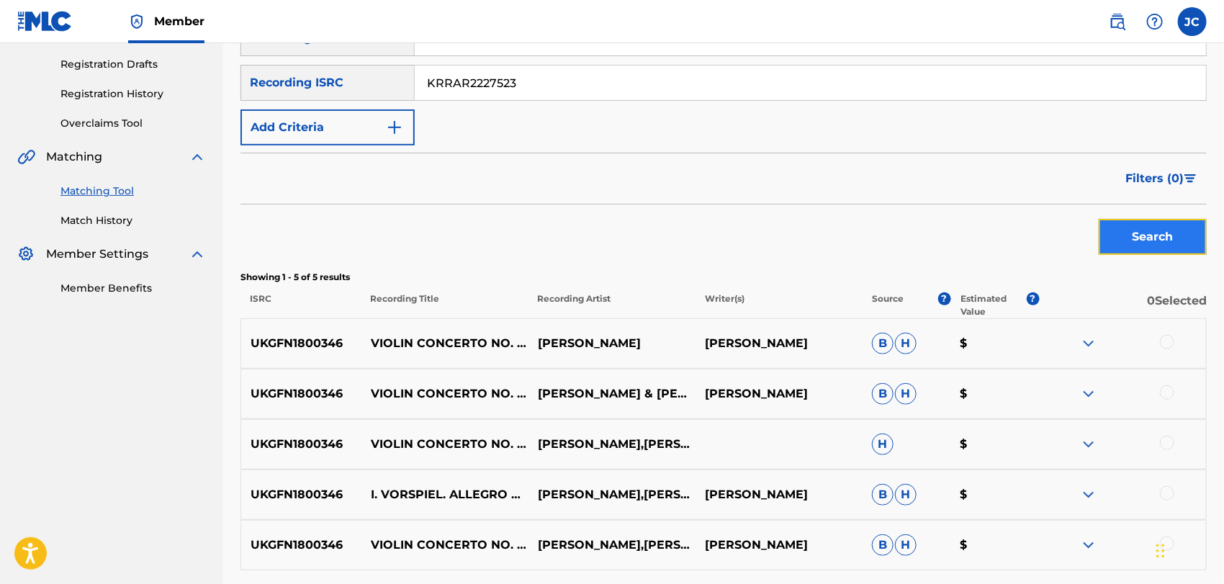
click at [1129, 232] on button "Search" at bounding box center [1152, 237] width 108 height 36
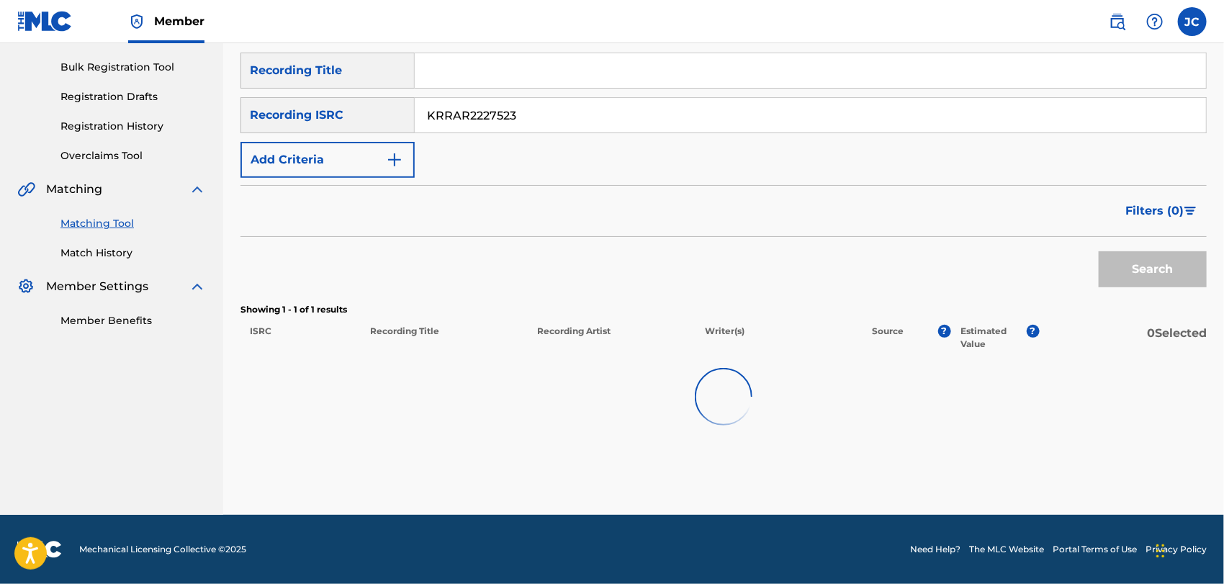
scroll to position [161, 0]
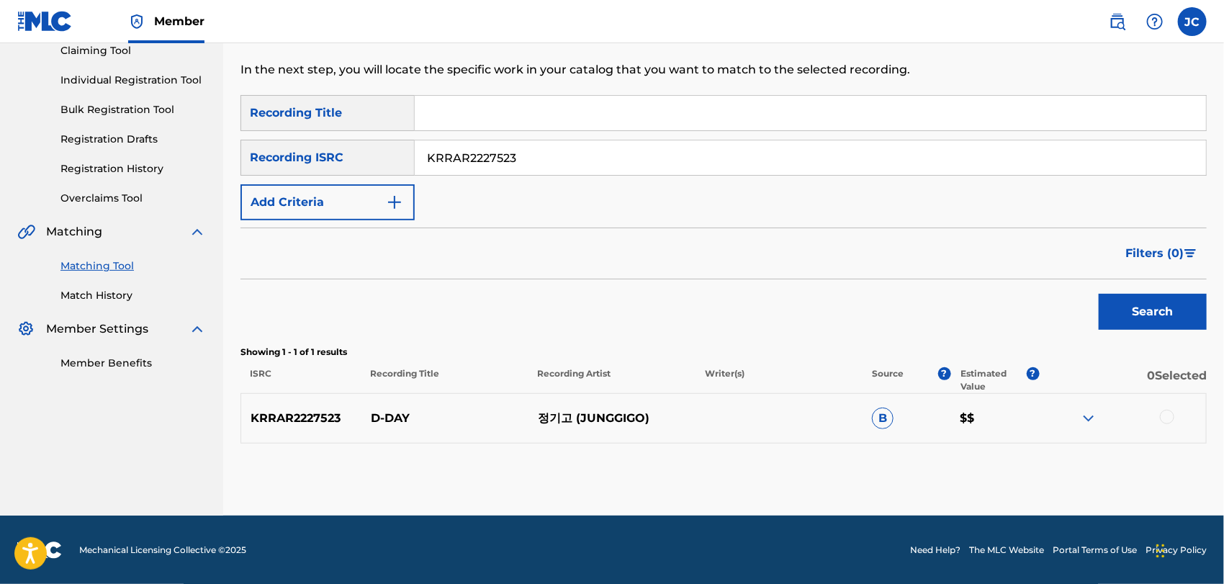
click at [1161, 415] on div at bounding box center [1167, 417] width 14 height 14
click at [1031, 447] on div "Matching Tool The Matching Tool enables you to suggest matches between sound re…" at bounding box center [723, 216] width 966 height 597
click at [1019, 469] on button "Match 1 Group" at bounding box center [1011, 466] width 159 height 36
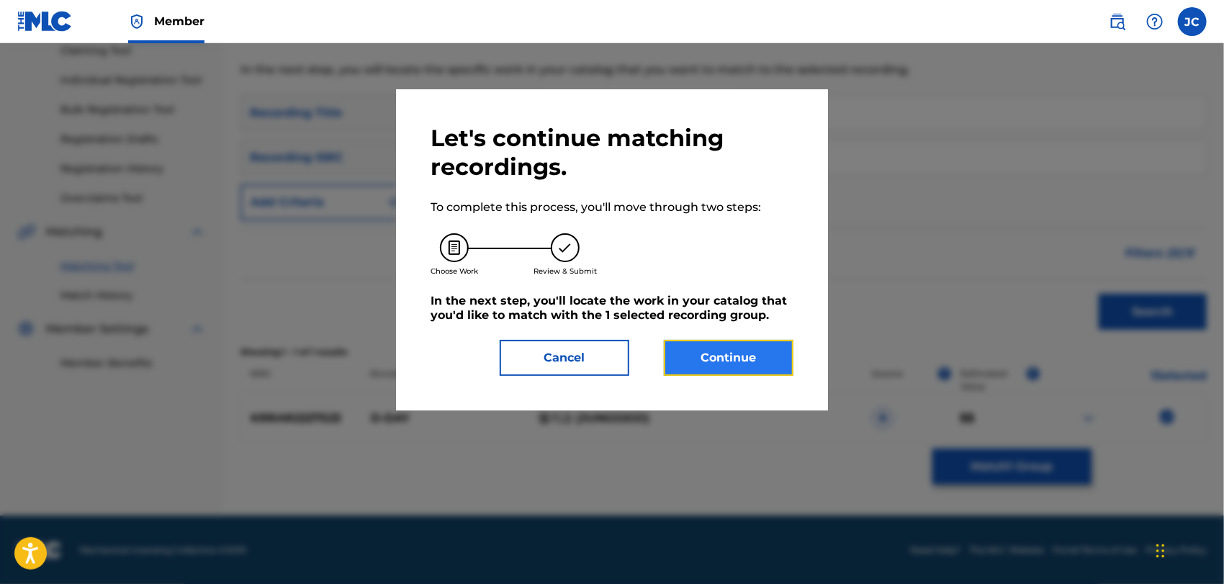
click at [756, 366] on button "Continue" at bounding box center [729, 358] width 130 height 36
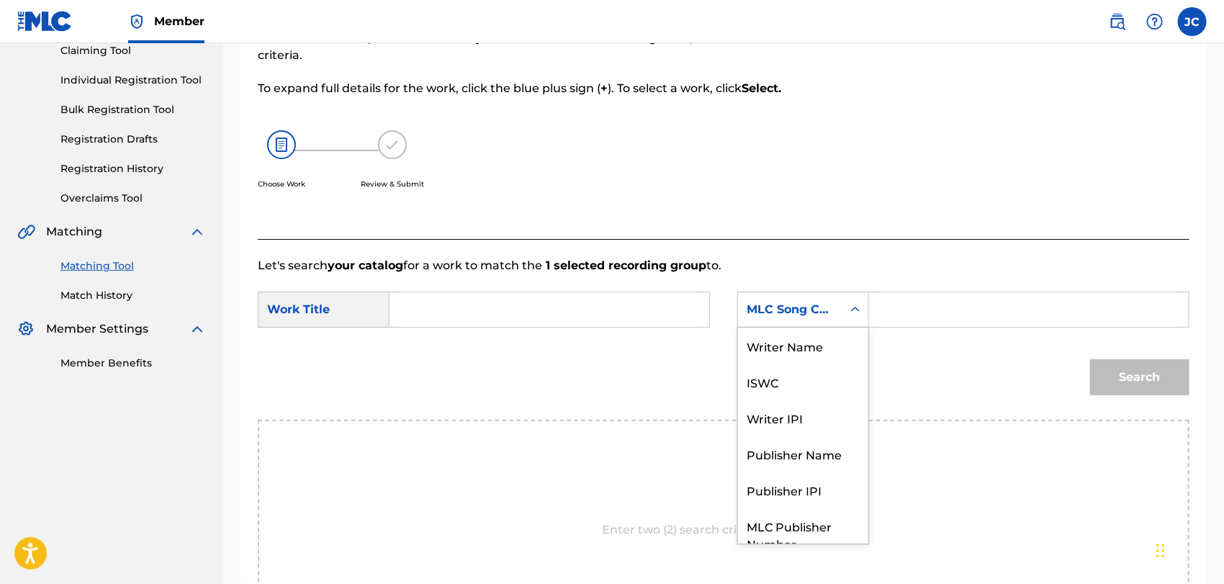
click at [867, 326] on div "7 results available. Use Up and Down to choose options, press Enter to select t…" at bounding box center [803, 310] width 132 height 36
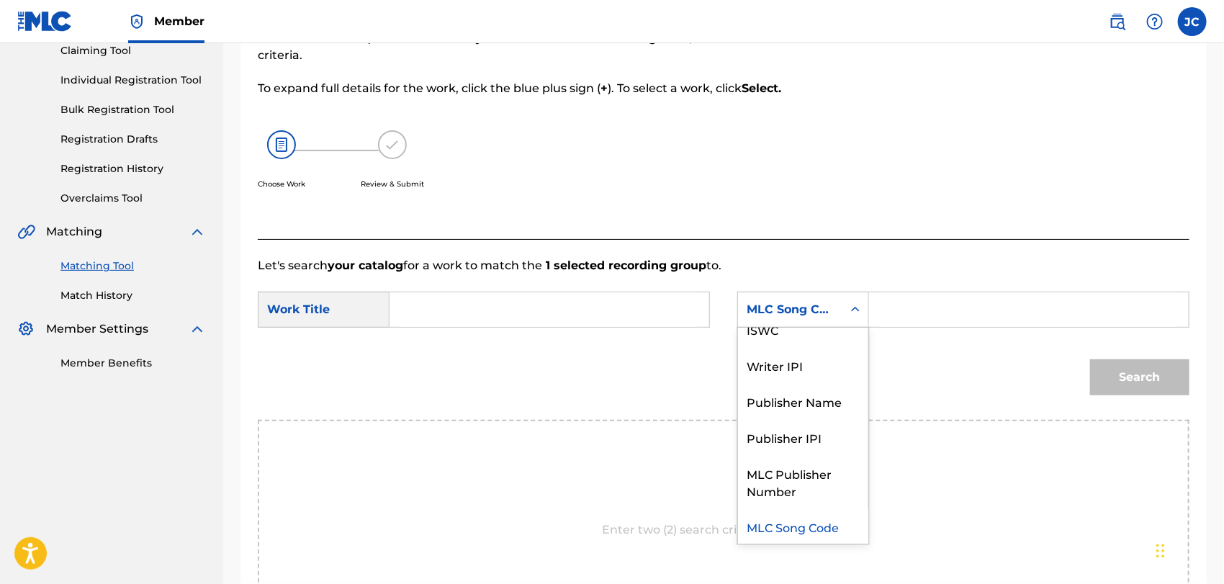
scroll to position [0, 0]
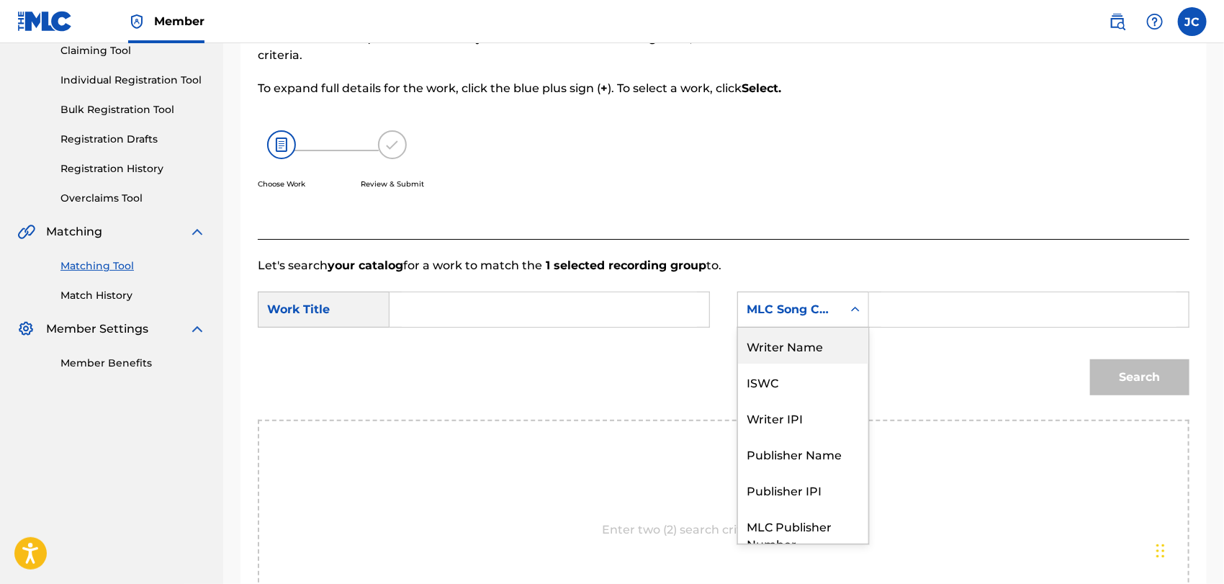
click at [836, 331] on div "Writer Name" at bounding box center [803, 345] width 130 height 36
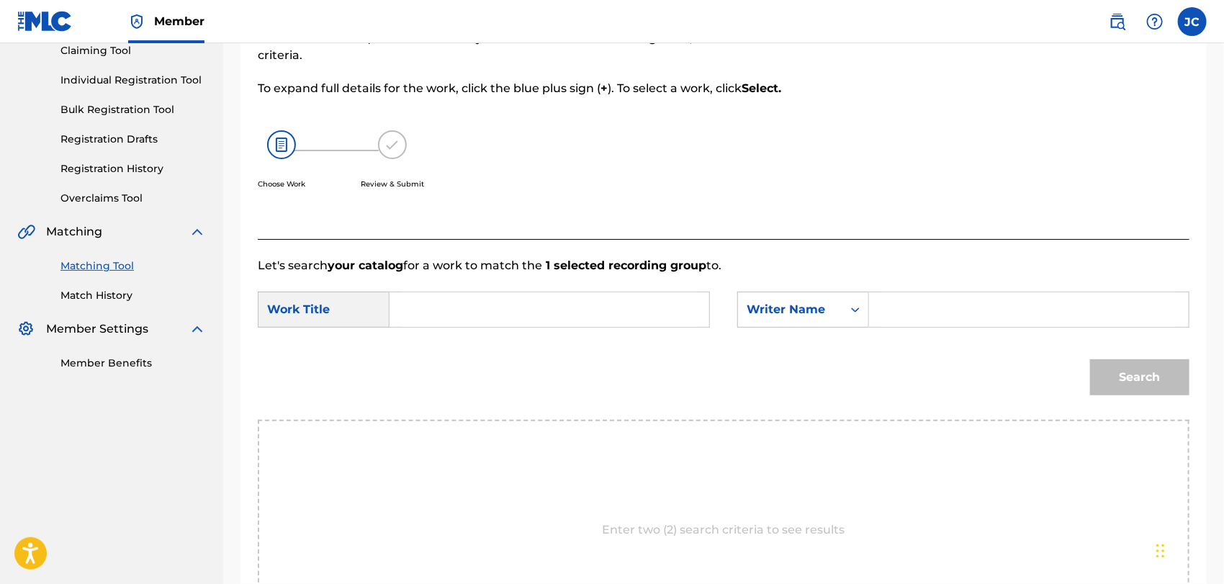
drag, startPoint x: 836, startPoint y: 331, endPoint x: 923, endPoint y: 307, distance: 90.5
click at [923, 307] on input "Search Form" at bounding box center [1028, 309] width 295 height 35
type input "RODGERS"
click at [673, 314] on input "Search Form" at bounding box center [549, 309] width 295 height 35
type input "D-DAY"
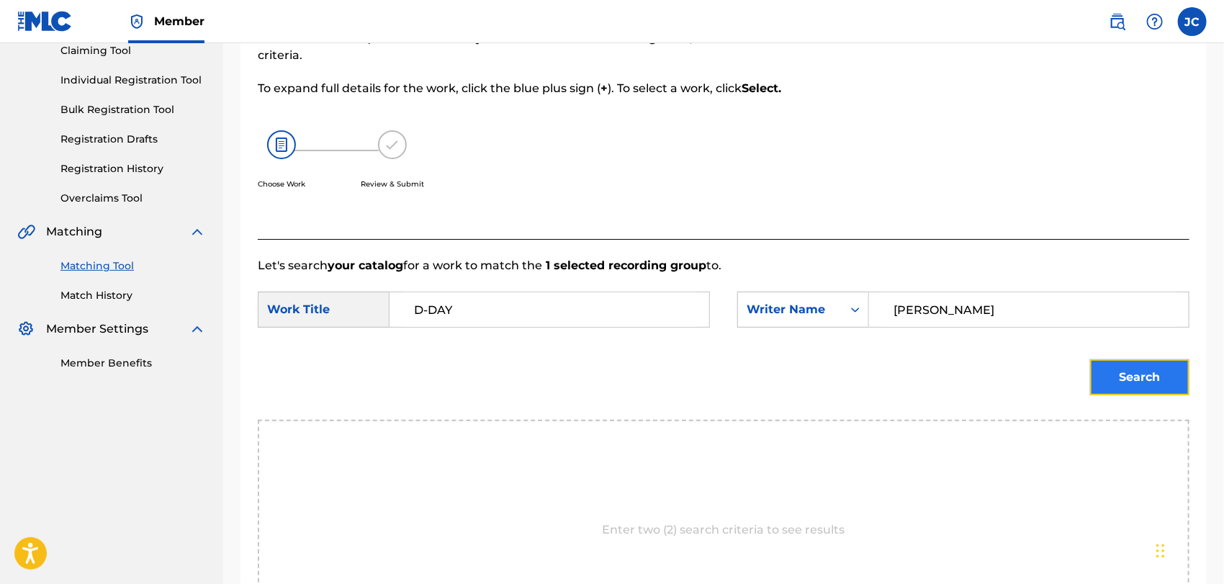
click at [1152, 372] on button "Search" at bounding box center [1139, 377] width 99 height 36
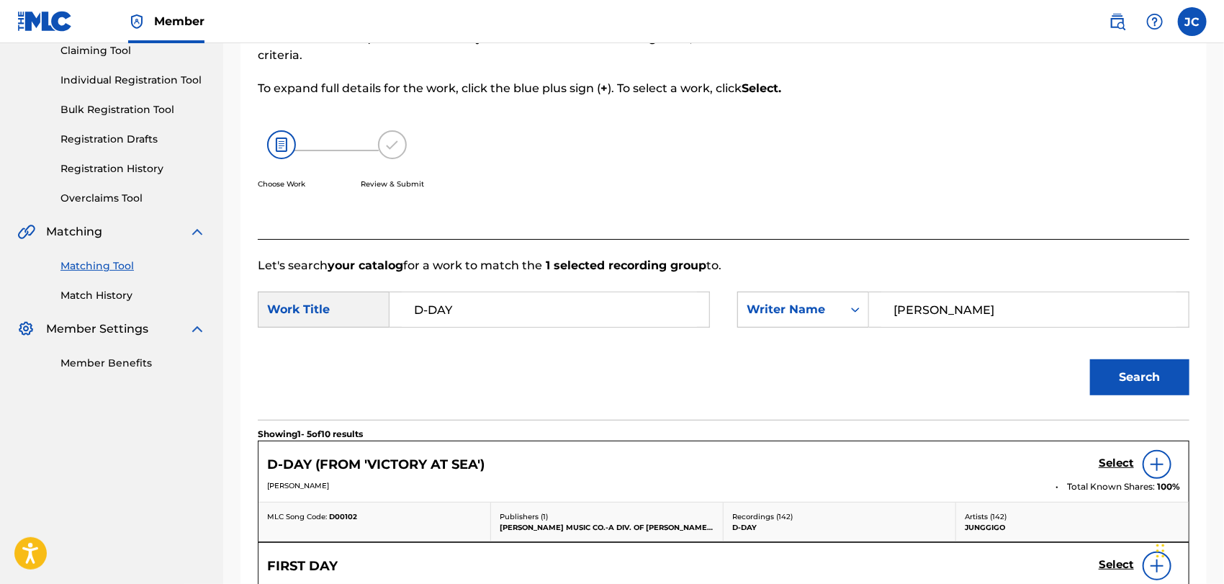
click at [1147, 455] on div at bounding box center [1156, 464] width 29 height 29
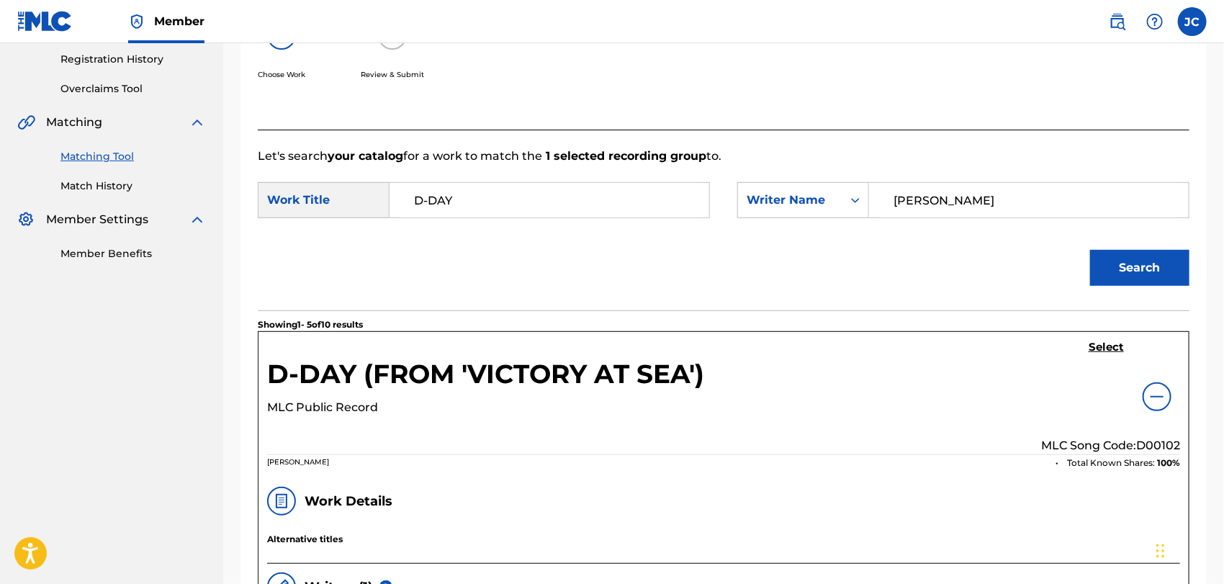
scroll to position [242, 0]
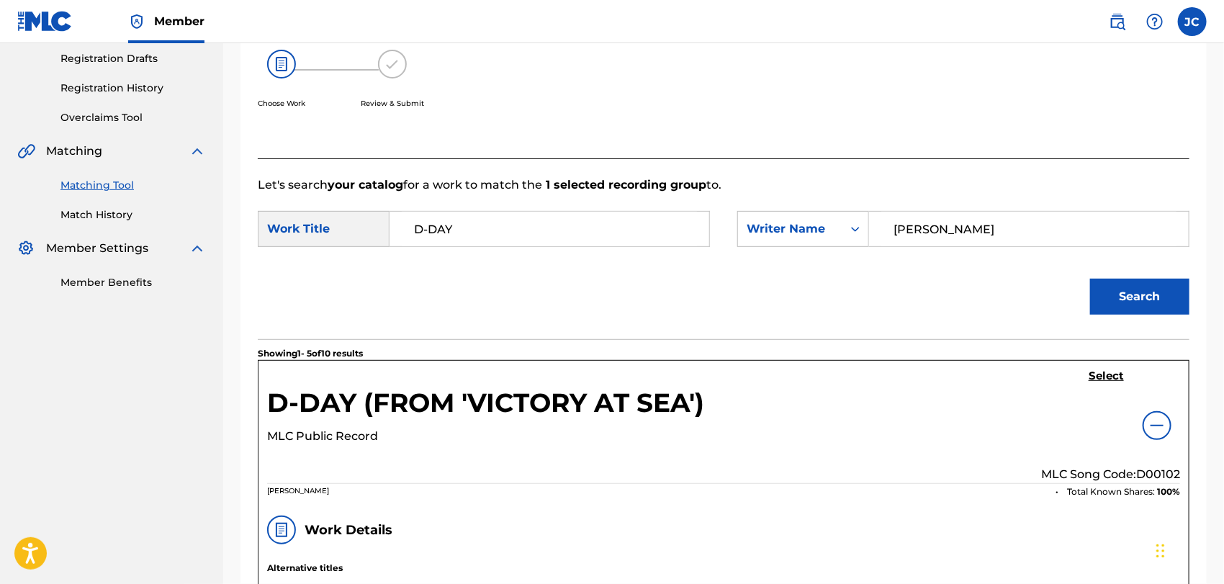
click at [106, 190] on link "Matching Tool" at bounding box center [132, 185] width 145 height 15
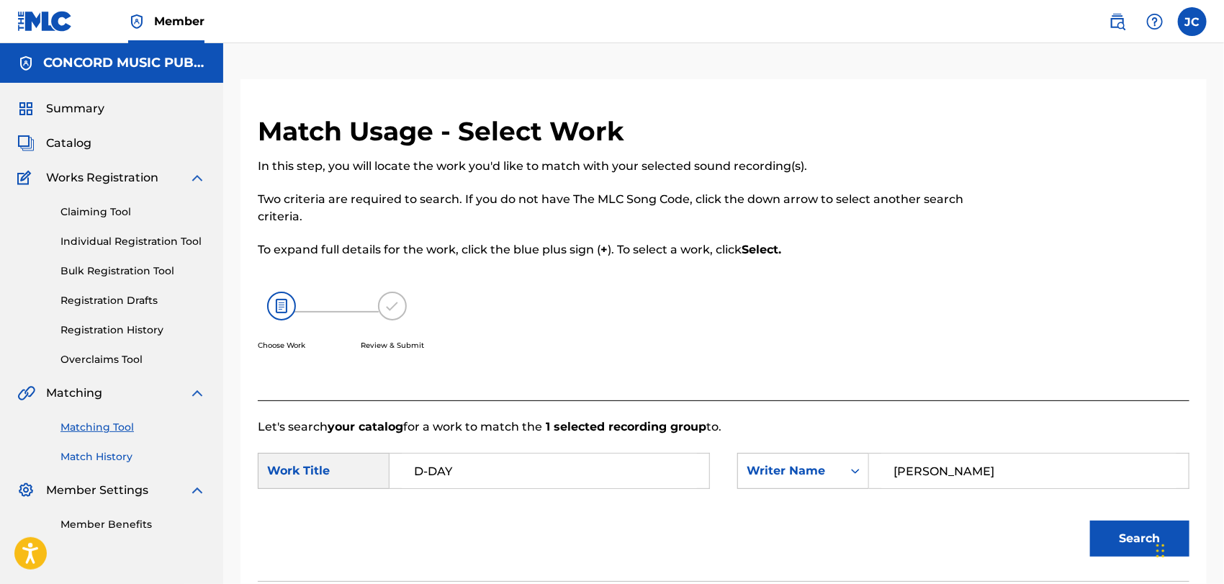
click at [83, 455] on link "Match History" at bounding box center [132, 456] width 145 height 15
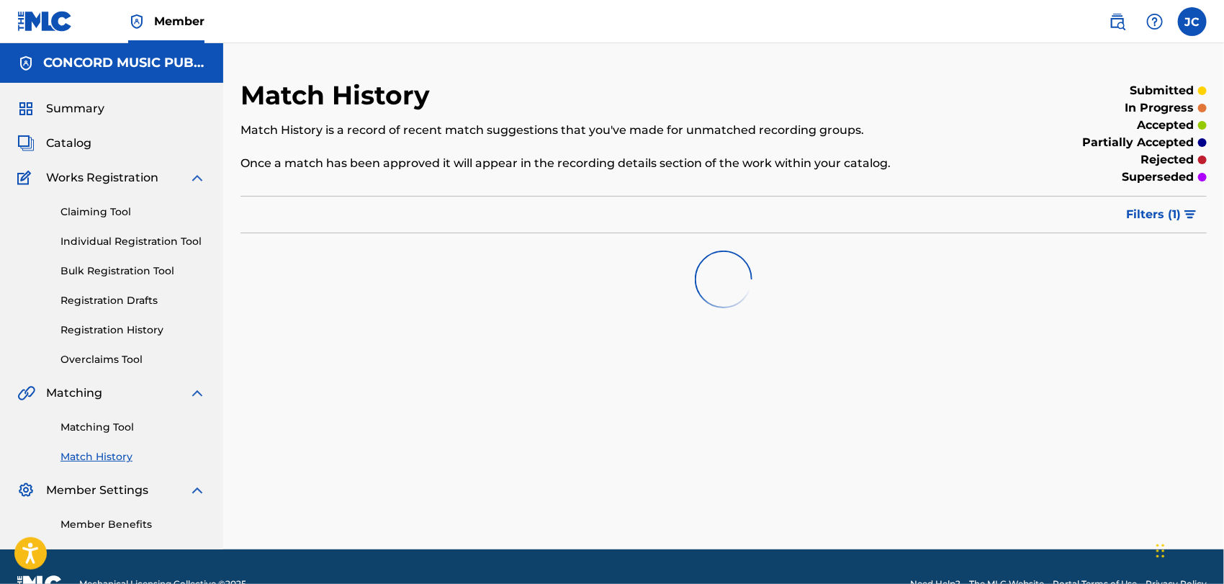
click at [104, 415] on div "Matching Tool Match History" at bounding box center [111, 433] width 189 height 63
click at [117, 420] on link "Matching Tool" at bounding box center [132, 427] width 145 height 15
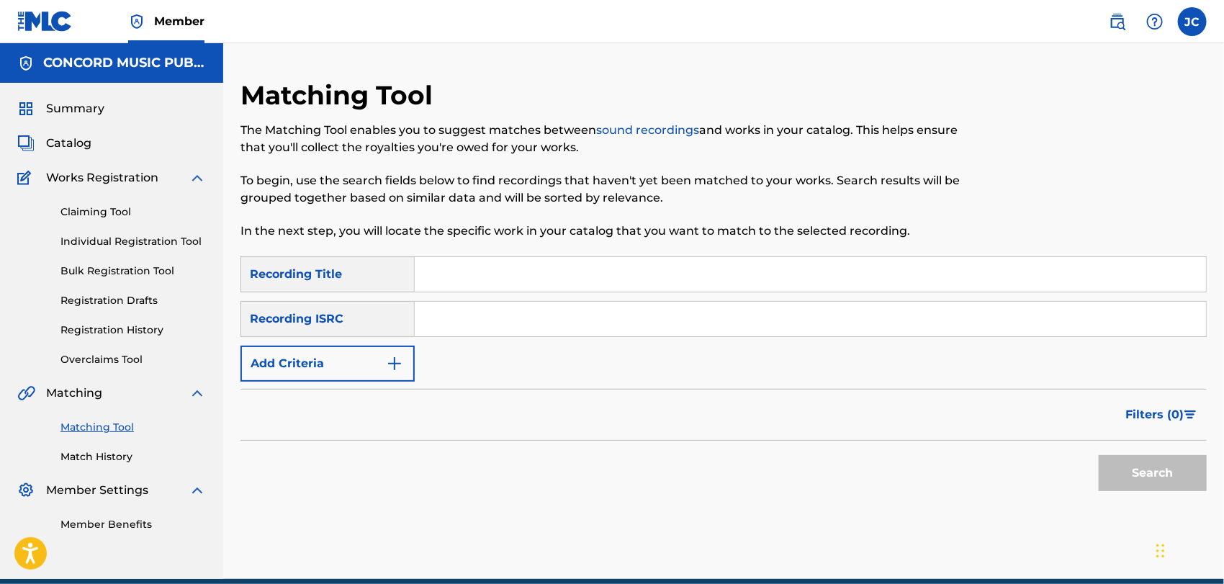
click at [532, 353] on div "SearchWithCriteria9a666371-1142-44af-9620-c068b301c2f0 Recording Title SearchWi…" at bounding box center [723, 318] width 966 height 125
drag, startPoint x: 524, startPoint y: 308, endPoint x: 548, endPoint y: 307, distance: 23.8
click at [524, 308] on input "Search Form" at bounding box center [810, 319] width 791 height 35
type input "USME31203132"
click at [1165, 469] on button "Search" at bounding box center [1152, 473] width 108 height 36
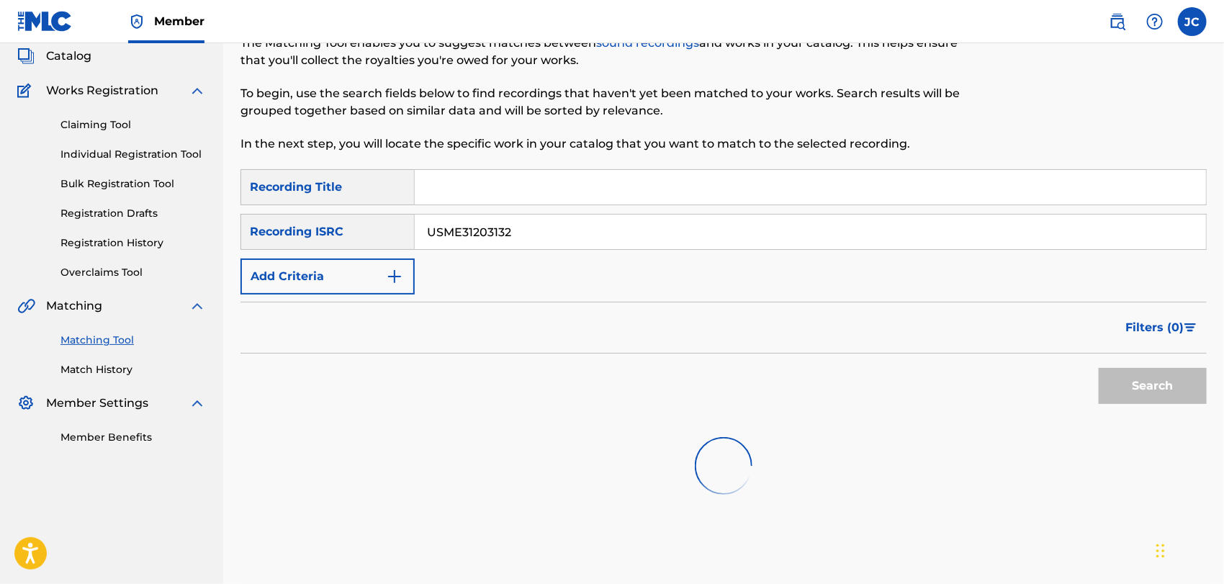
scroll to position [161, 0]
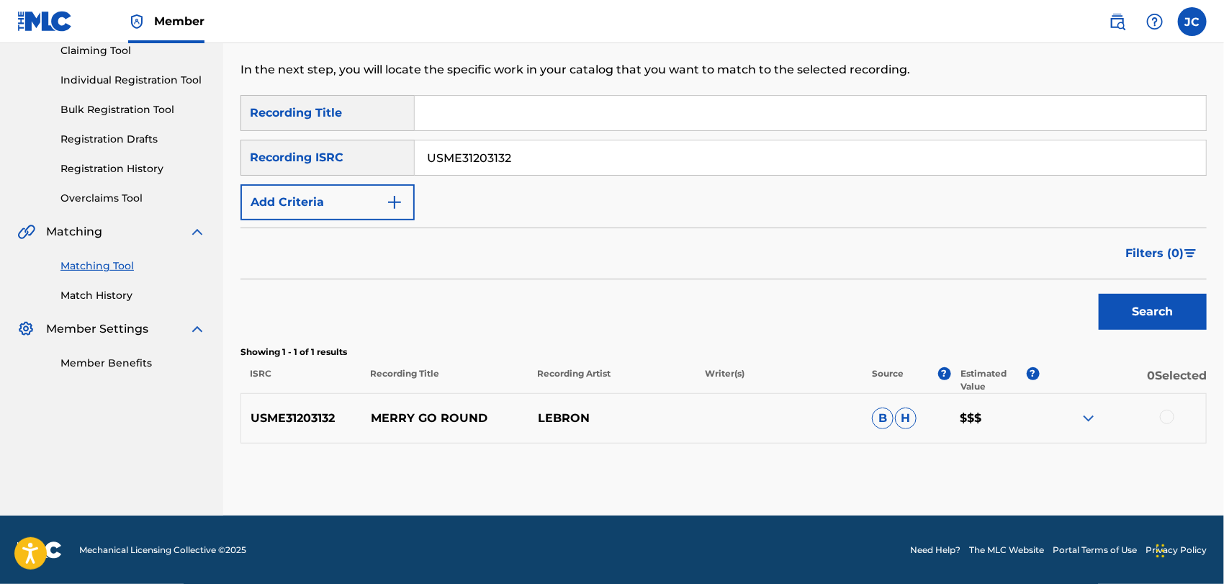
click at [1162, 410] on div at bounding box center [1167, 417] width 14 height 14
click at [942, 458] on button "Match 1 Group" at bounding box center [1011, 466] width 159 height 36
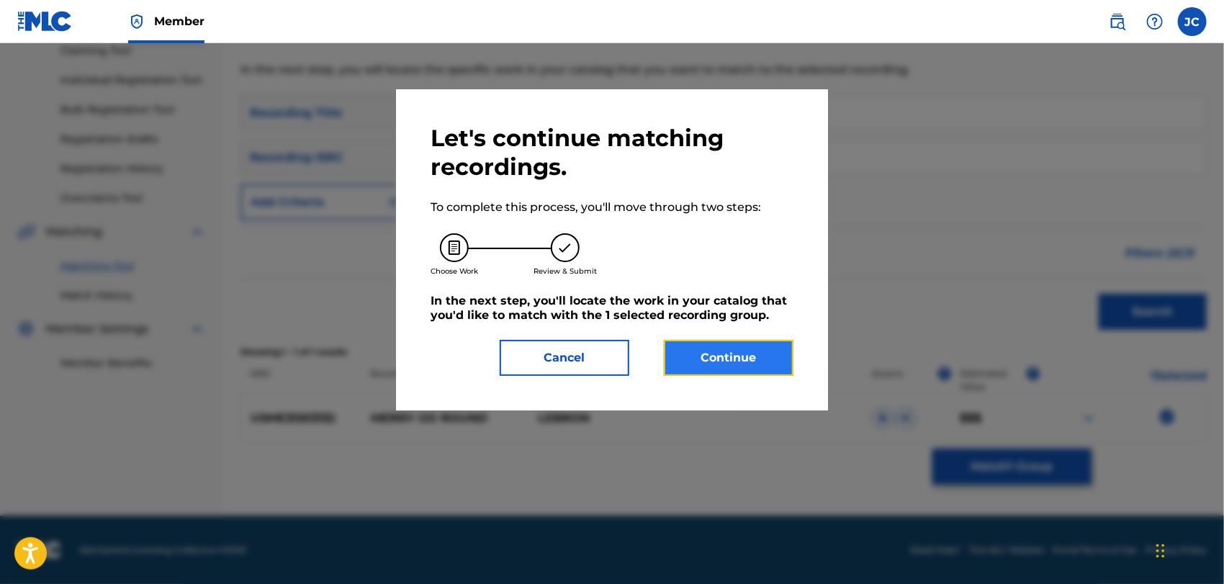
click at [787, 374] on button "Continue" at bounding box center [729, 358] width 130 height 36
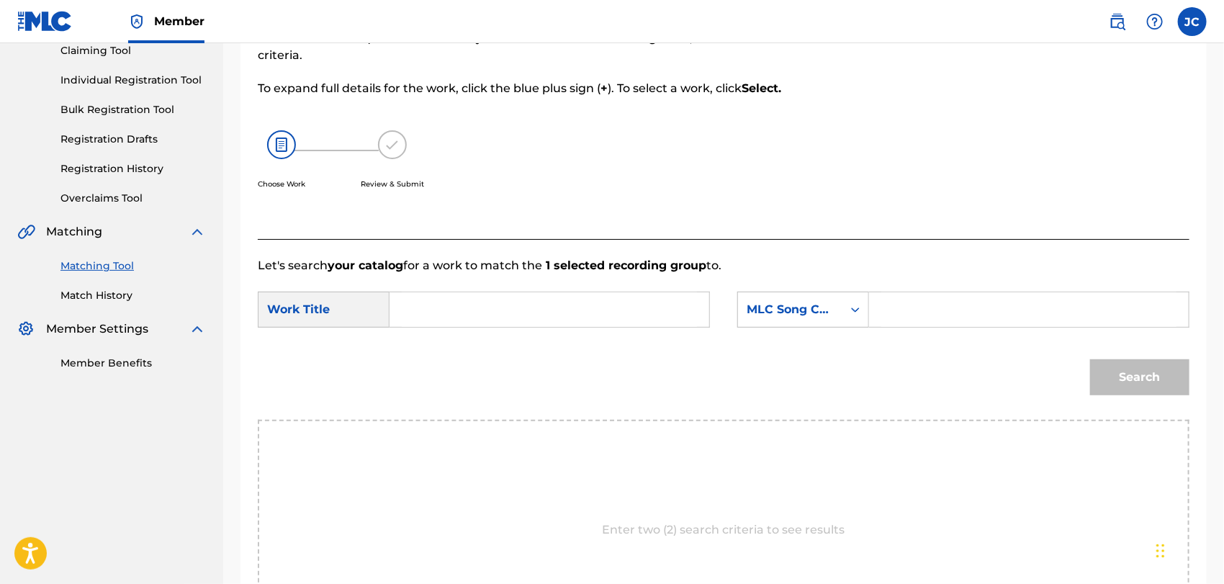
click at [808, 330] on div "SearchWithCriteria449c213b-ff88-4d3b-b400-374531480651 Work Title SearchWithCri…" at bounding box center [723, 314] width 931 height 45
click at [814, 315] on div "MLC Song Code" at bounding box center [789, 309] width 87 height 17
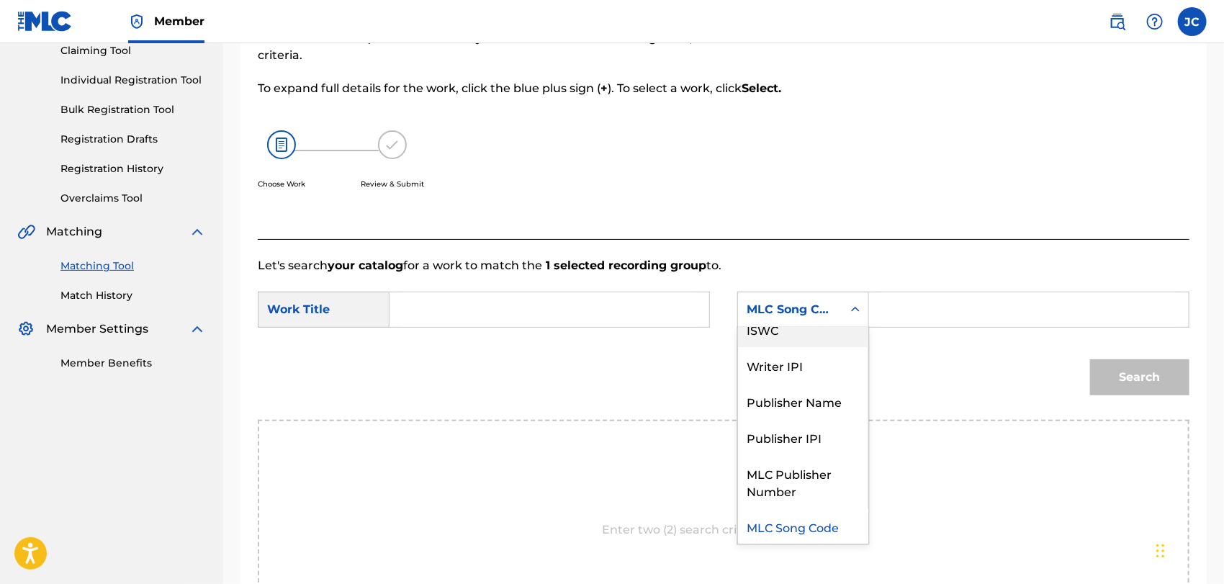
scroll to position [0, 0]
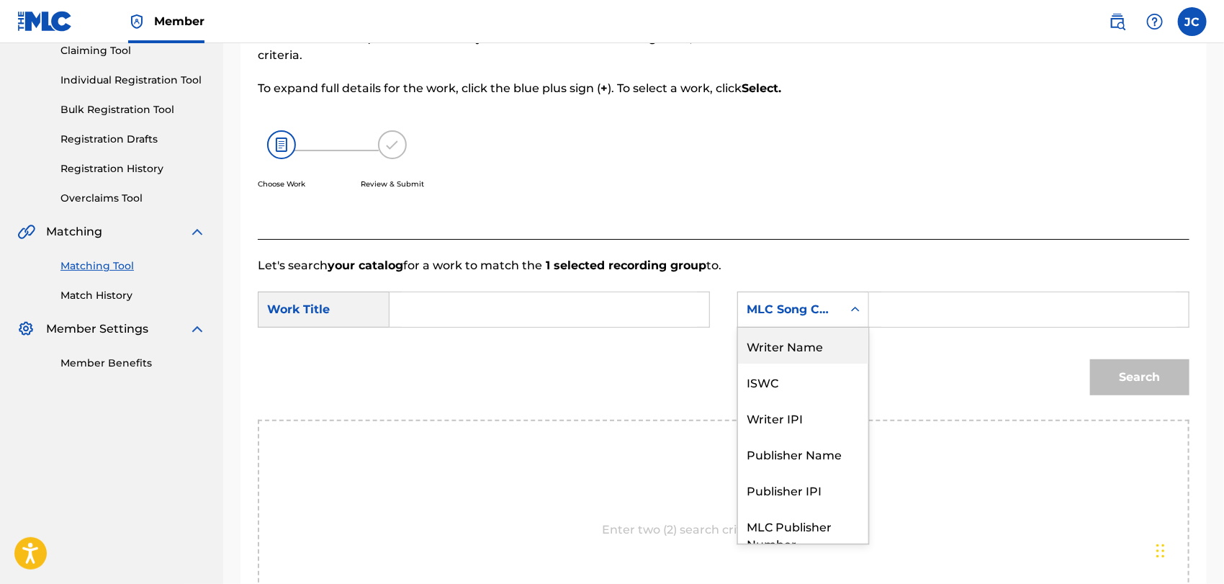
click at [821, 341] on div "Writer Name" at bounding box center [803, 345] width 130 height 36
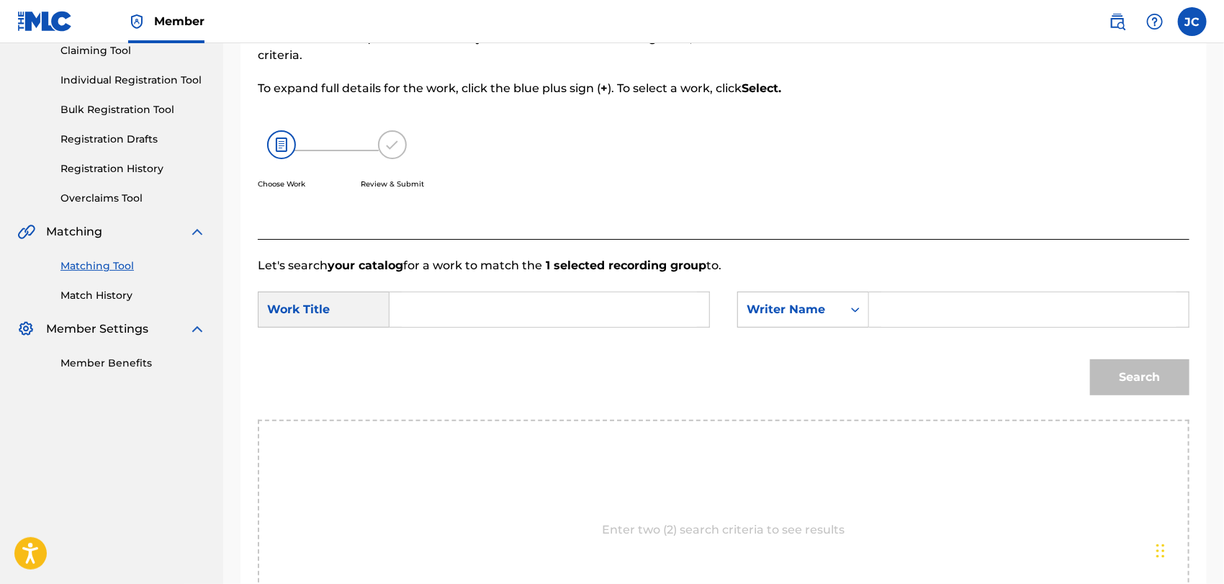
click at [957, 307] on input "Search Form" at bounding box center [1028, 309] width 295 height 35
type input "SIXX"
click at [654, 302] on input "Search Form" at bounding box center [549, 309] width 295 height 35
type input "MERRY GO ROUND"
click at [1146, 393] on button "Search" at bounding box center [1139, 377] width 99 height 36
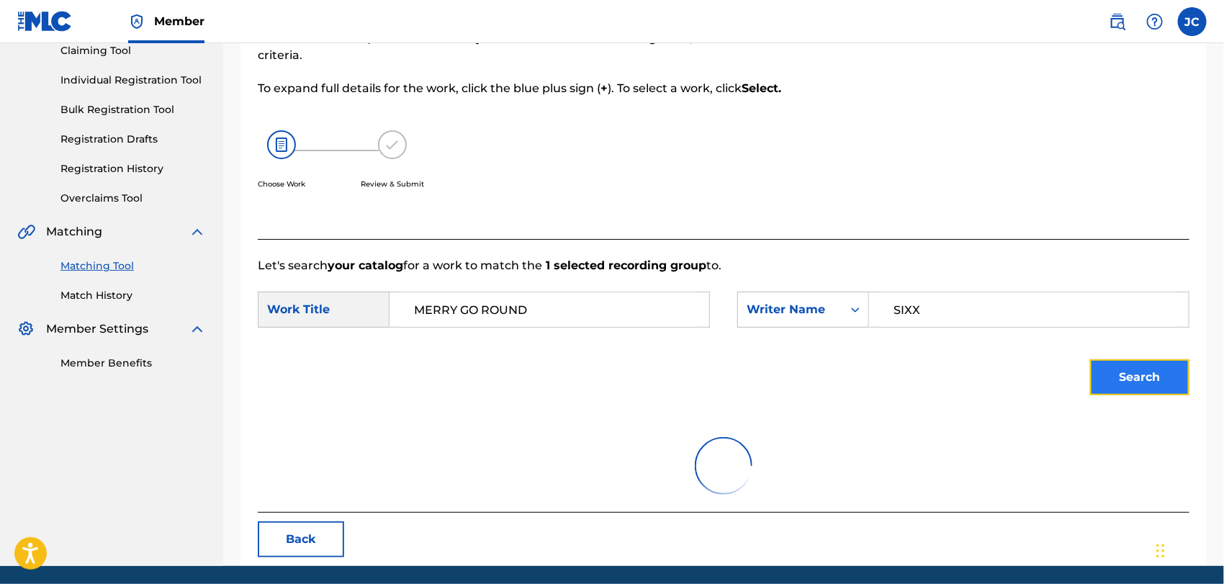
click at [1131, 363] on button "Search" at bounding box center [1139, 377] width 99 height 36
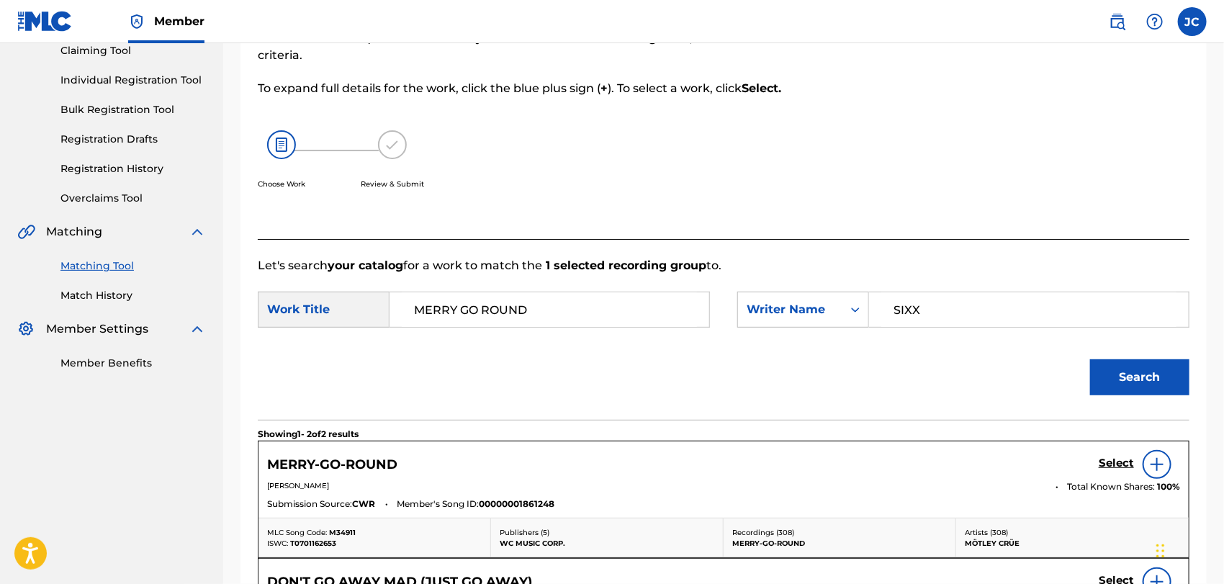
click at [1150, 461] on img at bounding box center [1156, 464] width 17 height 17
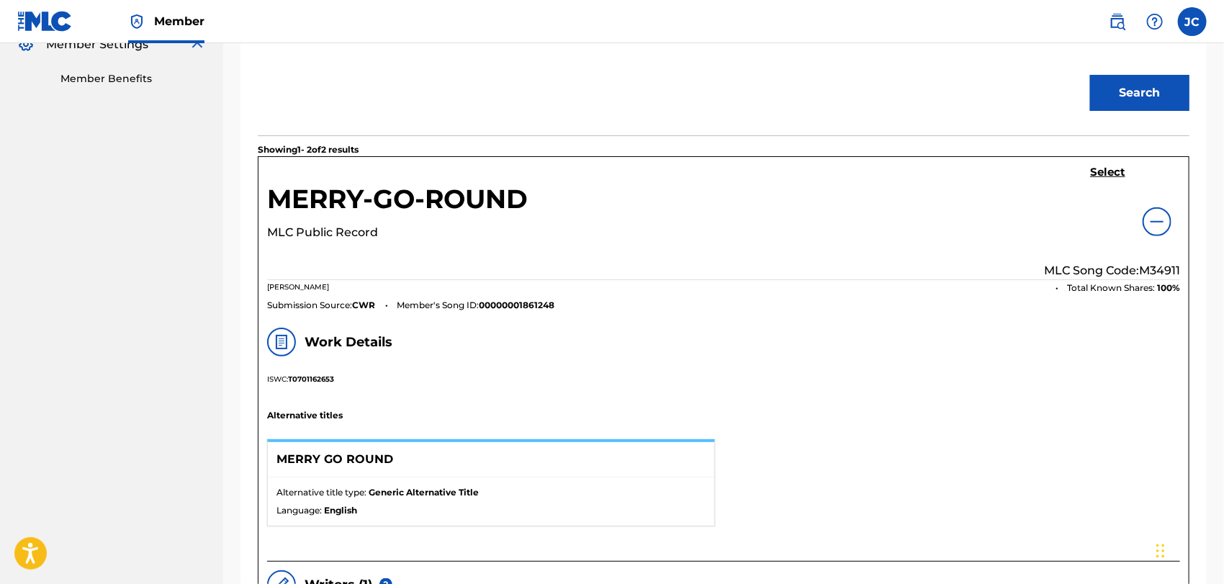
scroll to position [322, 0]
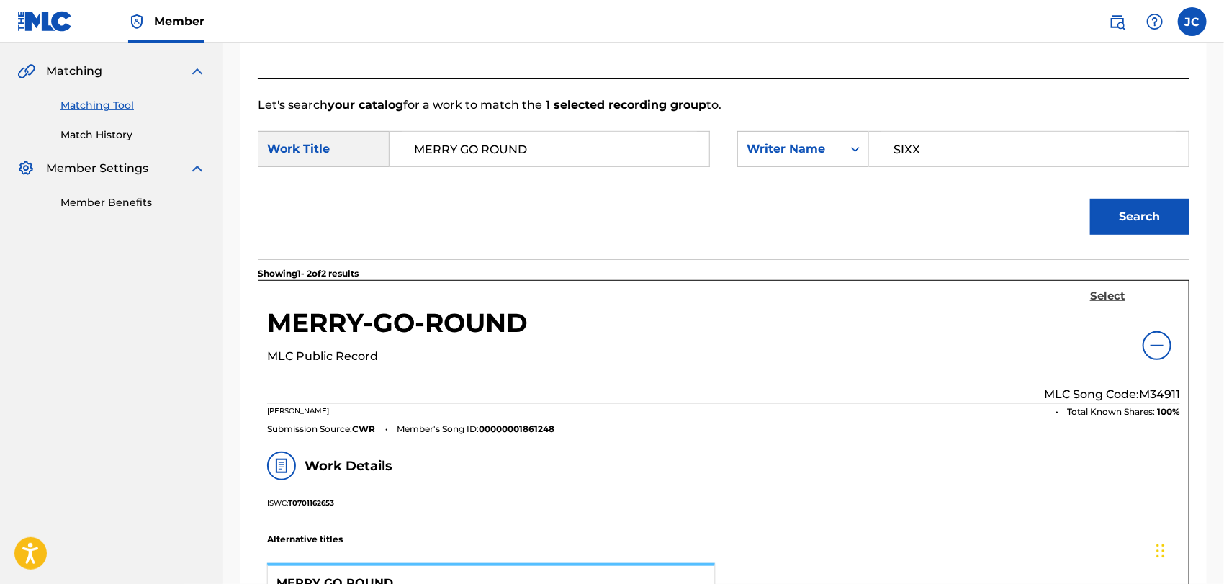
click at [1105, 295] on h5 "Select" at bounding box center [1107, 296] width 35 height 14
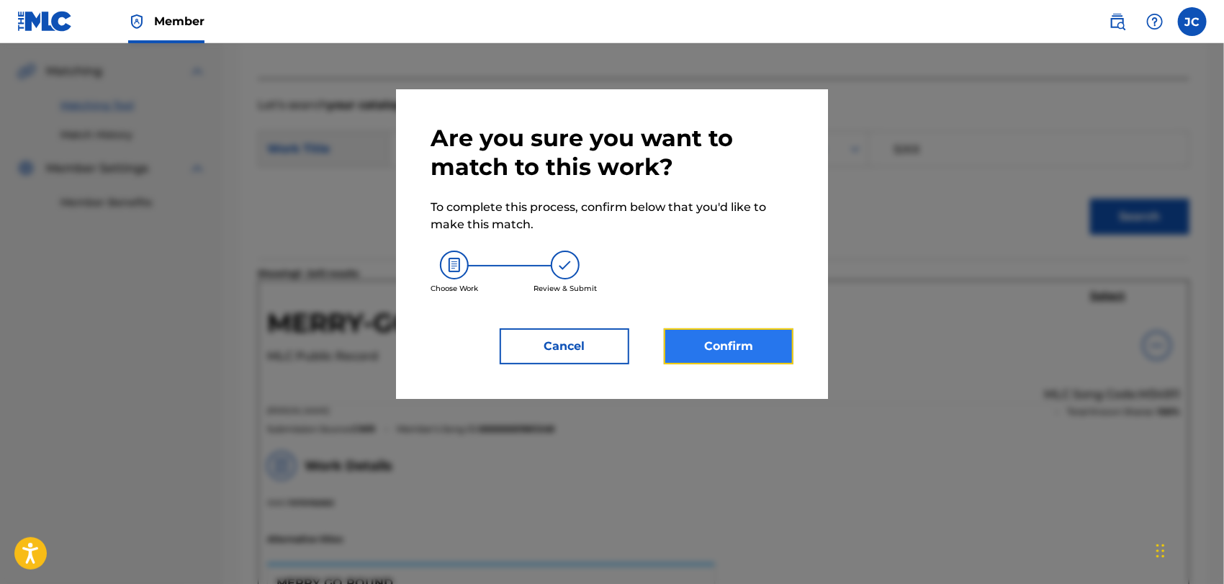
click at [762, 333] on button "Confirm" at bounding box center [729, 346] width 130 height 36
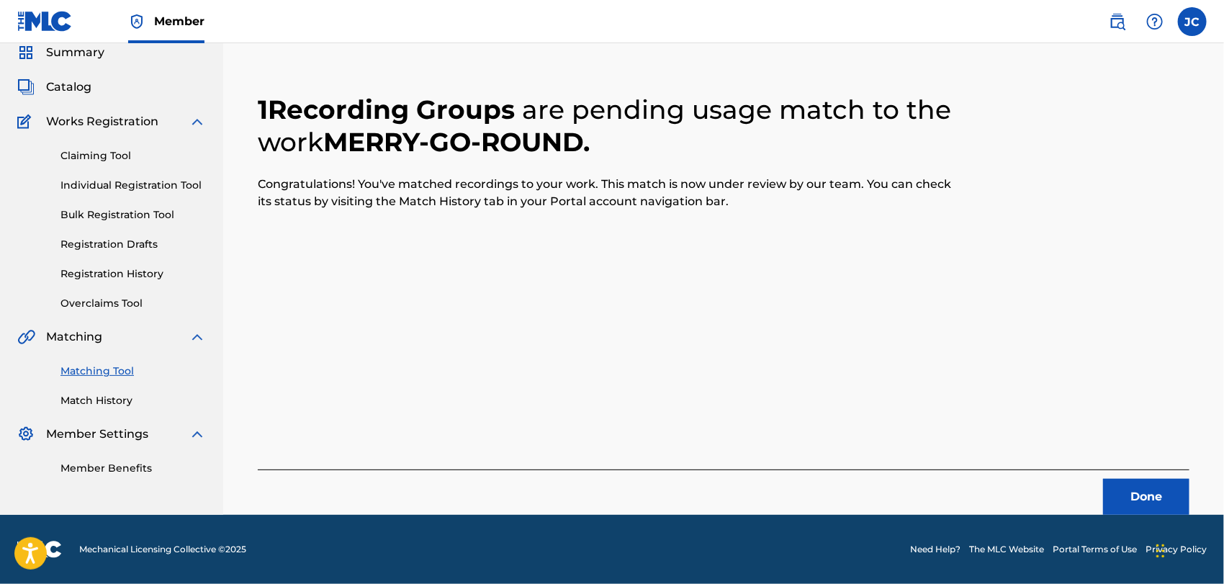
scroll to position [55, 0]
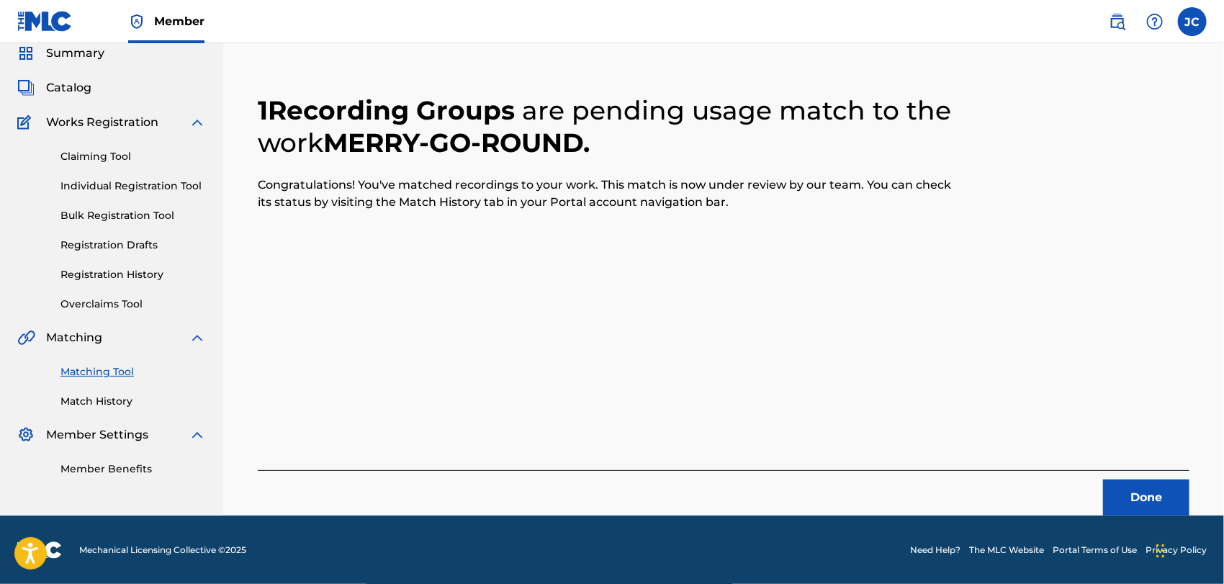
click at [1110, 476] on div "Done" at bounding box center [723, 492] width 931 height 45
click at [1121, 495] on button "Done" at bounding box center [1146, 497] width 86 height 36
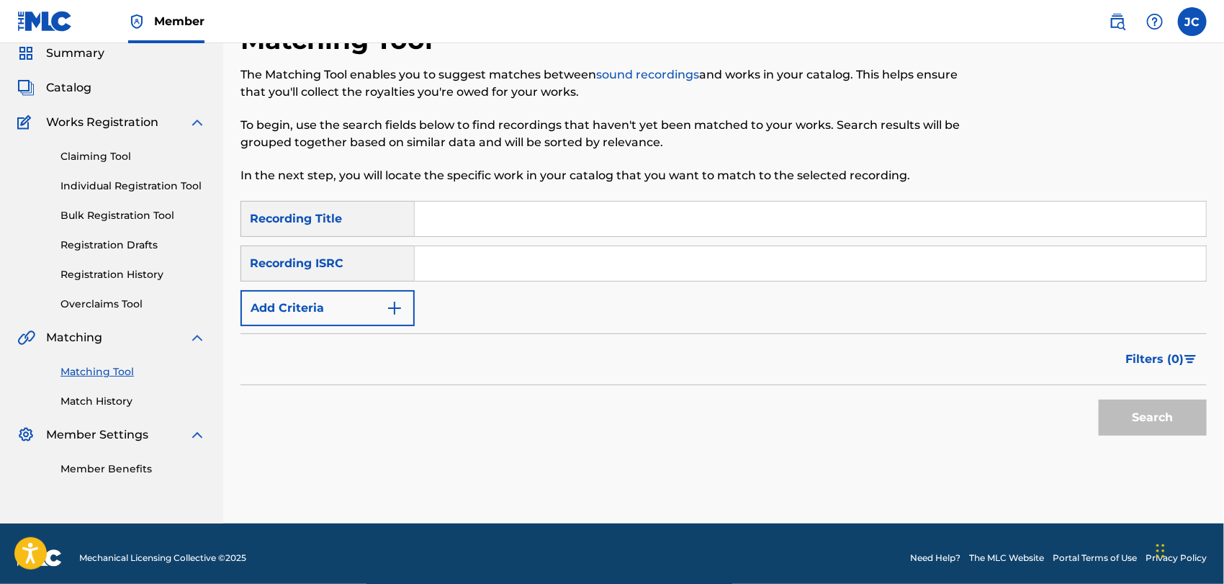
drag, startPoint x: 718, startPoint y: 272, endPoint x: 725, endPoint y: 273, distance: 7.2
click at [718, 272] on input "Search Form" at bounding box center [810, 263] width 791 height 35
type input "ITQ001600306"
click at [1129, 440] on div "Search" at bounding box center [1148, 414] width 115 height 58
click at [1131, 423] on button "Search" at bounding box center [1152, 417] width 108 height 36
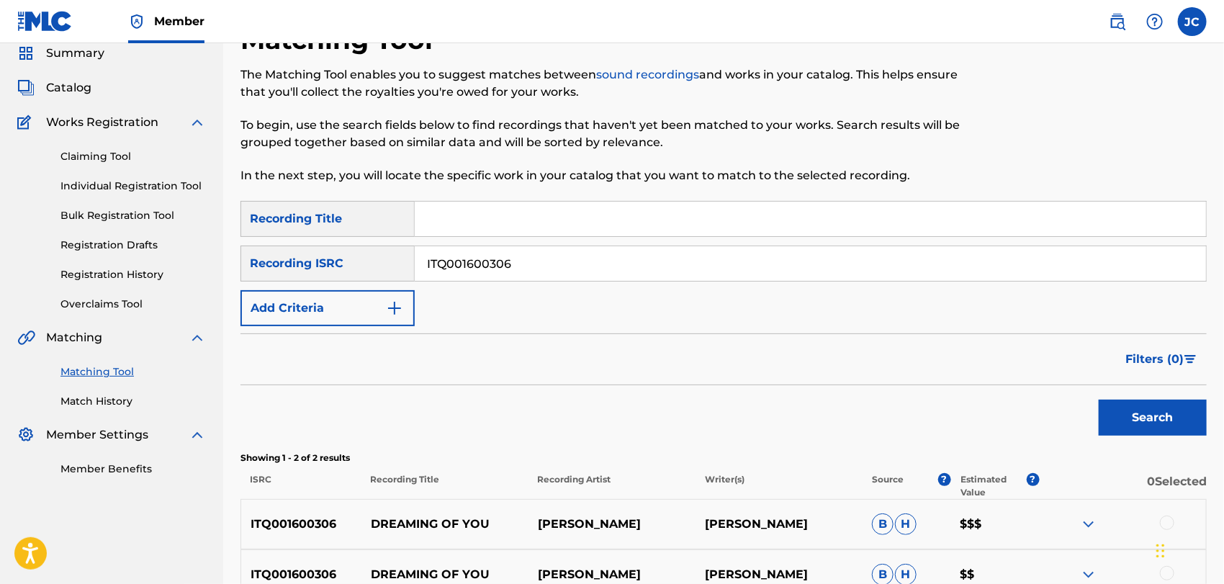
scroll to position [212, 0]
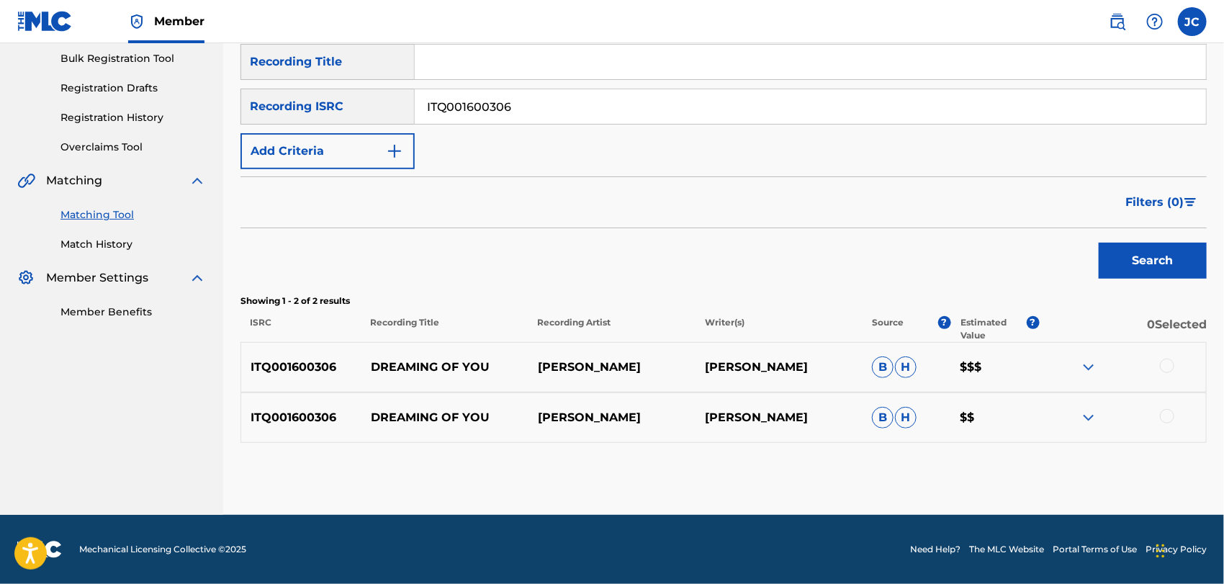
click at [1166, 367] on div at bounding box center [1167, 365] width 14 height 14
click at [1169, 417] on div at bounding box center [1167, 416] width 14 height 14
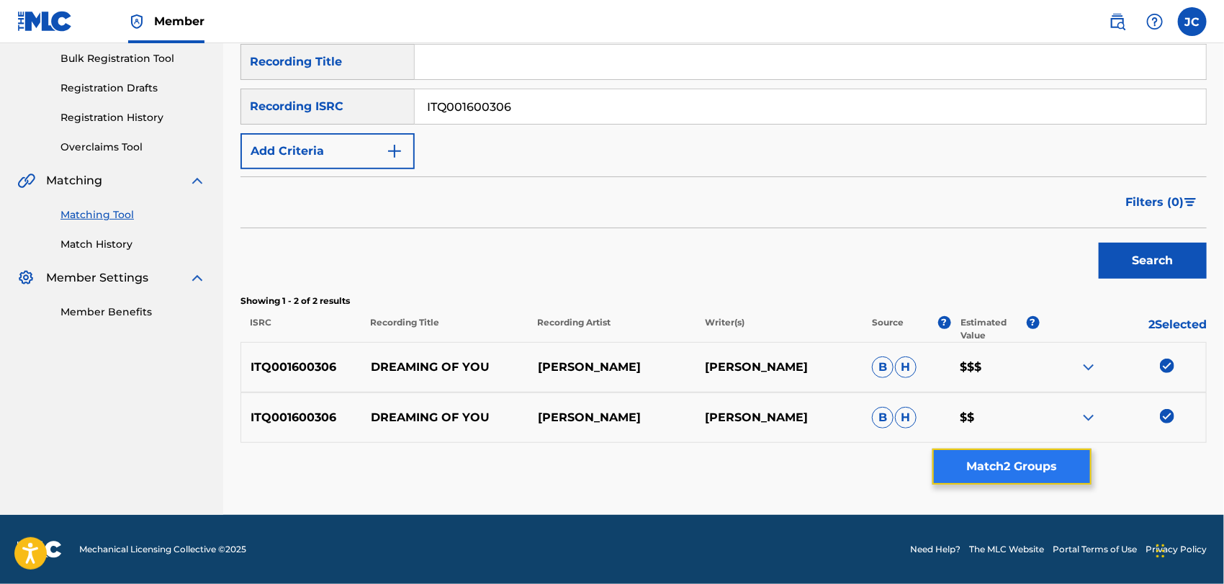
click at [998, 471] on button "Match 2 Groups" at bounding box center [1011, 466] width 159 height 36
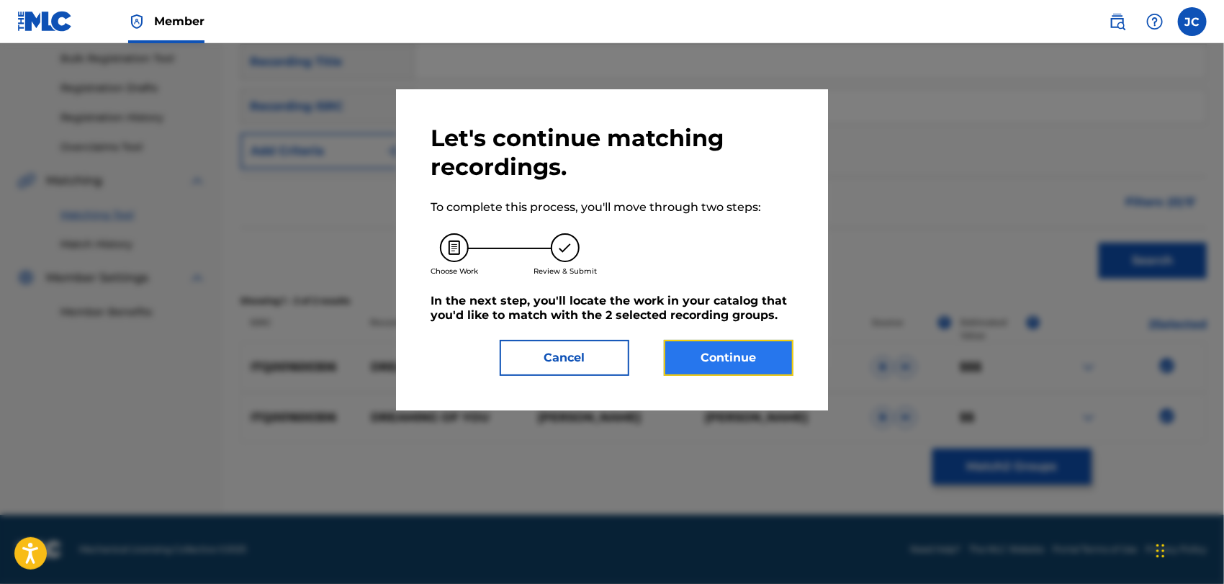
click at [749, 358] on button "Continue" at bounding box center [729, 358] width 130 height 36
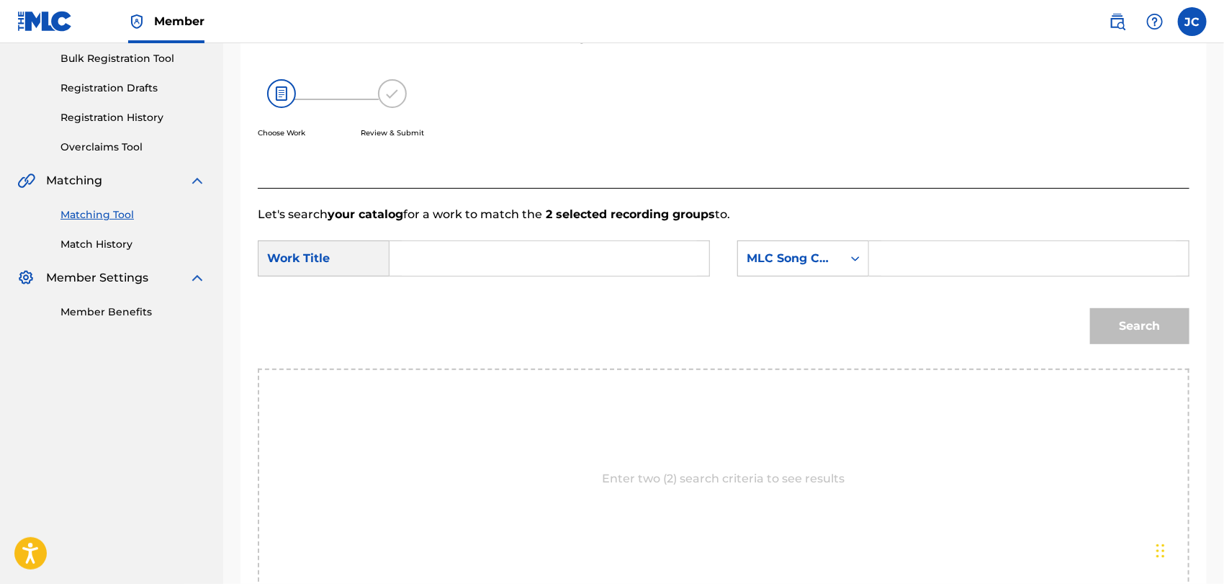
click at [527, 268] on input "Search Form" at bounding box center [549, 258] width 295 height 35
type input "Dreaming of You"
click at [769, 260] on div "MLC Song Code" at bounding box center [789, 258] width 87 height 17
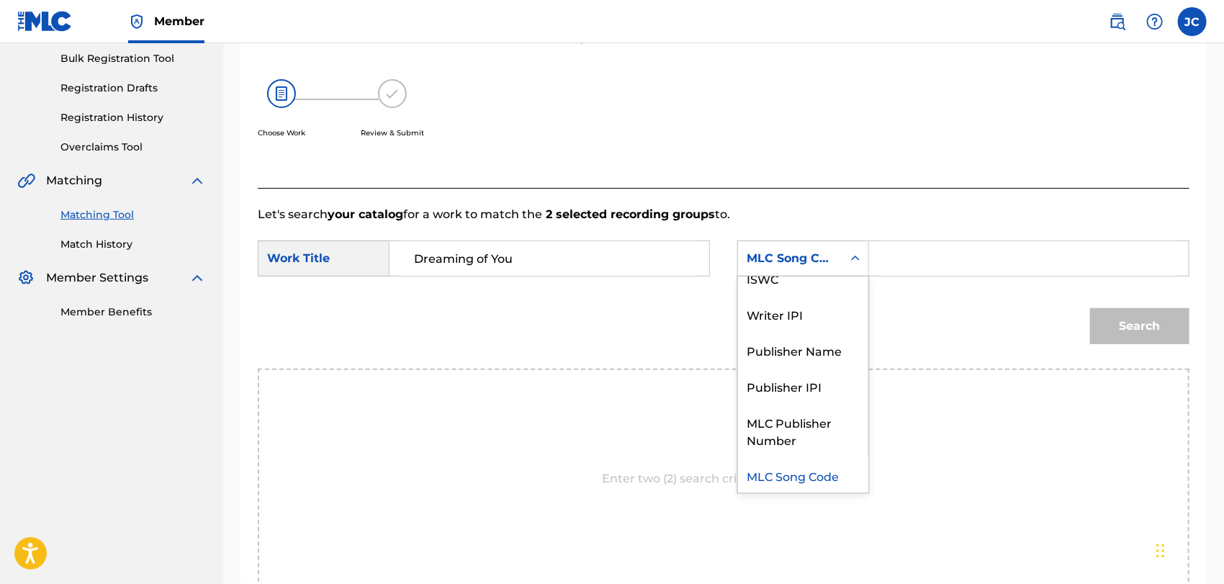
scroll to position [0, 0]
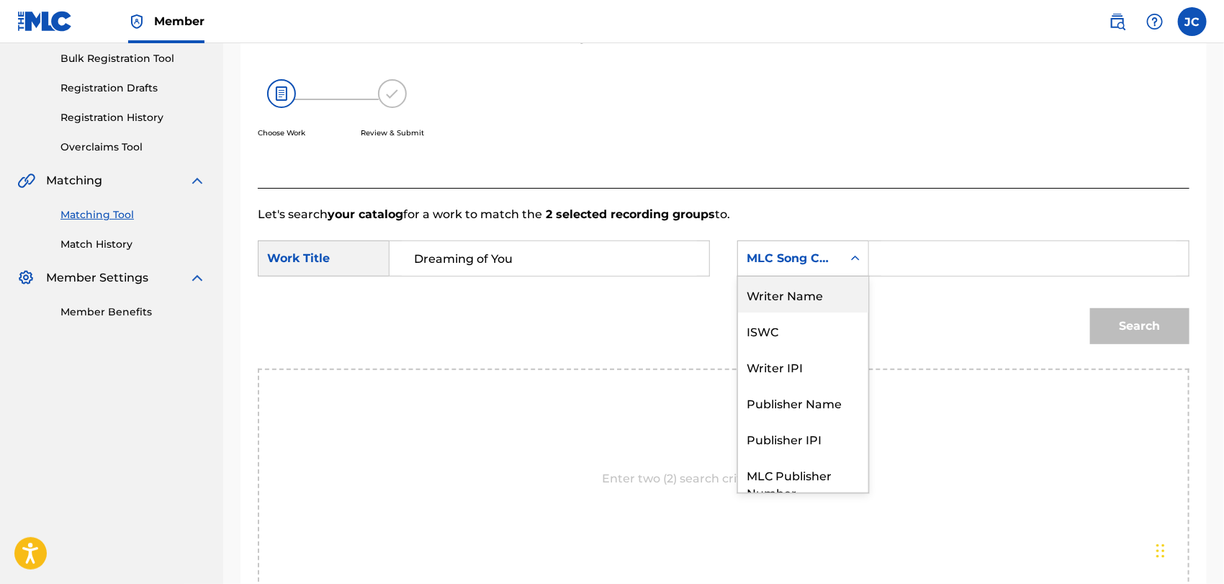
click at [779, 301] on div "Writer Name" at bounding box center [803, 294] width 130 height 36
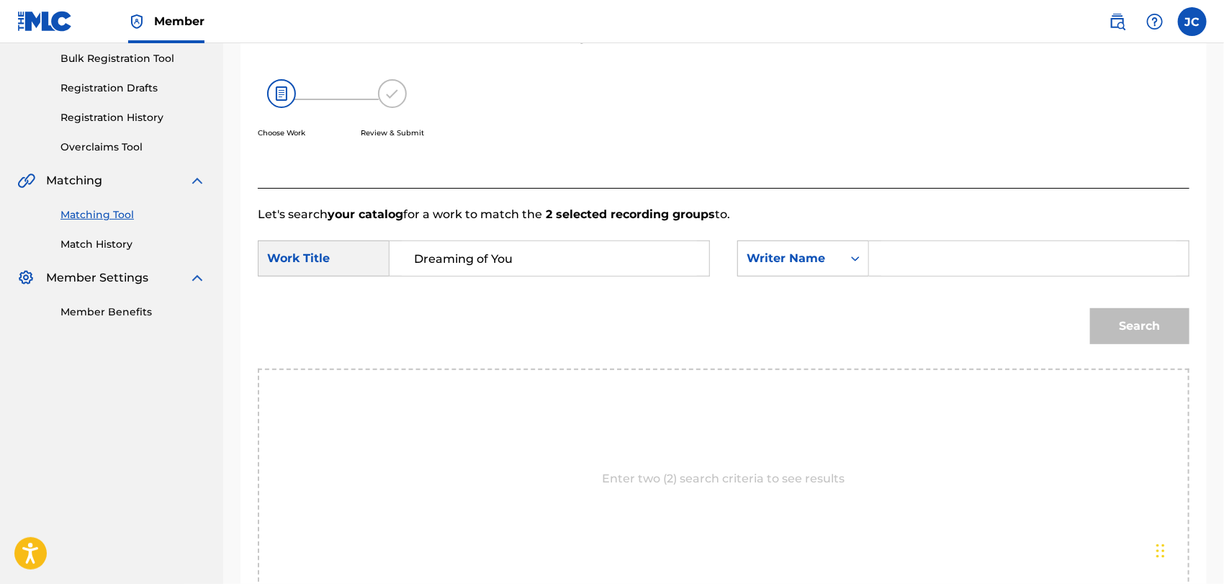
drag, startPoint x: 923, startPoint y: 239, endPoint x: 973, endPoint y: 272, distance: 59.7
click at [923, 240] on form "SearchWithCriteria449c213b-ff88-4d3b-b400-374531480651 Work Title Dreaming of Y…" at bounding box center [723, 295] width 931 height 145
click at [973, 273] on input "Search Form" at bounding box center [1028, 258] width 295 height 35
click at [983, 266] on input "Search Form" at bounding box center [1028, 258] width 295 height 35
type input "Marchitelli"
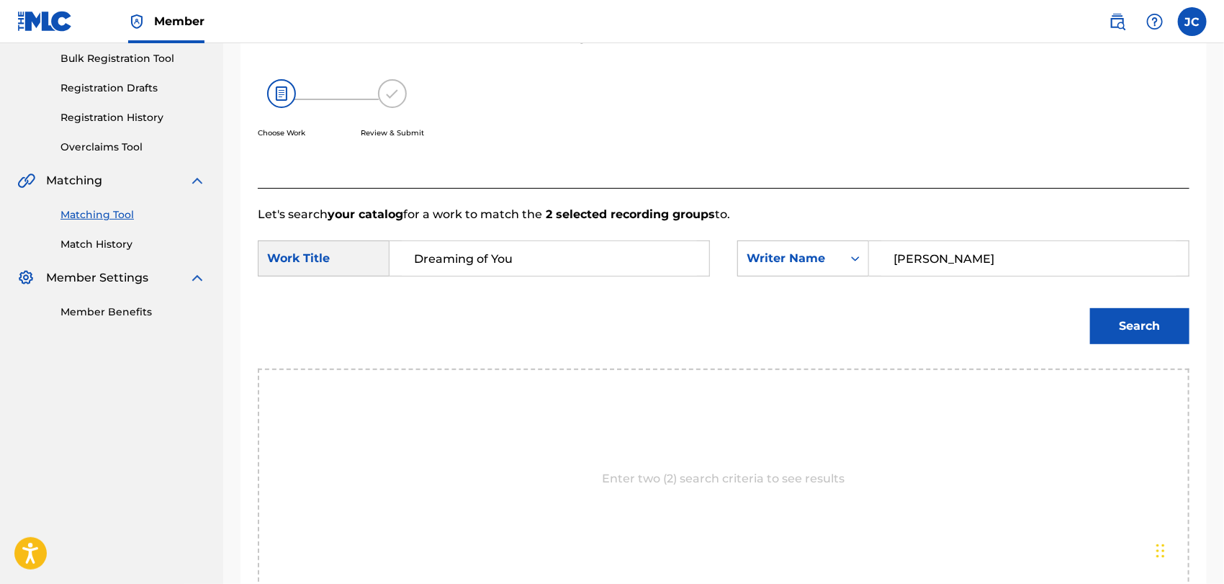
drag, startPoint x: 1217, startPoint y: 345, endPoint x: 1168, endPoint y: 344, distance: 48.9
click at [1217, 345] on div "Match Usage - Select Work In this step, you will locate the work you'd like to …" at bounding box center [723, 272] width 1000 height 810
click at [1168, 344] on div "Search" at bounding box center [1136, 323] width 107 height 58
click at [1147, 329] on button "Search" at bounding box center [1139, 326] width 99 height 36
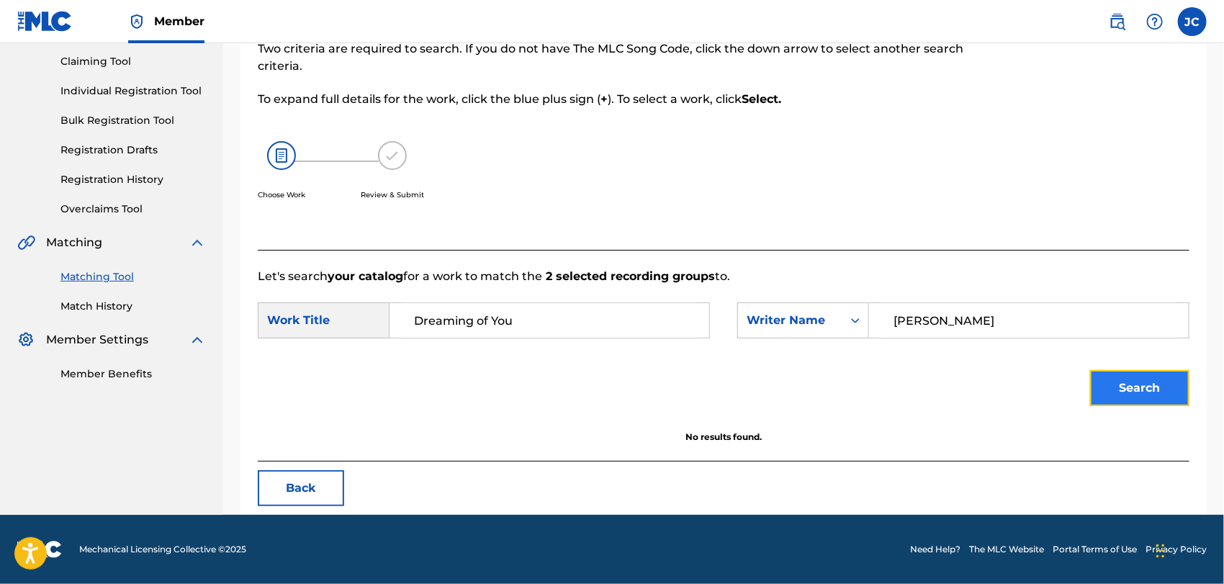
scroll to position [150, 0]
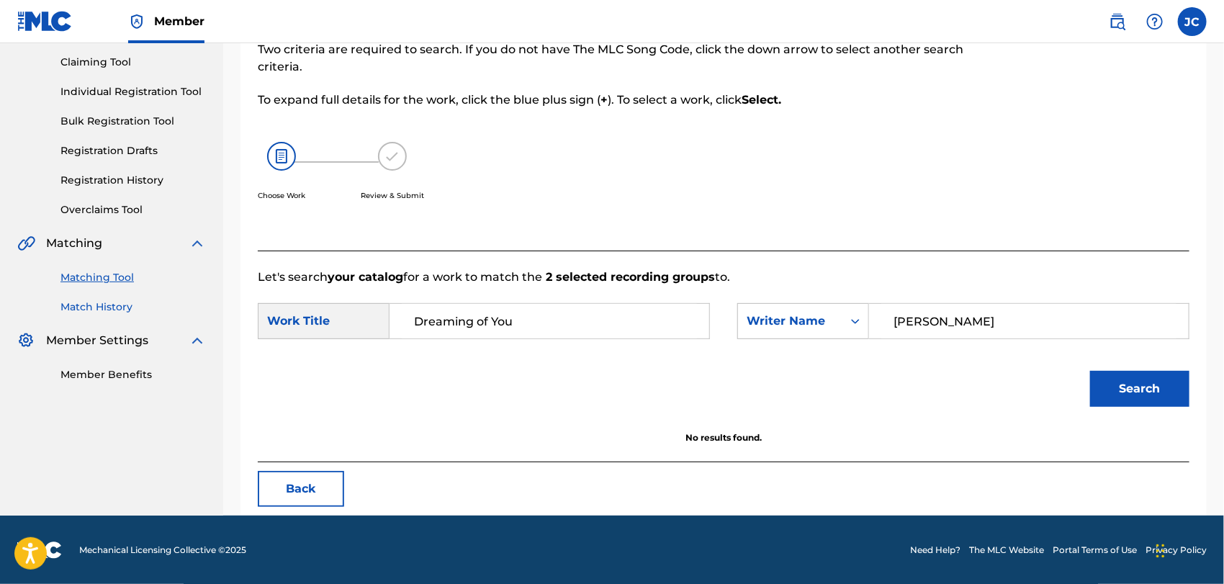
click at [61, 304] on link "Match History" at bounding box center [132, 306] width 145 height 15
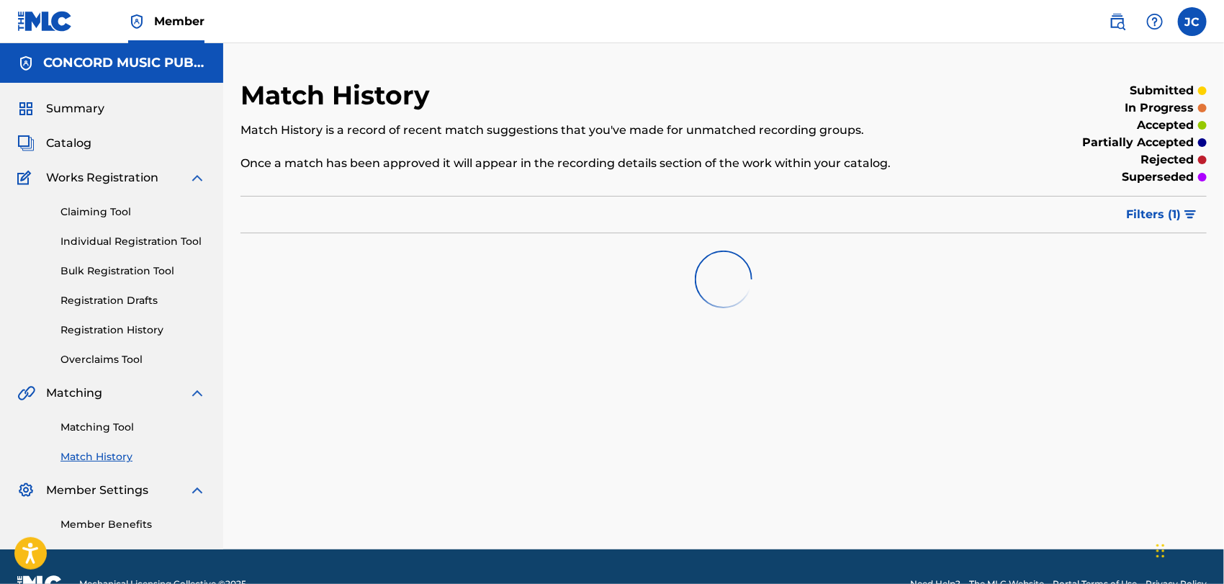
click at [102, 413] on div "Matching Tool Match History" at bounding box center [111, 433] width 189 height 63
click at [108, 424] on link "Matching Tool" at bounding box center [132, 427] width 145 height 15
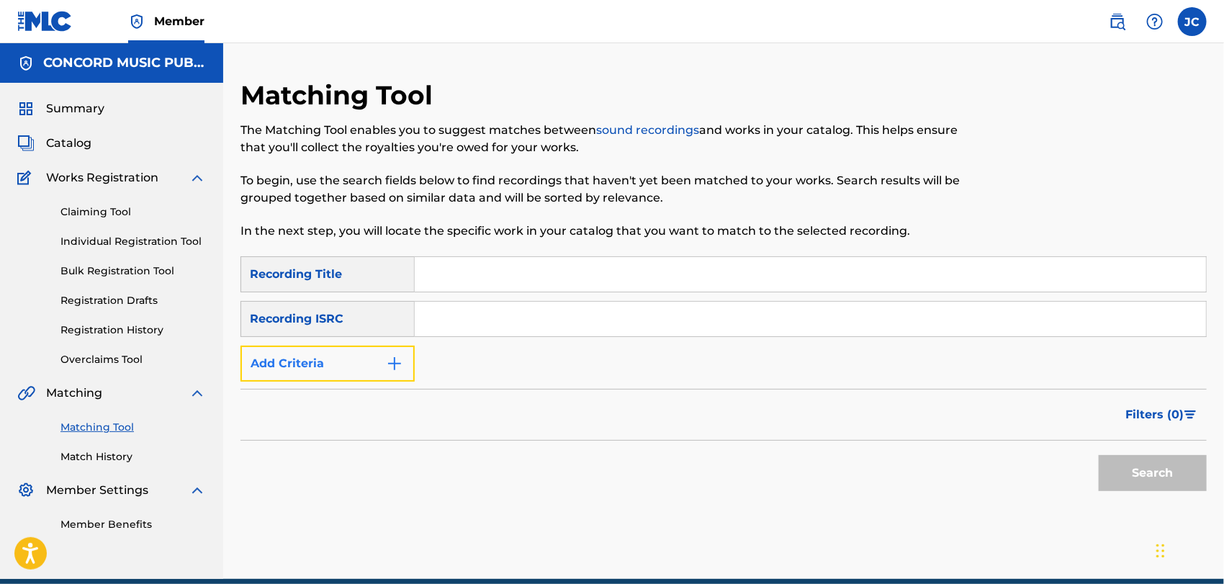
click at [342, 360] on button "Add Criteria" at bounding box center [327, 363] width 174 height 36
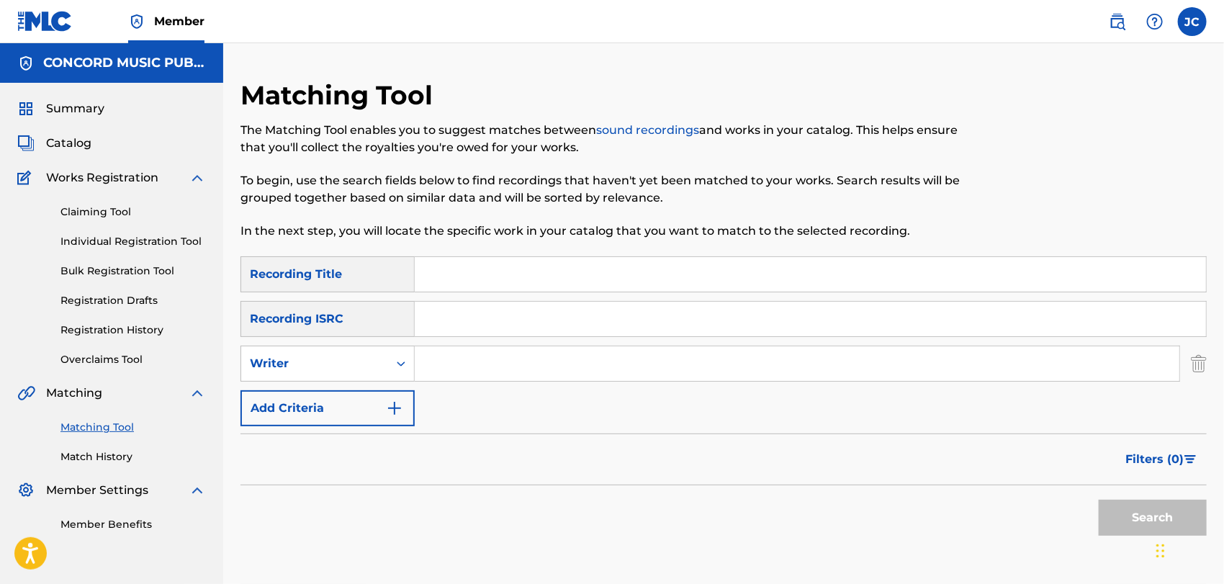
click at [497, 359] on input "Search Form" at bounding box center [797, 363] width 764 height 35
type input "Marchitelli"
click at [534, 260] on input "Search Form" at bounding box center [810, 274] width 791 height 35
type input "Dreaming of You"
click at [1144, 515] on button "Search" at bounding box center [1152, 518] width 108 height 36
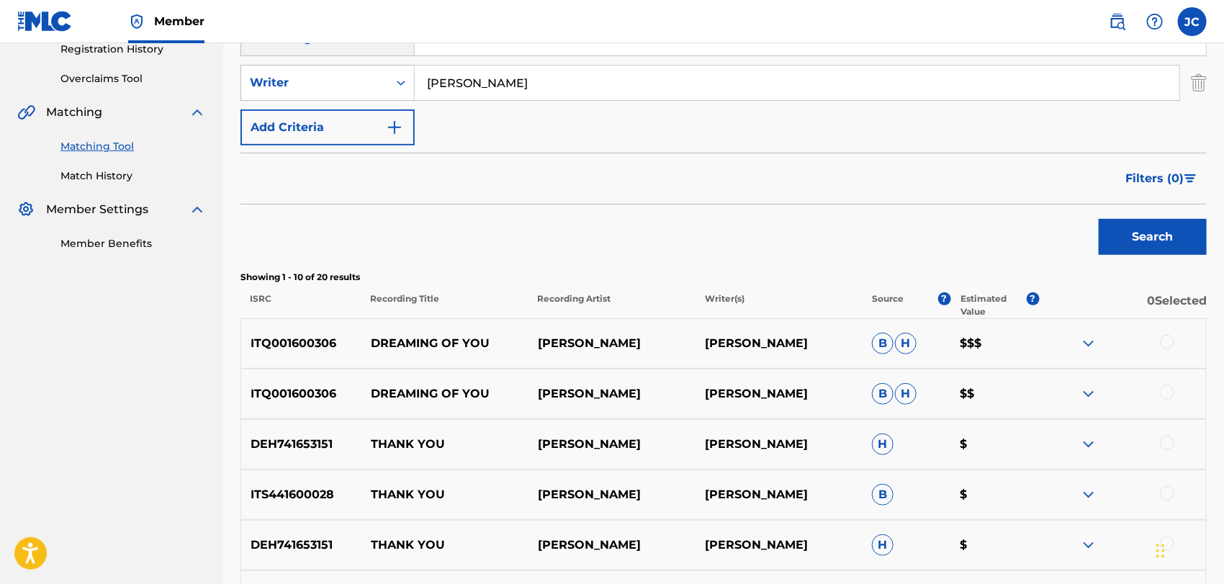
scroll to position [361, 0]
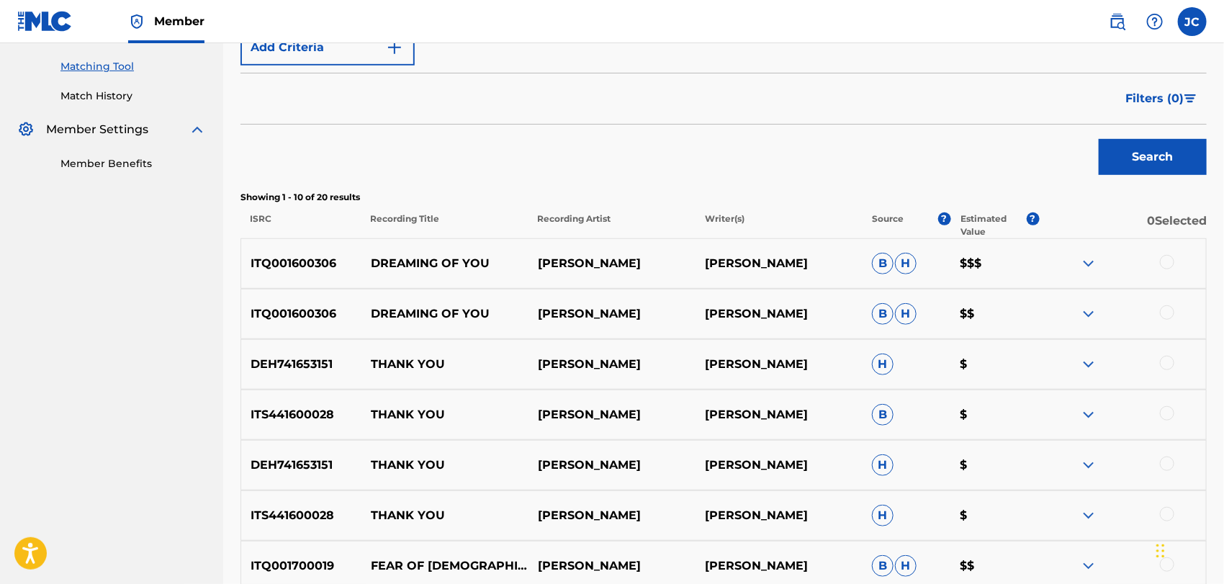
click at [1163, 266] on div at bounding box center [1167, 262] width 14 height 14
click at [1169, 312] on div at bounding box center [1167, 312] width 14 height 14
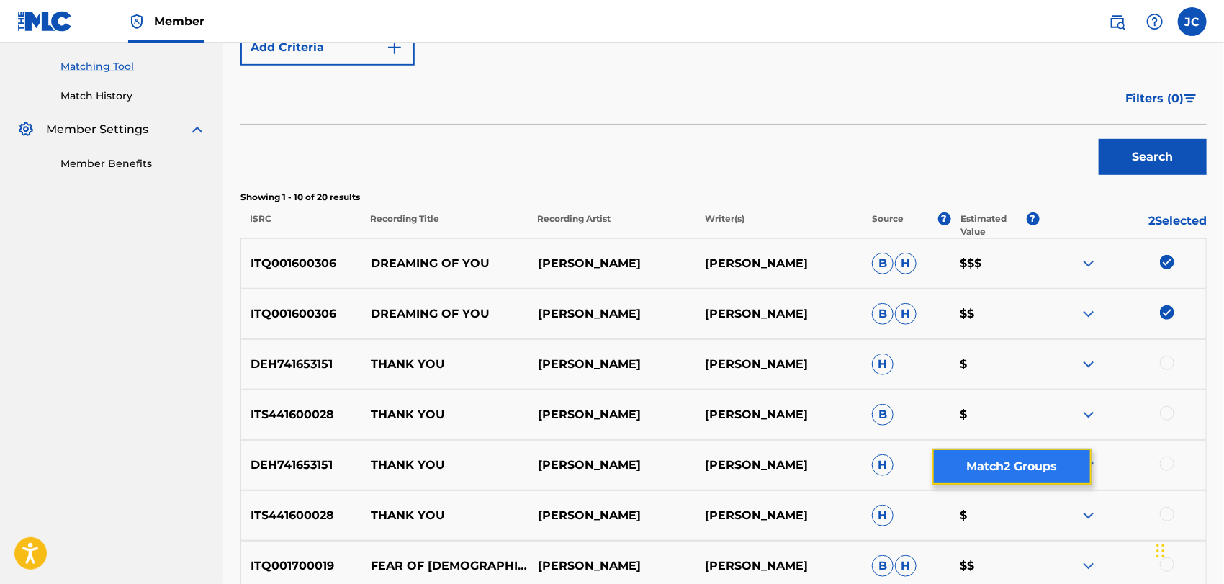
click at [1044, 456] on button "Match 2 Groups" at bounding box center [1011, 466] width 159 height 36
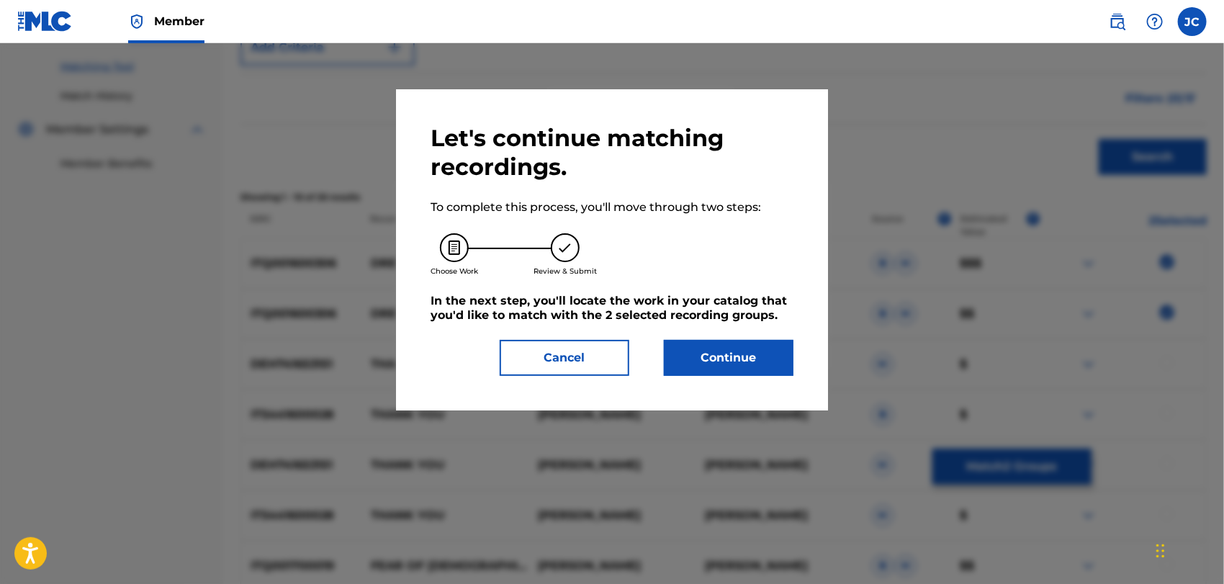
click at [777, 393] on div "Let's continue matching recordings. To complete this process, you'll move throu…" at bounding box center [612, 249] width 432 height 321
click at [723, 352] on button "Continue" at bounding box center [729, 358] width 130 height 36
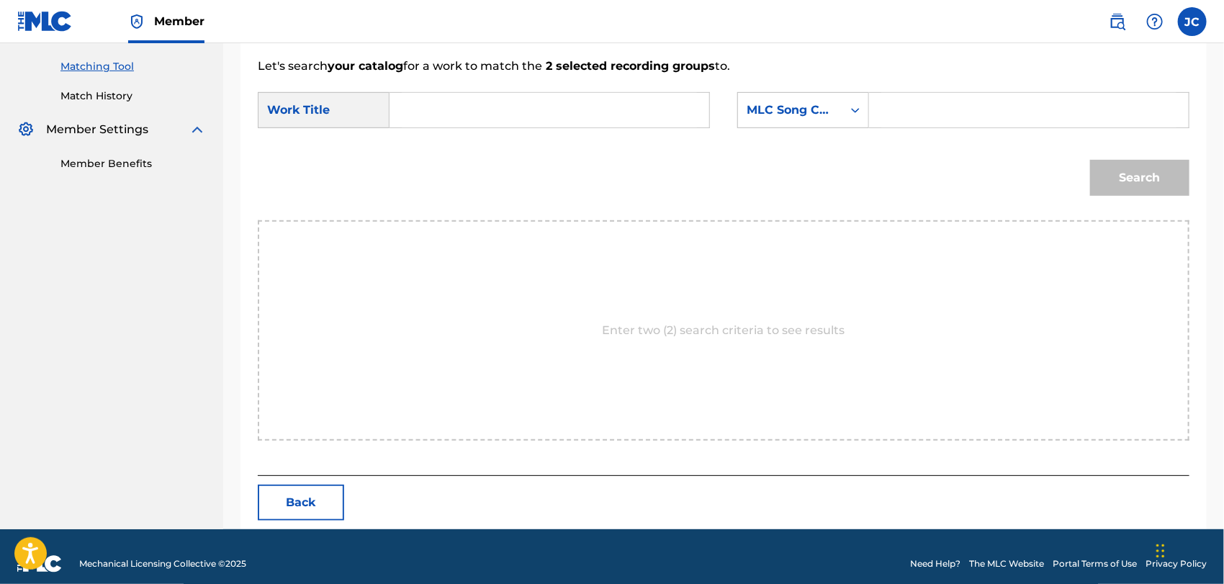
click at [480, 92] on div "Search Form" at bounding box center [549, 110] width 320 height 36
click at [482, 99] on input "Search Form" at bounding box center [549, 110] width 295 height 35
type input "Dreaming of You"
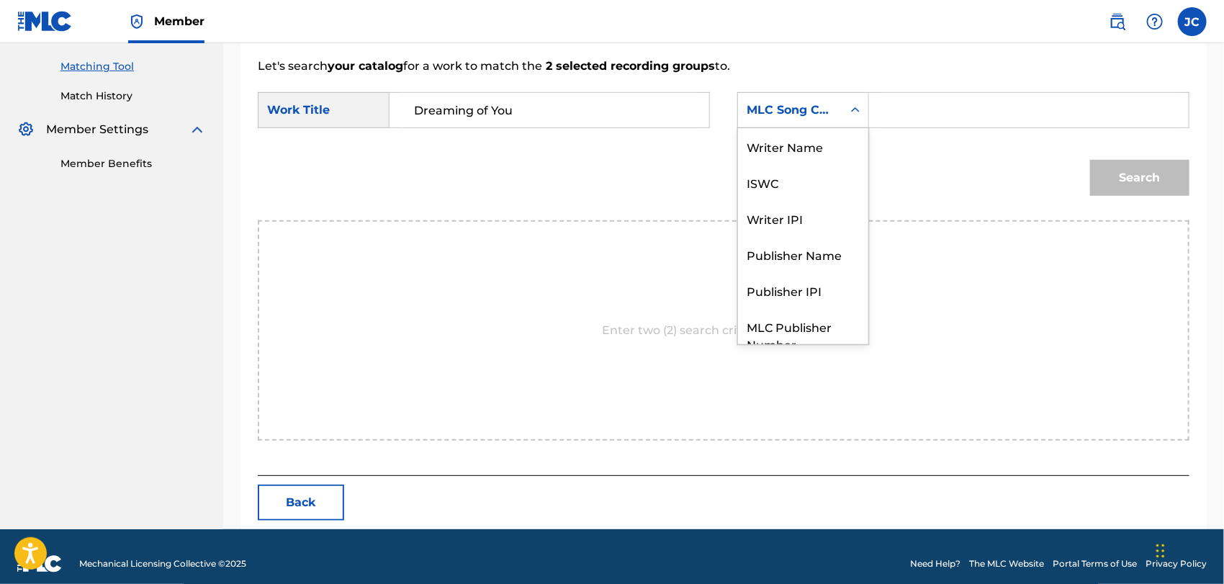
click at [823, 103] on div "MLC Song Code" at bounding box center [789, 109] width 87 height 17
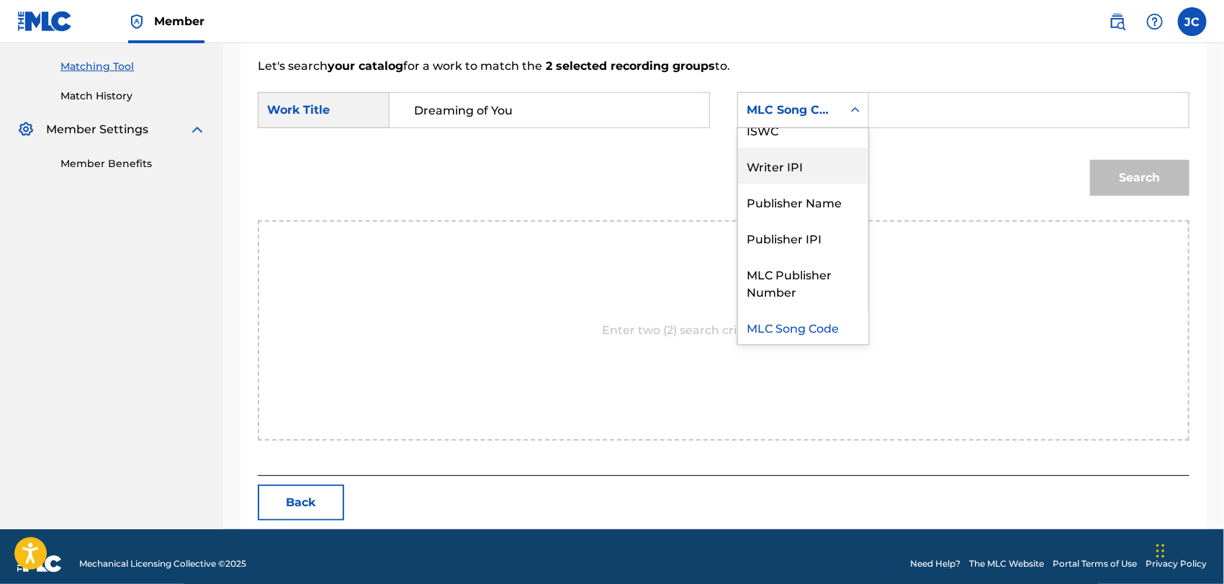
scroll to position [0, 0]
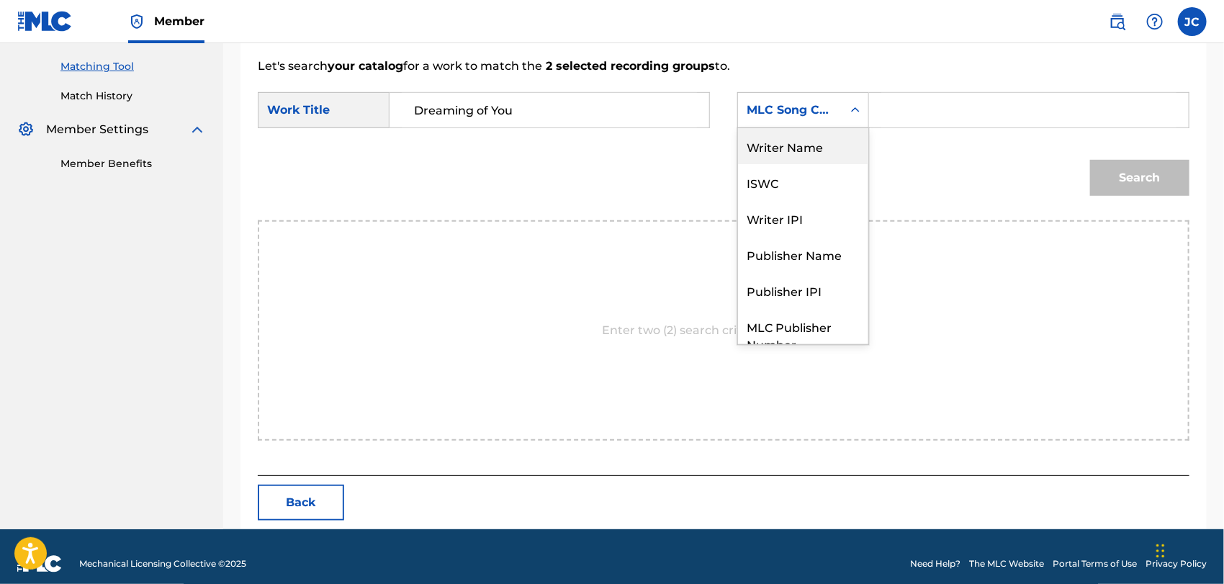
drag, startPoint x: 814, startPoint y: 155, endPoint x: 885, endPoint y: 137, distance: 73.5
click at [819, 154] on div "Writer Name" at bounding box center [803, 146] width 130 height 36
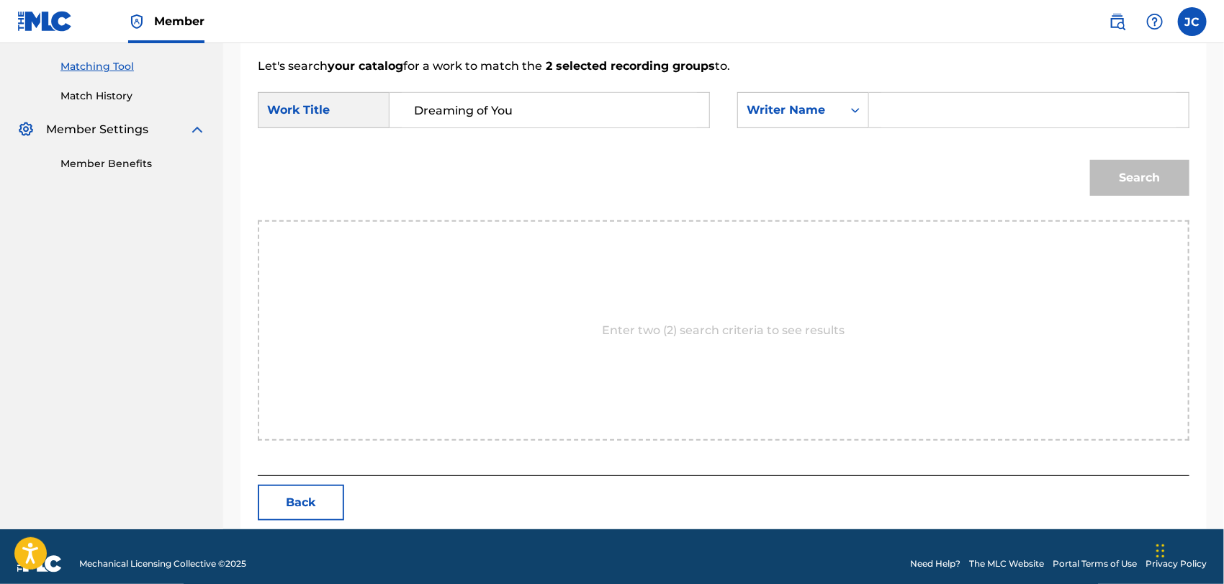
click at [1032, 94] on input "Search Form" at bounding box center [1028, 110] width 295 height 35
type input "Marchitelli"
click at [1211, 172] on div "Match Usage - Select Work In this step, you will locate the work you'd like to …" at bounding box center [723, 124] width 1000 height 810
click at [1114, 174] on button "Search" at bounding box center [1139, 178] width 99 height 36
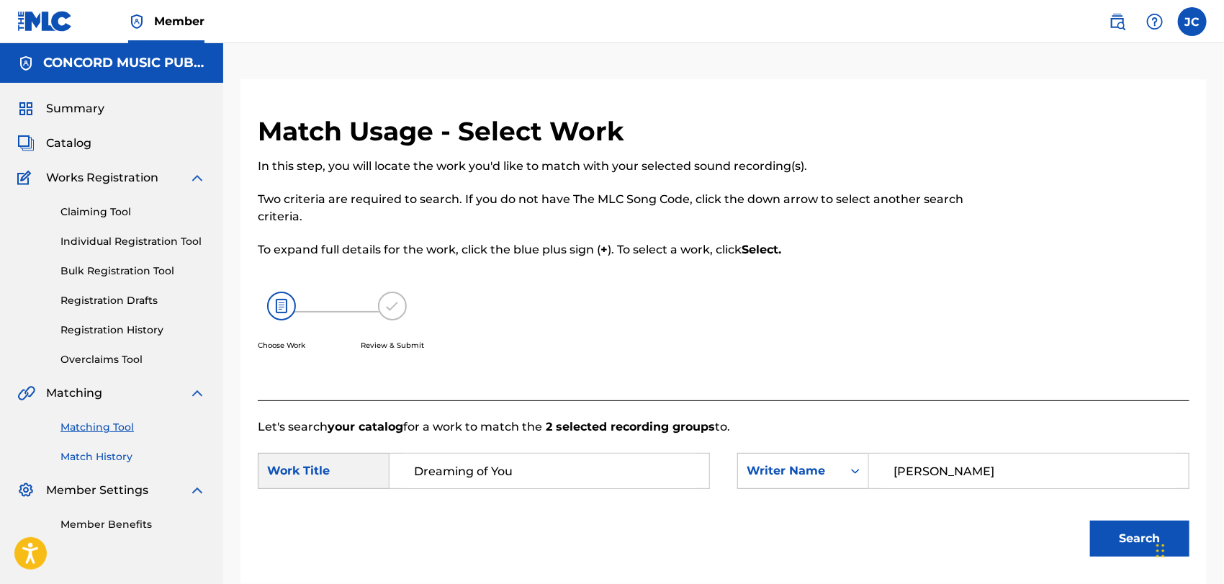
click at [124, 462] on link "Match History" at bounding box center [132, 456] width 145 height 15
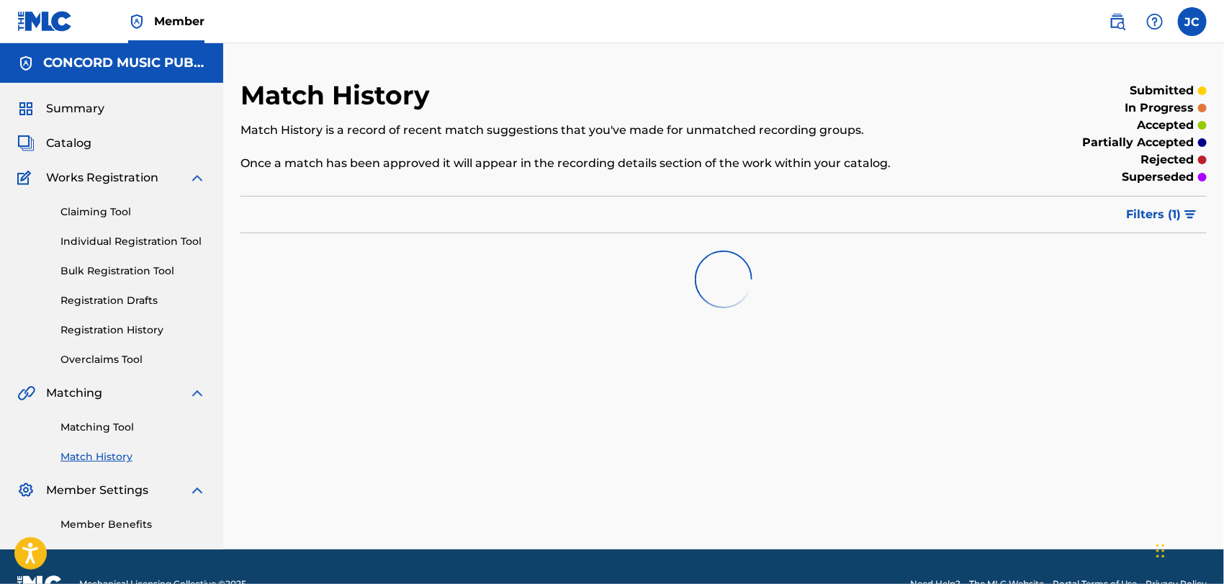
click at [114, 439] on div "Matching Tool Match History" at bounding box center [111, 433] width 189 height 63
click at [114, 432] on link "Matching Tool" at bounding box center [132, 427] width 145 height 15
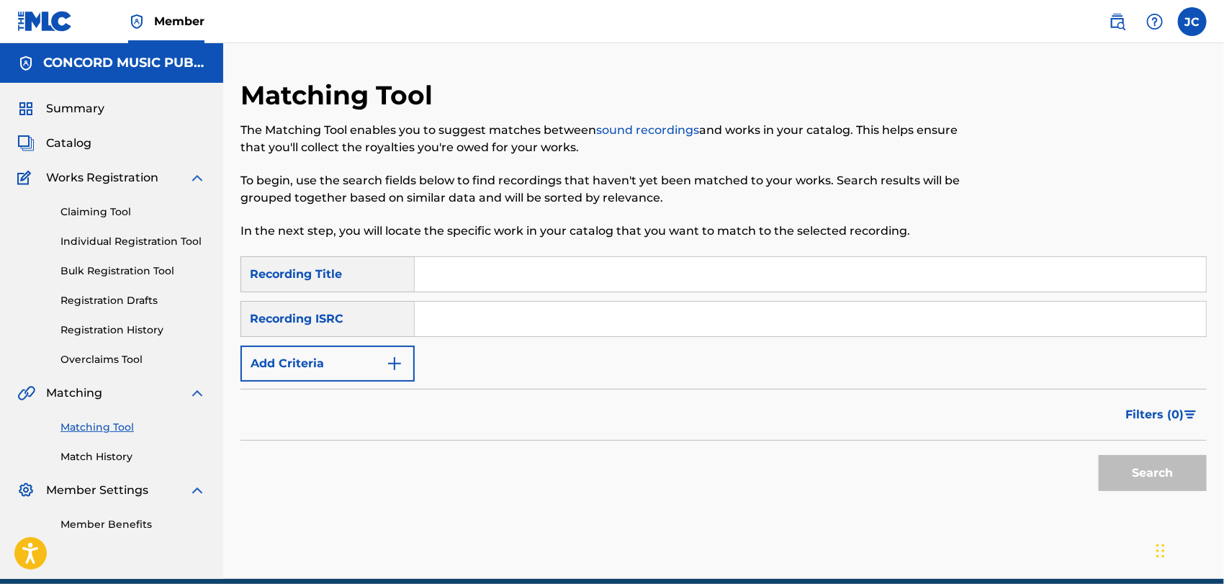
click at [487, 333] on input "Search Form" at bounding box center [810, 319] width 791 height 35
type input "QZFYW1953505"
click at [1190, 476] on button "Search" at bounding box center [1152, 473] width 108 height 36
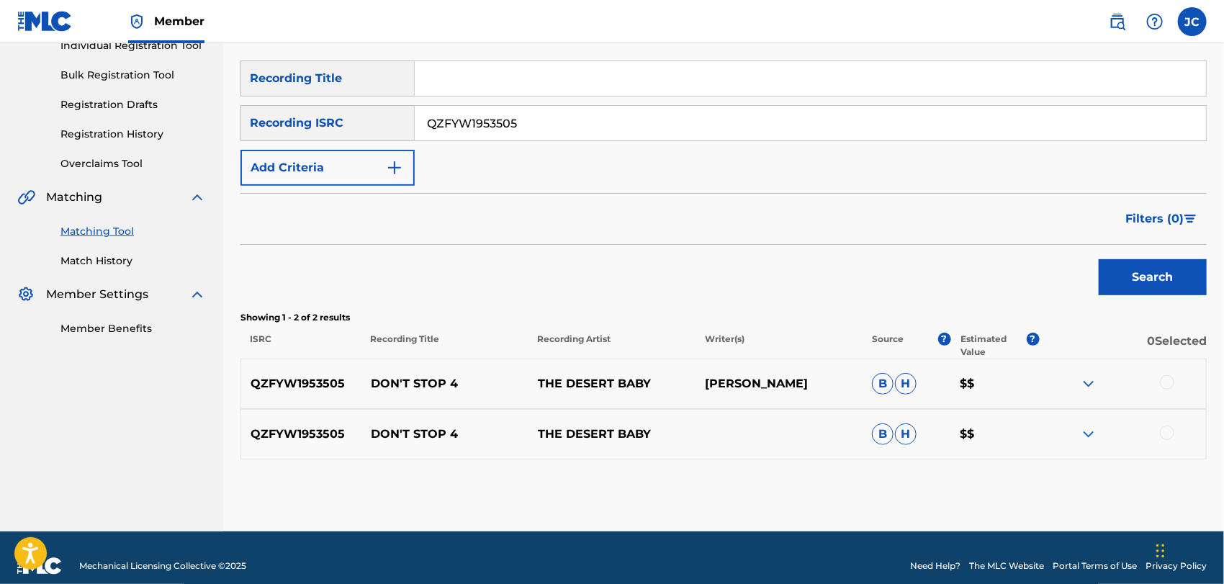
scroll to position [212, 0]
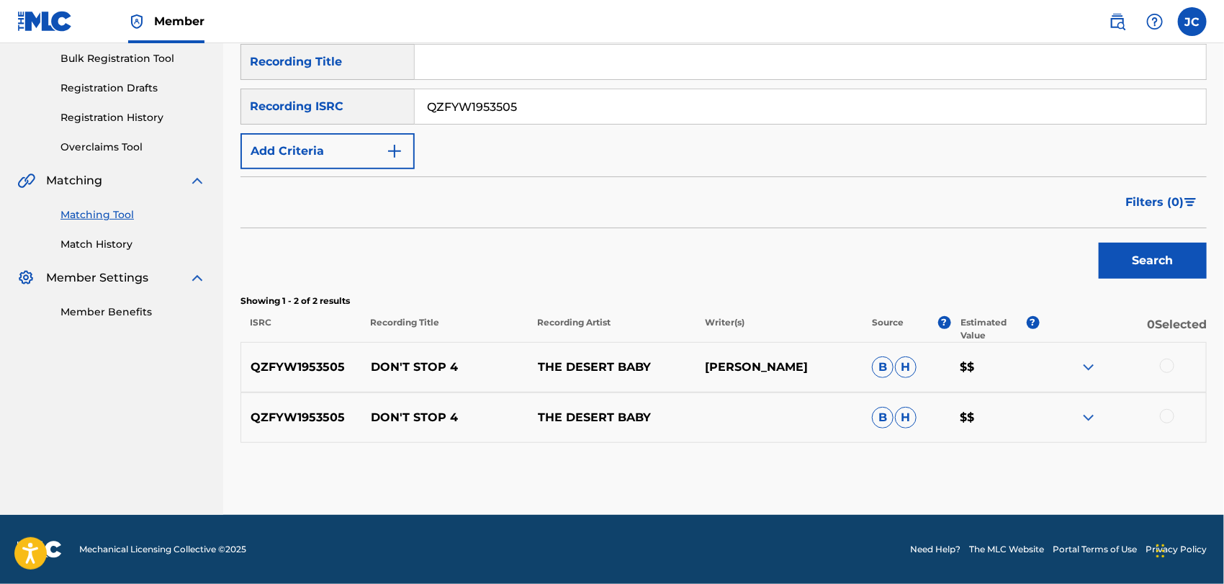
click at [1167, 364] on div at bounding box center [1167, 365] width 14 height 14
click at [1167, 412] on div at bounding box center [1167, 416] width 14 height 14
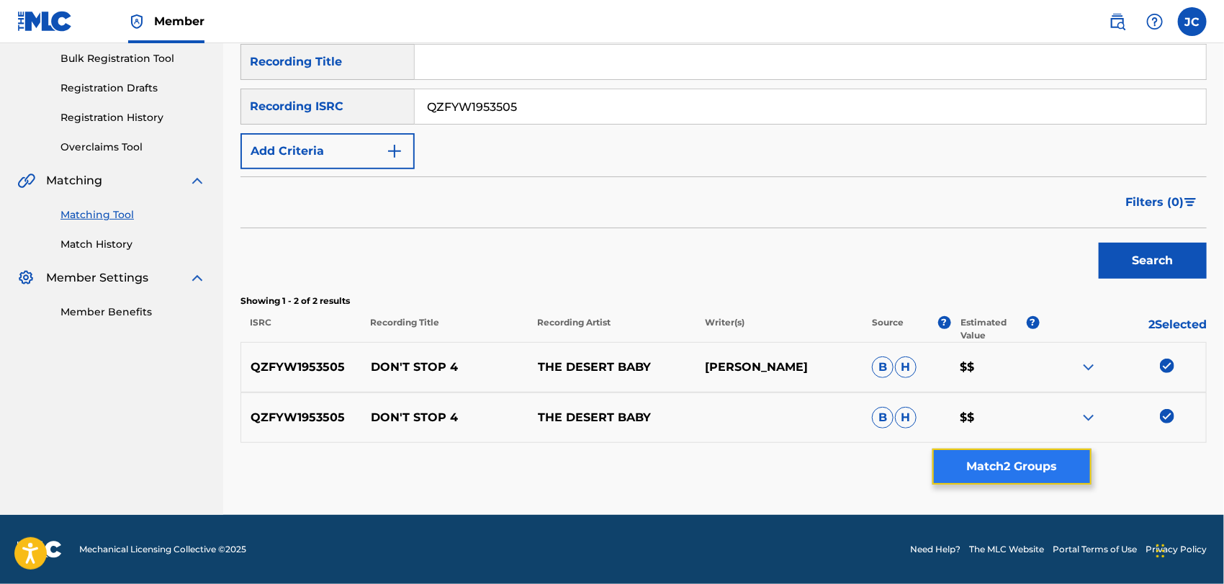
click at [1068, 474] on button "Match 2 Groups" at bounding box center [1011, 466] width 159 height 36
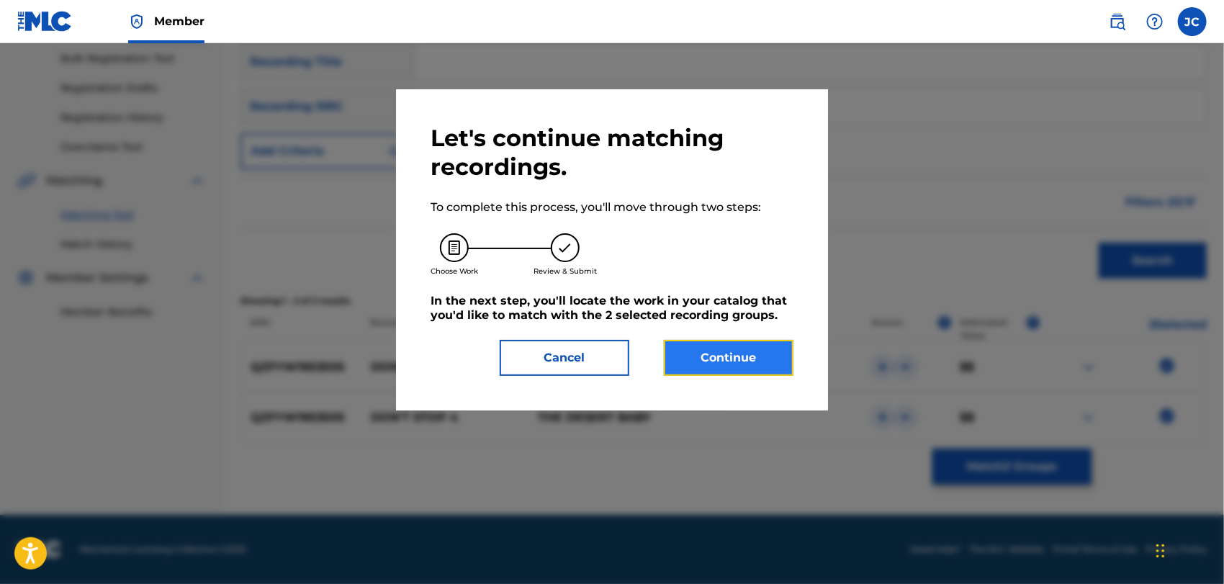
click at [759, 372] on button "Continue" at bounding box center [729, 358] width 130 height 36
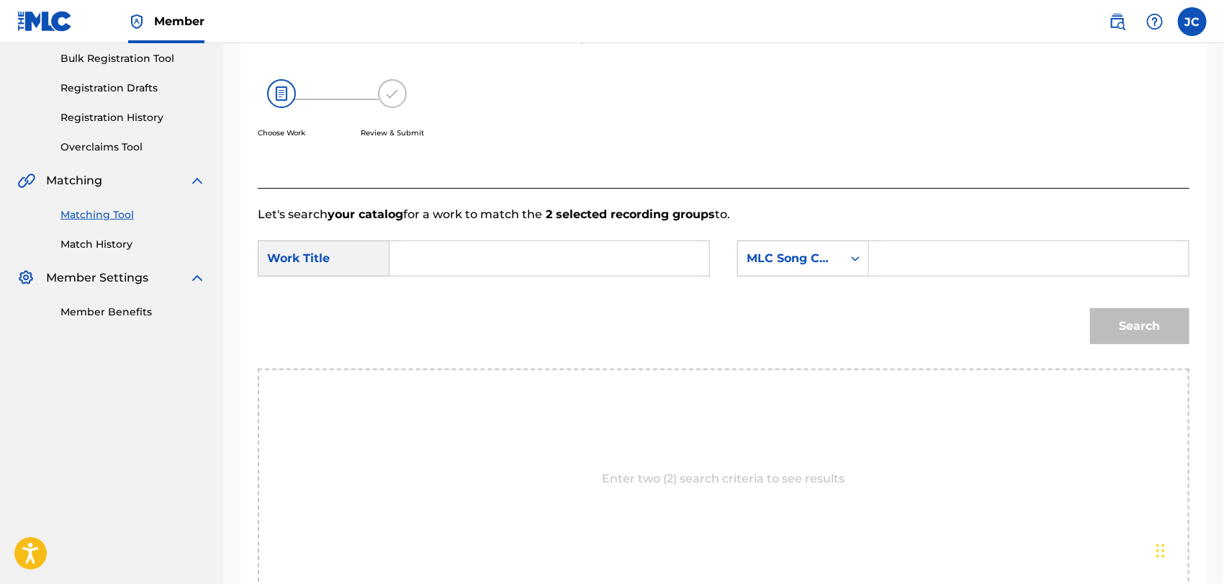
drag, startPoint x: 467, startPoint y: 263, endPoint x: 568, endPoint y: 264, distance: 100.8
click at [467, 263] on input "Search Form" at bounding box center [549, 258] width 295 height 35
type input "Don't Stop 4"
click at [757, 260] on div "MLC Song Code" at bounding box center [789, 258] width 87 height 17
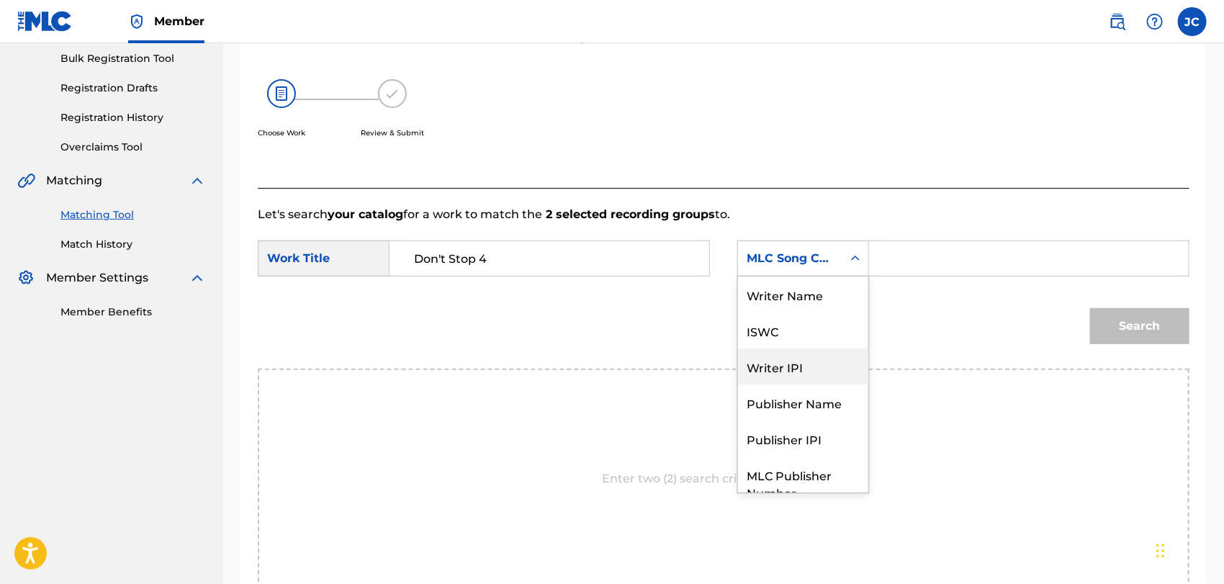
scroll to position [0, 0]
click at [780, 300] on div "Writer Name" at bounding box center [803, 294] width 130 height 36
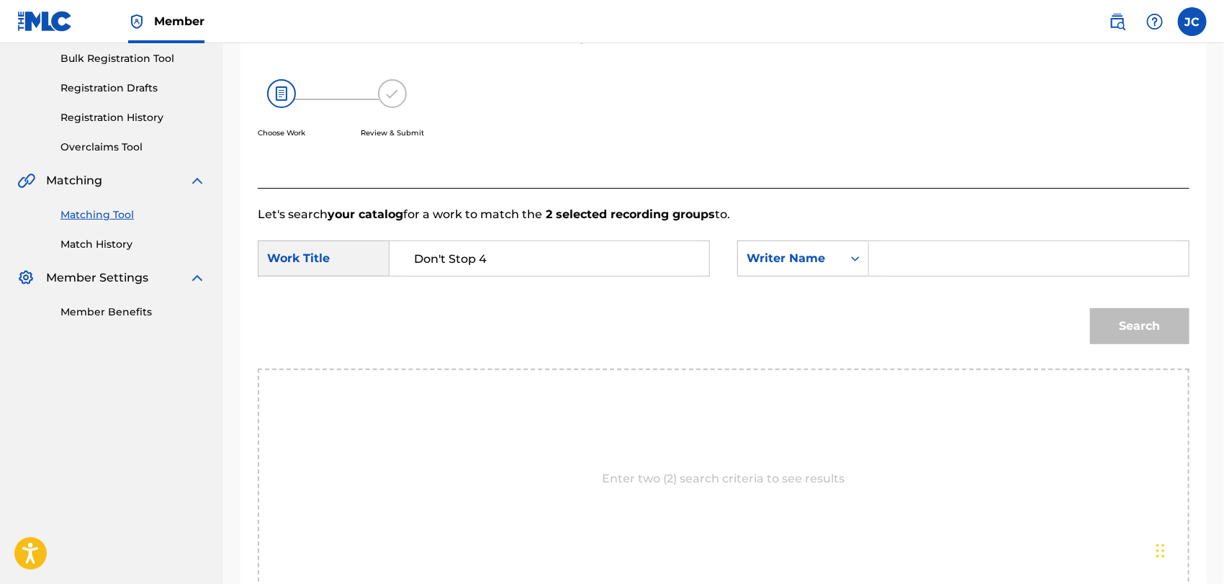
click at [898, 258] on input "Search Form" at bounding box center [1028, 258] width 295 height 35
type input "Williams"
click at [1130, 338] on button "Search" at bounding box center [1139, 326] width 99 height 36
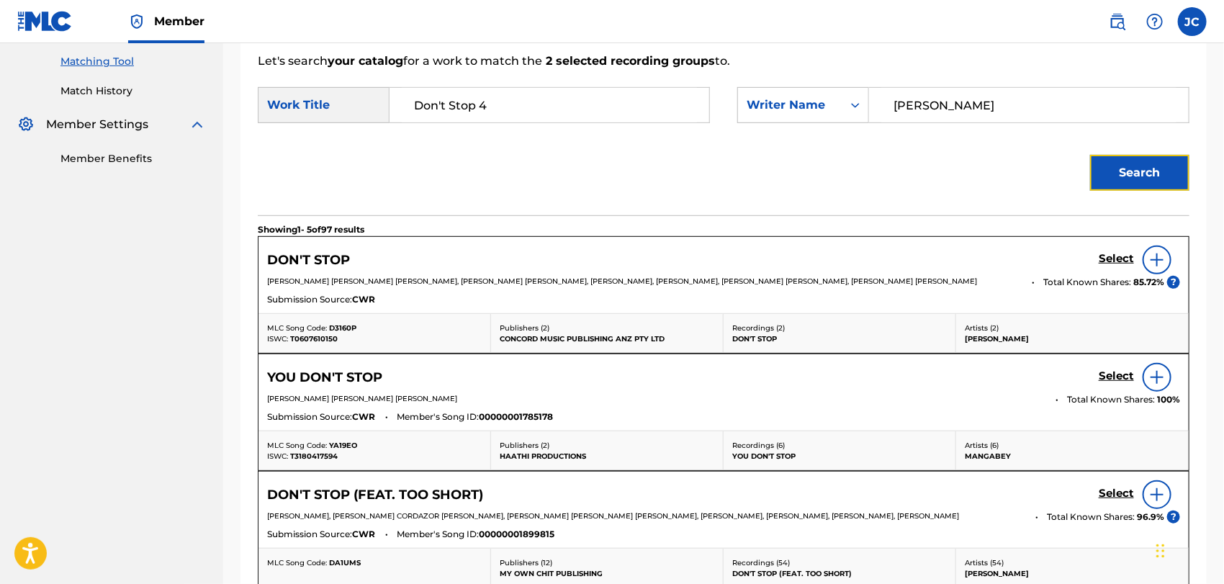
scroll to position [292, 0]
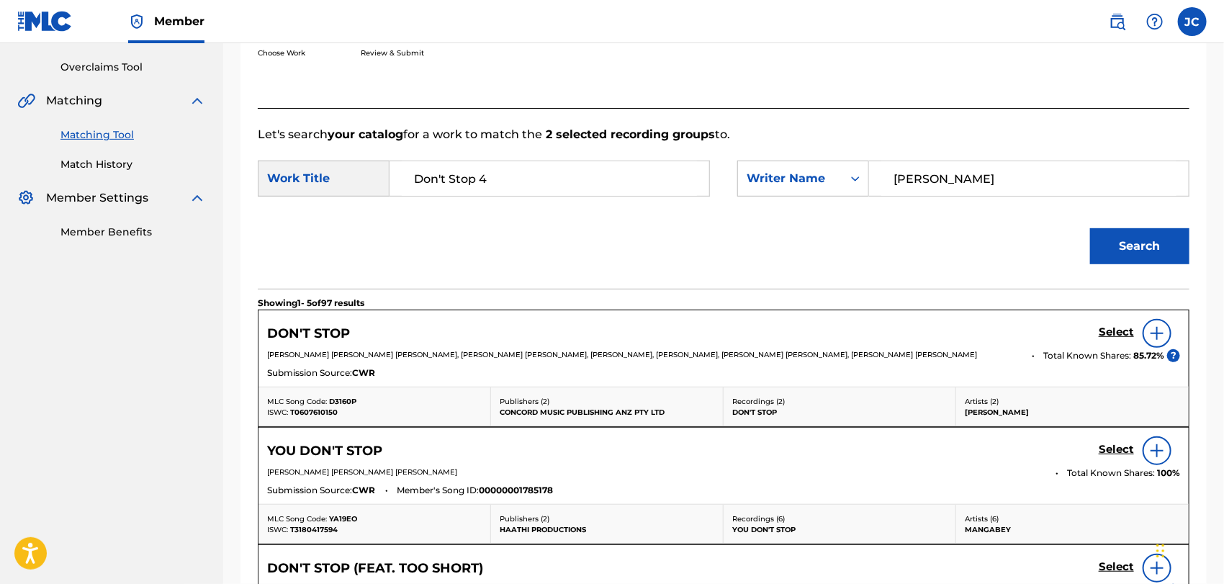
click at [1152, 327] on img at bounding box center [1156, 333] width 17 height 17
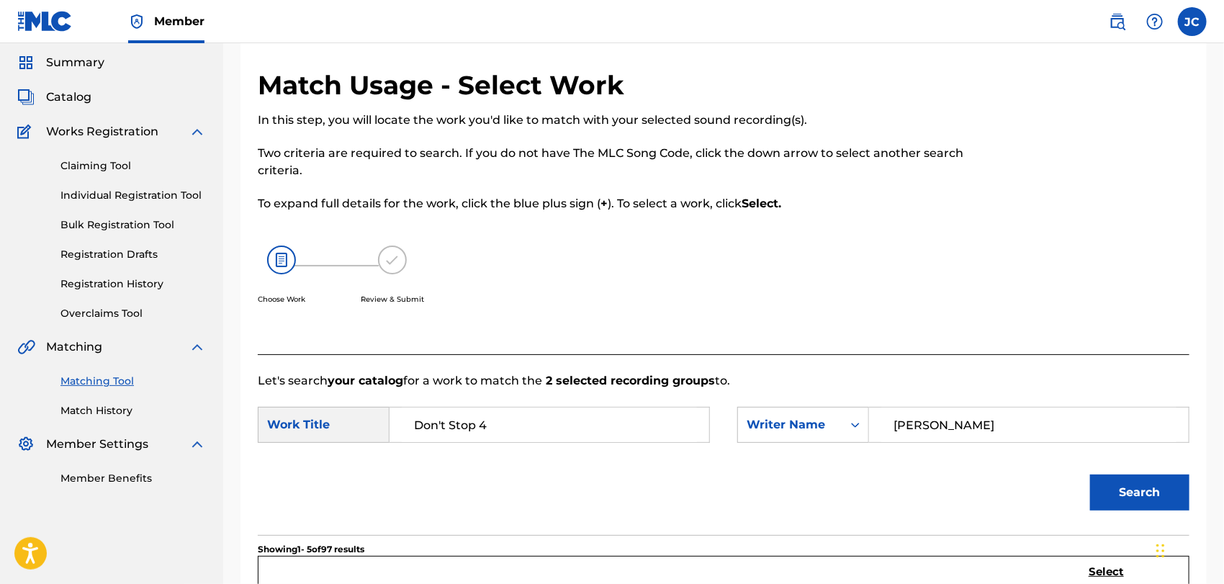
scroll to position [0, 0]
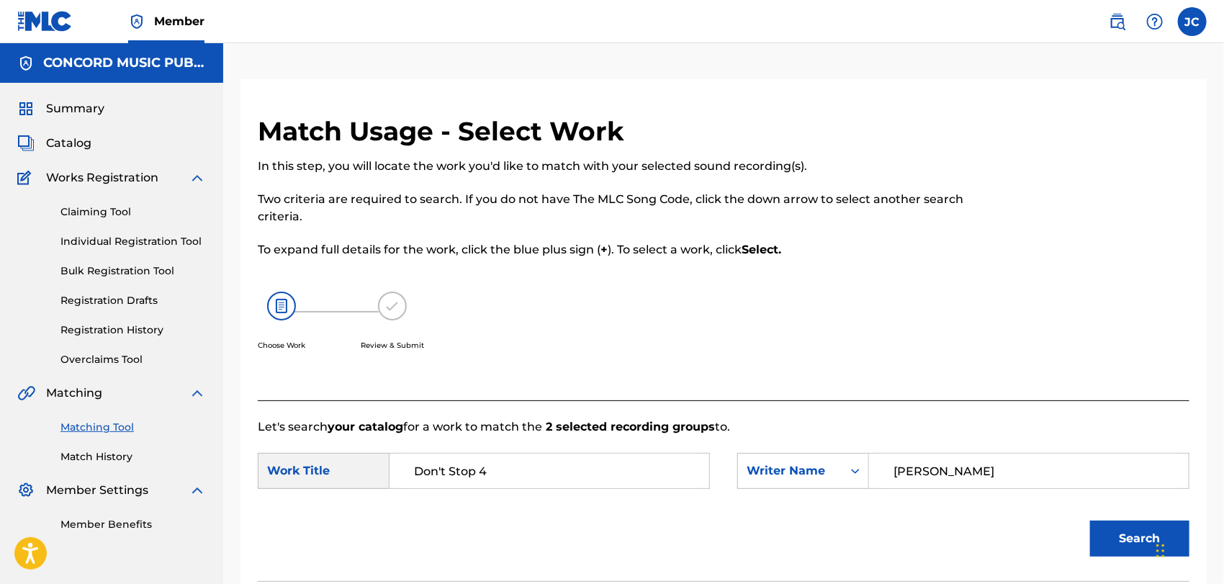
drag, startPoint x: 117, startPoint y: 453, endPoint x: 112, endPoint y: 444, distance: 10.6
click at [117, 453] on link "Match History" at bounding box center [132, 456] width 145 height 15
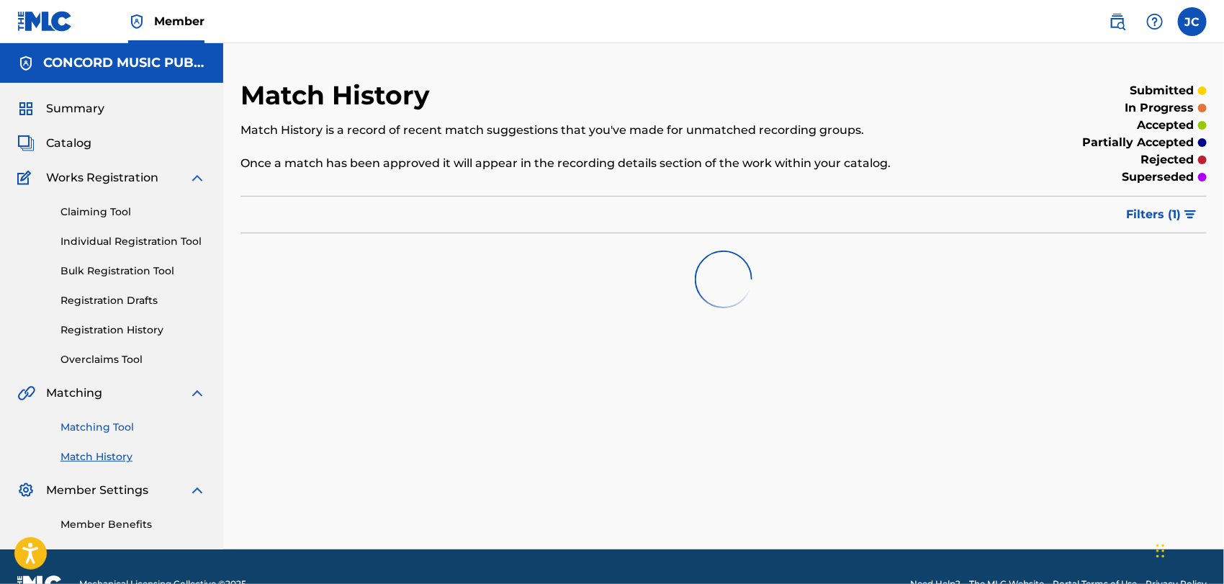
click at [111, 425] on link "Matching Tool" at bounding box center [132, 427] width 145 height 15
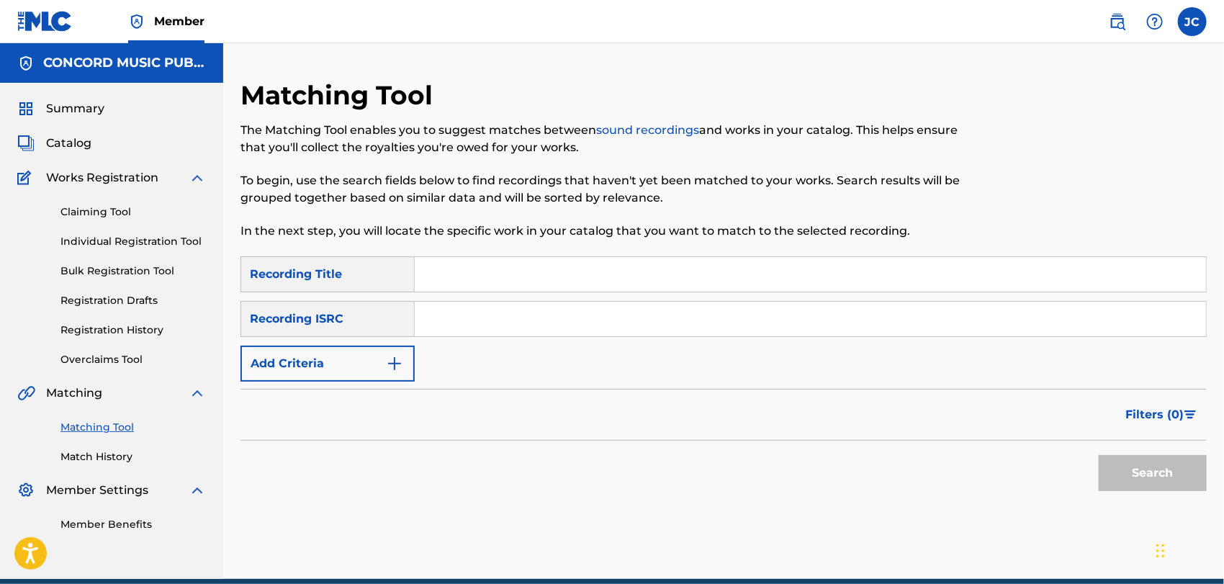
click at [589, 286] on input "Search Form" at bounding box center [810, 274] width 791 height 35
drag, startPoint x: 697, startPoint y: 312, endPoint x: 697, endPoint y: 324, distance: 12.3
click at [697, 312] on input "Search Form" at bounding box center [810, 319] width 791 height 35
type input "USR7P1715607"
click at [1160, 482] on button "Search" at bounding box center [1152, 473] width 108 height 36
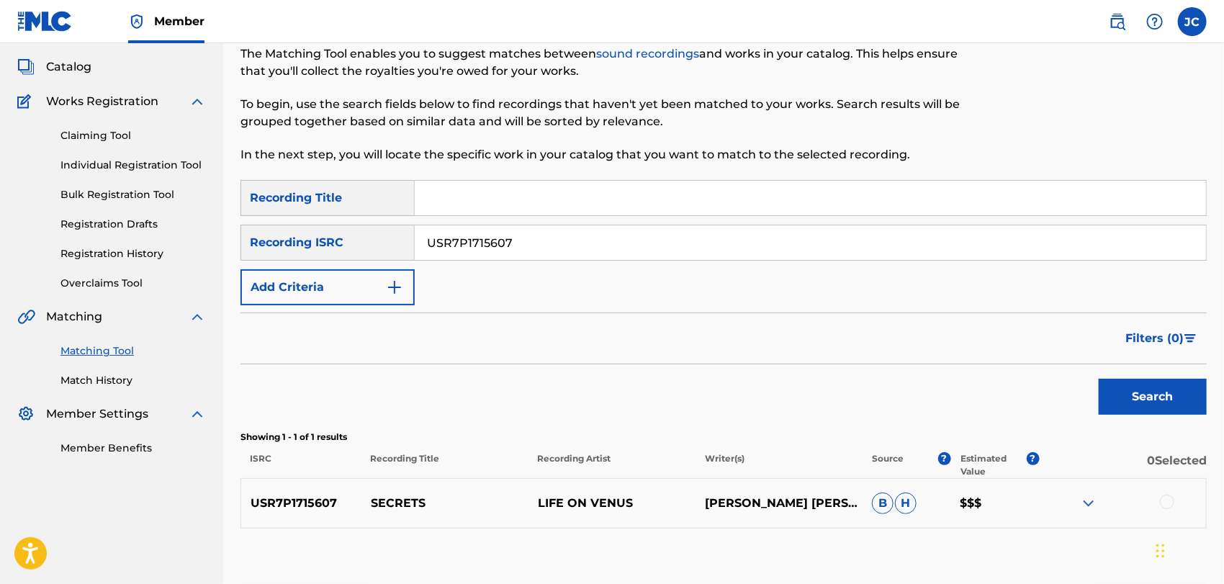
scroll to position [161, 0]
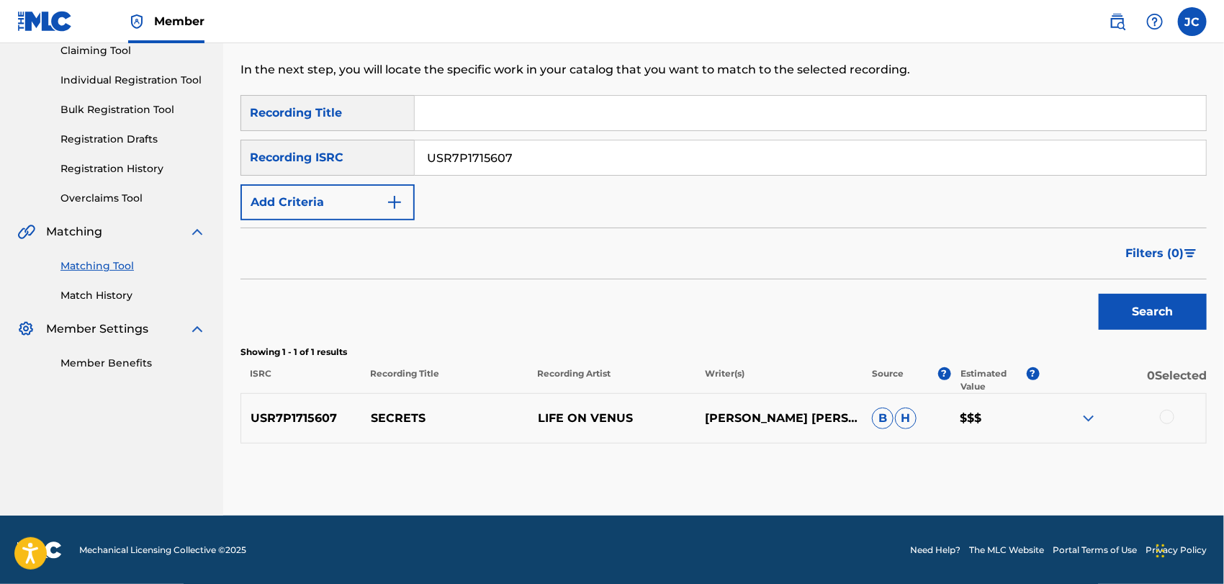
click at [1165, 410] on div at bounding box center [1167, 417] width 14 height 14
click at [1080, 462] on button "Match 1 Group" at bounding box center [1011, 466] width 159 height 36
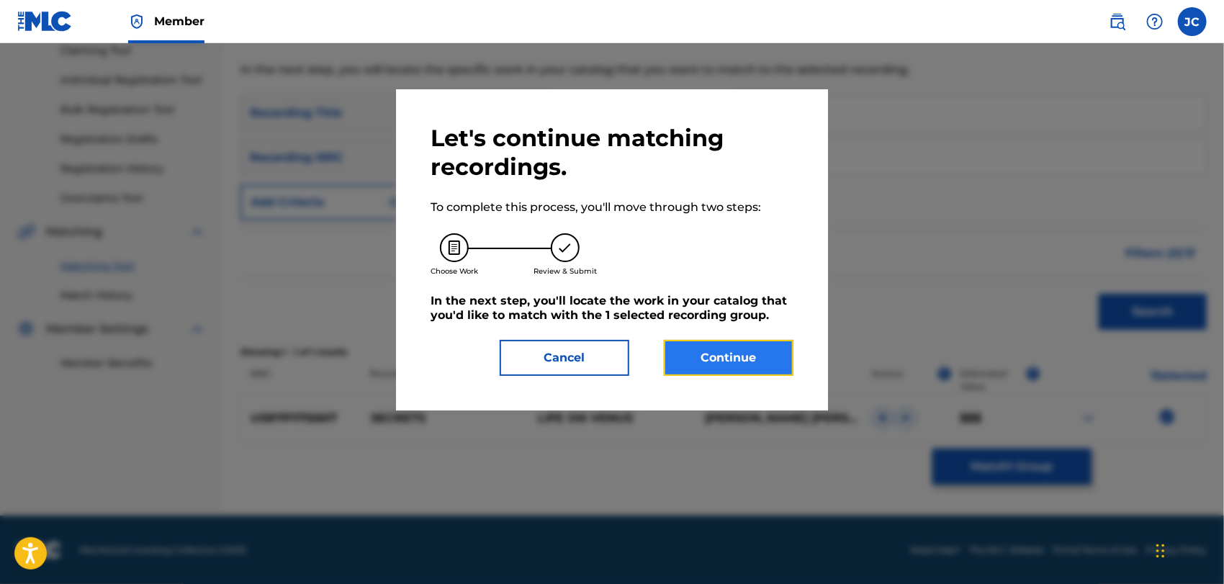
click at [726, 372] on button "Continue" at bounding box center [729, 358] width 130 height 36
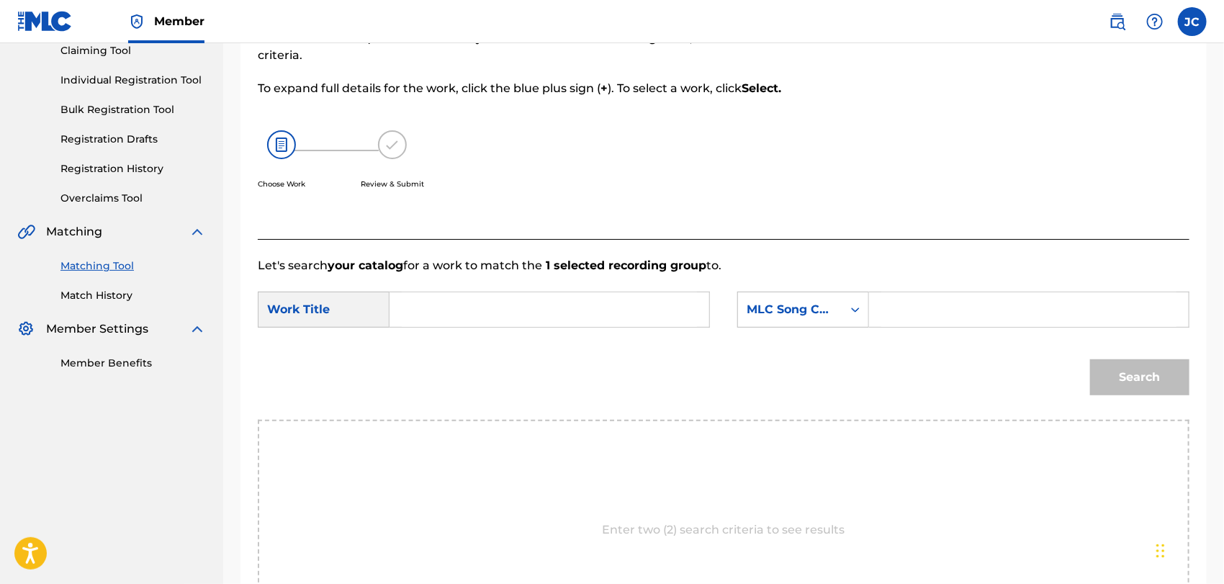
click at [548, 307] on input "Search Form" at bounding box center [549, 309] width 295 height 35
type input "Secrets"
click at [110, 295] on link "Match History" at bounding box center [132, 295] width 145 height 15
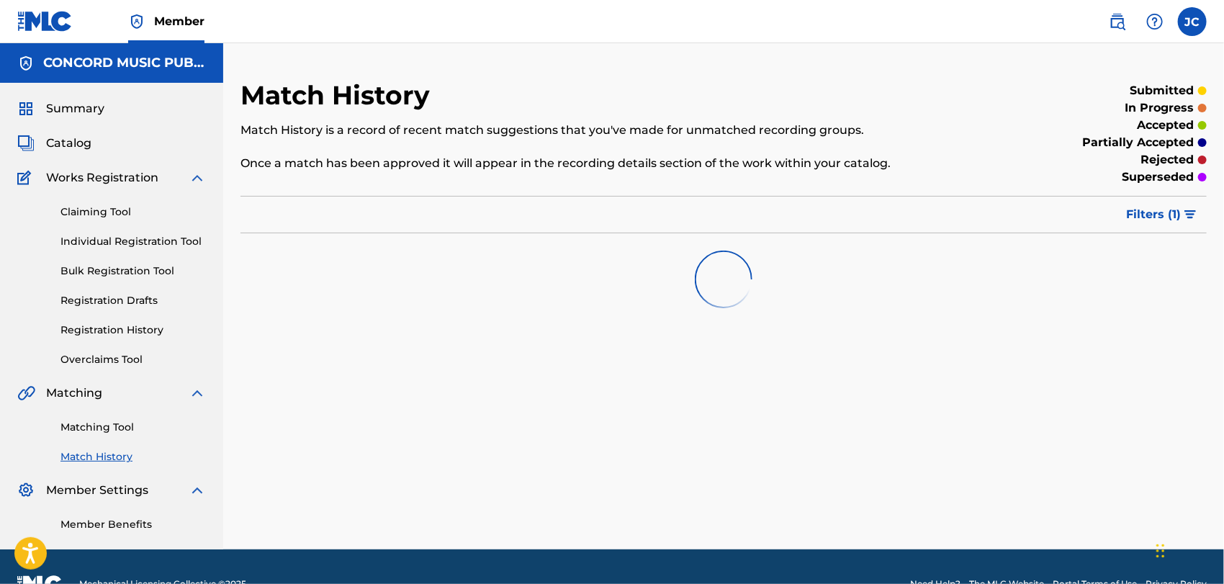
click at [102, 436] on div "Matching Tool Match History" at bounding box center [111, 433] width 189 height 63
click at [117, 425] on link "Matching Tool" at bounding box center [132, 427] width 145 height 15
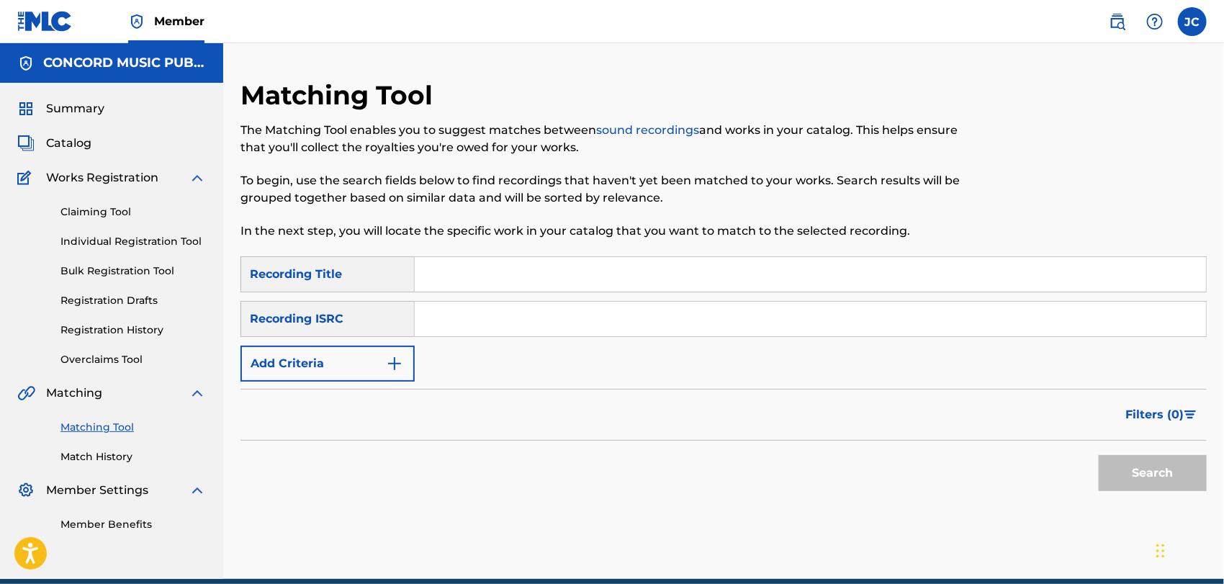
click at [471, 333] on input "Search Form" at bounding box center [810, 319] width 791 height 35
drag, startPoint x: 1175, startPoint y: 443, endPoint x: 1175, endPoint y: 456, distance: 13.0
click at [1175, 445] on div "Search" at bounding box center [1148, 469] width 115 height 58
click at [1169, 474] on button "Search" at bounding box center [1152, 473] width 108 height 36
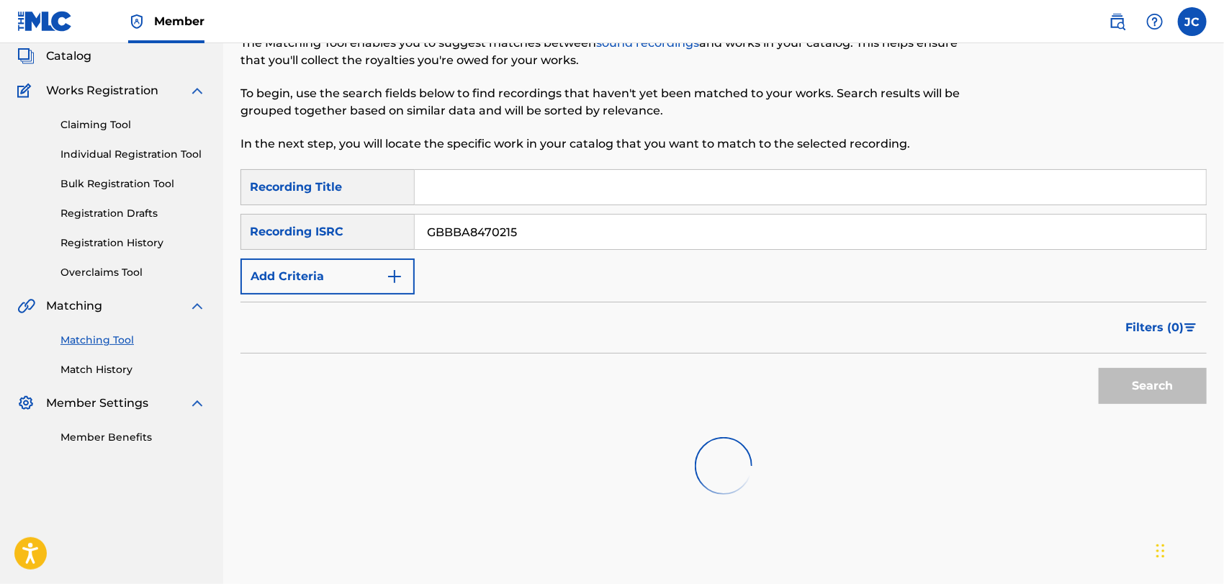
scroll to position [155, 0]
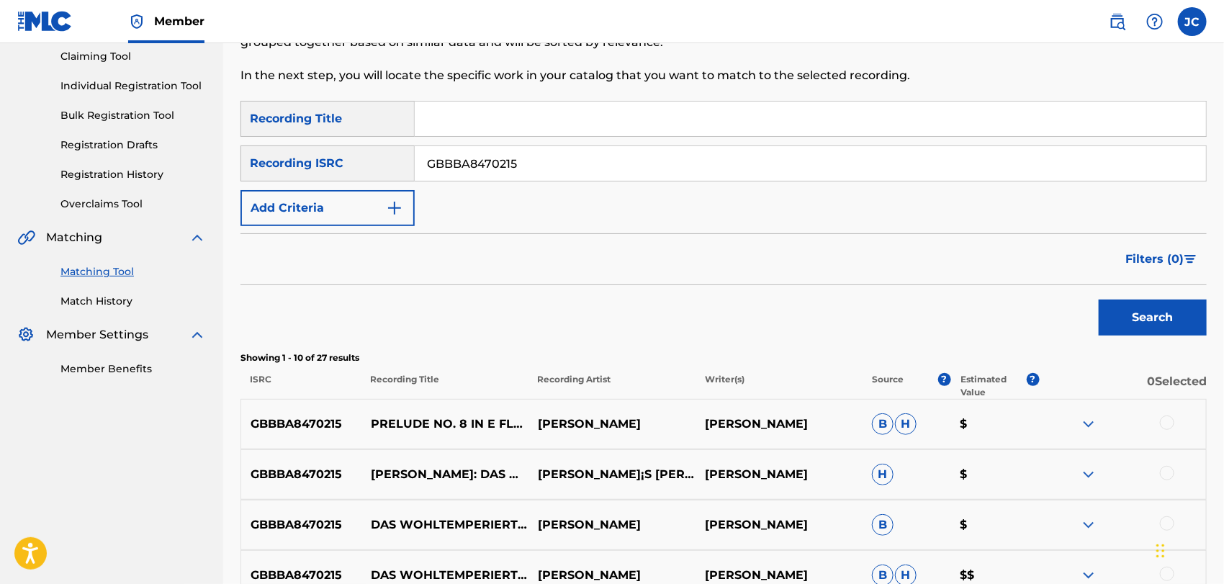
drag, startPoint x: 562, startPoint y: 174, endPoint x: 355, endPoint y: 180, distance: 207.4
click at [355, 180] on div "SearchWithCriteria16624c10-8942-40fe-818f-fb4ce236632a Recording ISRC GBBBA8470…" at bounding box center [723, 163] width 966 height 36
type input "QM7281579669"
click at [1072, 292] on div "Search" at bounding box center [723, 314] width 966 height 58
click at [1147, 324] on button "Search" at bounding box center [1152, 317] width 108 height 36
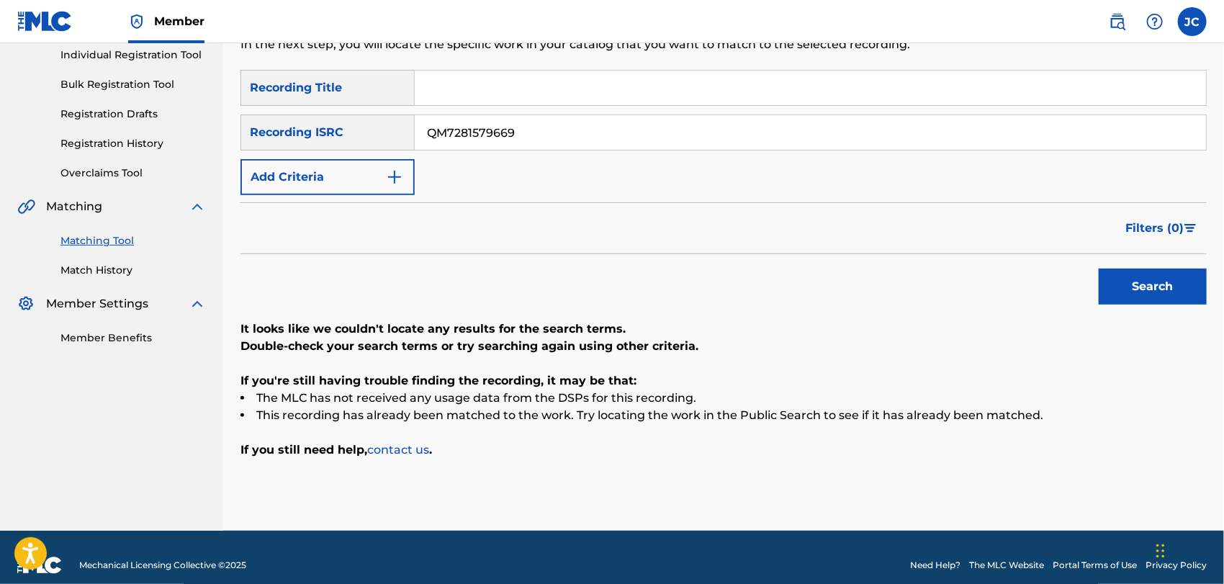
scroll to position [202, 0]
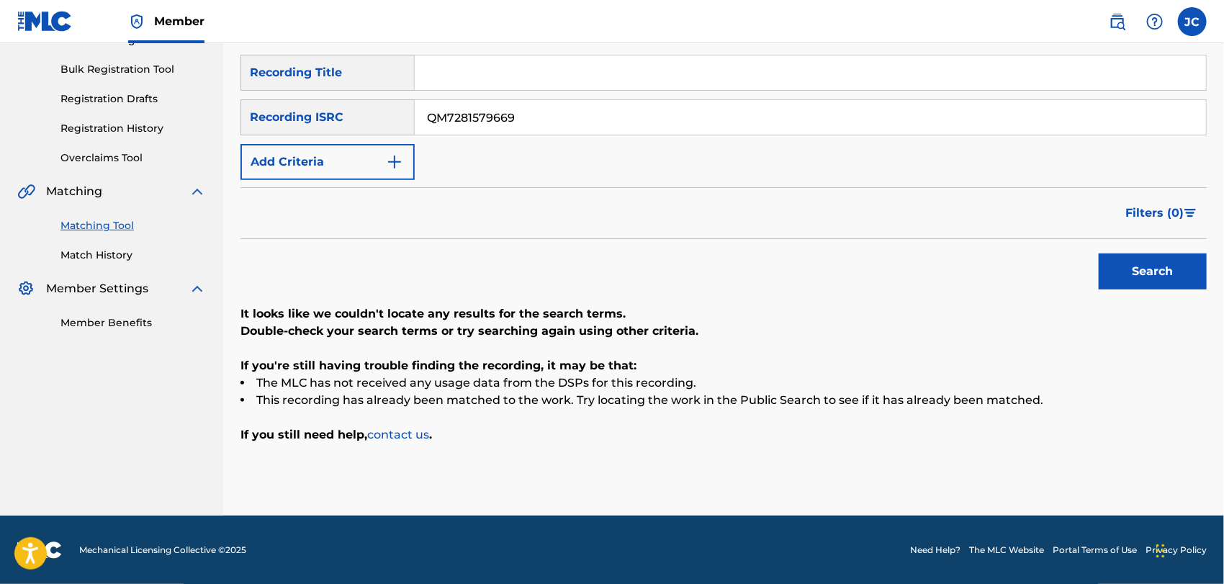
click at [316, 181] on form "SearchWithCriteria9a666371-1142-44af-9620-c068b301c2f0 Recording Title SearchWi…" at bounding box center [723, 176] width 966 height 242
click at [335, 173] on button "Add Criteria" at bounding box center [327, 162] width 174 height 36
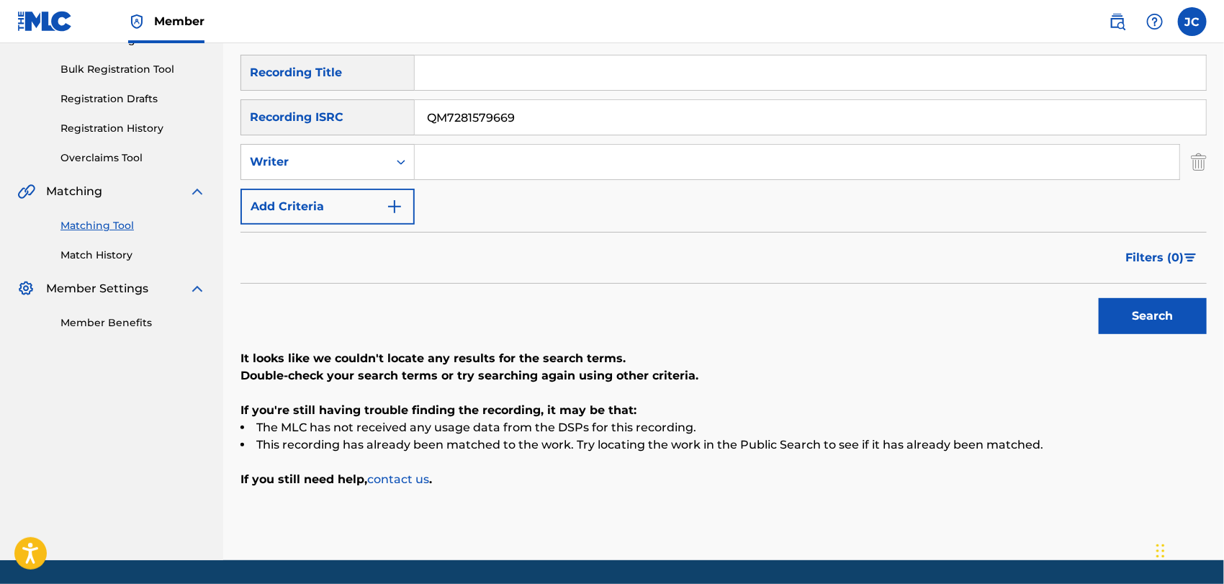
click at [530, 162] on input "Search Form" at bounding box center [797, 162] width 764 height 35
drag, startPoint x: 493, startPoint y: 156, endPoint x: 1034, endPoint y: 157, distance: 541.3
click at [1033, 156] on input "HERRERA LUNA" at bounding box center [797, 162] width 764 height 35
type input "HERRERA"
drag, startPoint x: 550, startPoint y: 63, endPoint x: 551, endPoint y: 77, distance: 14.5
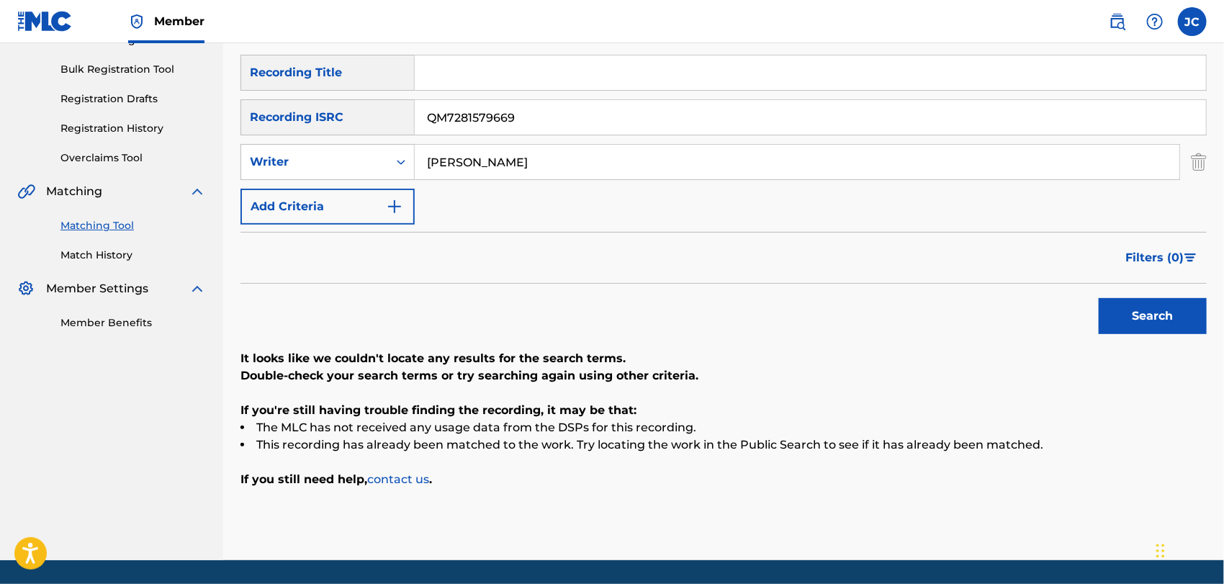
click at [551, 63] on input "Search Form" at bounding box center [810, 72] width 791 height 35
type input "ESPERANDO"
drag, startPoint x: 531, startPoint y: 117, endPoint x: 83, endPoint y: 124, distance: 447.7
click at [91, 124] on main "CONCORD MUSIC PUBLISHING LLC Summary Catalog Works Registration Claiming Tool I…" at bounding box center [612, 201] width 1224 height 718
drag, startPoint x: 1074, startPoint y: 318, endPoint x: 1169, endPoint y: 320, distance: 95.0
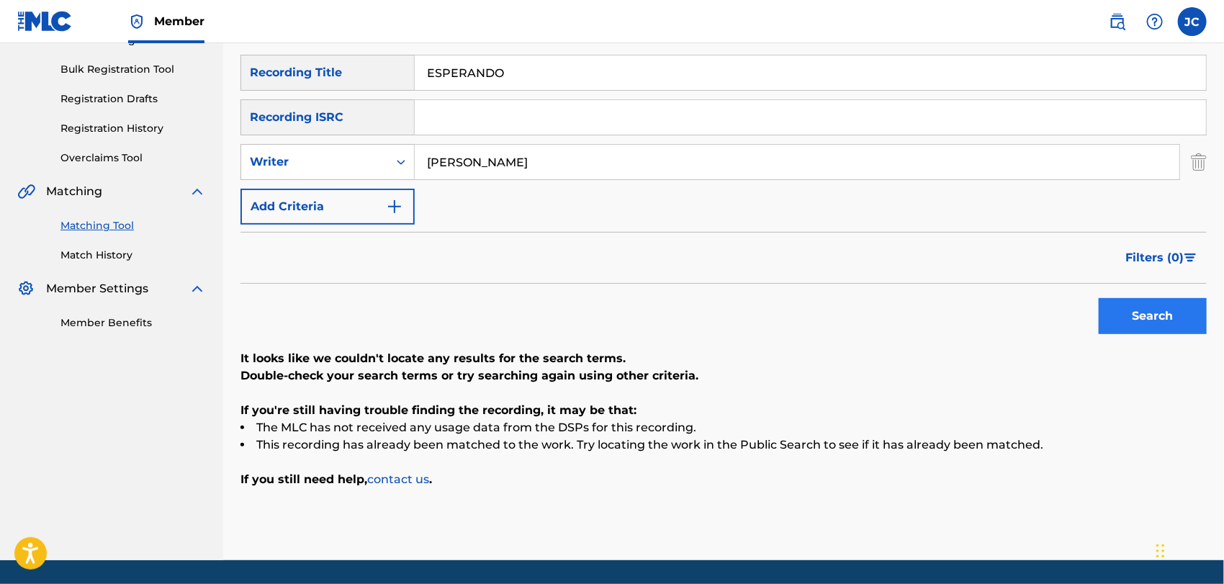
click at [1091, 316] on div "Search" at bounding box center [723, 313] width 966 height 58
click at [1172, 320] on button "Search" at bounding box center [1152, 316] width 108 height 36
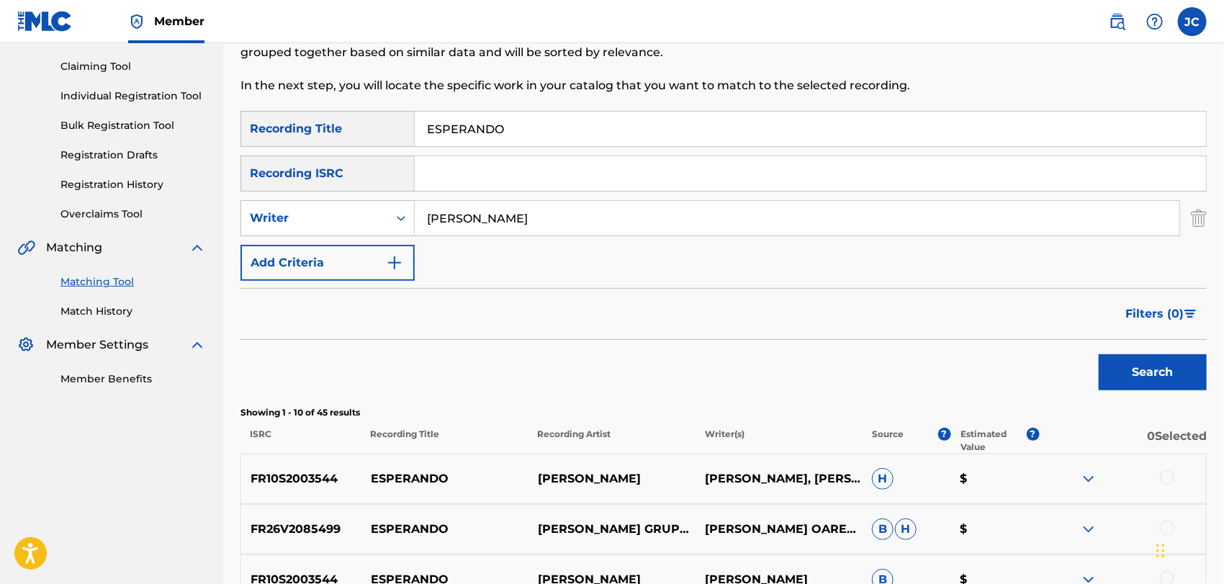
scroll to position [122, 0]
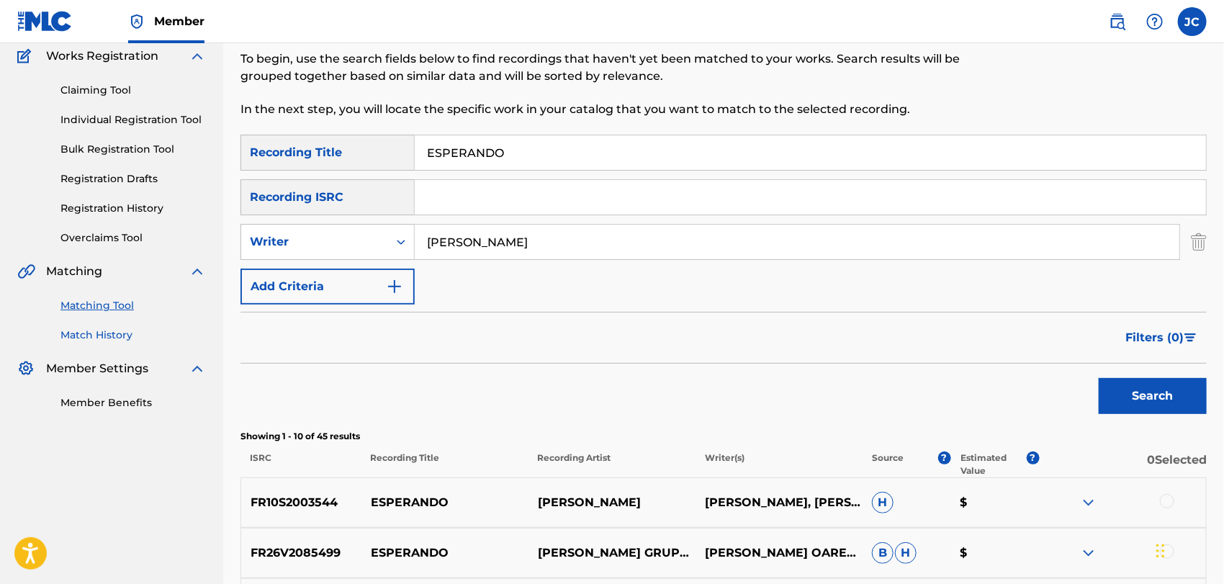
click at [99, 324] on div "Matching Tool Match History" at bounding box center [111, 311] width 189 height 63
click at [110, 344] on div "Summary Catalog Works Registration Claiming Tool Individual Registration Tool B…" at bounding box center [111, 194] width 223 height 466
click at [112, 342] on div "Summary Catalog Works Registration Claiming Tool Individual Registration Tool B…" at bounding box center [111, 194] width 223 height 466
click at [112, 335] on link "Match History" at bounding box center [132, 334] width 145 height 15
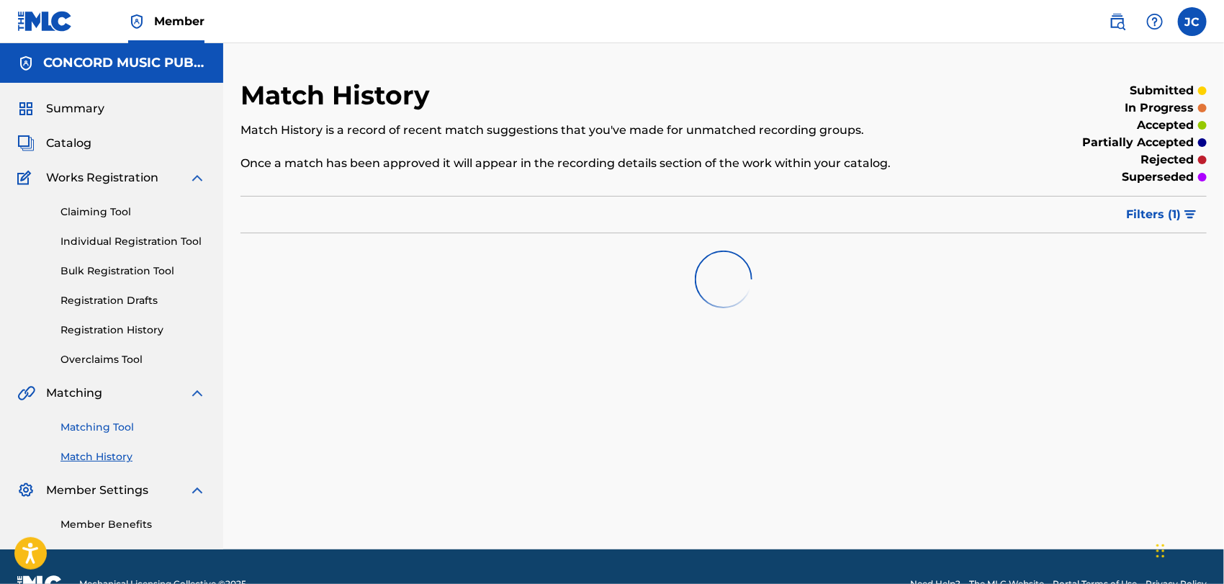
click at [120, 423] on link "Matching Tool" at bounding box center [132, 427] width 145 height 15
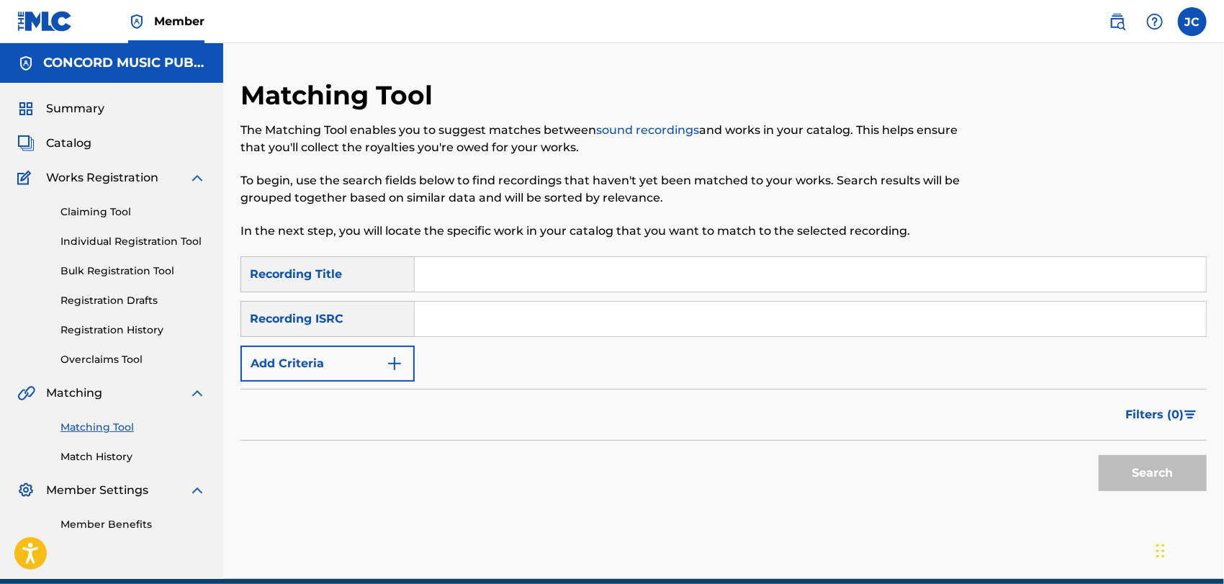
click at [567, 284] on input "Search Form" at bounding box center [810, 274] width 791 height 35
click at [833, 335] on input "Search Form" at bounding box center [810, 319] width 791 height 35
type input "TCACX1730353"
click at [1095, 438] on div "Filters ( 0 )" at bounding box center [723, 415] width 966 height 52
click at [1146, 474] on button "Search" at bounding box center [1152, 473] width 108 height 36
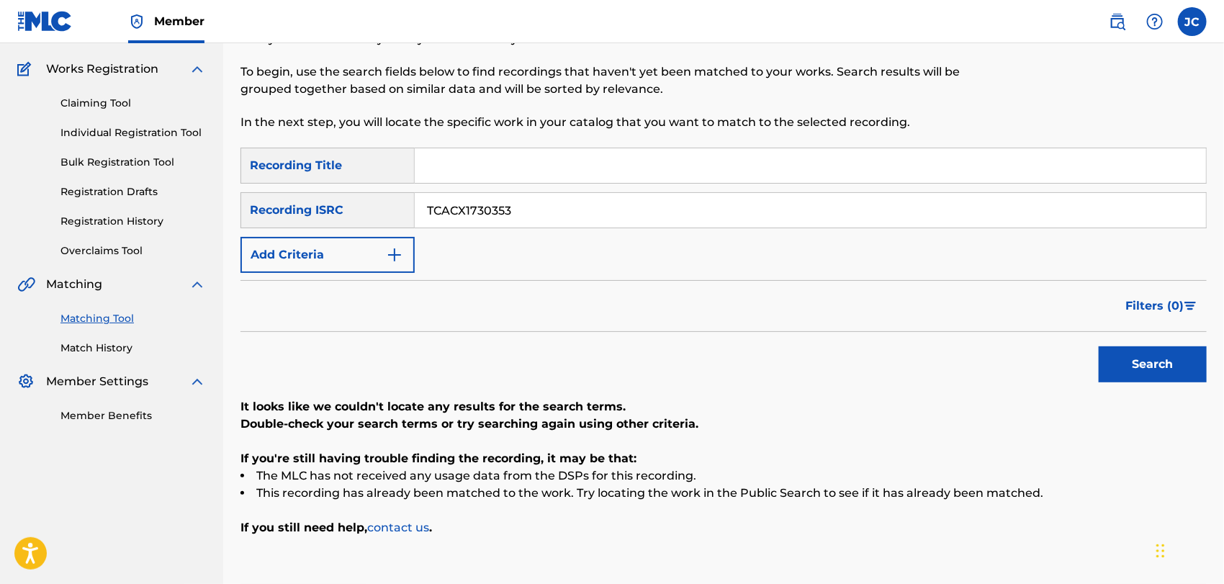
scroll to position [155, 0]
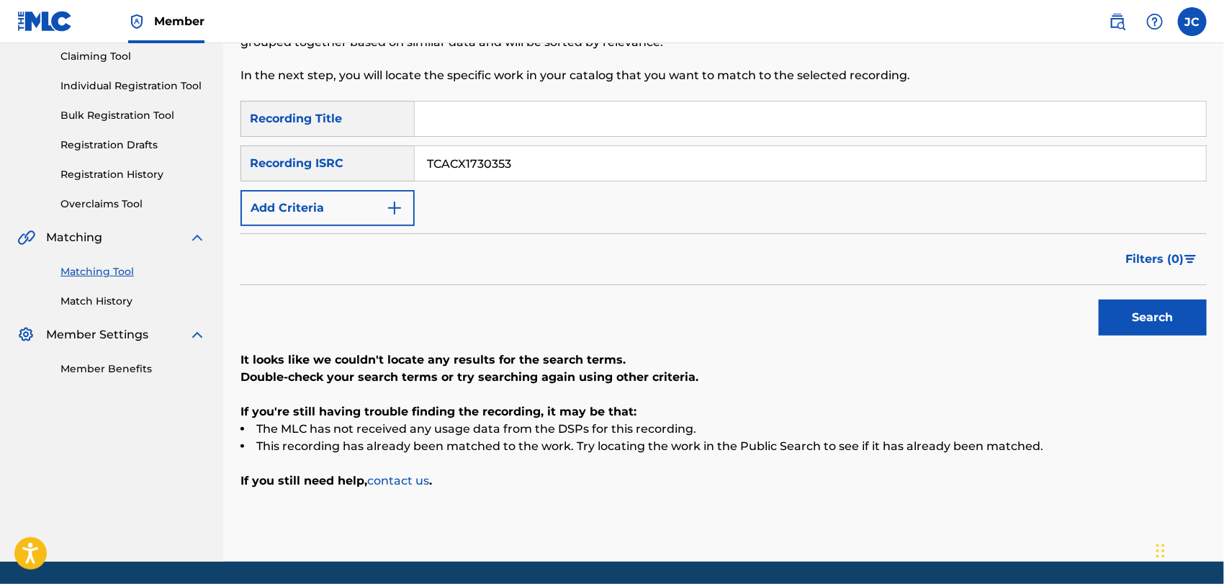
drag, startPoint x: 592, startPoint y: 175, endPoint x: 327, endPoint y: 175, distance: 264.9
click at [327, 175] on div "SearchWithCriteria16624c10-8942-40fe-818f-fb4ce236632a Recording ISRC TCACX1730…" at bounding box center [723, 163] width 966 height 36
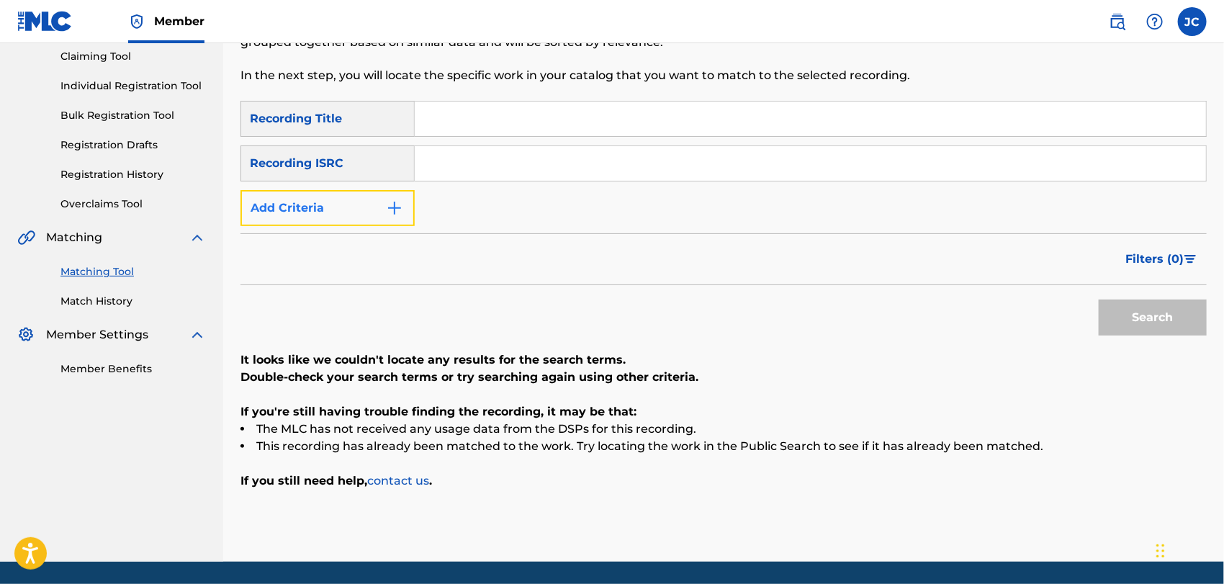
click at [356, 214] on button "Add Criteria" at bounding box center [327, 208] width 174 height 36
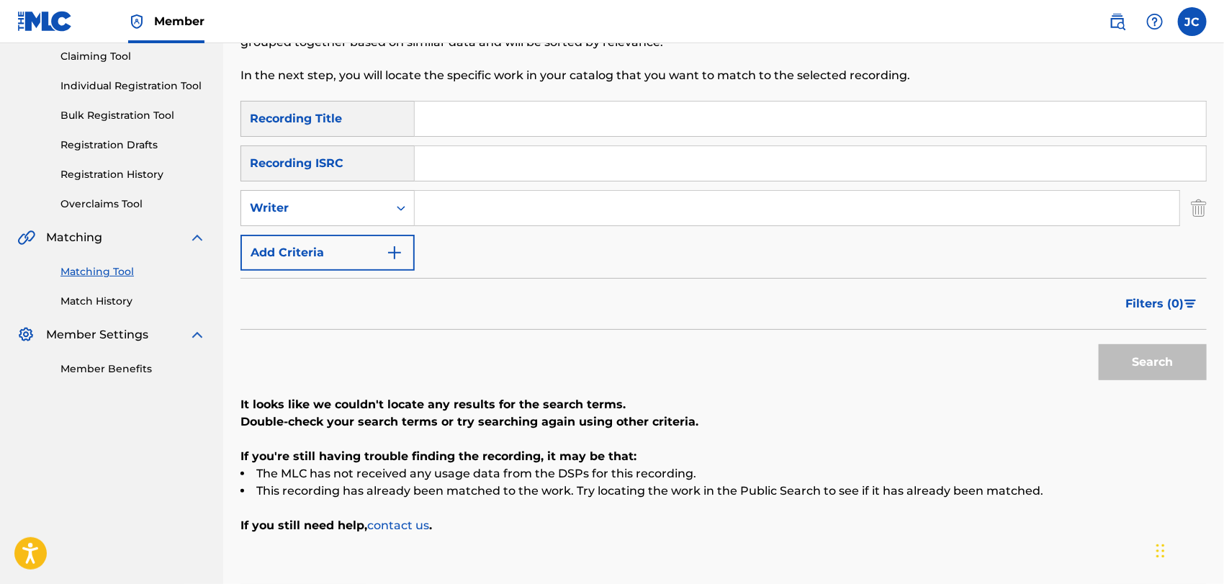
click at [475, 209] on input "Search Form" at bounding box center [797, 208] width 764 height 35
type input "DAVIS"
drag, startPoint x: 587, startPoint y: 129, endPoint x: 598, endPoint y: 134, distance: 11.9
click at [587, 129] on input "Search Form" at bounding box center [810, 118] width 791 height 35
type input "FREESTYLE 4"
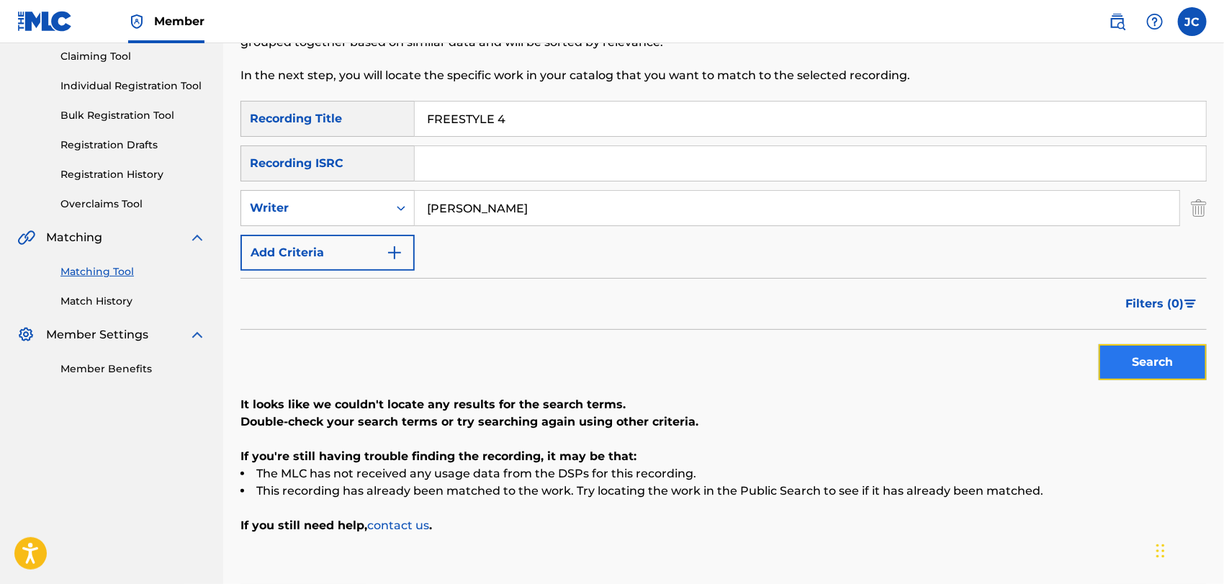
click at [1159, 374] on button "Search" at bounding box center [1152, 362] width 108 height 36
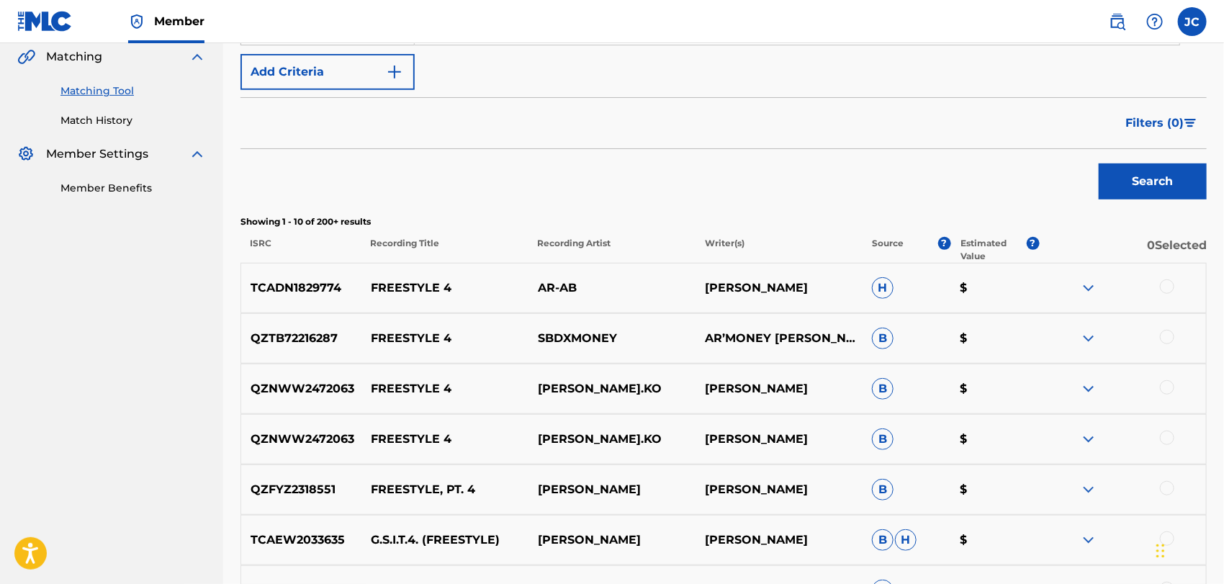
scroll to position [236, 0]
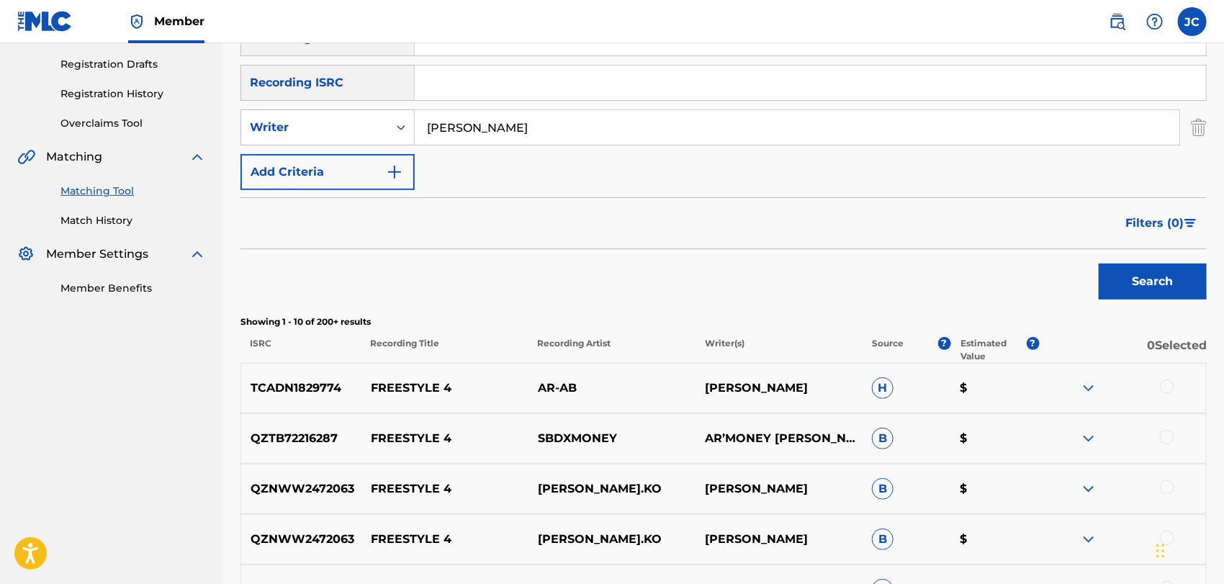
click at [99, 210] on div "Matching Tool Match History" at bounding box center [111, 197] width 189 height 63
click at [99, 220] on link "Match History" at bounding box center [132, 220] width 145 height 15
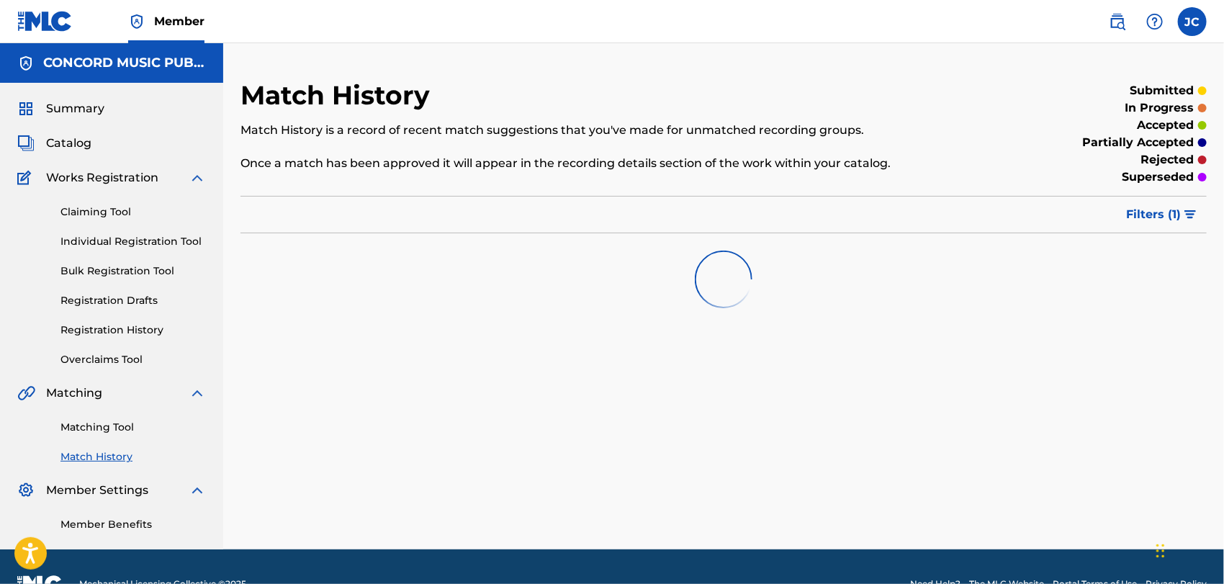
click at [114, 418] on div "Matching Tool Match History" at bounding box center [111, 433] width 189 height 63
click at [118, 438] on div "Matching Tool Match History" at bounding box center [111, 433] width 189 height 63
click at [112, 429] on link "Matching Tool" at bounding box center [132, 427] width 145 height 15
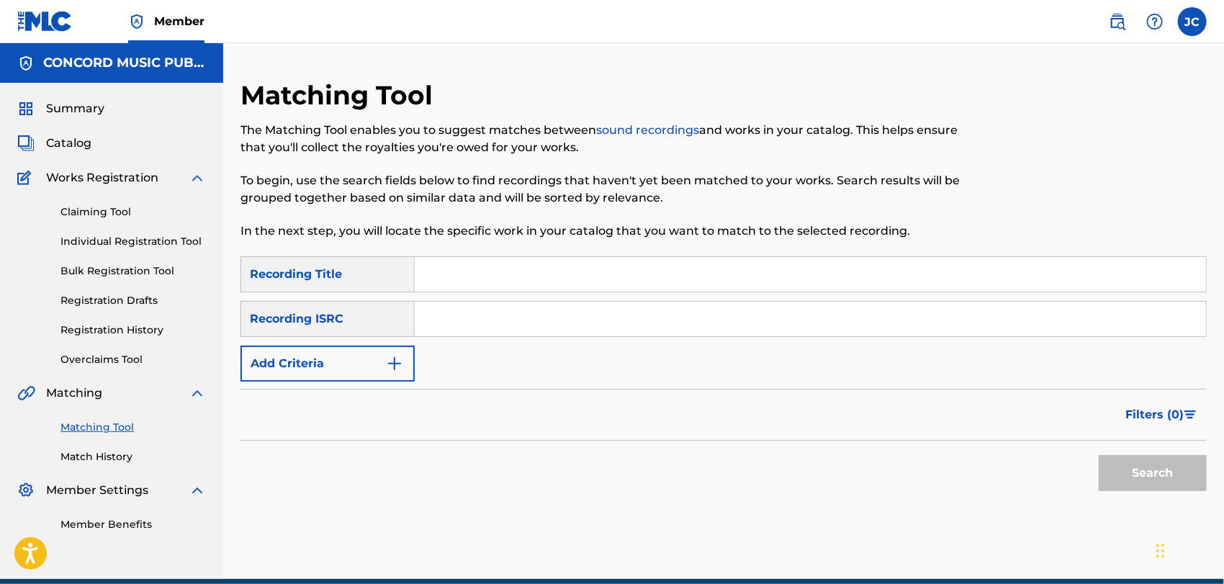
drag, startPoint x: 566, startPoint y: 319, endPoint x: 610, endPoint y: 333, distance: 46.7
click at [566, 319] on input "Search Form" at bounding box center [810, 319] width 791 height 35
click at [1114, 459] on button "Search" at bounding box center [1152, 473] width 108 height 36
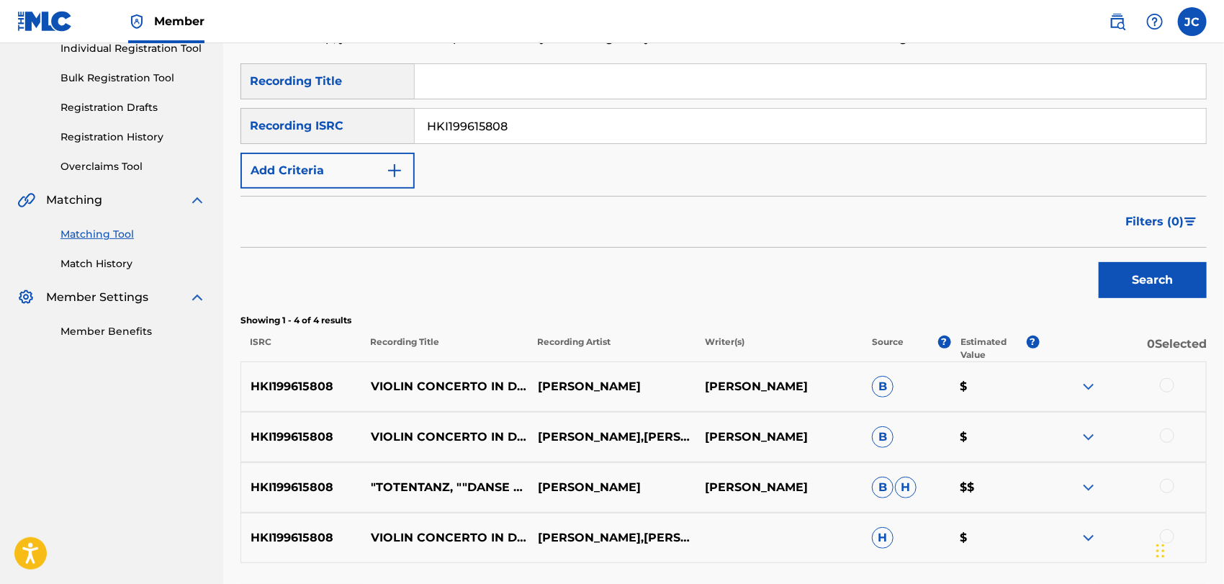
scroll to position [124, 0]
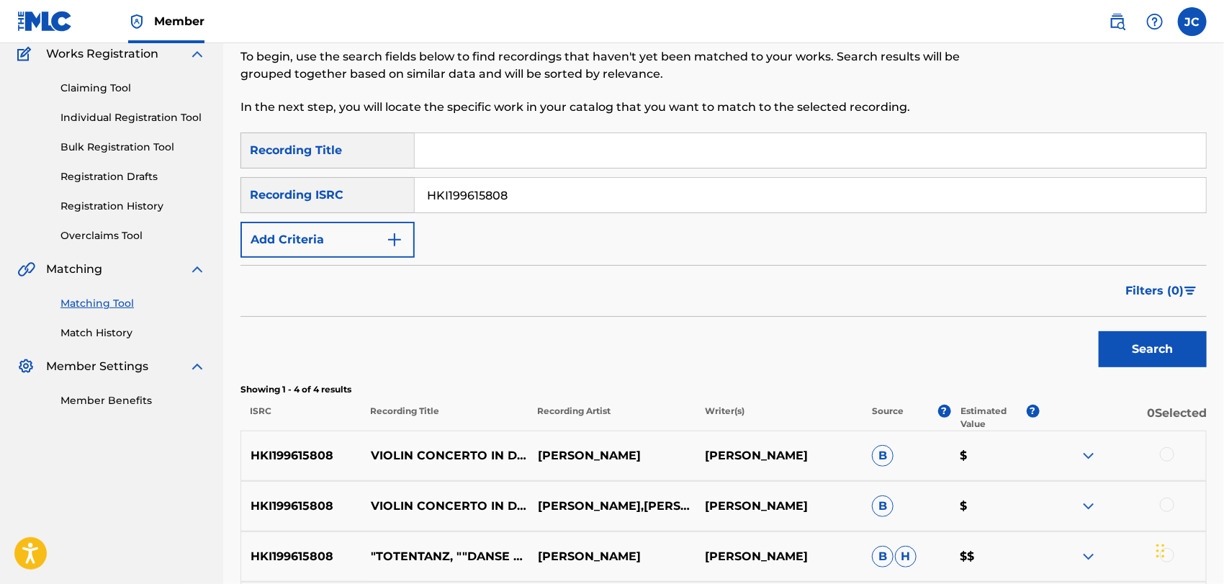
click at [515, 203] on input "HKI199615808" at bounding box center [810, 195] width 791 height 35
type input "USC4R1806374"
click at [1192, 366] on div "Search" at bounding box center [1148, 346] width 115 height 58
click at [1170, 357] on button "Search" at bounding box center [1152, 349] width 108 height 36
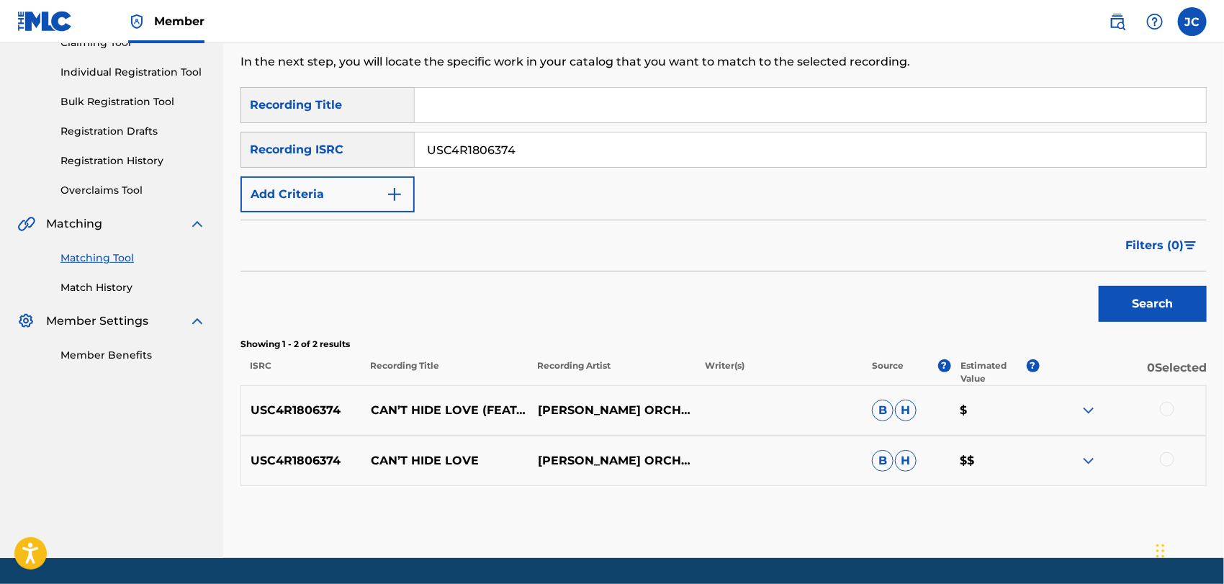
scroll to position [212, 0]
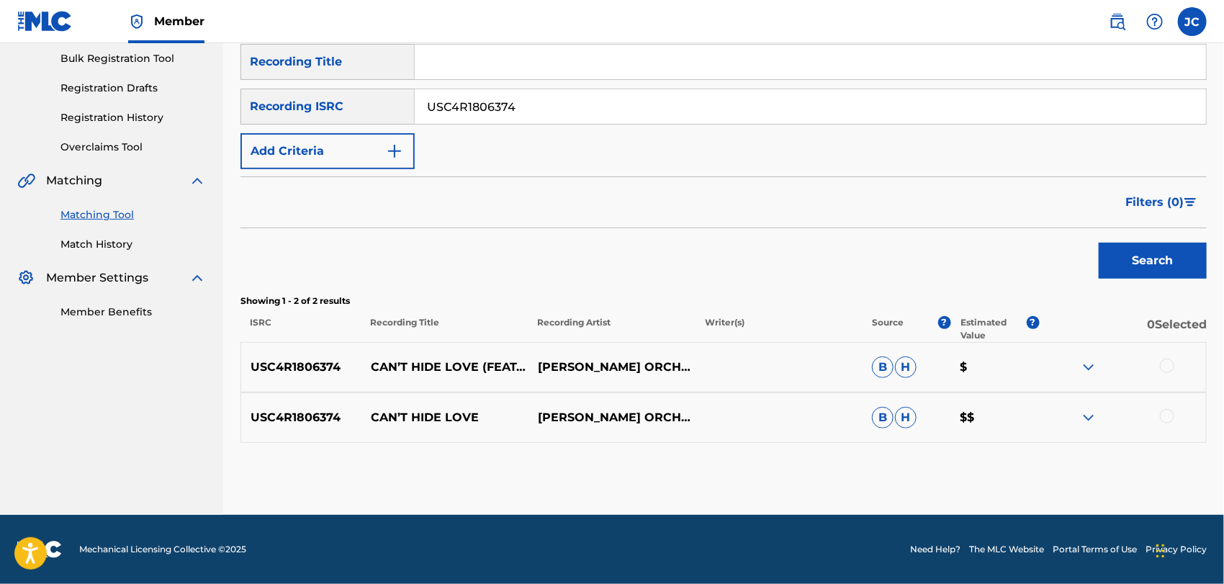
click at [1168, 359] on div at bounding box center [1167, 365] width 14 height 14
click at [1166, 412] on div at bounding box center [1167, 416] width 14 height 14
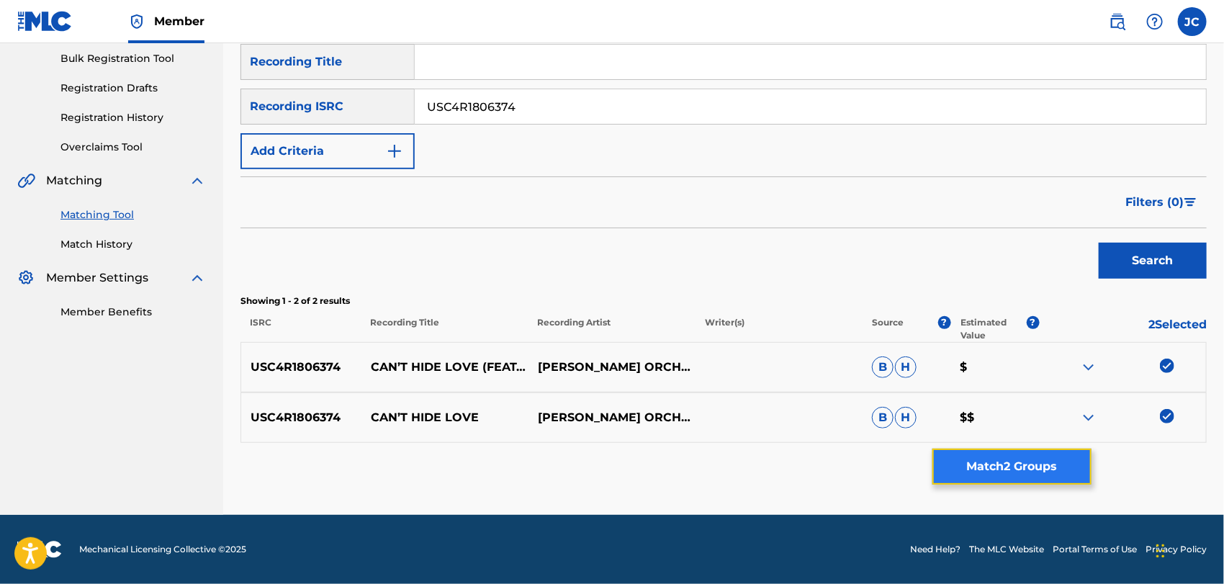
click at [1049, 450] on button "Match 2 Groups" at bounding box center [1011, 466] width 159 height 36
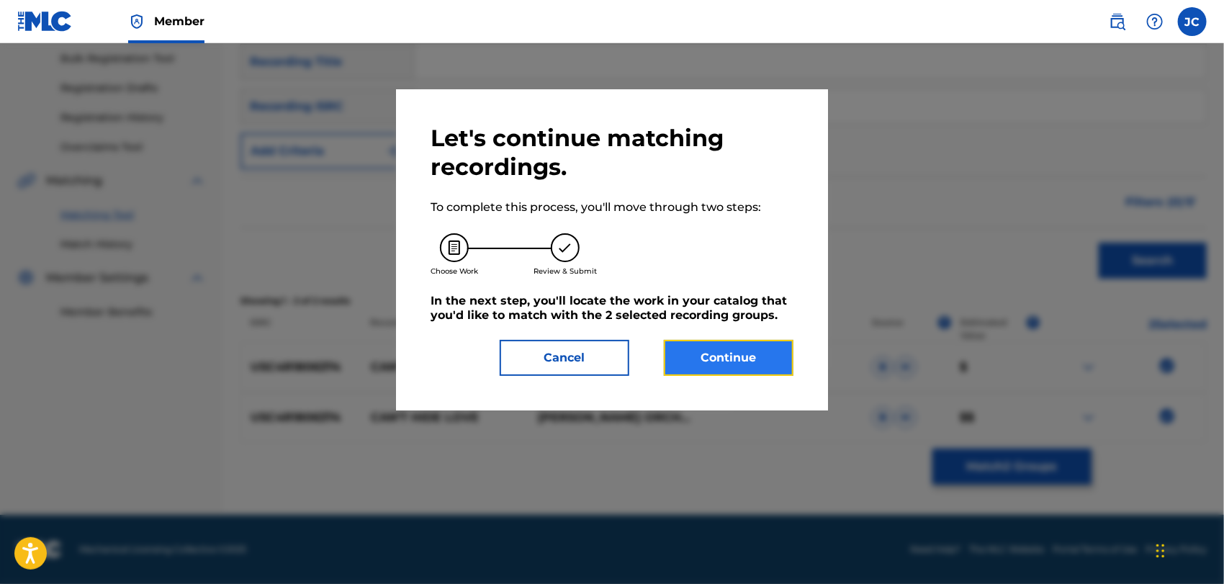
click at [711, 370] on button "Continue" at bounding box center [729, 358] width 130 height 36
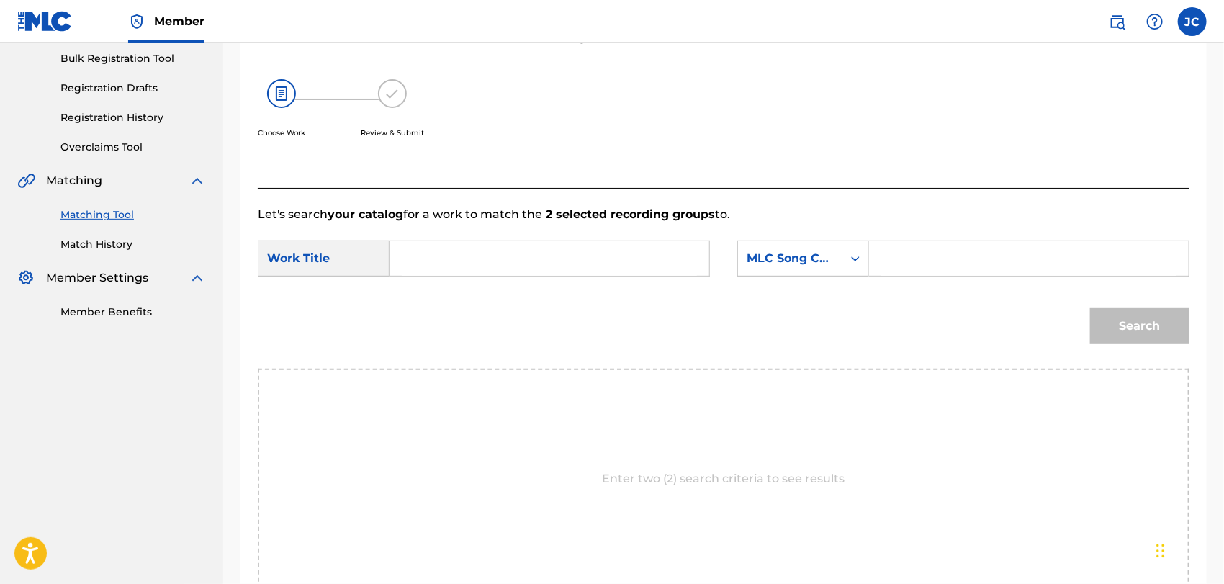
click at [576, 258] on input "Search Form" at bounding box center [549, 258] width 295 height 35
type input "Can’t Hide Love"
click at [842, 263] on div "Search Form" at bounding box center [855, 258] width 26 height 26
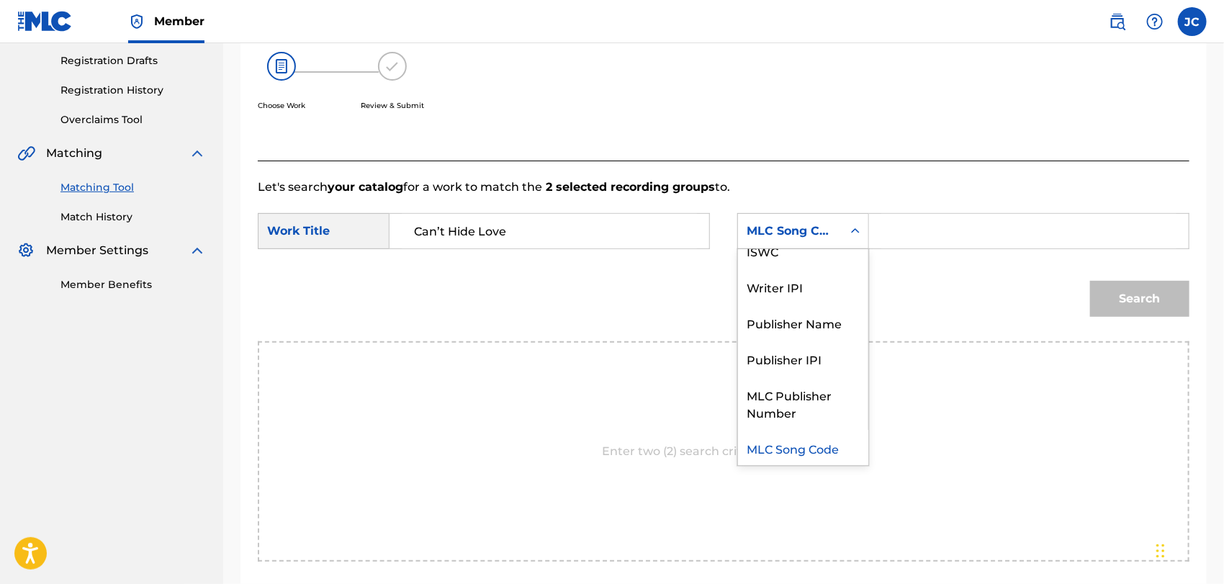
scroll to position [0, 0]
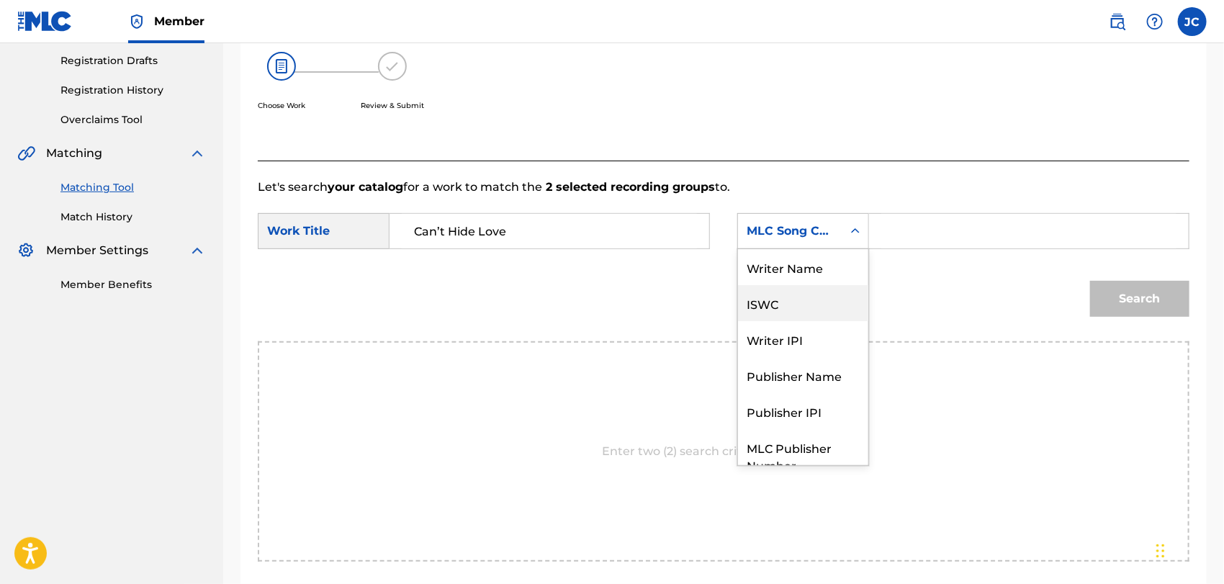
click at [810, 289] on div "ISWC" at bounding box center [803, 303] width 130 height 36
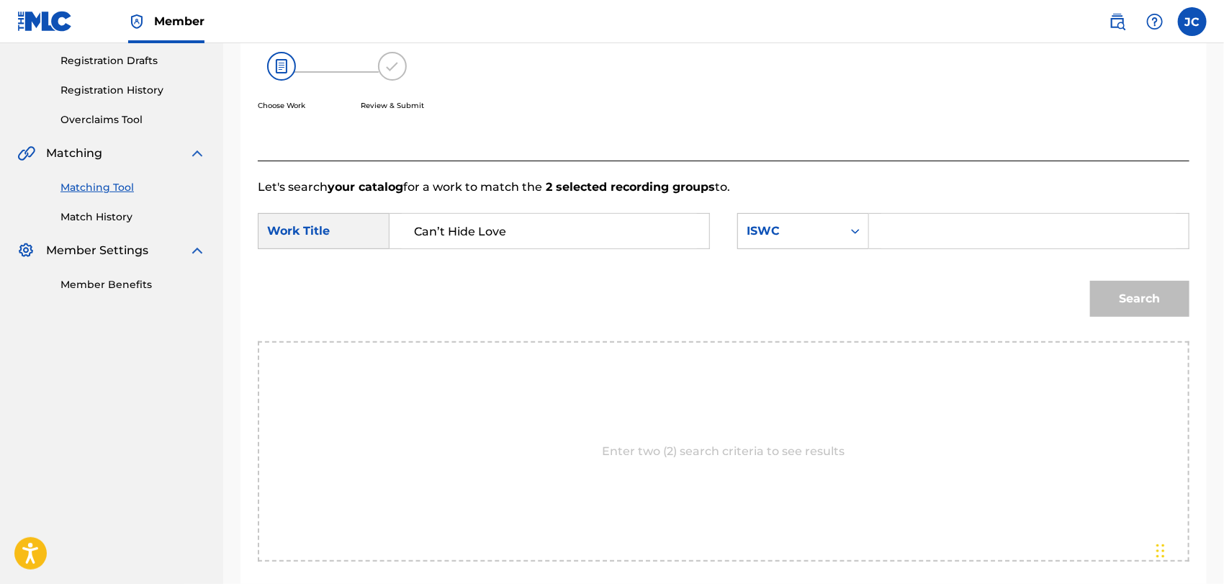
click at [811, 253] on div "SearchWithCriteria449c213b-ff88-4d3b-b400-374531480651 Work Title Can’t Hide Lo…" at bounding box center [723, 235] width 931 height 45
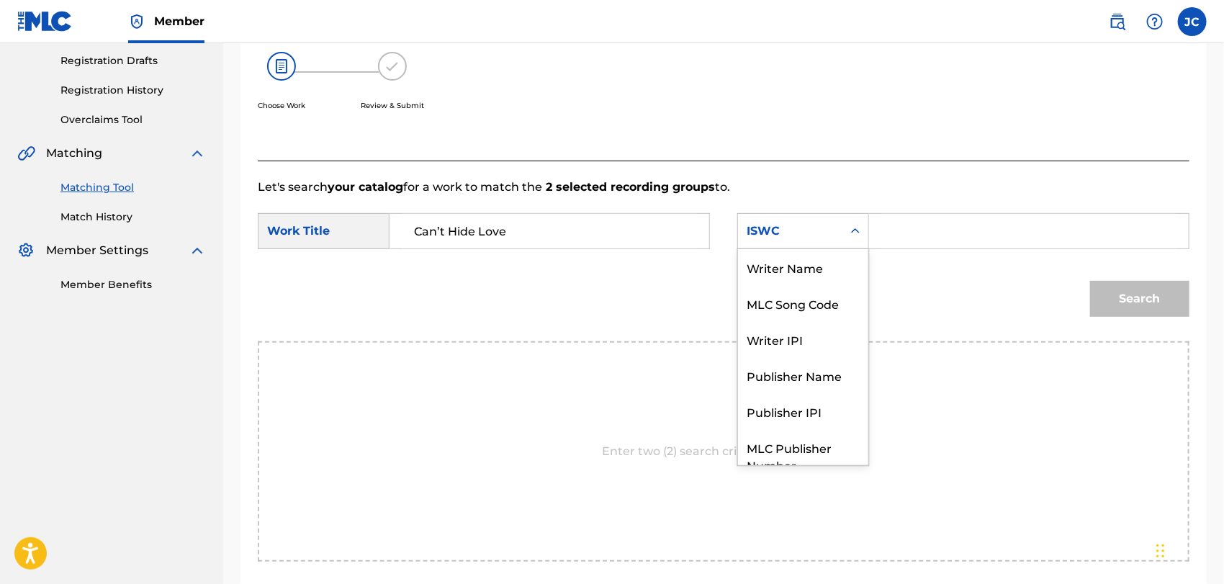
click at [808, 238] on div "ISWC" at bounding box center [789, 230] width 87 height 17
click at [812, 268] on div "Writer Name" at bounding box center [803, 267] width 130 height 36
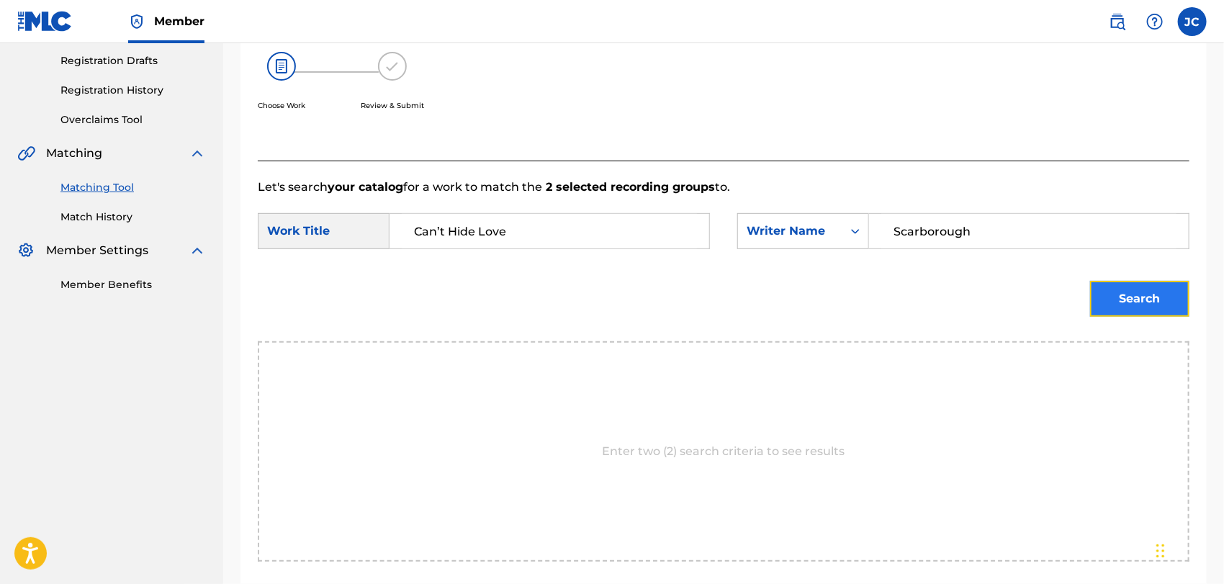
click at [1142, 281] on button "Search" at bounding box center [1139, 299] width 99 height 36
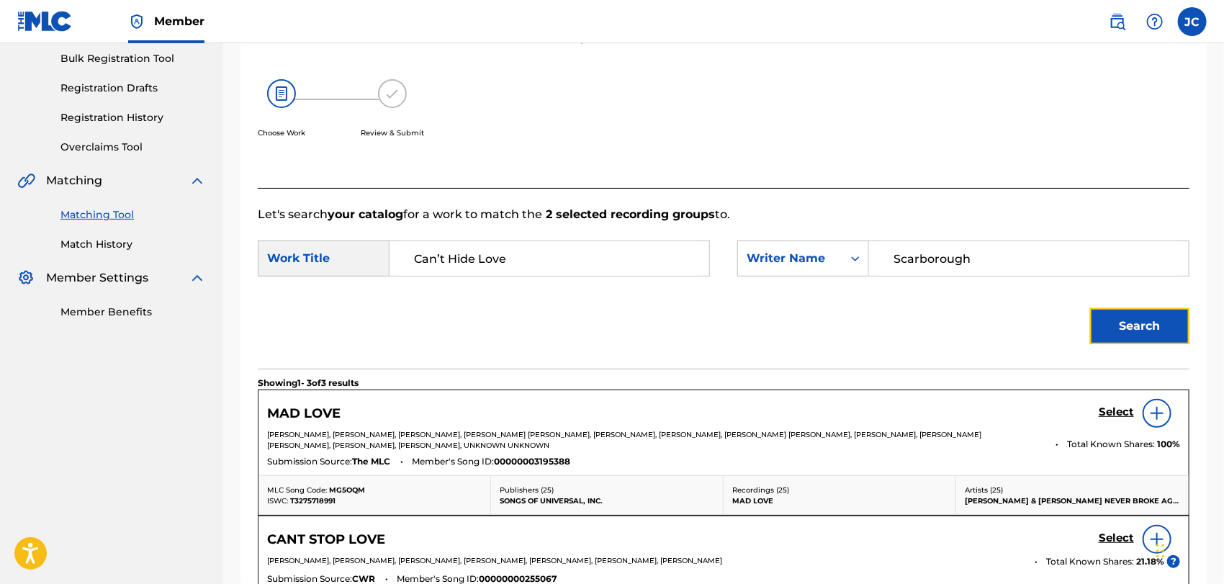
scroll to position [240, 0]
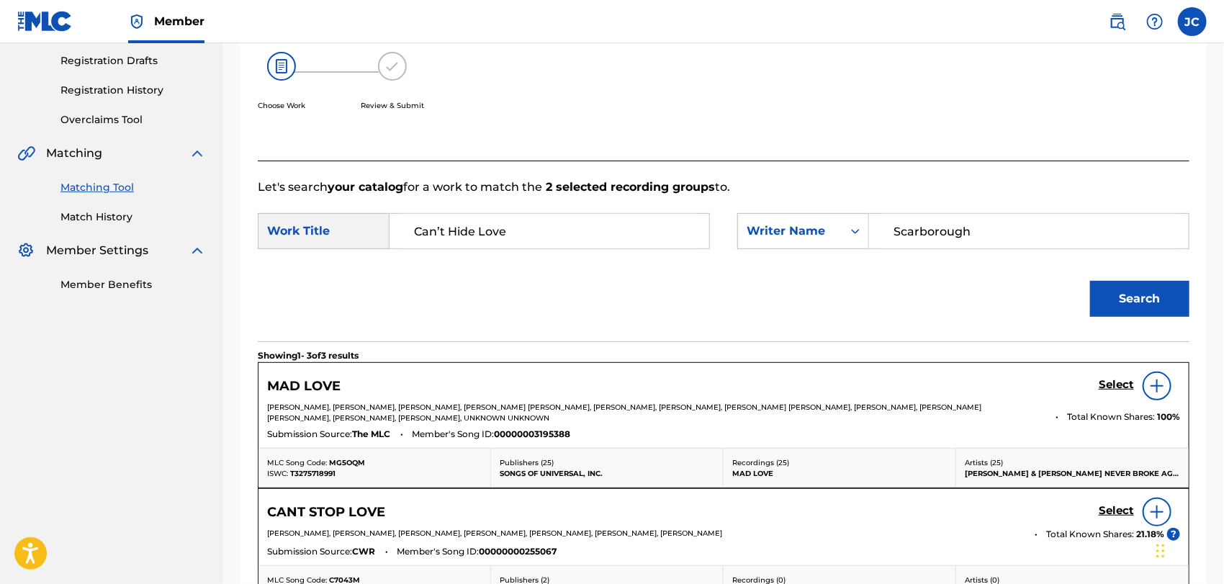
drag, startPoint x: 1065, startPoint y: 231, endPoint x: 596, endPoint y: 232, distance: 469.3
click at [599, 232] on div "SearchWithCriteria449c213b-ff88-4d3b-b400-374531480651 Work Title Can’t Hide Lo…" at bounding box center [723, 235] width 931 height 45
type input "HART"
click at [1162, 297] on button "Search" at bounding box center [1139, 299] width 99 height 36
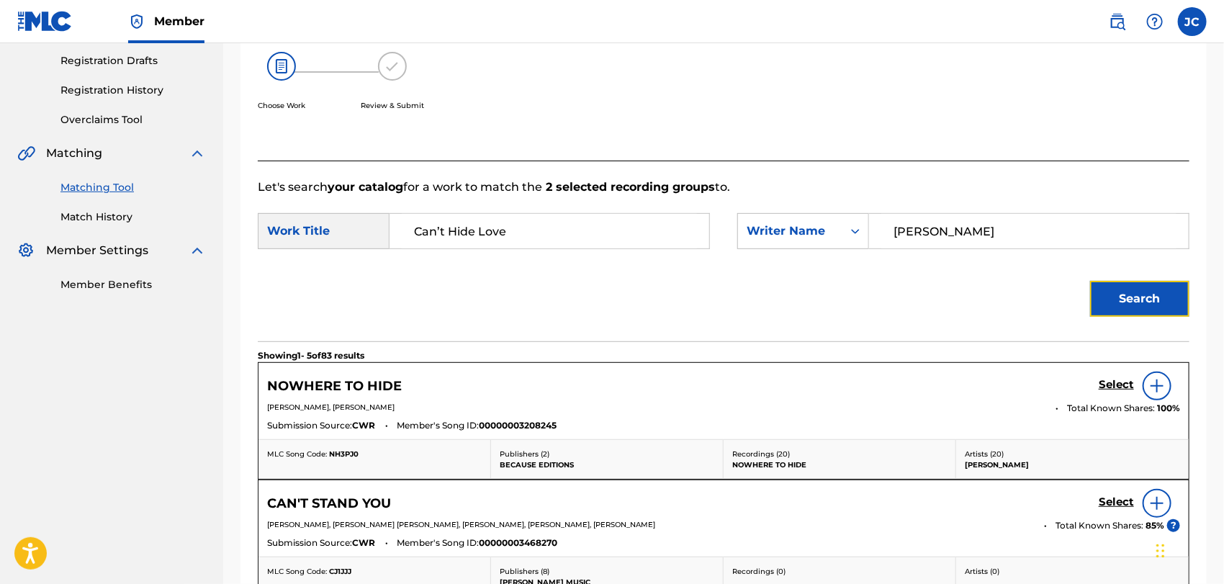
scroll to position [320, 0]
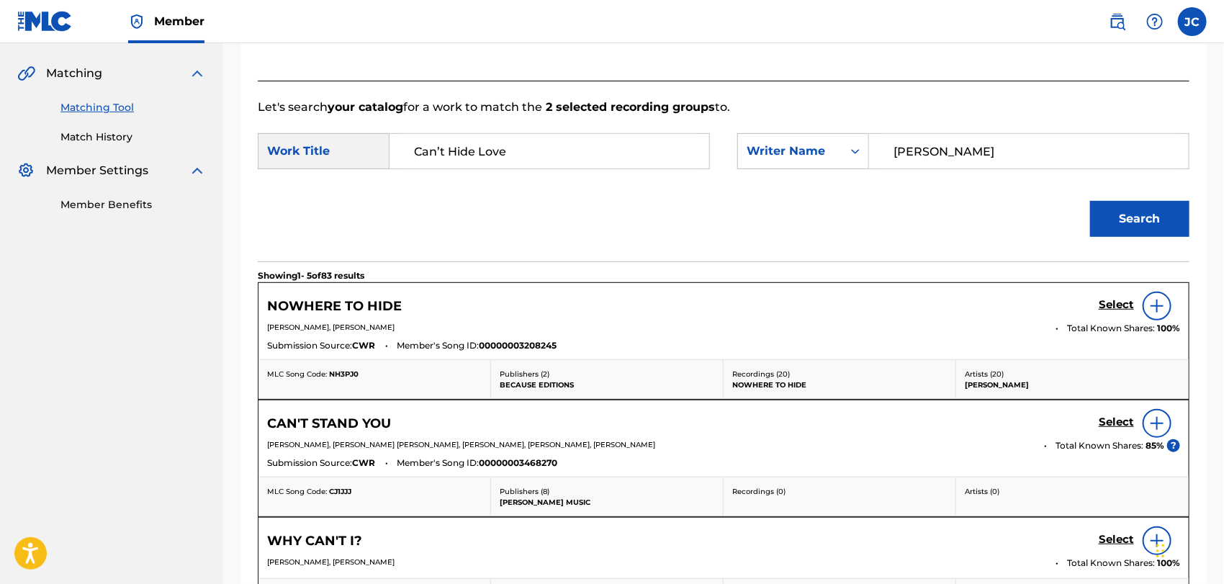
click at [86, 143] on link "Match History" at bounding box center [132, 137] width 145 height 15
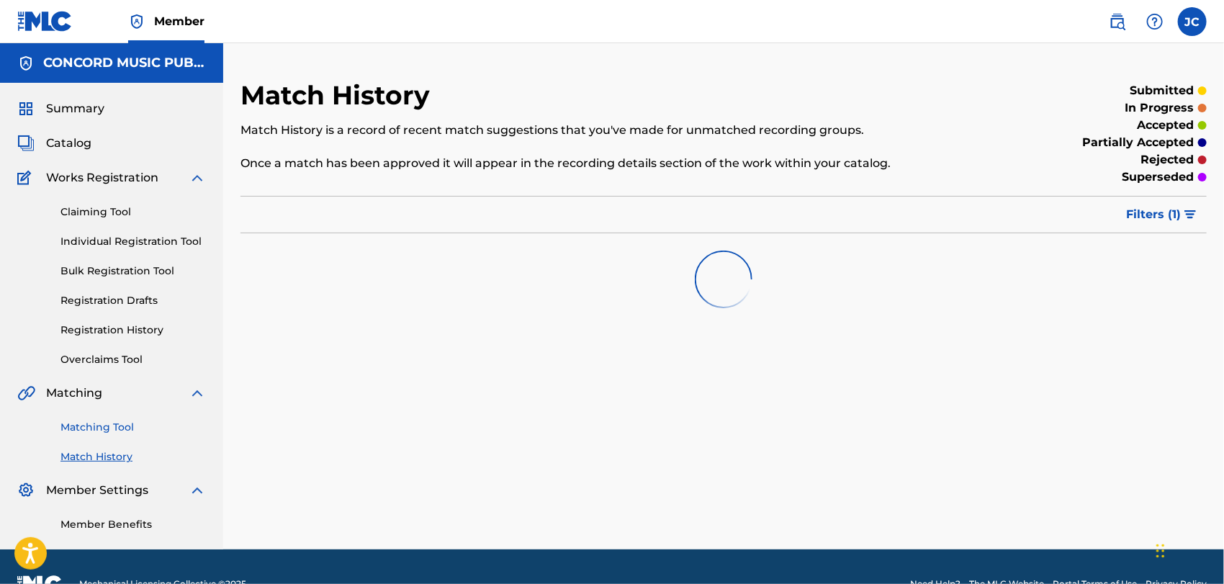
click at [103, 423] on link "Matching Tool" at bounding box center [132, 427] width 145 height 15
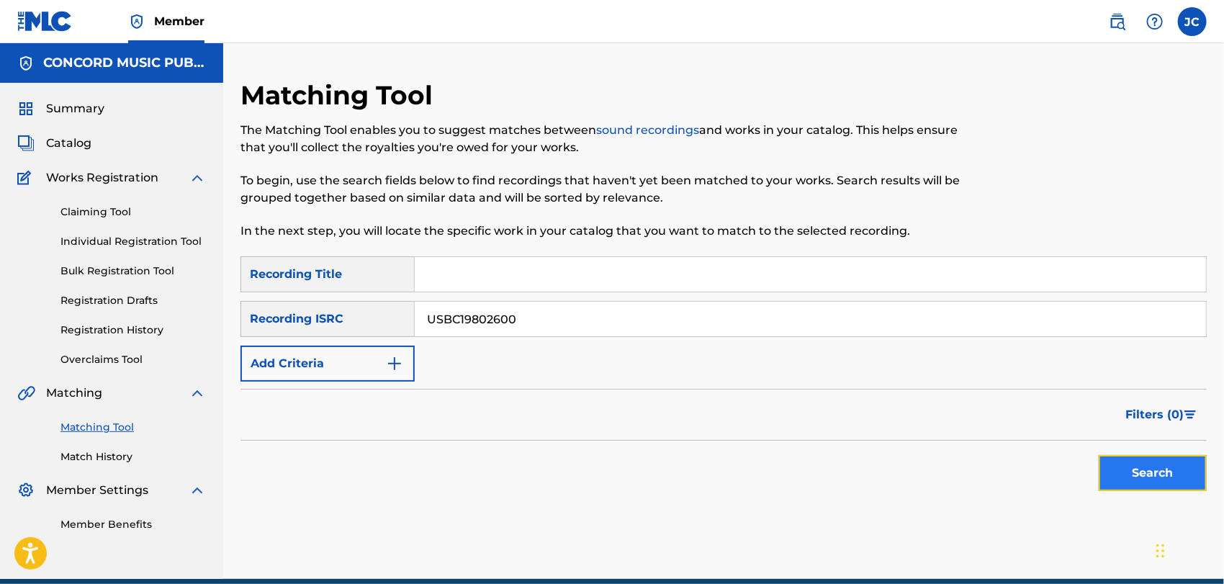
click at [1138, 455] on button "Search" at bounding box center [1152, 473] width 108 height 36
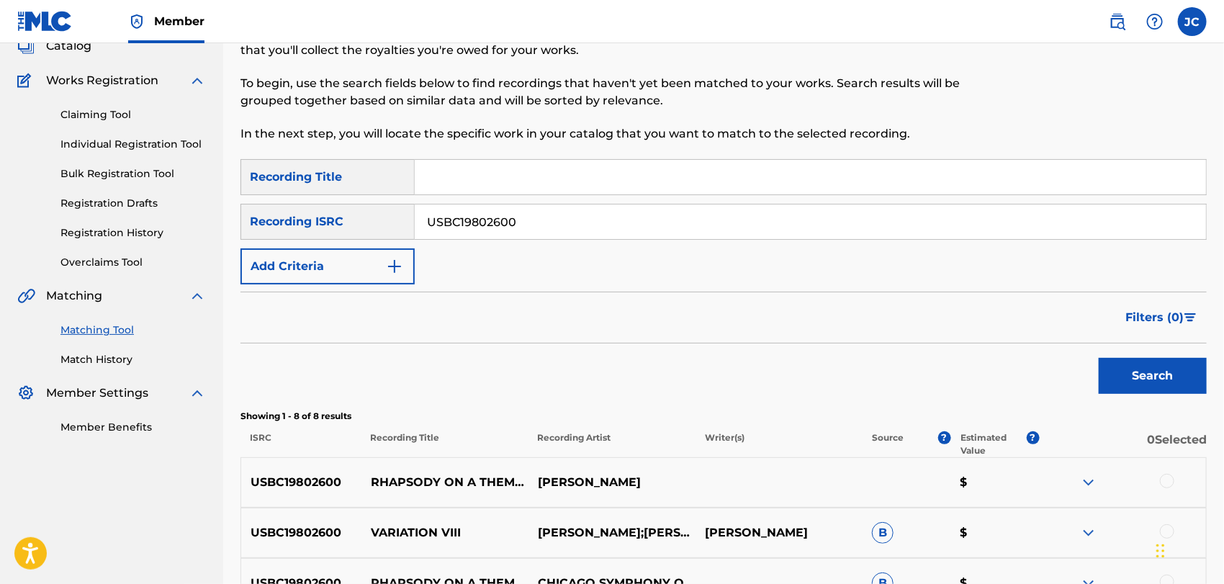
scroll to position [160, 0]
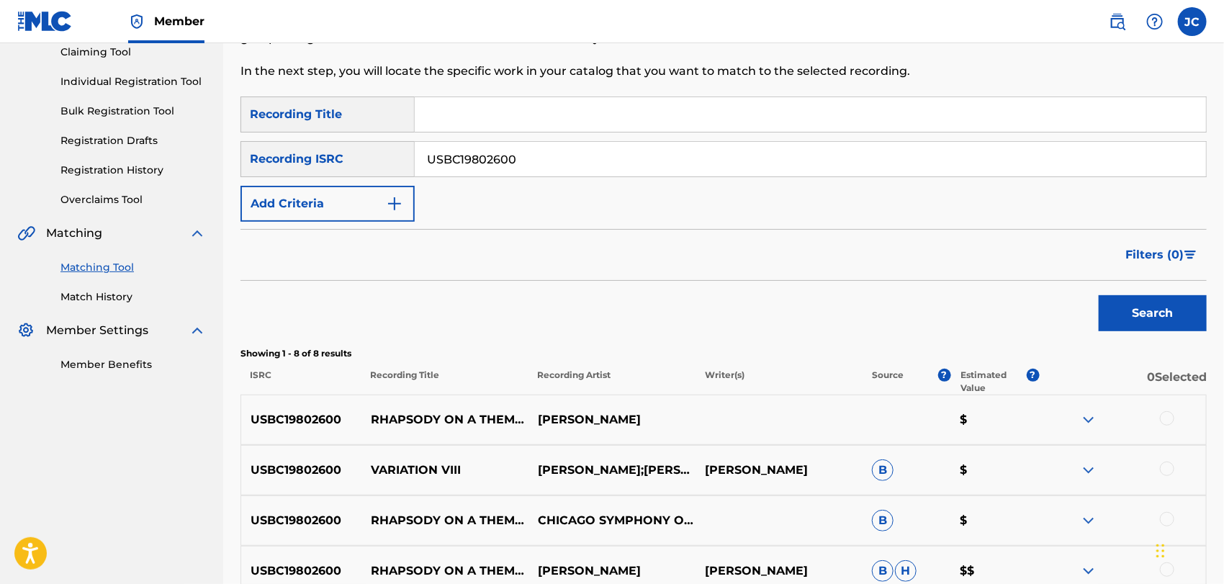
drag, startPoint x: 549, startPoint y: 163, endPoint x: 411, endPoint y: 165, distance: 138.2
click at [411, 165] on div "SearchWithCriteria16624c10-8942-40fe-818f-fb4ce236632a Recording ISRC USBC19802…" at bounding box center [723, 159] width 966 height 36
click at [1129, 320] on button "Search" at bounding box center [1152, 313] width 108 height 36
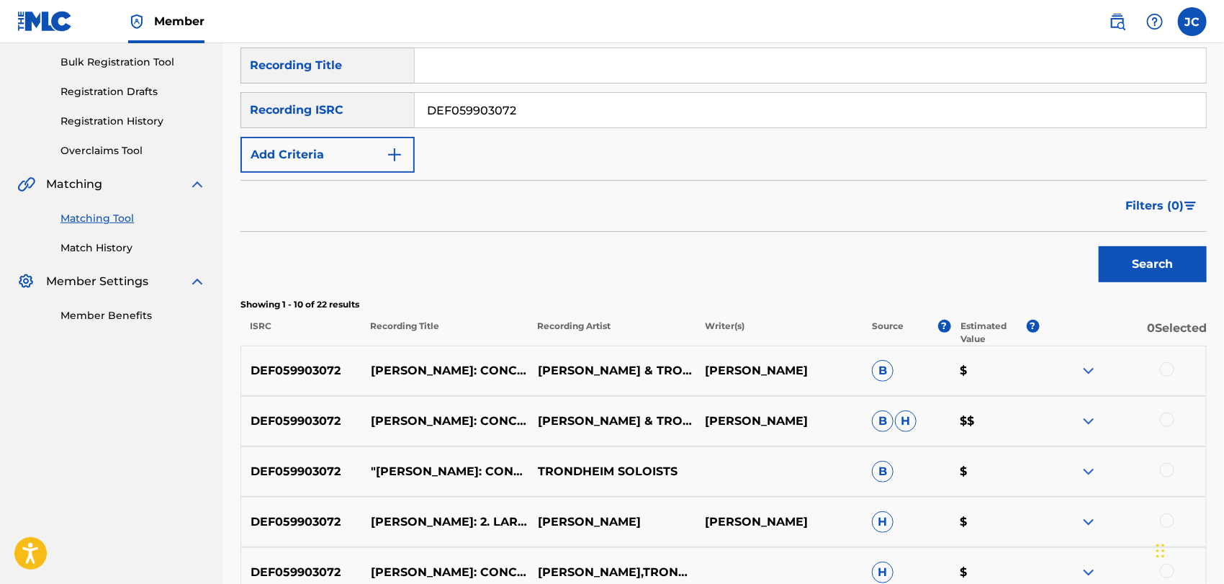
scroll to position [124, 0]
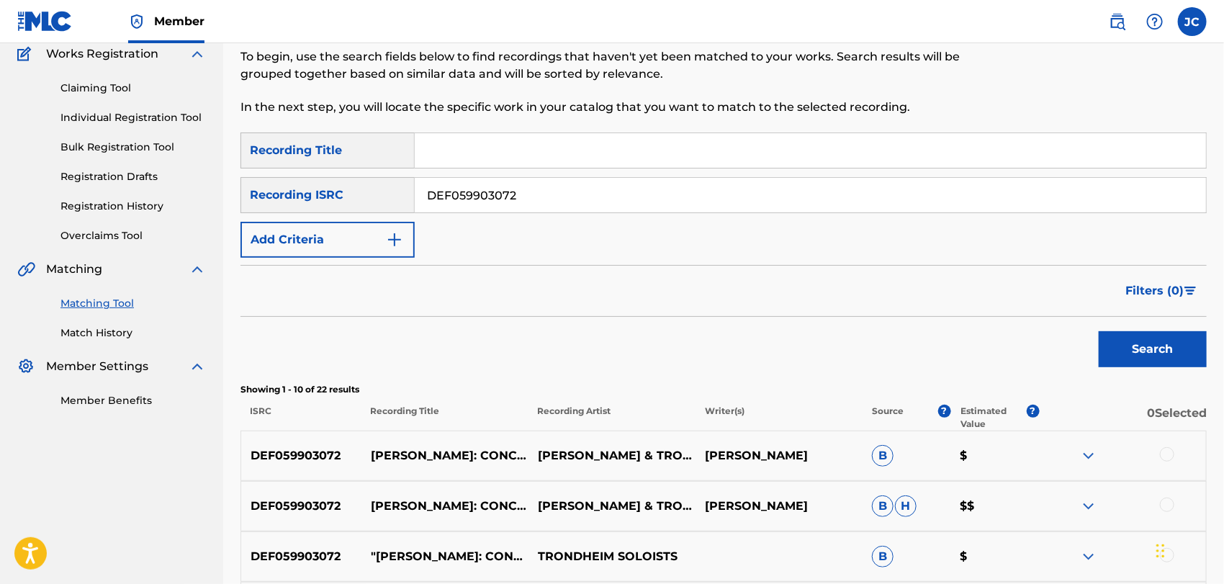
click at [563, 193] on input "DEF059903072" at bounding box center [810, 195] width 791 height 35
click at [564, 193] on input "DEF059903072" at bounding box center [810, 195] width 791 height 35
type input "US4N80504106"
click at [1151, 345] on button "Search" at bounding box center [1152, 349] width 108 height 36
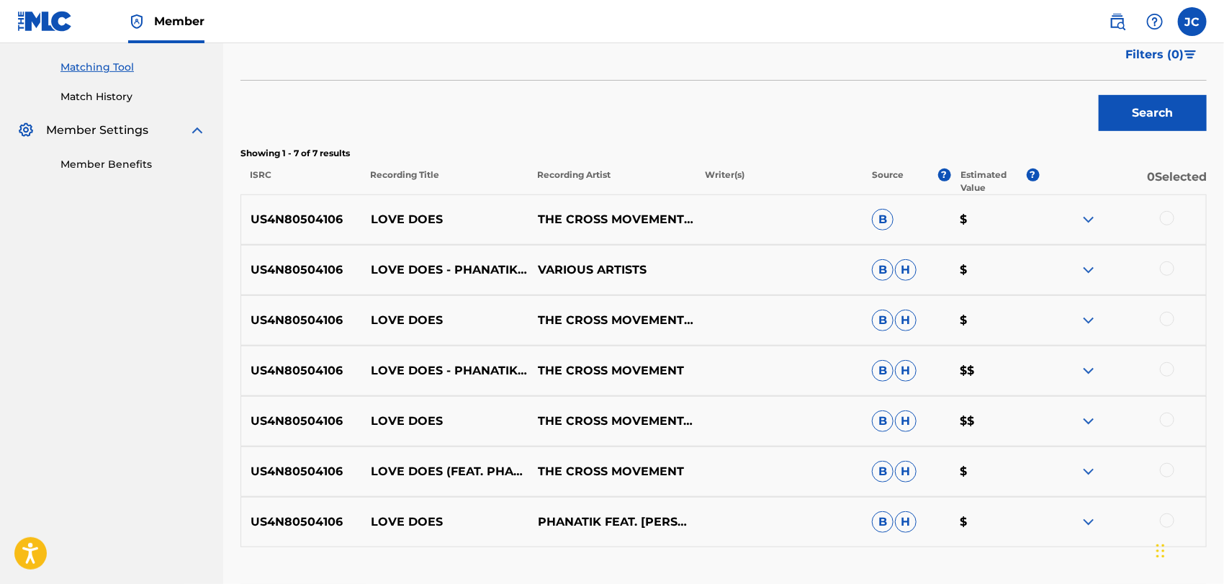
scroll to position [363, 0]
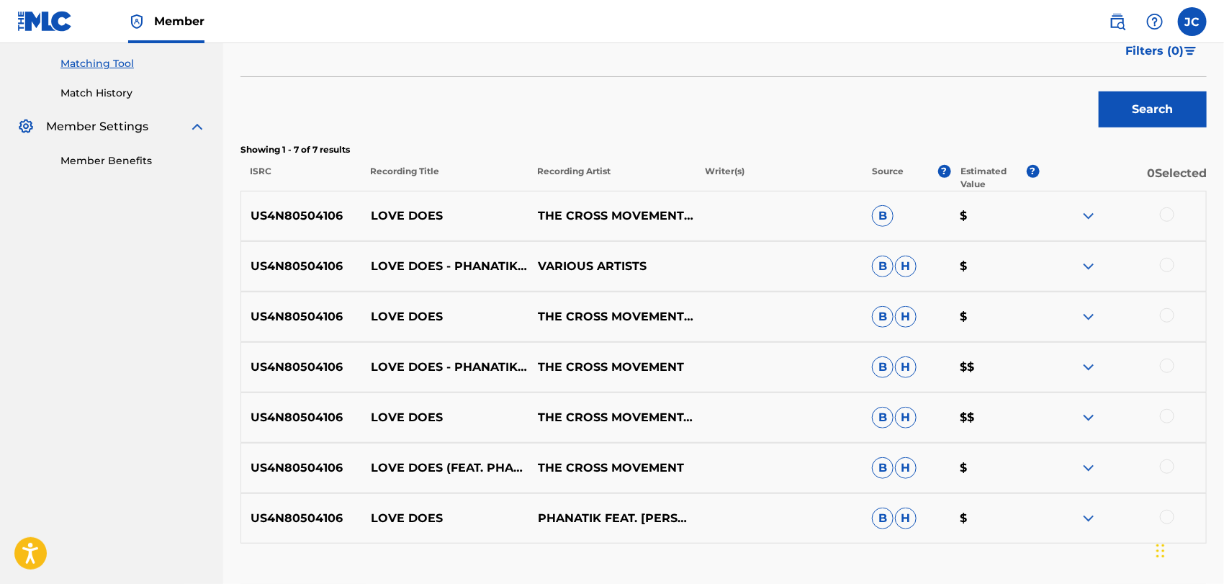
click at [1166, 217] on div at bounding box center [1167, 214] width 14 height 14
click at [1172, 270] on div at bounding box center [1122, 266] width 167 height 17
click at [1169, 266] on div at bounding box center [1167, 265] width 14 height 14
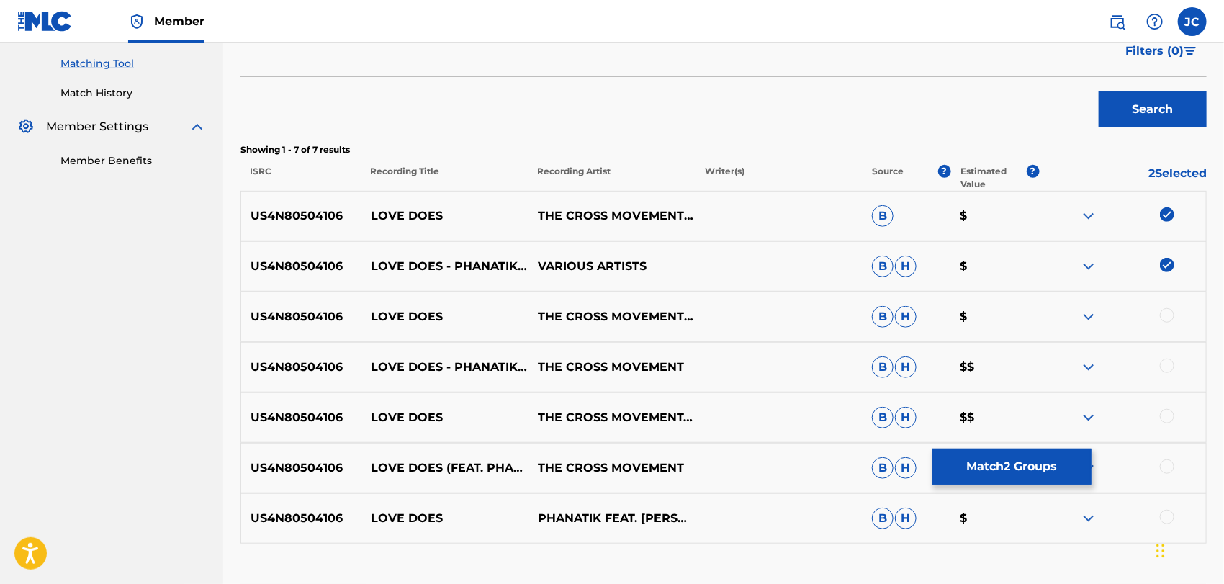
click at [1167, 309] on div at bounding box center [1167, 315] width 14 height 14
click at [1167, 361] on div at bounding box center [1167, 365] width 14 height 14
click at [1169, 410] on div at bounding box center [1167, 416] width 14 height 14
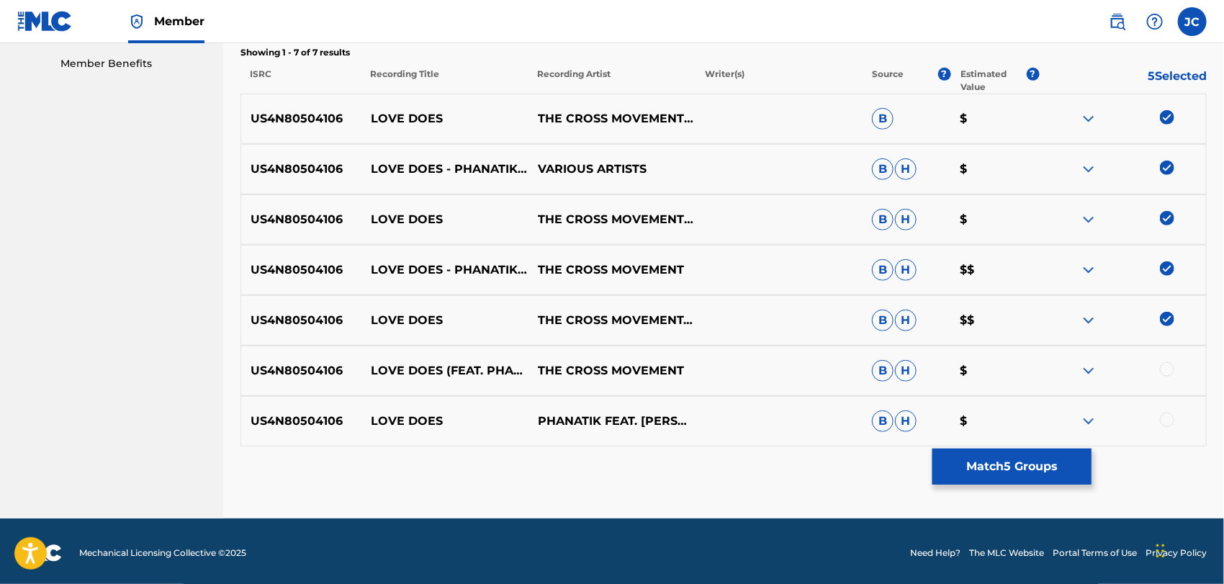
scroll to position [464, 0]
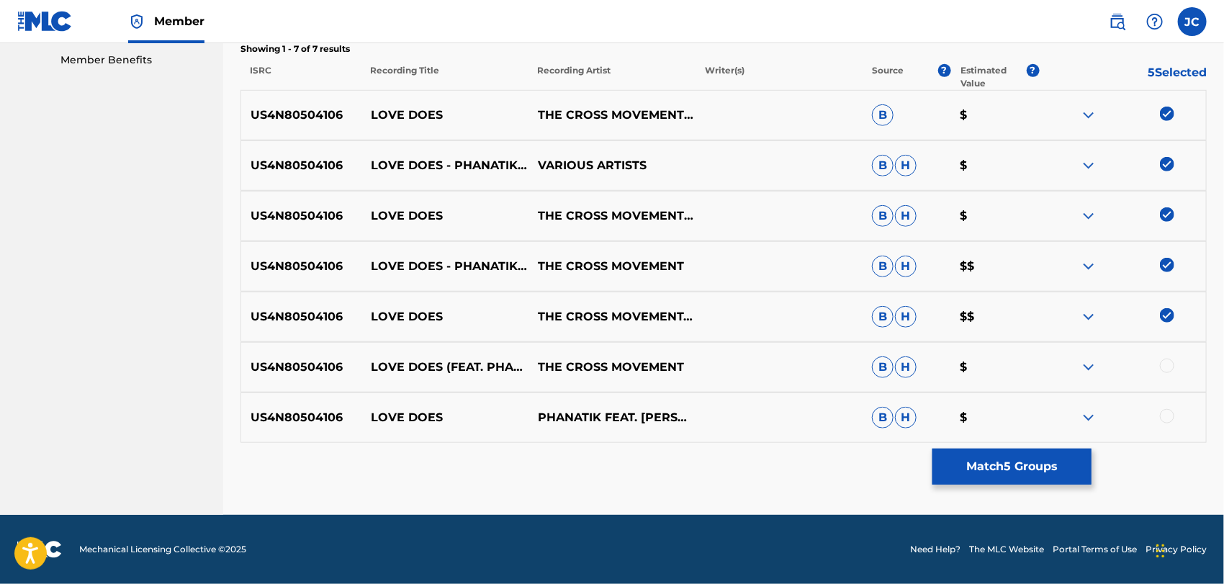
click at [1150, 372] on div at bounding box center [1122, 366] width 167 height 17
click at [1159, 362] on div at bounding box center [1122, 366] width 167 height 17
click at [1163, 366] on div at bounding box center [1167, 365] width 14 height 14
click at [1167, 407] on div "US4N80504106 LOVE DOES PHANATIK FEAT. RUTH GADO B H $" at bounding box center [723, 417] width 966 height 50
click at [1163, 412] on div at bounding box center [1167, 416] width 14 height 14
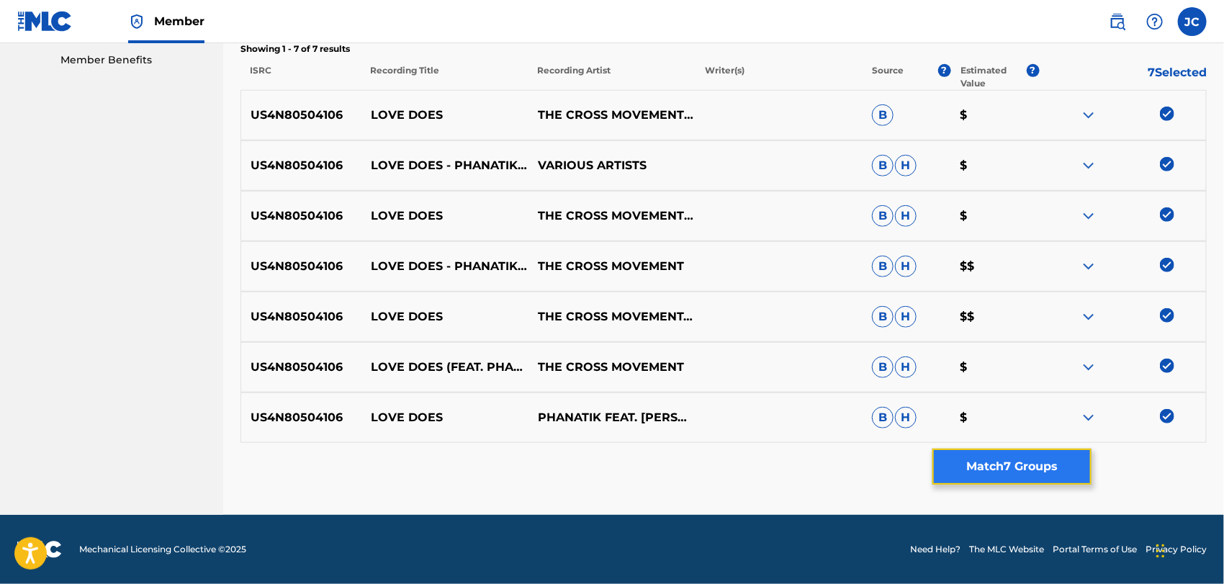
click at [1057, 450] on button "Match 7 Groups" at bounding box center [1011, 466] width 159 height 36
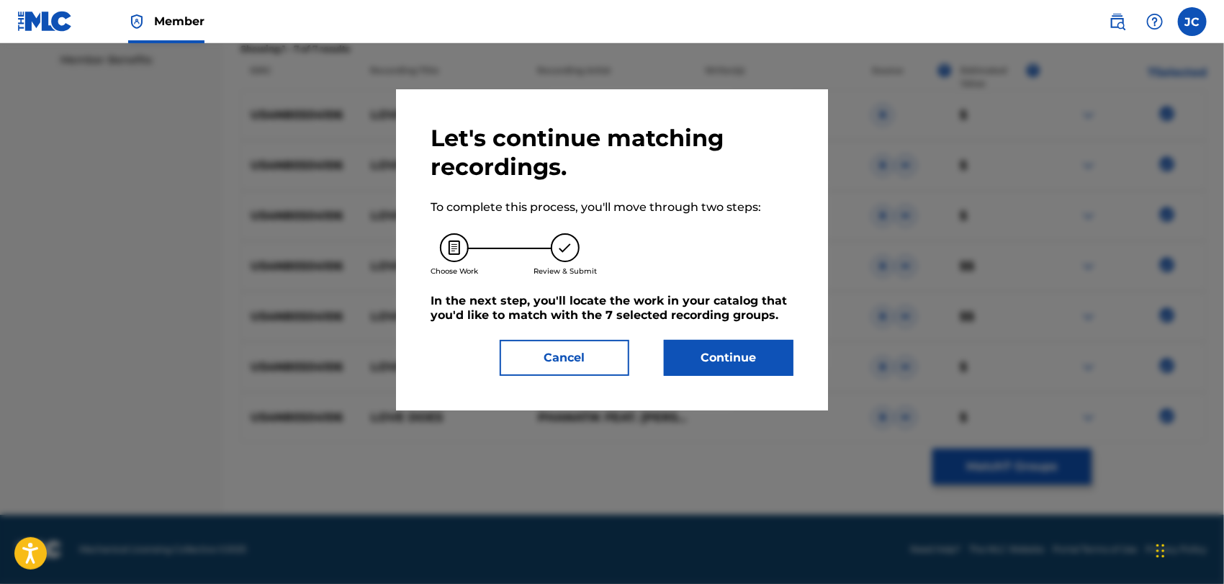
click at [798, 364] on div "Let's continue matching recordings. To complete this process, you'll move throu…" at bounding box center [612, 249] width 432 height 321
click at [779, 361] on button "Continue" at bounding box center [729, 358] width 130 height 36
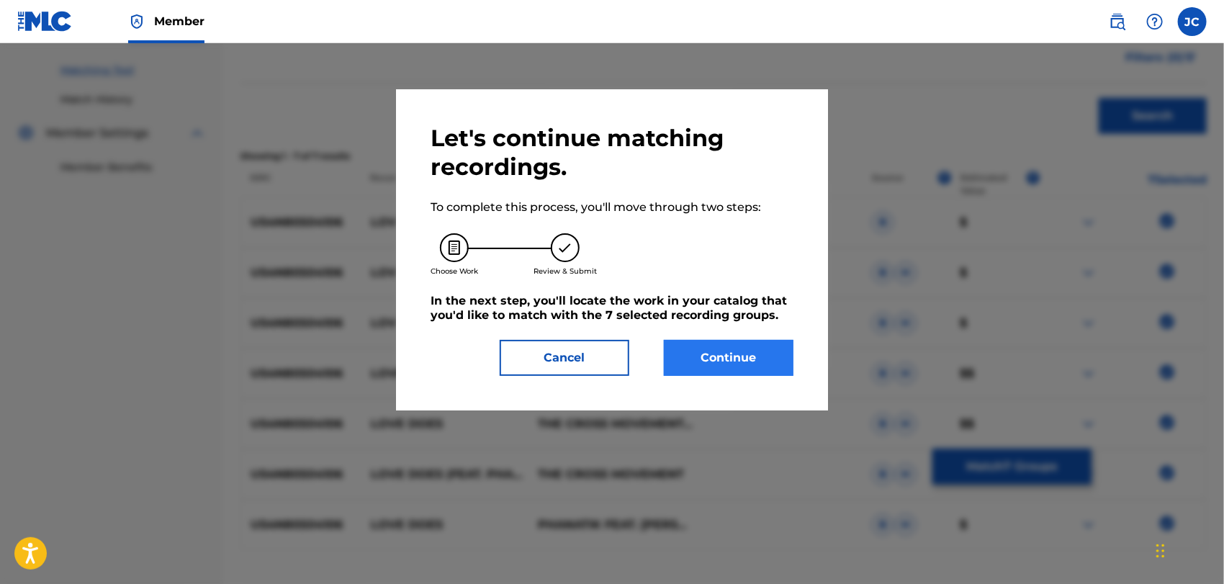
scroll to position [374, 0]
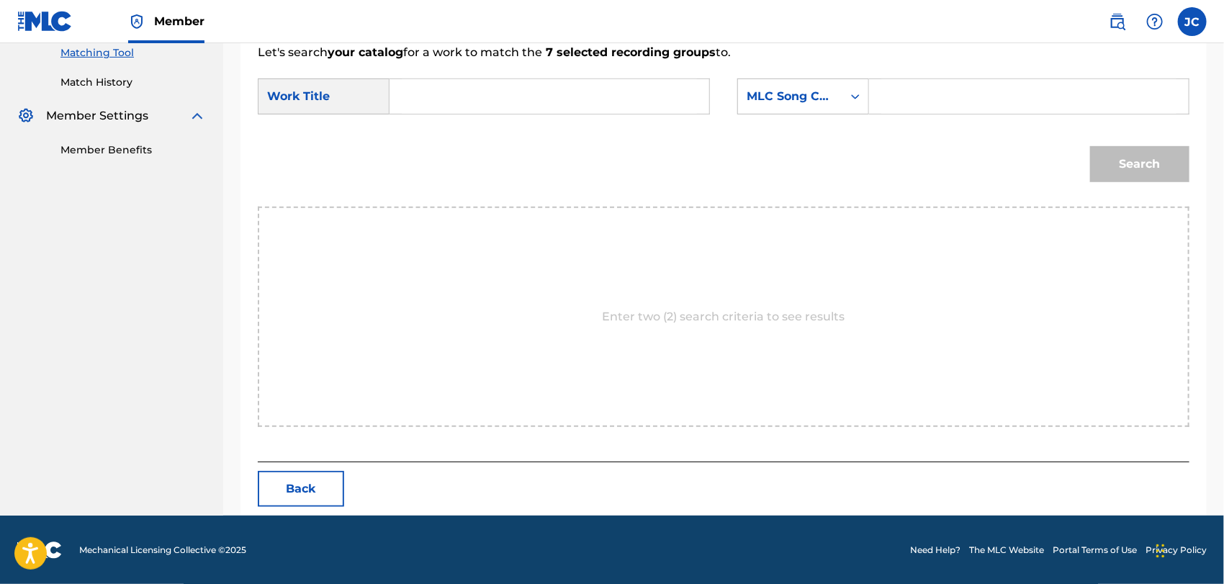
click at [489, 99] on input "Search Form" at bounding box center [549, 96] width 295 height 35
type input "Love Does"
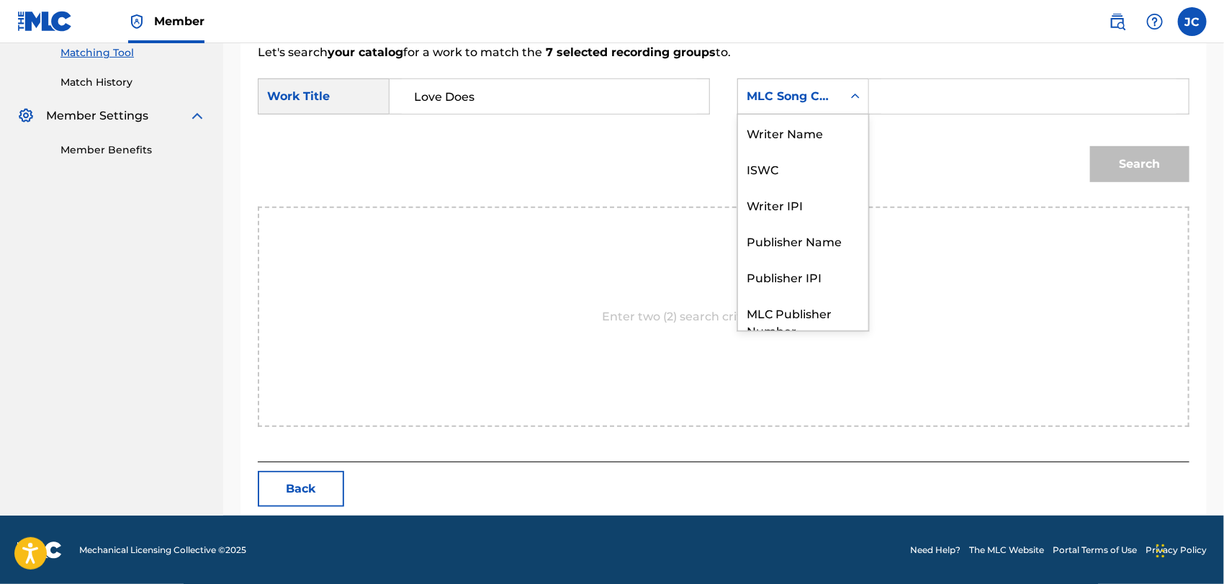
click at [792, 93] on div "MLC Song Code" at bounding box center [789, 96] width 87 height 17
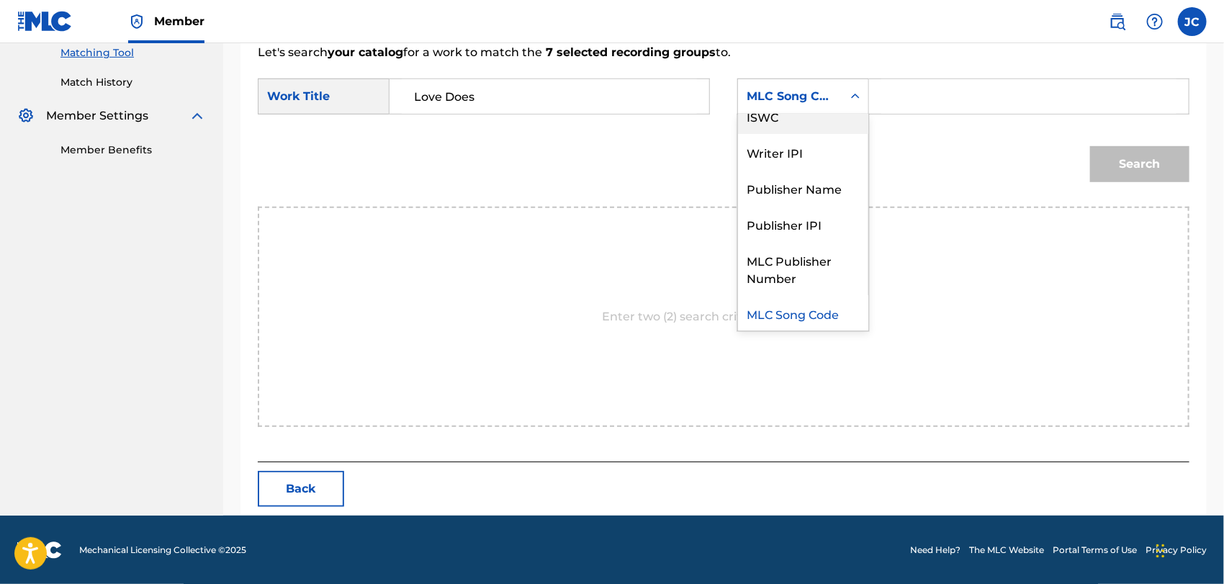
scroll to position [0, 0]
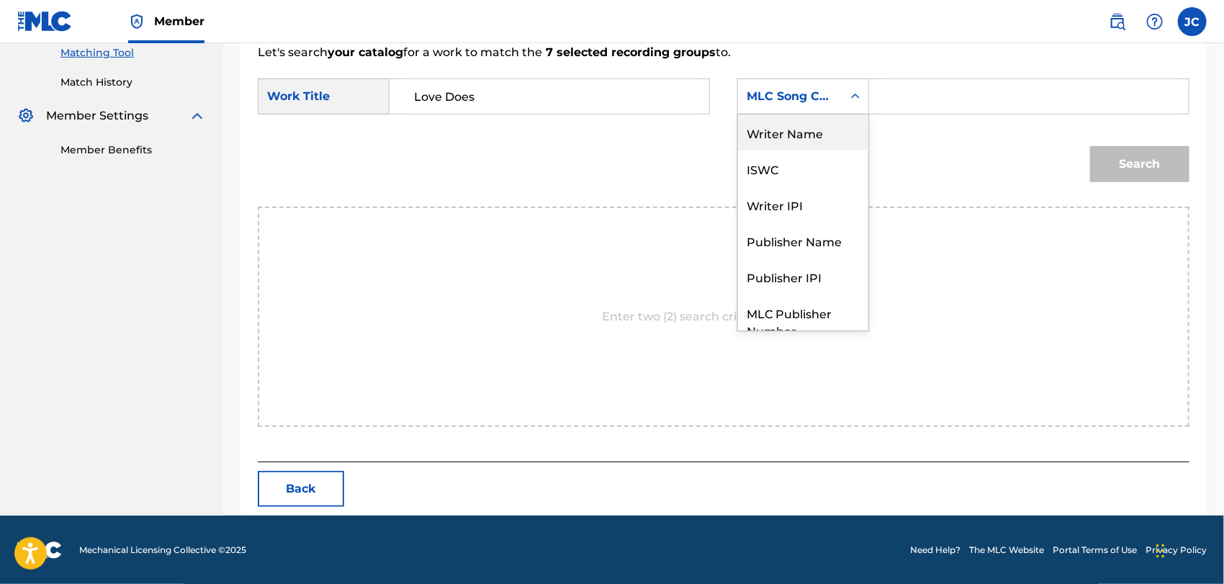
click at [795, 124] on div "Writer Name" at bounding box center [803, 132] width 130 height 36
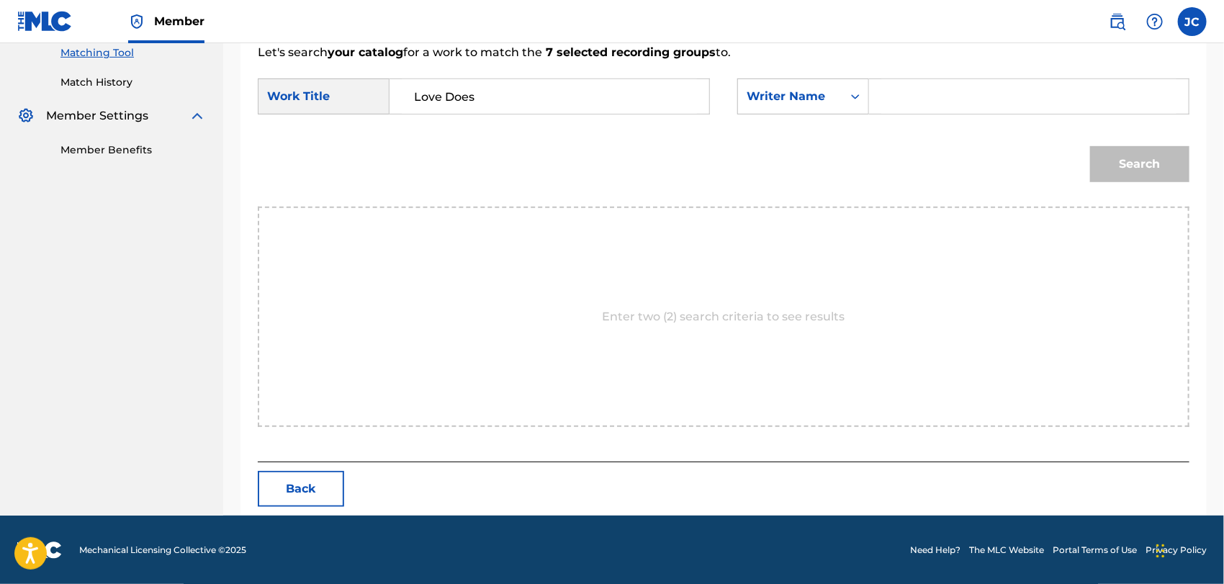
click at [957, 114] on div "SearchWithCriteria449c213b-ff88-4d3b-b400-374531480651 Work Title Love Does Sea…" at bounding box center [723, 100] width 931 height 45
click at [957, 100] on input "Search Form" at bounding box center [1028, 96] width 295 height 35
type input "Branch"
click at [1116, 189] on div "Search" at bounding box center [723, 169] width 931 height 75
click at [1121, 167] on button "Search" at bounding box center [1139, 164] width 99 height 36
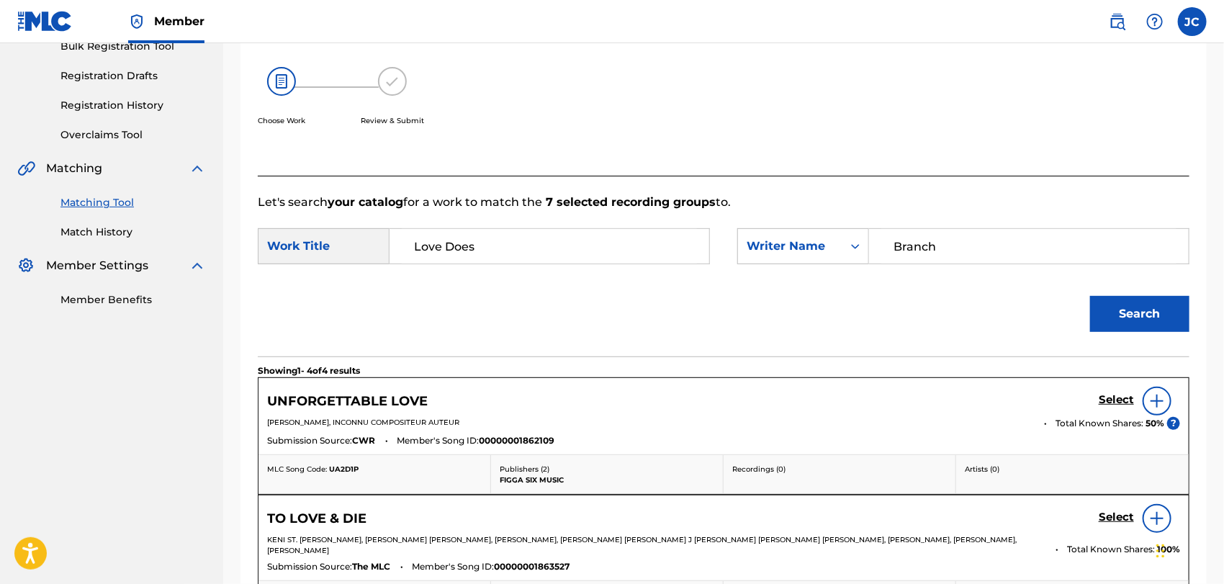
scroll to position [214, 0]
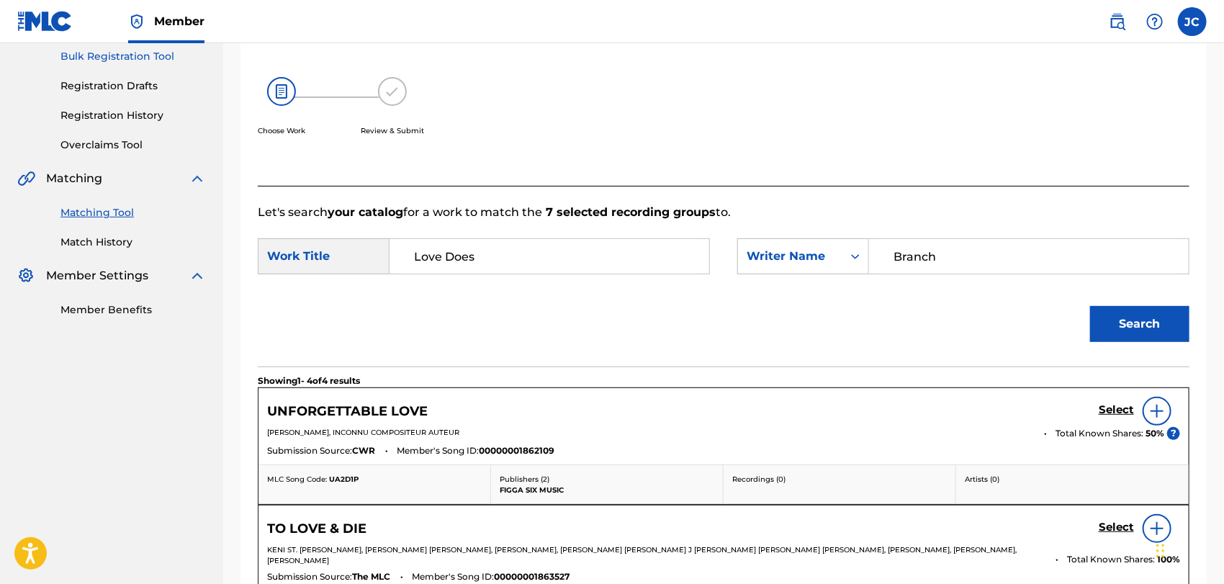
drag, startPoint x: 80, startPoint y: 235, endPoint x: 101, endPoint y: 263, distance: 36.0
click at [81, 235] on link "Match History" at bounding box center [132, 242] width 145 height 15
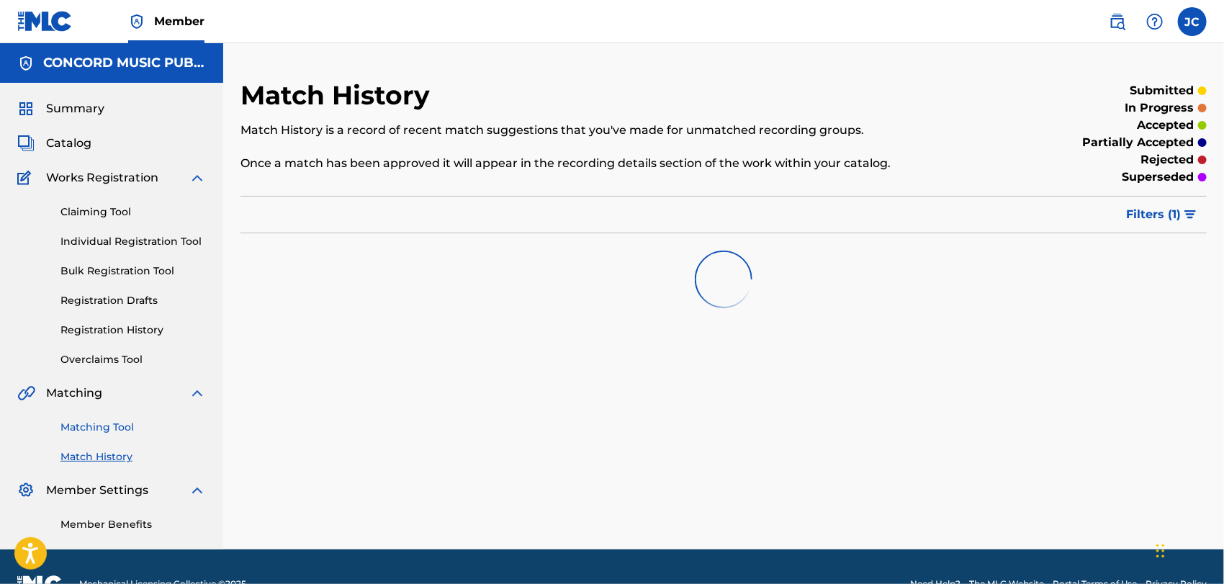
click at [125, 427] on link "Matching Tool" at bounding box center [132, 427] width 145 height 15
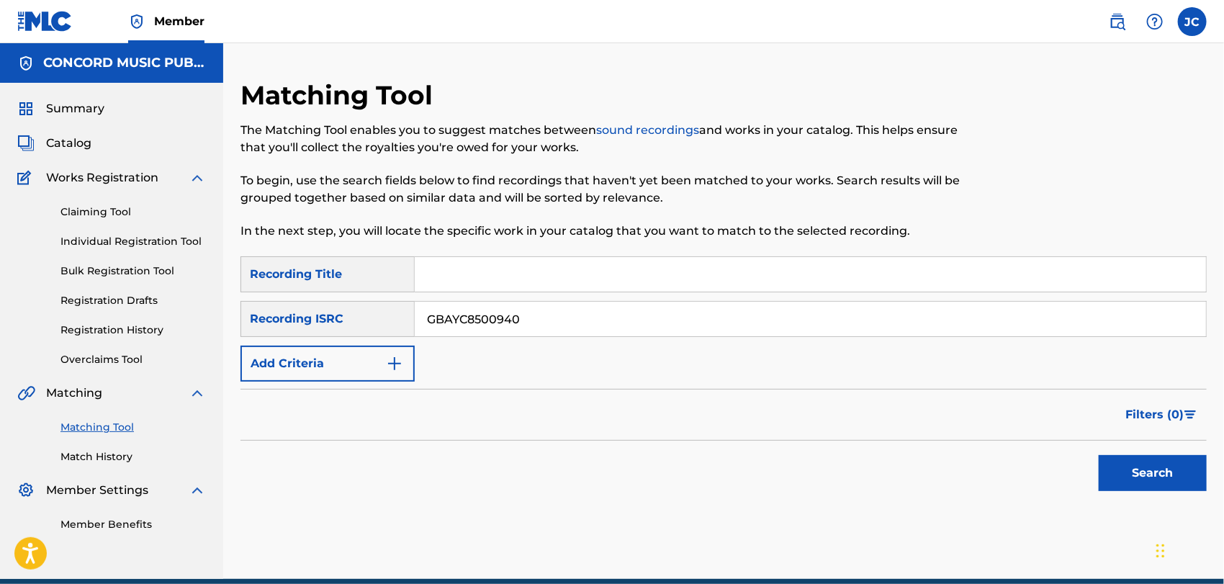
click at [1103, 452] on div "Search" at bounding box center [1148, 469] width 115 height 58
click at [1117, 471] on button "Search" at bounding box center [1152, 473] width 108 height 36
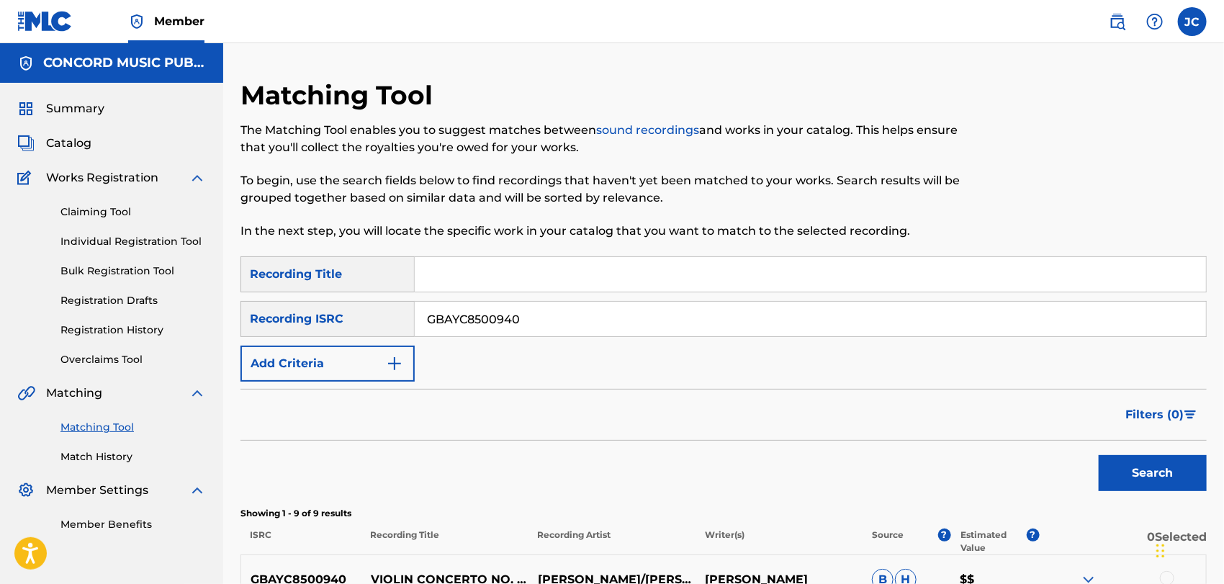
drag, startPoint x: 543, startPoint y: 313, endPoint x: 429, endPoint y: 313, distance: 113.7
click at [429, 313] on input "GBAYC8500940" at bounding box center [810, 319] width 791 height 35
type input "USFEE1600180"
click at [1129, 463] on button "Search" at bounding box center [1152, 473] width 108 height 36
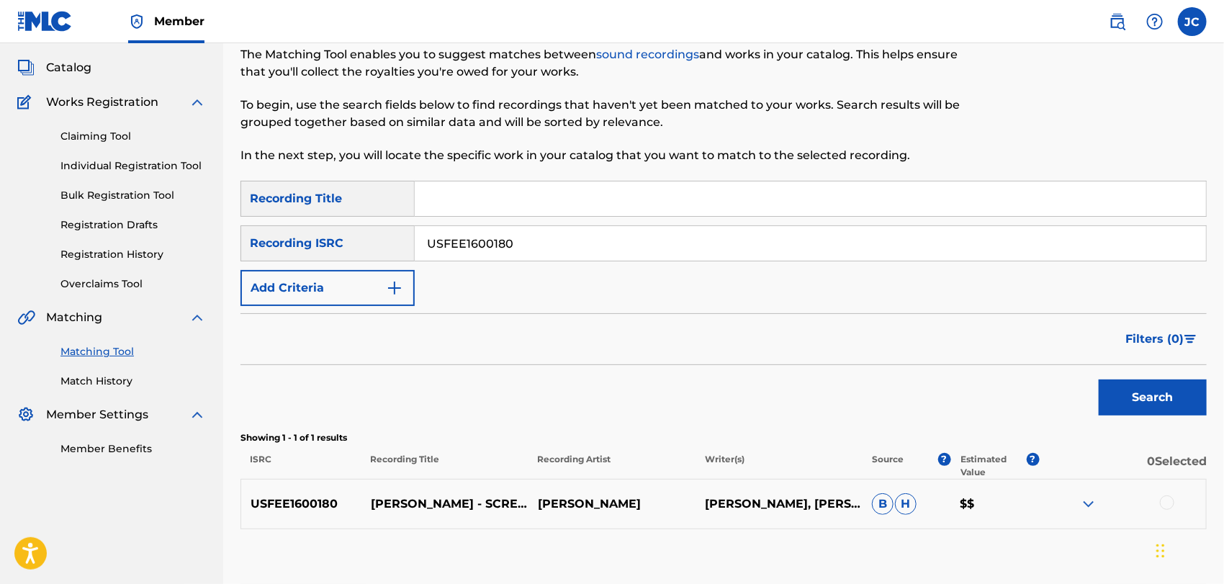
scroll to position [160, 0]
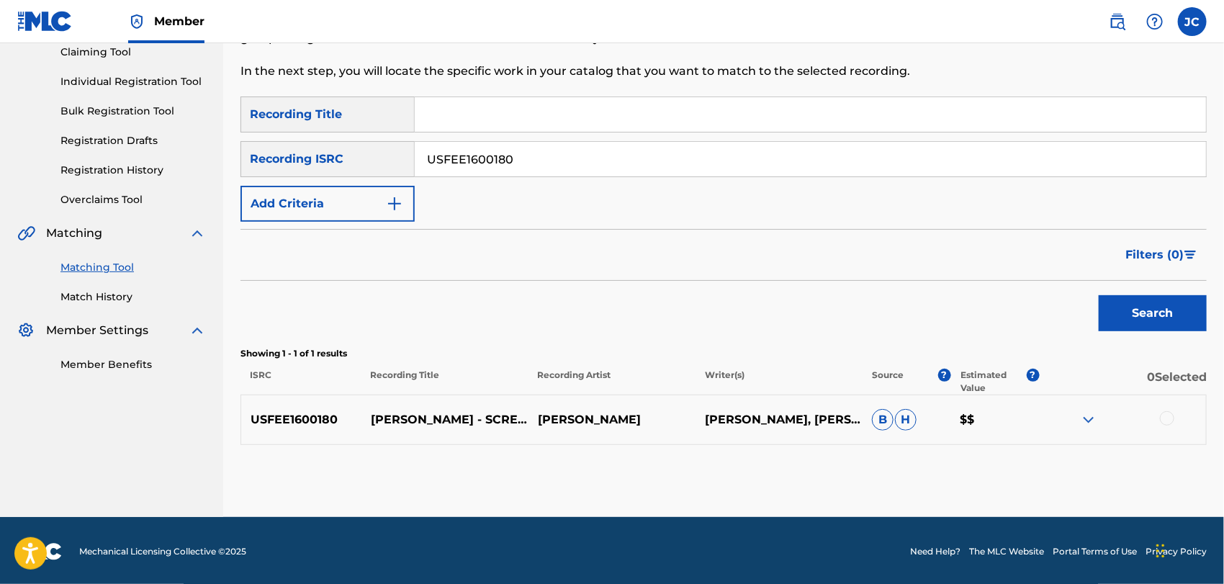
click at [1169, 423] on div at bounding box center [1167, 418] width 14 height 14
click at [1037, 474] on button "Match 1 Group" at bounding box center [1011, 466] width 159 height 36
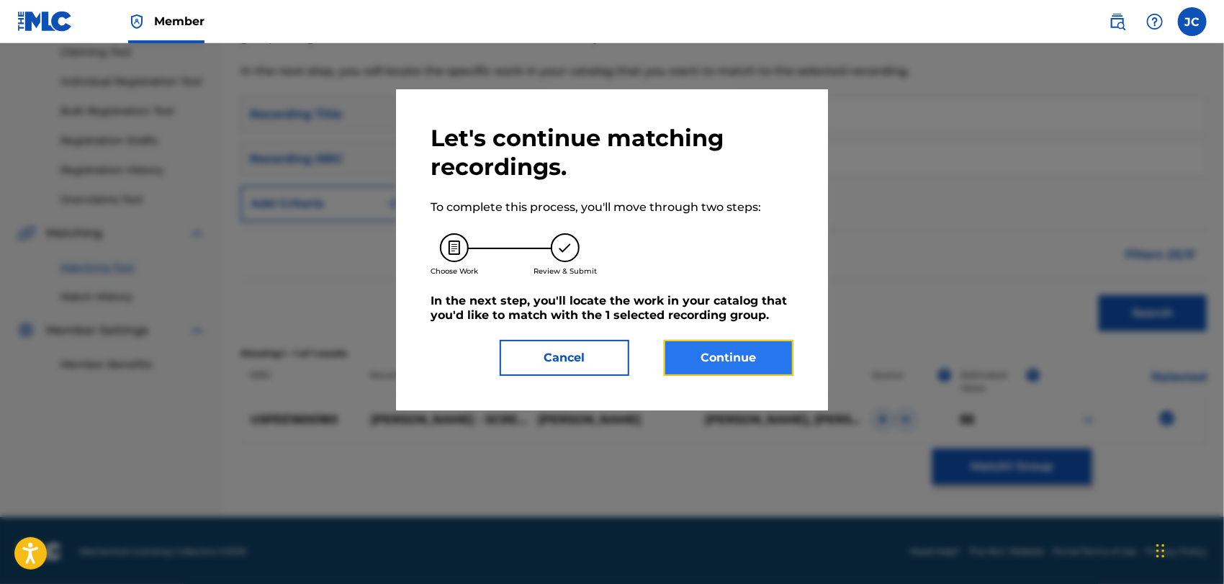
click at [775, 361] on button "Continue" at bounding box center [729, 358] width 130 height 36
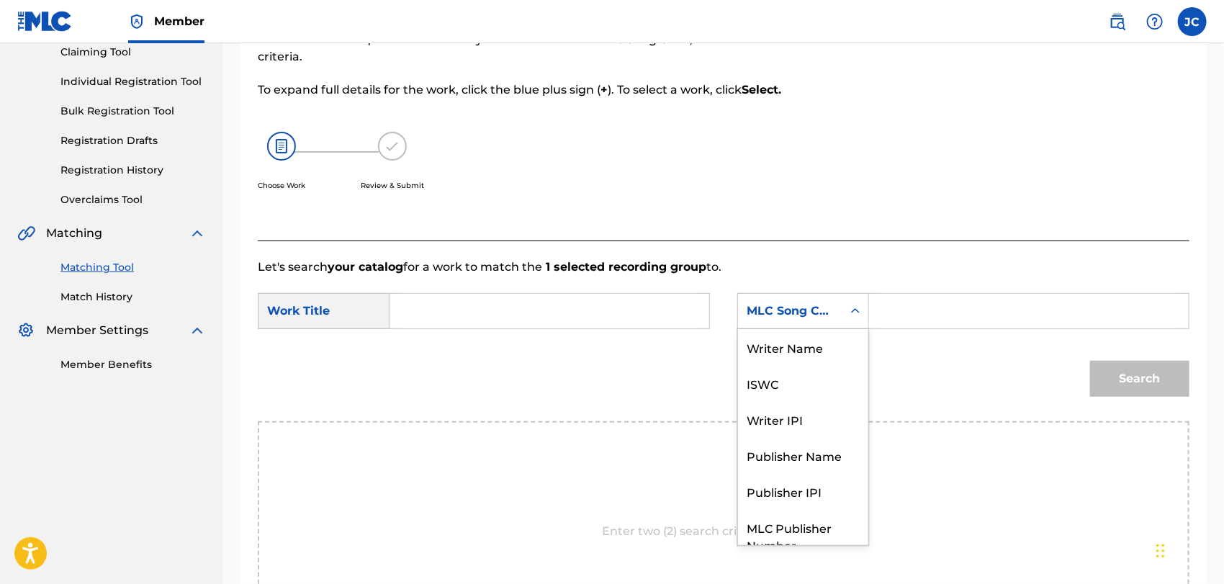
click at [795, 312] on div "MLC Song Code" at bounding box center [789, 310] width 87 height 17
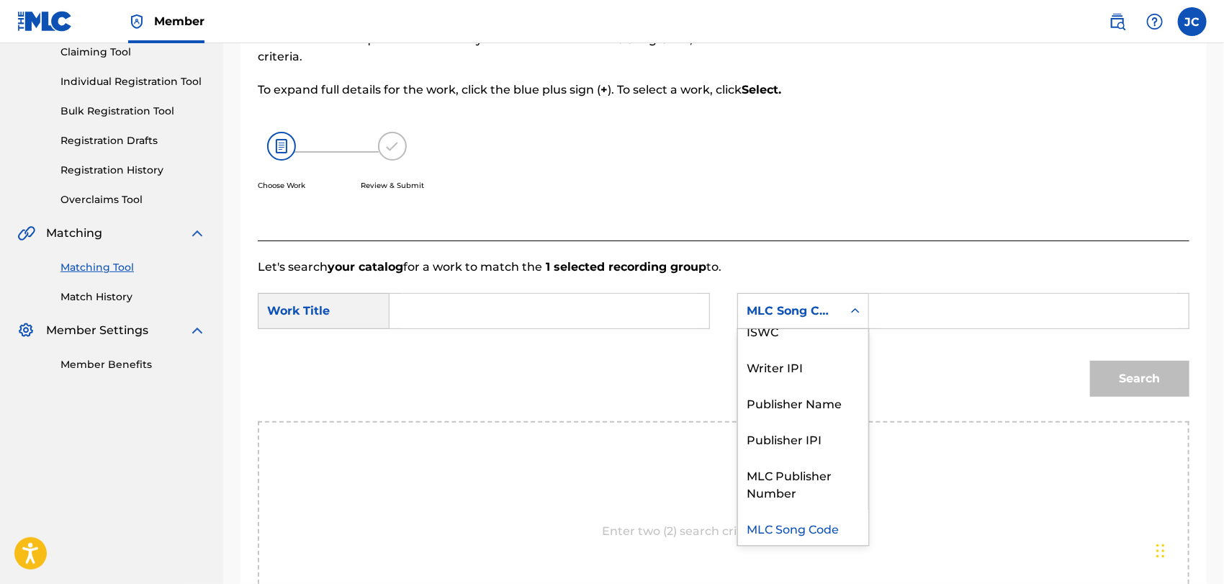
scroll to position [0, 0]
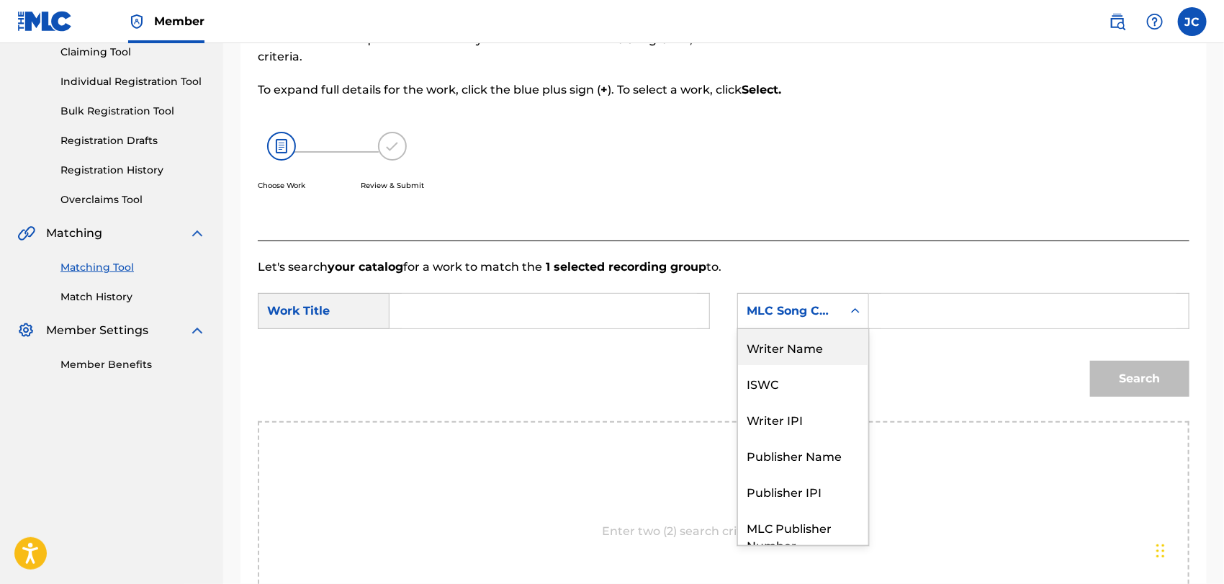
click at [797, 343] on div "Writer Name" at bounding box center [803, 347] width 130 height 36
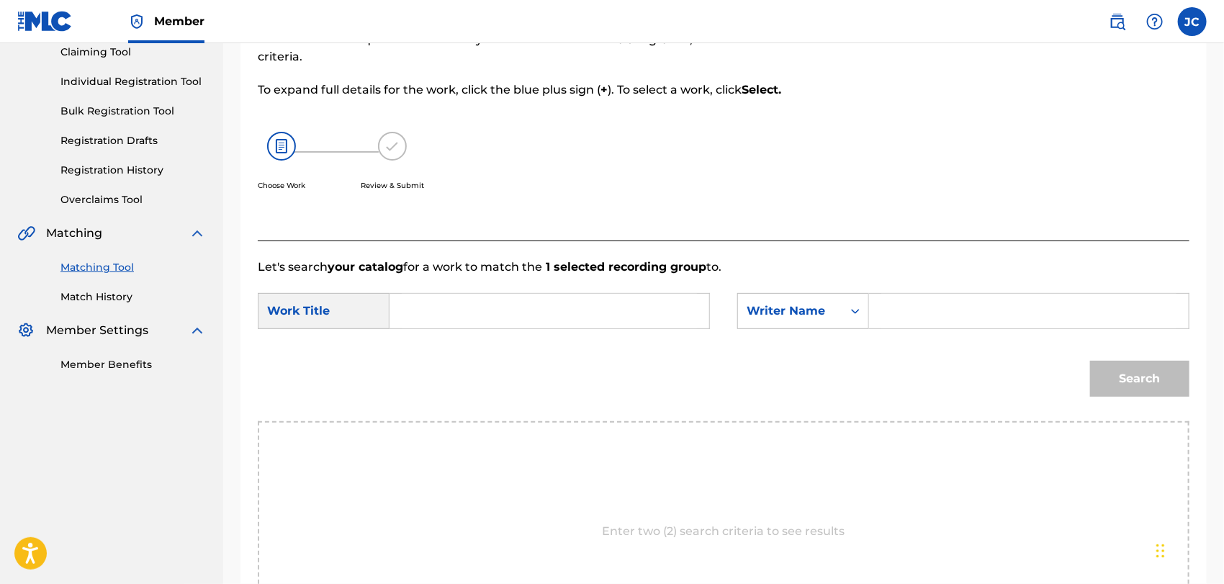
click at [872, 302] on div "Search Form" at bounding box center [1029, 311] width 320 height 36
click at [909, 315] on input "Search Form" at bounding box center [1028, 311] width 295 height 35
click at [973, 335] on div "SearchWithCriteria449c213b-ff88-4d3b-b400-374531480651 Work Title SearchWithCri…" at bounding box center [723, 315] width 931 height 45
click at [942, 301] on input "Search Form" at bounding box center [1028, 311] width 295 height 35
type input "Lindley"
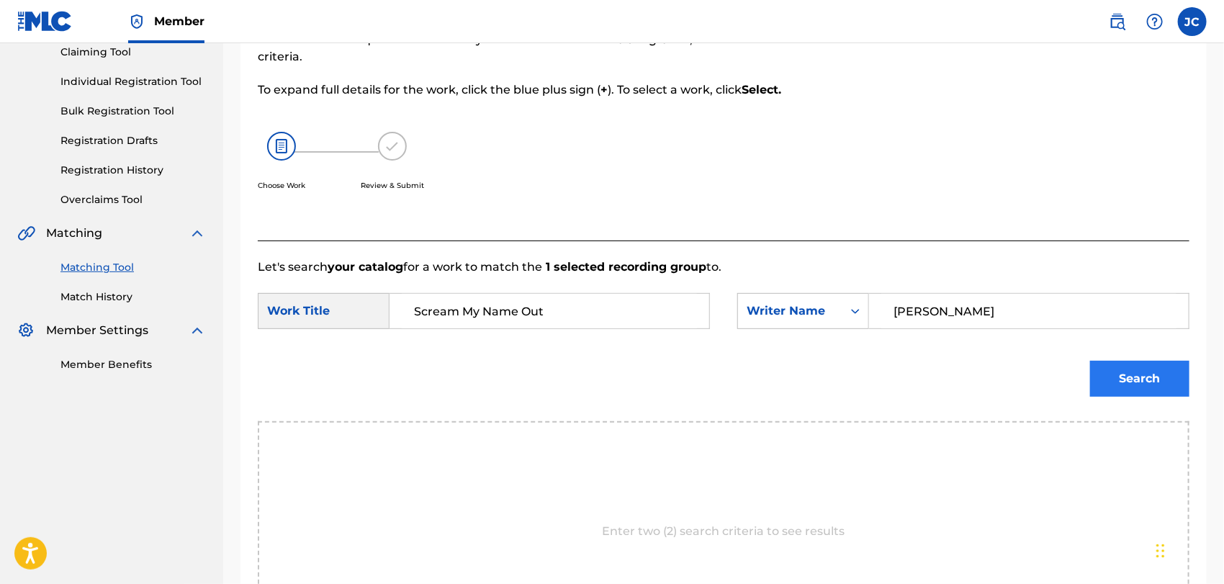
type input "Scream My Name Out"
click at [1157, 378] on button "Search" at bounding box center [1139, 379] width 99 height 36
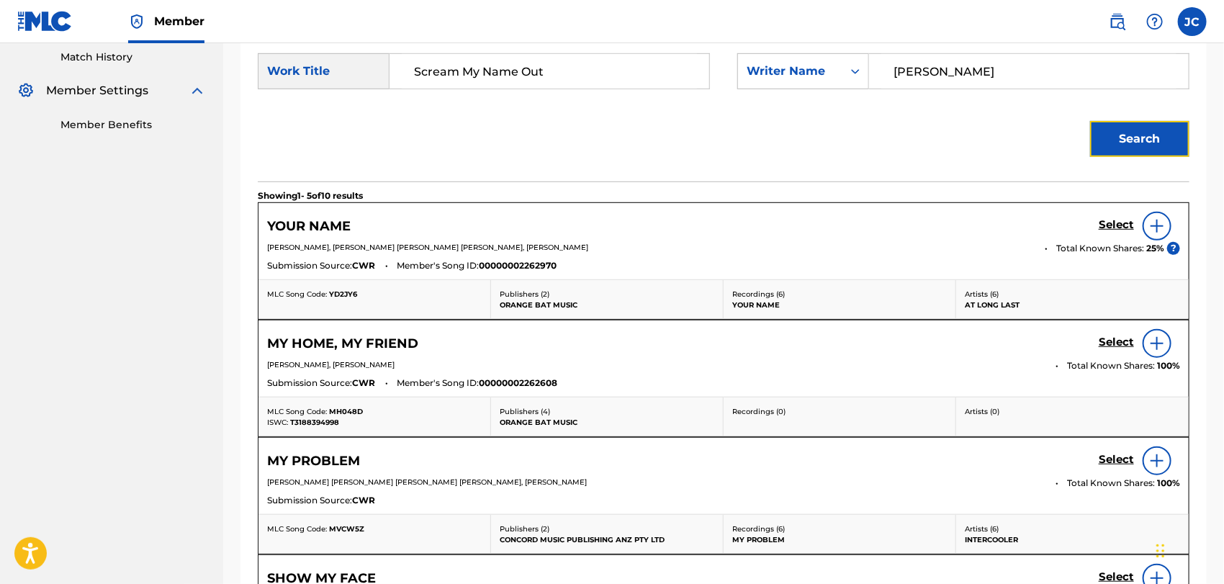
scroll to position [320, 0]
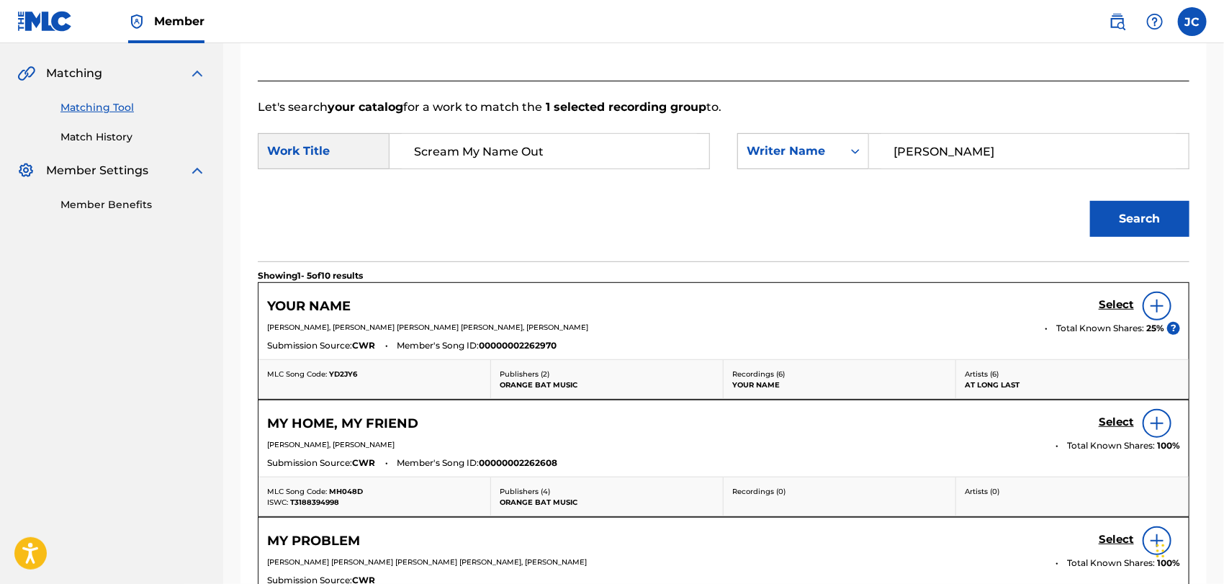
click at [113, 144] on link "Match History" at bounding box center [132, 137] width 145 height 15
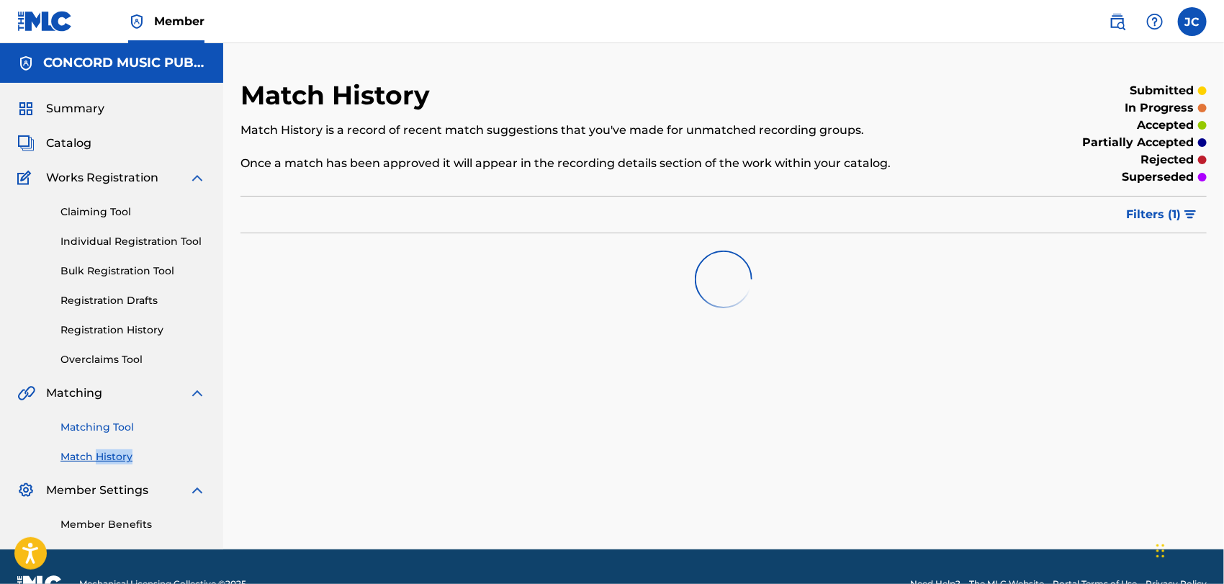
click at [122, 430] on link "Matching Tool" at bounding box center [132, 427] width 145 height 15
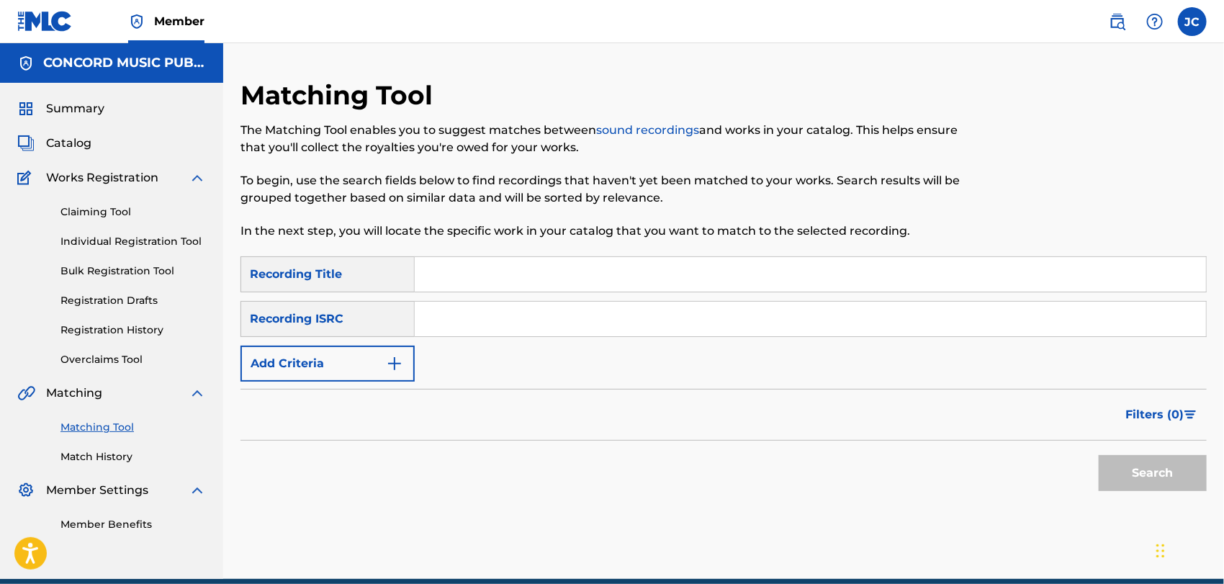
click at [584, 235] on p "In the next step, you will locate the specific work in your catalog that you wa…" at bounding box center [612, 230] width 744 height 17
drag, startPoint x: 557, startPoint y: 272, endPoint x: 533, endPoint y: 279, distance: 25.5
click at [557, 272] on input "Search Form" at bounding box center [810, 274] width 791 height 35
type input "Scream My Name Out"
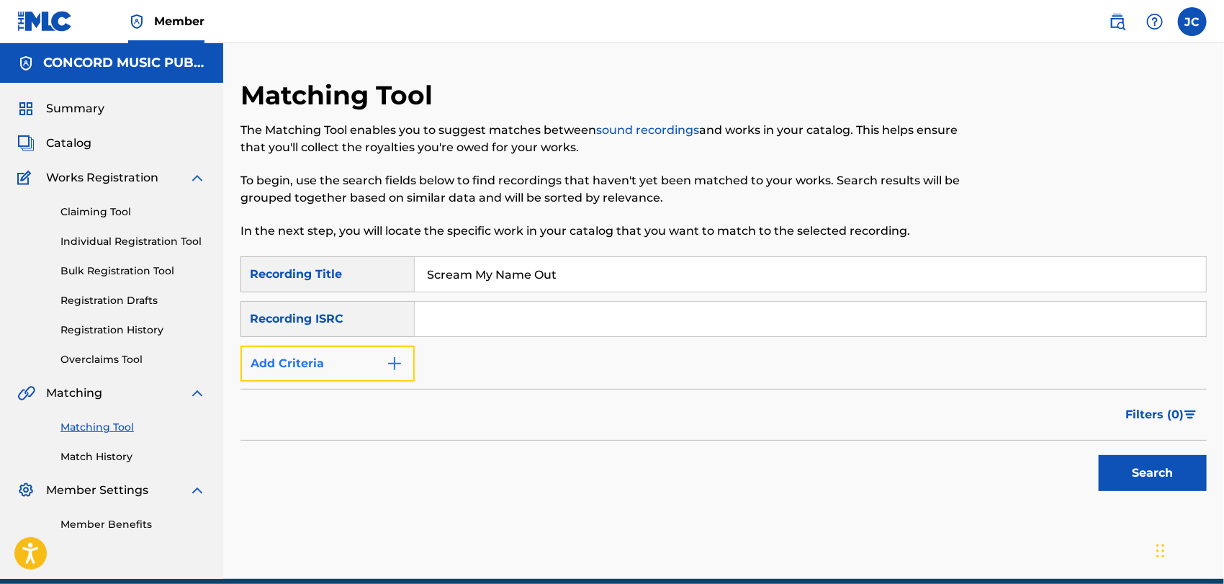
click at [342, 361] on button "Add Criteria" at bounding box center [327, 363] width 174 height 36
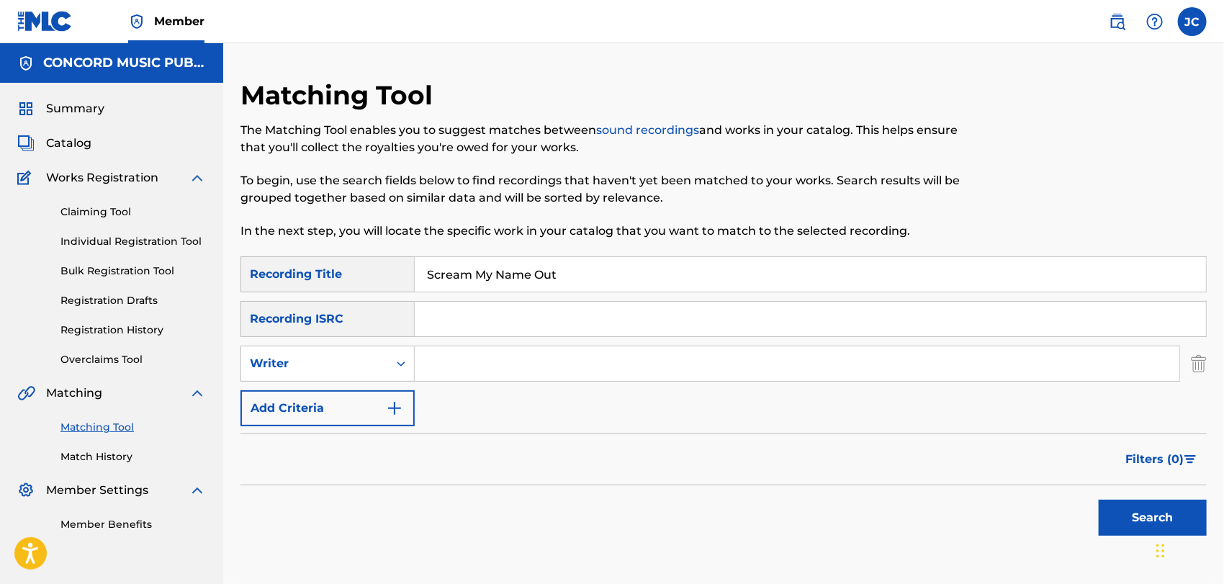
click at [520, 379] on input "Search Form" at bounding box center [797, 363] width 764 height 35
type input "Lindley"
click at [1111, 508] on button "Search" at bounding box center [1152, 518] width 108 height 36
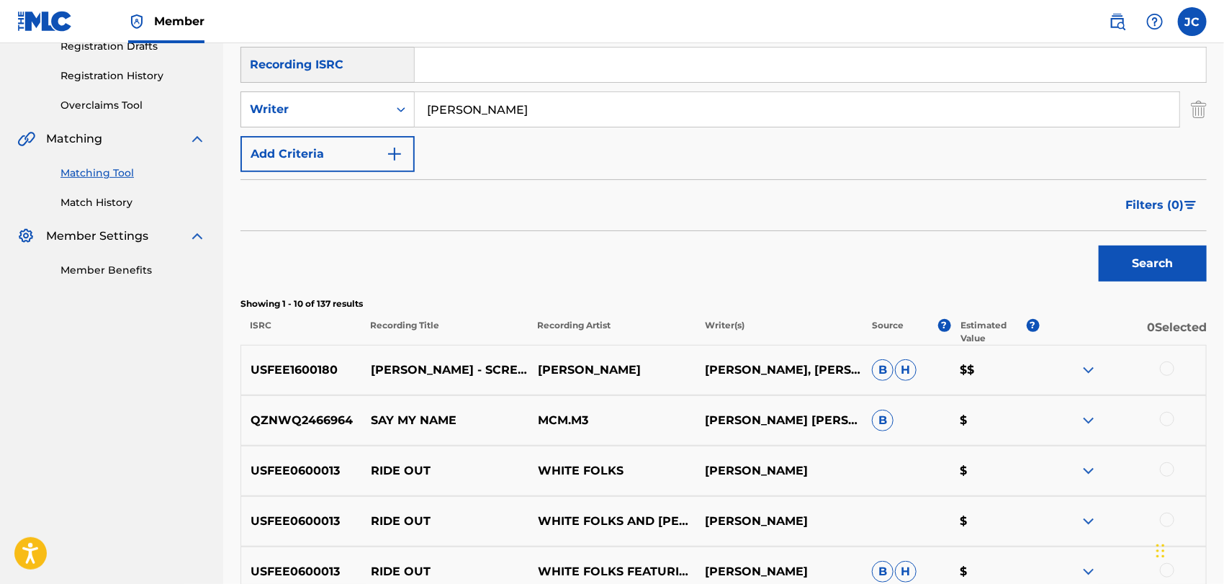
scroll to position [160, 0]
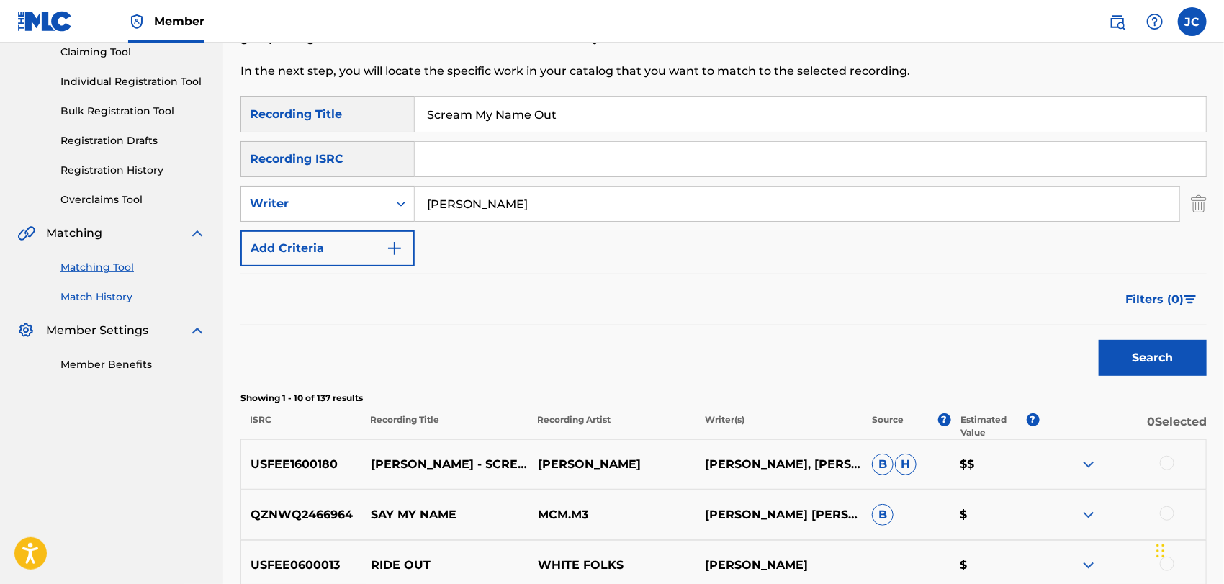
click at [127, 292] on link "Match History" at bounding box center [132, 296] width 145 height 15
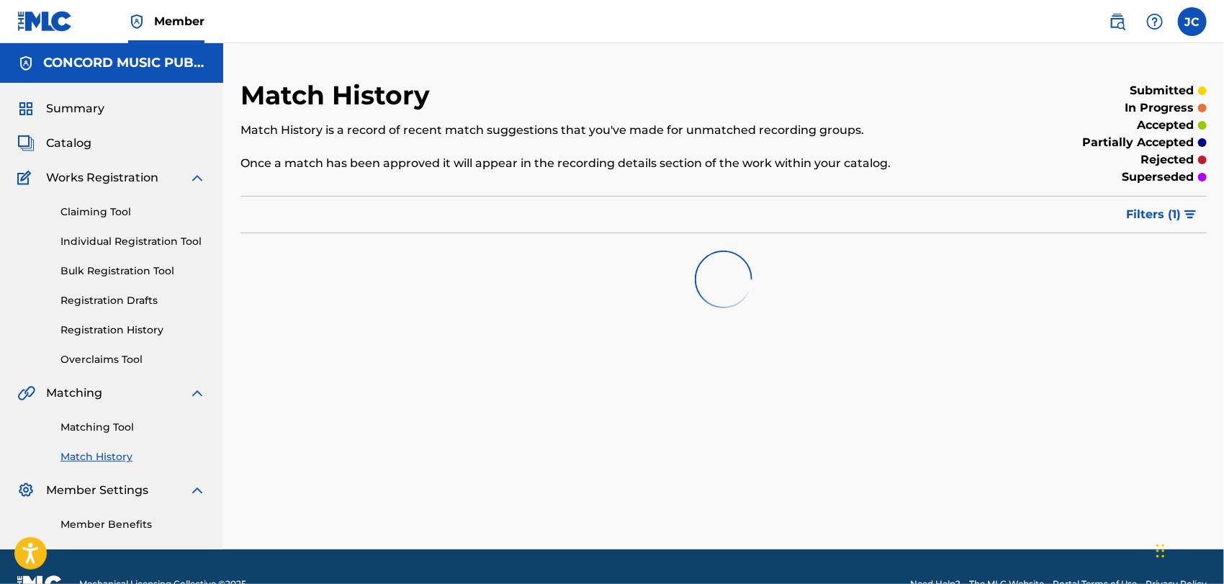
drag, startPoint x: 99, startPoint y: 428, endPoint x: 188, endPoint y: 403, distance: 92.5
click at [99, 428] on link "Matching Tool" at bounding box center [132, 427] width 145 height 15
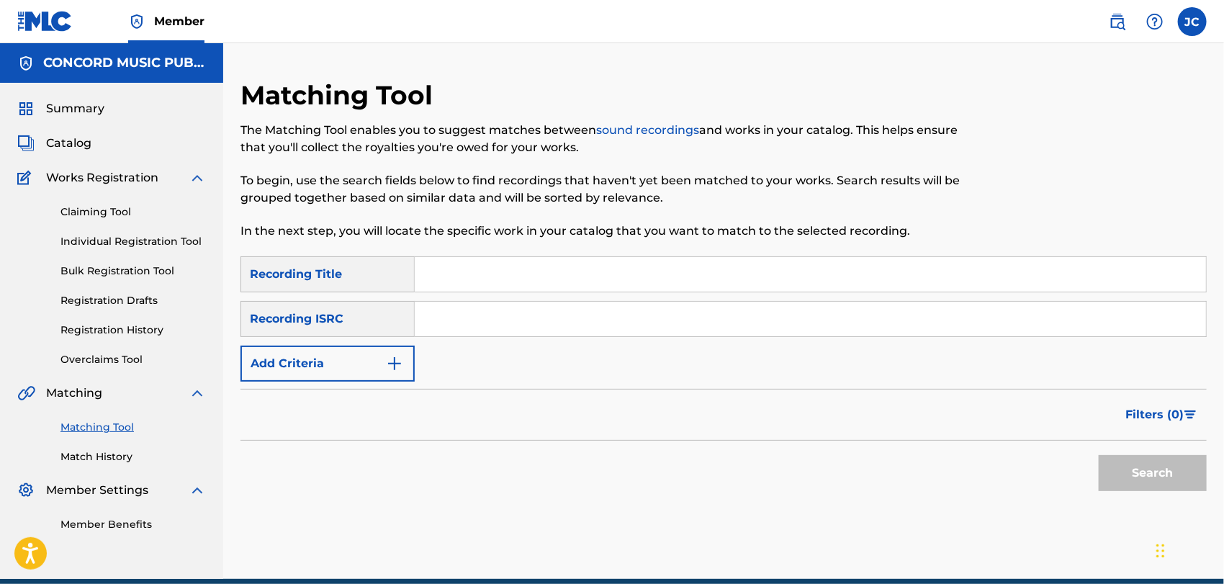
drag, startPoint x: 495, startPoint y: 322, endPoint x: 579, endPoint y: 335, distance: 84.6
click at [495, 322] on input "Search Form" at bounding box center [810, 319] width 791 height 35
type input "USA2P1286161"
click at [1143, 460] on button "Search" at bounding box center [1152, 473] width 108 height 36
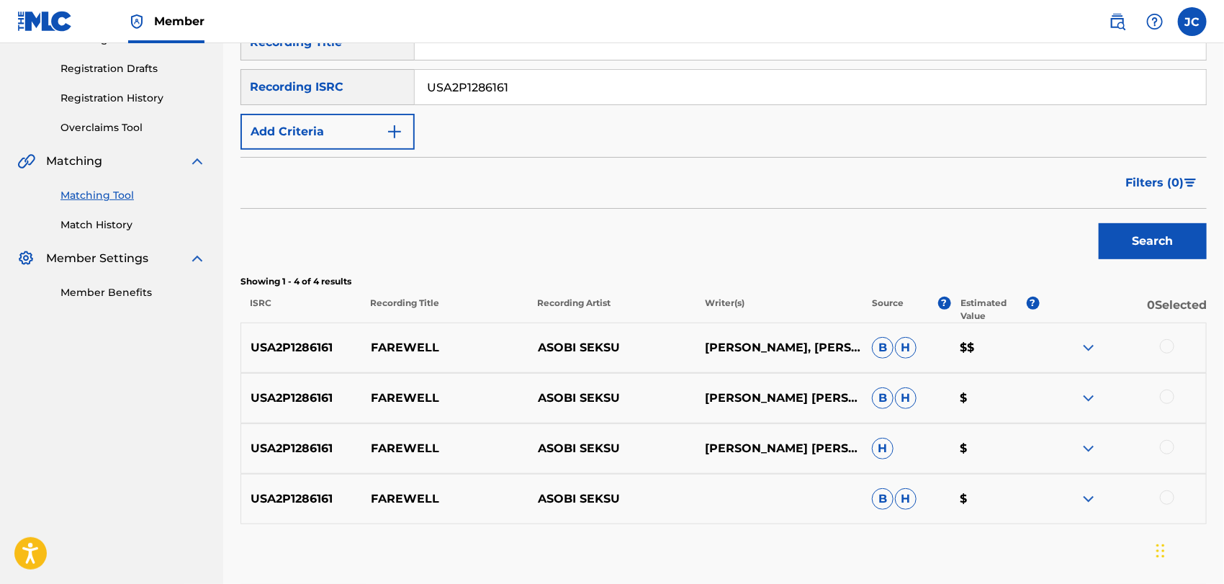
scroll to position [240, 0]
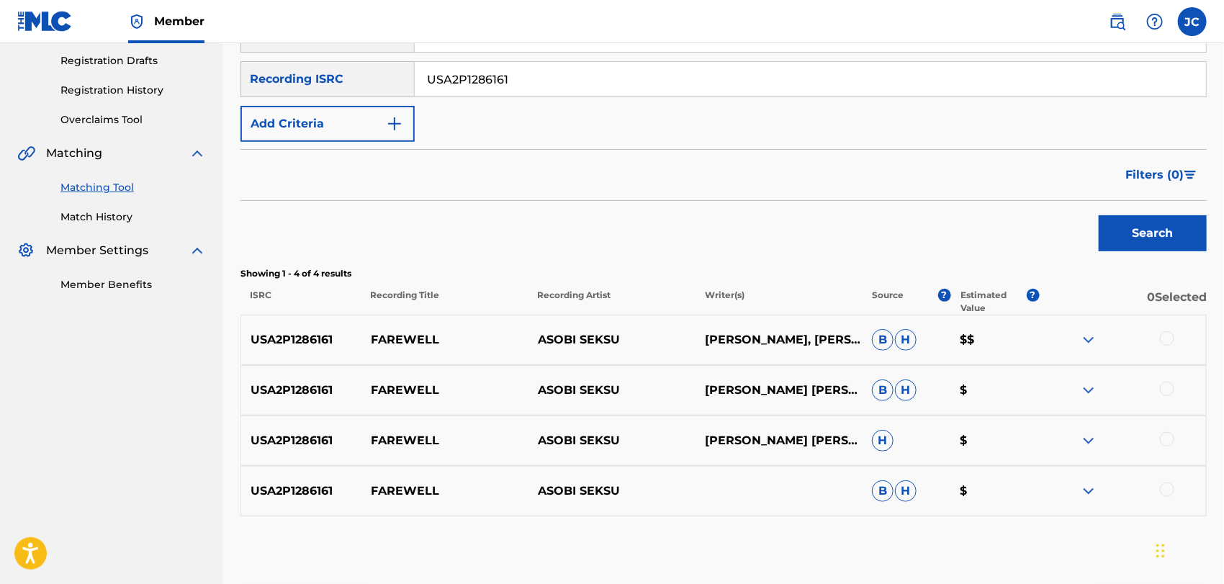
click at [1165, 340] on div at bounding box center [1167, 338] width 14 height 14
click at [1167, 383] on div at bounding box center [1167, 388] width 14 height 14
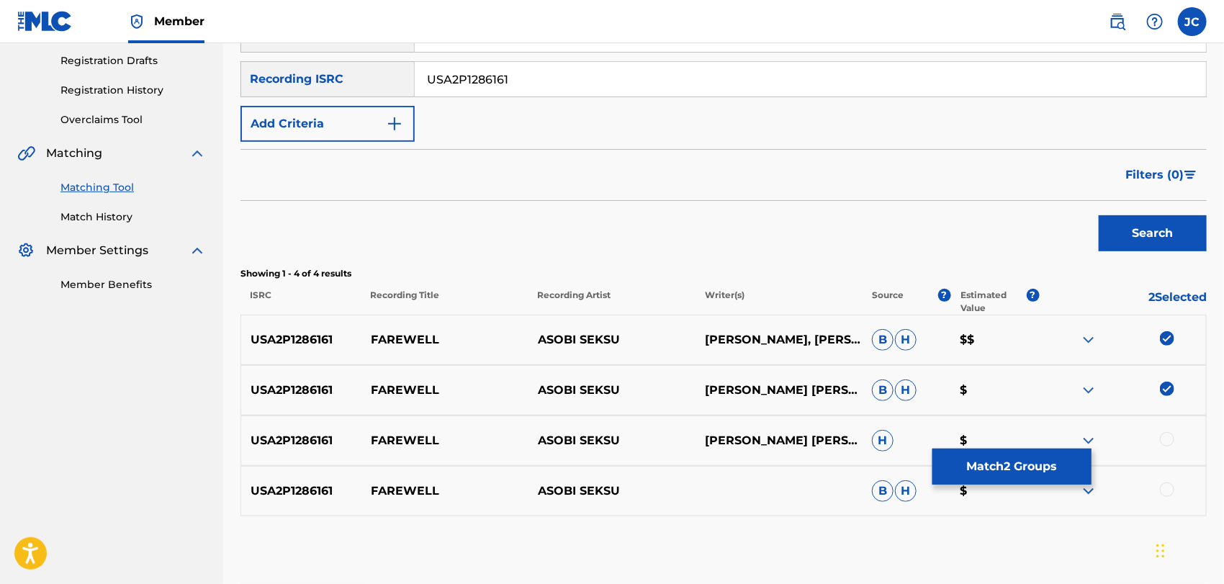
click at [1167, 457] on div "USA2P1286161 FAREWELL ASOBI SEKSU JAMES HANNA JAMES HANNA YUKI CHIKUDATE H $" at bounding box center [723, 440] width 966 height 50
click at [1170, 435] on div at bounding box center [1167, 439] width 14 height 14
click at [1164, 496] on div at bounding box center [1167, 489] width 14 height 14
click at [977, 473] on button "Match 4 Groups" at bounding box center [1011, 466] width 159 height 36
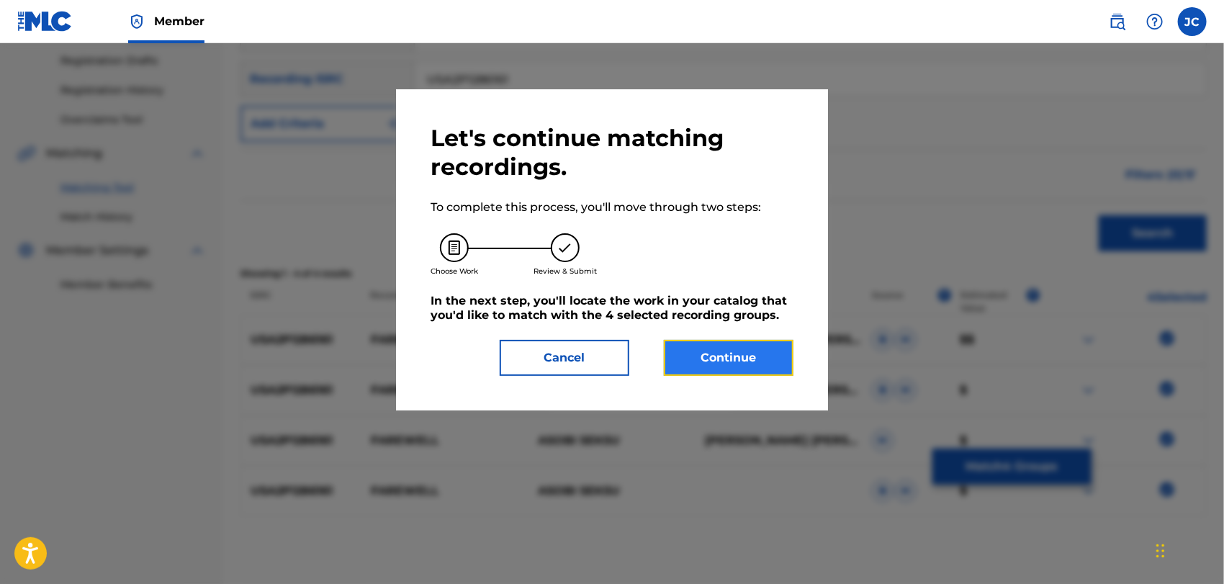
click at [689, 359] on button "Continue" at bounding box center [729, 358] width 130 height 36
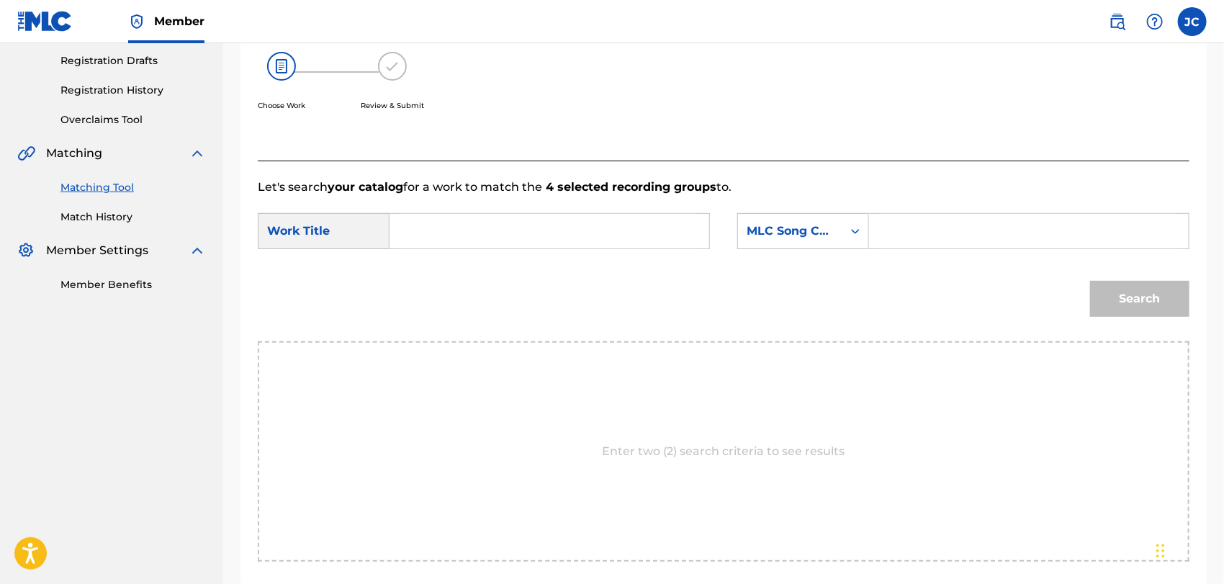
click at [512, 248] on input "Search Form" at bounding box center [549, 231] width 295 height 35
type input "Farewell"
click at [785, 245] on div "MLC Song Code" at bounding box center [803, 231] width 132 height 36
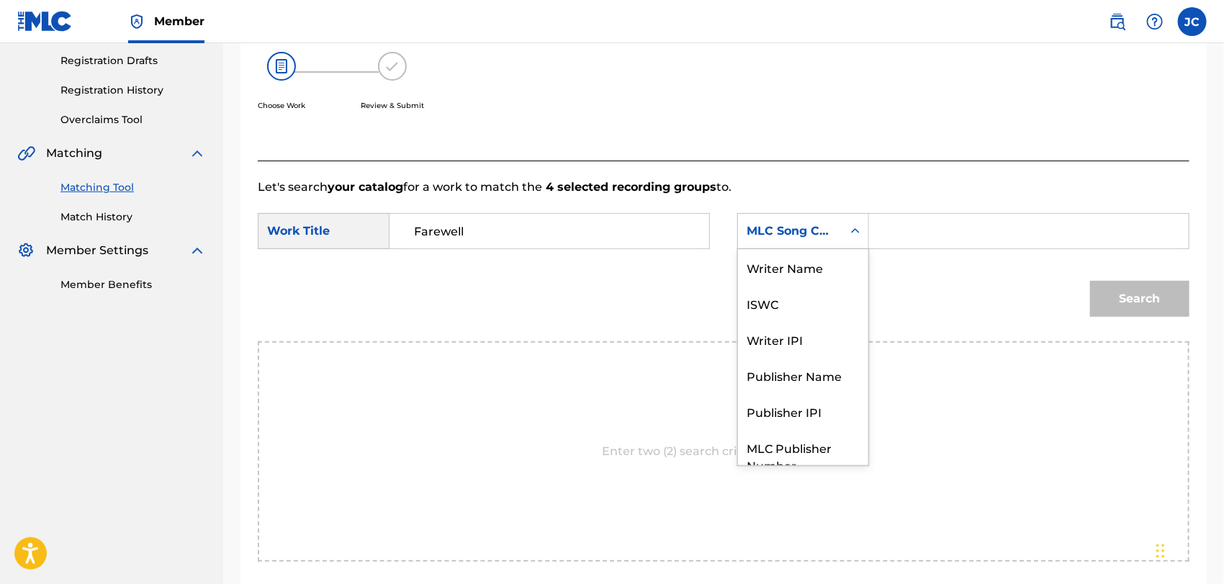
scroll to position [0, 0]
click at [792, 265] on div "Writer Name" at bounding box center [803, 267] width 130 height 36
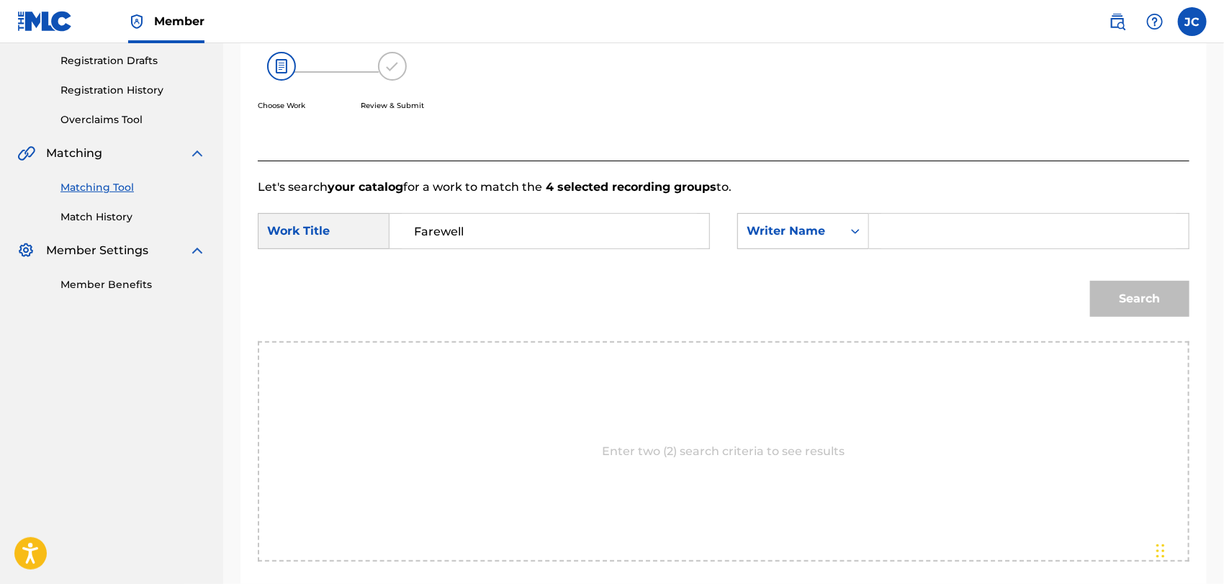
click at [904, 215] on input "Search Form" at bounding box center [1028, 231] width 295 height 35
click at [1157, 289] on button "Search" at bounding box center [1139, 299] width 99 height 36
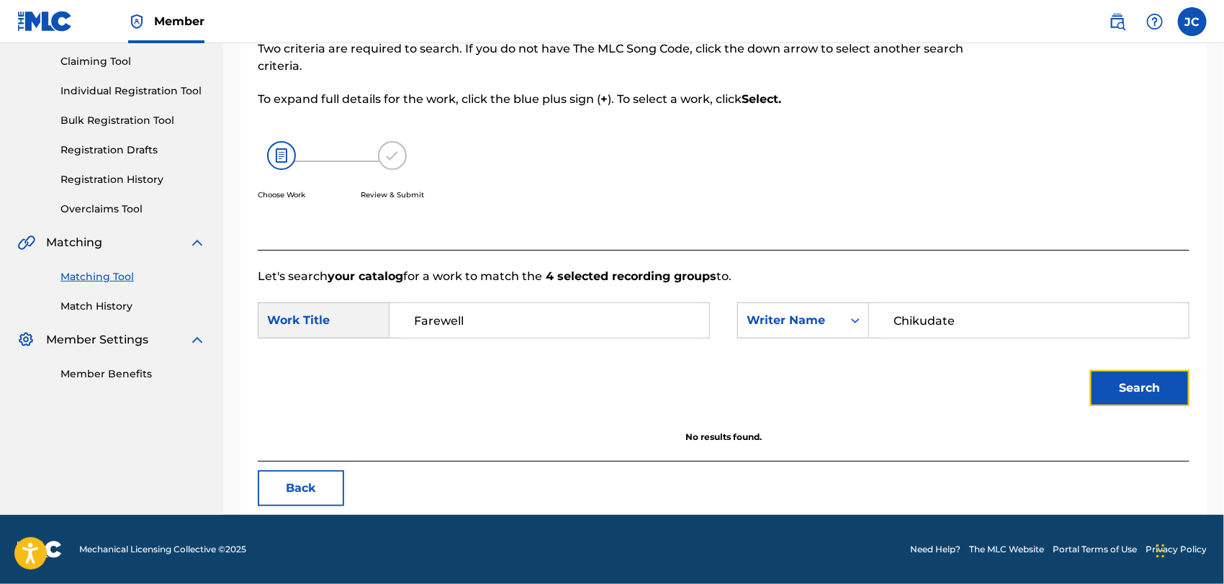
scroll to position [150, 0]
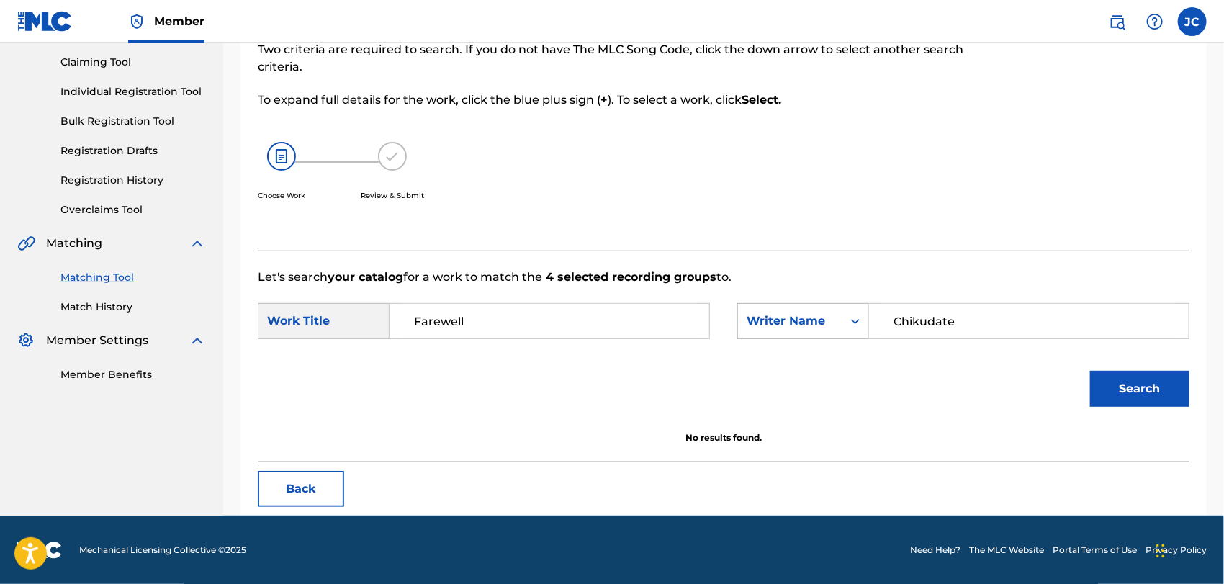
drag, startPoint x: 1088, startPoint y: 326, endPoint x: 854, endPoint y: 317, distance: 234.8
click at [854, 317] on div "SearchWithCriteria9a509824-7265-41f3-8efd-ca71d2277149 Writer Name Chikudate" at bounding box center [963, 321] width 452 height 36
type input "Hanna"
click at [1108, 400] on button "Search" at bounding box center [1139, 389] width 99 height 36
click at [137, 302] on link "Match History" at bounding box center [132, 306] width 145 height 15
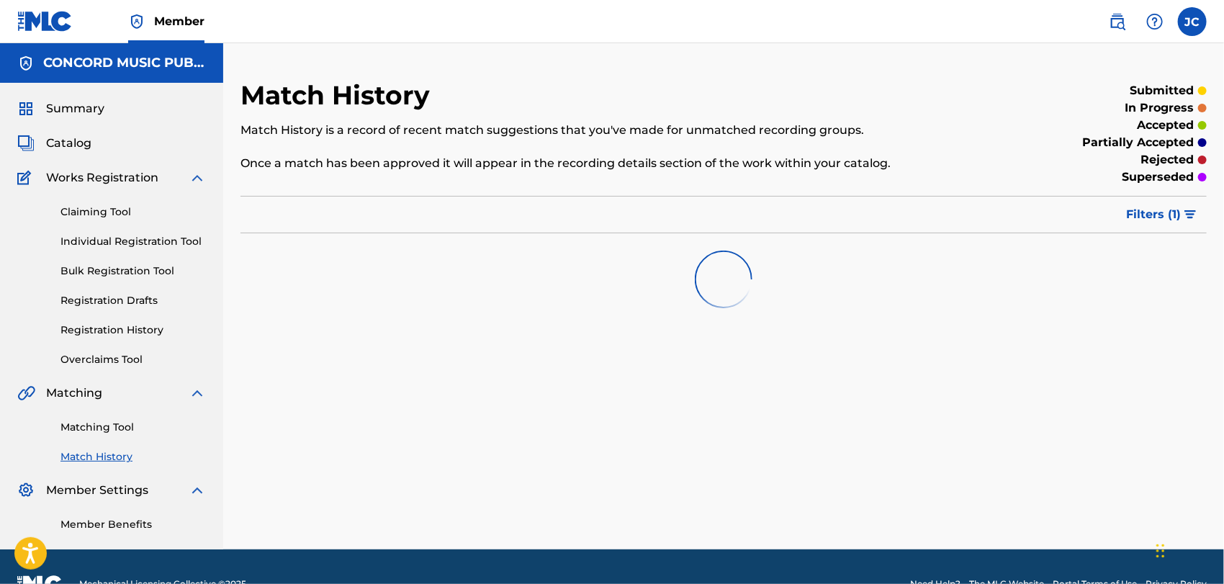
click at [115, 418] on div "Matching Tool Match History" at bounding box center [111, 433] width 189 height 63
click at [109, 426] on link "Matching Tool" at bounding box center [132, 427] width 145 height 15
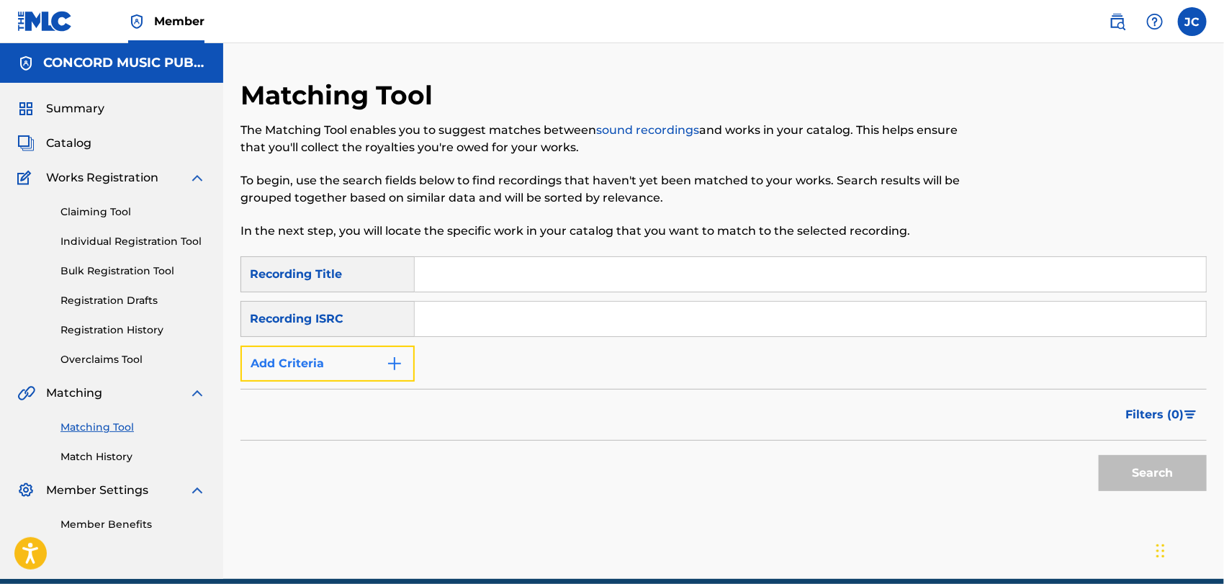
click at [365, 369] on button "Add Criteria" at bounding box center [327, 363] width 174 height 36
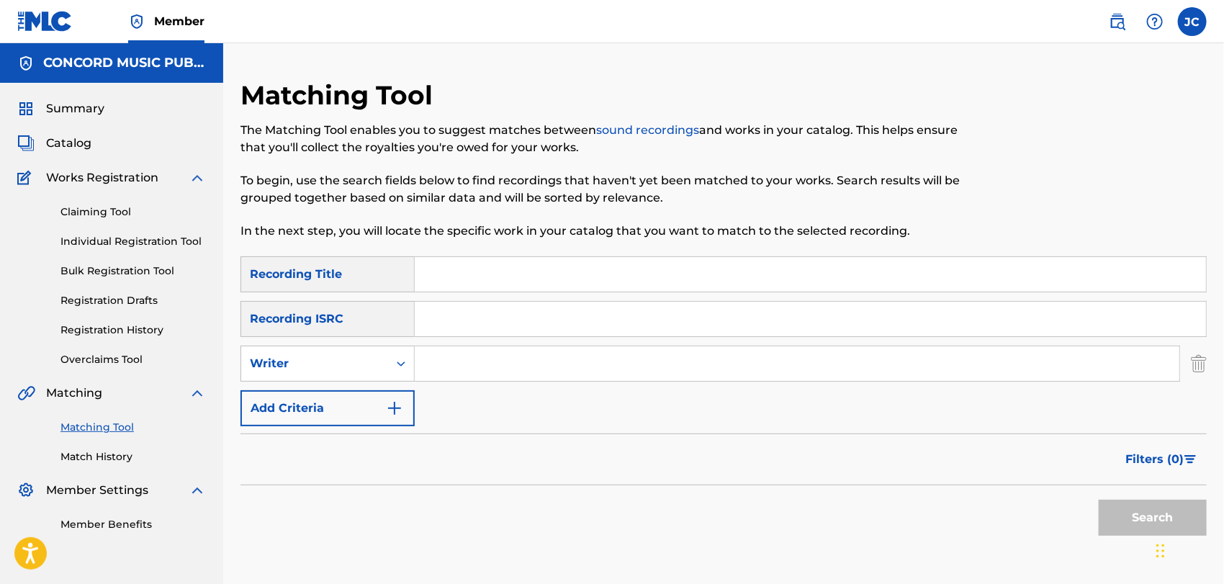
click at [469, 389] on div "SearchWithCriteria9a666371-1142-44af-9620-c068b301c2f0 Recording Title SearchWi…" at bounding box center [723, 341] width 966 height 170
click at [469, 375] on input "Search Form" at bounding box center [797, 363] width 764 height 35
type input "Hanna"
click at [550, 287] on input "Search Form" at bounding box center [810, 274] width 791 height 35
type input "Farewell"
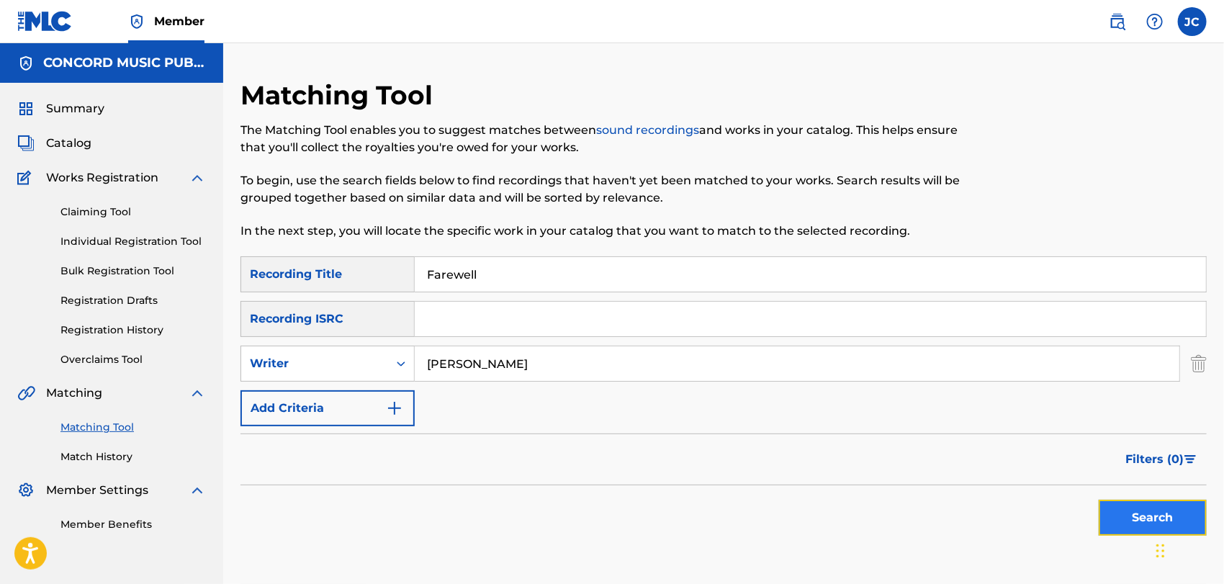
click at [1120, 502] on button "Search" at bounding box center [1152, 518] width 108 height 36
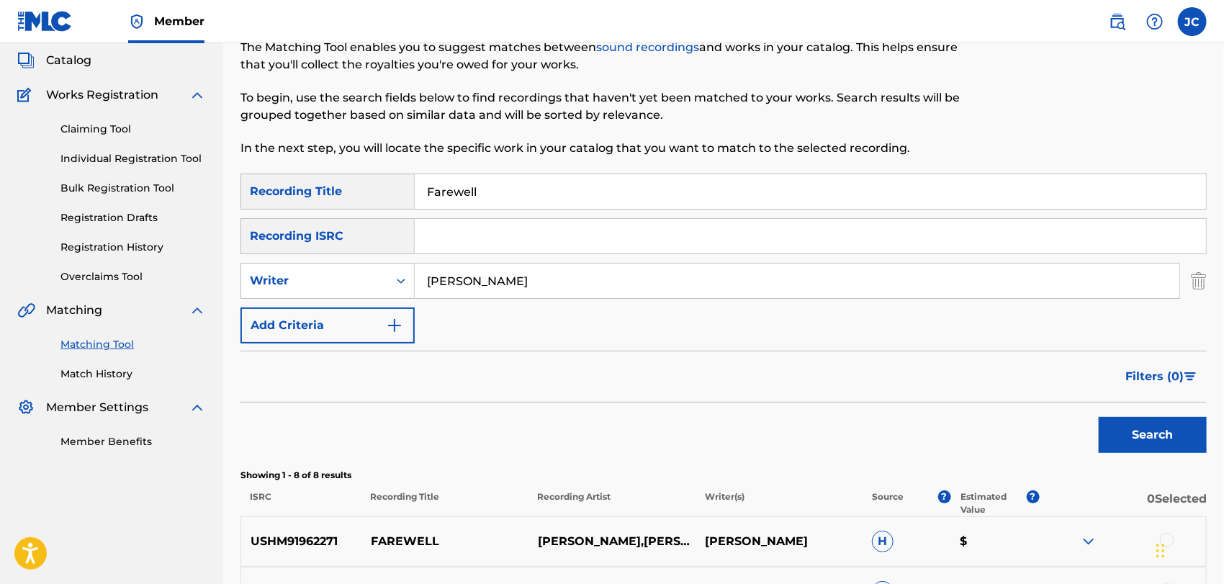
scroll to position [240, 0]
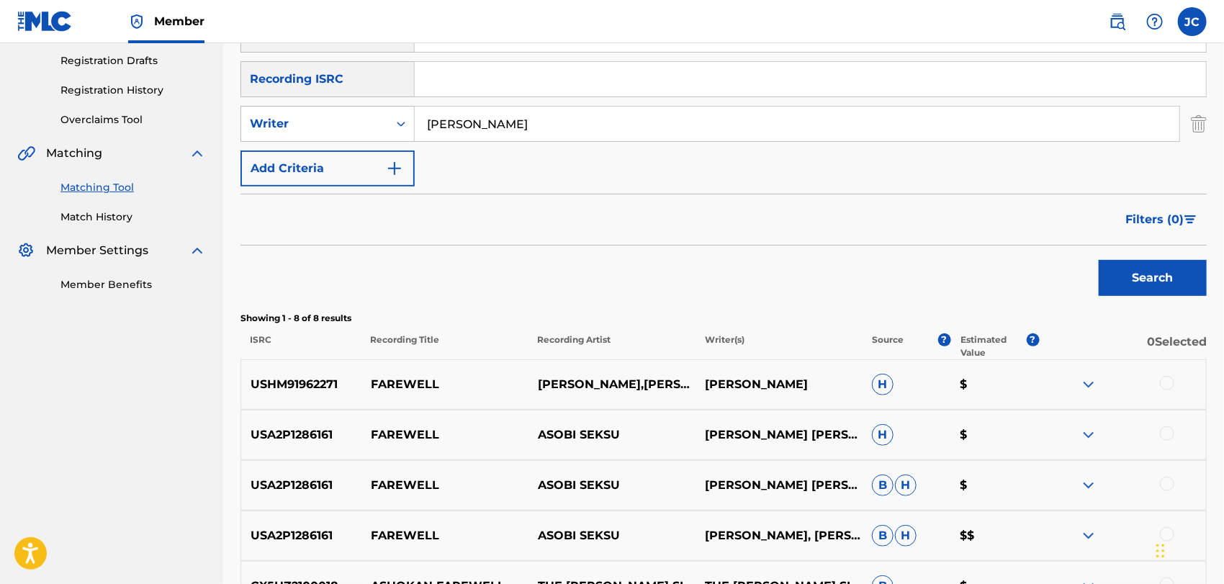
click at [1170, 433] on div at bounding box center [1167, 433] width 14 height 14
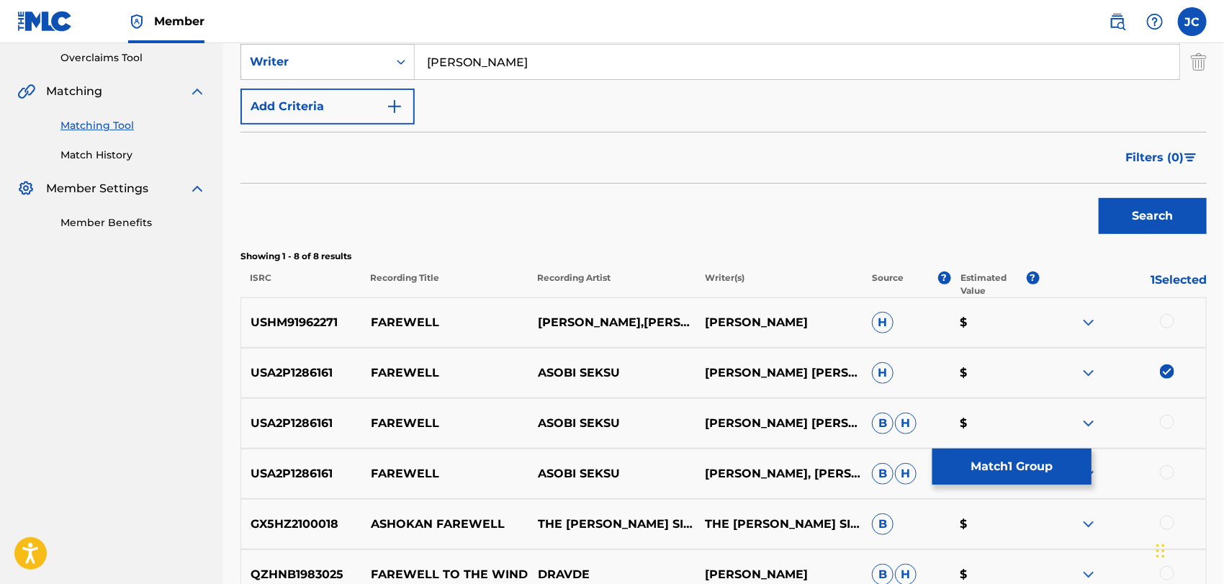
scroll to position [320, 0]
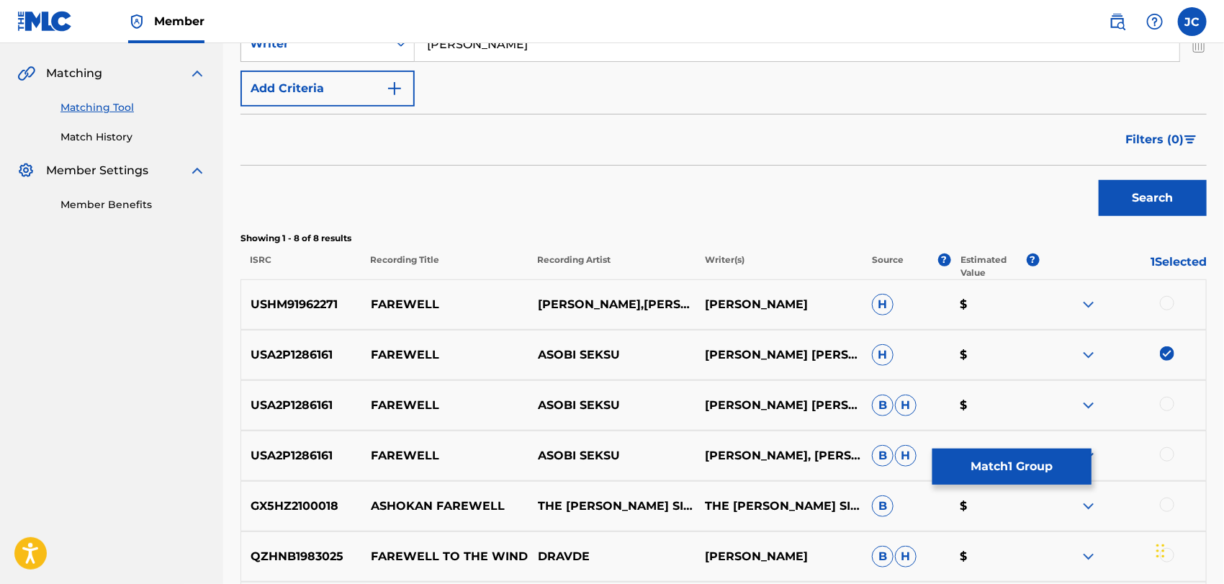
click at [1162, 404] on div at bounding box center [1167, 404] width 14 height 14
click at [1170, 451] on div at bounding box center [1167, 454] width 14 height 14
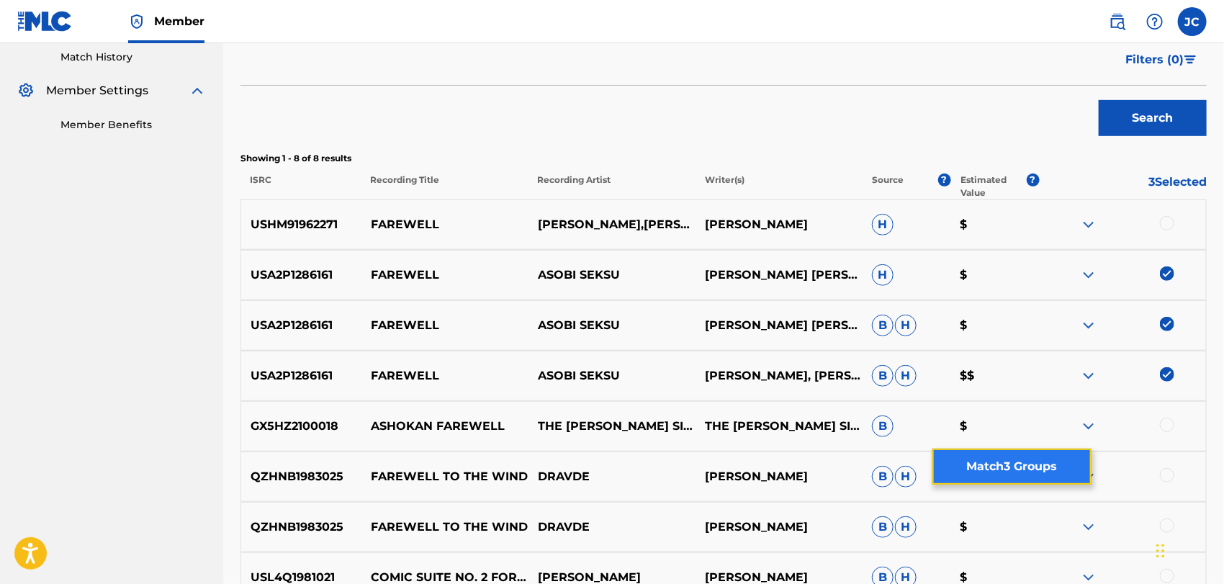
click at [1022, 473] on button "Match 3 Groups" at bounding box center [1011, 466] width 159 height 36
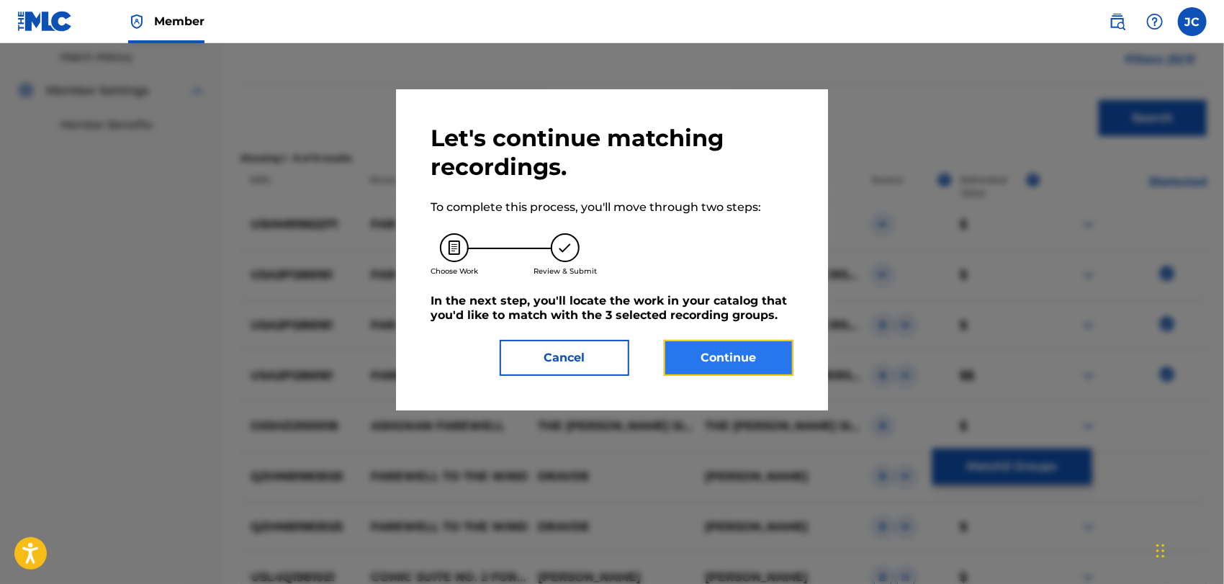
click at [750, 366] on button "Continue" at bounding box center [729, 358] width 130 height 36
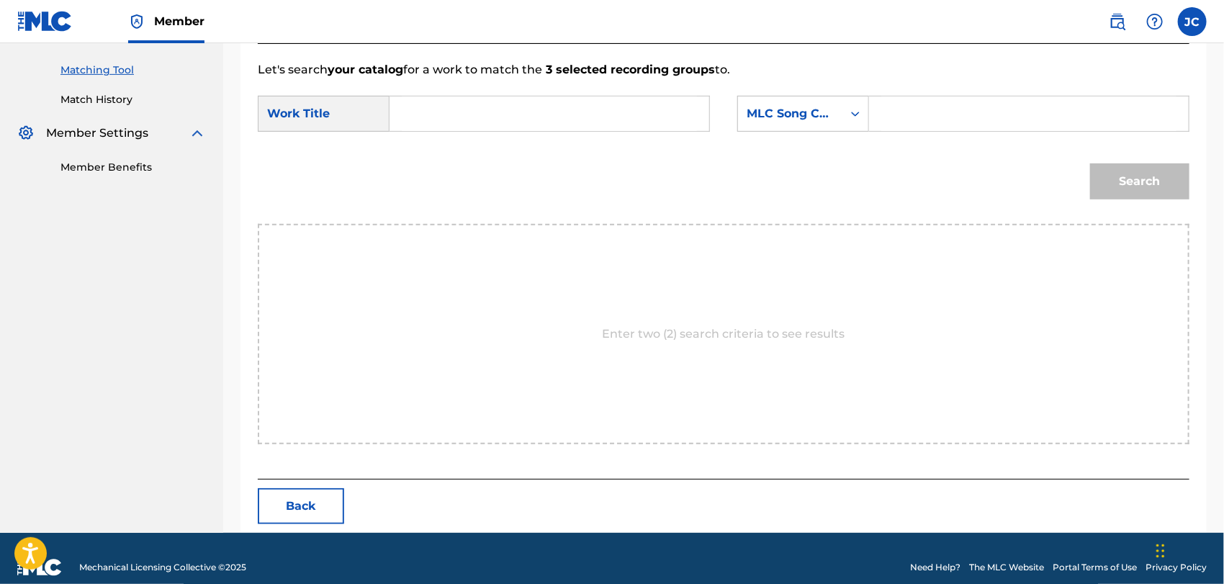
scroll to position [374, 0]
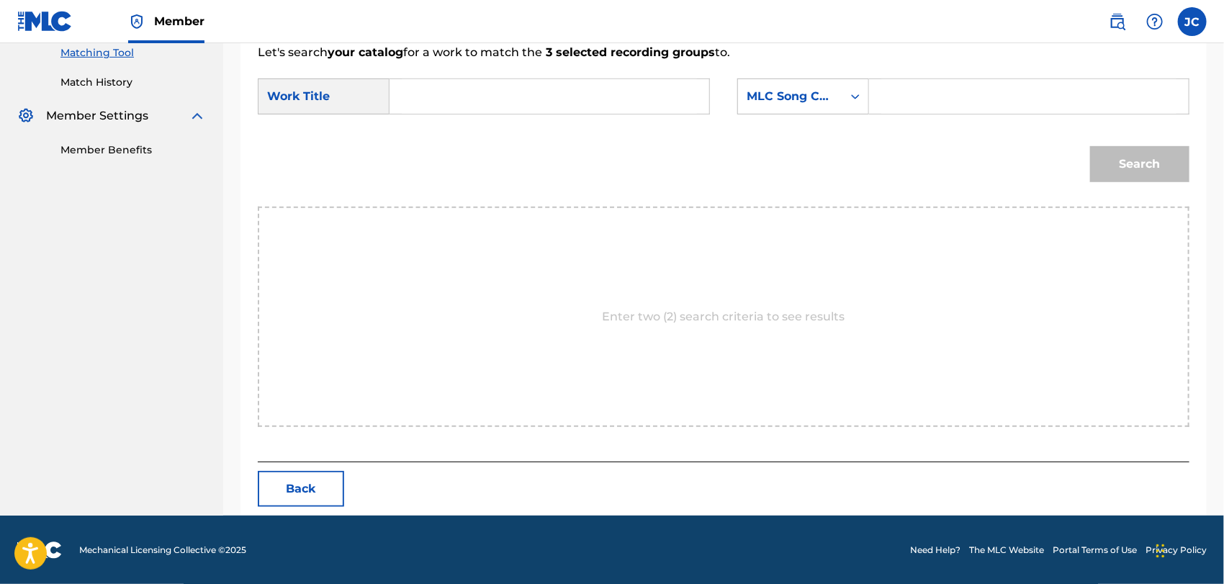
click at [428, 89] on input "Search Form" at bounding box center [549, 96] width 295 height 35
type input "Farewell"
click at [785, 69] on form "SearchWithCriteria449c213b-ff88-4d3b-b400-374531480651 Work Title Farewell Sear…" at bounding box center [723, 133] width 931 height 145
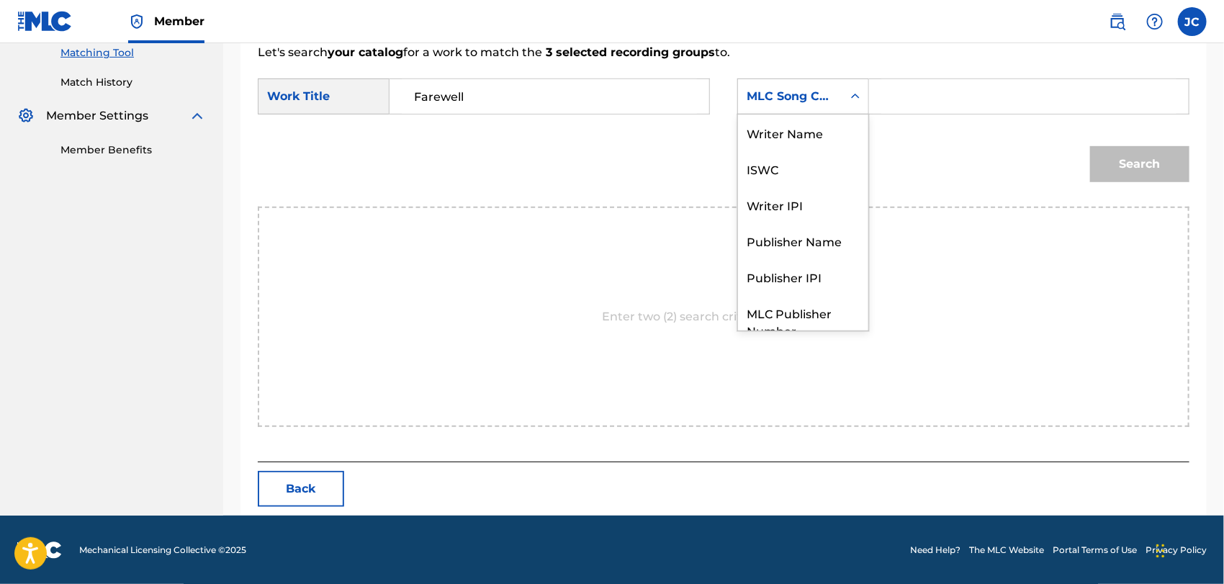
click at [788, 91] on div "MLC Song Code" at bounding box center [789, 96] width 87 height 17
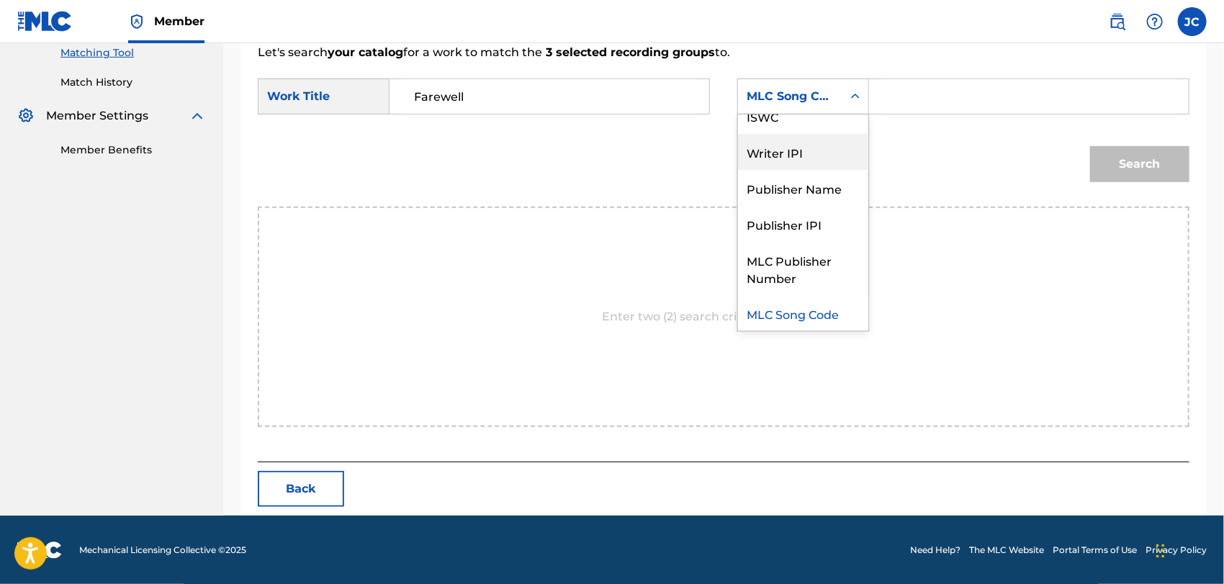
scroll to position [0, 0]
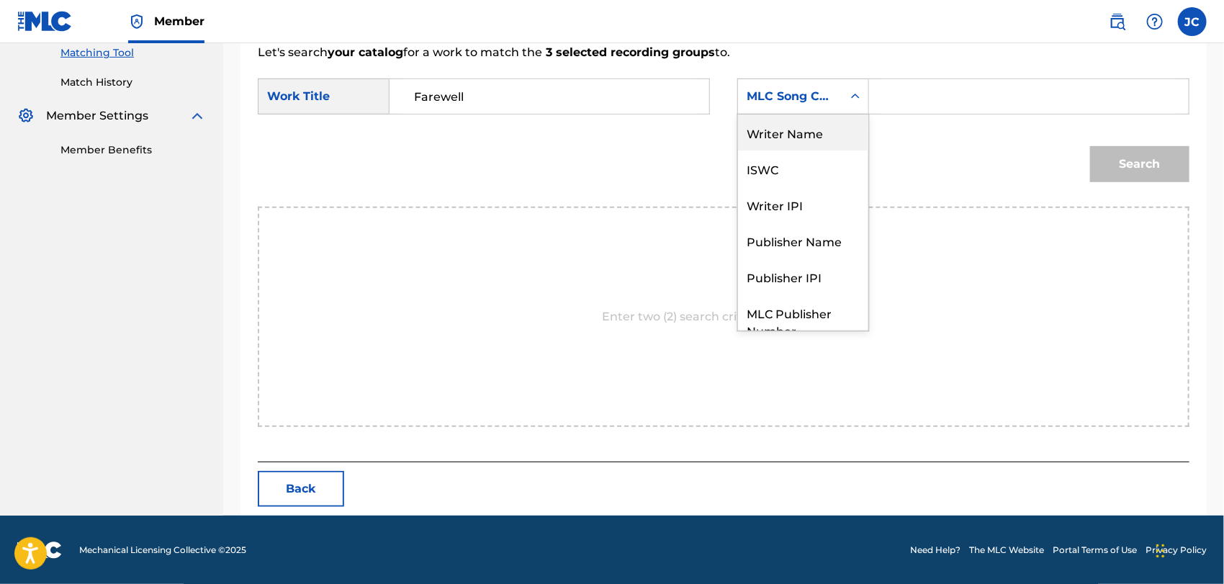
drag, startPoint x: 789, startPoint y: 137, endPoint x: 941, endPoint y: 73, distance: 165.2
click at [795, 135] on div "Writer Name" at bounding box center [803, 132] width 130 height 36
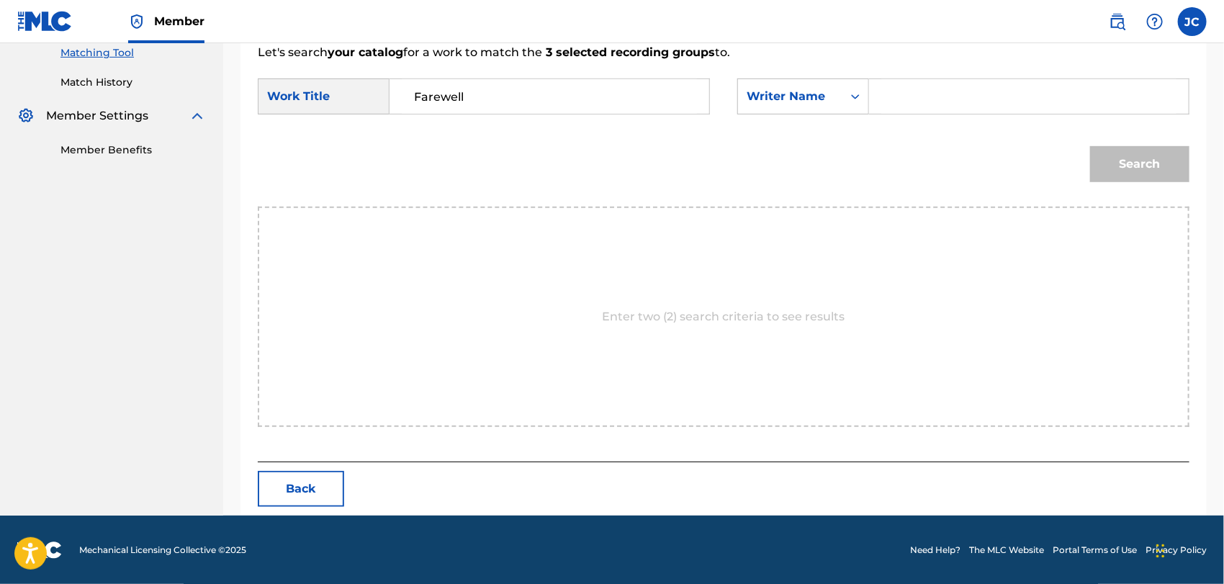
click at [950, 71] on form "SearchWithCriteria449c213b-ff88-4d3b-b400-374531480651 Work Title Farewell Sear…" at bounding box center [723, 133] width 931 height 145
click at [957, 88] on input "Search Form" at bounding box center [1028, 96] width 295 height 35
type input "Chikudate"
click at [1140, 147] on button "Search" at bounding box center [1139, 164] width 99 height 36
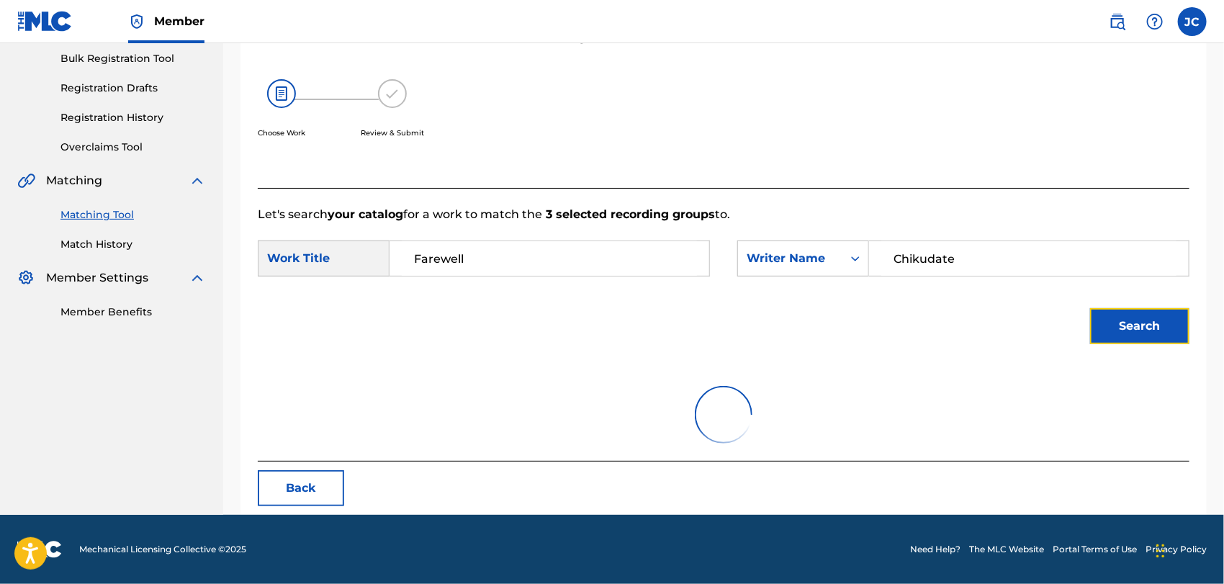
scroll to position [150, 0]
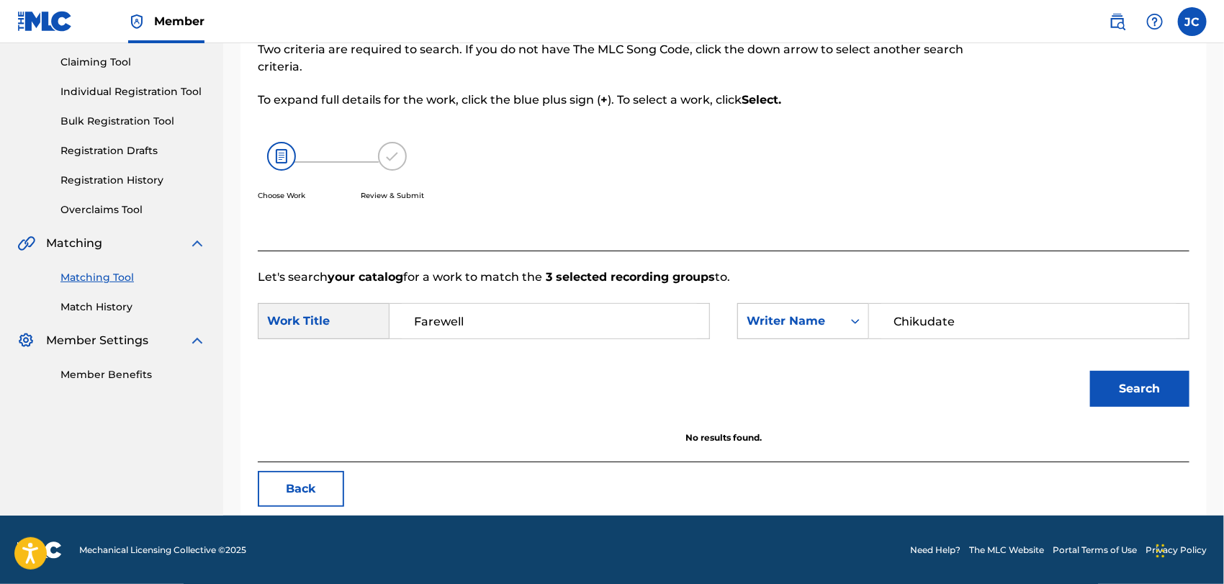
drag, startPoint x: 145, startPoint y: 304, endPoint x: 136, endPoint y: 310, distance: 11.4
click at [145, 304] on link "Match History" at bounding box center [132, 306] width 145 height 15
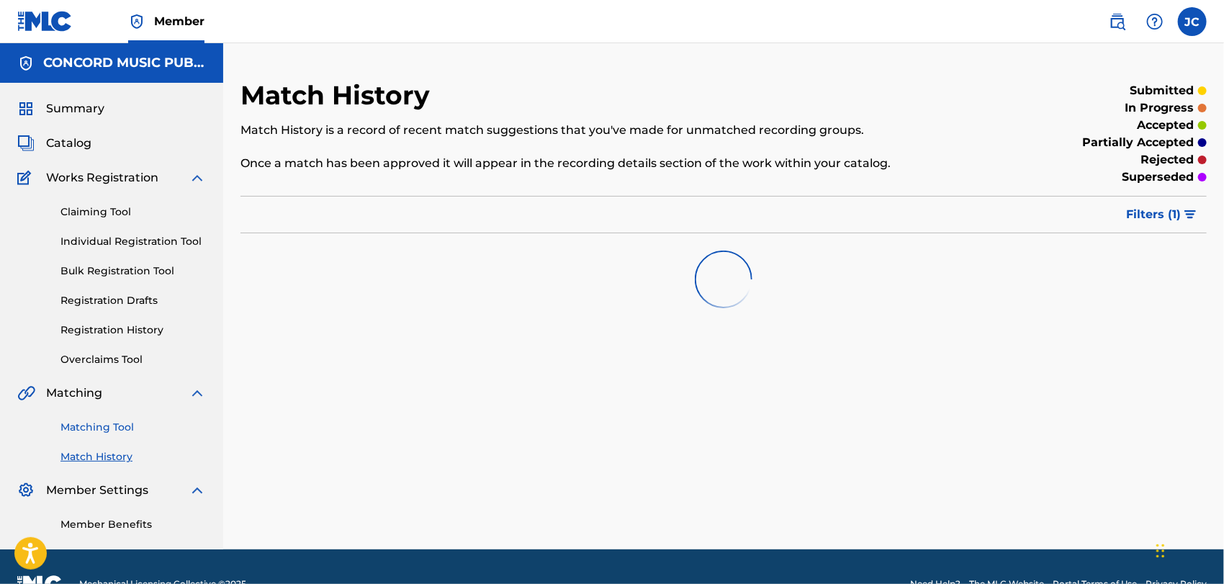
click at [108, 423] on link "Matching Tool" at bounding box center [132, 427] width 145 height 15
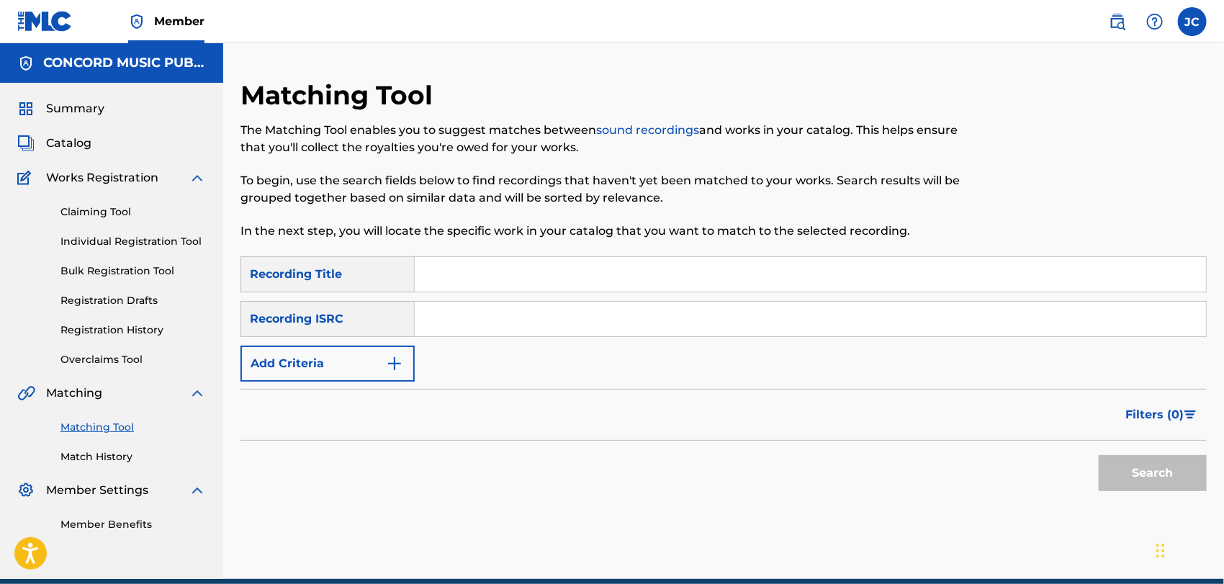
click at [476, 335] on input "Search Form" at bounding box center [810, 319] width 791 height 35
click at [1119, 458] on button "Search" at bounding box center [1152, 473] width 108 height 36
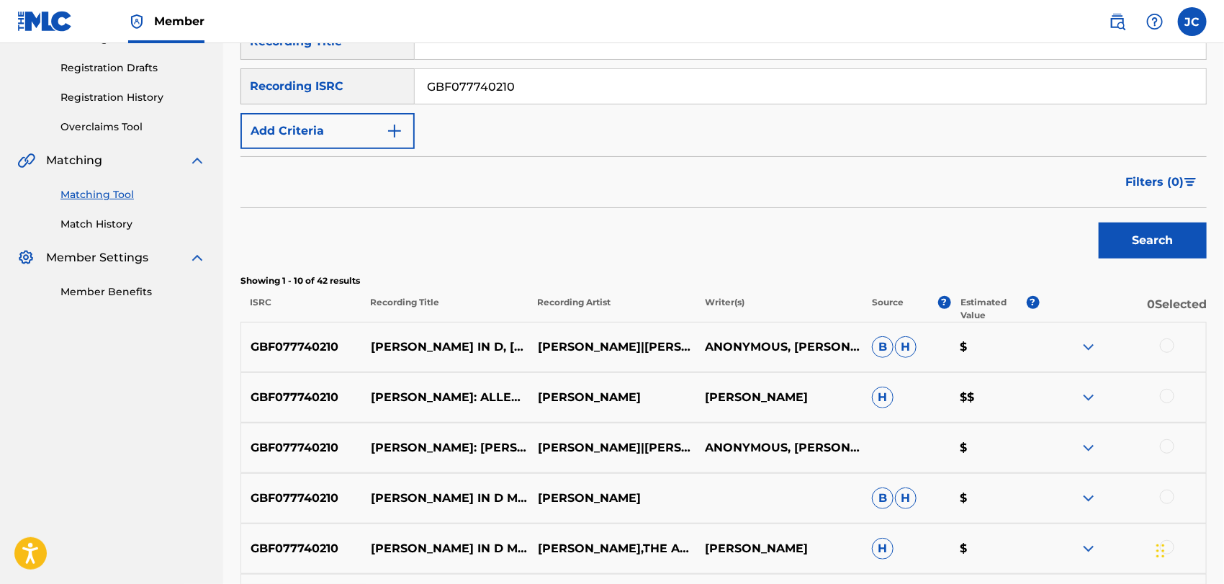
scroll to position [155, 0]
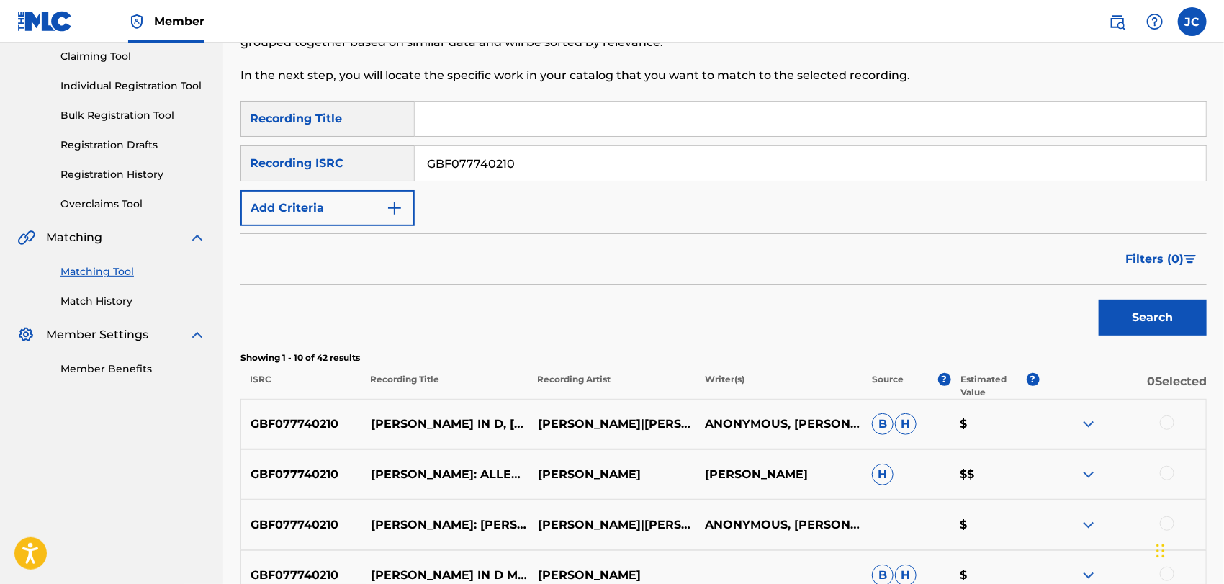
drag, startPoint x: 567, startPoint y: 159, endPoint x: 315, endPoint y: 159, distance: 252.6
click at [315, 159] on div "SearchWithCriteria16624c10-8942-40fe-818f-fb4ce236632a Recording ISRC GBF077740…" at bounding box center [723, 163] width 966 height 36
type input "SE5751824218"
click at [1175, 317] on button "Search" at bounding box center [1152, 317] width 108 height 36
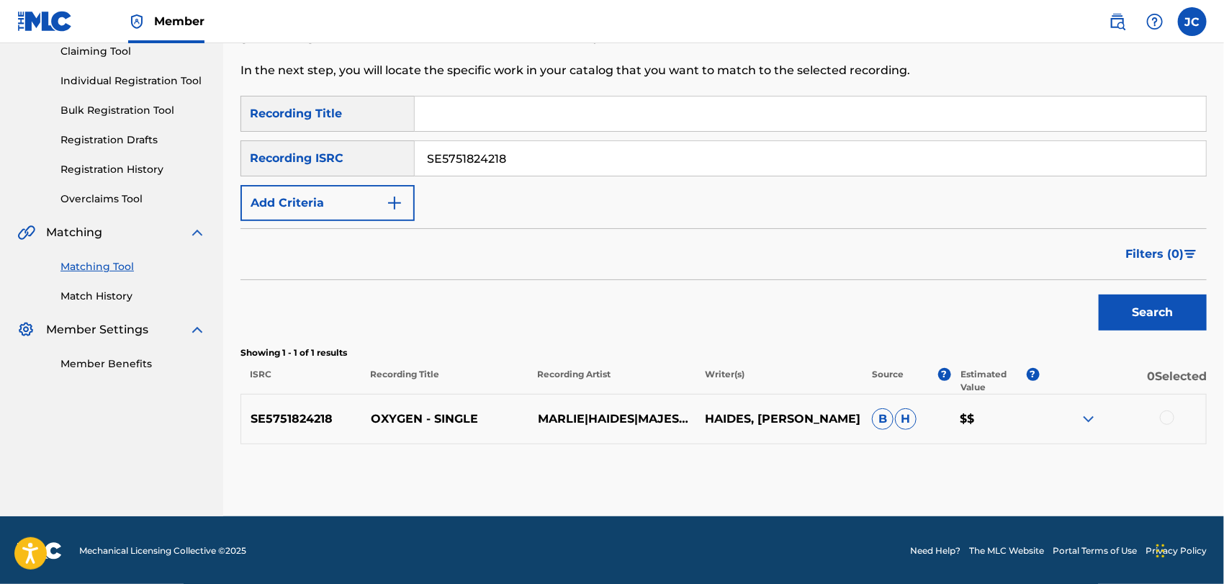
scroll to position [161, 0]
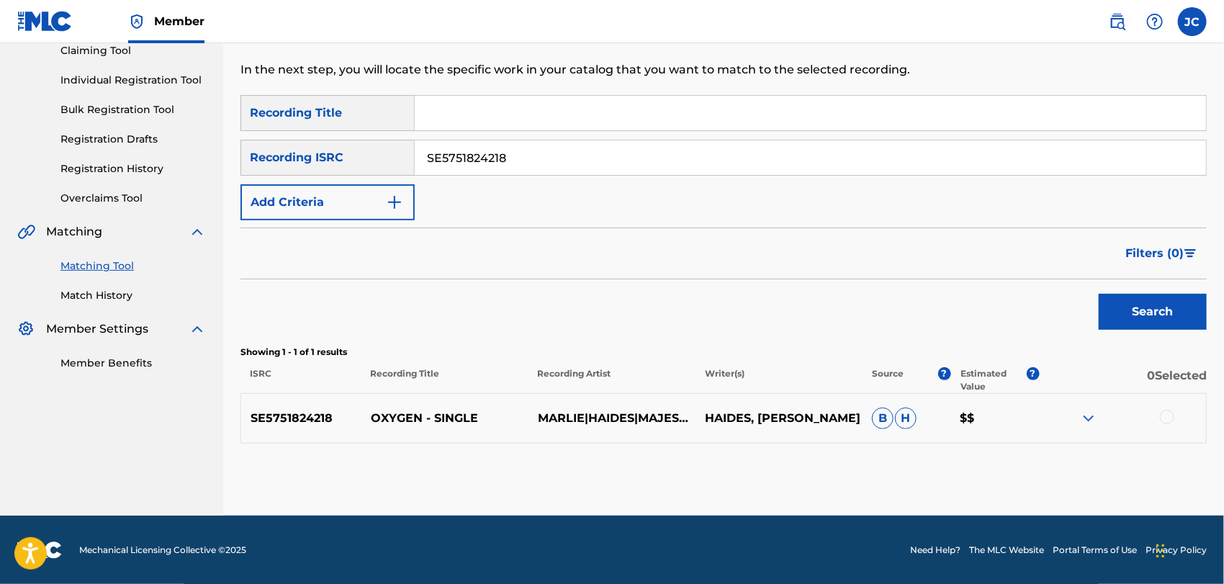
drag, startPoint x: 1161, startPoint y: 412, endPoint x: 1152, endPoint y: 421, distance: 12.2
click at [1161, 415] on div at bounding box center [1167, 417] width 14 height 14
click at [1165, 416] on img at bounding box center [1167, 417] width 14 height 14
click at [1160, 417] on div at bounding box center [1167, 417] width 14 height 14
click at [1036, 464] on button "Match 1 Group" at bounding box center [1011, 466] width 159 height 36
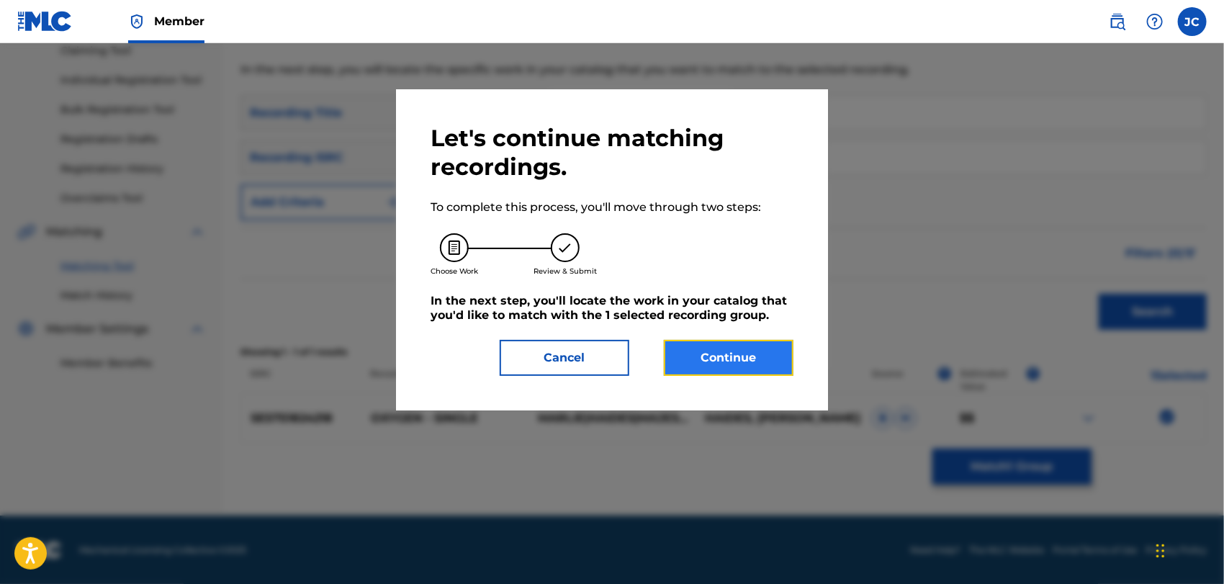
click at [721, 351] on button "Continue" at bounding box center [729, 358] width 130 height 36
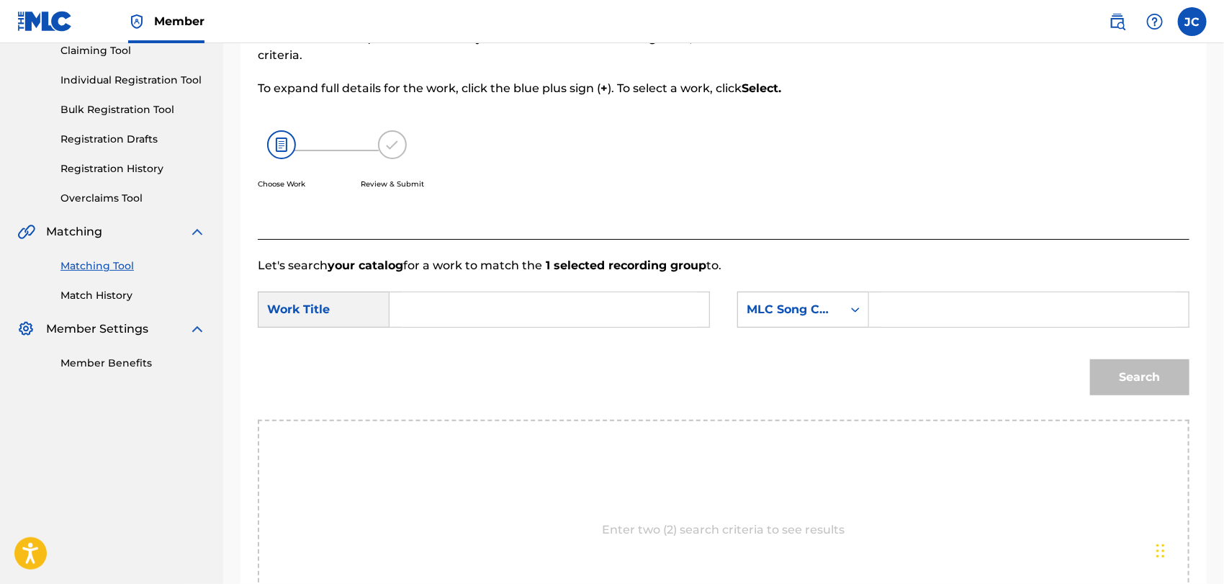
click at [469, 294] on input "Search Form" at bounding box center [549, 309] width 295 height 35
type input "Oxygen"
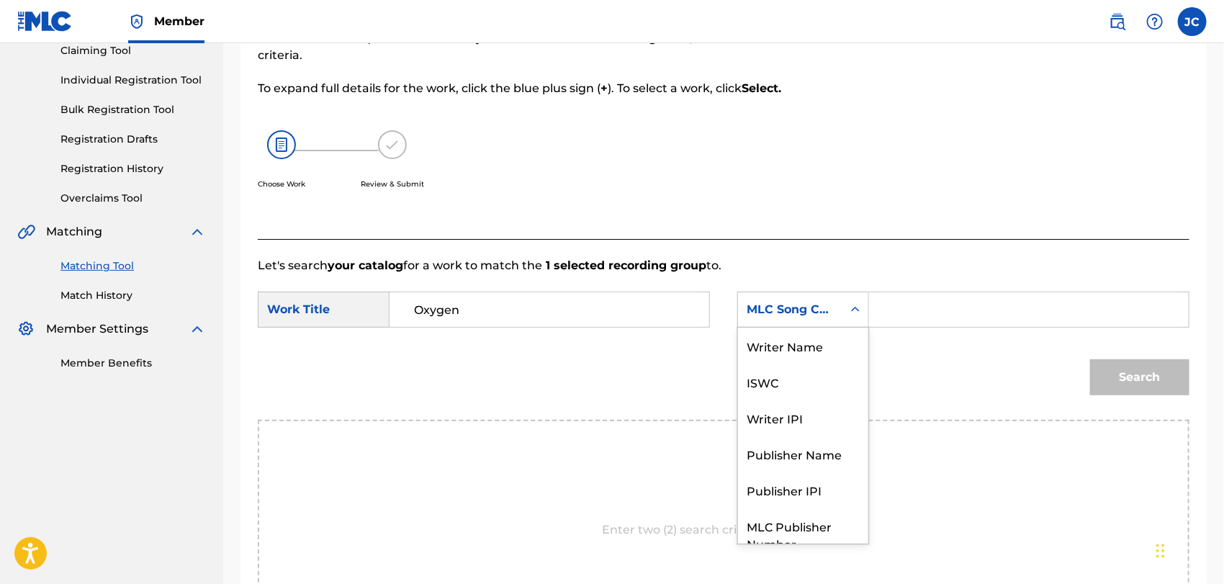
click at [835, 317] on div "MLC Song Code" at bounding box center [790, 309] width 104 height 27
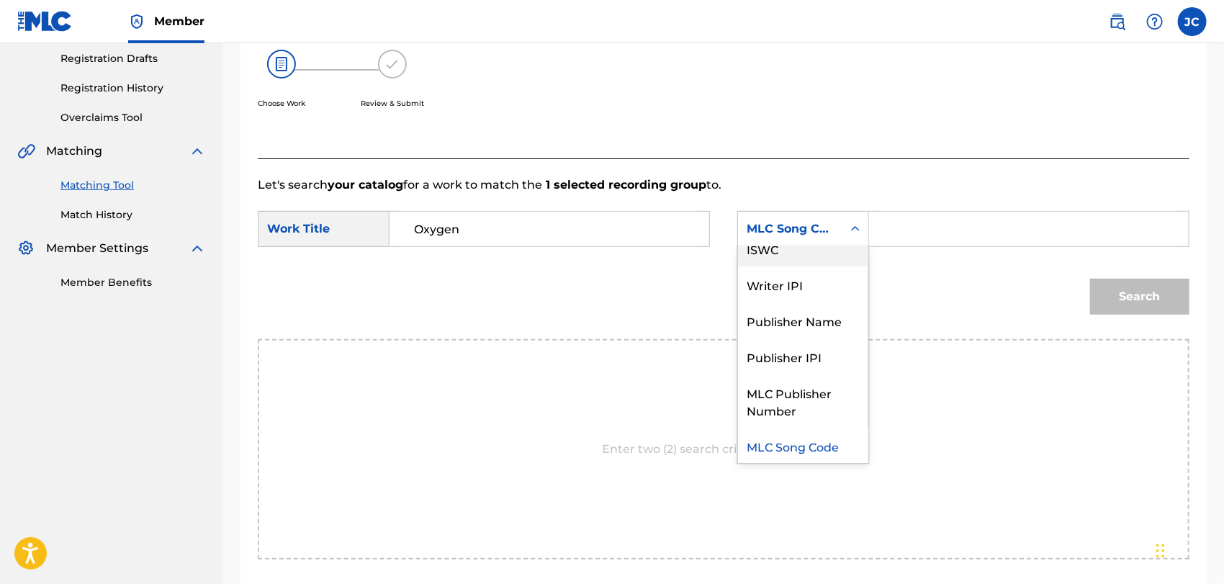
scroll to position [0, 0]
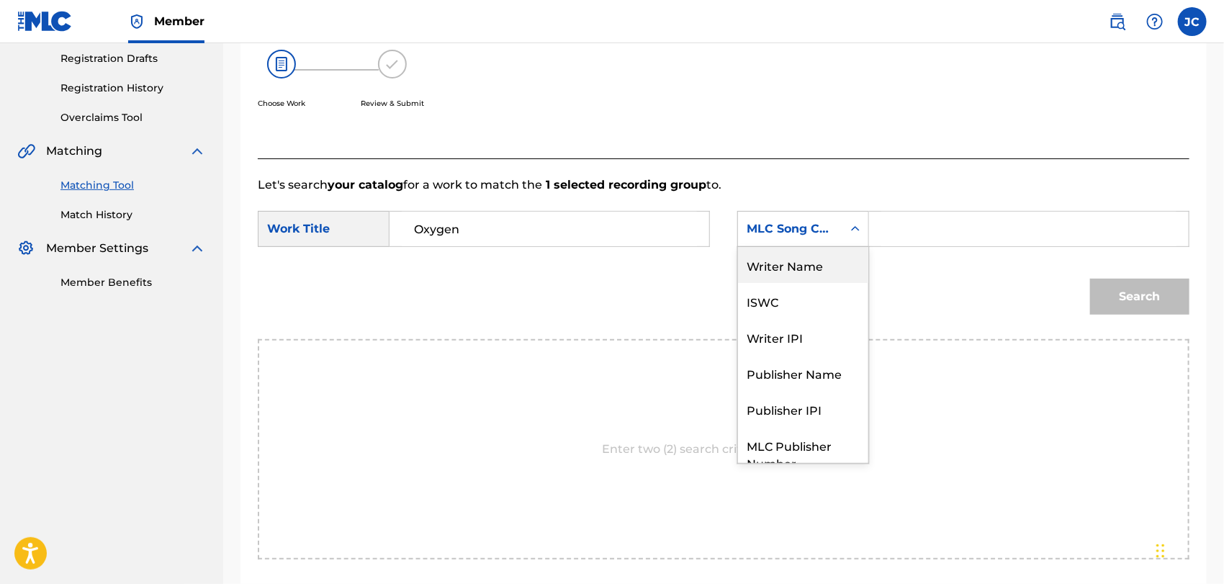
drag, startPoint x: 785, startPoint y: 278, endPoint x: 824, endPoint y: 258, distance: 44.1
click at [785, 277] on div "Writer Name" at bounding box center [803, 265] width 130 height 36
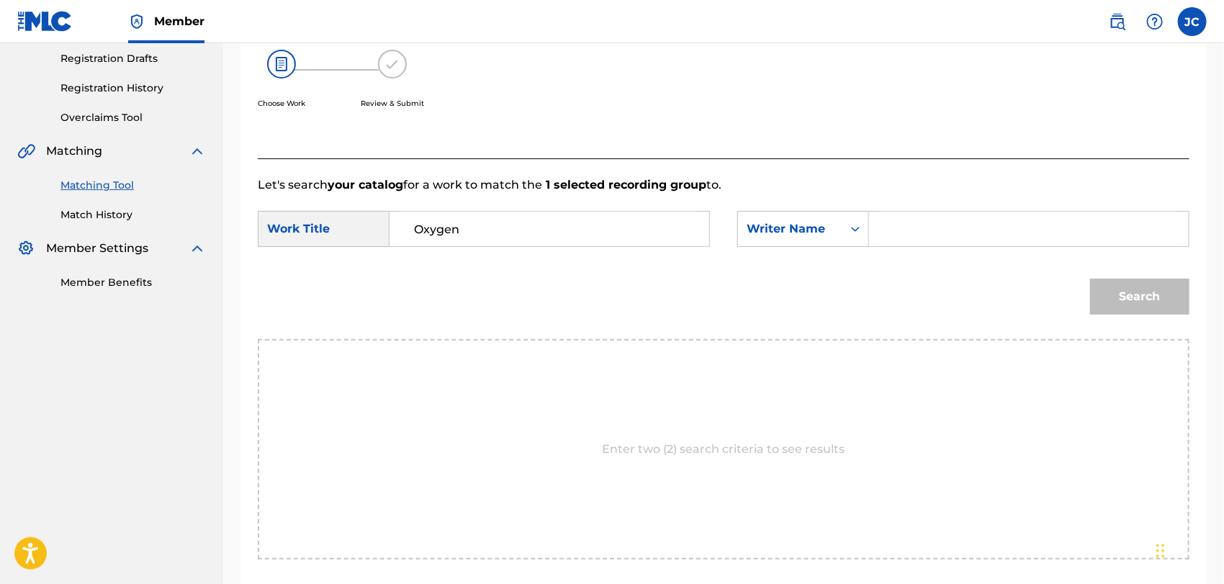
click at [936, 211] on div "Search Form" at bounding box center [1029, 229] width 320 height 36
click at [1026, 240] on input "Search Form" at bounding box center [1028, 229] width 295 height 35
type input "Marlie"
click at [1163, 297] on button "Search" at bounding box center [1139, 297] width 99 height 36
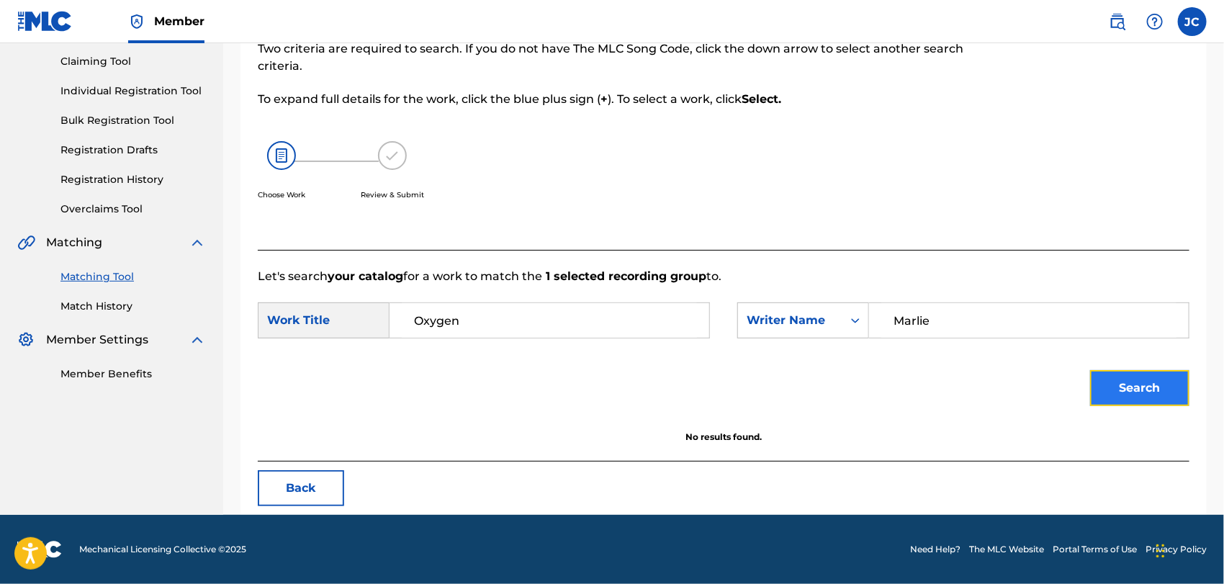
scroll to position [150, 0]
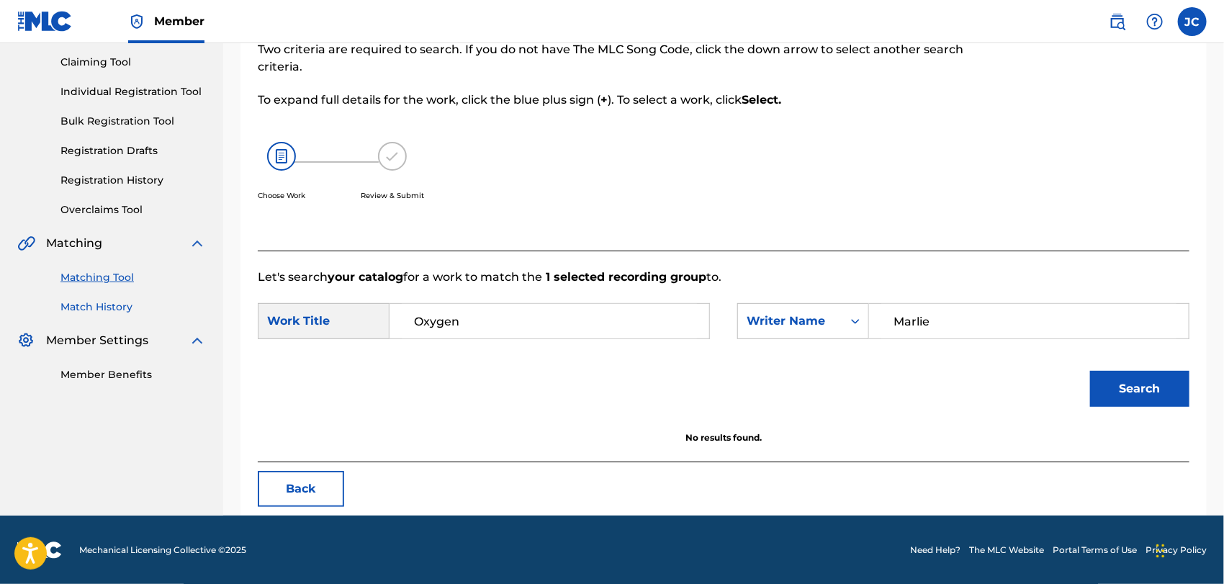
click at [73, 308] on link "Match History" at bounding box center [132, 306] width 145 height 15
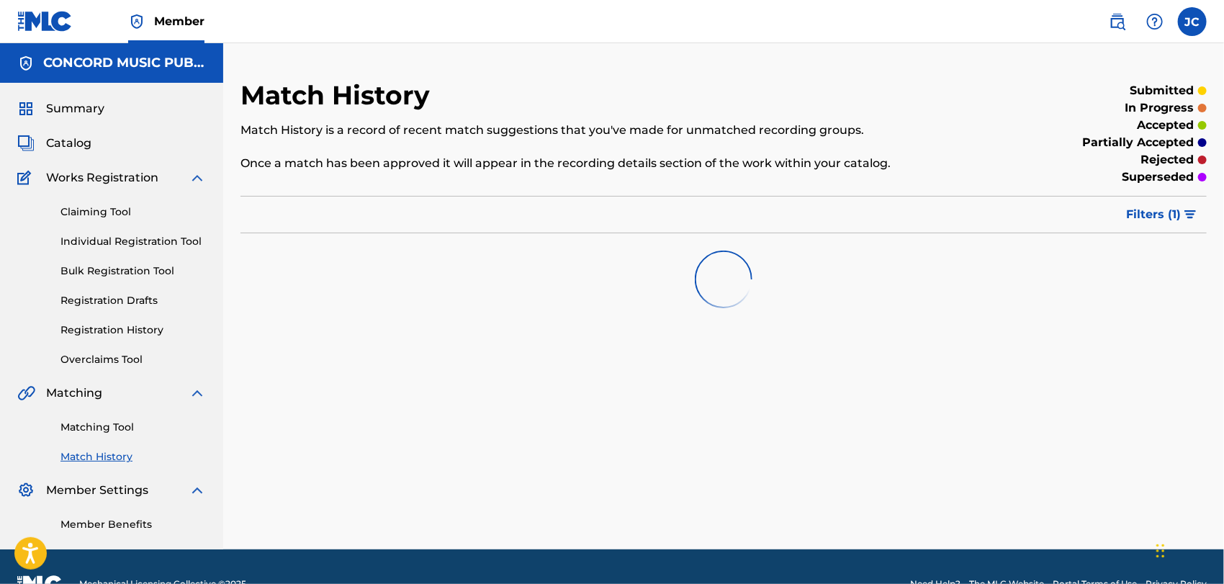
click at [101, 446] on div "Matching Tool Match History" at bounding box center [111, 433] width 189 height 63
click at [101, 440] on div "Matching Tool Match History" at bounding box center [111, 433] width 189 height 63
click at [106, 435] on div "Matching Tool Match History" at bounding box center [111, 433] width 189 height 63
click at [114, 428] on link "Matching Tool" at bounding box center [132, 427] width 145 height 15
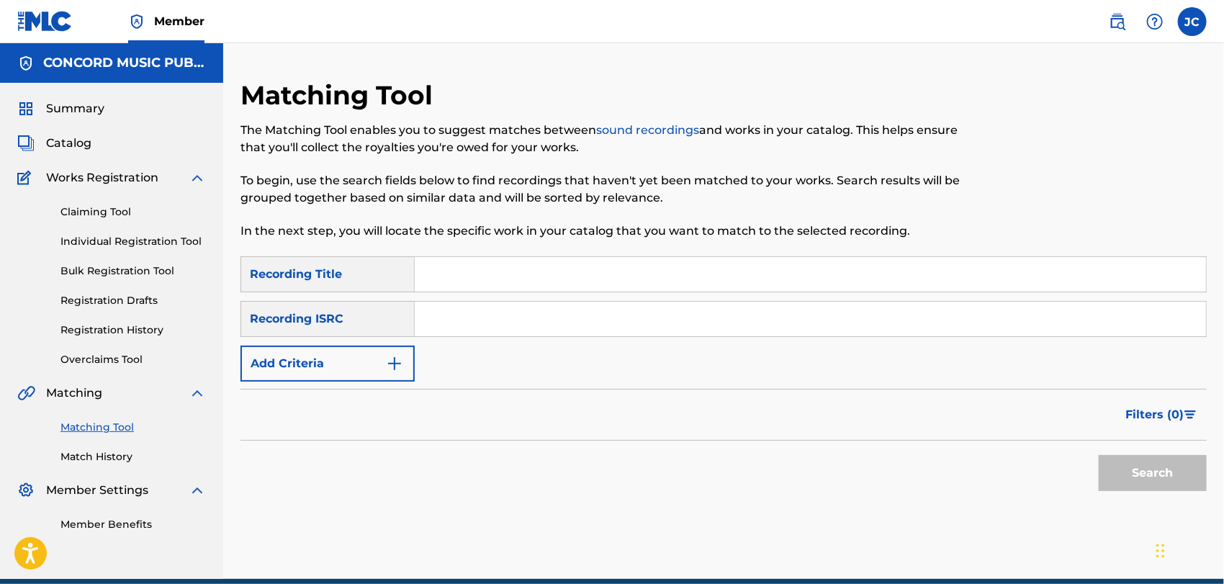
click at [484, 300] on div "SearchWithCriteria9a666371-1142-44af-9620-c068b301c2f0 Recording Title SearchWi…" at bounding box center [723, 318] width 966 height 125
click at [530, 301] on div "SearchWithCriteria9a666371-1142-44af-9620-c068b301c2f0 Recording Title SearchWi…" at bounding box center [723, 318] width 966 height 125
click at [534, 308] on input "Search Form" at bounding box center [810, 319] width 791 height 35
type input "TCADX1812536"
drag, startPoint x: 1154, startPoint y: 471, endPoint x: 1141, endPoint y: 468, distance: 14.0
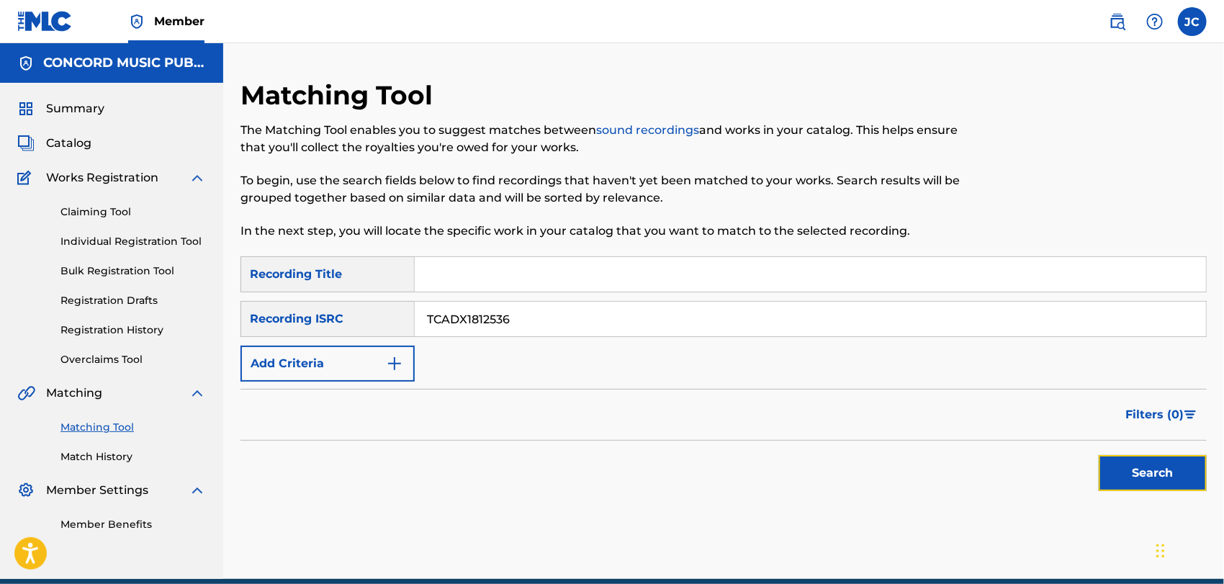
click at [1156, 468] on button "Search" at bounding box center [1152, 473] width 108 height 36
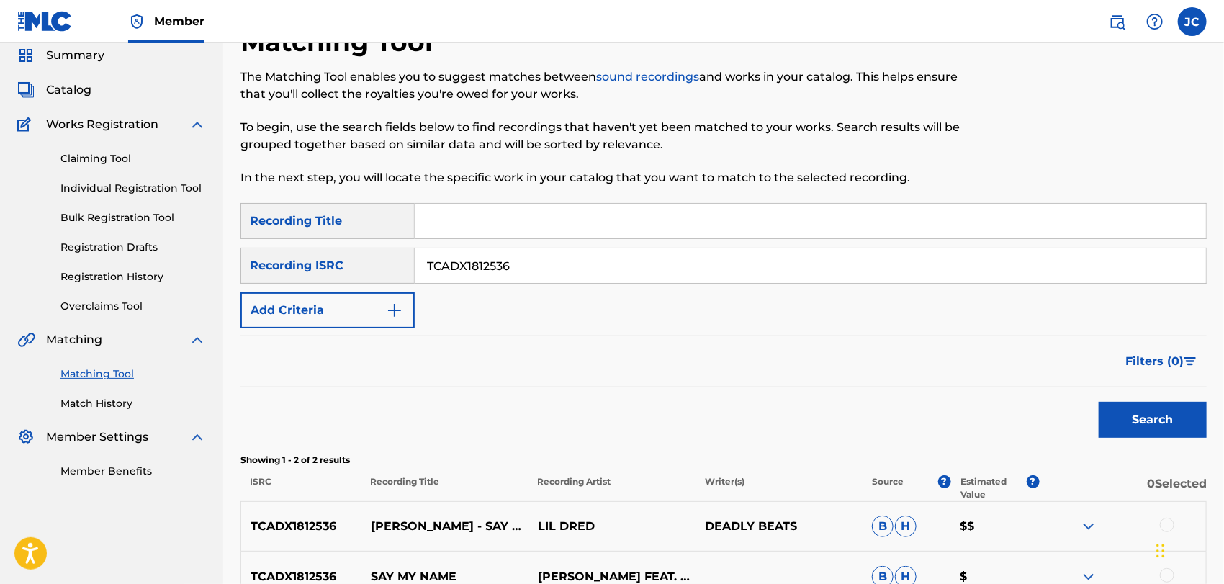
scroll to position [155, 0]
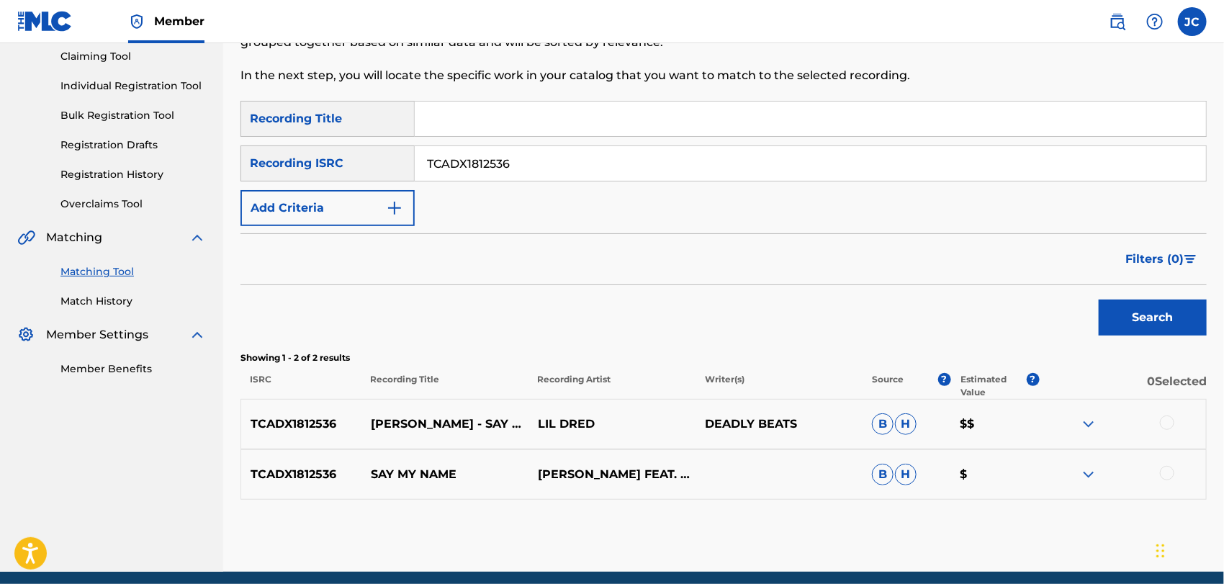
click at [1160, 422] on div at bounding box center [1167, 422] width 14 height 14
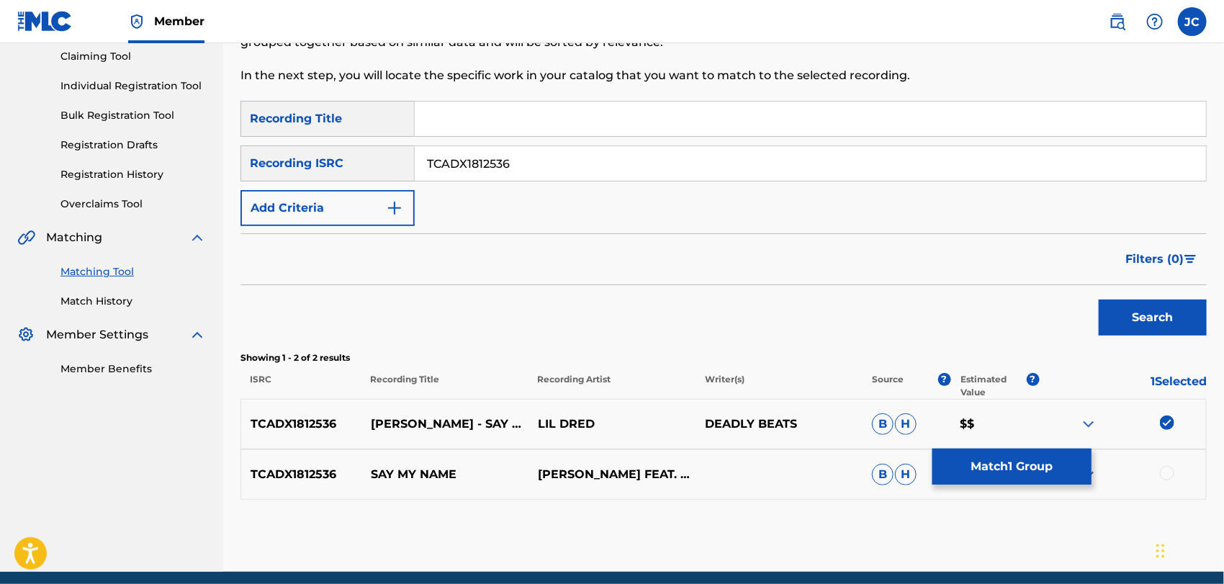
click at [1169, 475] on div at bounding box center [1167, 473] width 14 height 14
click at [1025, 489] on div "TCADX1812536 SAY MY NAME LIL DRED FEAT. E.KLIZZY B H $" at bounding box center [723, 474] width 966 height 50
click at [1009, 467] on button "Match 2 Groups" at bounding box center [1011, 466] width 159 height 36
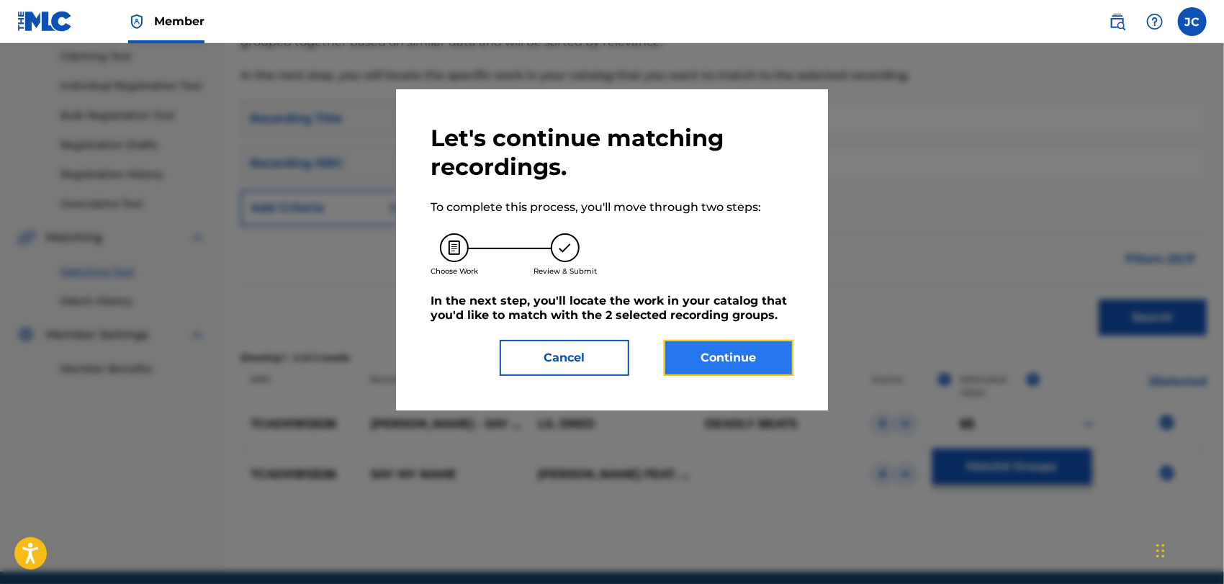
click at [722, 355] on button "Continue" at bounding box center [729, 358] width 130 height 36
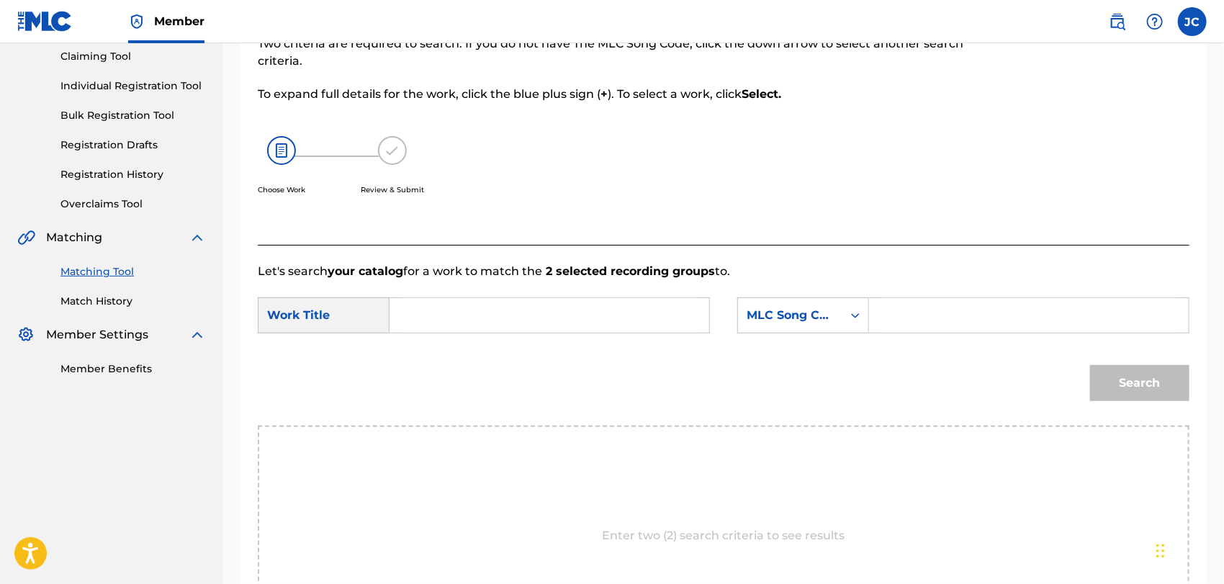
drag, startPoint x: 458, startPoint y: 327, endPoint x: 486, endPoint y: 331, distance: 27.6
click at [459, 327] on input "Search Form" at bounding box center [549, 315] width 295 height 35
type input "Say My Name"
click at [785, 322] on div "MLC Song Code" at bounding box center [789, 315] width 87 height 17
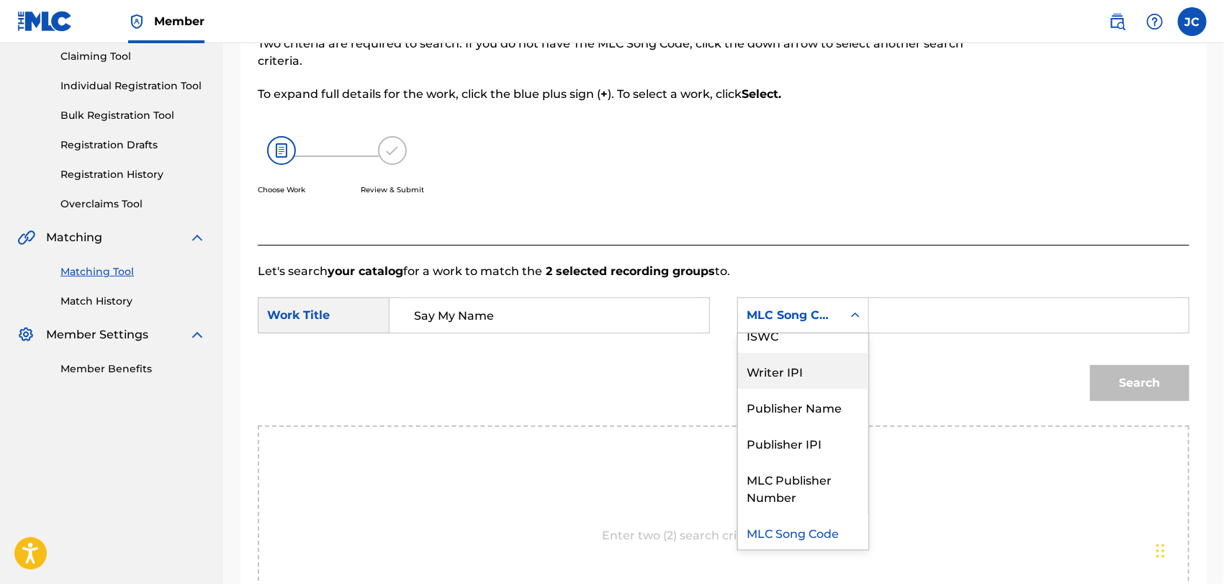
scroll to position [0, 0]
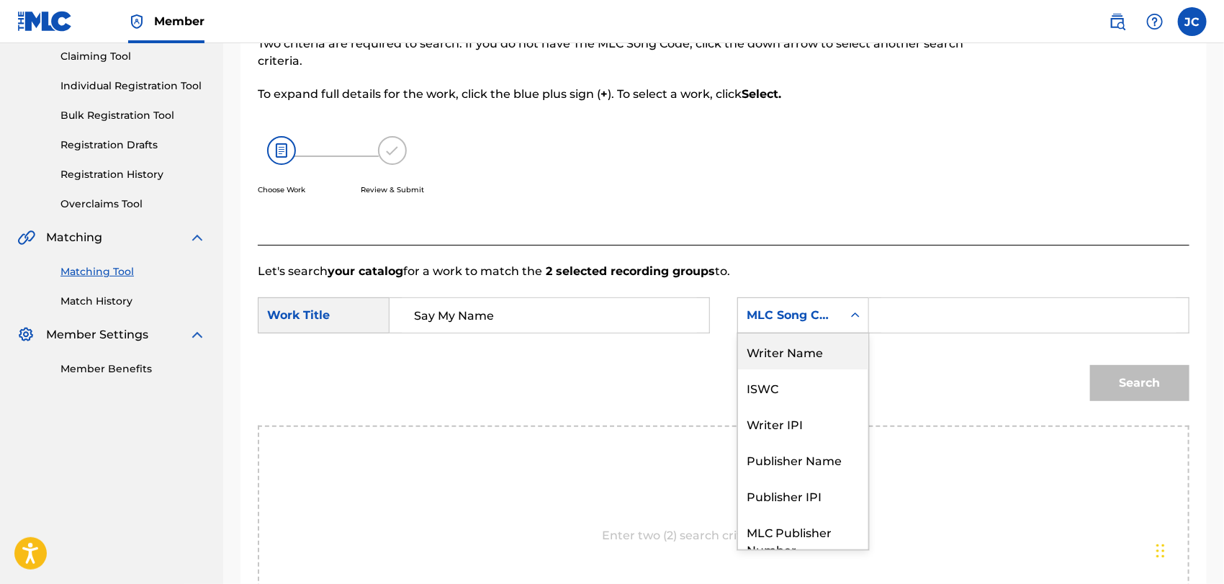
click at [800, 344] on div "Writer Name" at bounding box center [803, 351] width 130 height 36
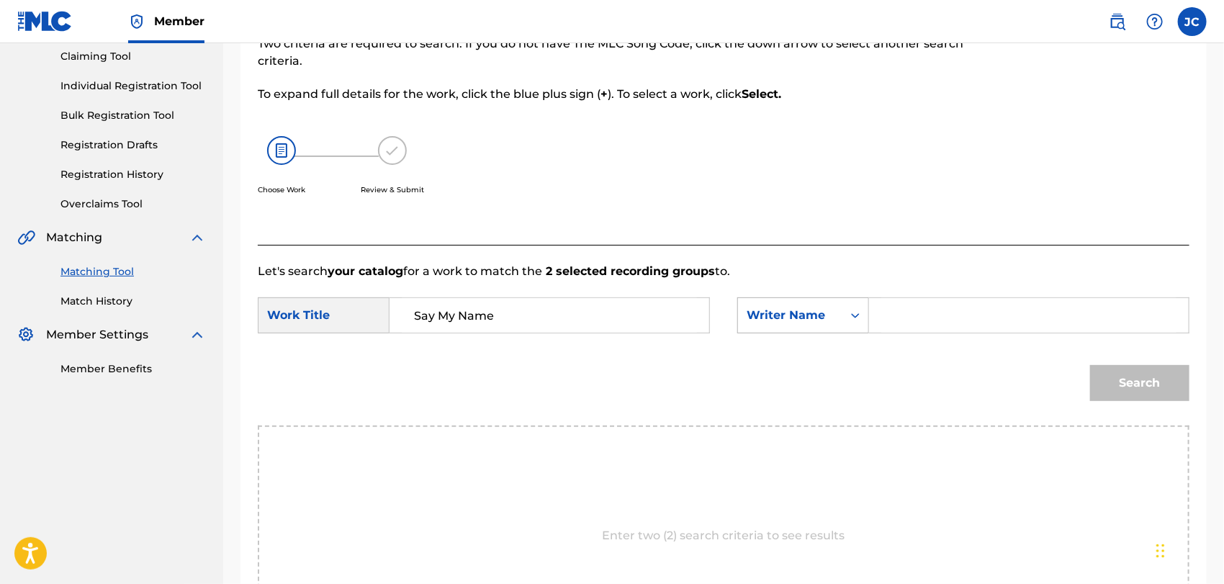
click at [810, 321] on div "Writer Name" at bounding box center [789, 315] width 87 height 17
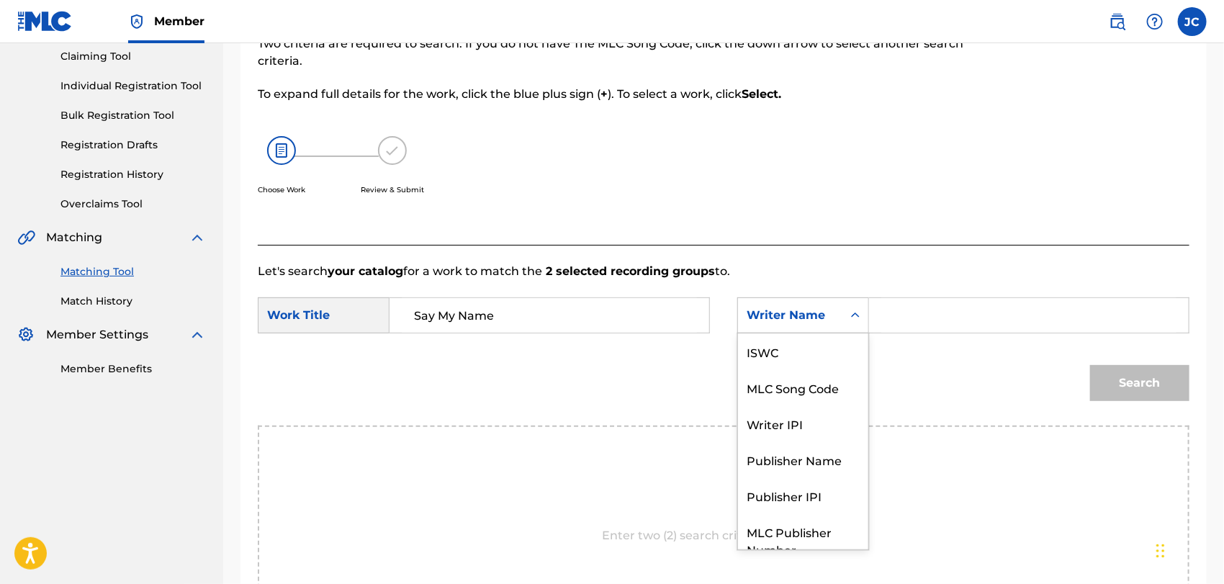
scroll to position [53, 0]
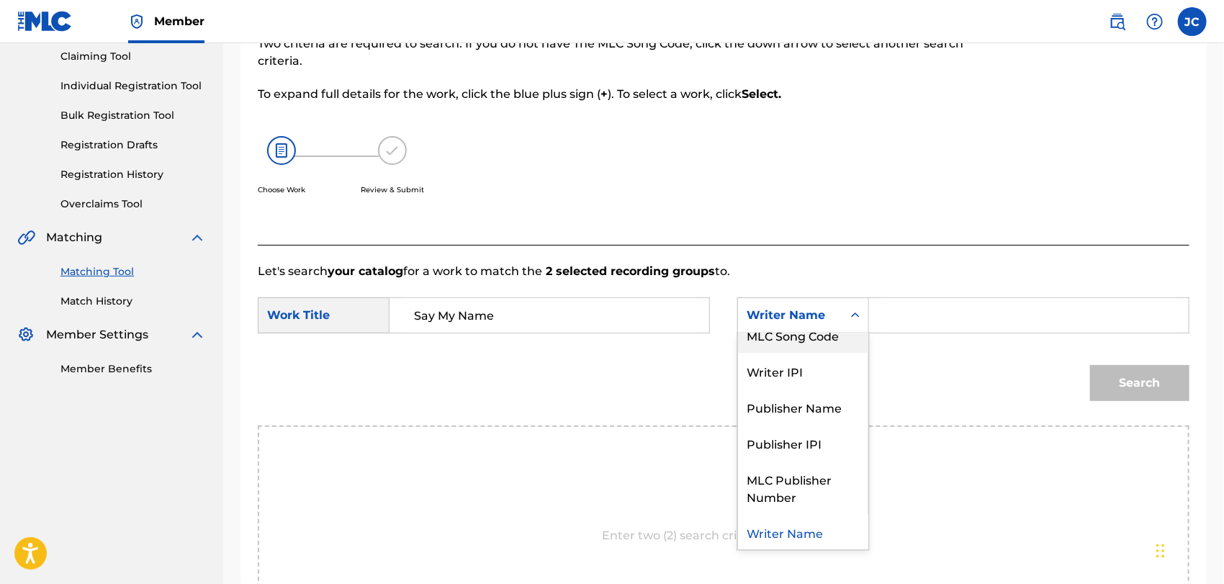
drag, startPoint x: 937, startPoint y: 324, endPoint x: 951, endPoint y: 332, distance: 15.8
click at [937, 324] on input "Search Form" at bounding box center [1028, 315] width 295 height 35
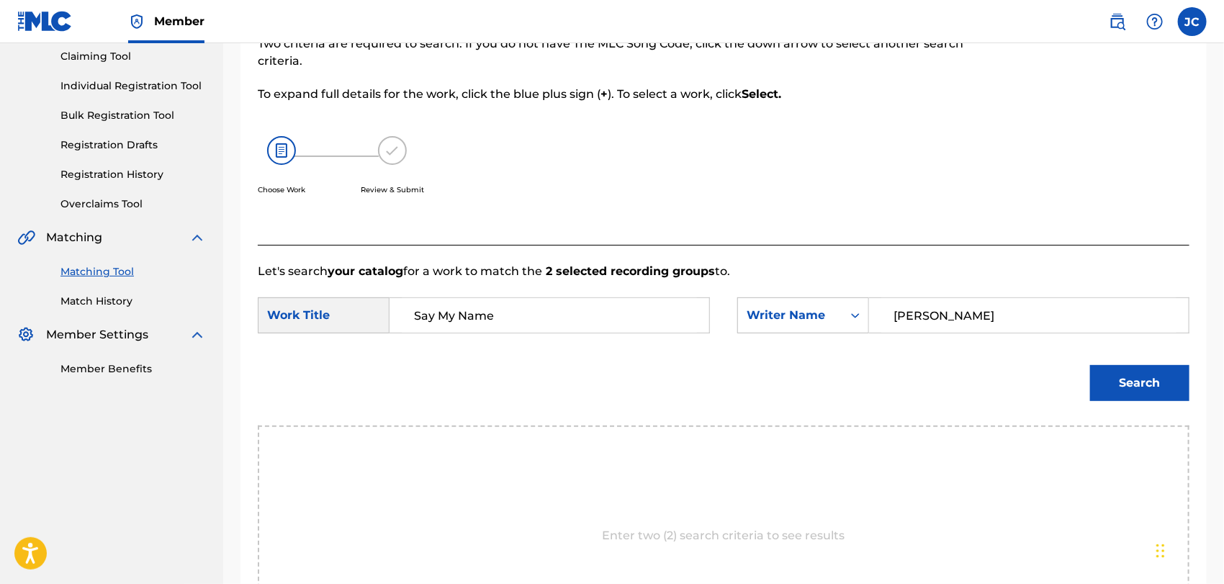
type input "Stafford"
click at [1118, 356] on div "Search" at bounding box center [1136, 380] width 107 height 58
click at [1118, 381] on button "Search" at bounding box center [1139, 383] width 99 height 36
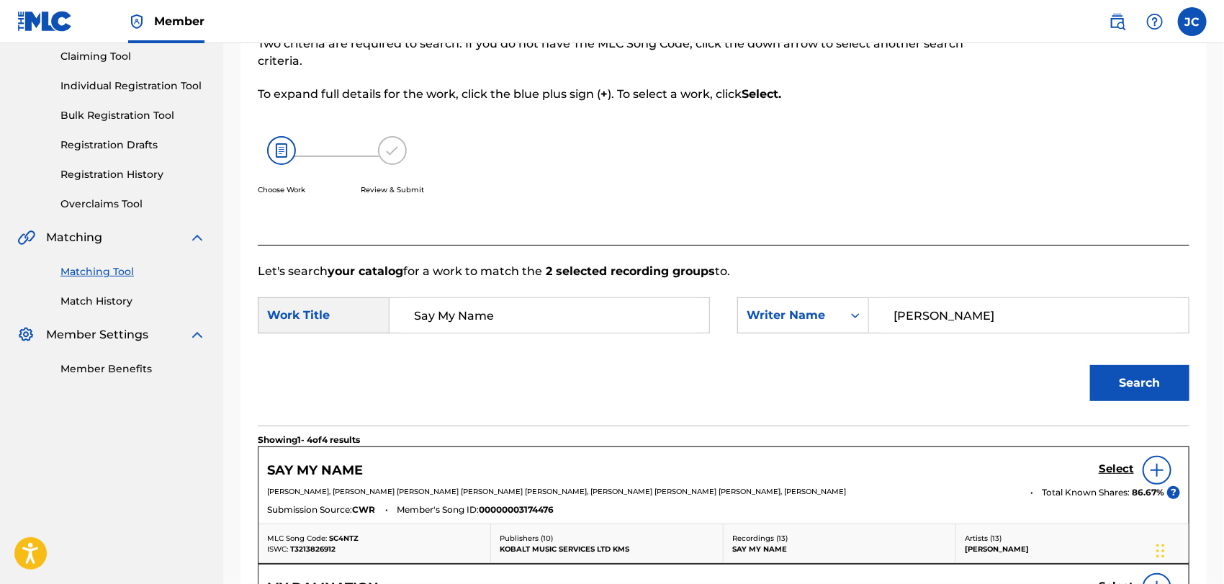
click at [1157, 472] on img at bounding box center [1156, 469] width 17 height 17
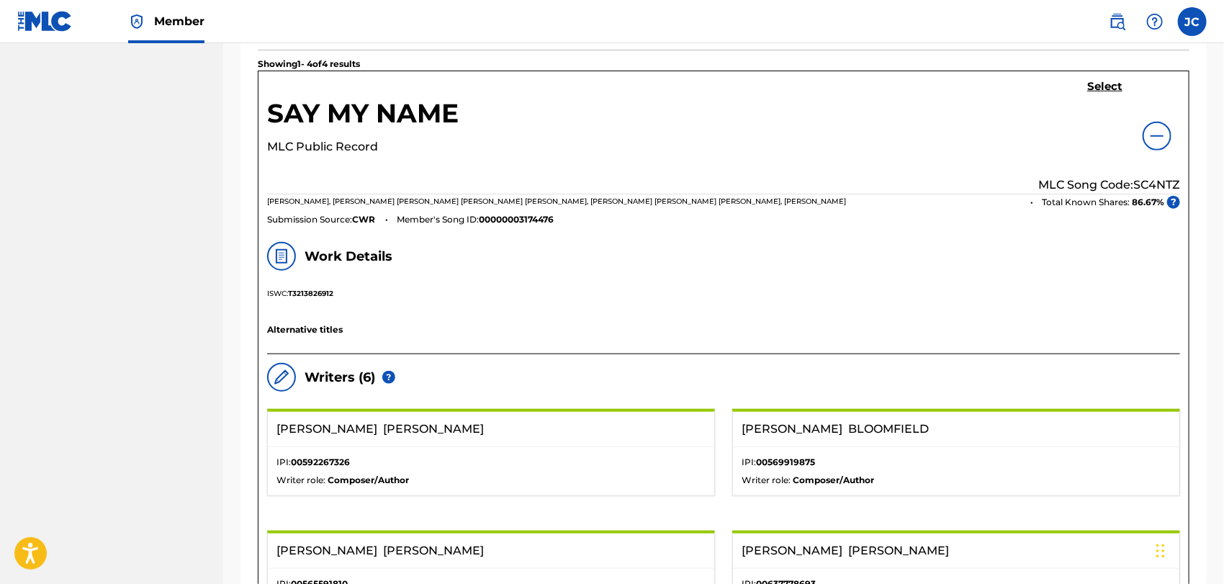
scroll to position [396, 0]
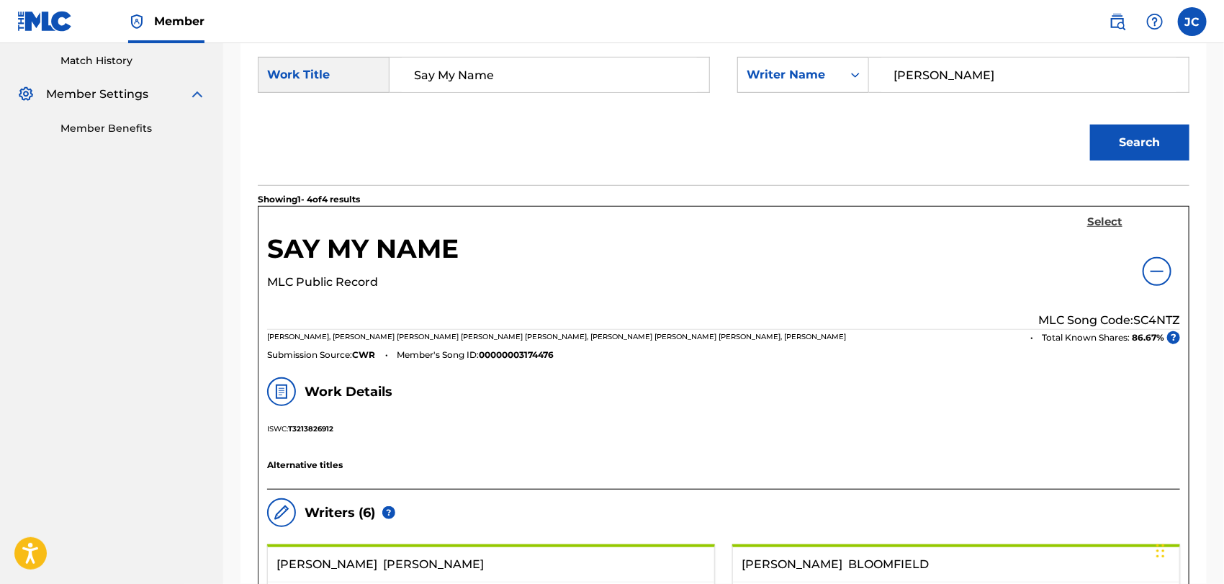
click at [1111, 225] on h5 "Select" at bounding box center [1104, 222] width 35 height 14
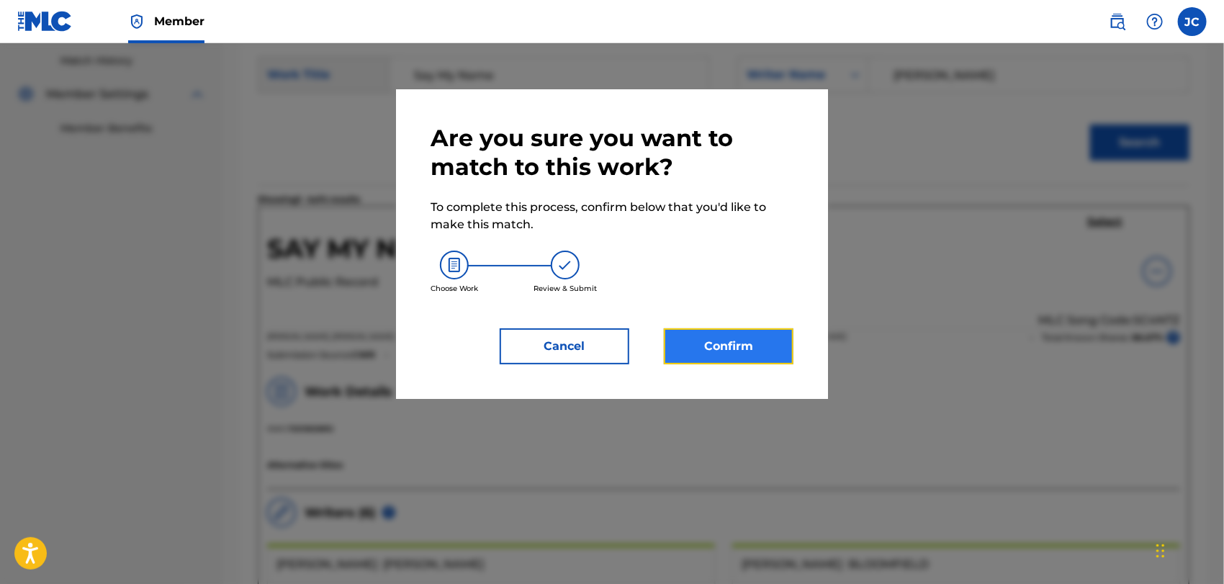
click at [753, 340] on button "Confirm" at bounding box center [729, 346] width 130 height 36
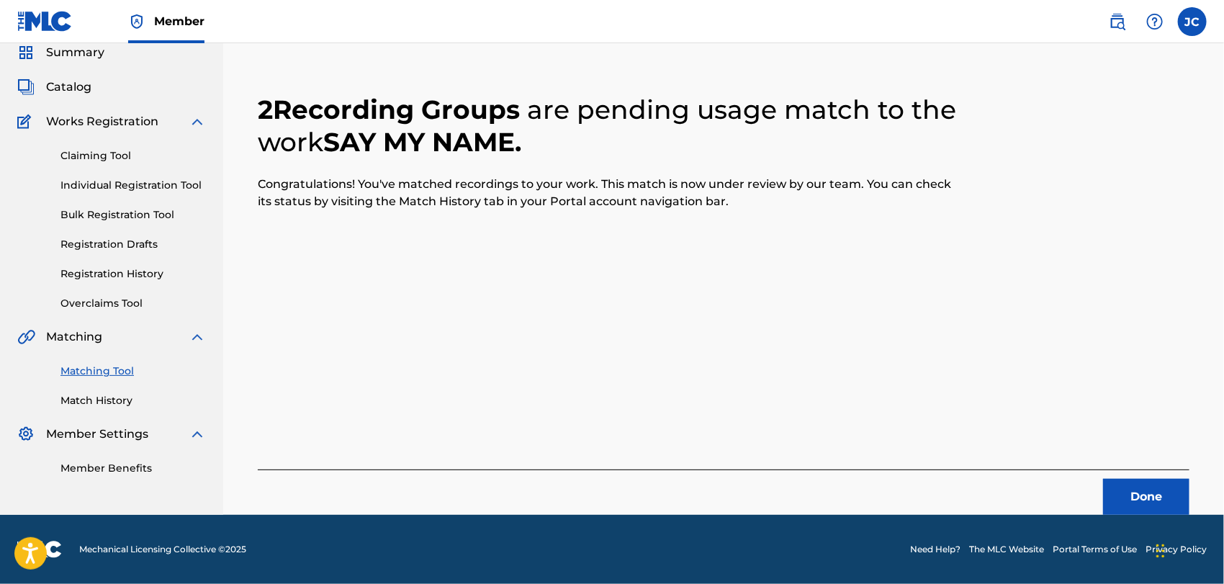
scroll to position [55, 0]
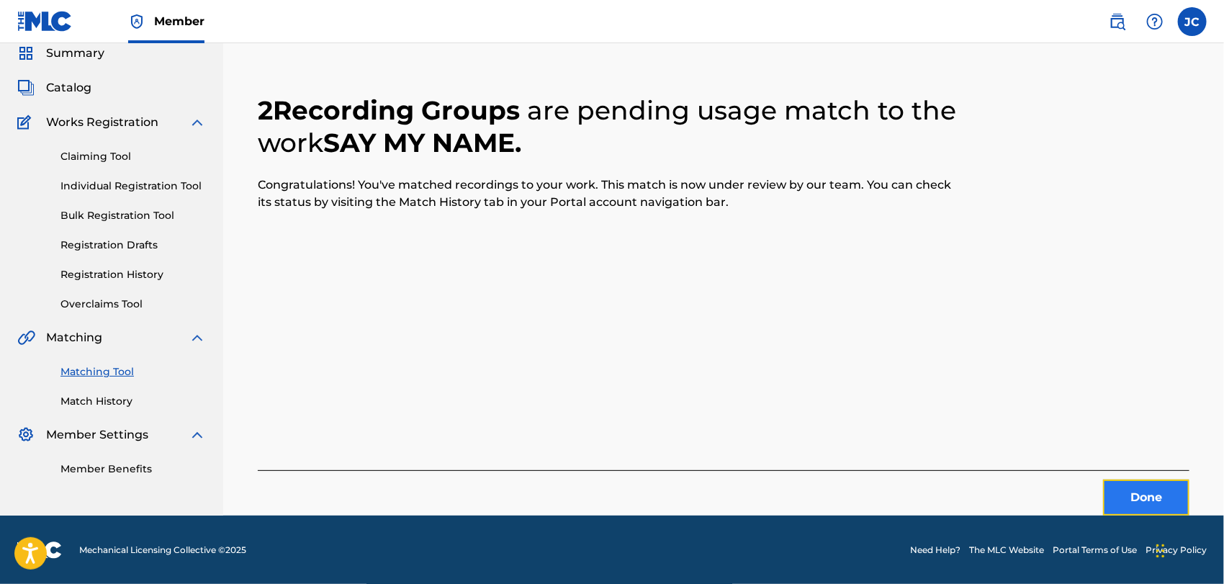
click at [1180, 502] on button "Done" at bounding box center [1146, 497] width 86 height 36
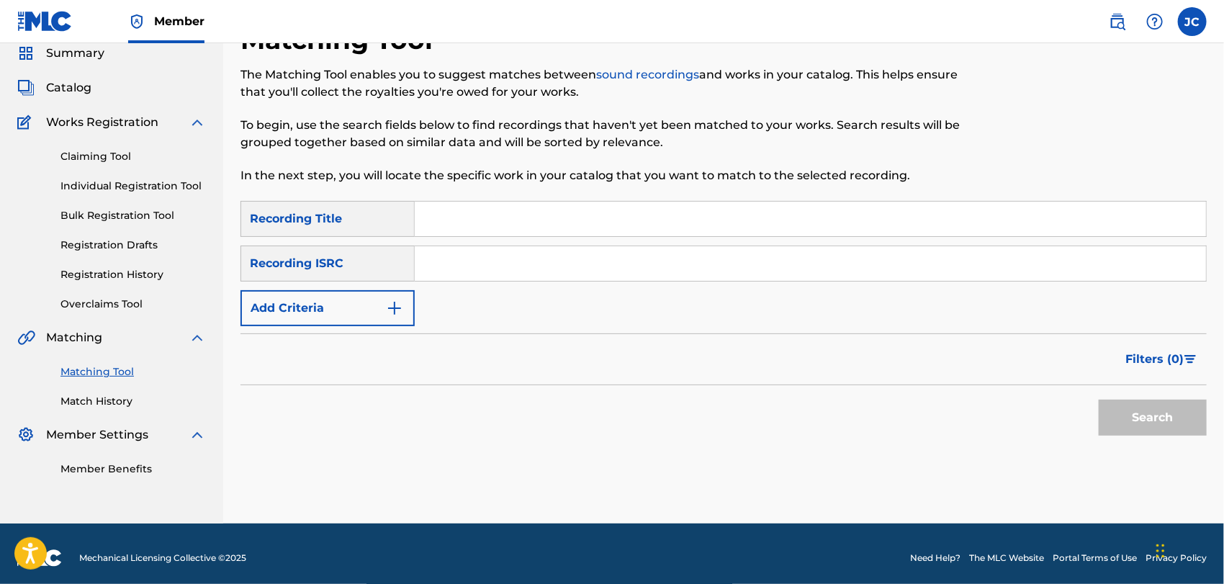
click at [556, 266] on input "Search Form" at bounding box center [810, 263] width 791 height 35
click at [1144, 420] on button "Search" at bounding box center [1152, 417] width 108 height 36
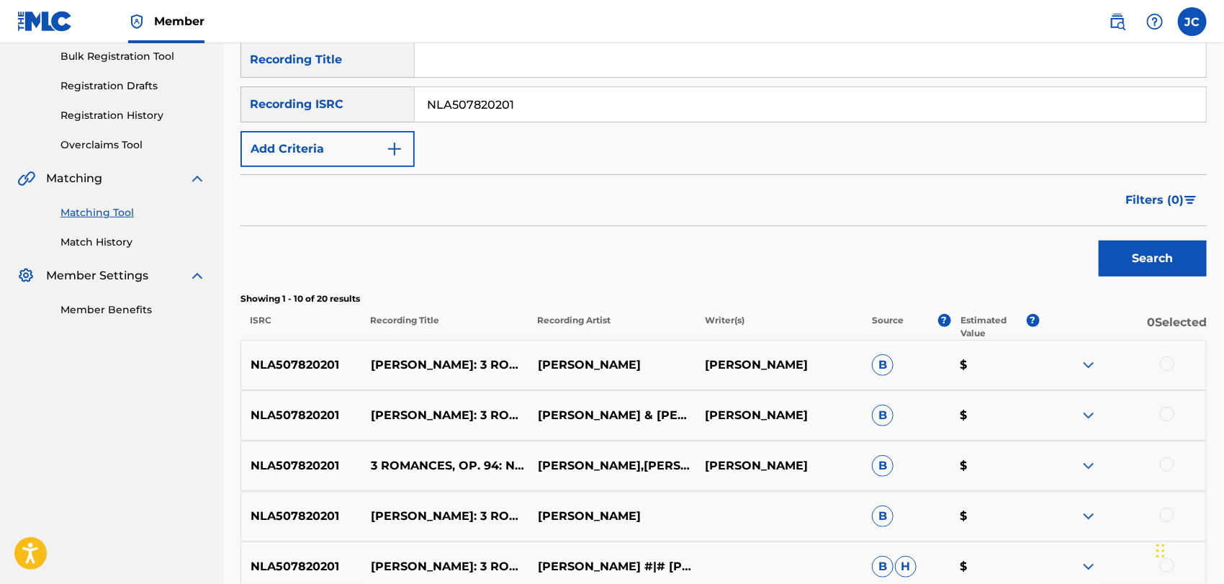
scroll to position [215, 0]
click at [589, 113] on input "NLA507820201" at bounding box center [810, 103] width 791 height 35
drag, startPoint x: 589, startPoint y: 113, endPoint x: 602, endPoint y: 112, distance: 13.0
click at [589, 112] on input "NLA507820201" at bounding box center [810, 103] width 791 height 35
type input "US3DF1101733"
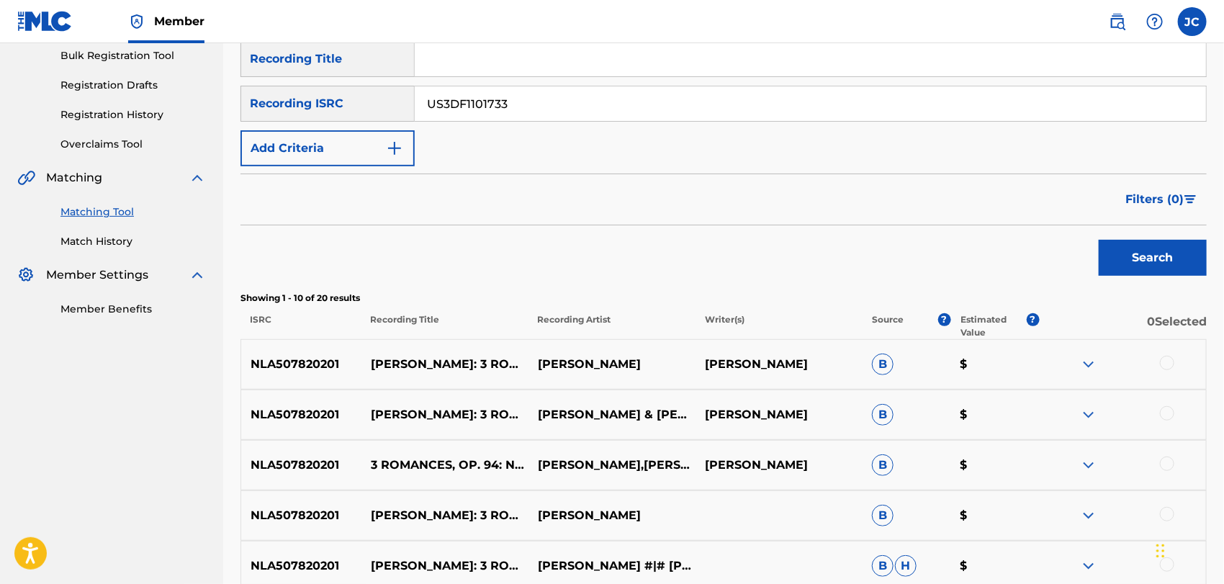
click at [1093, 248] on div "Search" at bounding box center [1148, 254] width 115 height 58
click at [1146, 266] on button "Search" at bounding box center [1152, 258] width 108 height 36
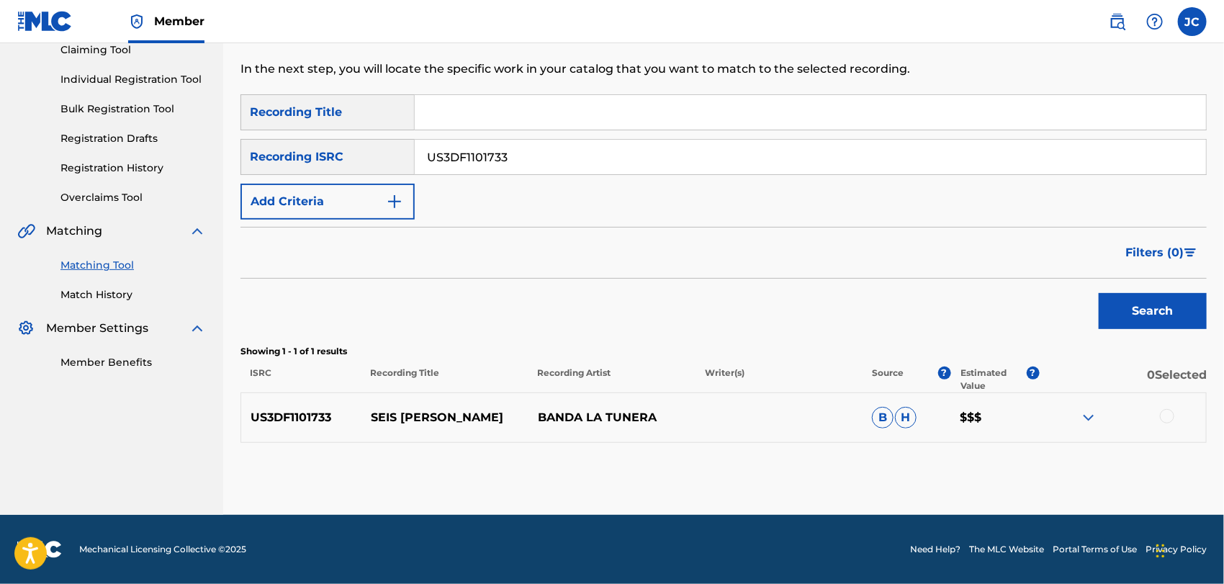
scroll to position [161, 0]
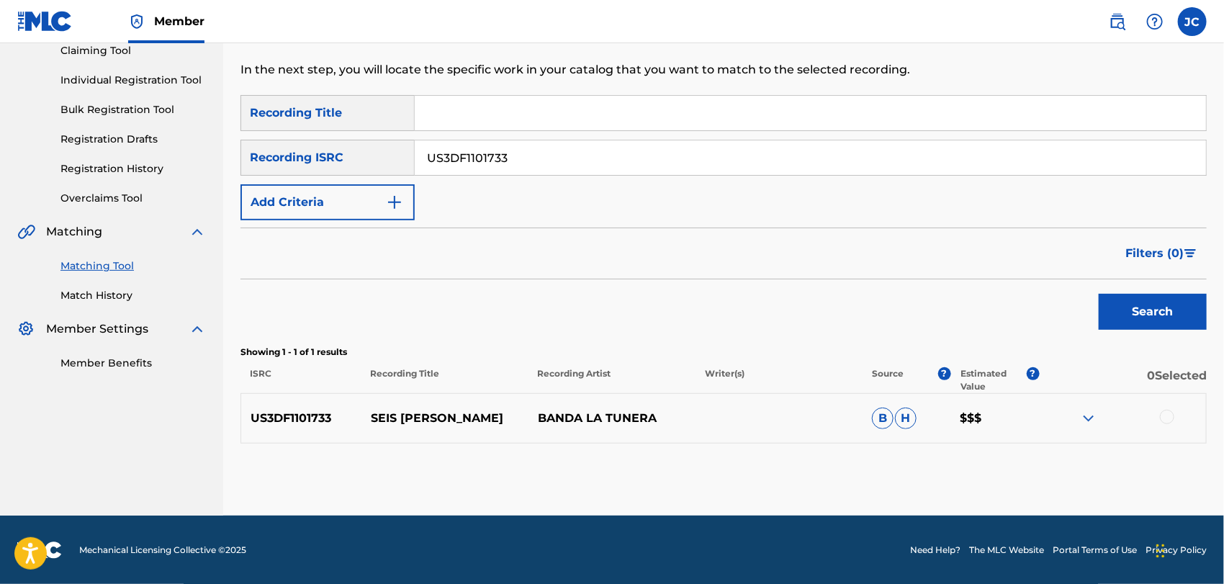
click at [1167, 415] on div at bounding box center [1167, 417] width 14 height 14
click at [1006, 466] on button "Match 1 Group" at bounding box center [1011, 466] width 159 height 36
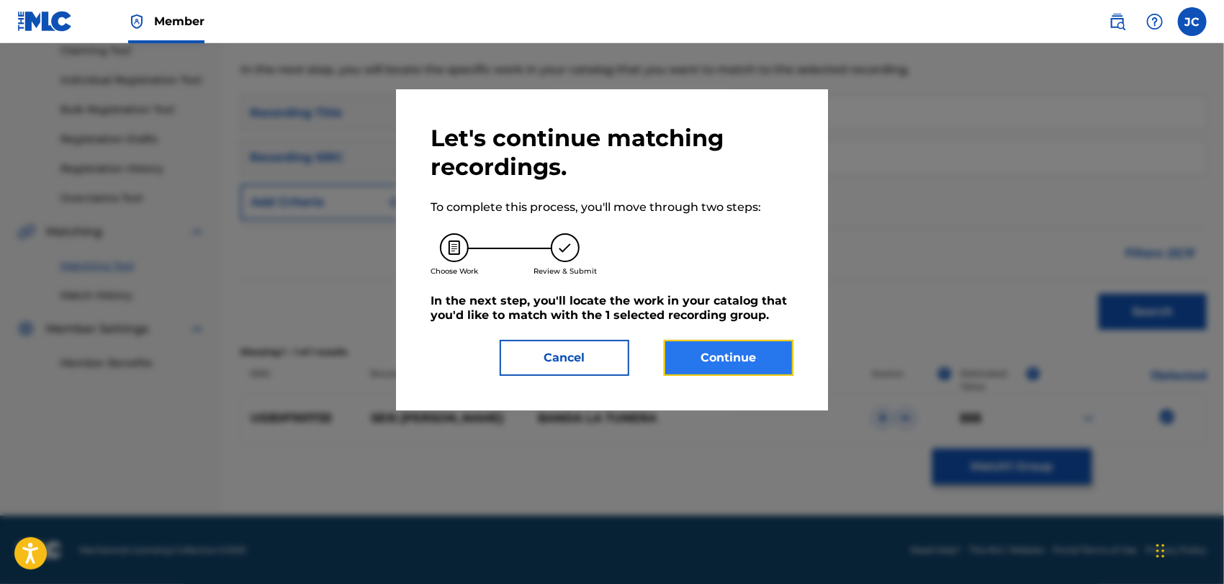
click at [771, 360] on button "Continue" at bounding box center [729, 358] width 130 height 36
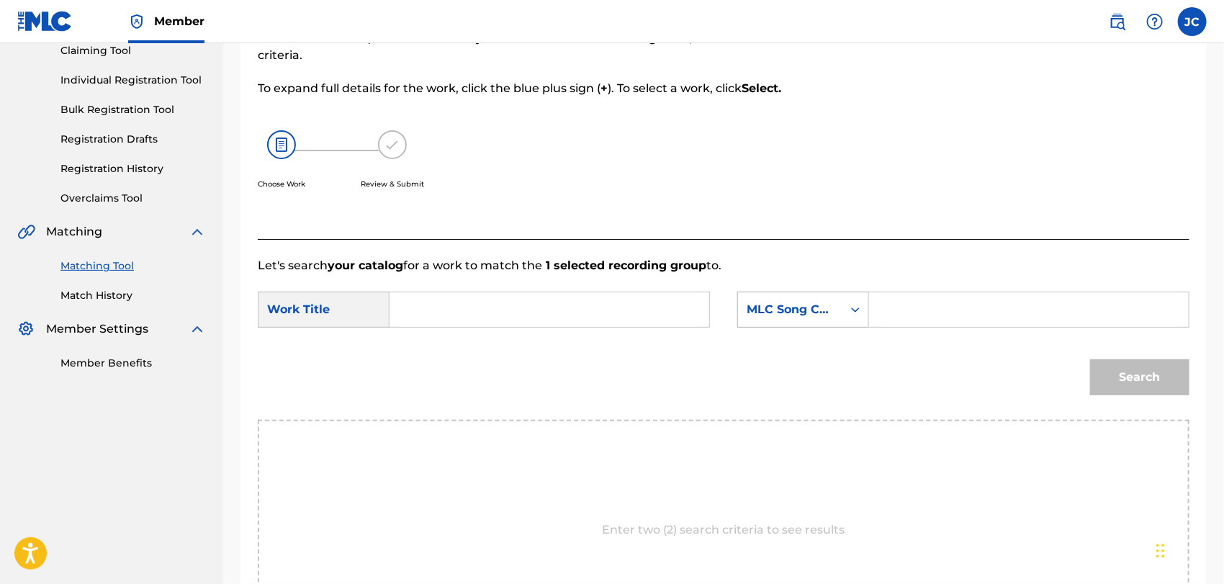
click at [794, 302] on div "MLC Song Code" at bounding box center [789, 309] width 87 height 17
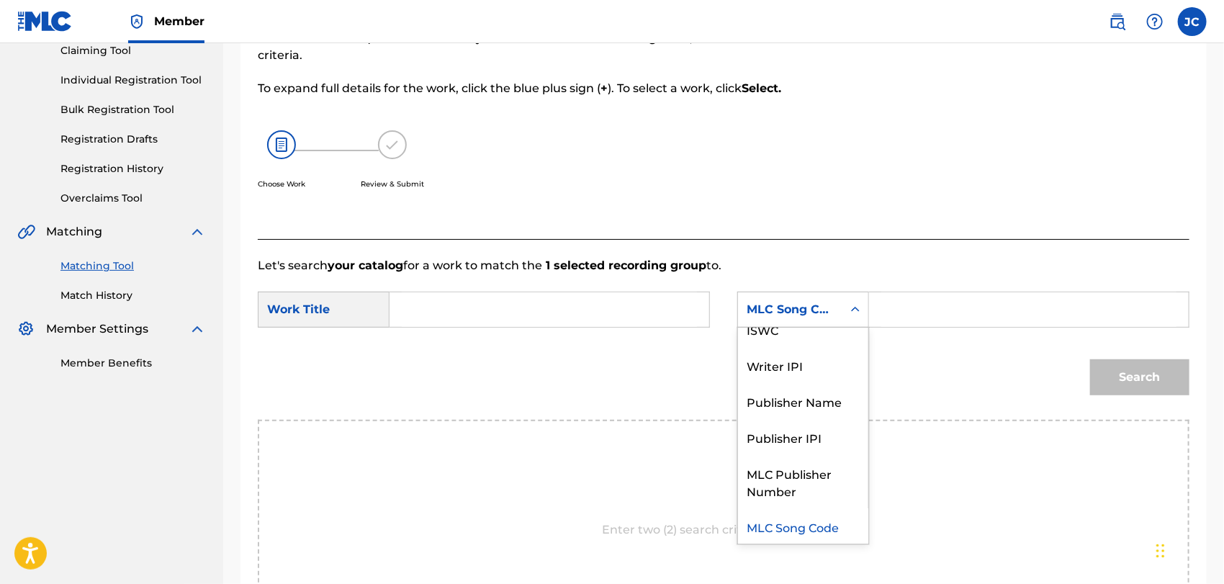
scroll to position [0, 0]
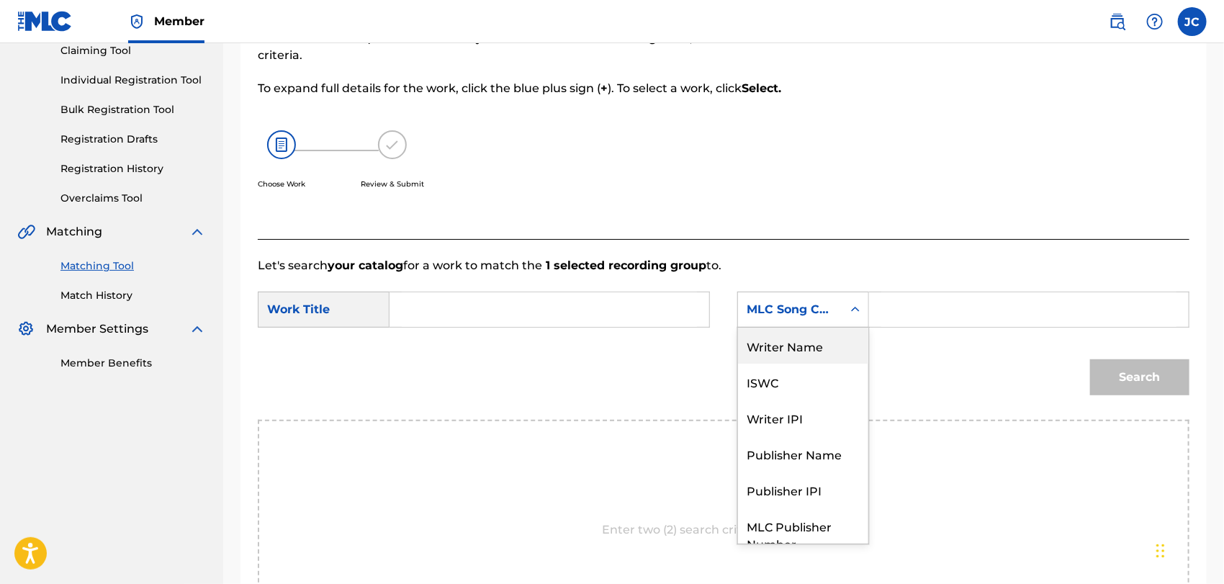
drag, startPoint x: 811, startPoint y: 346, endPoint x: 922, endPoint y: 332, distance: 111.8
click at [813, 347] on div "Writer Name" at bounding box center [803, 345] width 130 height 36
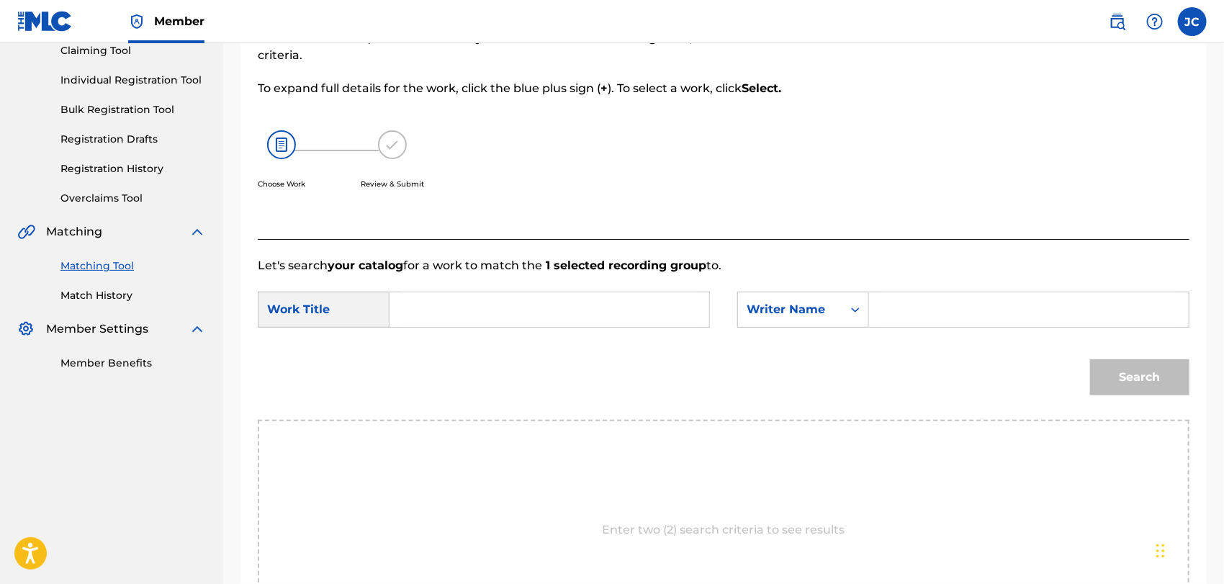
click at [992, 330] on div "SearchWithCriteria449c213b-ff88-4d3b-b400-374531480651 Work Title SearchWithCri…" at bounding box center [723, 314] width 931 height 45
click at [973, 302] on input "Search Form" at bounding box center [1028, 309] width 295 height 35
click at [999, 308] on input "Search Form" at bounding box center [1028, 309] width 295 height 35
type input "LOPEZ"
click at [502, 339] on form "SearchWithCriteria449c213b-ff88-4d3b-b400-374531480651 Work Title SearchWithCri…" at bounding box center [723, 346] width 931 height 145
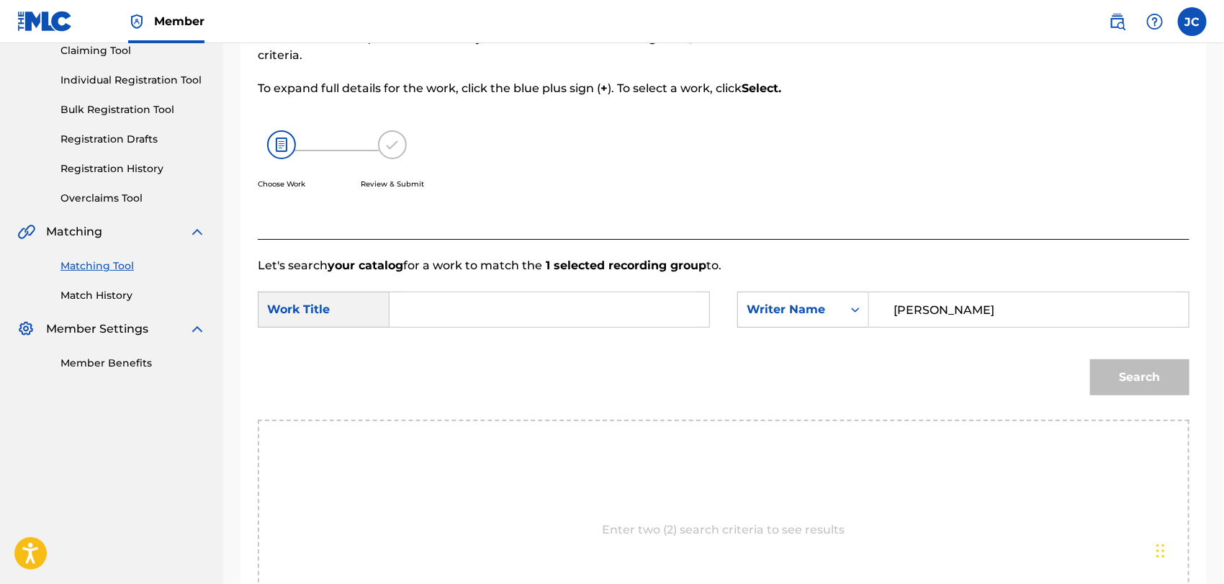
drag, startPoint x: 510, startPoint y: 317, endPoint x: 533, endPoint y: 321, distance: 22.6
click at [510, 317] on input "Search Form" at bounding box center [549, 309] width 295 height 35
type input "SEIS ROSAS AMARILLAS"
click at [1104, 363] on button "Search" at bounding box center [1139, 377] width 99 height 36
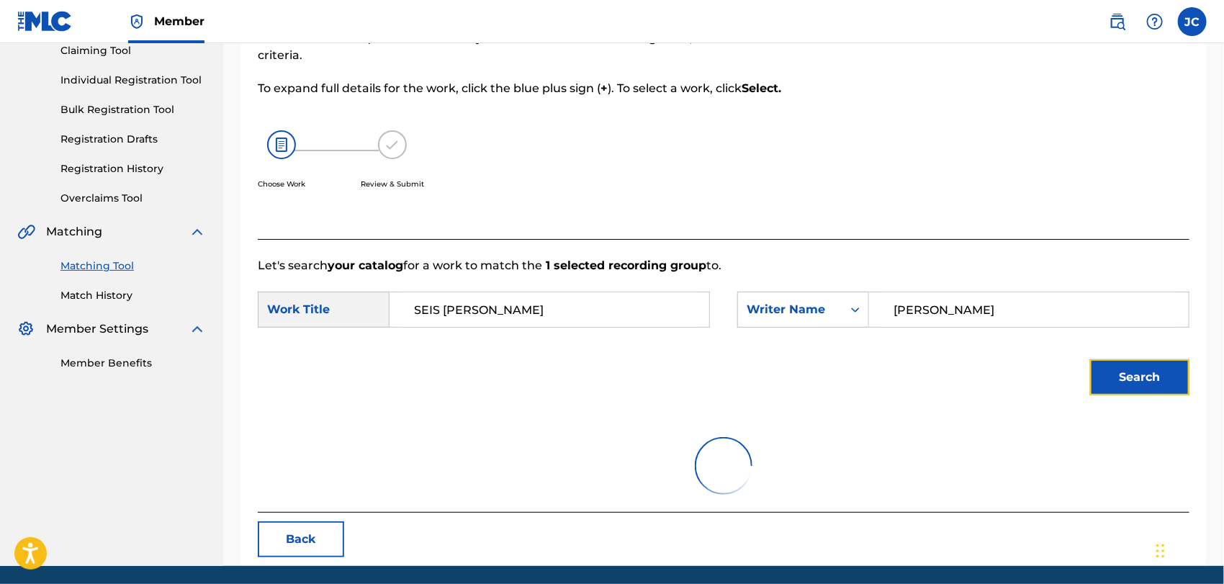
scroll to position [150, 0]
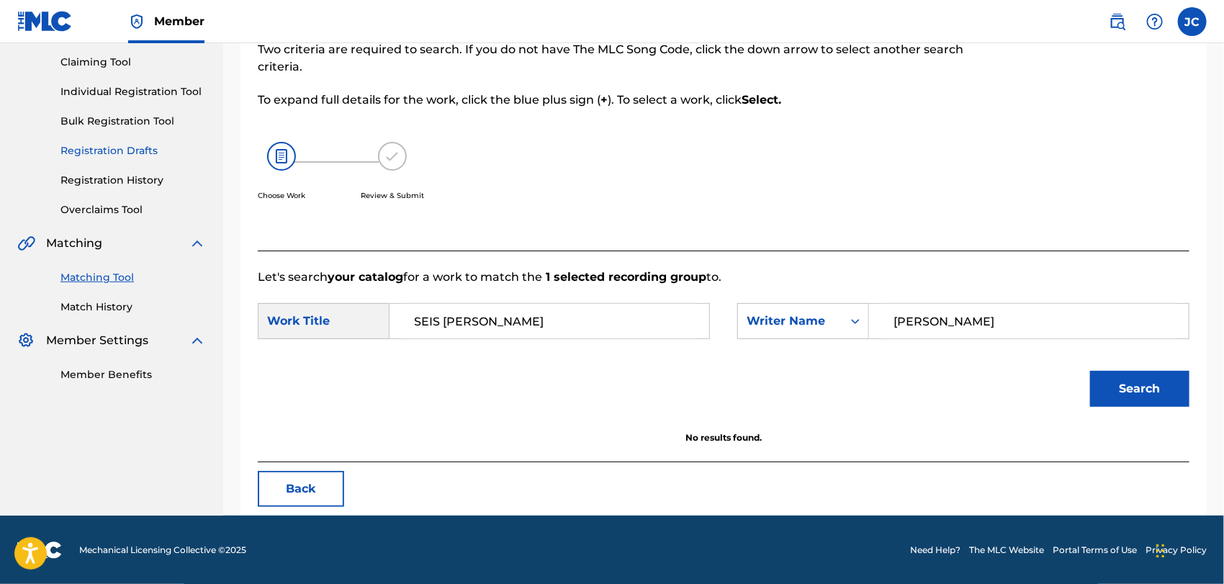
click at [99, 304] on link "Match History" at bounding box center [132, 306] width 145 height 15
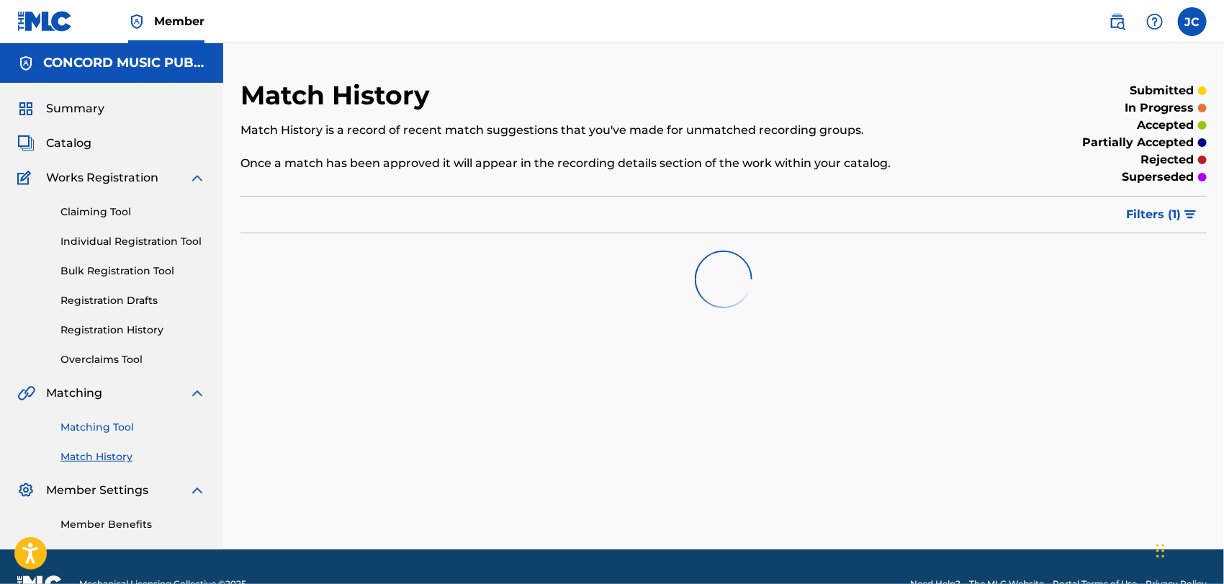
click at [114, 420] on link "Matching Tool" at bounding box center [132, 427] width 145 height 15
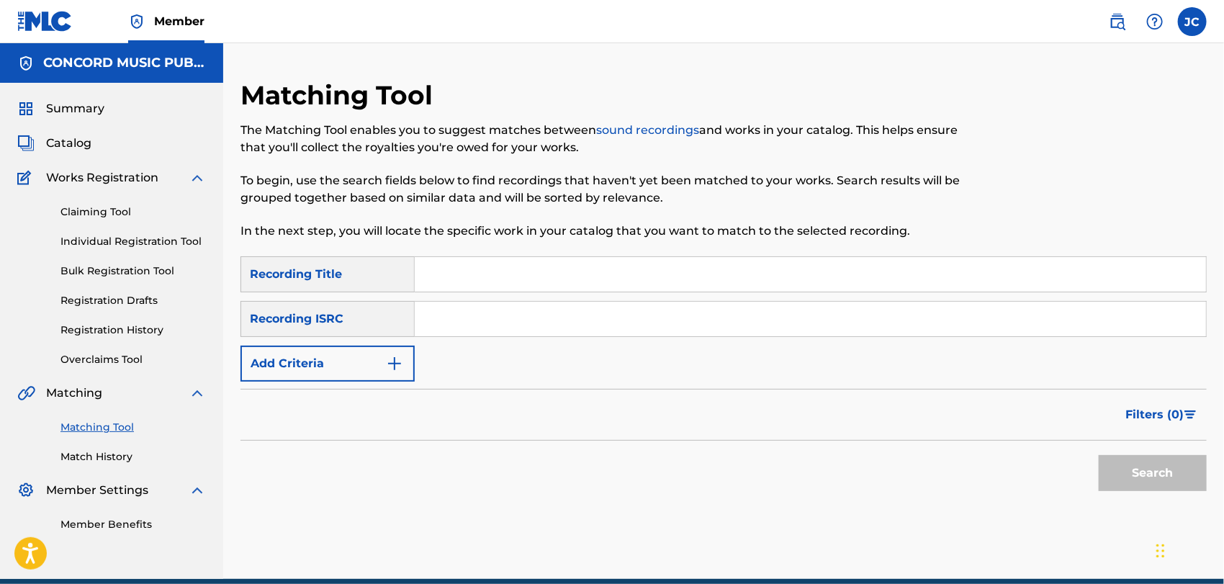
click at [486, 313] on input "Search Form" at bounding box center [810, 319] width 791 height 35
type input "USUM72413269"
click at [1156, 486] on button "Search" at bounding box center [1152, 473] width 108 height 36
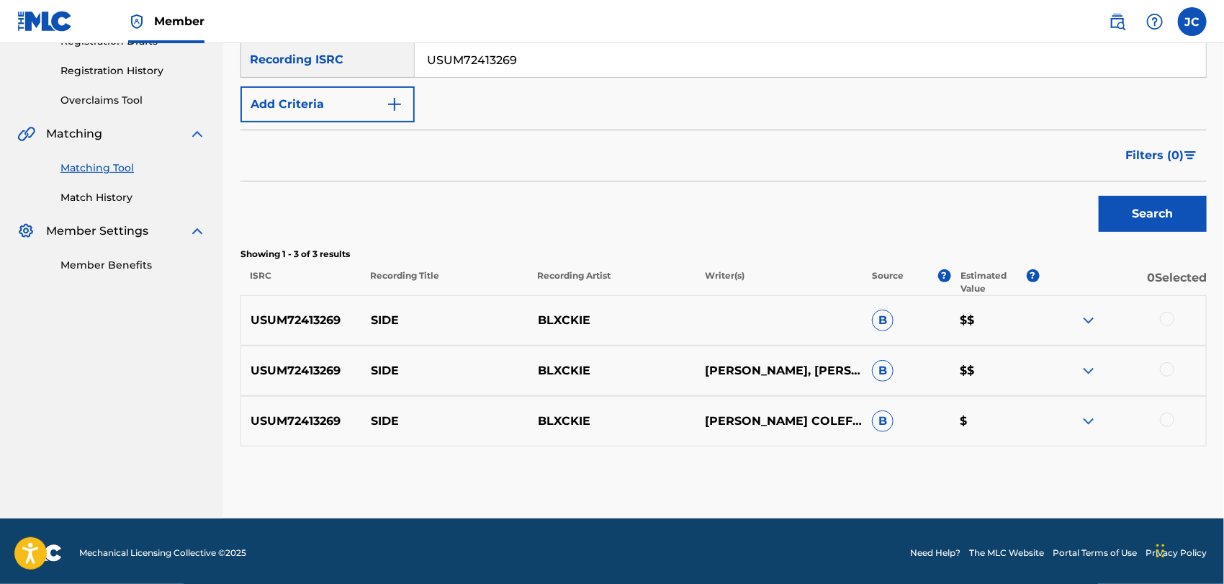
scroll to position [263, 0]
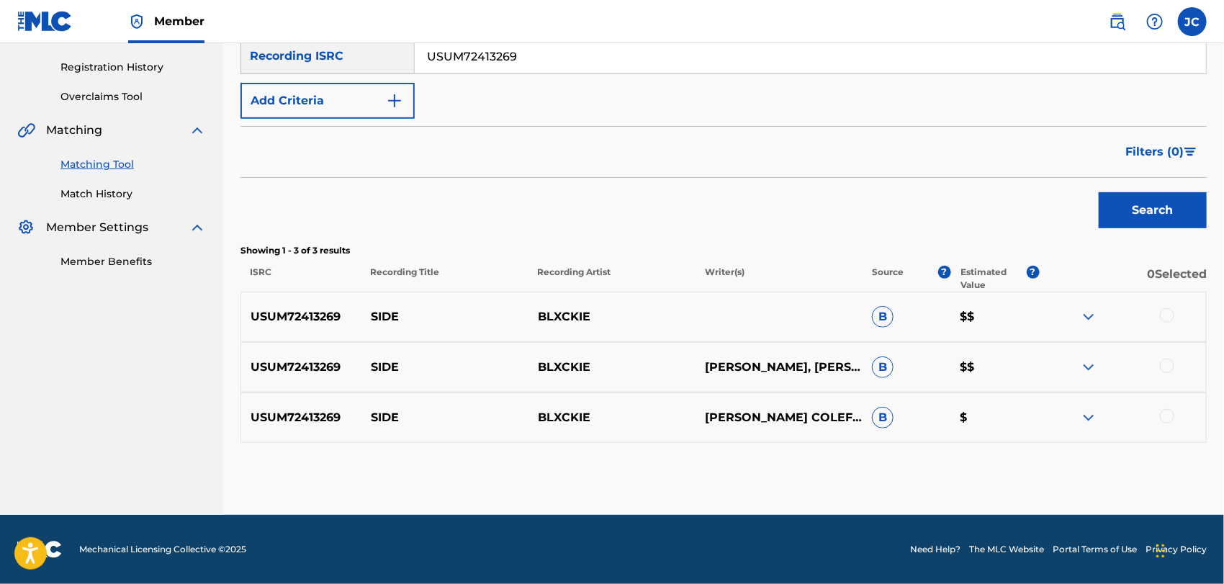
click at [1162, 316] on div at bounding box center [1167, 315] width 14 height 14
drag, startPoint x: 1165, startPoint y: 358, endPoint x: 1165, endPoint y: 373, distance: 14.4
click at [1165, 360] on div at bounding box center [1167, 365] width 14 height 14
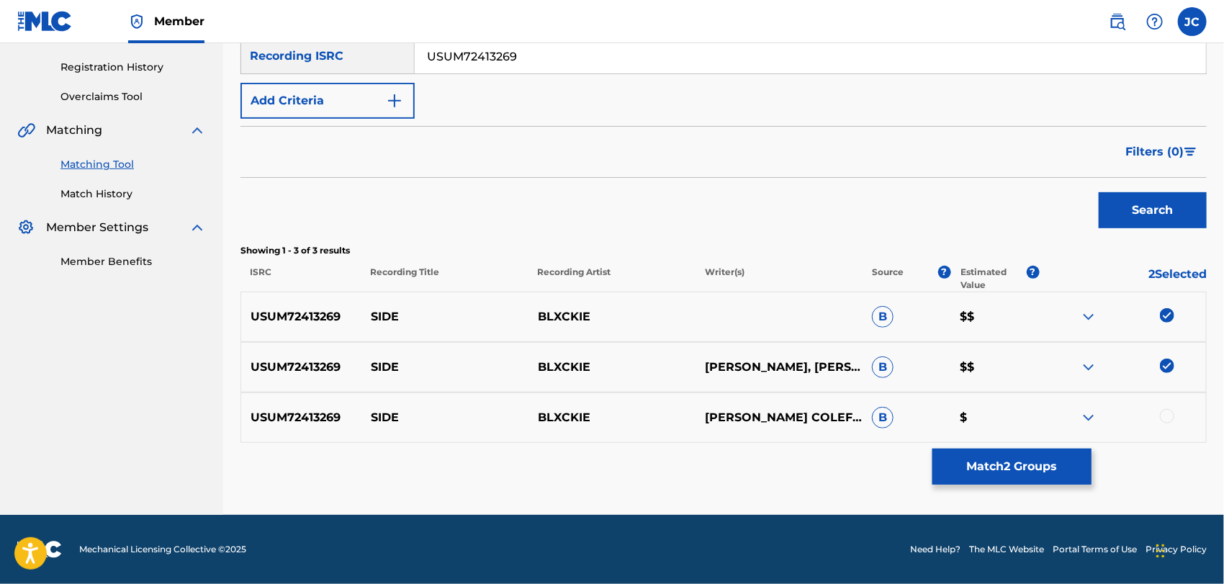
click at [1164, 429] on div "USUM72413269 SIDE BLXCKIE KAMERON COLEFLORIAN MISORNU ZIGASIHLE SITHOLE B $" at bounding box center [723, 417] width 966 height 50
click at [1167, 419] on div at bounding box center [1167, 416] width 14 height 14
drag, startPoint x: 1054, startPoint y: 494, endPoint x: 1011, endPoint y: 466, distance: 50.9
click at [1053, 495] on div "Matching Tool The Matching Tool enables you to suggest matches between sound re…" at bounding box center [723, 165] width 966 height 698
click at [1011, 466] on button "Match 3 Groups" at bounding box center [1011, 466] width 159 height 36
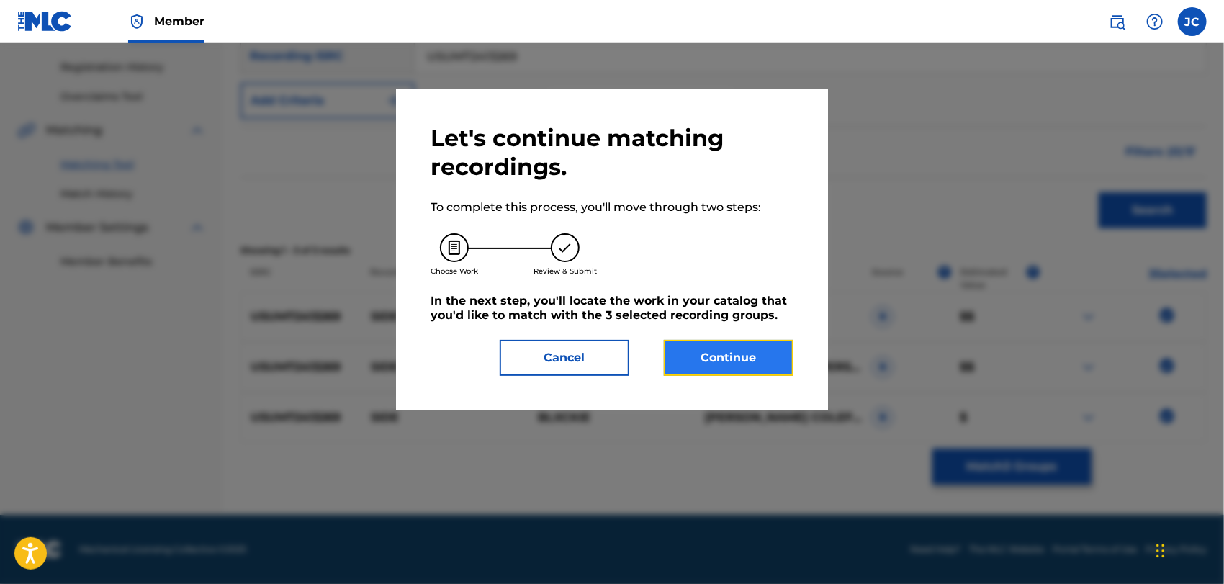
click at [787, 362] on button "Continue" at bounding box center [729, 358] width 130 height 36
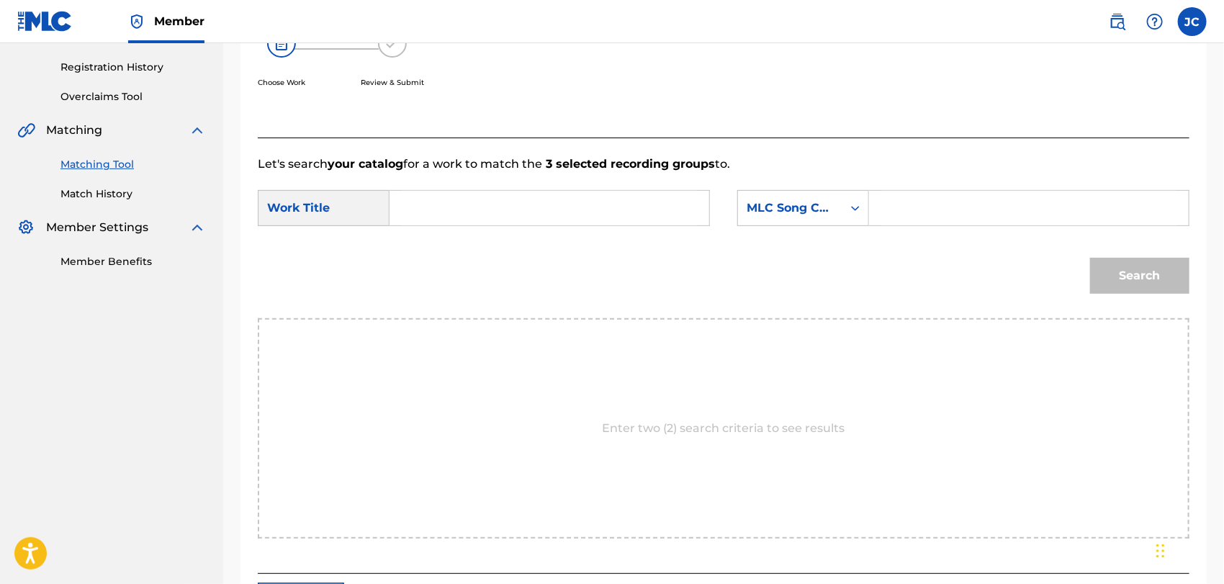
drag, startPoint x: 464, startPoint y: 152, endPoint x: 480, endPoint y: 191, distance: 42.0
click at [466, 155] on div "Let's search your catalog for a work to match the 3 selected recording groups t…" at bounding box center [723, 355] width 931 height 436
click at [484, 205] on input "Search Form" at bounding box center [549, 208] width 295 height 35
type input "side"
click at [793, 214] on div "MLC Song Code" at bounding box center [789, 207] width 87 height 17
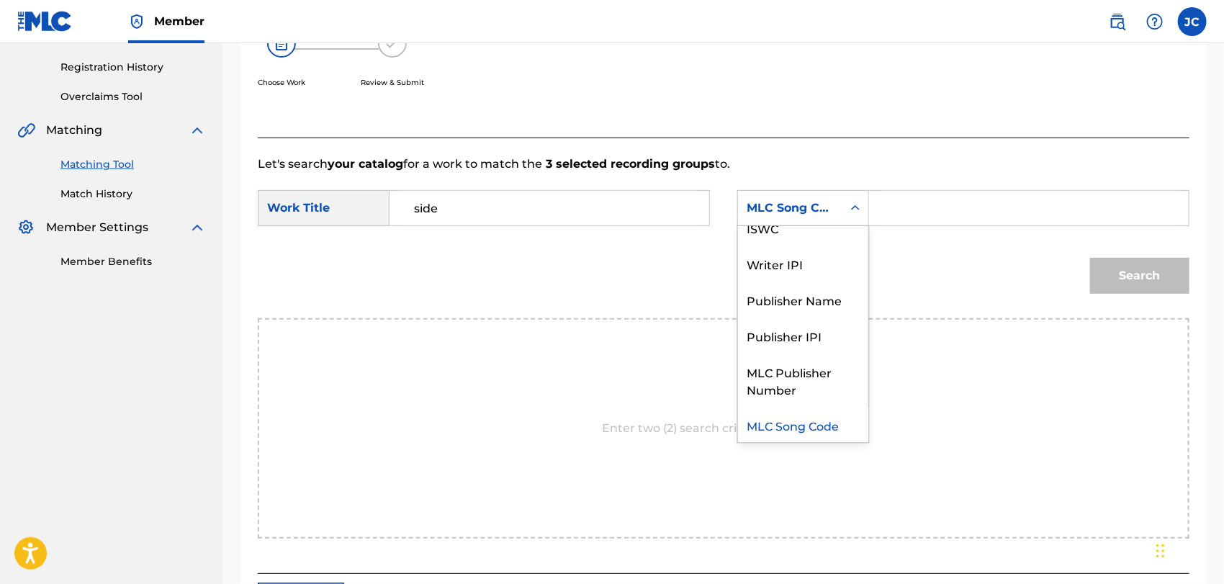
scroll to position [0, 0]
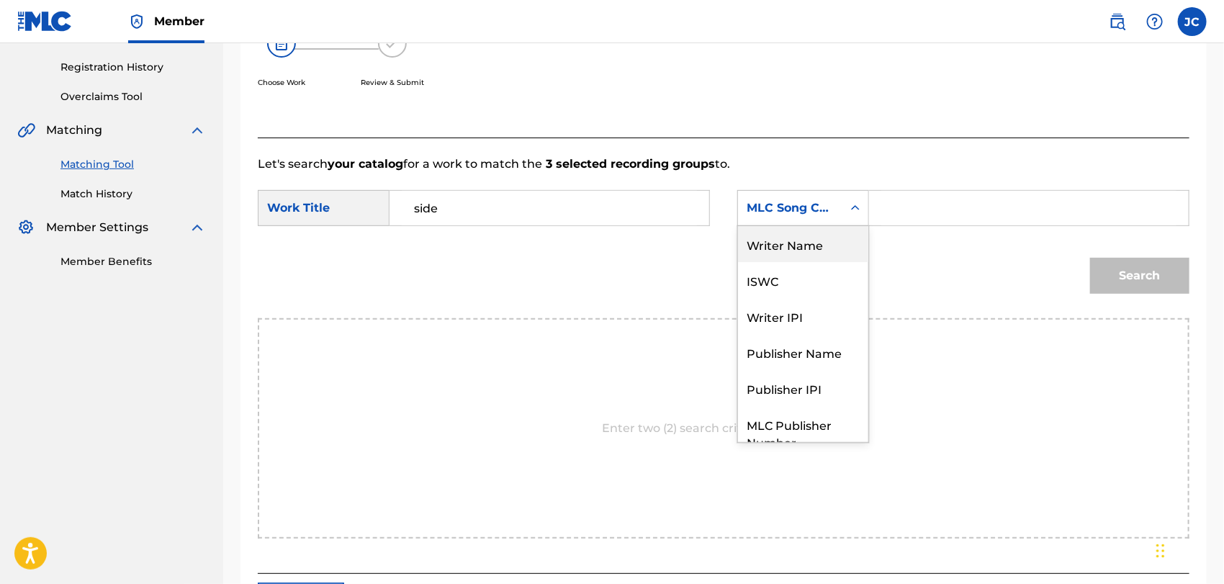
drag, startPoint x: 788, startPoint y: 240, endPoint x: 762, endPoint y: 227, distance: 29.0
click at [787, 241] on div "Writer Name" at bounding box center [803, 244] width 130 height 36
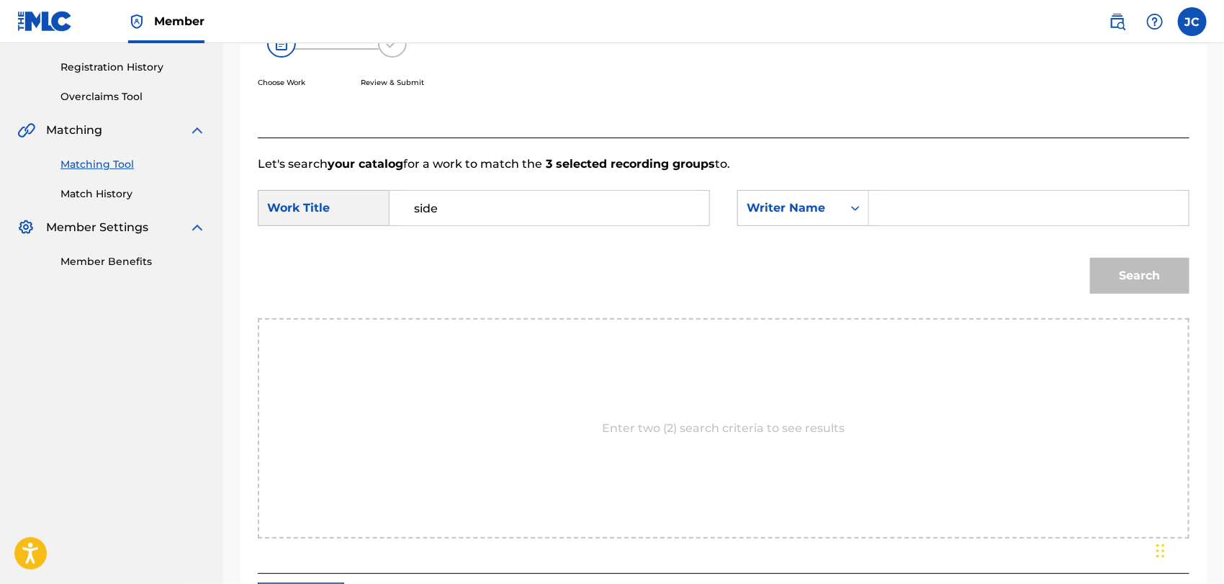
drag, startPoint x: 918, startPoint y: 200, endPoint x: 950, endPoint y: 214, distance: 34.8
click at [918, 200] on input "Search Form" at bounding box center [1028, 208] width 295 height 35
type input "Ziga"
click at [1117, 260] on button "Search" at bounding box center [1139, 276] width 99 height 36
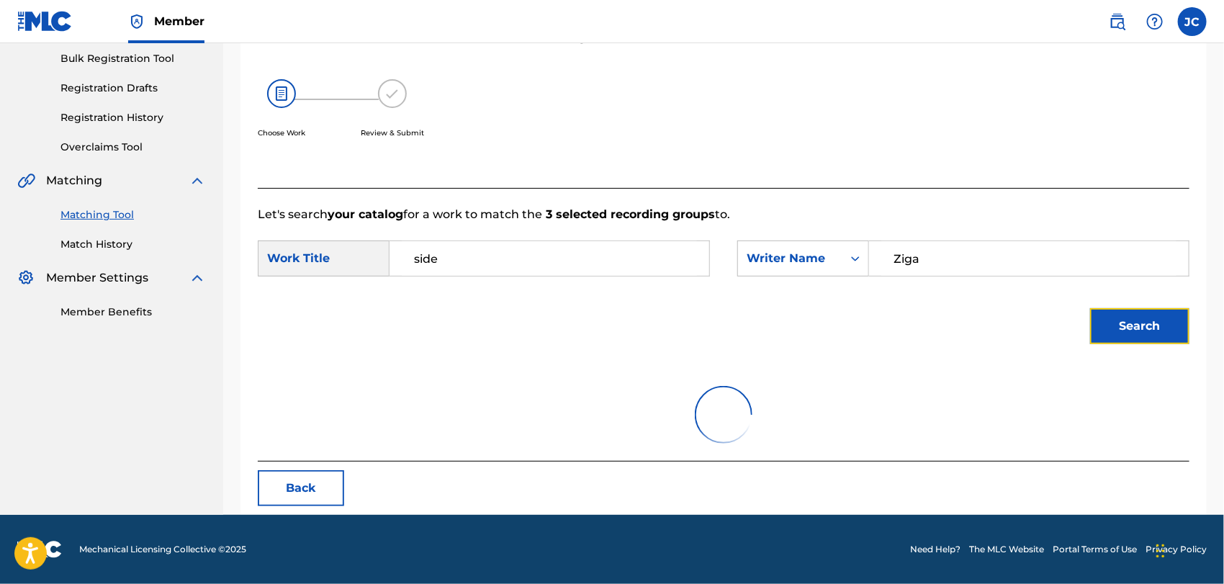
scroll to position [263, 0]
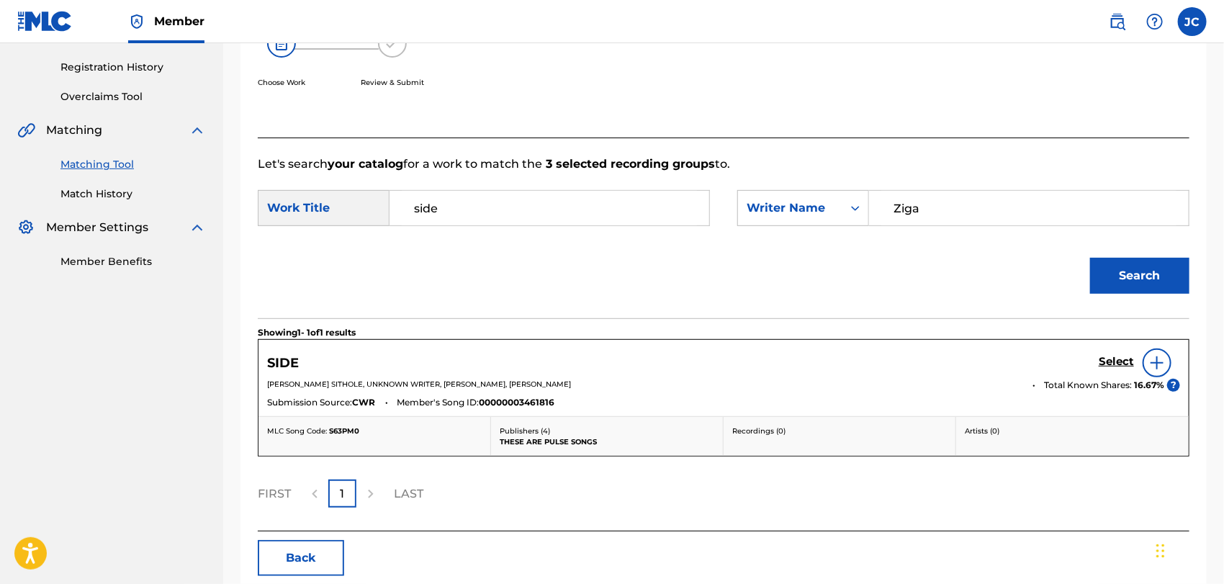
click at [1155, 354] on img at bounding box center [1156, 362] width 17 height 17
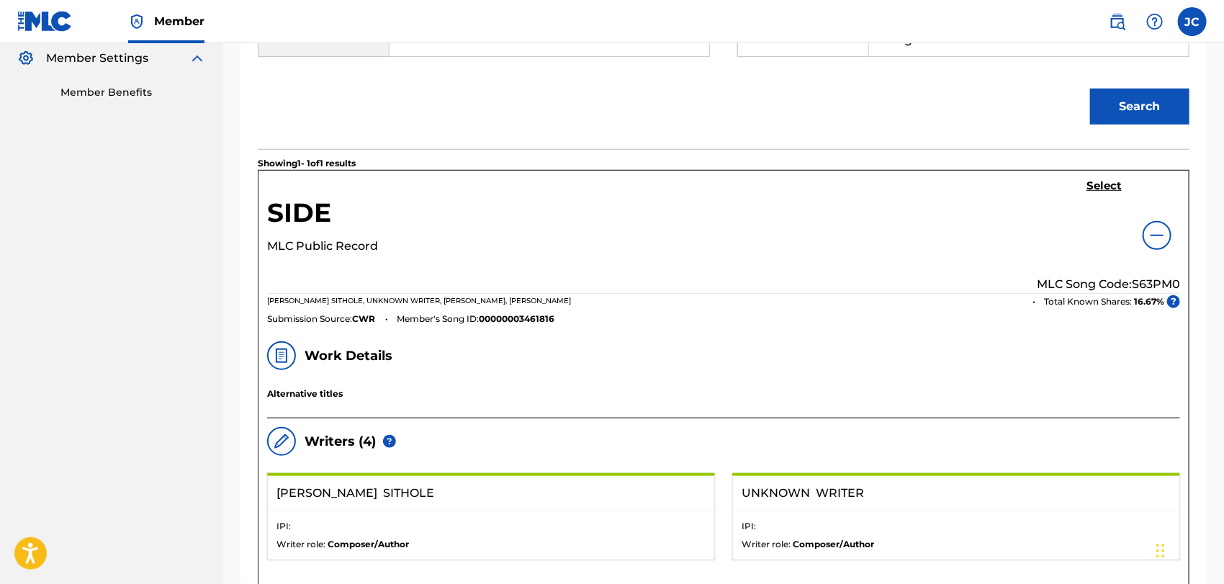
scroll to position [423, 0]
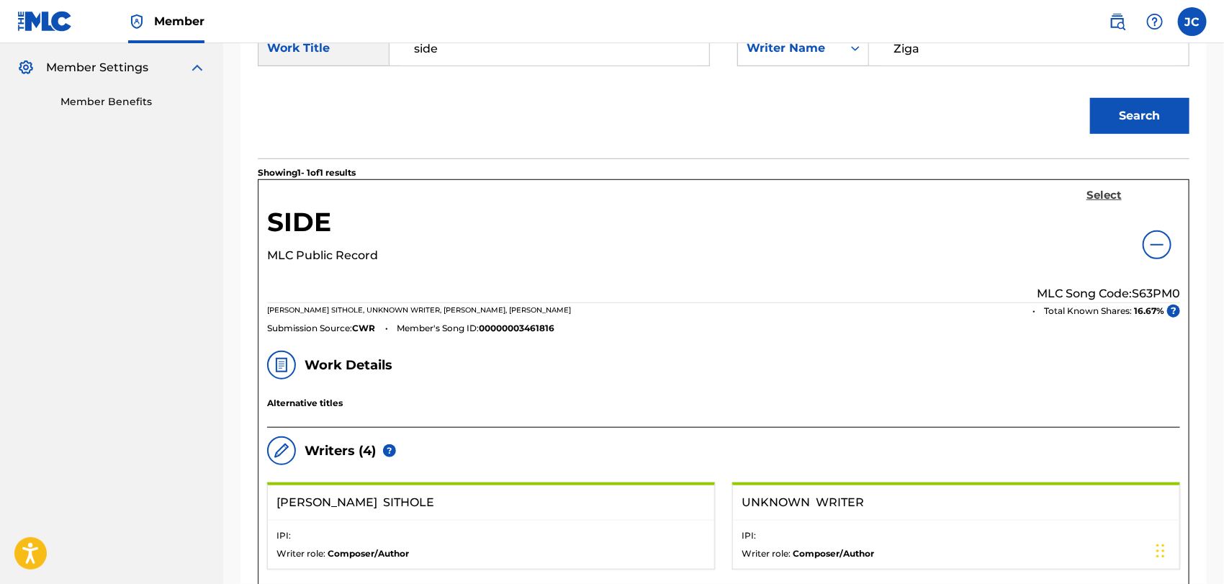
click at [1103, 193] on h5 "Select" at bounding box center [1103, 196] width 35 height 14
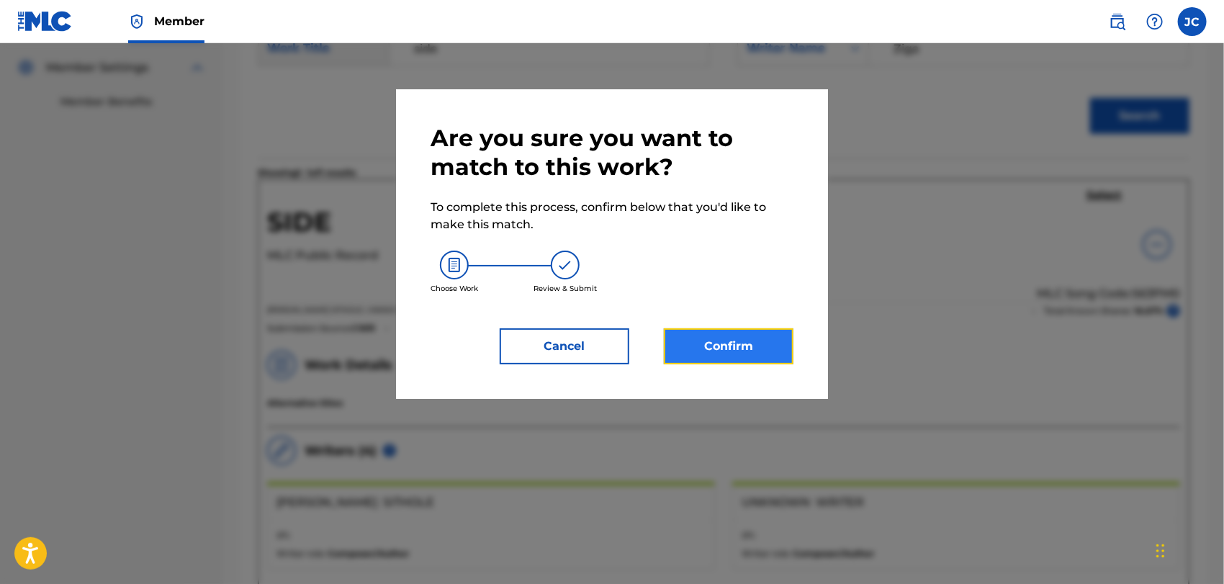
click at [782, 332] on button "Confirm" at bounding box center [729, 346] width 130 height 36
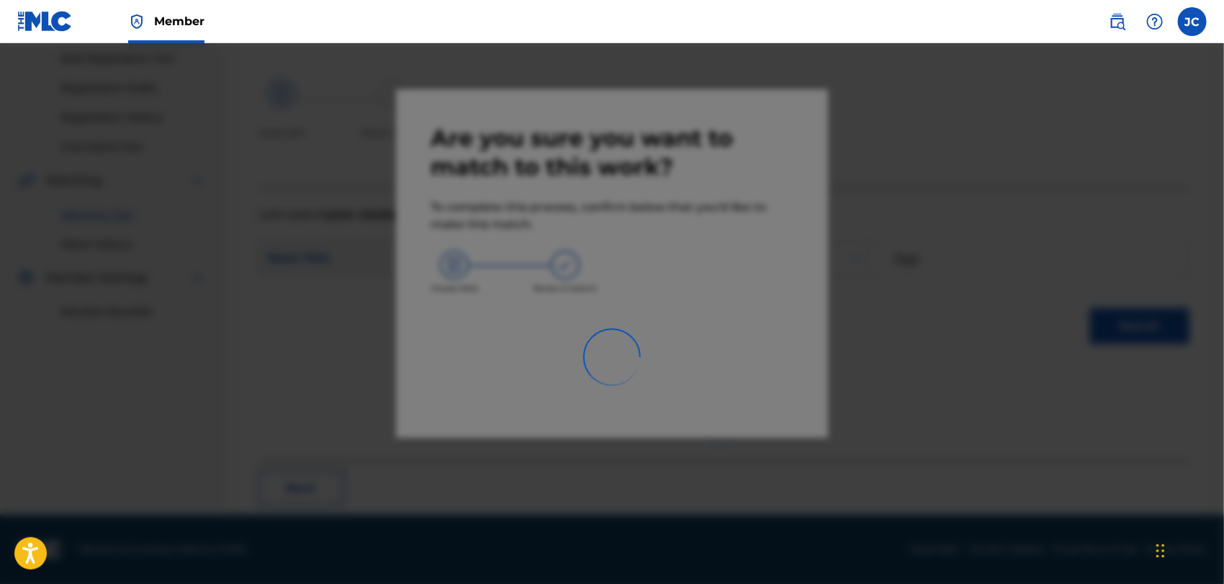
scroll to position [55, 0]
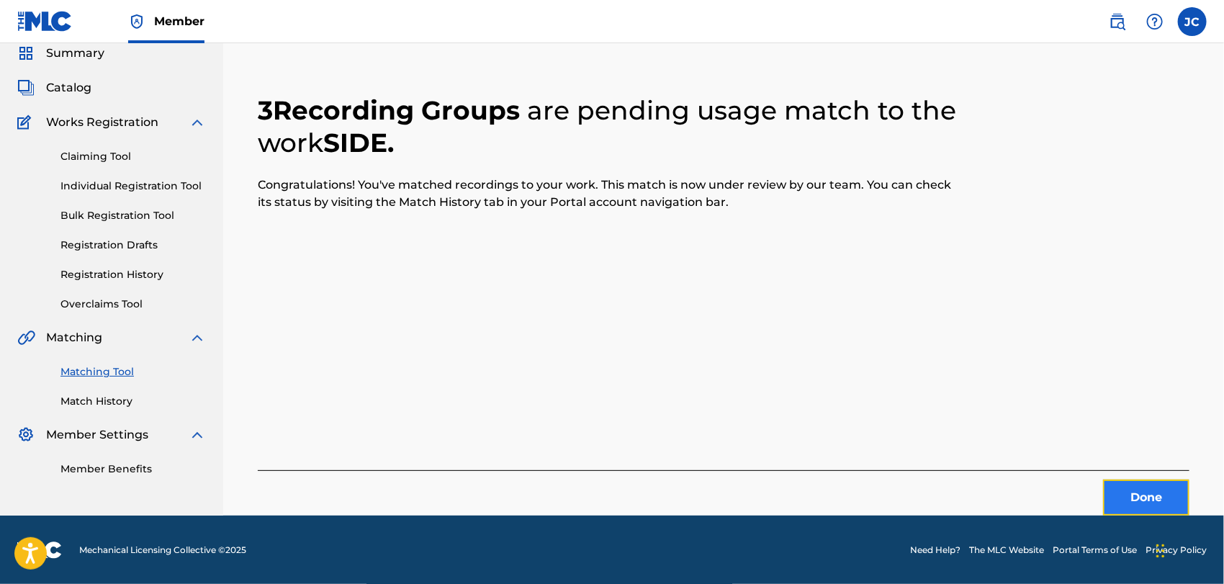
click at [1124, 502] on button "Done" at bounding box center [1146, 497] width 86 height 36
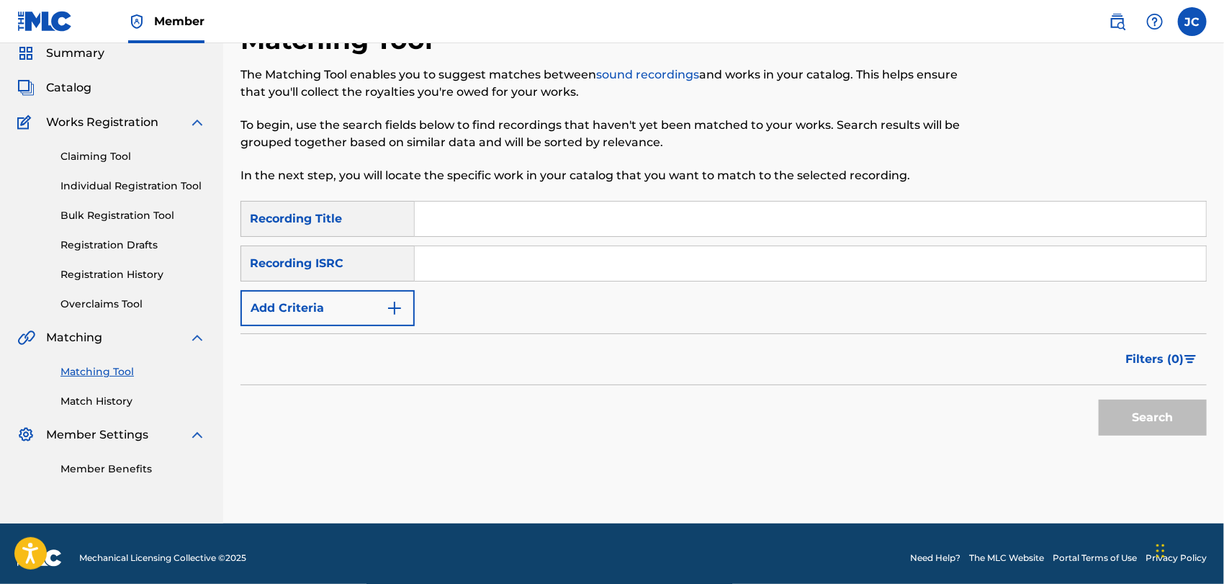
click at [733, 297] on div "SearchWithCriteria9a666371-1142-44af-9620-c068b301c2f0 Recording Title SearchWi…" at bounding box center [723, 263] width 966 height 125
click at [744, 283] on div "SearchWithCriteria9a666371-1142-44af-9620-c068b301c2f0 Recording Title SearchWi…" at bounding box center [723, 263] width 966 height 125
click at [752, 253] on input "Search Form" at bounding box center [810, 263] width 791 height 35
type input "QM6DC1559244"
click at [1125, 391] on div "Search" at bounding box center [1148, 414] width 115 height 58
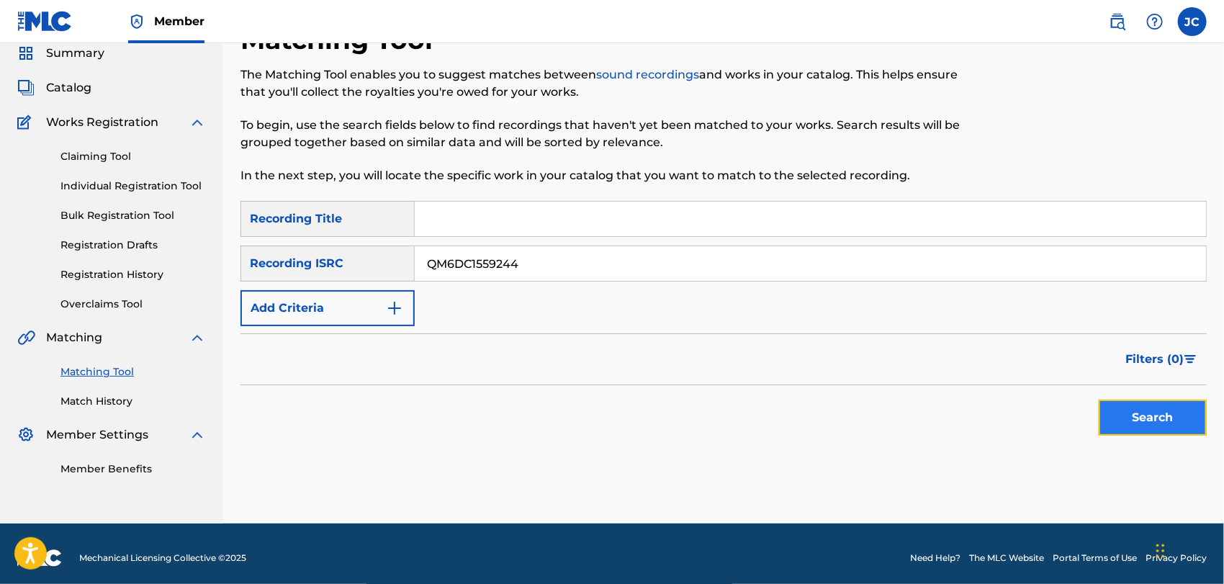
click at [1136, 422] on button "Search" at bounding box center [1152, 417] width 108 height 36
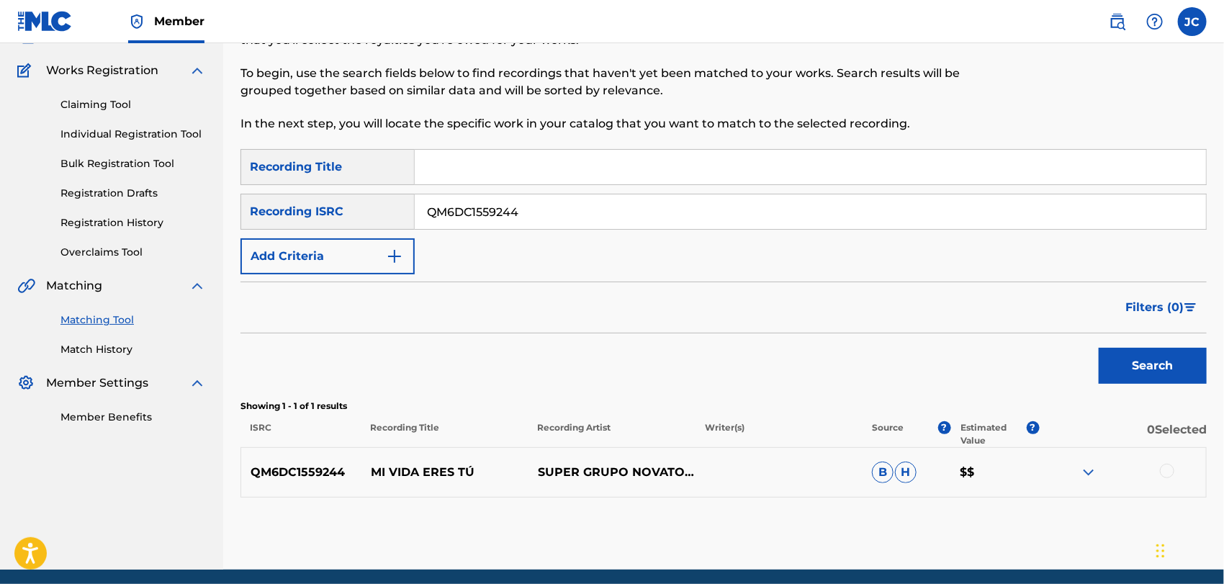
scroll to position [161, 0]
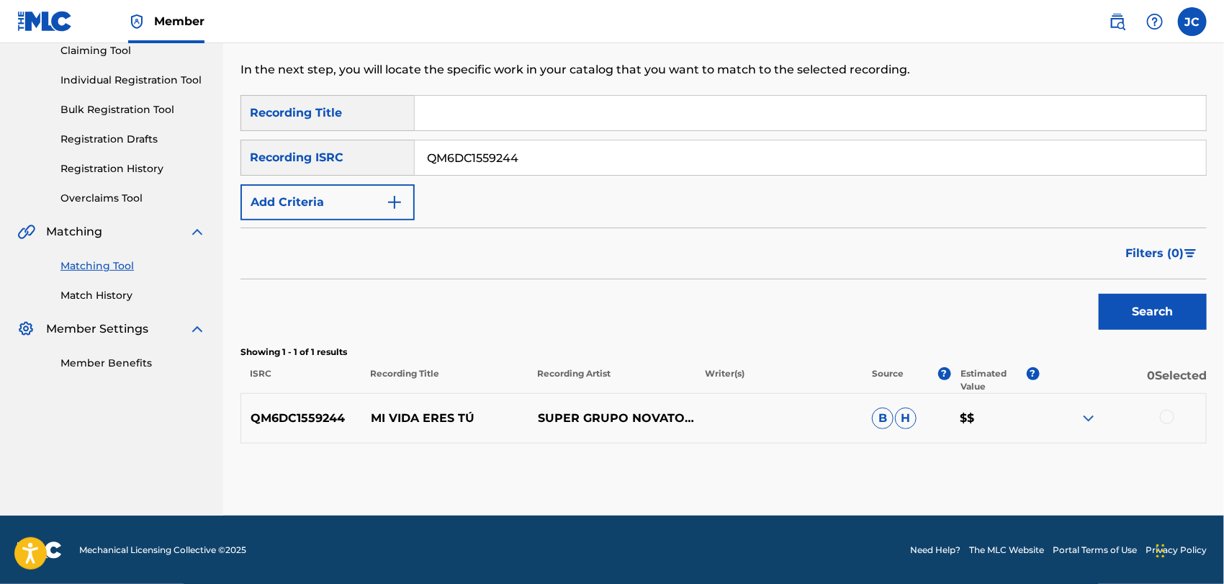
click at [1164, 407] on div "QM6DC1559244 MI VIDA ERES TÚ SUPER GRUPO NOVATOS SHOW B H $$" at bounding box center [723, 418] width 966 height 50
drag, startPoint x: 1166, startPoint y: 411, endPoint x: 1044, endPoint y: 435, distance: 124.8
click at [1166, 412] on div at bounding box center [1167, 417] width 14 height 14
drag, startPoint x: 1028, startPoint y: 439, endPoint x: 969, endPoint y: 463, distance: 63.6
click at [1027, 439] on div "QM6DC1559244 MI VIDA ERES TÚ SUPER GRUPO NOVATOS SHOW B H $$" at bounding box center [723, 418] width 966 height 50
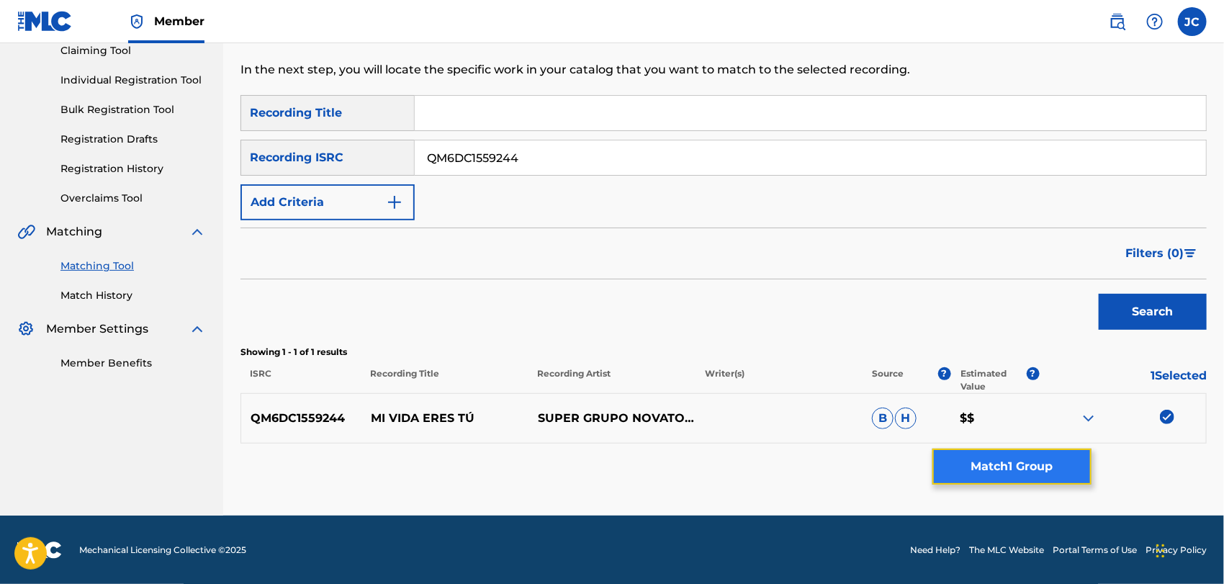
click at [965, 464] on button "Match 1 Group" at bounding box center [1011, 466] width 159 height 36
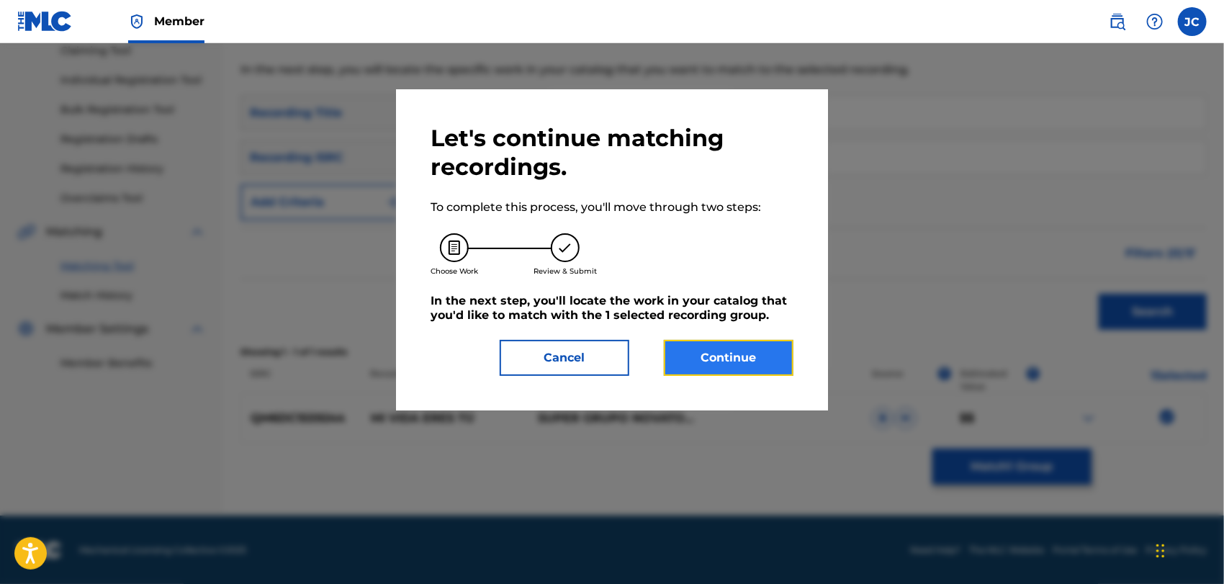
click at [736, 348] on button "Continue" at bounding box center [729, 358] width 130 height 36
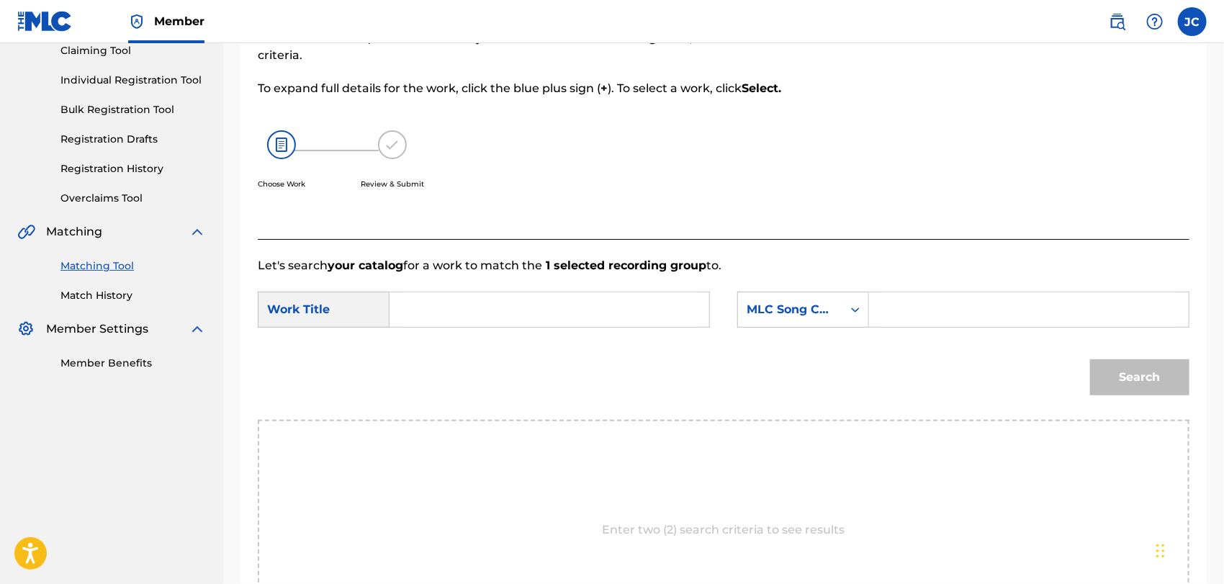
click at [528, 327] on div "SearchWithCriteria449c213b-ff88-4d3b-b400-374531480651 Work Title SearchWithCri…" at bounding box center [723, 314] width 931 height 45
click at [578, 315] on input "Search Form" at bounding box center [549, 309] width 295 height 35
type input "Mi Vida Eres Tu"
click at [780, 322] on div "MLC Song Code" at bounding box center [790, 309] width 104 height 27
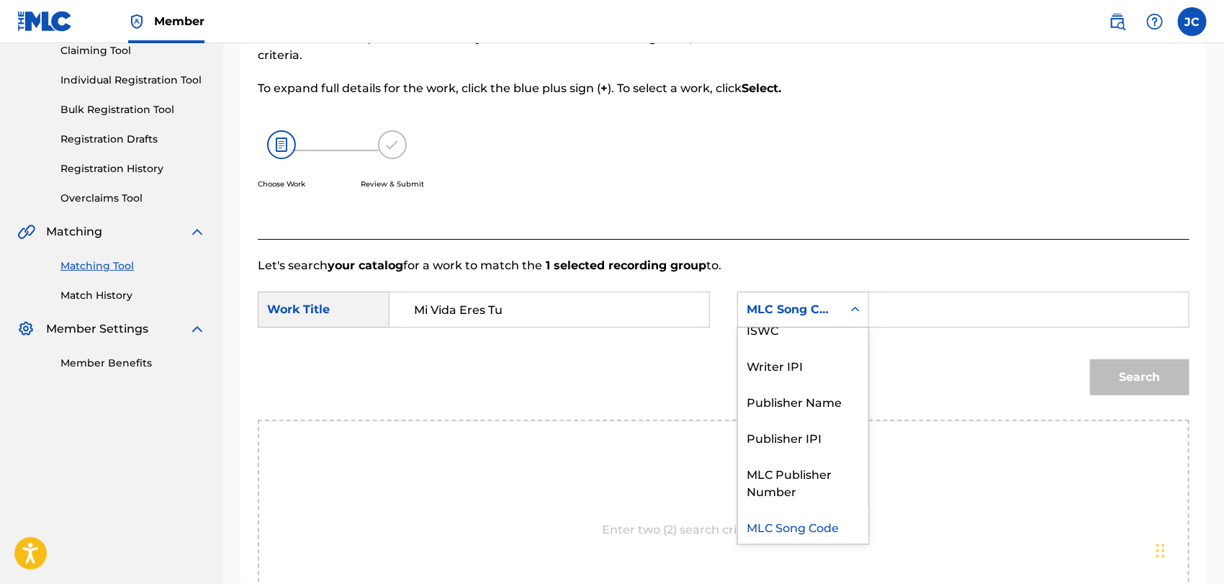
scroll to position [0, 0]
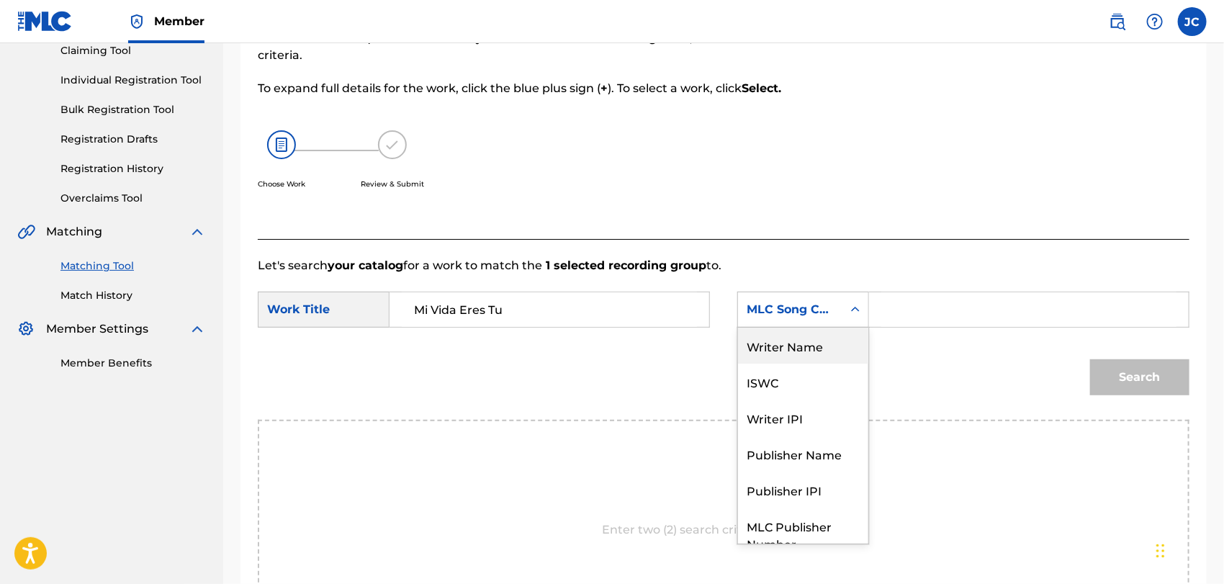
click at [774, 357] on div "Writer Name" at bounding box center [803, 345] width 130 height 36
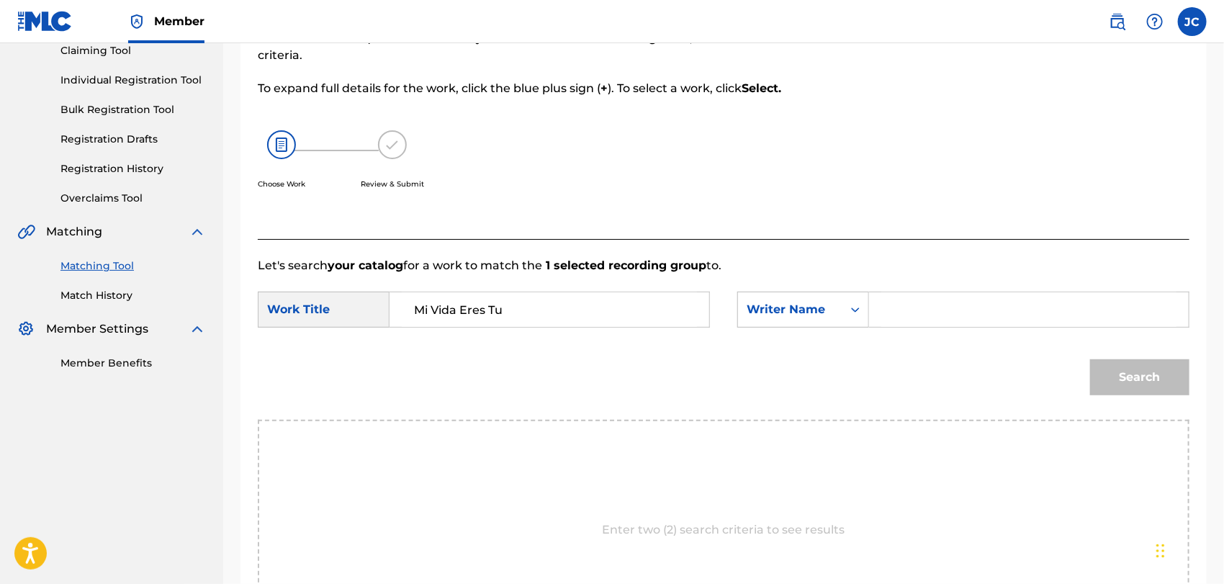
click at [924, 331] on div "SearchWithCriteria449c213b-ff88-4d3b-b400-374531480651 Work Title Mi Vida Eres …" at bounding box center [723, 314] width 931 height 45
drag, startPoint x: 927, startPoint y: 317, endPoint x: 946, endPoint y: 321, distance: 19.1
click at [929, 317] on input "Search Form" at bounding box center [1028, 309] width 295 height 35
type input "Origel"
click at [1122, 366] on button "Search" at bounding box center [1139, 377] width 99 height 36
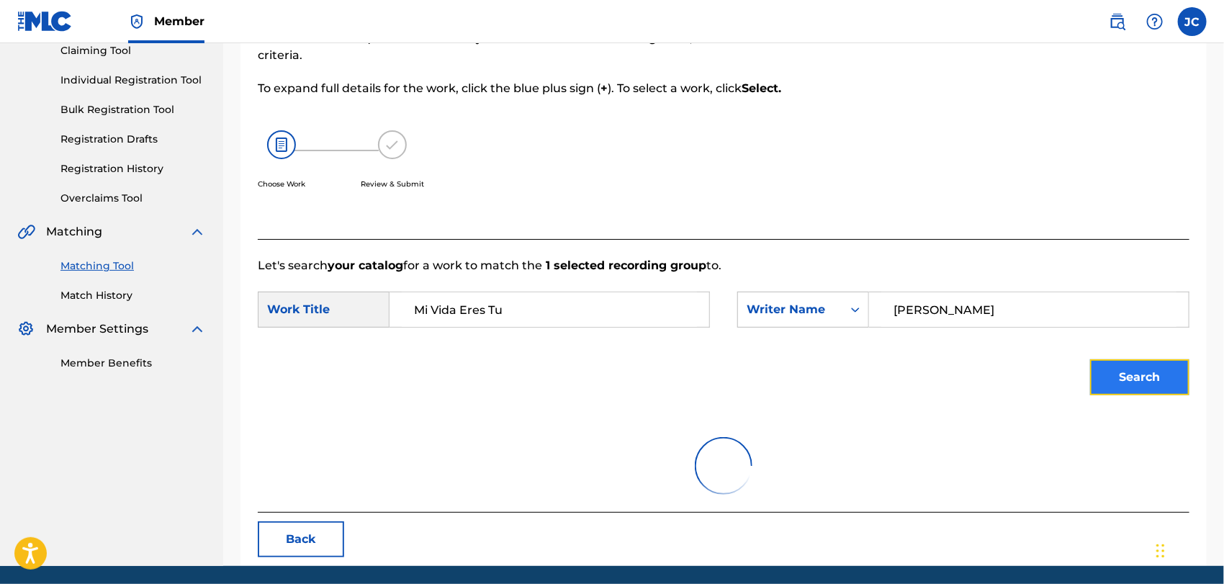
scroll to position [150, 0]
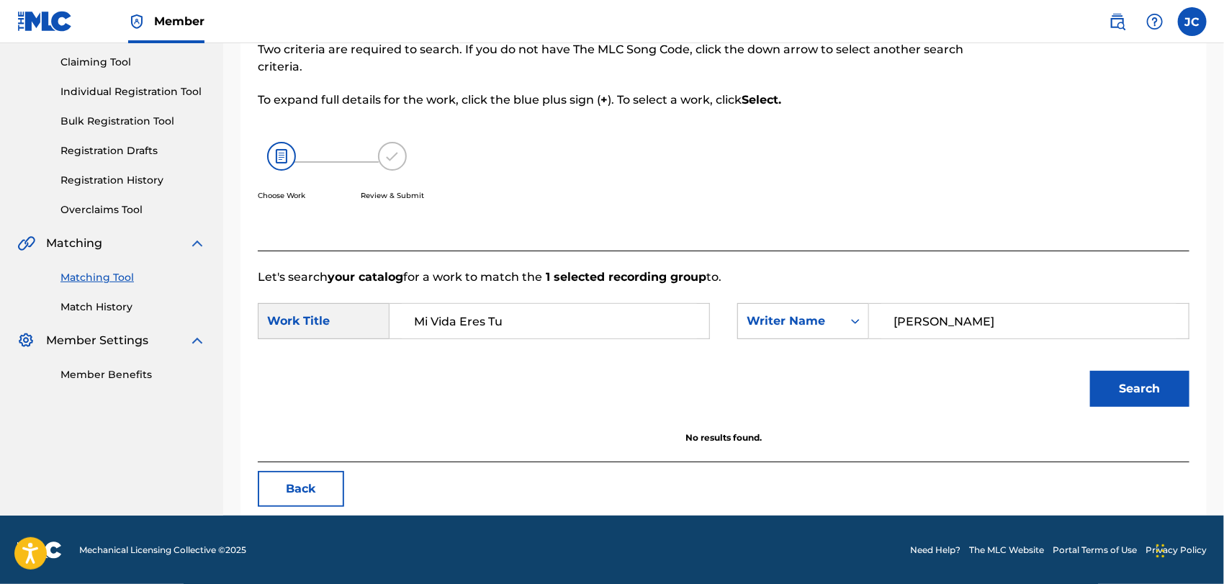
click at [96, 293] on div "Matching Tool Match History" at bounding box center [111, 283] width 189 height 63
click at [94, 307] on link "Match History" at bounding box center [132, 306] width 145 height 15
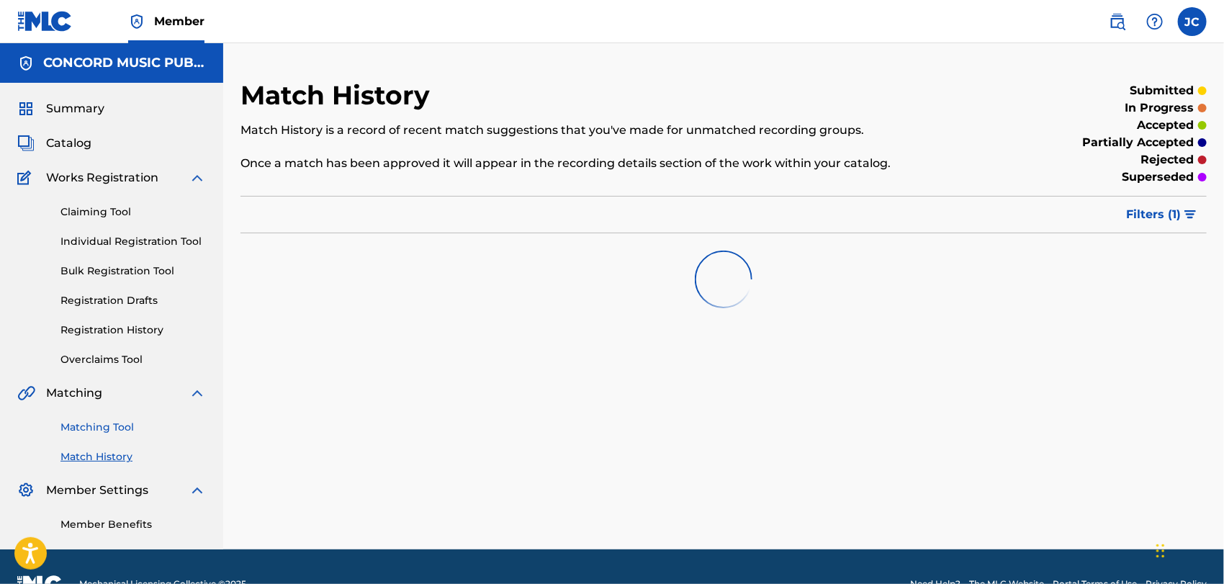
click at [120, 423] on link "Matching Tool" at bounding box center [132, 427] width 145 height 15
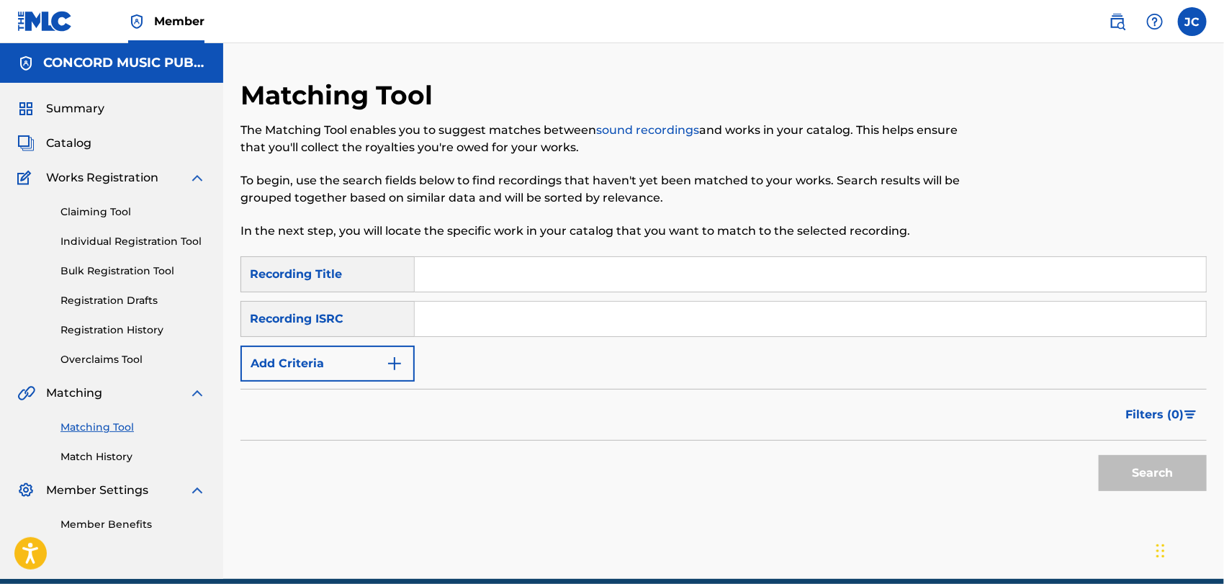
click at [515, 326] on input "Search Form" at bounding box center [810, 319] width 791 height 35
click at [1154, 484] on button "Search" at bounding box center [1152, 473] width 108 height 36
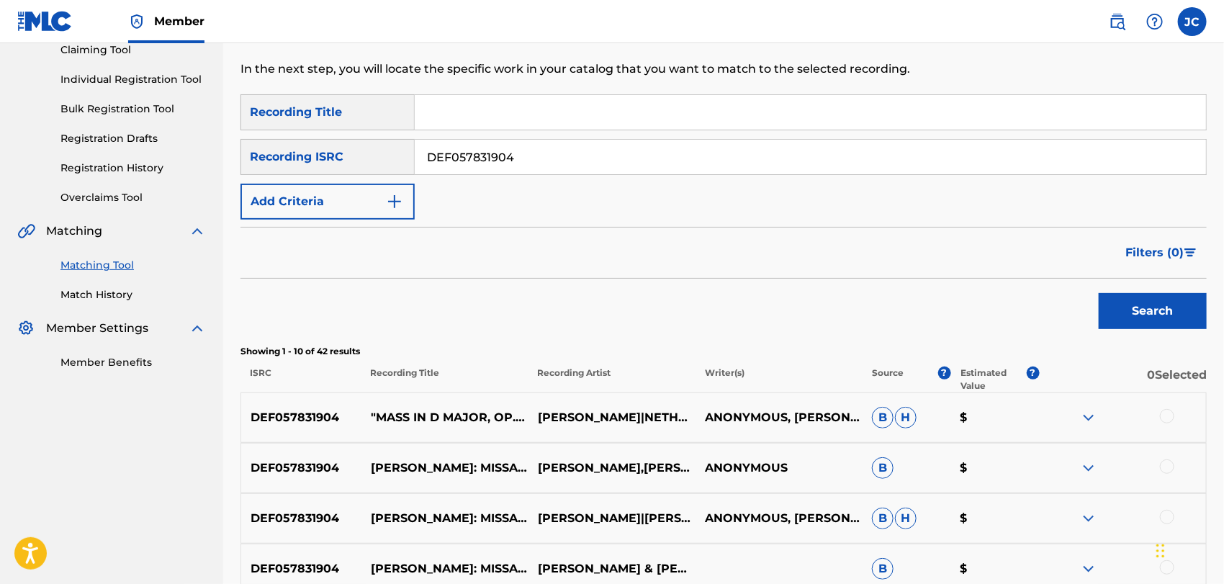
scroll to position [160, 0]
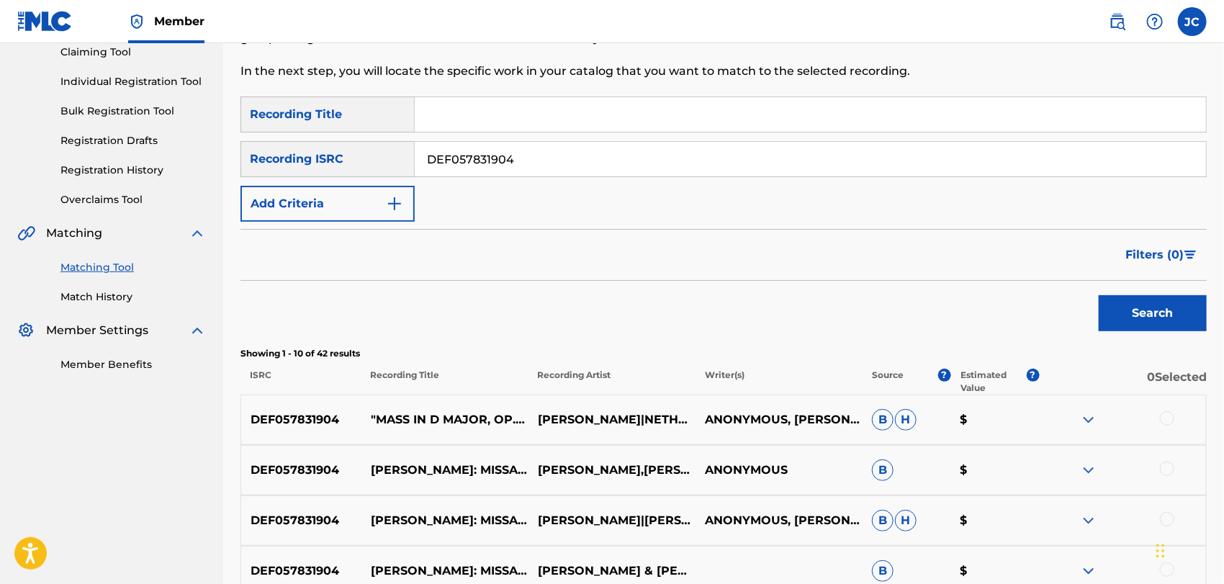
drag, startPoint x: 579, startPoint y: 165, endPoint x: 248, endPoint y: 156, distance: 331.2
click at [248, 156] on div "SearchWithCriteria16624c10-8942-40fe-818f-fb4ce236632a Recording ISRC DEF057831…" at bounding box center [723, 159] width 966 height 36
type input "QM6MZ1927810"
click at [1113, 328] on button "Search" at bounding box center [1152, 313] width 108 height 36
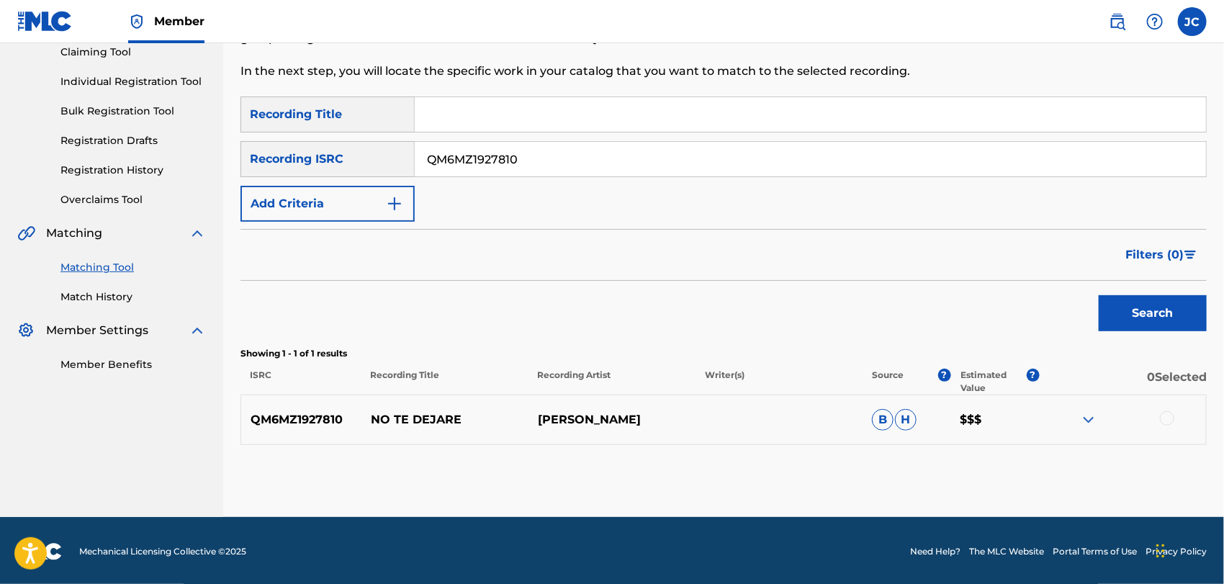
scroll to position [161, 0]
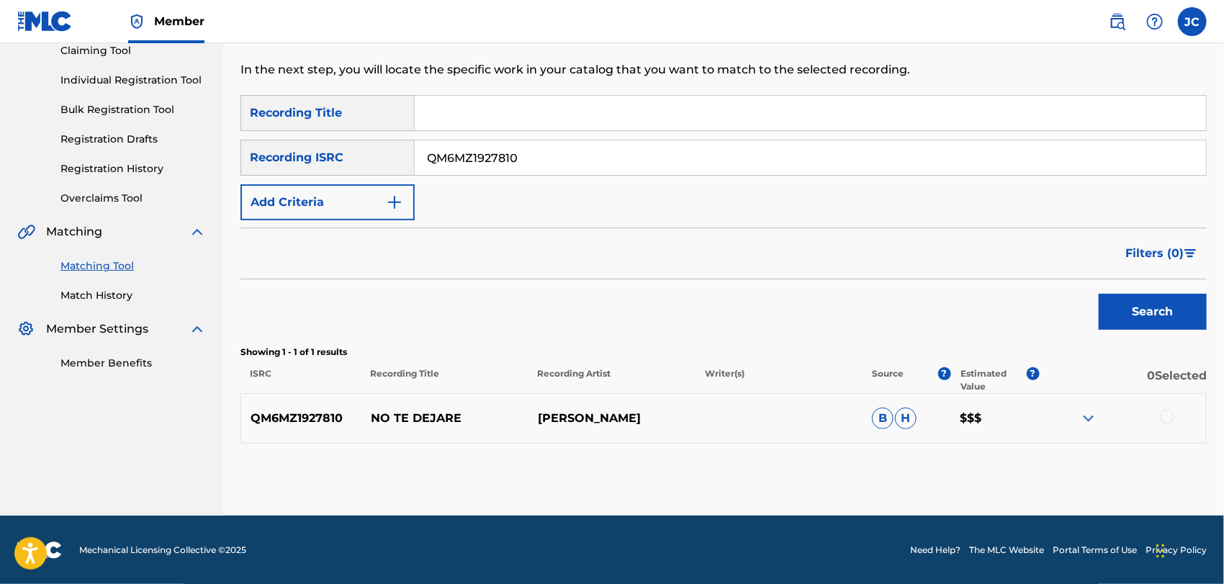
click at [1169, 417] on div at bounding box center [1167, 417] width 14 height 14
click at [1052, 471] on button "Match 1 Group" at bounding box center [1011, 466] width 159 height 36
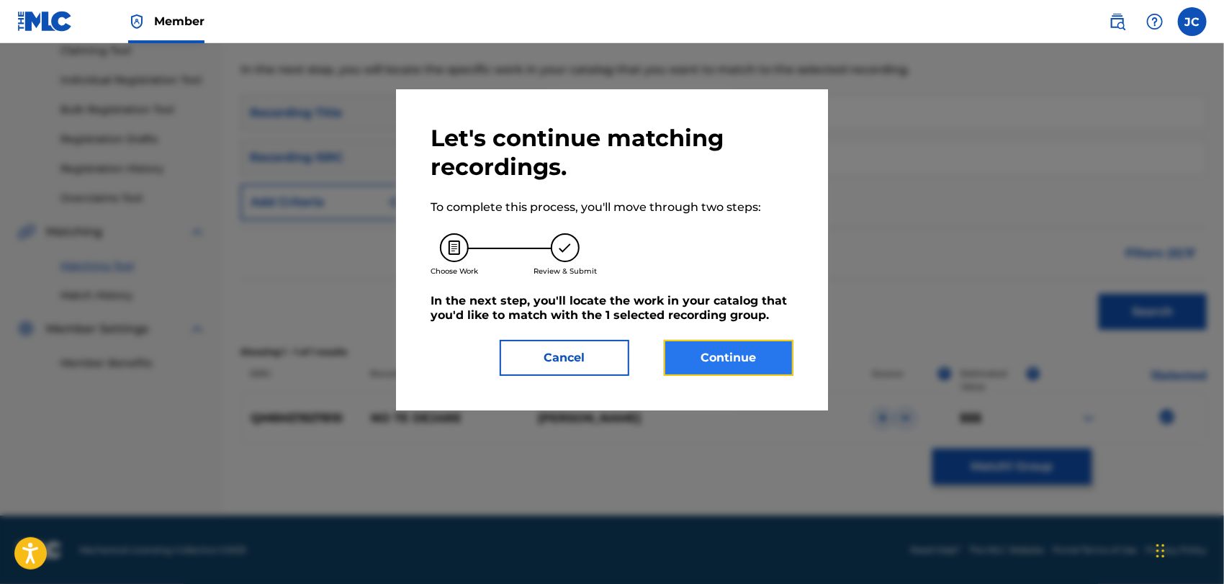
click at [725, 373] on button "Continue" at bounding box center [729, 358] width 130 height 36
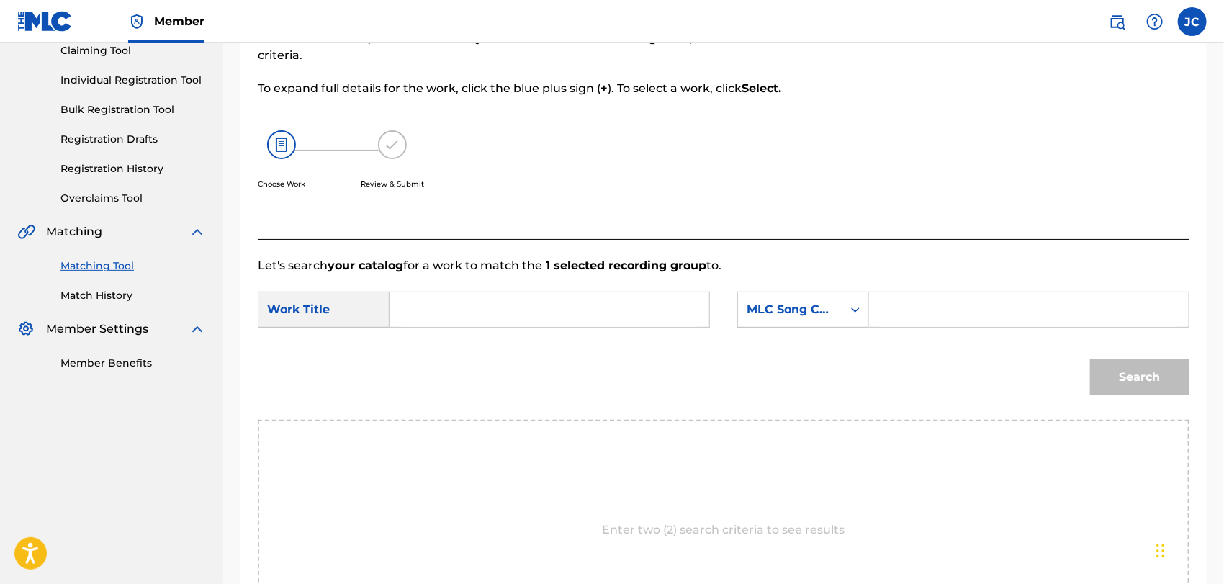
click at [522, 330] on div "SearchWithCriteria449c213b-ff88-4d3b-b400-374531480651 Work Title SearchWithCri…" at bounding box center [723, 314] width 931 height 45
drag, startPoint x: 710, startPoint y: 317, endPoint x: 653, endPoint y: 318, distance: 57.6
click at [708, 317] on div "SearchWithCriteria449c213b-ff88-4d3b-b400-374531480651 Work Title SearchWithCri…" at bounding box center [723, 314] width 931 height 45
drag, startPoint x: 653, startPoint y: 318, endPoint x: 695, endPoint y: 328, distance: 42.9
click at [652, 318] on input "Search Form" at bounding box center [549, 309] width 295 height 35
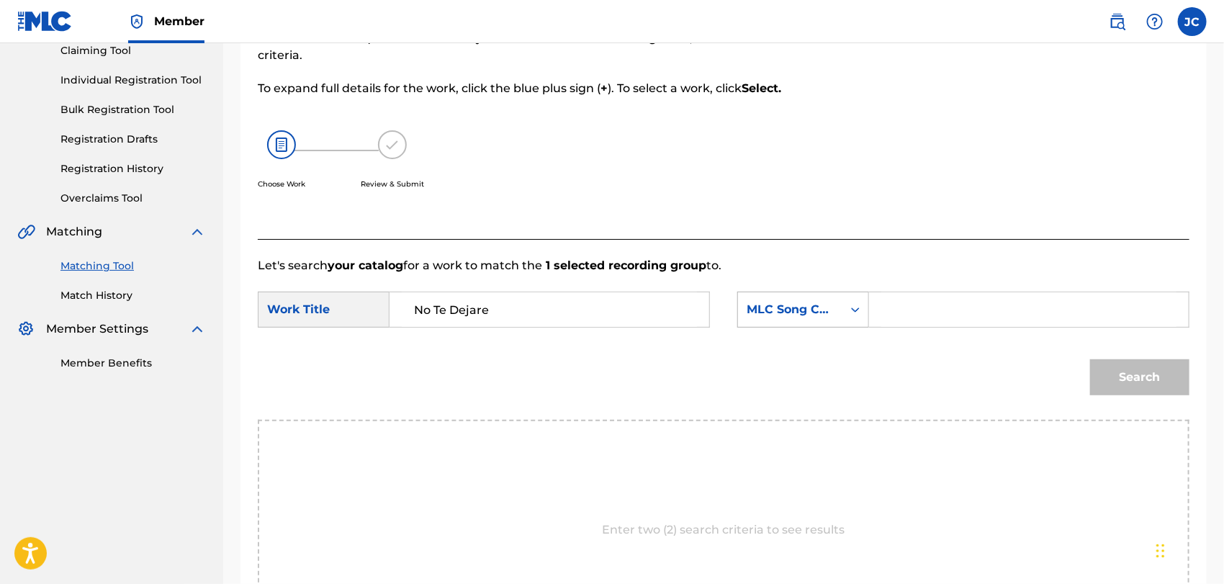
type input "No Te Dejare"
click at [806, 320] on div "MLC Song Code" at bounding box center [790, 309] width 104 height 27
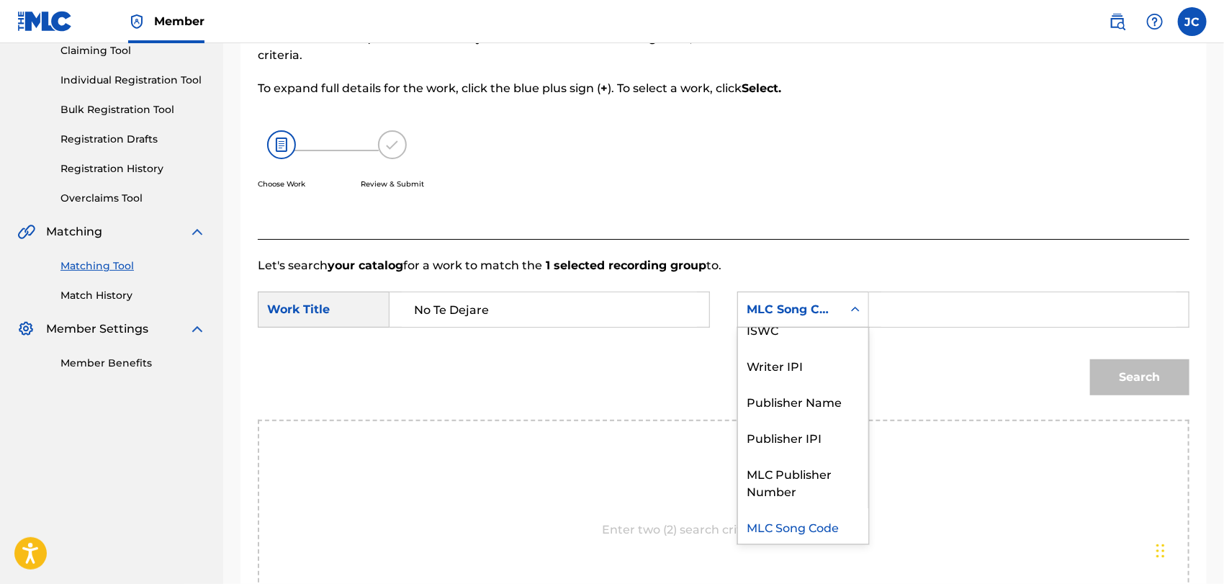
scroll to position [0, 0]
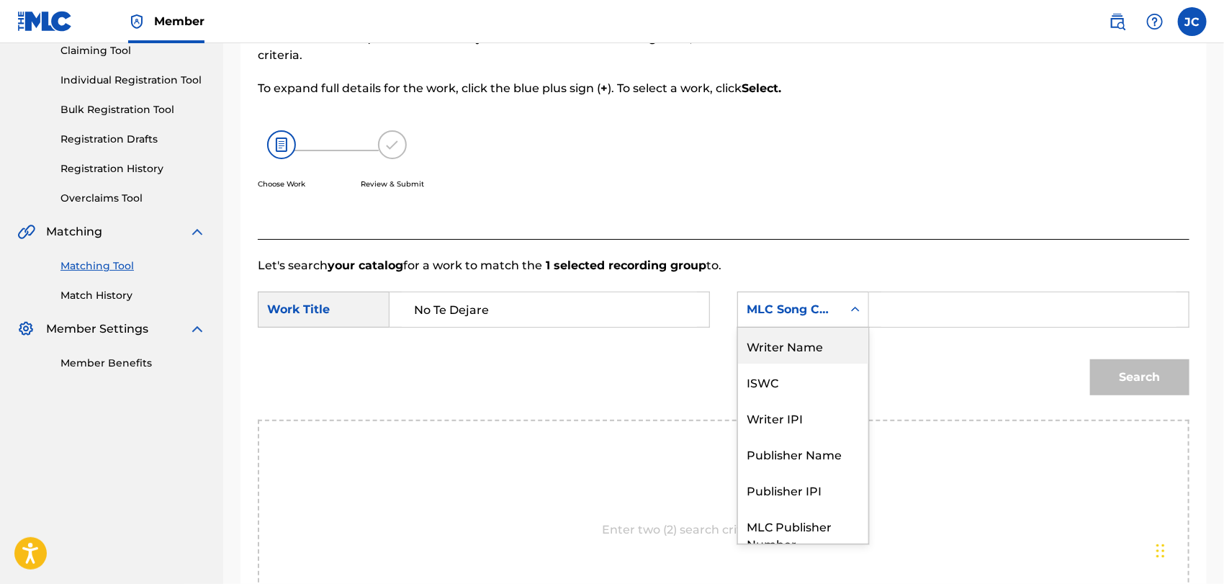
click at [801, 349] on div "Writer Name" at bounding box center [803, 345] width 130 height 36
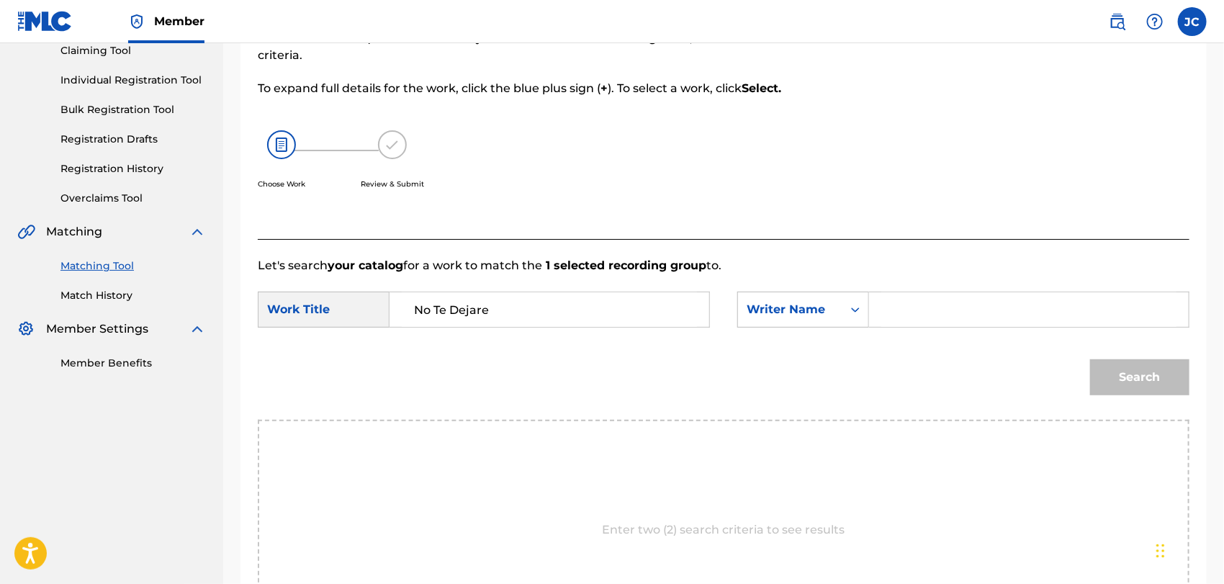
click at [926, 289] on form "SearchWithCriteria449c213b-ff88-4d3b-b400-374531480651 Work Title No Te Dejare …" at bounding box center [723, 346] width 931 height 145
click at [926, 304] on input "Search Form" at bounding box center [1028, 309] width 295 height 35
type input "Colon"
click at [1144, 354] on div "Search" at bounding box center [1136, 374] width 107 height 58
click at [1129, 376] on button "Search" at bounding box center [1139, 377] width 99 height 36
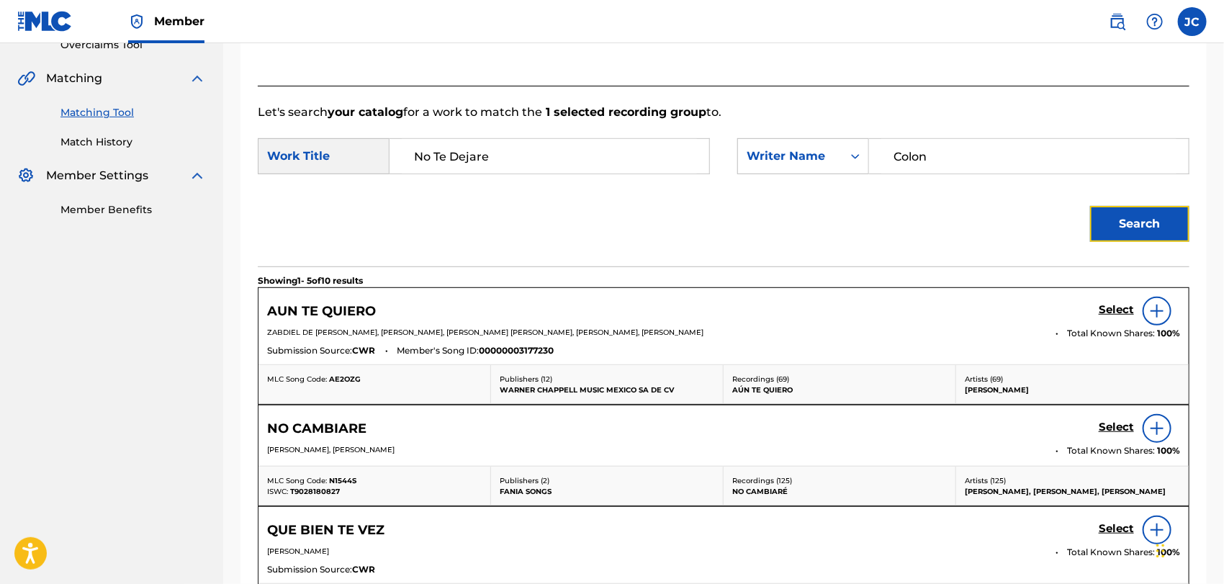
scroll to position [322, 0]
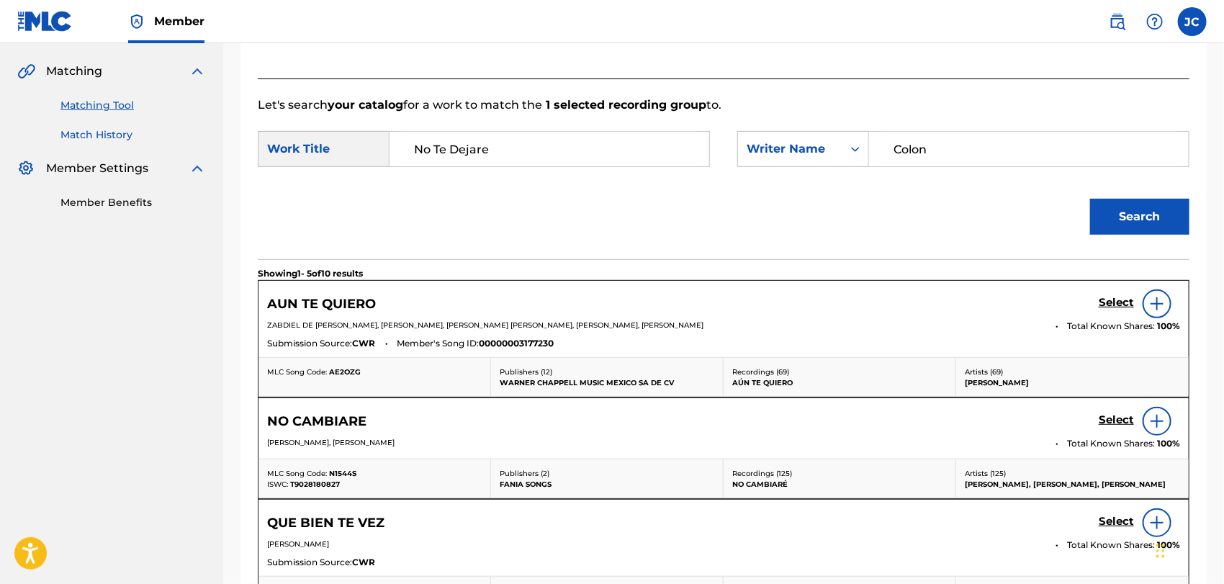
click at [104, 134] on link "Match History" at bounding box center [132, 134] width 145 height 15
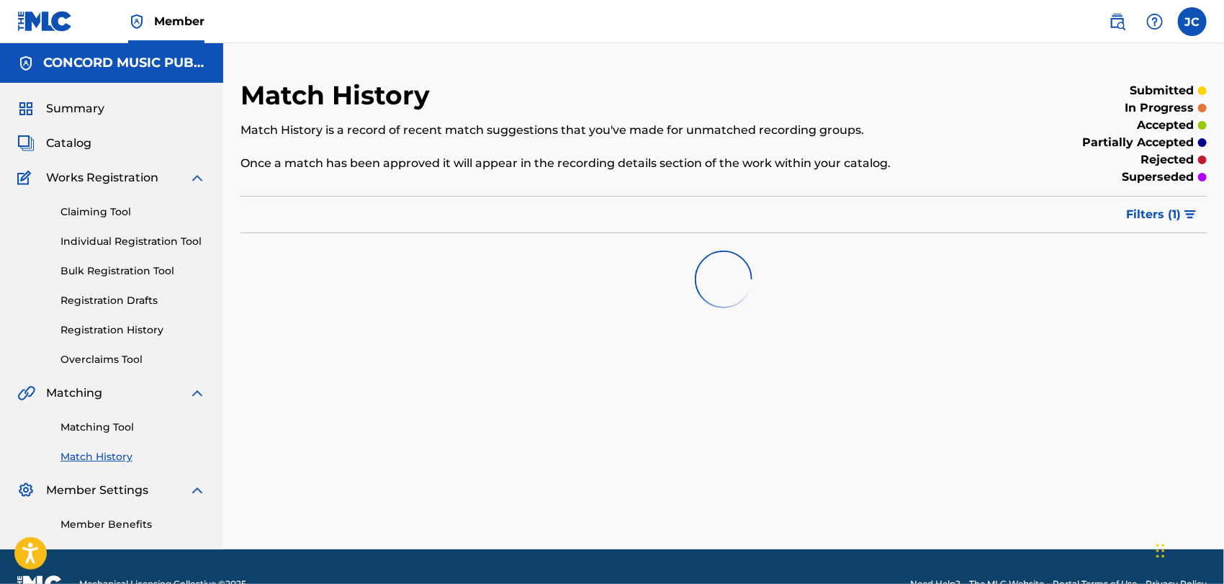
click at [114, 435] on div "Matching Tool Match History" at bounding box center [111, 433] width 189 height 63
click at [115, 425] on link "Matching Tool" at bounding box center [132, 427] width 145 height 15
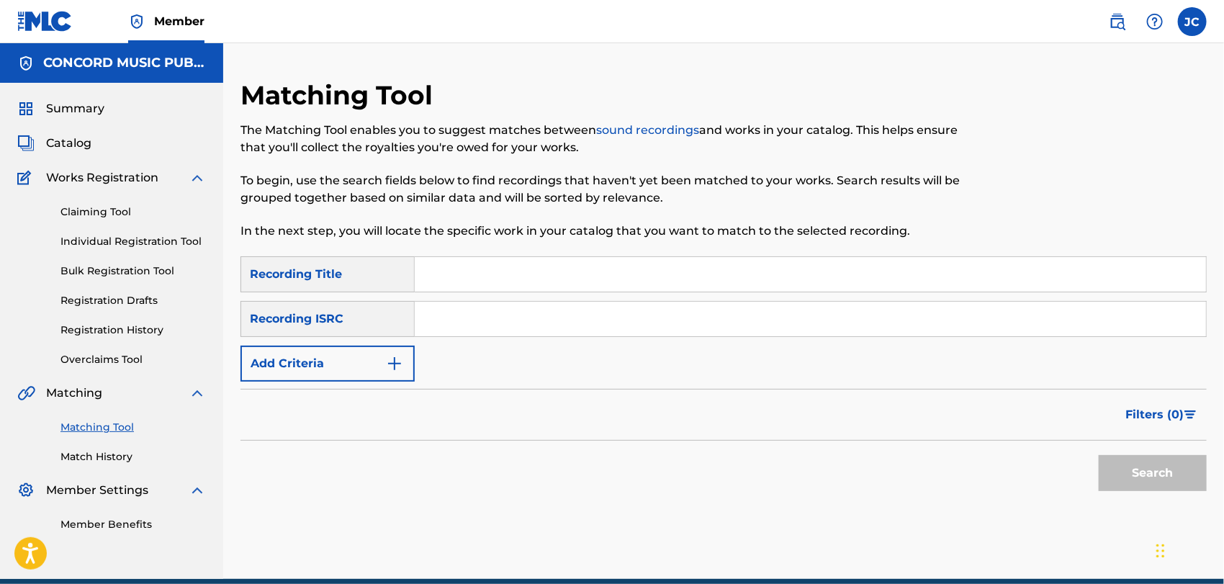
click at [531, 297] on div "SearchWithCriteria9a666371-1142-44af-9620-c068b301c2f0 Recording Title SearchWi…" at bounding box center [723, 318] width 966 height 125
drag, startPoint x: 530, startPoint y: 308, endPoint x: 541, endPoint y: 312, distance: 12.3
click at [530, 308] on input "Search Form" at bounding box center [810, 319] width 791 height 35
type input "TCAEO1917466"
click at [1139, 464] on button "Search" at bounding box center [1152, 473] width 108 height 36
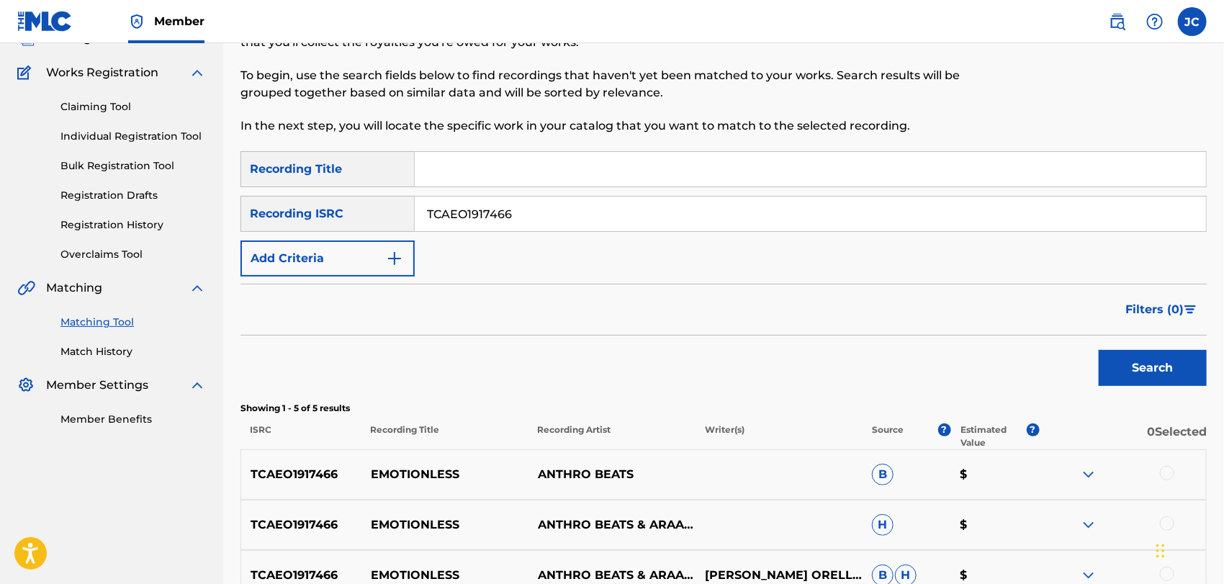
scroll to position [316, 0]
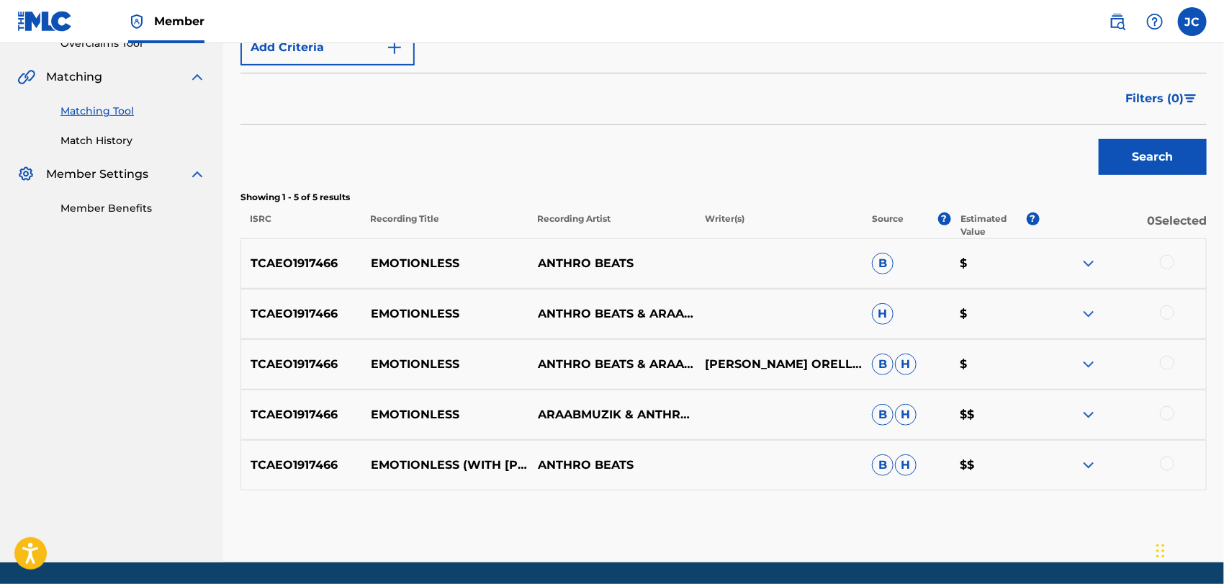
click at [1162, 260] on div at bounding box center [1167, 262] width 14 height 14
click at [1167, 305] on div at bounding box center [1167, 312] width 14 height 14
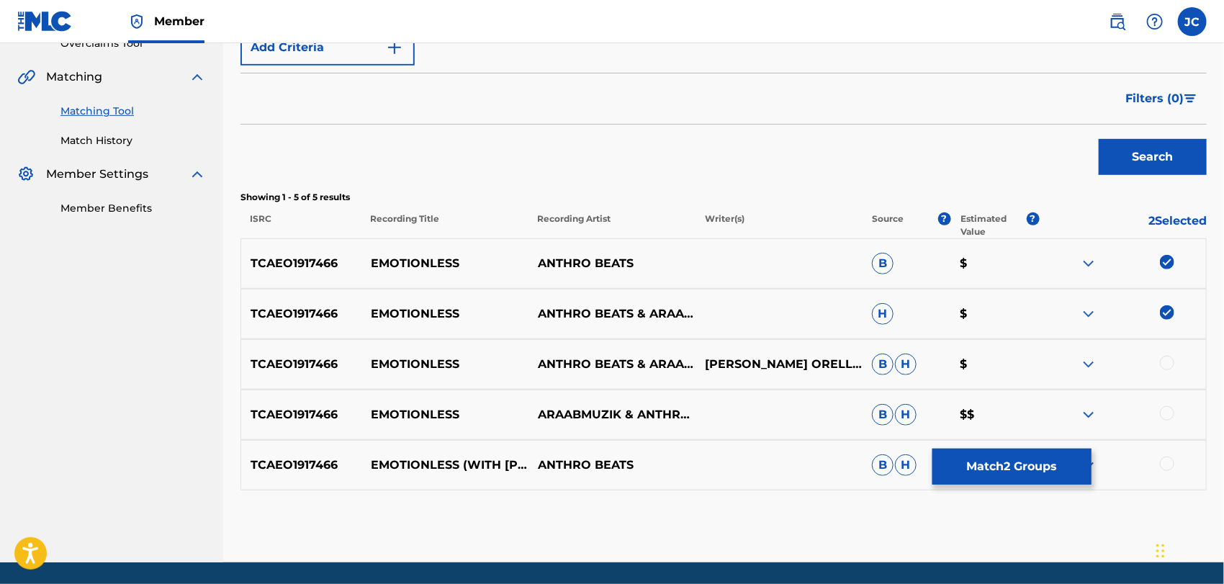
click at [1170, 356] on div at bounding box center [1167, 363] width 14 height 14
click at [1166, 414] on div at bounding box center [1167, 413] width 14 height 14
click at [1160, 483] on div "TCAEO1917466 EMOTIONLESS (WITH ARAABMUZIK) ANTHRO BEATS B H $$" at bounding box center [723, 465] width 966 height 50
drag, startPoint x: 1170, startPoint y: 467, endPoint x: 1058, endPoint y: 479, distance: 112.2
click at [1169, 466] on div at bounding box center [1167, 463] width 14 height 14
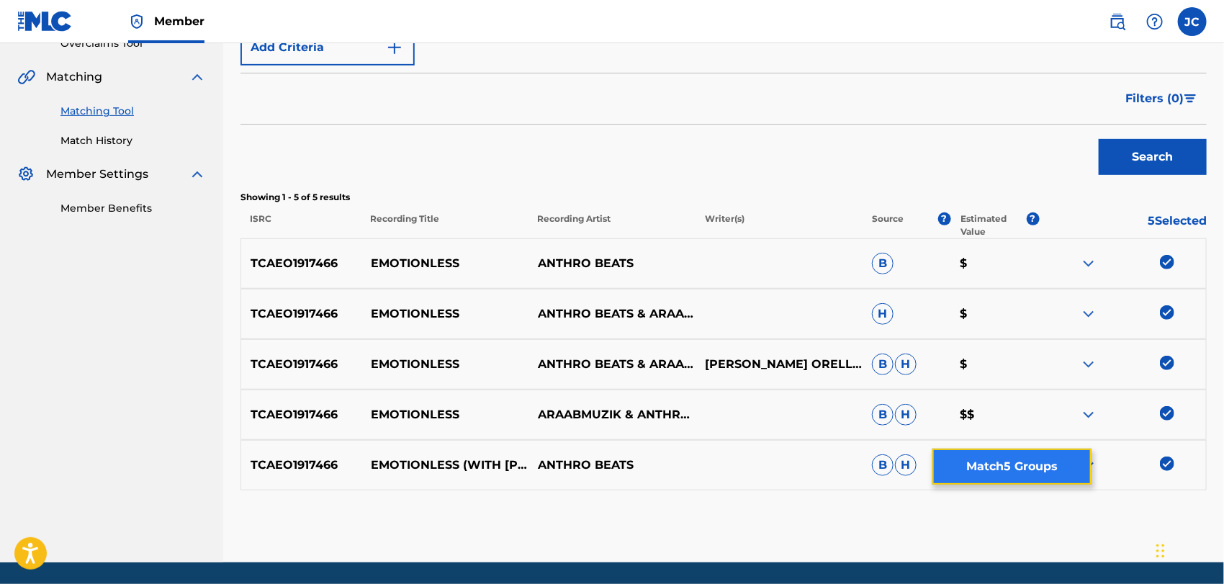
click at [999, 482] on button "Match 5 Groups" at bounding box center [1011, 466] width 159 height 36
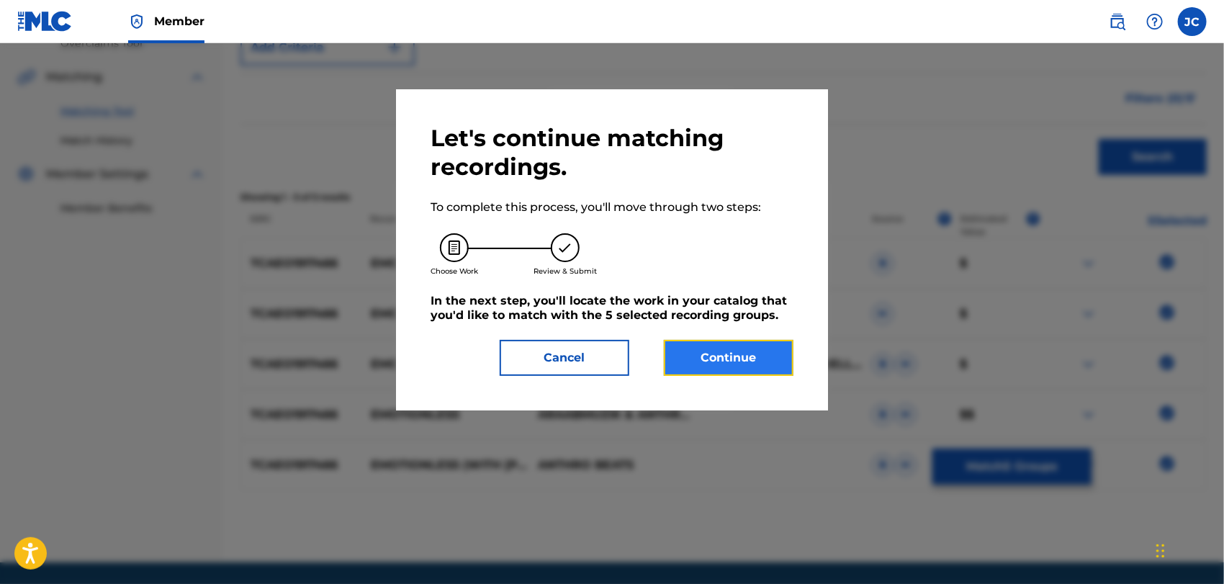
click at [701, 367] on button "Continue" at bounding box center [729, 358] width 130 height 36
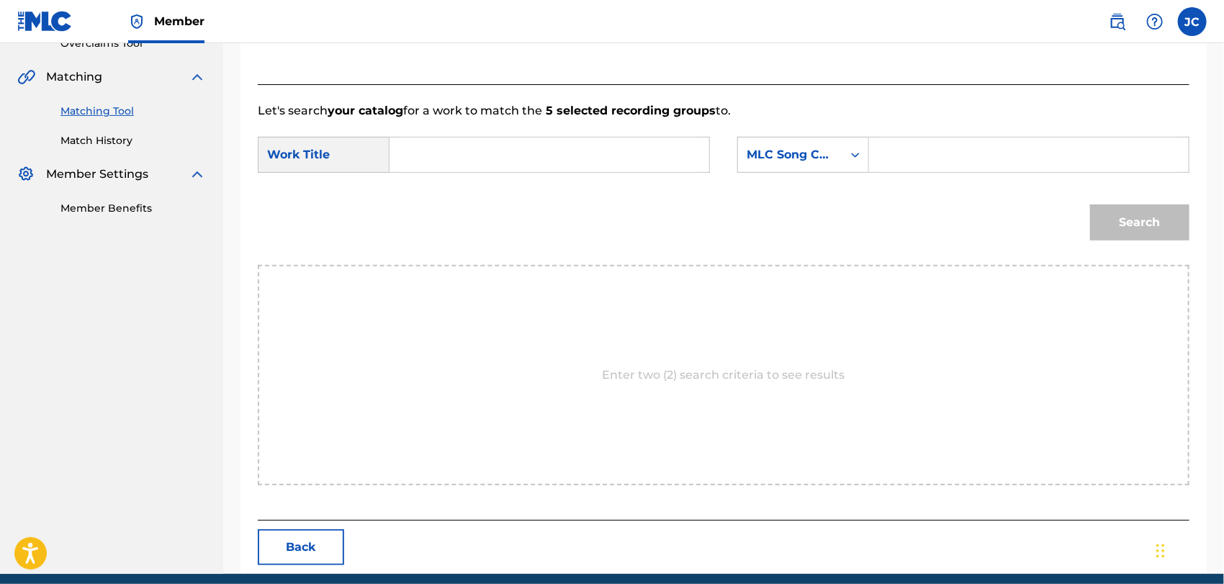
click at [446, 188] on form "SearchWithCriteria449c213b-ff88-4d3b-b400-374531480651 Work Title SearchWithCri…" at bounding box center [723, 191] width 931 height 145
click at [507, 162] on input "Search Form" at bounding box center [549, 154] width 295 height 35
type input "Emotionless"
click at [849, 145] on div "Search Form" at bounding box center [855, 155] width 26 height 26
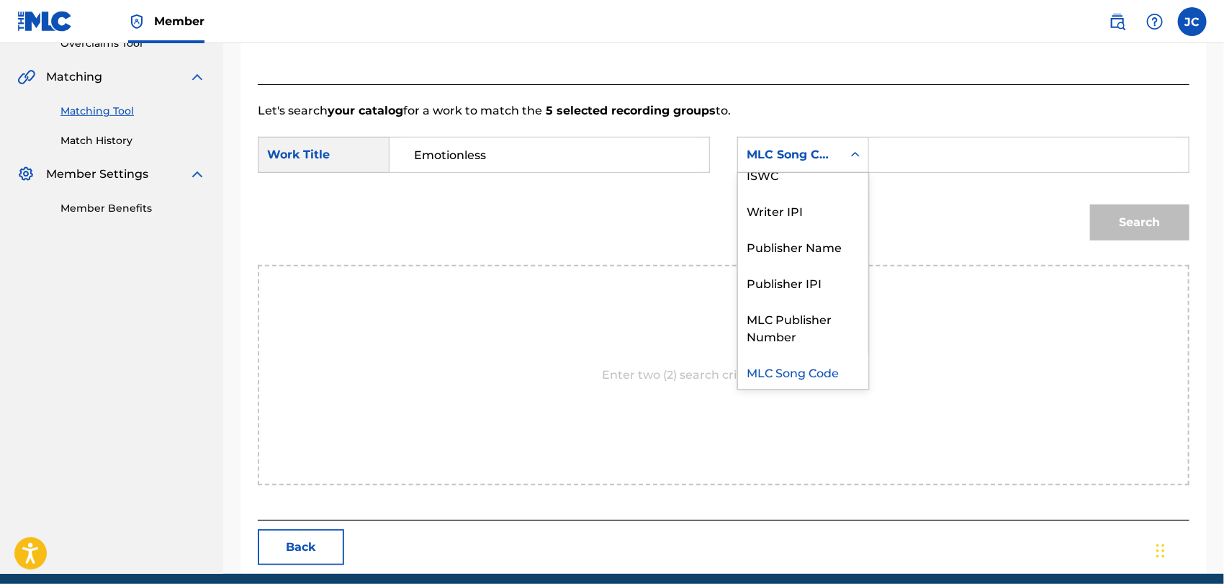
scroll to position [0, 0]
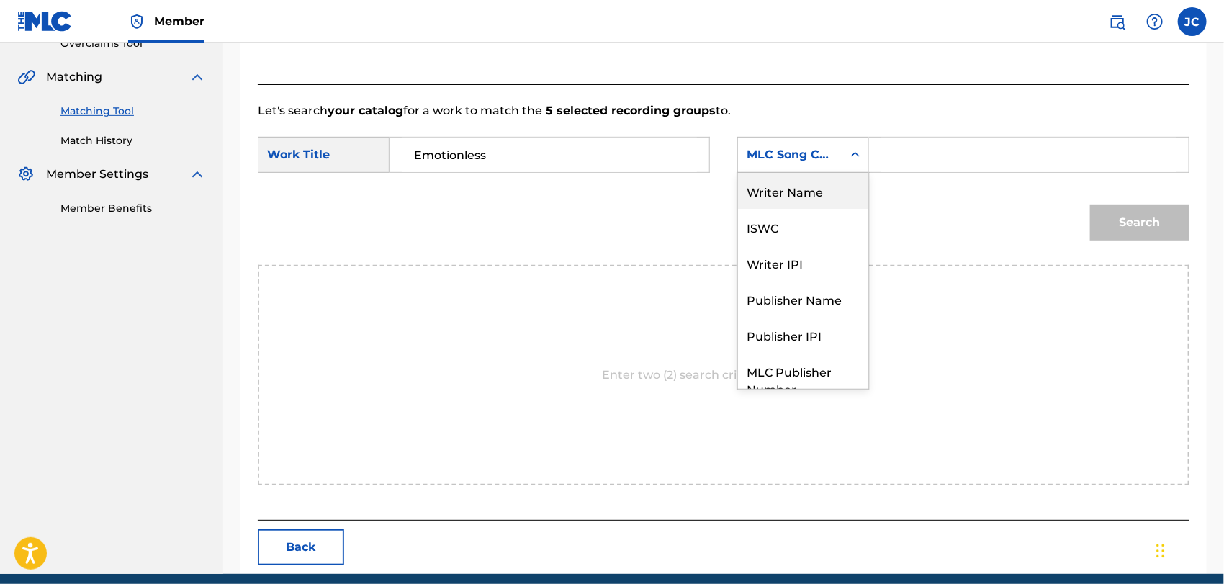
click at [810, 198] on div "Writer Name" at bounding box center [803, 191] width 130 height 36
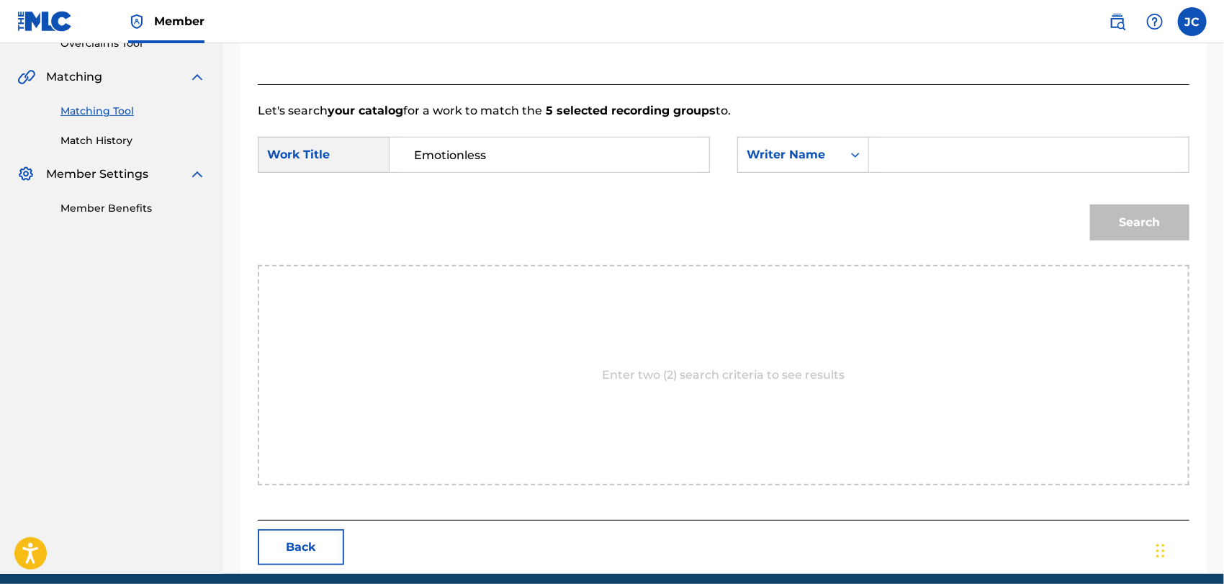
click at [958, 163] on input "Search Form" at bounding box center [1028, 154] width 295 height 35
type input "Orellana"
click at [1170, 223] on button "Search" at bounding box center [1139, 222] width 99 height 36
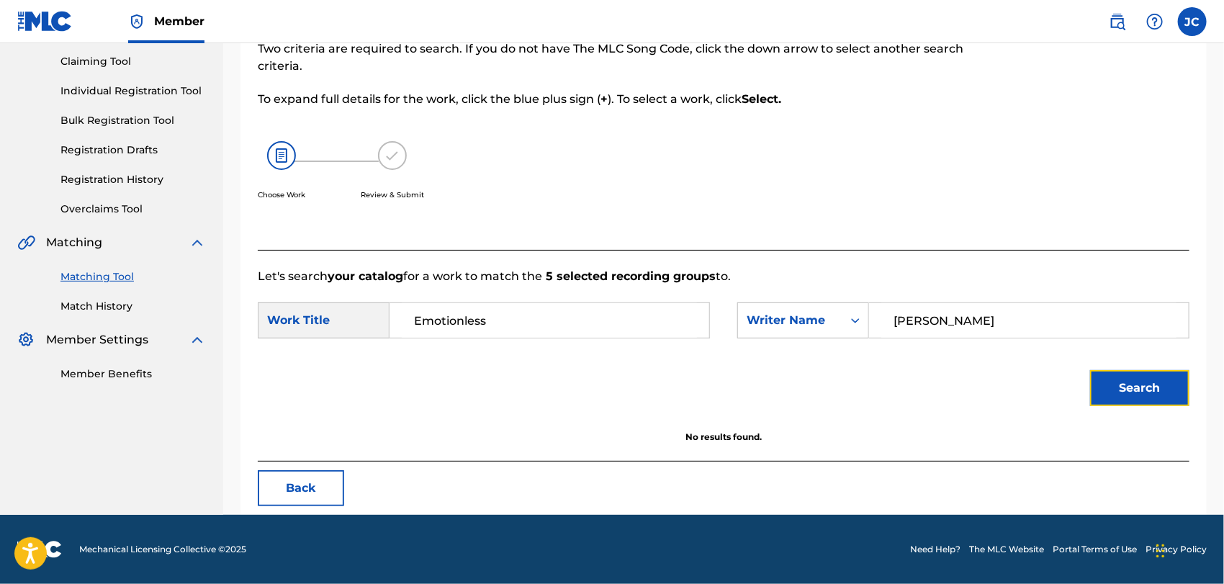
scroll to position [150, 0]
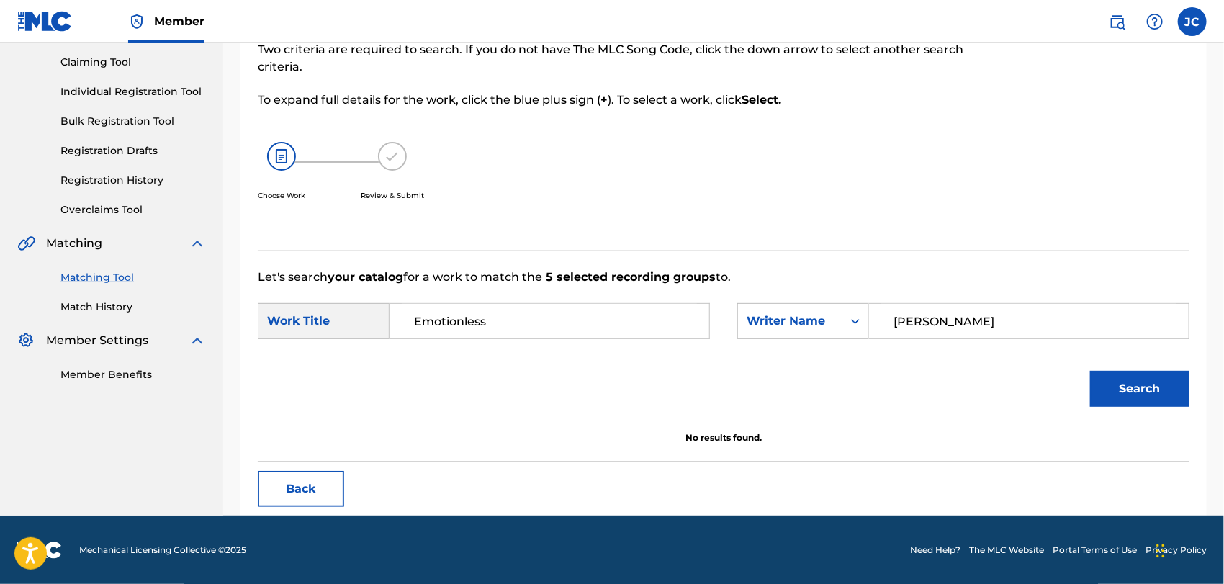
drag, startPoint x: 979, startPoint y: 329, endPoint x: 1178, endPoint y: 270, distance: 207.9
click at [720, 329] on div "SearchWithCriteria449c213b-ff88-4d3b-b400-374531480651 Work Title Emotionless S…" at bounding box center [723, 325] width 931 height 45
drag, startPoint x: 950, startPoint y: 315, endPoint x: 939, endPoint y: 316, distance: 11.5
click at [942, 316] on input "Search Form" at bounding box center [1028, 321] width 295 height 35
click at [1180, 374] on button "Search" at bounding box center [1139, 389] width 99 height 36
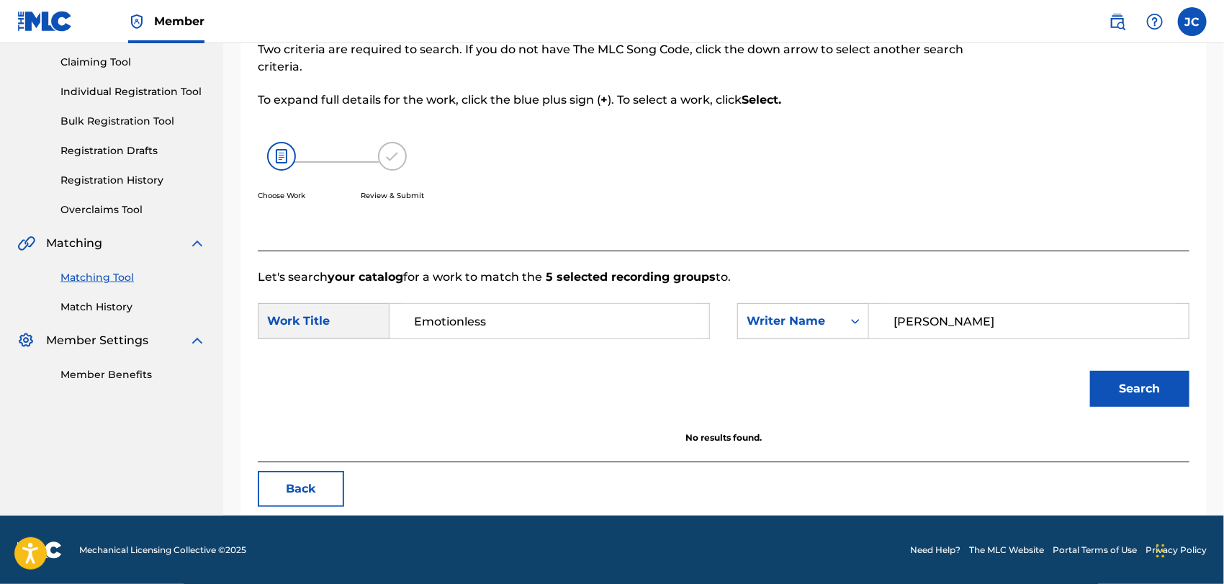
drag, startPoint x: 1121, startPoint y: 326, endPoint x: 887, endPoint y: 353, distance: 235.5
click at [872, 348] on form "SearchWithCriteria449c213b-ff88-4d3b-b400-374531480651 Work Title Emotionless S…" at bounding box center [723, 358] width 931 height 145
type input "AVILA"
click at [1140, 390] on button "Search" at bounding box center [1139, 389] width 99 height 36
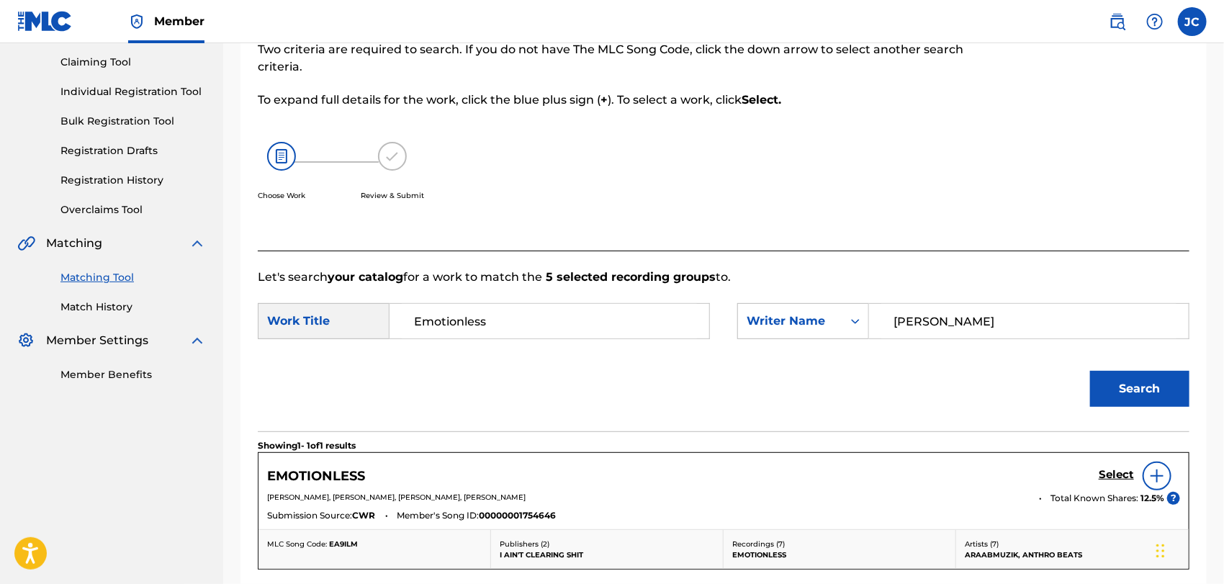
click at [1164, 461] on div at bounding box center [1156, 475] width 29 height 29
click at [1162, 462] on div at bounding box center [1156, 475] width 29 height 29
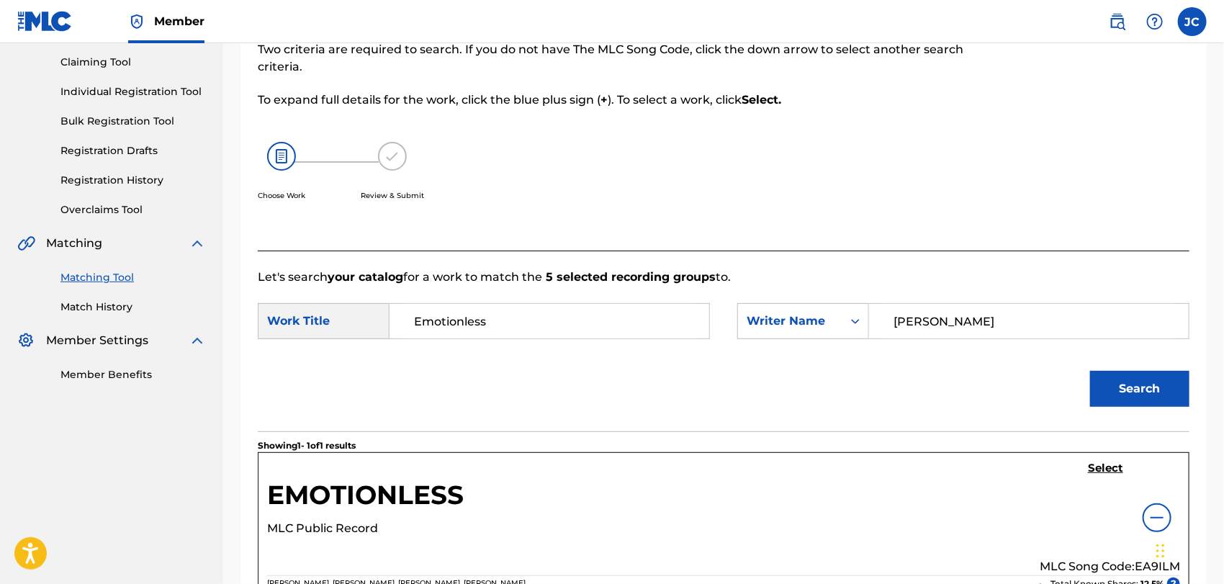
click at [1159, 472] on div "Select MLC Song Code: EA9ILM" at bounding box center [1109, 518] width 140 height 114
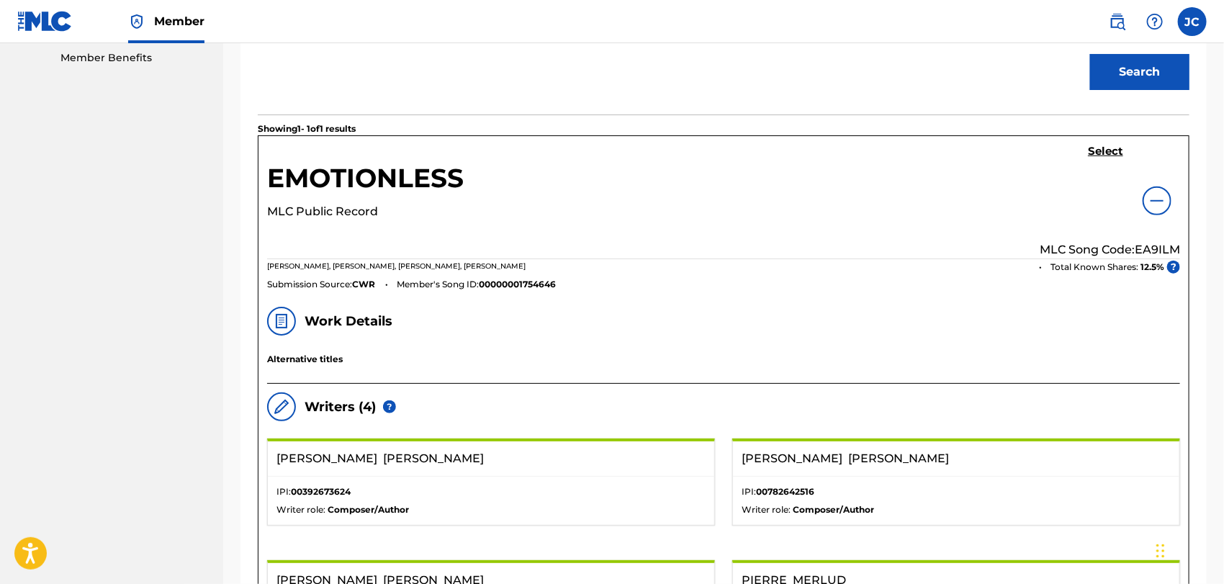
scroll to position [390, 0]
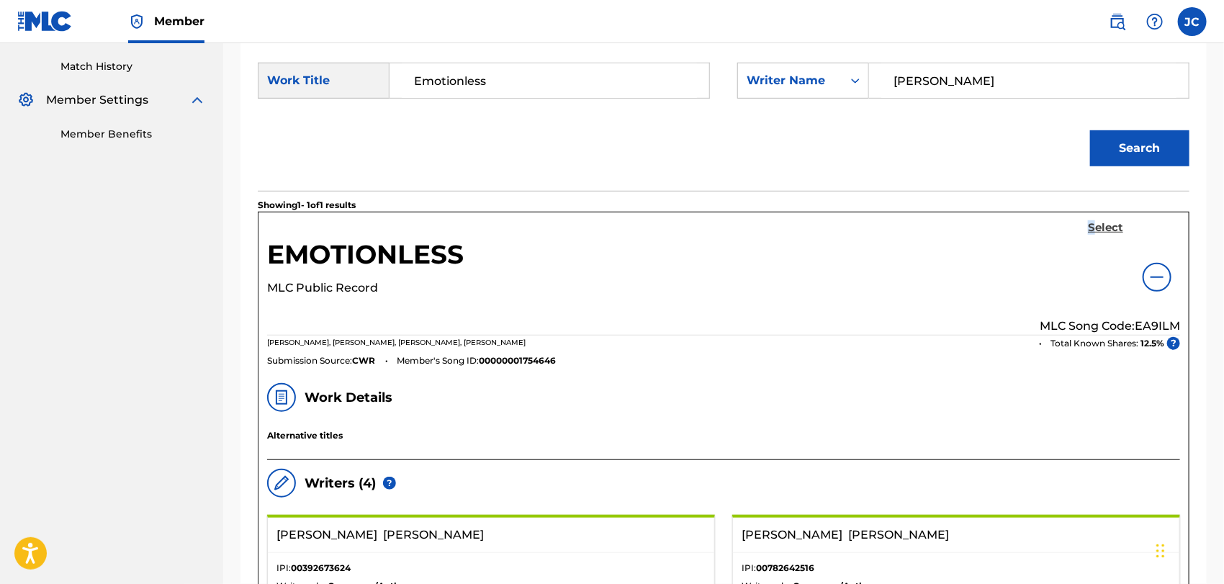
click at [1090, 222] on h5 "Select" at bounding box center [1105, 228] width 35 height 14
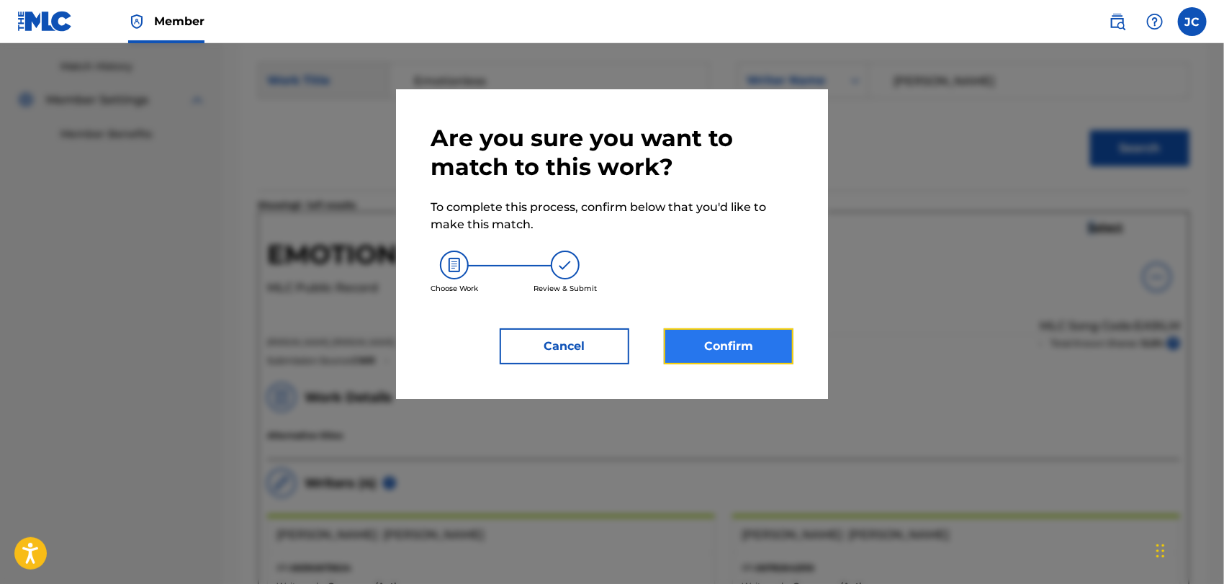
click at [733, 341] on button "Confirm" at bounding box center [729, 346] width 130 height 36
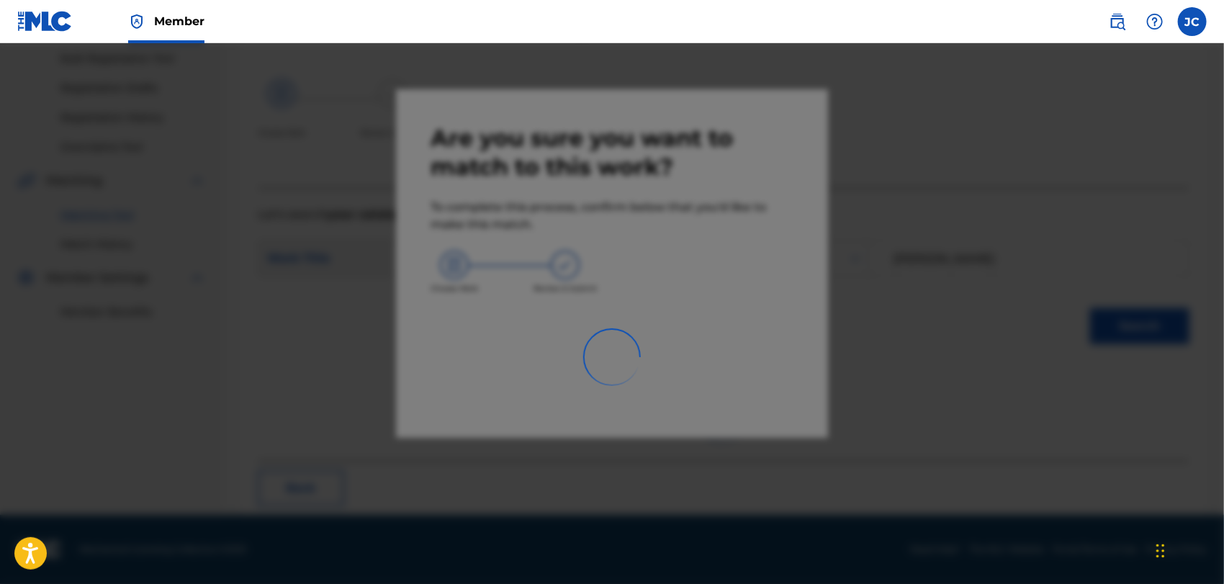
scroll to position [55, 0]
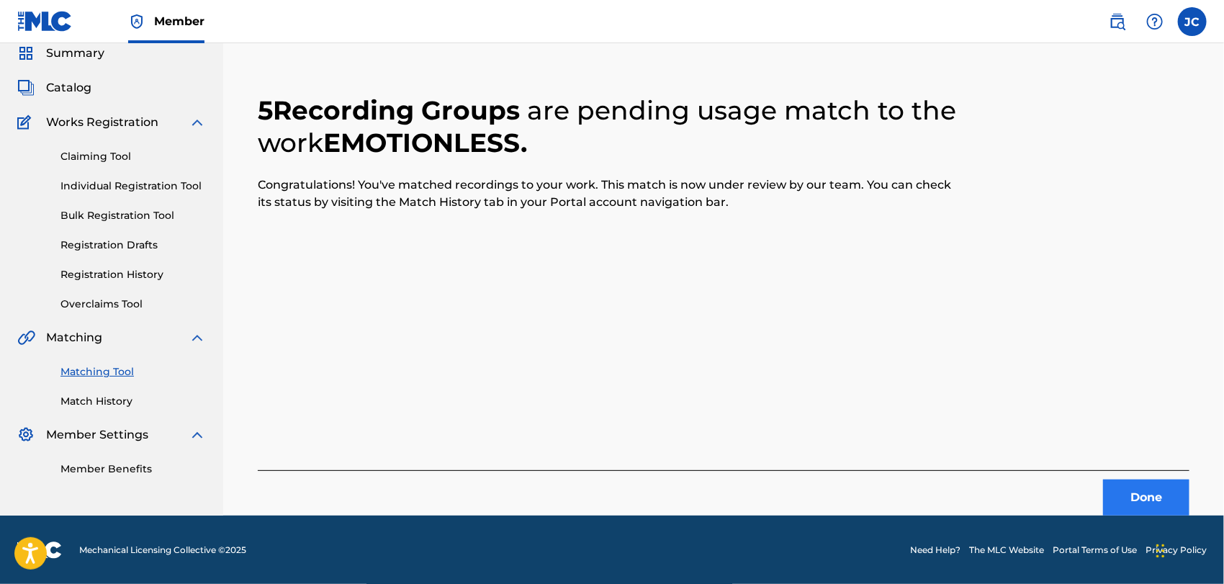
drag, startPoint x: 1101, startPoint y: 516, endPoint x: 1112, endPoint y: 508, distance: 14.0
click at [1101, 516] on footer "Mechanical Licensing Collective © 2025 Need Help? The MLC Website Portal Terms …" at bounding box center [612, 549] width 1224 height 69
click at [1131, 500] on button "Done" at bounding box center [1146, 497] width 86 height 36
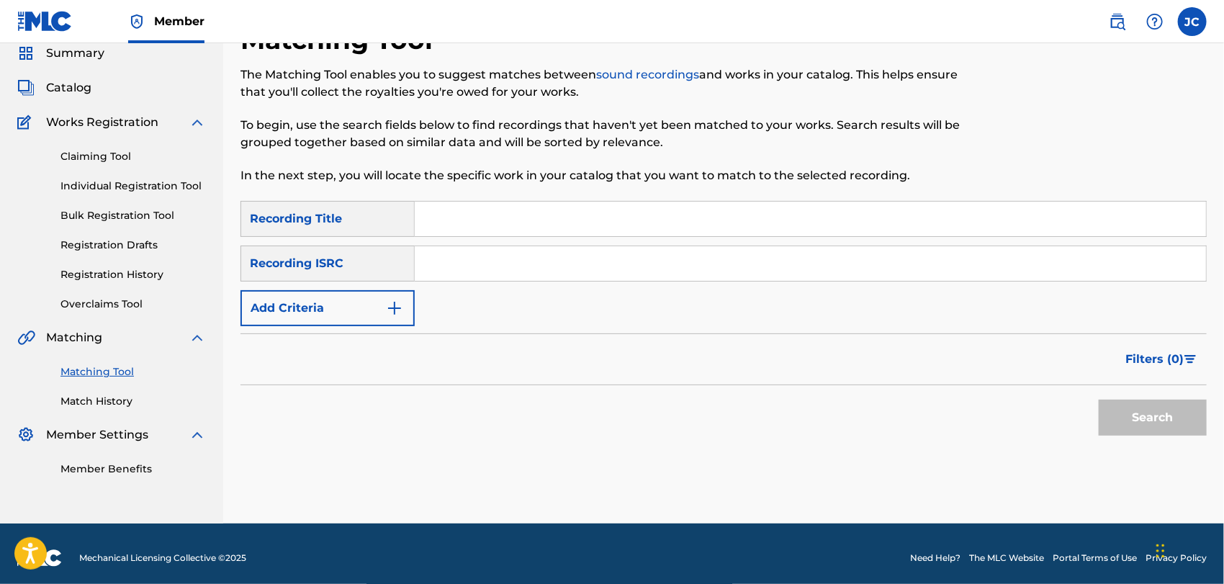
click at [659, 266] on input "Search Form" at bounding box center [810, 263] width 791 height 35
type input "QZ5AB1633852"
click at [1166, 418] on button "Search" at bounding box center [1152, 417] width 108 height 36
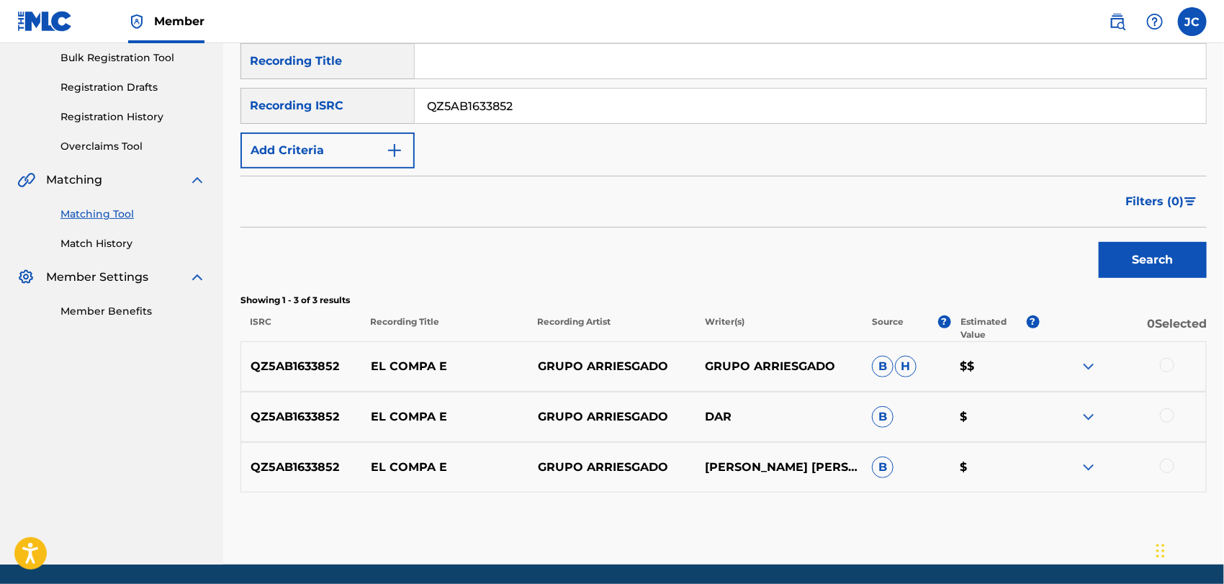
scroll to position [215, 0]
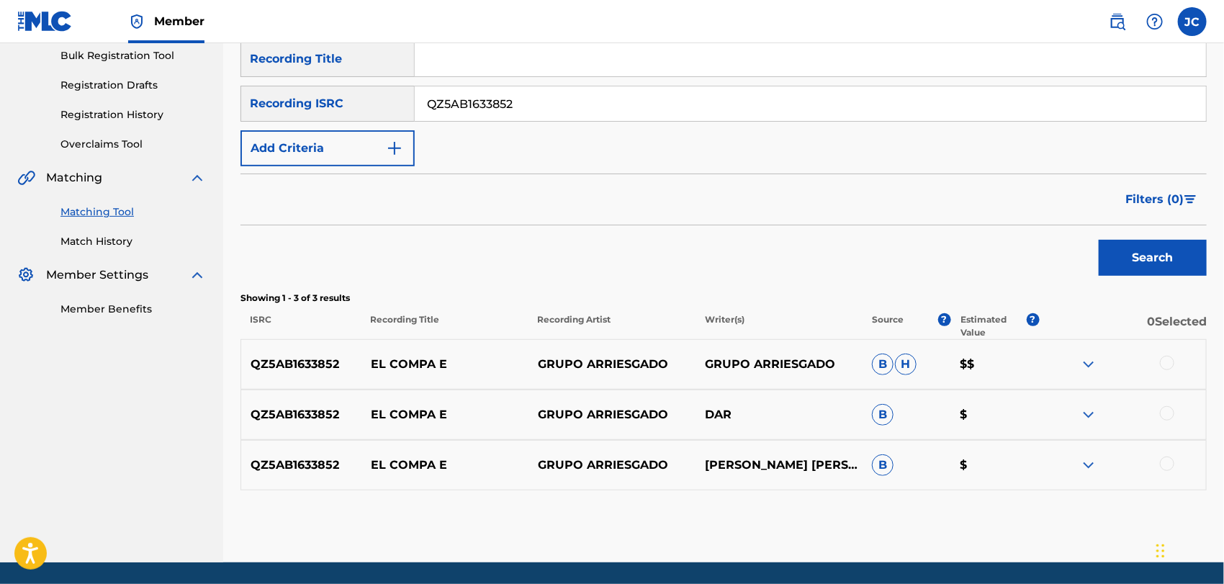
click at [1160, 364] on div at bounding box center [1167, 363] width 14 height 14
click at [1170, 426] on div "QZ5AB1633852 EL COMPA E GRUPO ARRIESGADO DAR B $" at bounding box center [723, 414] width 966 height 50
click at [1170, 417] on div at bounding box center [1167, 413] width 14 height 14
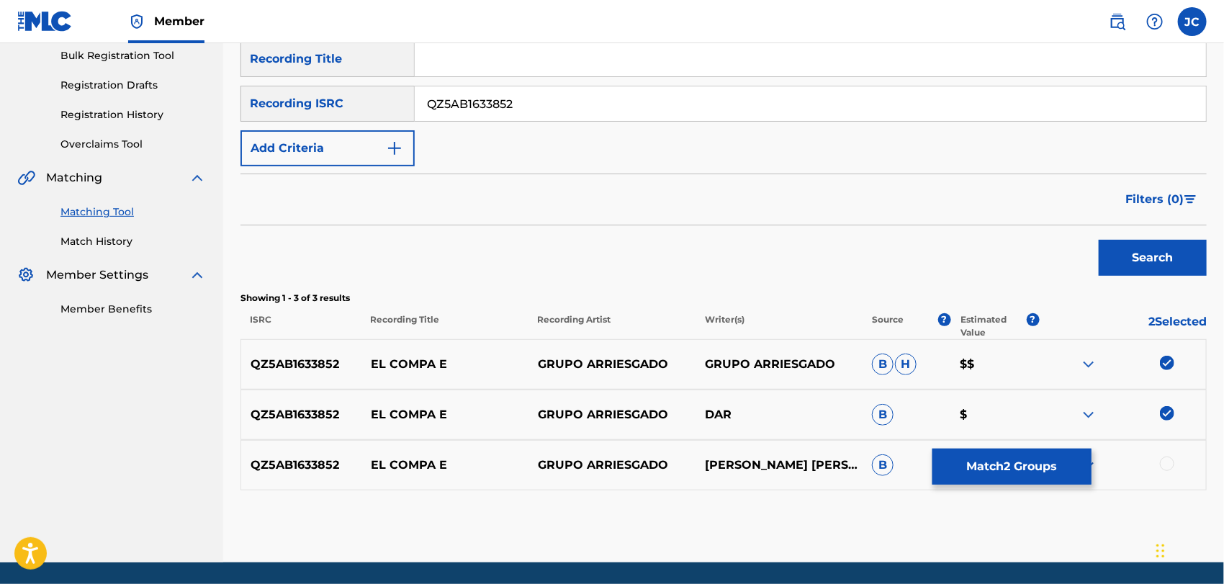
drag, startPoint x: 1163, startPoint y: 461, endPoint x: 1163, endPoint y: 470, distance: 8.6
click at [1163, 462] on div at bounding box center [1167, 463] width 14 height 14
click at [990, 471] on button "Match 3 Groups" at bounding box center [1011, 466] width 159 height 36
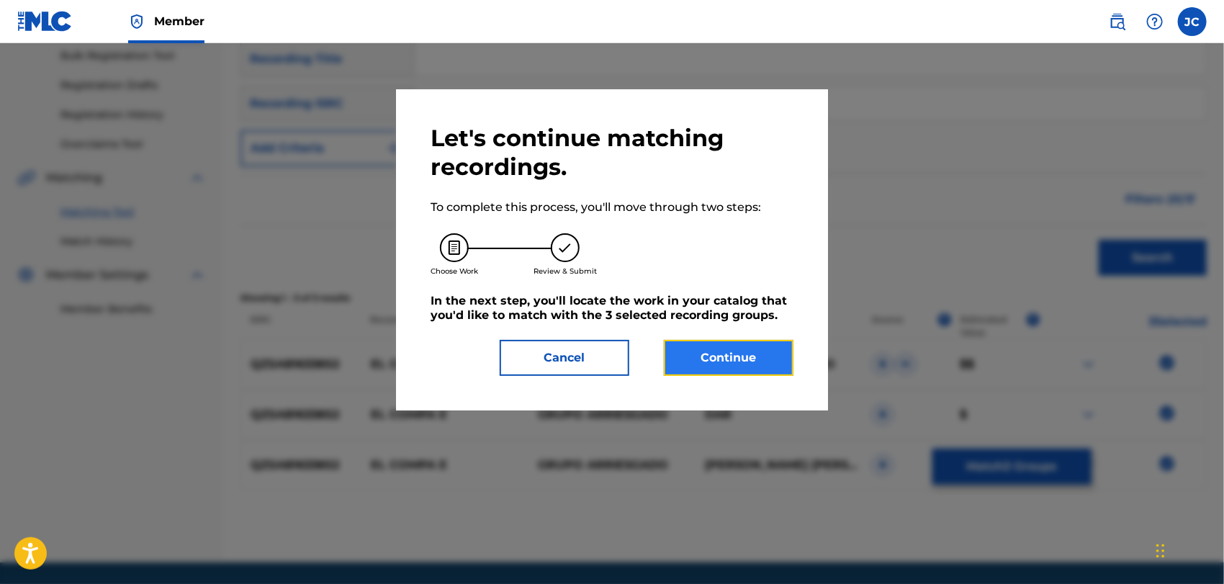
click at [758, 358] on button "Continue" at bounding box center [729, 358] width 130 height 36
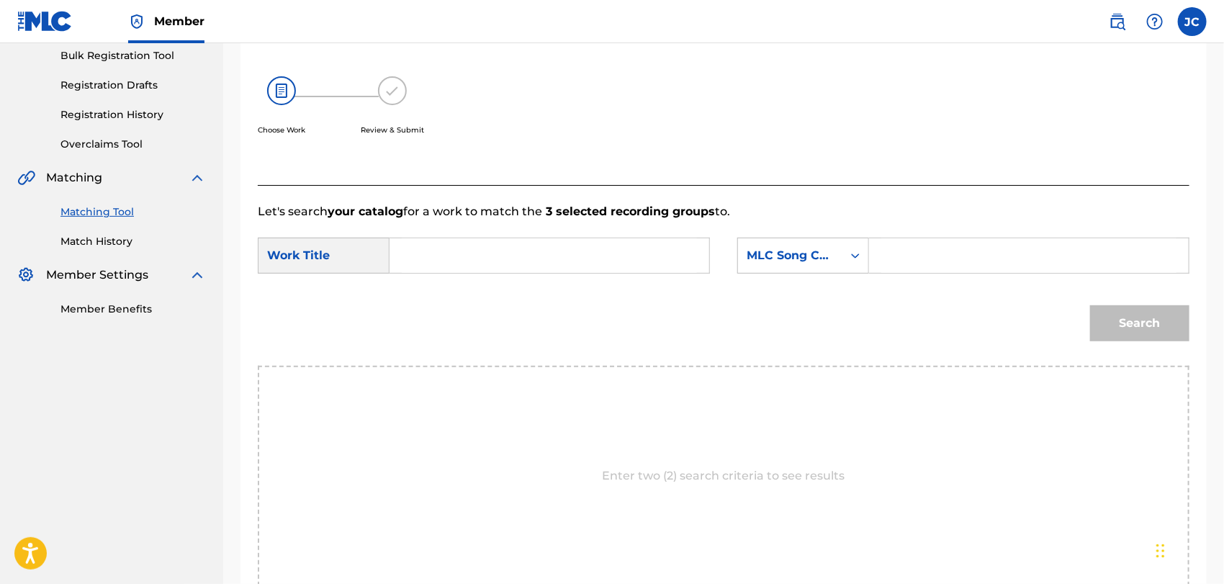
click at [557, 252] on input "Search Form" at bounding box center [549, 255] width 295 height 35
type input "El Compa E"
click at [839, 266] on div "MLC Song Code" at bounding box center [790, 255] width 104 height 27
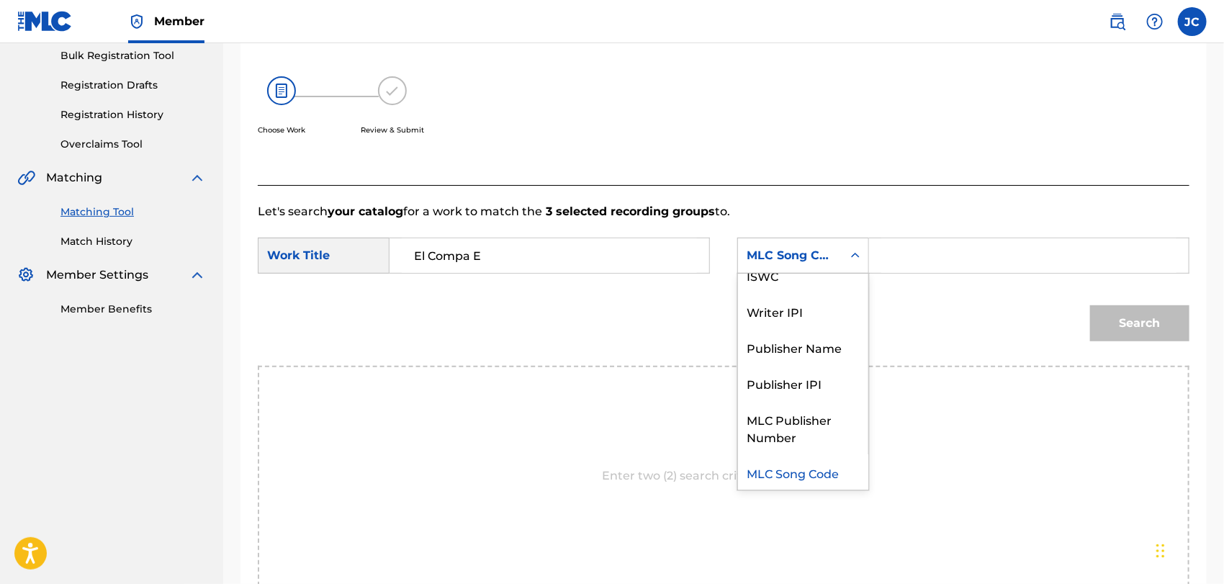
scroll to position [0, 0]
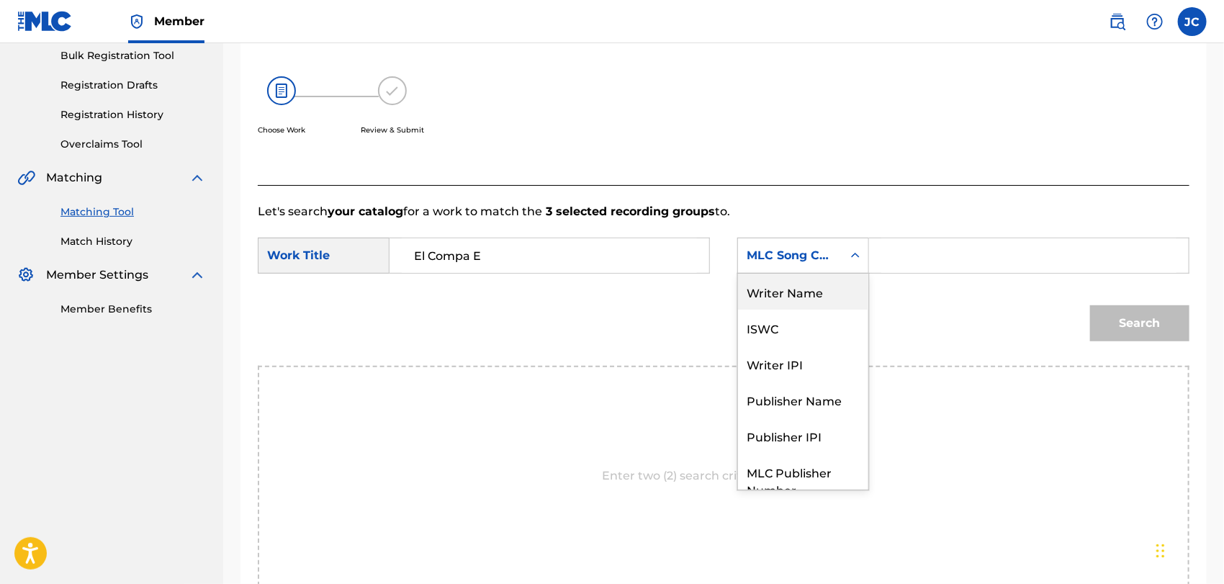
drag, startPoint x: 802, startPoint y: 285, endPoint x: 509, endPoint y: 25, distance: 391.6
click at [799, 286] on div "Writer Name" at bounding box center [803, 292] width 130 height 36
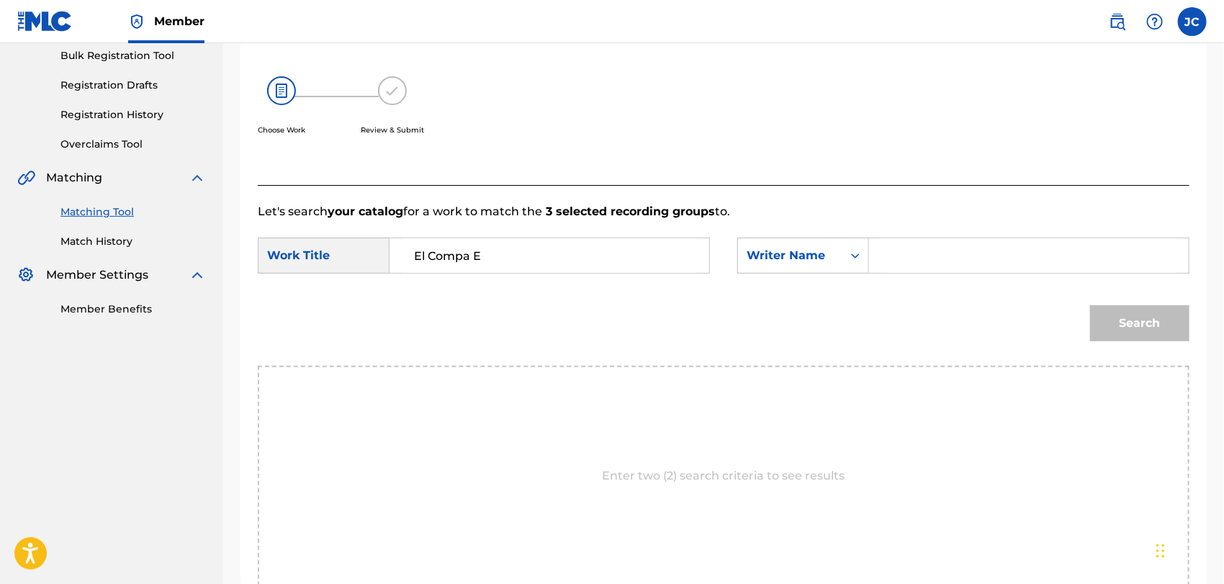
drag, startPoint x: 933, startPoint y: 261, endPoint x: 955, endPoint y: 266, distance: 22.9
click at [934, 260] on input "Search Form" at bounding box center [1028, 255] width 295 height 35
type input "Arriesgado"
click at [1126, 317] on button "Search" at bounding box center [1139, 323] width 99 height 36
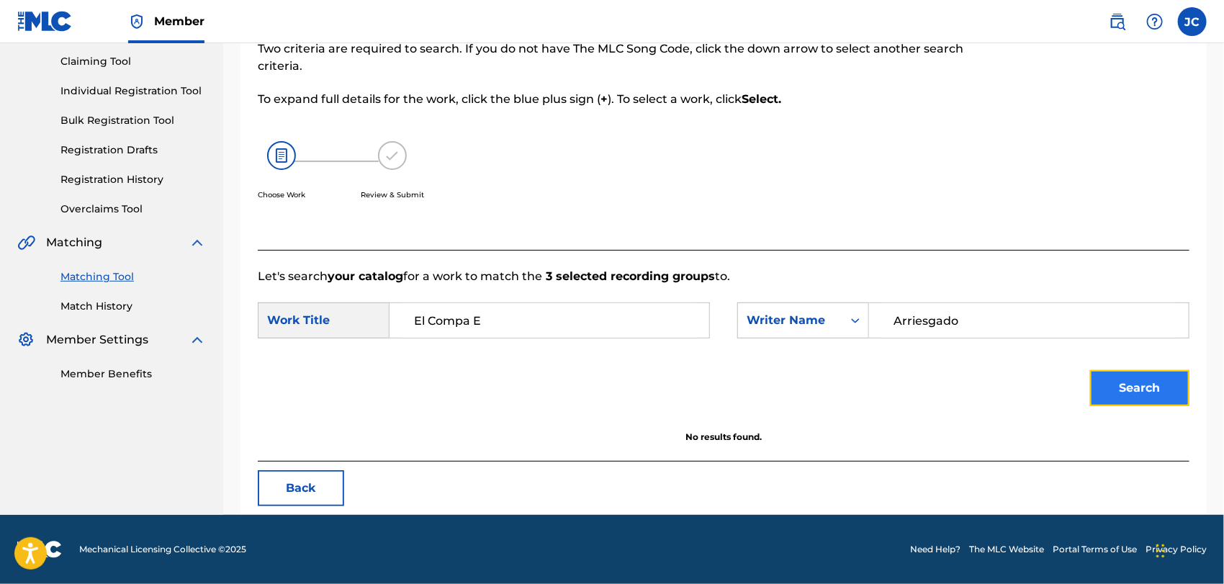
scroll to position [150, 0]
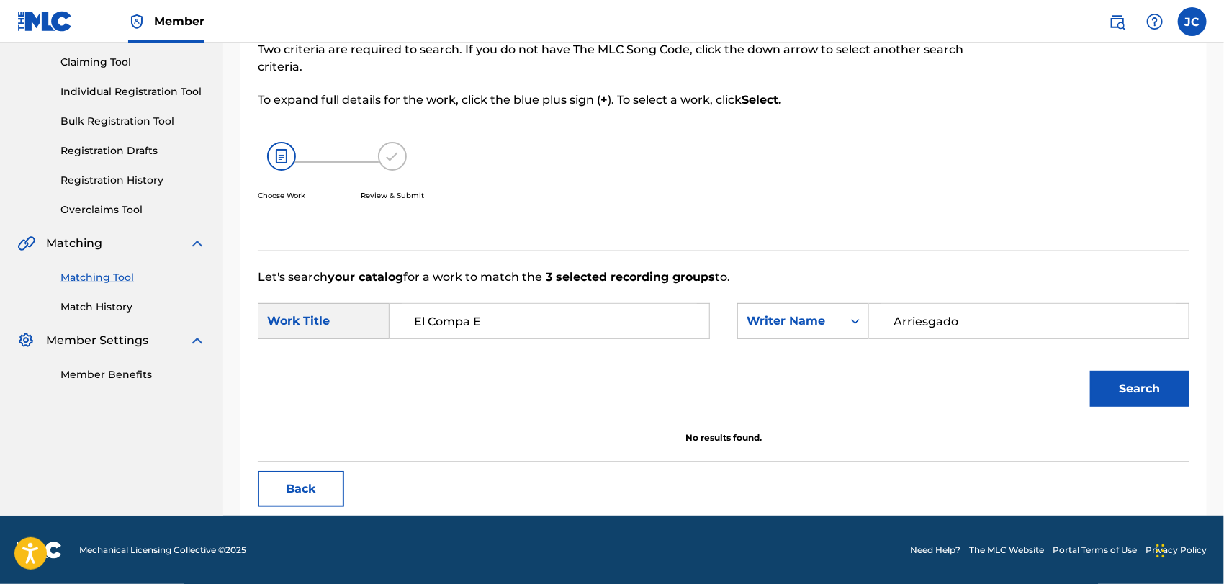
click at [57, 309] on div "Matching Tool Match History" at bounding box center [111, 283] width 189 height 63
click at [99, 309] on link "Match History" at bounding box center [132, 306] width 145 height 15
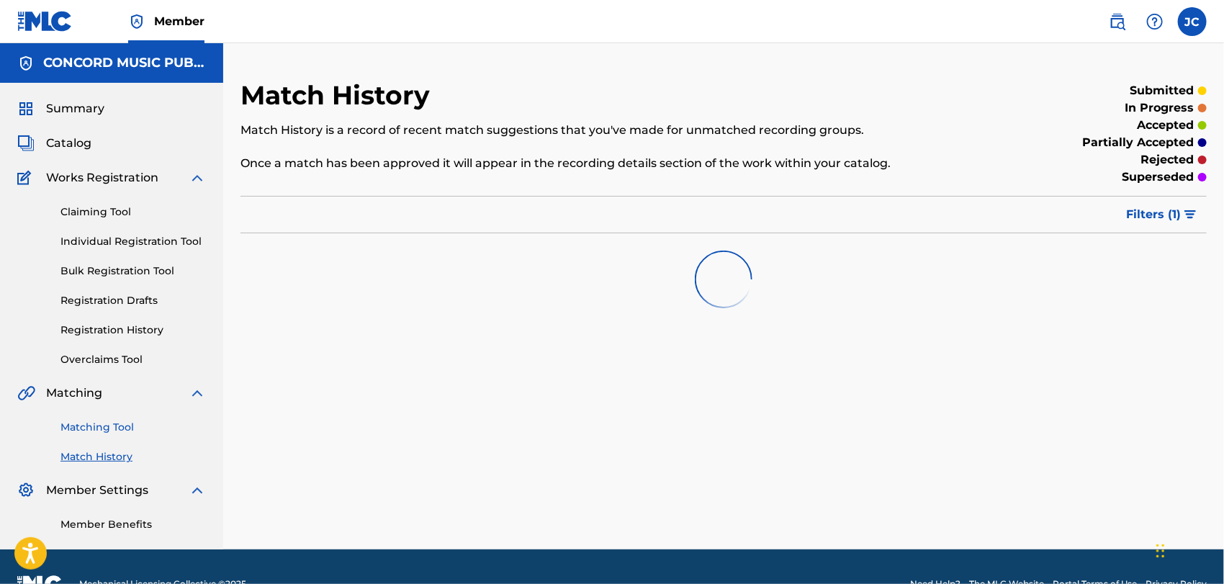
click at [115, 422] on link "Matching Tool" at bounding box center [132, 427] width 145 height 15
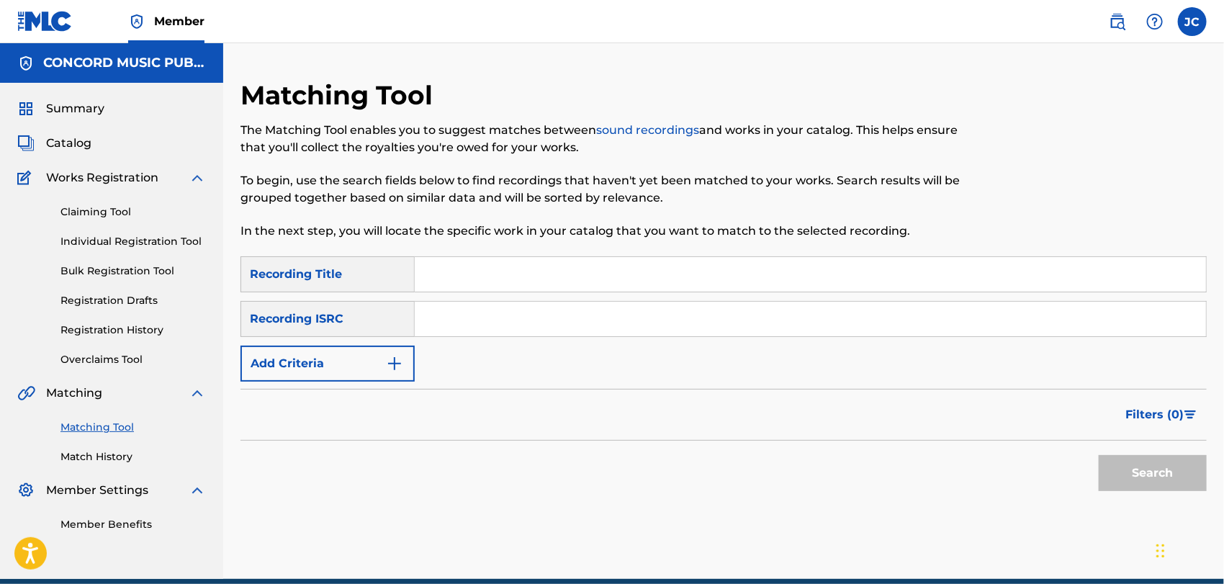
drag, startPoint x: 512, startPoint y: 320, endPoint x: 522, endPoint y: 320, distance: 9.4
click at [512, 320] on input "Search Form" at bounding box center [810, 319] width 791 height 35
click at [1150, 461] on button "Search" at bounding box center [1152, 473] width 108 height 36
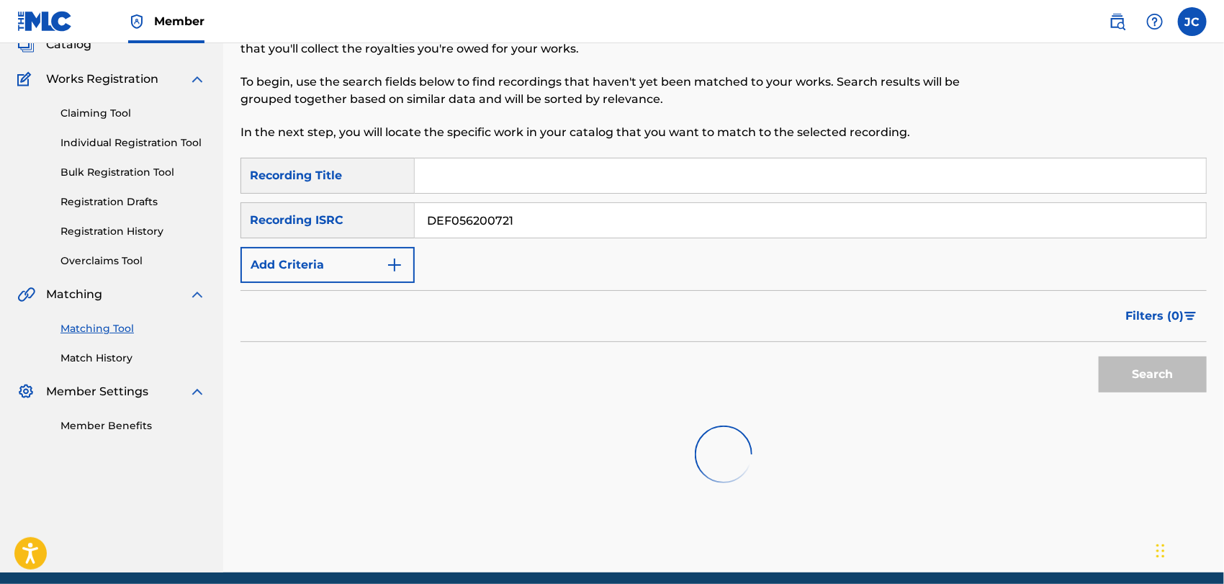
scroll to position [155, 0]
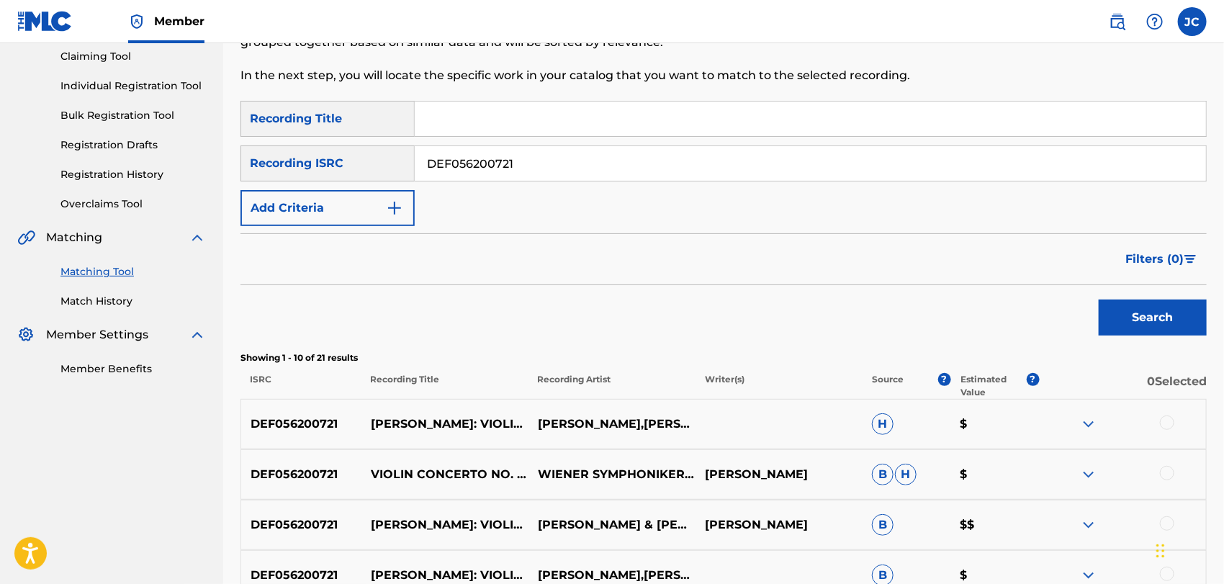
drag, startPoint x: 574, startPoint y: 168, endPoint x: 308, endPoint y: 159, distance: 266.5
click at [308, 159] on div "SearchWithCriteria16624c10-8942-40fe-818f-fb4ce236632a Recording ISRC DEF056200…" at bounding box center [723, 163] width 966 height 36
click at [1112, 320] on button "Search" at bounding box center [1152, 317] width 108 height 36
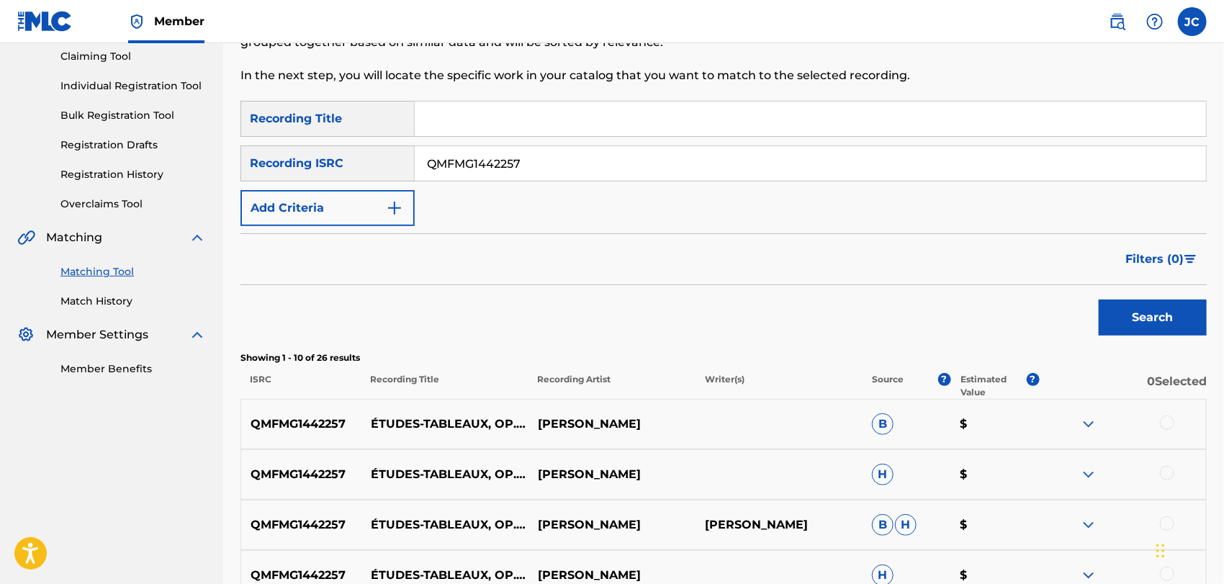
drag, startPoint x: 577, startPoint y: 178, endPoint x: 342, endPoint y: 170, distance: 235.5
click at [342, 170] on div "SearchWithCriteria16624c10-8942-40fe-818f-fb4ce236632a Recording ISRC QMFMG1442…" at bounding box center [723, 163] width 966 height 36
type input "USSM10205702"
click at [1116, 315] on button "Search" at bounding box center [1152, 317] width 108 height 36
drag, startPoint x: 574, startPoint y: 176, endPoint x: 396, endPoint y: 174, distance: 178.5
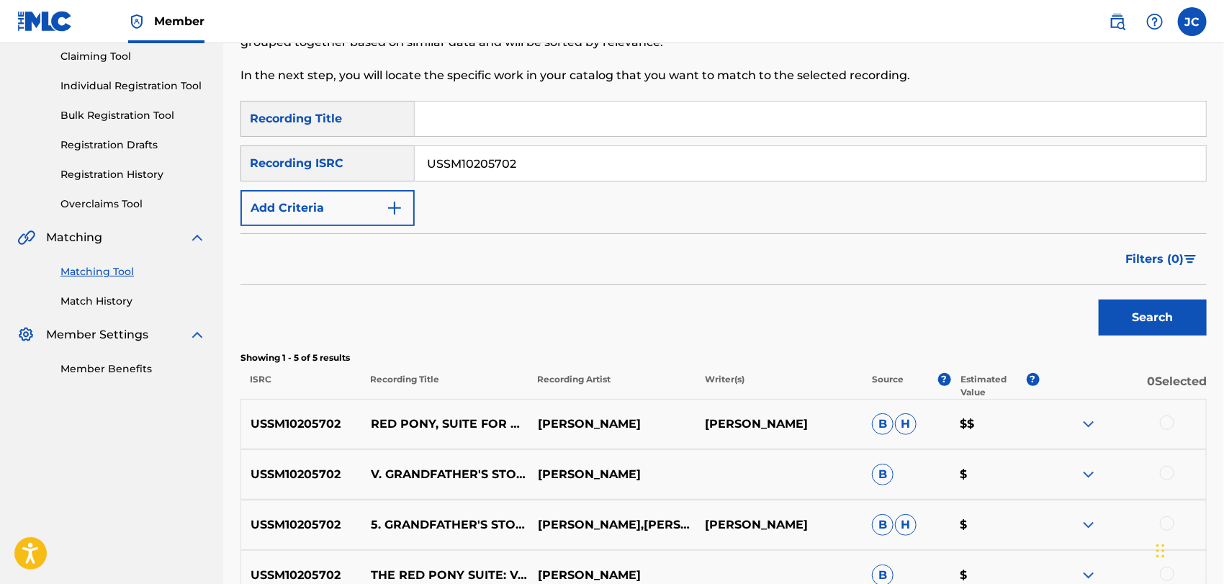
click at [405, 174] on div "SearchWithCriteria16624c10-8942-40fe-818f-fb4ce236632a Recording ISRC USSM10205…" at bounding box center [723, 163] width 966 height 36
click at [563, 163] on input "Search Form" at bounding box center [810, 163] width 791 height 35
type input "105 NO 15"
